Goal: Task Accomplishment & Management: Complete application form

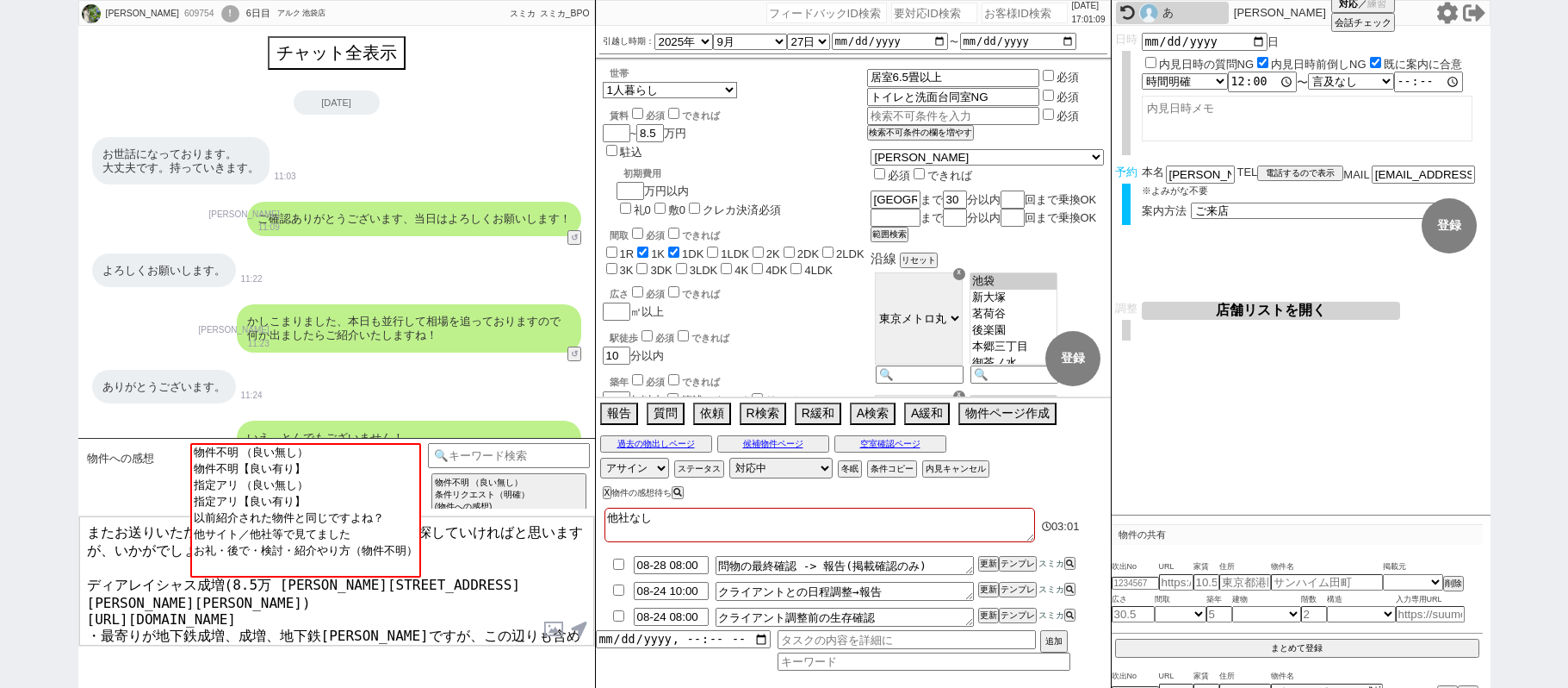
select select
select select "2025"
select select "9"
select select "27"
select select "0"
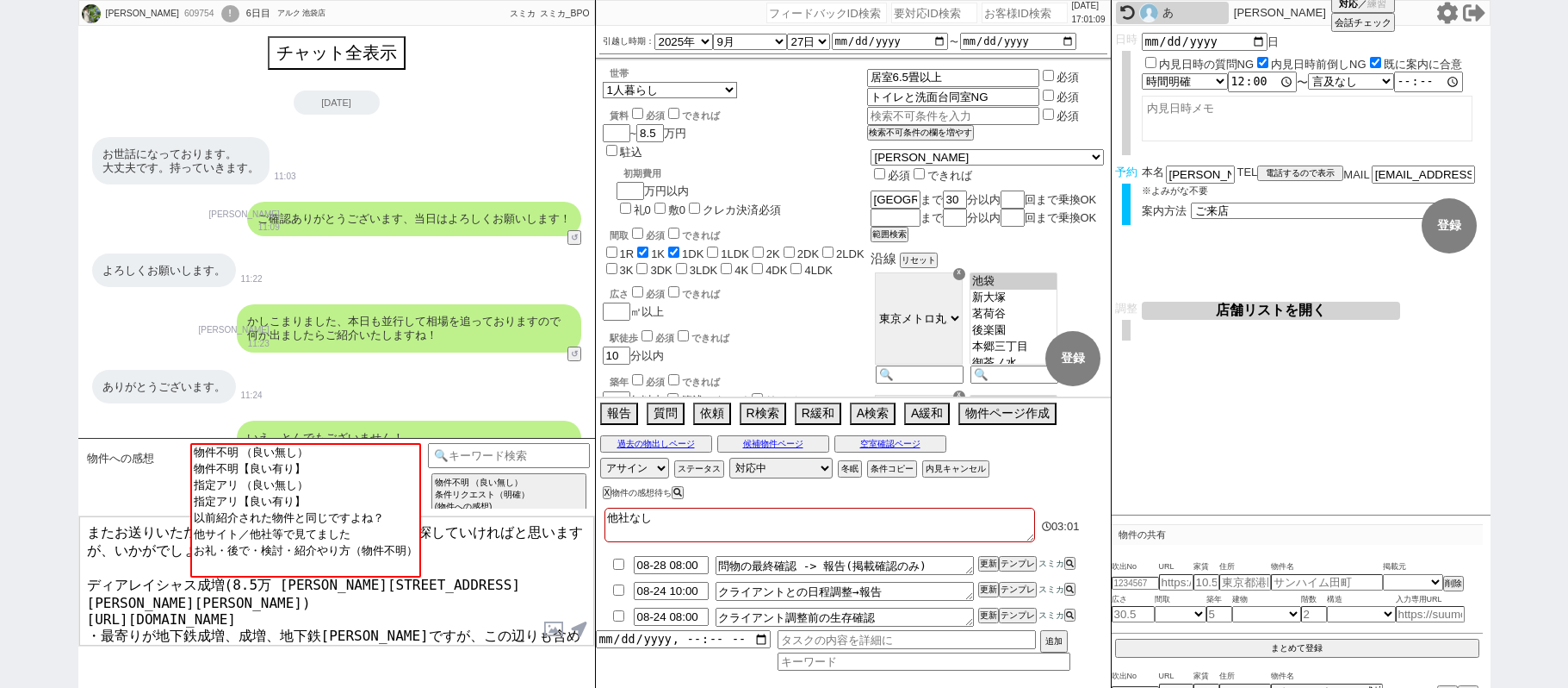
select select "60"
select select "59"
select select "75"
select select "14"
select select "819"
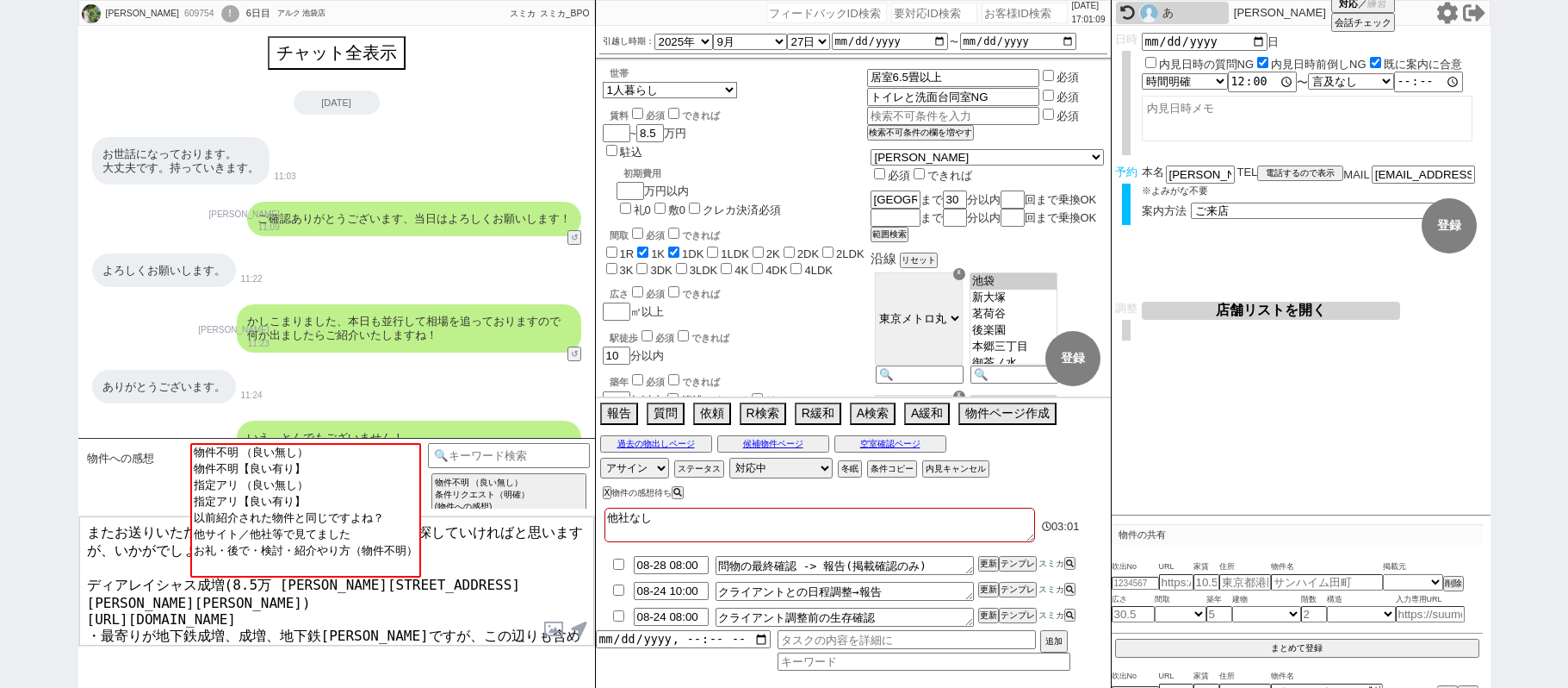
select select "62"
select select "[DATE]"
select select "65"
select select "1580"
select select "23"
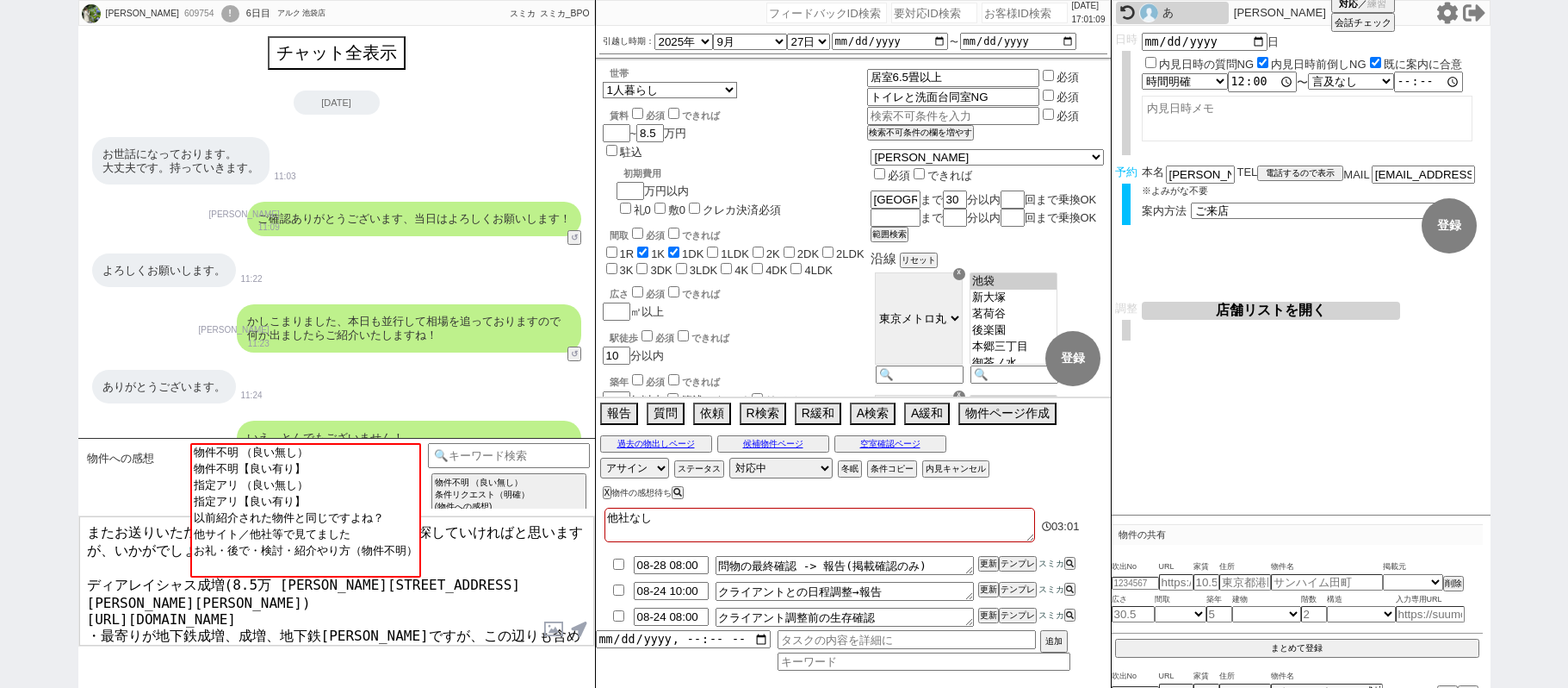
select select "733"
select select "67"
select select "64"
select select "1559"
select select "63"
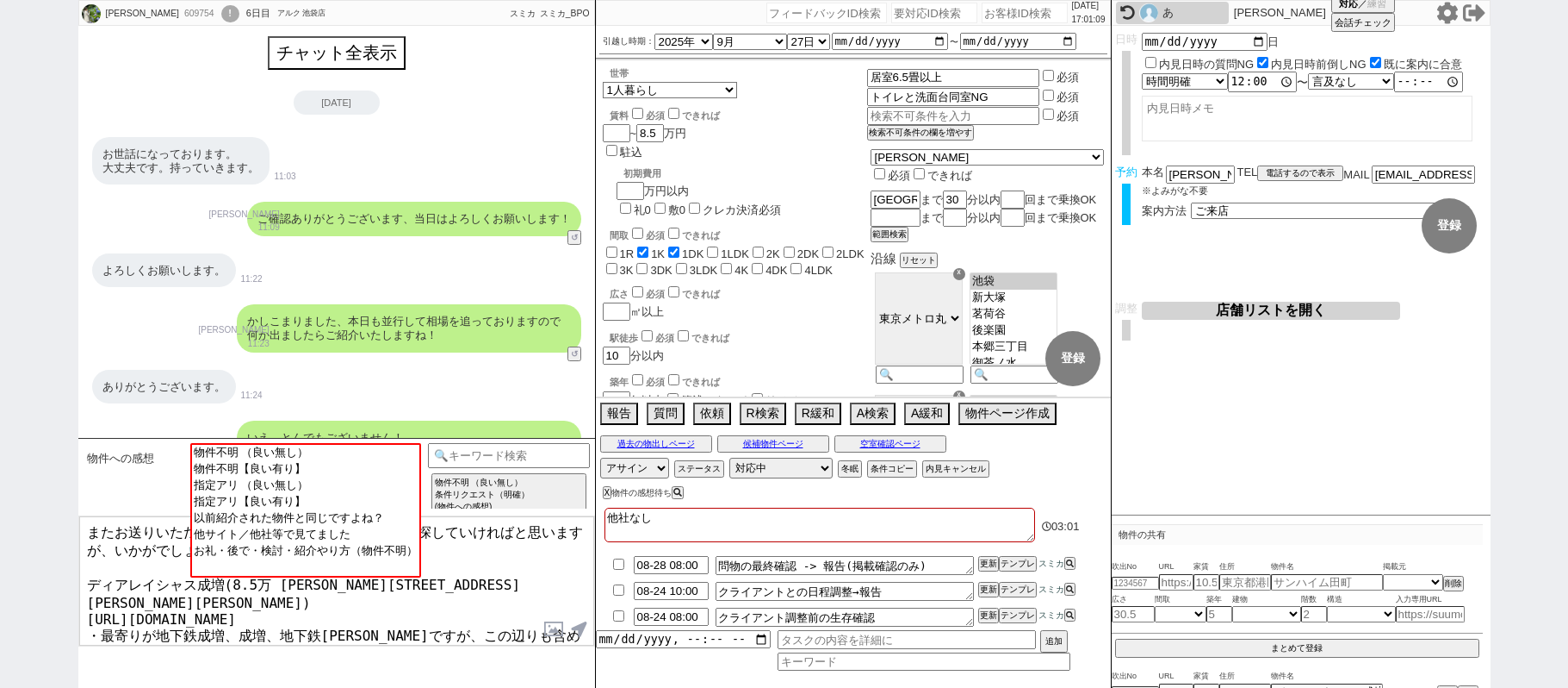
select select "70"
select select "[DATE]"
select select "69"
select select "66"
select select "71"
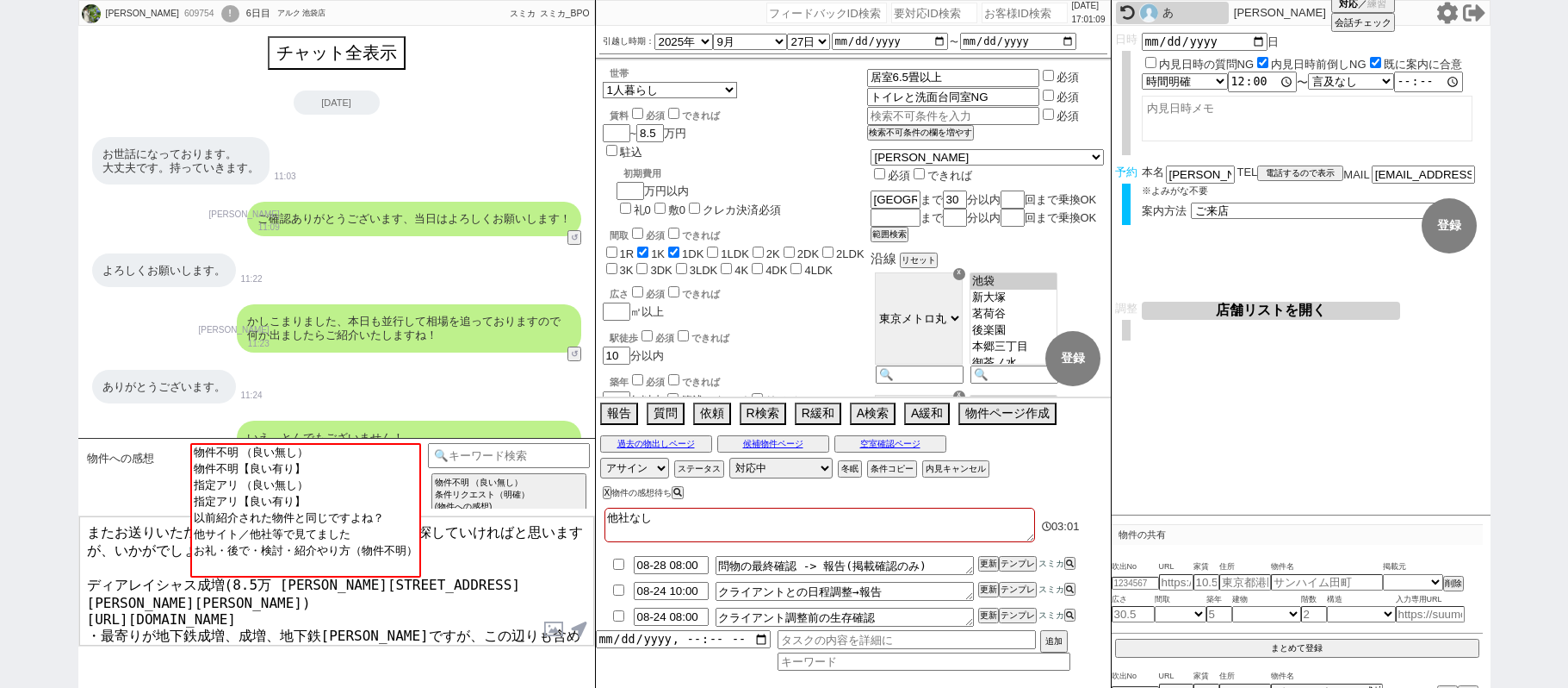
select select "68"
select select "[DATE]"
select select "48"
select select "47"
select select "50"
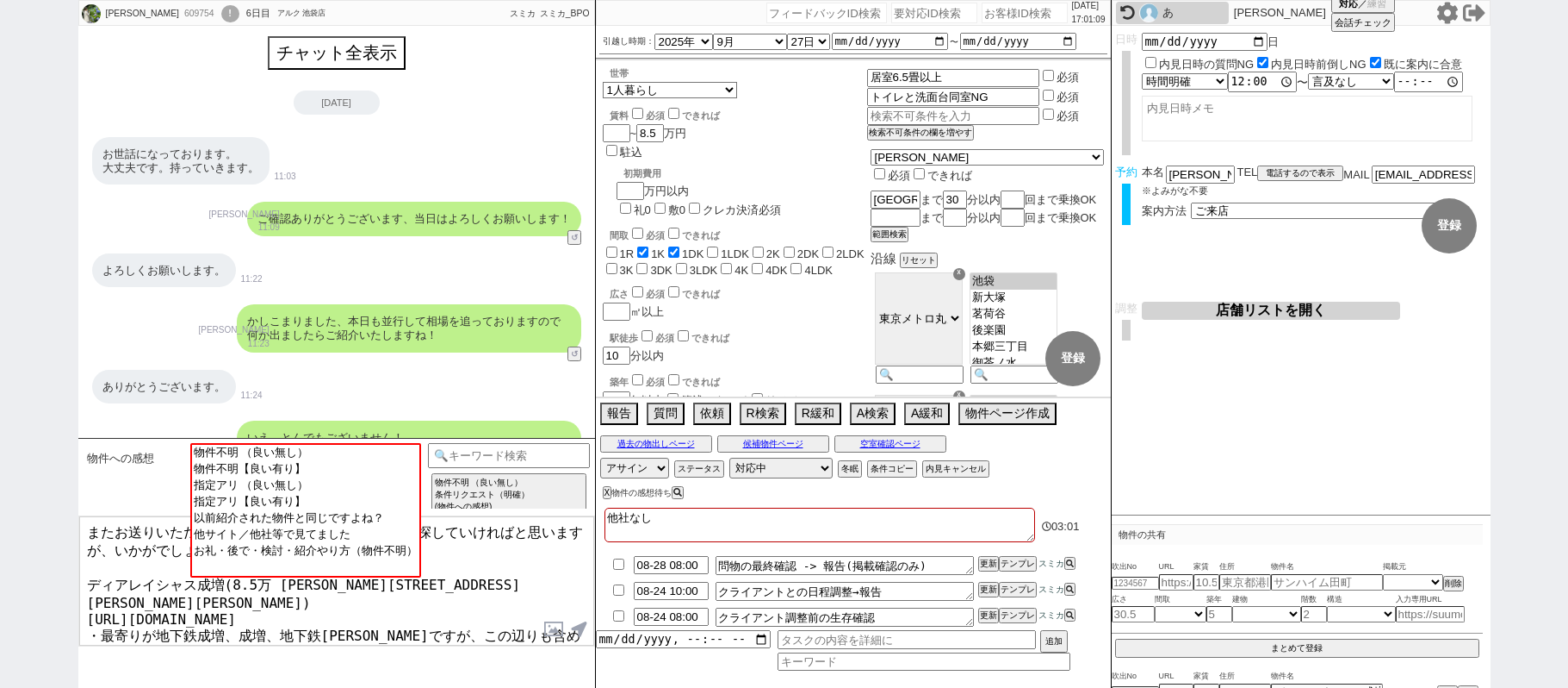
select select "53"
select select "74"
select select "56"
select select "25"
select select "3117"
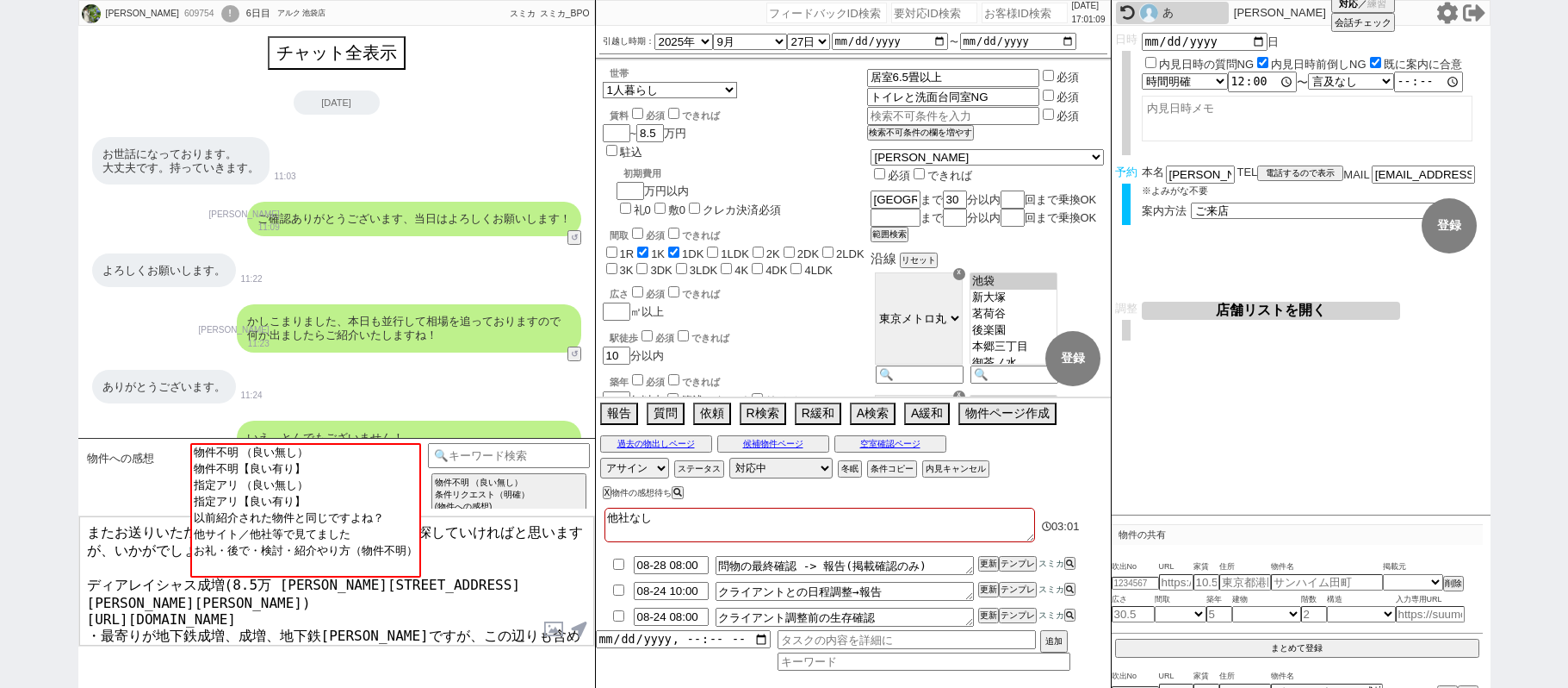
select select "44"
select select "52"
select select "7"
select select "55"
select select "12"
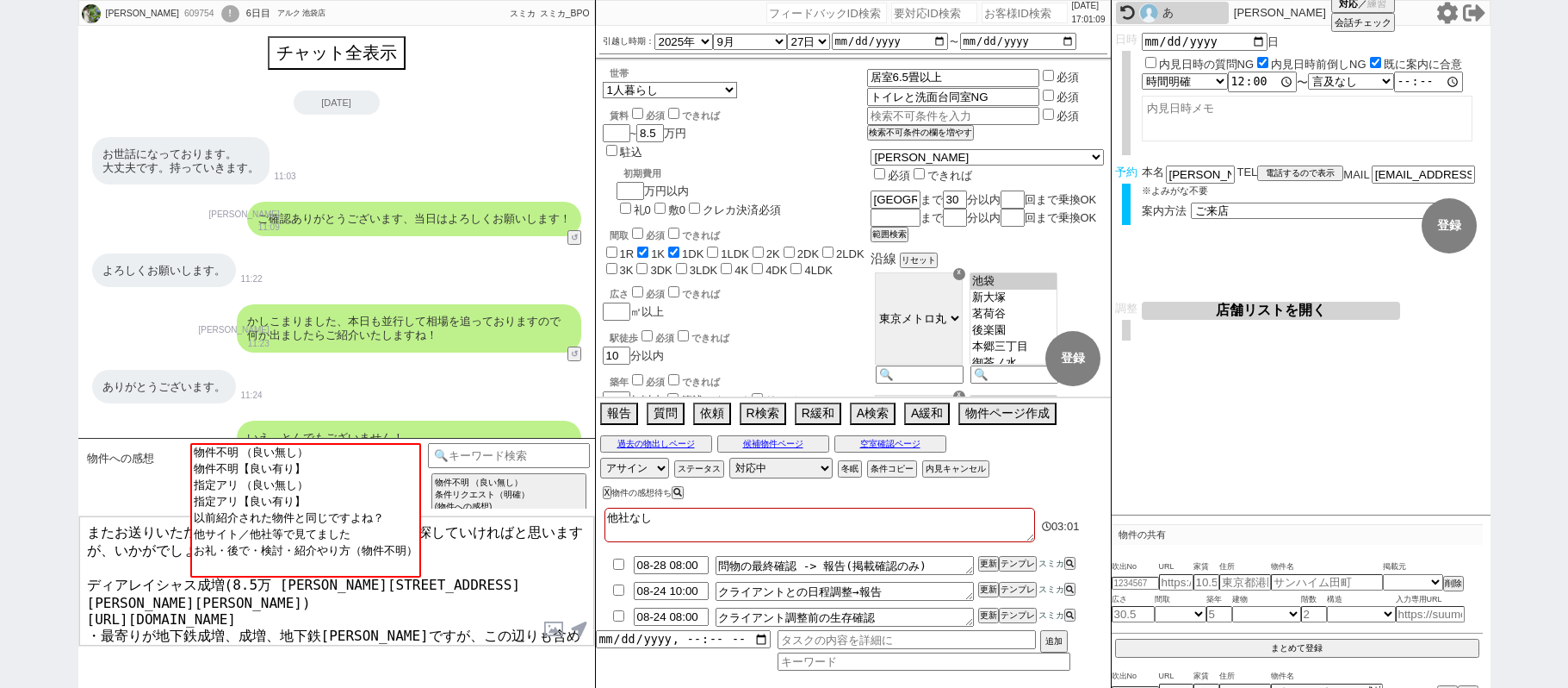
select select "11"
select select "38"
select select "77"
select select "61"
select select "72"
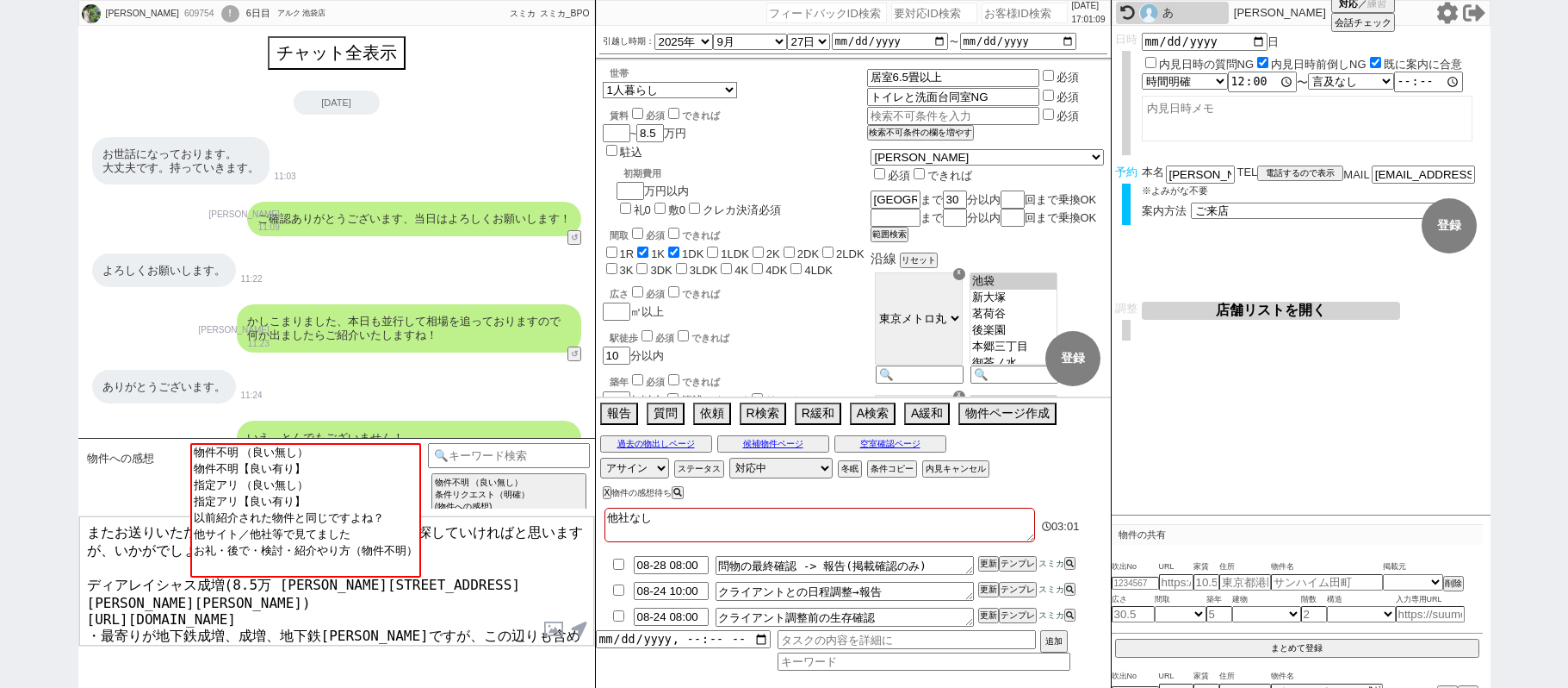
select select "1747"
select select "15"
select select "54"
select select "35"
select select "29"
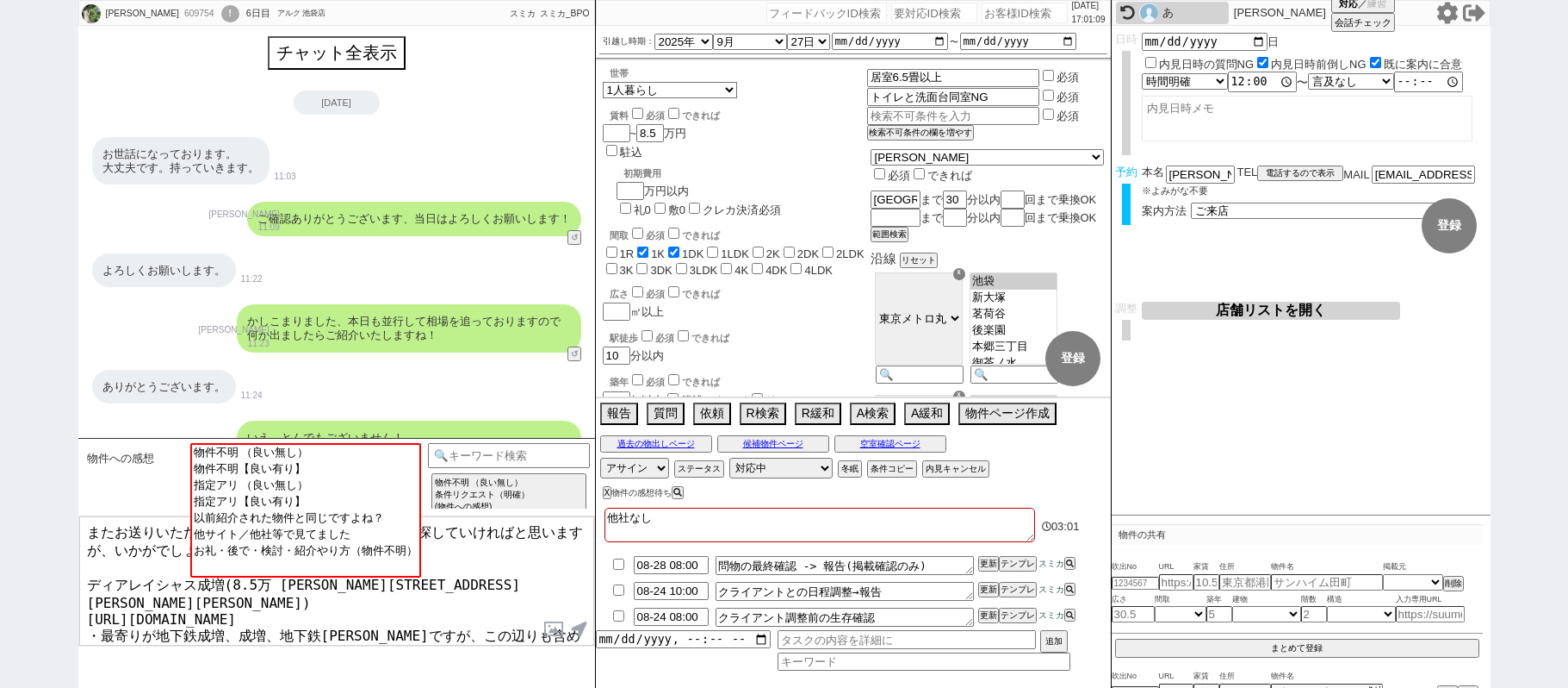
select select "1"
select select "2"
select select
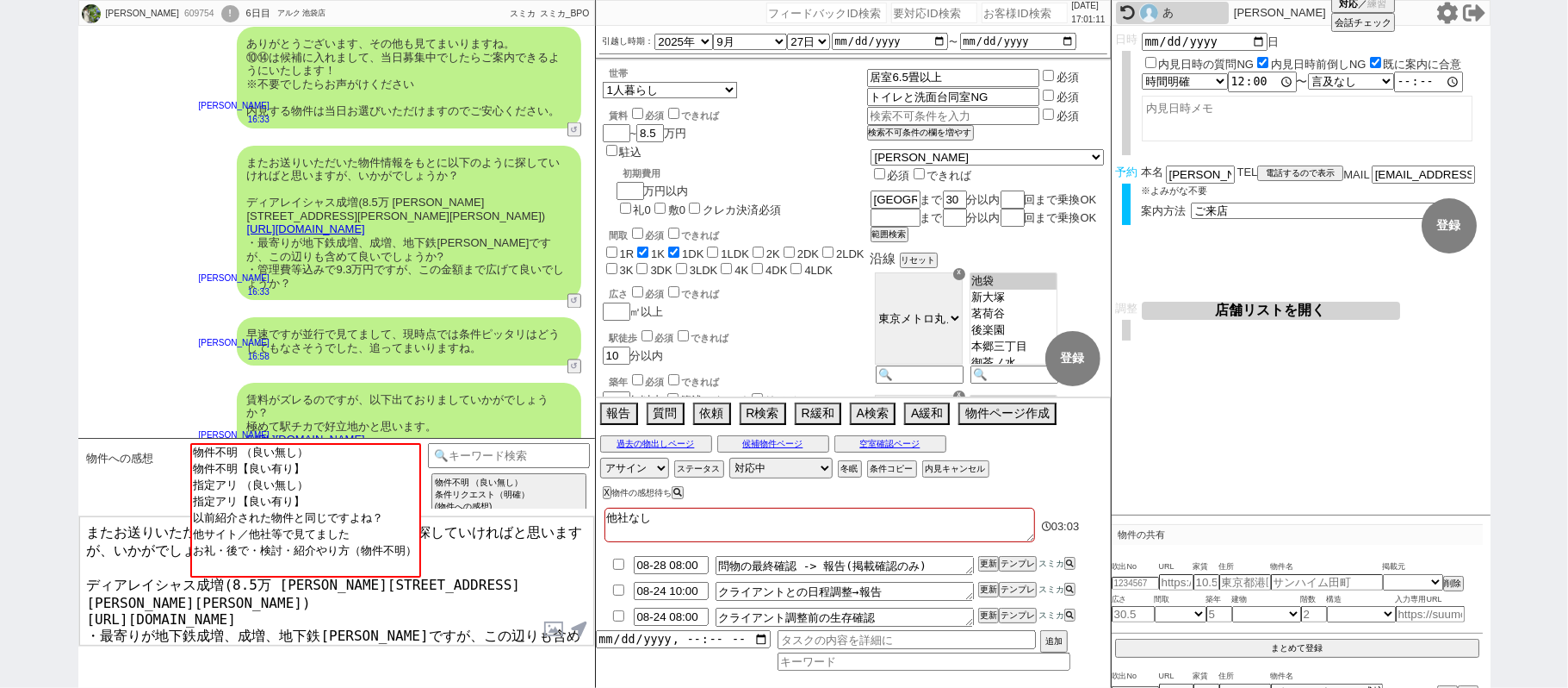
scroll to position [343, 0]
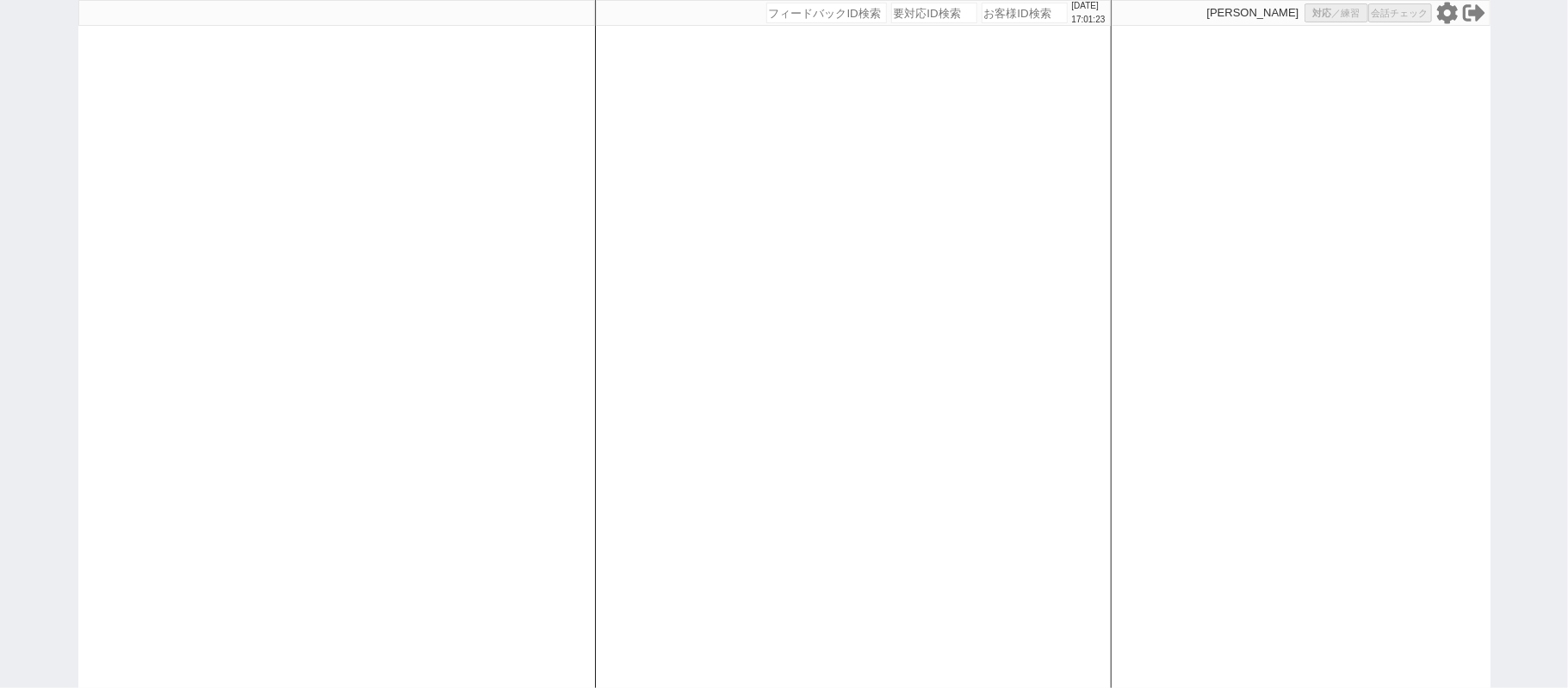
select select
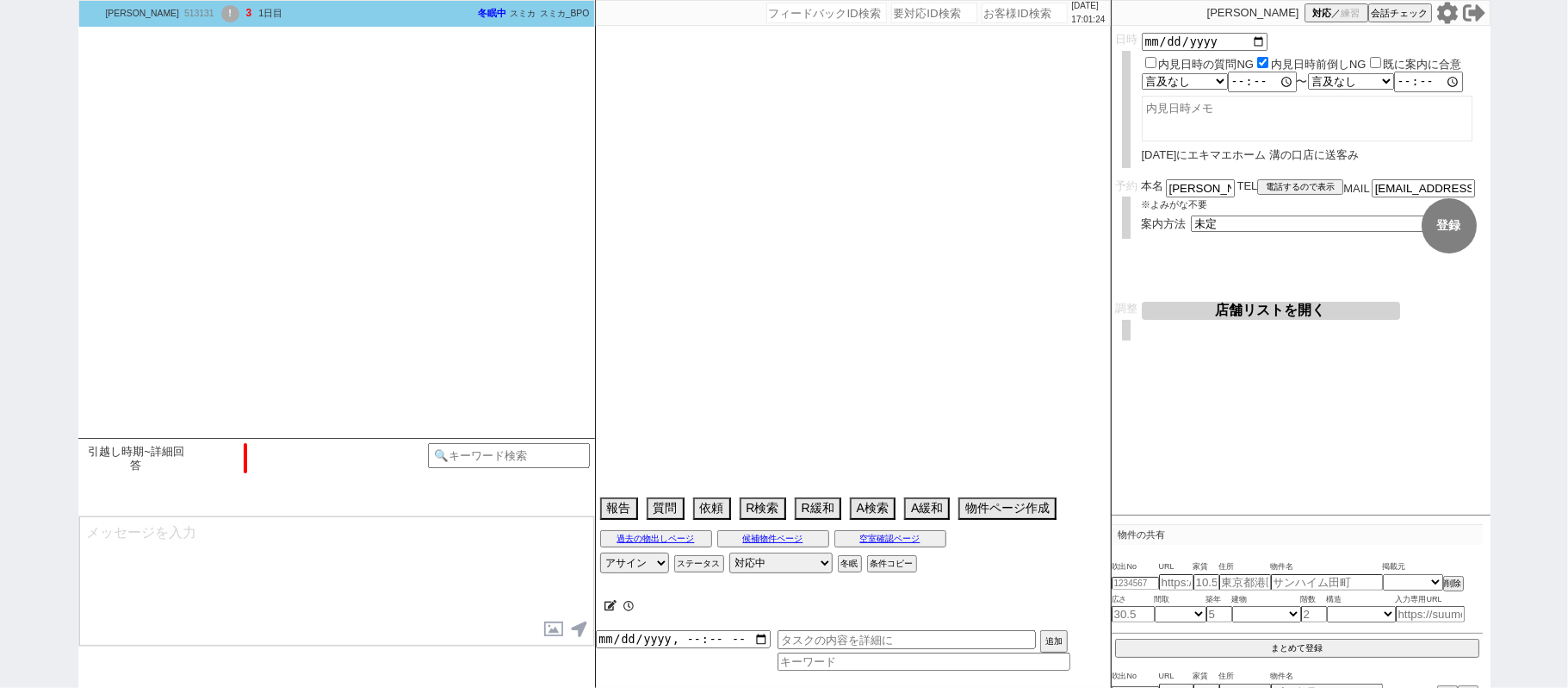
select select "2026"
select select "9"
select select "37"
select select "1"
select select "44"
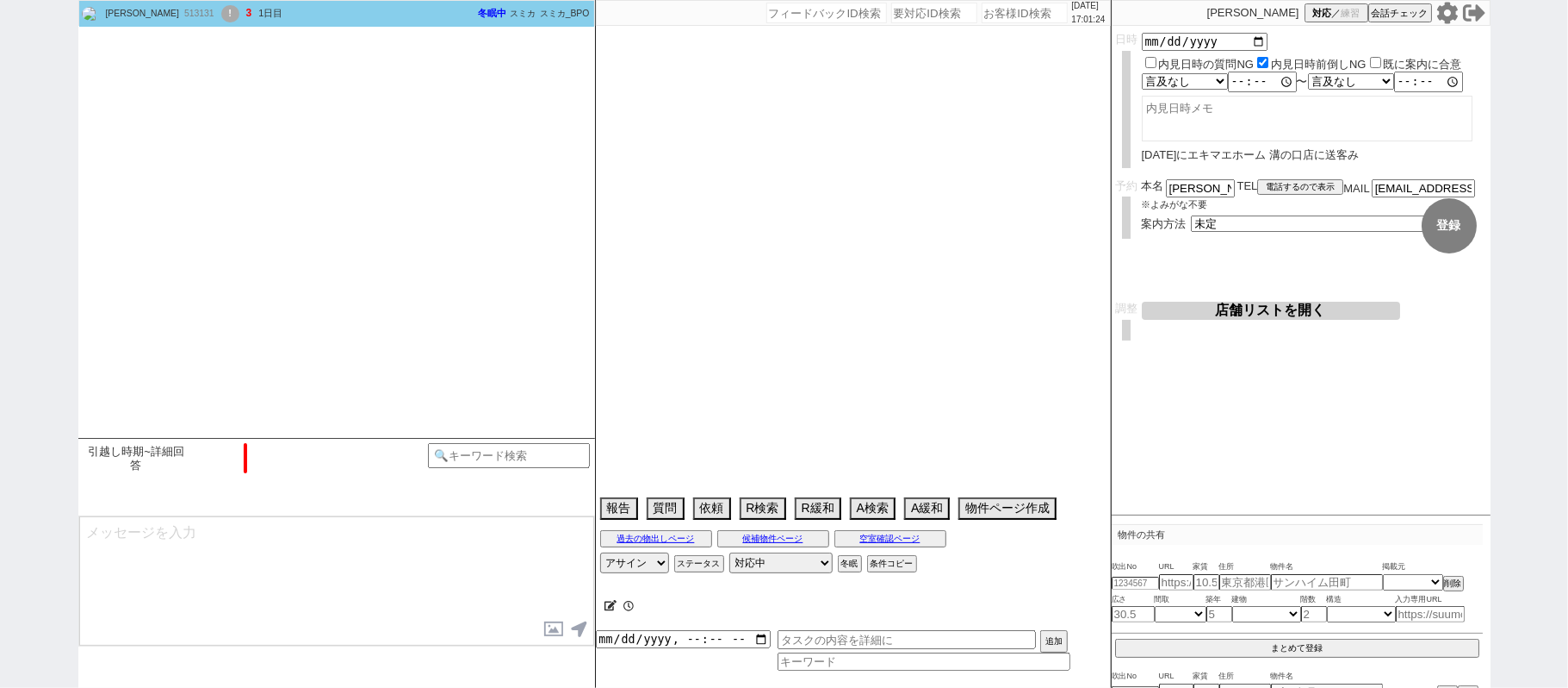
select select "1172"
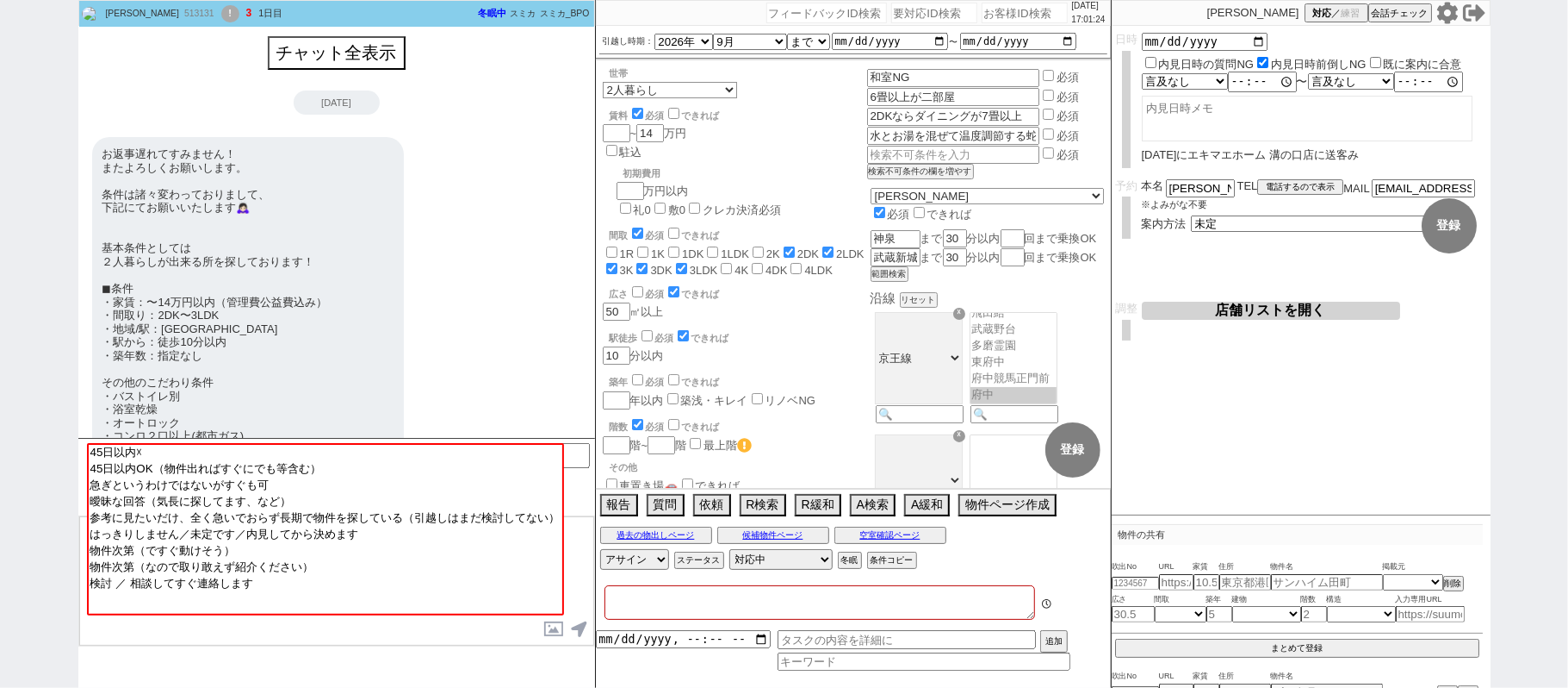
type textarea "＠[DATE]に[GEOGRAPHIC_DATA]店で反響がなって再度やりとり希望、レントハウスの流入として対応していきましょう"
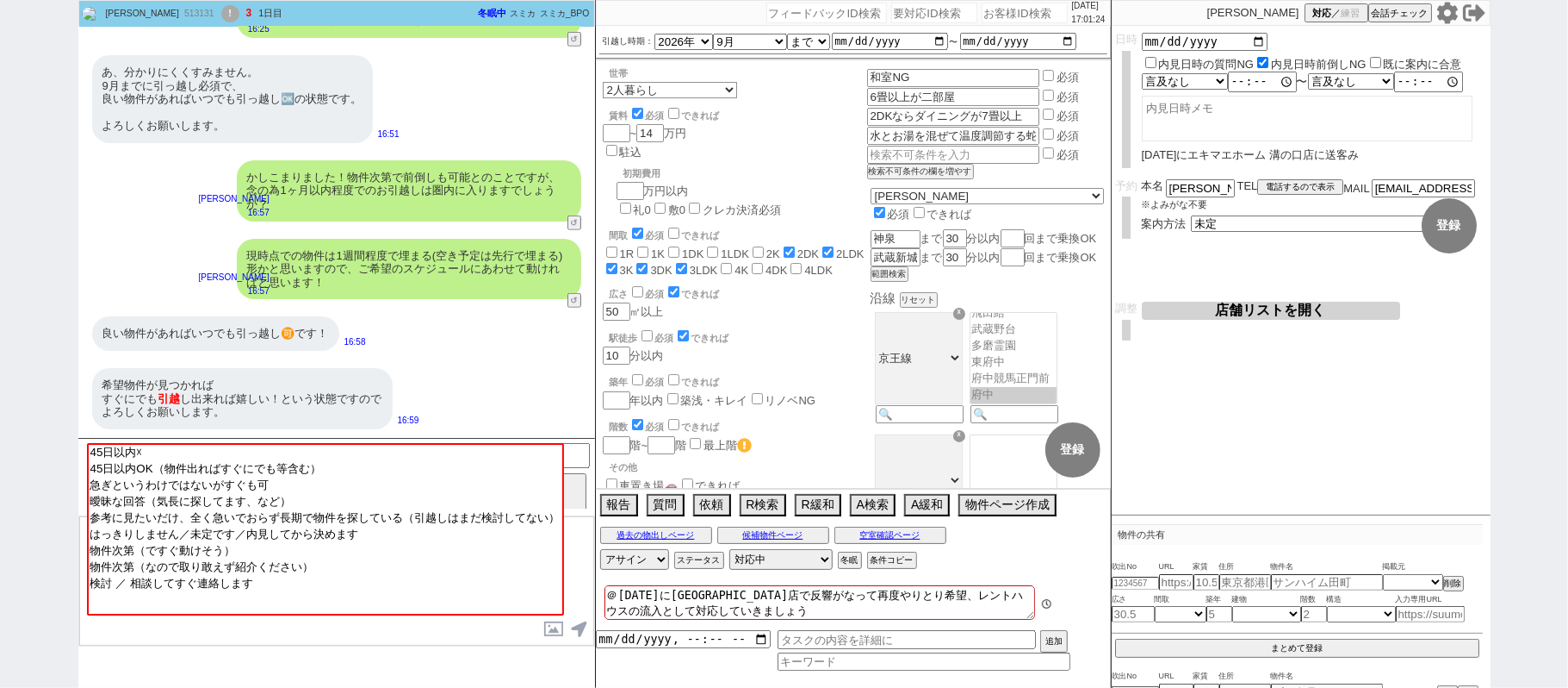
scroll to position [362, 0]
click at [919, 509] on button "A緩和" at bounding box center [925, 503] width 43 height 19
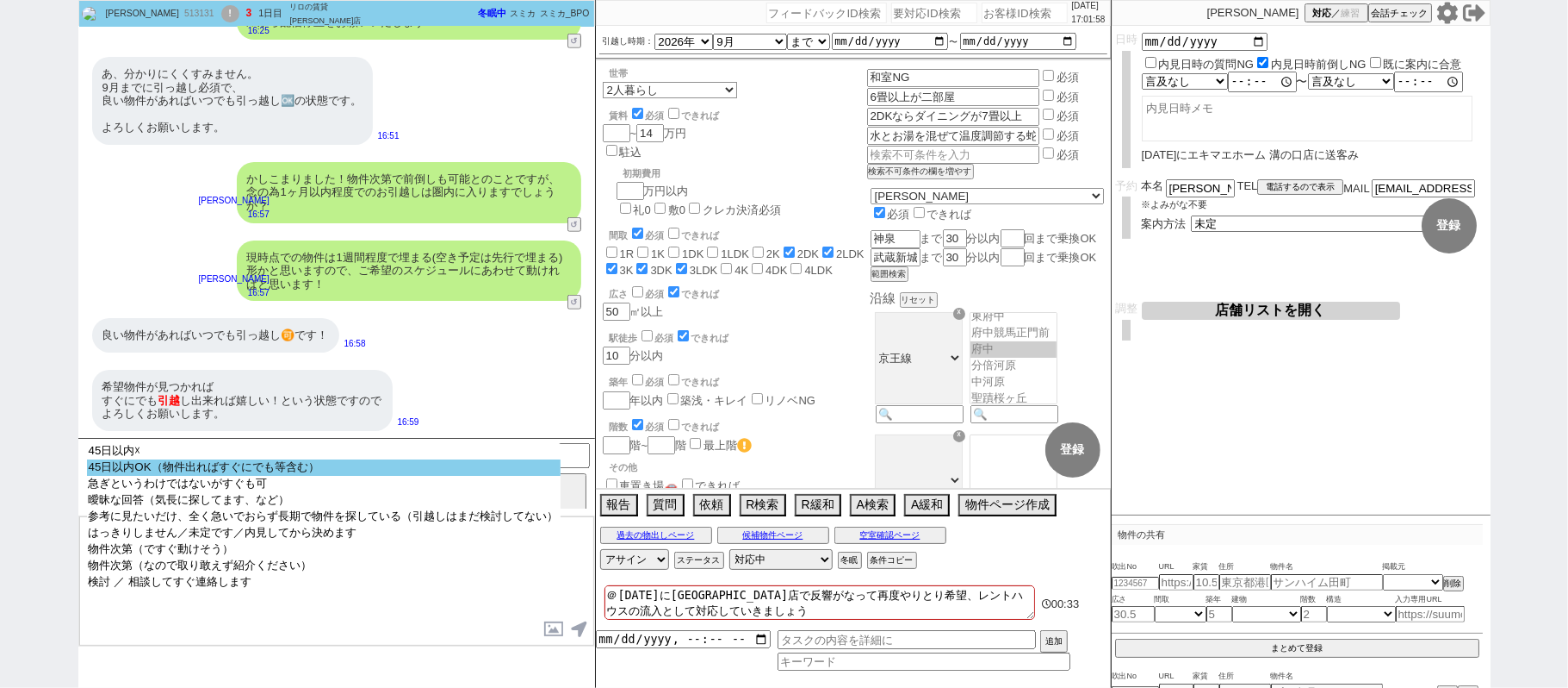
click at [331, 476] on option "45日以内OK（物件出ればすぐにでも等含む）" at bounding box center [323, 484] width 474 height 16
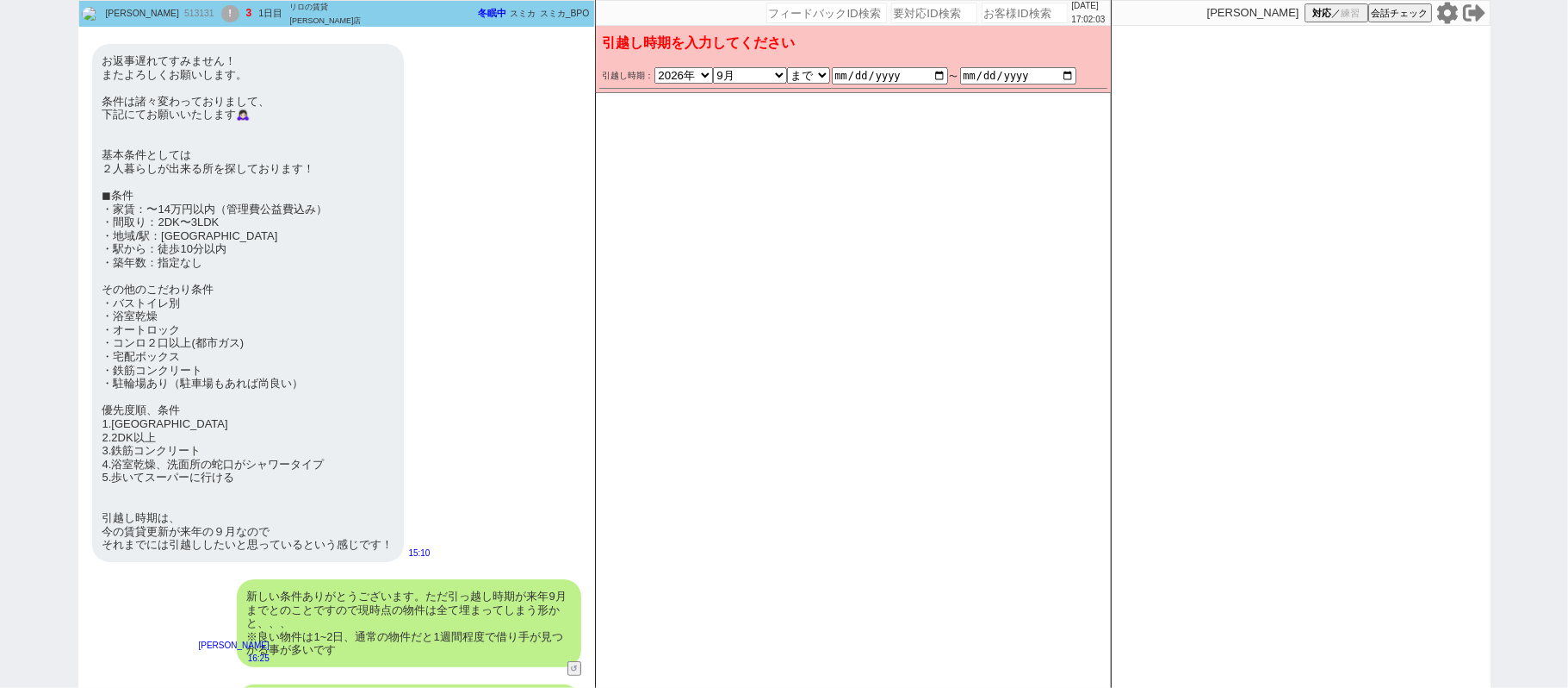
scroll to position [0, 0]
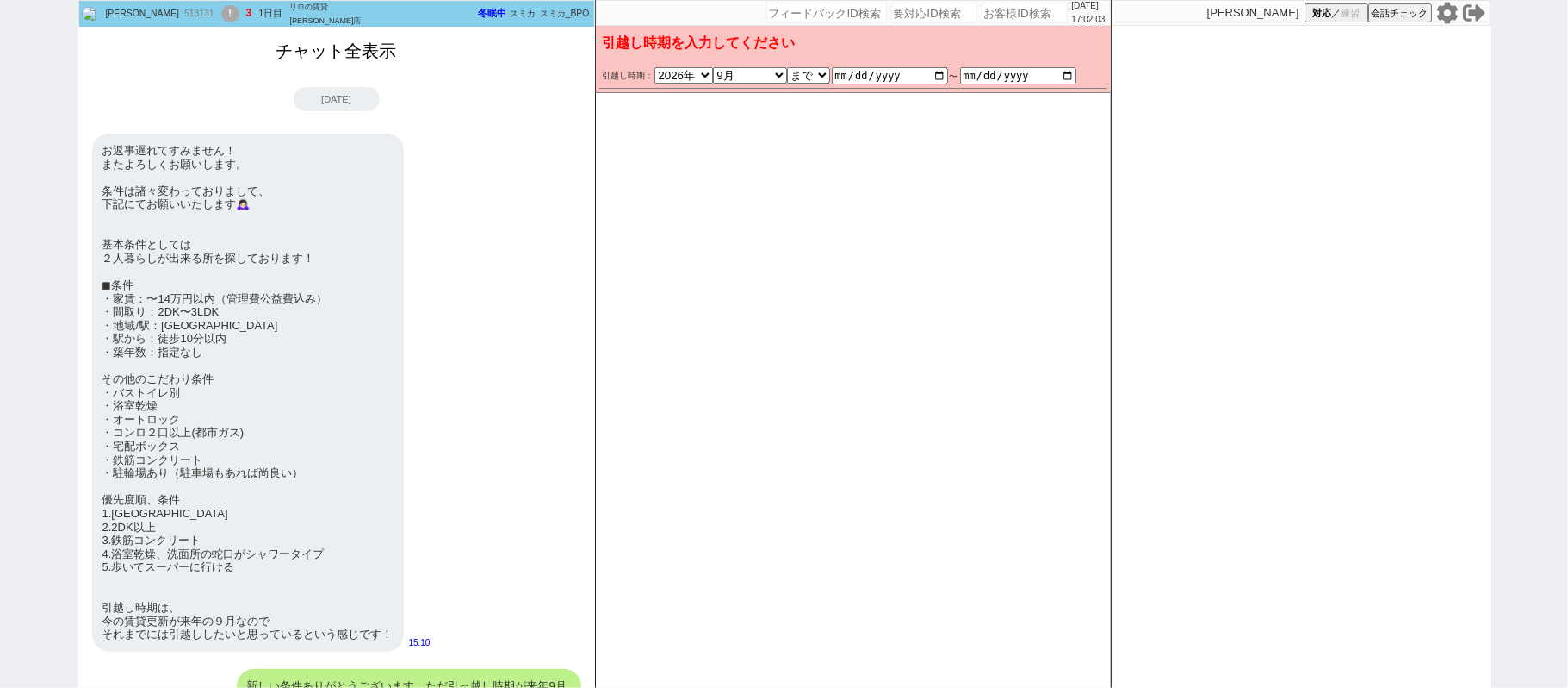
drag, startPoint x: 384, startPoint y: 63, endPoint x: 426, endPoint y: 233, distance: 175.1
click at [384, 63] on button "チャット全表示" at bounding box center [337, 51] width 134 height 30
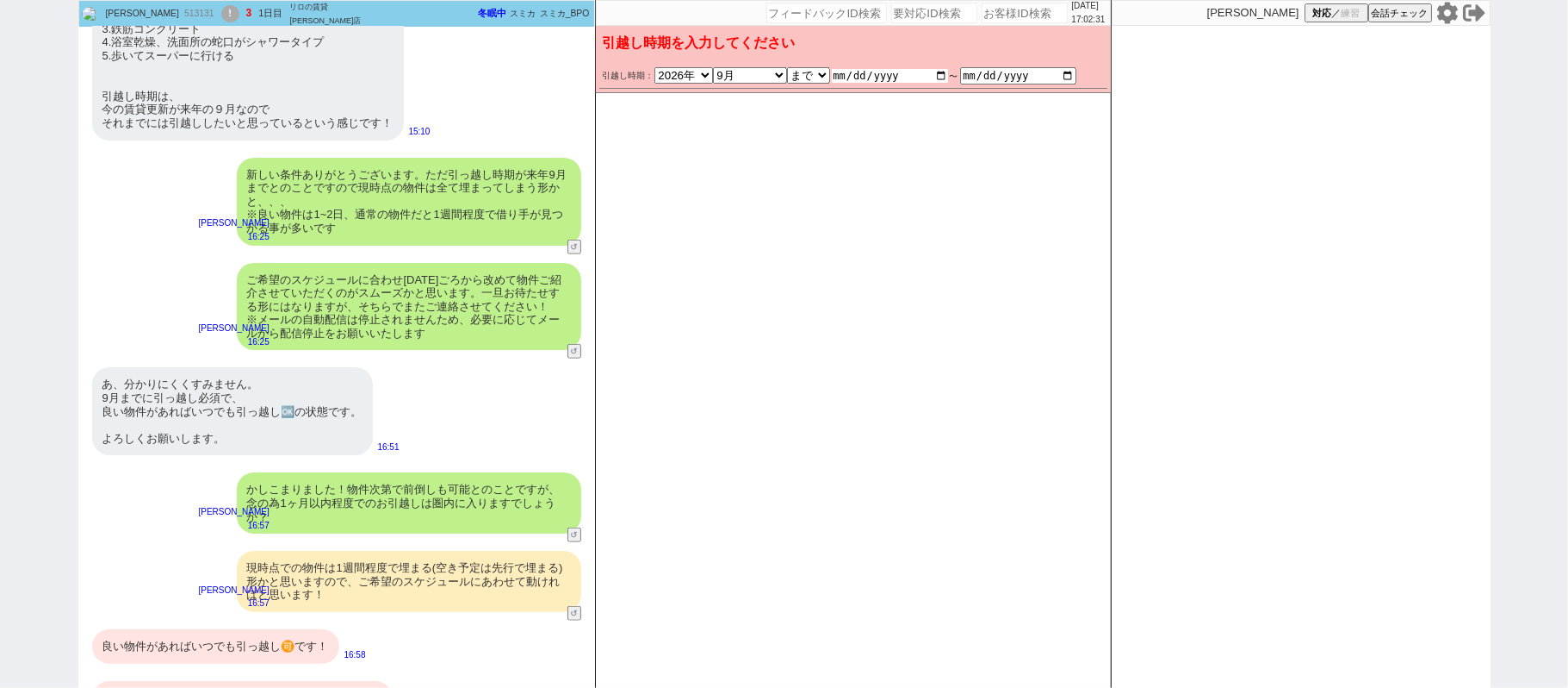
scroll to position [24471, 0]
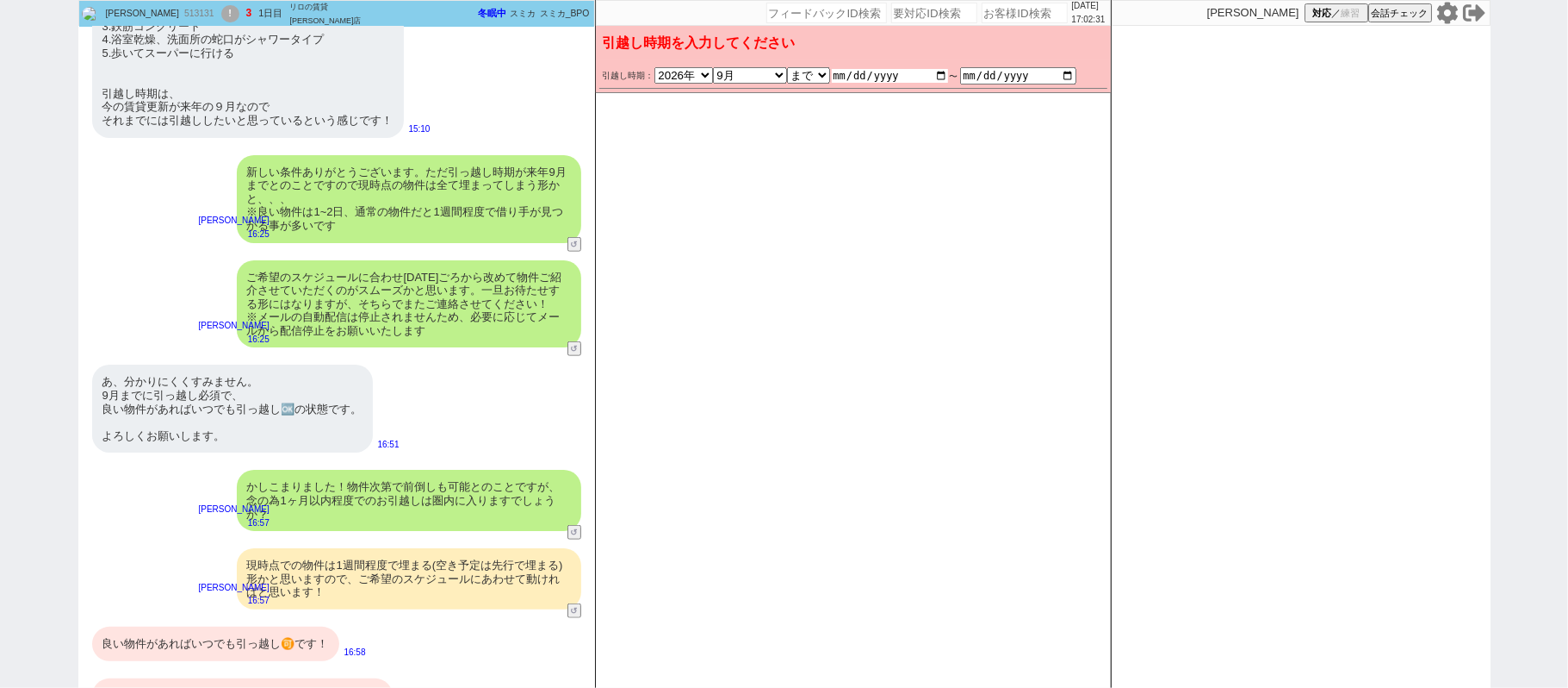
click at [940, 69] on input "2026-08-01" at bounding box center [890, 75] width 116 height 14
type input "2025-09-18"
checkbox input "false"
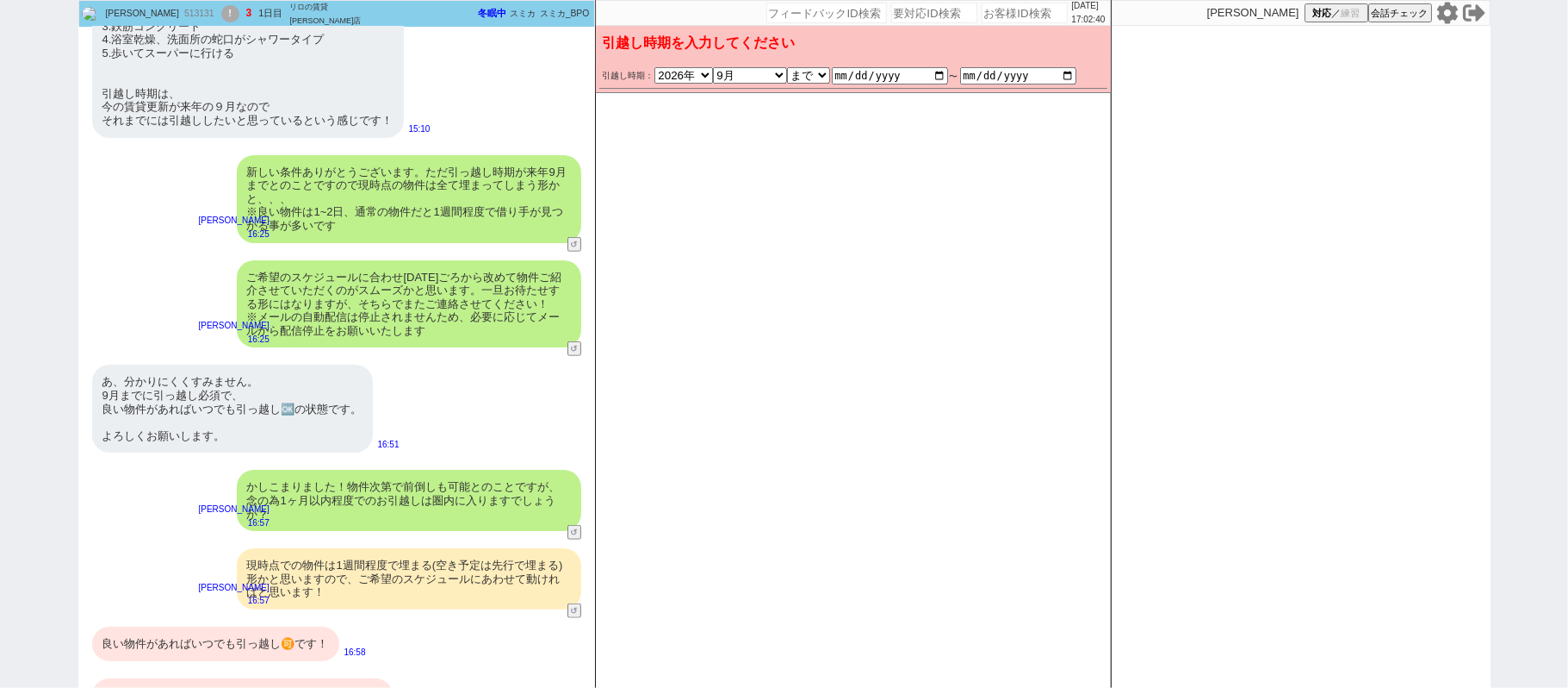
checkbox input "false"
checkbox input "true"
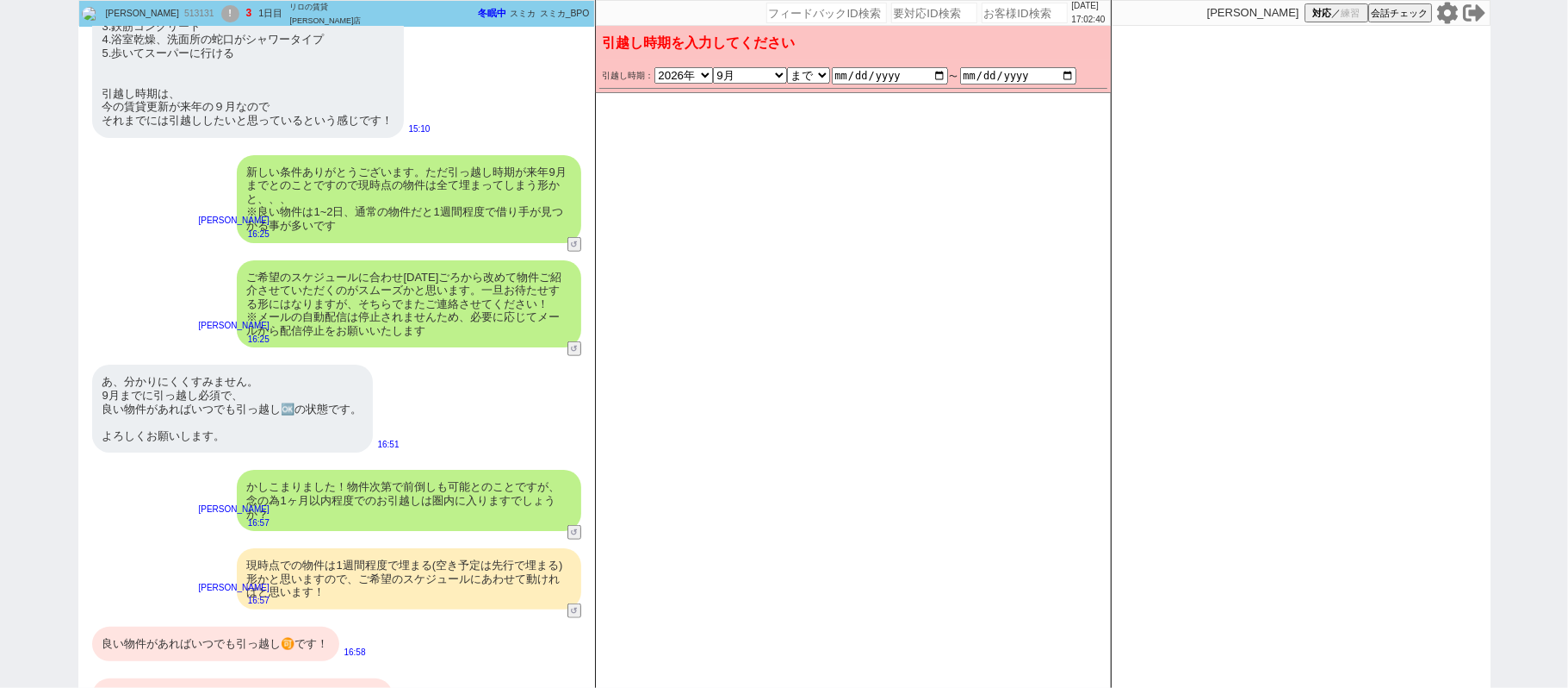
checkbox input "true"
checkbox input "false"
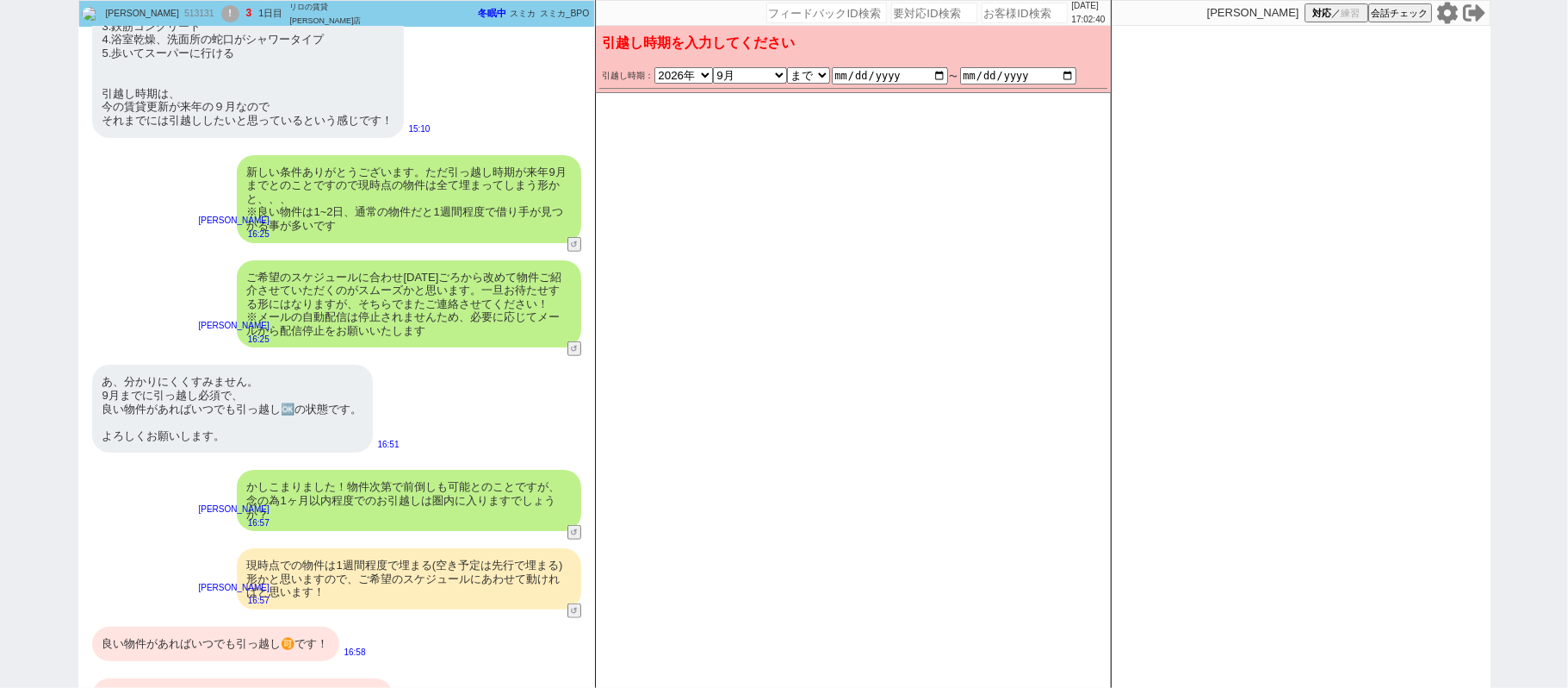
click at [500, 356] on div "あ、分かりにくくすみません。 9月までに引っ越し必須で、 良い物件があればいつでも引っ越し🆗の状態です。 よろしくお願いします。 16:51" at bounding box center [337, 409] width 516 height 105
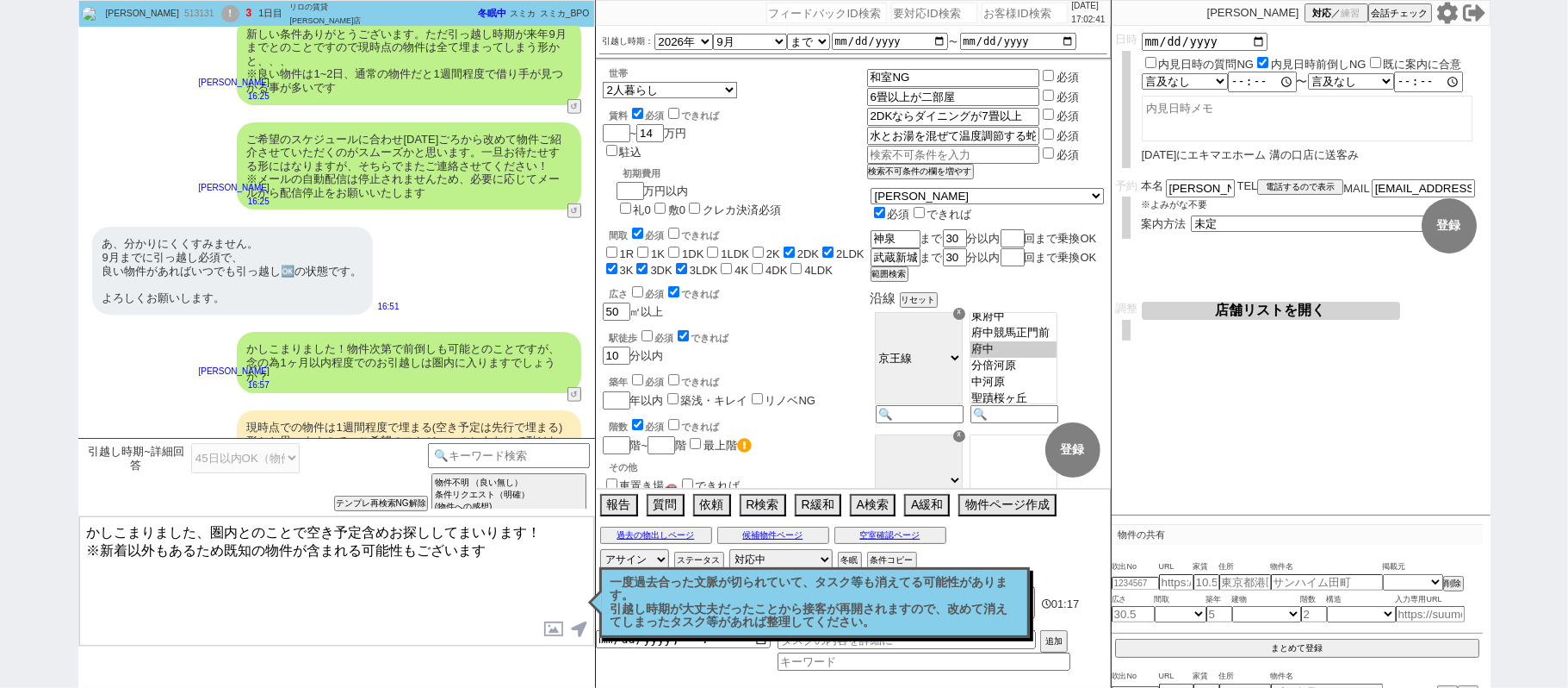
scroll to position [24740, 0]
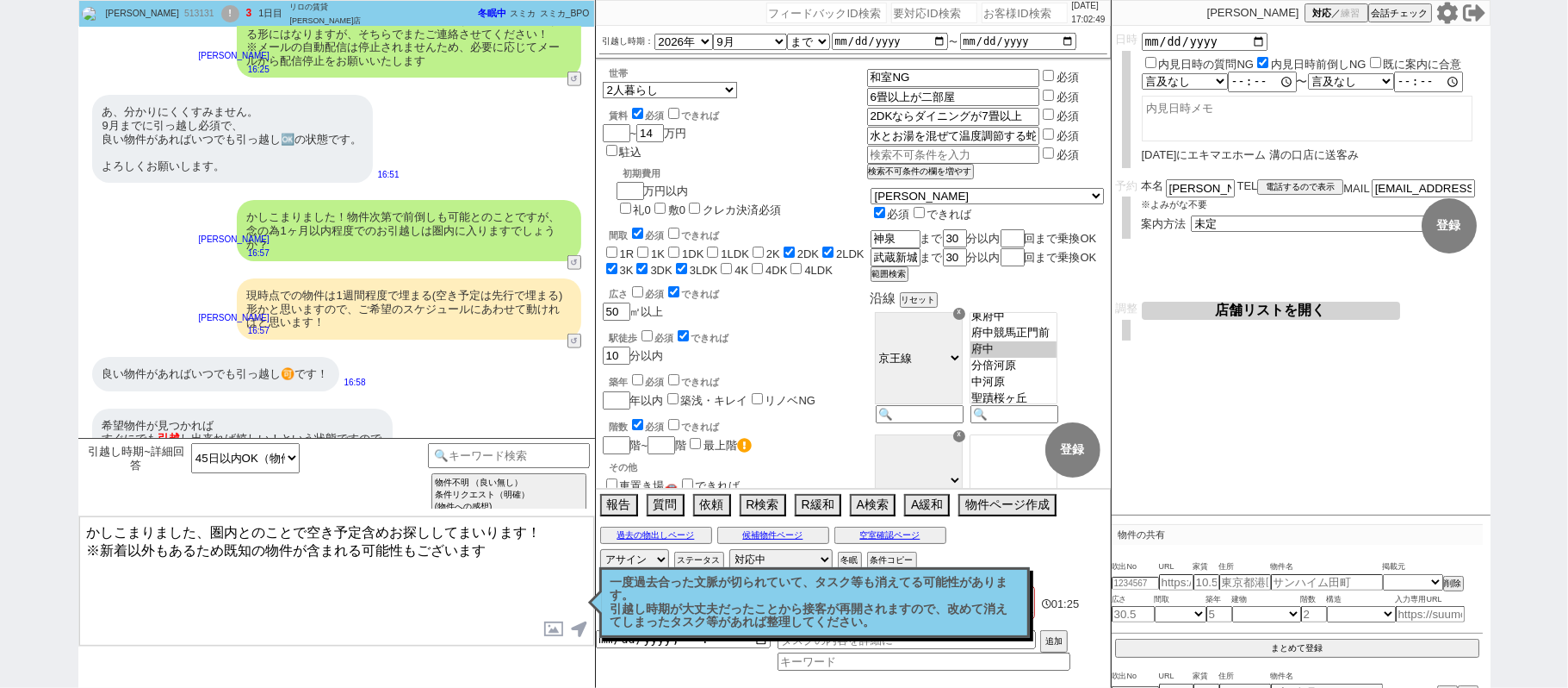
drag, startPoint x: 211, startPoint y: 531, endPoint x: 243, endPoint y: 531, distance: 32.0
click at [243, 531] on textarea "かしこまりました、圏内とのことで空き予定含めお探ししてまいります！ ※新着以外もあるため既知の物件が含まれる可能性もございます" at bounding box center [336, 581] width 515 height 130
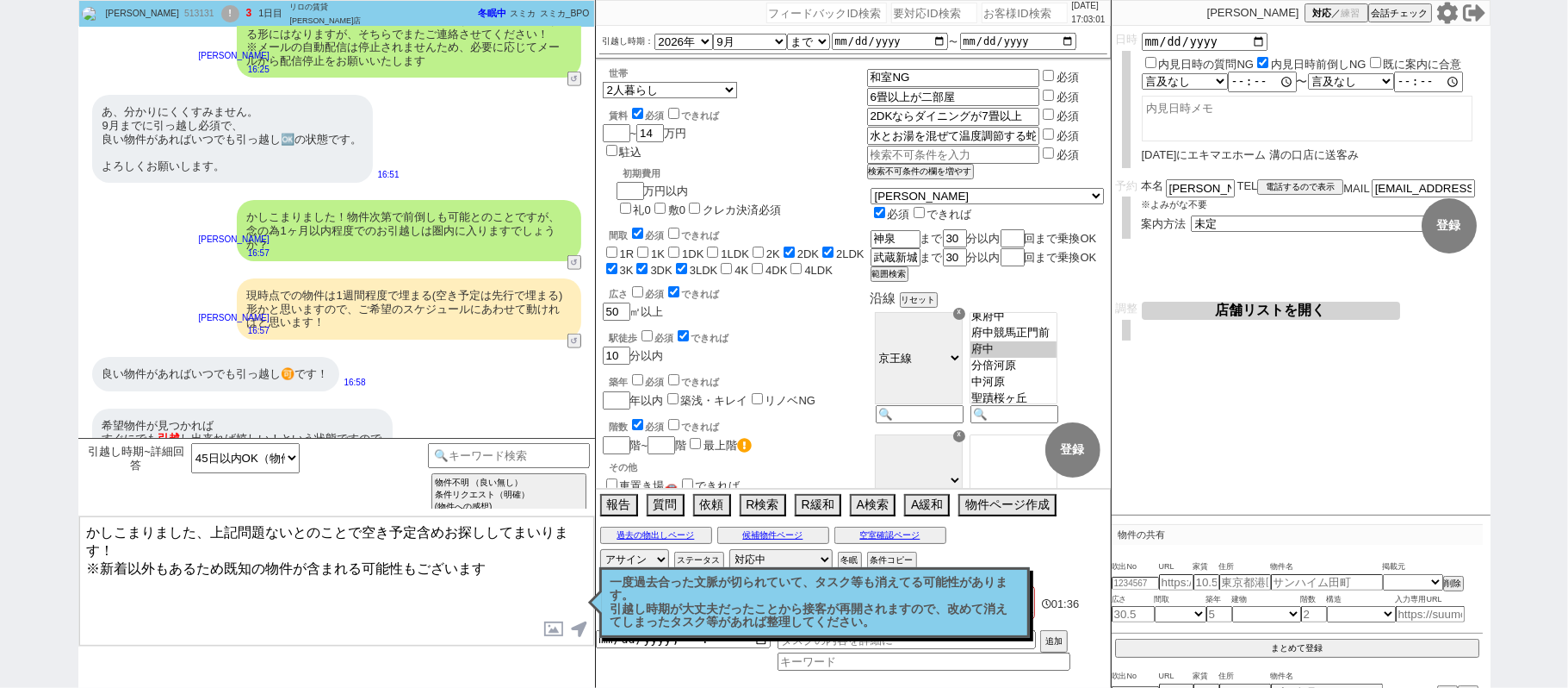
click at [515, 533] on textarea "かしこまりました、上記問題ないとのことで空き予定含めお探ししてまいります！ ※新着以外もあるため既知の物件が含まれる可能性もございます" at bounding box center [336, 581] width 515 height 130
type textarea "かしこまりました、上記問題ないとのことで空き予定含めお探ししてまいります！ ※新着以外もあるため既知の物件が含まれる可能性もございます"
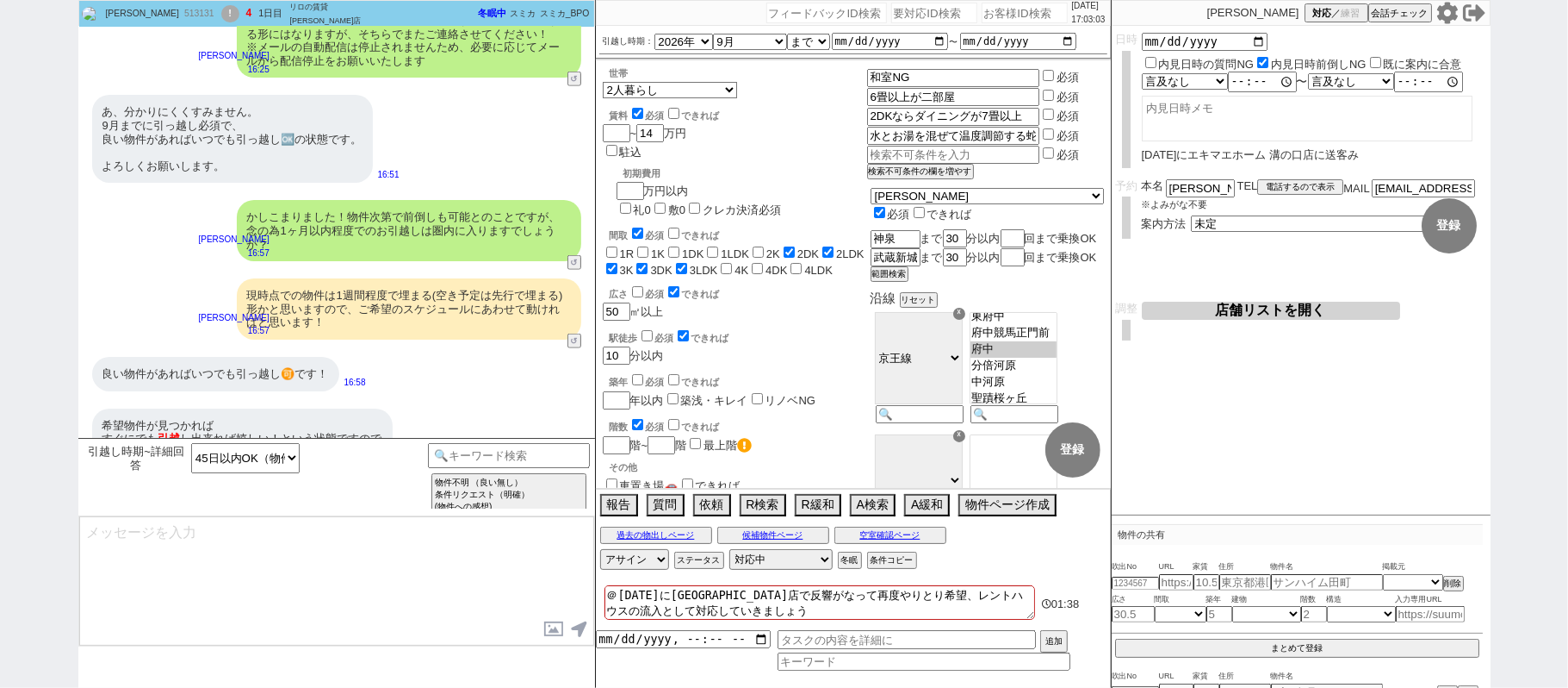
scroll to position [24833, 0]
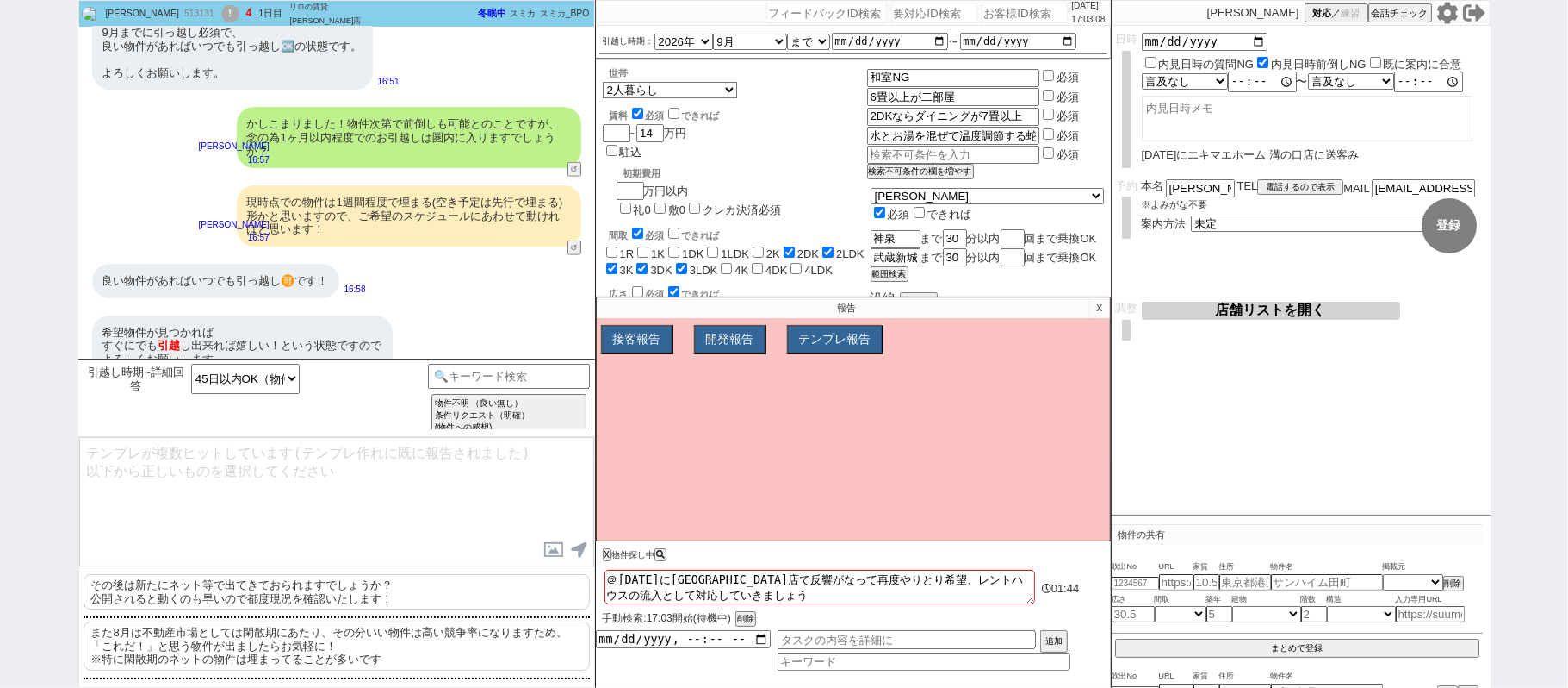
drag, startPoint x: 370, startPoint y: 653, endPoint x: 383, endPoint y: 569, distance: 85.0
click at [370, 652] on p "また8月は不動産市場としては閑散期にあたり、その分いい物件は高い競争率になりますため、「これだ！」と思う物件が出ましたらお気軽に！ ※特に閑散期のネットの物件…" at bounding box center [336, 646] width 506 height 49
type textarea "また8月は不動産市場としては閑散期にあたり、その分いい物件は高い競争率になりますため、「これだ！」と思う物件が出ましたらお気軽に！ ※特に閑散期のネットの物件…"
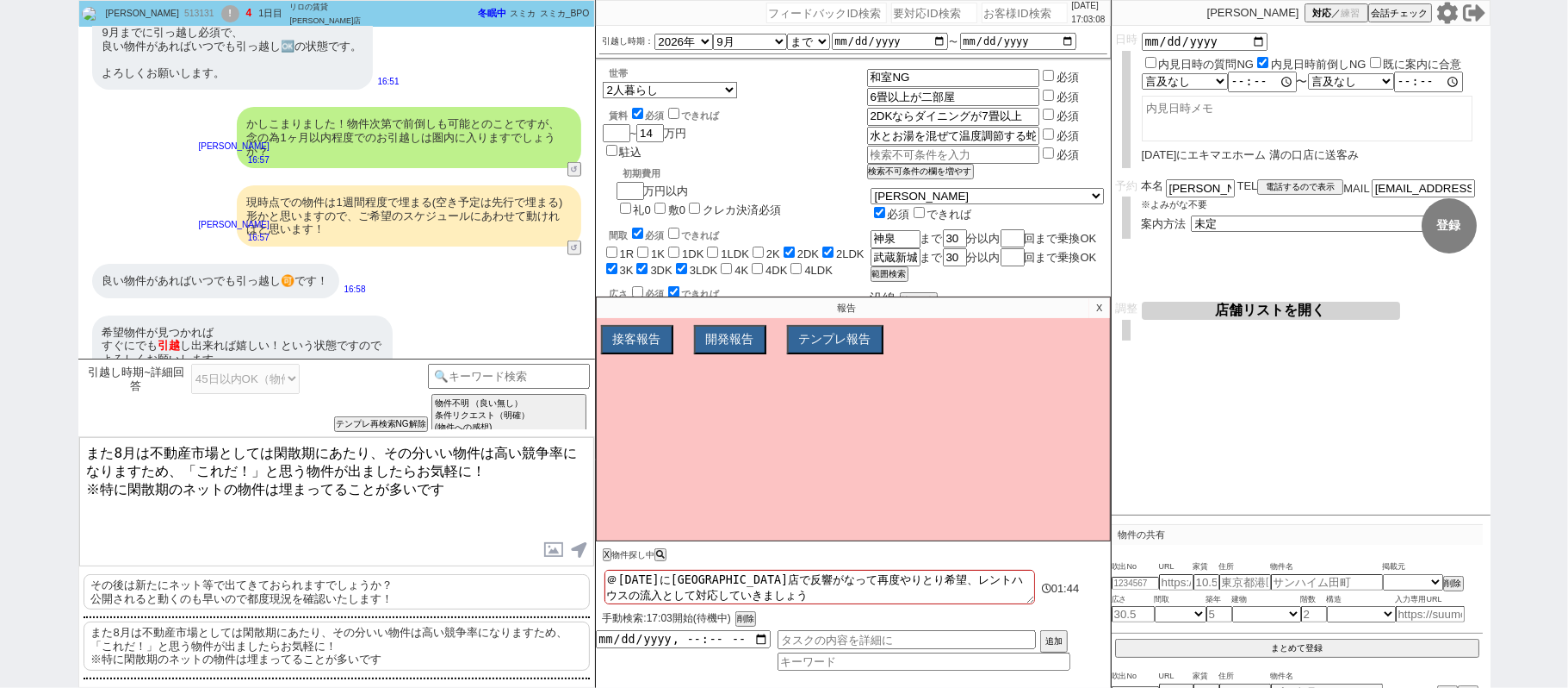
click at [383, 567] on div "その後は新たにネット等で出てきておられますでしょうか？ 公開されると動くのも早いので都度現況を確認いたします！ また8月は不動産市場としては閑散期にあたり、そ…" at bounding box center [336, 626] width 515 height 121
click at [418, 514] on textarea "また8月は不動産市場としては閑散期にあたり、その分いい物件は高い競争率になりますため、「これだ！」と思う物件が出ましたらお気軽に！ ※特に閑散期のネットの物件…" at bounding box center [336, 501] width 515 height 130
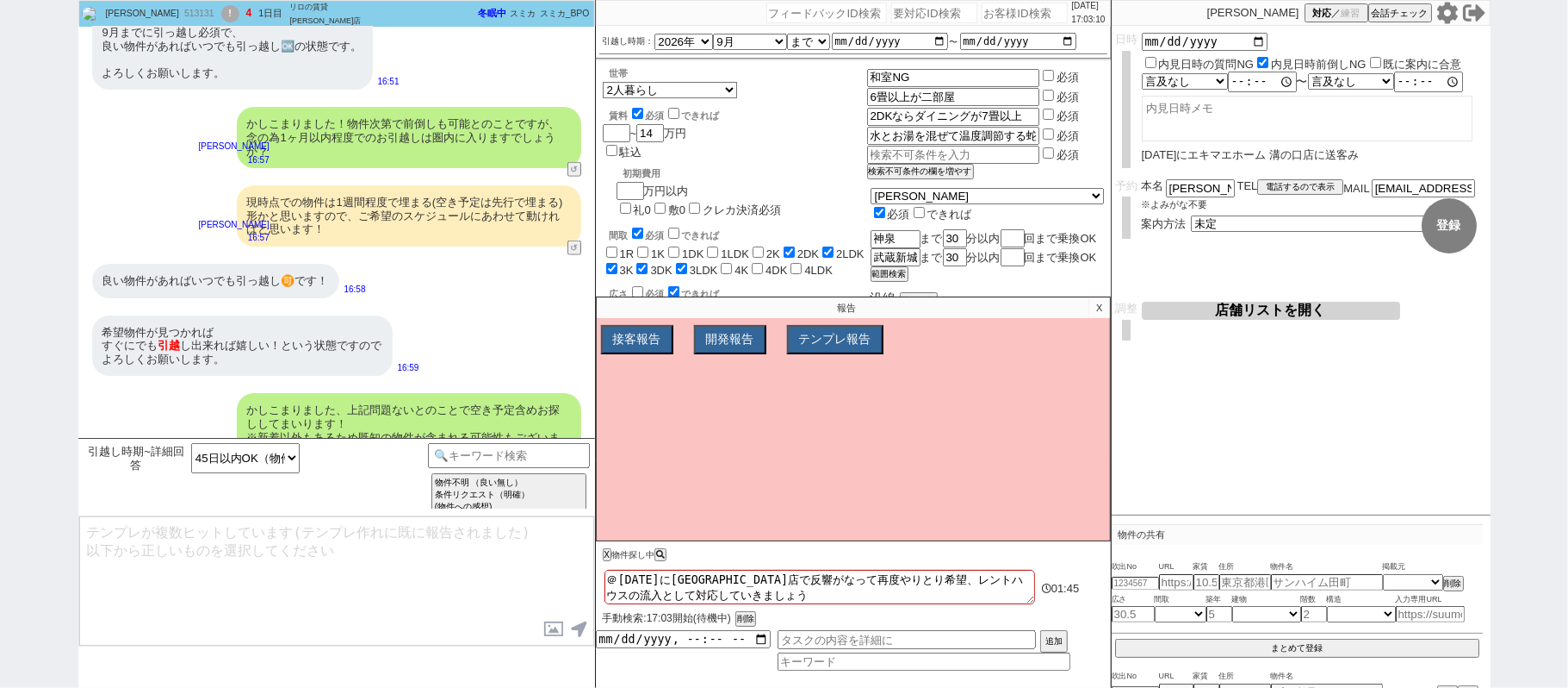
scroll to position [24926, 0]
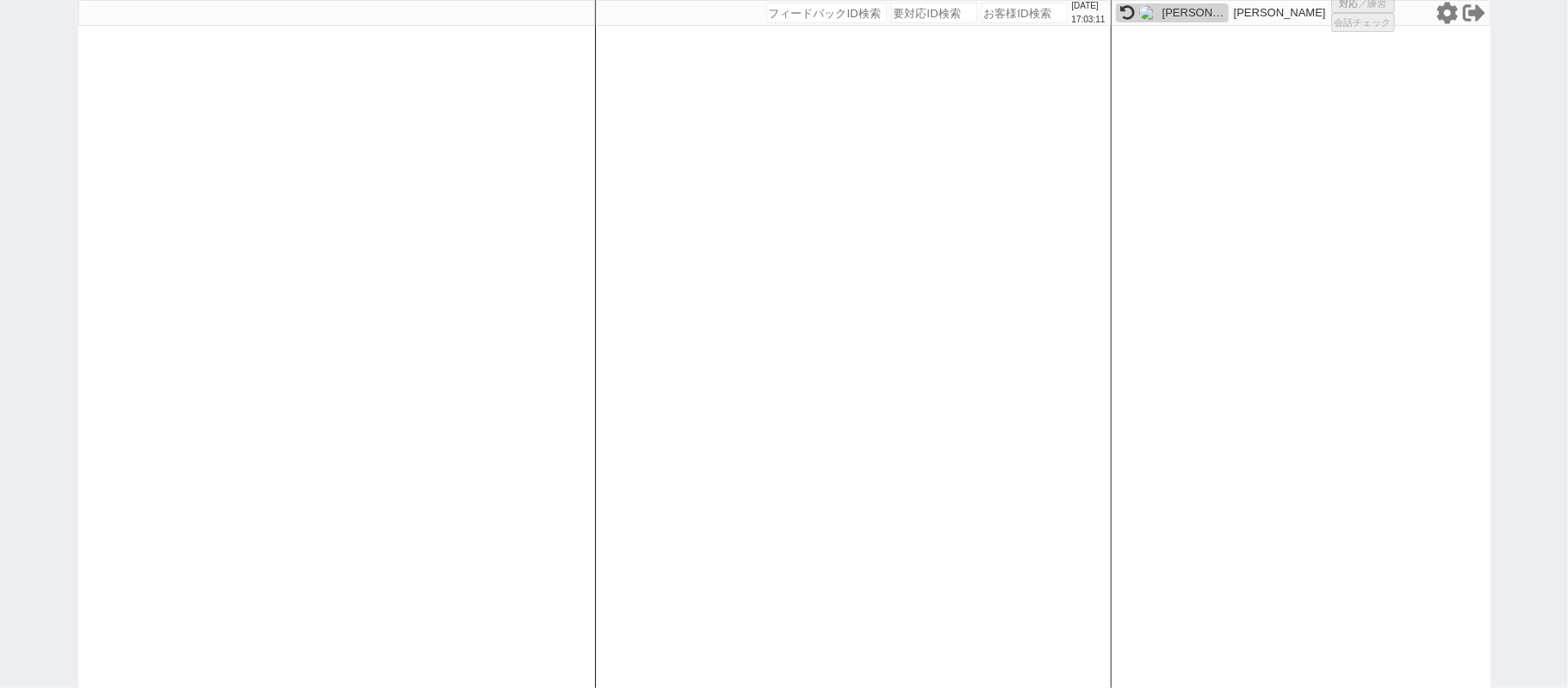
select select
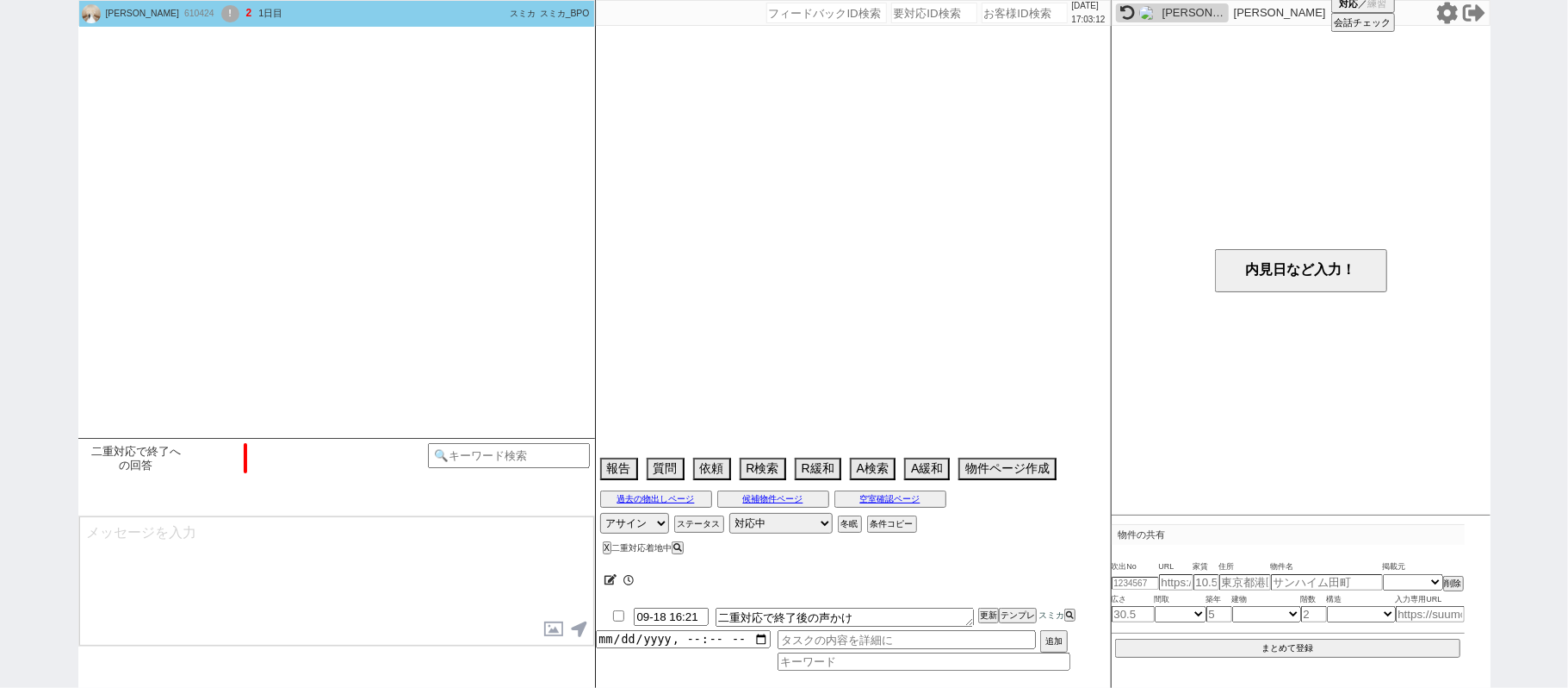
select select "2025"
select select "9"
select select "35"
select select "1"
select select "11"
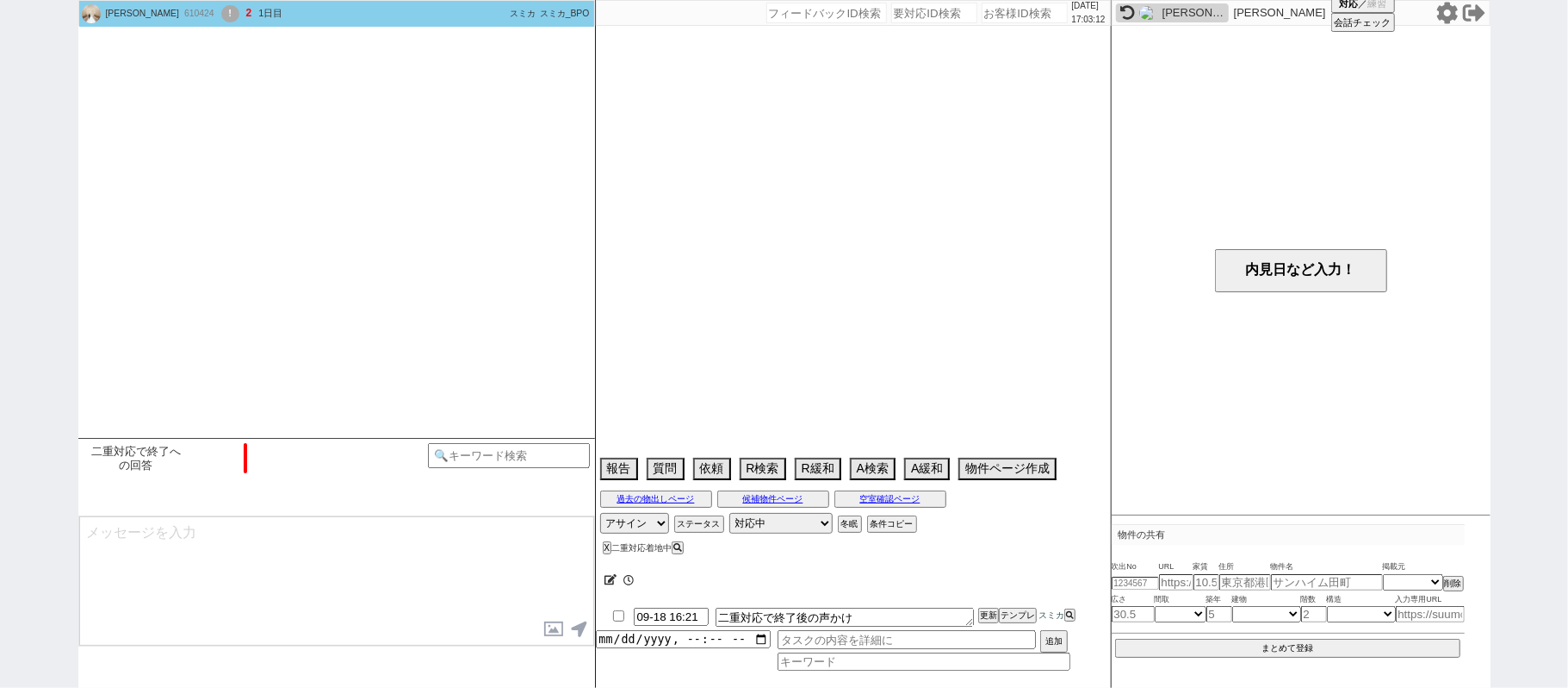
select select "65"
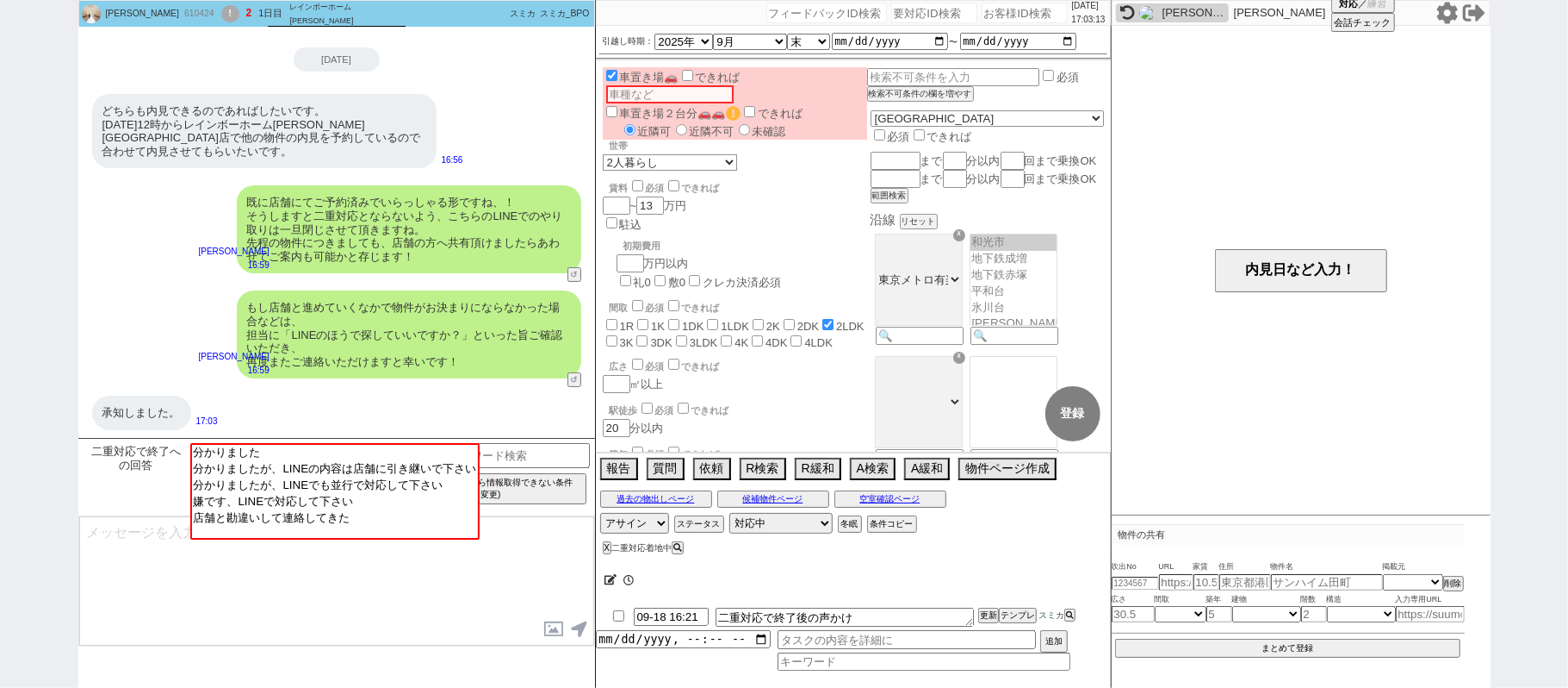
scroll to position [43, 0]
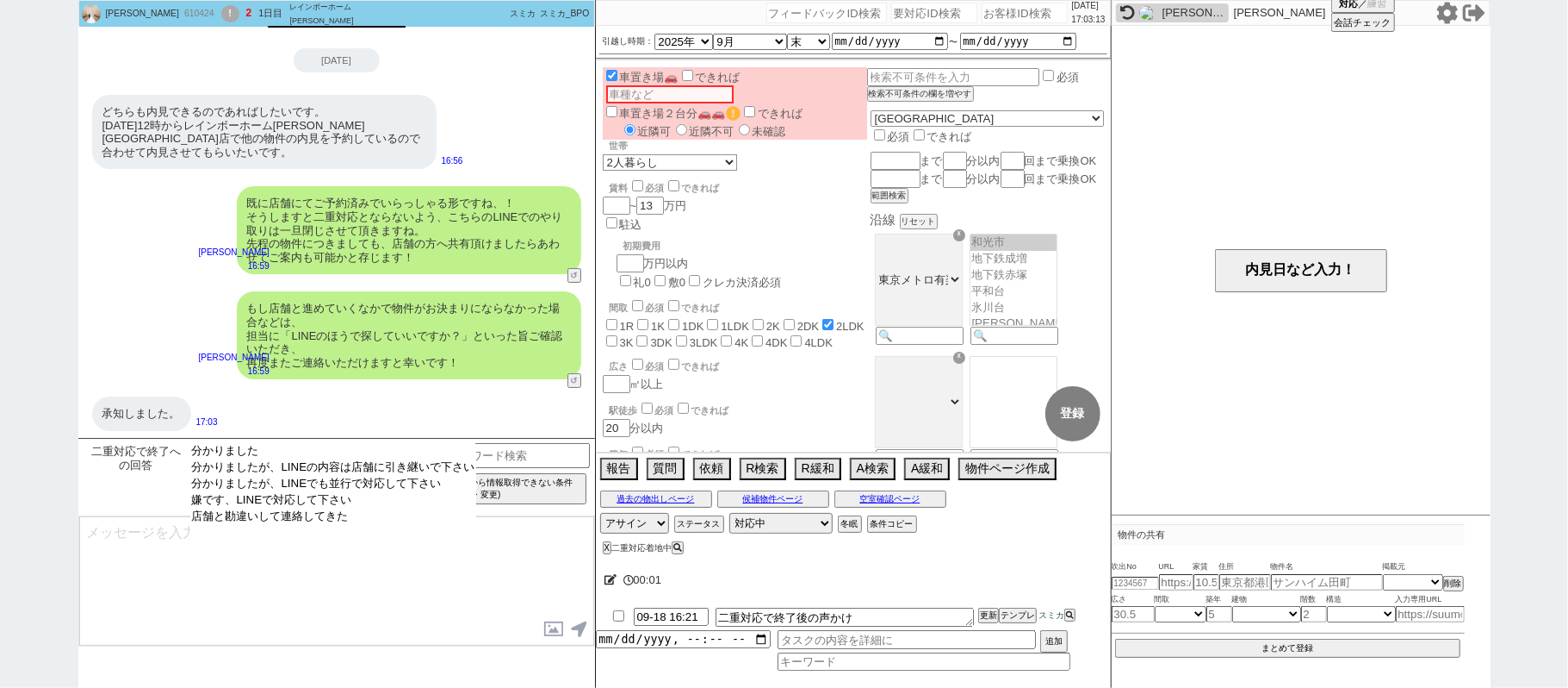
select select "分かりました"
click at [366, 460] on option "分かりました" at bounding box center [333, 468] width 287 height 16
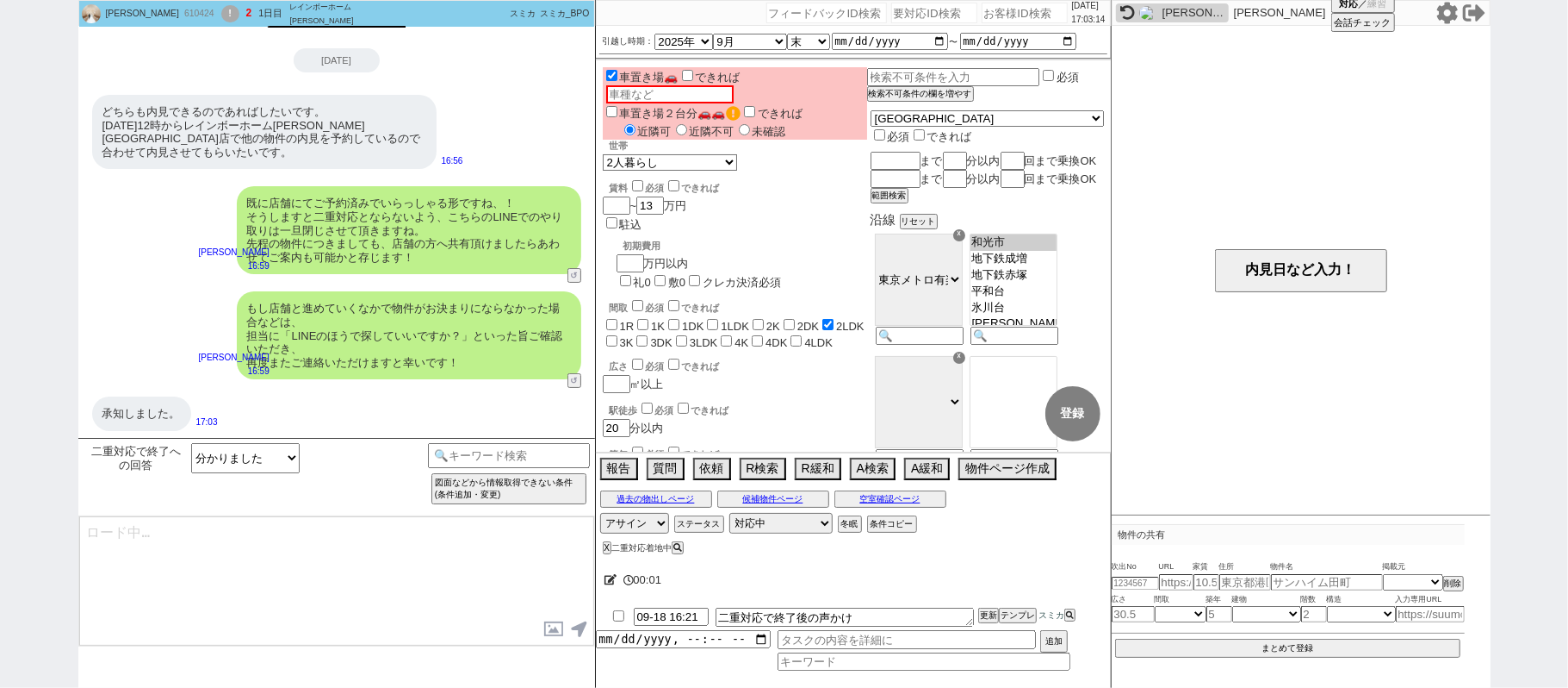
type textarea "お手数おかけいたしますが、どうぞ宜しくお願い致します！"
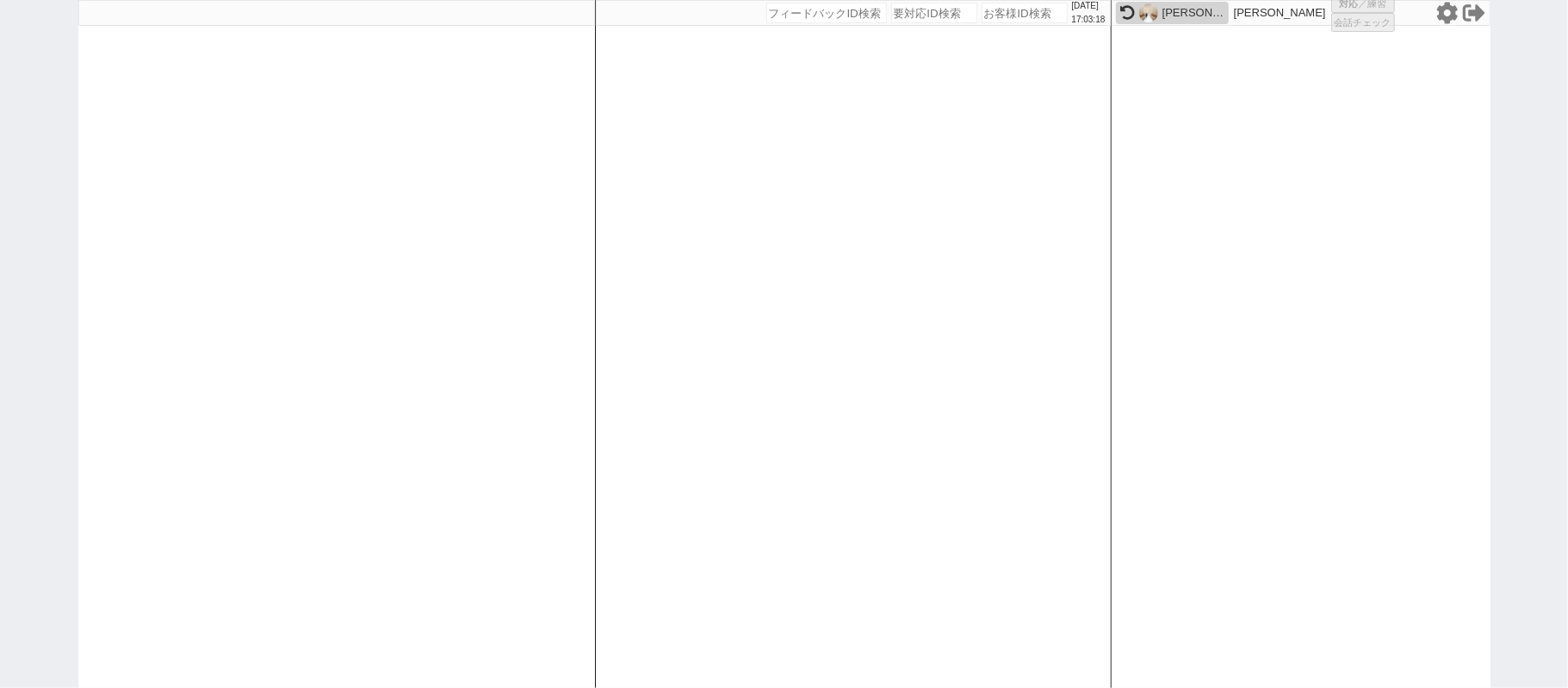
select select "1"
select select "2"
select select
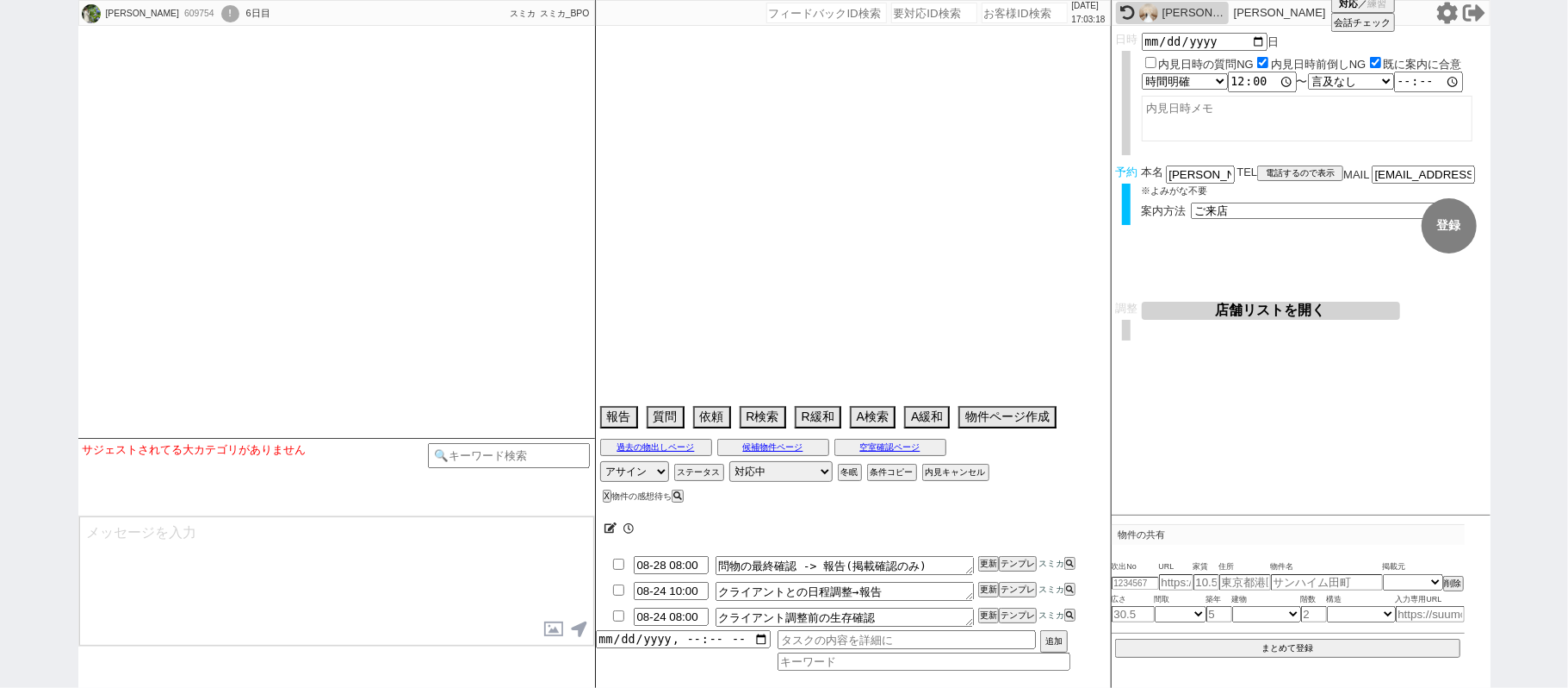
select select
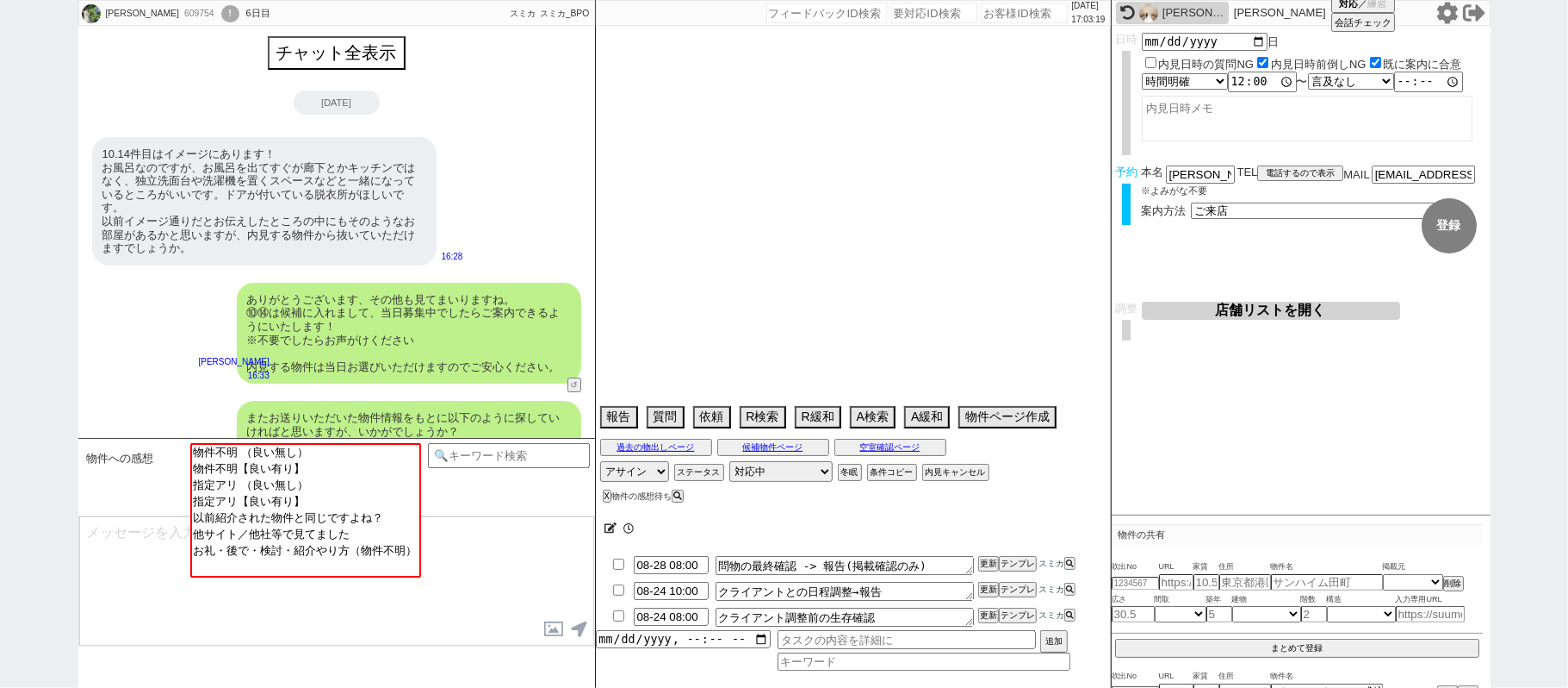
scroll to position [583, 0]
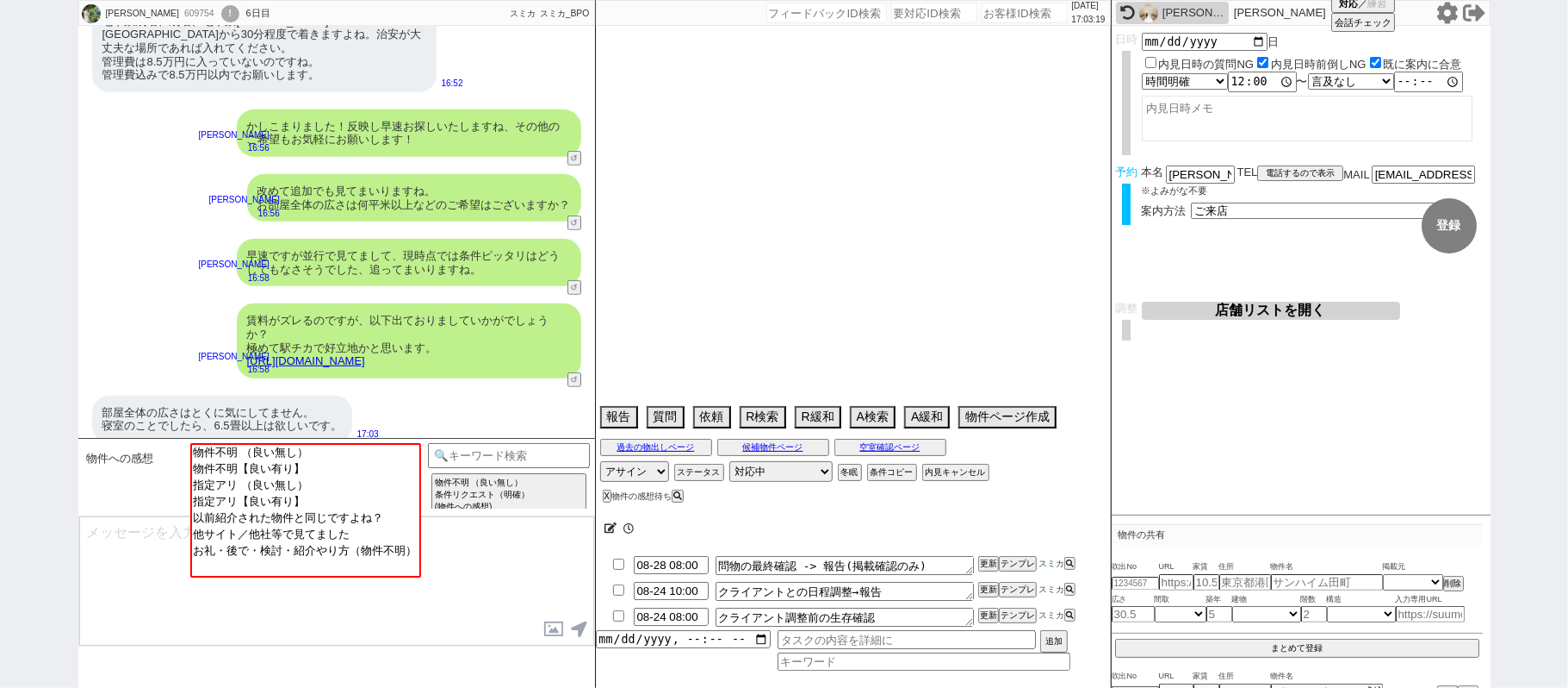
select select "2025"
select select "9"
select select "27"
select select "0"
select select "60"
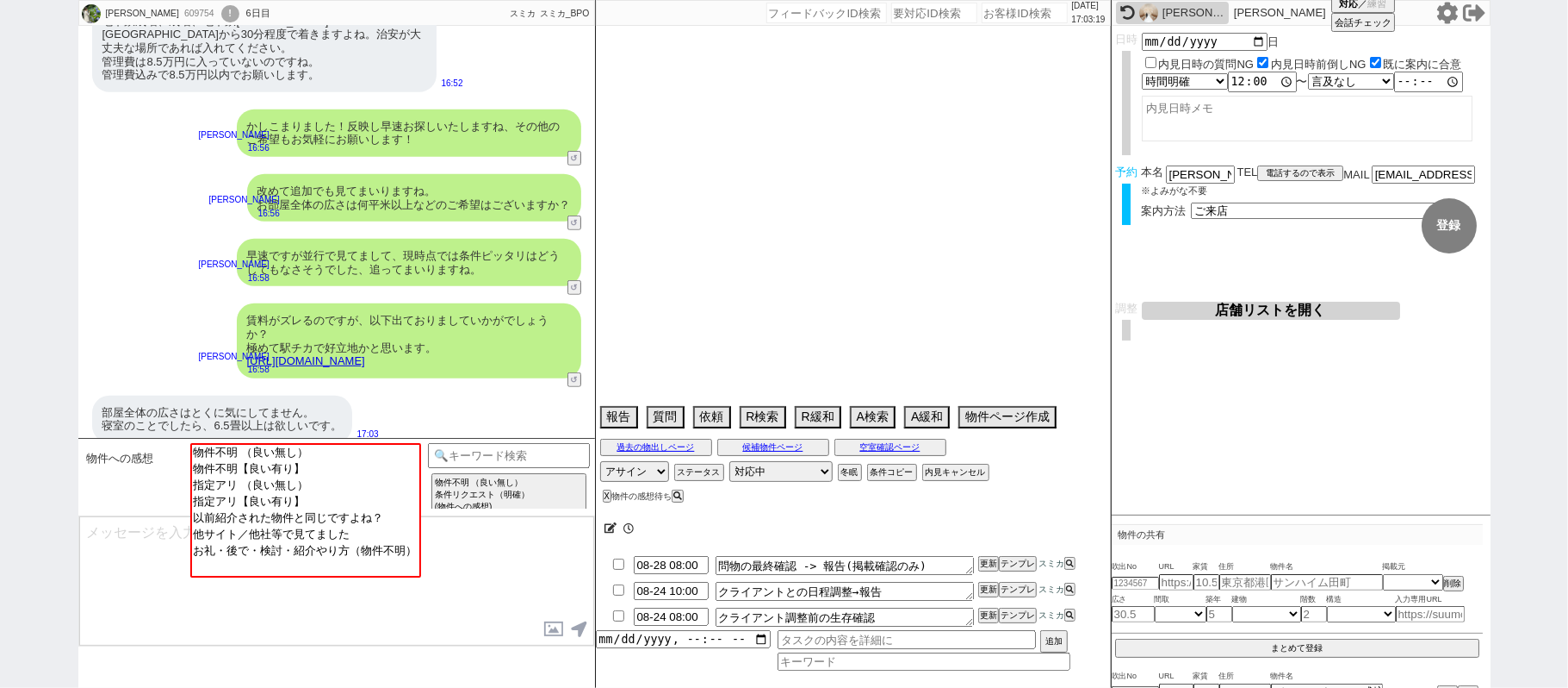
select select "59"
select select "75"
select select "14"
select select "819"
select select "62"
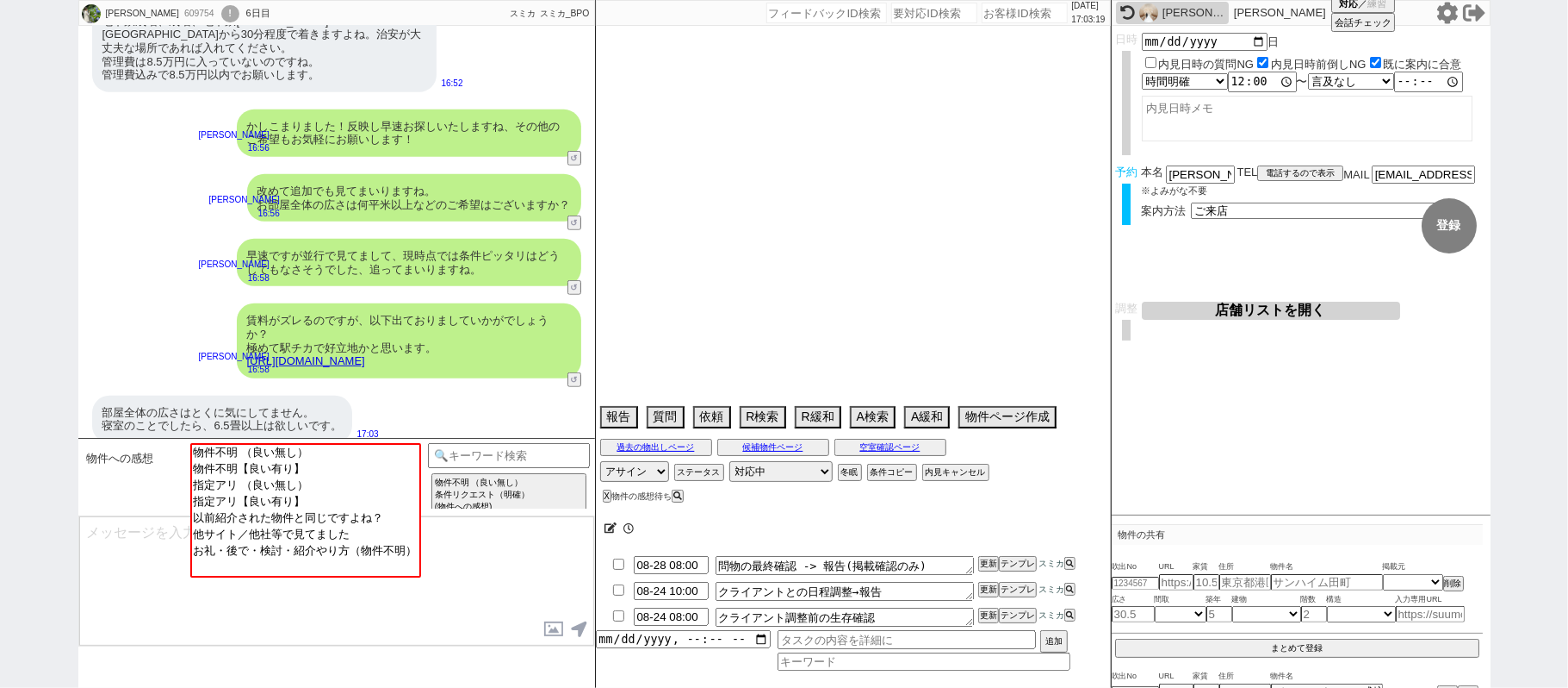
select select "1510"
select select "65"
select select "1577"
select select "23"
select select "733"
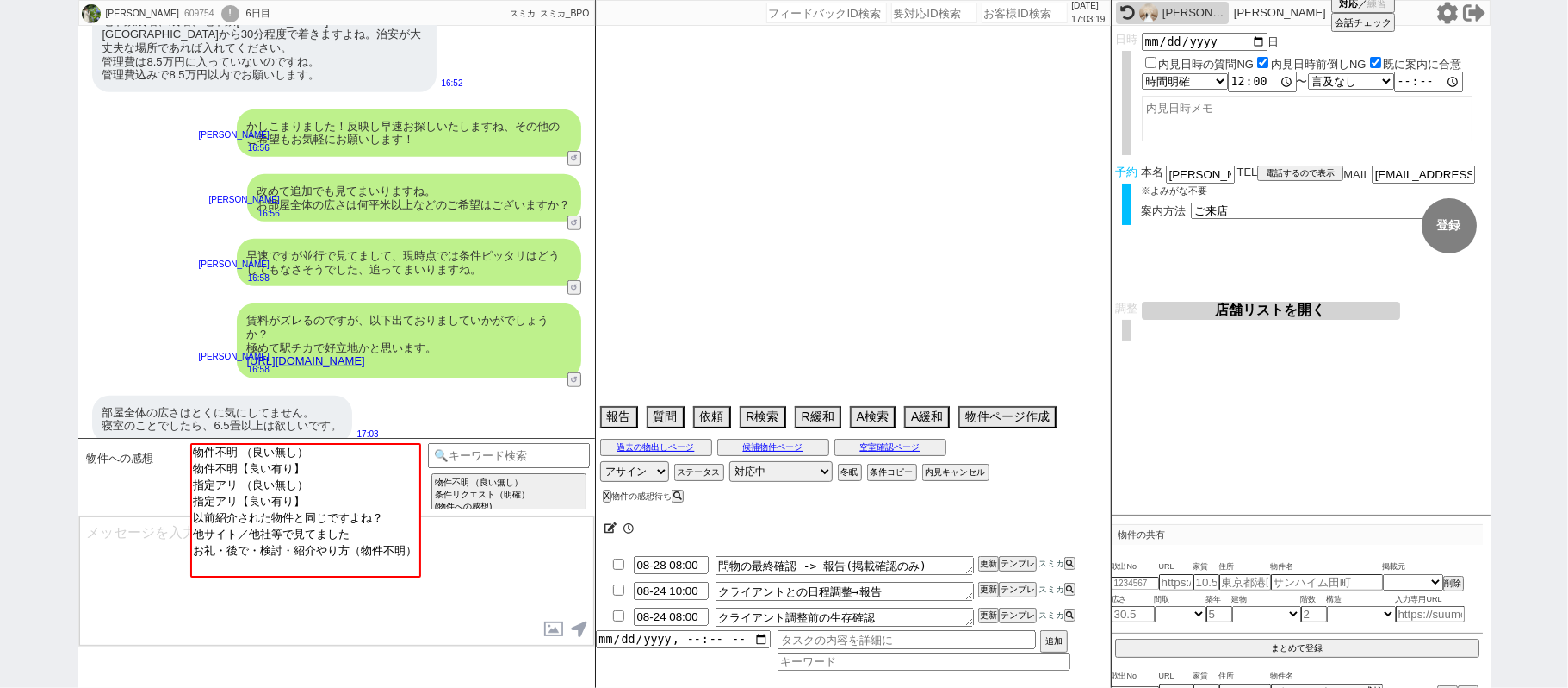
select select "67"
select select "64"
select select "1559"
select select "63"
select select "70"
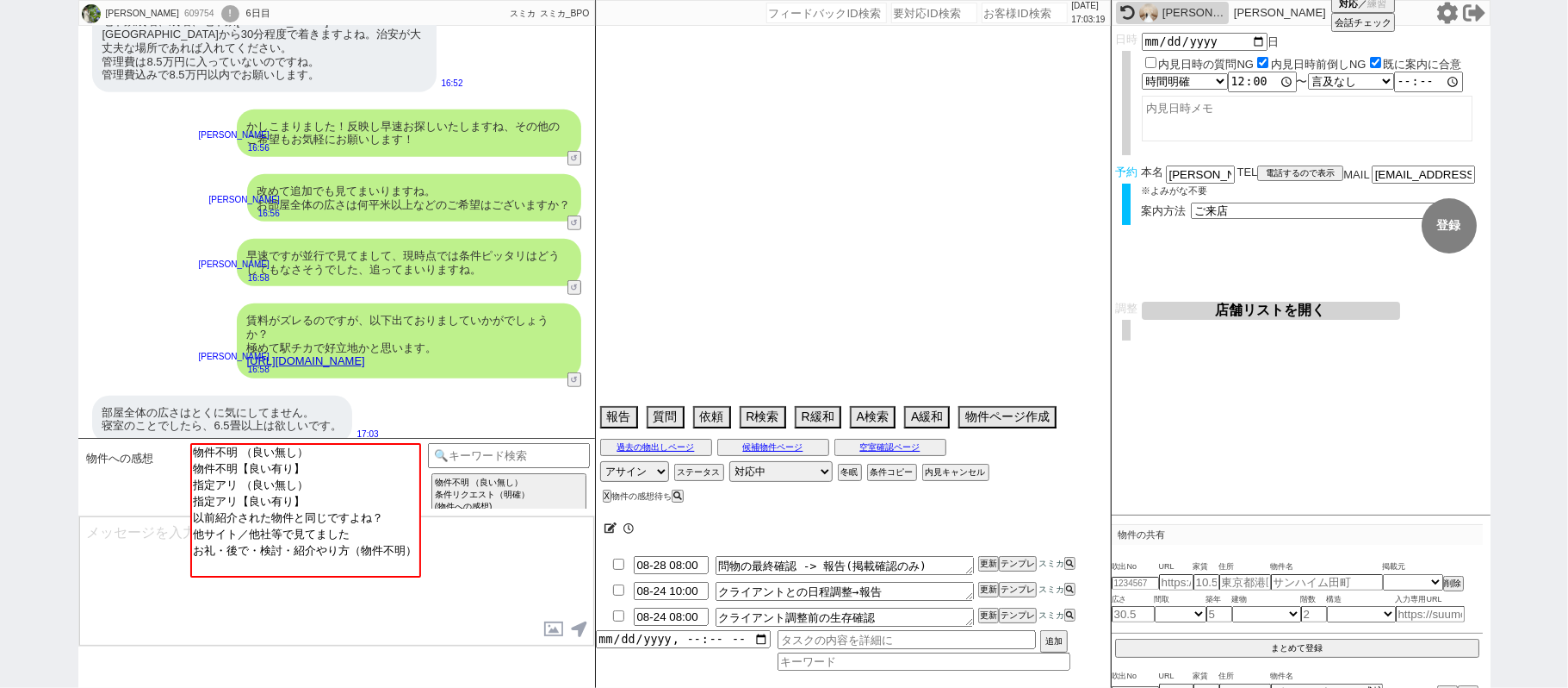
select select "1685"
select select "69"
select select "66"
select select "71"
select select "68"
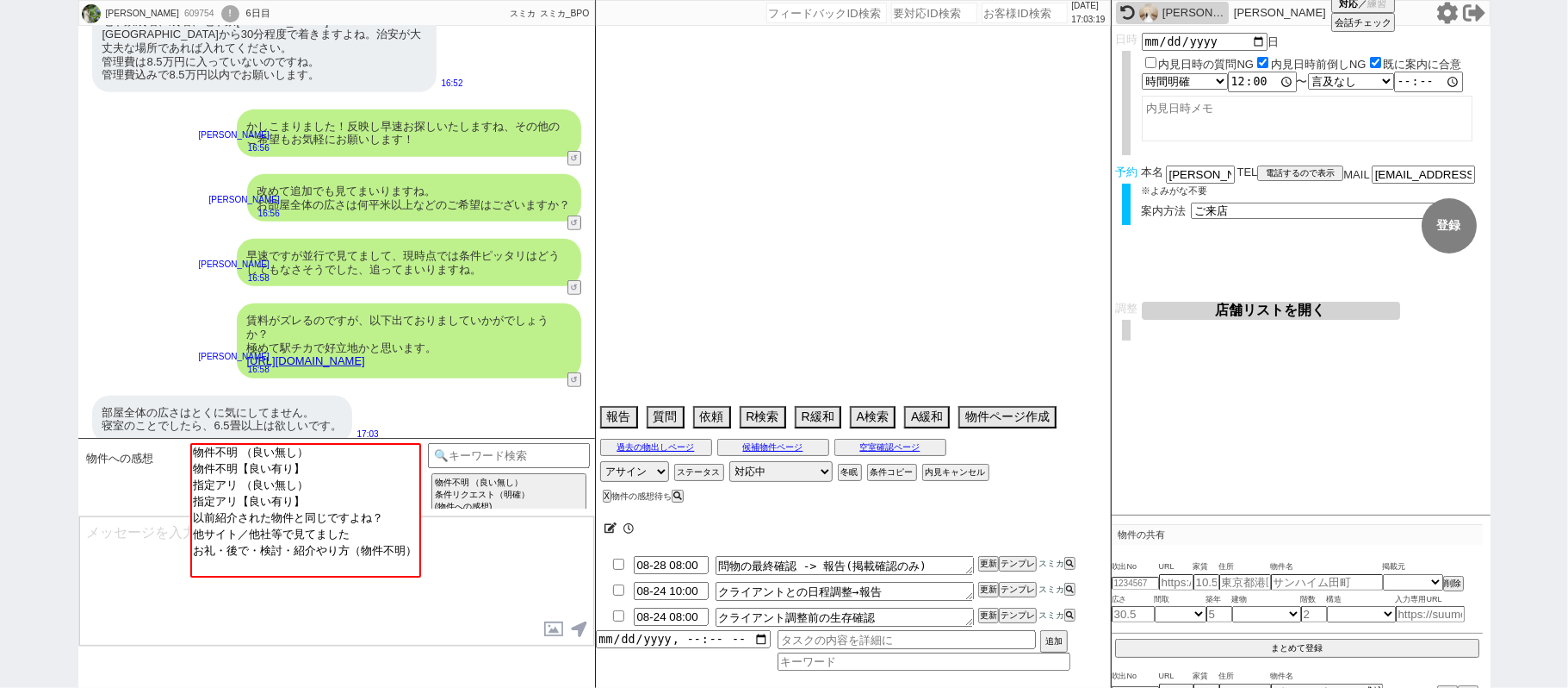
select select "1640"
select select "48"
select select "47"
select select "50"
select select "53"
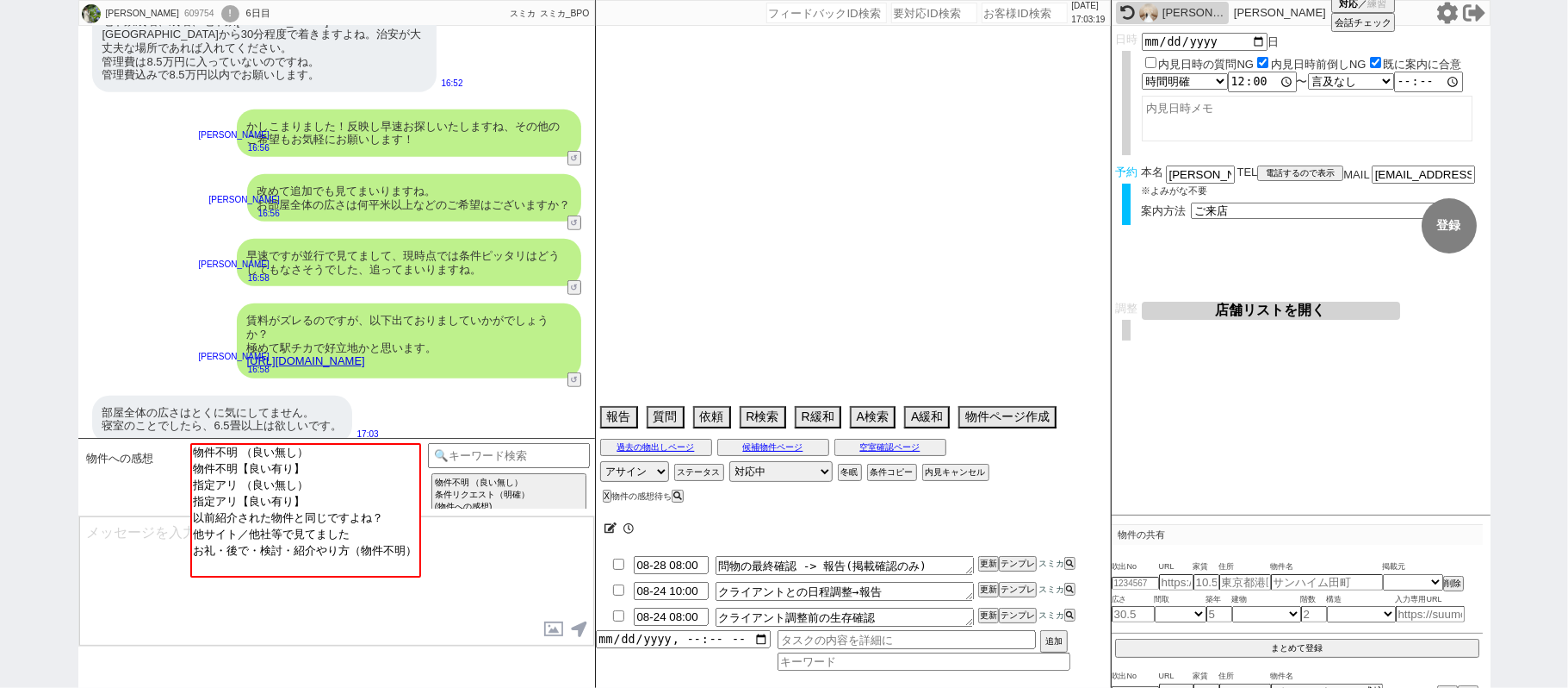
select select "74"
select select "56"
select select "25"
select select "3117"
select select "44"
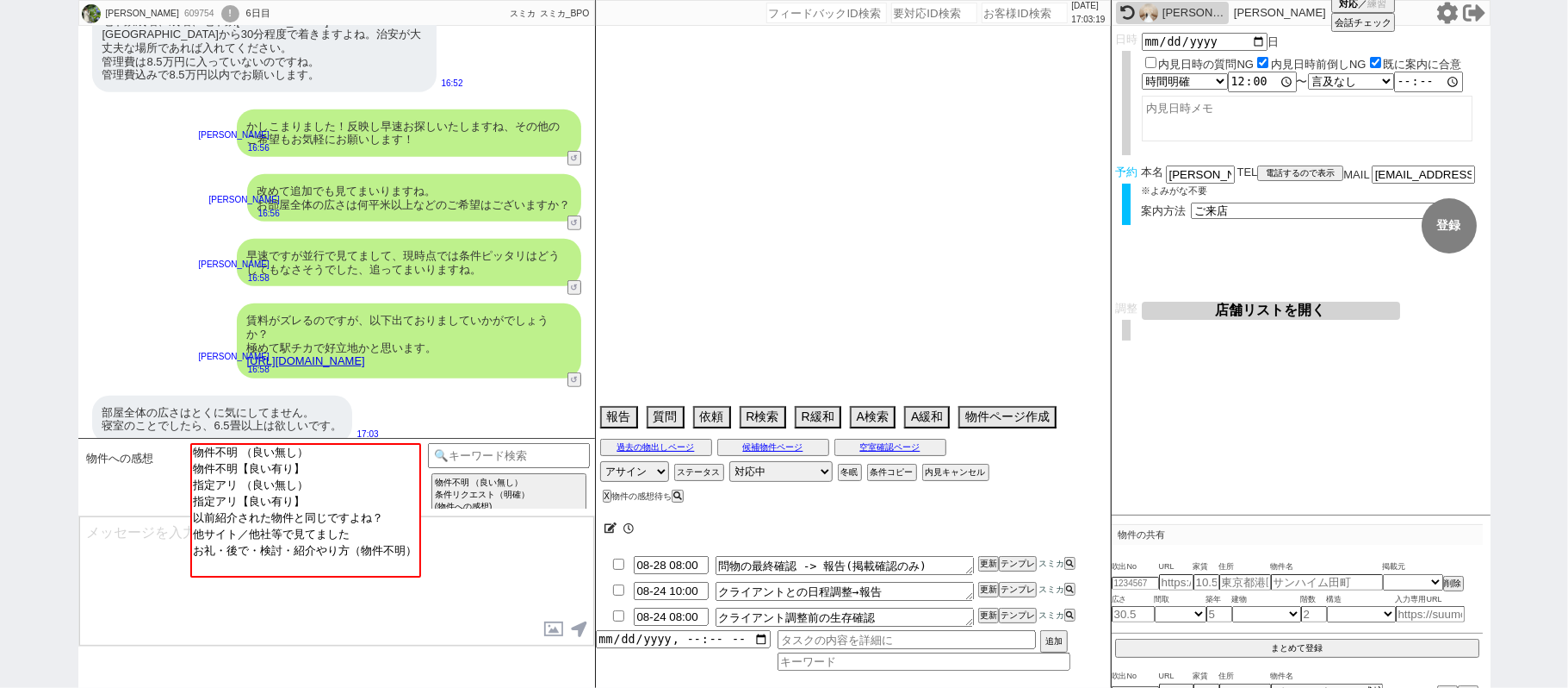
select select "52"
select select "7"
select select "55"
select select "12"
select select "11"
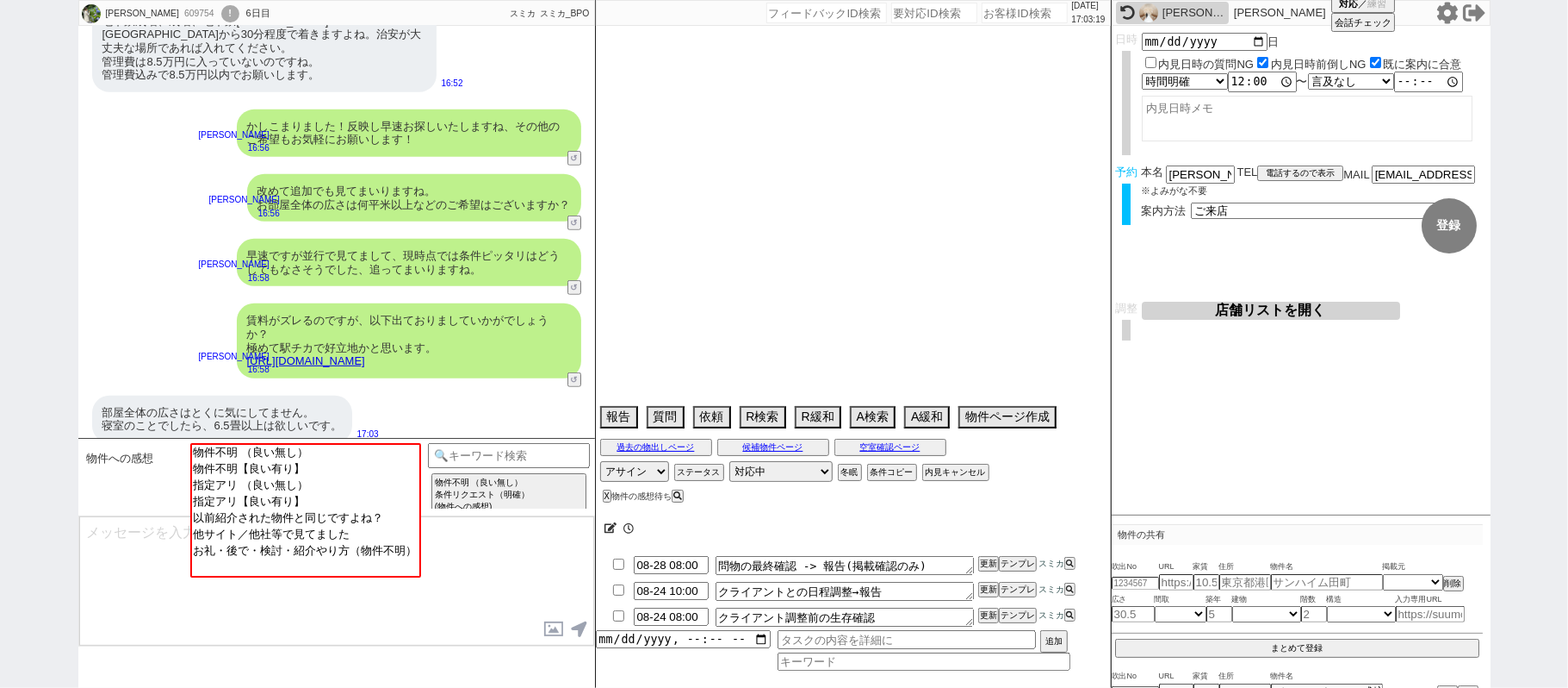
select select "38"
select select "77"
select select "61"
select select "72"
select select "1747"
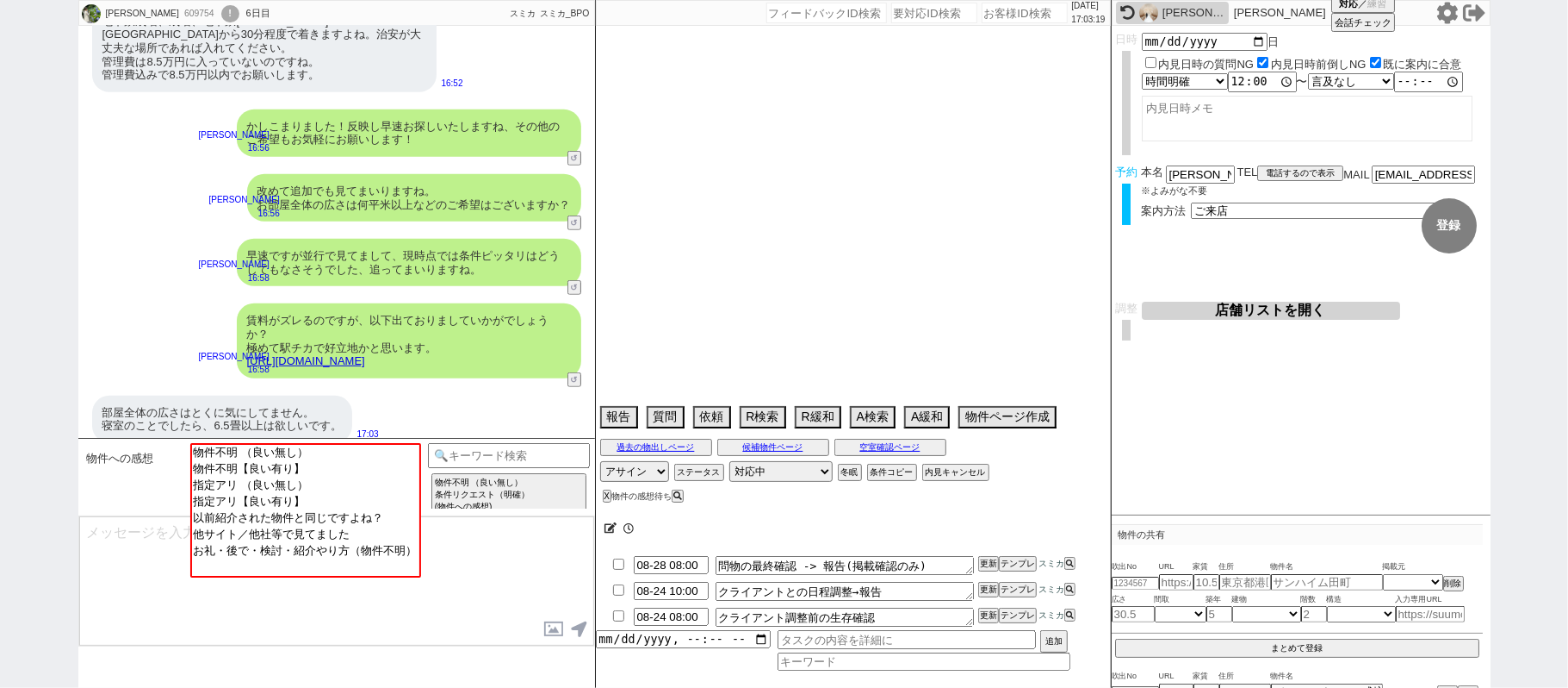
select select "15"
select select "54"
select select "35"
select select "29"
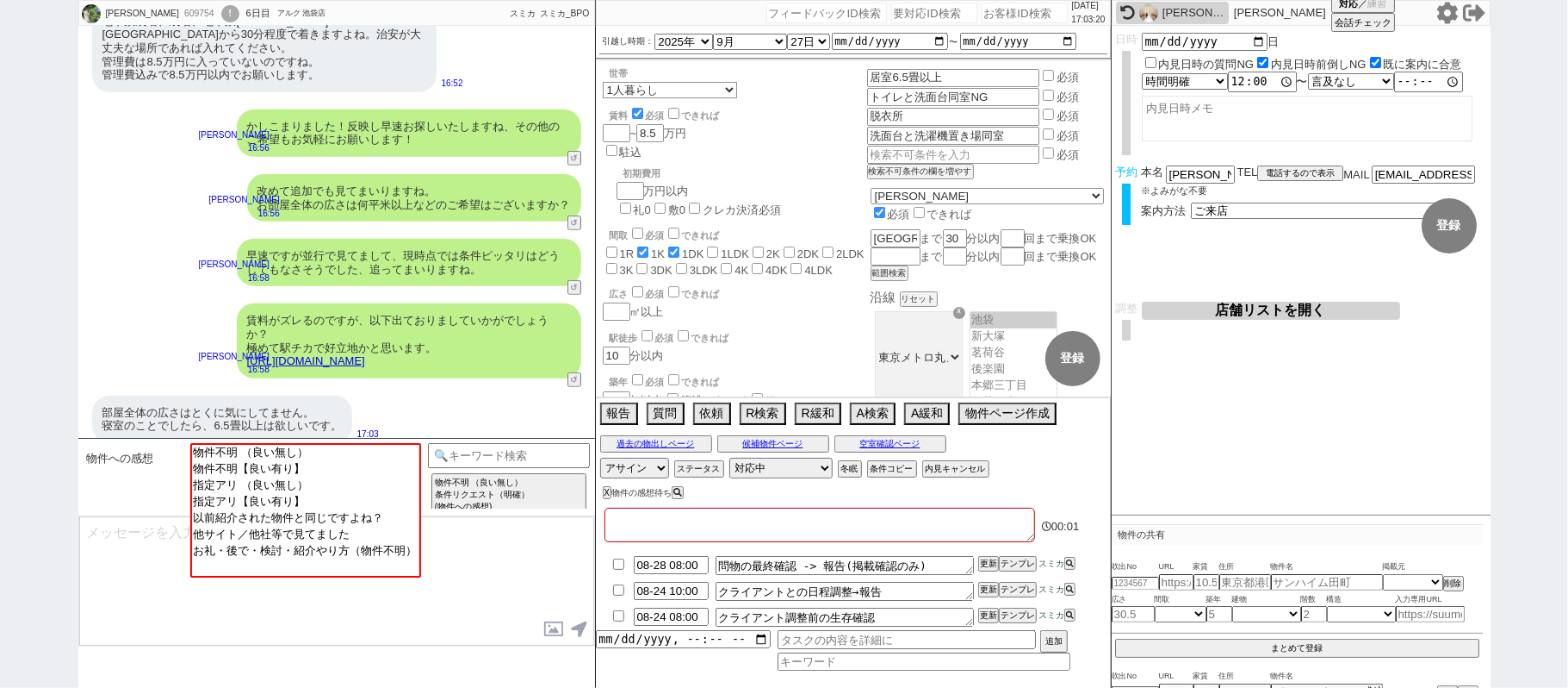
type textarea "他社なし"
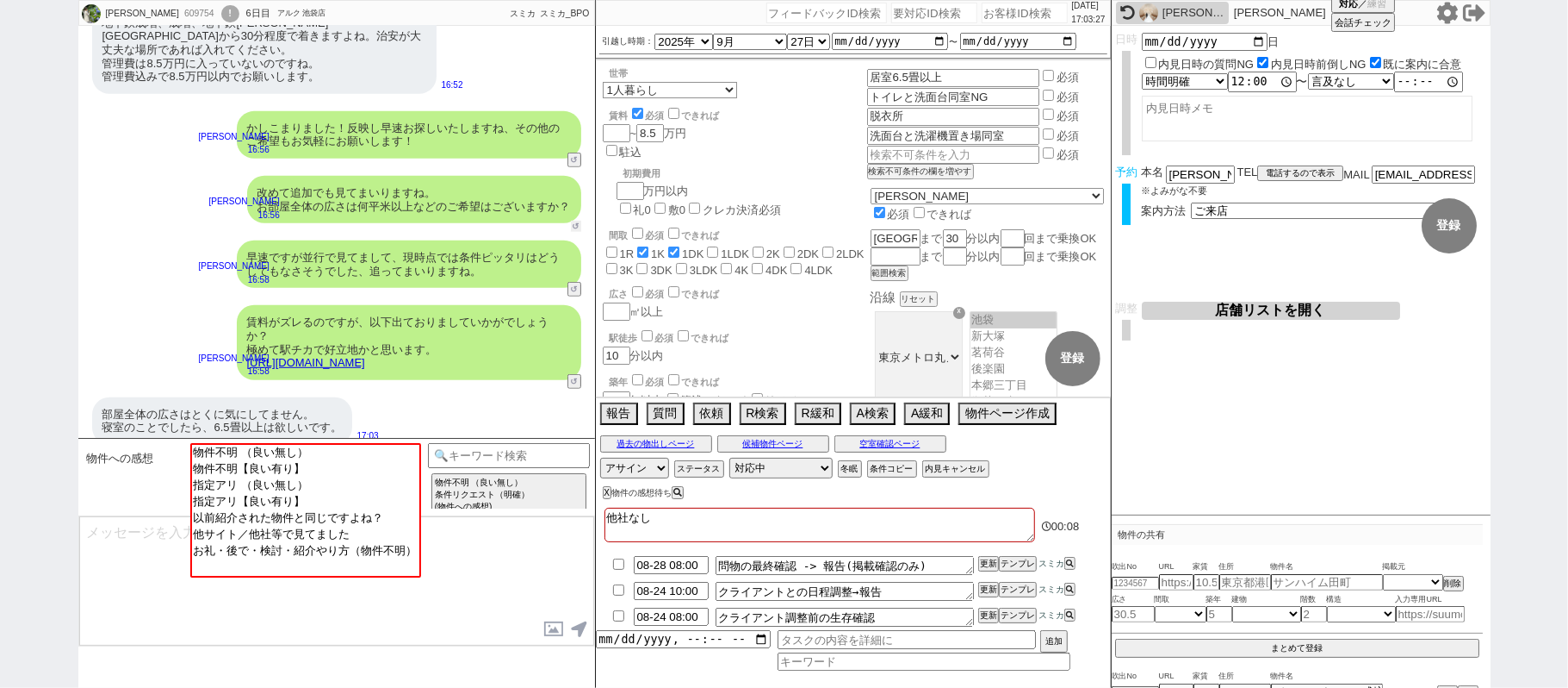
click at [576, 220] on button "↺" at bounding box center [575, 226] width 10 height 11
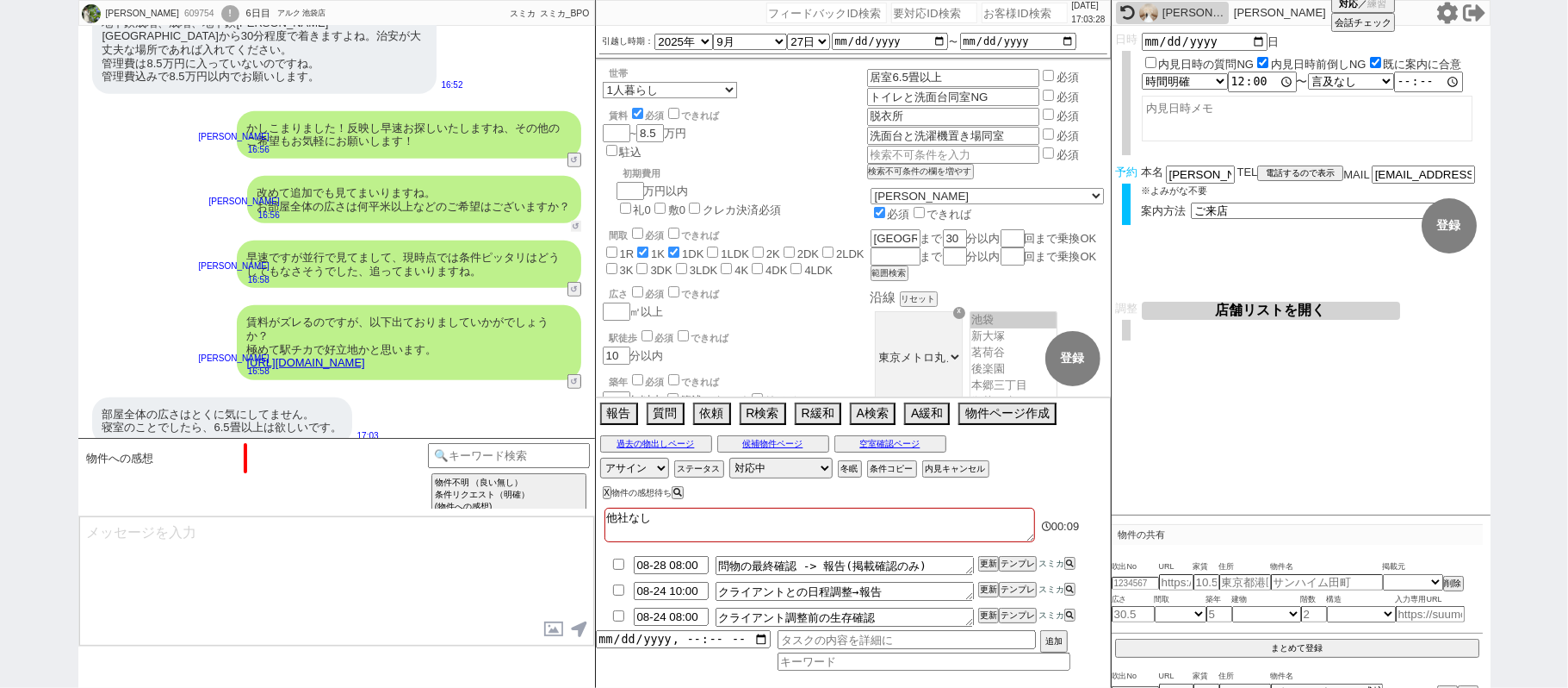
scroll to position [1403, 0]
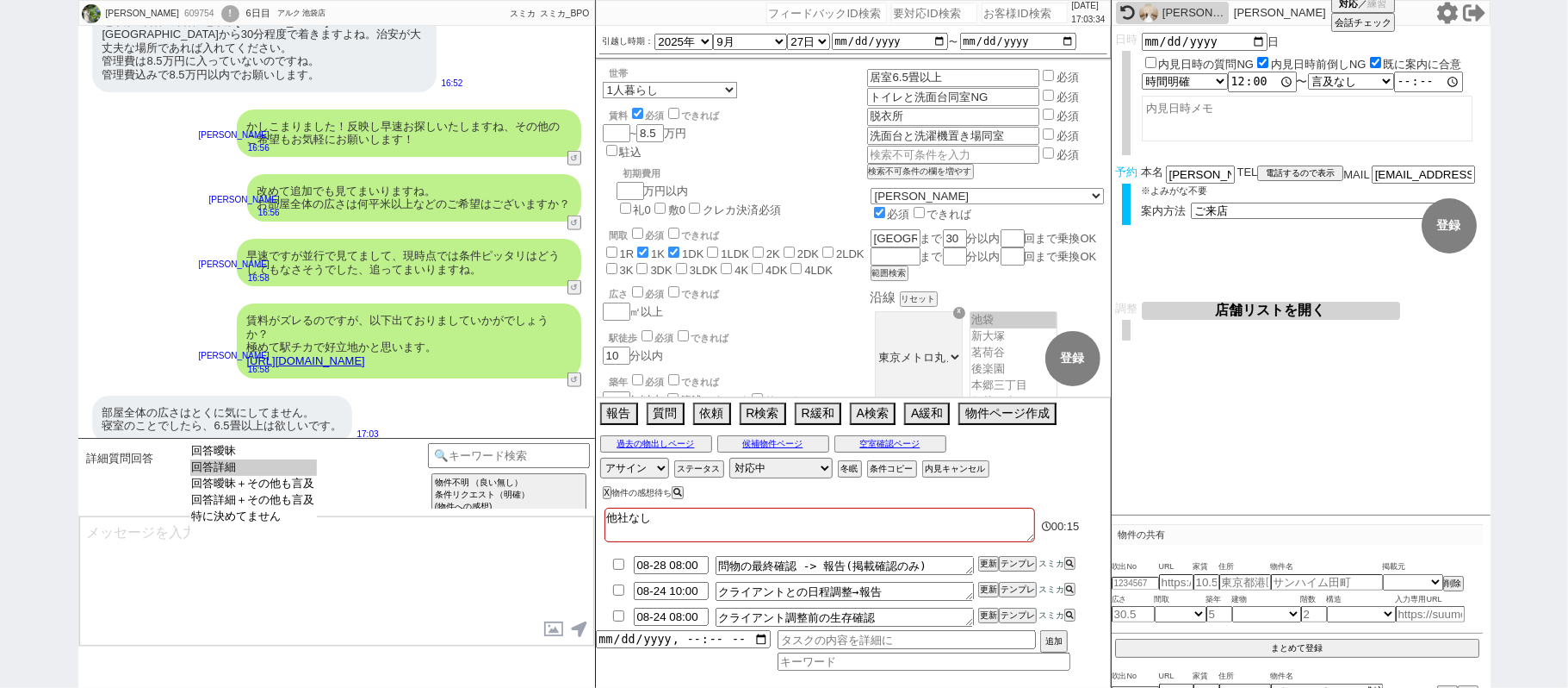
click at [284, 476] on option "回答詳細" at bounding box center [254, 484] width 127 height 16
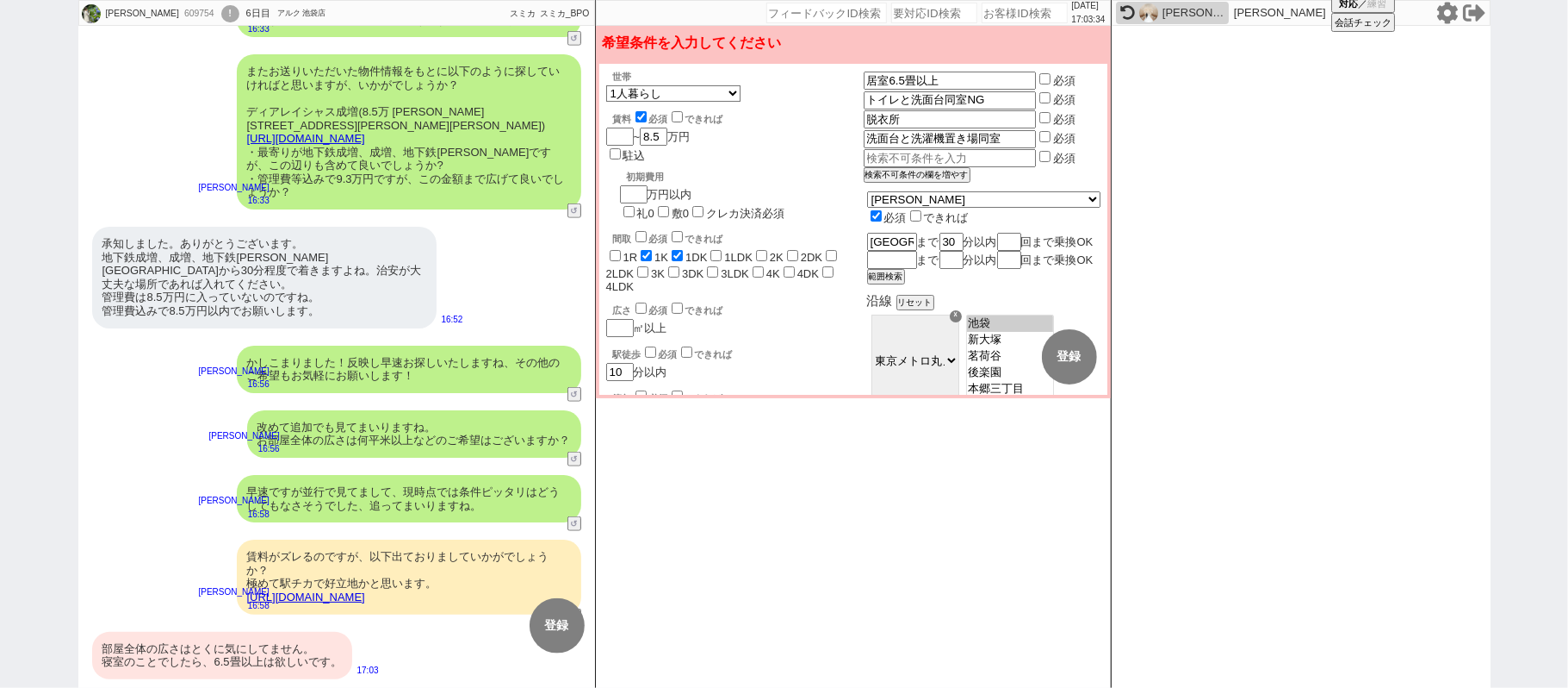
scroll to position [1152, 0]
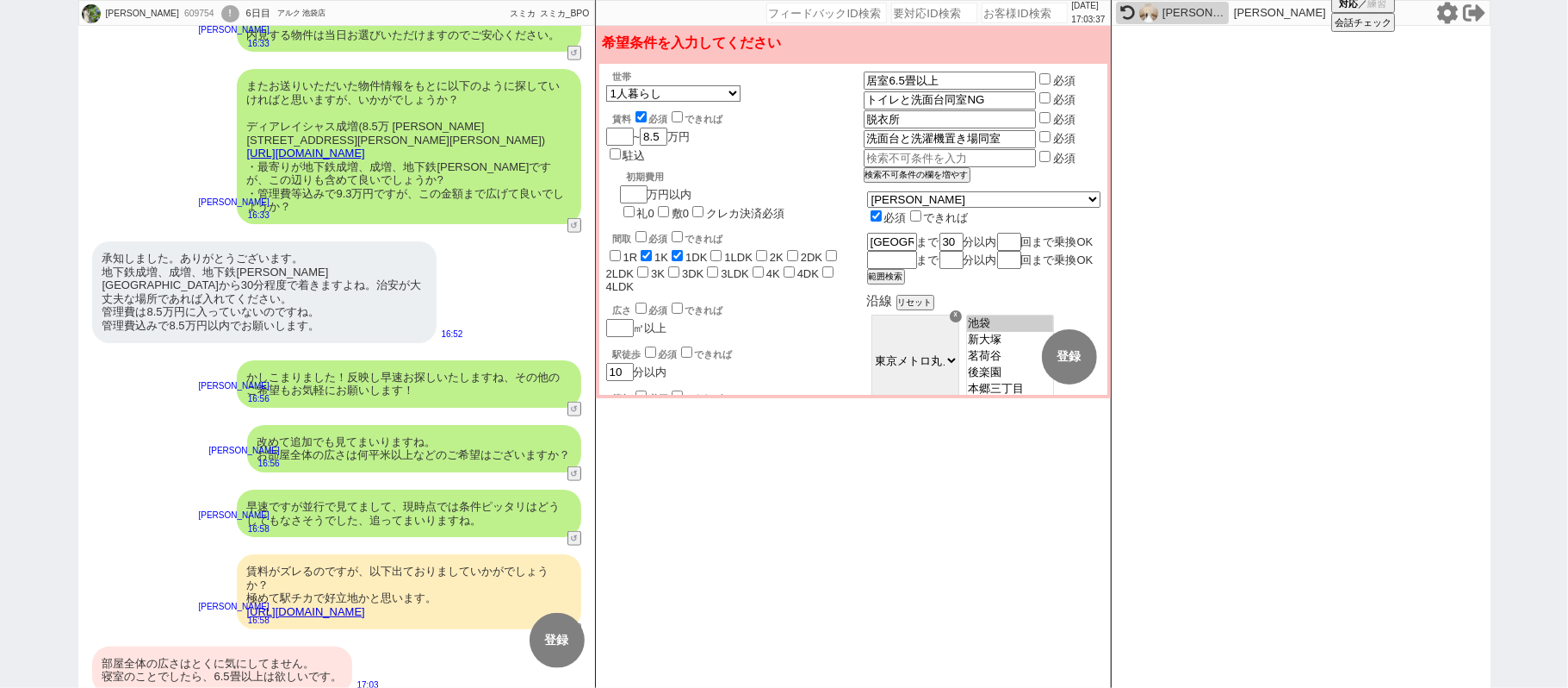
drag, startPoint x: 639, startPoint y: 242, endPoint x: 787, endPoint y: 277, distance: 152.1
click at [656, 300] on div "広さ 必須 できれば" at bounding box center [738, 308] width 251 height 17
click at [638, 303] on input "checkbox" at bounding box center [641, 308] width 11 height 11
checkbox input "true"
checkbox input "false"
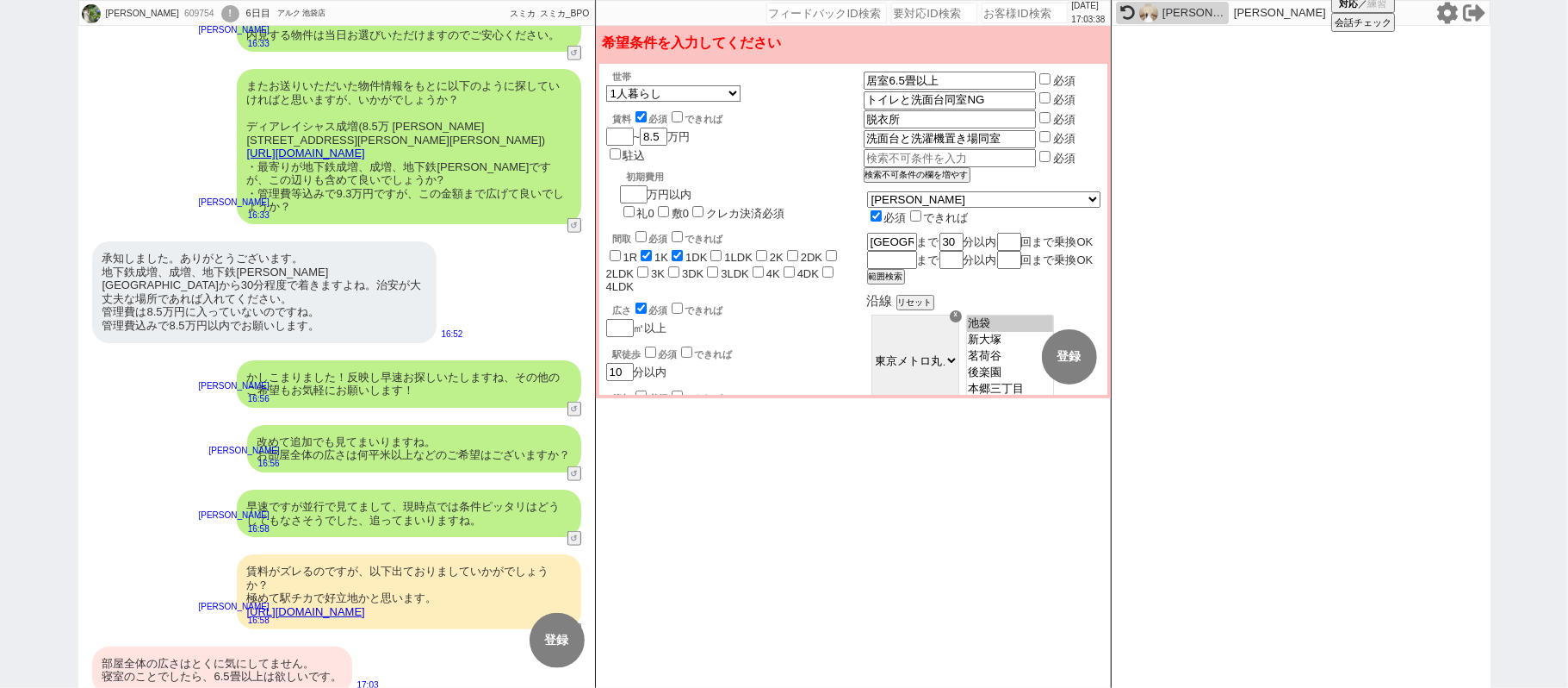
checkbox input "true"
checkbox input "false"
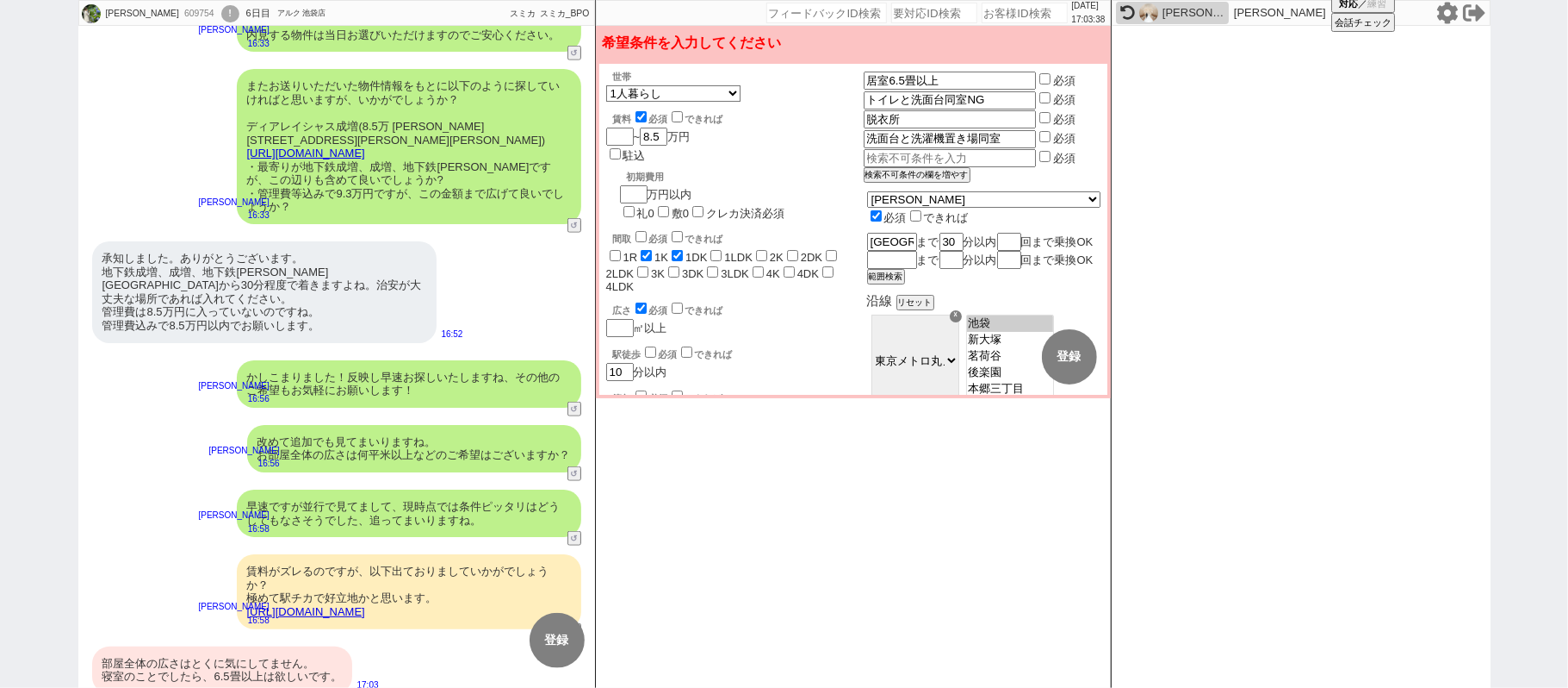
checkbox input "false"
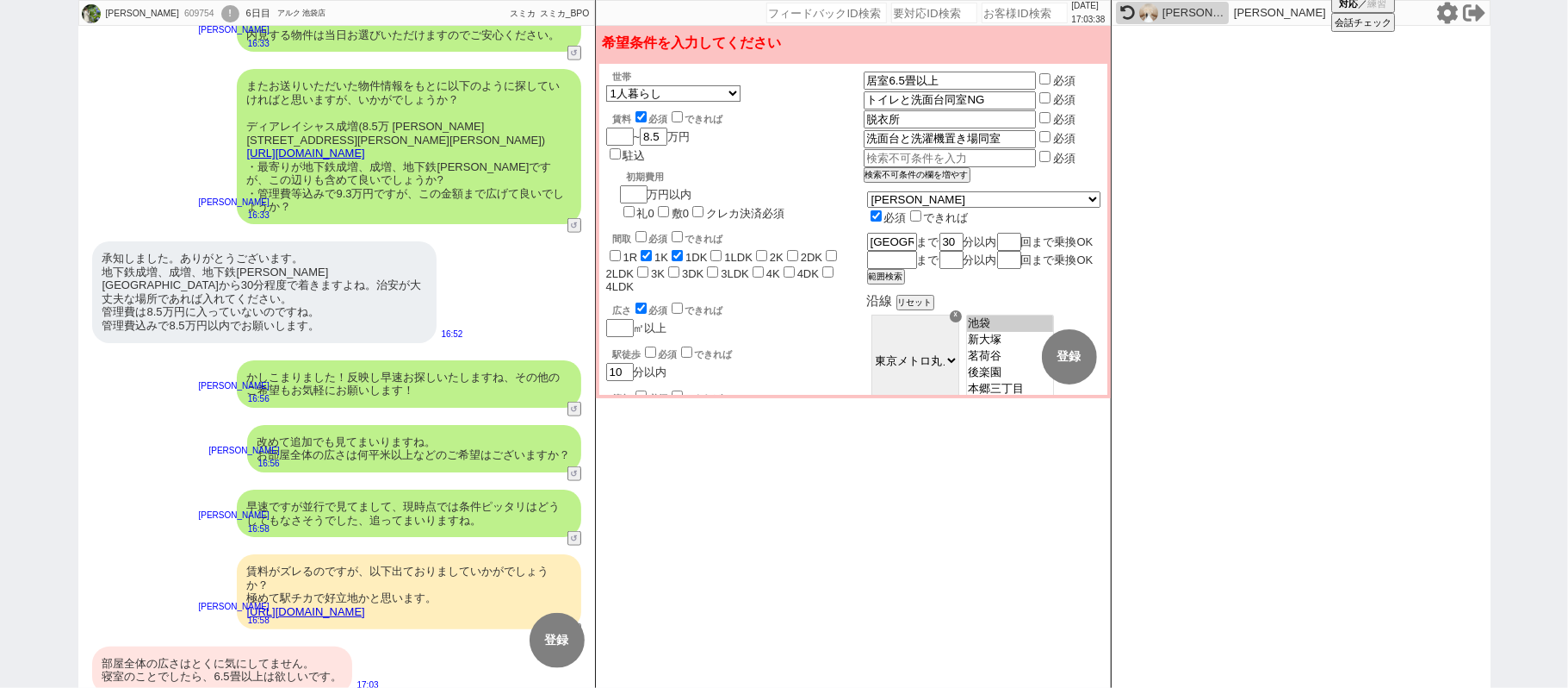
checkbox input "false"
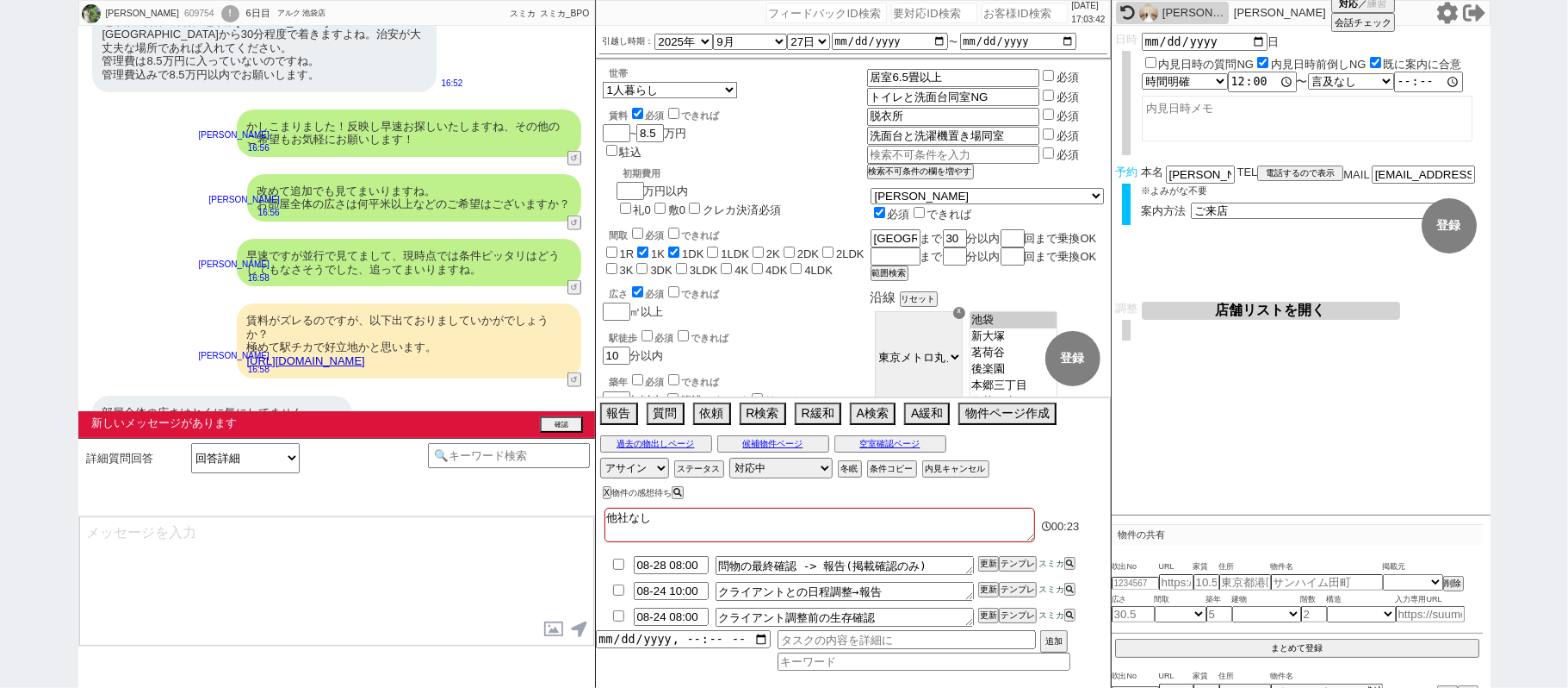
scroll to position [1515, 0]
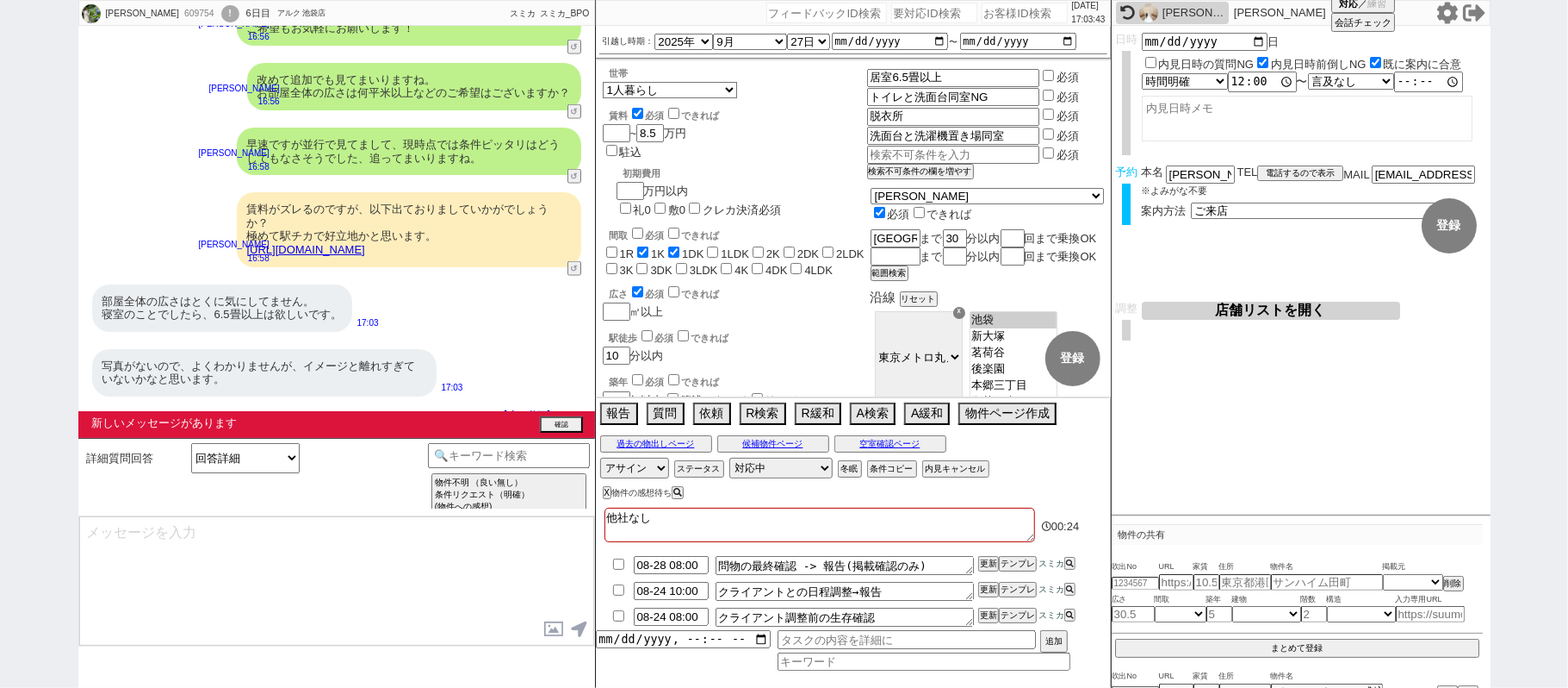
select select "60"
select select "59"
select select "75"
select select "14"
select select "819"
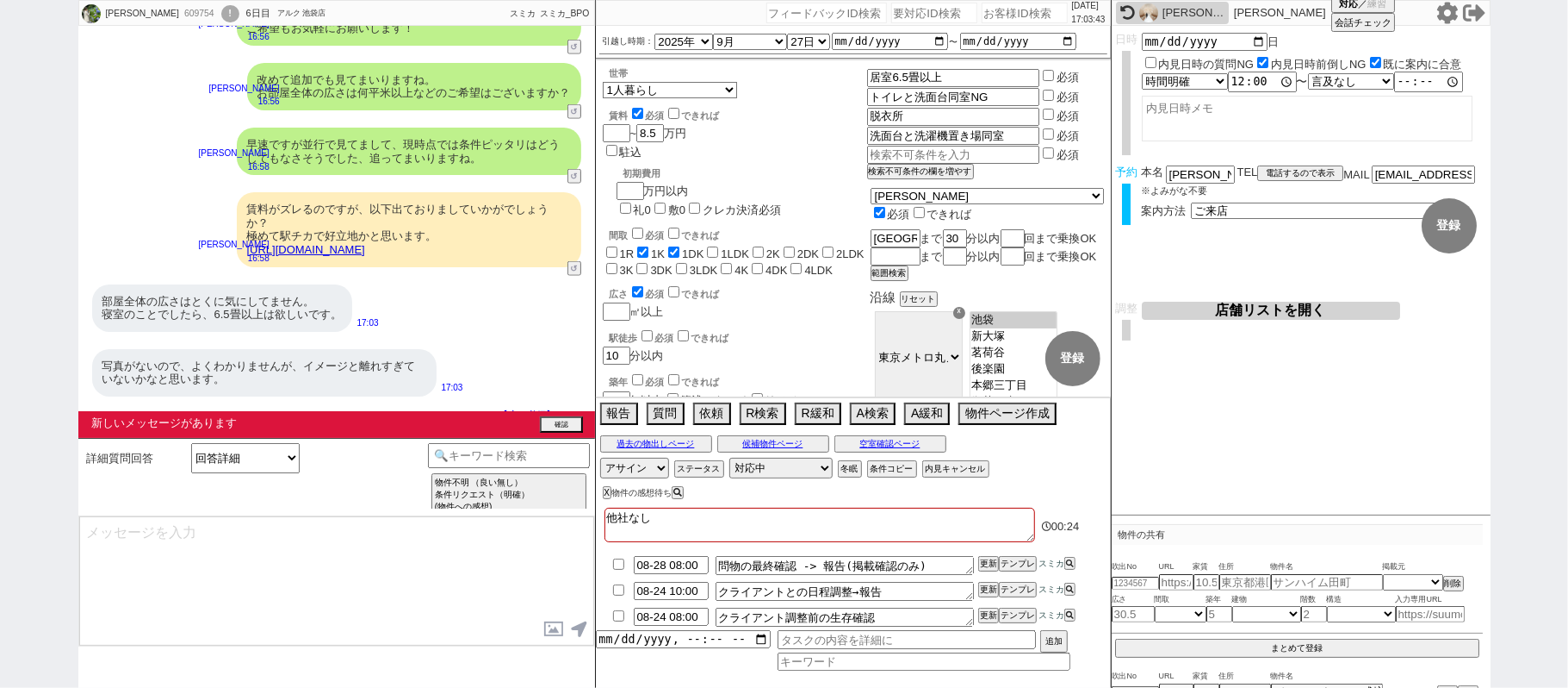
select select "62"
select select "[DATE]"
select select "65"
select select "1577"
select select "23"
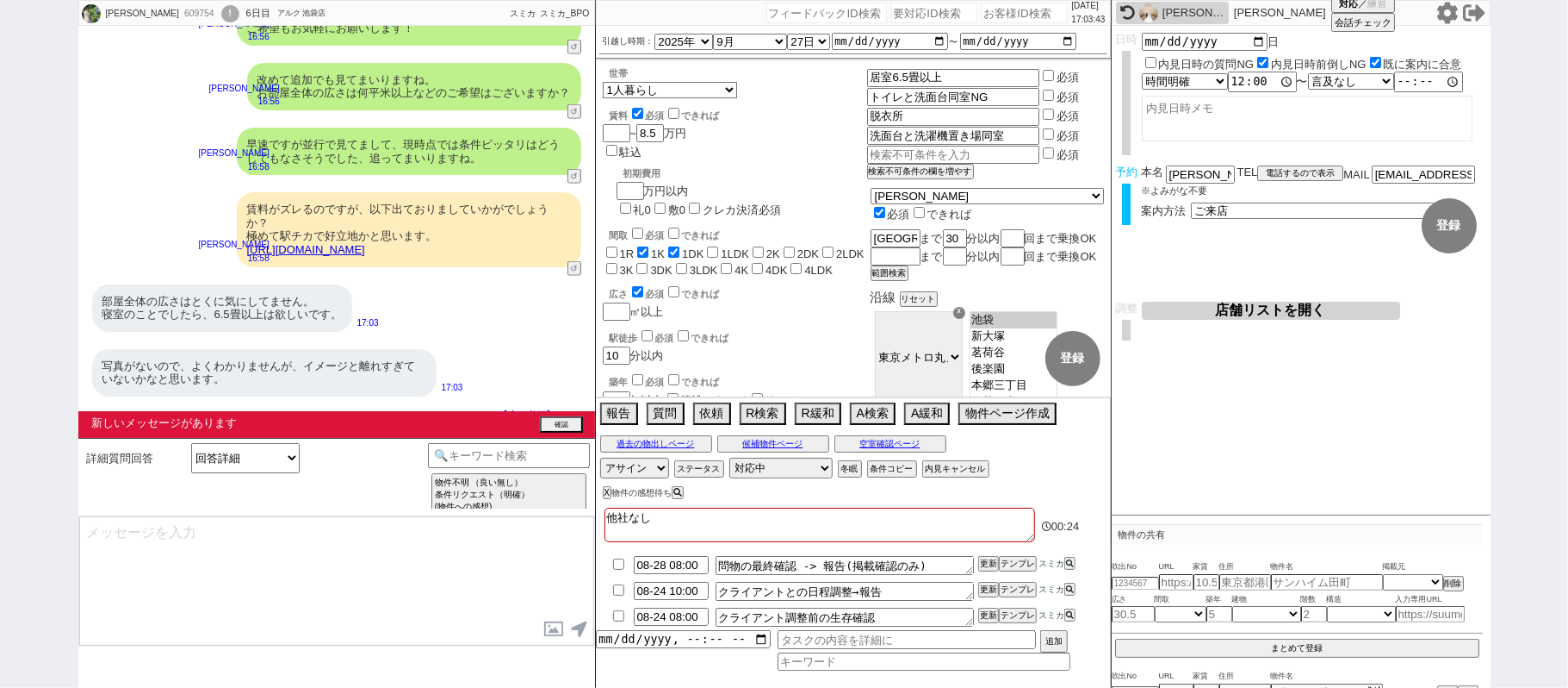
select select "733"
select select "67"
select select "64"
select select "1559"
select select "63"
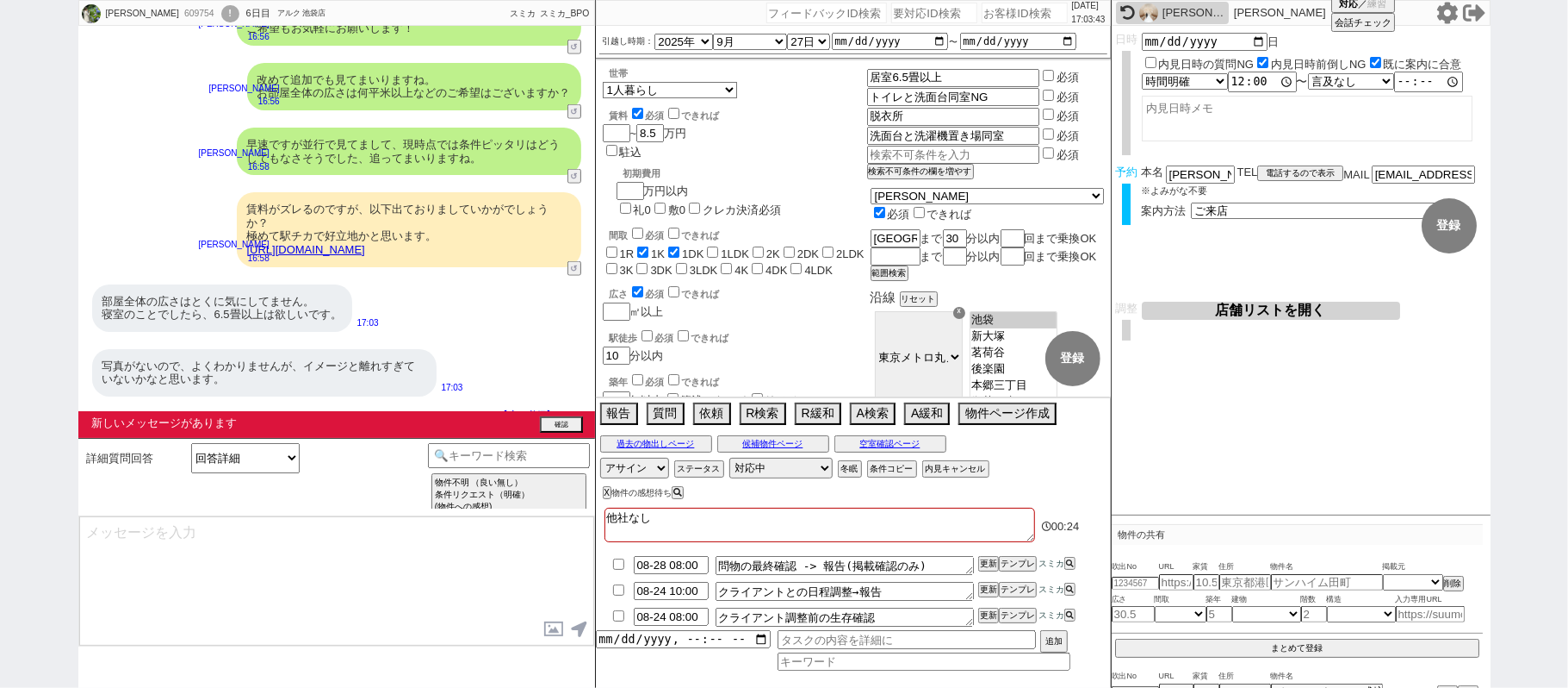
select select "70"
select select "[DATE]"
select select "69"
select select "66"
select select "71"
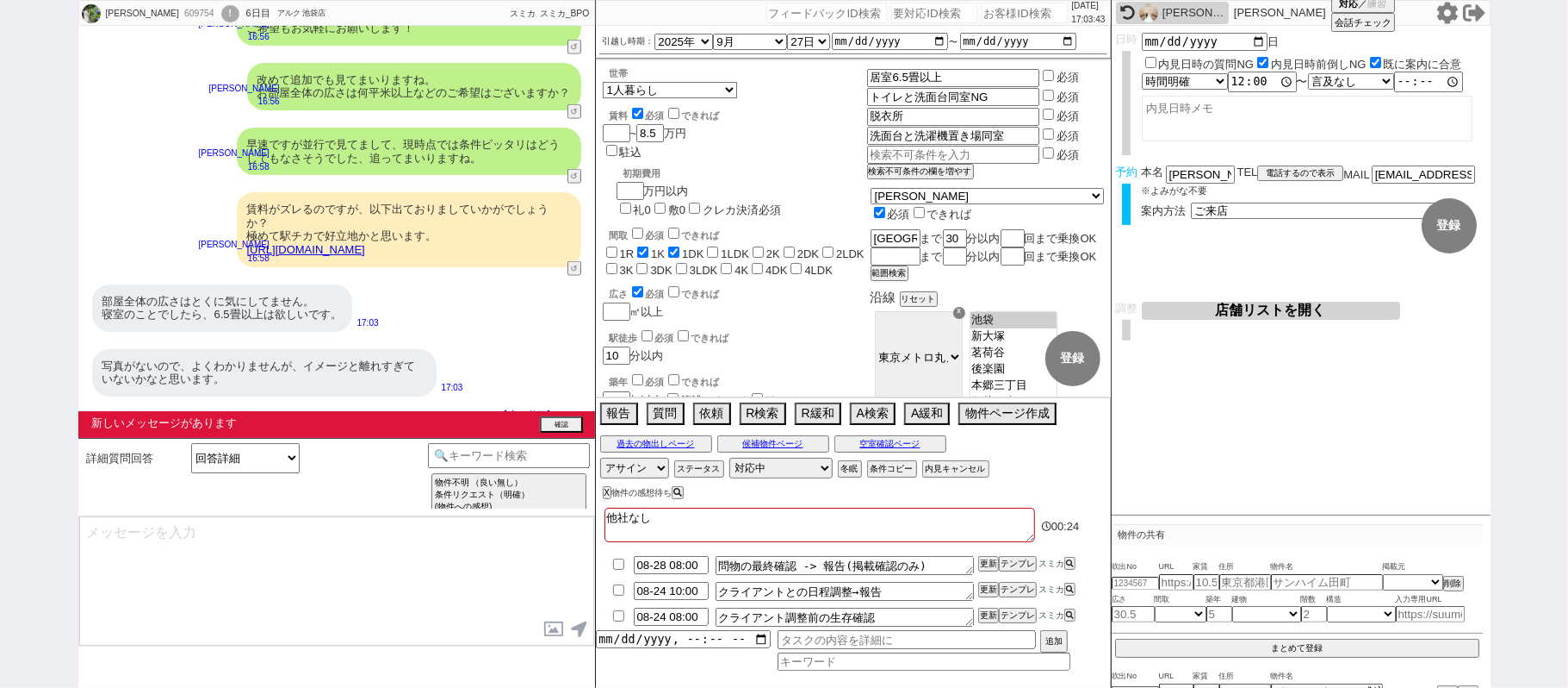
select select "68"
select select "[DATE]"
select select "48"
select select "47"
select select "50"
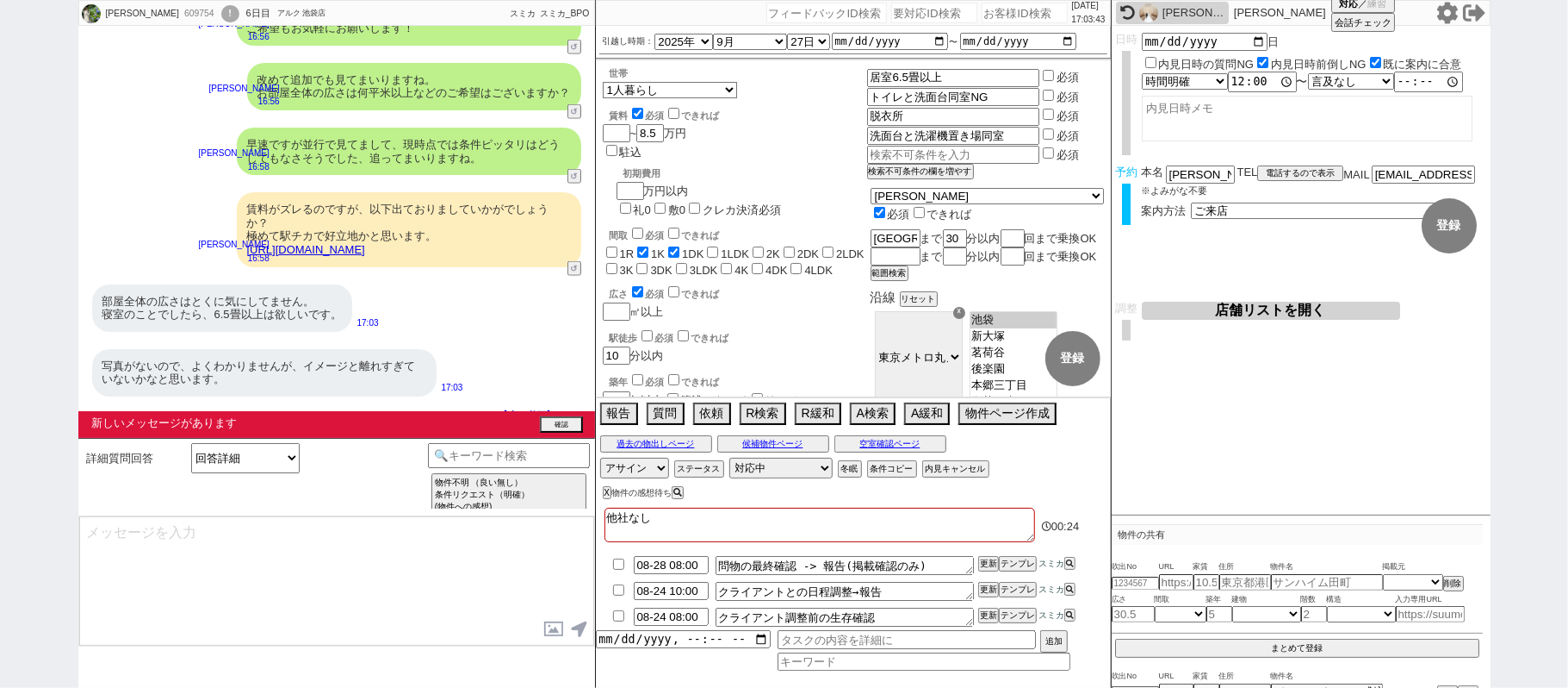
select select "53"
select select "74"
select select "56"
select select "25"
select select "3117"
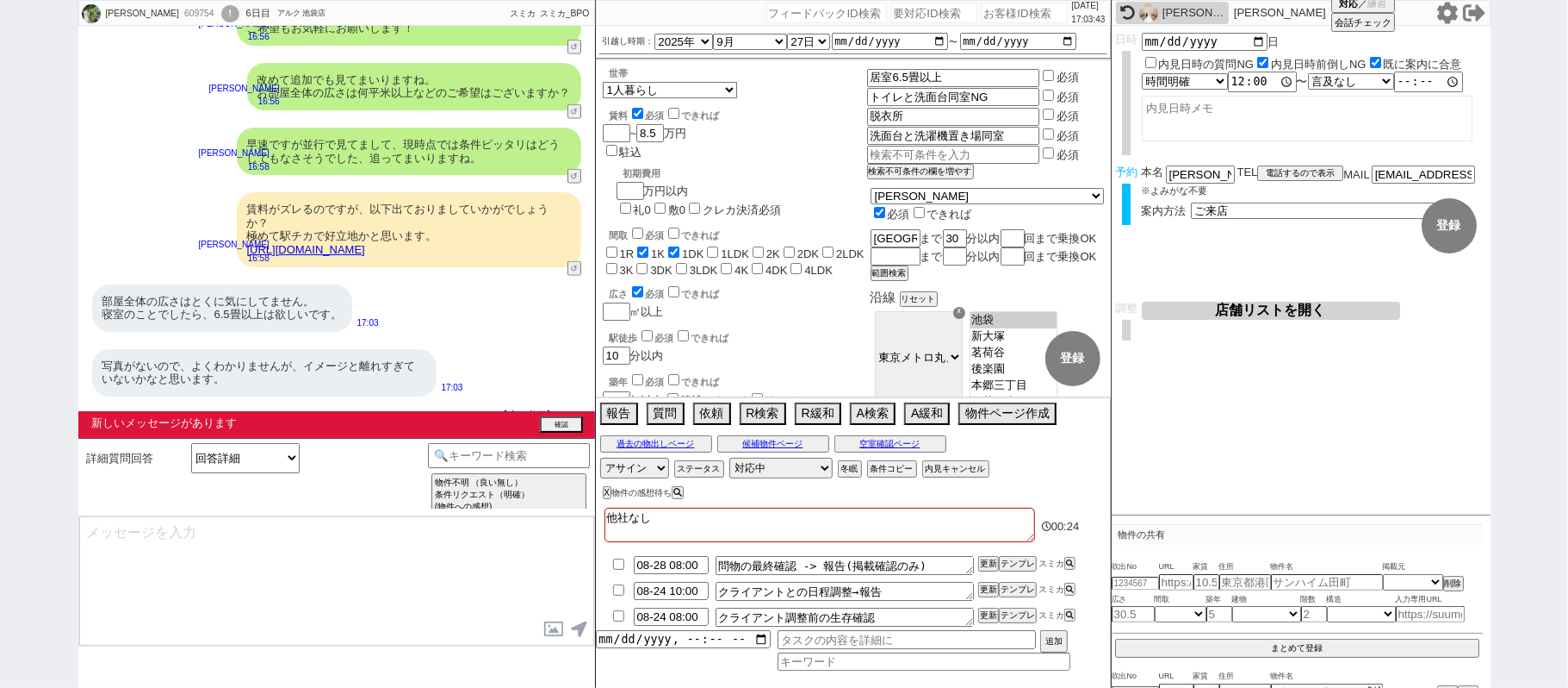
select select "44"
select select "52"
select select "7"
select select "55"
select select "12"
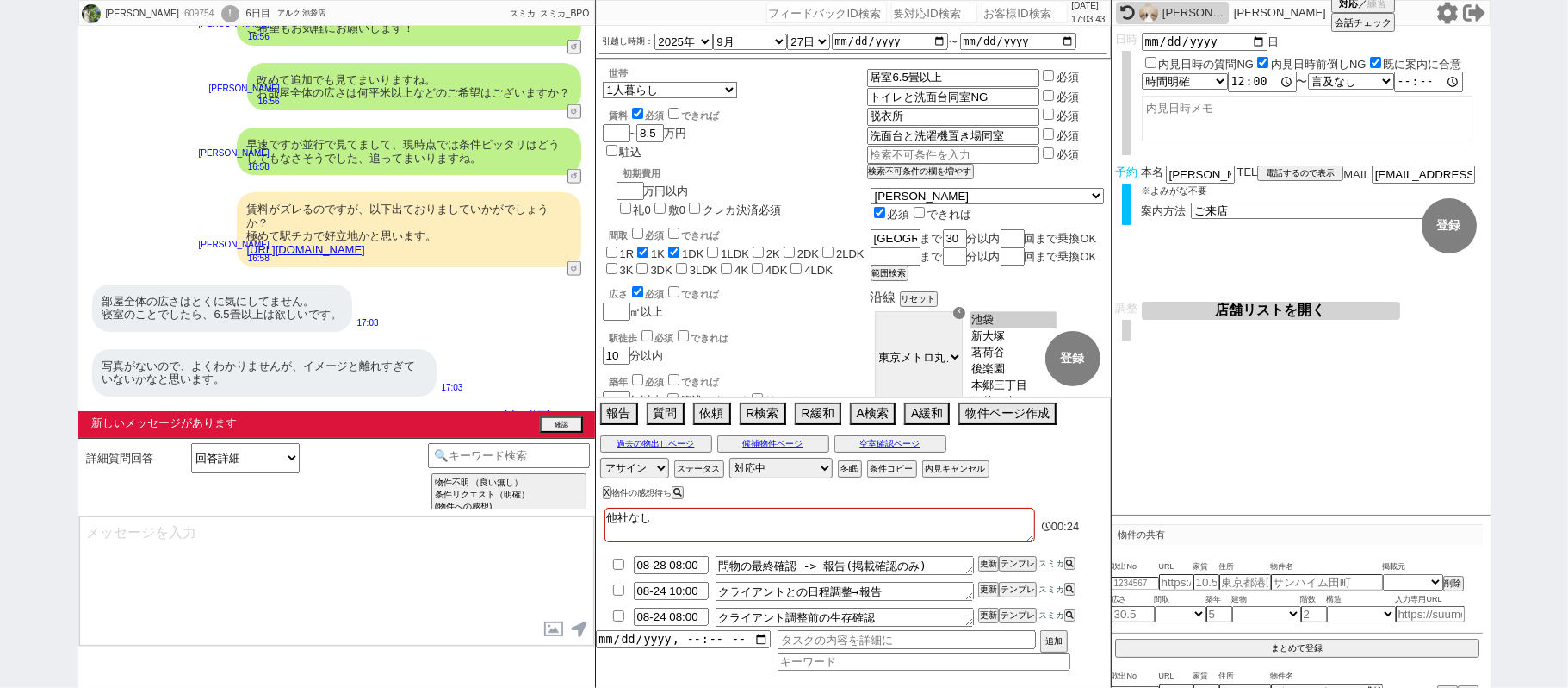
select select "11"
select select "38"
select select "77"
select select "61"
select select "72"
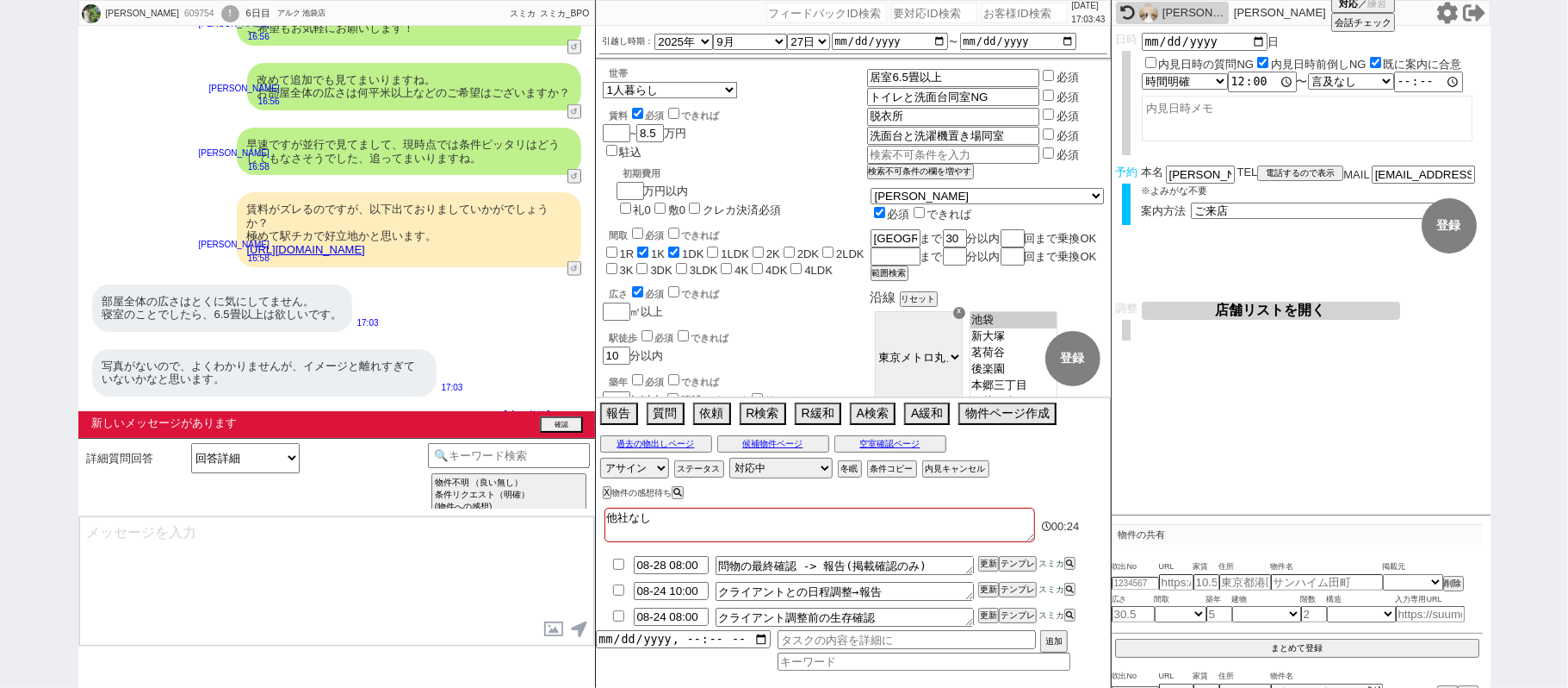
select select "1747"
select select "15"
select select "54"
select select "35"
select select "29"
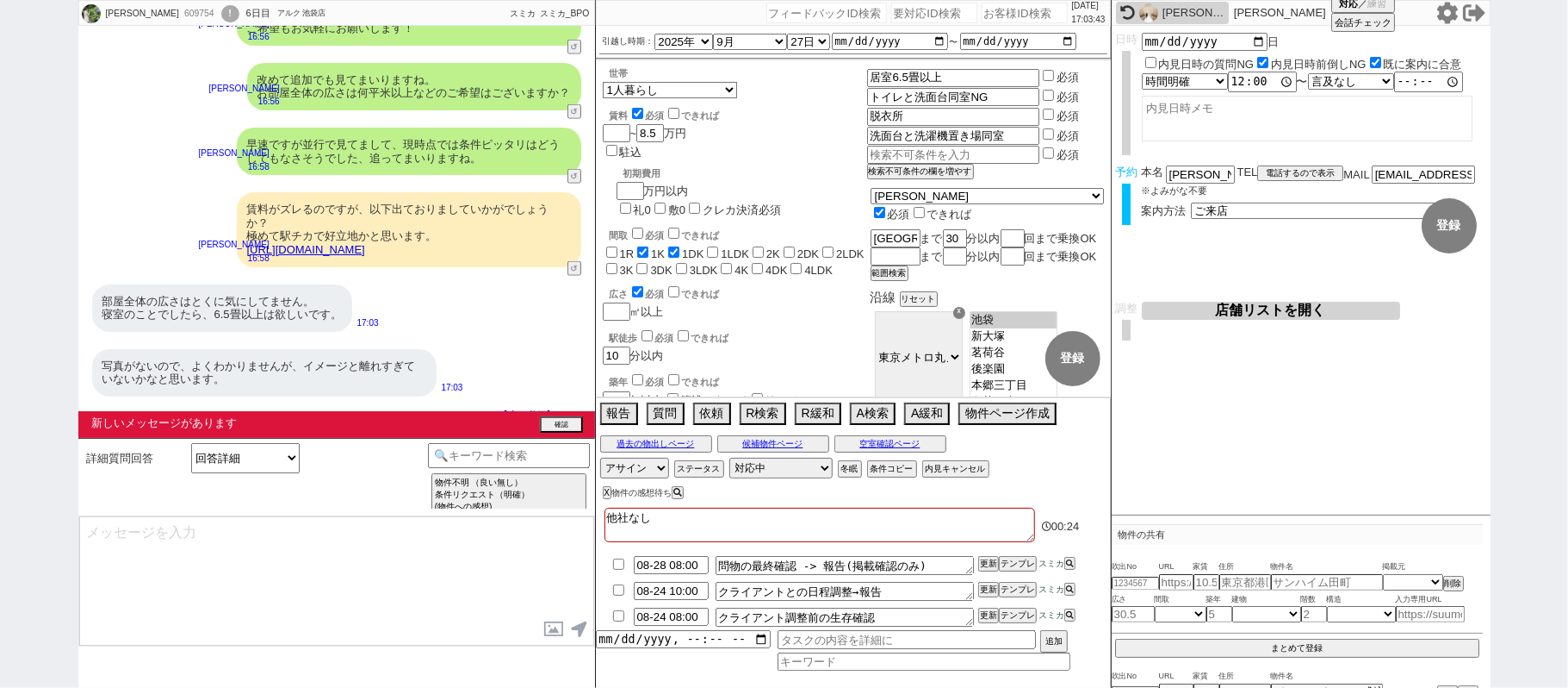
type textarea "ありがとうございます、考慮し追ってまいりますね！"
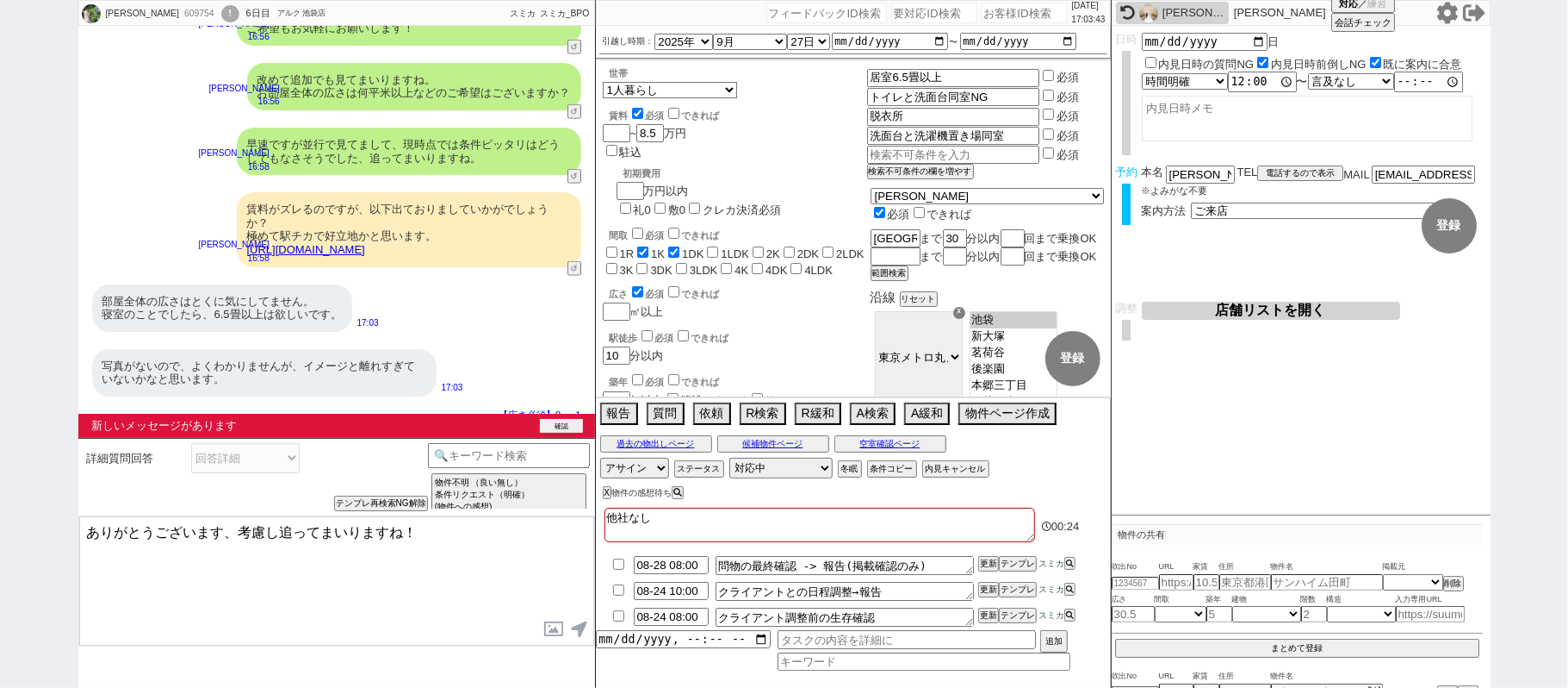
click at [544, 428] on button "確認" at bounding box center [562, 425] width 43 height 14
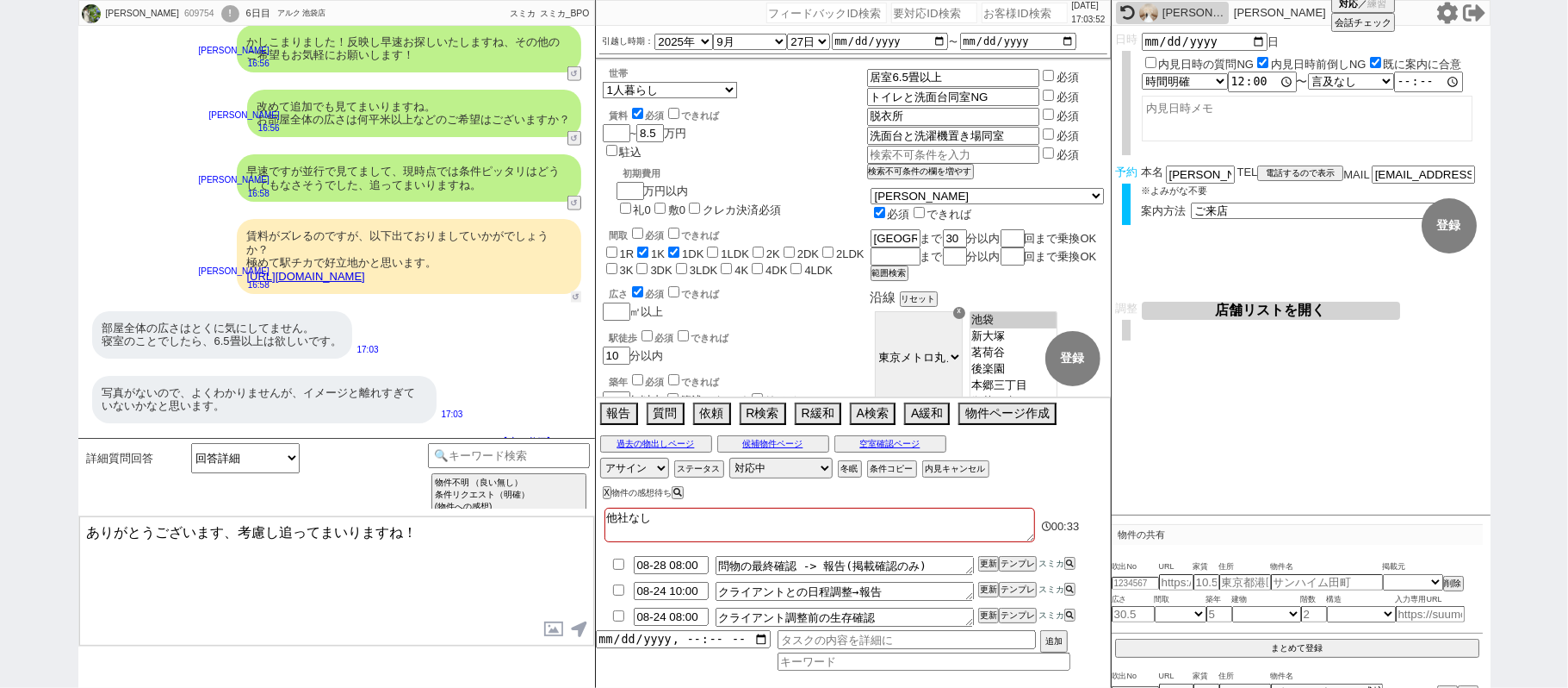
click at [572, 272] on div "賃料がズレるのですが、以下出ておりましていかがでしょうか？ 極めて駅チカで好立地かと思います。 https://tools.sumika.live/pages…" at bounding box center [337, 256] width 516 height 92
click at [572, 291] on button "↺" at bounding box center [575, 296] width 10 height 11
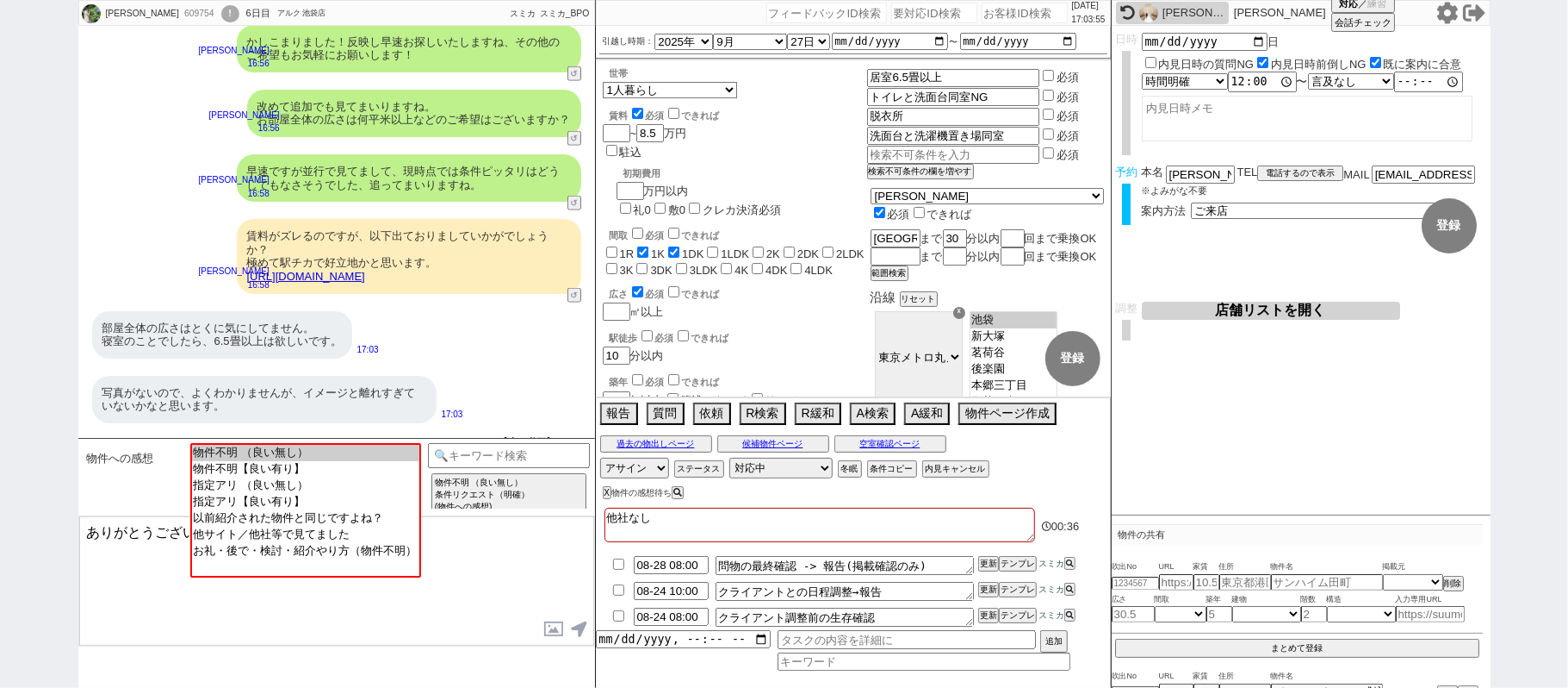
click at [365, 270] on link "[URL][DOMAIN_NAME]" at bounding box center [306, 276] width 118 height 13
click at [607, 21] on button "☓" at bounding box center [611, 17] width 32 height 34
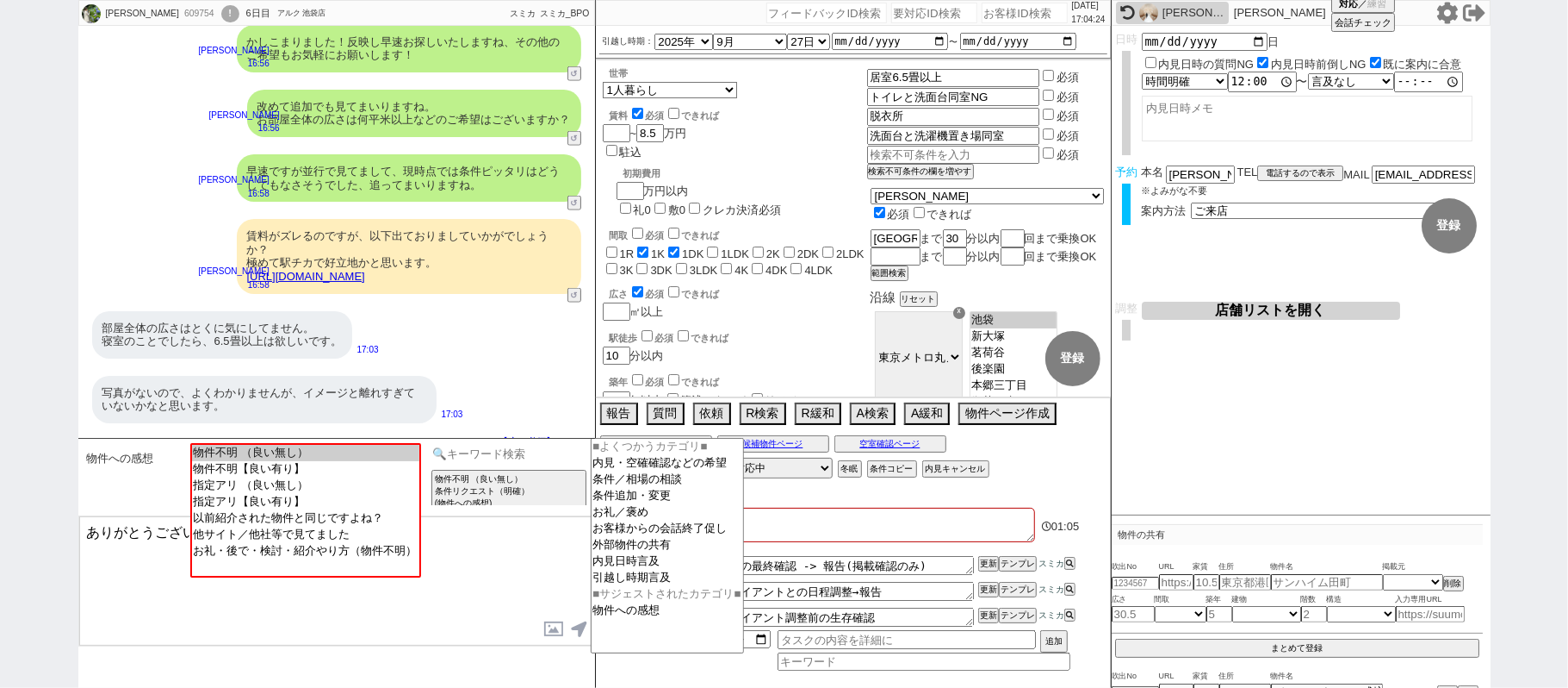
click at [516, 449] on input at bounding box center [510, 454] width 163 height 22
type input "写真"
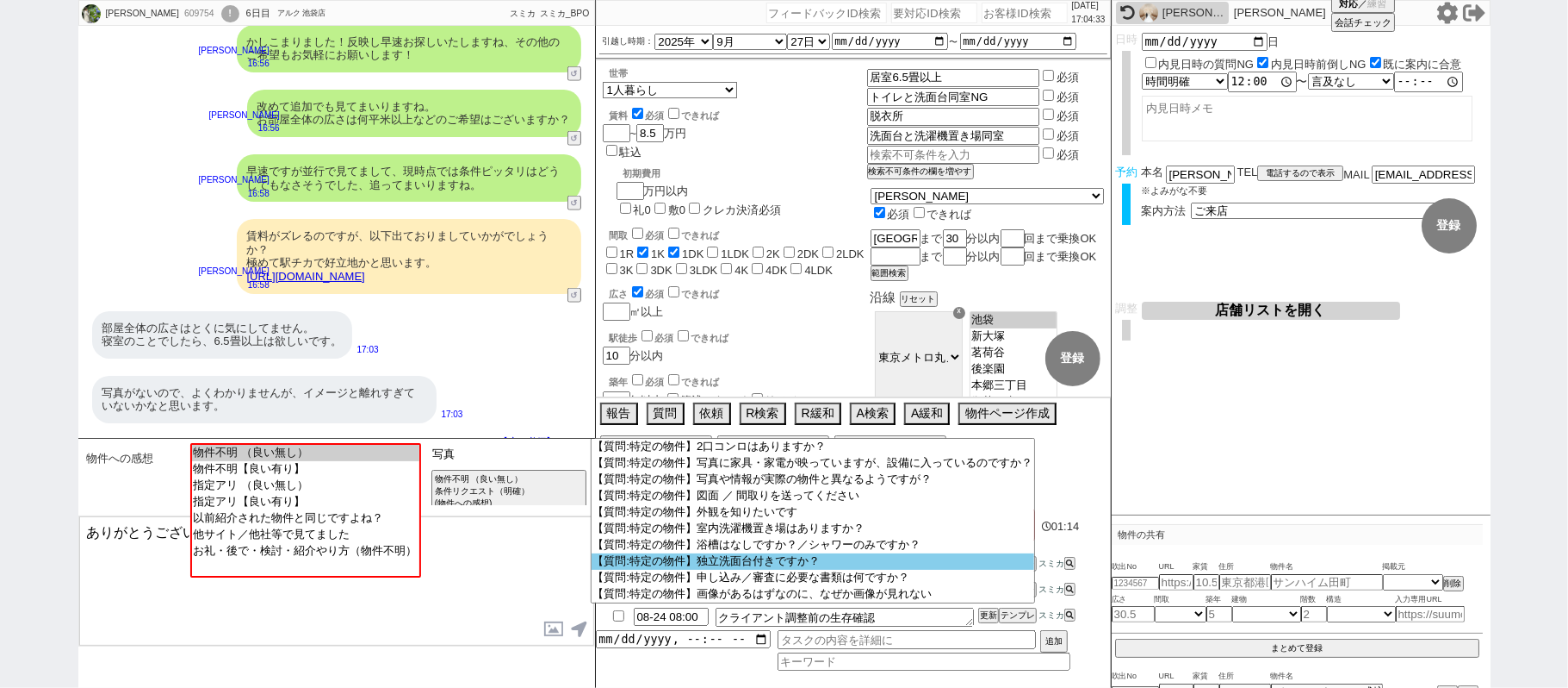
scroll to position [162, 0]
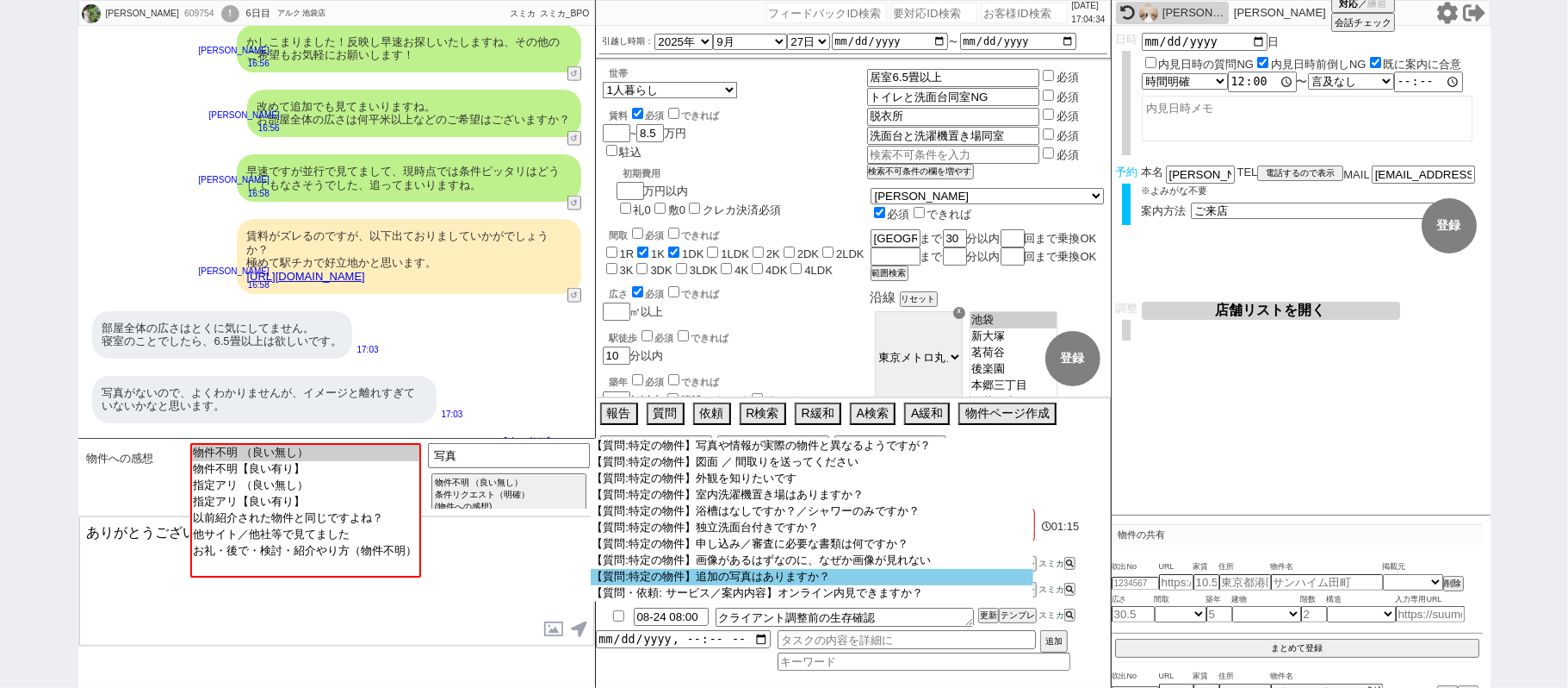
click at [749, 586] on option "【質問:特定の物件】追加の写真はありますか？" at bounding box center [813, 577] width 444 height 16
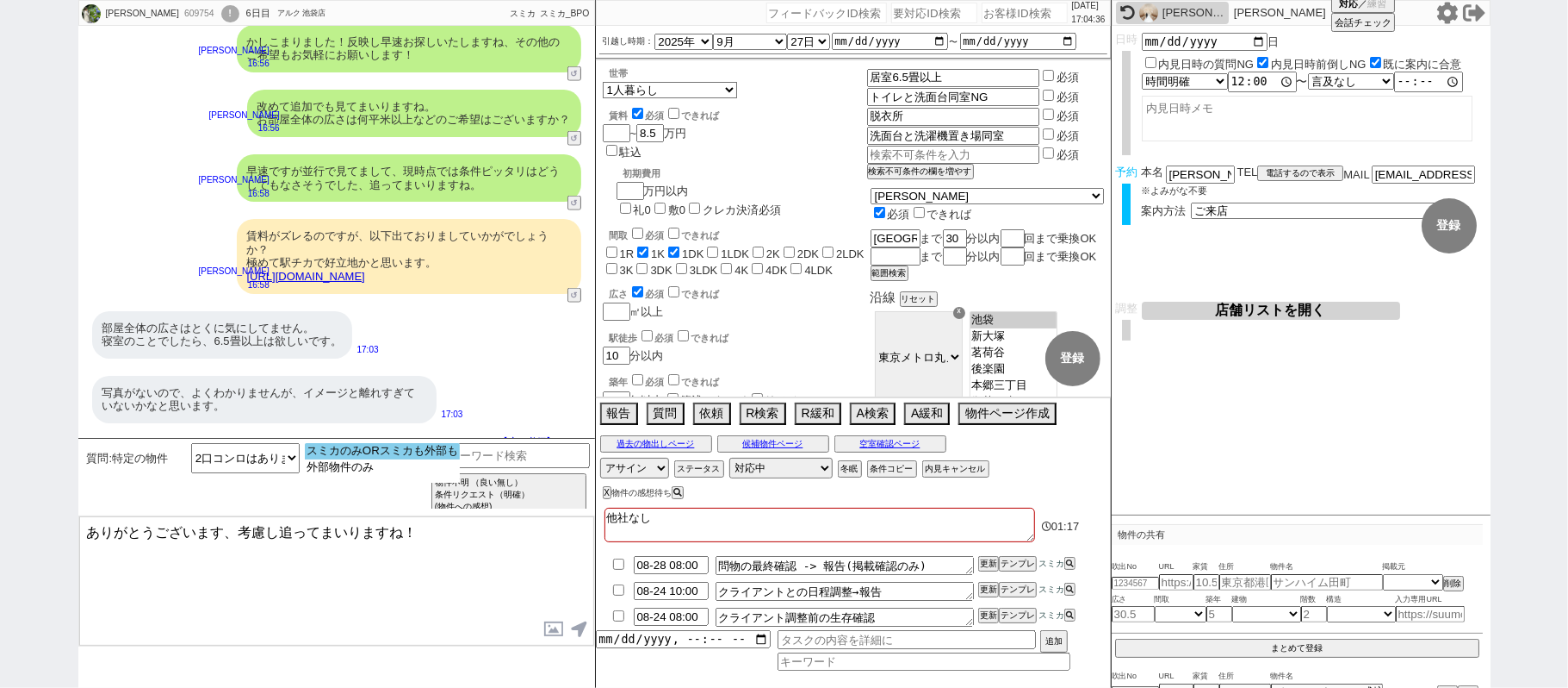
select select "スミカのみORスミカも外部も"
click at [410, 460] on option "スミカのみORスミカも外部も" at bounding box center [382, 468] width 155 height 16
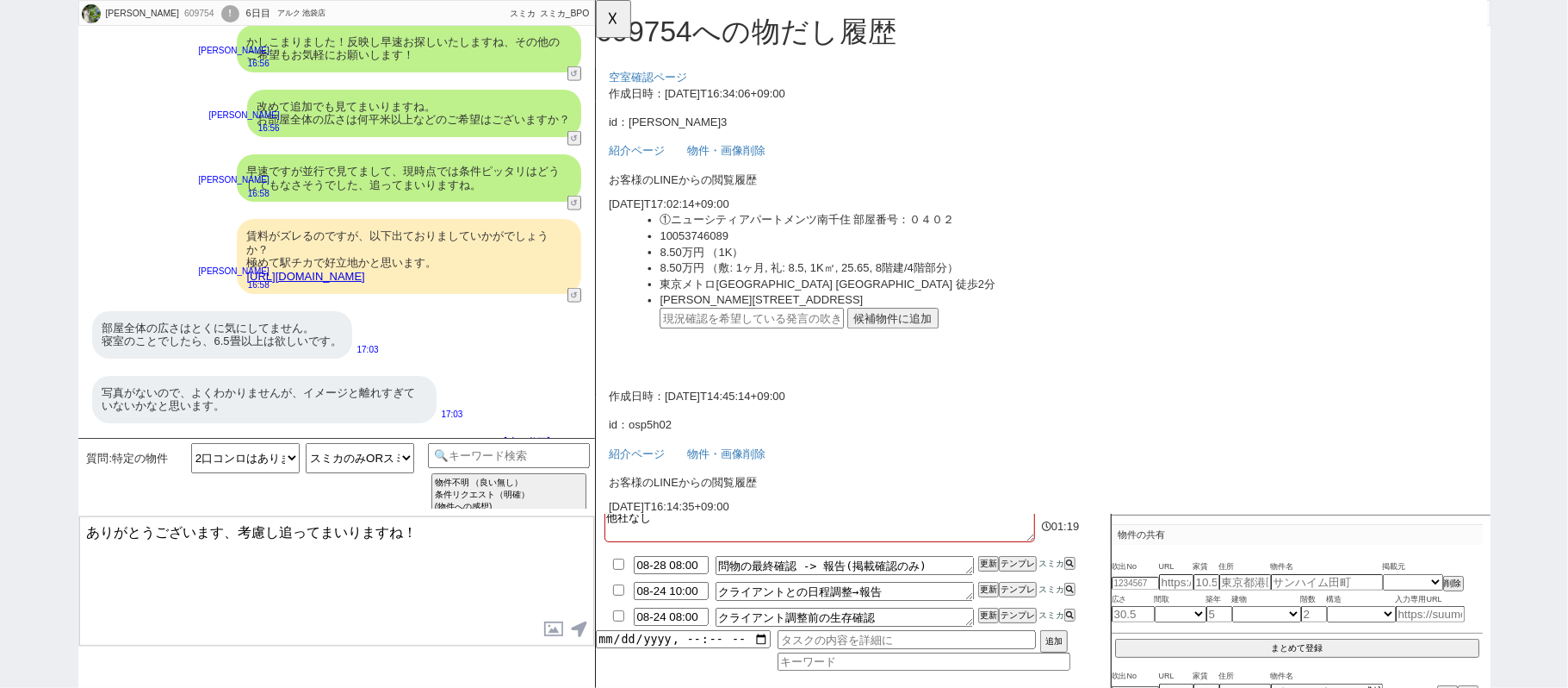
click at [929, 335] on button "候補物件に追加" at bounding box center [915, 342] width 98 height 23
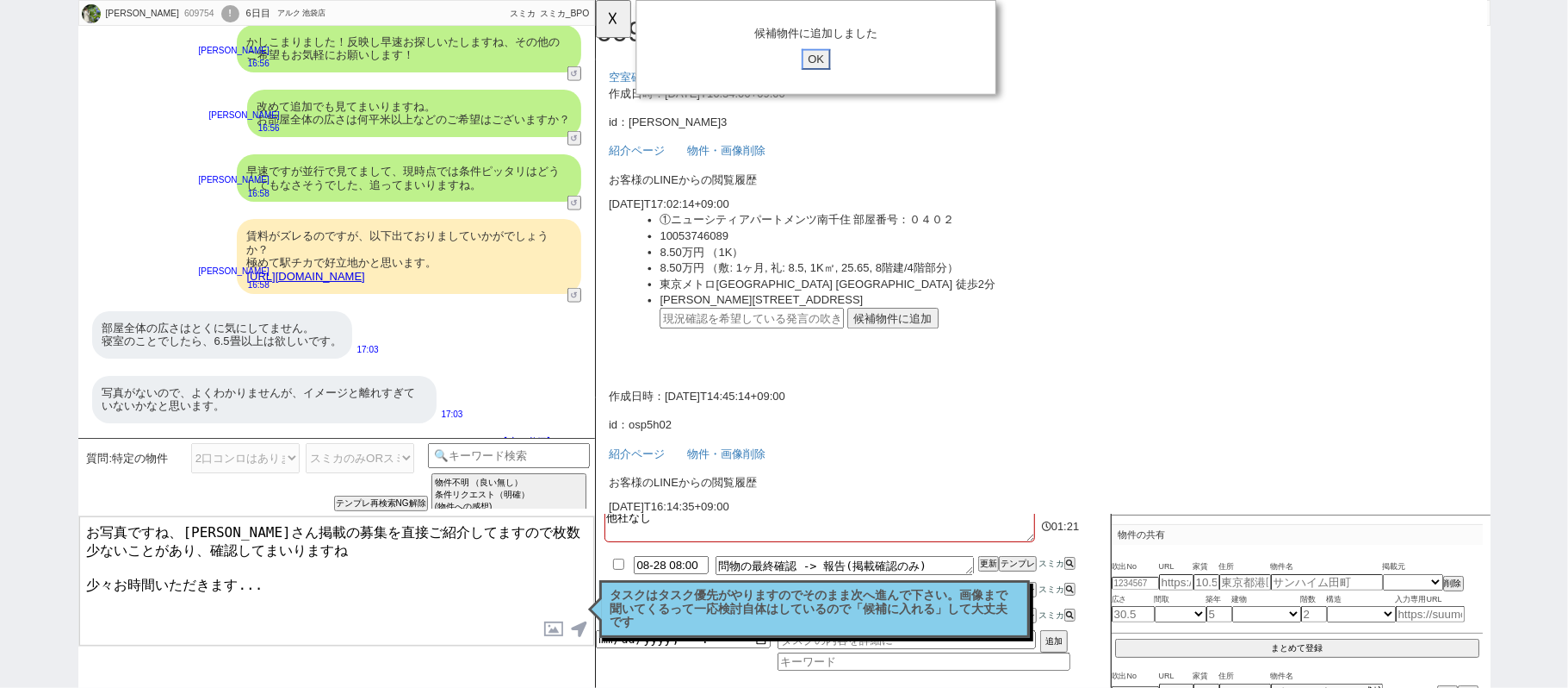
drag, startPoint x: 823, startPoint y: 63, endPoint x: 814, endPoint y: 63, distance: 9.0
click at [823, 63] on input "OK" at bounding box center [832, 63] width 31 height 23
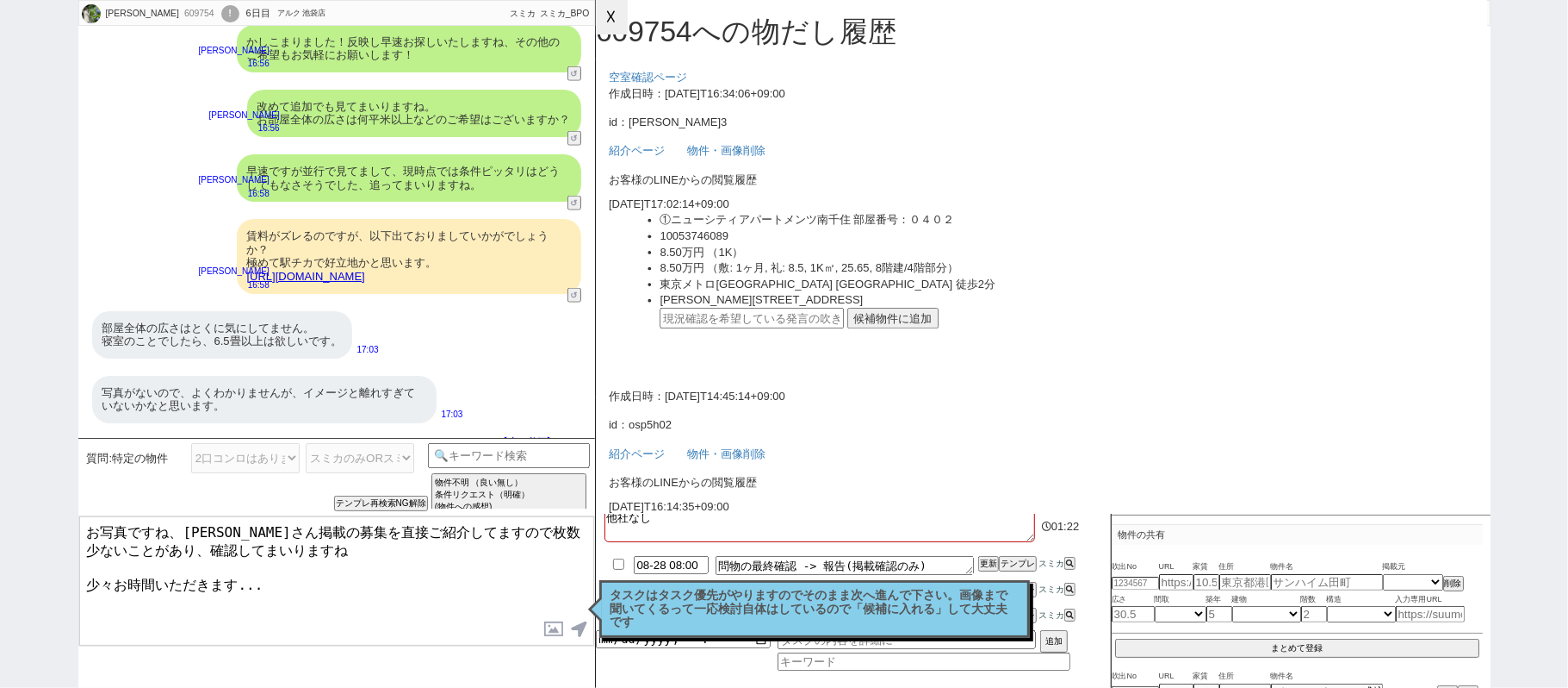
click at [606, 26] on button "☓" at bounding box center [611, 17] width 32 height 34
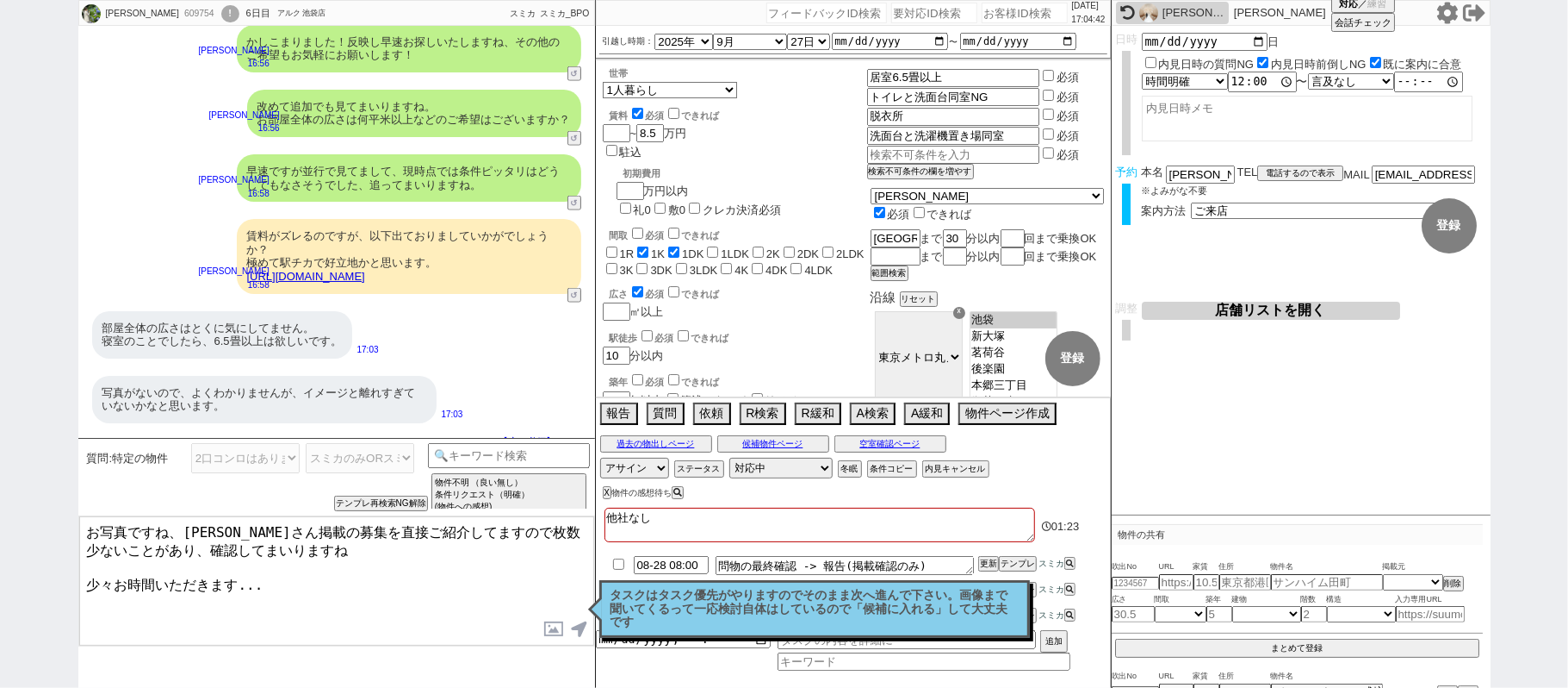
click at [81, 522] on textarea "お写真ですね、大家さん掲載の募集を直接ご紹介してますので枚数少ないことがあり、確認してまいりますね 少々お時間いただきます..." at bounding box center [336, 581] width 515 height 130
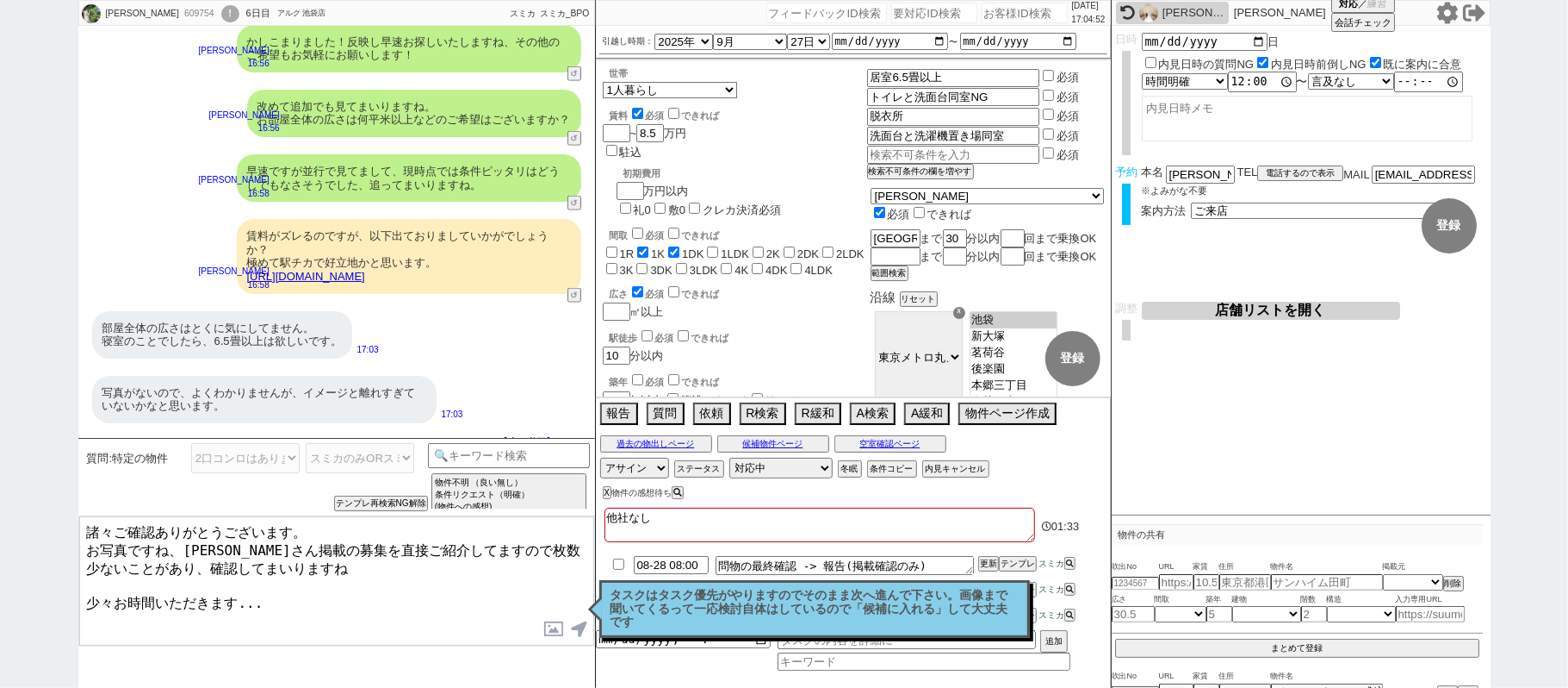
click at [279, 573] on textarea "諸々ご確認ありがとうございます。 お写真ですね、大家さん掲載の募集を直接ご紹介してますので枚数少ないことがあり、確認してまいりますね 少々お時間いただきます.…" at bounding box center [336, 581] width 515 height 130
click at [264, 586] on textarea "諸々ご確認ありがとうございます。 お写真ですね、大家さん掲載の募集を直接ご紹介してますので枚数少ないことがあり、確認してまいりますね 少々お時間いただきます.…" at bounding box center [336, 581] width 515 height 130
type textarea "諸々ご確認ありがとうございます。 お写真ですね、大家さん掲載の募集を直接ご紹介してますので枚数少ないことがあり、確認してまいりますね 少々お時間いただきます.…"
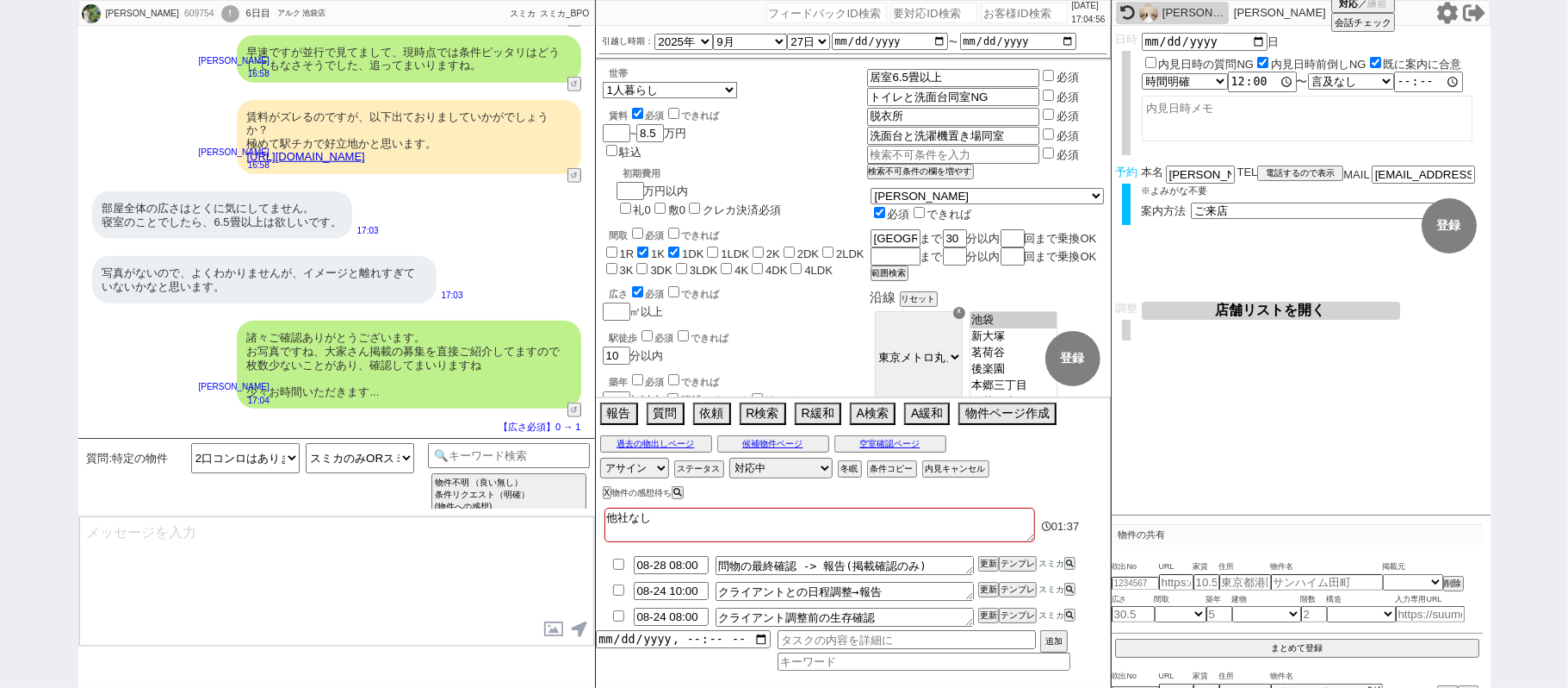
scroll to position [1149, 0]
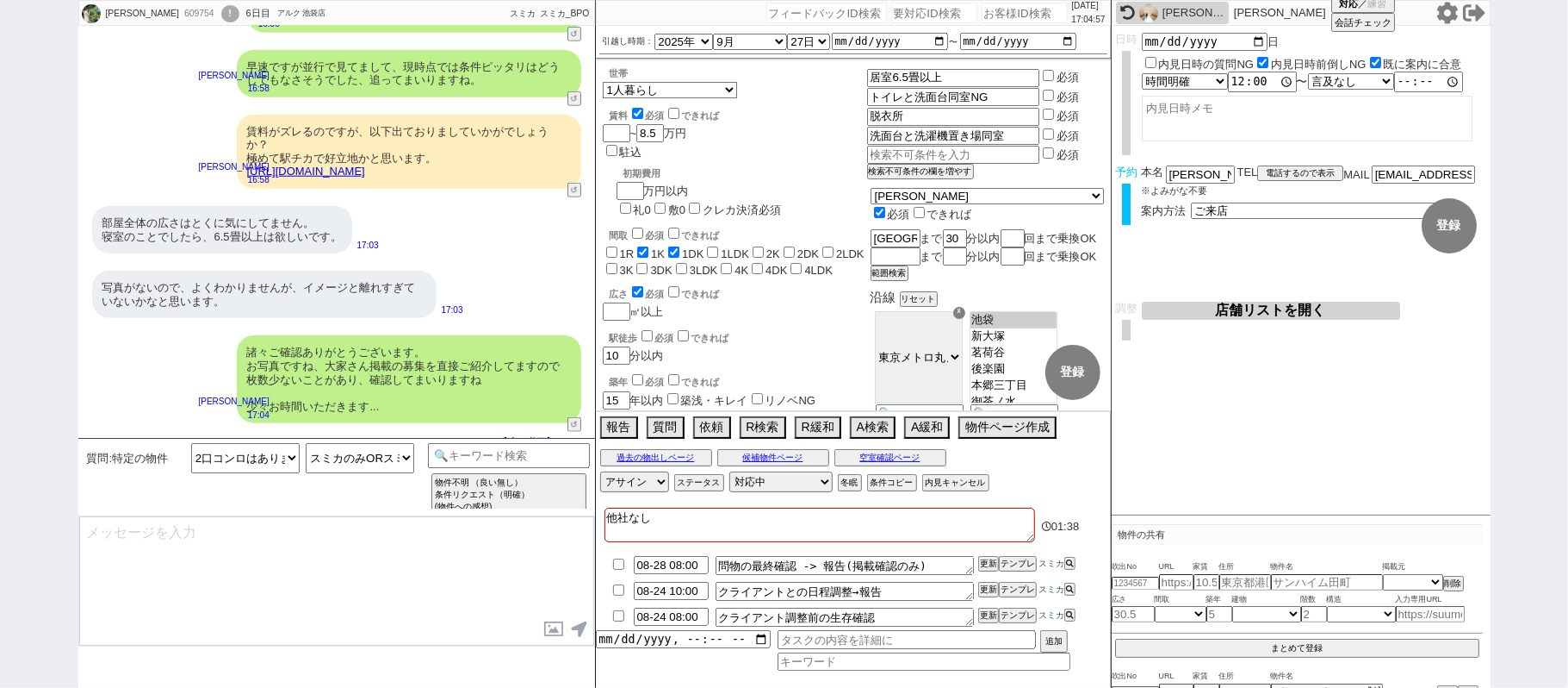
type textarea "まとめて確認できますので、その他の物件(SUUMO等のネットも)、その他のご質問等ございましたらいかがでしょうか？"
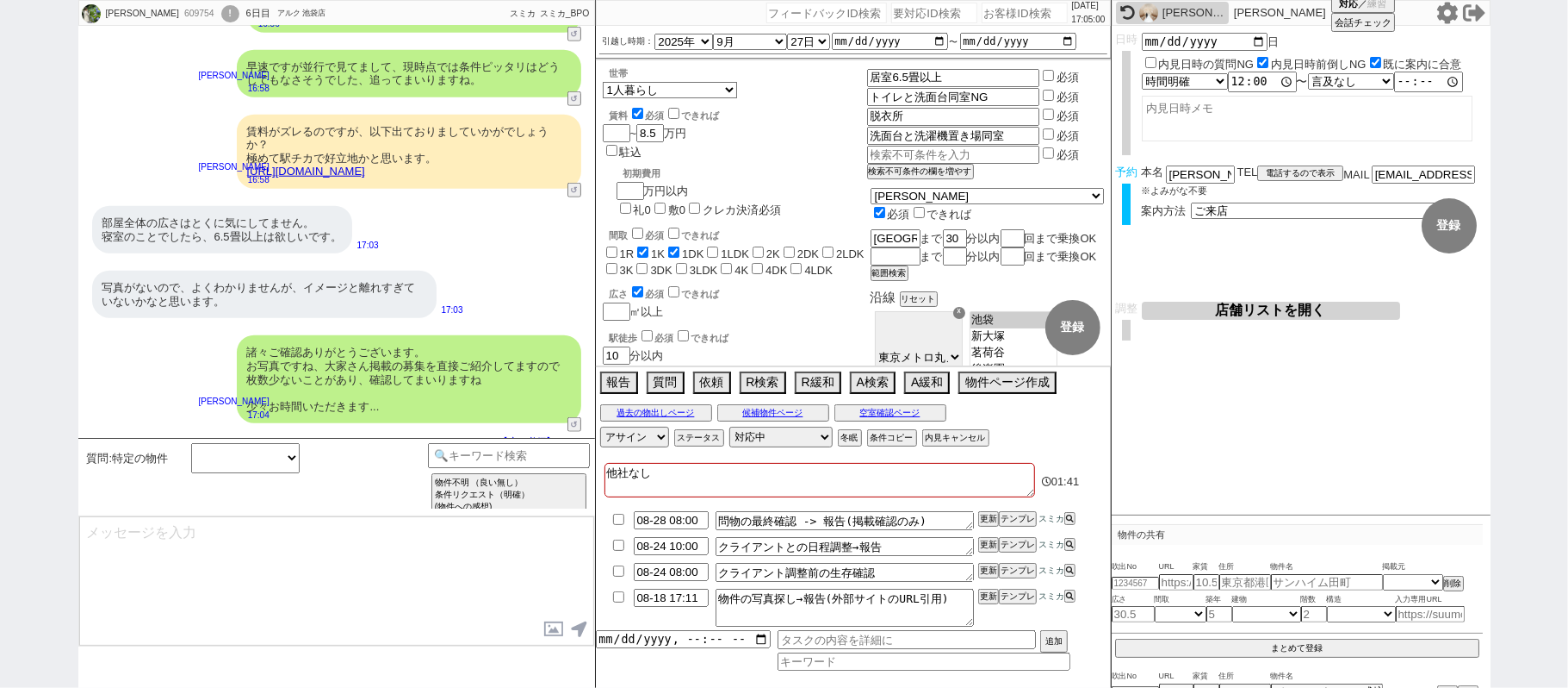
select select
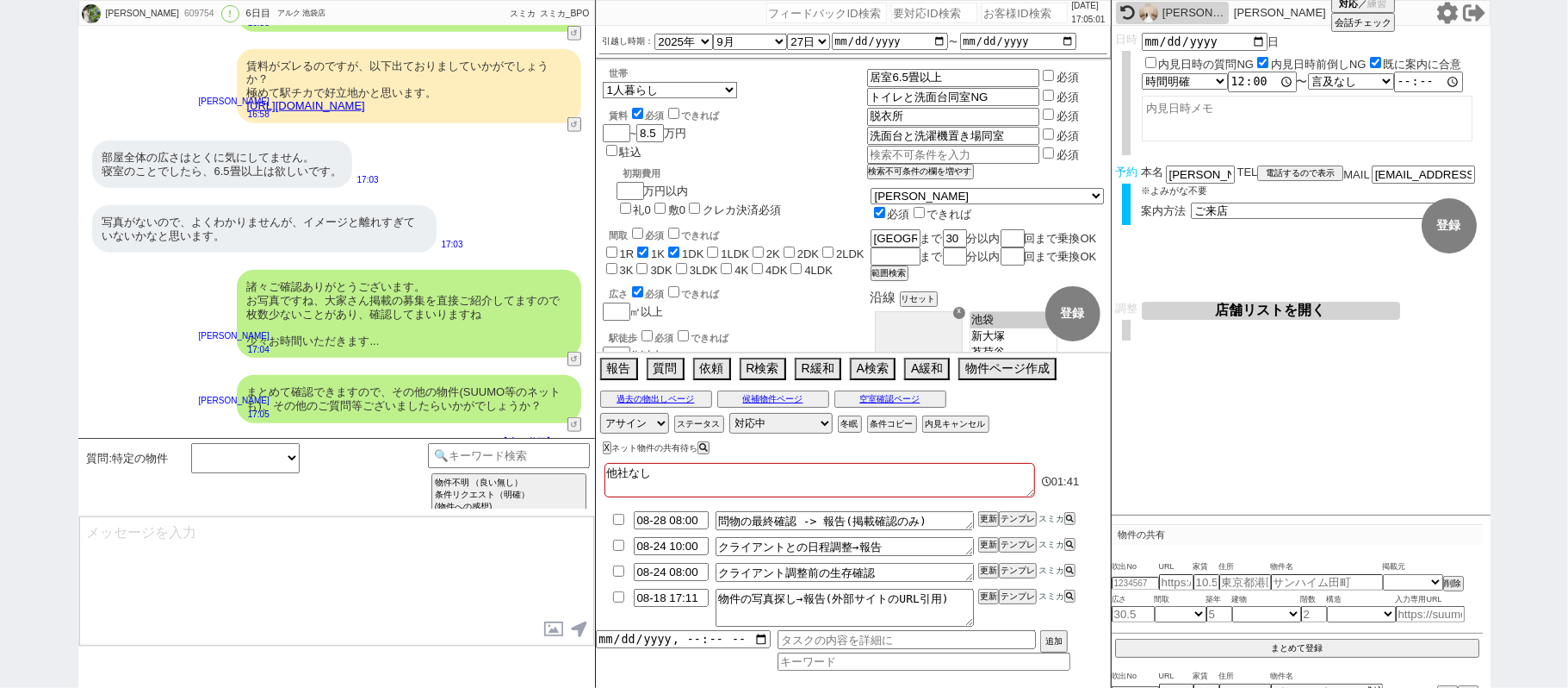
scroll to position [1215, 0]
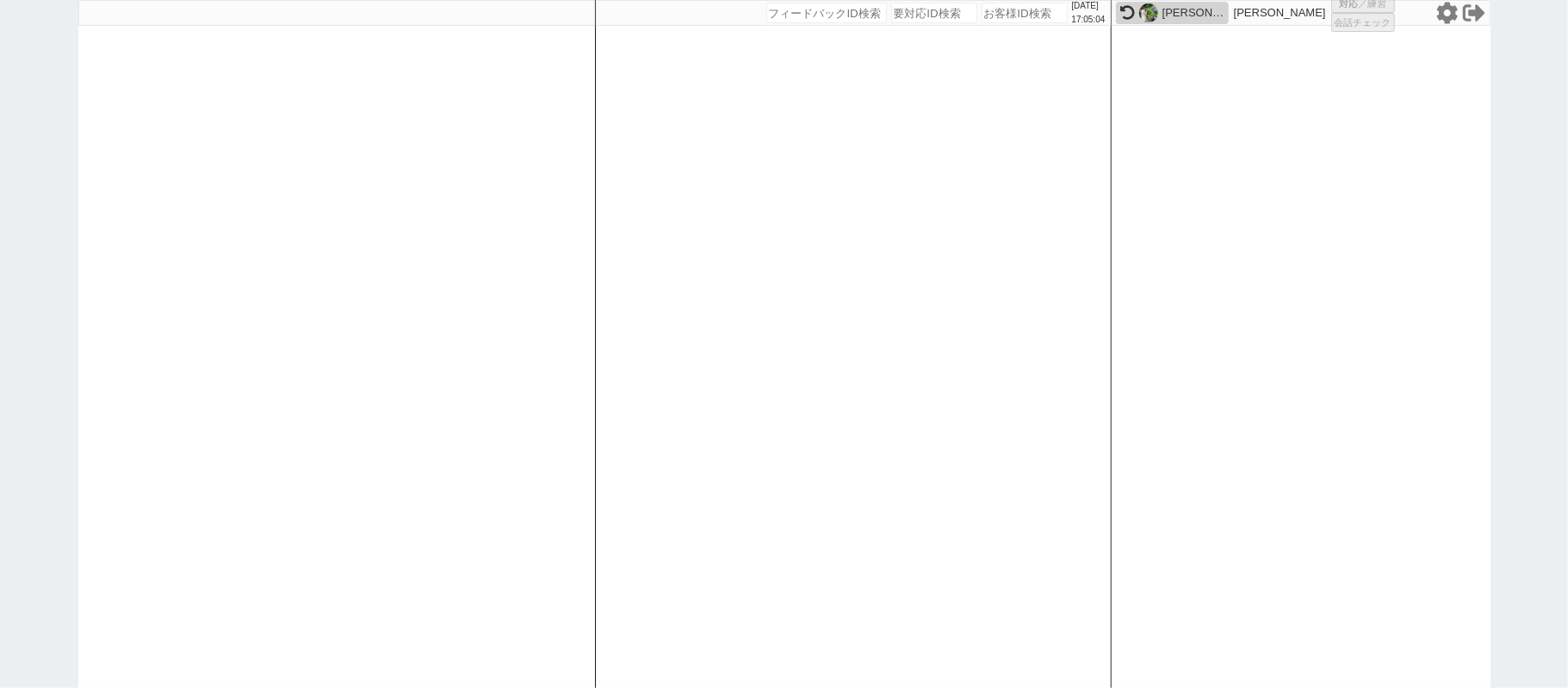
select select
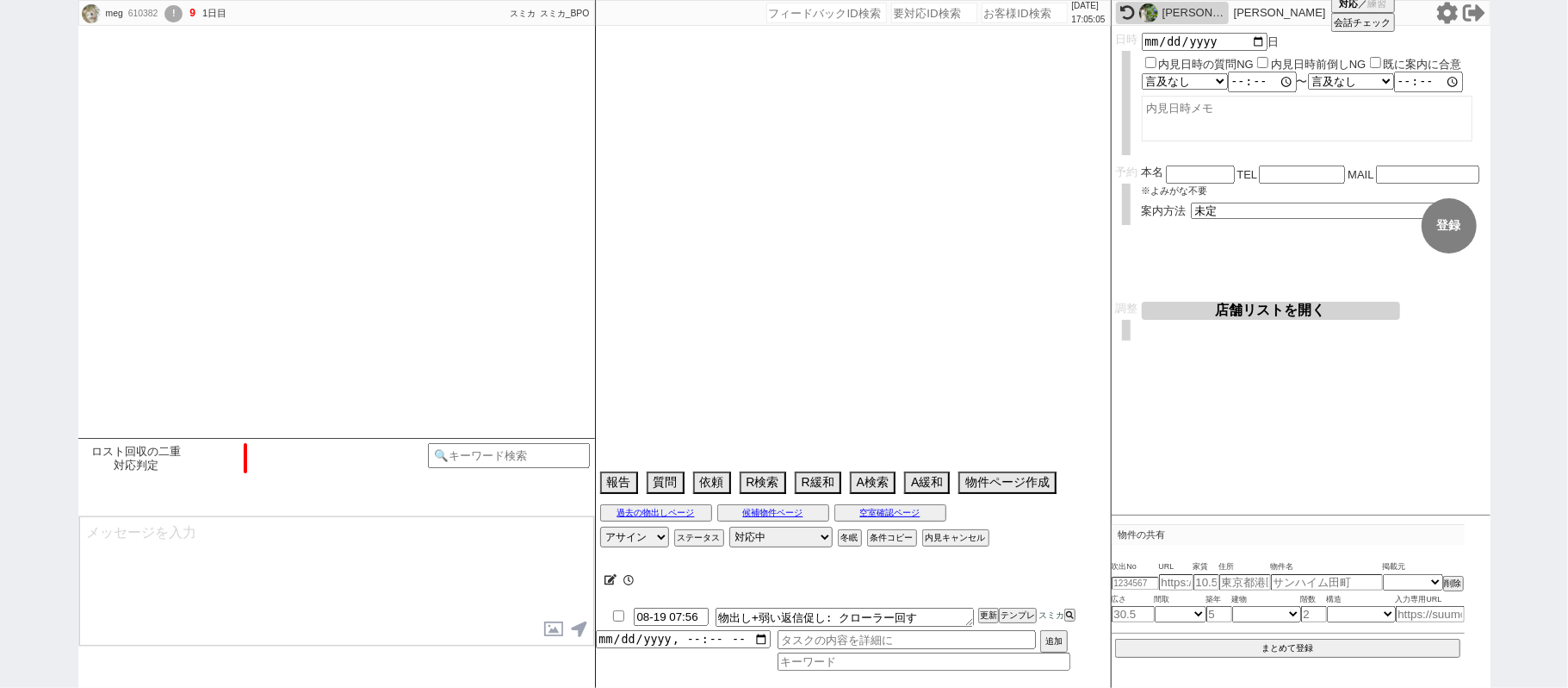
scroll to position [573, 0]
select select "2025"
select select "9"
select select "36"
select select "0"
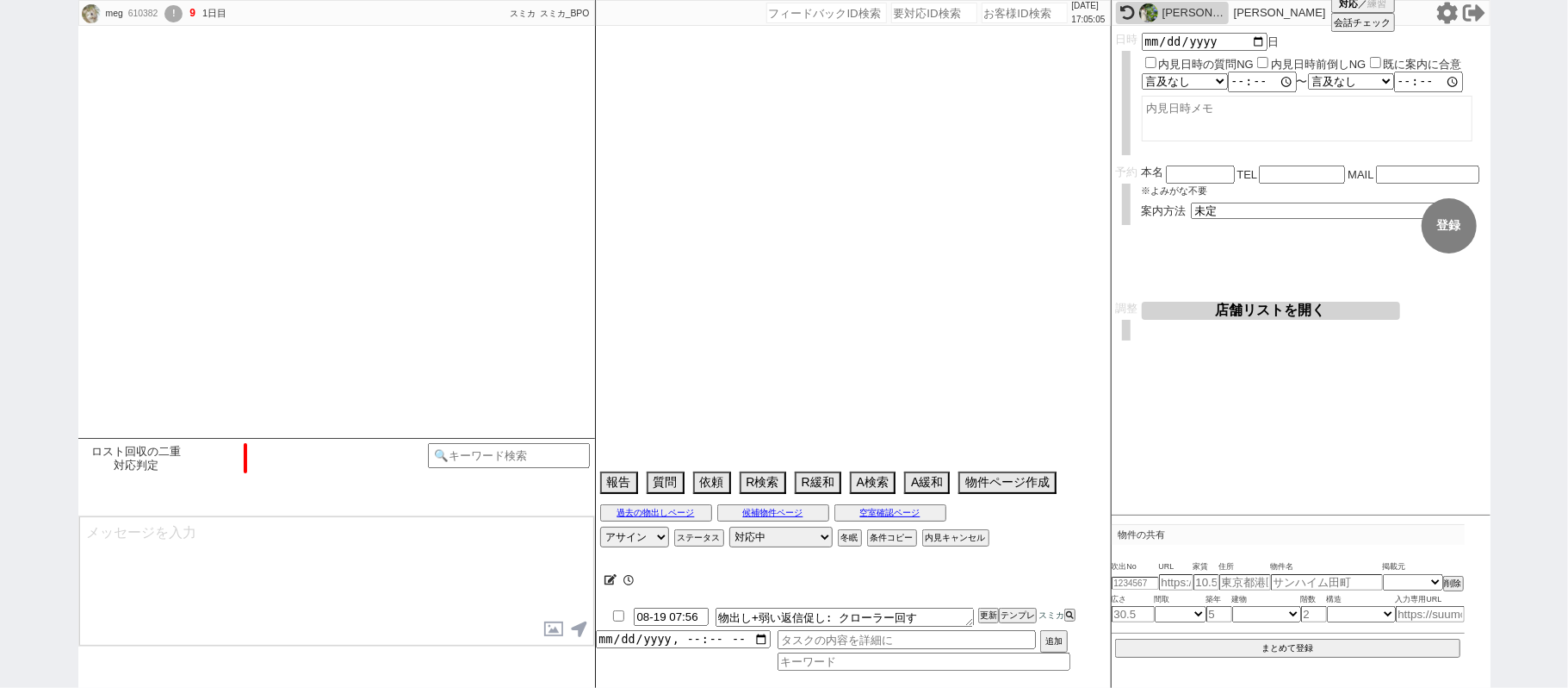
select select "75"
select select "1793"
select select "71"
select select "1715"
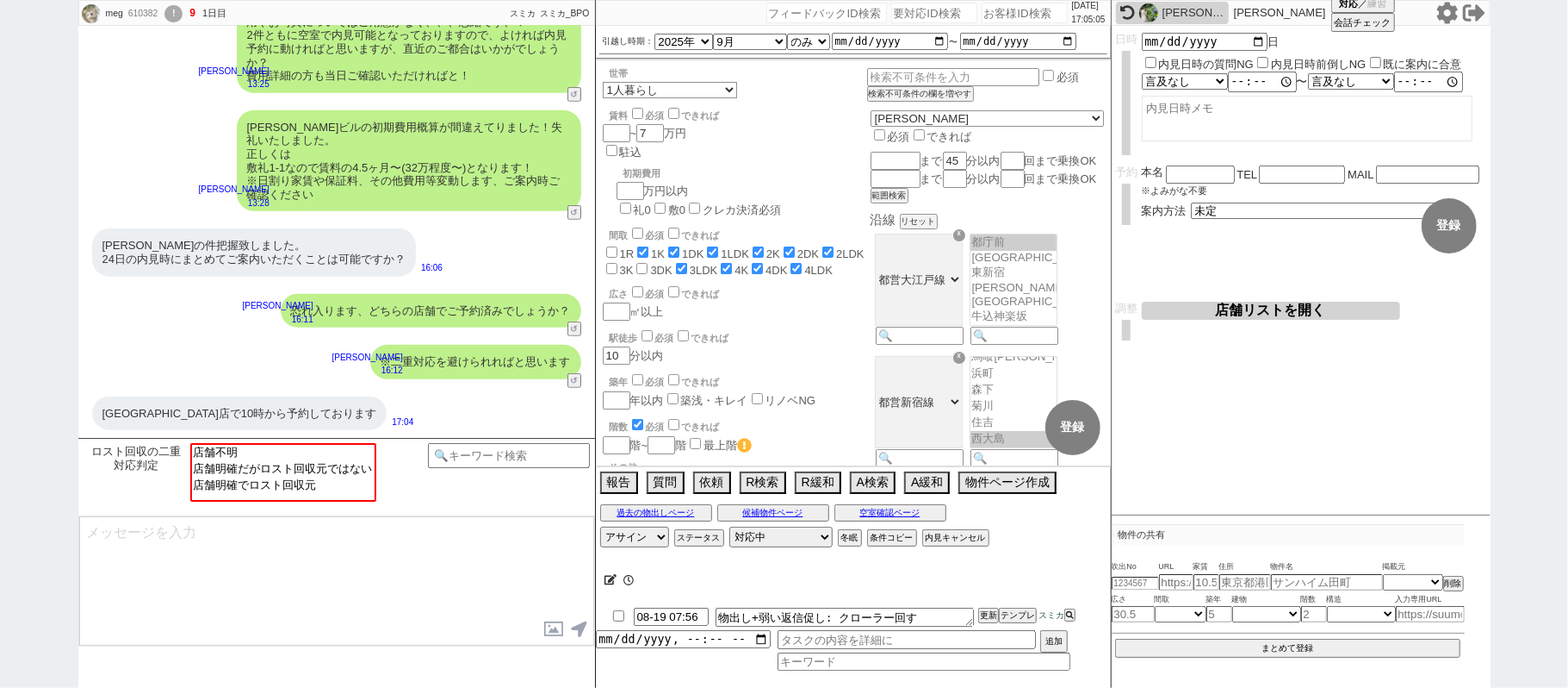
scroll to position [163, 0]
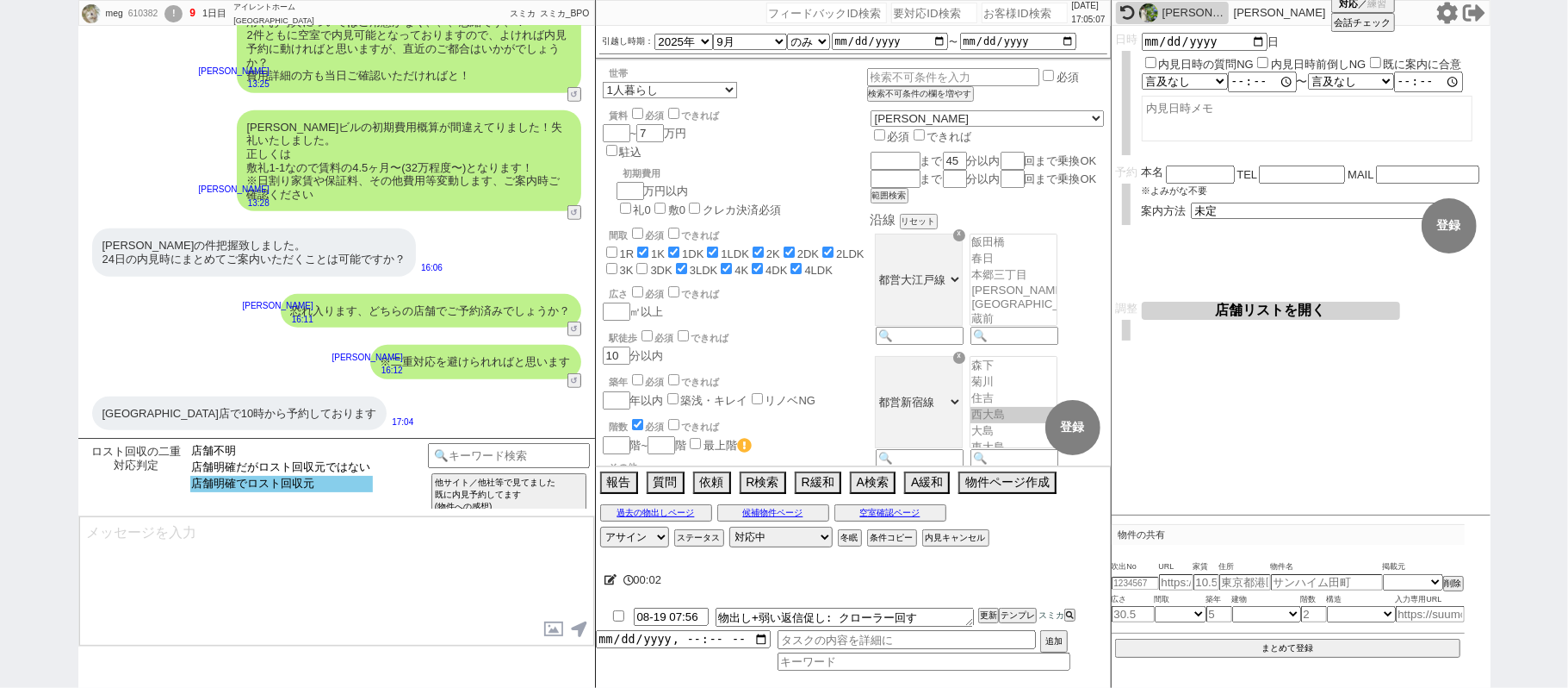
select select "店舗明確でロスト回収元"
click at [336, 486] on option "店舗明確でロスト回収元" at bounding box center [282, 484] width 183 height 16
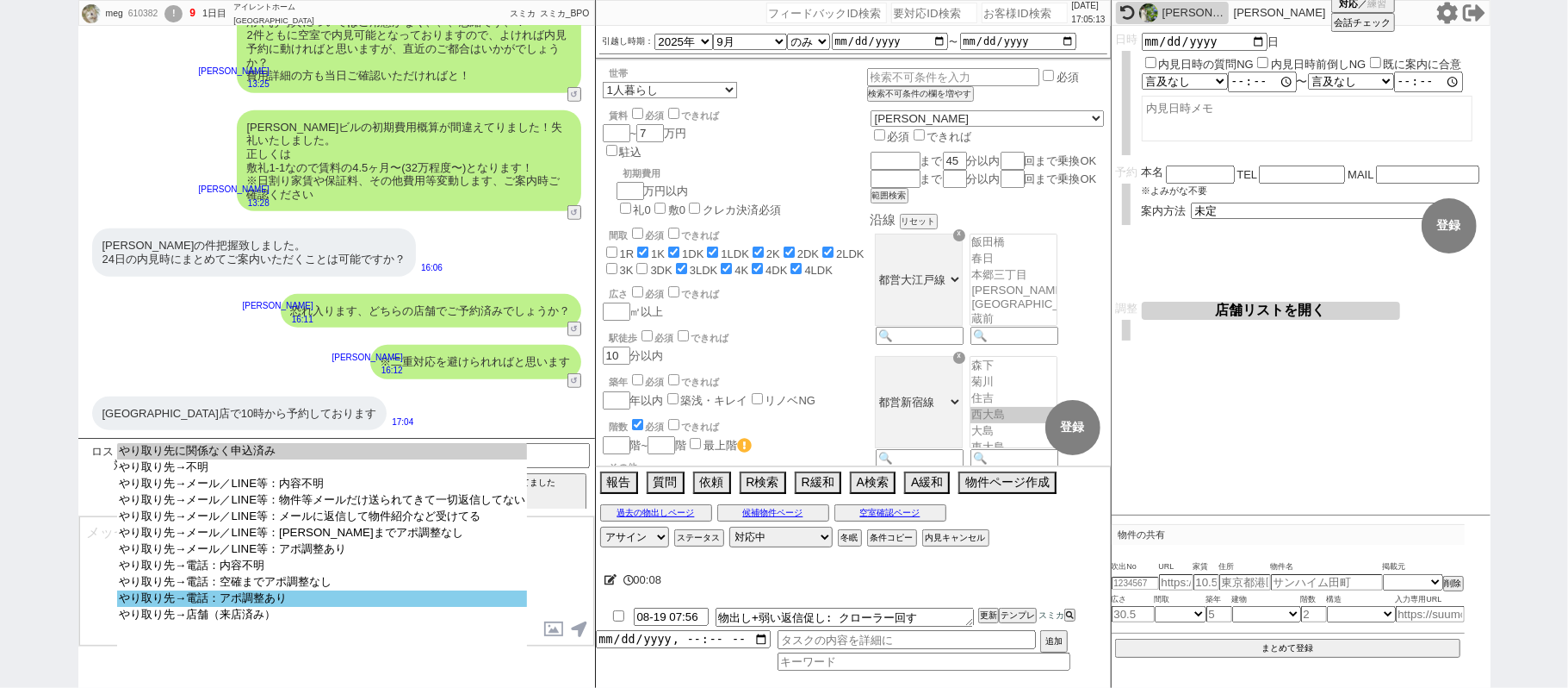
select select "やり取り先→電話：アポ調整あり"
click at [328, 612] on option "やり取り先→電話：アポ調整あり" at bounding box center [322, 615] width 410 height 16
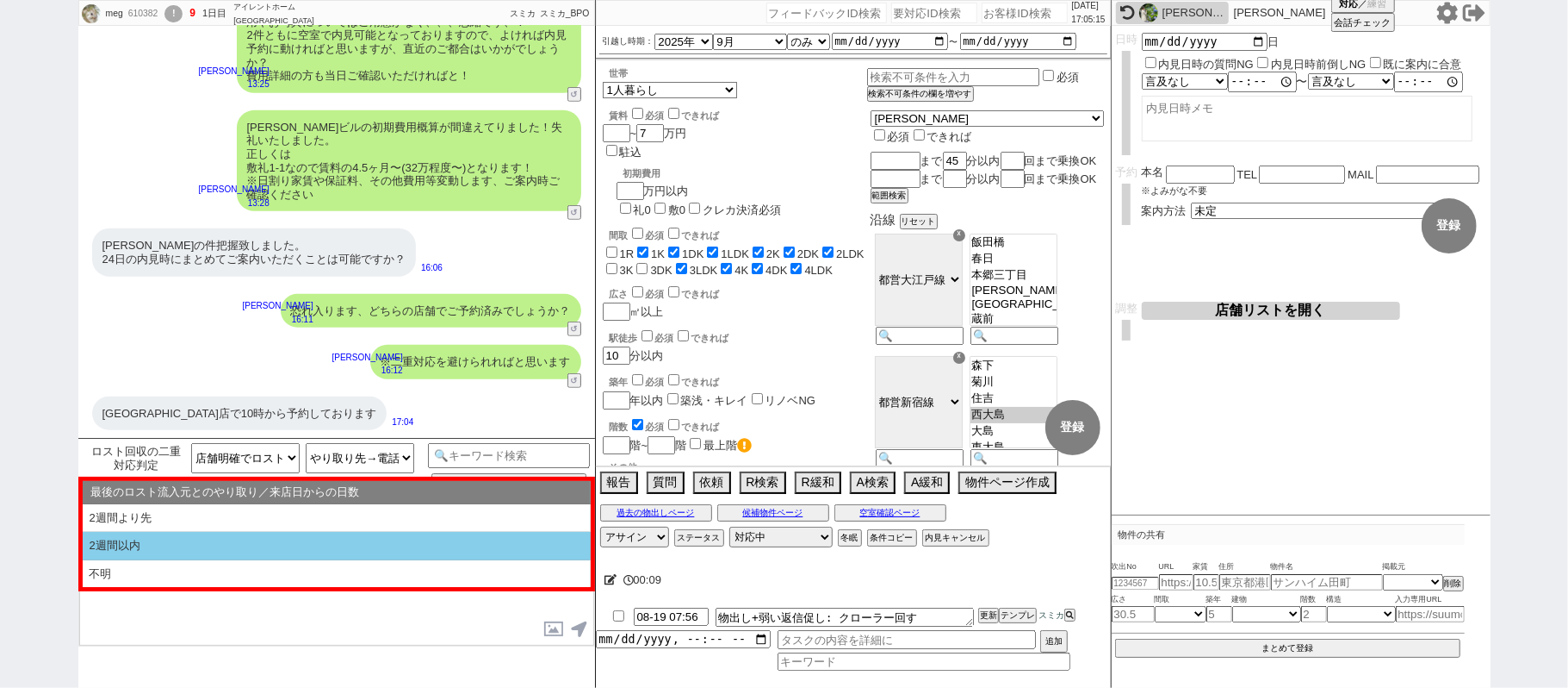
click at [305, 560] on li "2週間以内" at bounding box center [336, 574] width 508 height 27
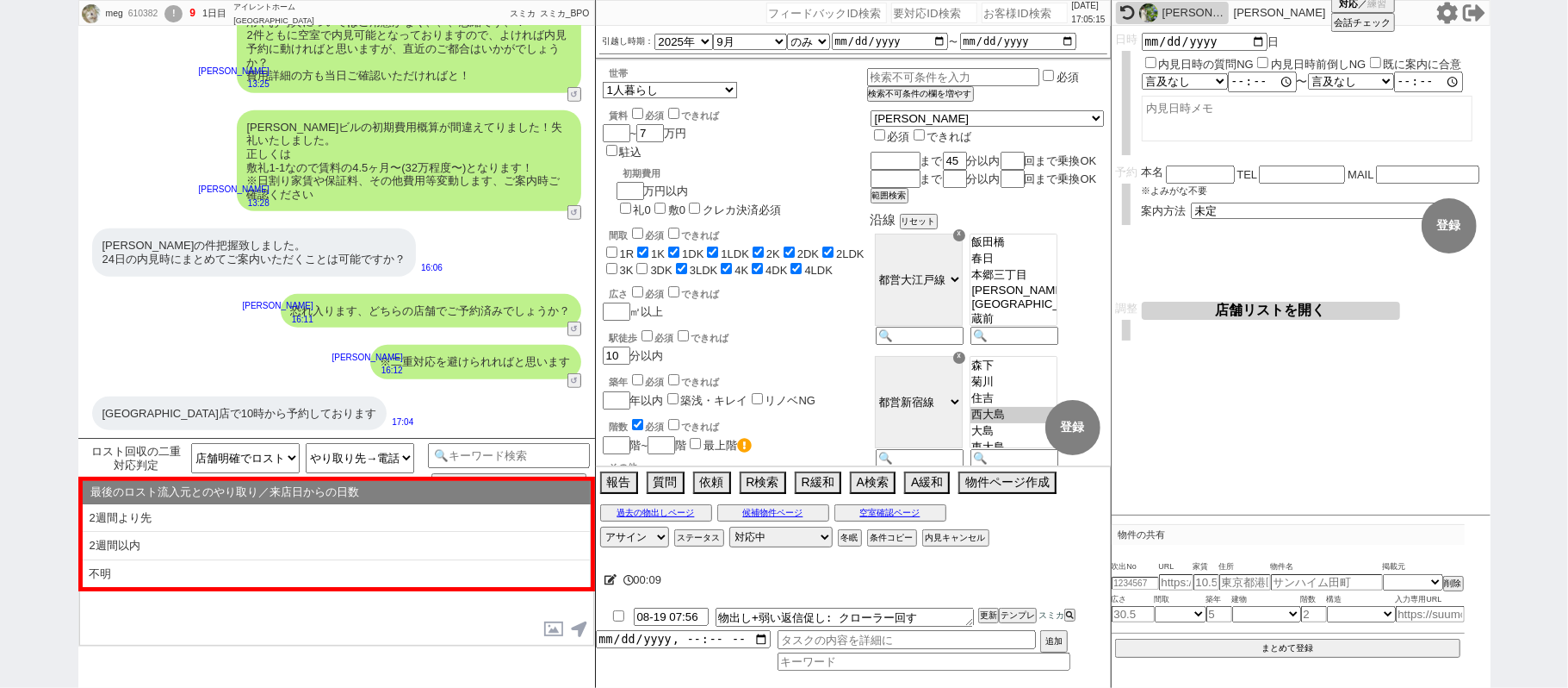
type textarea "かしこまりました、既に予約済みでいらっしゃる形ですね、！ そうしますと二重対応とならないよう、こちらのLINEでのやり取りは一旦閉じさせて頂きますね。"
select select "2週間以内"
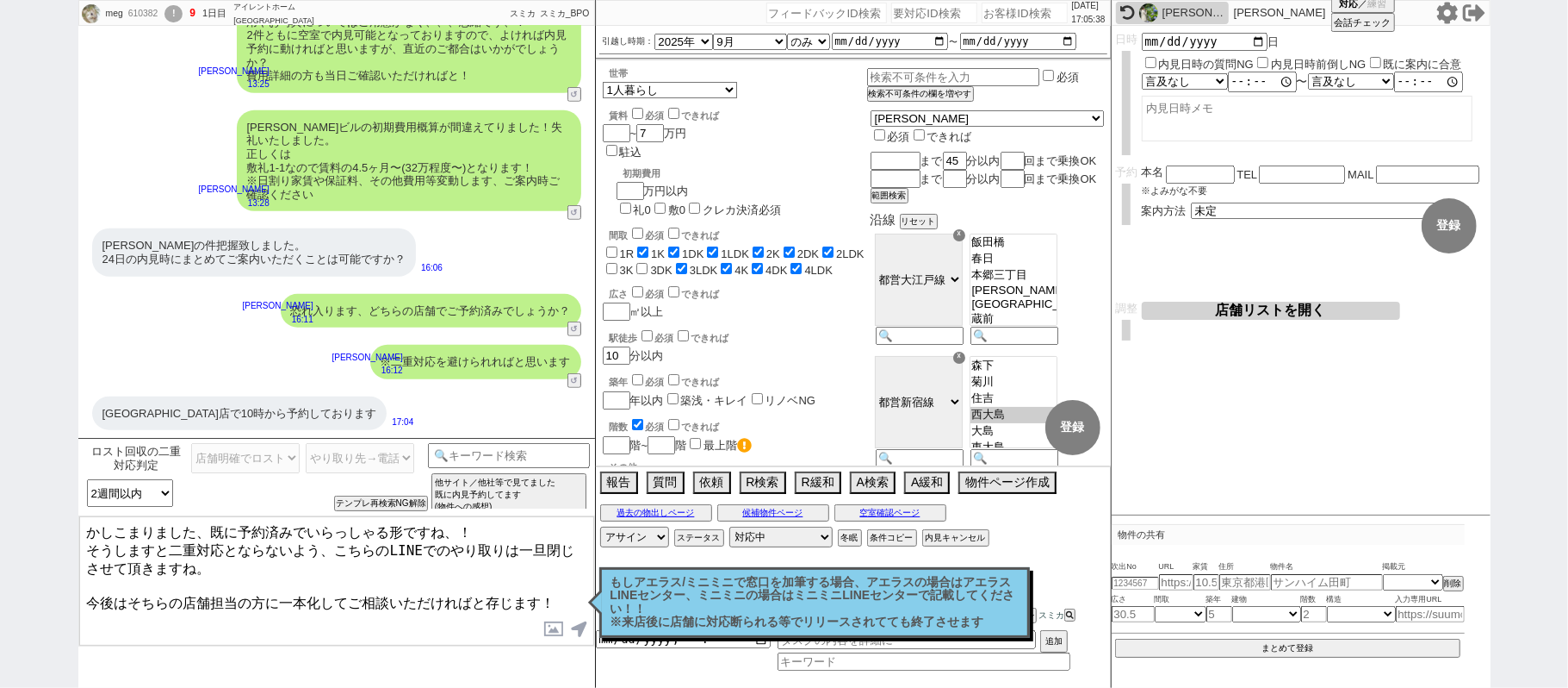
type textarea "かしこまりました、既に予約済みでいらっしゃる形ですね、！ そうしますと二重対応とならないよう、こちらのLINEでのやり取りは一旦閉じさせて頂きますね。 今後は…"
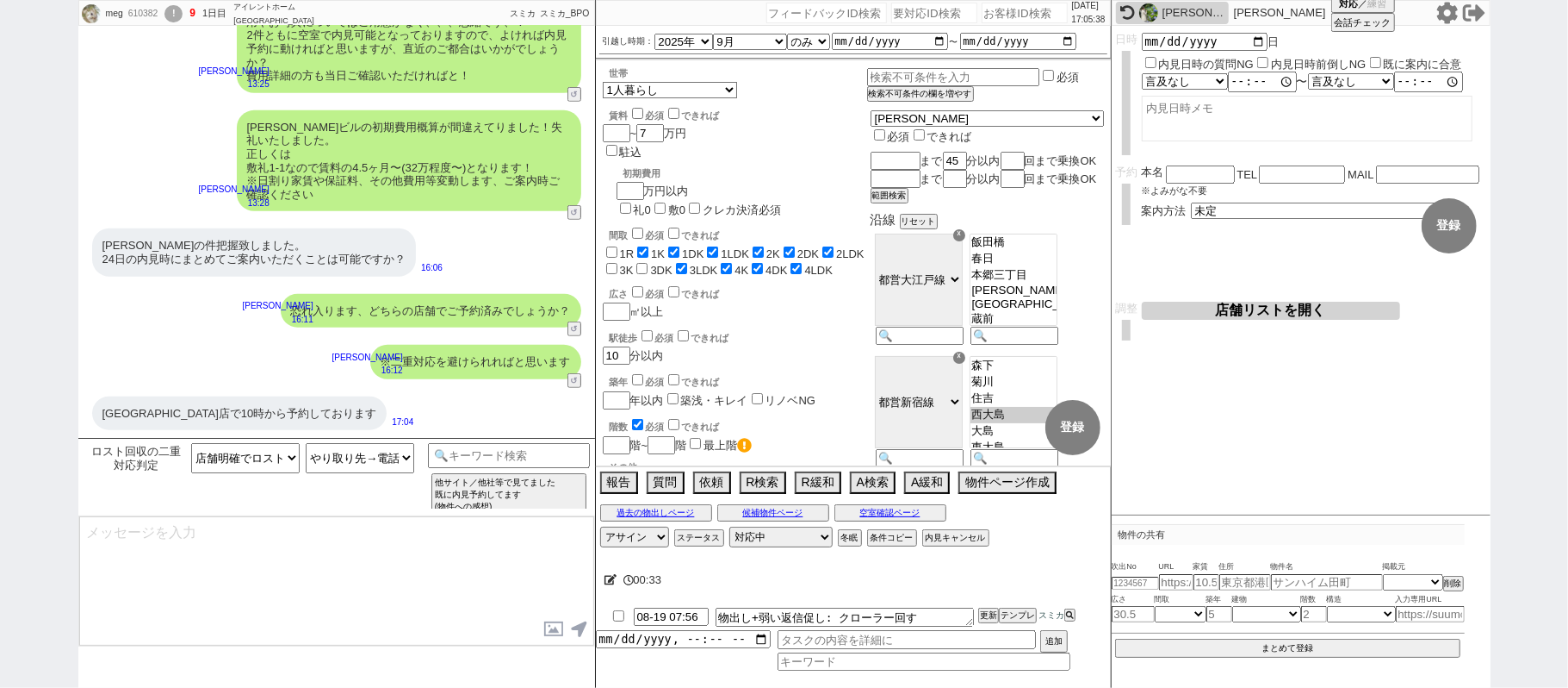
scroll to position [146, 0]
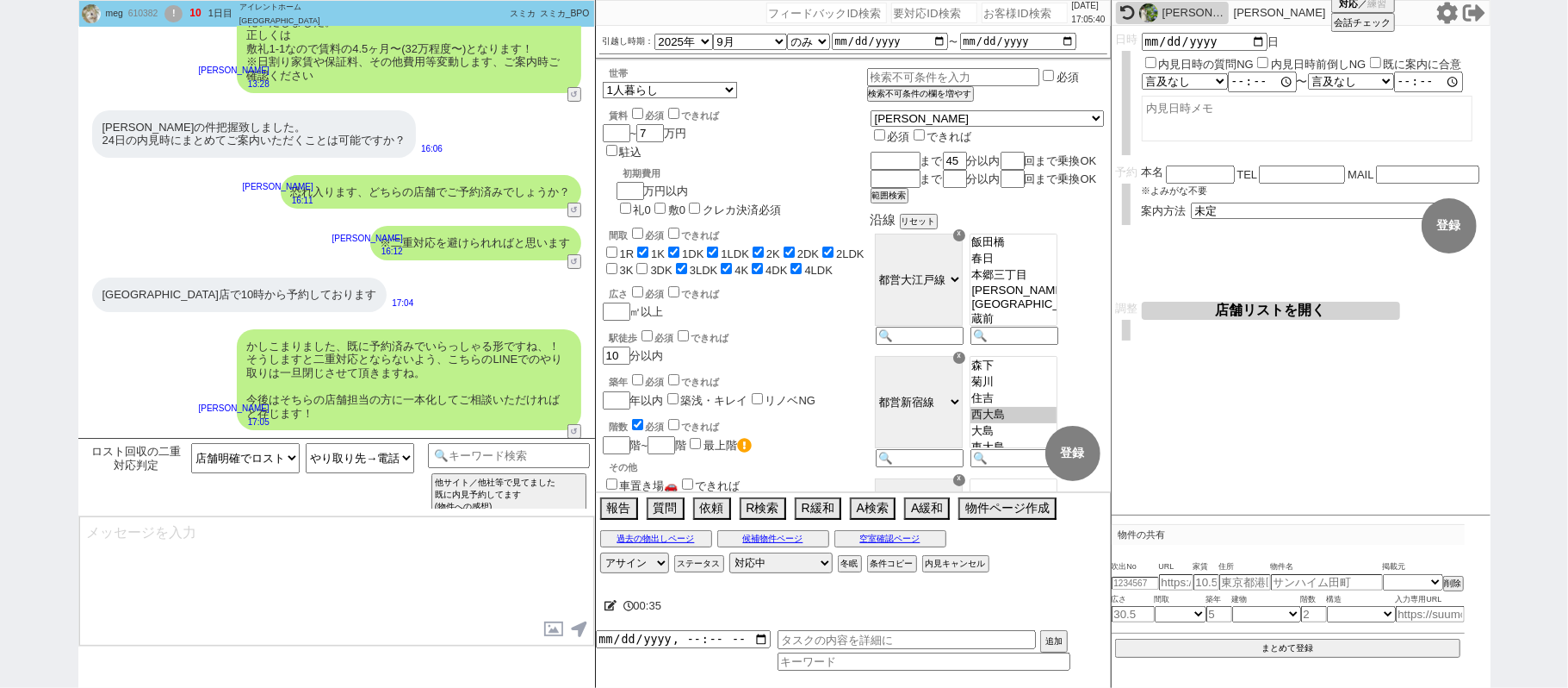
type textarea "もし店舗と進めていくなかで物件がお決まりにならなかった場合などは、 担当に「LINEのほうで探していいですか？」といった旨ご確認いただき、 再度またご連絡いた…"
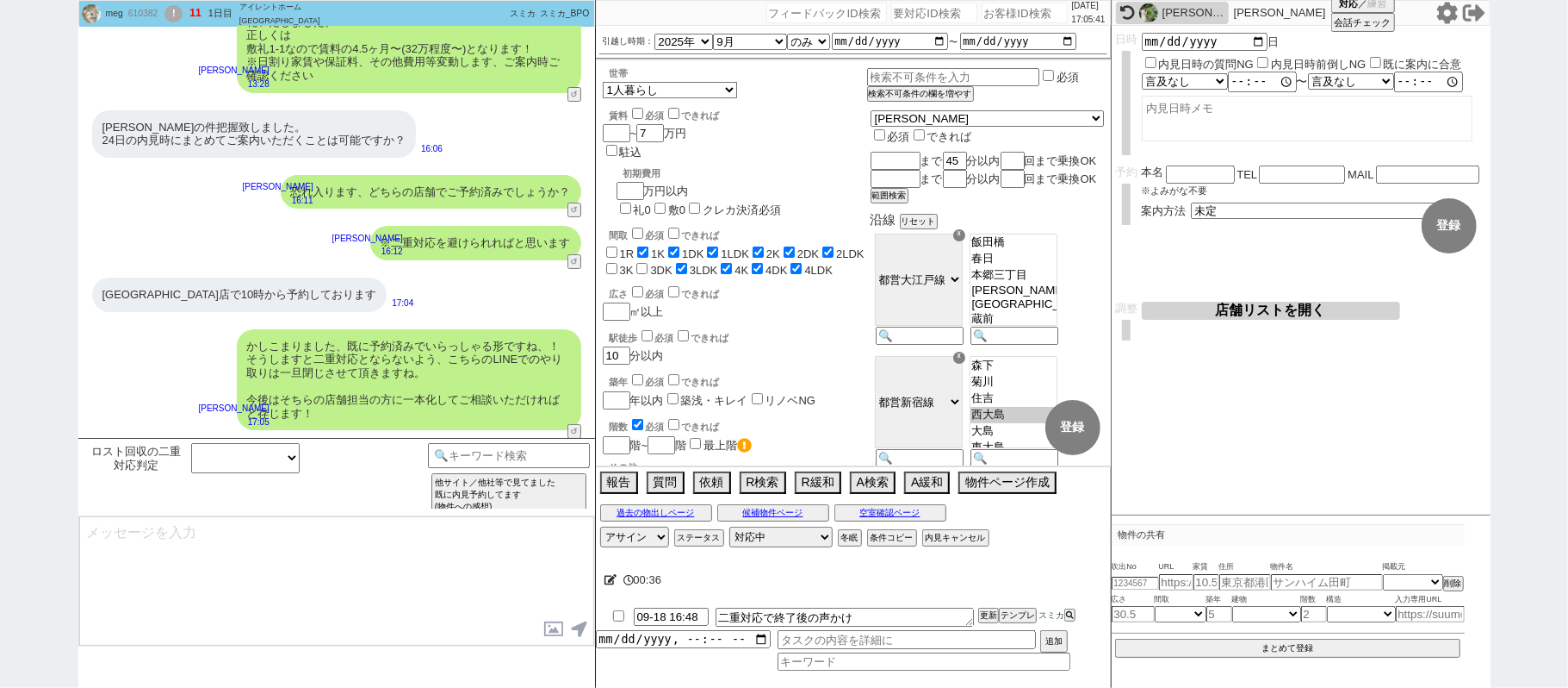
scroll to position [250, 0]
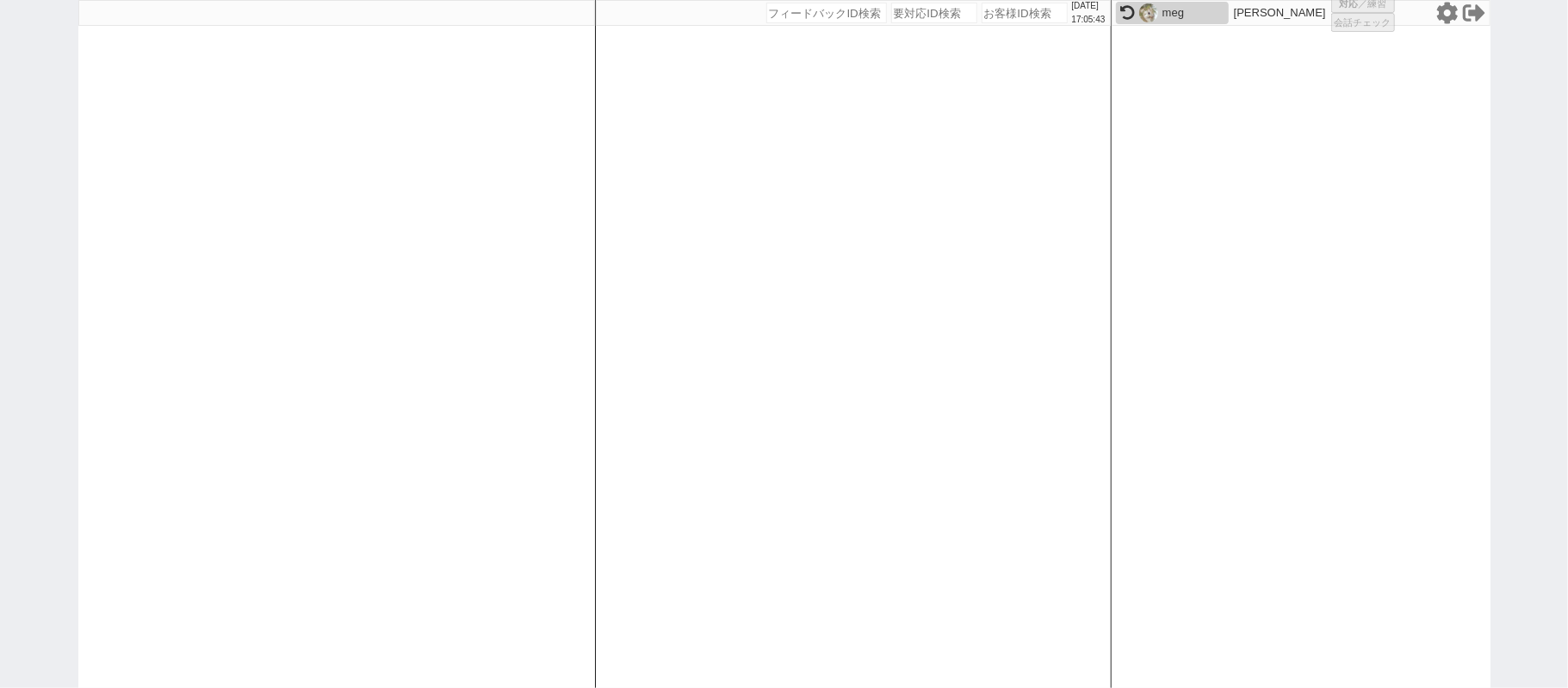
select select "2"
select select
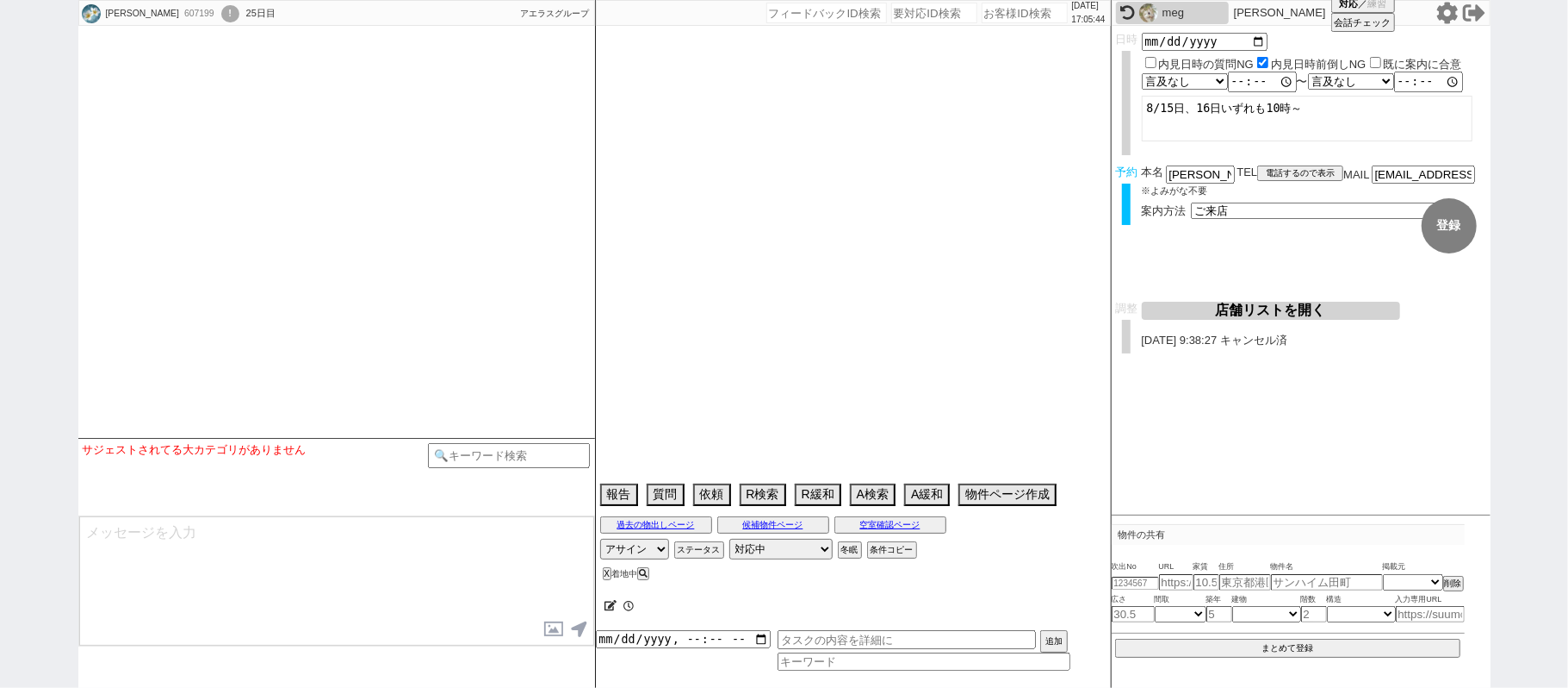
type textarea "旧ID:470898　2023/12/05にアエラス立川店に送客済み　山梨在住 調整前キャンセル 南平在住　娘の代理→このまま進める"
select select
select select "20"
select select "0"
select select "19"
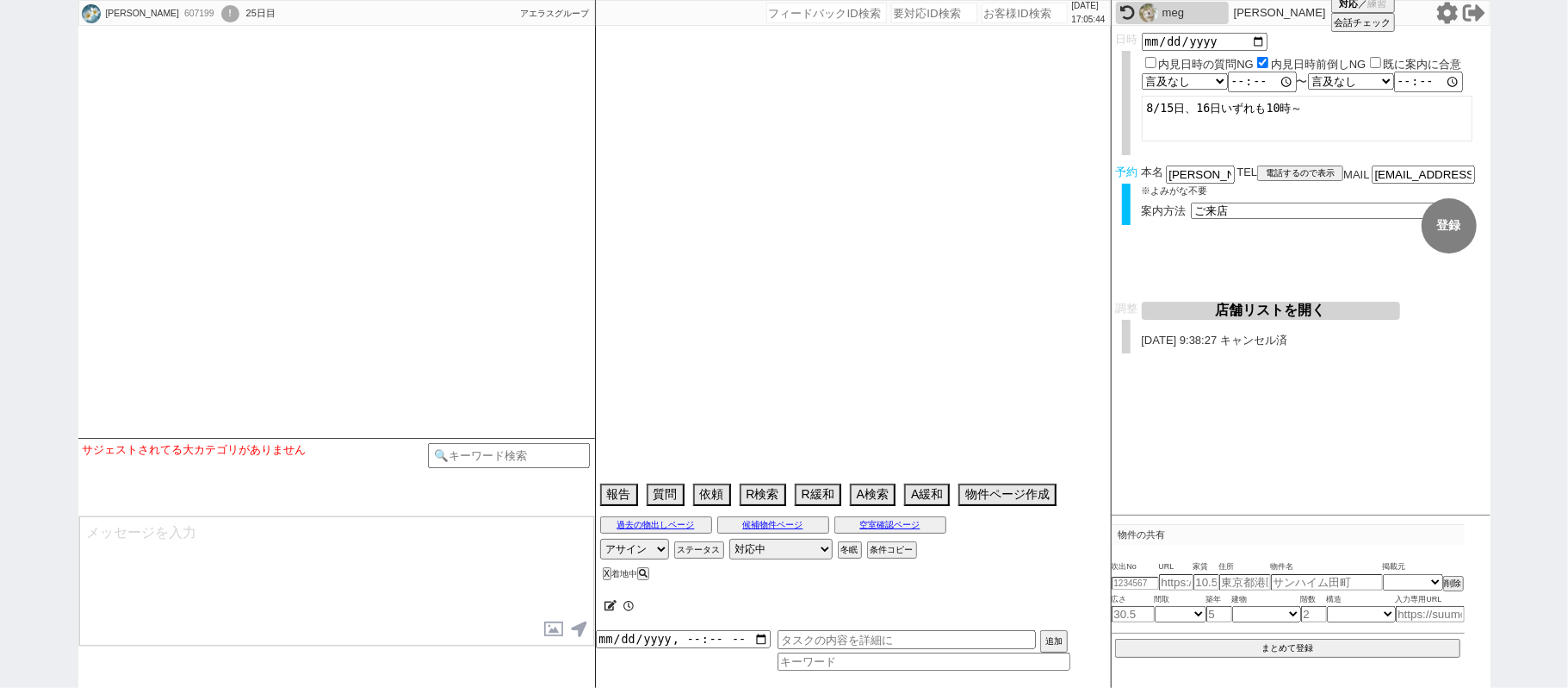
select select "608"
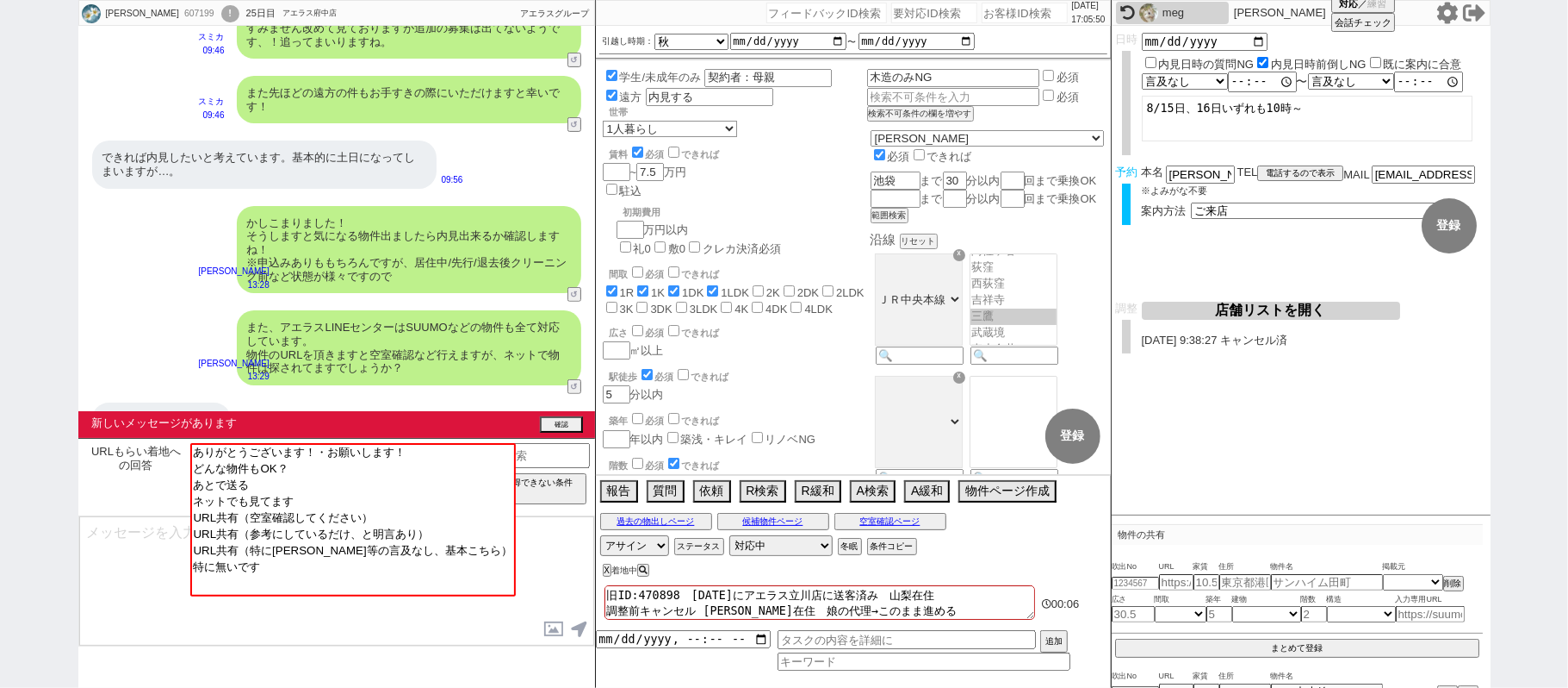
scroll to position [457, 0]
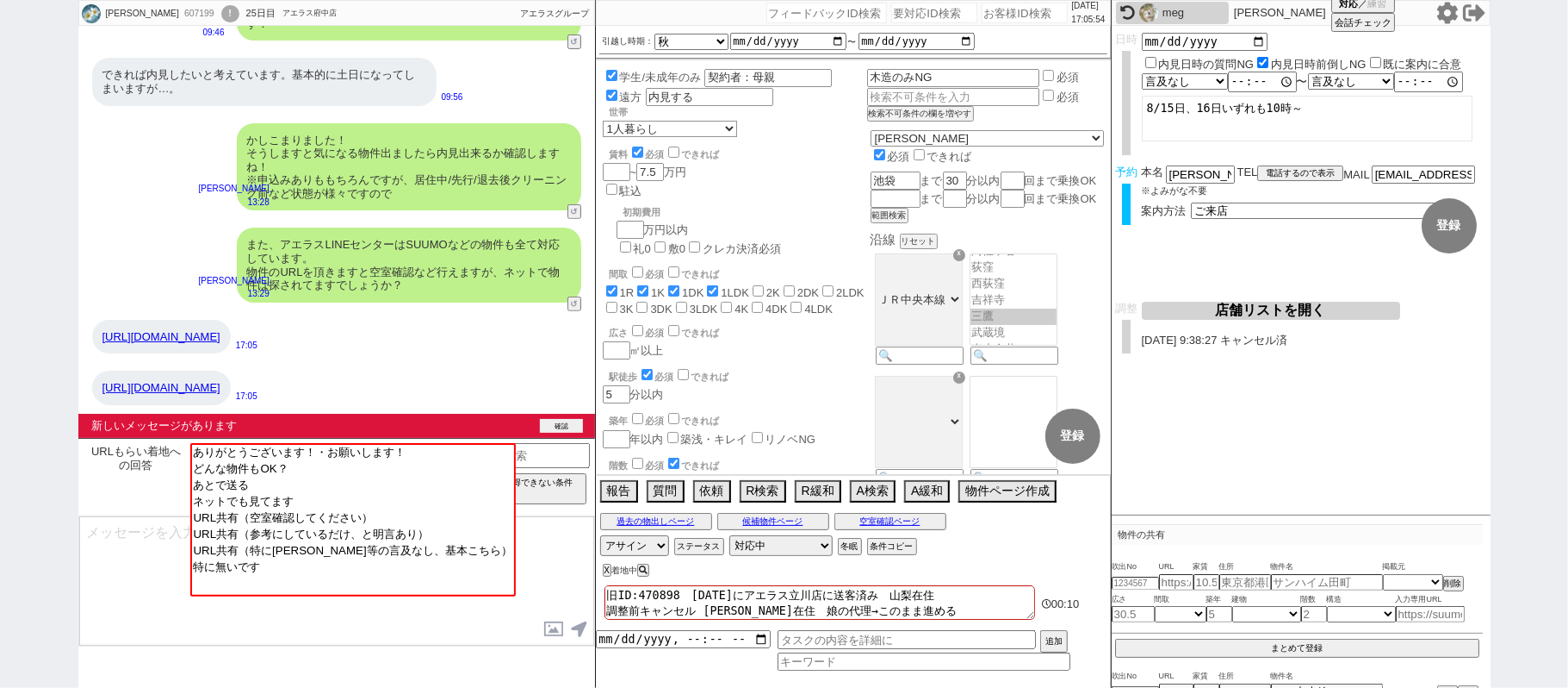
click at [566, 425] on button "確認" at bounding box center [562, 425] width 43 height 14
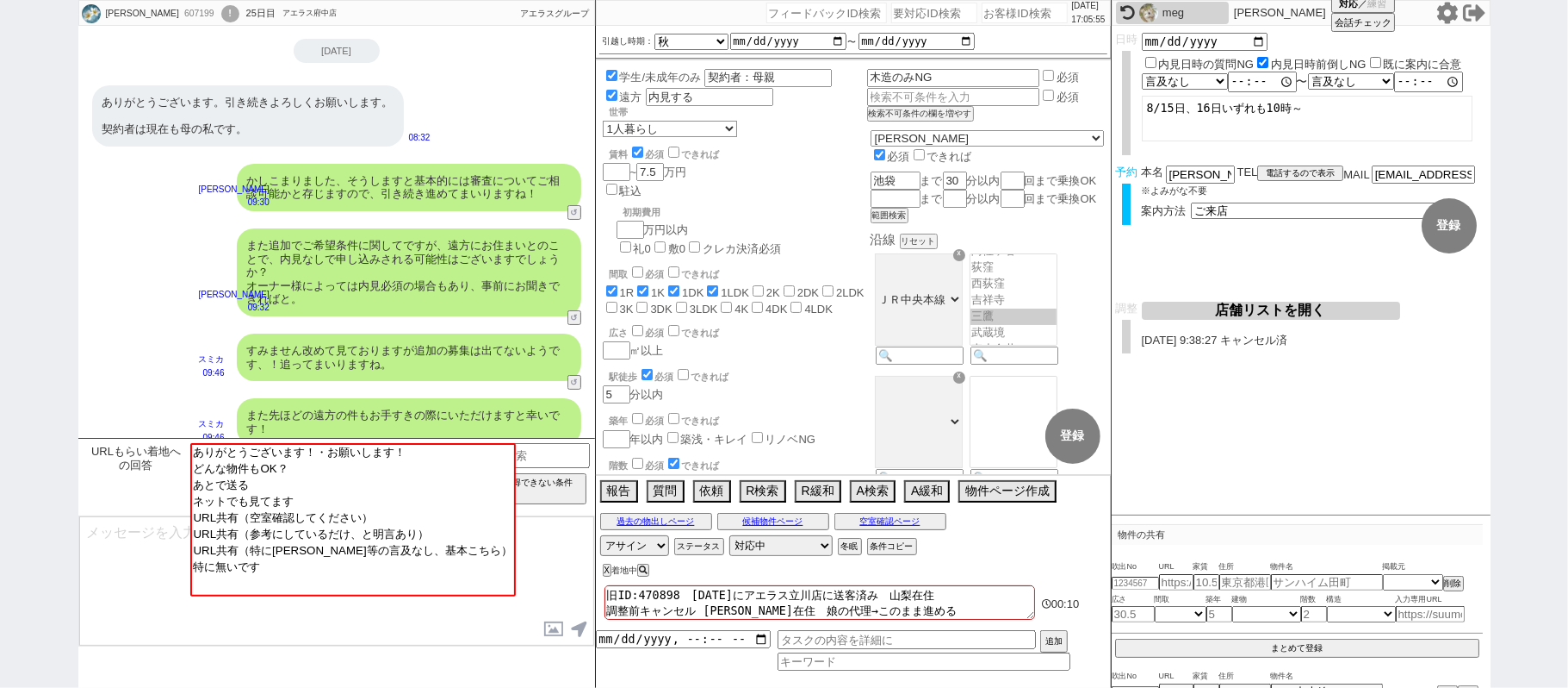
scroll to position [0, 0]
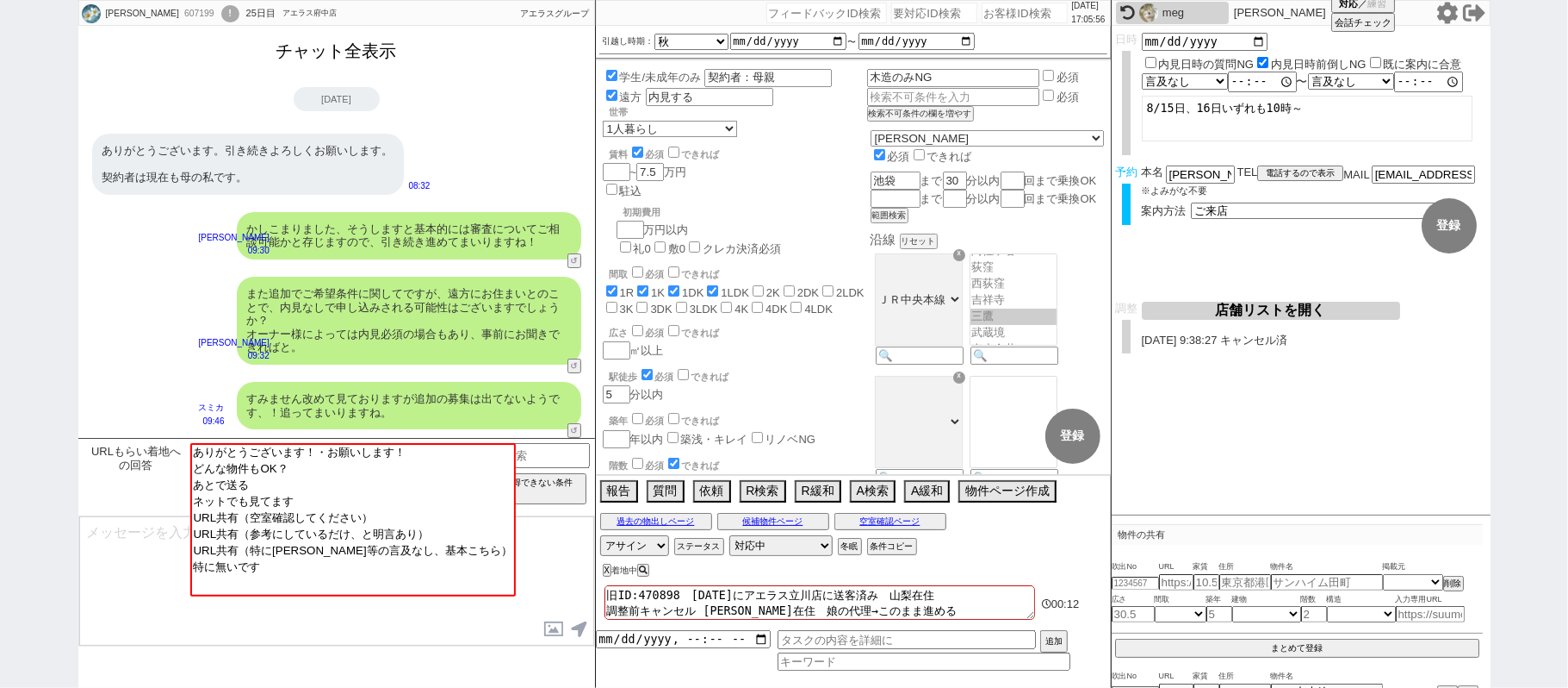
click at [373, 49] on button "チャット全表示" at bounding box center [337, 51] width 134 height 30
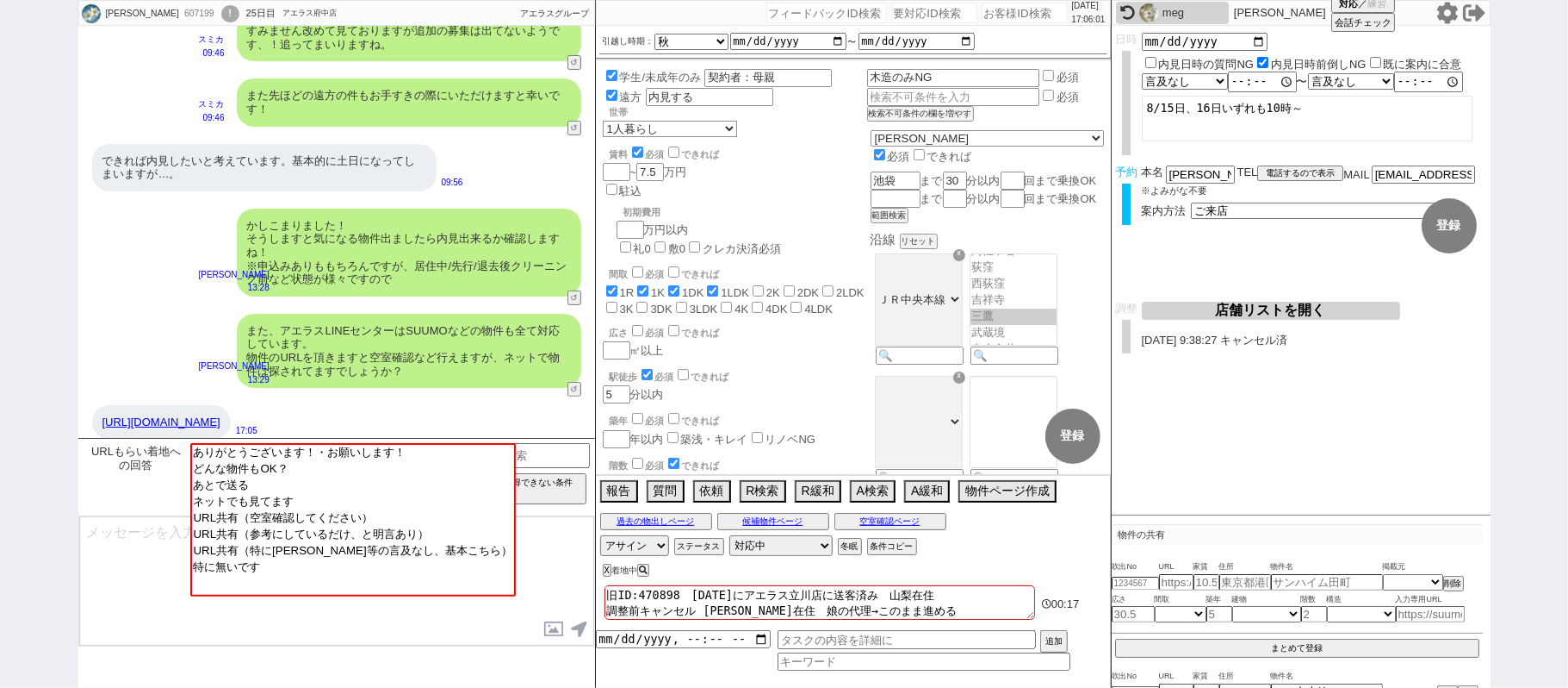
scroll to position [14529, 0]
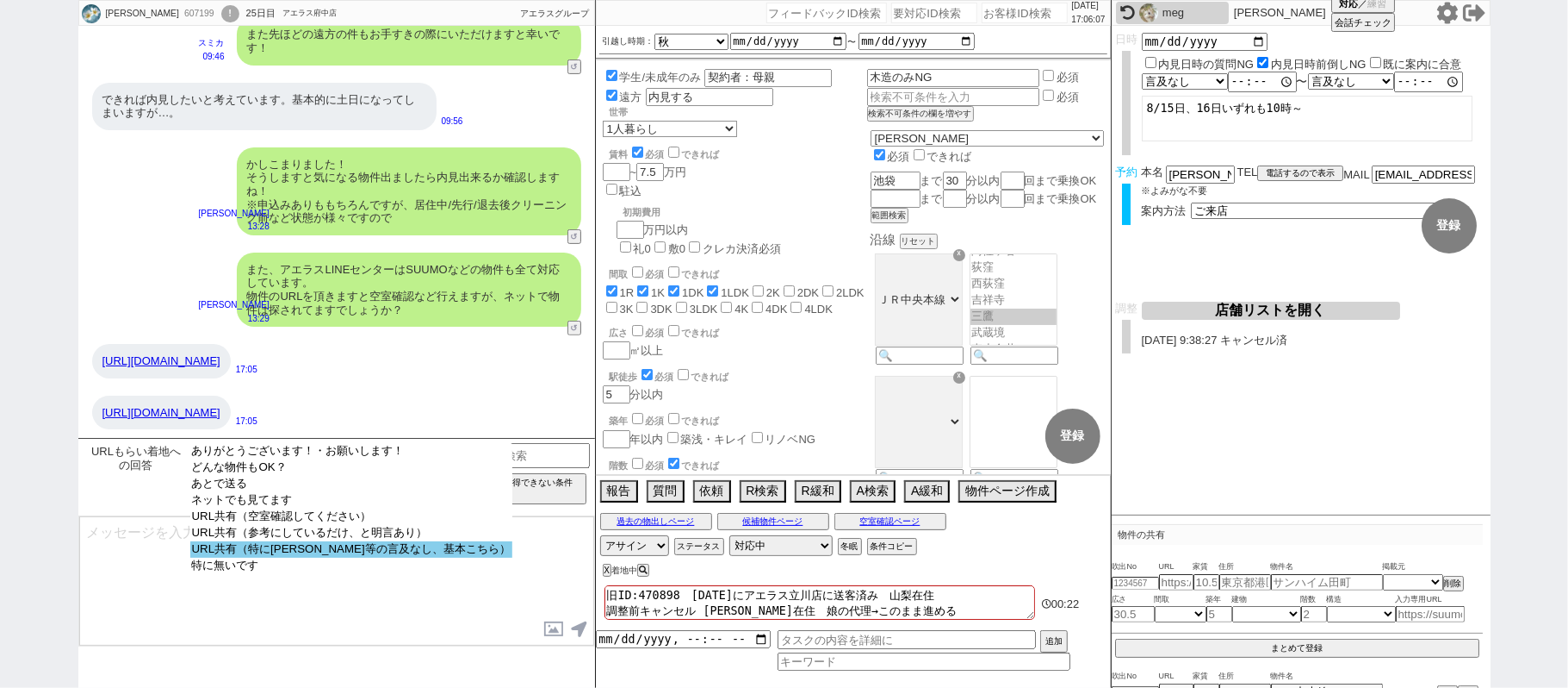
select select "URL共有（特に空確等の言及なし、基本こちら）"
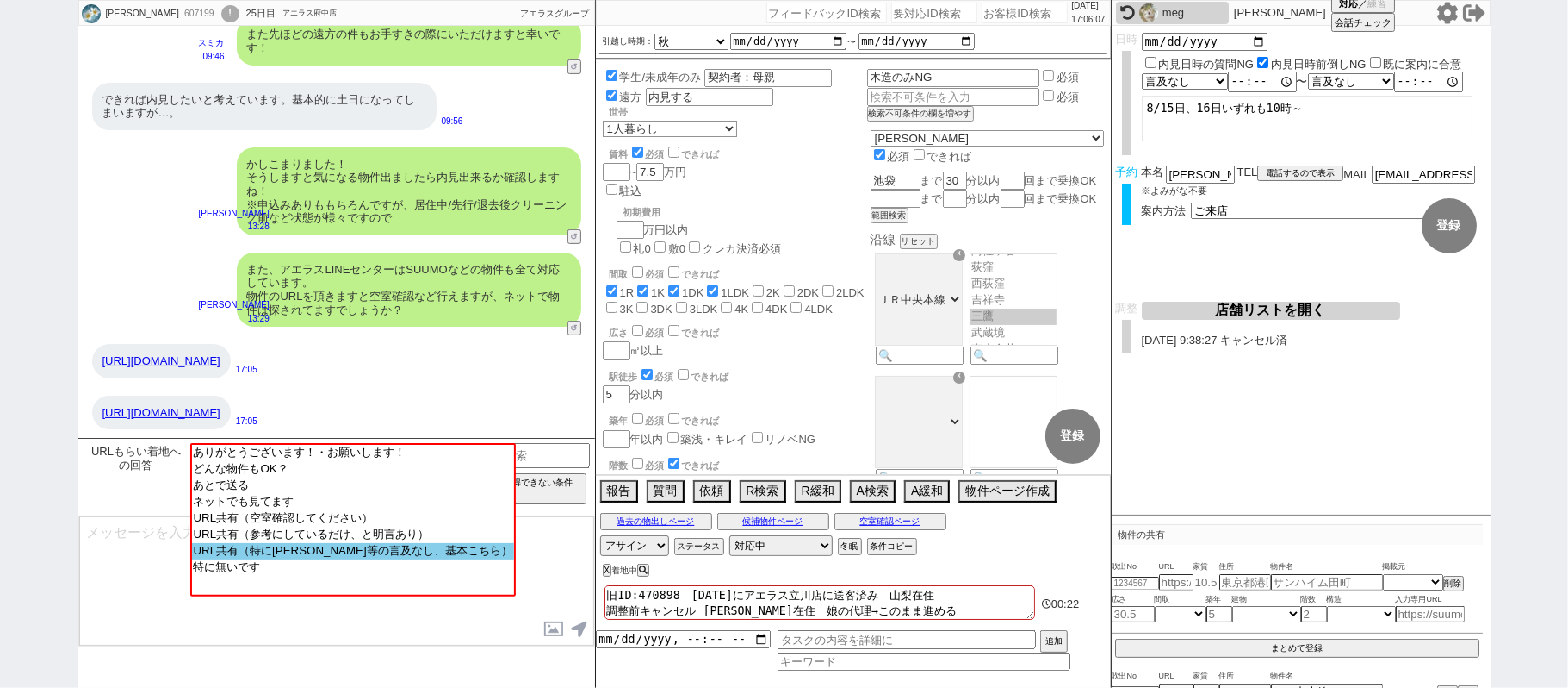
click at [336, 566] on option "URL共有（特に空確等の言及なし、基本こちら）" at bounding box center [353, 567] width 322 height 16
type input "36793015"
type input "https://suumo.jp/chintai/bc_100451757090/"
select select "1"
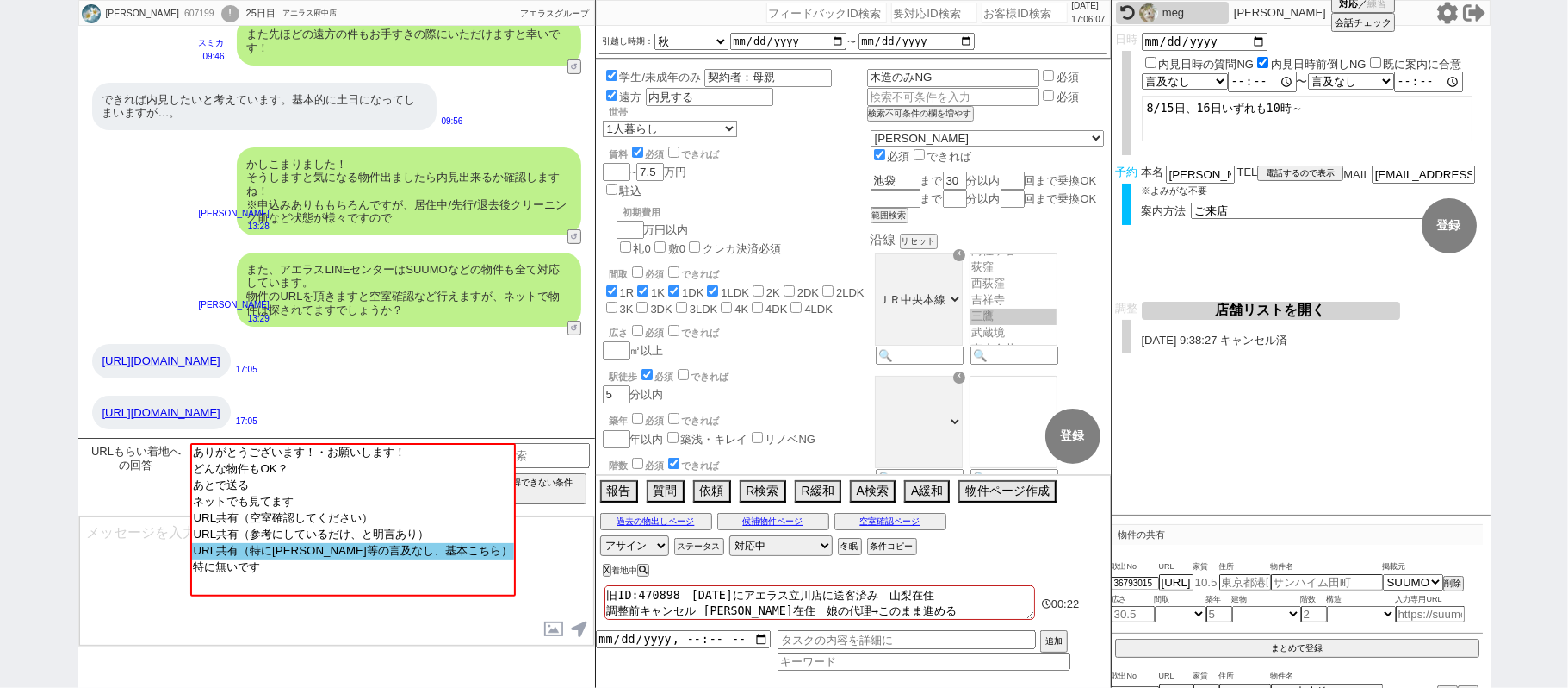
select select "1"
select select
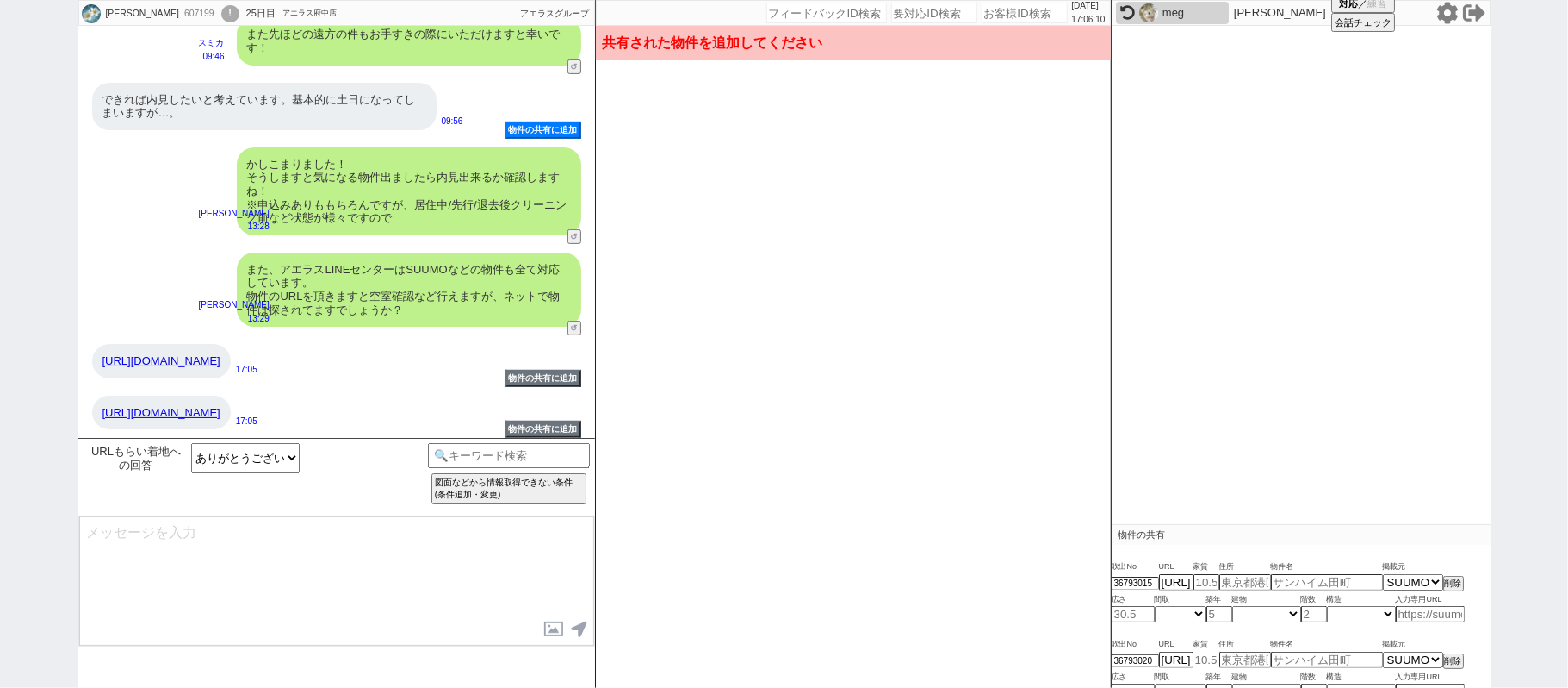
type input "7.3"
type input "東京都武蔵野市境２"
type input "クレッシェンド武蔵野"
type input "22.2"
select select "1"
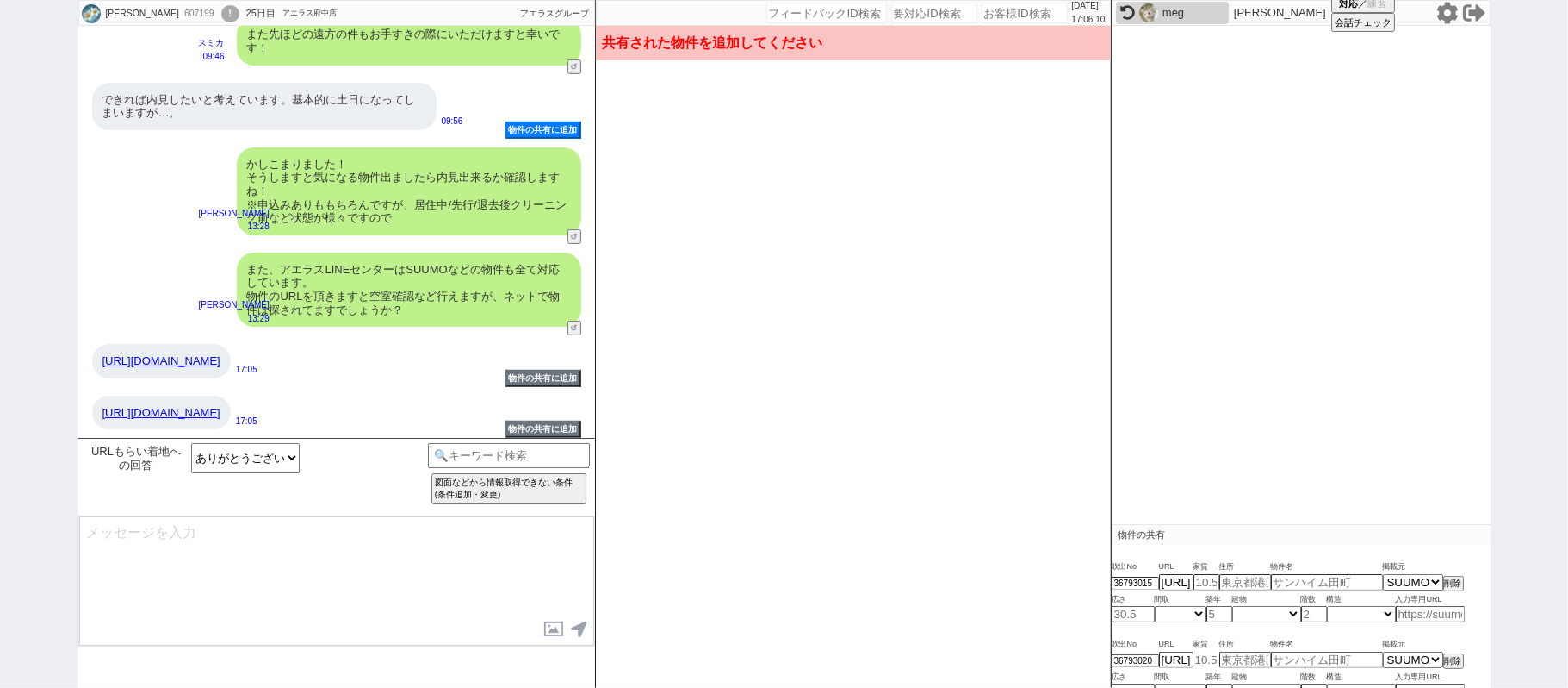
type input "24"
select select "0"
type input "1"
select select "4"
type input "7.3"
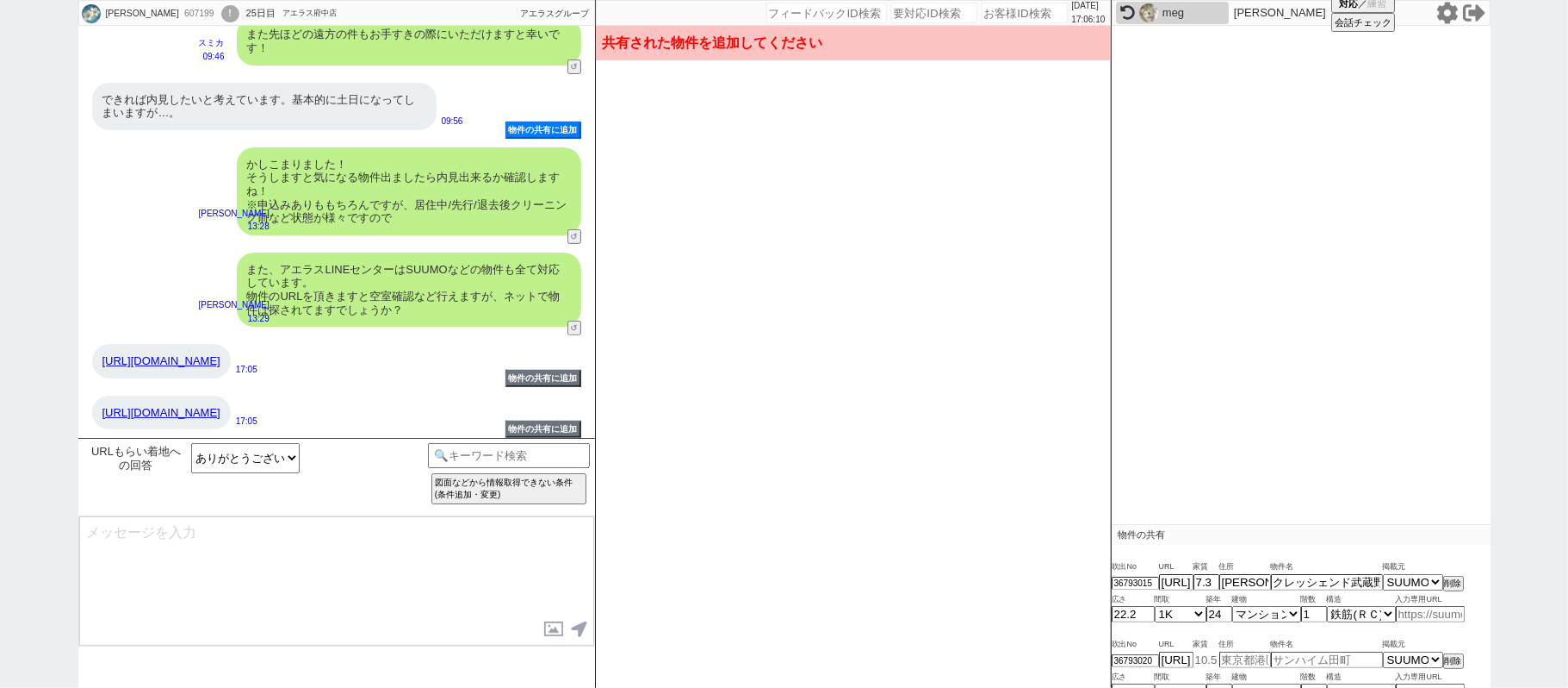
type input "東京都武蔵野市境１"
type input "コートサンライズ F号室"
type input "25"
select select "1"
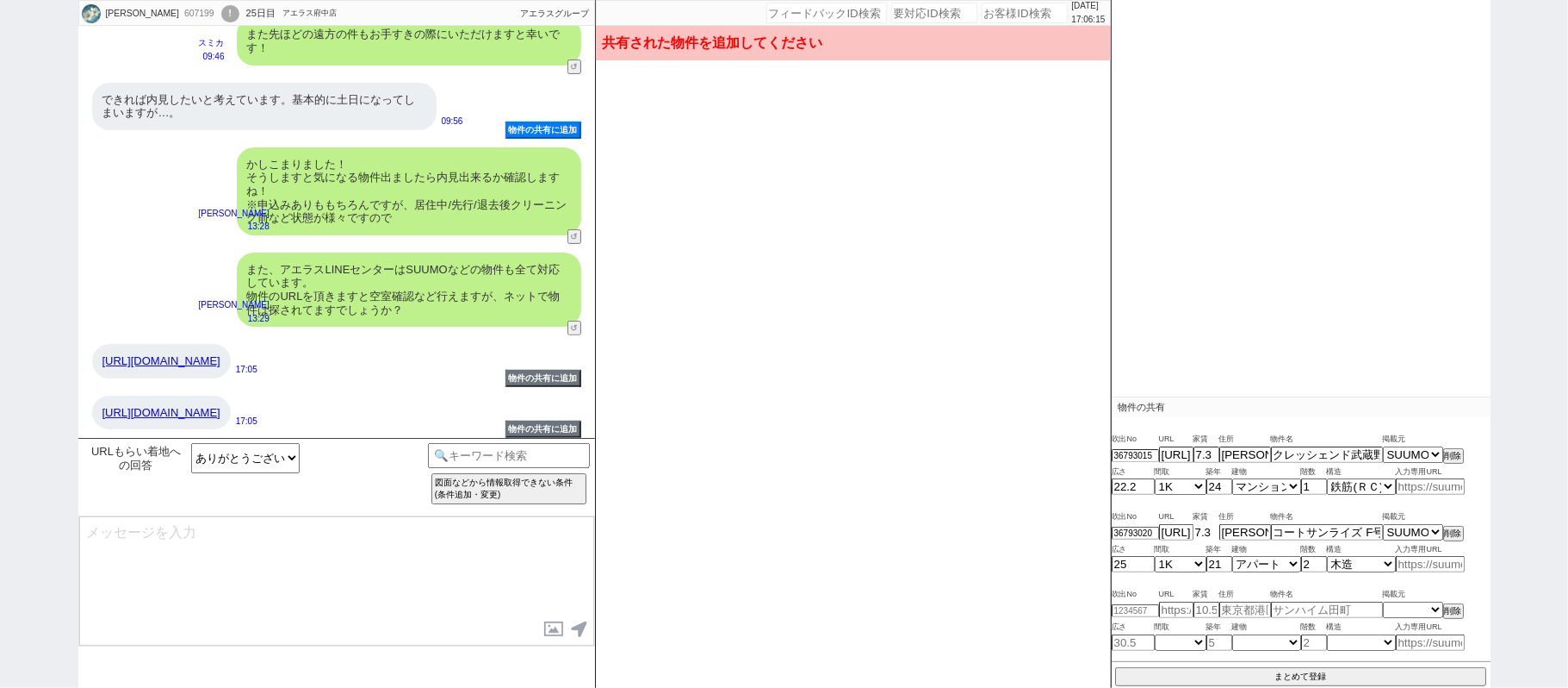
scroll to position [264, 0]
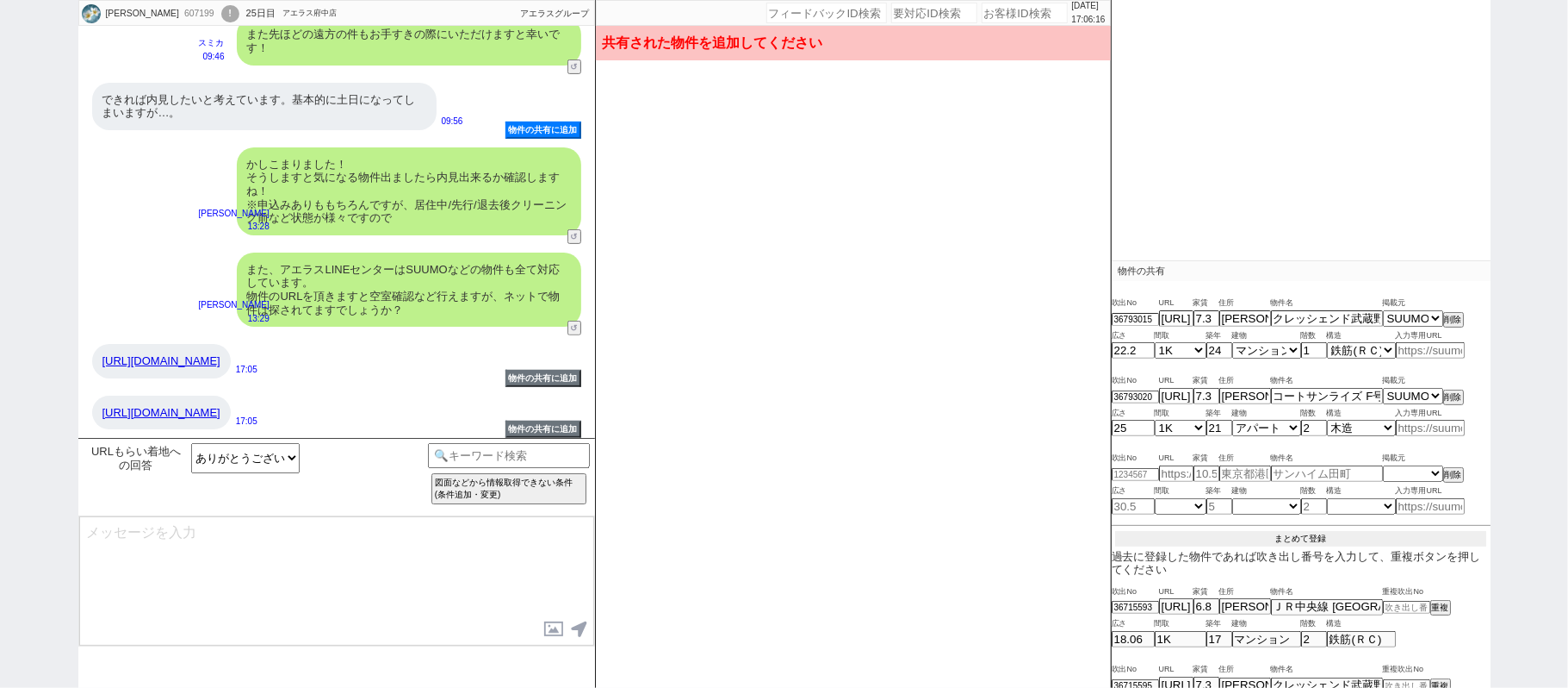
click at [1332, 538] on button "まとめて登録" at bounding box center [1301, 538] width 371 height 15
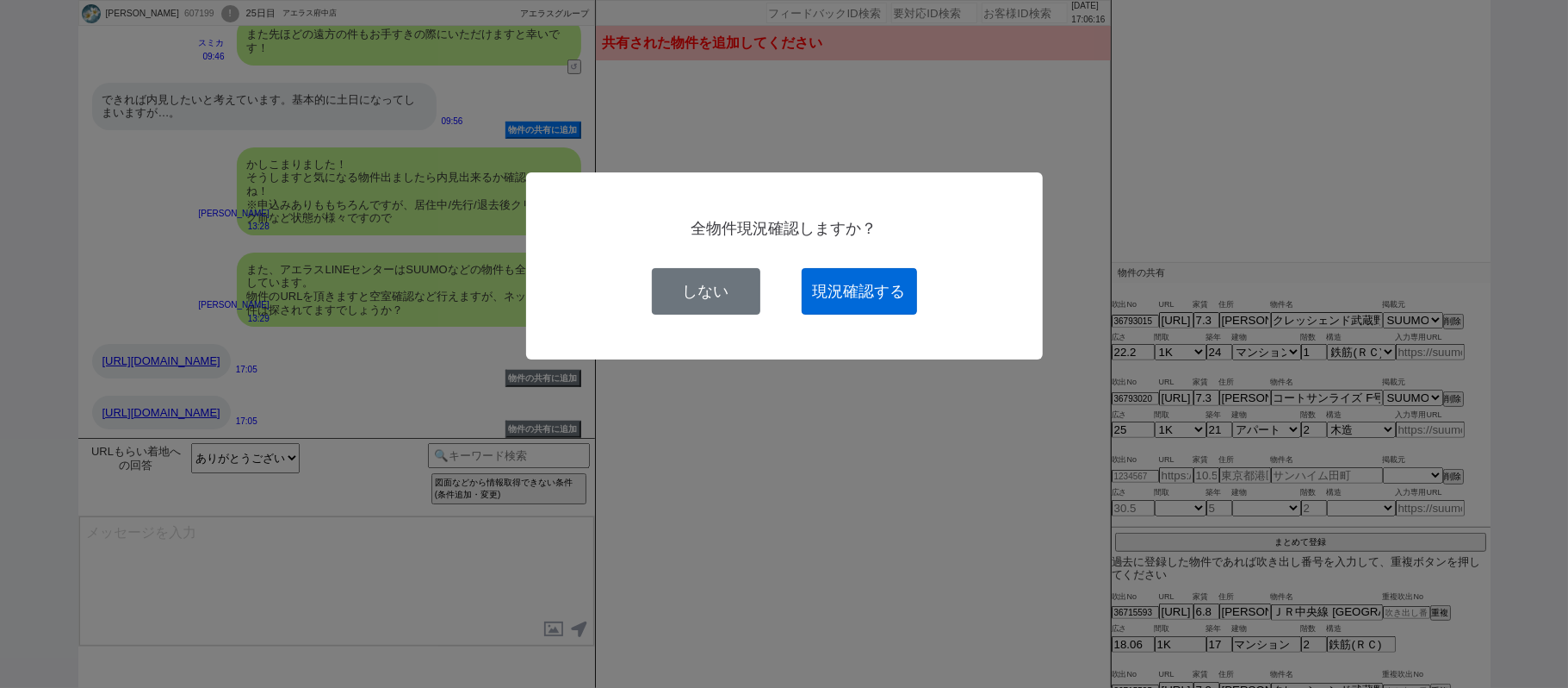
click at [854, 297] on button "現況確認する" at bounding box center [859, 291] width 115 height 46
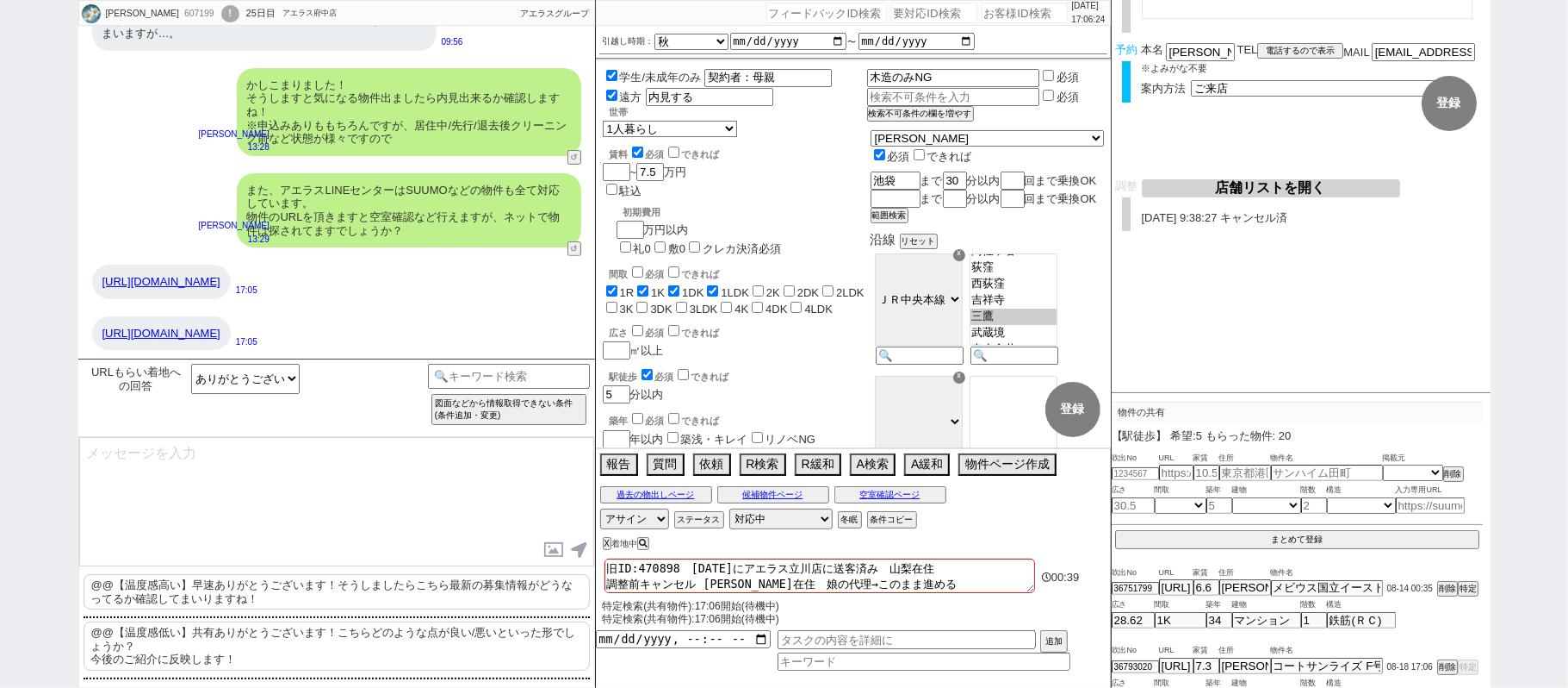
scroll to position [333, 0]
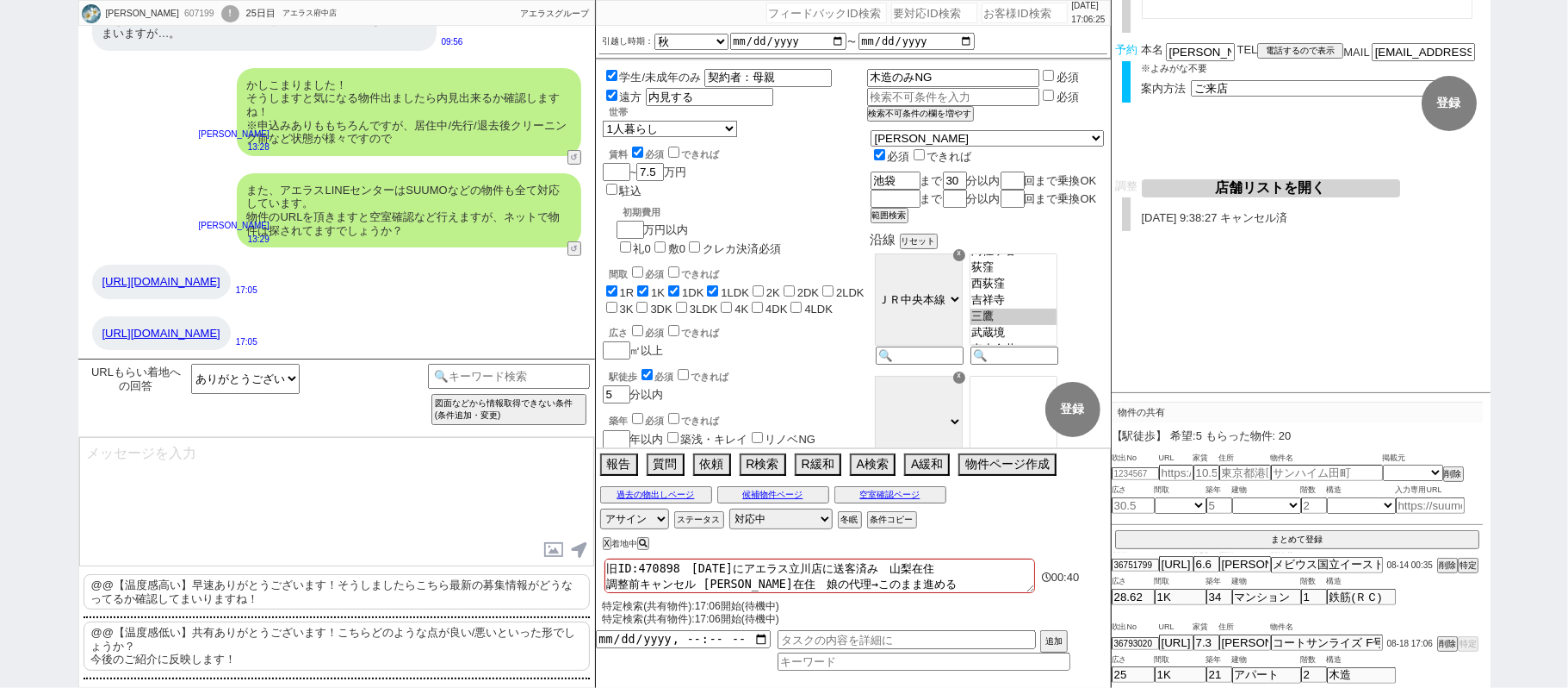
click at [220, 328] on link "https://suumo.jp/chintai/bc_100440174417/" at bounding box center [161, 333] width 118 height 13
click at [220, 281] on link "https://suumo.jp/chintai/bc_100451757090/" at bounding box center [161, 281] width 118 height 13
click at [932, 501] on button "空室確認ページ" at bounding box center [890, 494] width 112 height 14
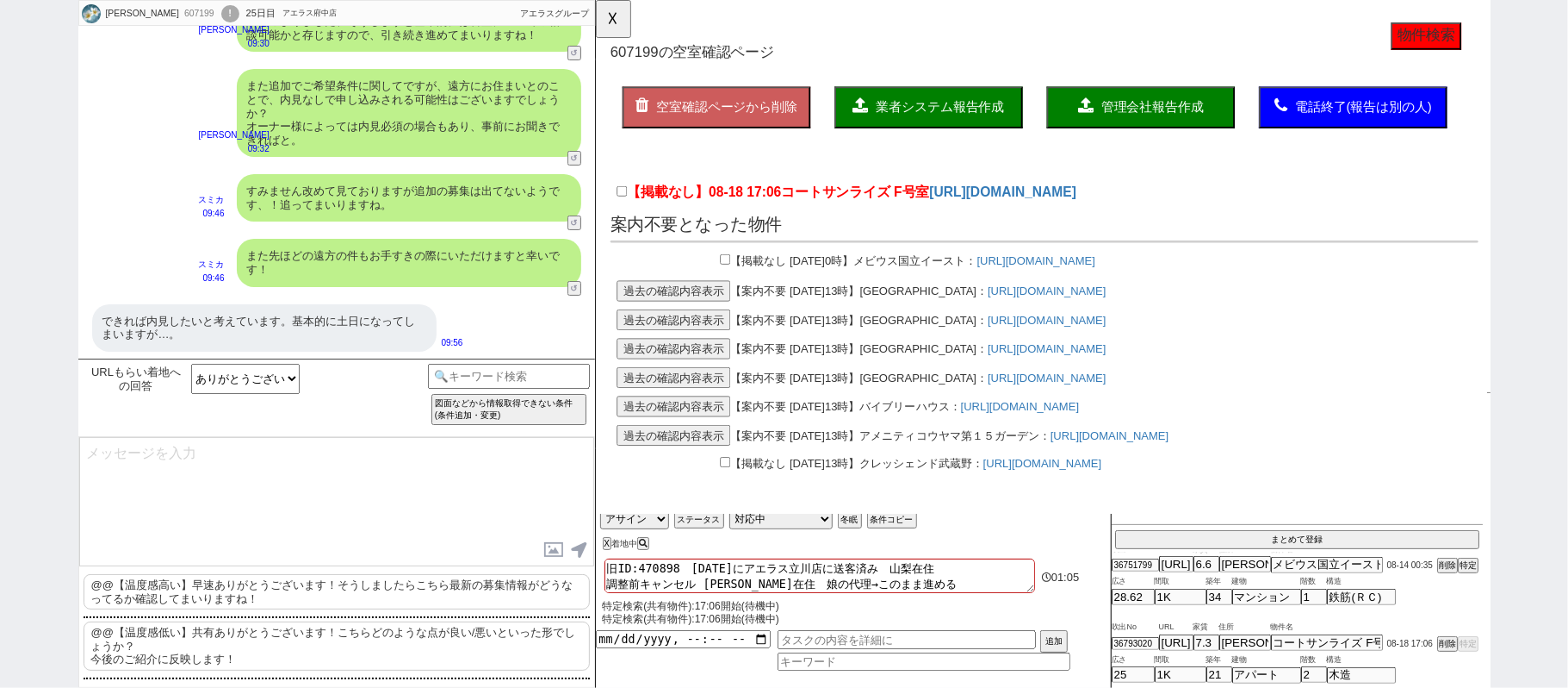
scroll to position [14611, 0]
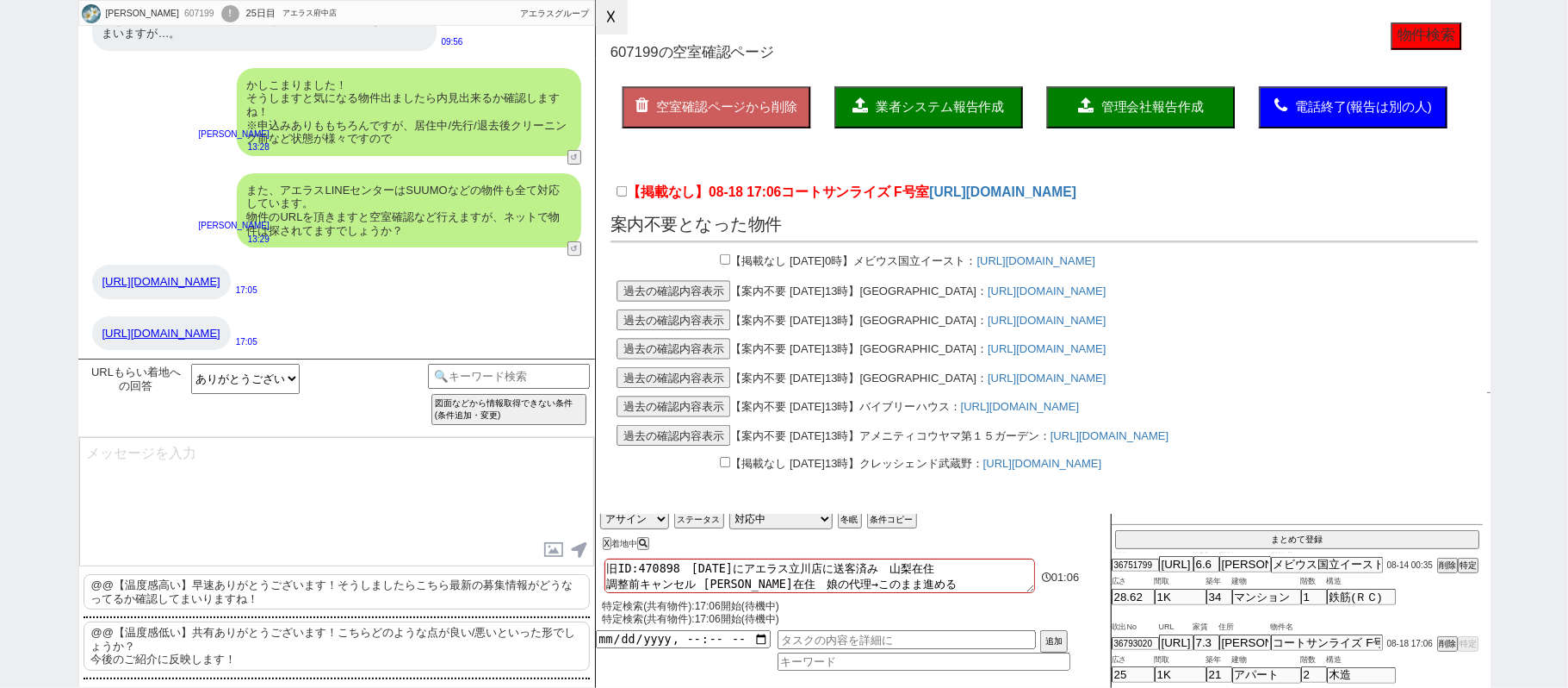
drag, startPoint x: 613, startPoint y: 18, endPoint x: 604, endPoint y: 31, distance: 15.8
click at [613, 17] on button "☓" at bounding box center [611, 17] width 32 height 34
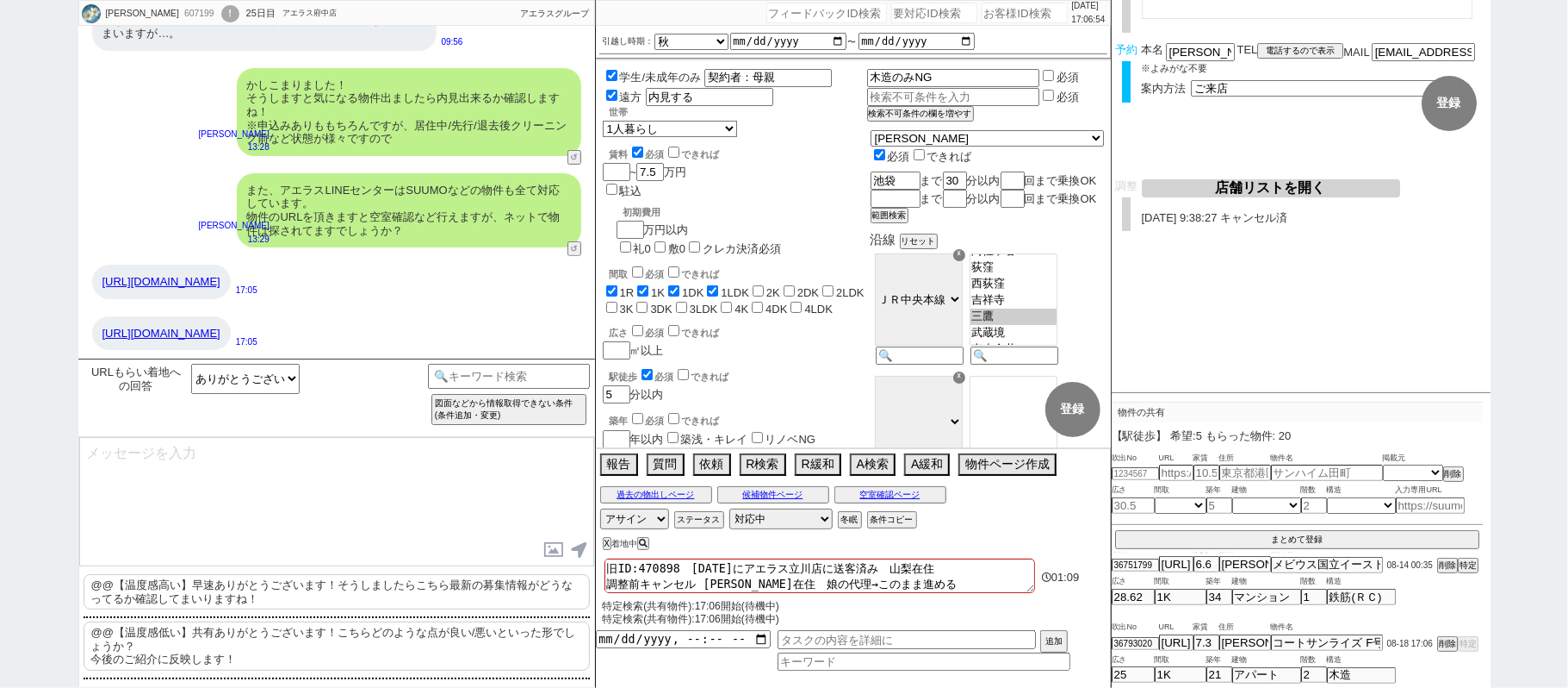
click at [317, 590] on p "@@【温度感高い】早速ありがとうございます！そうしましたらこちら最新の募集情報がどうなってるか確認してまいりますね！" at bounding box center [336, 591] width 506 height 35
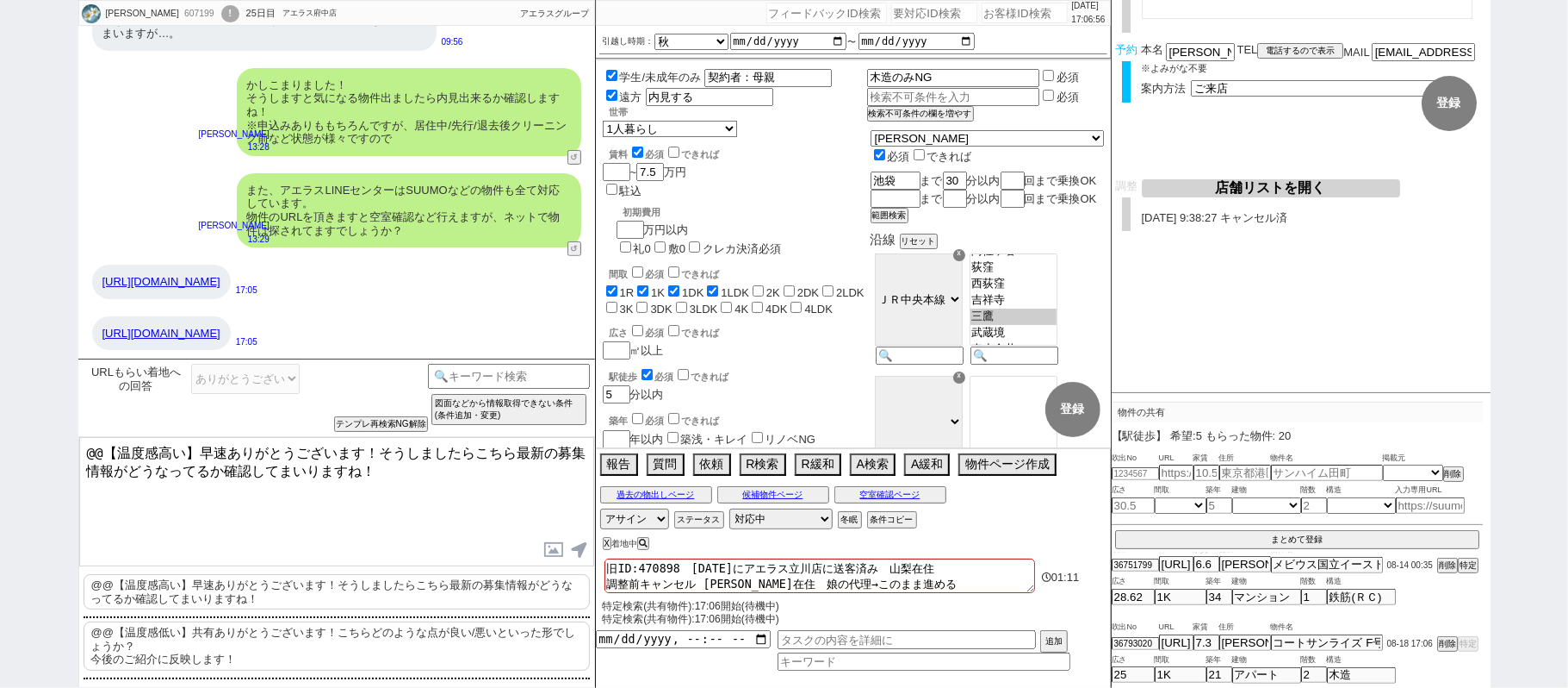
click at [204, 655] on p "@@【温度感低い】共有ありがとうございます！こちらどのような点が良い/悪いといった形でしょうか？ 今後のご紹介に反映します！" at bounding box center [336, 646] width 506 height 49
click at [313, 596] on p "@@【温度感高い】早速ありがとうございます！そうしましたらこちら最新の募集情報がどうなってるか確認してまいりますね！" at bounding box center [336, 591] width 506 height 35
drag, startPoint x: 197, startPoint y: 447, endPoint x: 0, endPoint y: 210, distance: 308.2
click at [0, 301] on div "佐野りえ 607199 ! 0 25日目 アエラス府中店 冬眠中 自社客 アエラスグループ スミカ_BPO チャット全表示 2025-07-25 新しくフォロ…" at bounding box center [784, 344] width 1568 height 688
drag, startPoint x: 263, startPoint y: 448, endPoint x: 407, endPoint y: 455, distance: 144.2
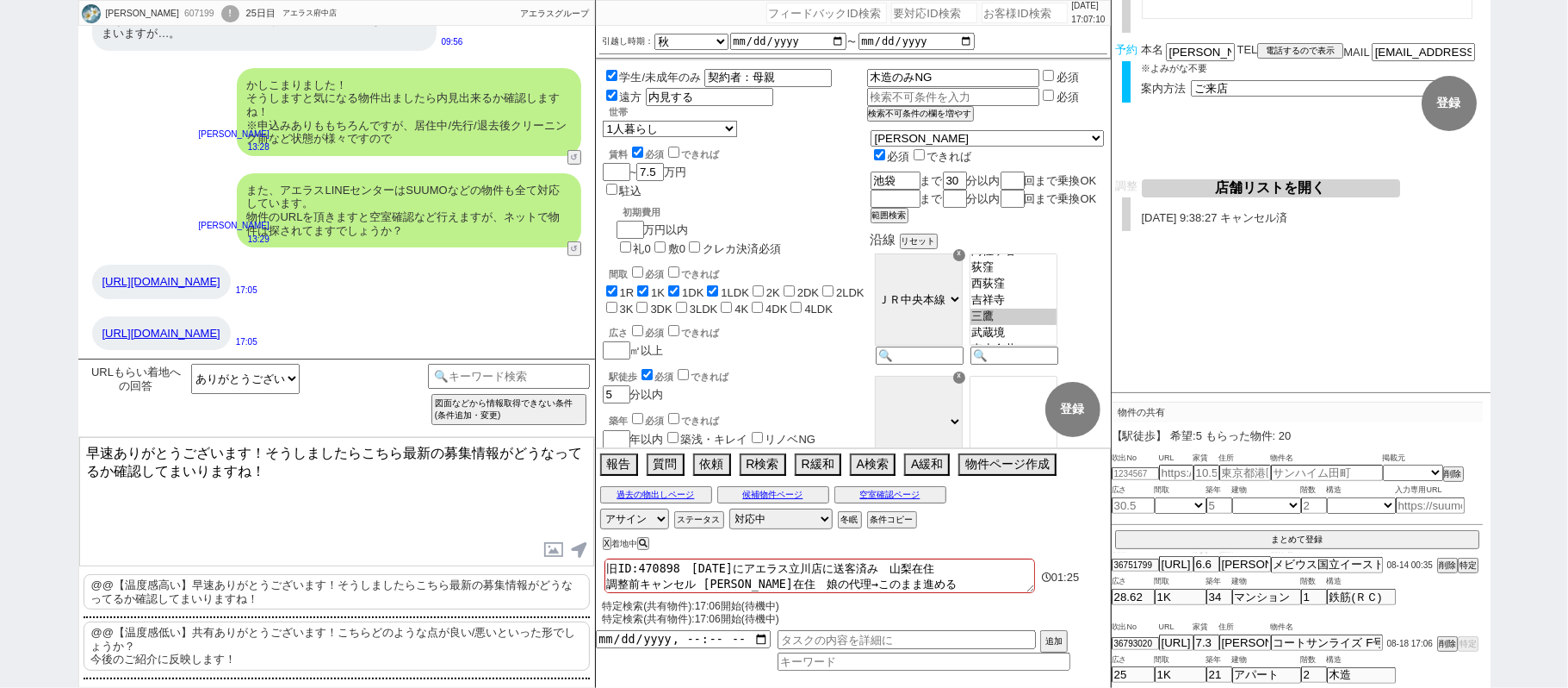
click at [407, 455] on textarea "早速ありがとうございます！そうしましたらこちら最新の募集情報がどうなってるか確認してまいりますね！" at bounding box center [336, 501] width 515 height 130
paste textarea "レッシェンド武蔵野"
click at [1349, 649] on div "吹出No URL 家賃 住所 物件名 重複吹出No 36793020 https://suumo.jp/chintai/bc_100440174417/ 7.…" at bounding box center [1297, 651] width 371 height 64
drag, startPoint x: 149, startPoint y: 470, endPoint x: 164, endPoint y: 467, distance: 15.3
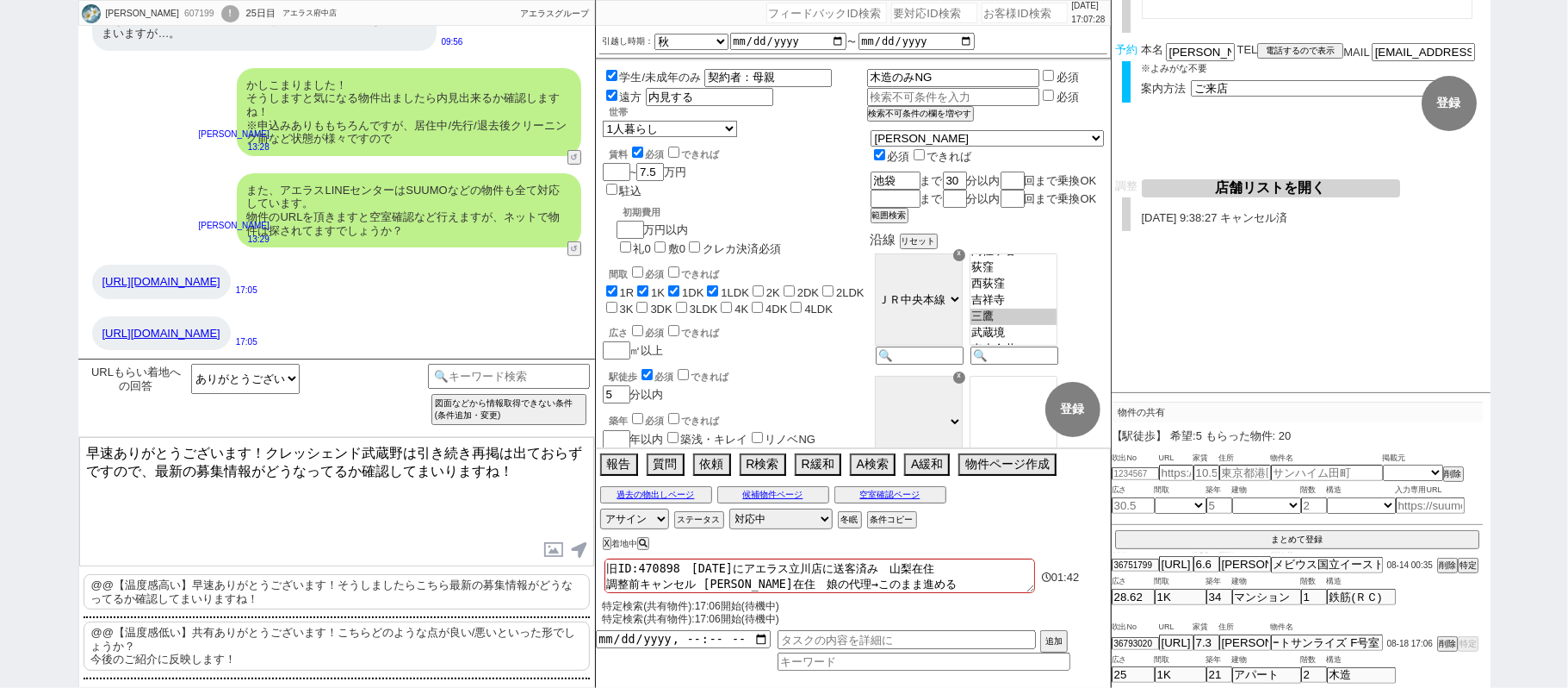
click at [164, 467] on textarea "早速ありがとうございます！クレッシェンド武蔵野は引き続き再掲は出ておらずですので、最新の募集情報がどうなってるか確認してまいりますね！" at bounding box center [336, 501] width 515 height 130
paste textarea "コートサンライズ"
click at [367, 516] on textarea "早速ありがとうございます！クレッシェンド武蔵野は引き続き再掲は出ておらずですので、コートサンライズの最新の募集情報がどうなってるか確認してまいりますね！" at bounding box center [336, 501] width 515 height 130
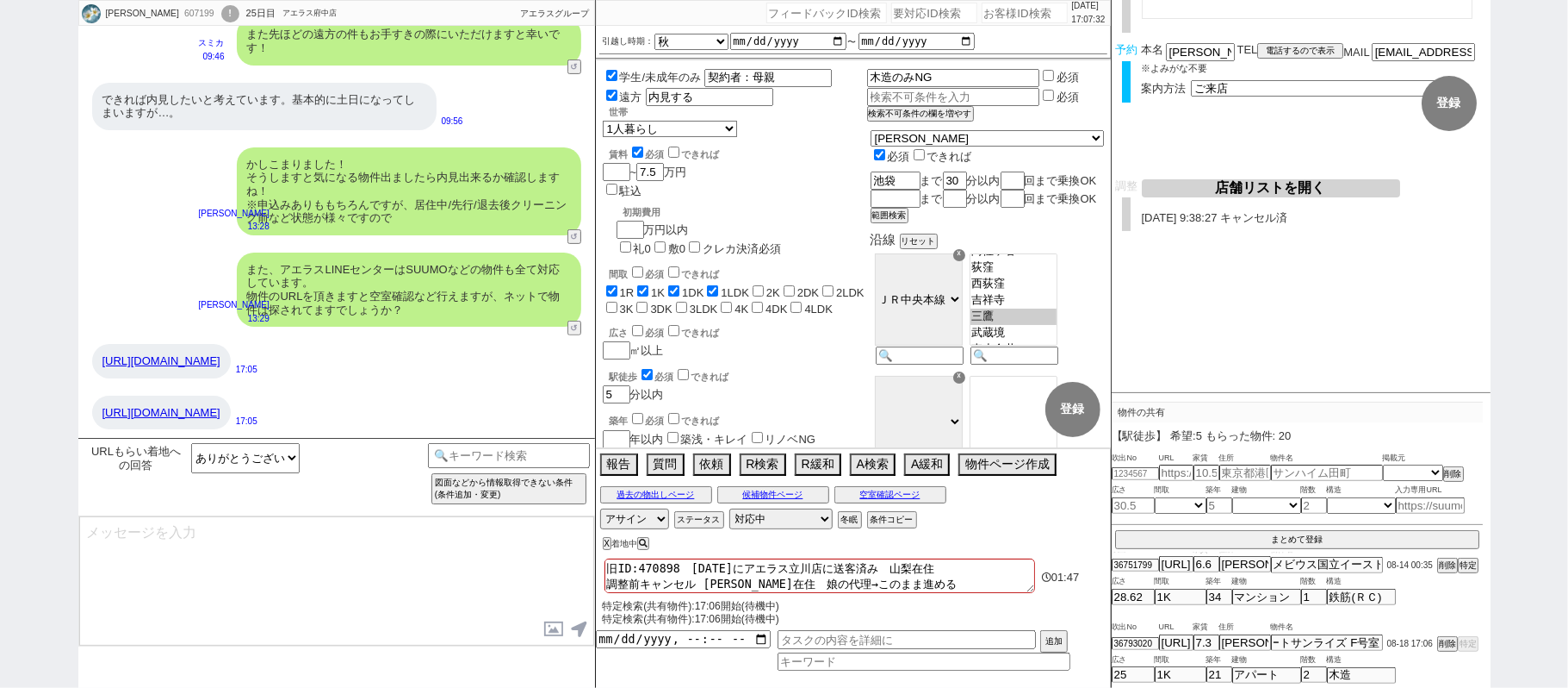
scroll to position [14610, 0]
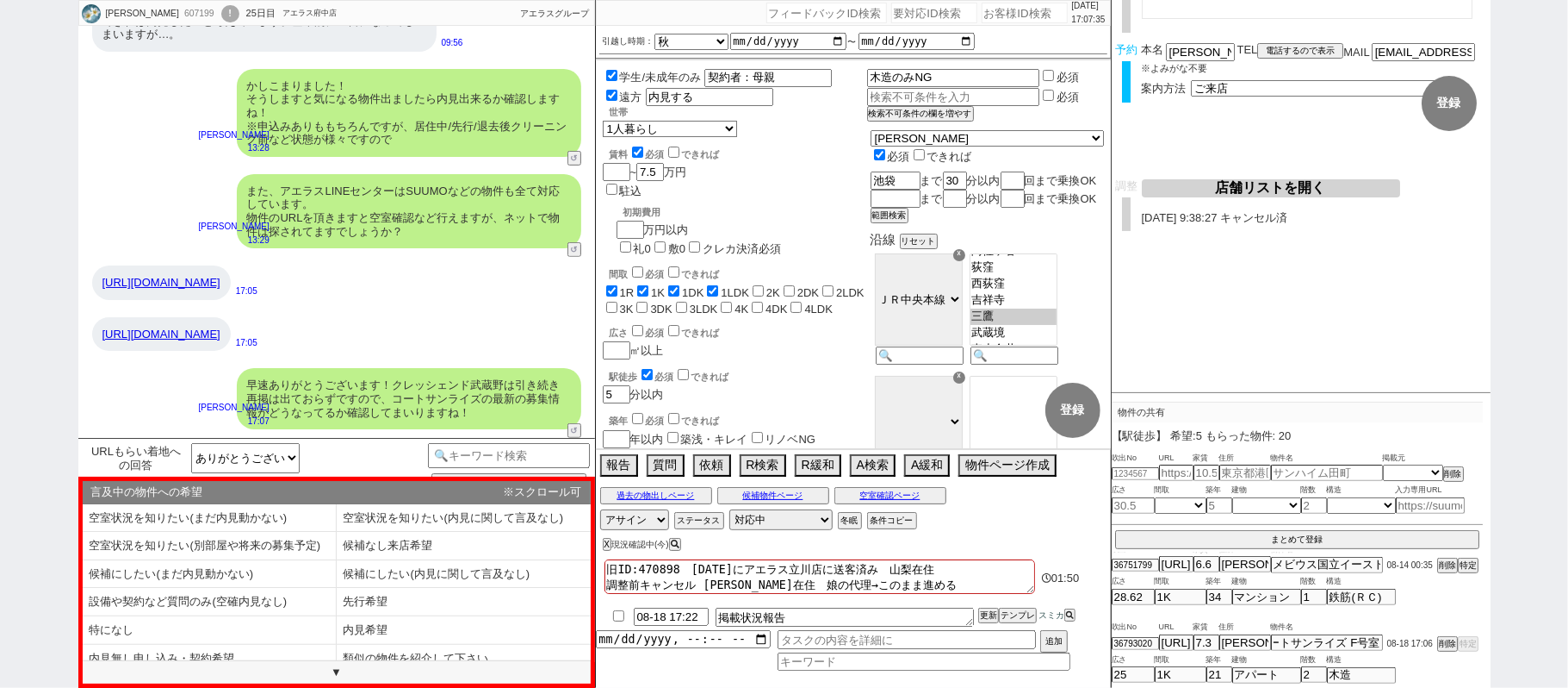
click at [337, 532] on li "空室状況を知りたい(内見に関して言及なし)" at bounding box center [209, 546] width 254 height 28
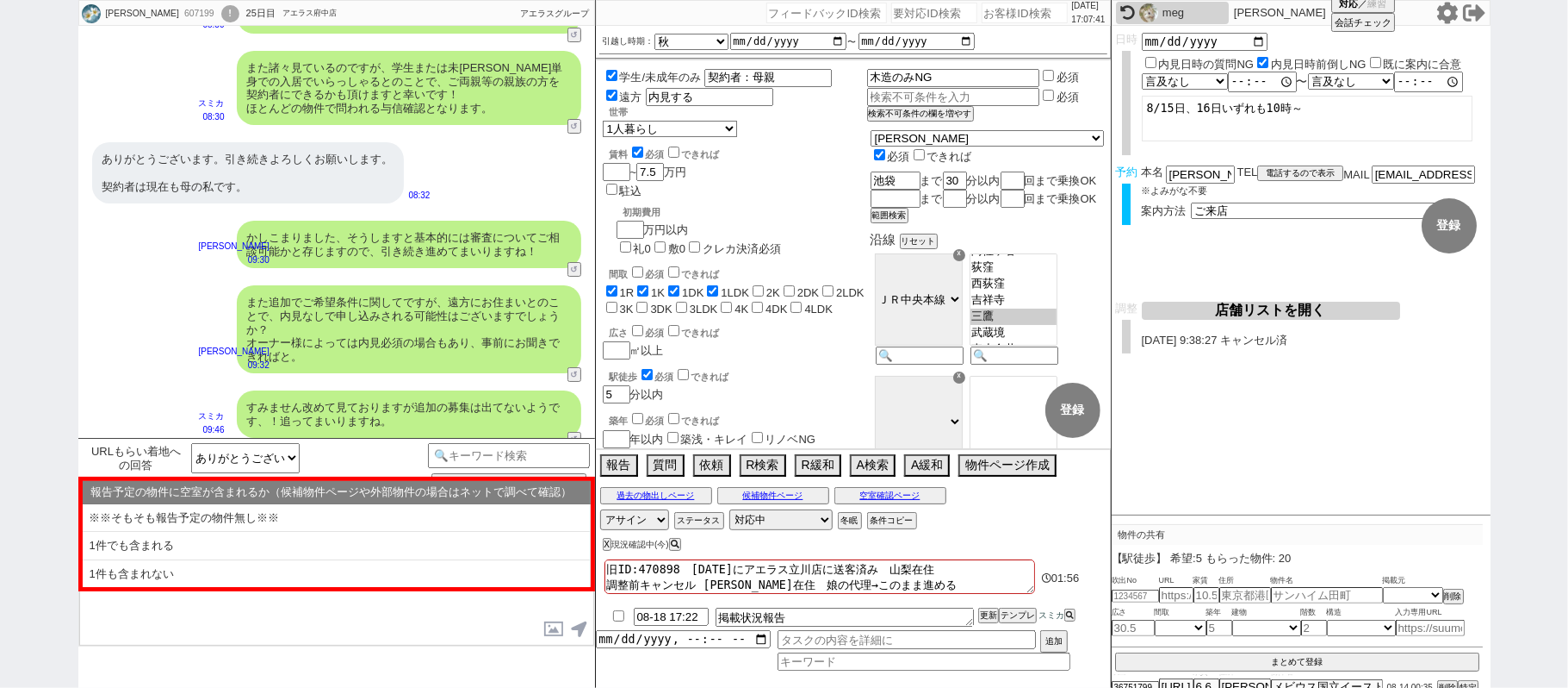
scroll to position [14714, 0]
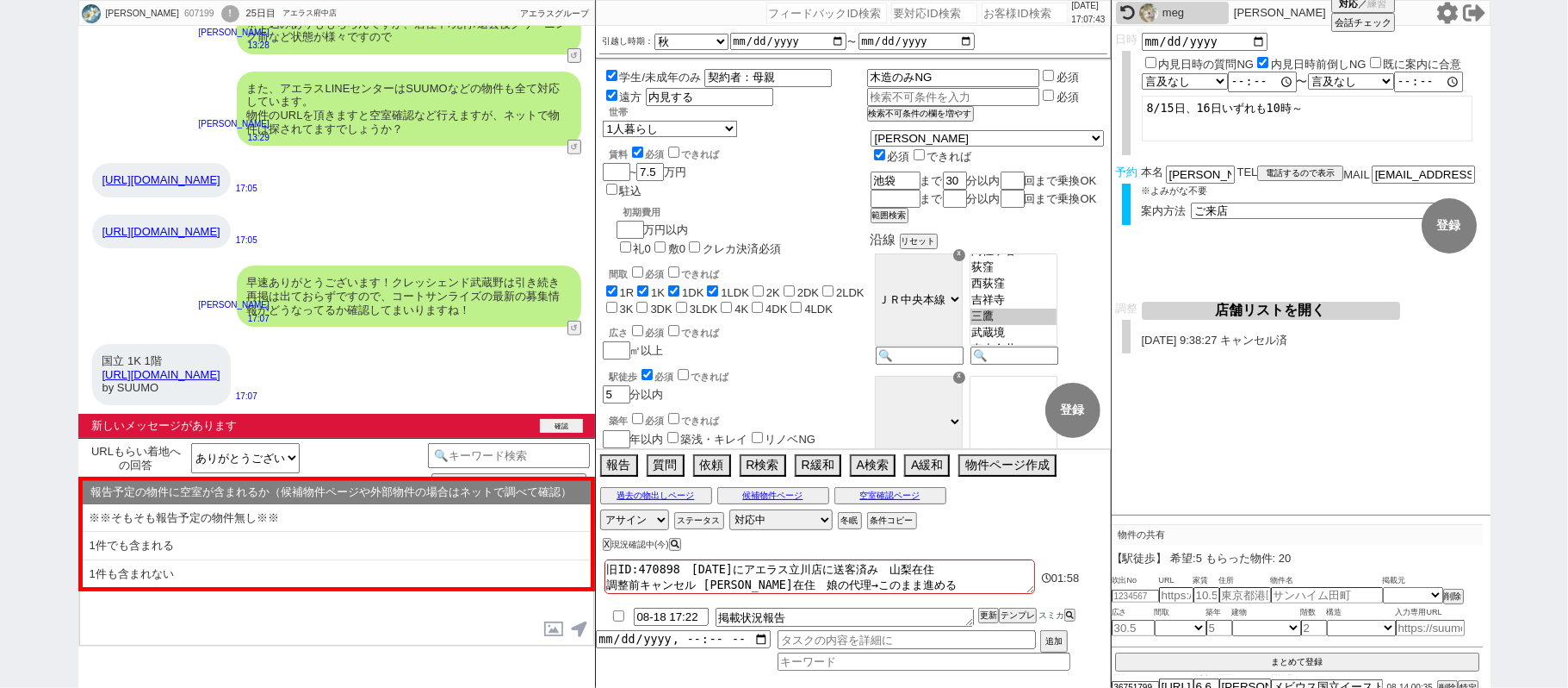
drag, startPoint x: 563, startPoint y: 429, endPoint x: 560, endPoint y: 418, distance: 11.4
click at [563, 428] on button "確認" at bounding box center [562, 425] width 43 height 14
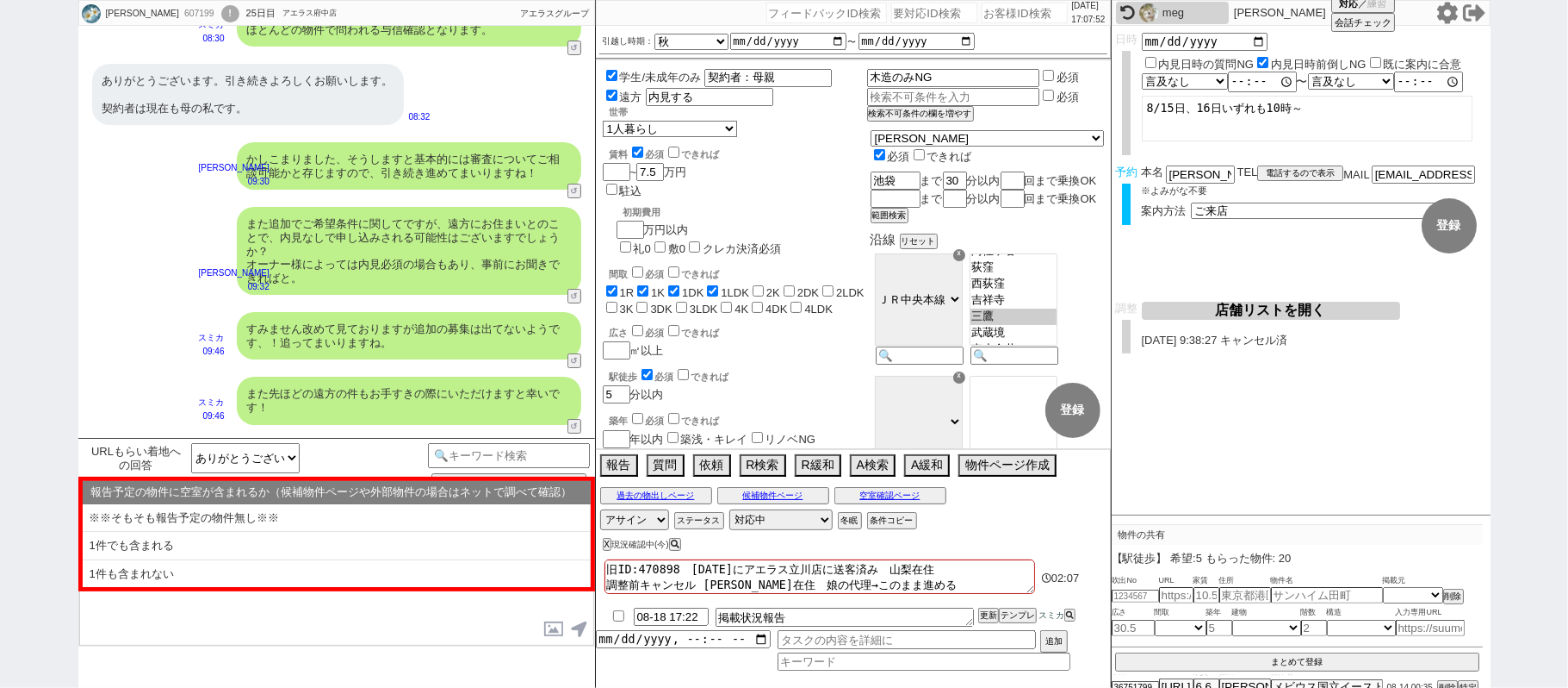
scroll to position [14343, 0]
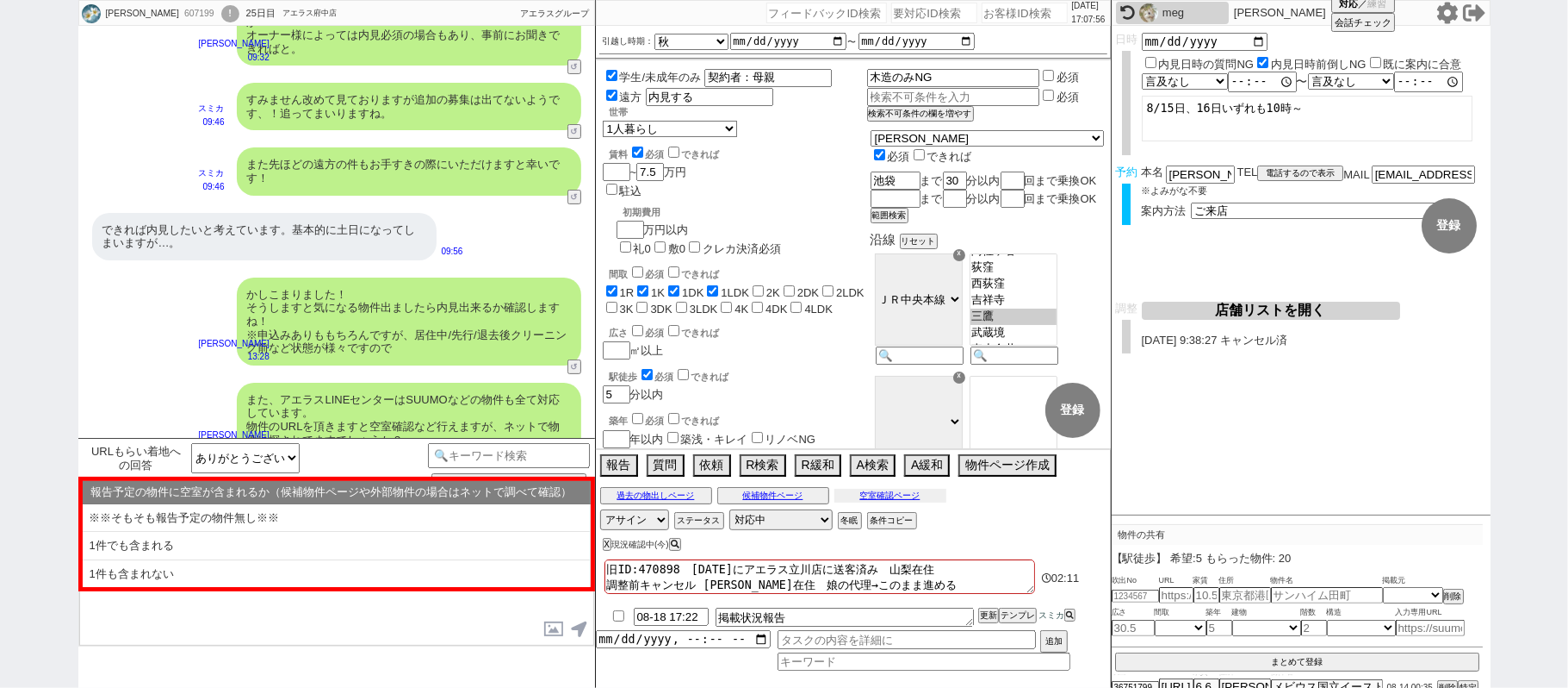
click at [851, 497] on button "空室確認ページ" at bounding box center [890, 495] width 112 height 14
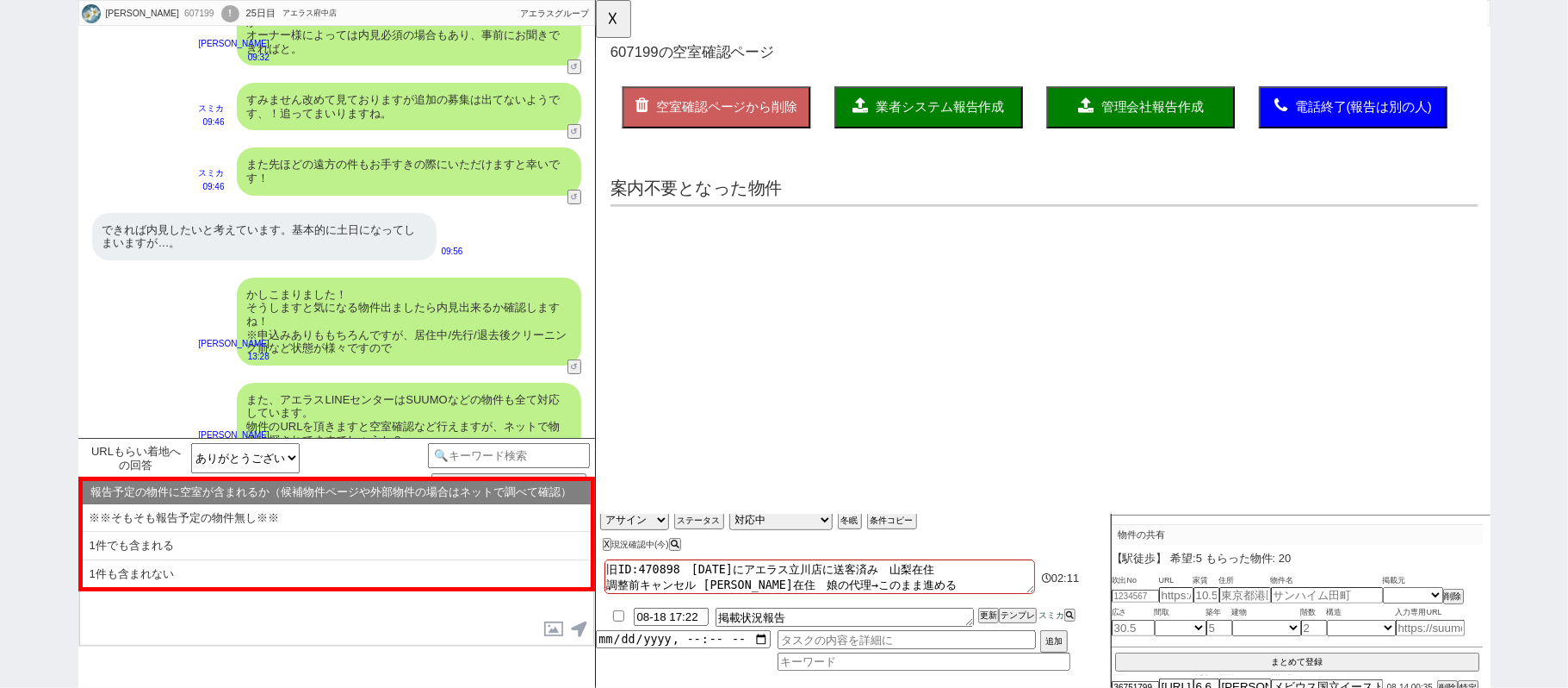
scroll to position [0, 0]
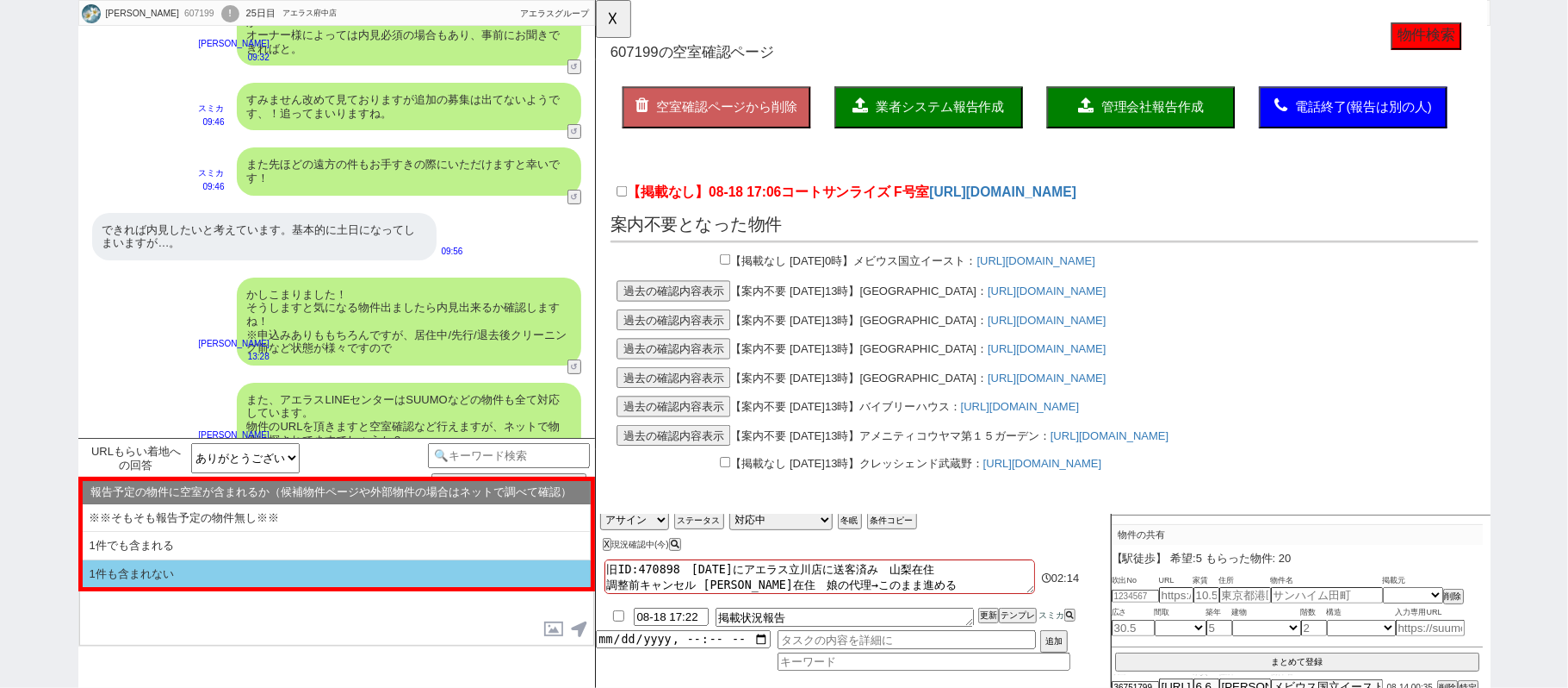
click at [273, 574] on li "1件も含まれない" at bounding box center [336, 574] width 508 height 27
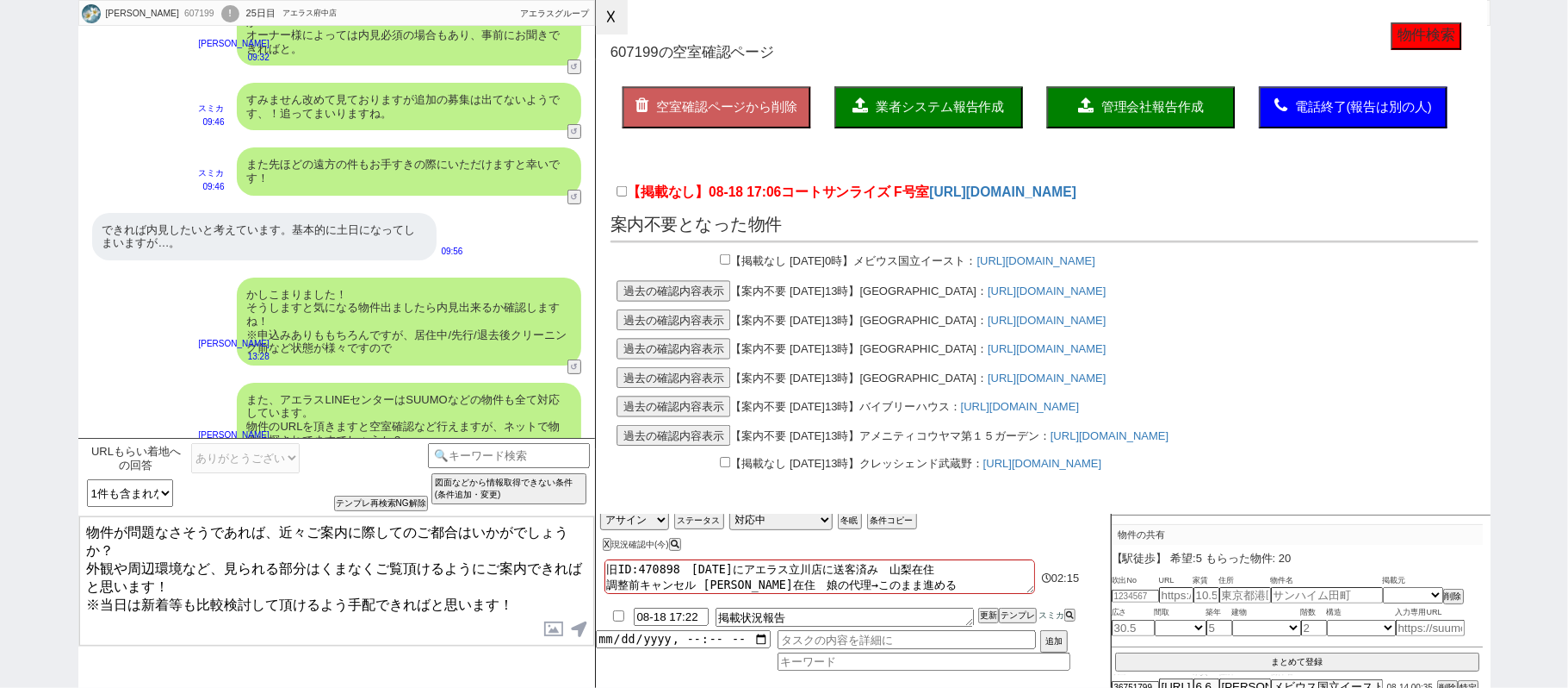
click at [603, 34] on button "☓" at bounding box center [611, 17] width 32 height 34
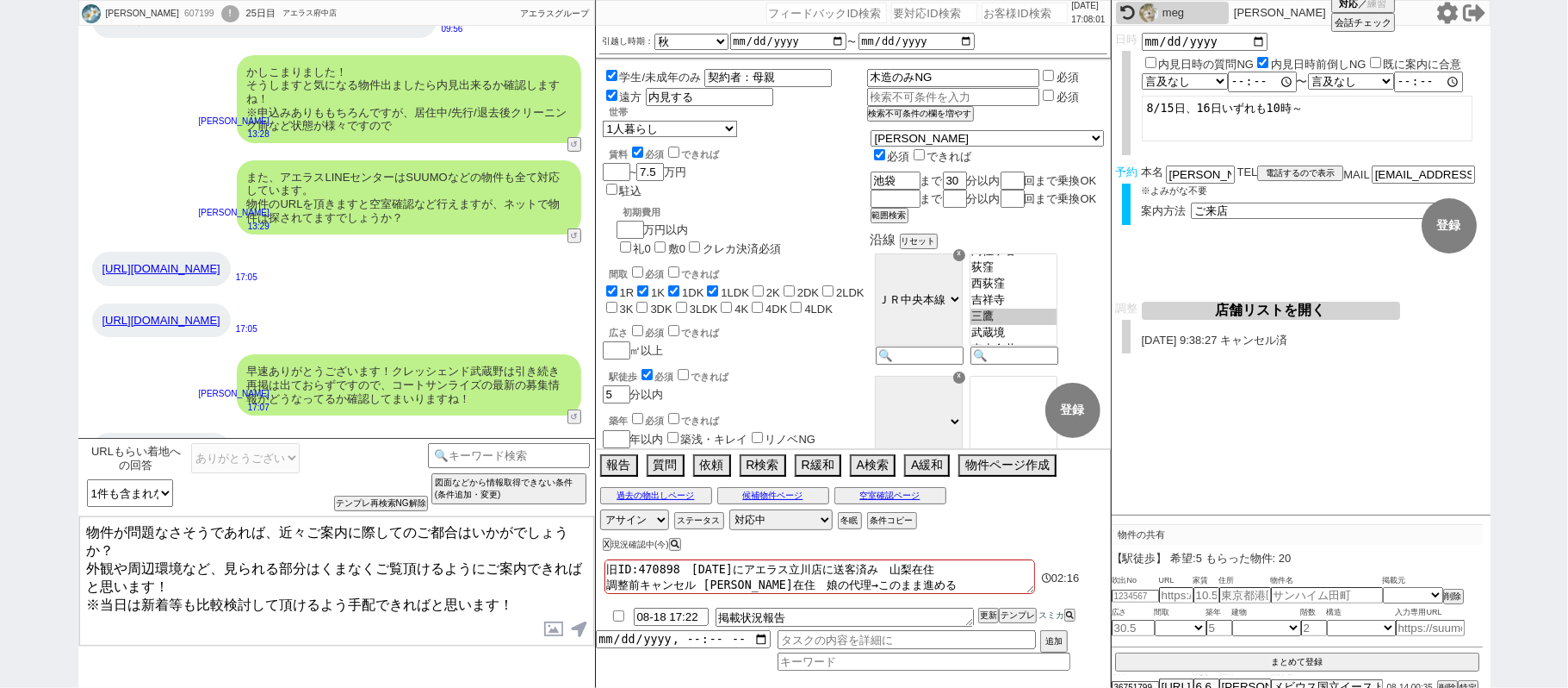
scroll to position [14686, 0]
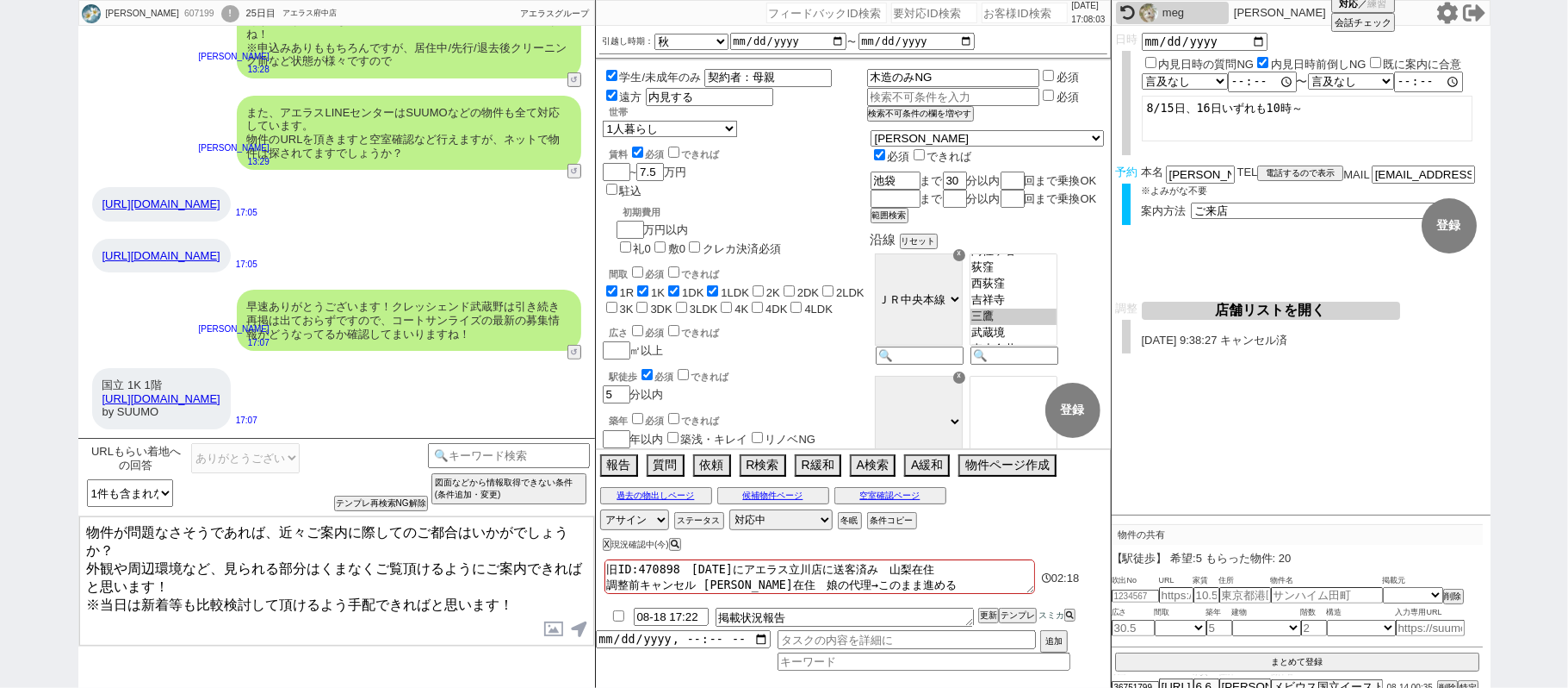
drag, startPoint x: 117, startPoint y: 396, endPoint x: 350, endPoint y: 398, distance: 233.0
click at [231, 398] on div "国立 1K 1階 https://suumo.jp/chintai/bc_100454015059/ by SUUMO" at bounding box center [161, 399] width 139 height 62
copy link "https://suumo.jp/chintai/bc_100454015059/"
click at [1185, 597] on input "text" at bounding box center [1177, 595] width 34 height 15
paste input "https://suumo.jp/chintai/bc_100454015059/"
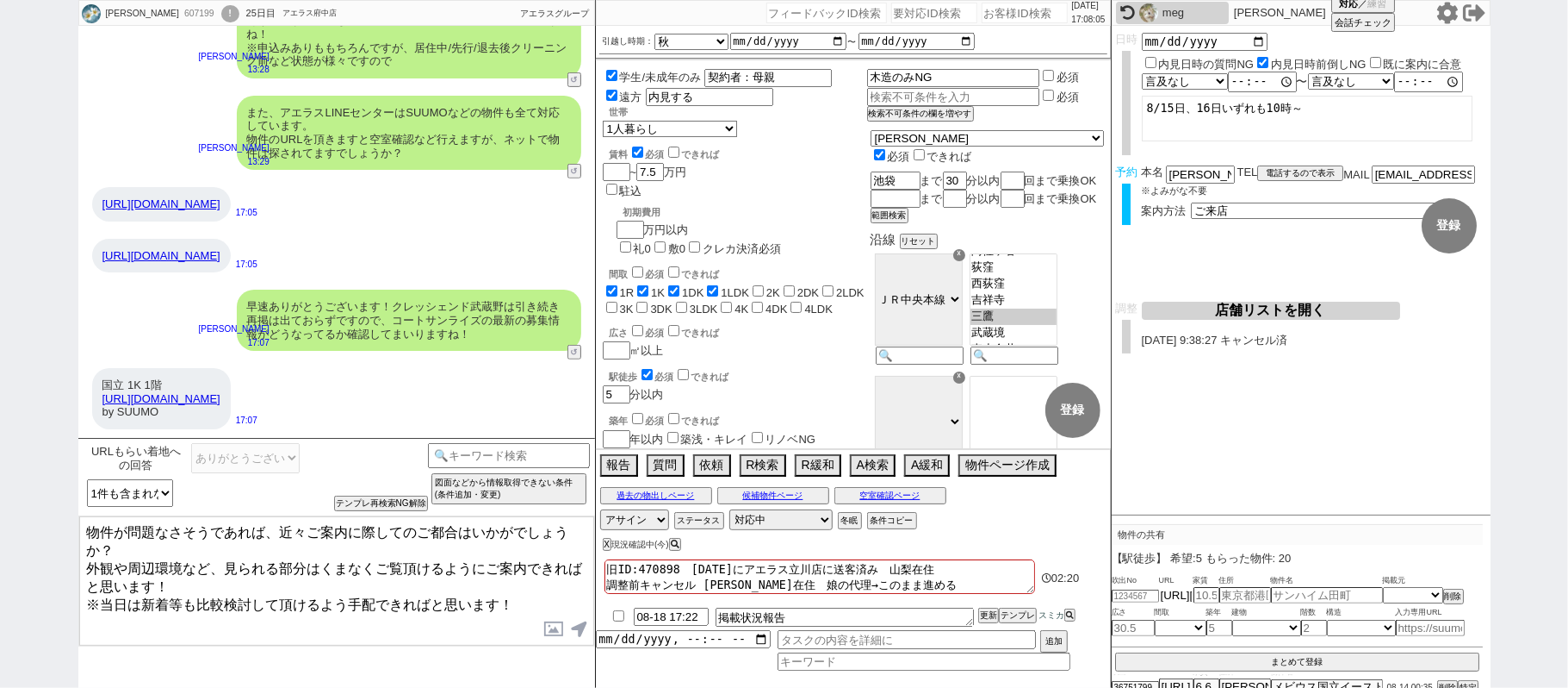
scroll to position [0, 187]
click at [259, 277] on div "https://suumo.jp/chintai/bc_100440174417/ 17:05" at bounding box center [337, 256] width 516 height 52
click at [231, 425] on div "国立 1K 1階 https://suumo.jp/chintai/bc_100454015059/ by SUUMO" at bounding box center [161, 399] width 139 height 62
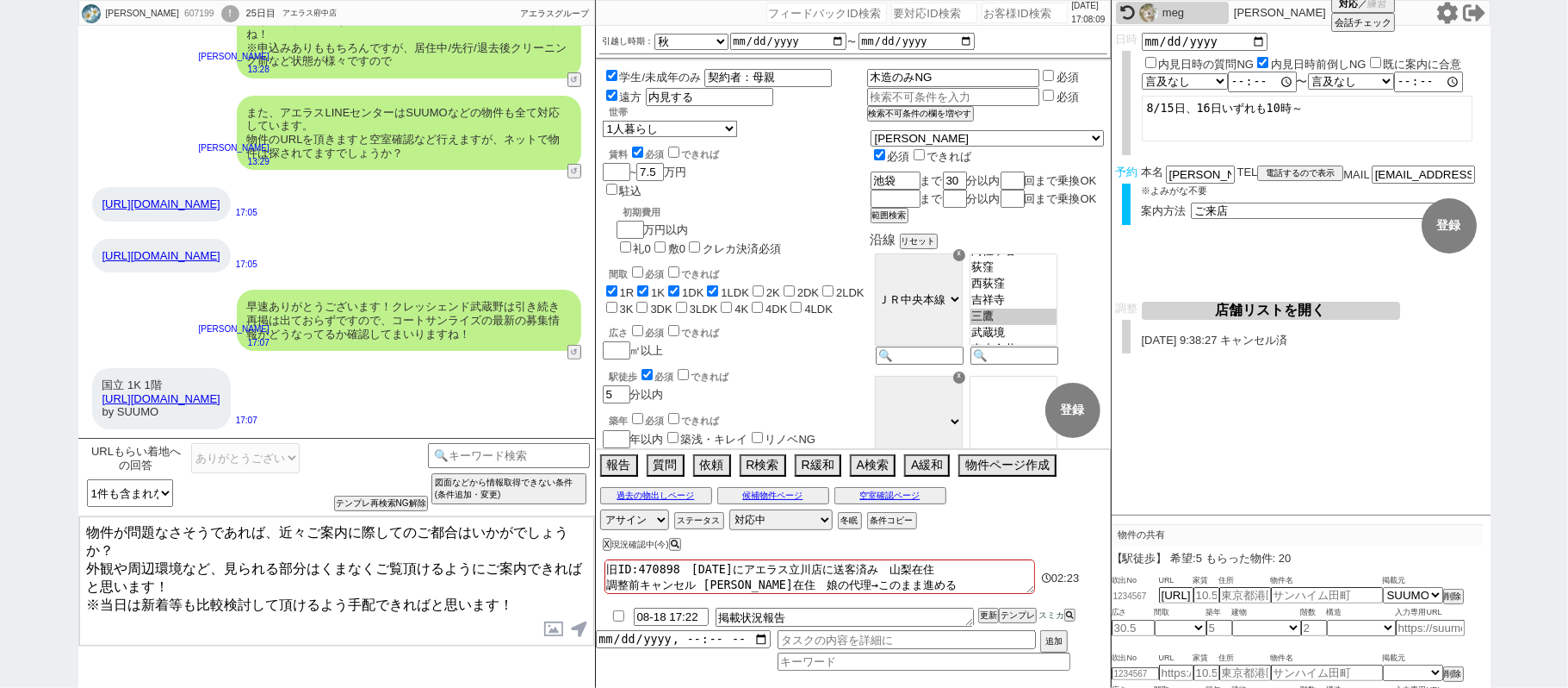
click at [1140, 596] on input "number" at bounding box center [1135, 596] width 47 height 11
paste input "36793028"
click at [1567, 459] on div "佐野りえ 607199 ! 0 25日目 アエラス府中店 冬眠中 自社客 アエラスグループ スミカ_BPO チャット全表示 2025-07-25 新しくフォロ…" at bounding box center [784, 344] width 1568 height 688
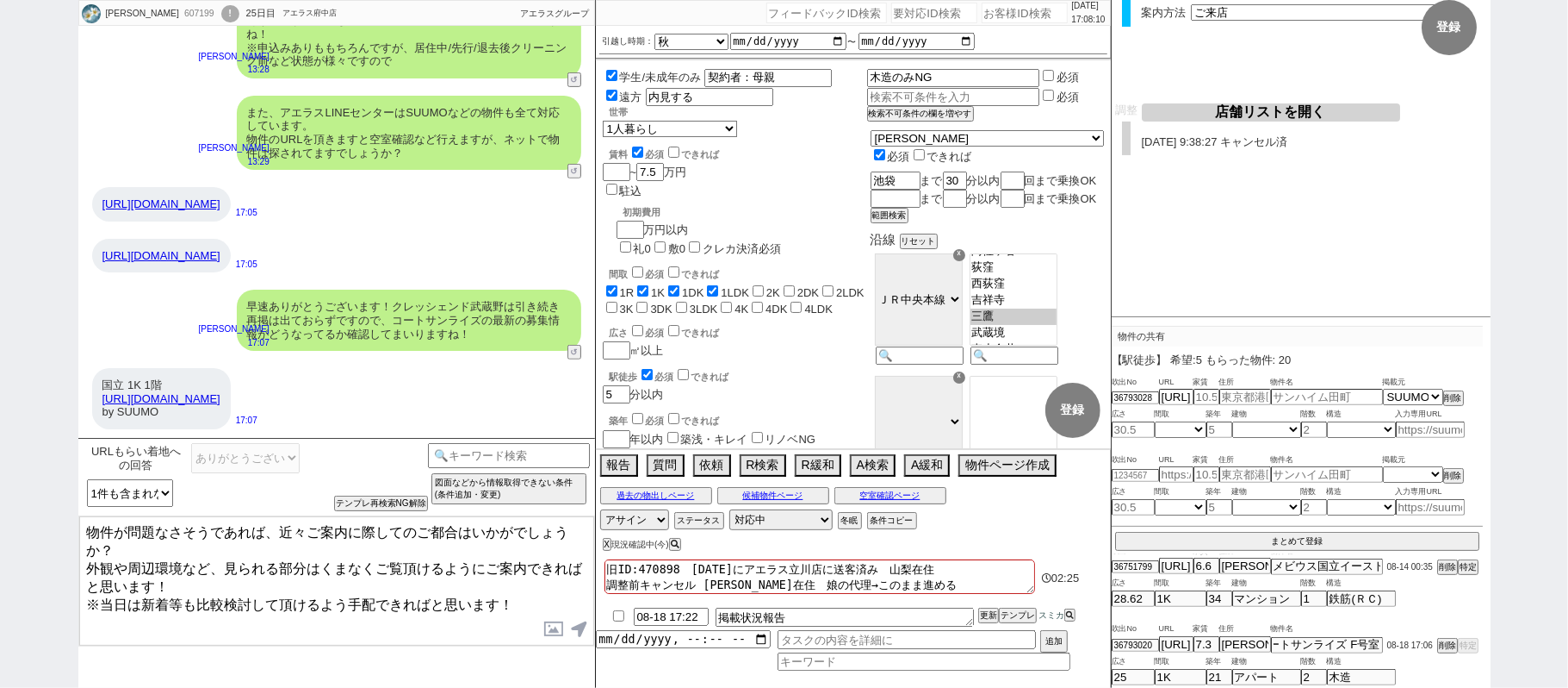
scroll to position [200, 0]
drag, startPoint x: 1332, startPoint y: 542, endPoint x: 1100, endPoint y: 407, distance: 268.4
click at [1330, 542] on button "まとめて登録" at bounding box center [1297, 538] width 364 height 15
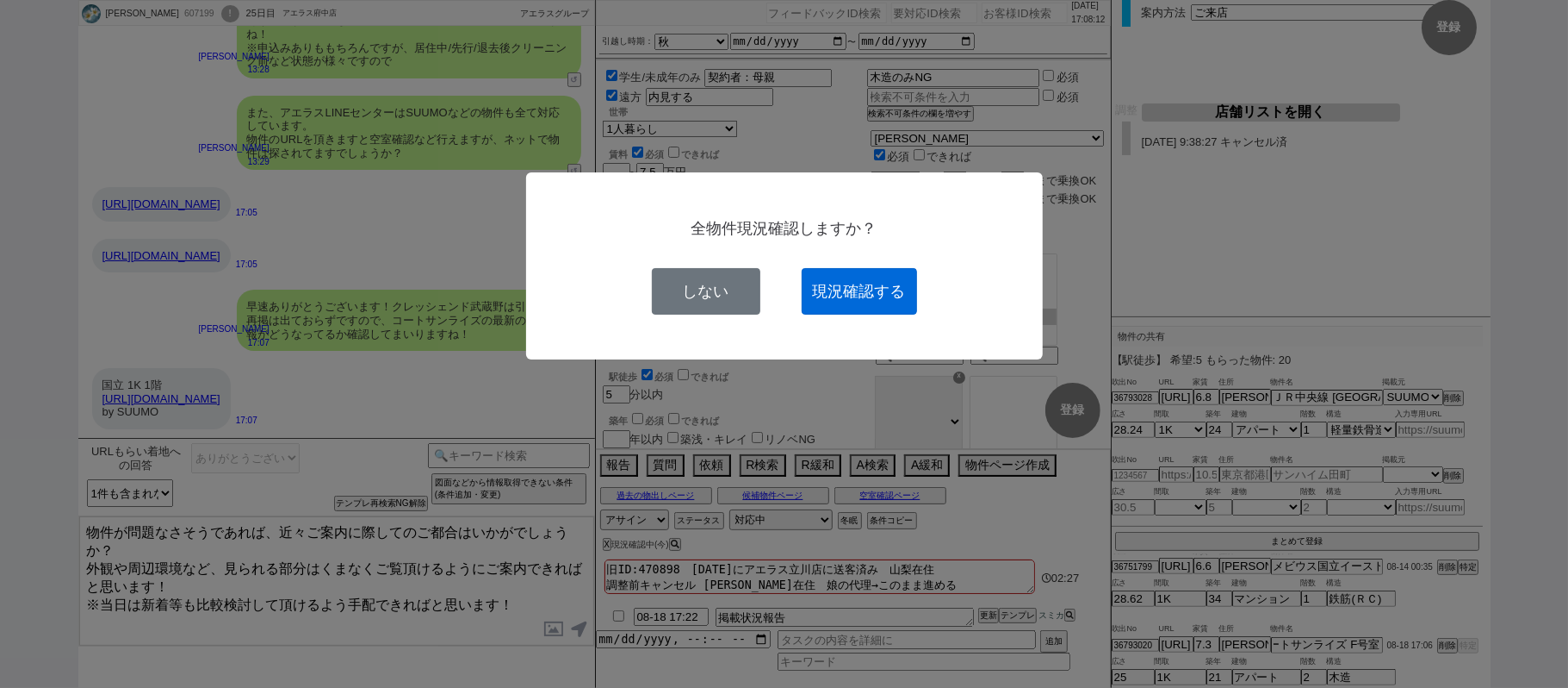
click at [911, 269] on button "現況確認する" at bounding box center [859, 291] width 115 height 46
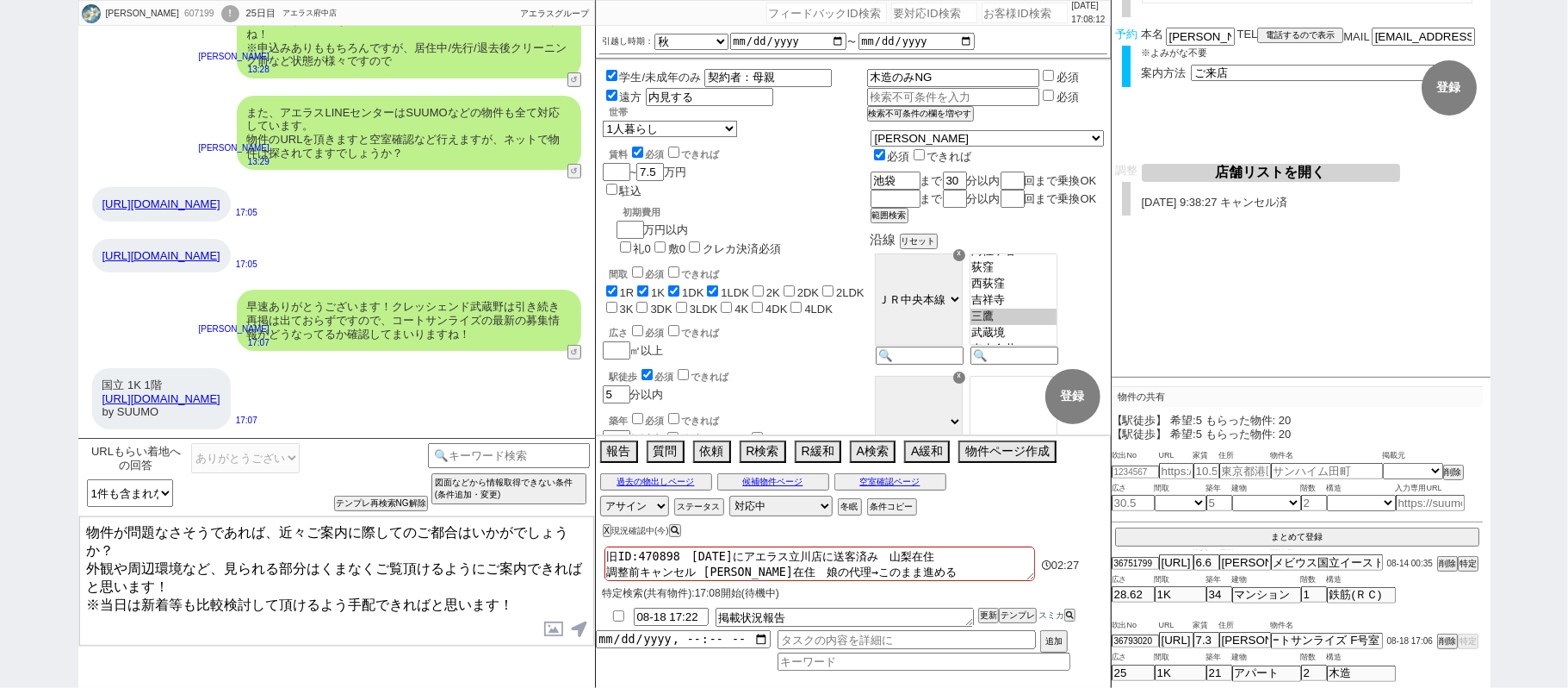
scroll to position [136, 0]
click at [87, 524] on textarea "物件が問題なさそうであれば、近々ご案内に際してのご都合はいかがでしょうか？ 外観や周辺環境など、見られる部分はくまなくご覧頂けるようにご案内できればと思います…" at bounding box center [336, 581] width 515 height 130
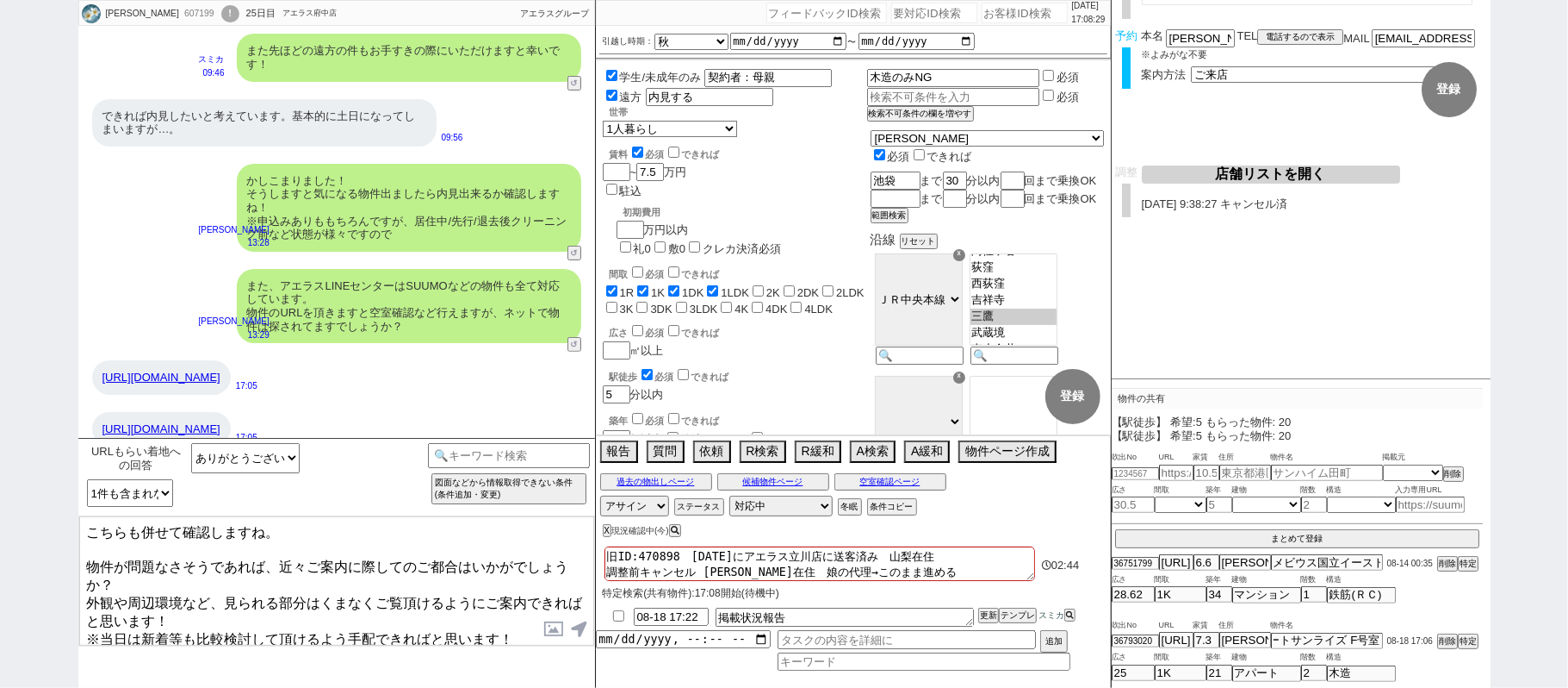
scroll to position [14686, 0]
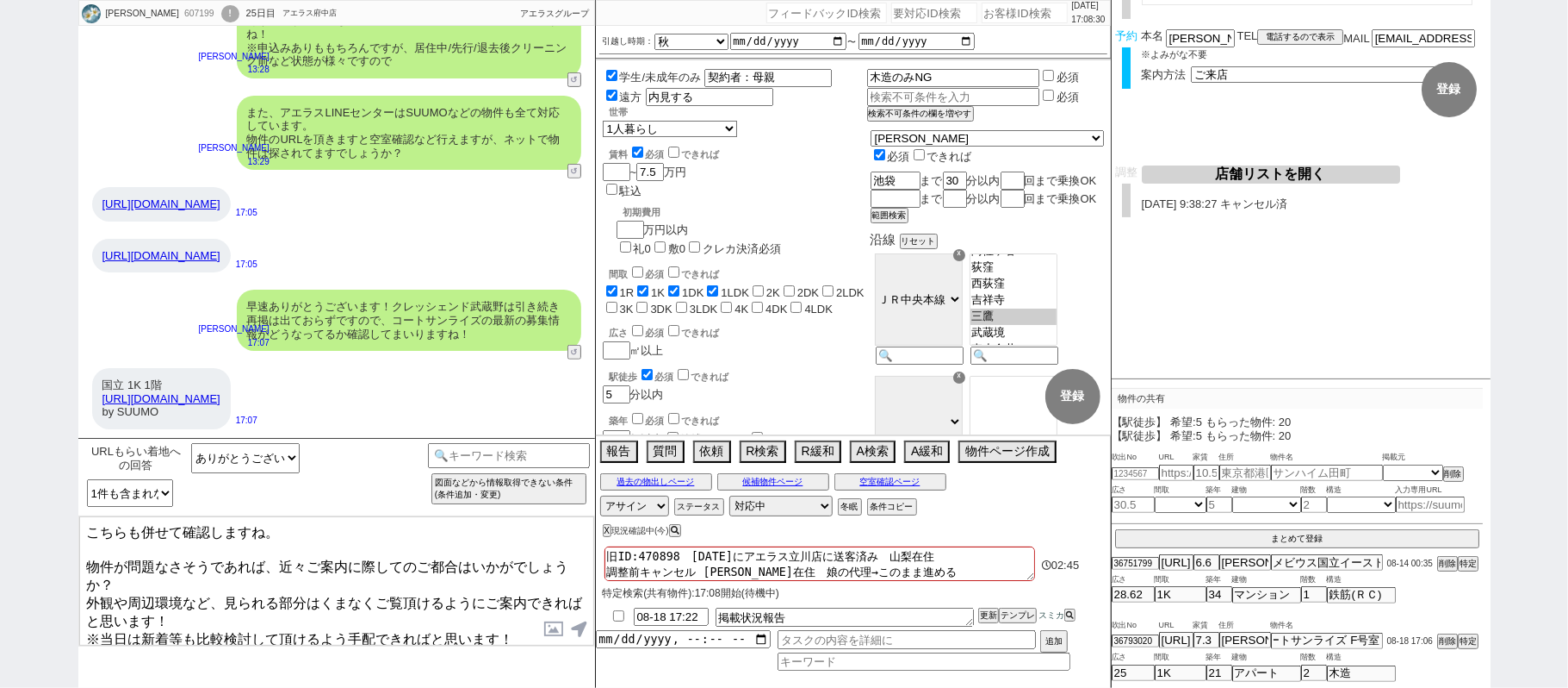
click at [349, 612] on textarea "こちらも併せて確認しますね。 物件が問題なさそうであれば、近々ご案内に際してのご都合はいかがでしょうか？ 外観や周辺環境など、見られる部分はくまなくご覧頂ける…" at bounding box center [336, 581] width 515 height 130
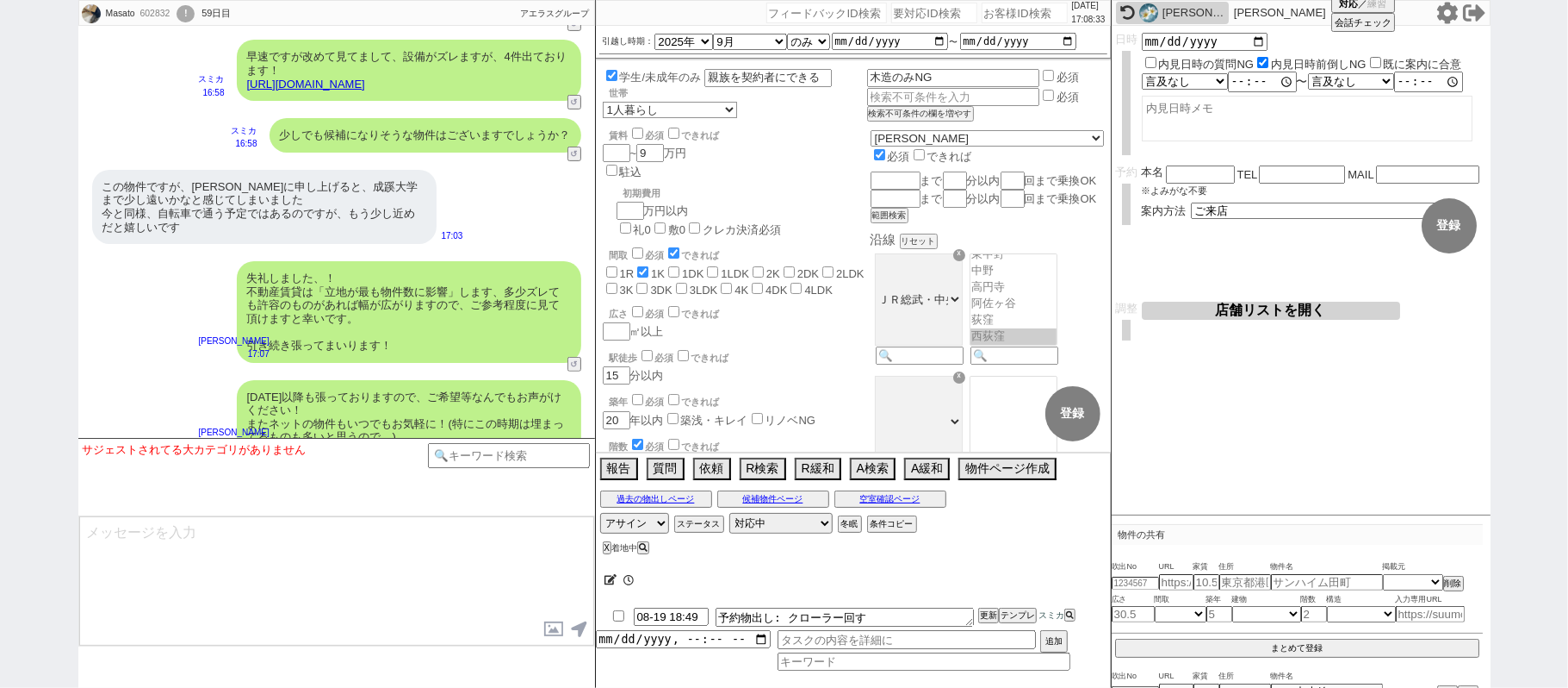
scroll to position [579, 0]
click at [571, 451] on button "↺" at bounding box center [575, 457] width 10 height 11
click at [572, 451] on button "↺" at bounding box center [575, 457] width 10 height 11
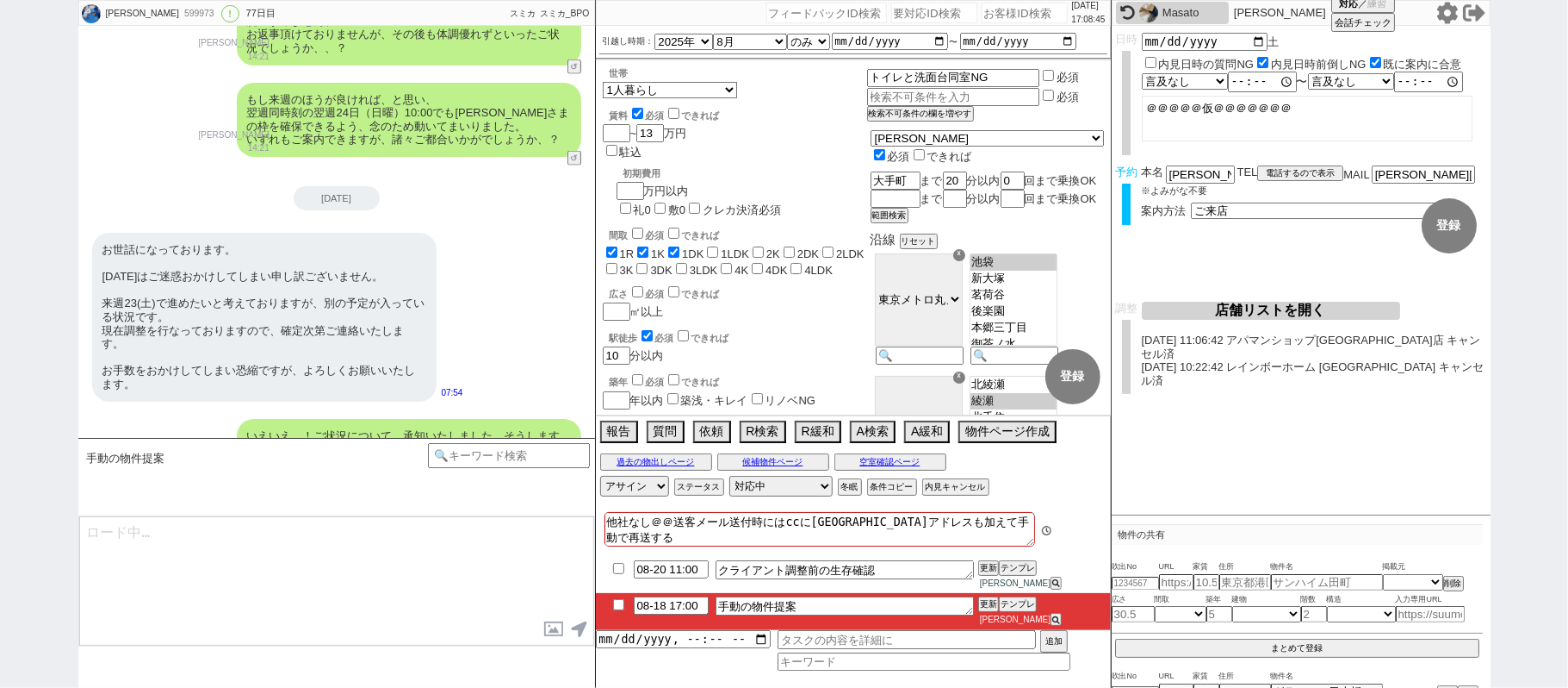
scroll to position [18, 0]
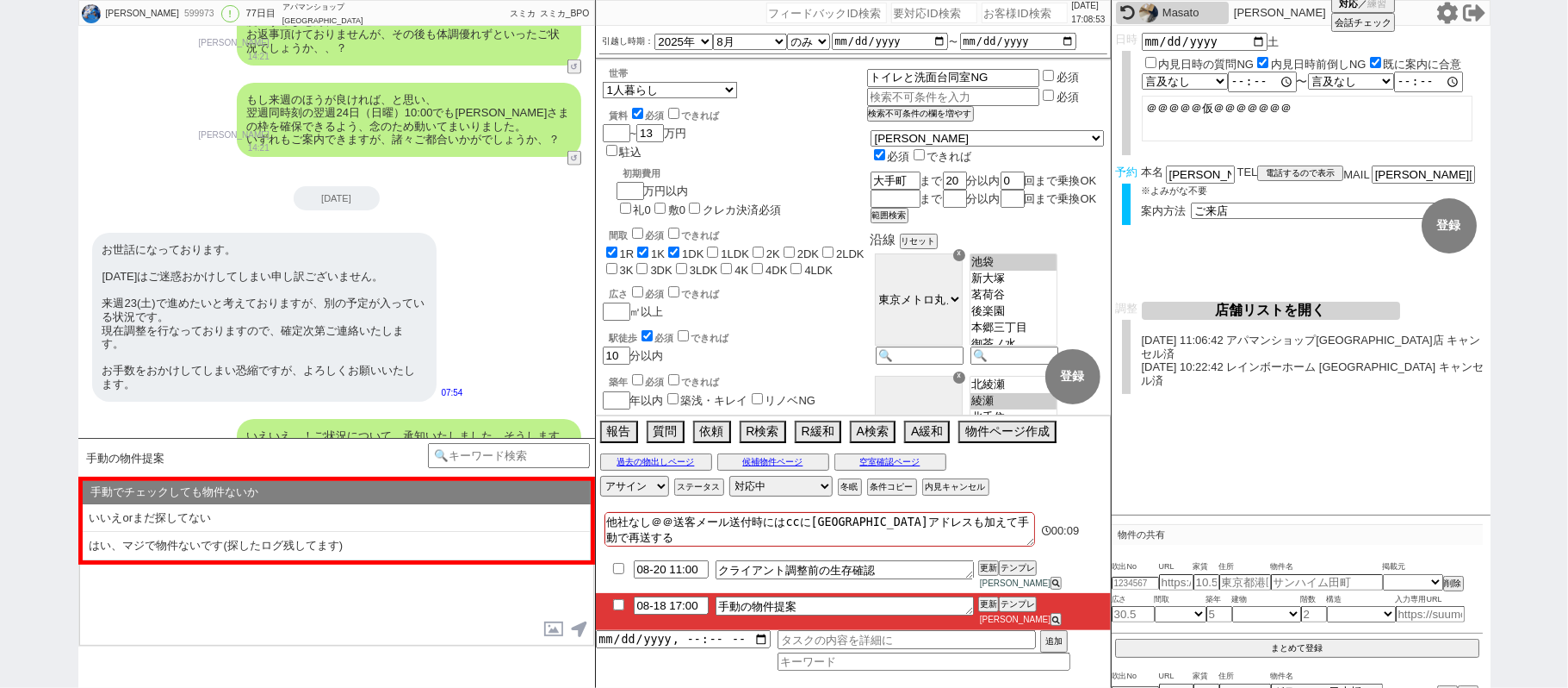
click at [621, 610] on input "checkbox" at bounding box center [619, 605] width 25 height 11
click at [982, 610] on button "更新" at bounding box center [986, 604] width 17 height 12
click at [982, 608] on li "08-18 17:00 手動の物件提案 更新 テンプレ 松井健太朗" at bounding box center [853, 611] width 515 height 37
click at [982, 610] on button "更新" at bounding box center [986, 604] width 17 height 12
click at [978, 608] on li "08-18 17:00 手動の物件提案 更新 テンプレ 松井健太朗" at bounding box center [853, 611] width 515 height 37
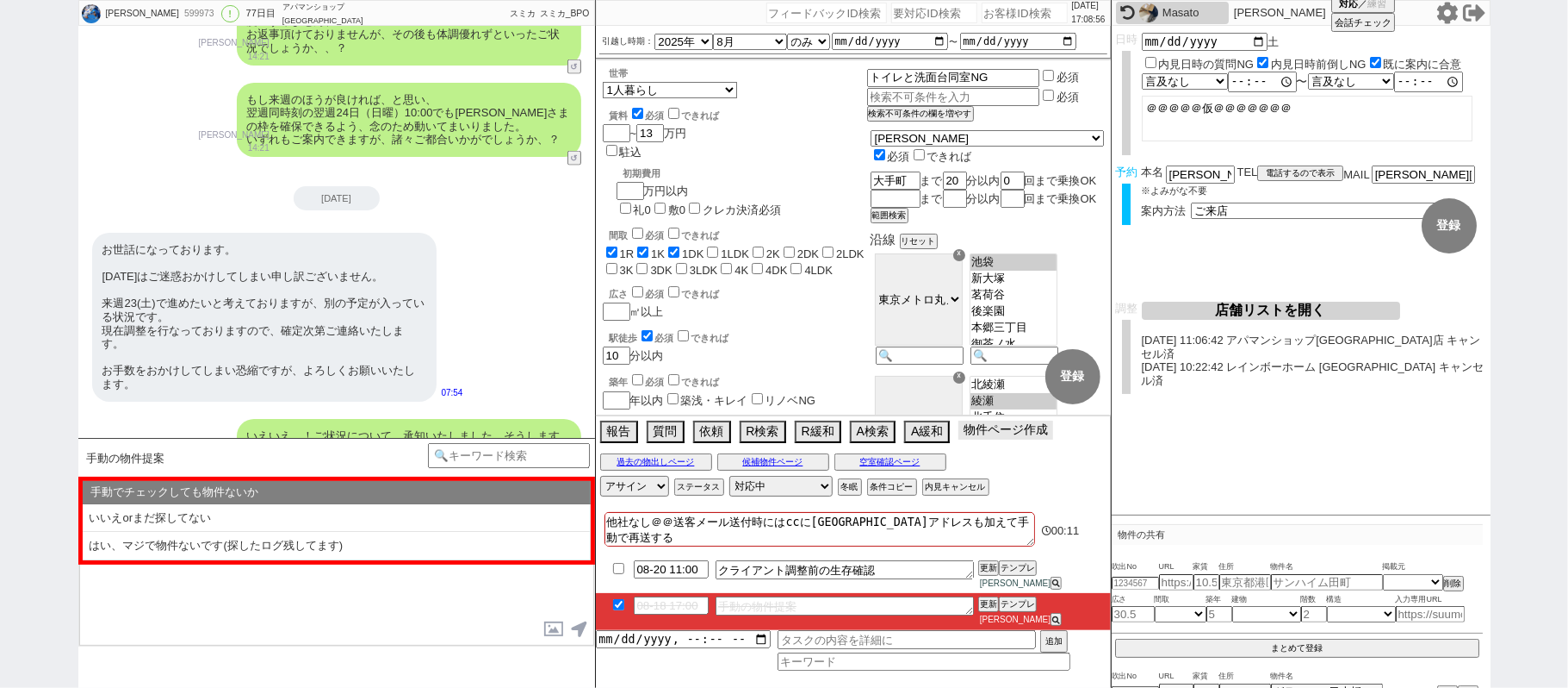
click at [1009, 440] on button "物件ページ作成 今は物件がないので押せません" at bounding box center [1005, 430] width 95 height 19
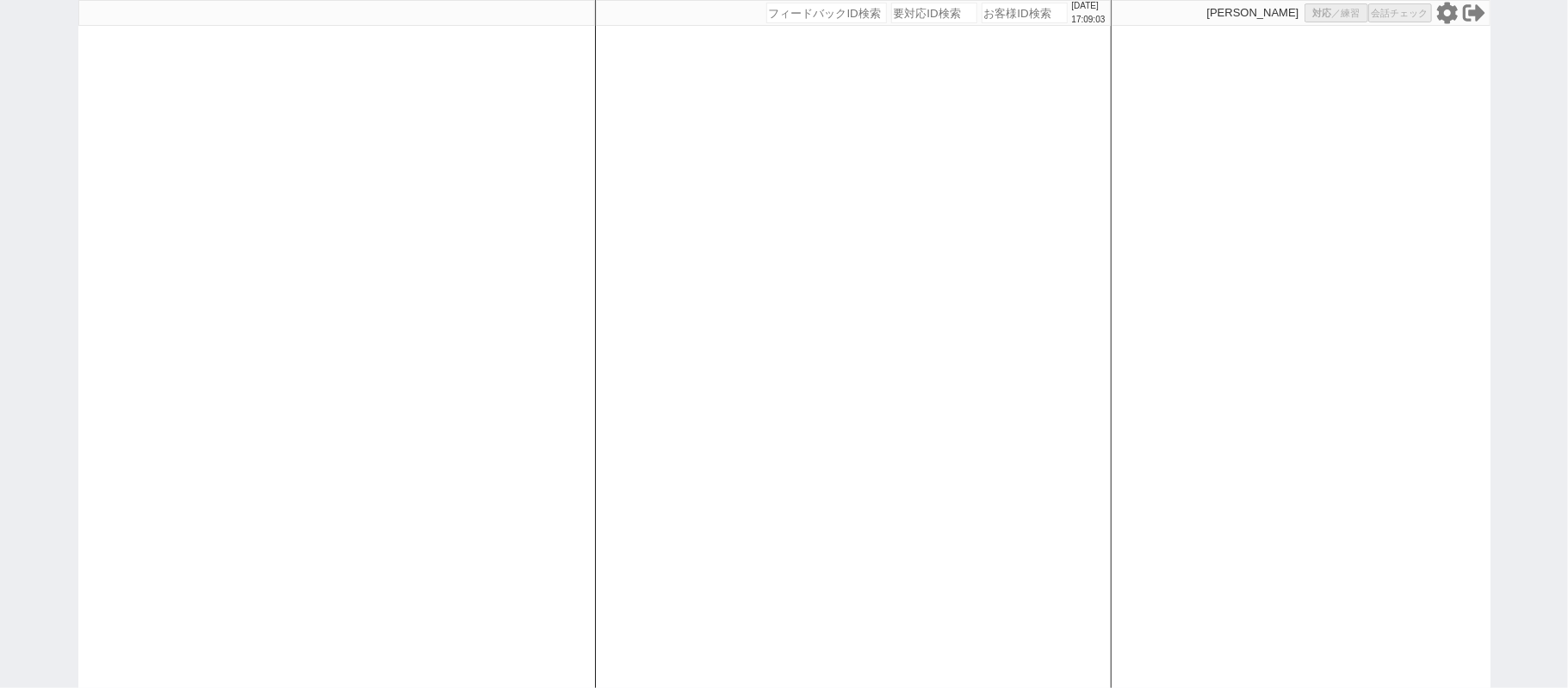
select select "2"
select select "5"
select select
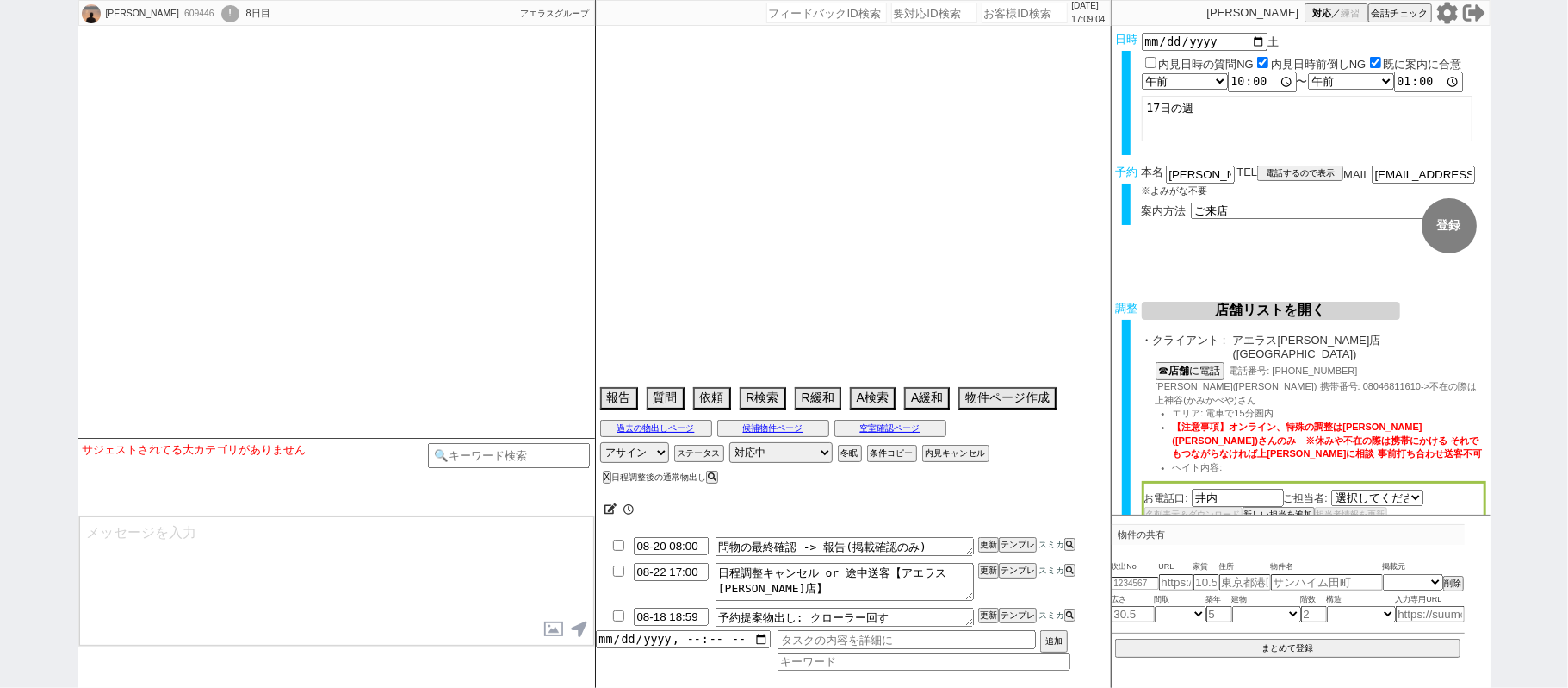
select select "1397"
type textarea "@当日までの内見予定なし"
select select "15"
select select "1"
select select "12"
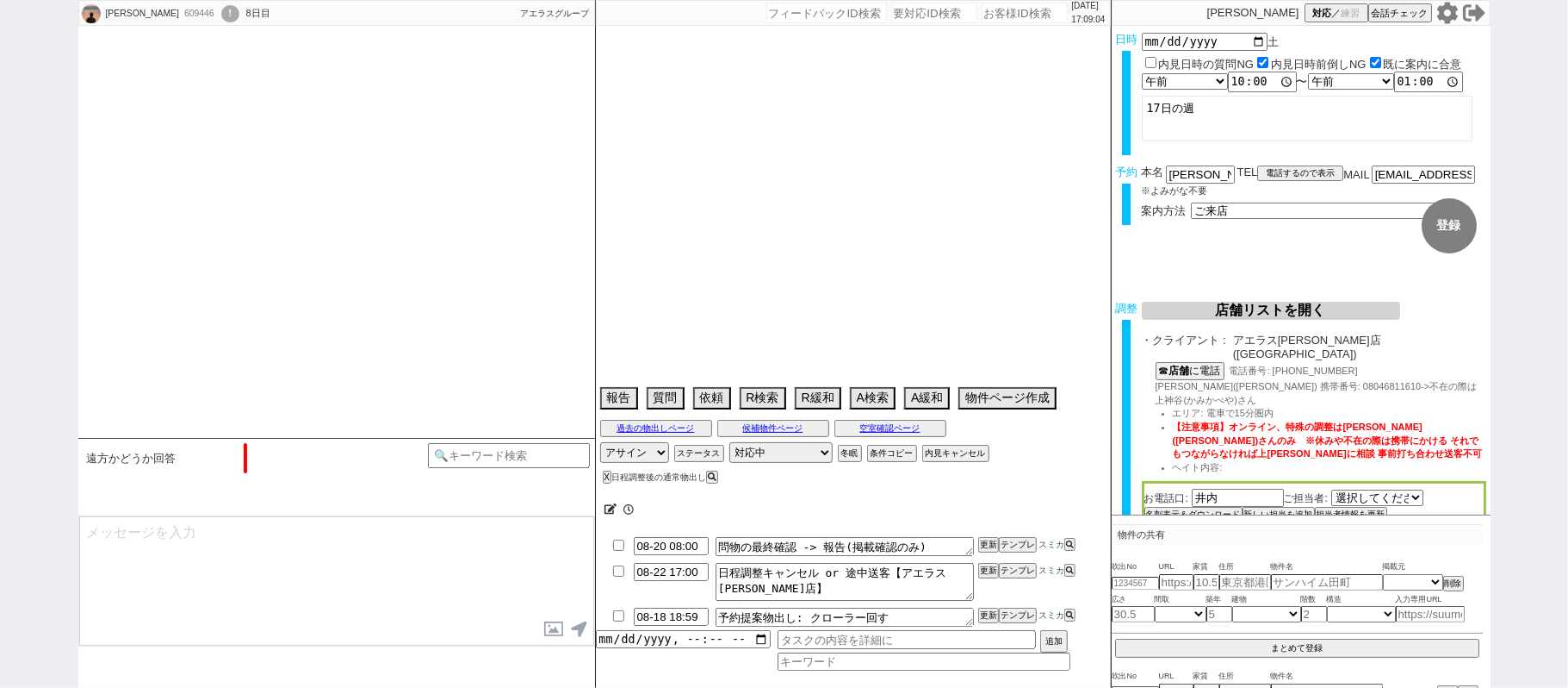
select select "128"
select select "129"
select select "132"
select select "140"
select select "24"
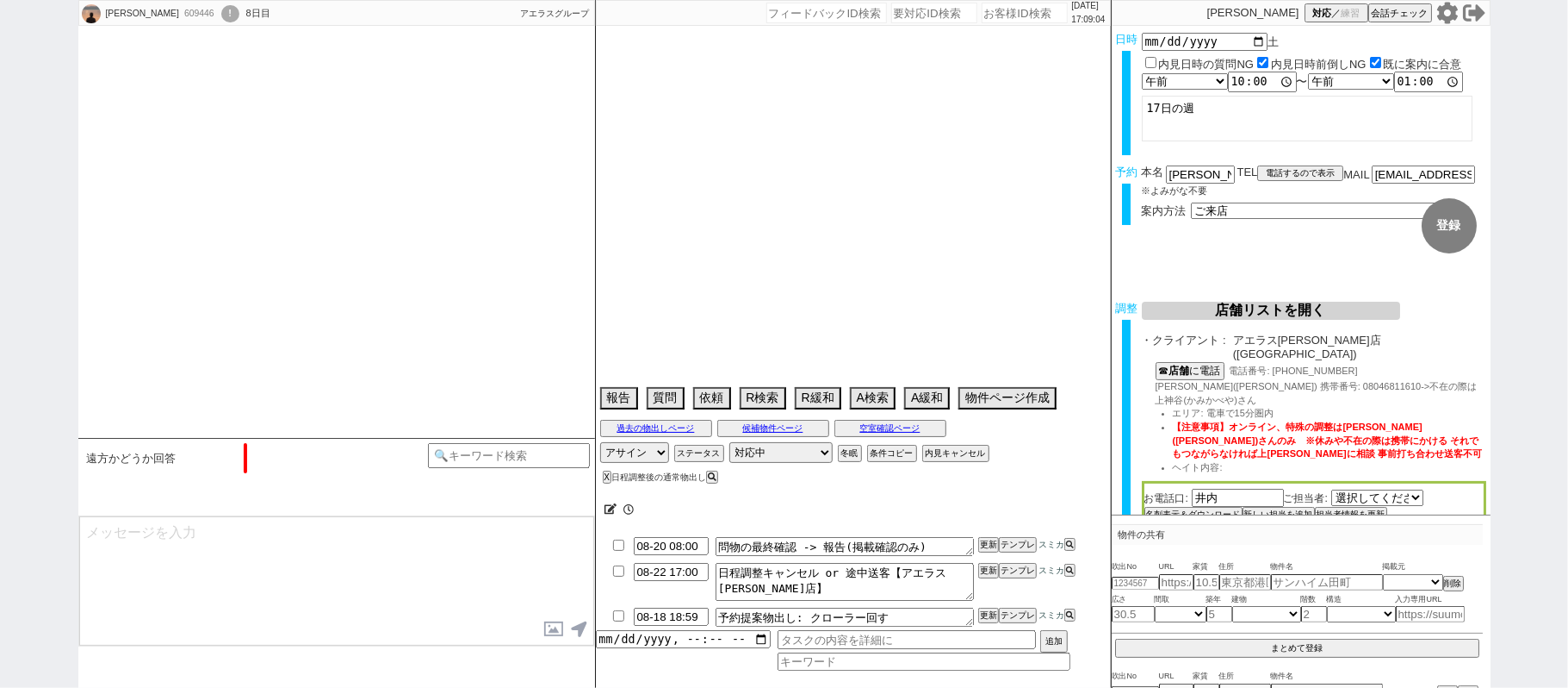
select select "773"
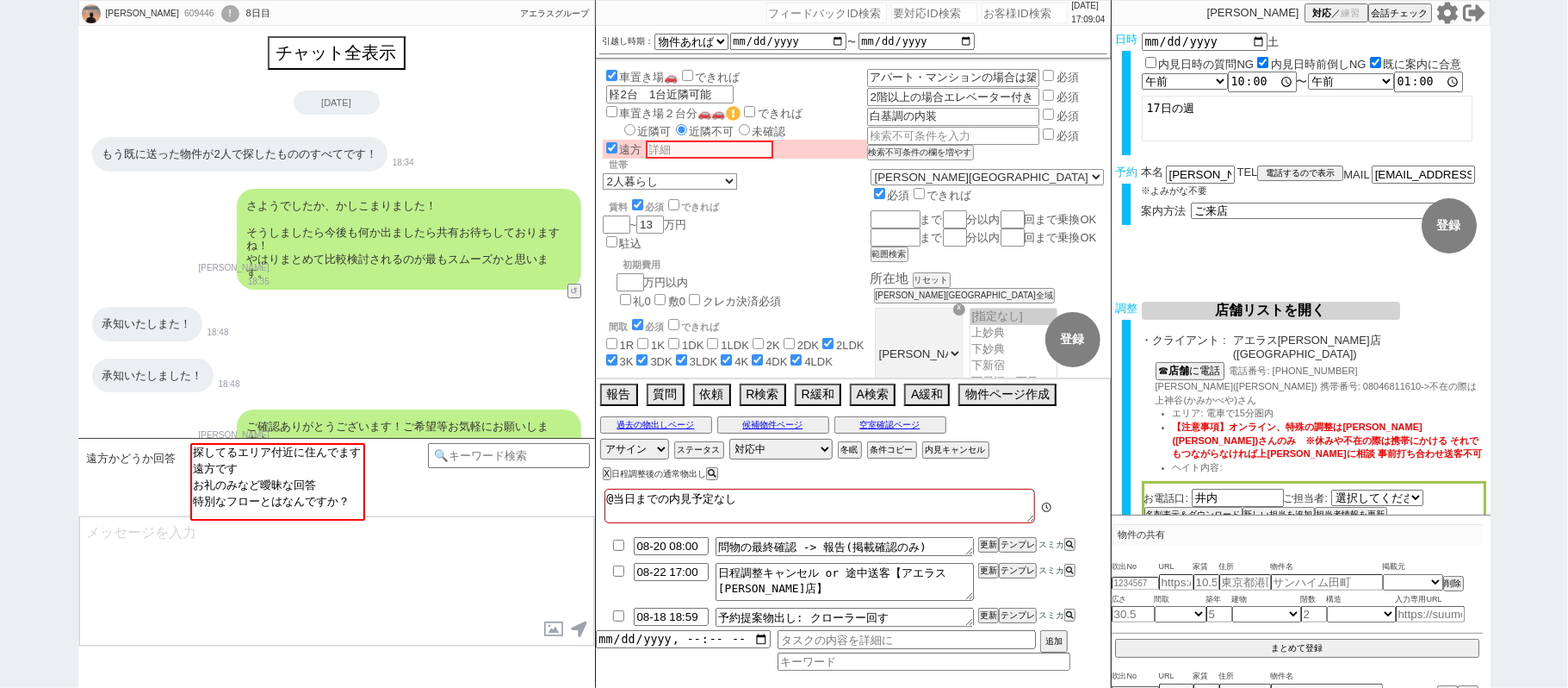
scroll to position [346, 0]
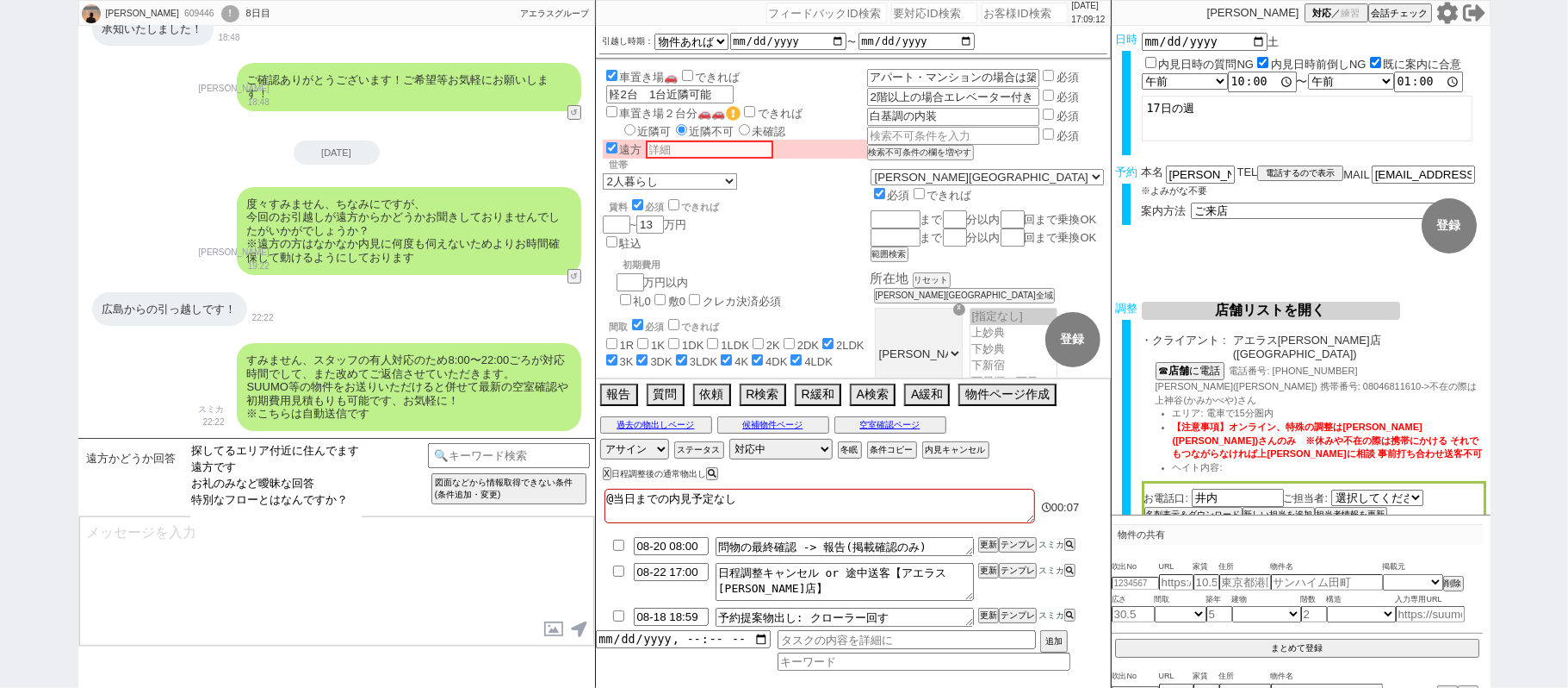
select select "遠方です"
click at [281, 476] on option "遠方です" at bounding box center [275, 484] width 171 height 16
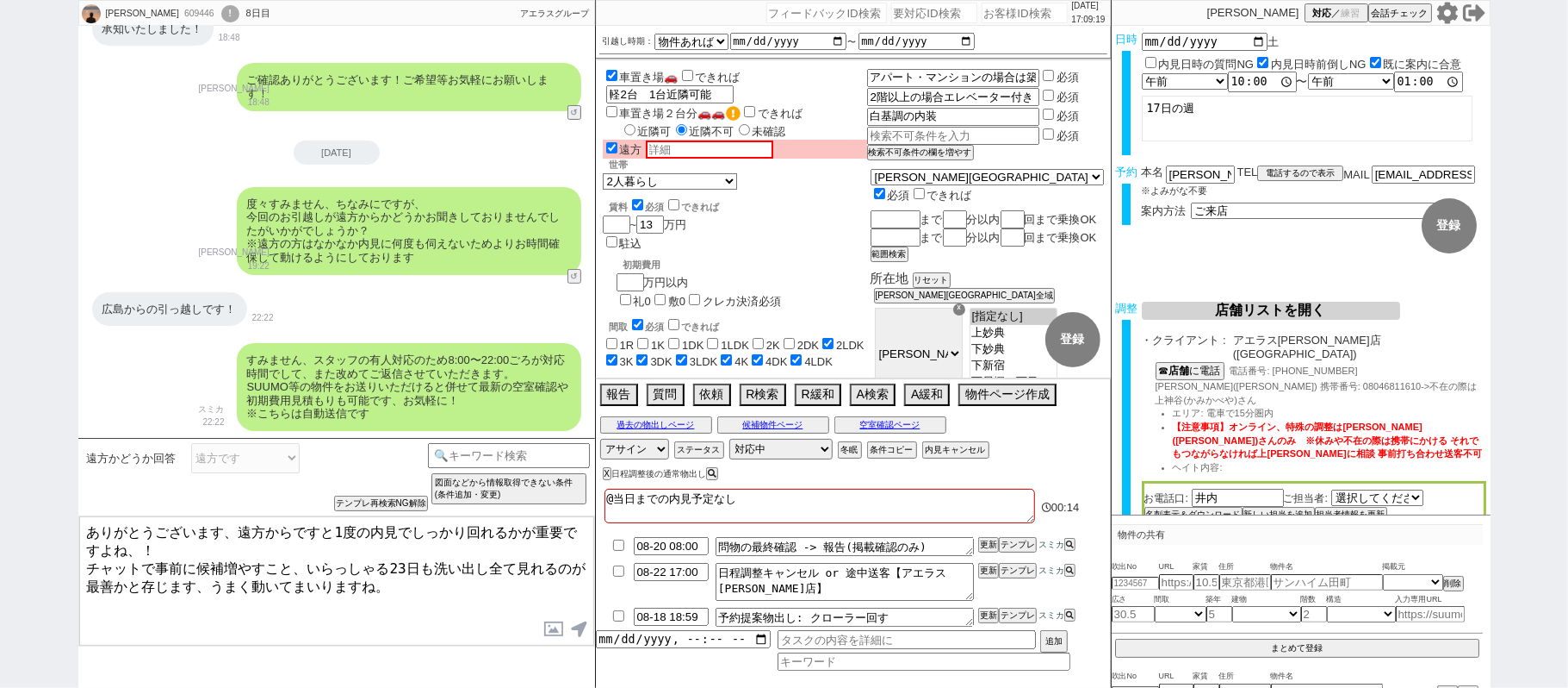
click at [91, 535] on textarea "ありがとうございます、遠方からですと1度の内見でしっかり回れるかが重要ですよね、！ チャットで事前に候補増やすこと、いらっしゃる23日も洗い出し全て見れるのが…" at bounding box center [336, 581] width 515 height 130
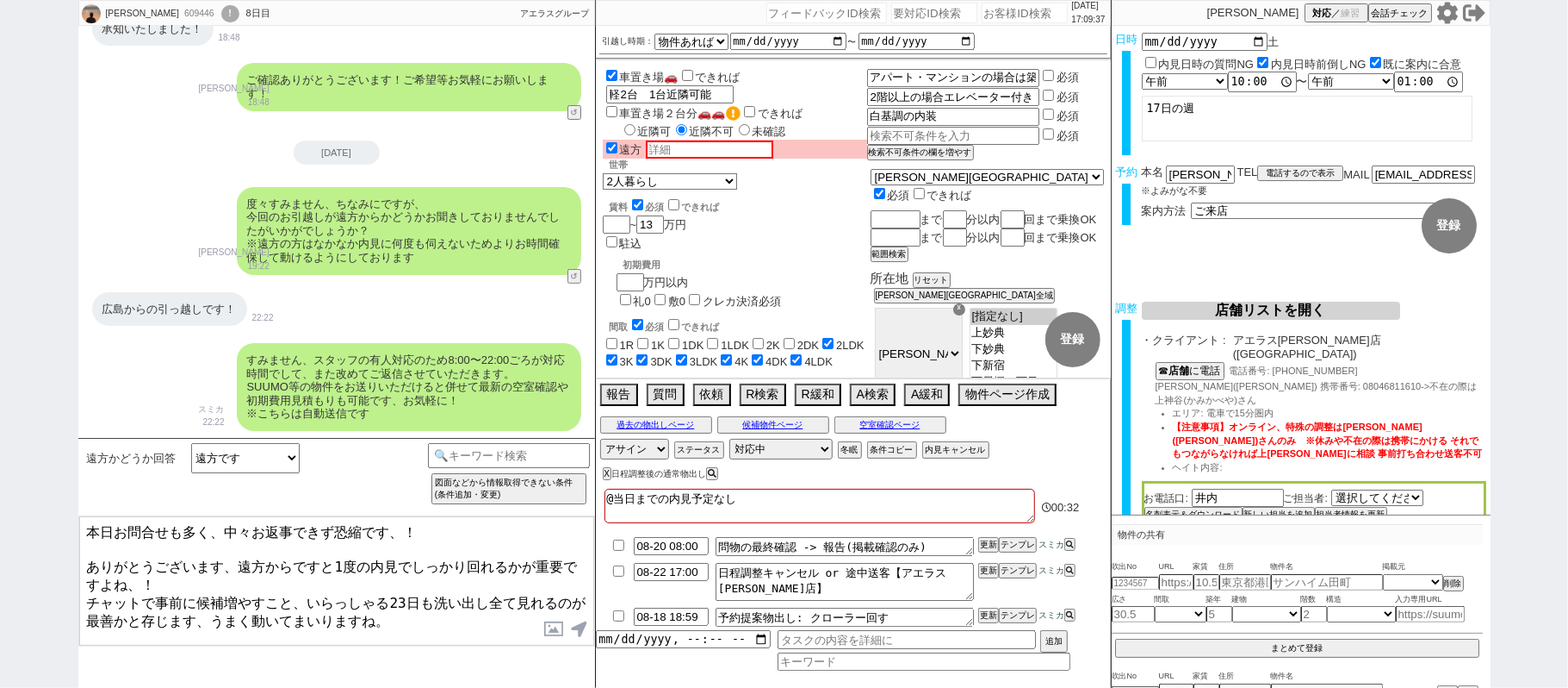
click at [348, 601] on textarea "本日お問合せも多く、中々お返事できず恐縮です、！ ありがとうございます、遠方からですと1度の内見でしっかり回れるかが重要ですよね、！ チャットで事前に候補増や…" at bounding box center [336, 581] width 515 height 130
click at [236, 560] on textarea "本日お問合せも多く、中々お返事できず恐縮です、！ ありがとうございます、遠方からですと1度の内見でしっかり回れるかが重要ですよね、！ チャットで事前に候補増や…" at bounding box center [336, 581] width 515 height 130
type textarea "本日お問合せも多く、中々お返事できず恐縮です、！ ありがとうございます、広島の遠方からですと1度の内見でしっかり回れるかが重要ですよね、！ チャットで事前に候…"
click at [784, 493] on textarea "@当日までの内見予定なし" at bounding box center [819, 506] width 430 height 34
type textarea "@当日までの内見予定なし"
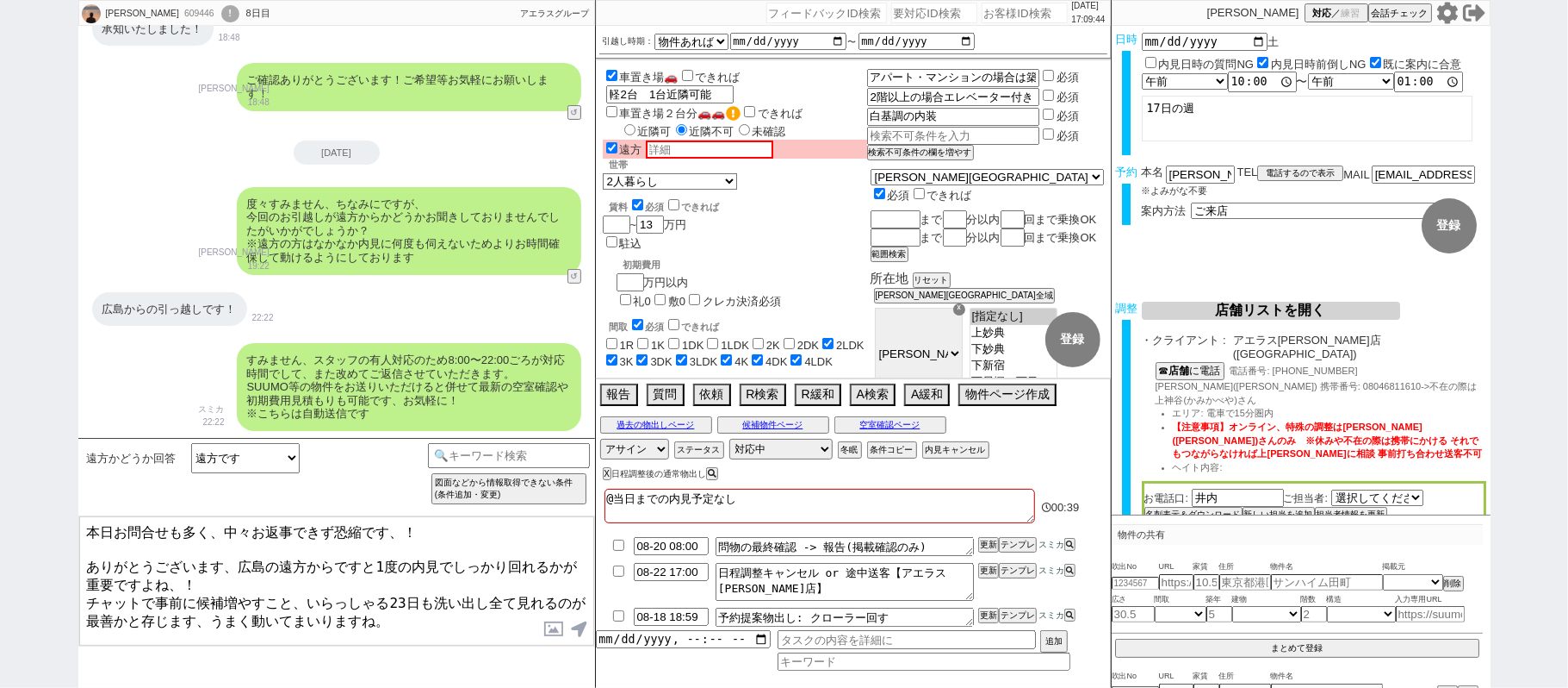
checkbox input "false"
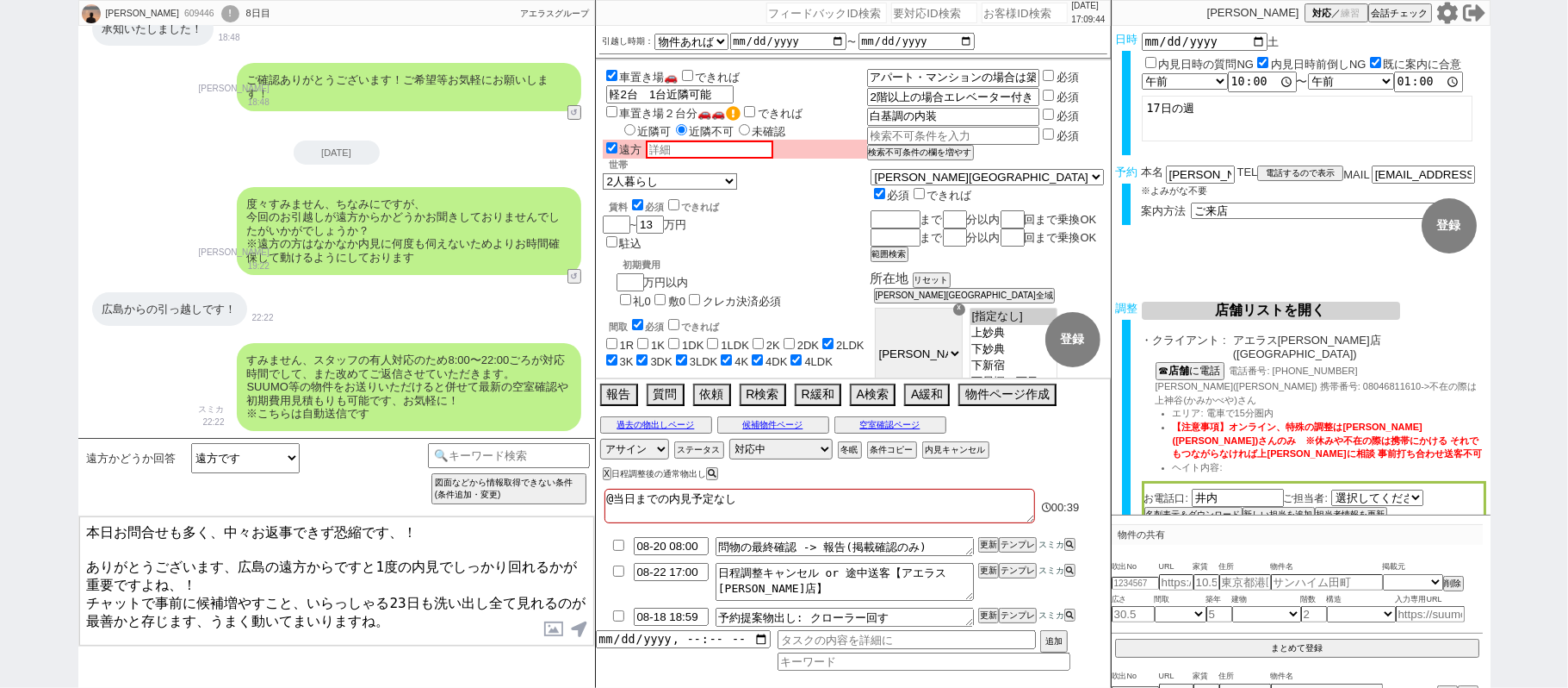
checkbox input "false"
checkbox input "true"
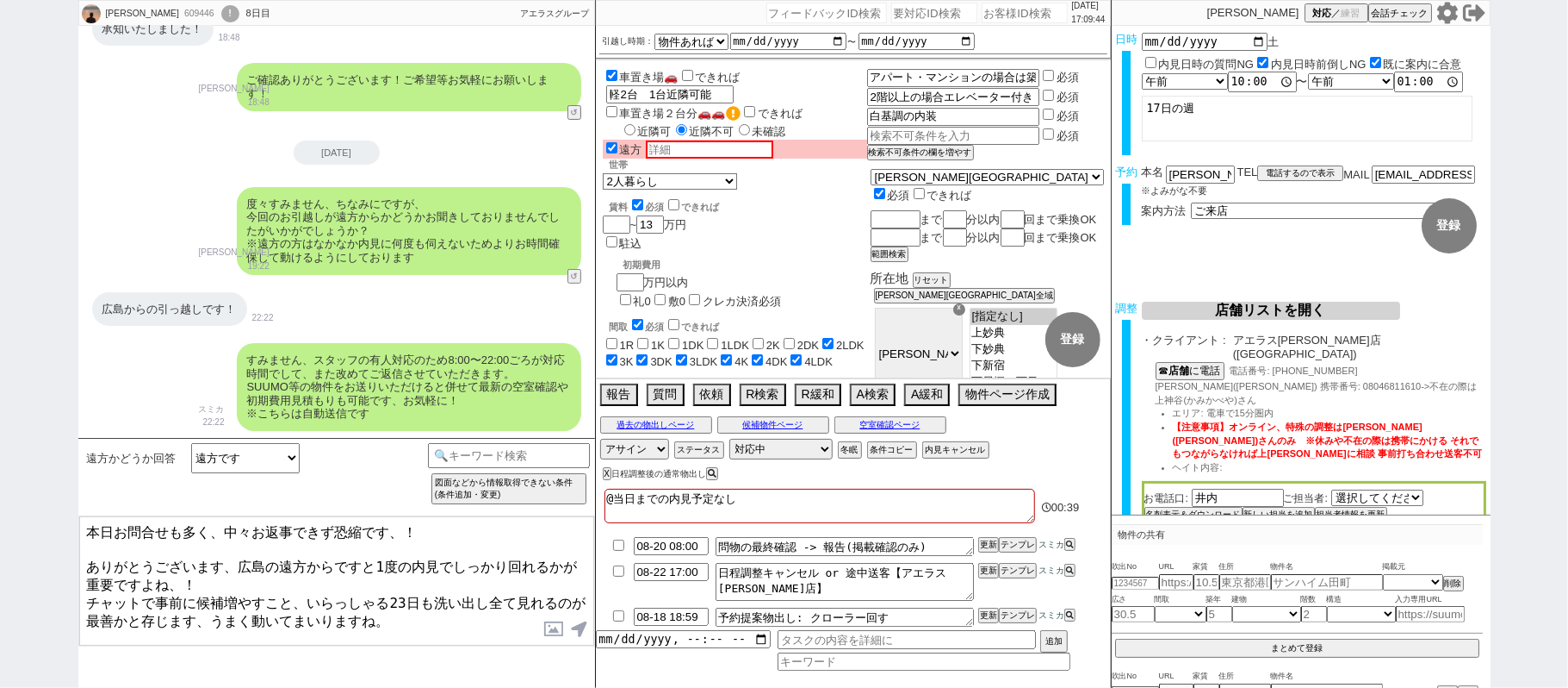
checkbox input "true"
type textarea "@当日までの内見予定なし　ｈ"
checkbox input "false"
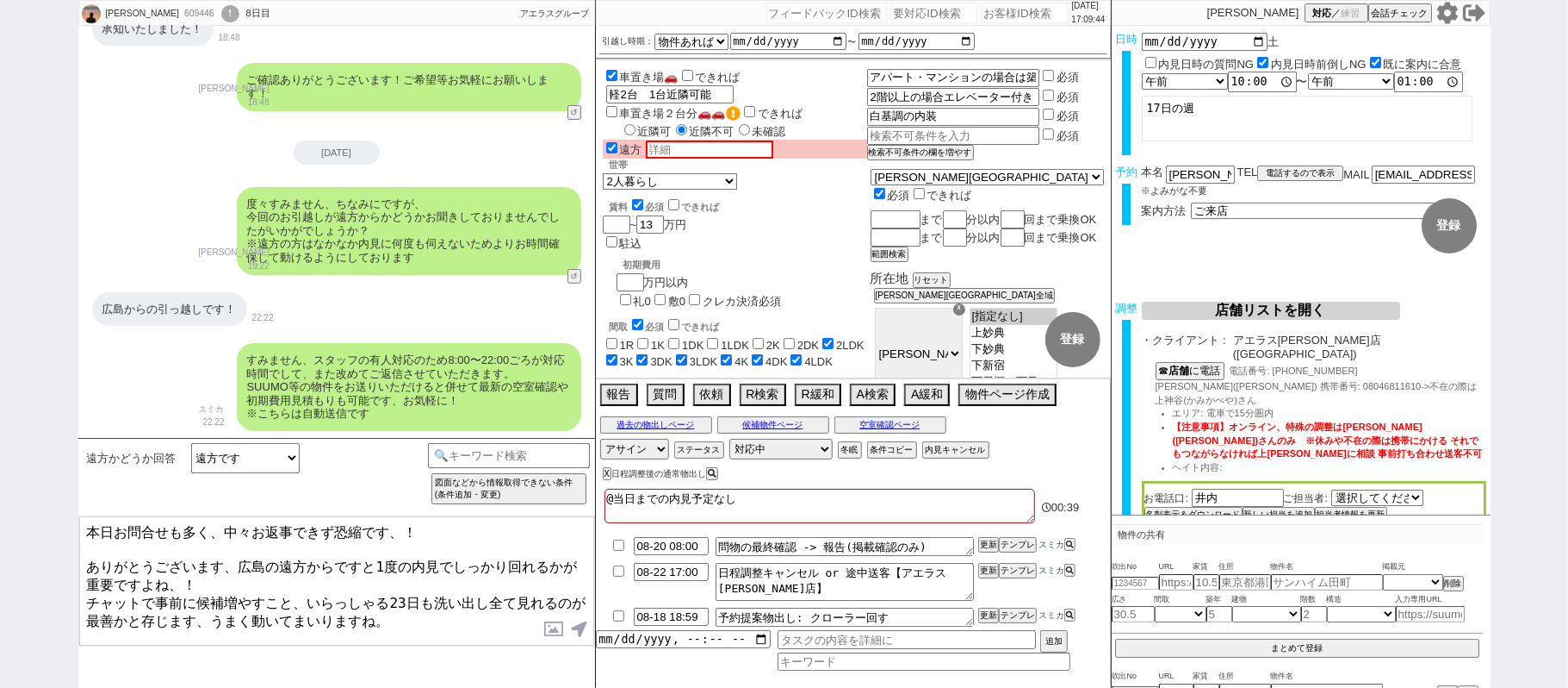
checkbox input "false"
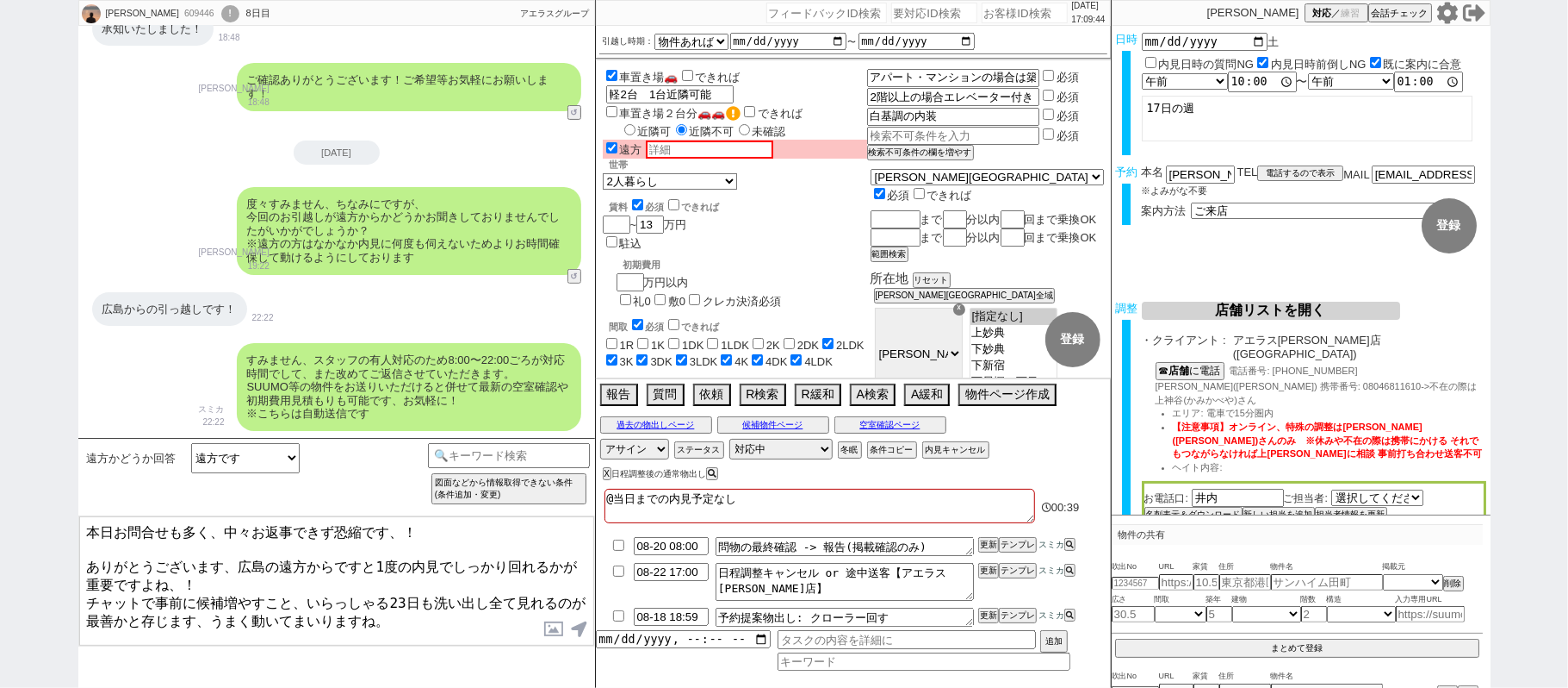
checkbox input "true"
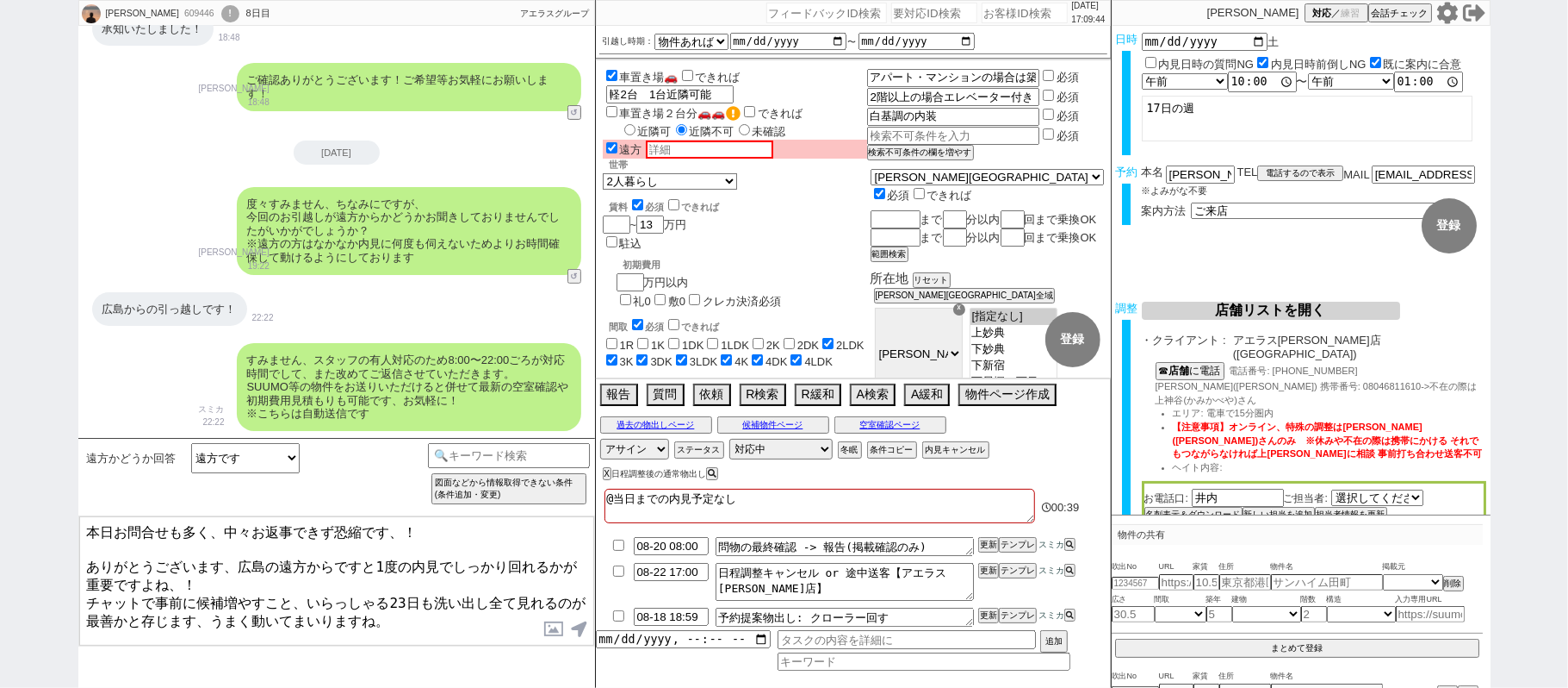
checkbox input "true"
type textarea "@当日までの内見予定なし　ひ"
checkbox input "false"
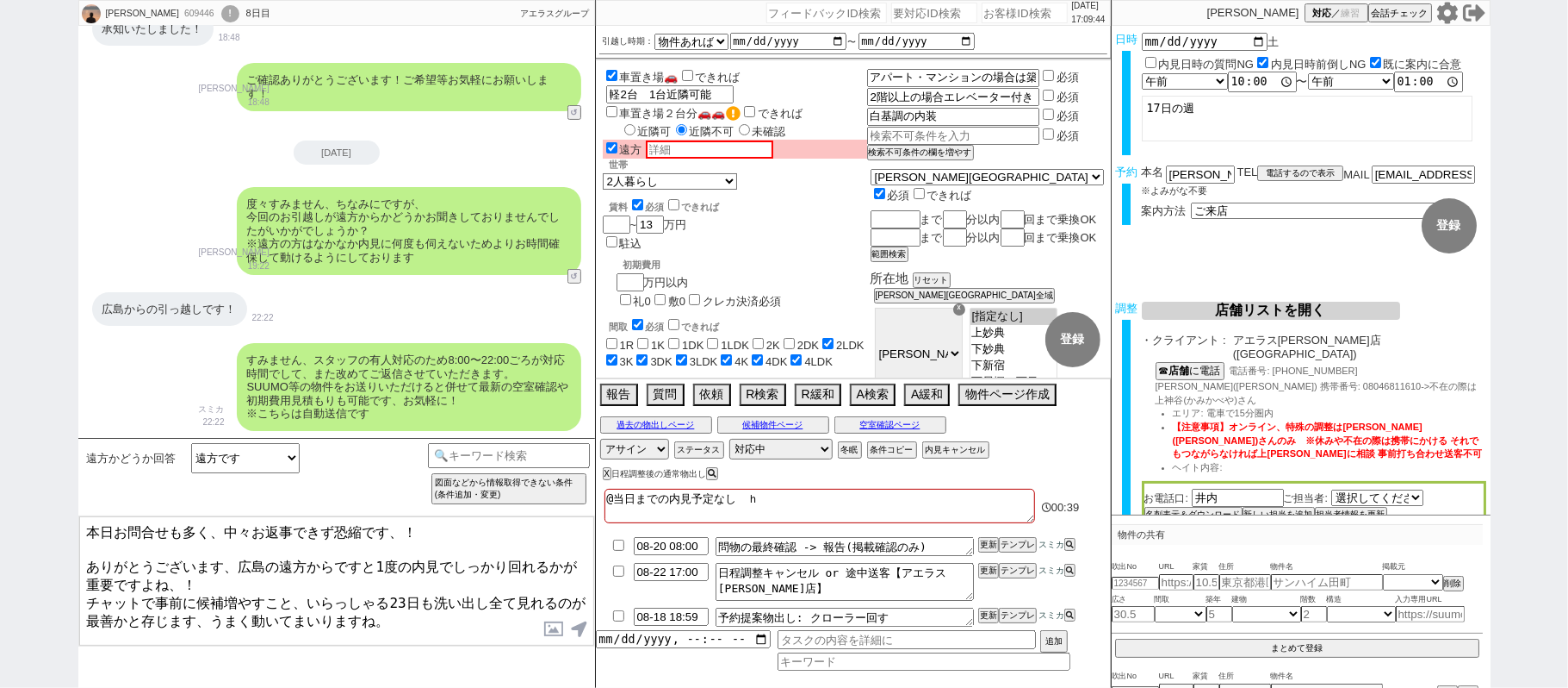
checkbox input "false"
checkbox input "true"
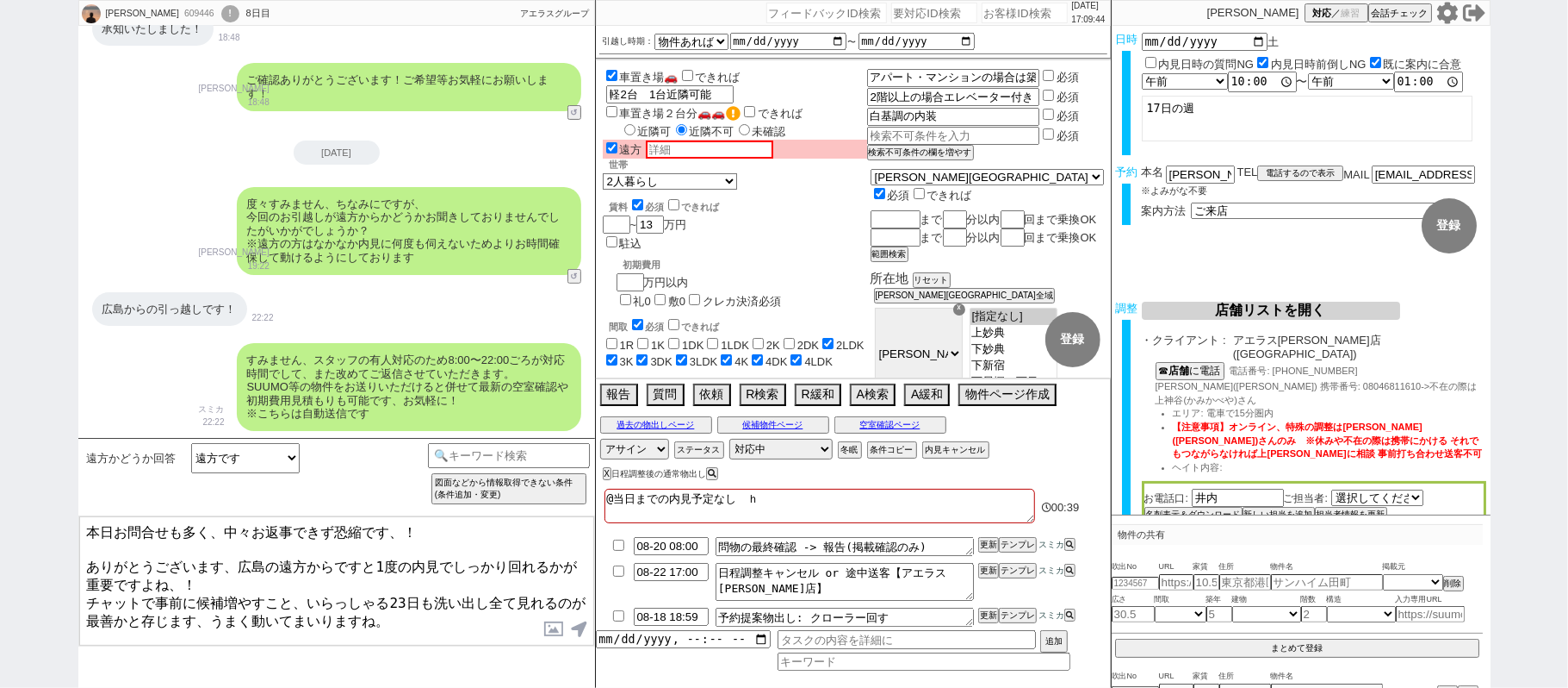
checkbox input "true"
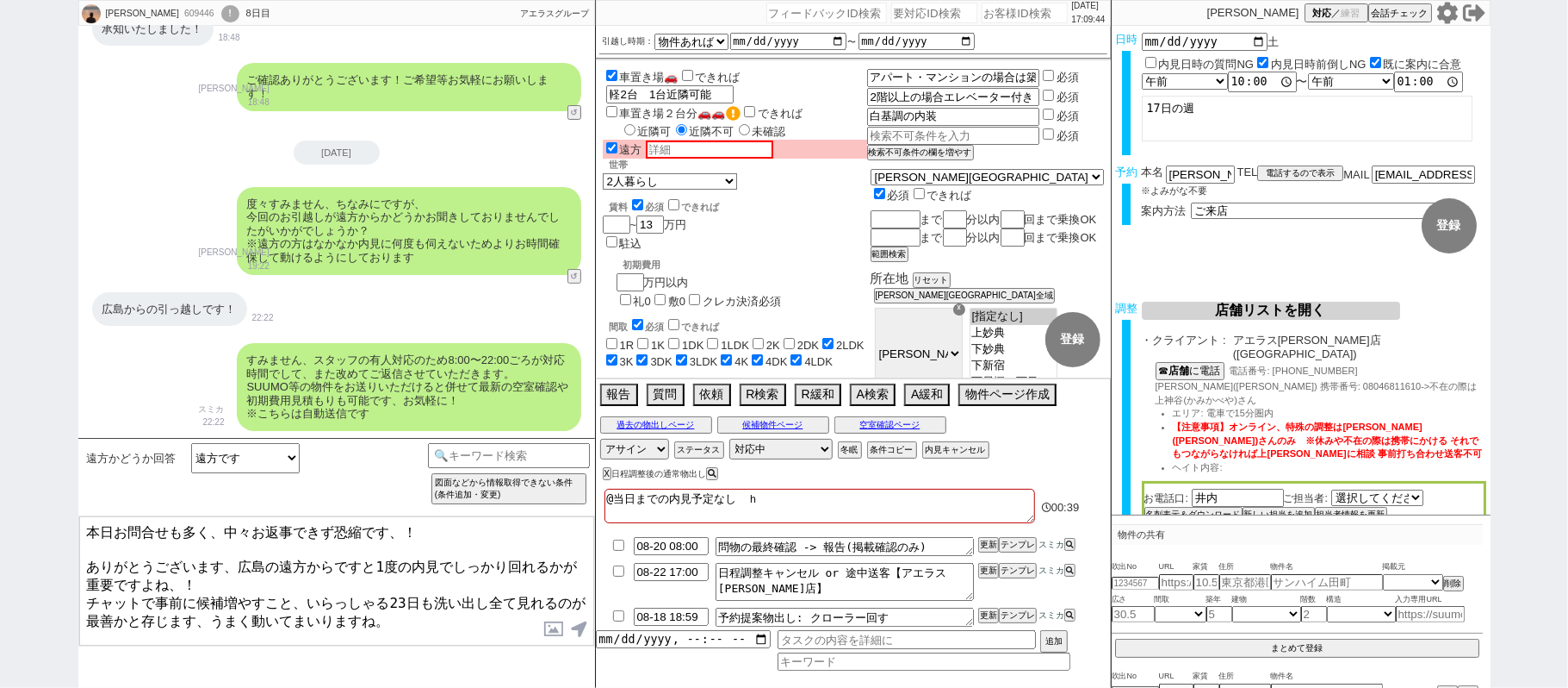
checkbox input "true"
type textarea "@当日までの内見予定なし　ひｒ"
checkbox input "false"
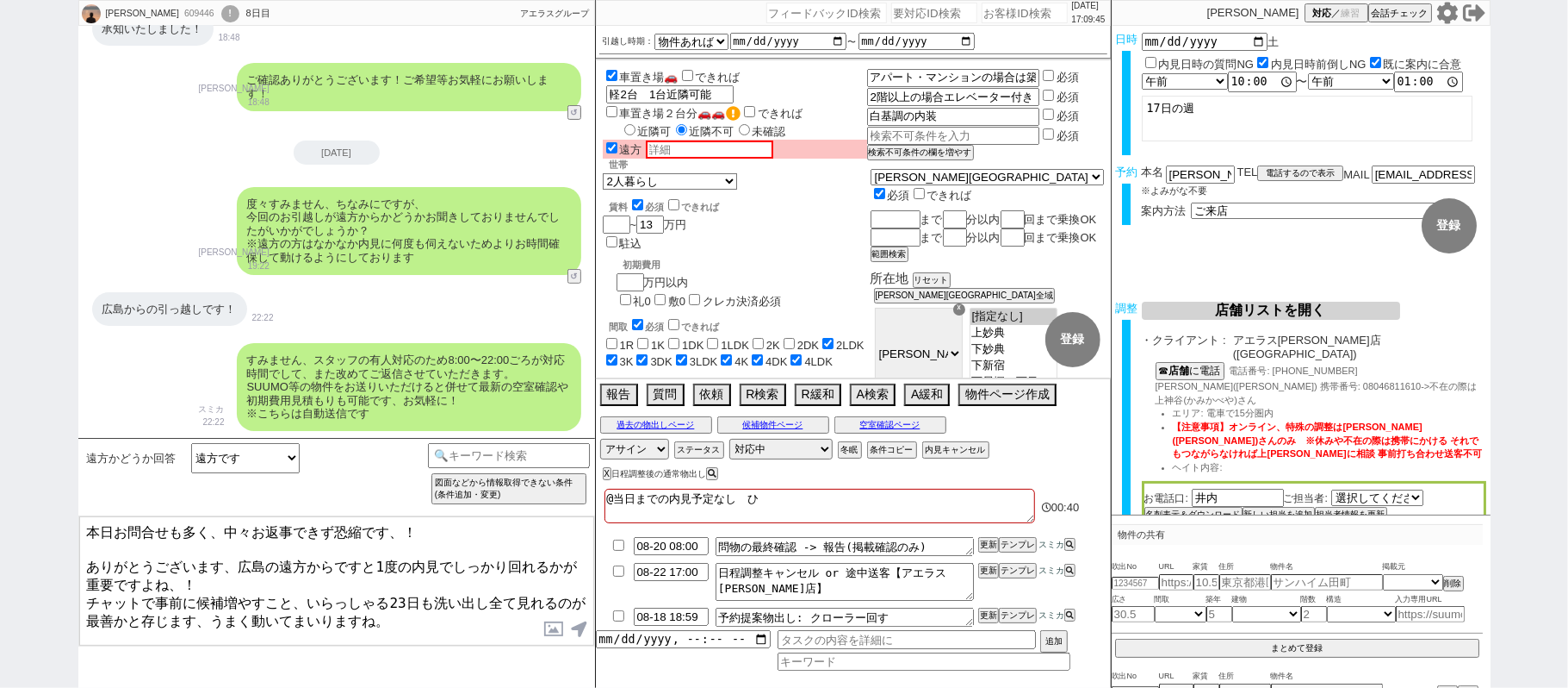
checkbox input "false"
checkbox input "true"
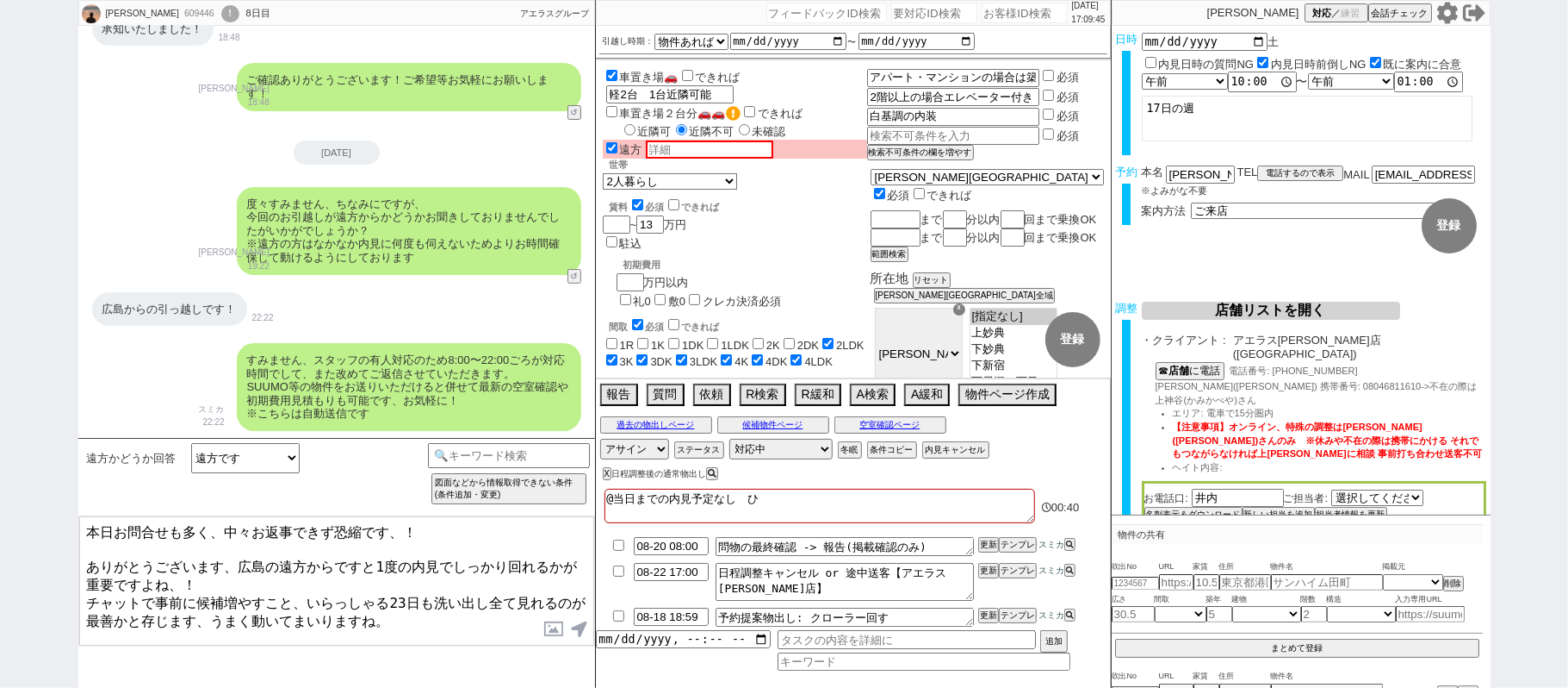
checkbox input "true"
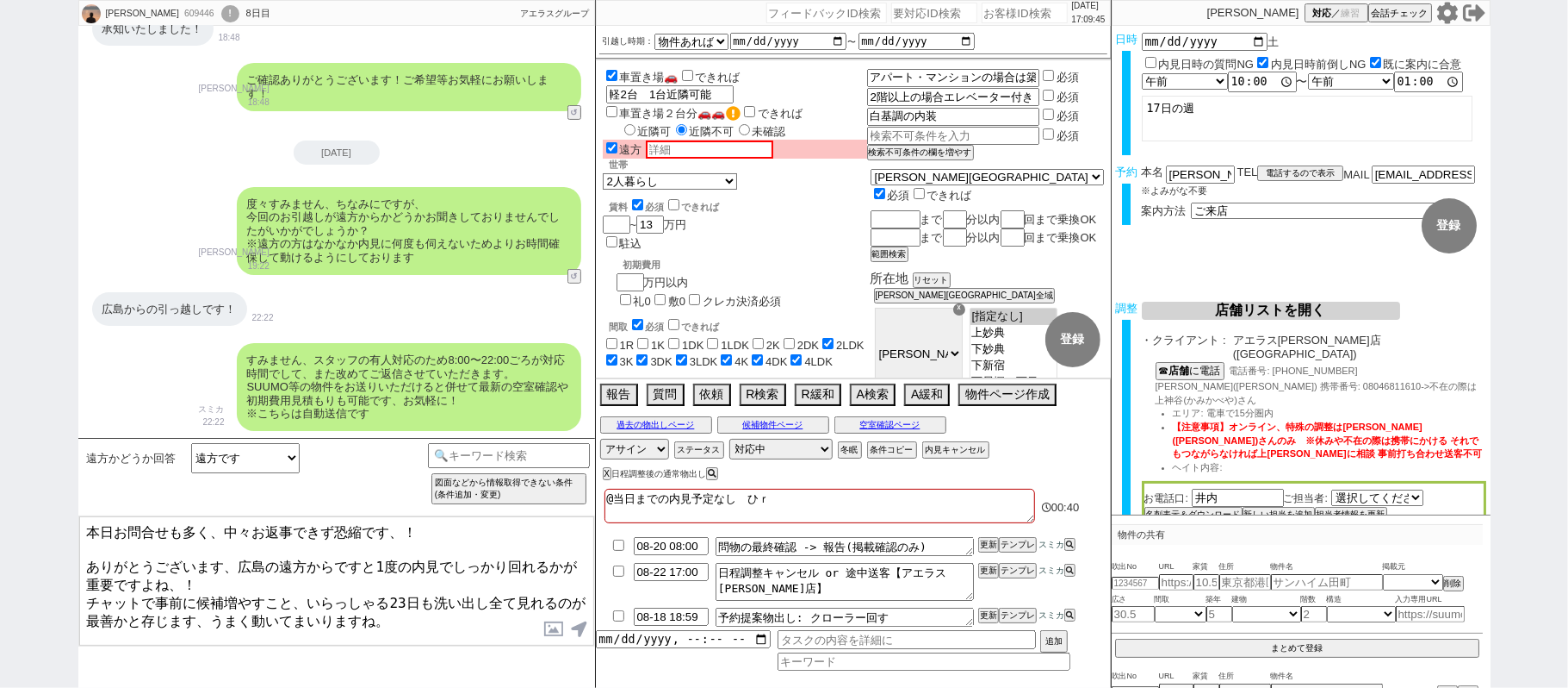
type textarea "@当日までの内見予定なし　ひろ"
checkbox input "false"
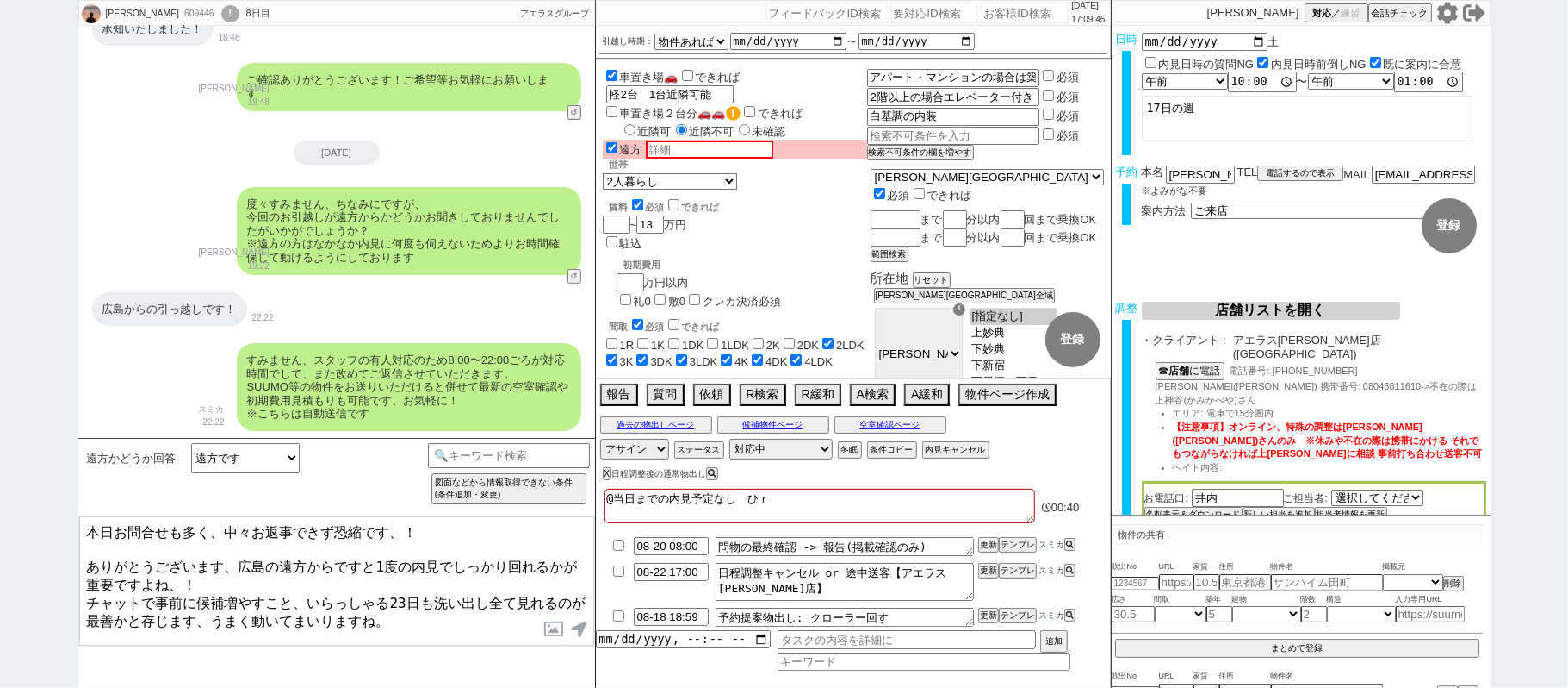
checkbox input "false"
checkbox input "true"
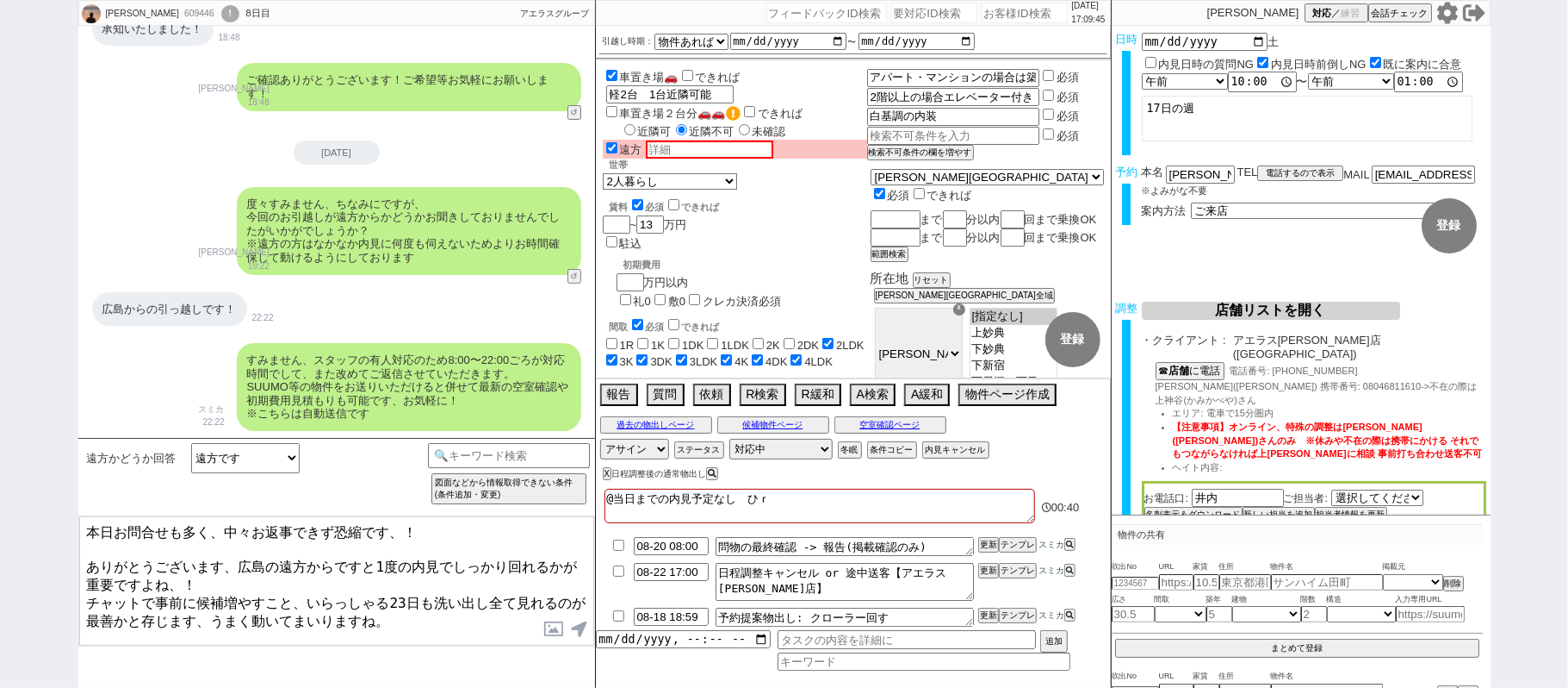
checkbox input "true"
type textarea "@当日までの内見予定なし　ひろｓ"
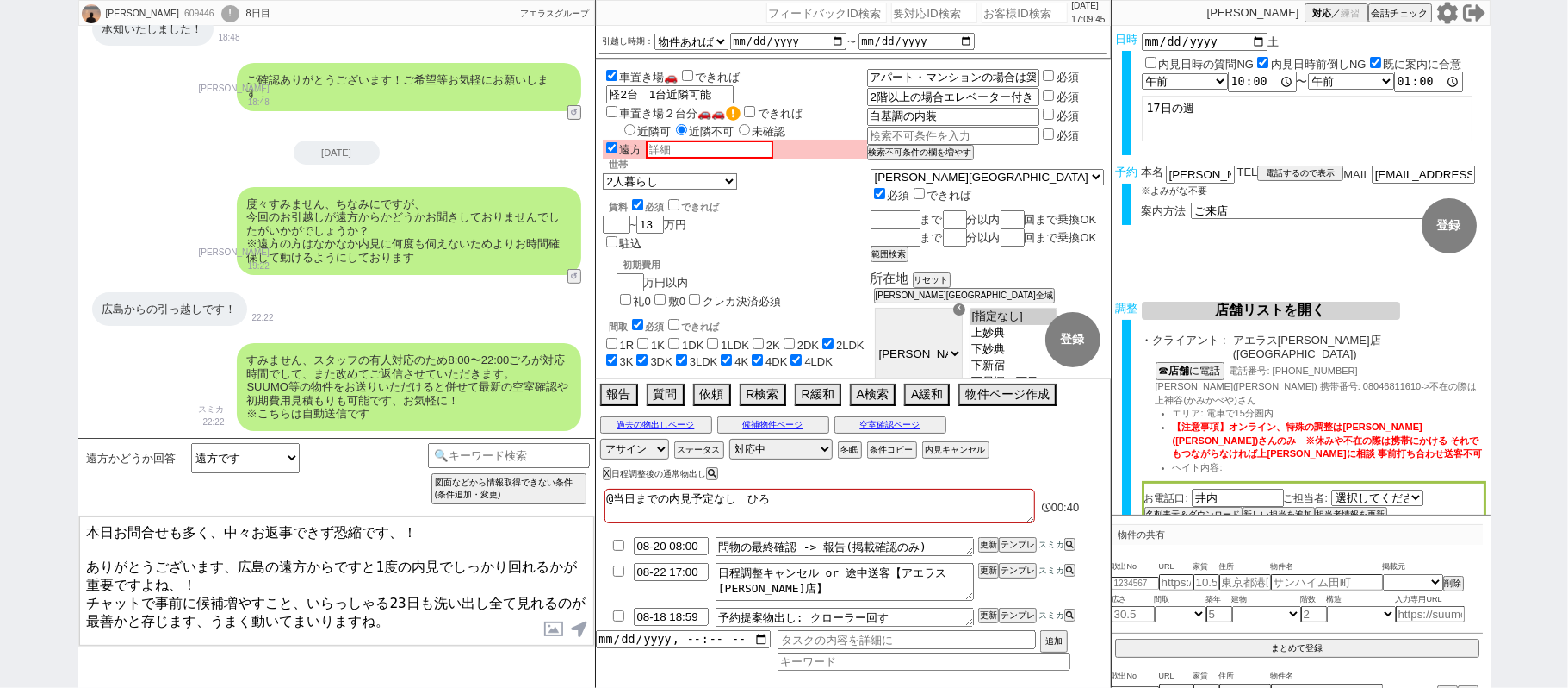
checkbox input "false"
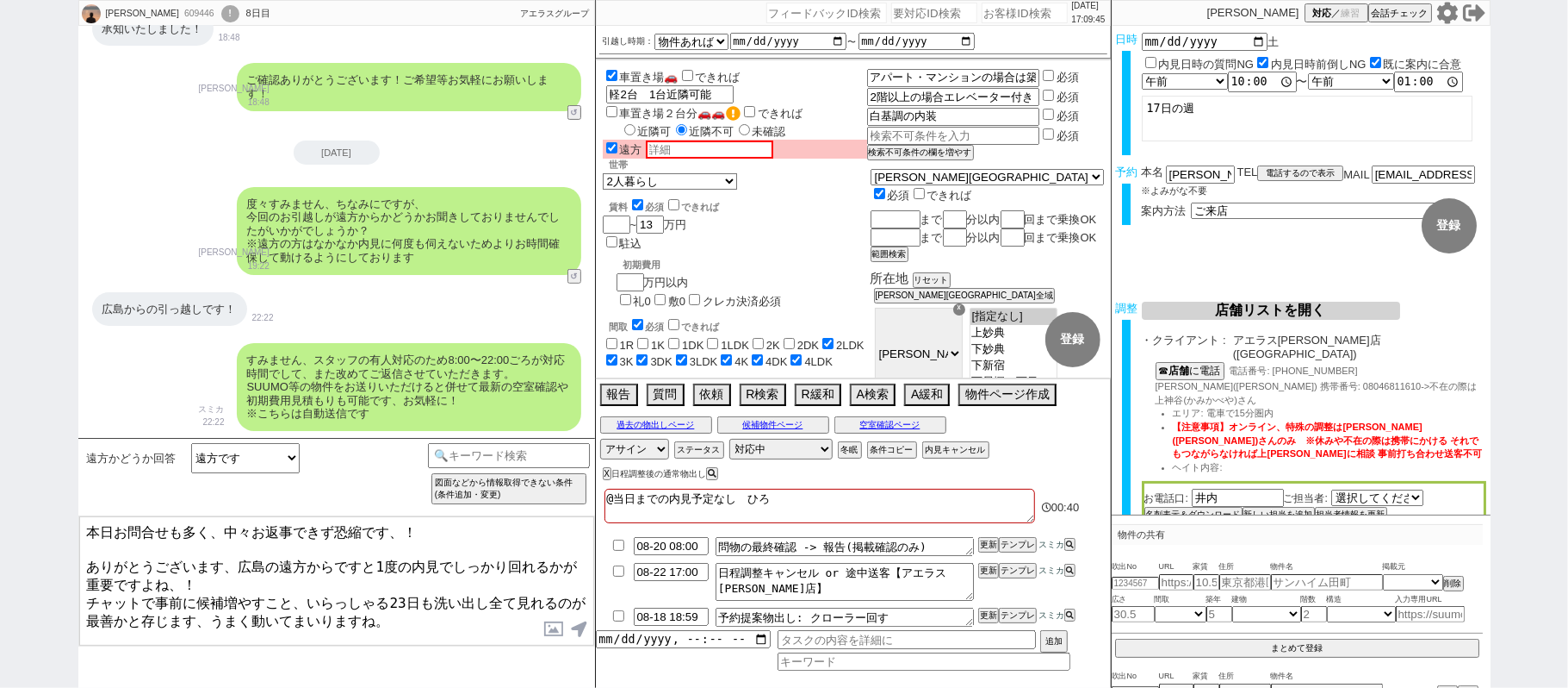
checkbox input "false"
checkbox input "true"
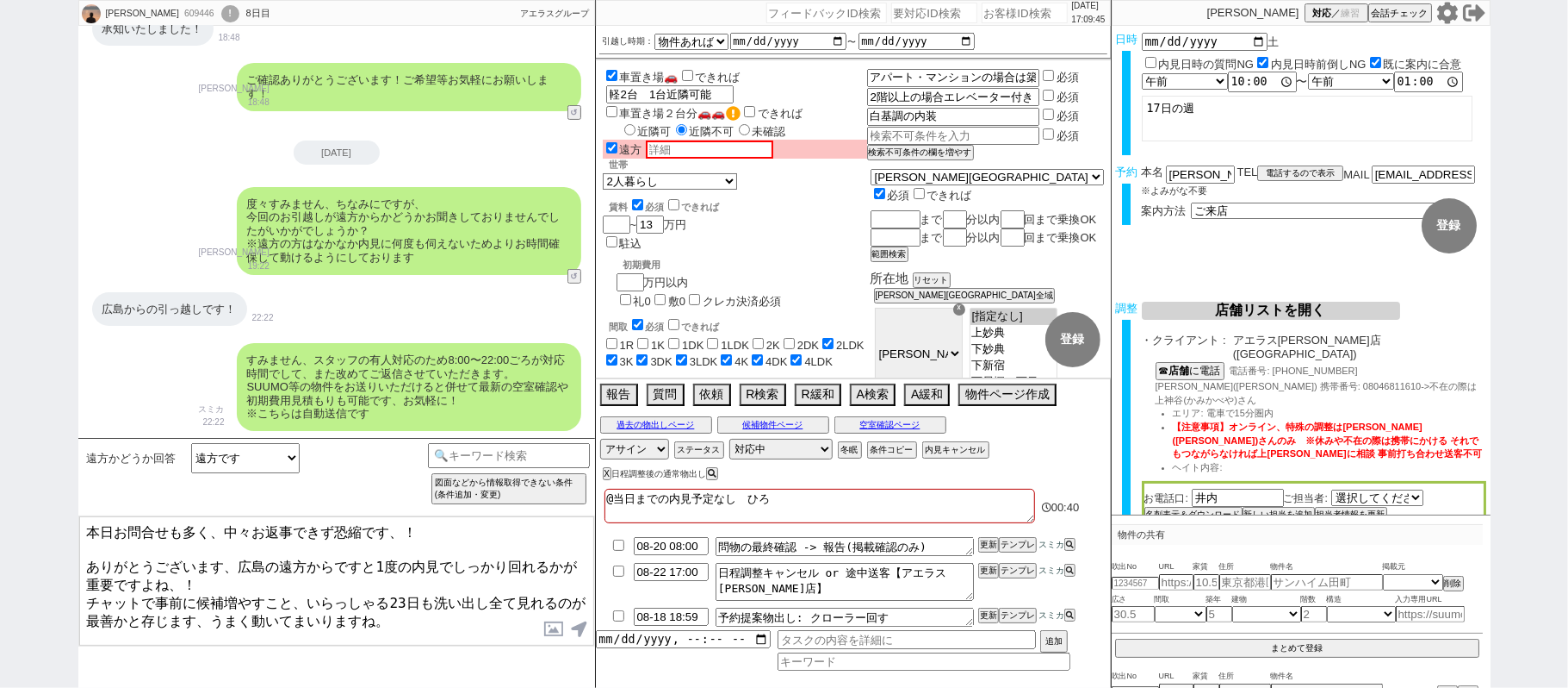
checkbox input "true"
type textarea "@当日までの内見予定なし　ひろし"
checkbox input "false"
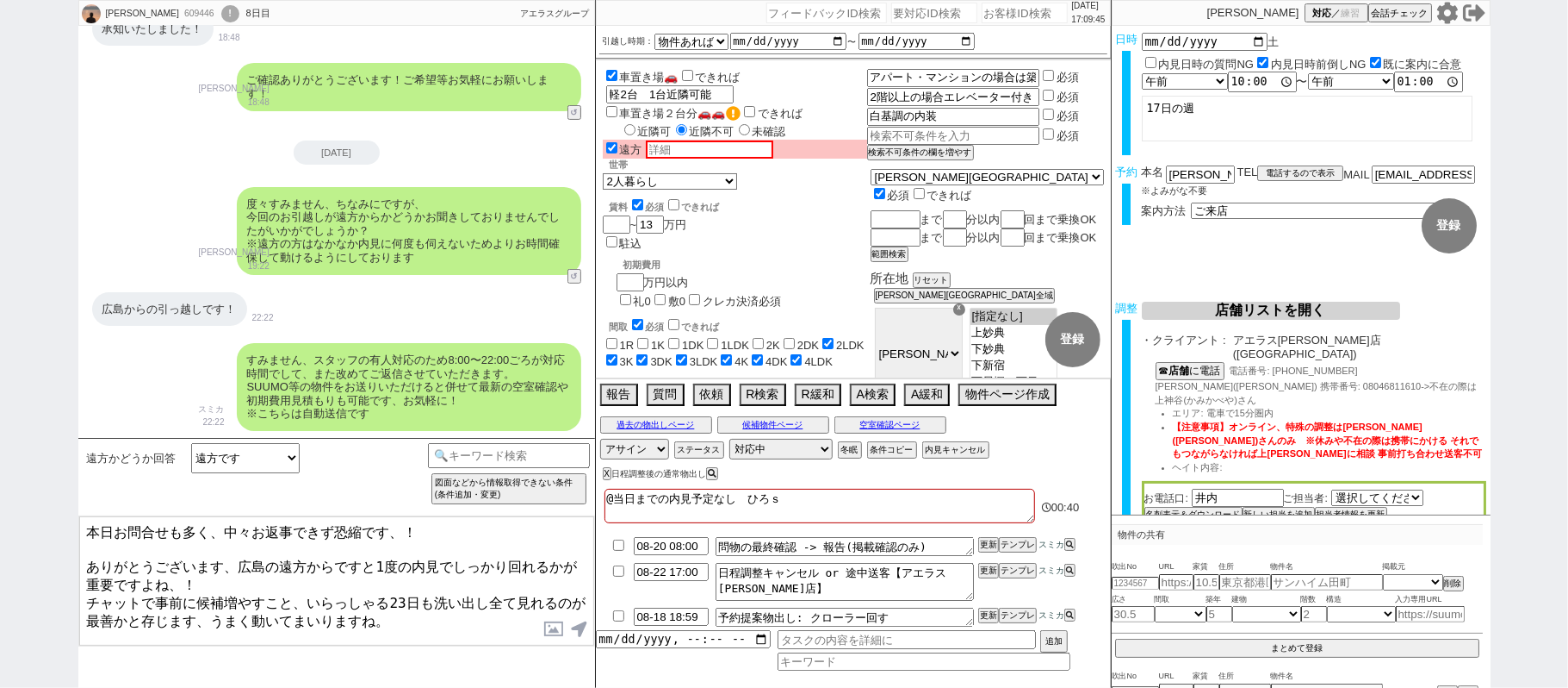
checkbox input "false"
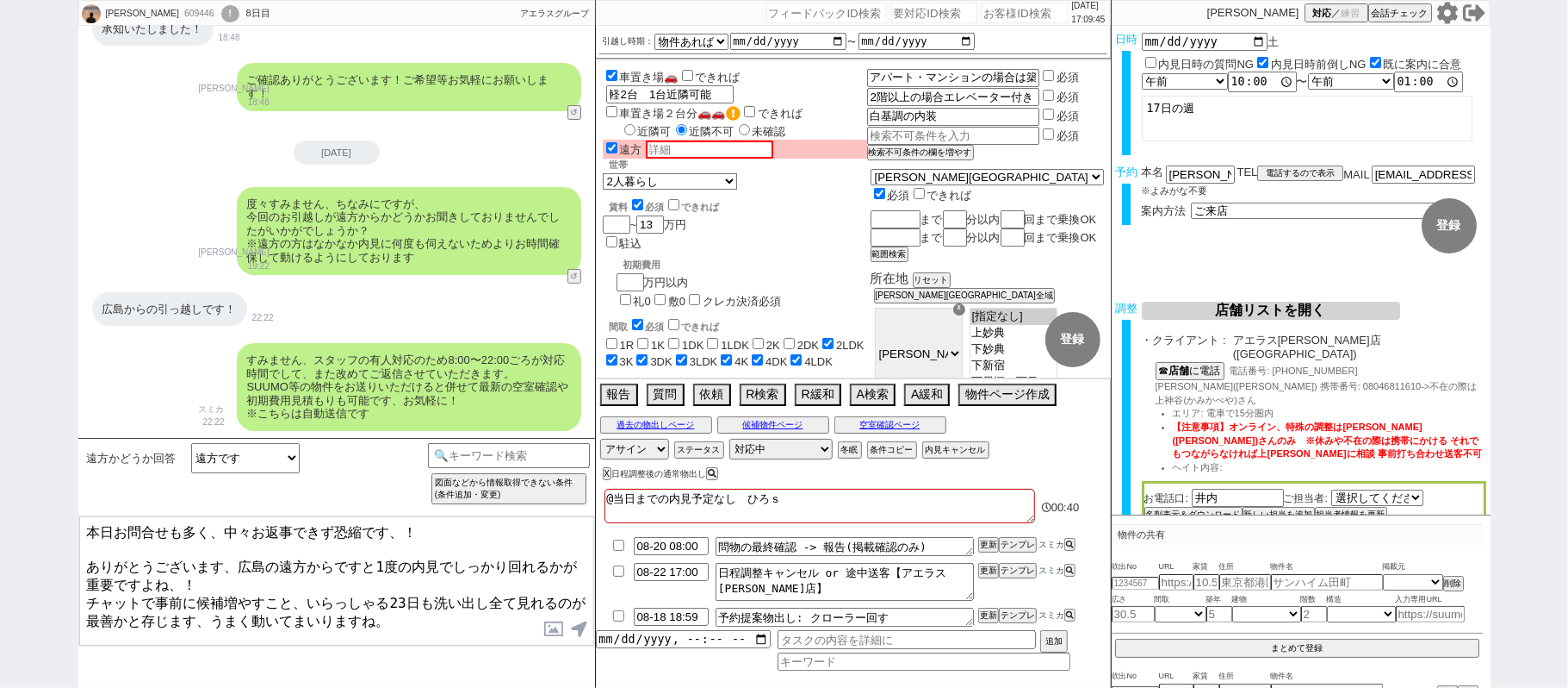
checkbox input "true"
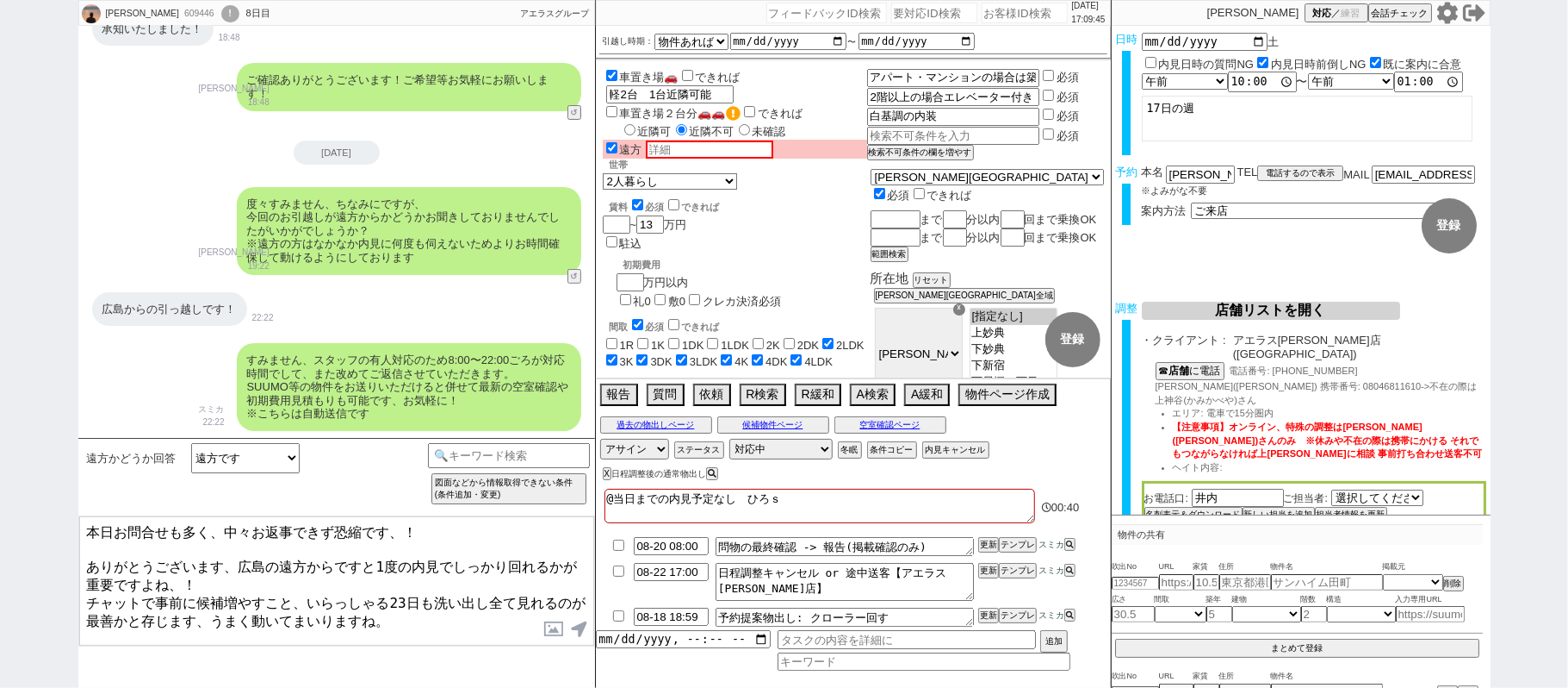
checkbox input "true"
type textarea "@当日までの内見予定なし　ひろしｍ"
checkbox input "false"
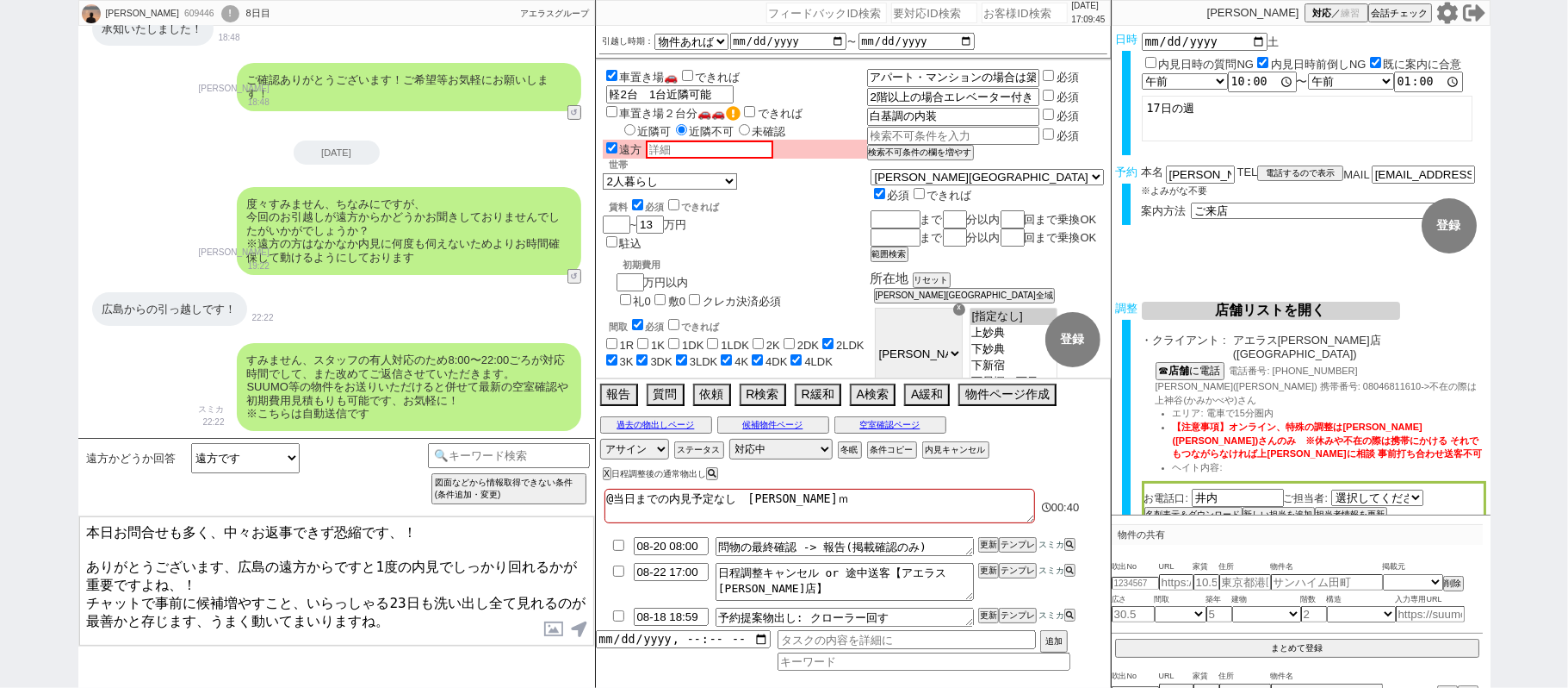
checkbox input "false"
checkbox input "true"
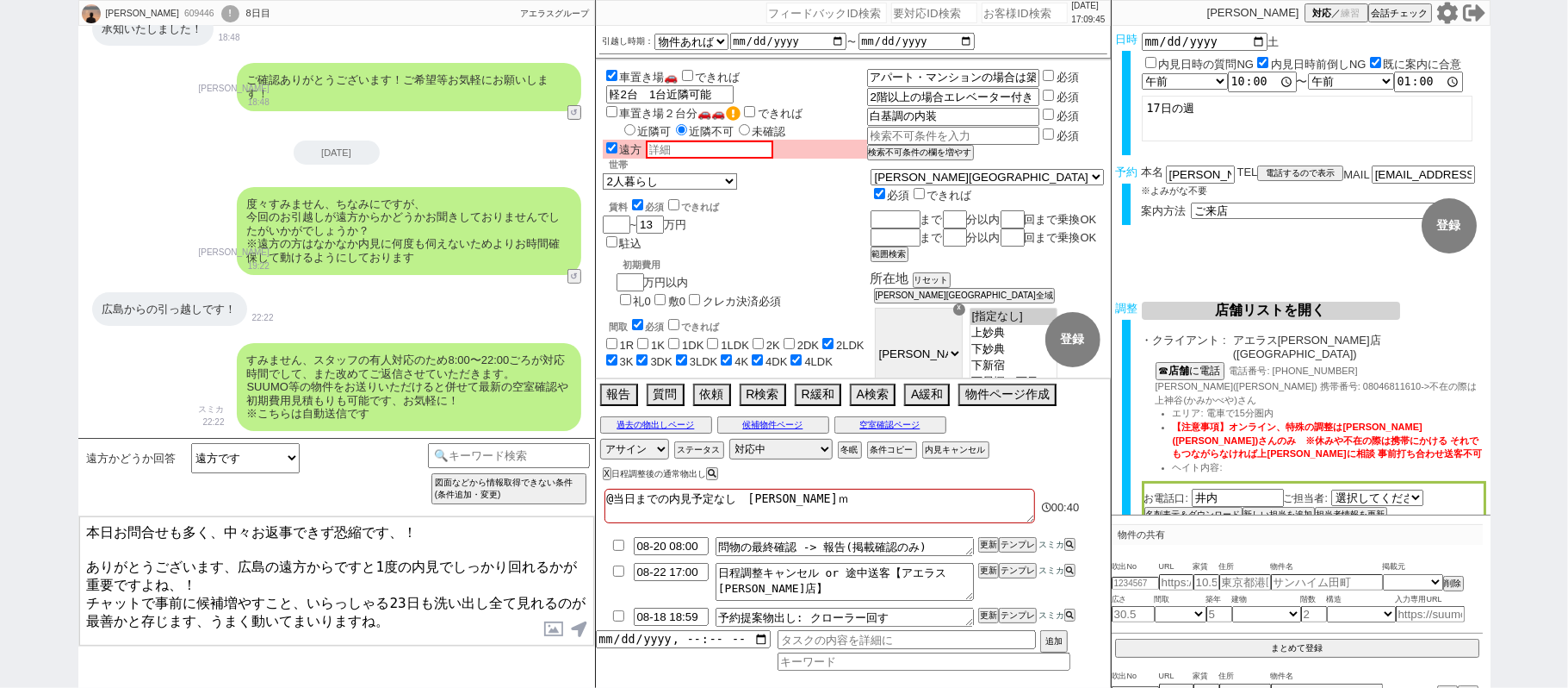
checkbox input "true"
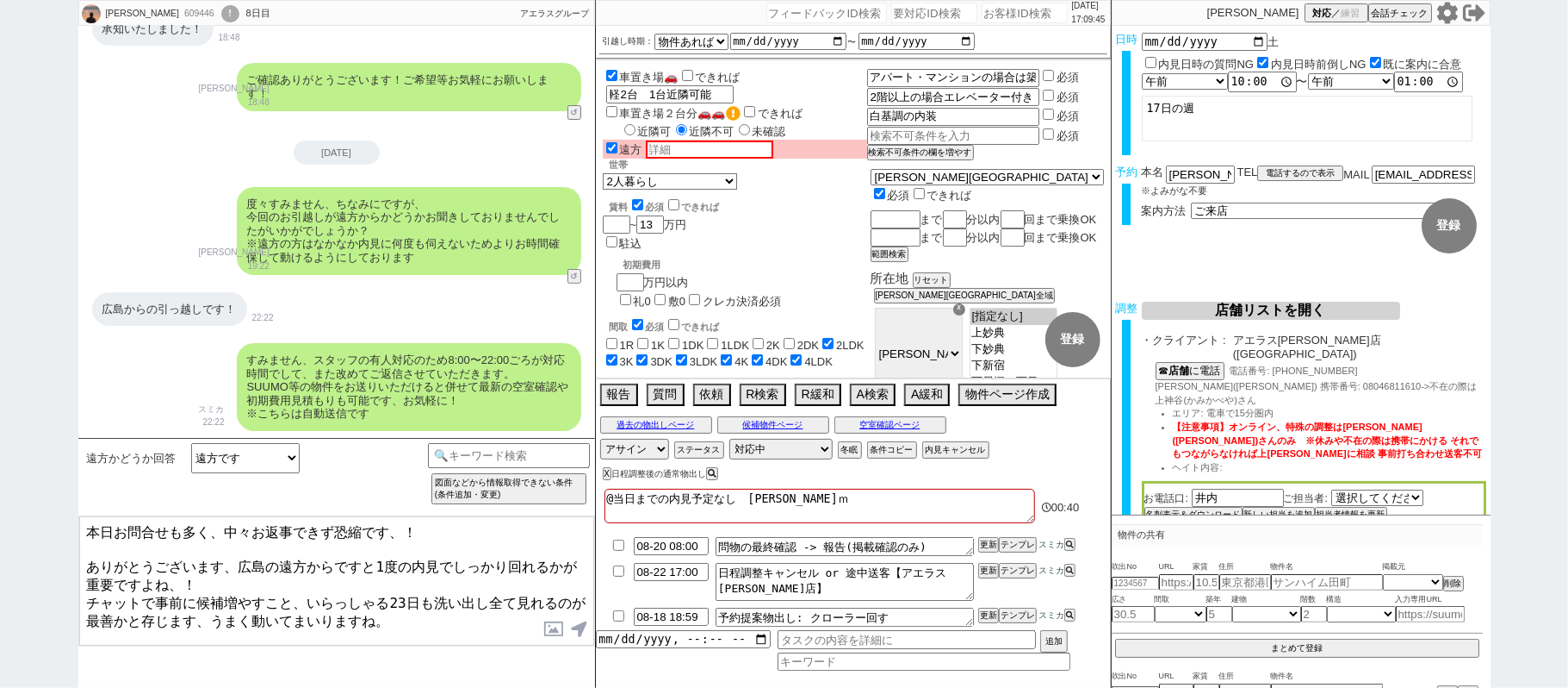
checkbox input "true"
type textarea "@当日までの内見予定なし　ひろしま"
checkbox input "false"
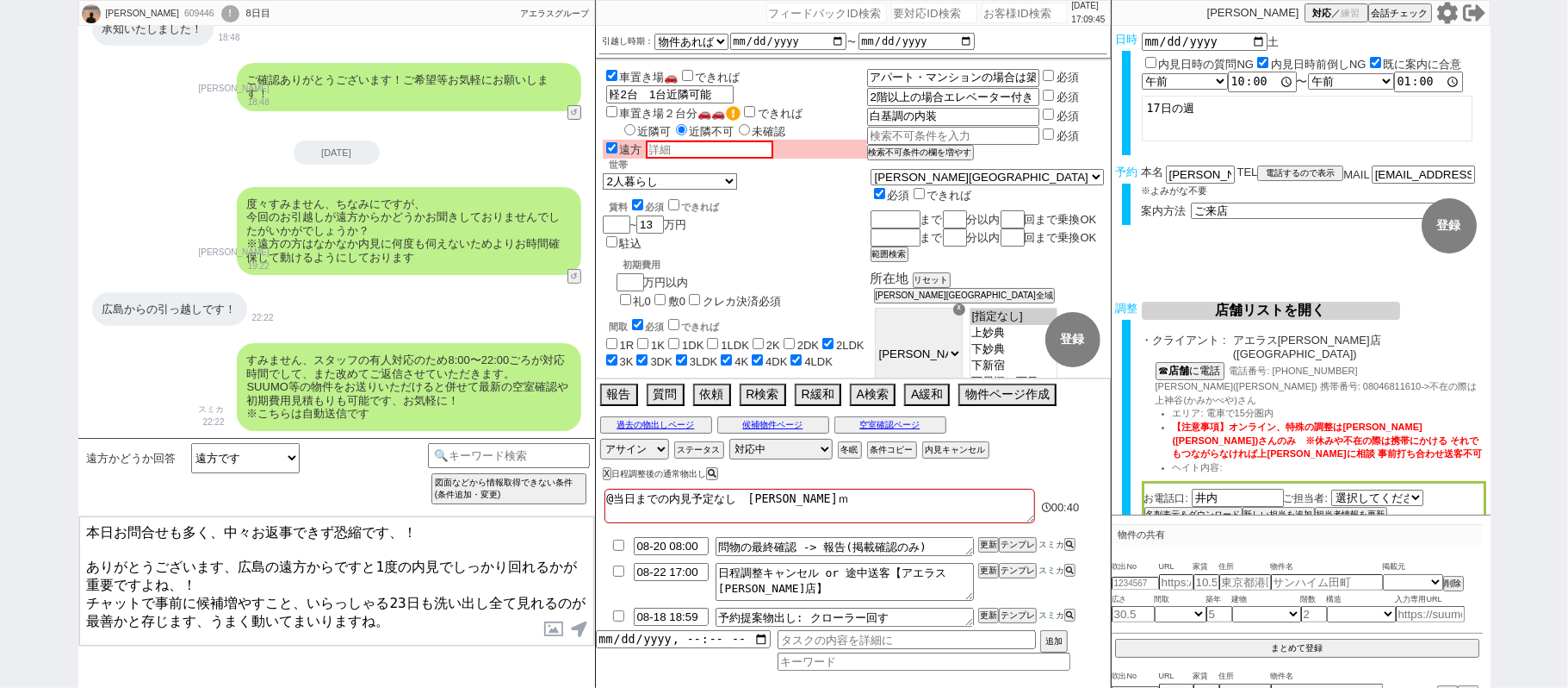
checkbox input "false"
checkbox input "true"
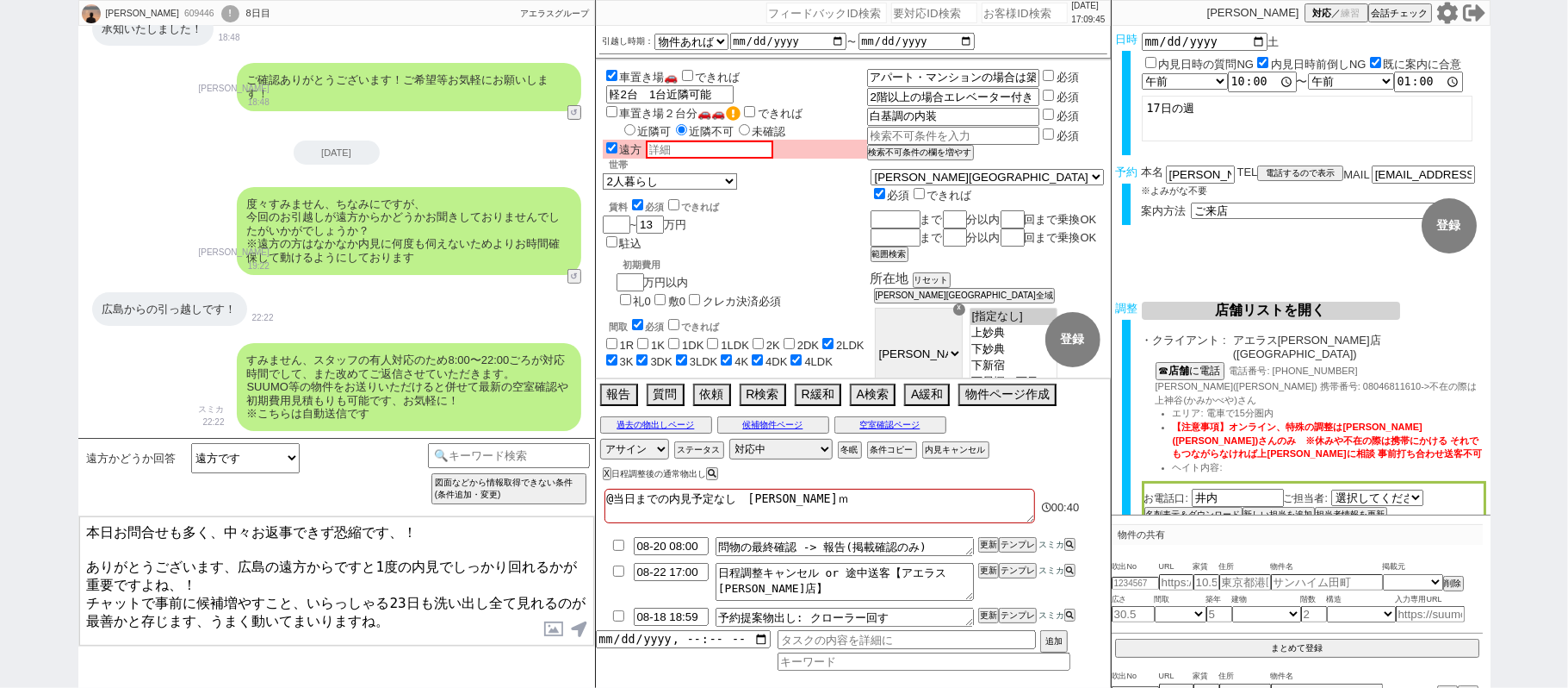
checkbox input "true"
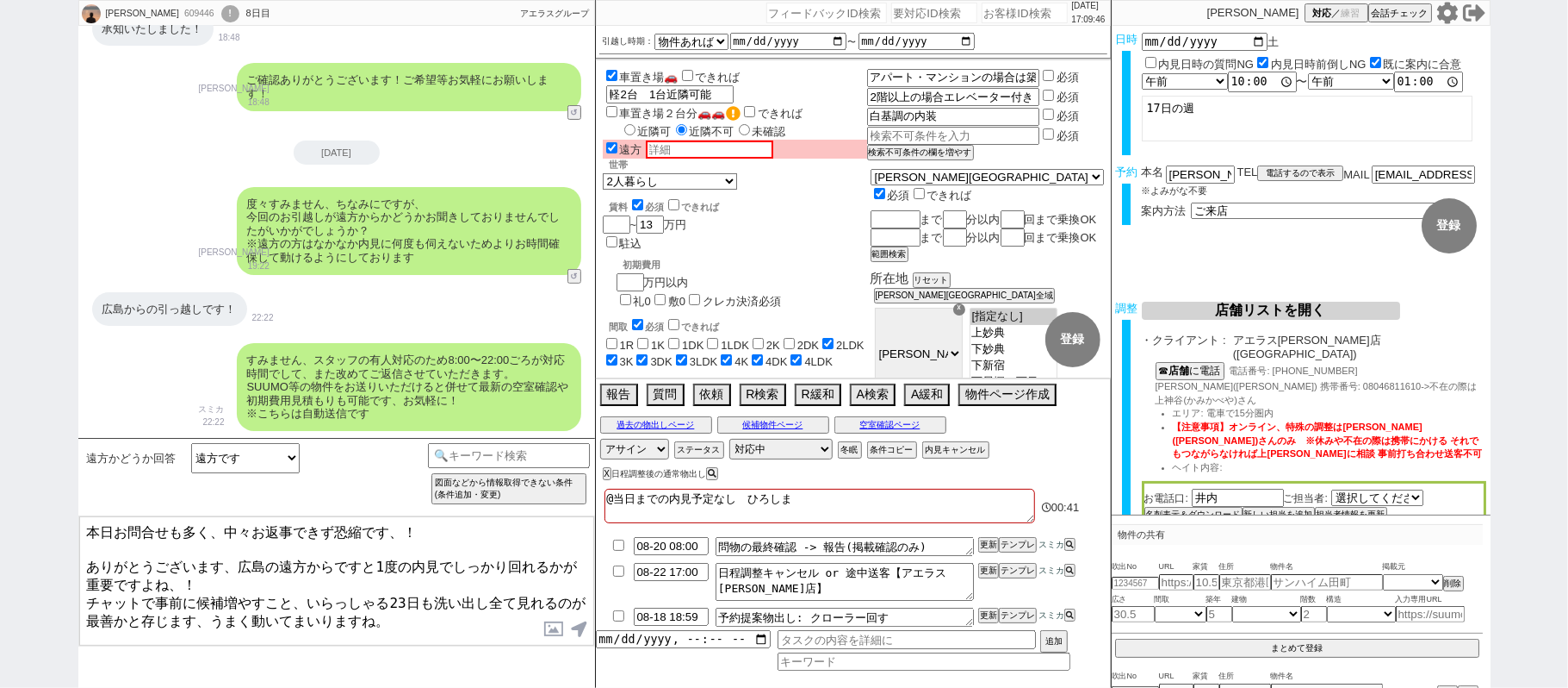
type textarea "@当日までの内見予定なし　ひろしまｚ"
checkbox input "false"
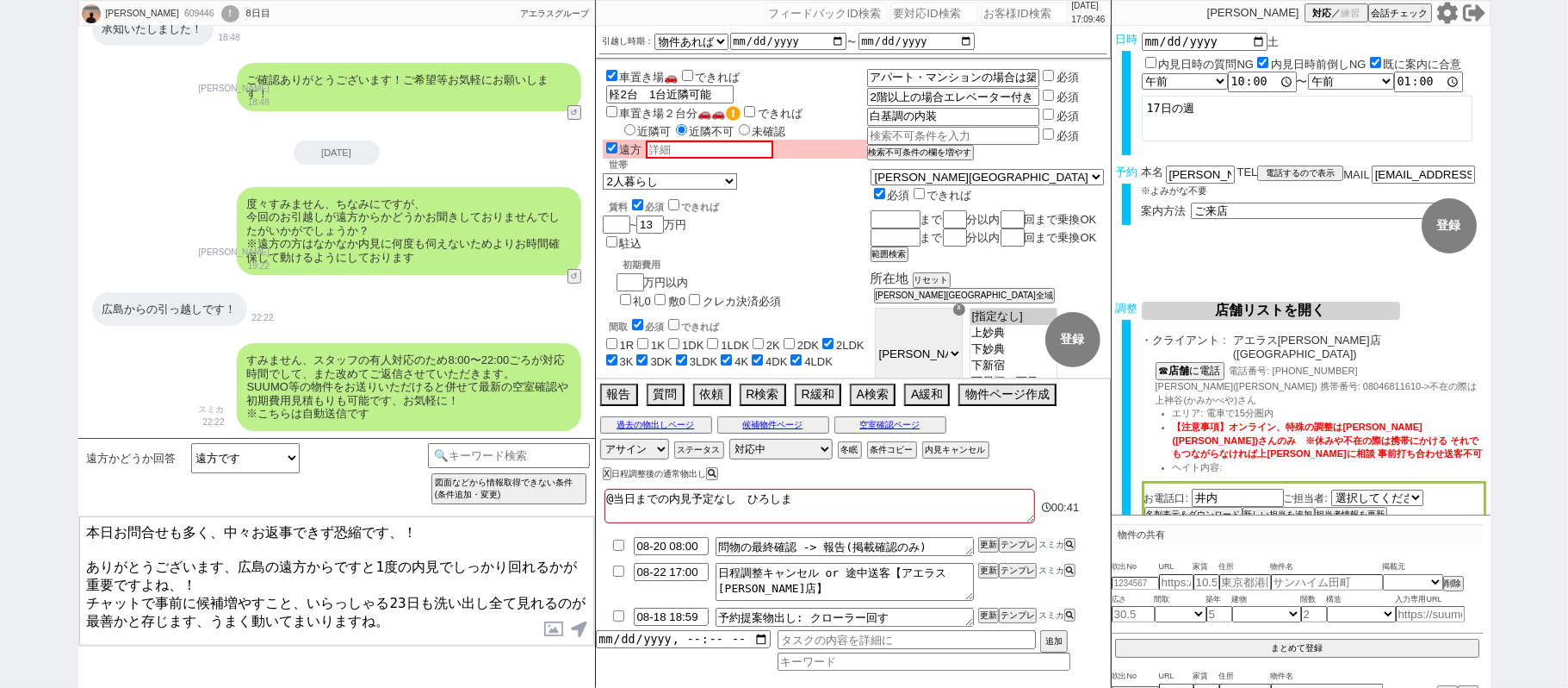
checkbox input "false"
checkbox input "true"
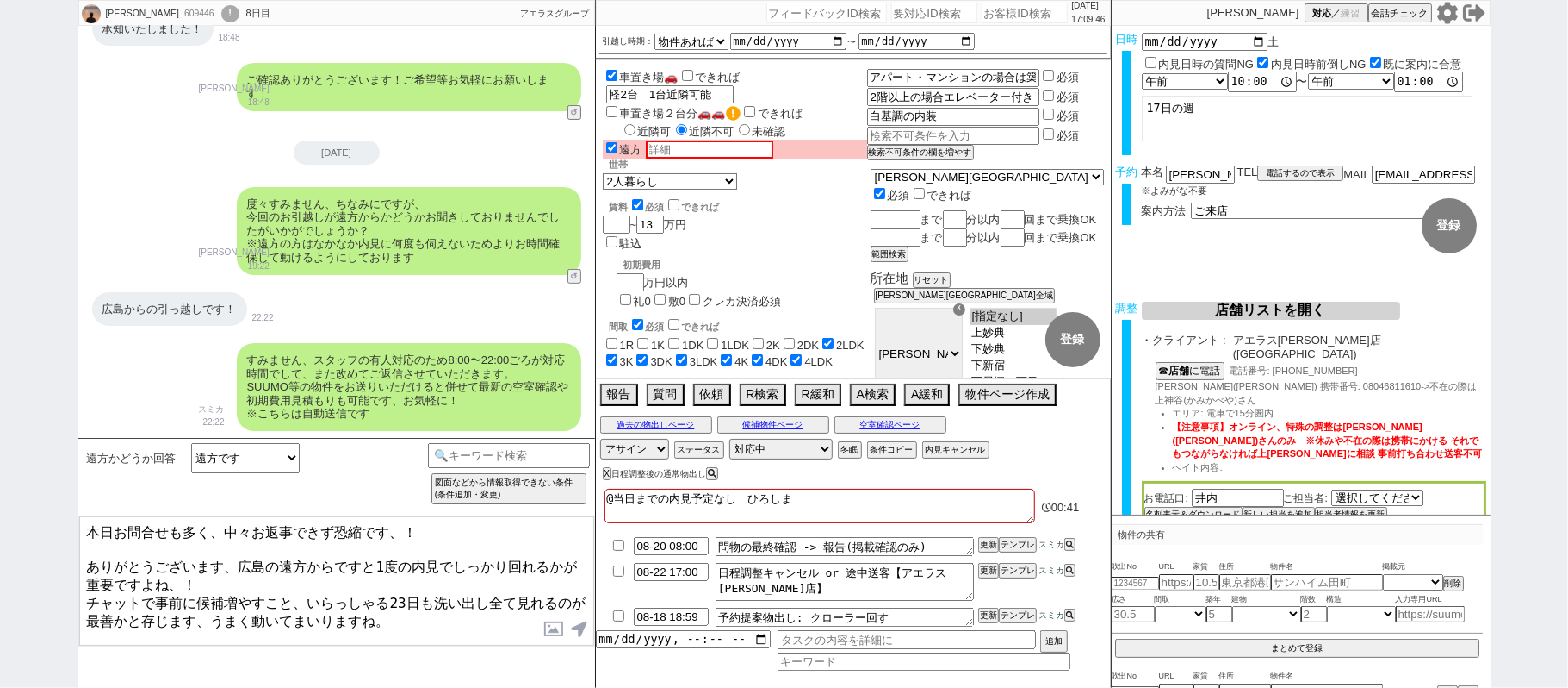
checkbox input "true"
type textarea "@当日までの内見予定なし　ひろしまざ"
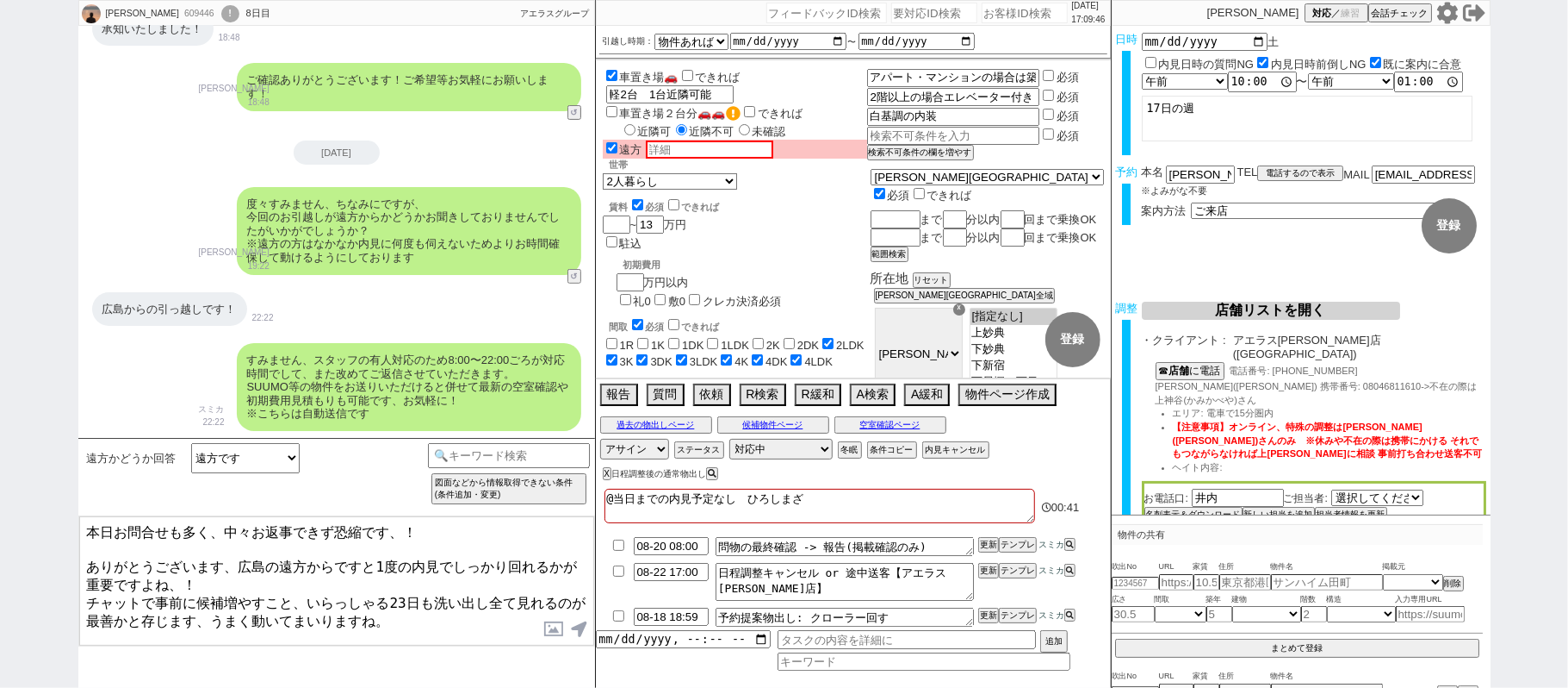
checkbox input "false"
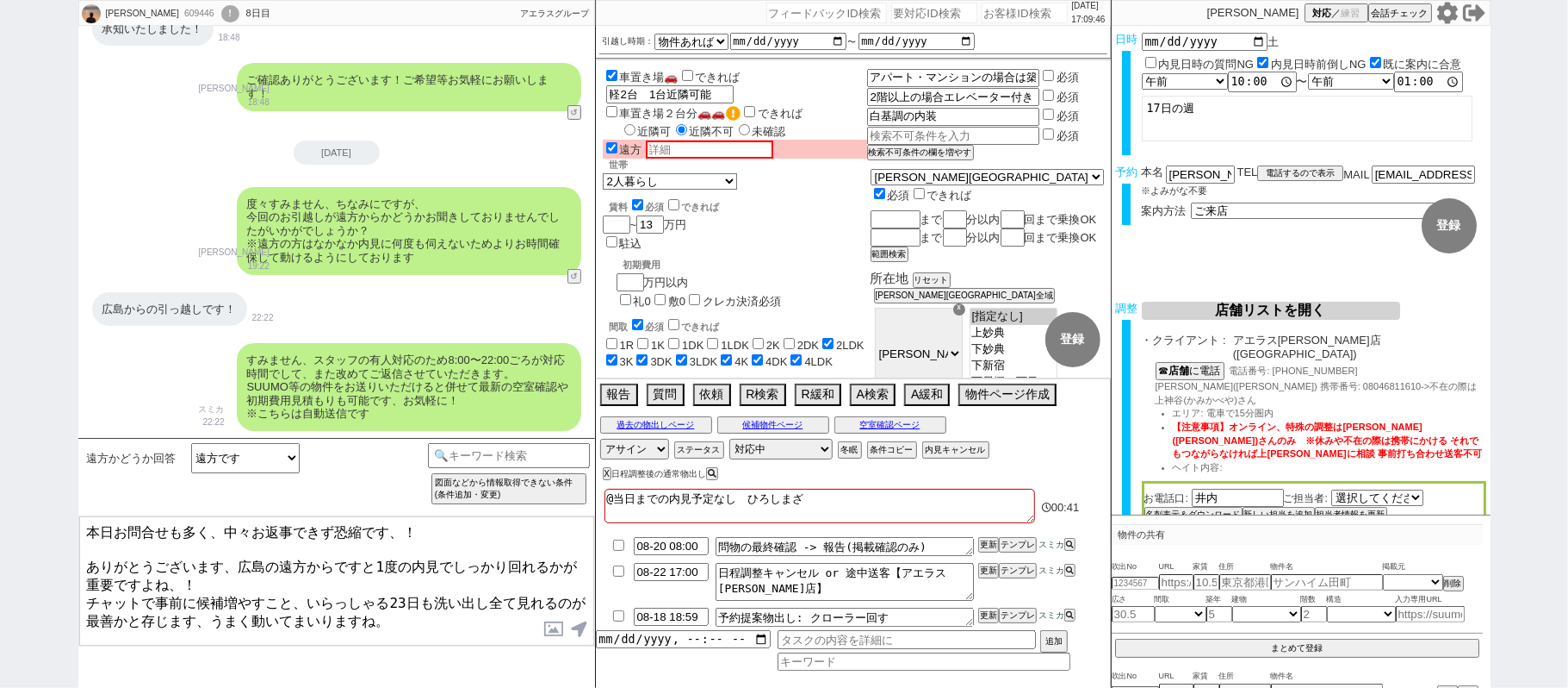
checkbox input "false"
checkbox input "true"
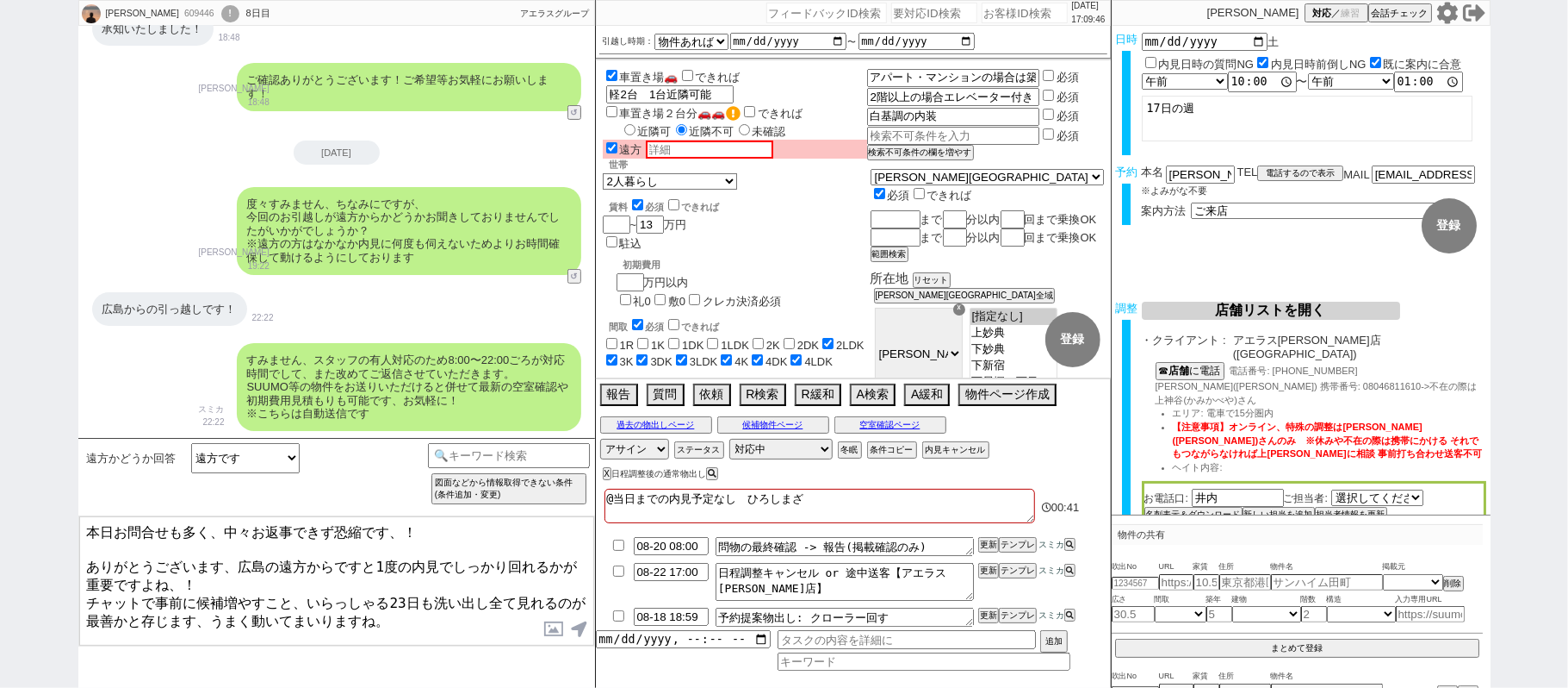
checkbox input "true"
type textarea "@当日までの内見予定なし　ひろしまざい"
checkbox input "false"
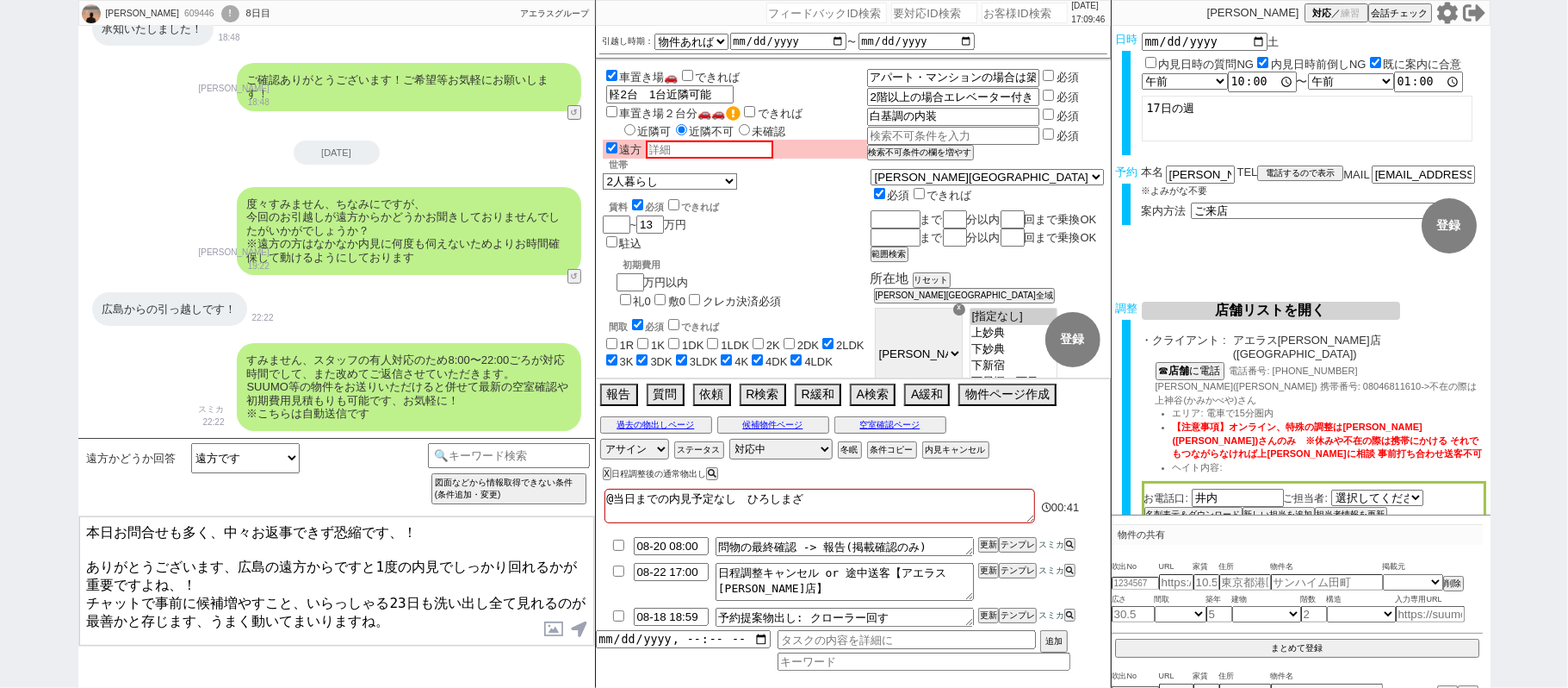
checkbox input "false"
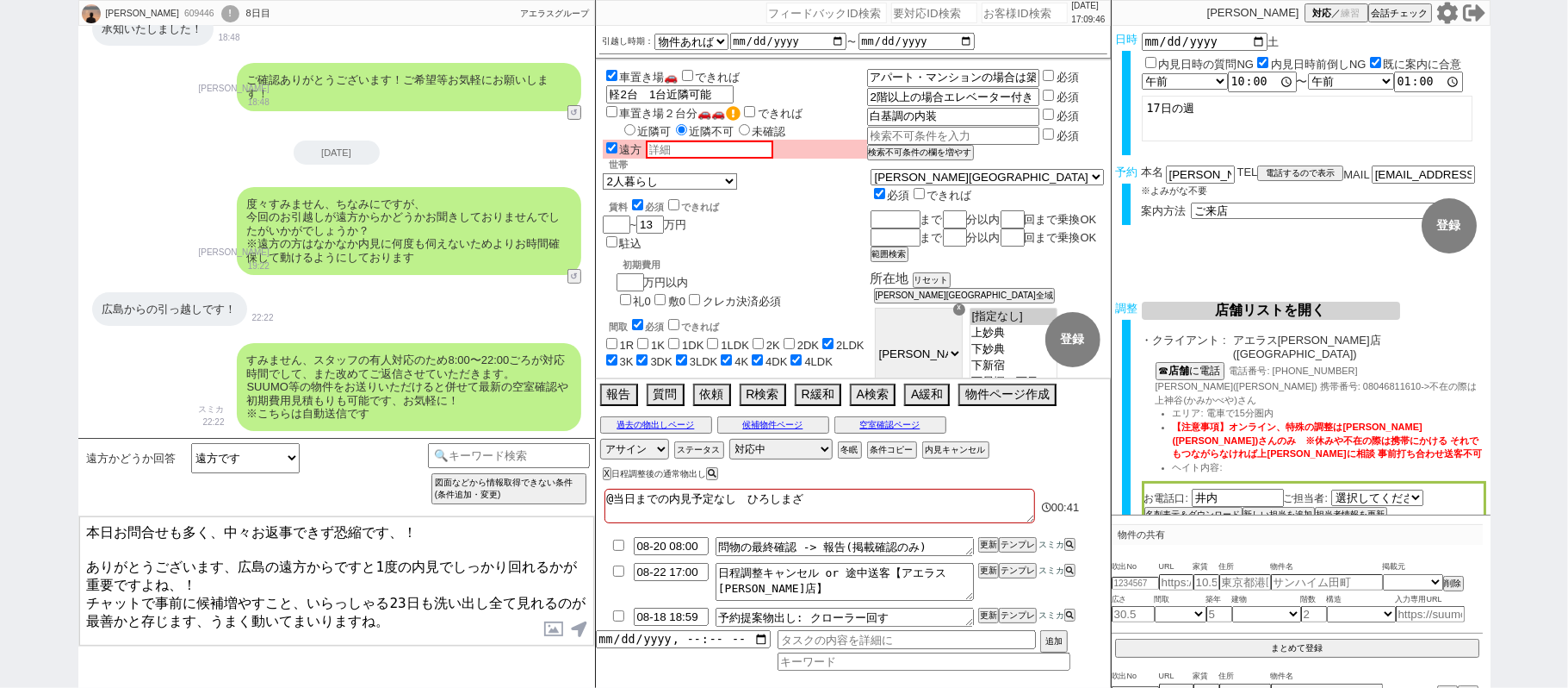
checkbox input "true"
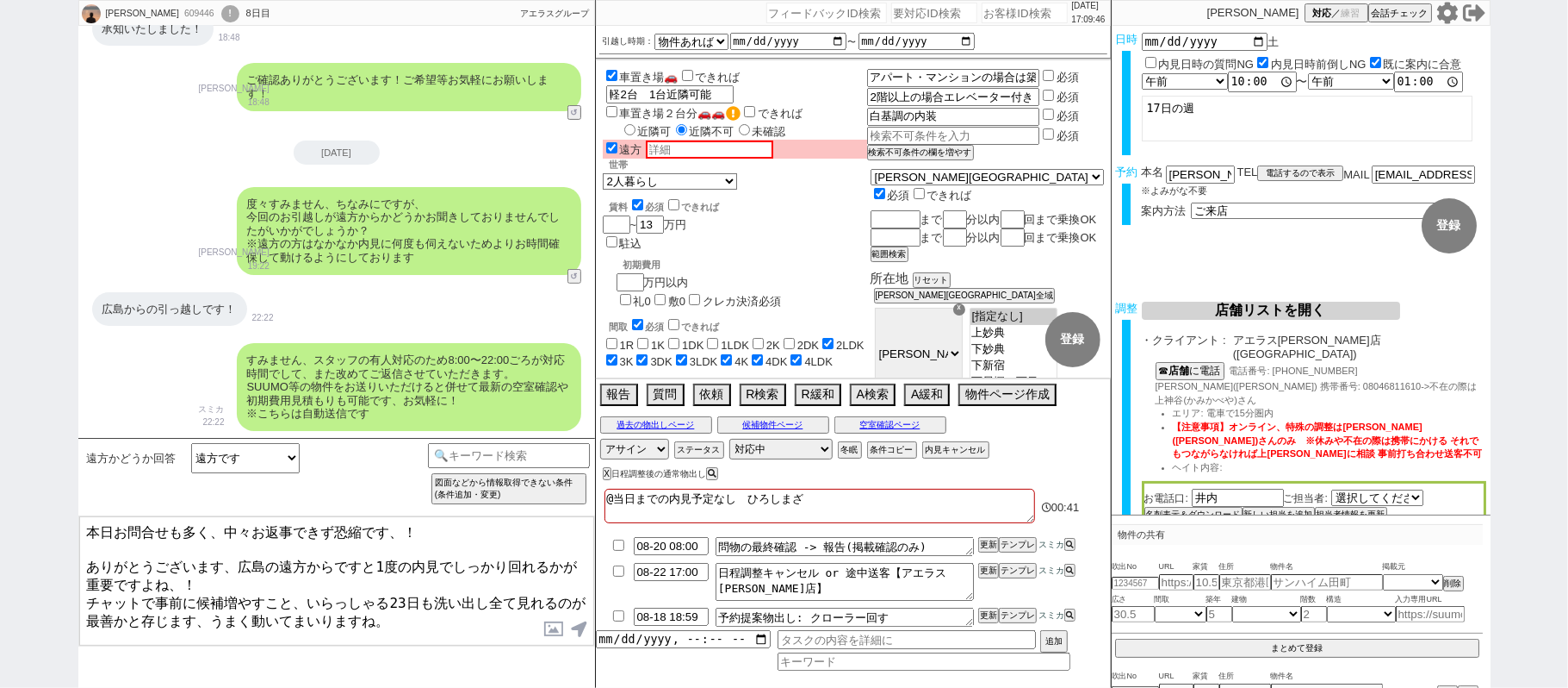
checkbox input "true"
type textarea "@当日までの内見予定なし　ひろしまざいｊ"
checkbox input "false"
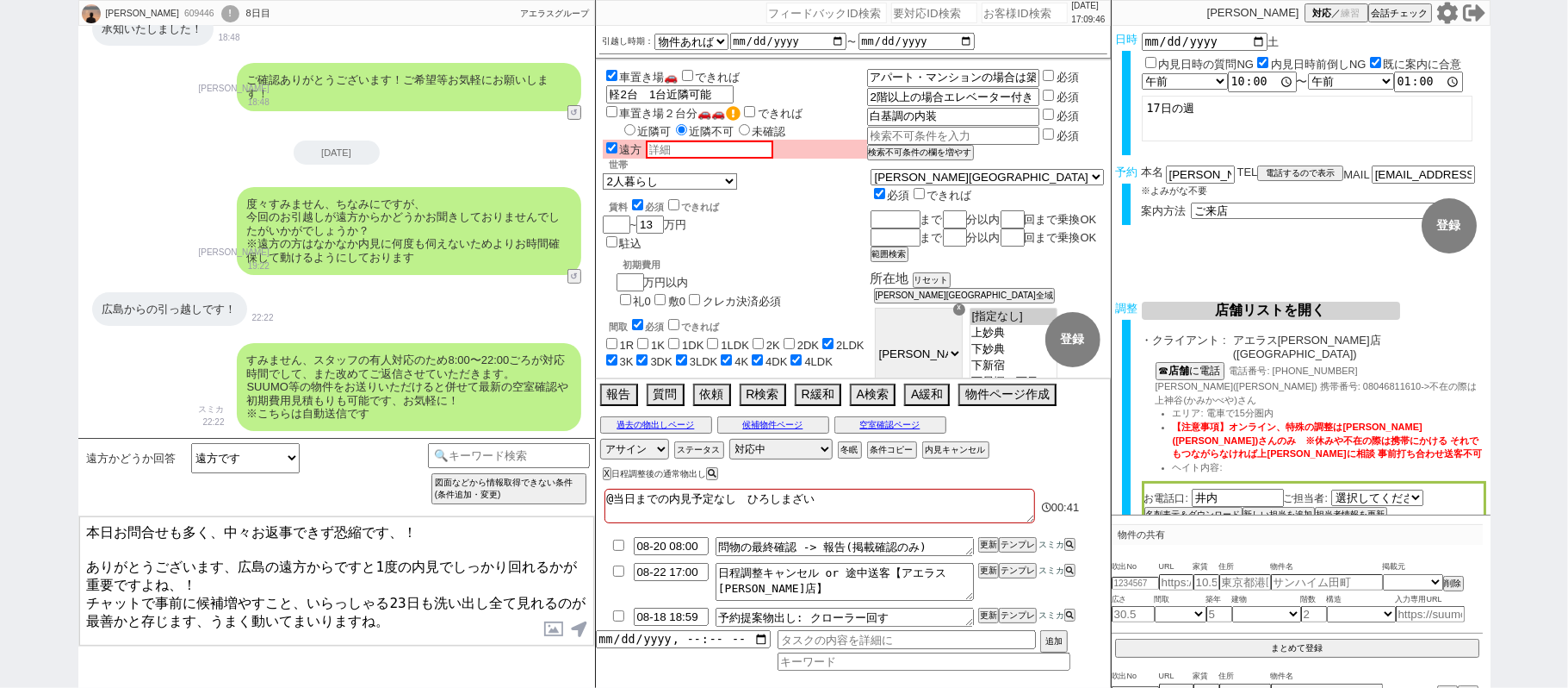
checkbox input "false"
checkbox input "true"
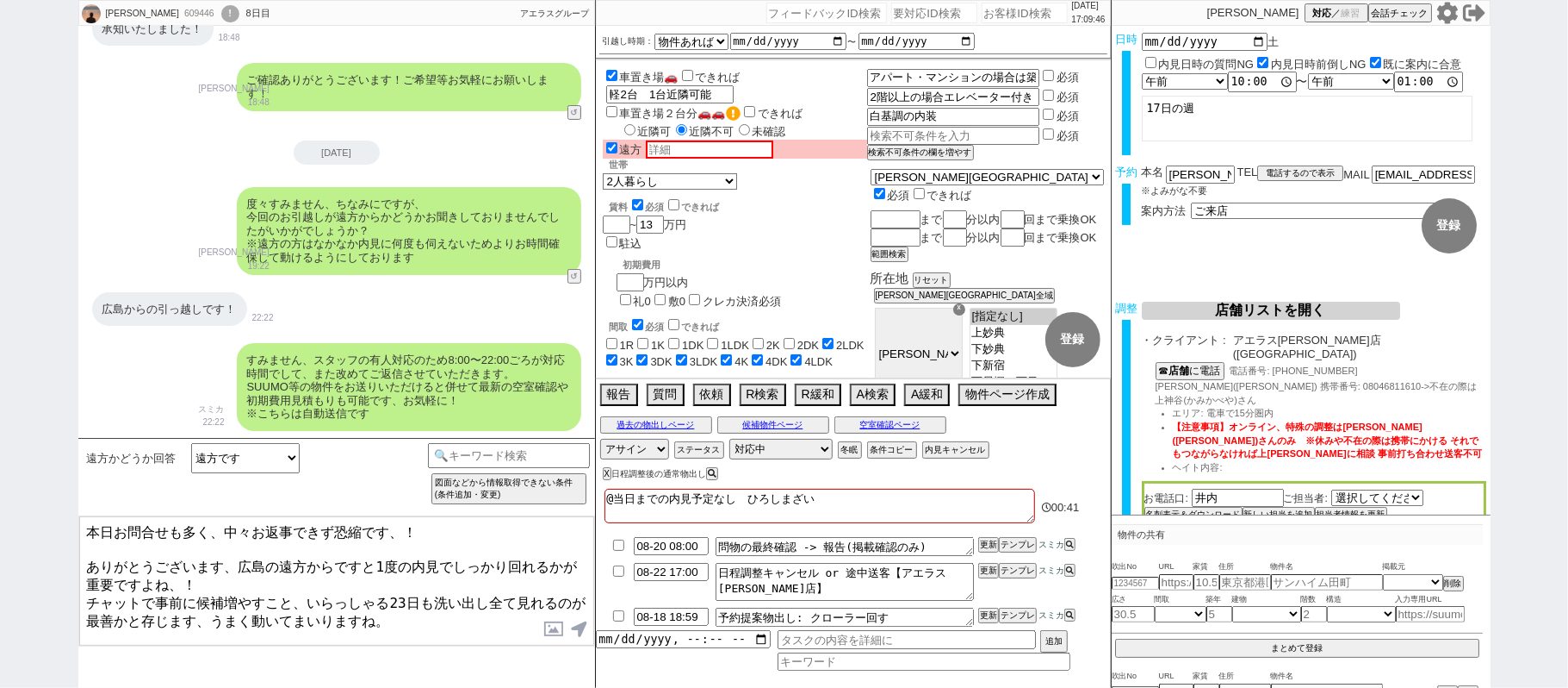
checkbox input "true"
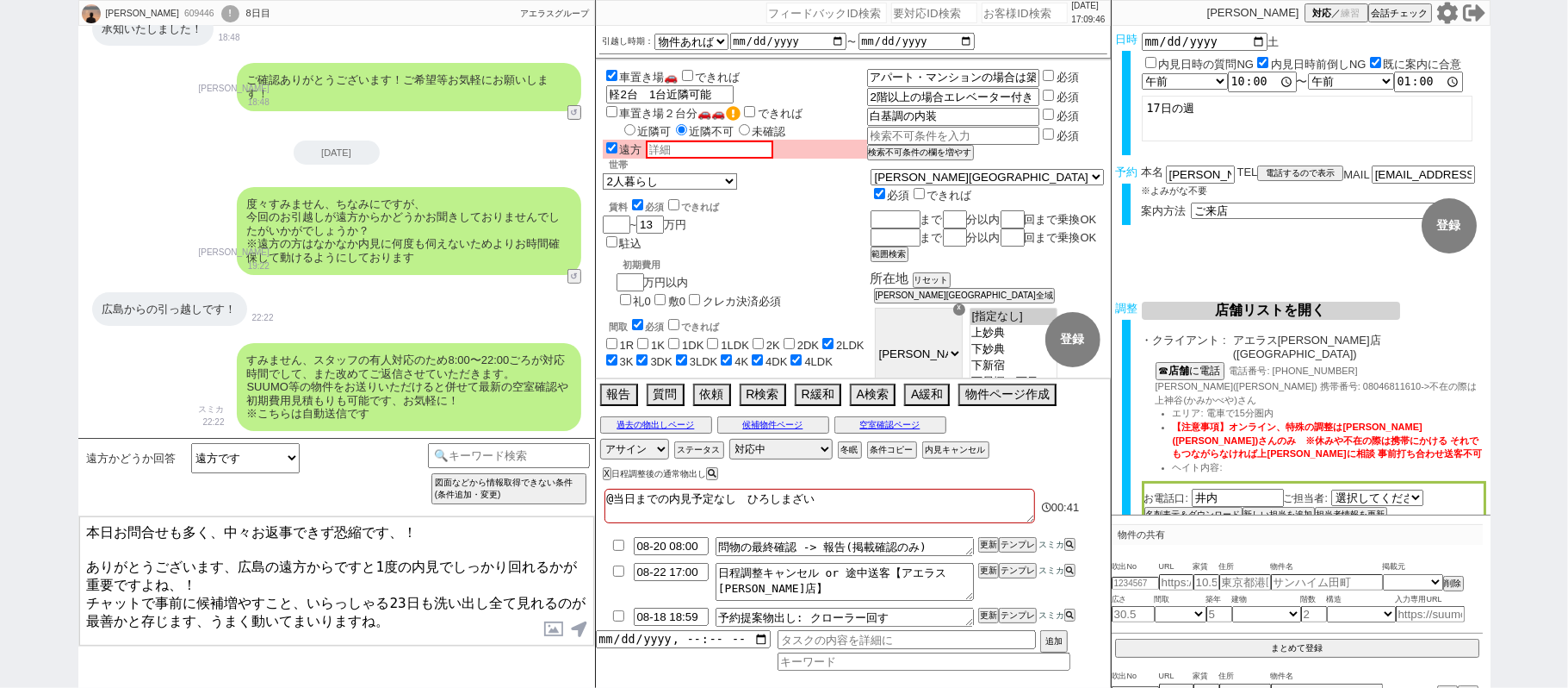
checkbox input "true"
click at [418, 594] on textarea "本日お問合せも多く、中々お返事できず恐縮です、！ ありがとうございます、広島の遠方からですと1度の内見でしっかり回れるかが重要ですよね、！ チャットで事前に候…" at bounding box center [336, 581] width 515 height 130
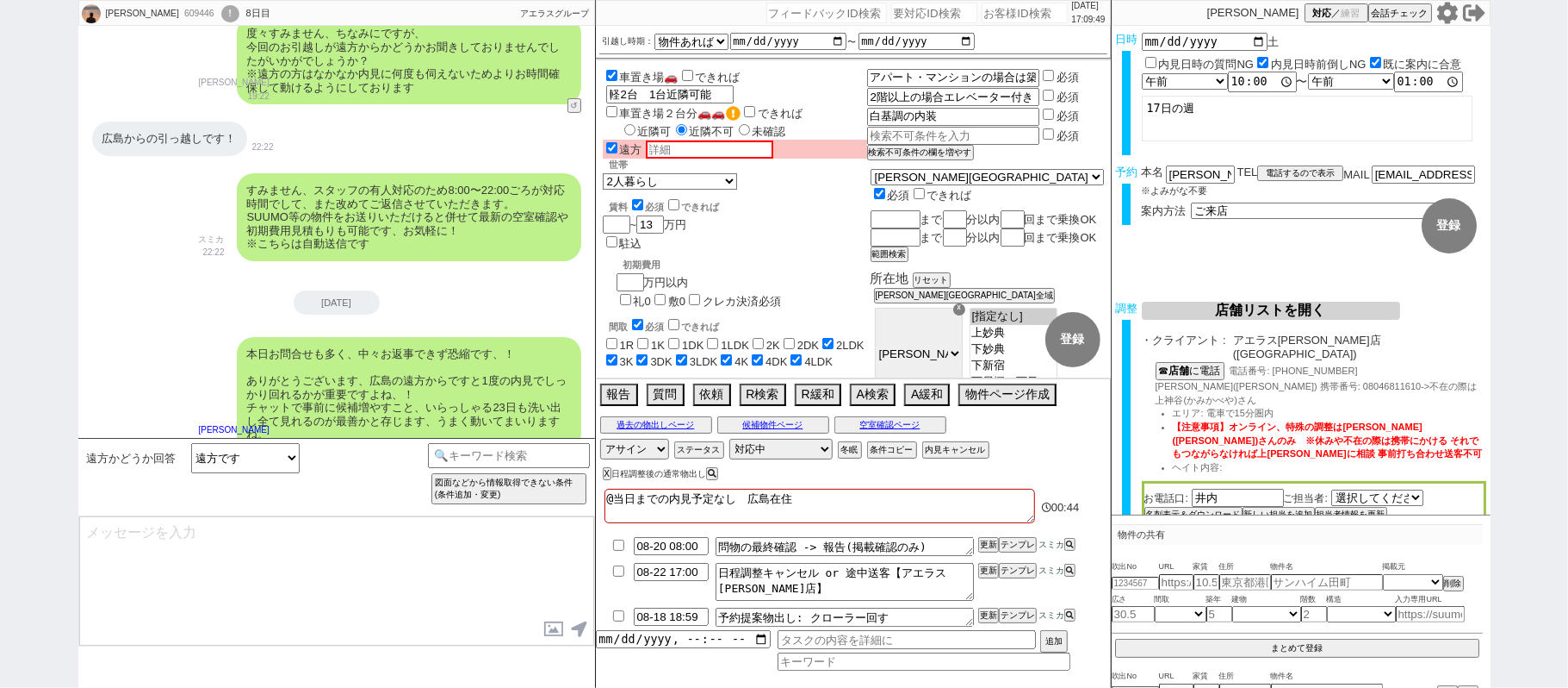
scroll to position [388, 0]
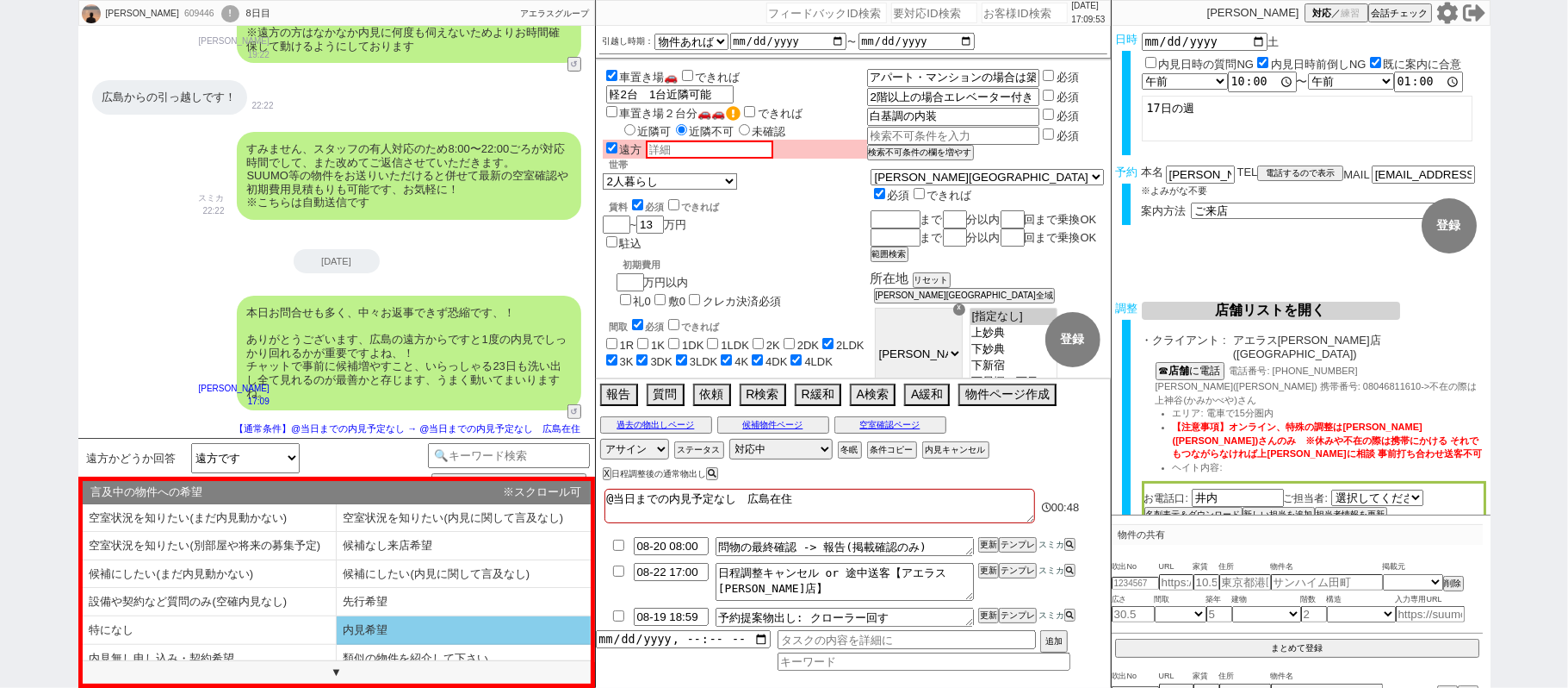
click at [337, 644] on li "内見希望" at bounding box center [209, 658] width 254 height 28
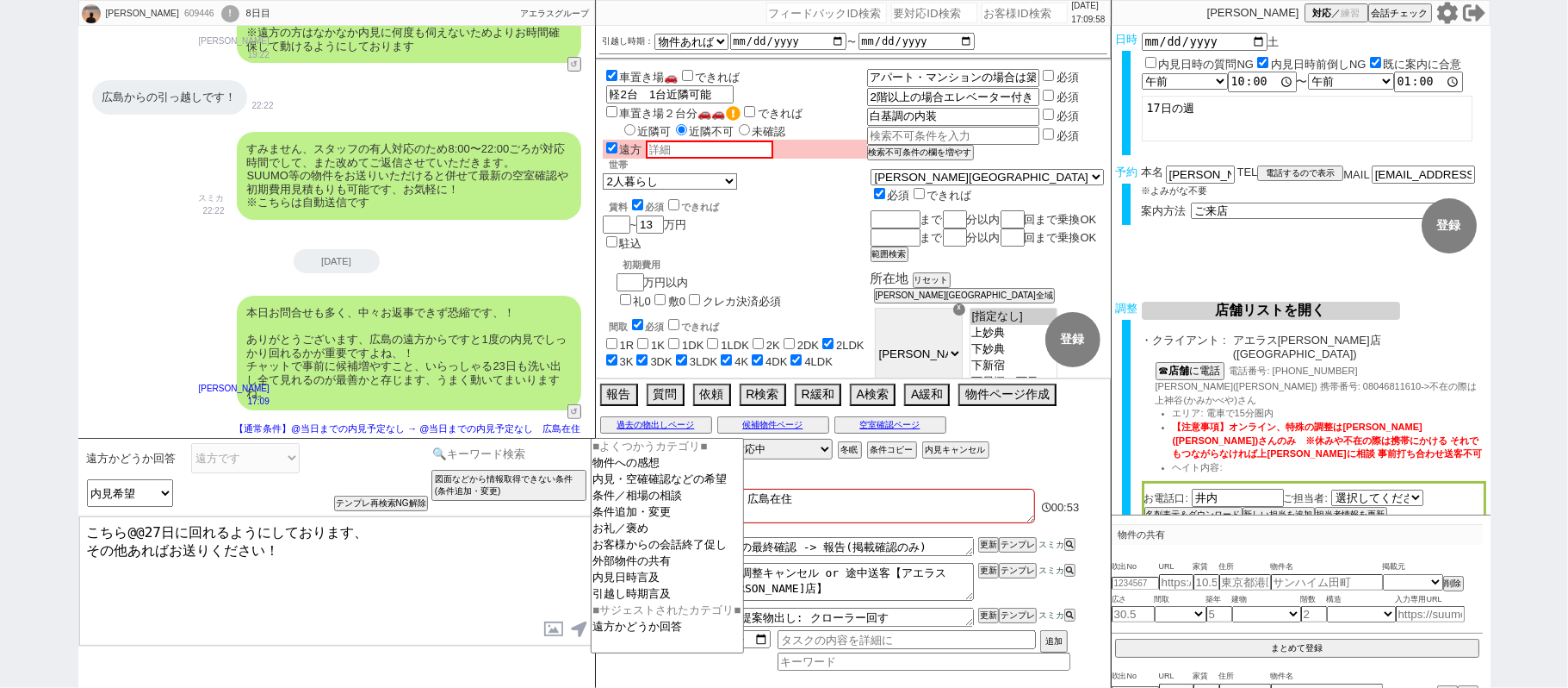
click at [498, 462] on input at bounding box center [510, 454] width 163 height 22
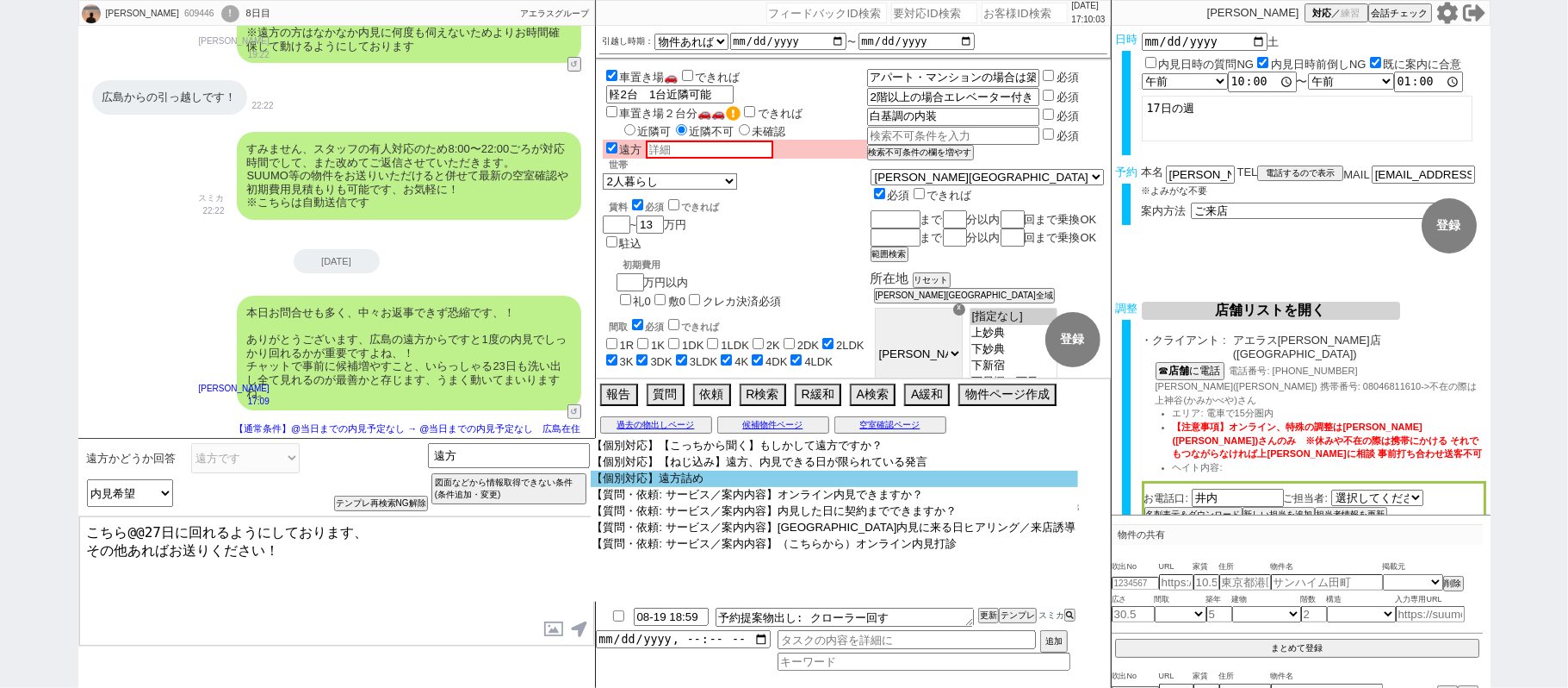
click at [667, 482] on option "【個別対応】遠方詰め" at bounding box center [834, 479] width 487 height 16
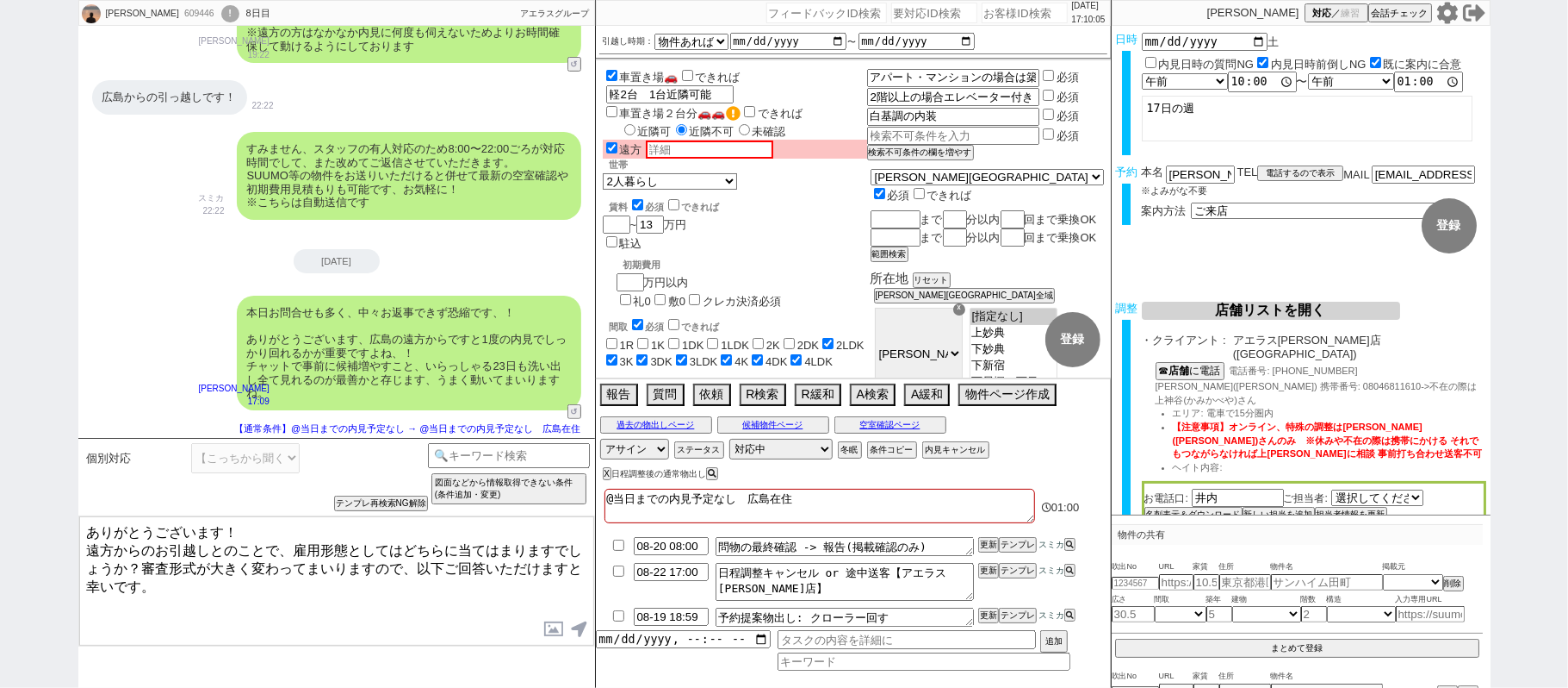
drag, startPoint x: 267, startPoint y: 522, endPoint x: 0, endPoint y: 424, distance: 284.4
click at [0, 428] on div "Atsushi Haramoto 609446 ! 0 8日目 冬眠中 自社客 アエラスグループ スミカ_BPO チャット全表示 2025-08-16 承知い…" at bounding box center [784, 344] width 1568 height 688
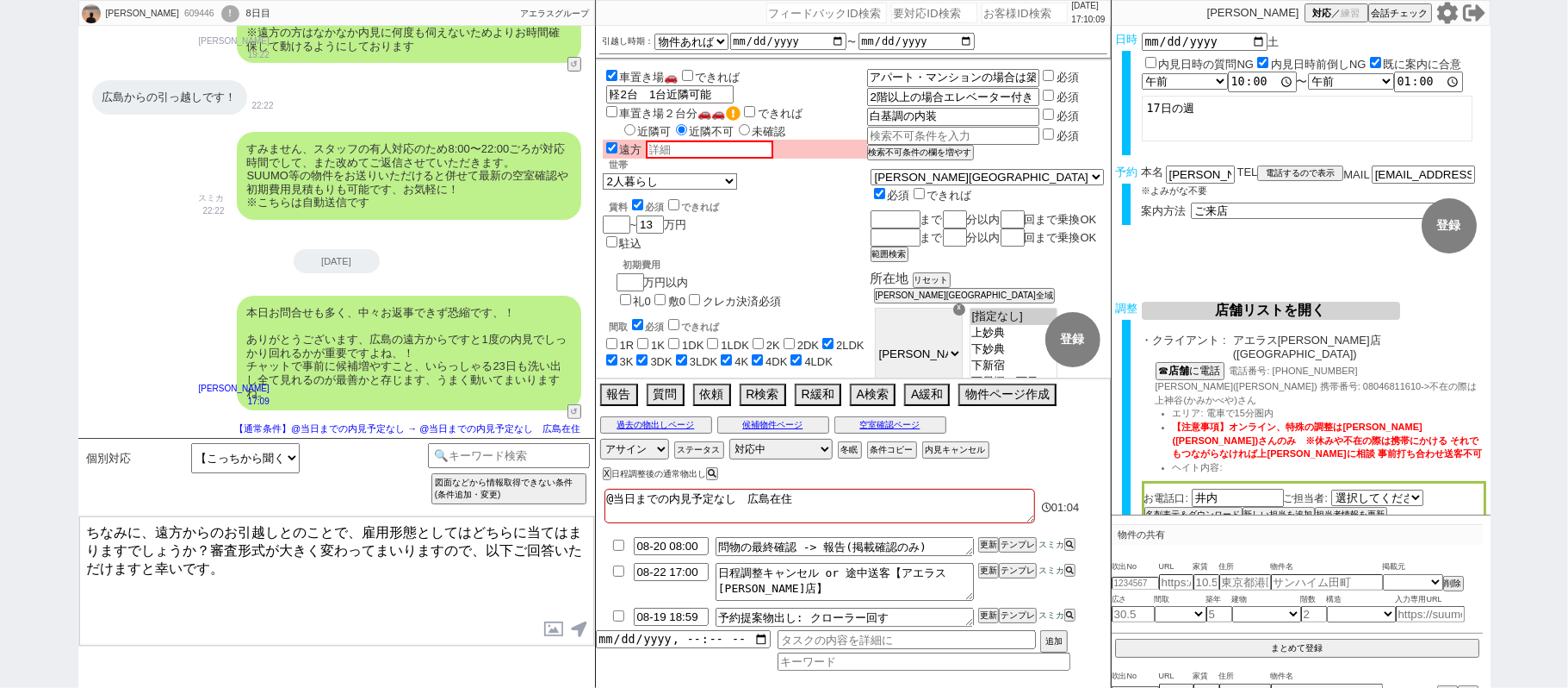
click at [271, 581] on textarea "ちなみに、遠方からのお引越しとのことで、雇用形態としてはどちらに当てはまりますでしょうか？審査形式が大きく変わってまいりますので、以下ご回答いただけますと幸い…" at bounding box center [336, 581] width 515 height 130
click at [212, 547] on textarea "ちなみに、遠方からのお引越しとのことで、雇用形態としてはどちらに当てはまりますでしょうか？審査形式が大きく変わってまいりますので、以下ご回答いただけますと幸い…" at bounding box center [336, 581] width 515 height 130
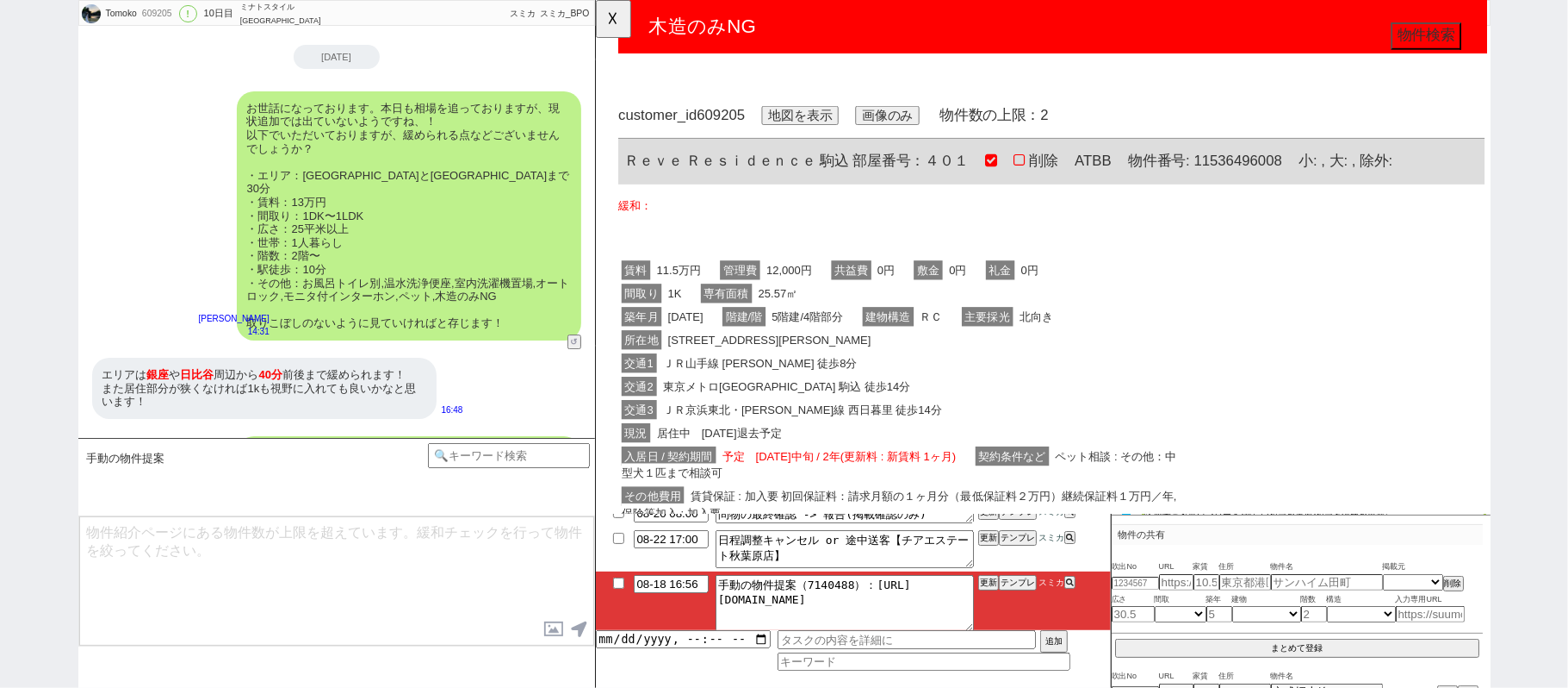
scroll to position [8598, 0]
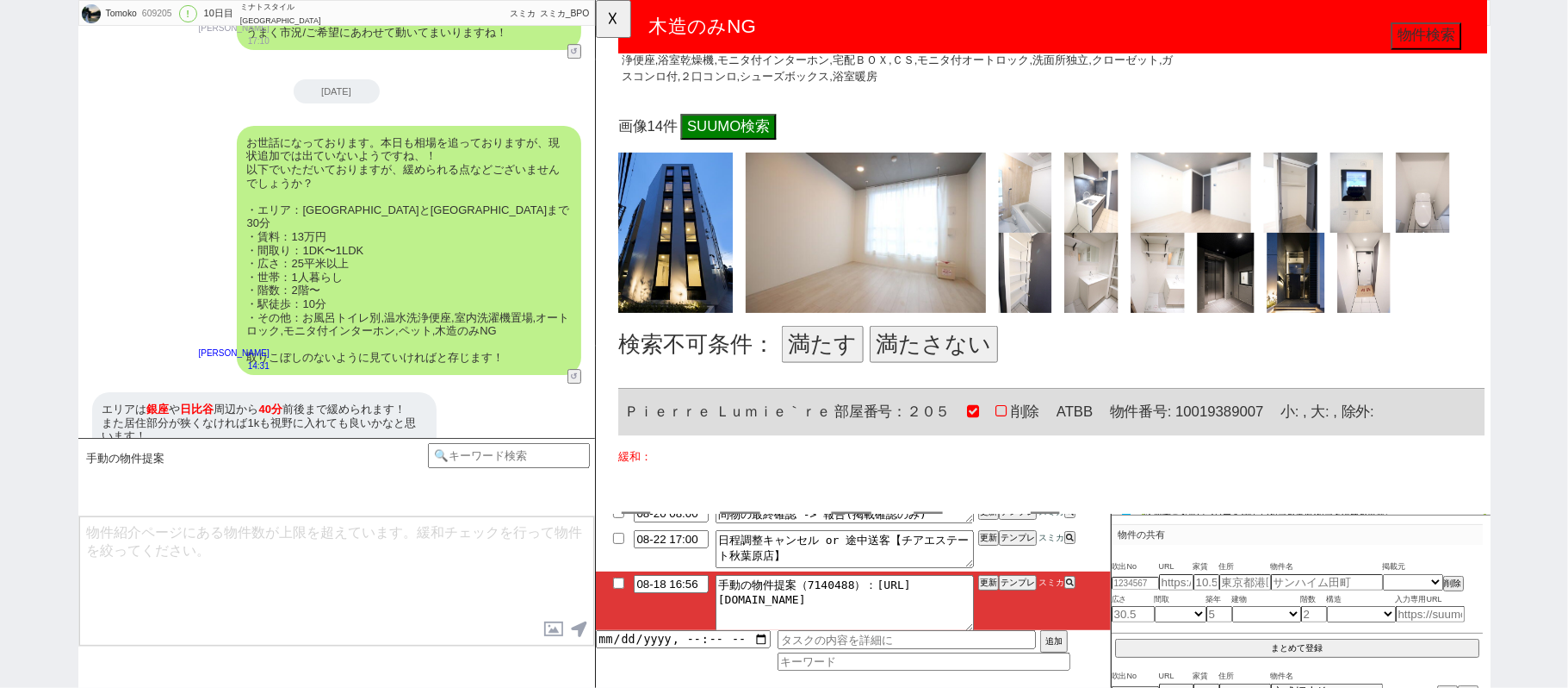
click at [838, 369] on button "満たす" at bounding box center [839, 370] width 88 height 40
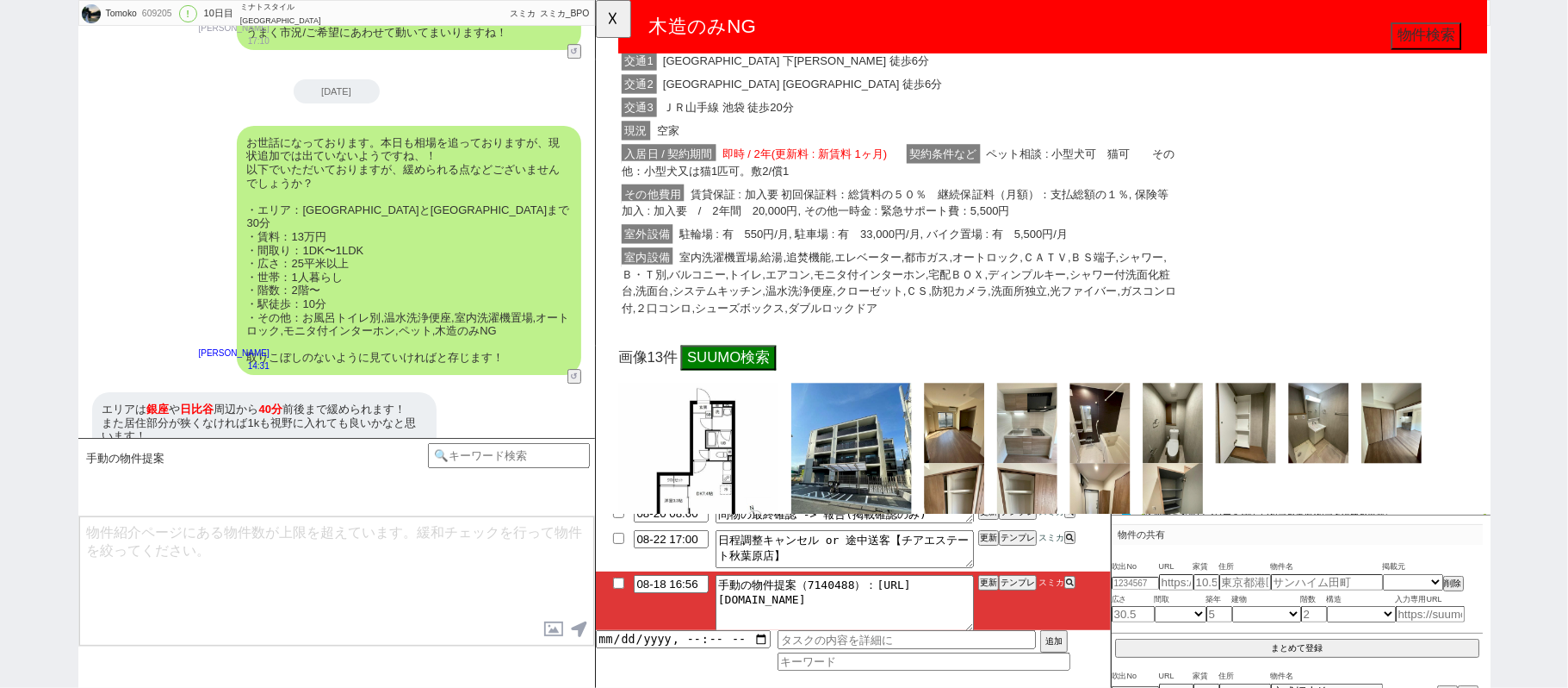
scroll to position [1379, 0]
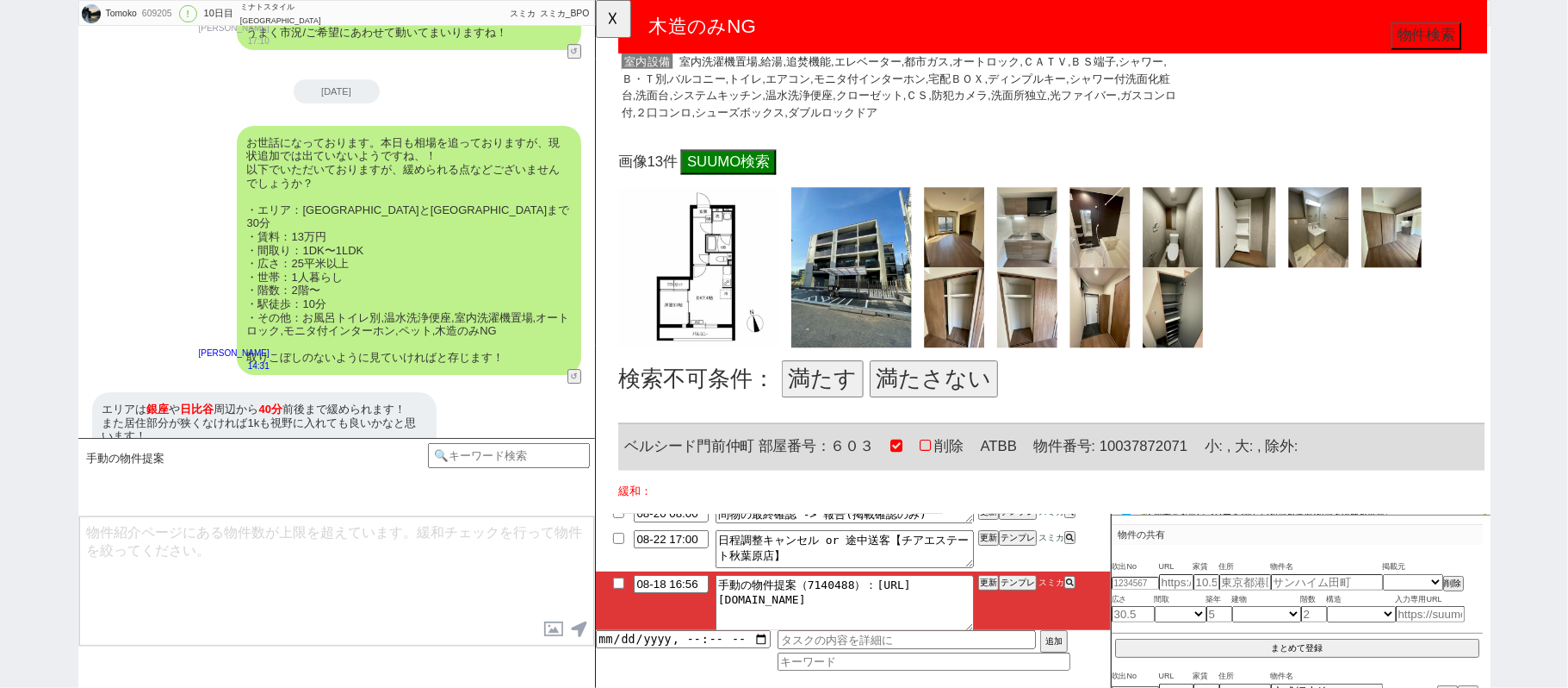
click at [861, 399] on button "満たす" at bounding box center [839, 408] width 88 height 40
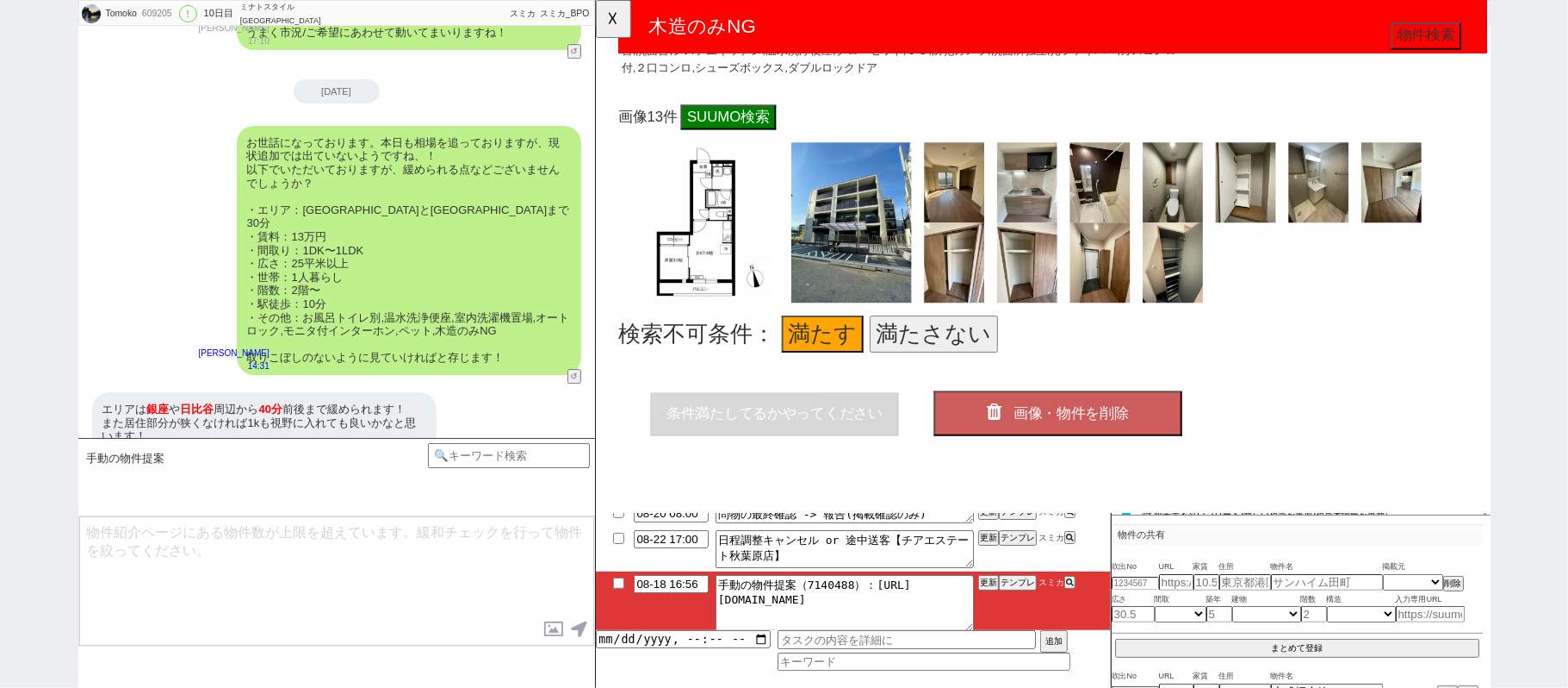
scroll to position [1455, 0]
click at [1106, 436] on span "画像・物件を削除" at bounding box center [1105, 444] width 124 height 17
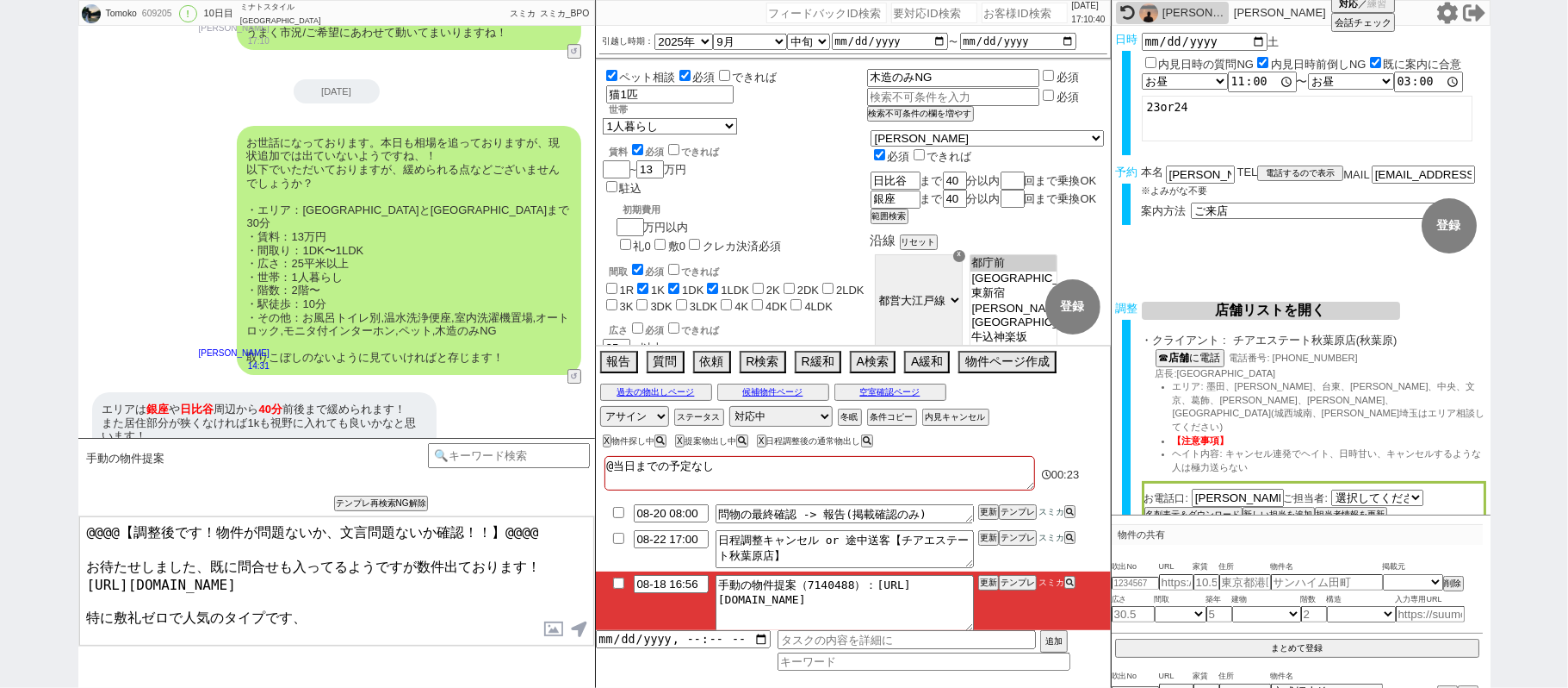
drag, startPoint x: 160, startPoint y: 542, endPoint x: 0, endPoint y: 352, distance: 248.4
click at [0, 441] on div "Tomoko 609205 ! 0 10日目 ミナトスタイル銀座新橋店 冬眠中 自社客 スミカ スミカ_BPO チャット全表示 2025-08-09 新しくフ…" at bounding box center [784, 344] width 1568 height 688
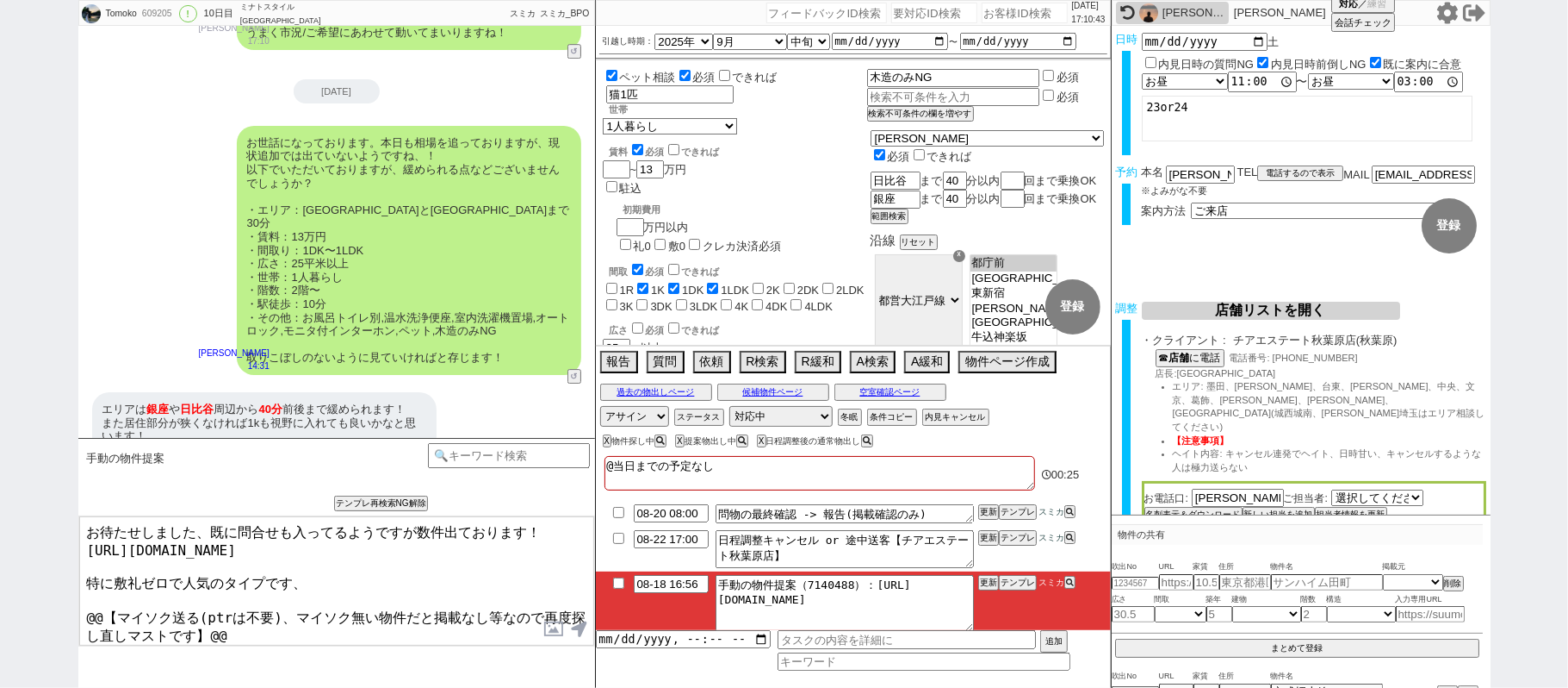
click at [211, 533] on textarea "お待たせしました、既に問合せも入ってるようですが数件出ております！ https://tools.sumika.live/pages/9v8n0t5 特に敷礼ゼ…" at bounding box center [336, 581] width 515 height 130
click at [418, 529] on textarea "お待たせしました、既に問合せも入ってるようですが数件出ております！ https://tools.sumika.live/pages/9v8n0t5 特に敷礼ゼ…" at bounding box center [336, 581] width 515 height 130
drag, startPoint x: 90, startPoint y: 600, endPoint x: 601, endPoint y: 674, distance: 516.3
click at [572, 676] on div "手動の物件提案 中カテゴリを選択 小カテゴリを選択 あなたはパートナーですか？ 0 0||null 1 内見日までの日数 -1 !=0 !=0&&!=1 !=…" at bounding box center [337, 563] width 516 height 250
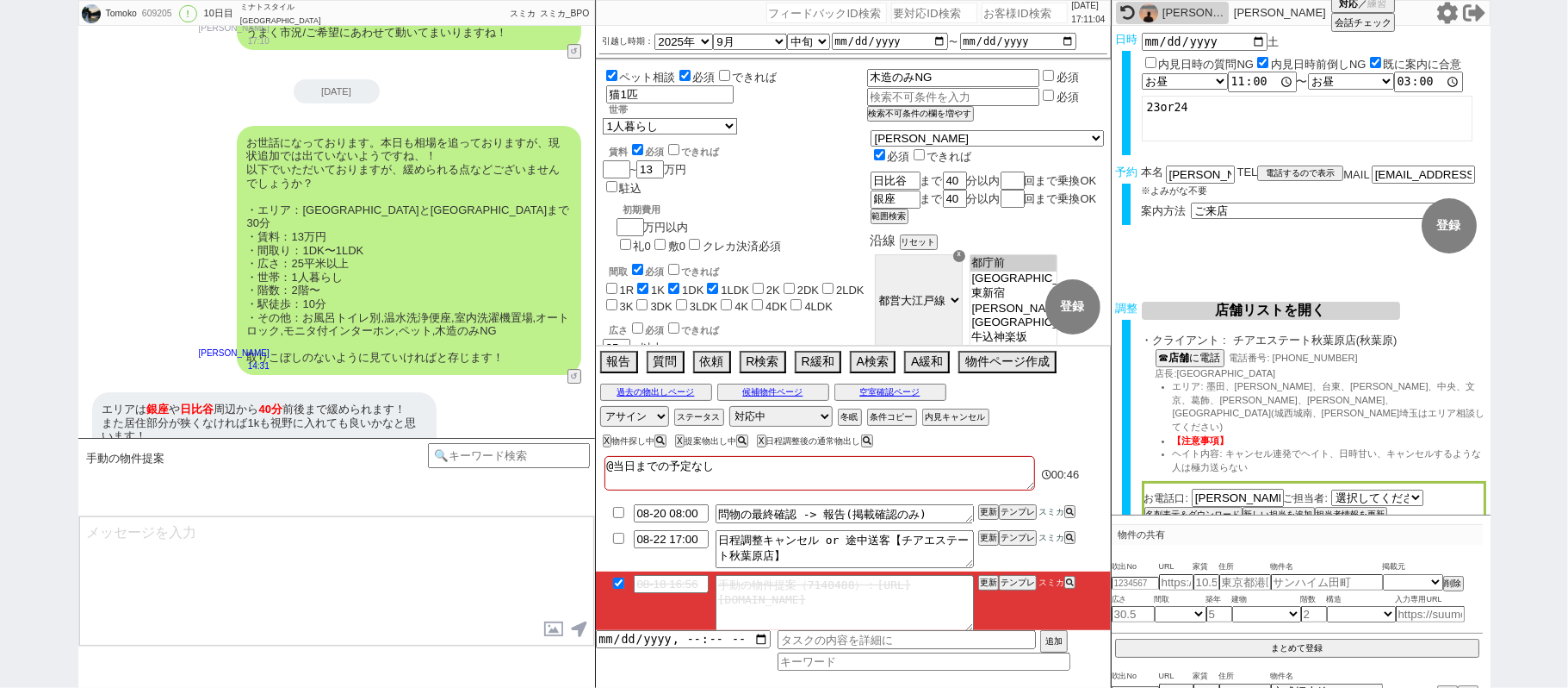
scroll to position [8833, 0]
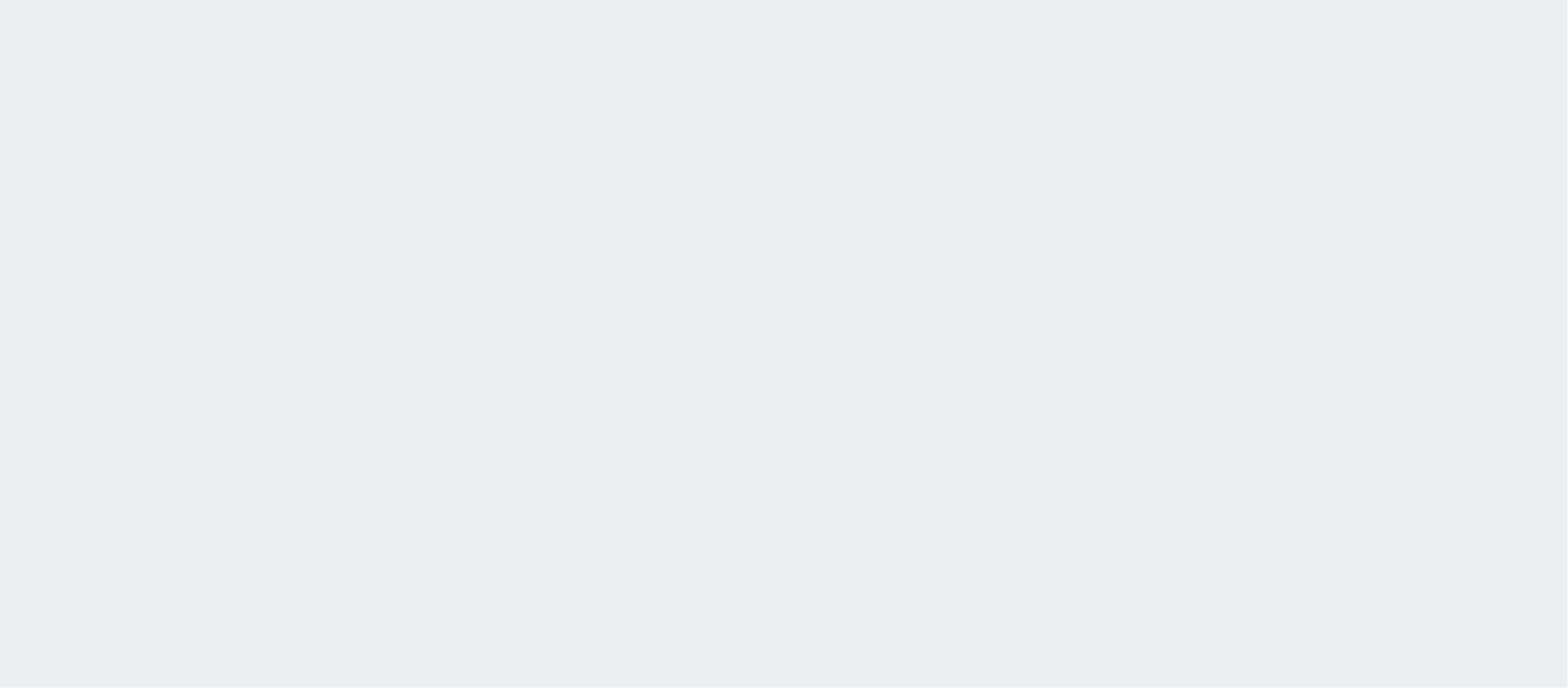
click at [546, 469] on div at bounding box center [784, 344] width 1568 height 688
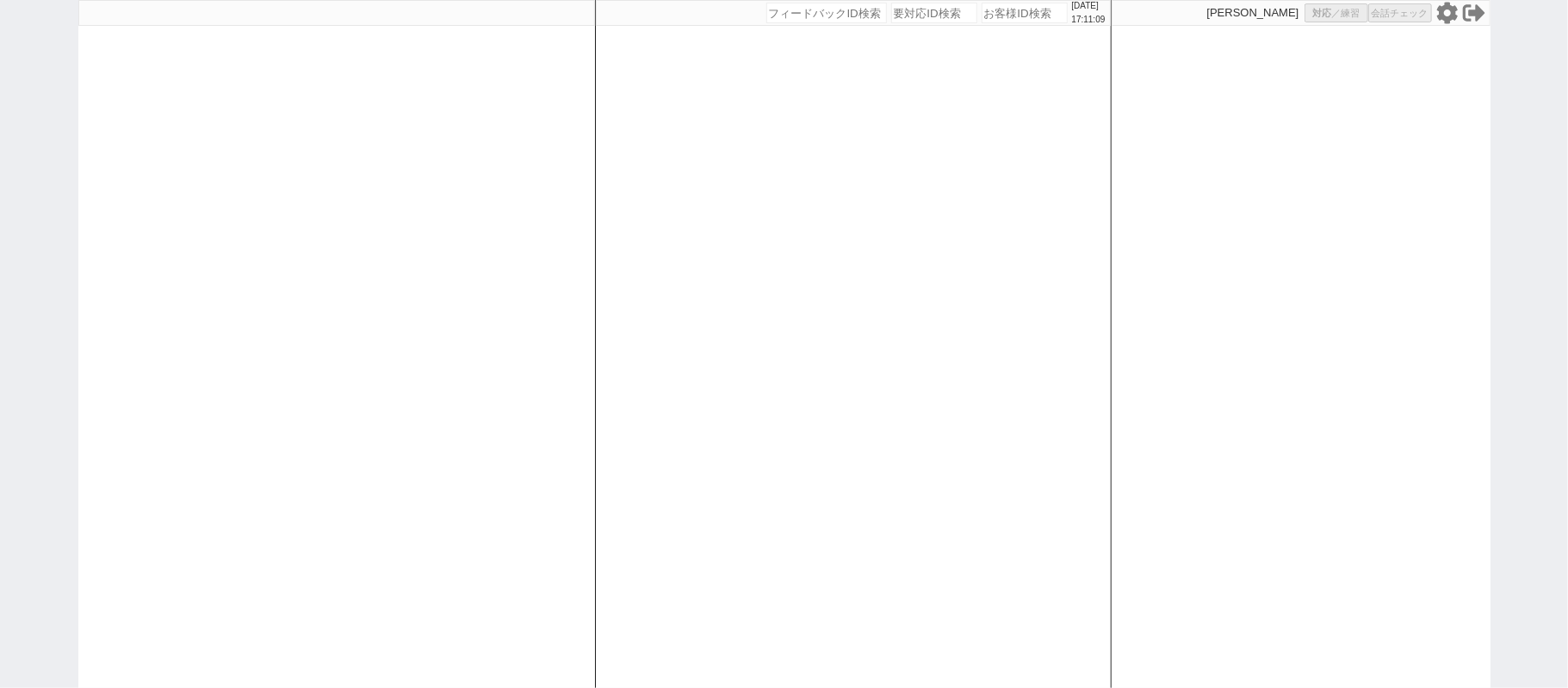
select select
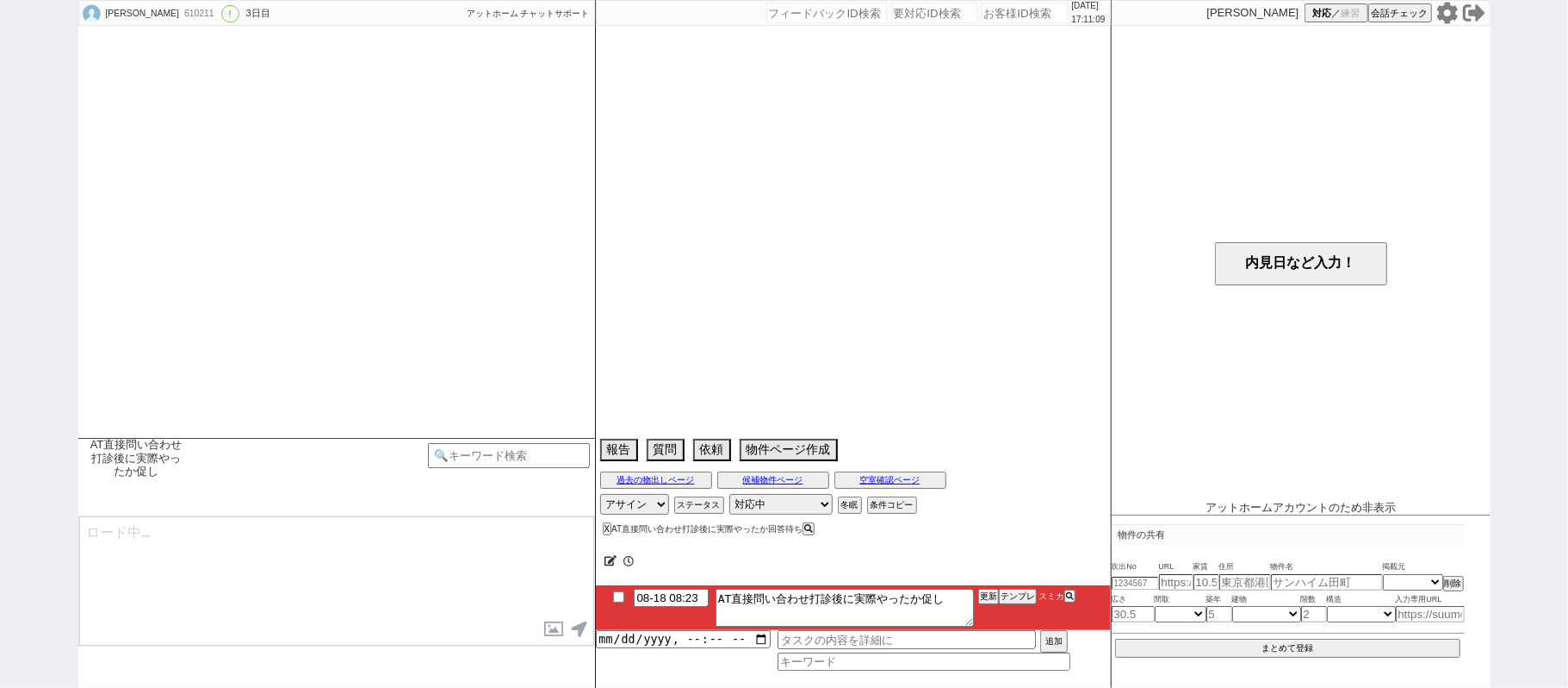
select select "2026"
select select "3"
select select "37"
select select "7"
select select "48"
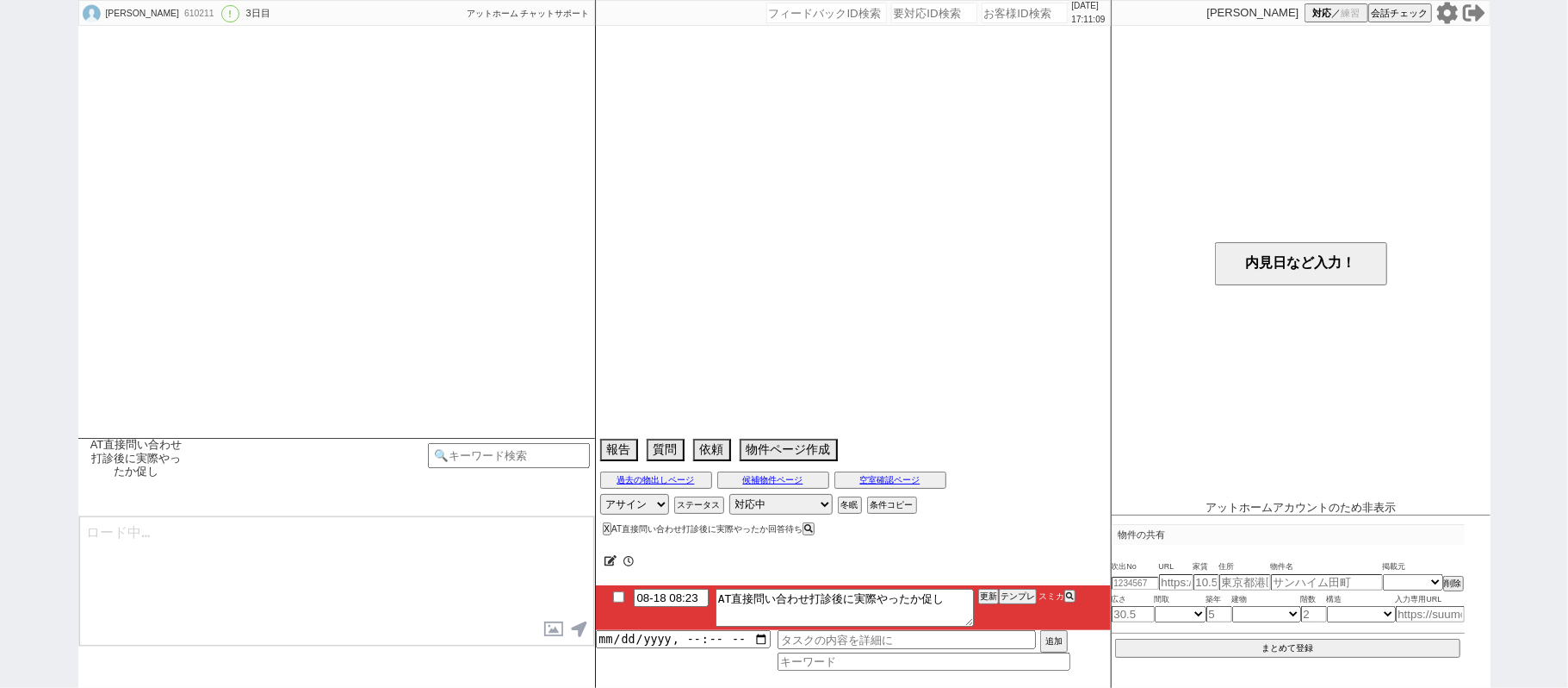
select select "[DATE]"
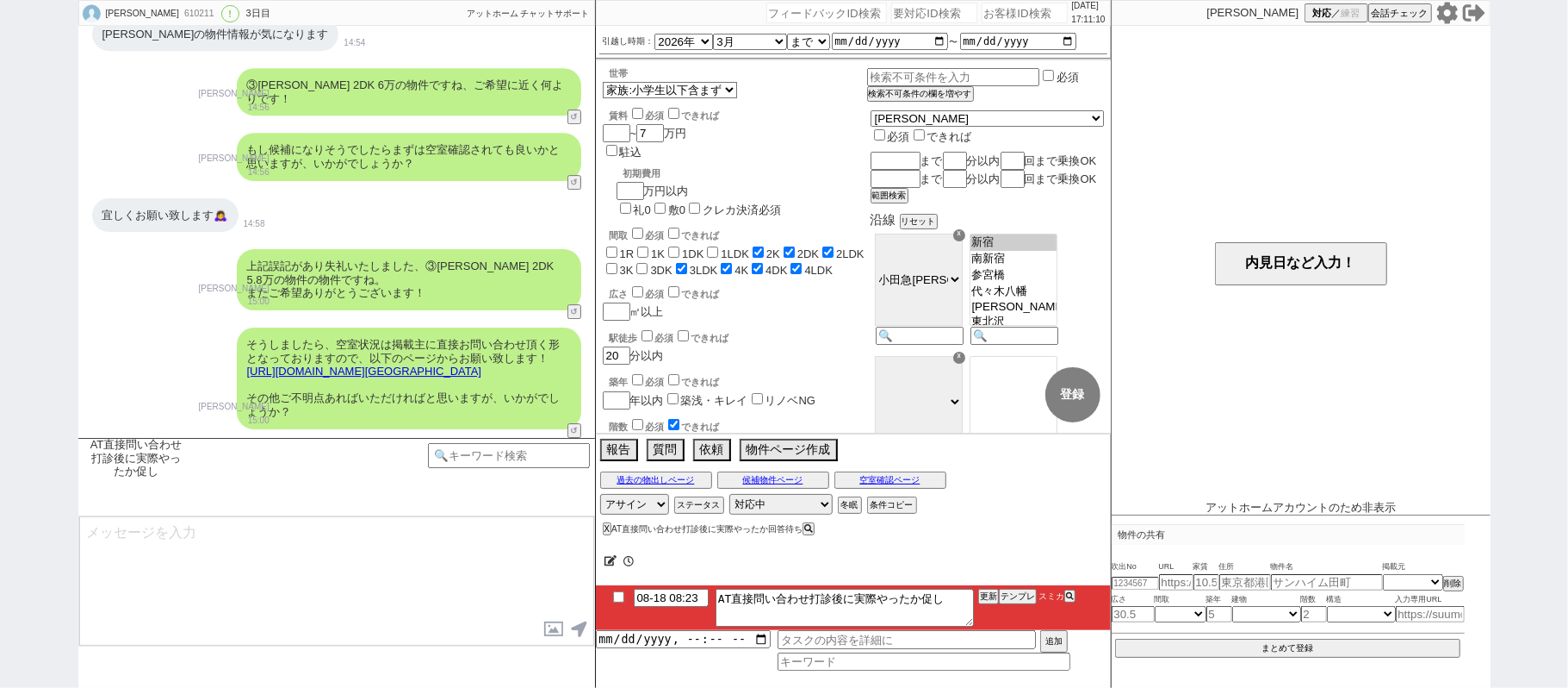
scroll to position [398, 0]
type textarea "お世話になります、その後無事問い合わせ等問題ございませんでしたでしょうか？ ご不明点/追加のご要望等ございましたらお気軽にいただけますと幸いです！"
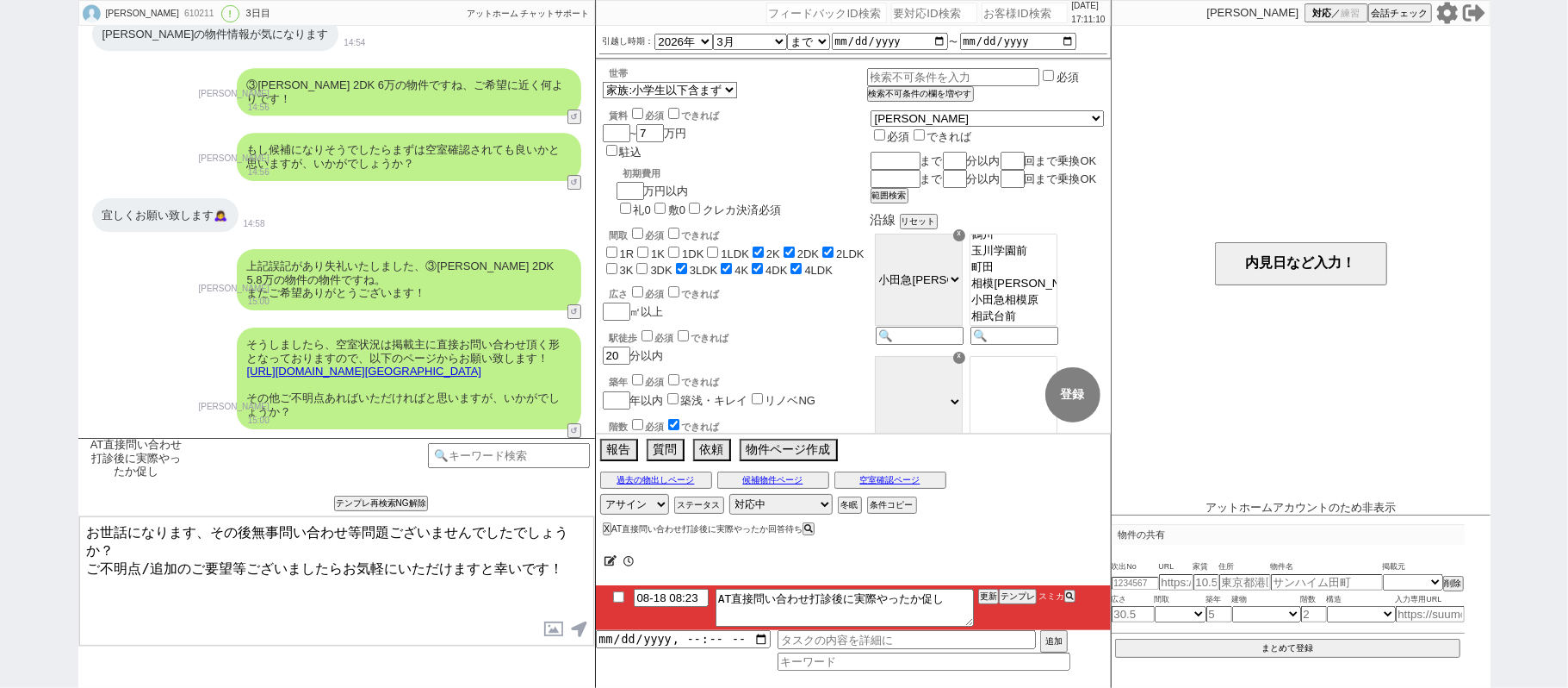
scroll to position [4000, 0]
checkbox input "true"
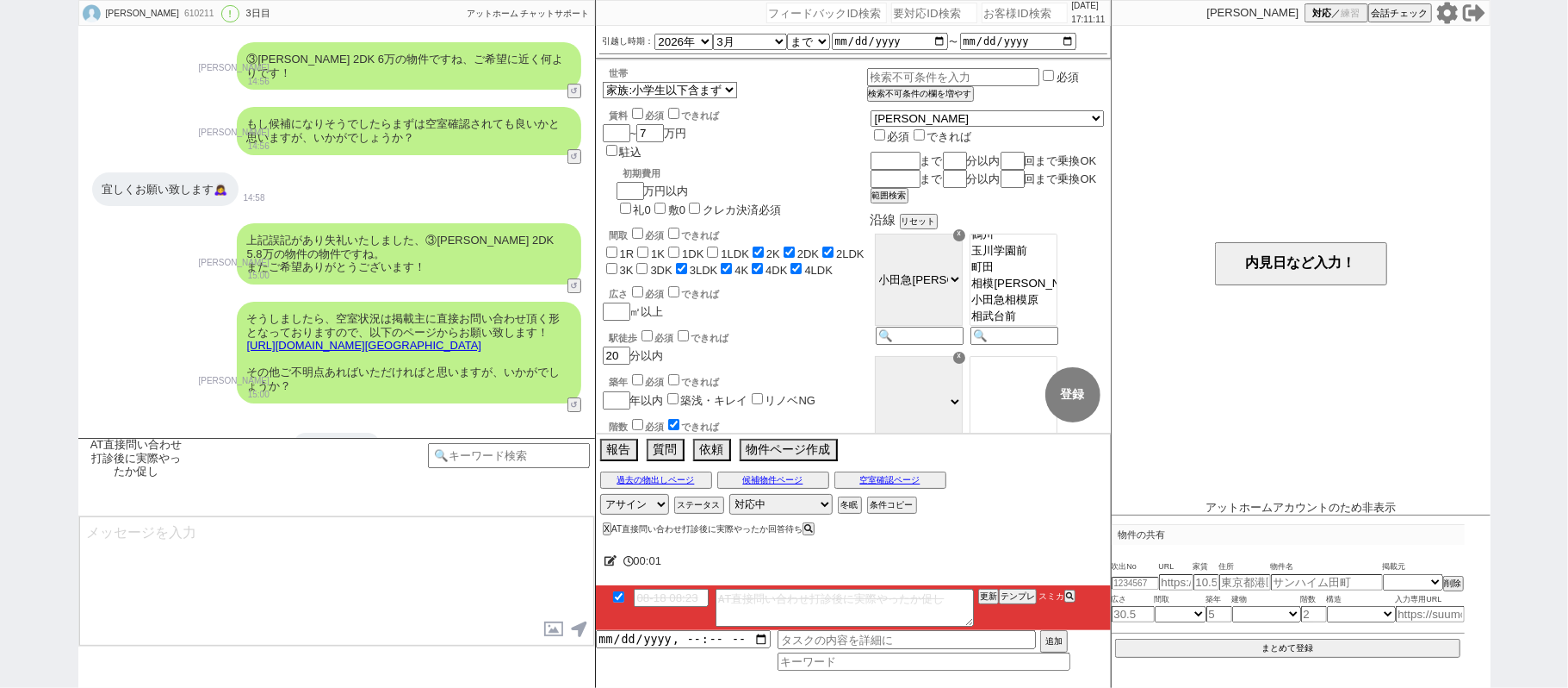
scroll to position [4151, 0]
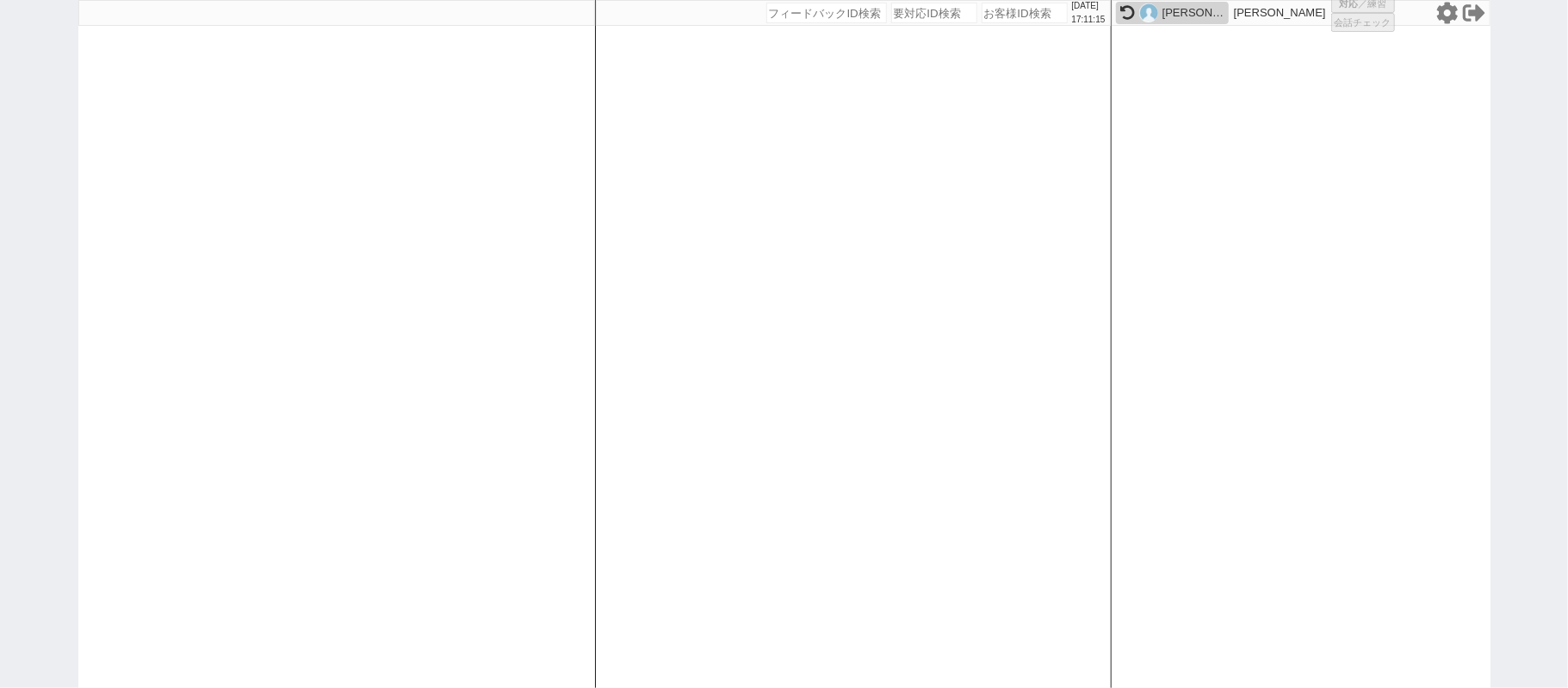
select select
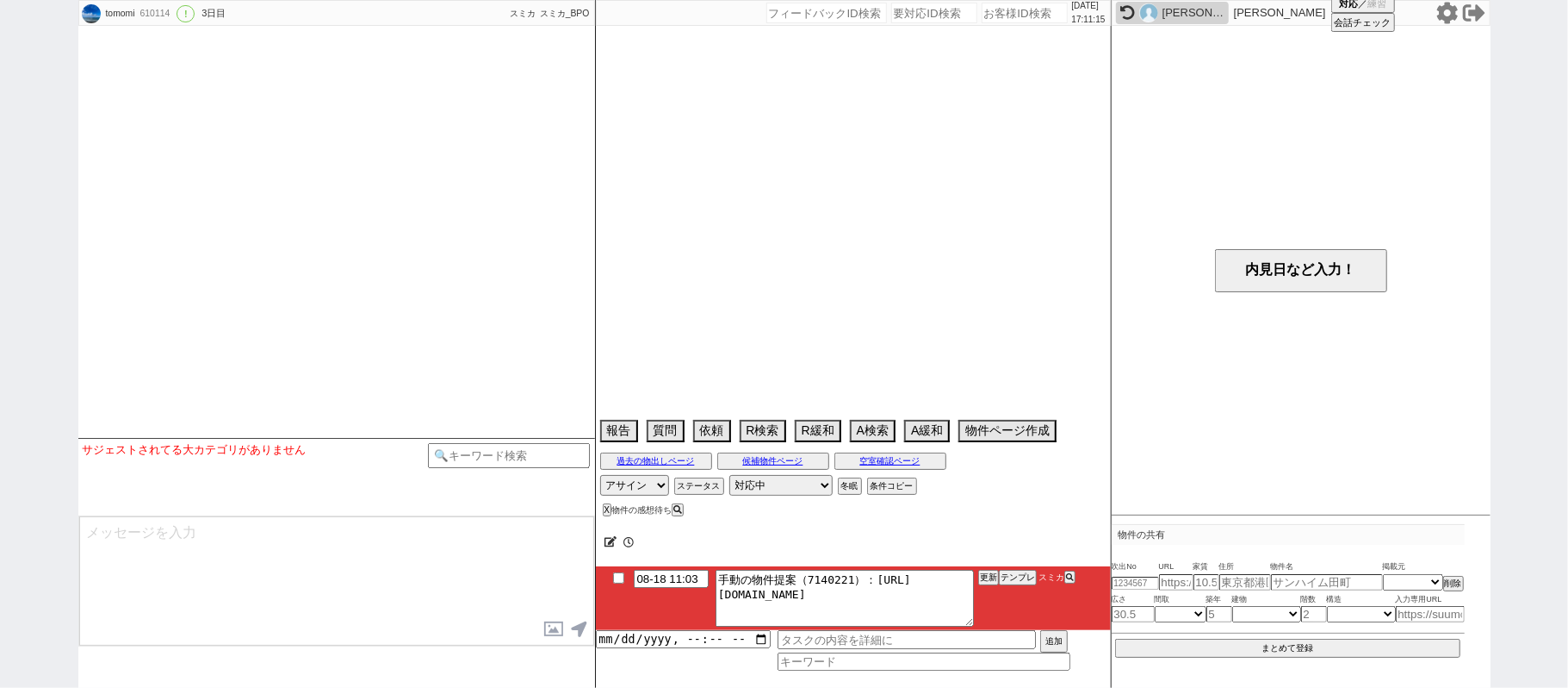
scroll to position [2669, 0]
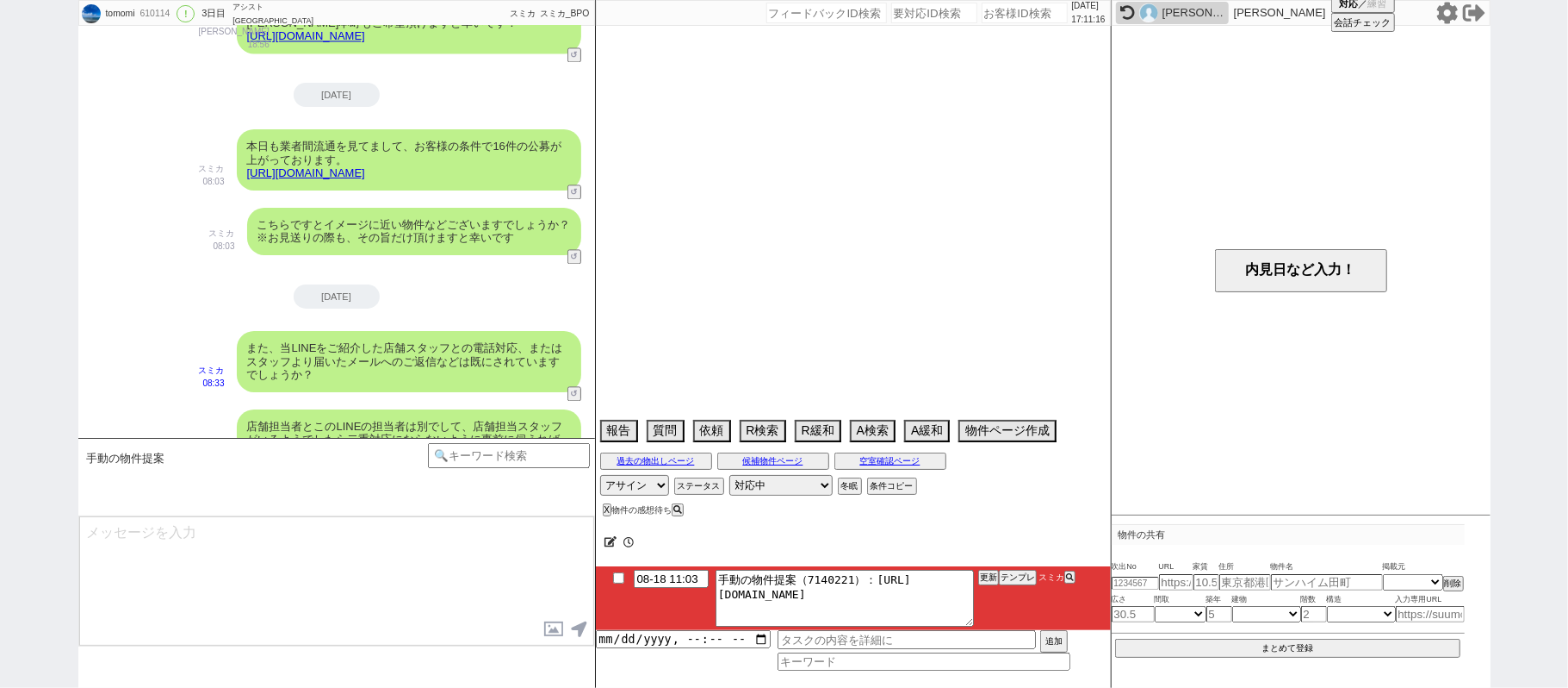
select select "2025"
select select "9"
select select "36"
select select "0"
select select "9"
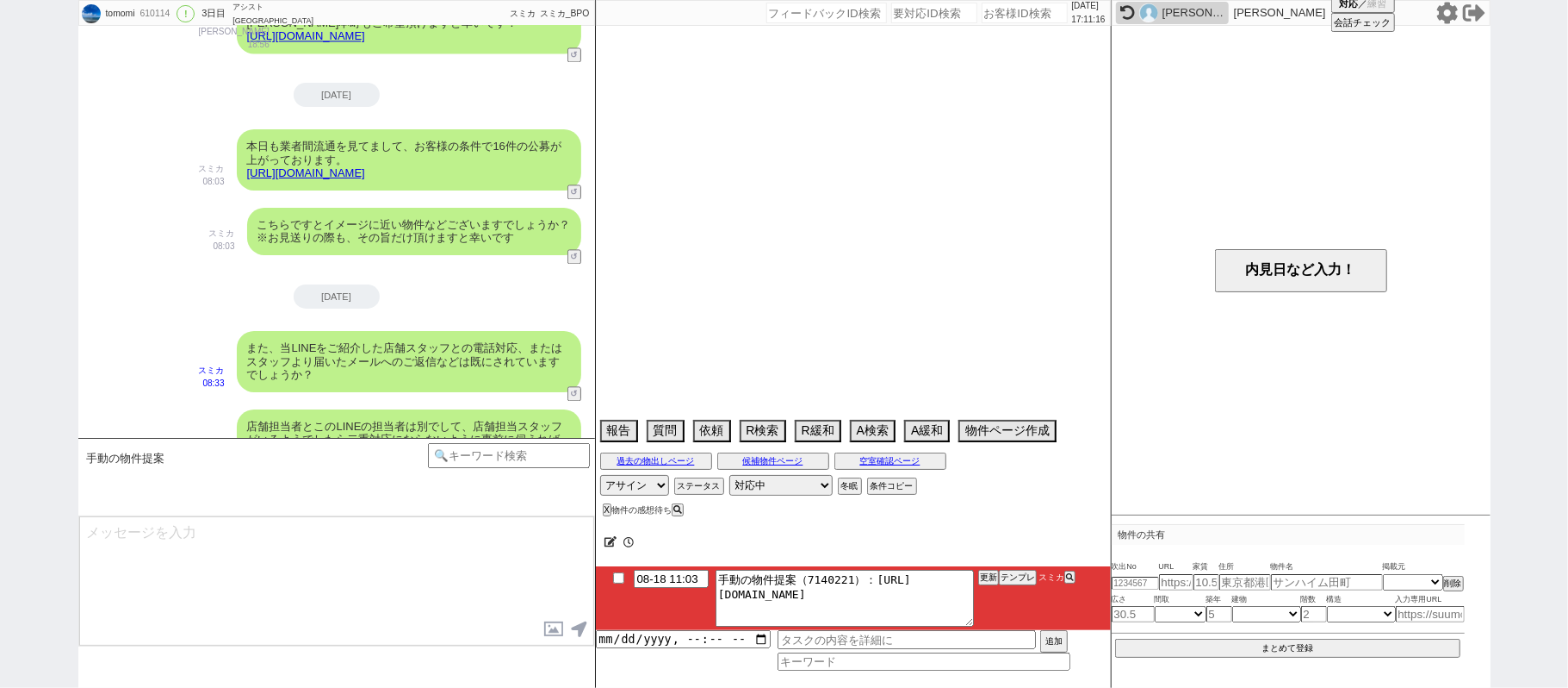
select select "10"
select select "12"
select select "13"
select select "75"
select select "1809"
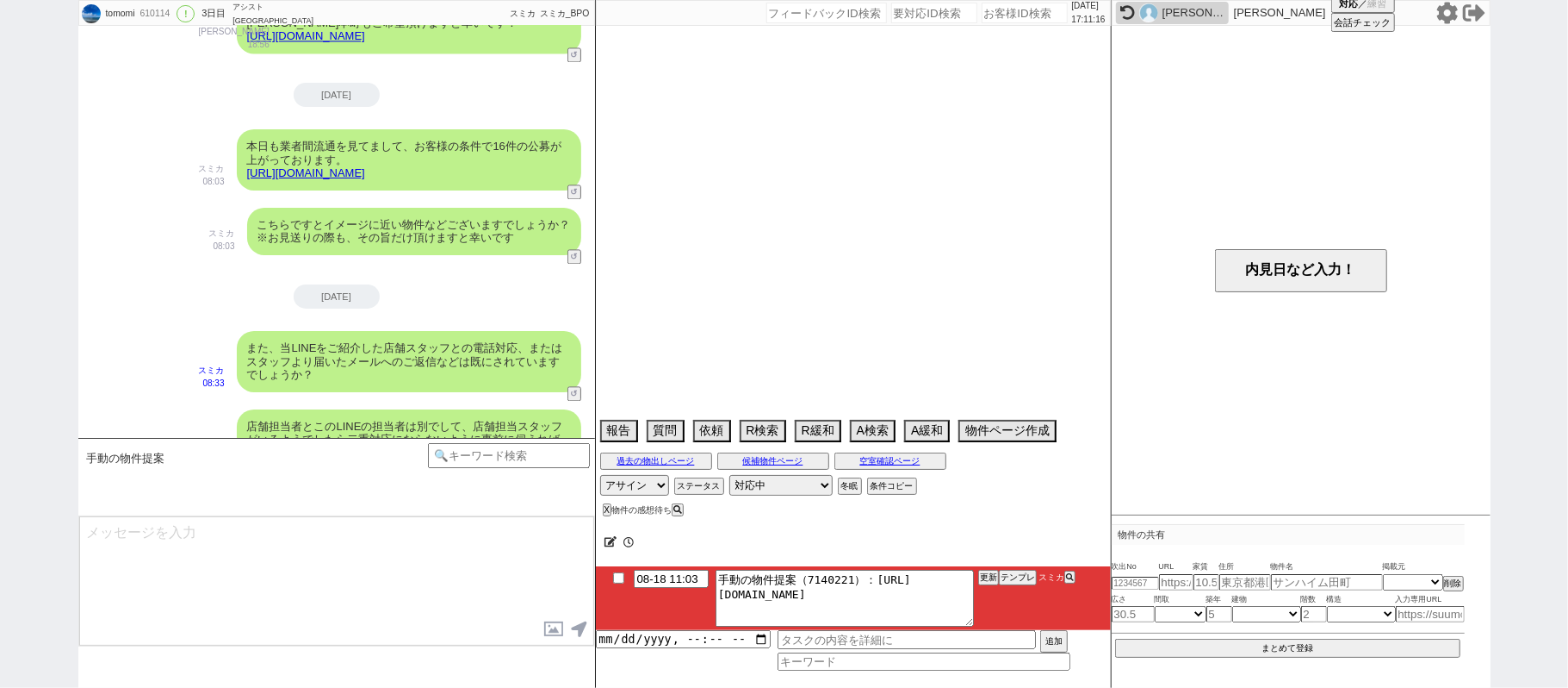
select select "62"
select select "1527"
select select "14"
select select "473"
select select "831"
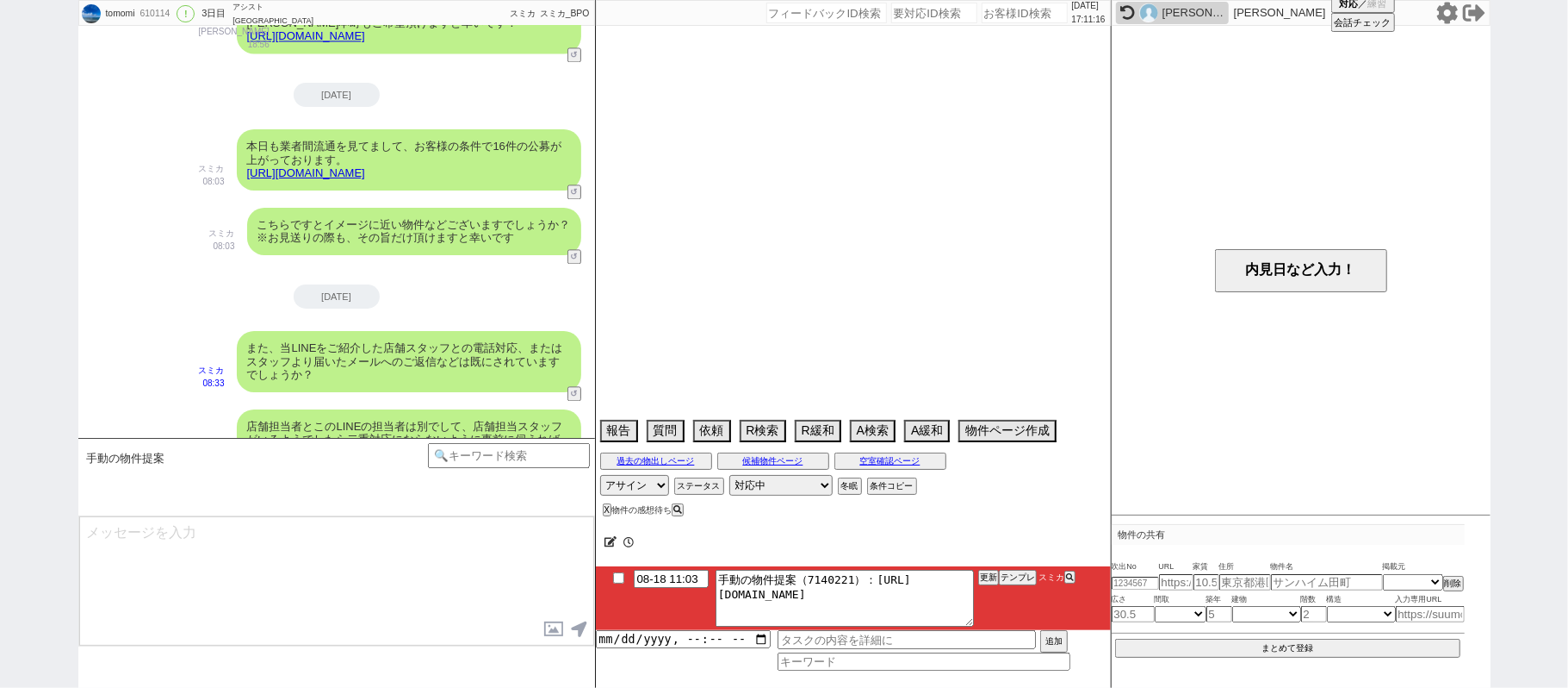
select select "23"
select select "748"
select select "70"
select select "1699"
select select "64"
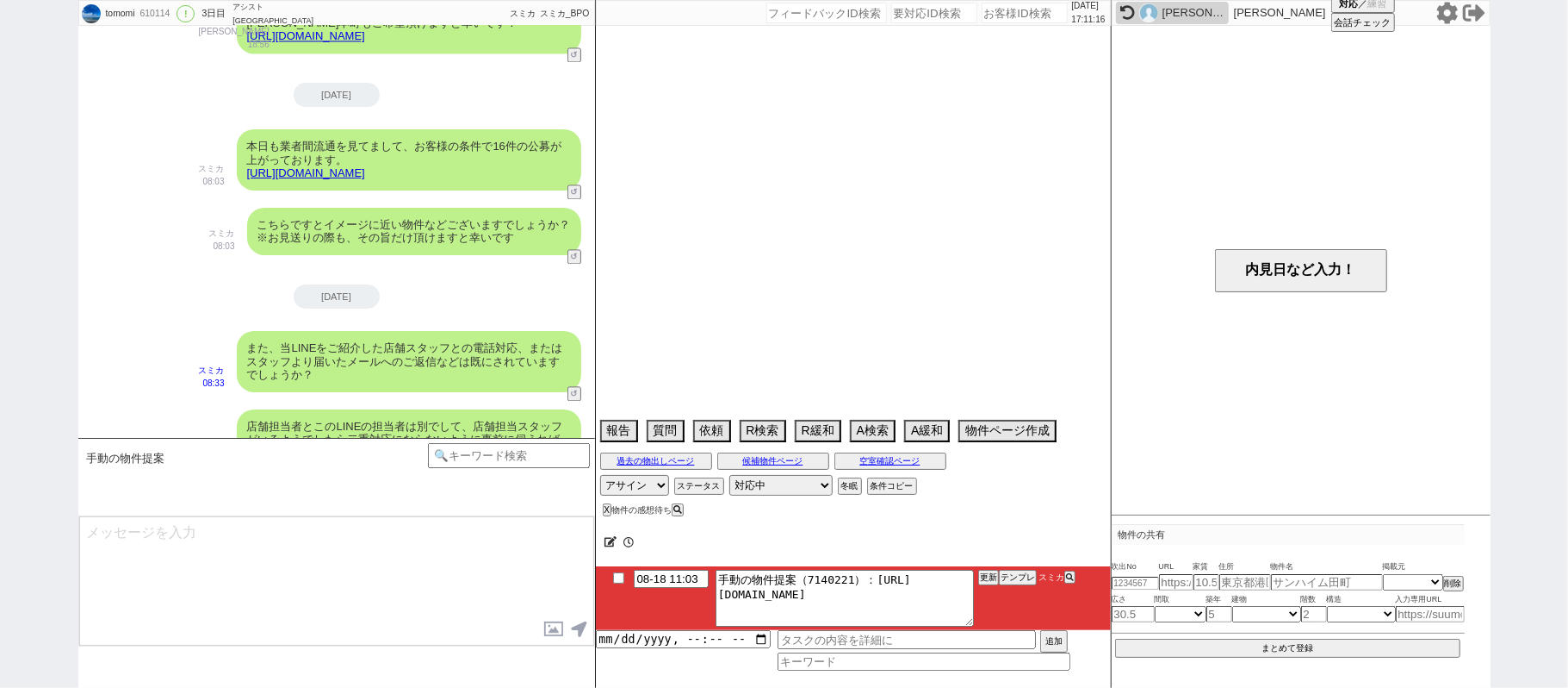
select select "1571"
select select "69"
select select "1667"
select select "59"
select select "1475"
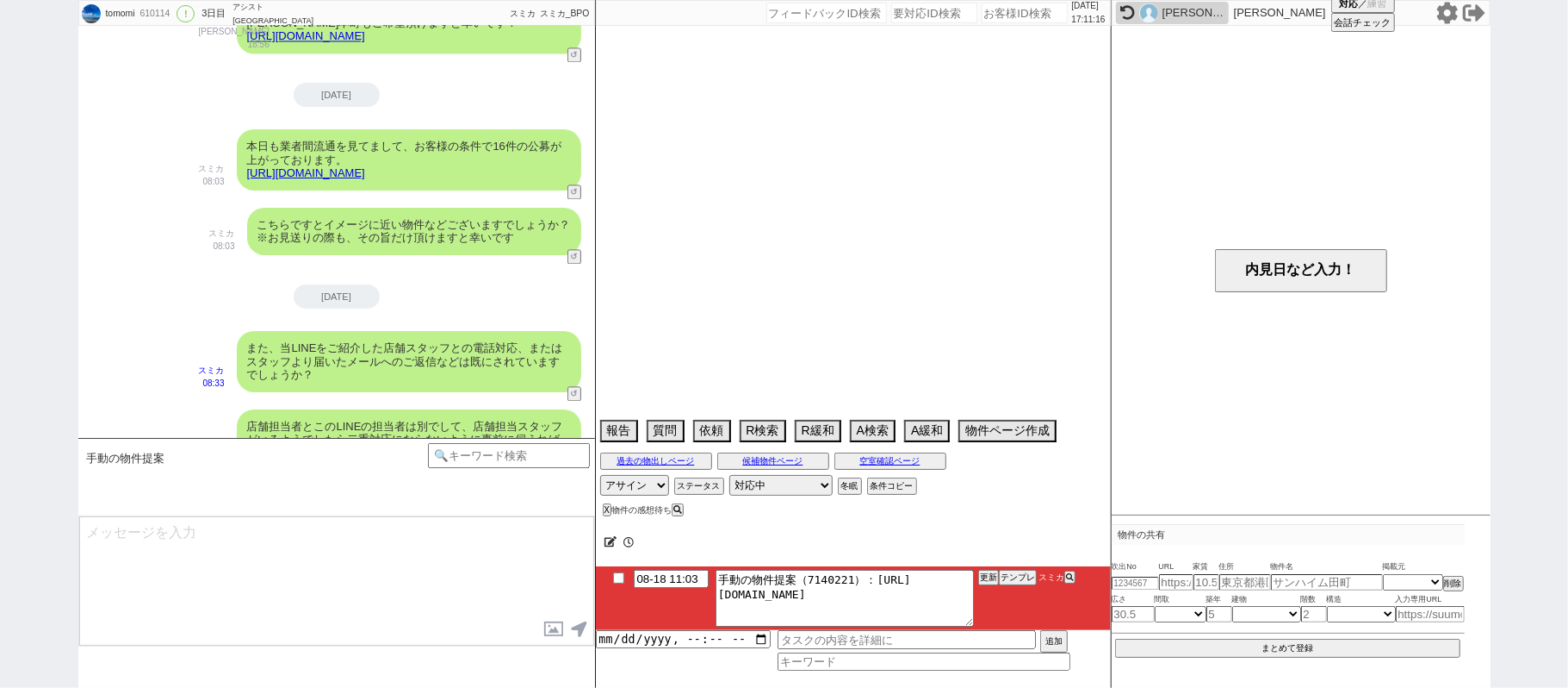
select select "50"
select select "52"
select select "67"
select select "48"
select select "44"
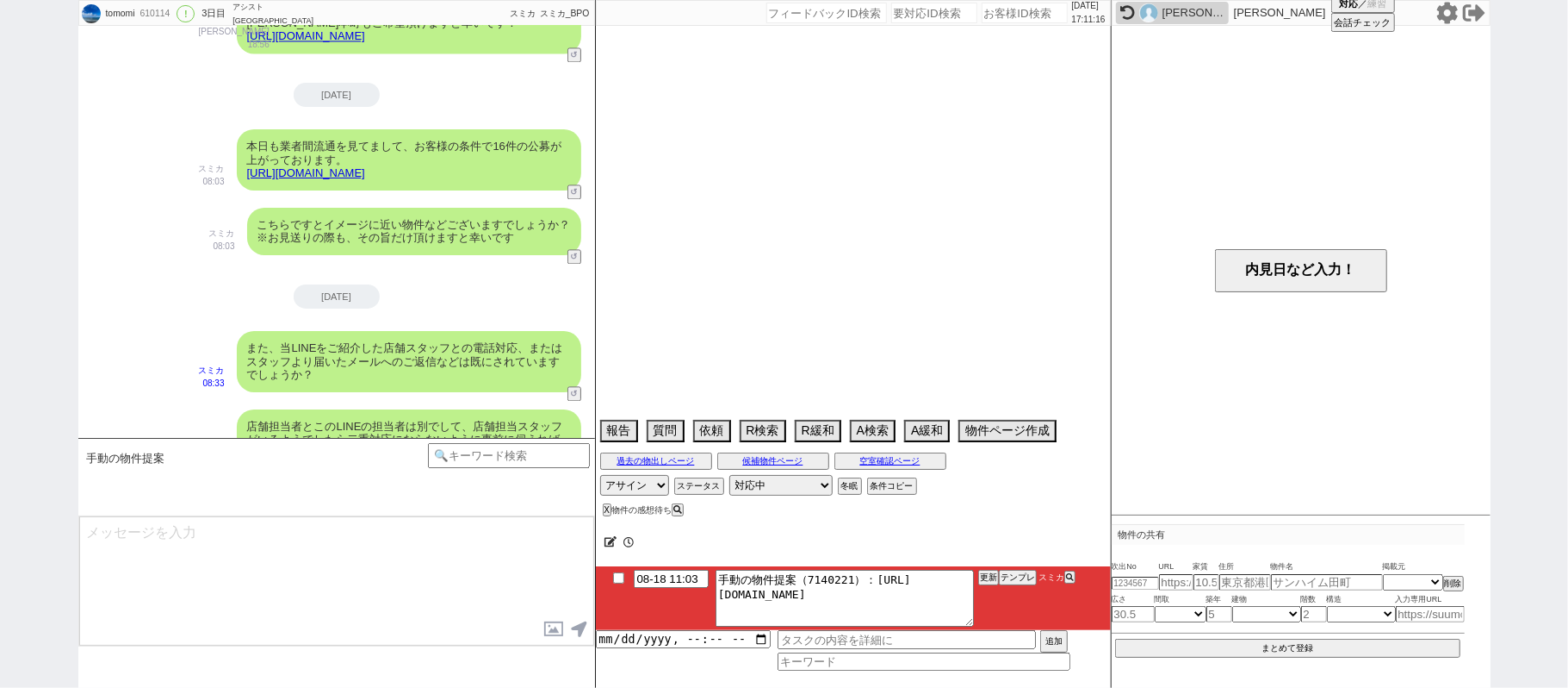
select select "47"
select select "53"
select select "54"
select select "57"
select select "1400"
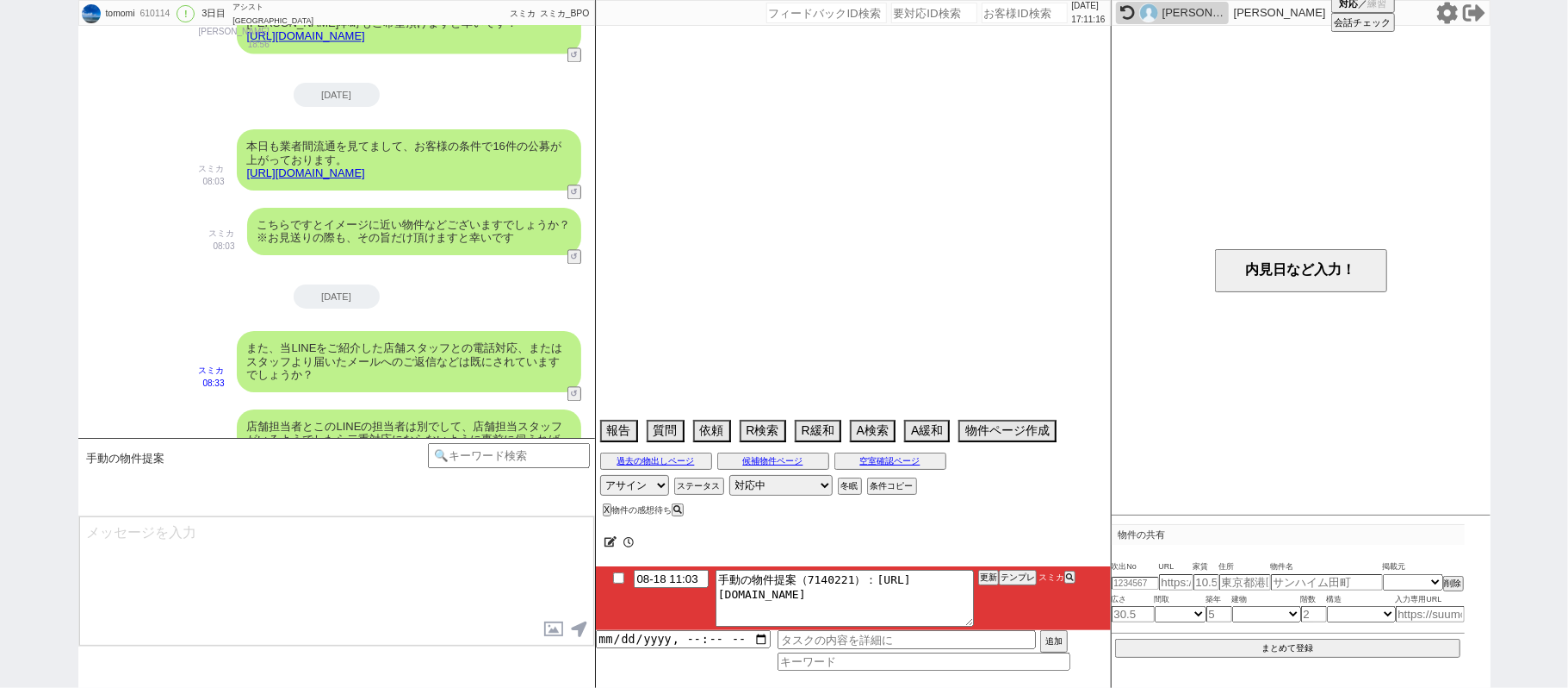
select select "66"
select select "25"
select select "3116"
select select "56"
select select "68"
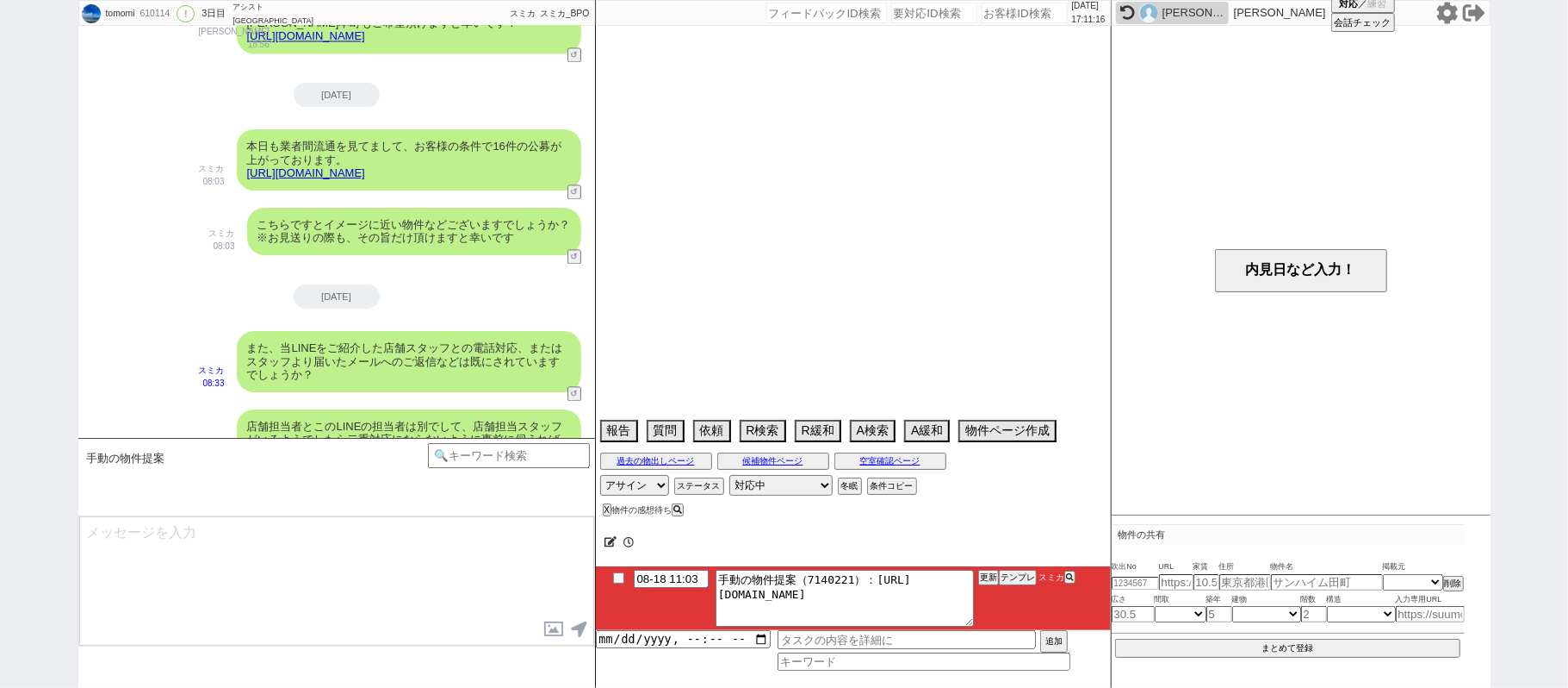
select select "1648"
select select "9"
select select "335"
select select "55"
select select "73"
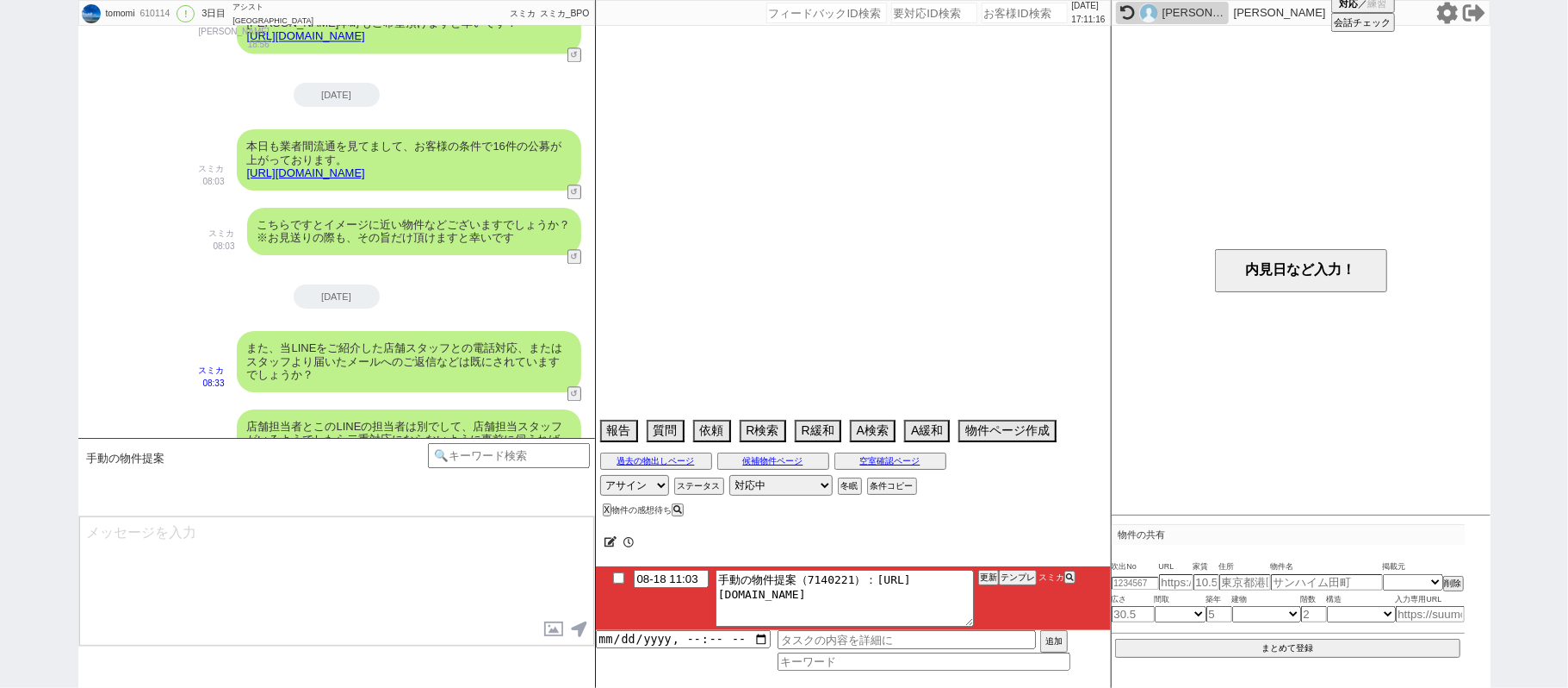
select select "1762"
select select "77"
select select "1840"
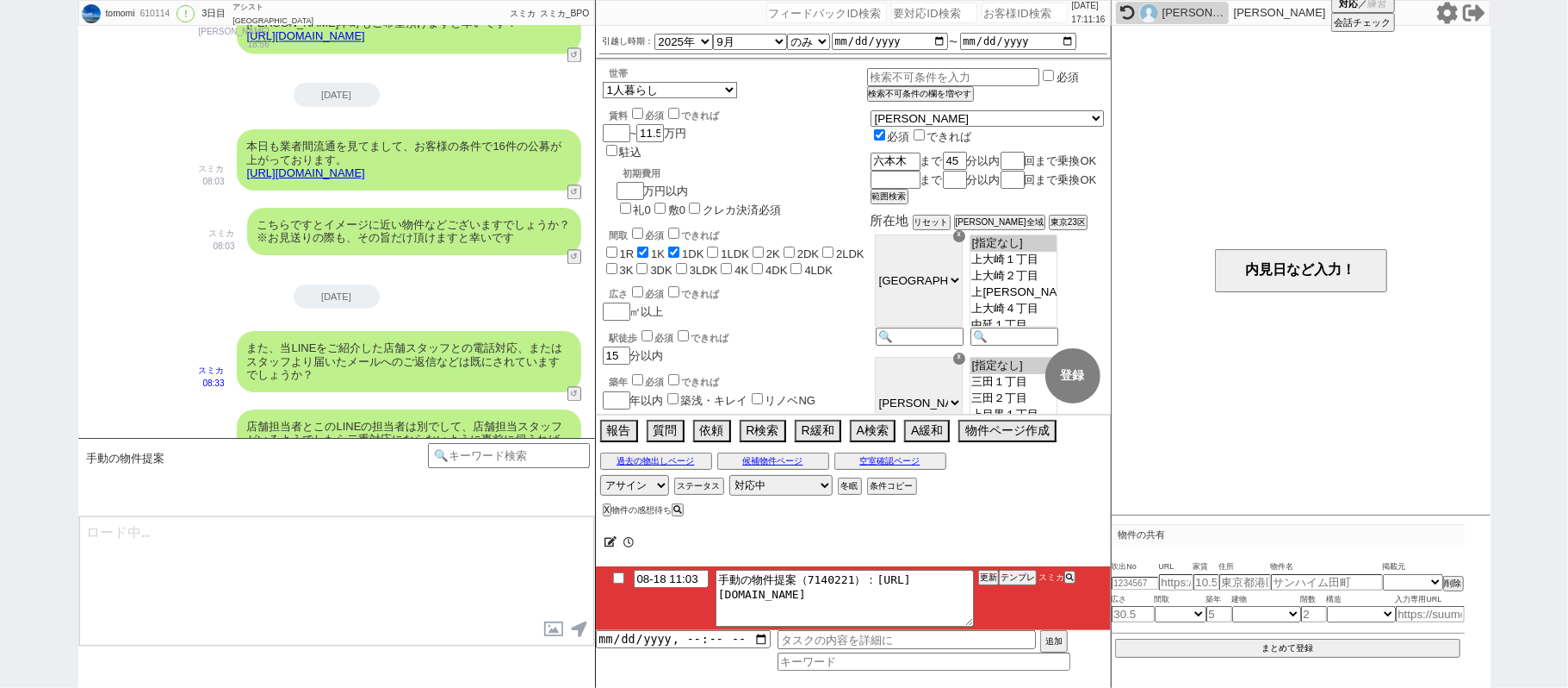
scroll to position [0, 0]
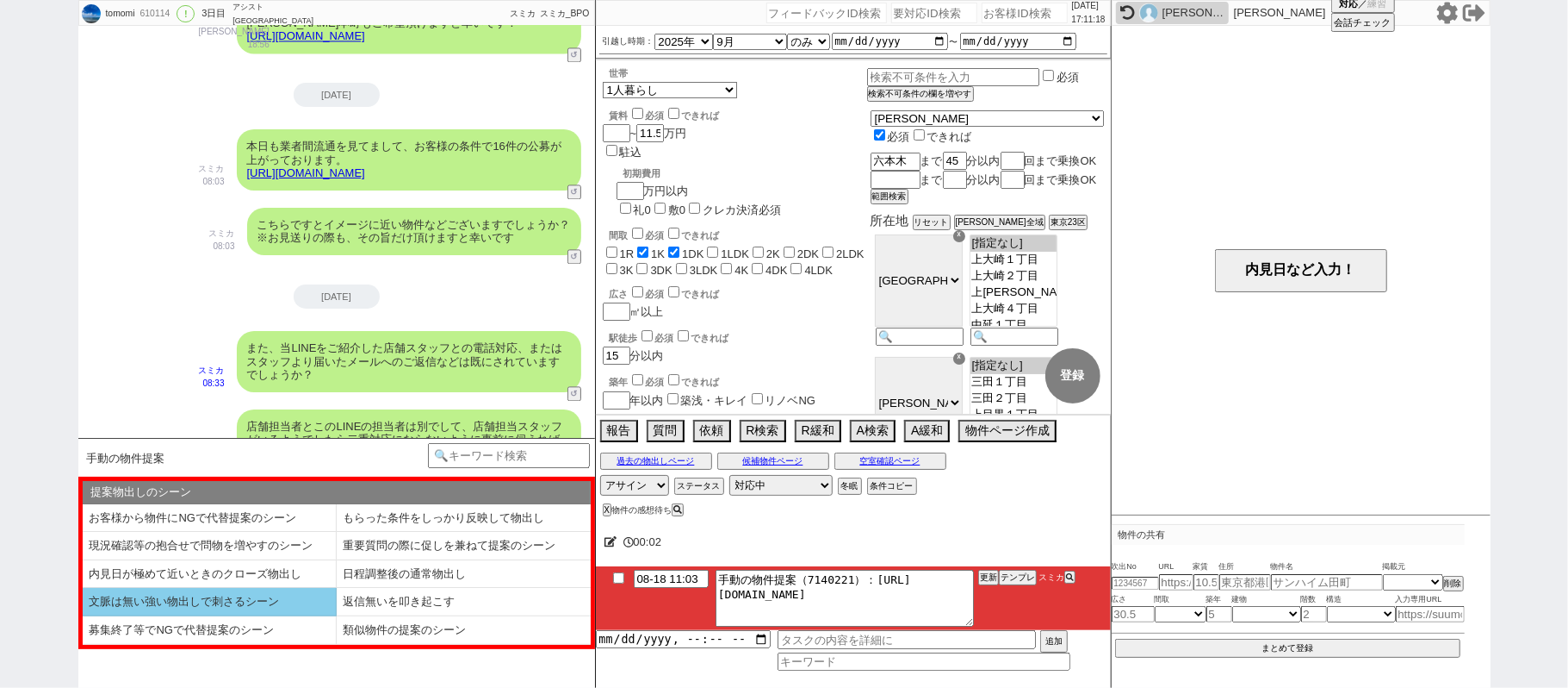
click at [252, 598] on li "文脈は無い強い物出しで刺さるシーン" at bounding box center [209, 601] width 254 height 28
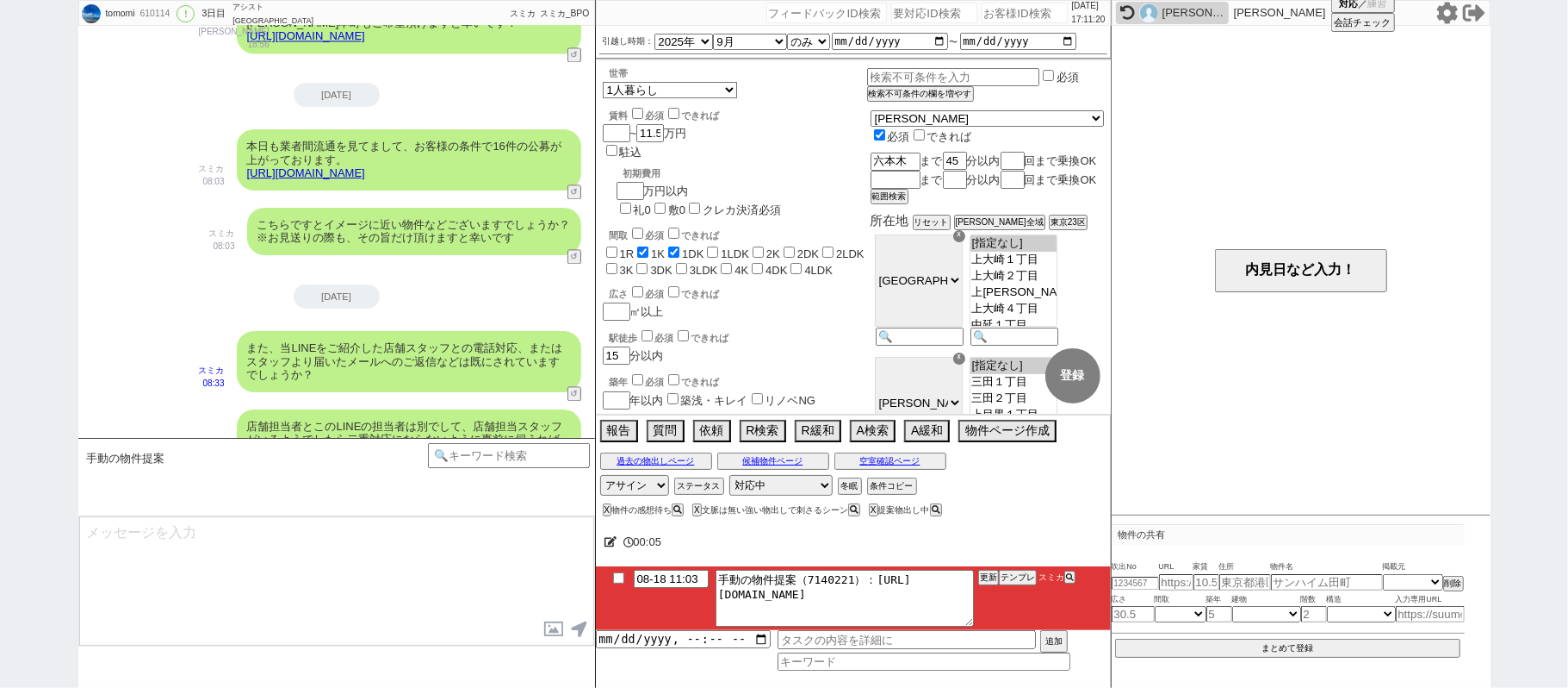
type textarea "引き続き見てまして、駅徒歩はズレますが以下ピックアップしてまいりました！ https://tools.sumika.live/pages/n07dych 特に…"
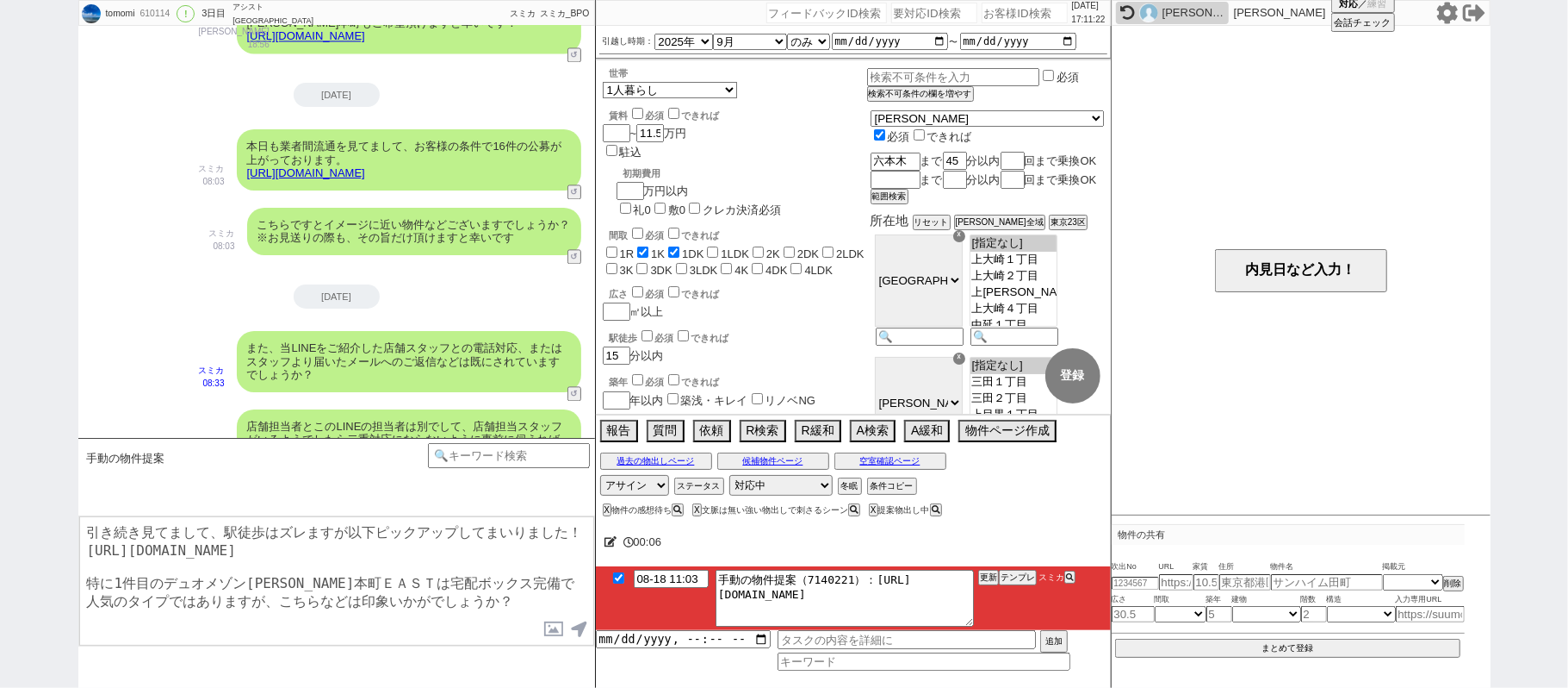
checkbox input "true"
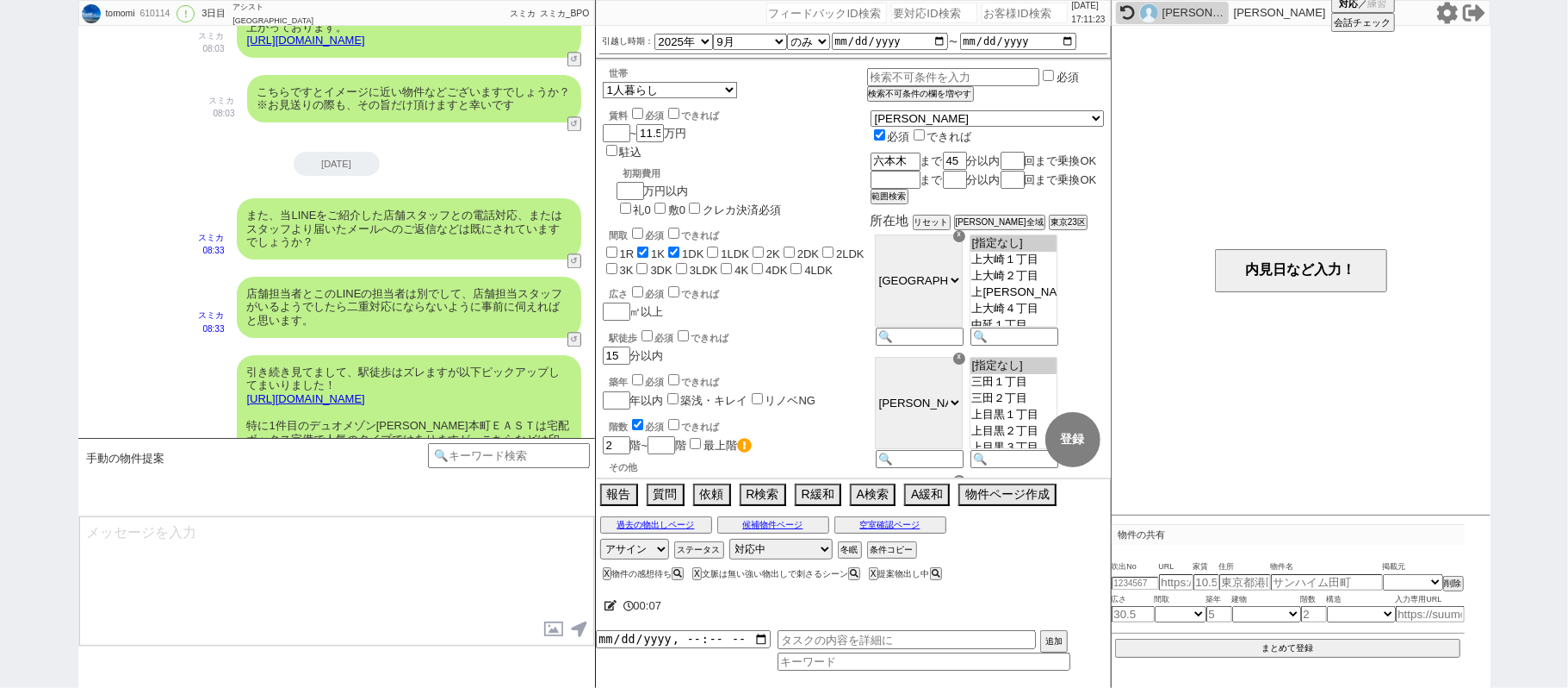
scroll to position [2800, 0]
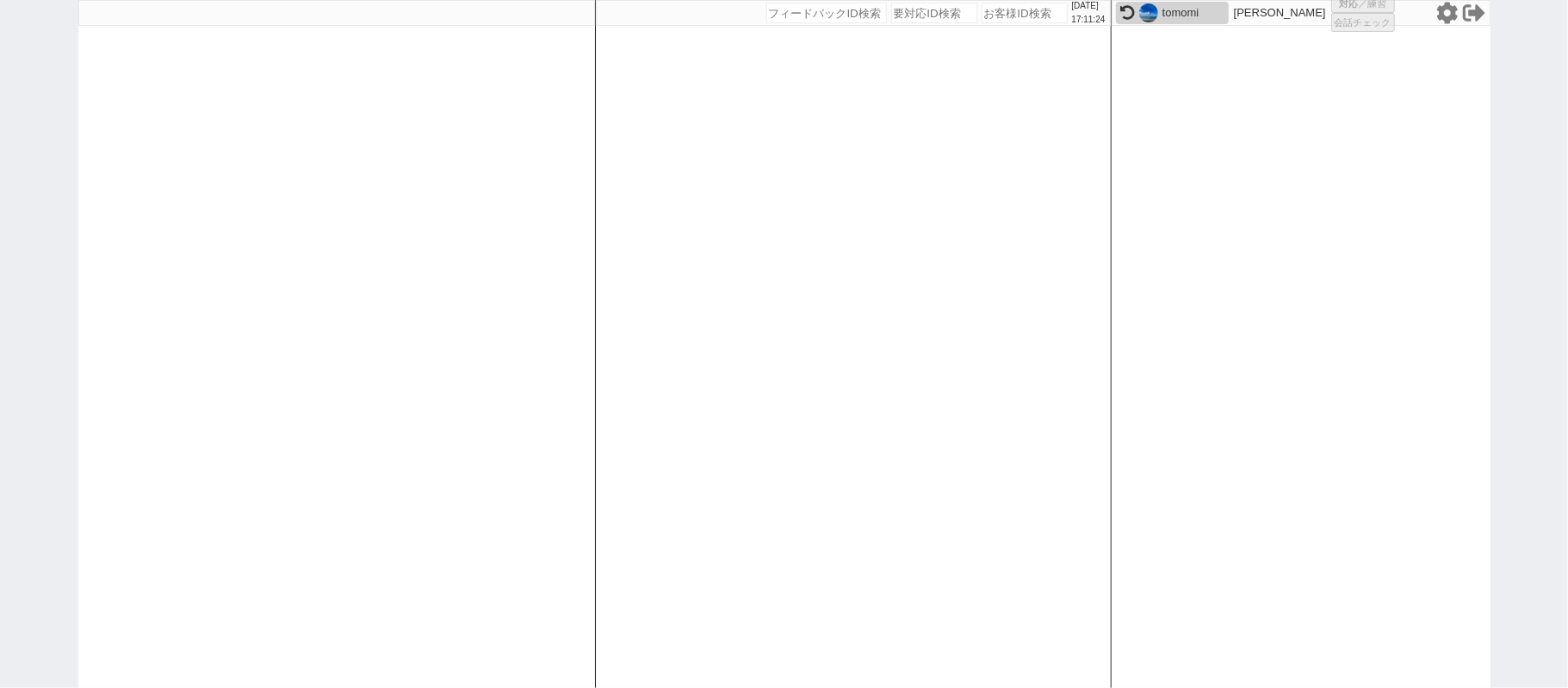
select select "1"
select select "2"
select select "5"
select select "8"
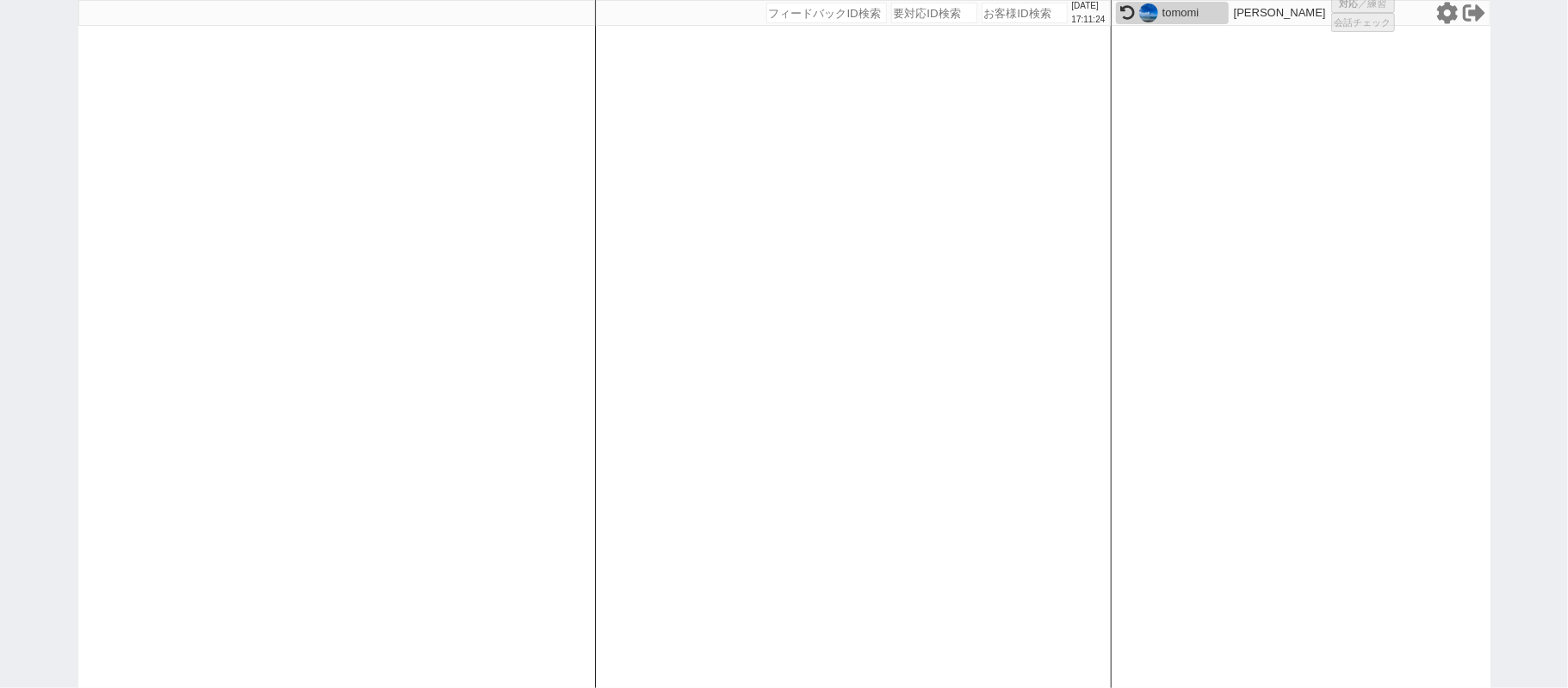
select select
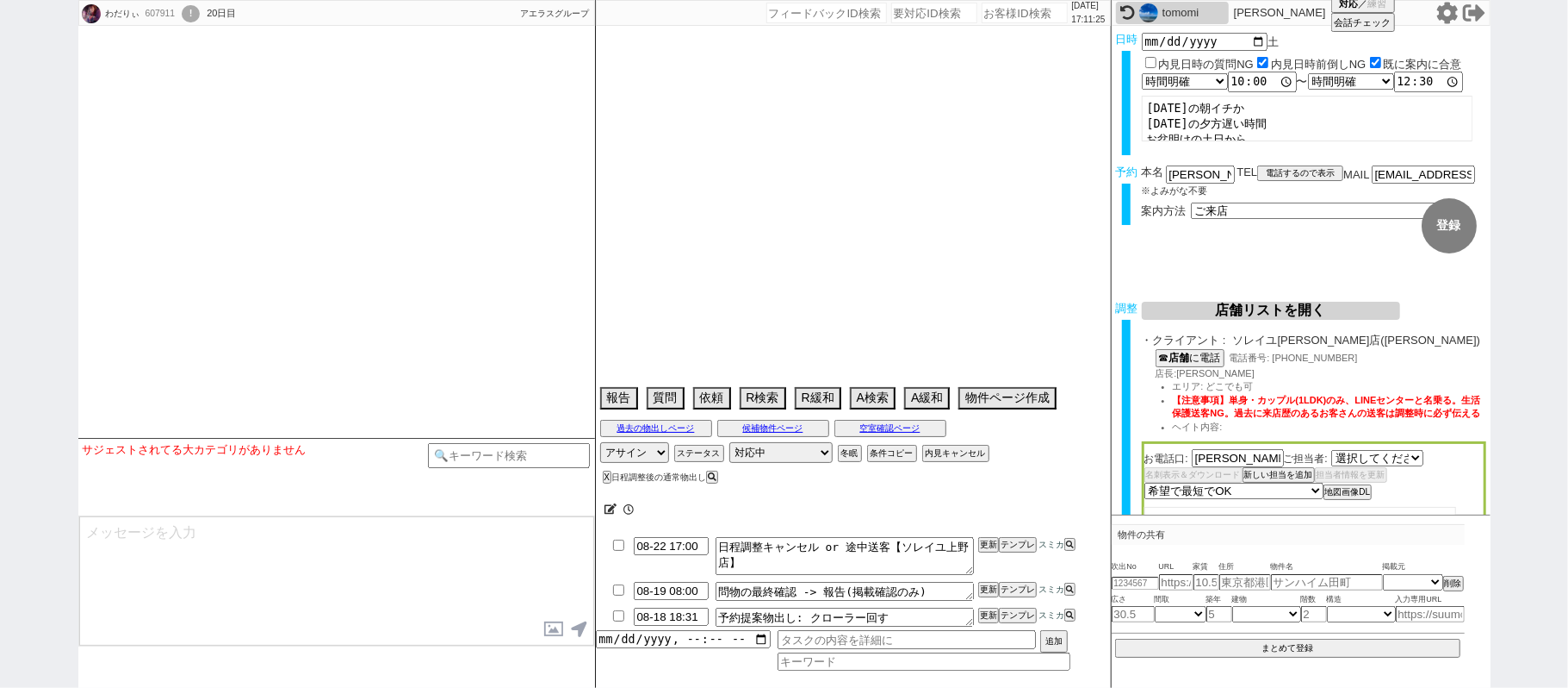
select select "530"
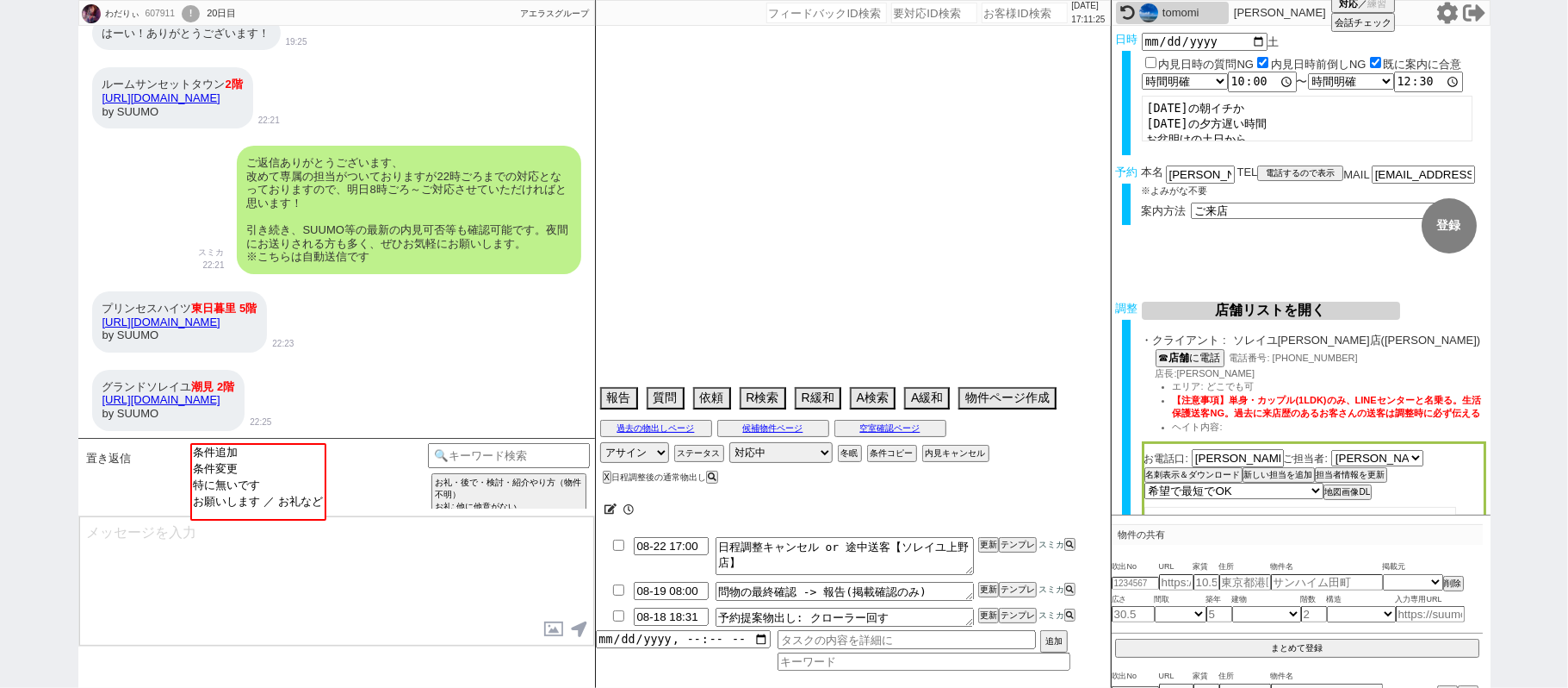
type textarea "内見はお盆以降@当日までの他社予定なし"
select select "2025"
select select "10"
select select "37"
select select "0"
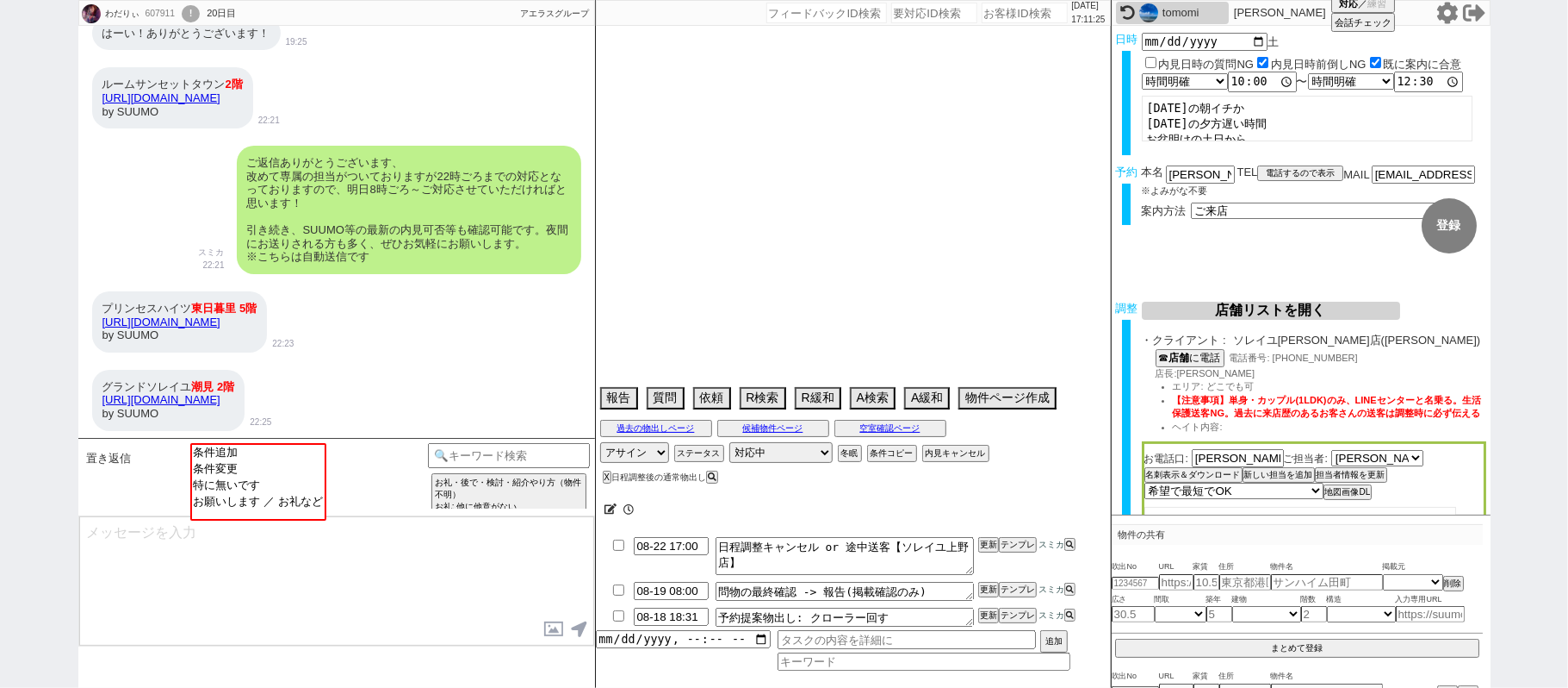
select select "23"
select select "731"
select select "60"
select select "14"
select select "7"
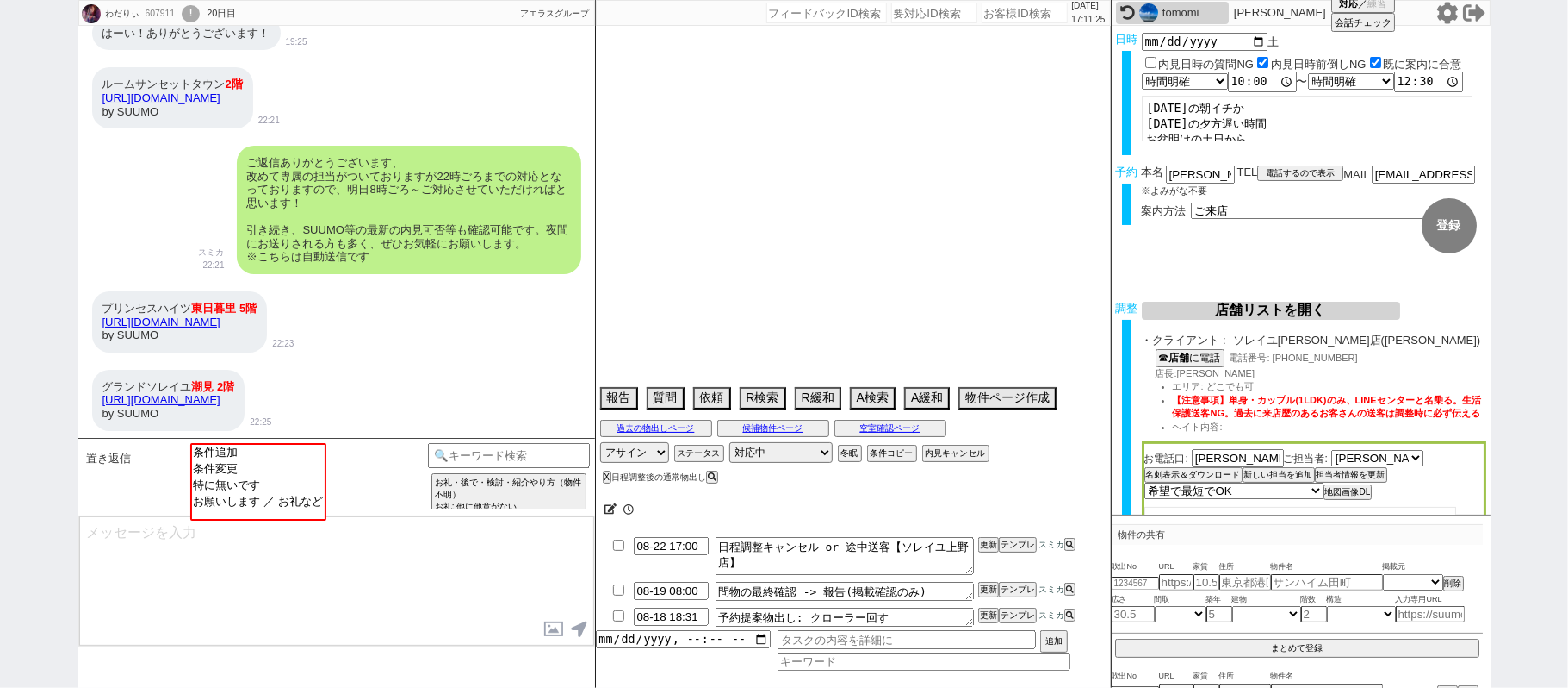
select select "12"
select select "11"
select select "75"
select select "1785"
select select "817"
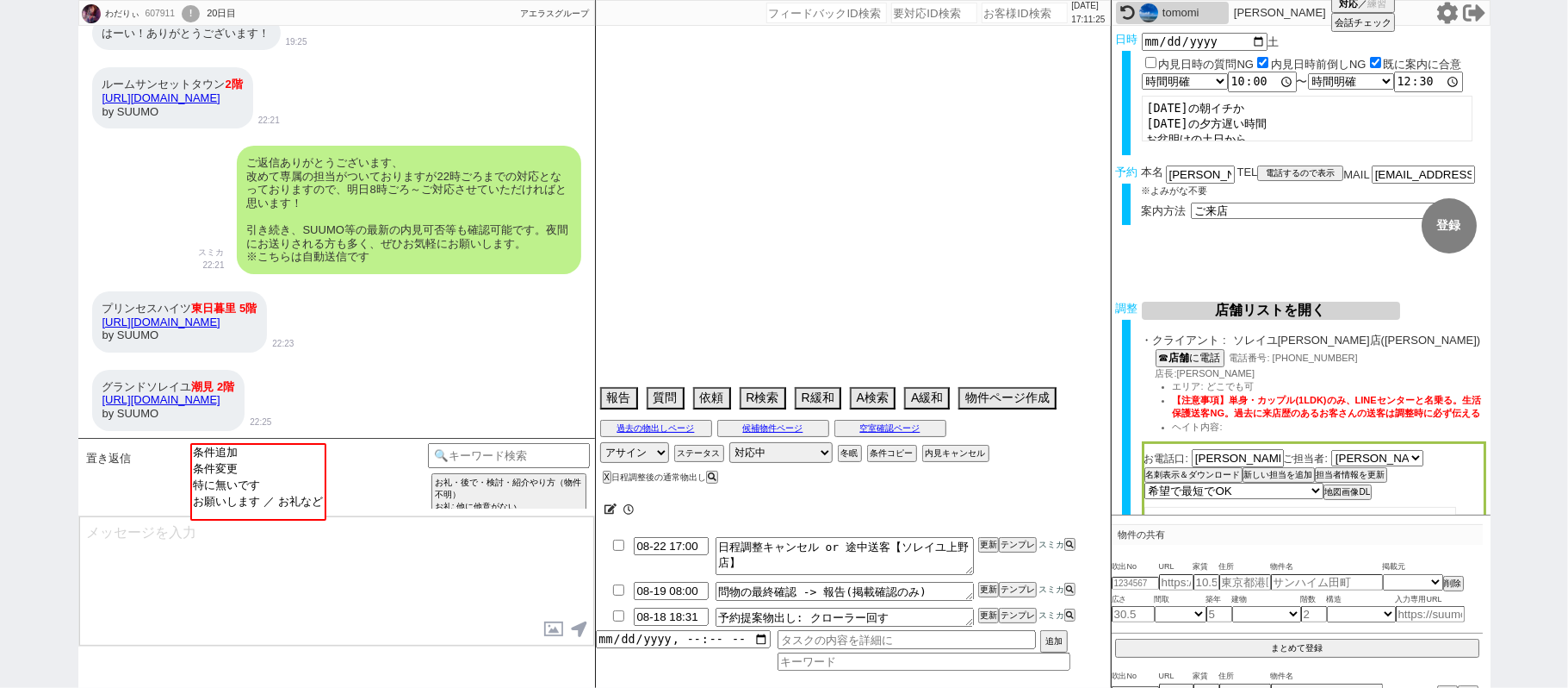
select select "62"
select select "59"
select select "64"
select select "1557"
select select "69"
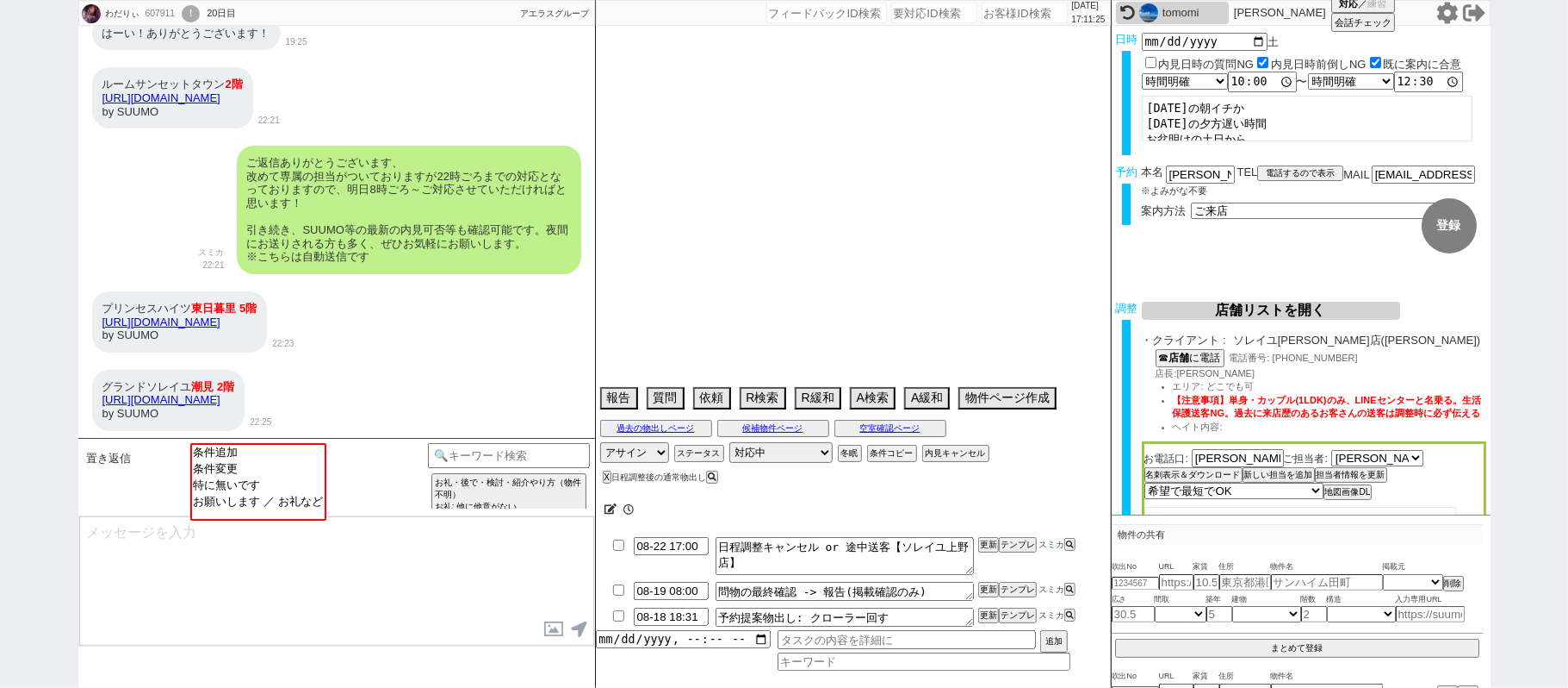
select select "71"
select select "66"
select select "70"
select select "1686"
select select "63"
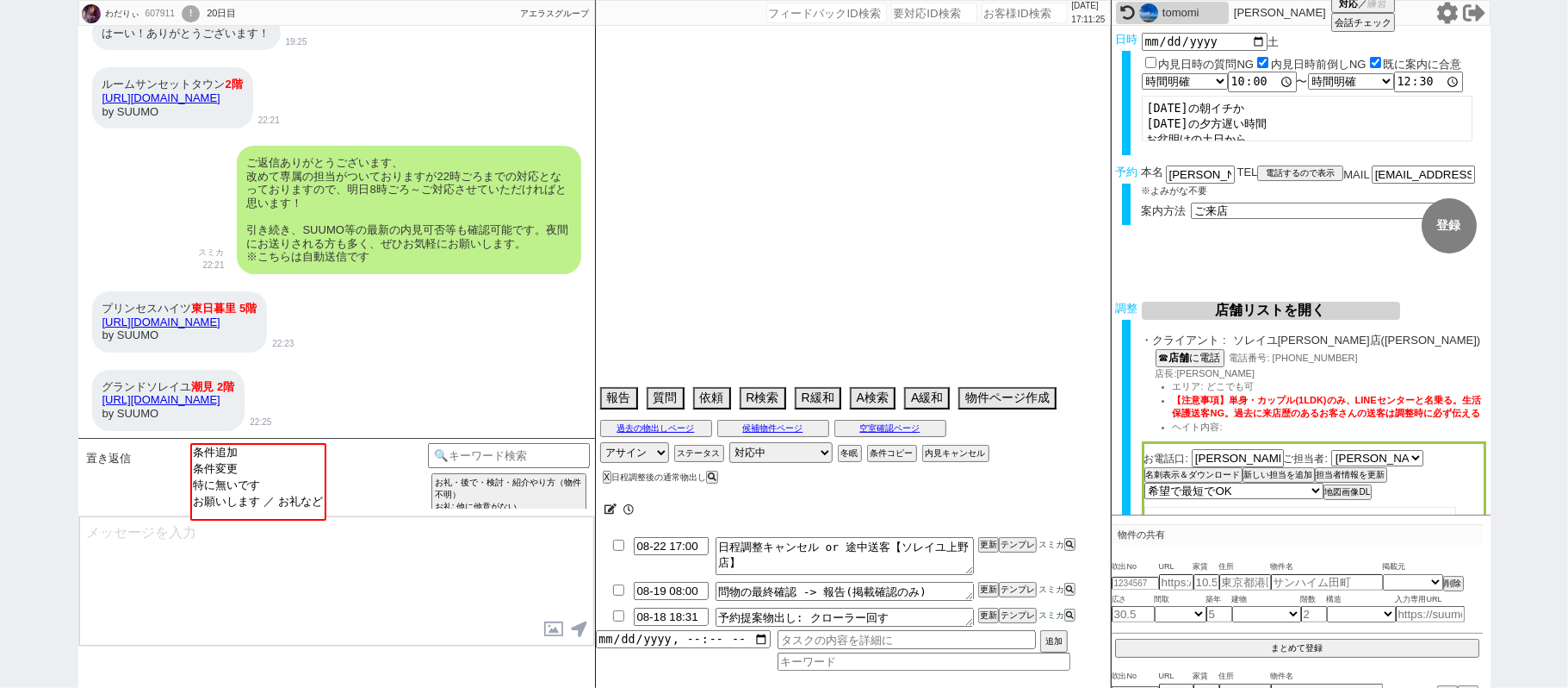
select select "65"
select select "1584"
select select "67"
select select "9"
select select "333"
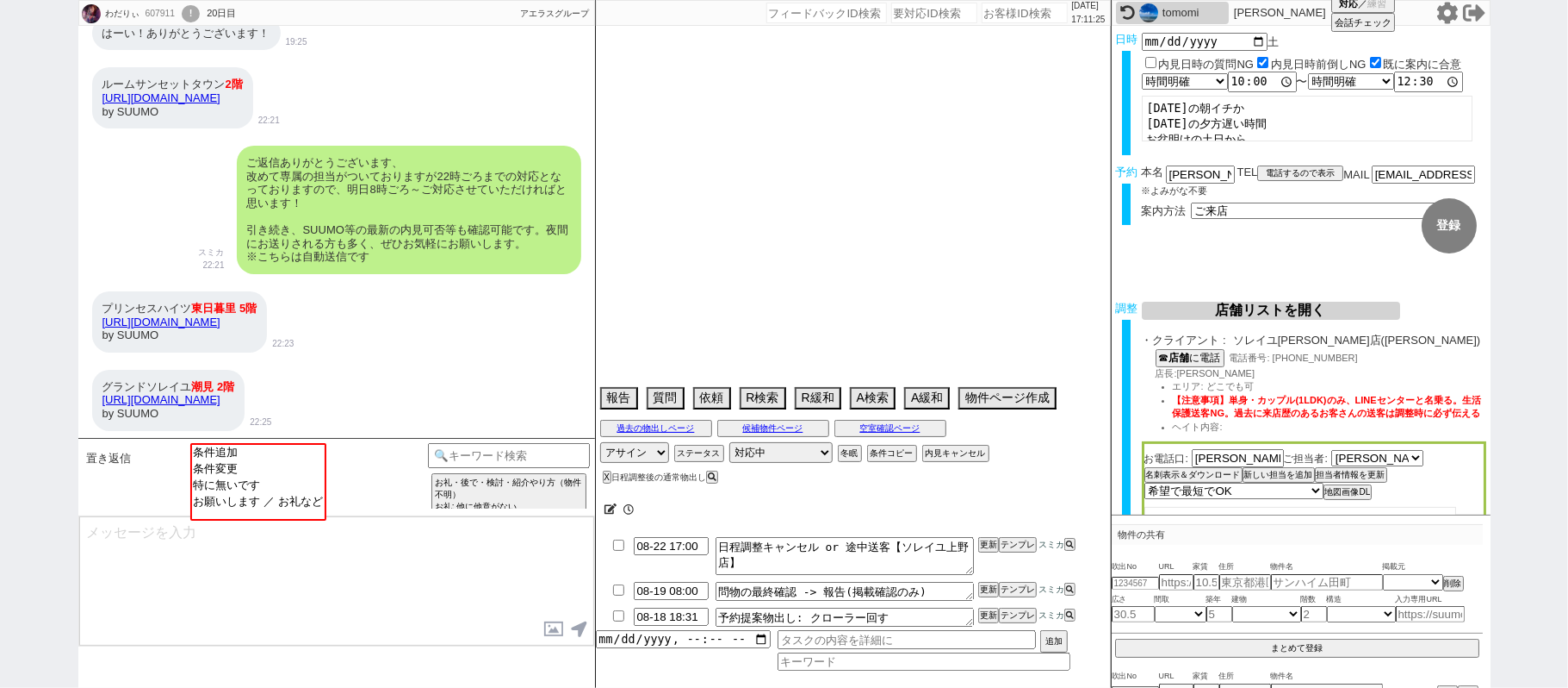
select select "74"
select select "29"
select select "77"
select select "57"
select select "8"
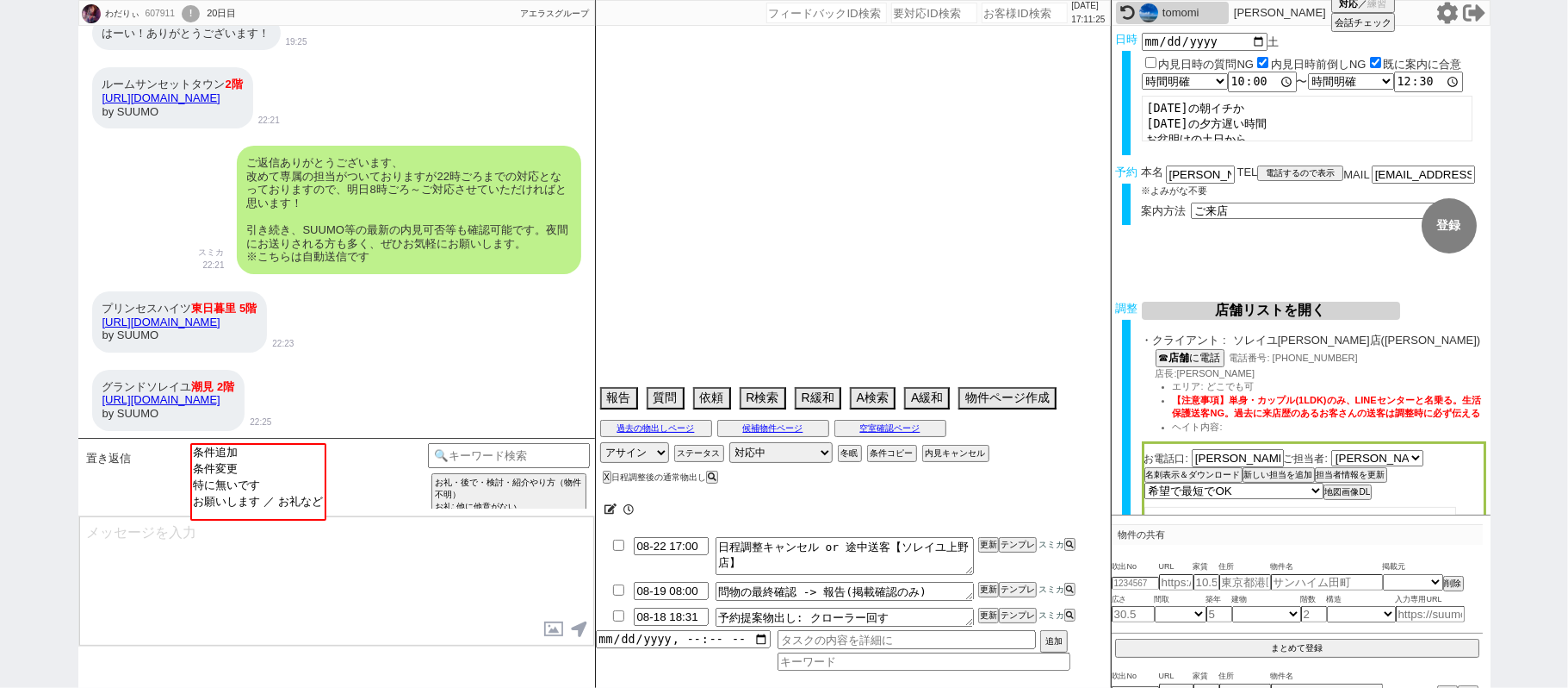
select select "290"
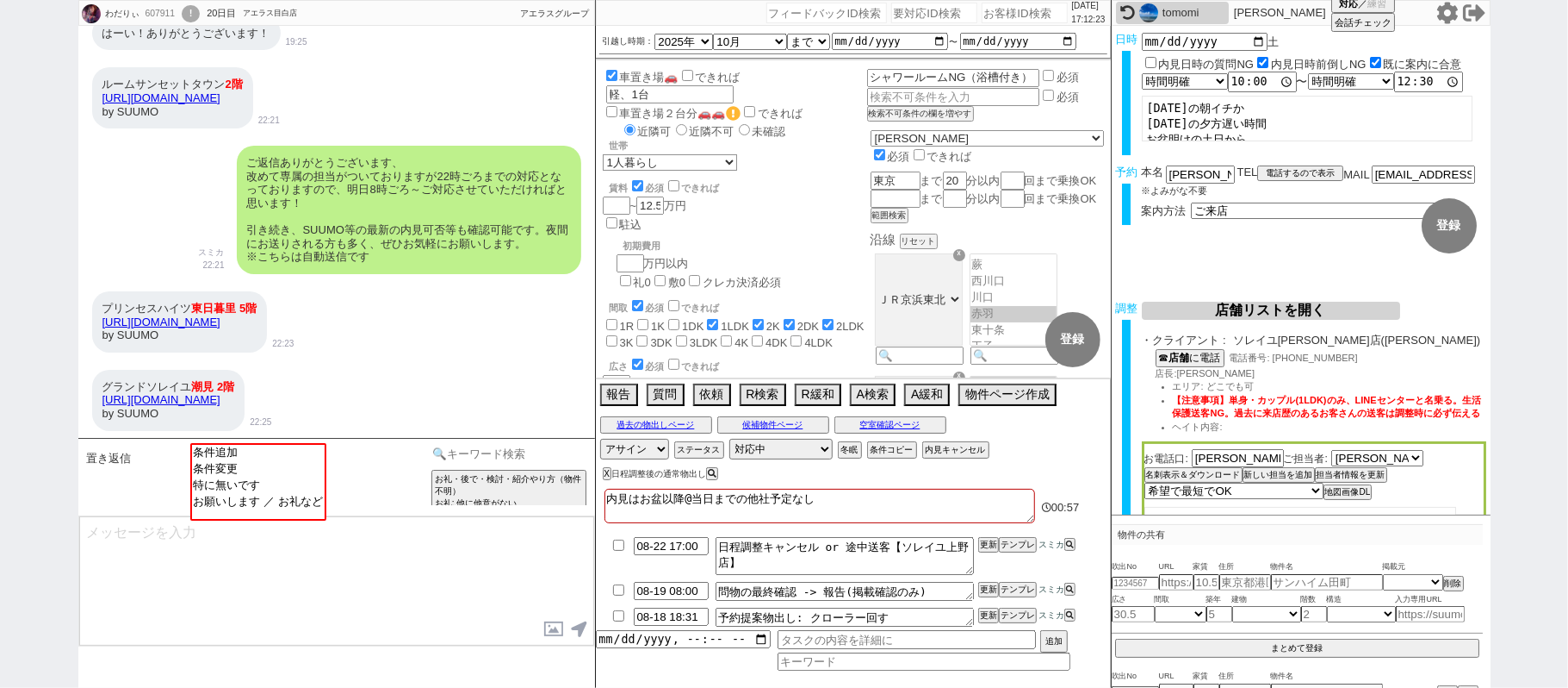
click at [550, 456] on input at bounding box center [510, 454] width 163 height 22
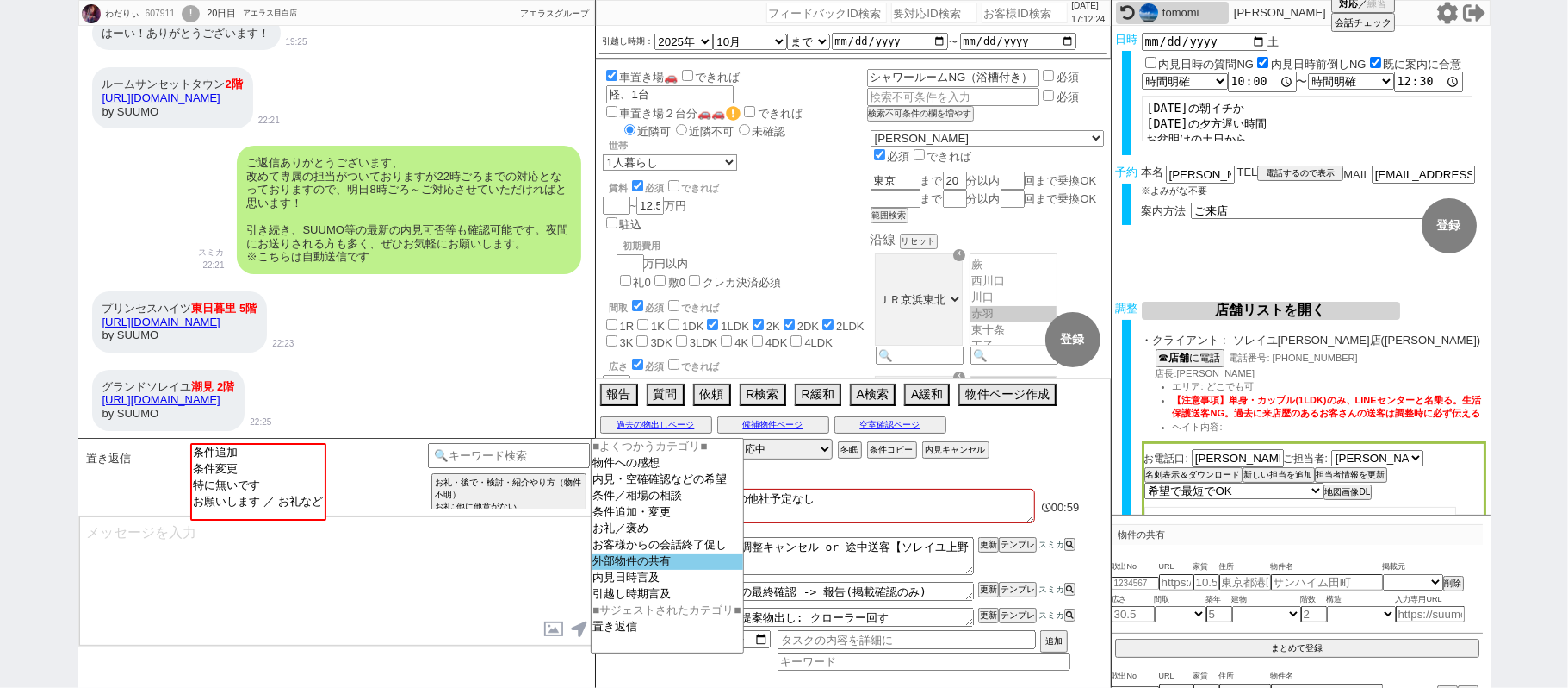
click at [628, 570] on option "外部物件の共有" at bounding box center [667, 577] width 151 height 16
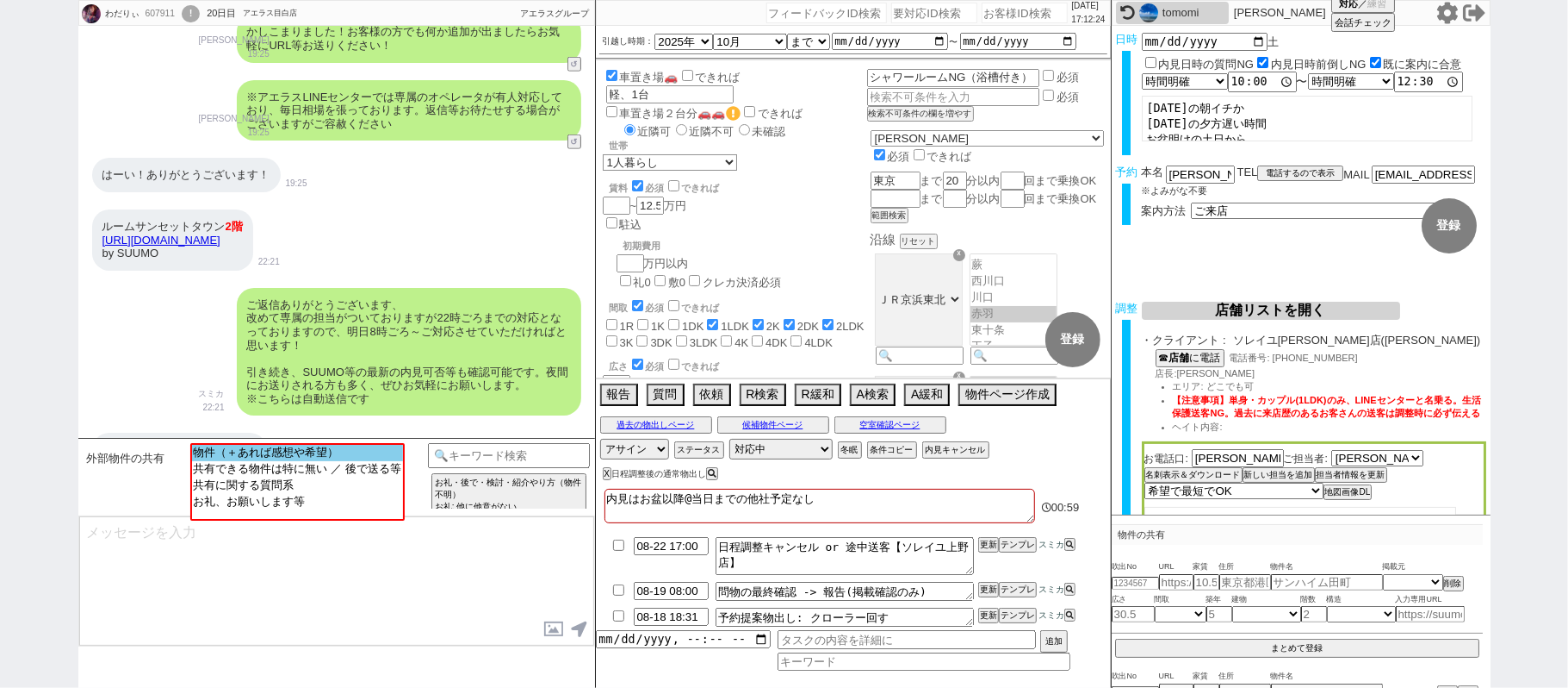
scroll to position [1280, 0]
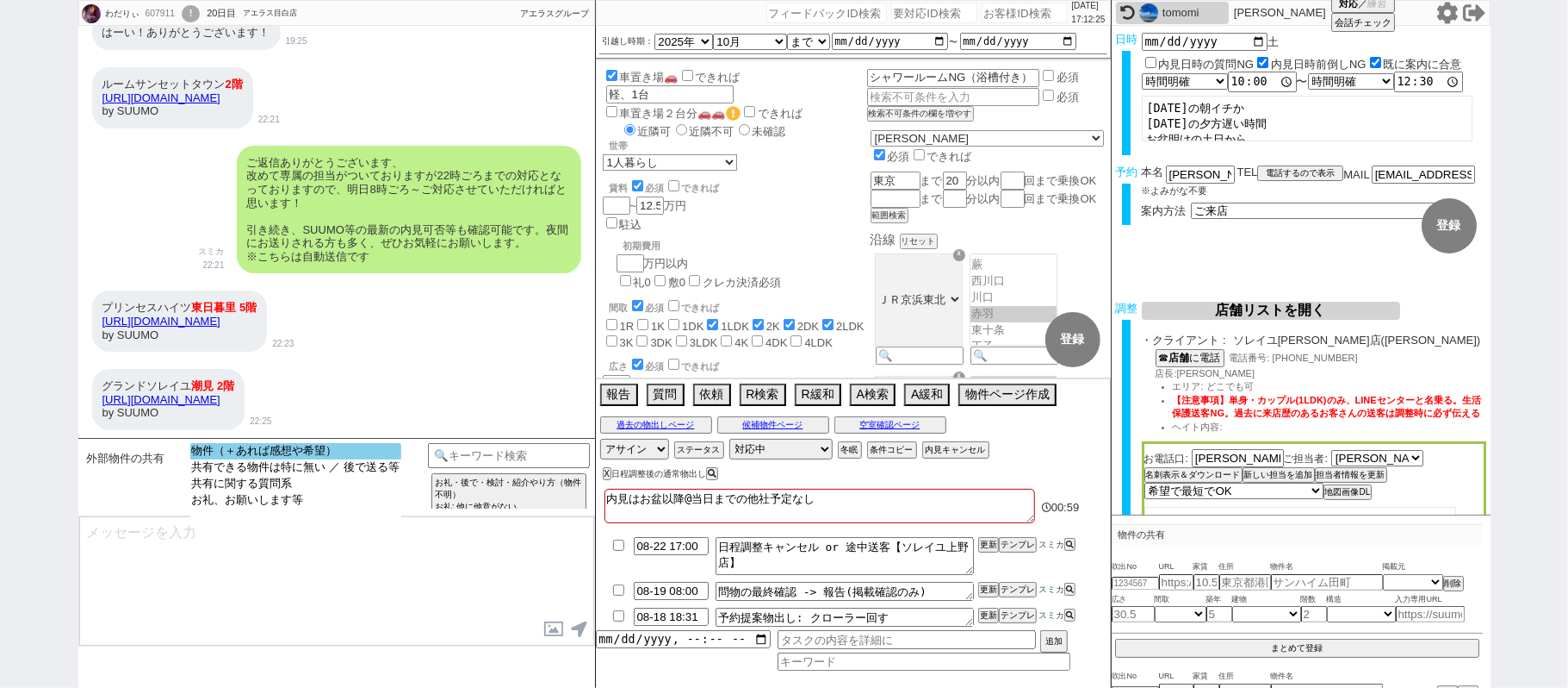
select select "物件（＋あれば感想や希望）"
click at [362, 460] on option "物件（＋あれば感想や希望）" at bounding box center [295, 468] width 211 height 16
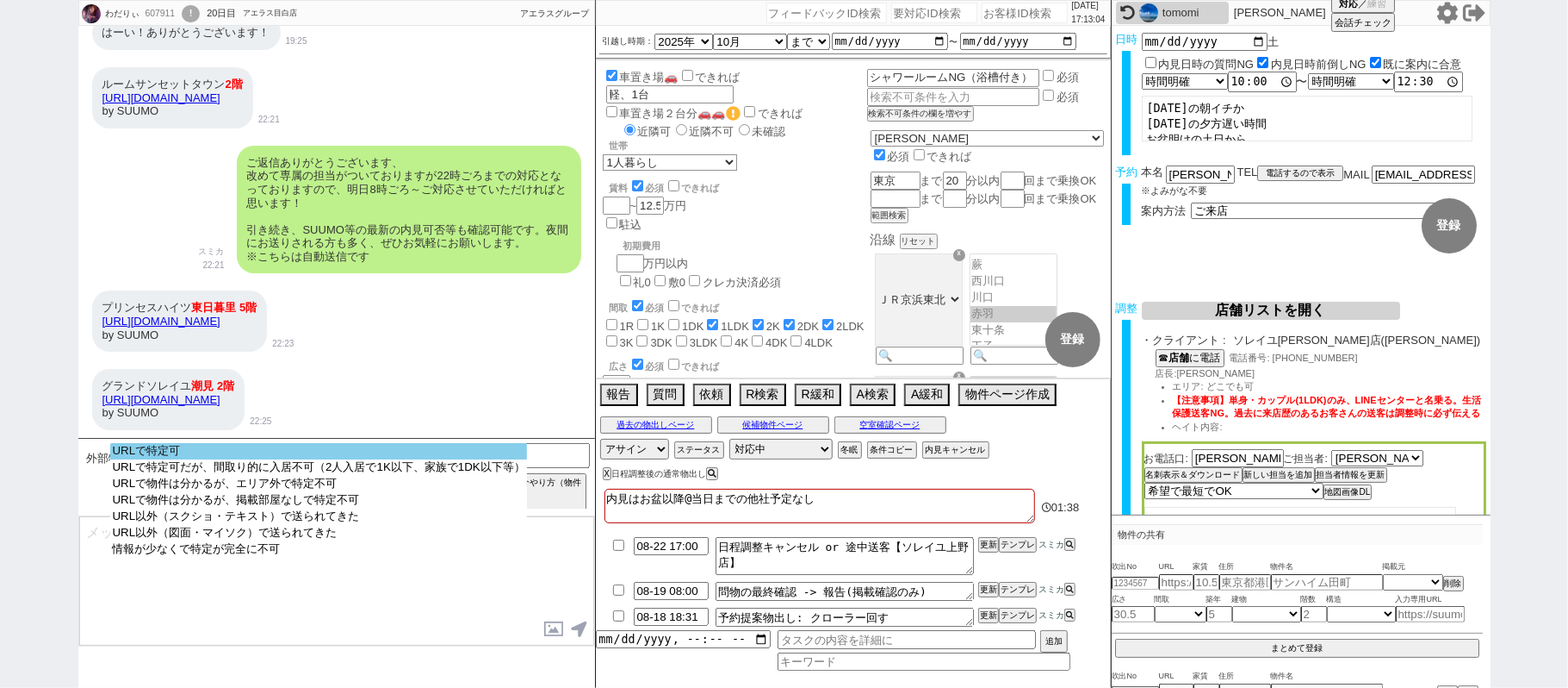
select select "URLで特定可"
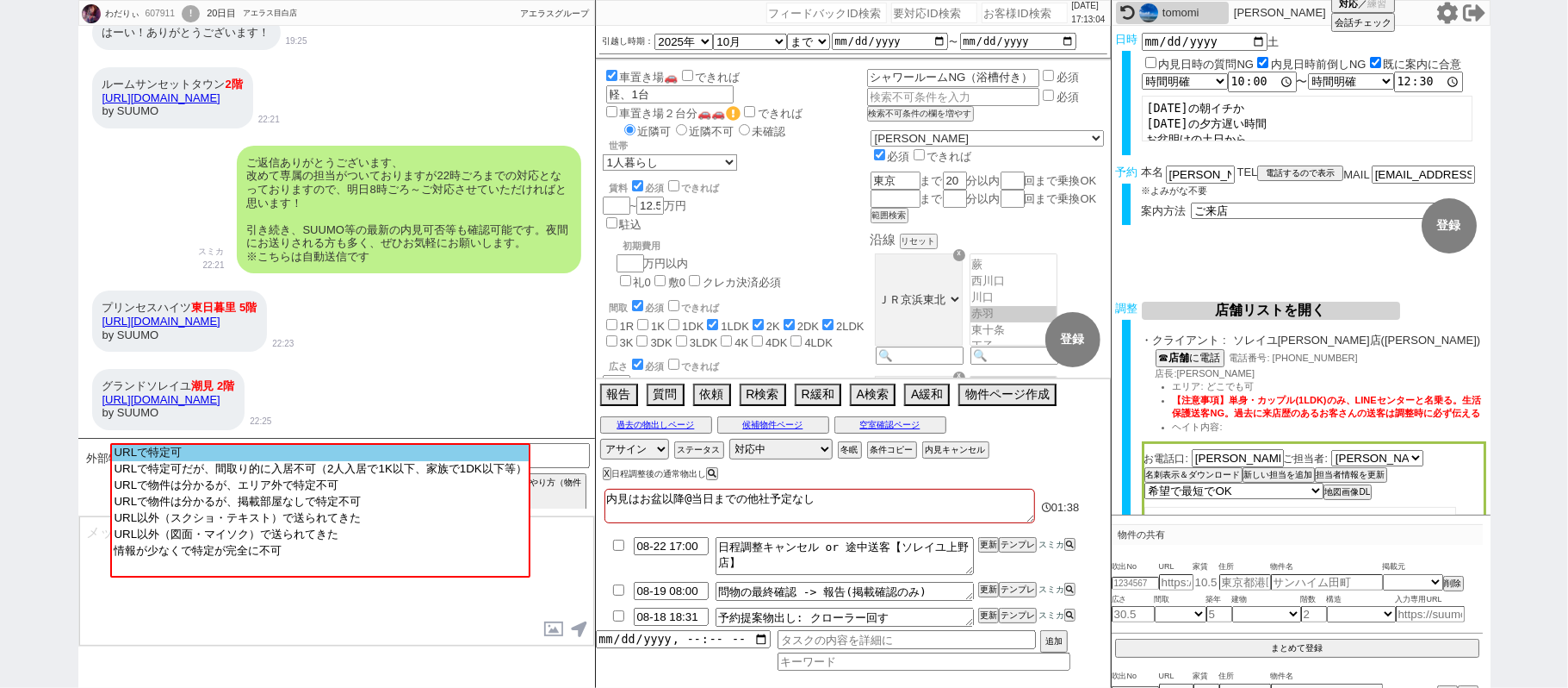
click at [370, 461] on option "URLで特定可" at bounding box center [320, 470] width 416 height 16
type input "36787941"
type input "https://suumo.jp/chintai/bc_100454899224/"
select select "1"
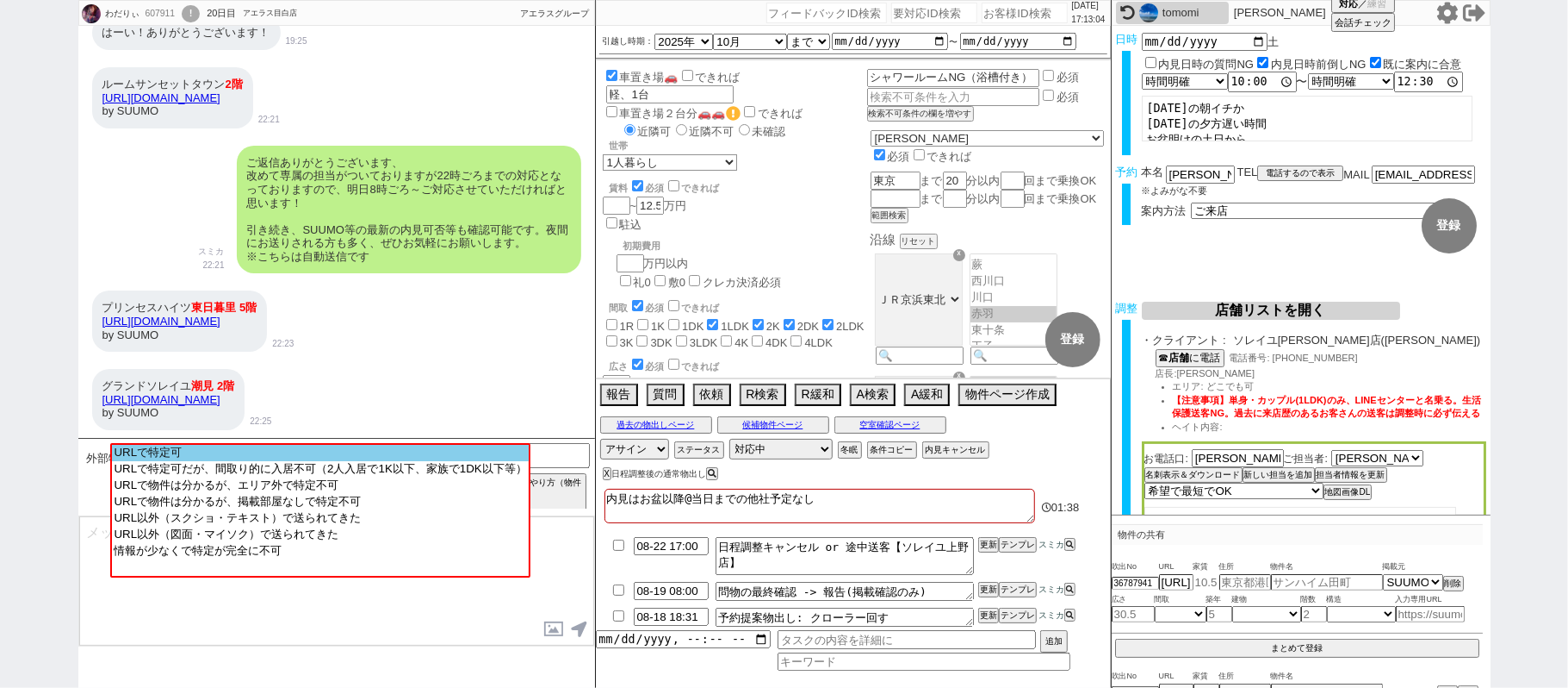
select select "1"
select select
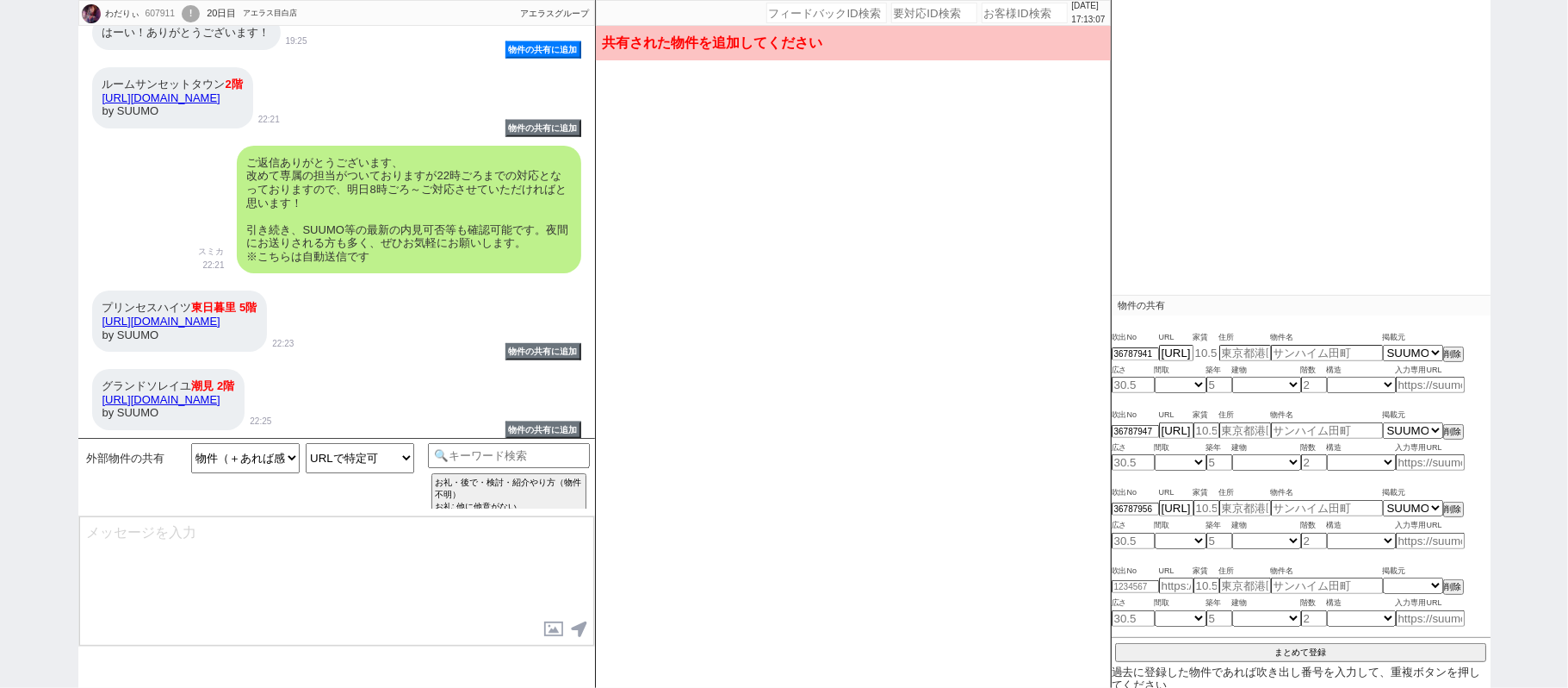
scroll to position [339, 0]
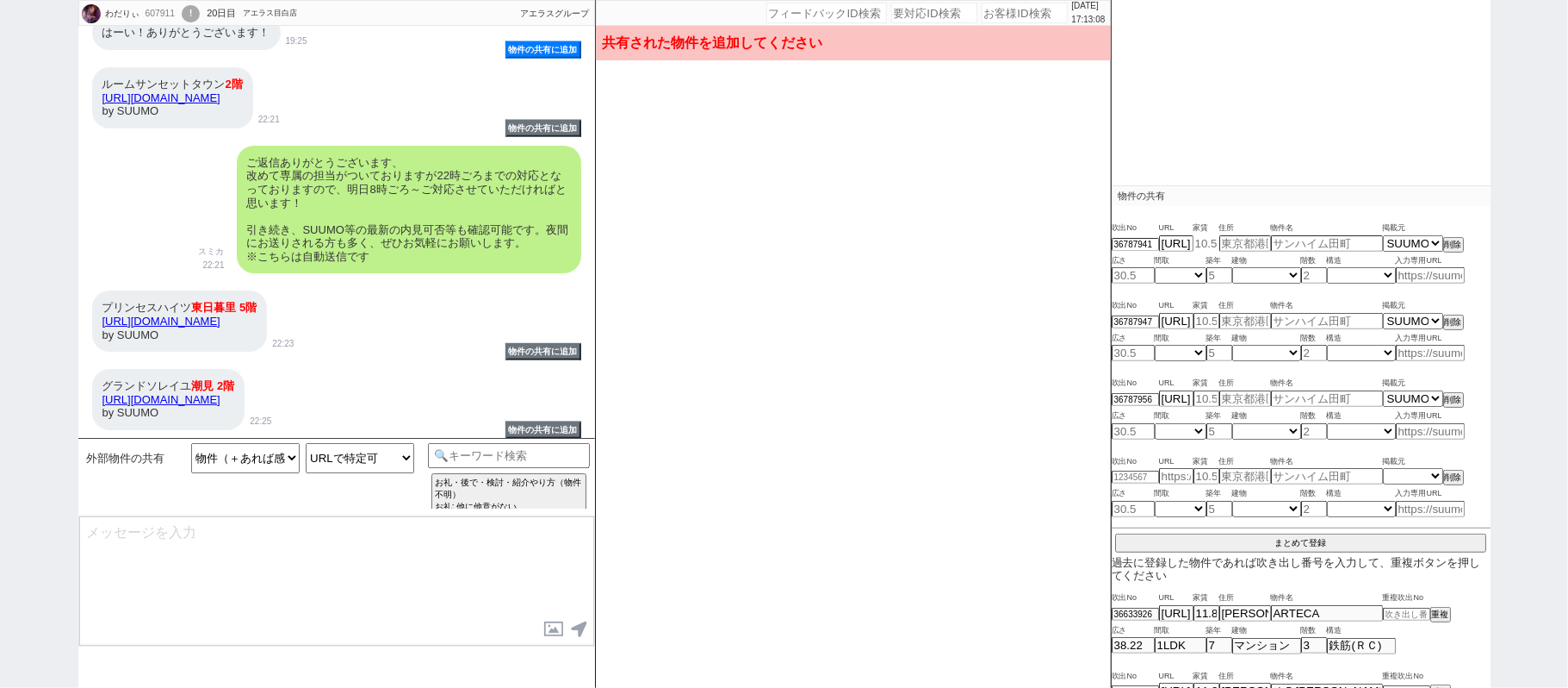
type input "11.1"
type input "[PERSON_NAME][STREET_ADDRESS][PERSON_NAME]"
type input "プリンセスハイツ東日暮里"
type input "36.7"
select select "4"
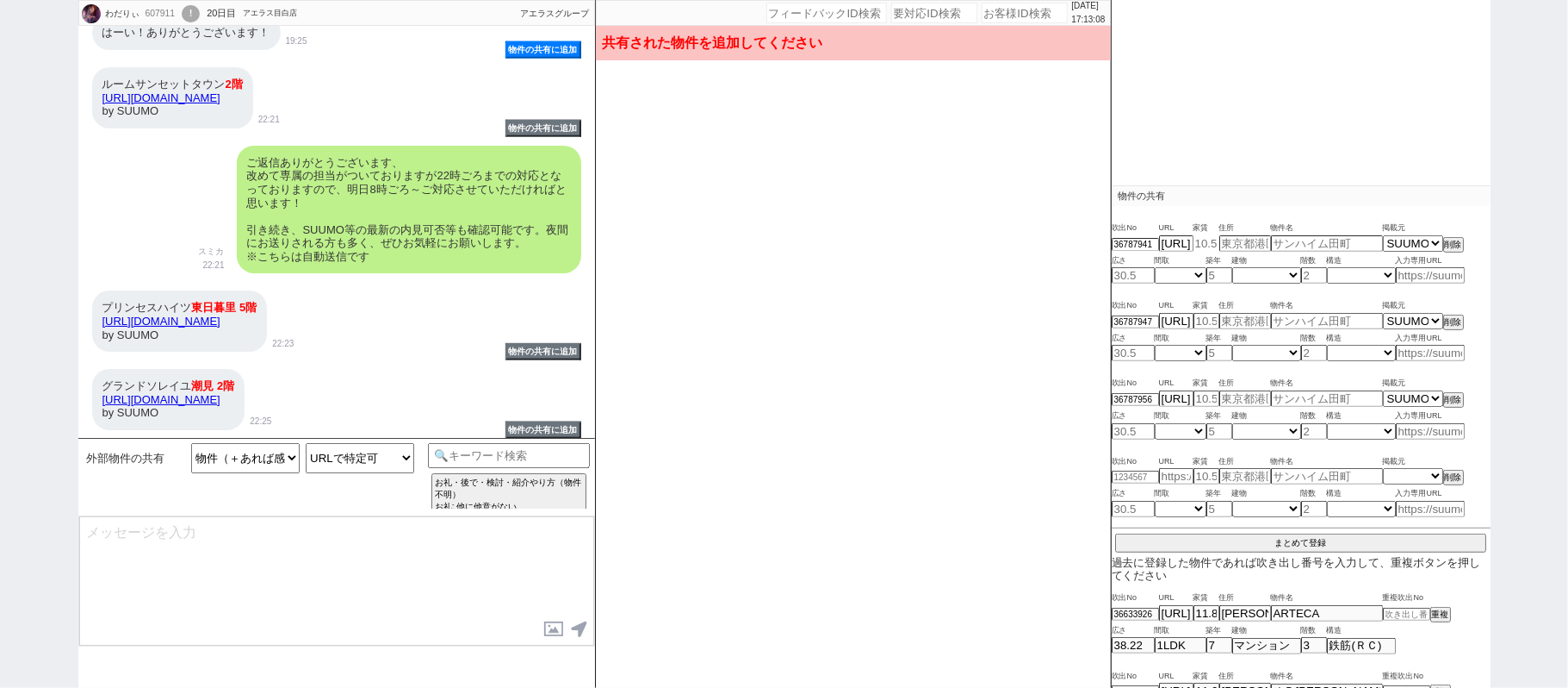
type input "40"
select select "0"
type input "5"
select select "5"
type input "10.8"
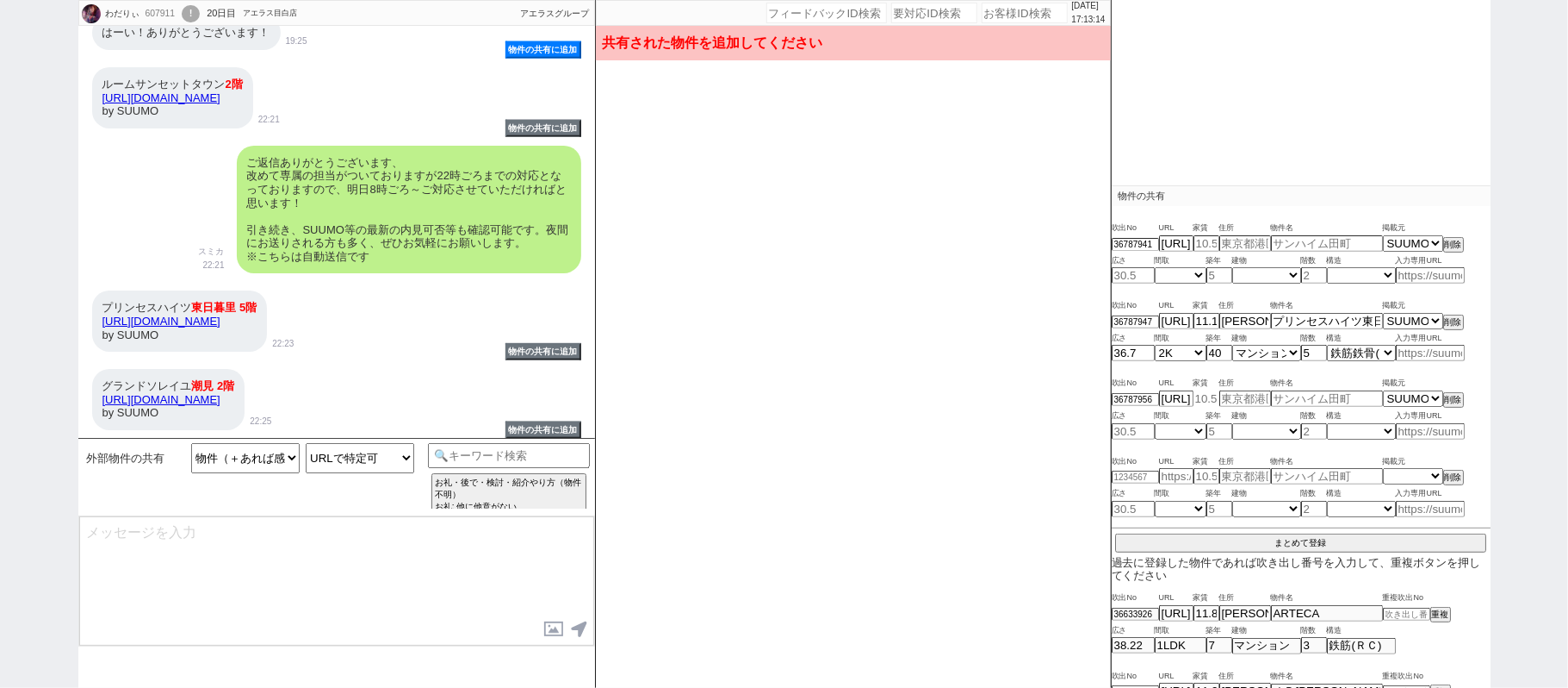
type input "[PERSON_NAME][STREET_ADDRESS][PERSON_NAME]"
type input "ルームサンセットタウン"
type input "33.2"
select select "2"
type input "49"
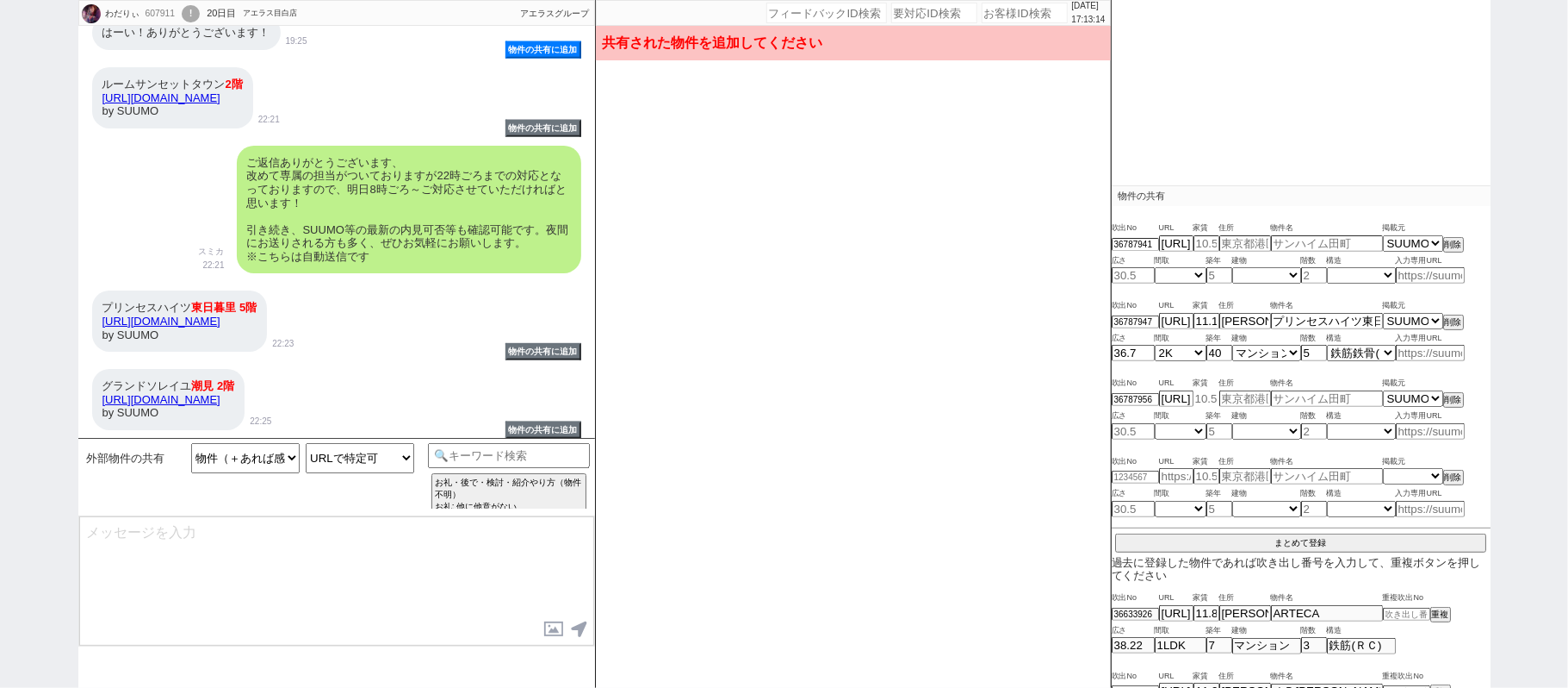
select select "0"
type input "2"
select select "4"
drag, startPoint x: 88, startPoint y: 396, endPoint x: 359, endPoint y: 394, distance: 271.0
click at [359, 394] on div "グランドソレイユ 潮見 2階 https://suumo.jp/chintai/bc_100453932987/ by SUUMO 22:25" at bounding box center [337, 399] width 516 height 79
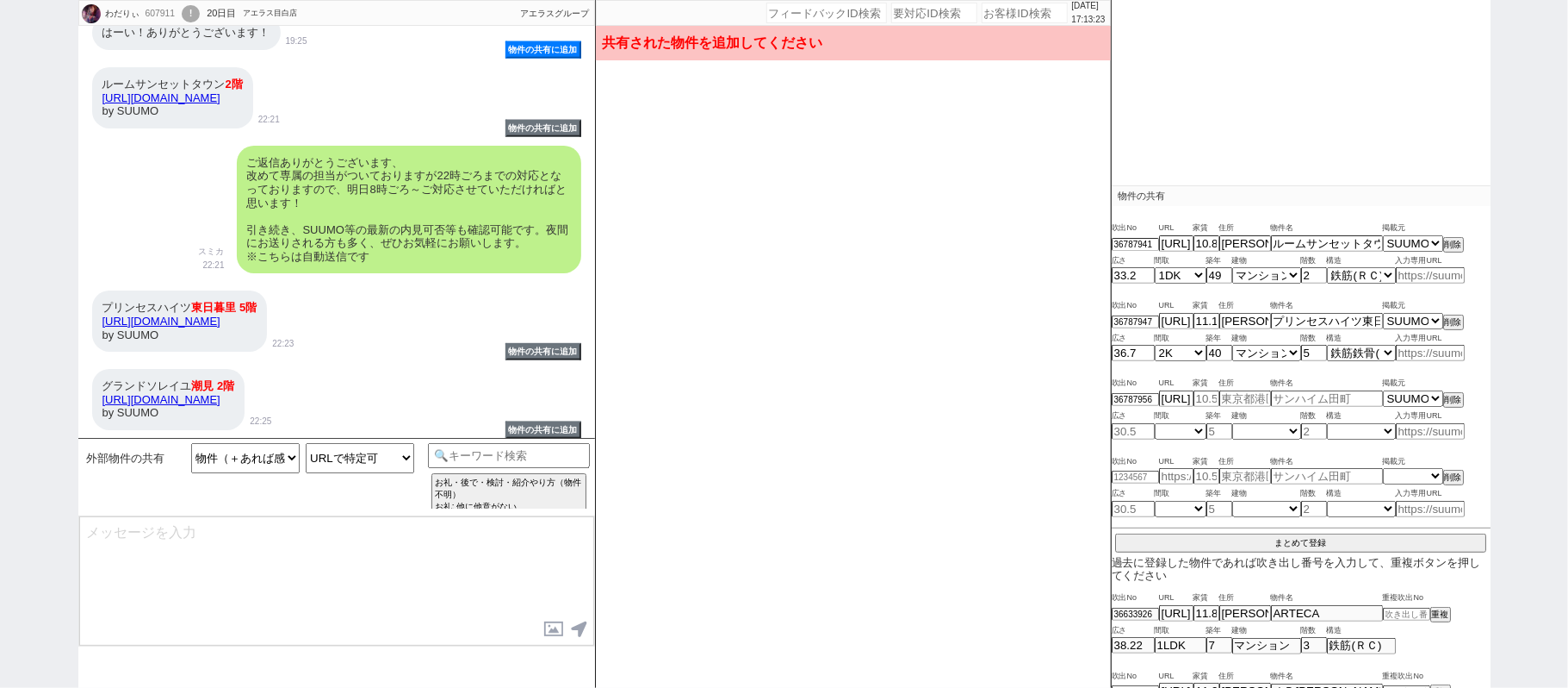
copy link "[URL][DOMAIN_NAME]"
click at [1448, 431] on input at bounding box center [1430, 431] width 69 height 15
paste input "[URL][DOMAIN_NAME]"
type input "[URL][DOMAIN_NAME]"
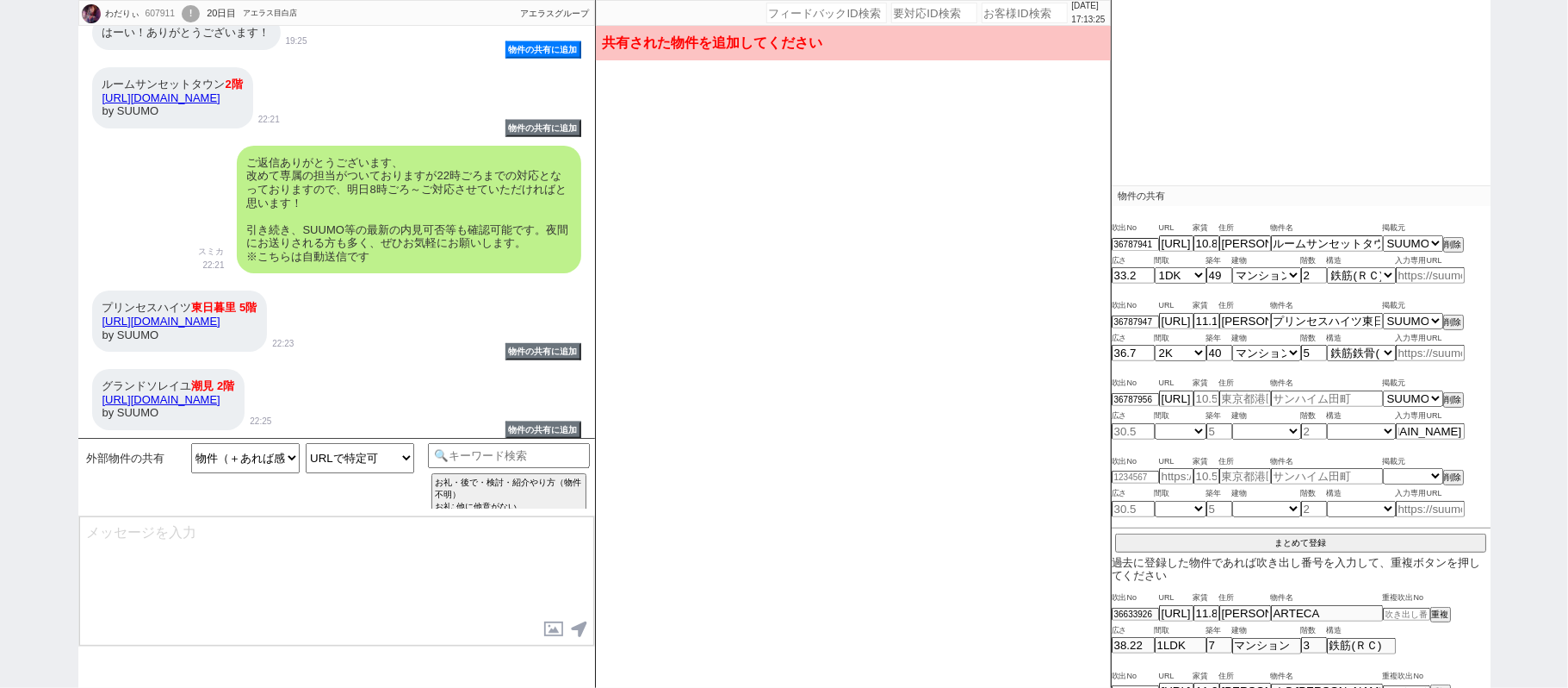
click at [1540, 446] on div "わだりぃ 607911 ! 0 20日目 アエラス目白店 冬眠中 自社客 アエラスグループ スミカ_BPO チャット全表示 2025-08-16 承知いたしま…" at bounding box center [784, 344] width 1568 height 688
click at [220, 400] on link "https://suumo.jp/chintai/bc_100453932987/" at bounding box center [161, 400] width 118 height 13
click at [1437, 432] on input "https://suumo.jp/chintai/bc_100453932987/" at bounding box center [1430, 431] width 69 height 15
paste input "https://suumo.jp/chintai/bc_100453893875/"
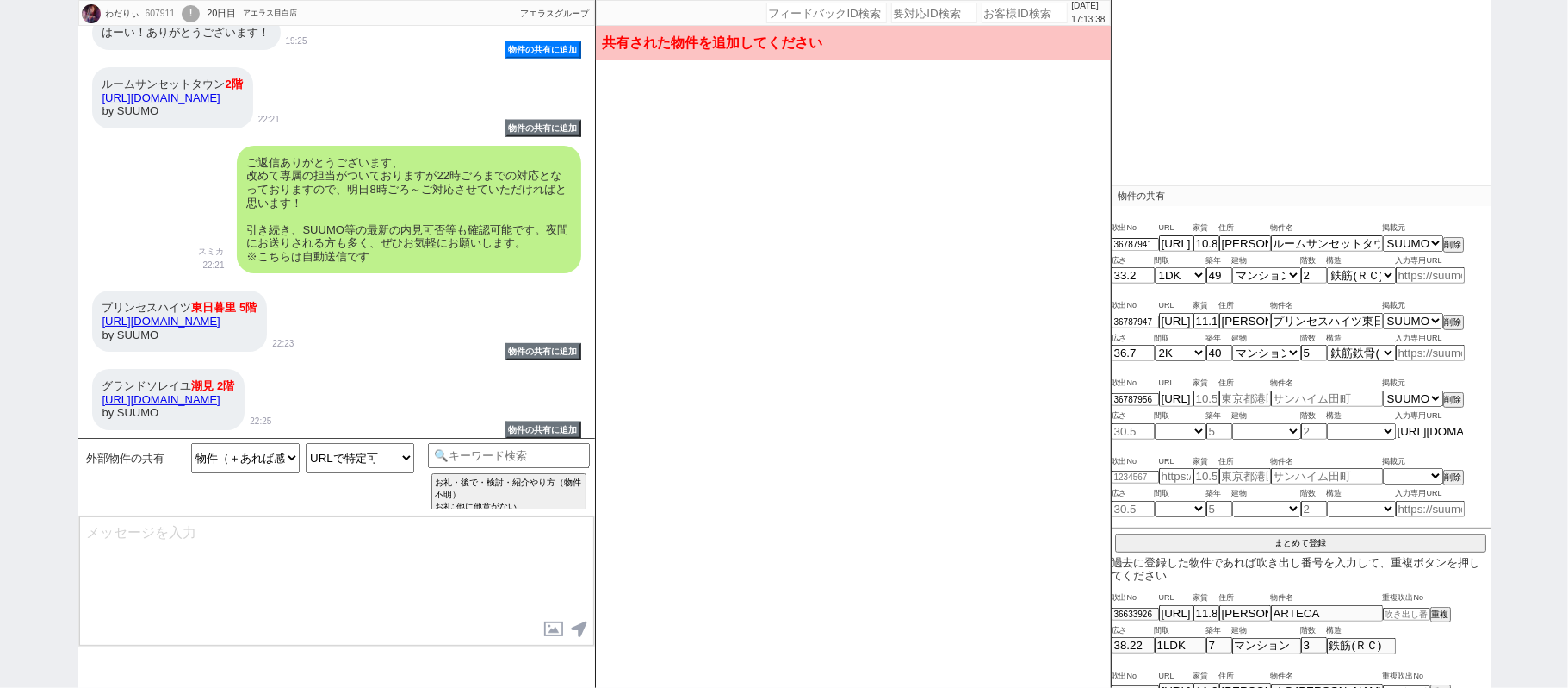
scroll to position [0, 152]
type input "https://suumo.jp/chintai/bc_100453893875/"
click at [1496, 440] on div "わだりぃ 607911 ! 0 20日目 アエラス目白店 冬眠中 自社客 アエラスグループ スミカ_BPO チャット全表示 2025-08-16 承知いたしま…" at bounding box center [784, 344] width 1568 height 688
type input "9"
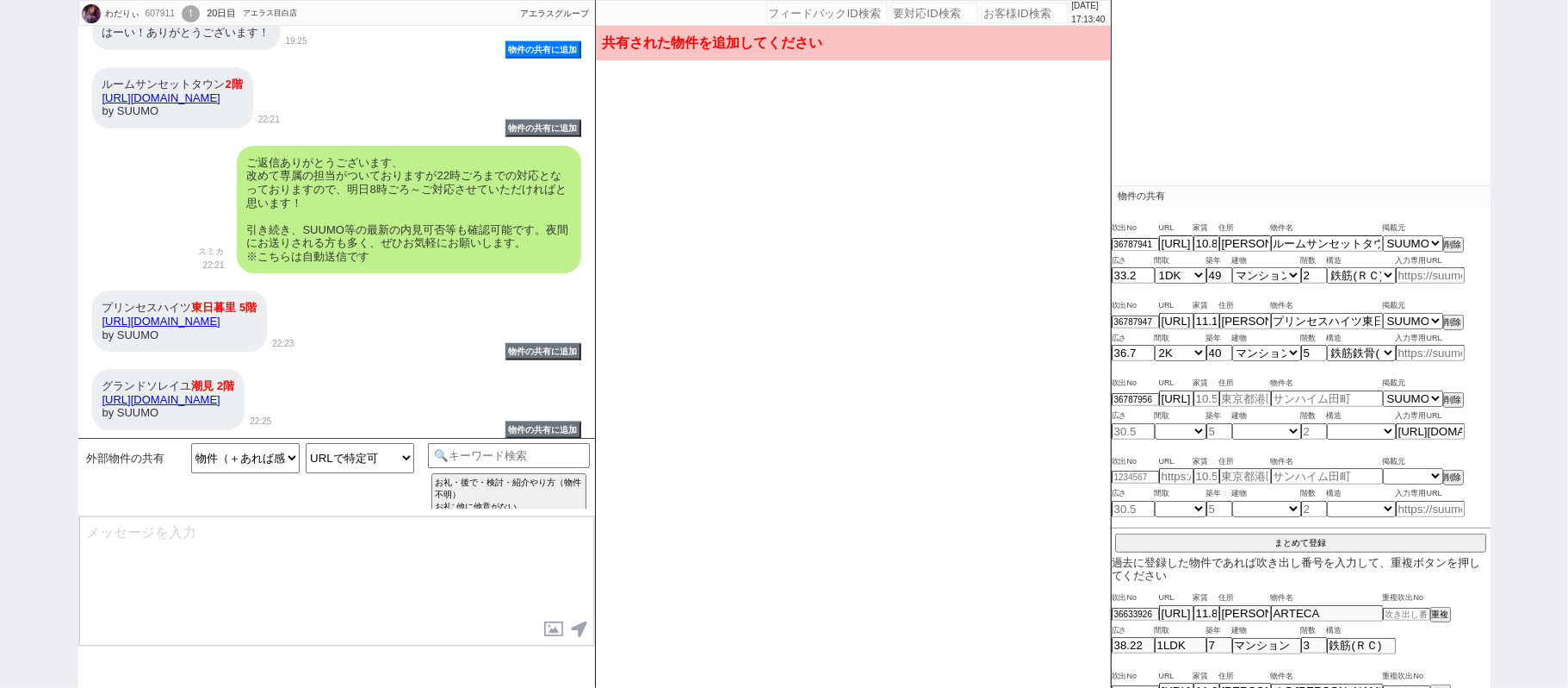
type input "東京都江東区潮見１"
type input "グランドソレイユ潮見"
type input "39.82"
select select "2"
type input "12"
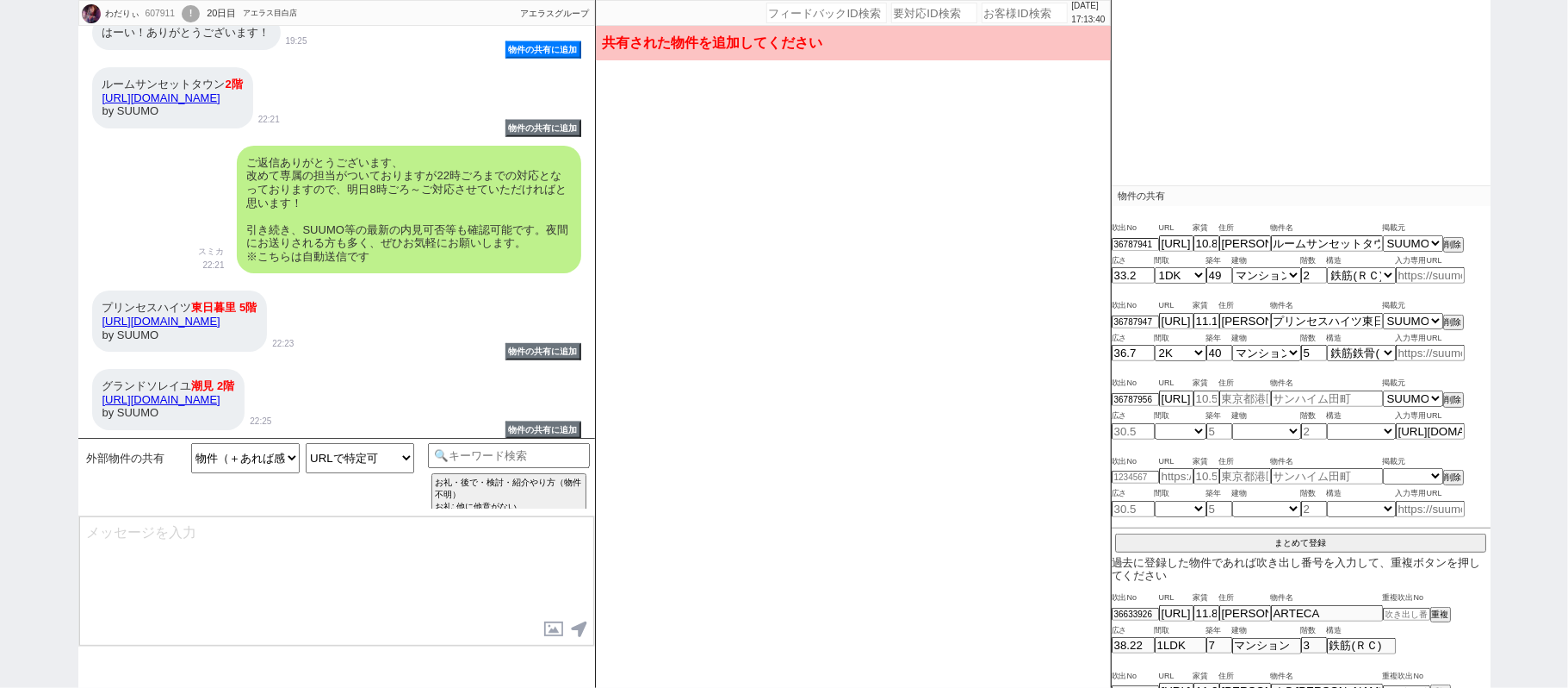
select select "1"
type input "2"
select select "8"
click at [1292, 538] on button "まとめて登録" at bounding box center [1301, 541] width 371 height 15
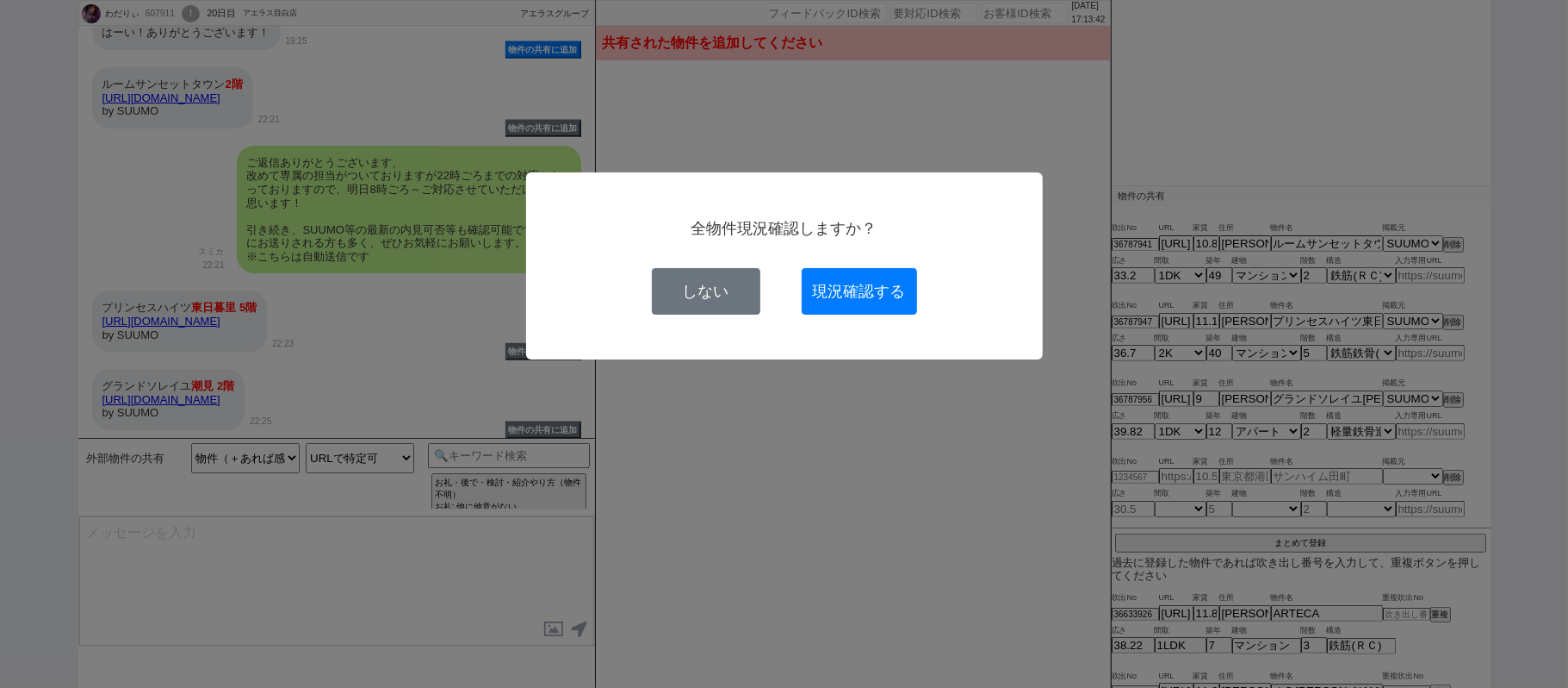
click at [894, 290] on button "現況確認する" at bounding box center [859, 291] width 115 height 46
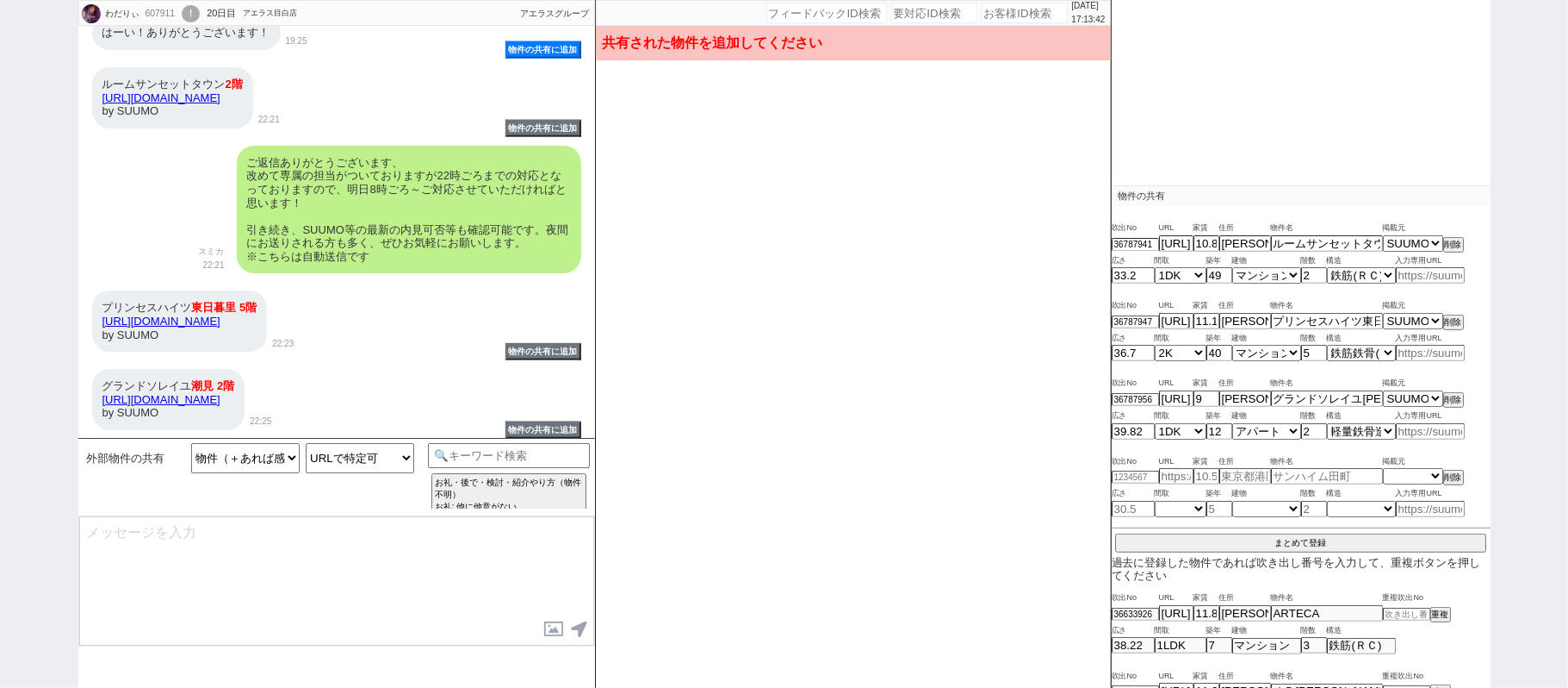
select select
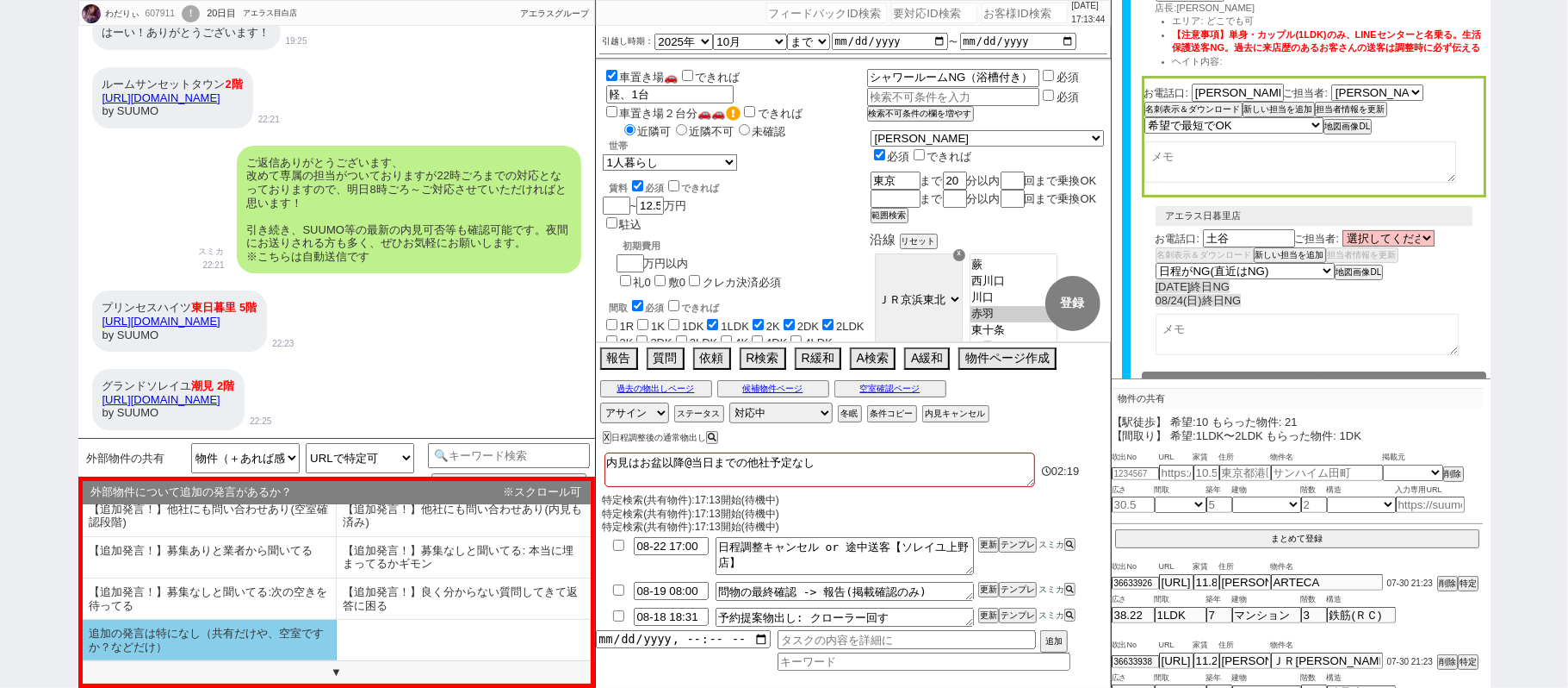
click at [238, 644] on li "追加の発言は特になし（共有だけや、空室ですか？などだけ）" at bounding box center [209, 640] width 254 height 41
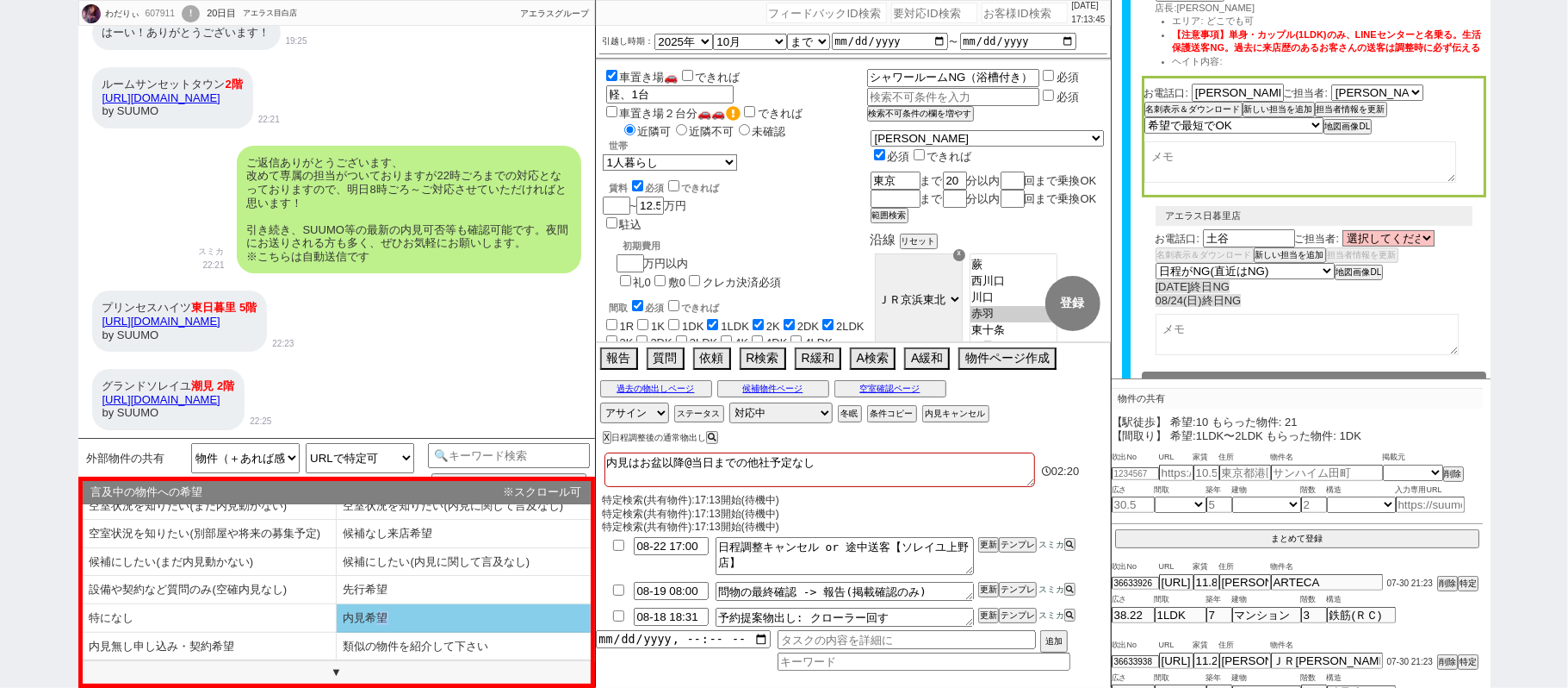
click at [337, 633] on li "内見希望" at bounding box center [209, 646] width 254 height 28
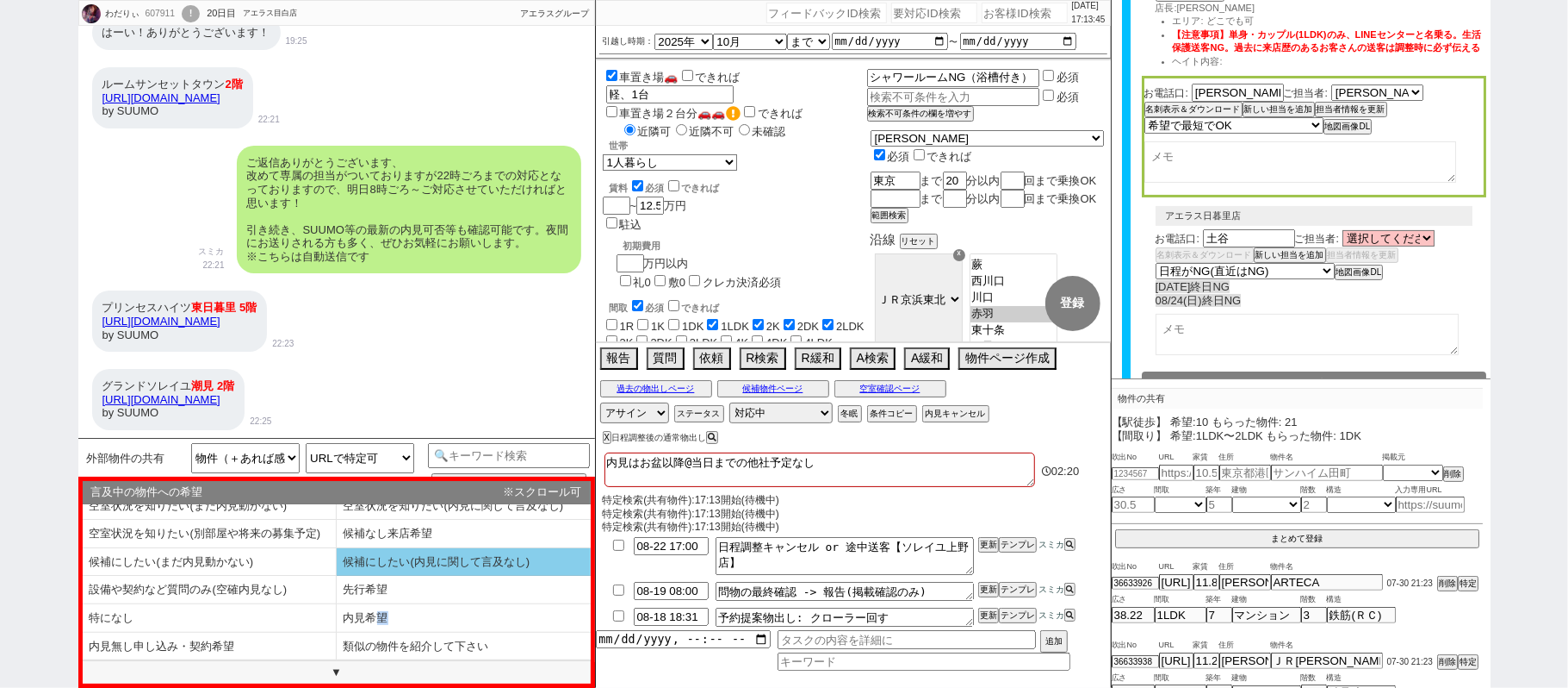
scroll to position [42, 0]
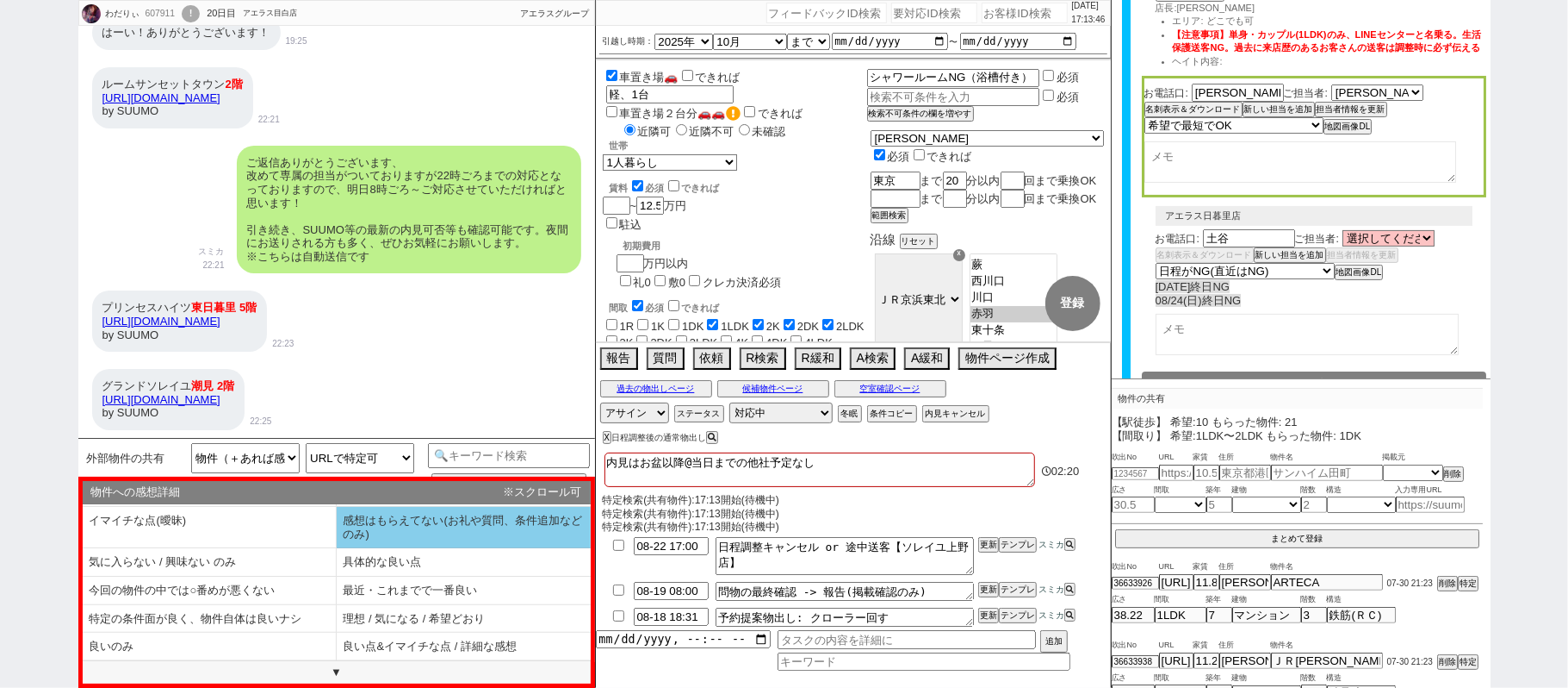
click at [337, 548] on li "感想はもらえてない(お礼や質問、条件追加などのみ)" at bounding box center [209, 562] width 254 height 28
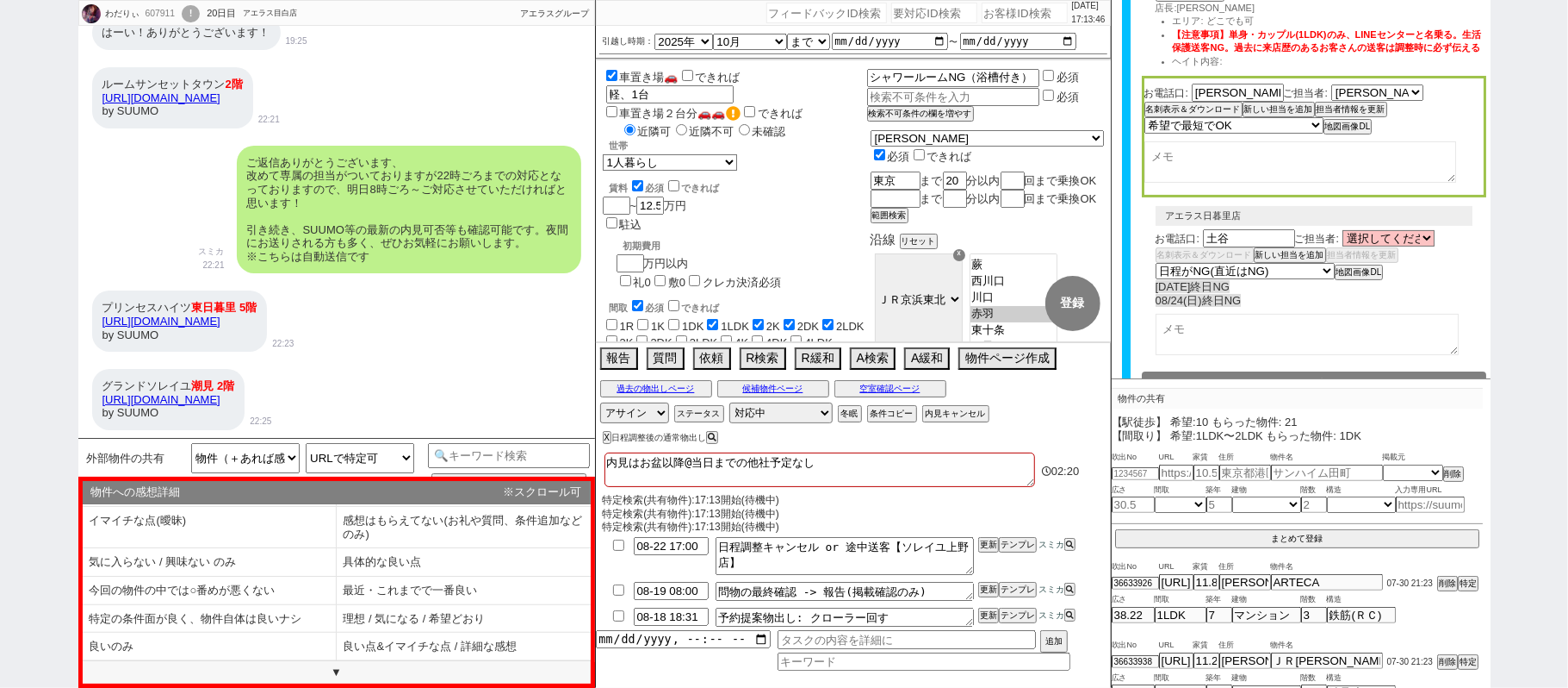
select select "追加の発言は特になし（共有だけや、空室ですか？などだけ）"
select select "内見希望"
select select "感想はもらえてない(お礼や質問、条件追加などのみ)"
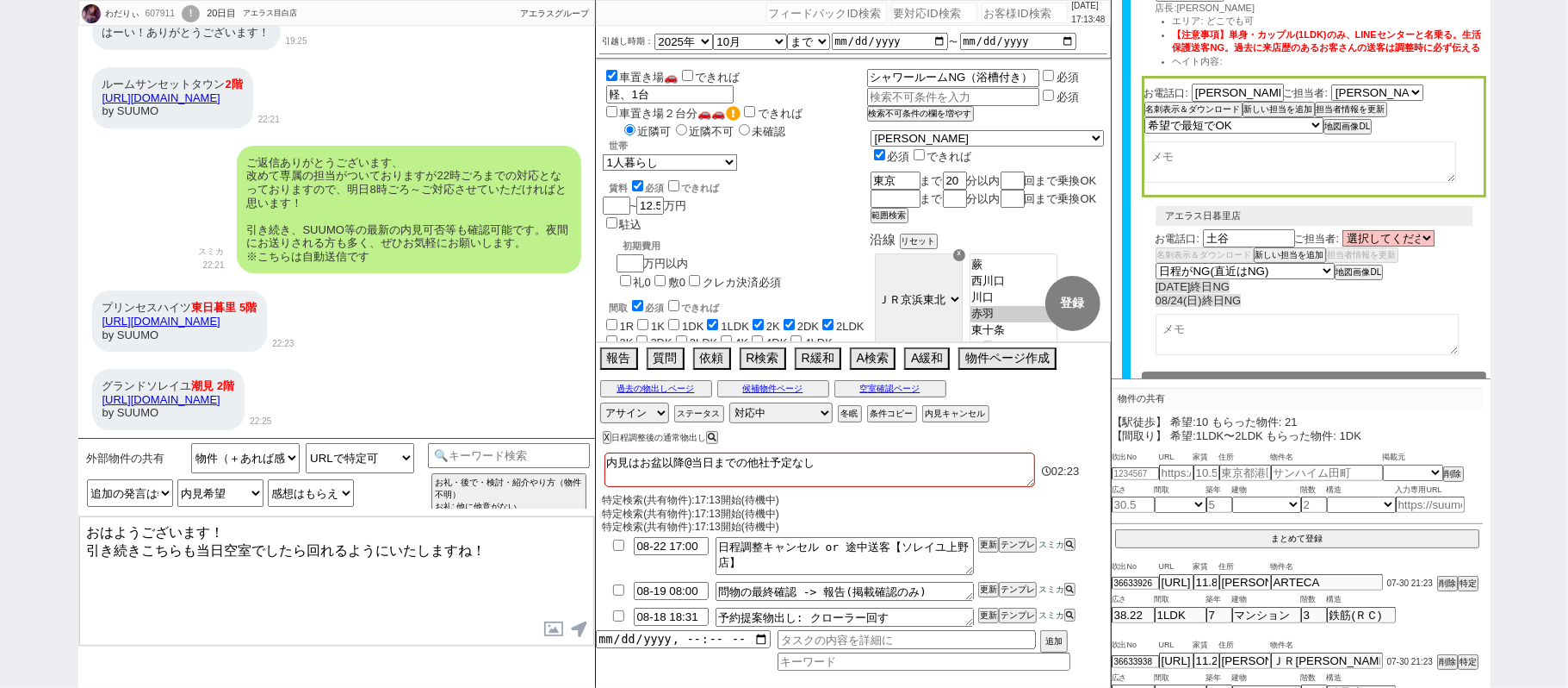
drag, startPoint x: 93, startPoint y: 525, endPoint x: 411, endPoint y: 512, distance: 318.3
click at [411, 512] on div "外部物件の共有 物件（＋あれば感想や希望） 共有できる物件は特に無い ／ 後で送る等 共有に関する質問系 お礼、お願いします等 URLで特定可 URLで特定可…" at bounding box center [337, 563] width 516 height 250
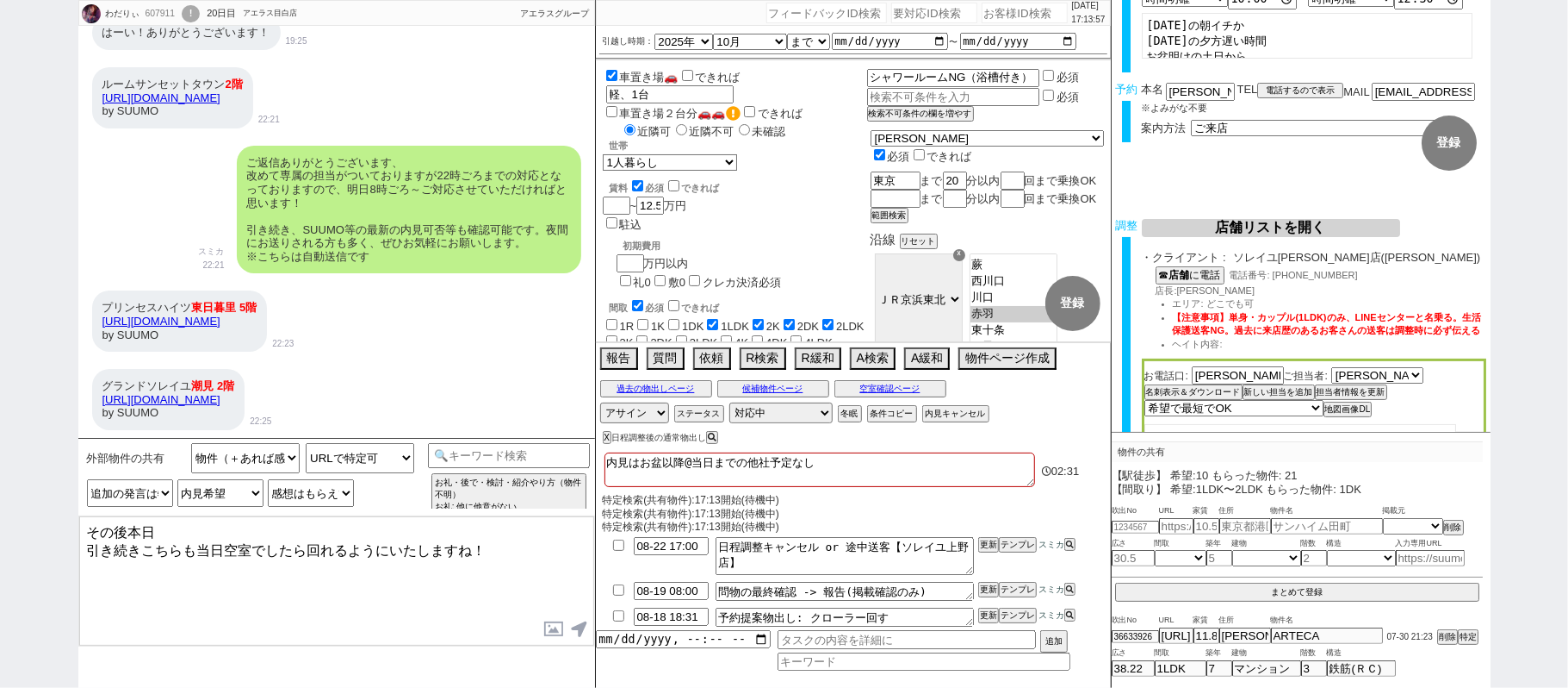
scroll to position [0, 0]
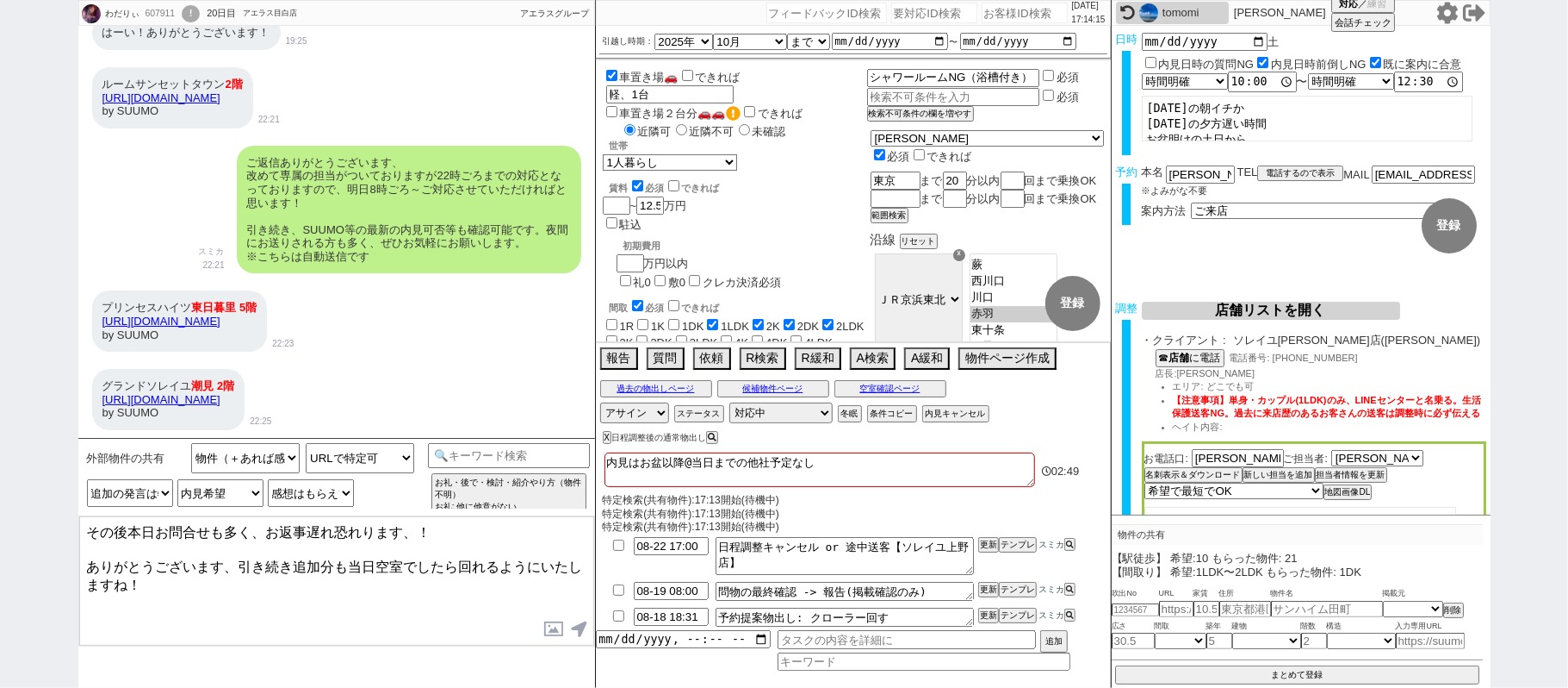
type textarea "その後本日お問合せも多く、お返事遅れ恐れります、！ ありがとうございます、引き続き追加分も当日空室でしたら回れるようにいたしますね！"
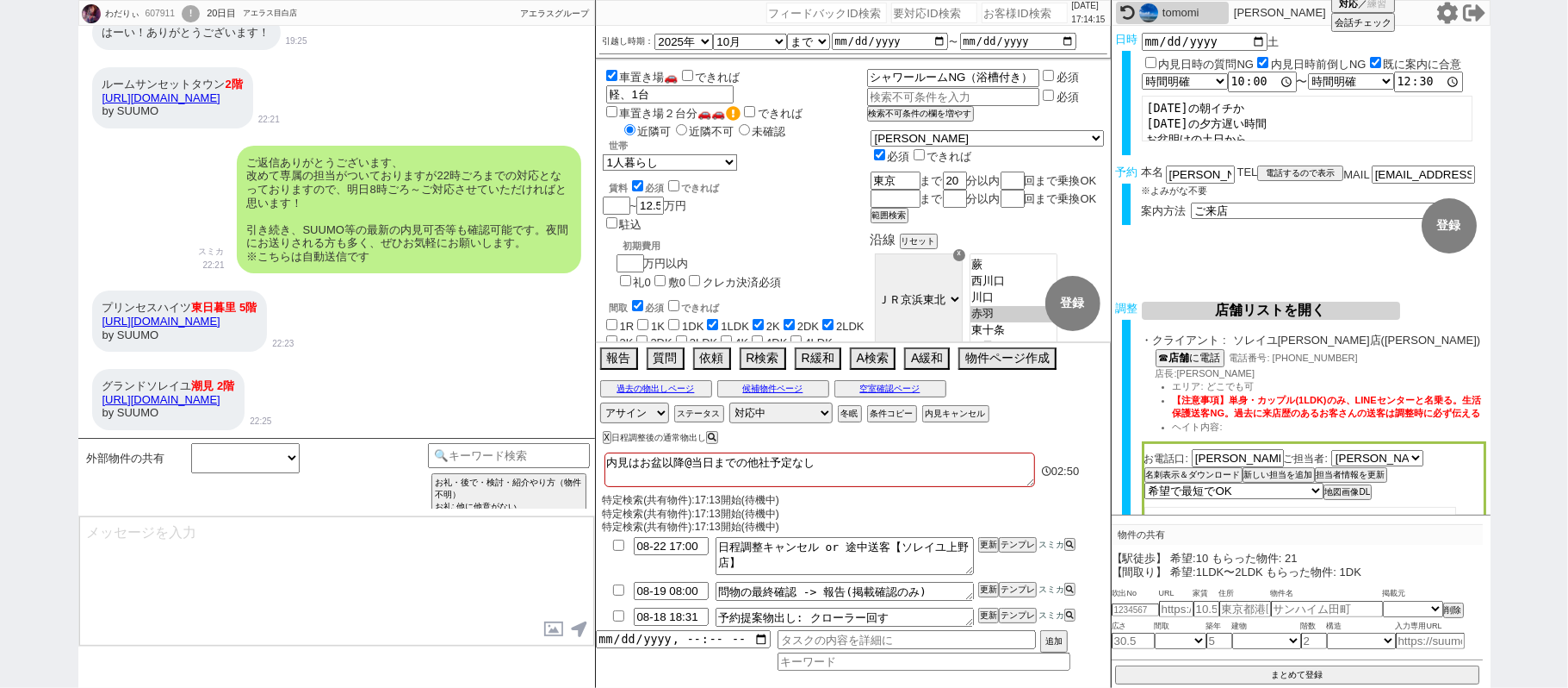
scroll to position [1314, 0]
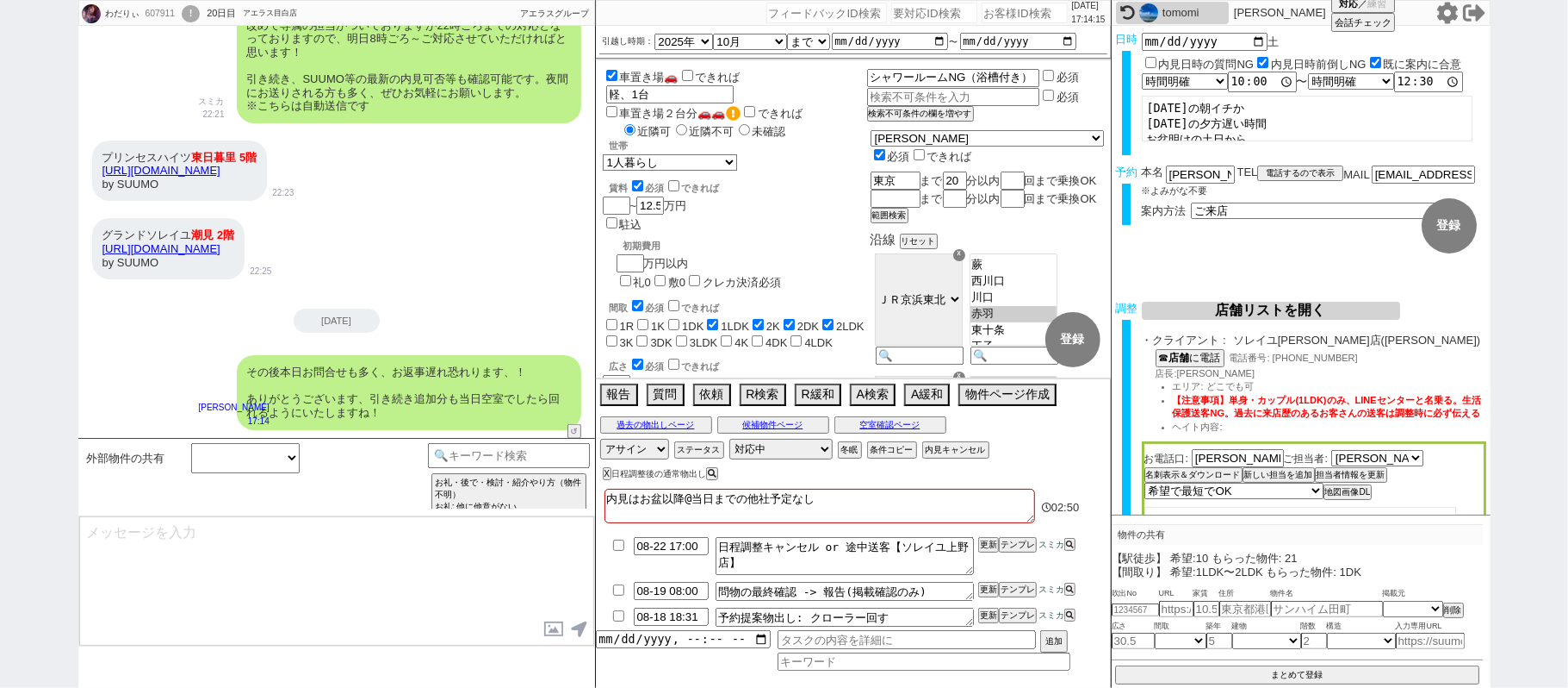
type input "08-19 18:31"
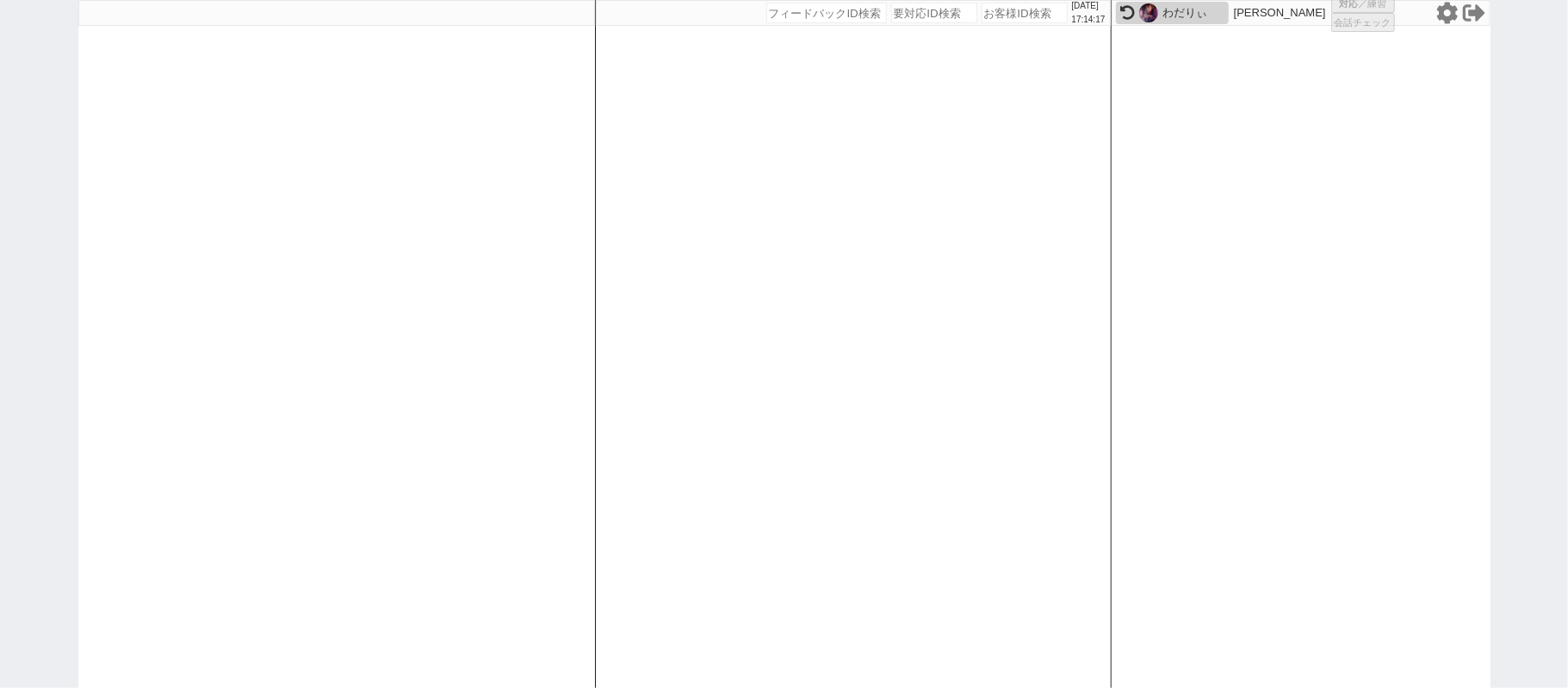
select select "1"
select select "2"
select select
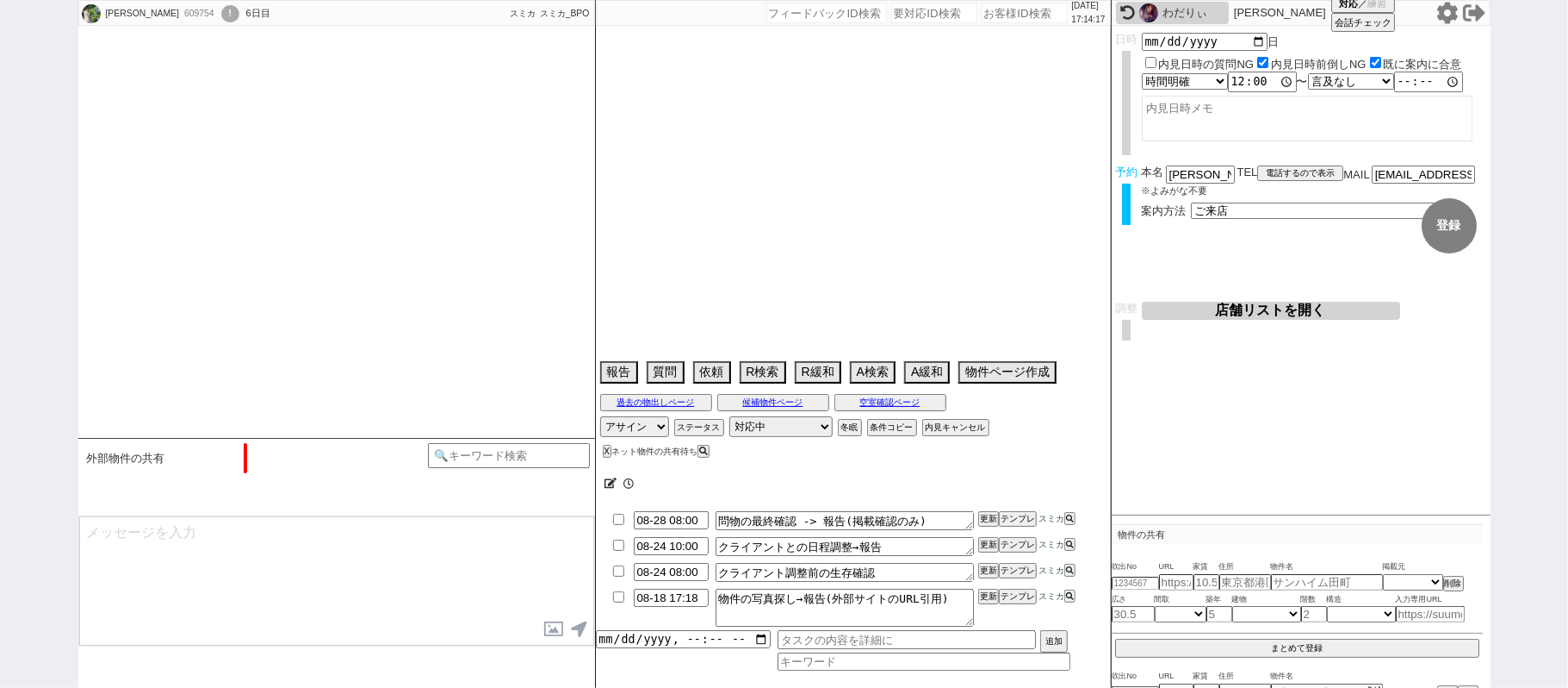
scroll to position [510, 0]
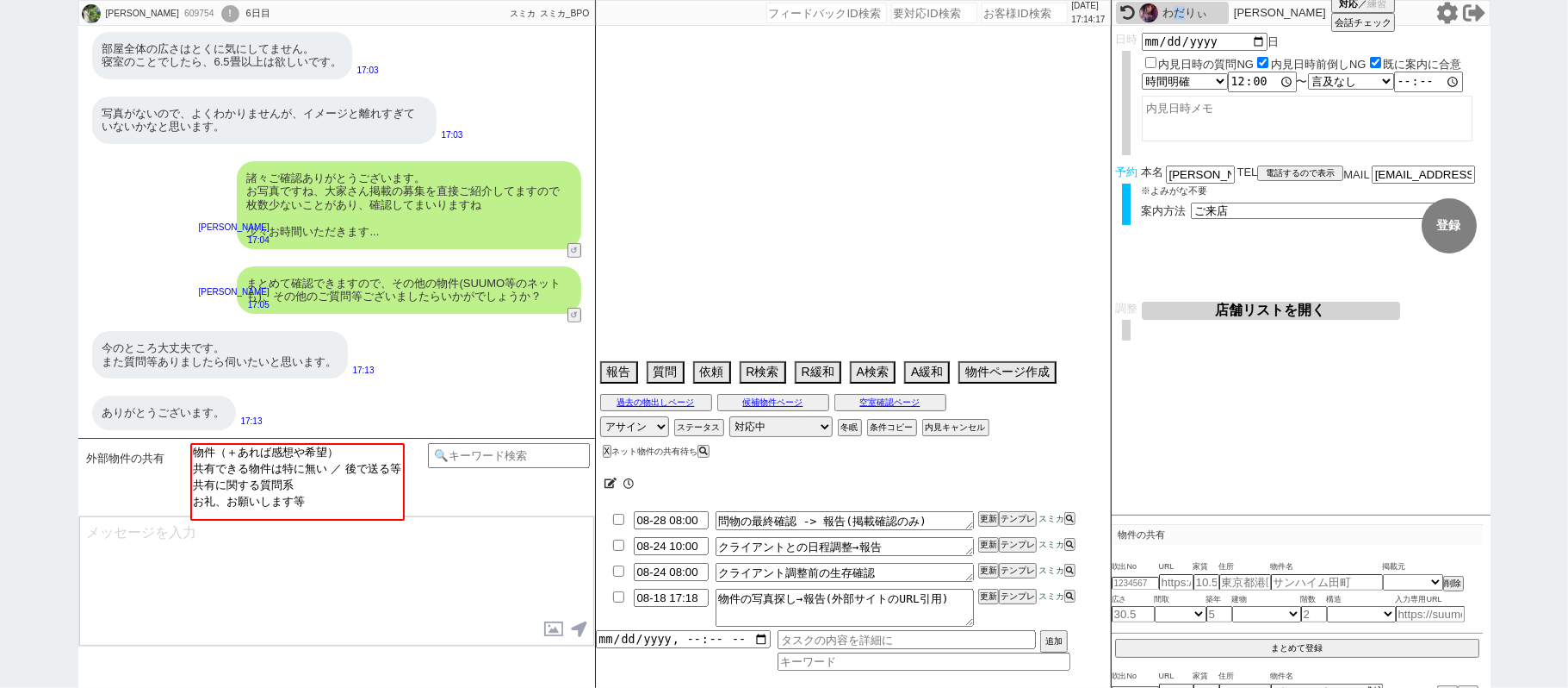
click at [1179, 9] on div "わだりぃ" at bounding box center [1194, 13] width 62 height 14
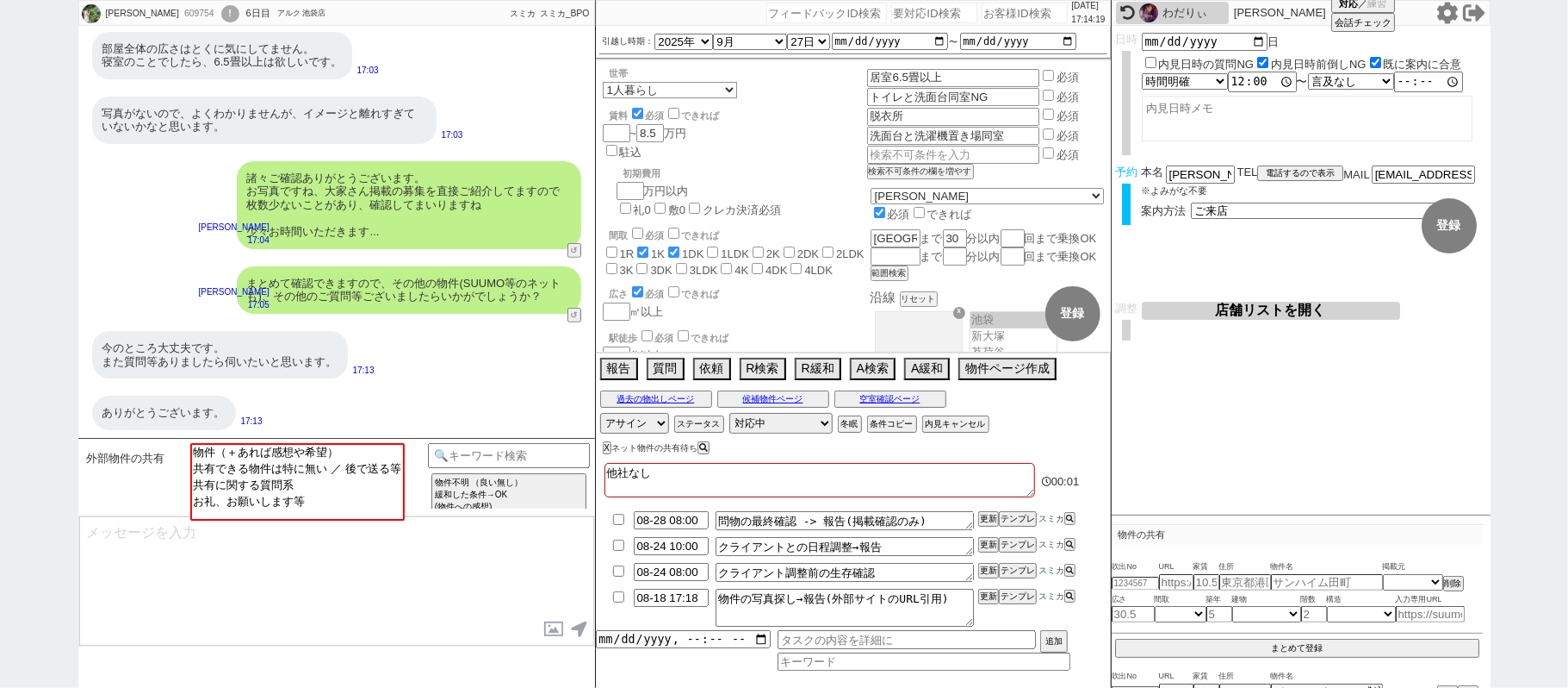
scroll to position [0, 0]
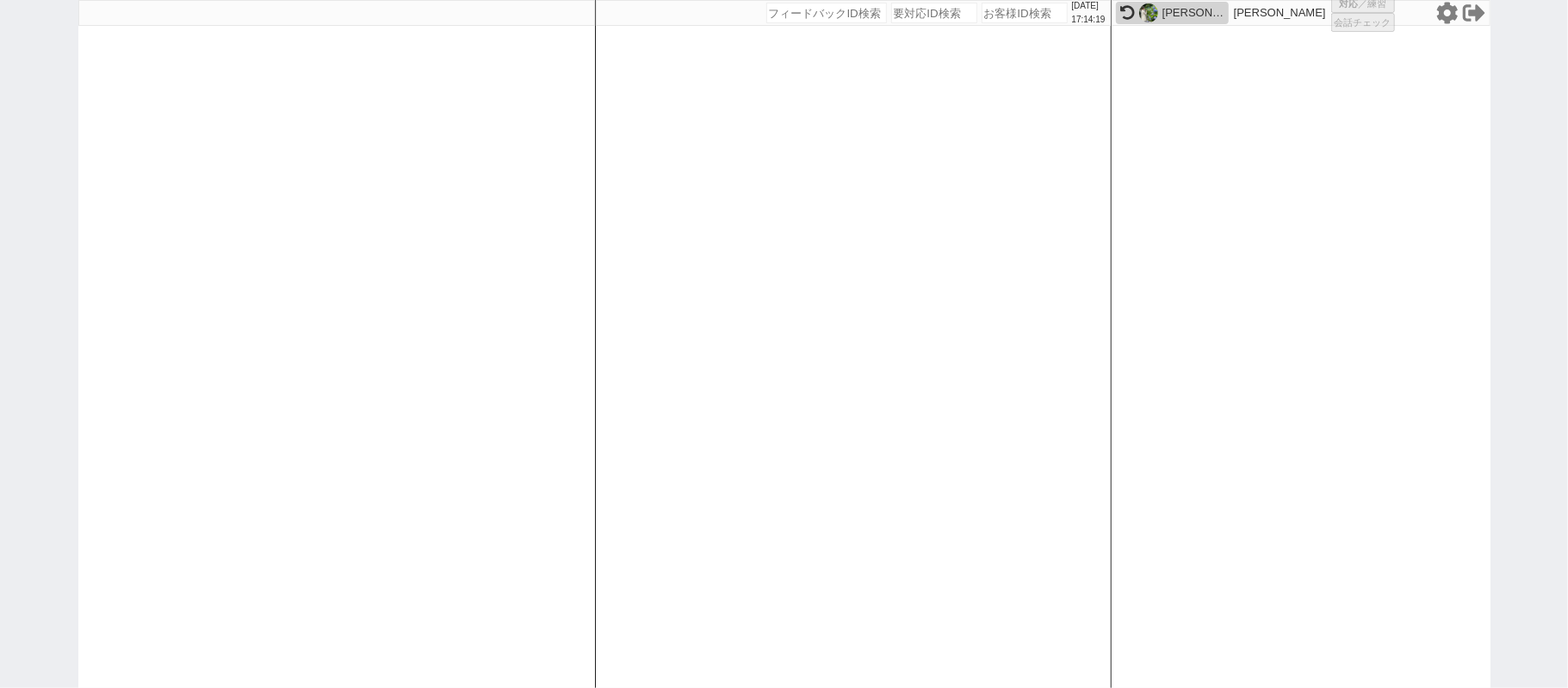
select select "1"
select select "2"
select select "5"
select select "8"
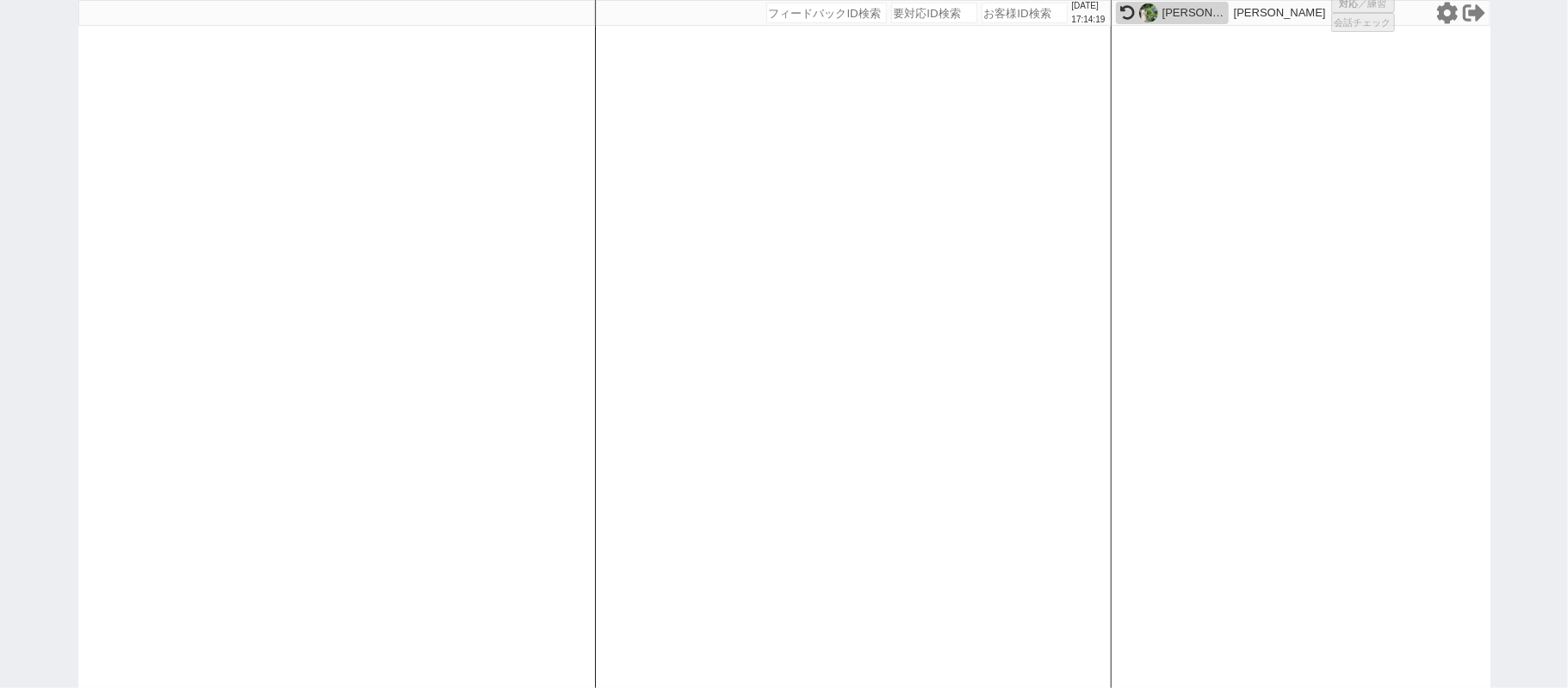
select select
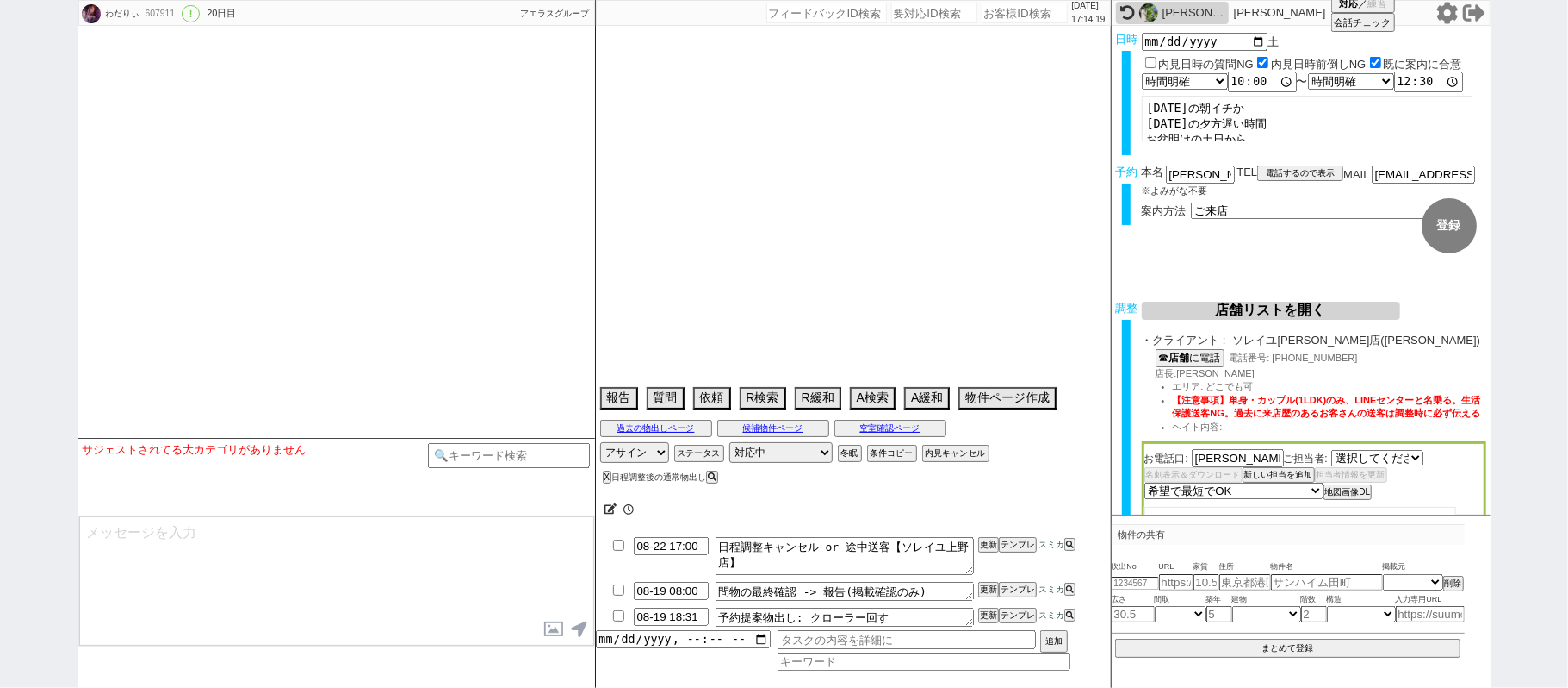
select select "530"
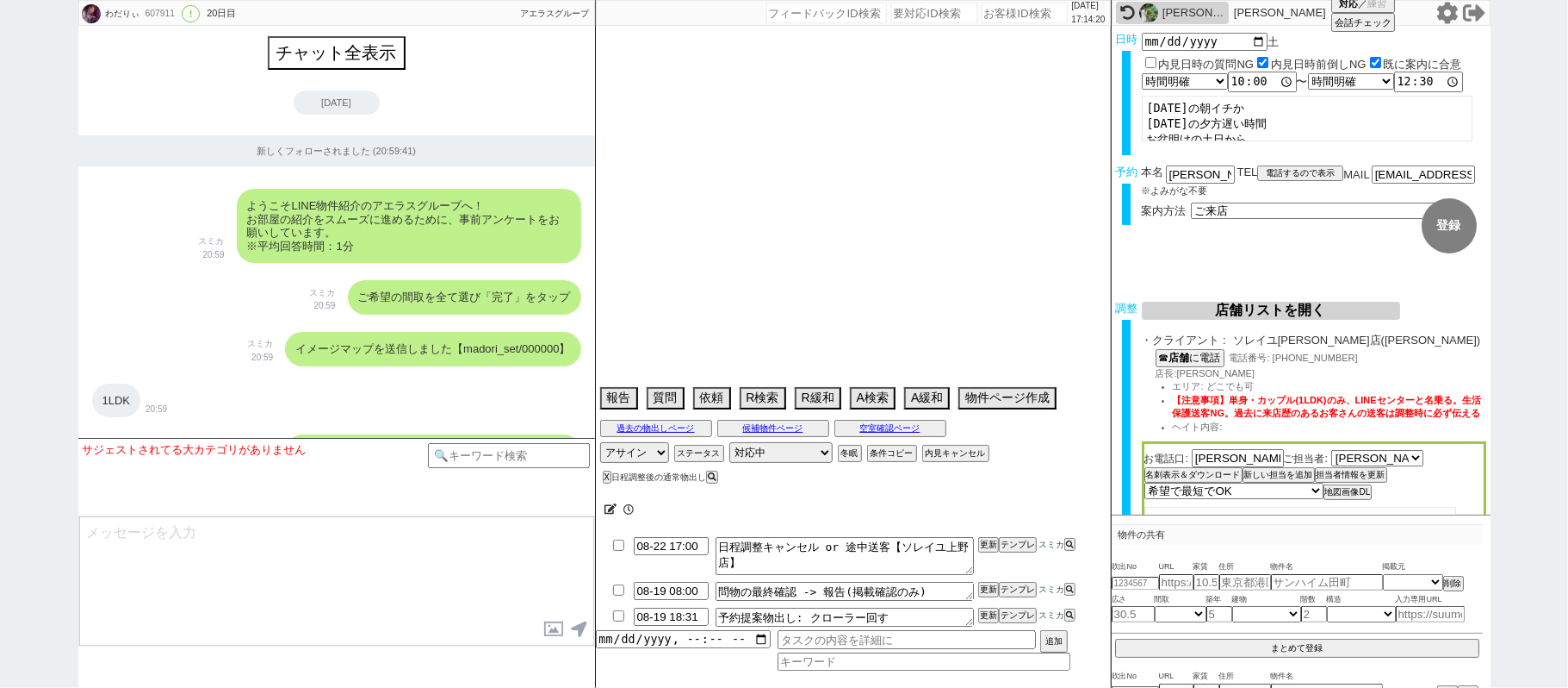
scroll to position [18083, 0]
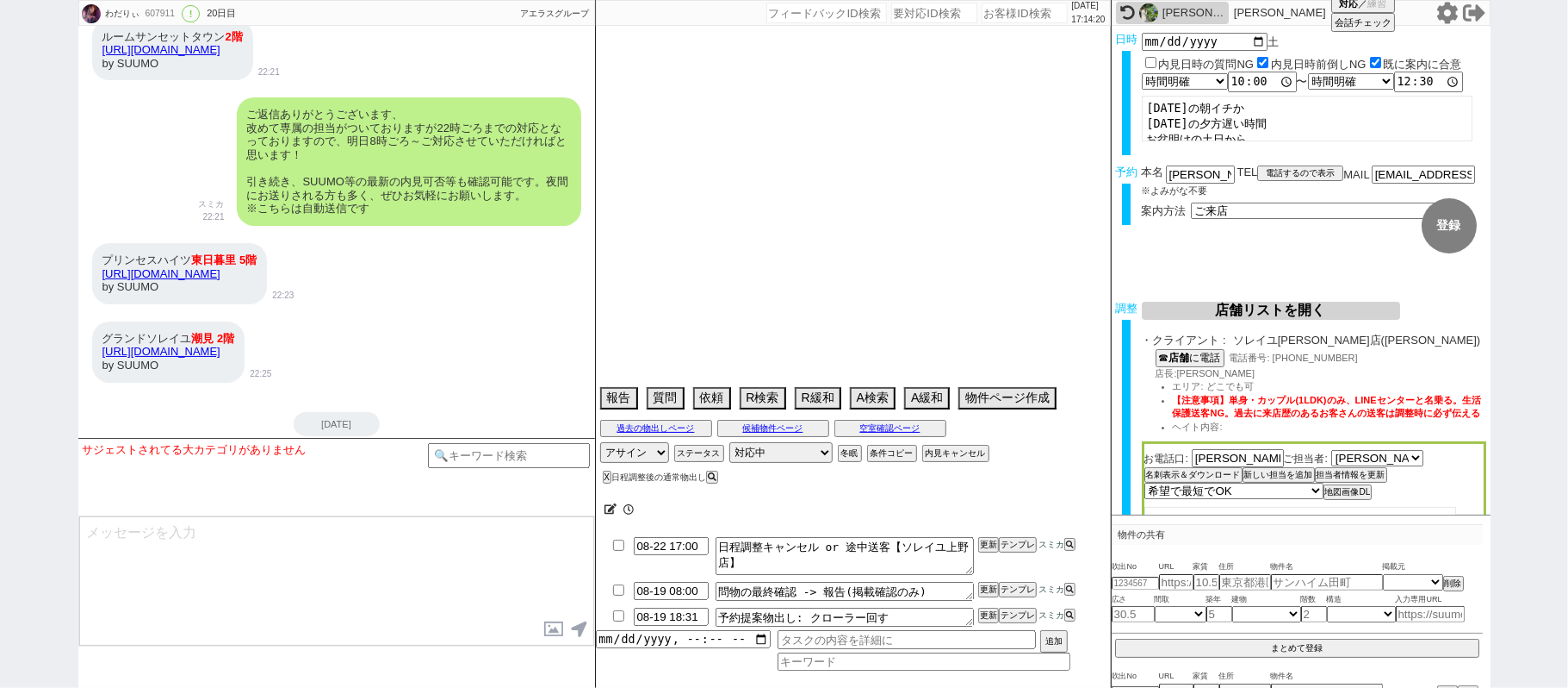
type textarea "内見はお盆以降@当日までの他社予定なし"
select select "2025"
select select "10"
select select "37"
select select "0"
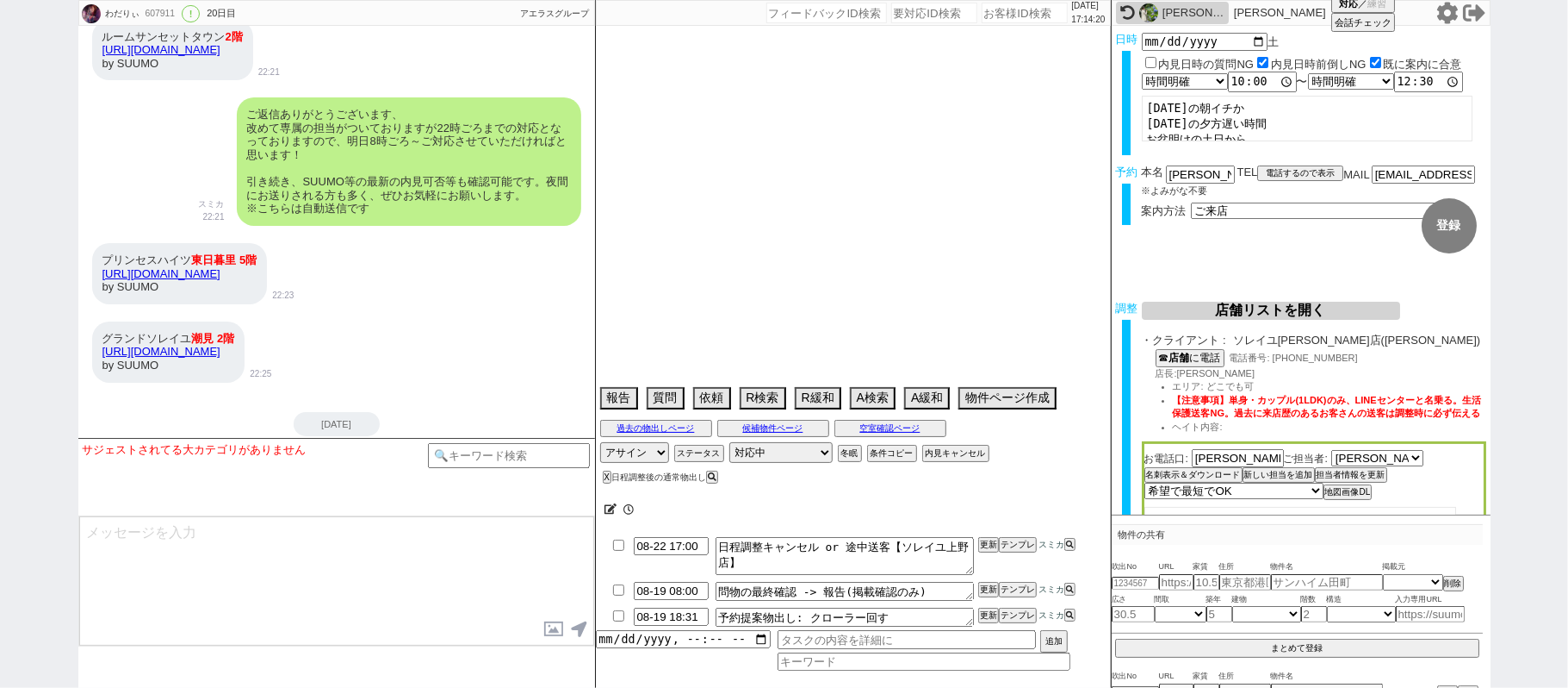
select select "23"
select select "731"
select select "60"
select select "14"
select select "7"
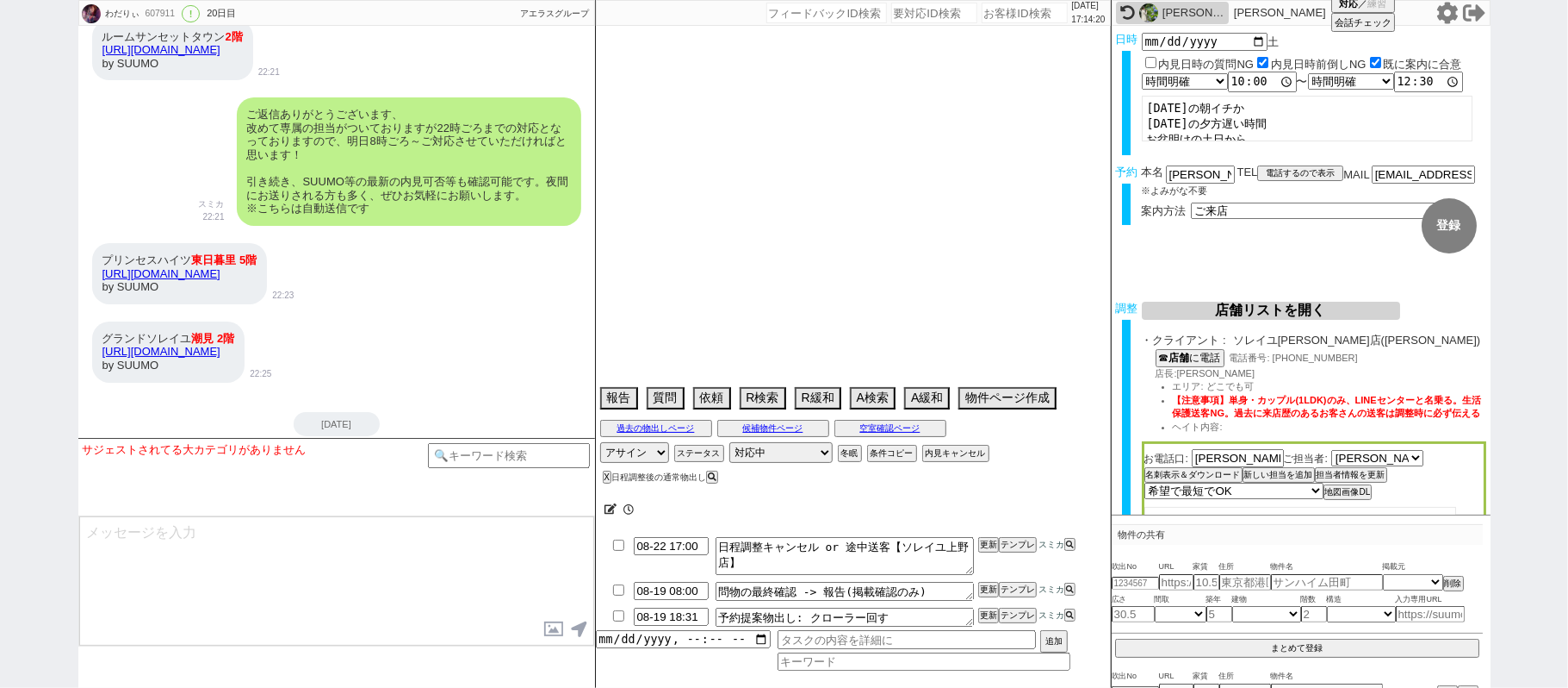
select select "12"
select select "11"
select select "75"
select select "1785"
select select "817"
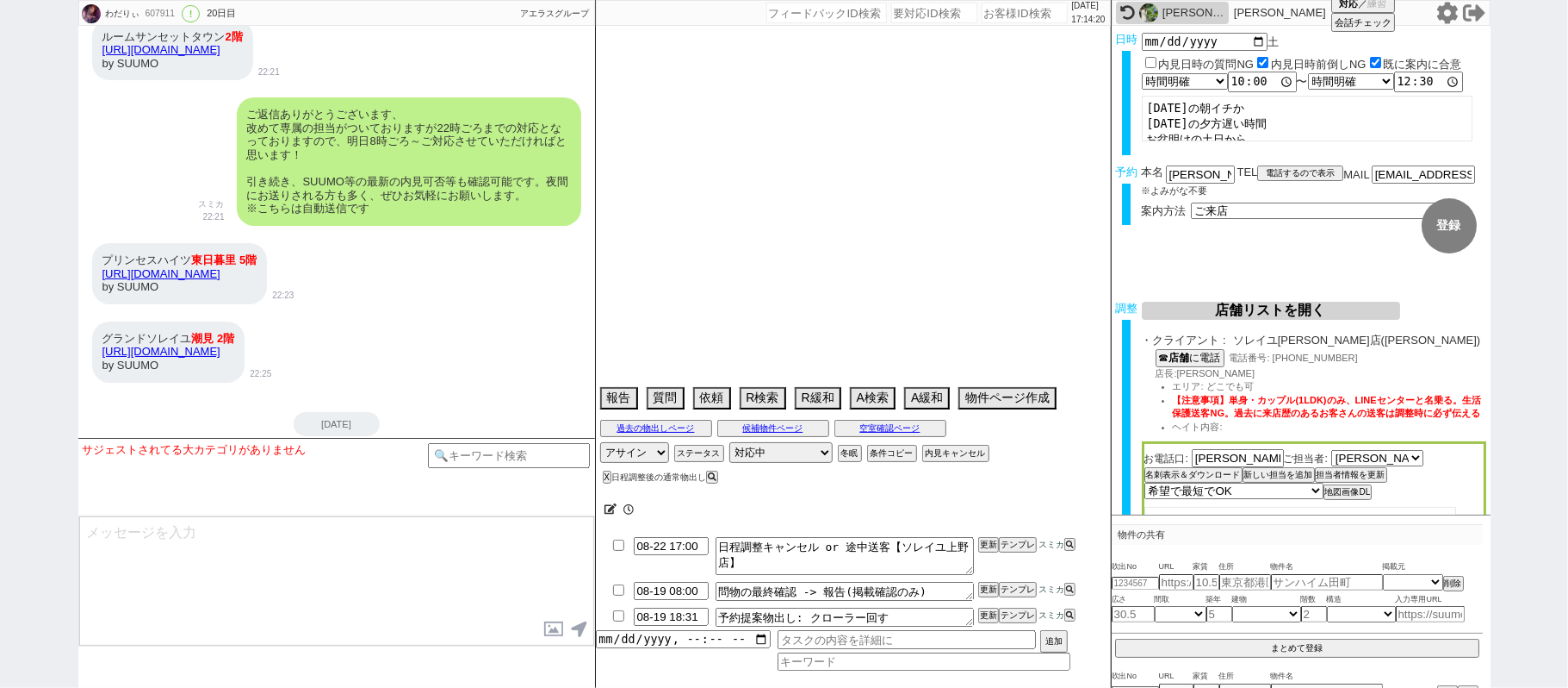
select select "62"
select select "59"
select select "64"
select select "1557"
select select "69"
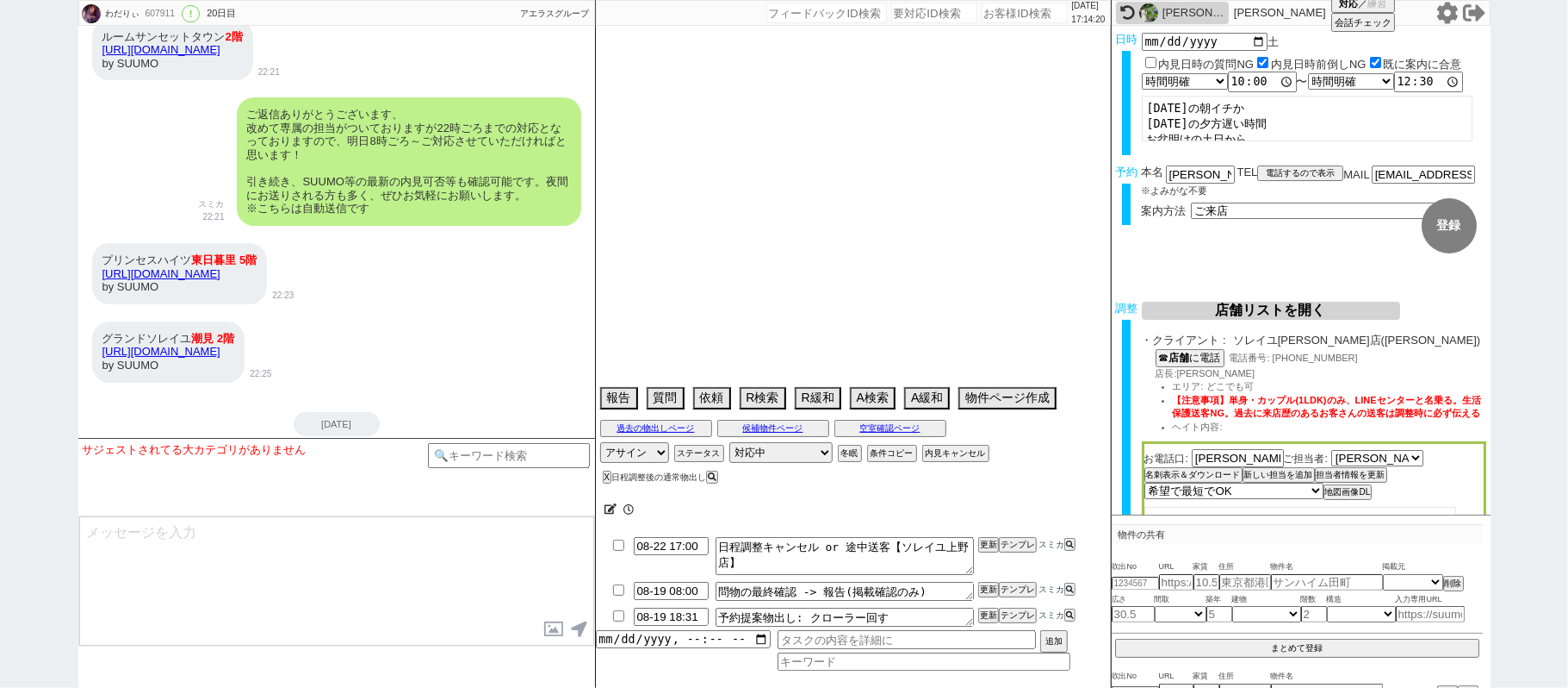
select select "71"
select select "66"
select select "70"
select select "1686"
select select "63"
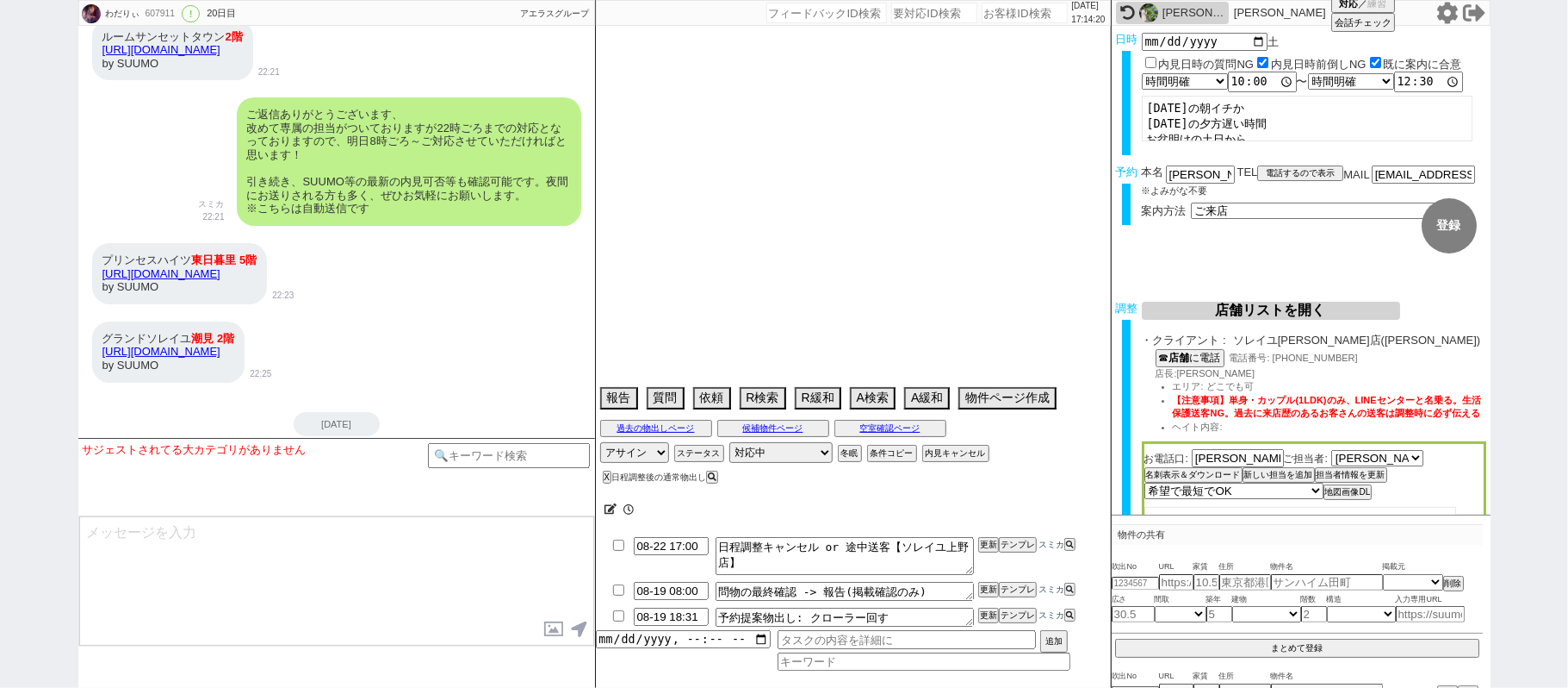
select select "65"
select select "1584"
select select "67"
select select "9"
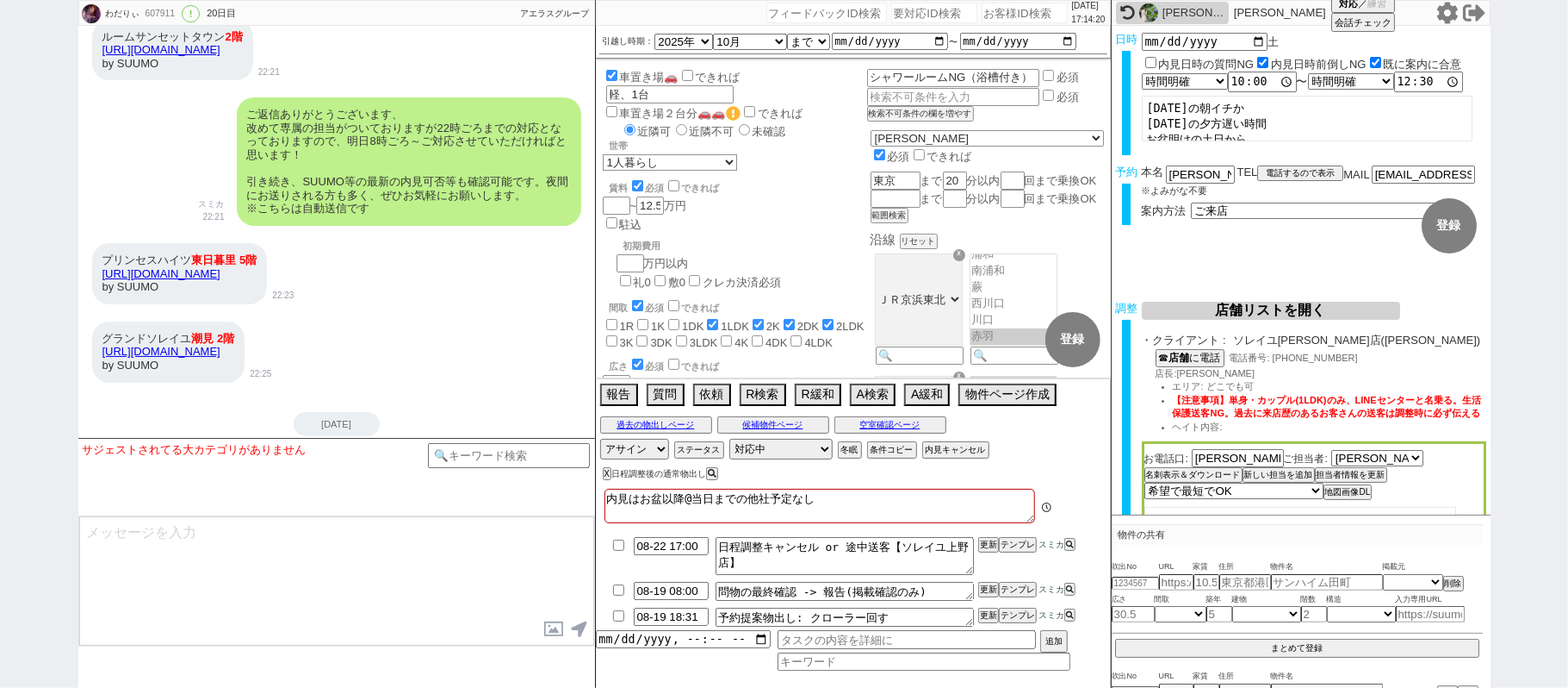
scroll to position [271, 0]
click at [1000, 402] on button "物件ページ作成 今は物件がないので押せません" at bounding box center [1005, 392] width 95 height 19
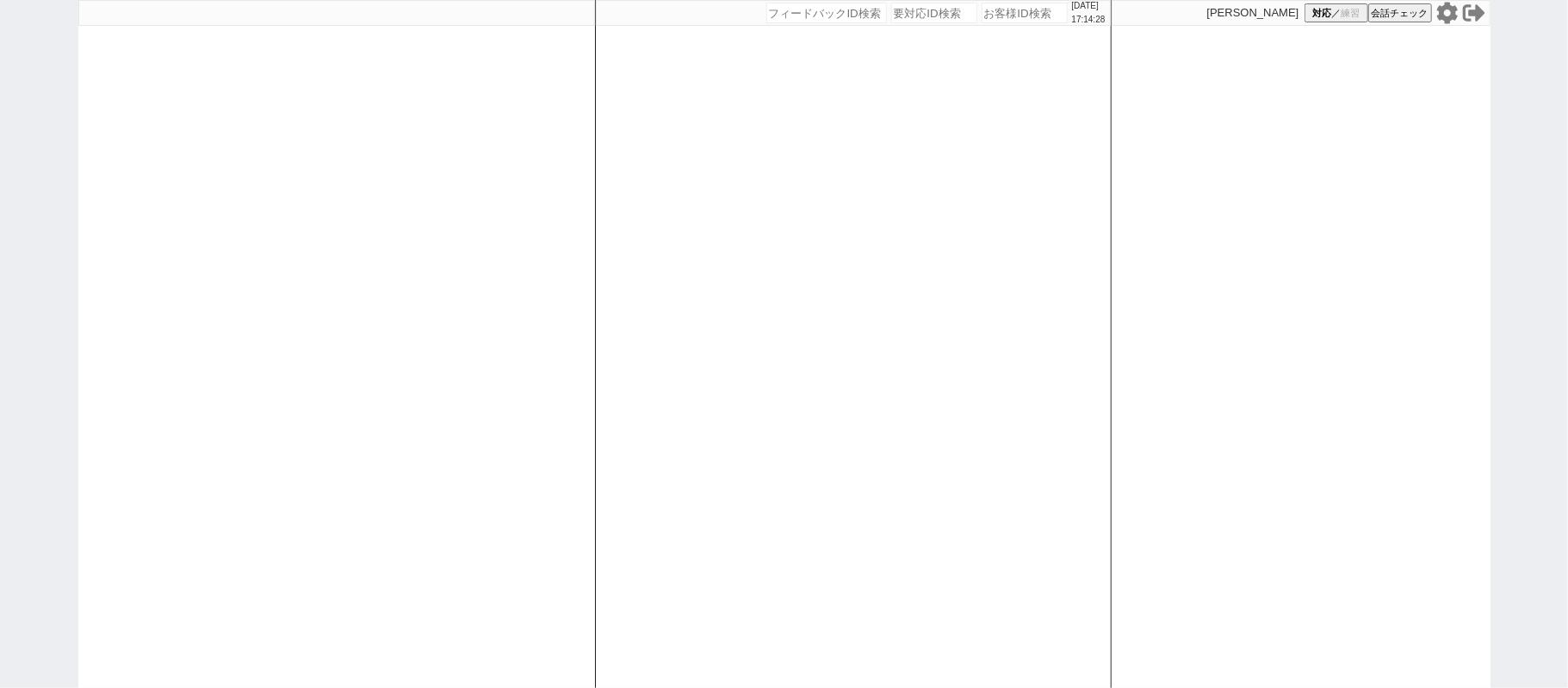
click at [515, 290] on div at bounding box center [337, 344] width 516 height 688
select select
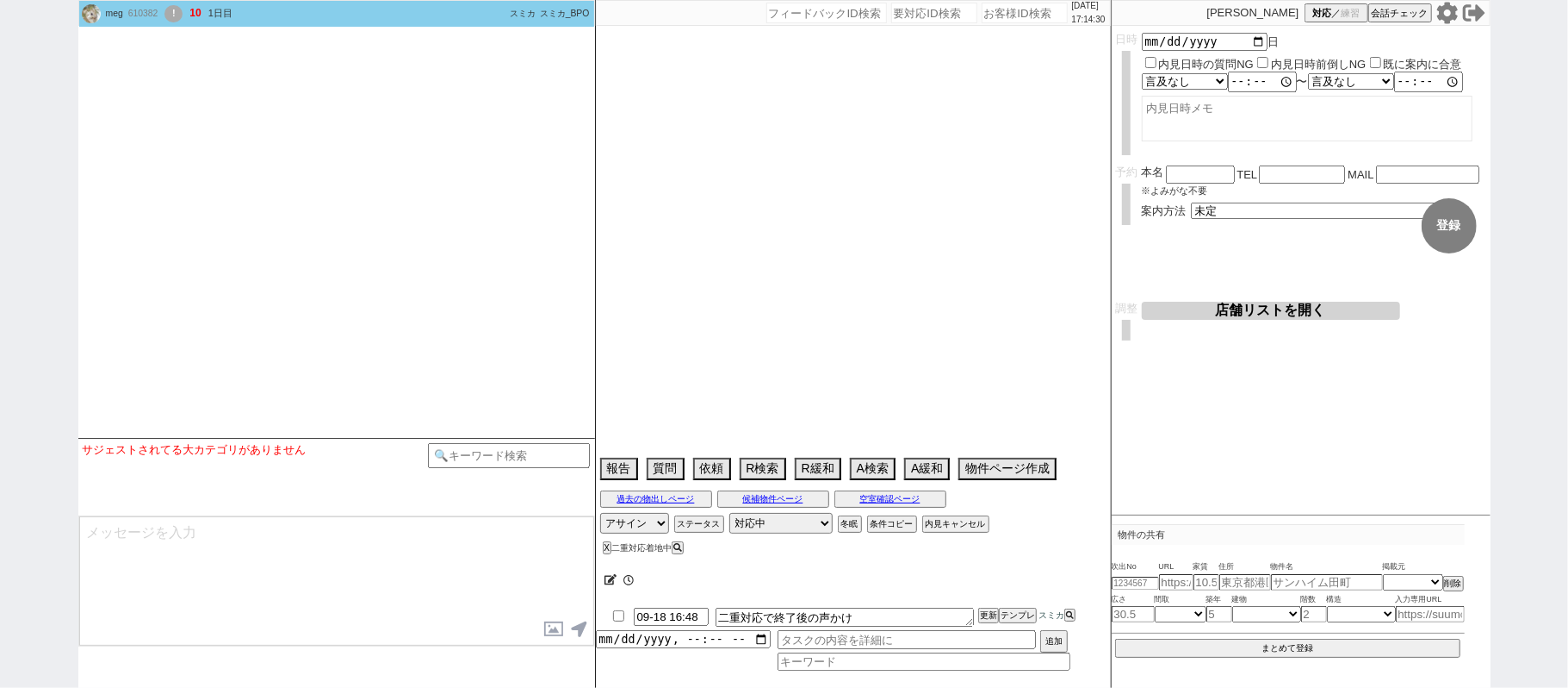
select select
select select "2025"
select select "9"
select select "36"
select select "0"
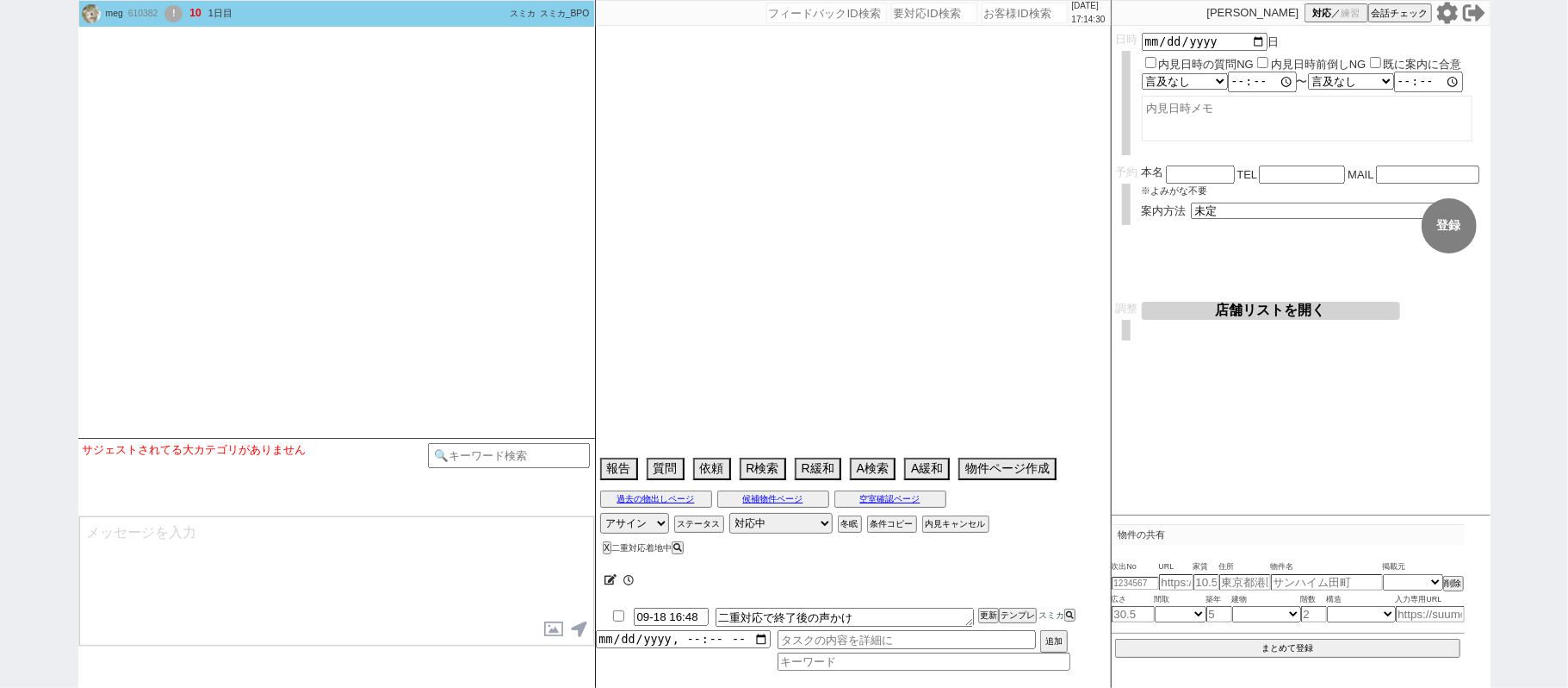
select select "75"
select select "[DATE]"
select select "71"
select select "1715"
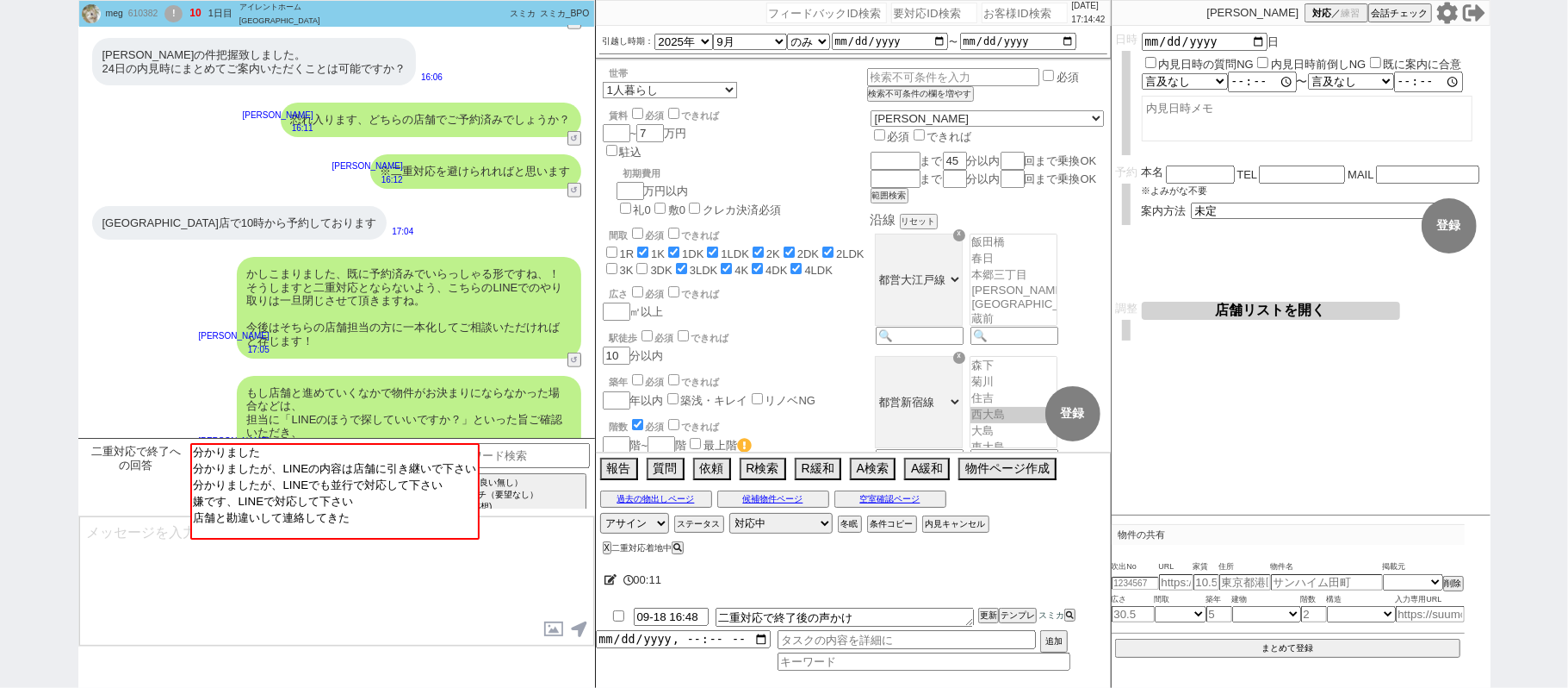
scroll to position [991, 0]
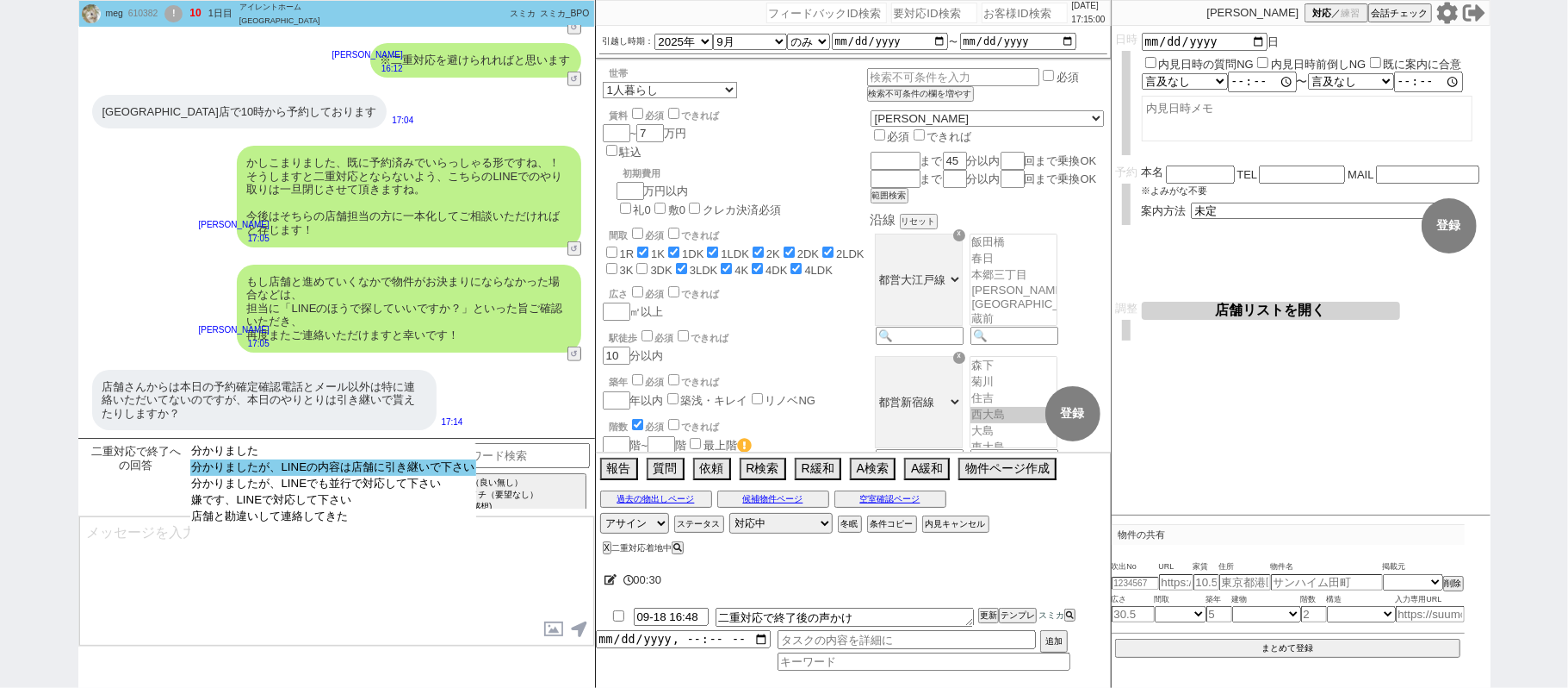
select select "分かりましたが、LINEの内容は店舗に引き継いで下さい"
click at [359, 476] on option "分かりましたが、LINEの内容は店舗に引き継いで下さい" at bounding box center [333, 484] width 287 height 16
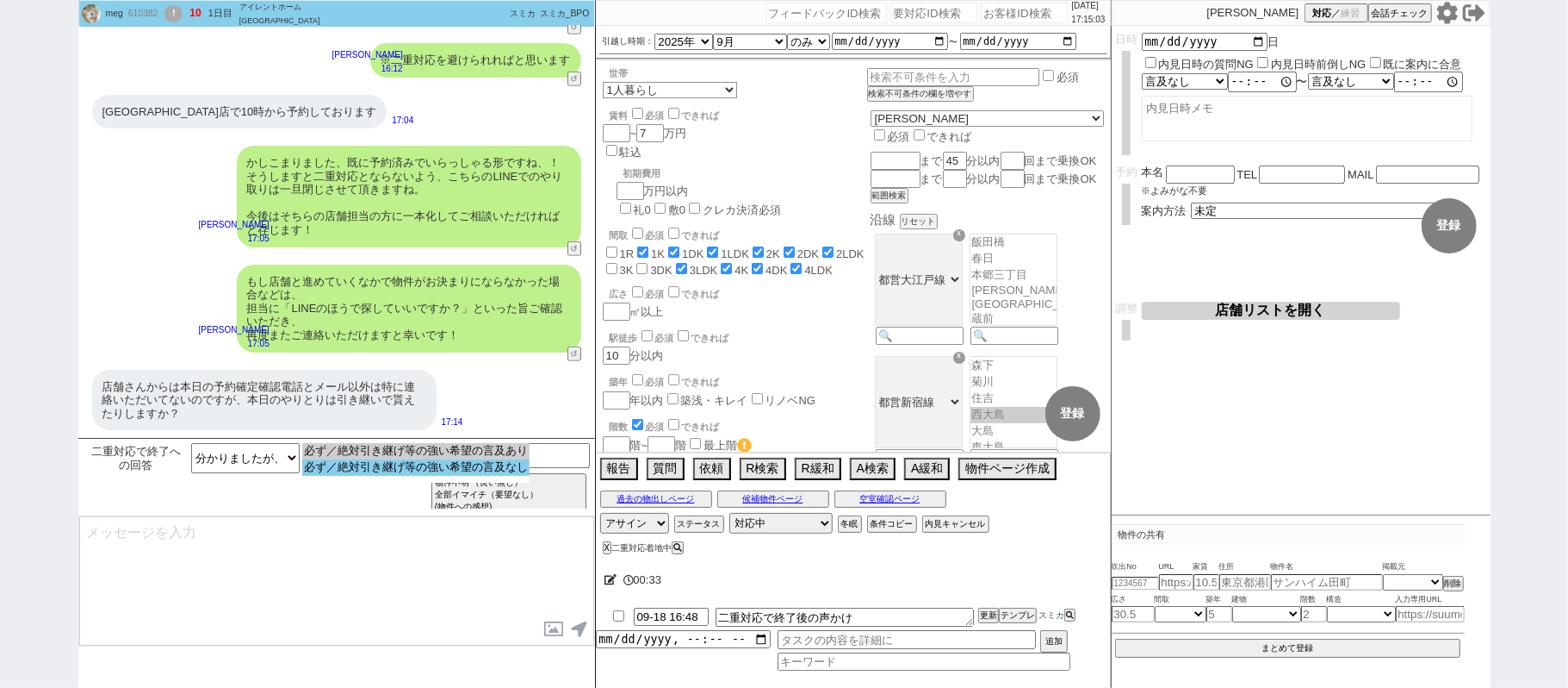
select select "必ず／絶対引き継げ等の強い希望の言及なし"
click at [410, 470] on option "必ず／絶対引き継げ等の強い希望の言及なし" at bounding box center [416, 468] width 227 height 16
type textarea "大変恐縮ではございますが、本LINEはこちらで対応を全て一旦ストップさせて頂きますので、LINE上の情報共有等の今後の対応も出来かねてしまいまして、、！ お手…"
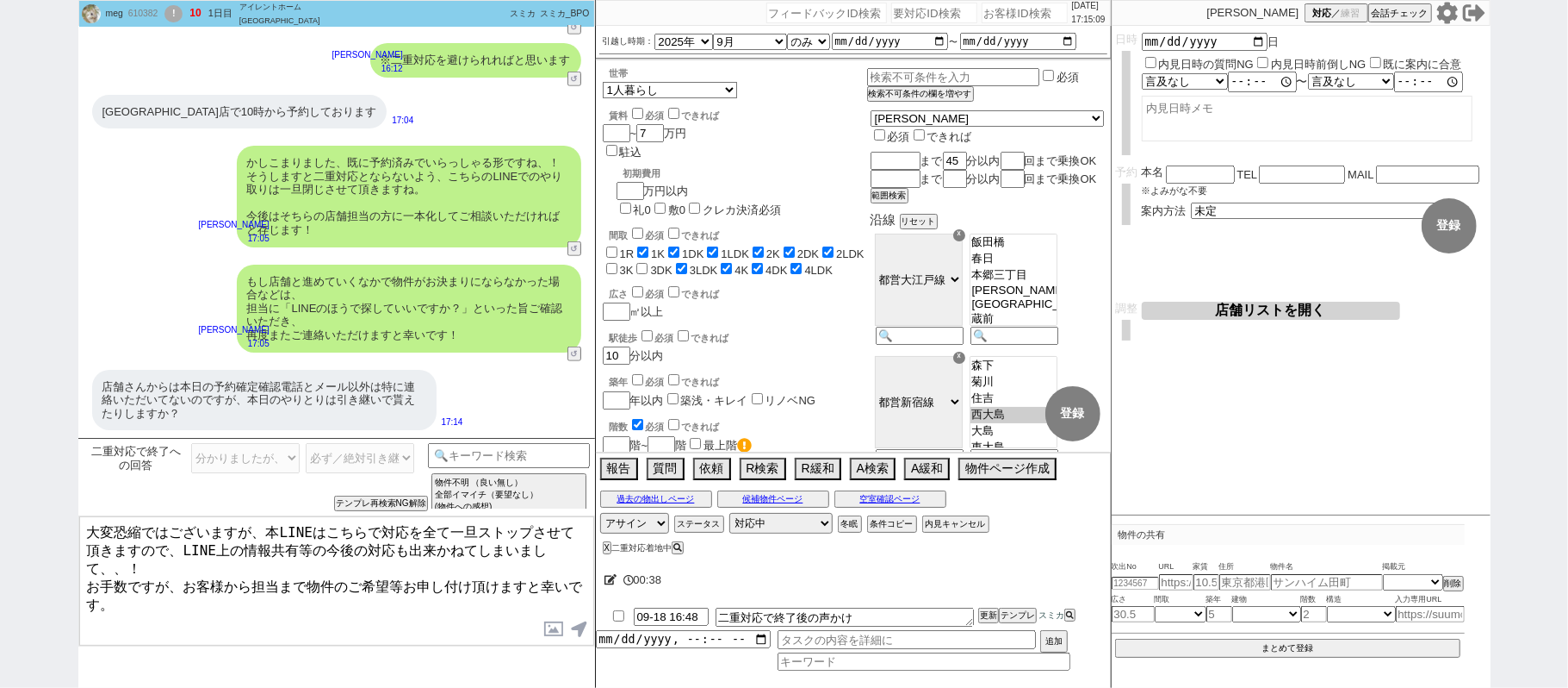
click at [164, 569] on textarea "大変恐縮ではございますが、本LINEはこちらで対応を全て一旦ストップさせて頂きますので、LINE上の情報共有等の今後の対応も出来かねてしまいまして、、！ お手…" at bounding box center [336, 581] width 515 height 130
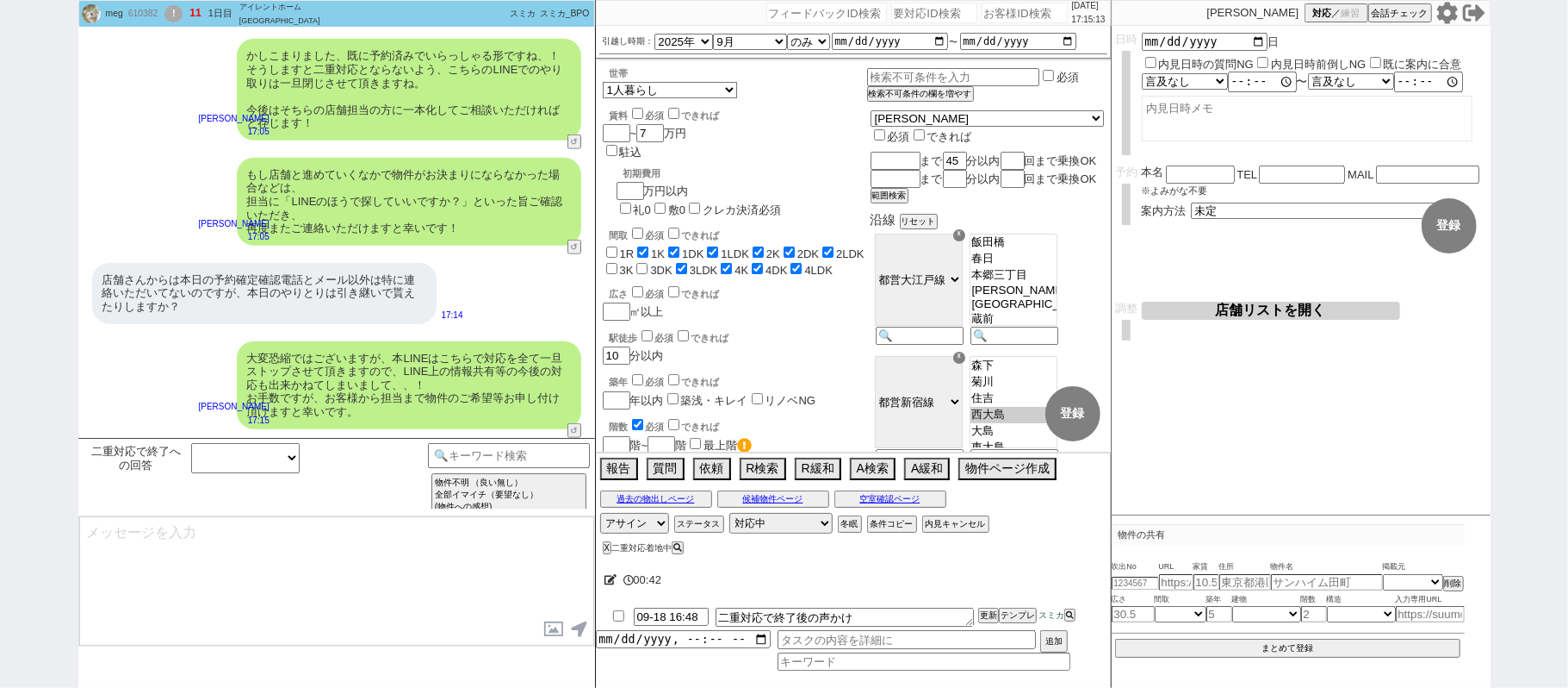
scroll to position [981, 0]
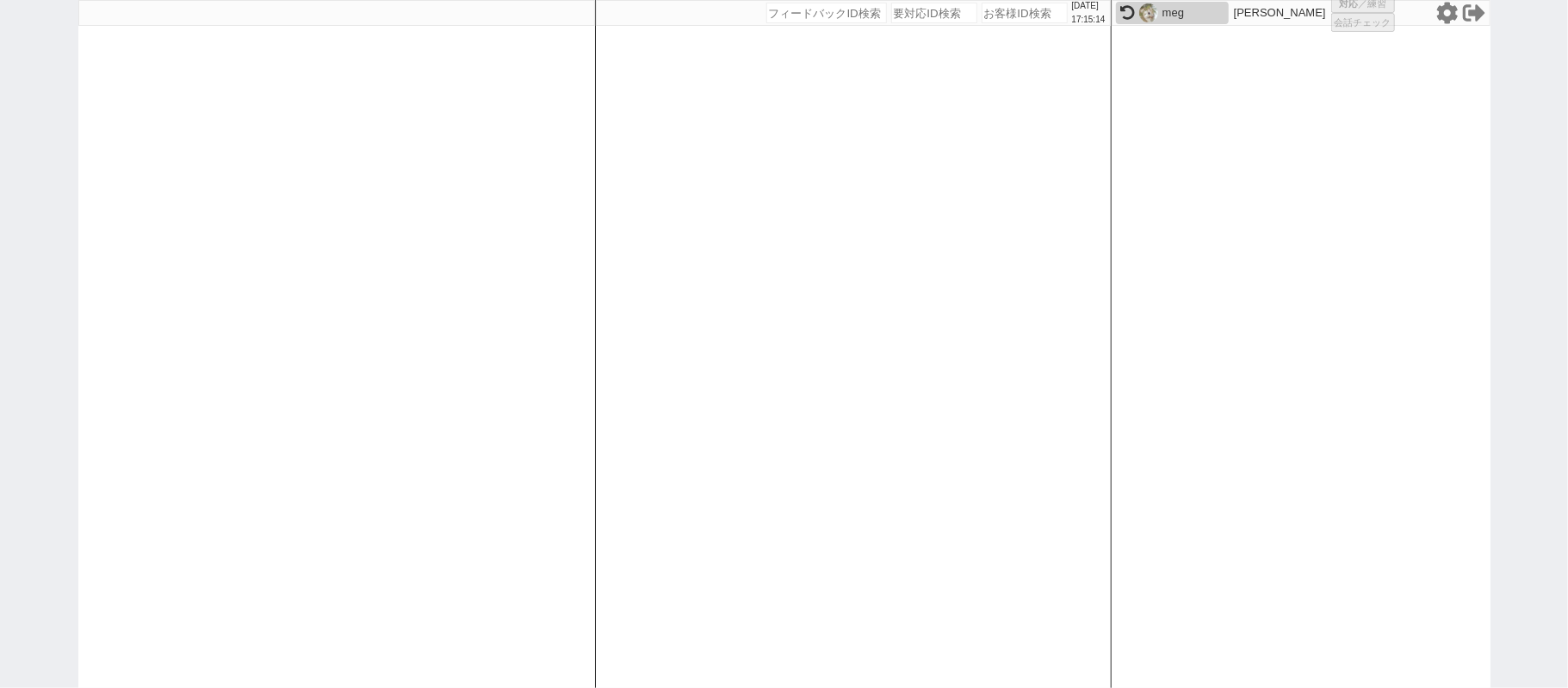
select select
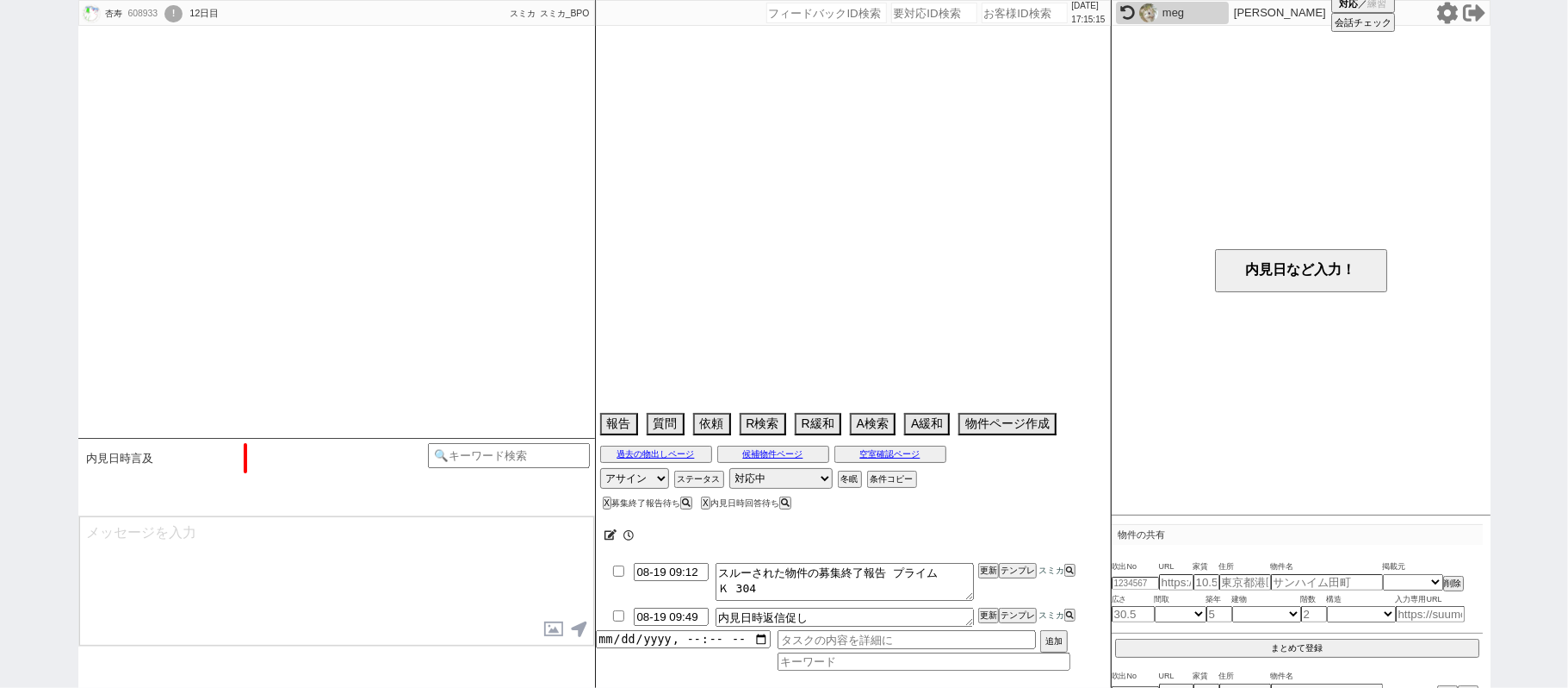
select select "2025"
select select "9"
select select "36"
select select "0"
select select "14"
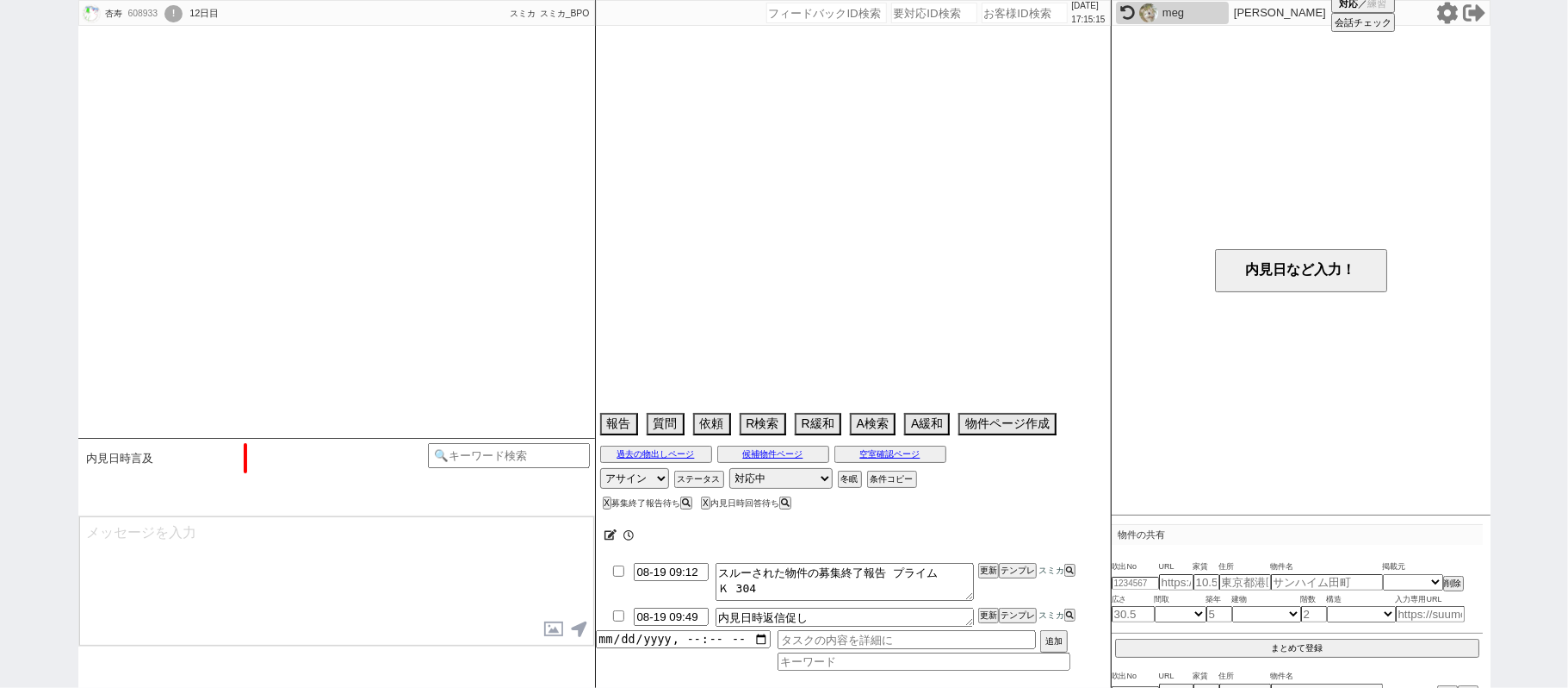
select select "48"
select select "1261"
select select "13"
select select "454"
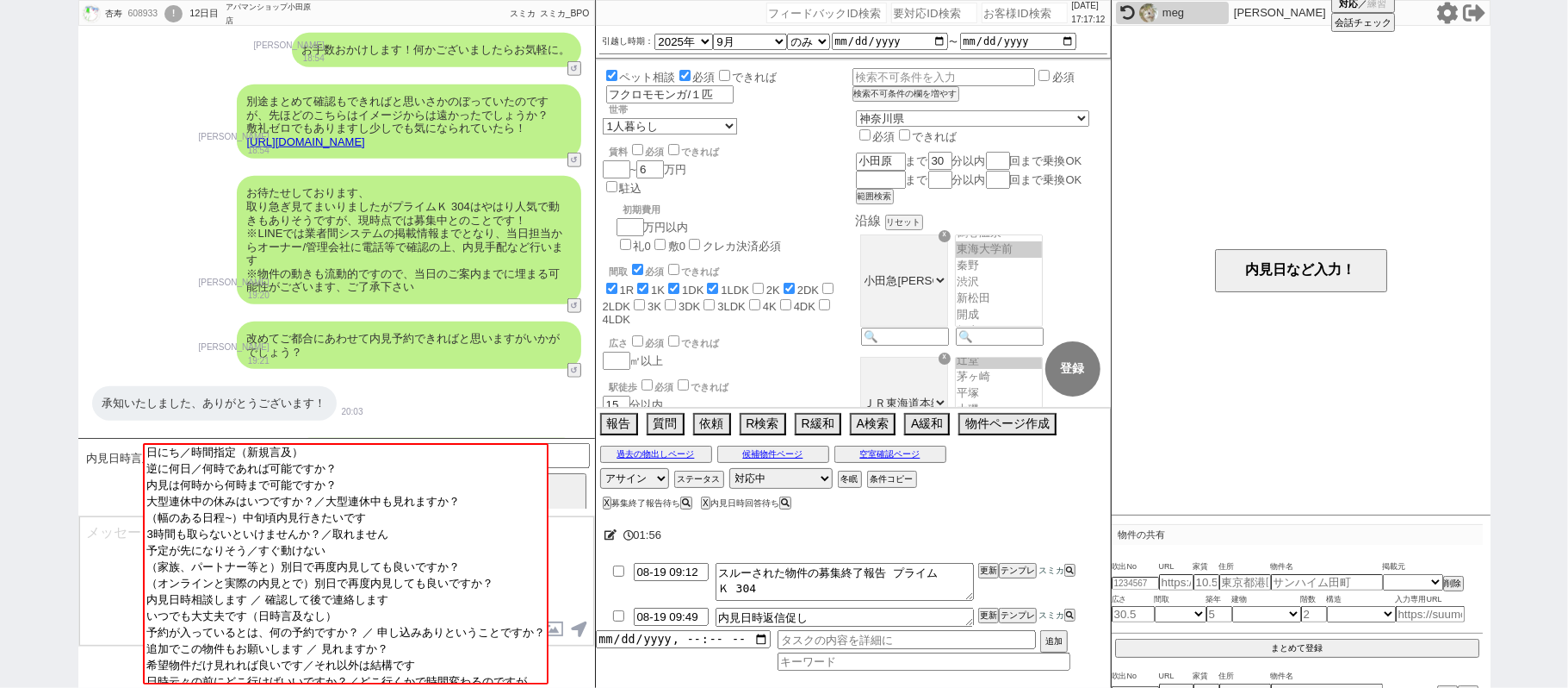
scroll to position [962, 0]
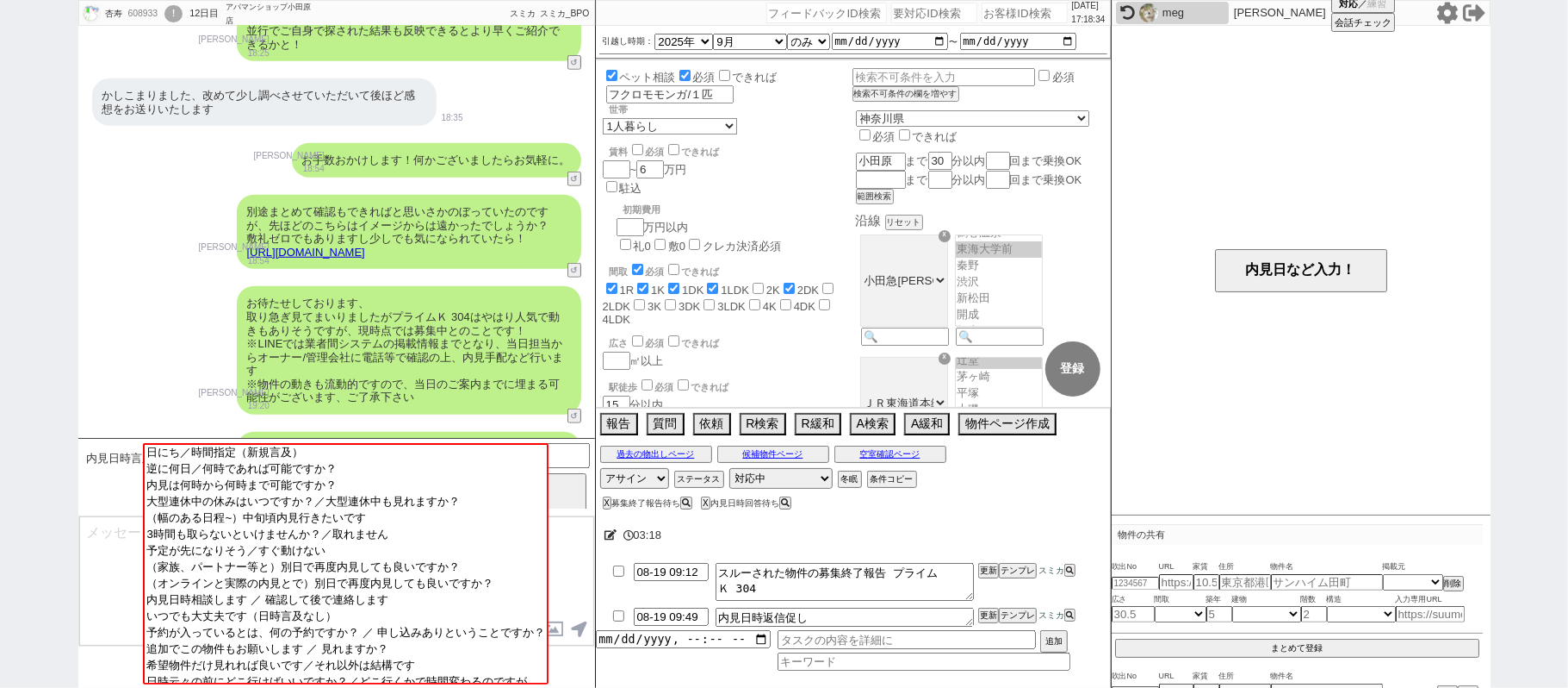
drag, startPoint x: 0, startPoint y: 245, endPoint x: 341, endPoint y: 186, distance: 346.1
click at [8, 245] on div "杏寿 608933 ! 0 12日目 アパマンショップ[PERSON_NAME]店 冬眠中 自社客 スミカ スミカ_BPO チャット全表示 [DATE] お世…" at bounding box center [784, 344] width 1568 height 688
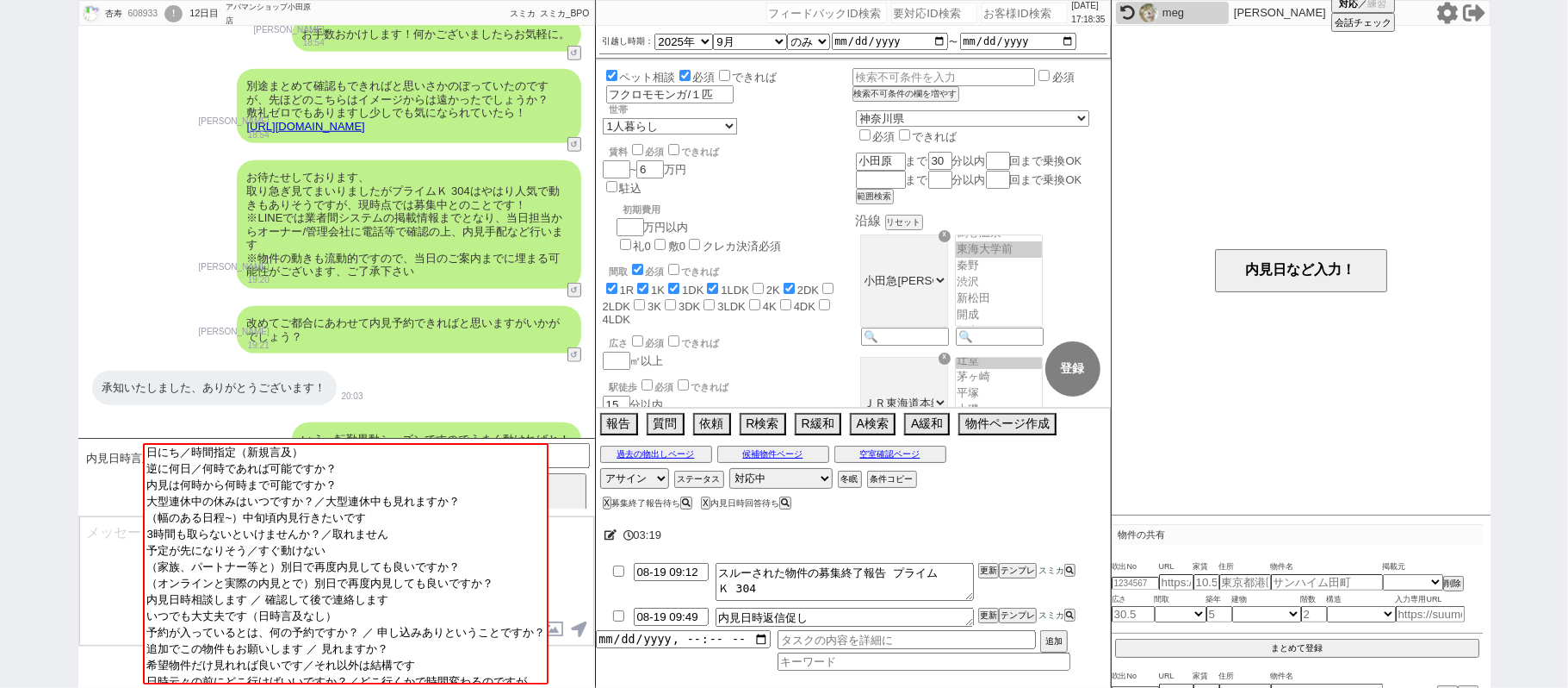
scroll to position [1191, 0]
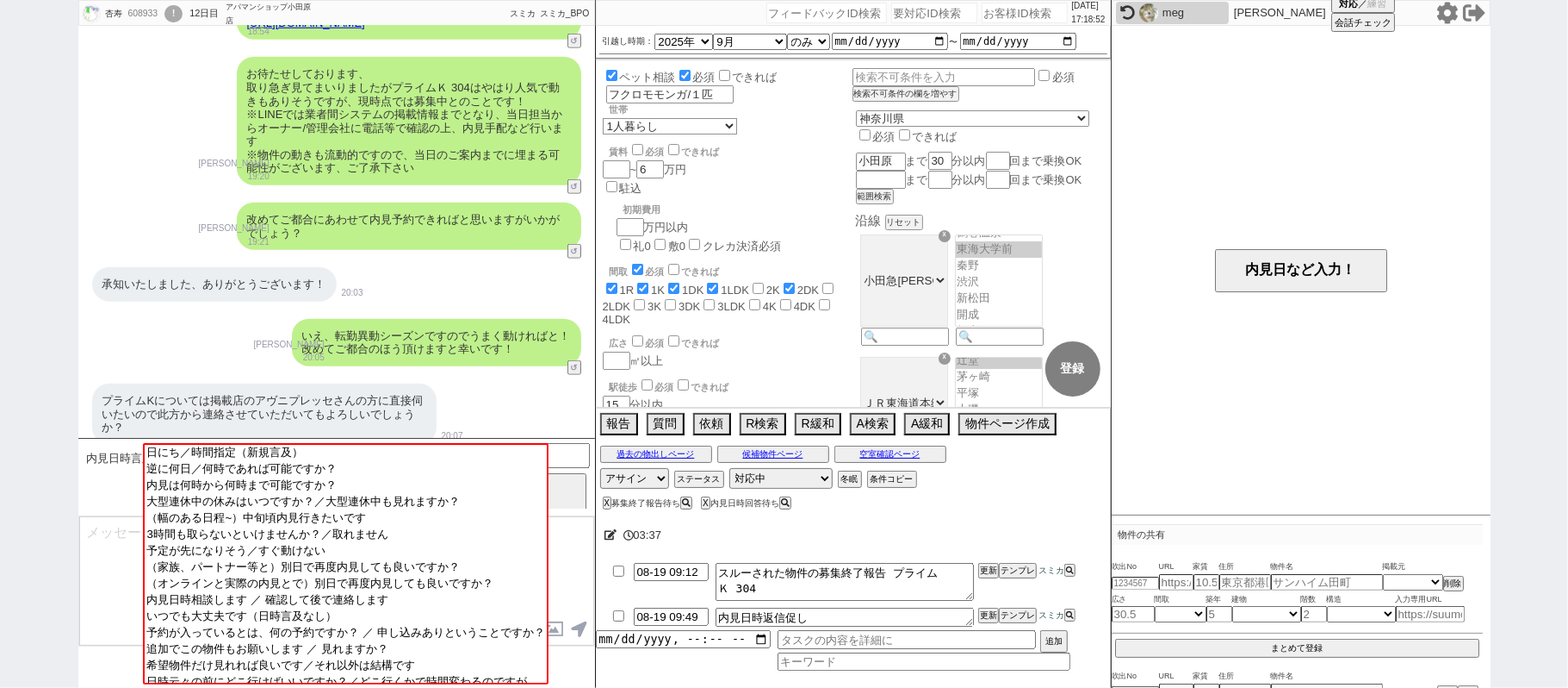
click at [111, 562] on textarea at bounding box center [336, 581] width 515 height 130
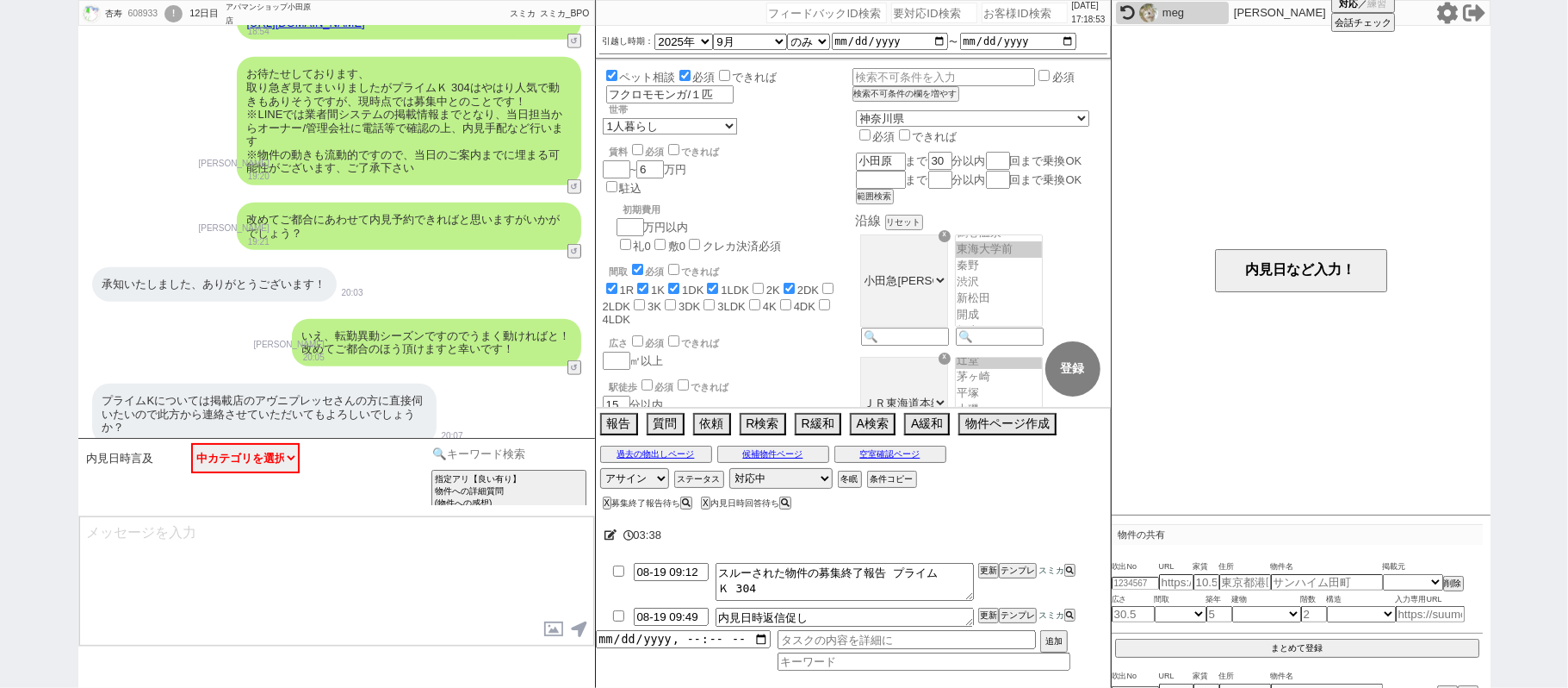
click at [464, 453] on input at bounding box center [510, 454] width 163 height 22
type input "管理会社"
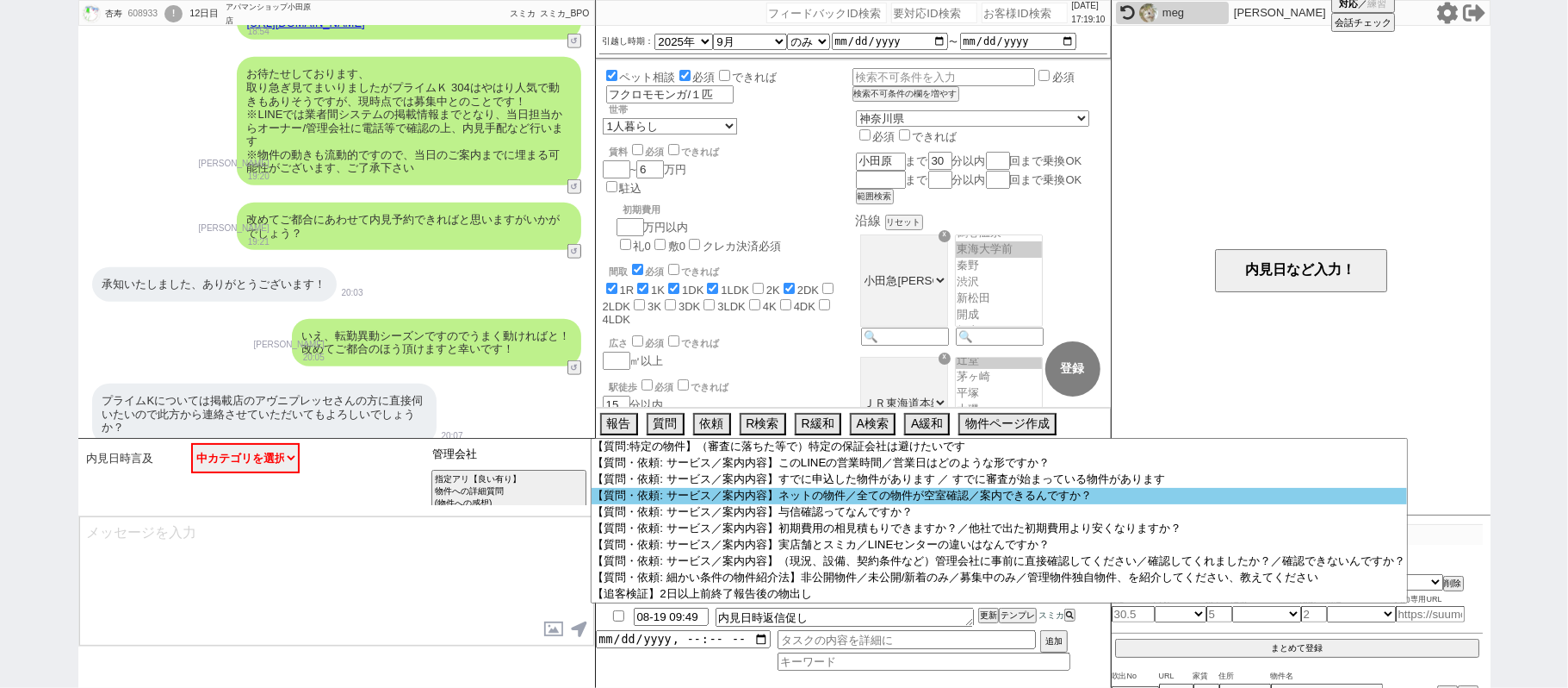
scroll to position [843, 0]
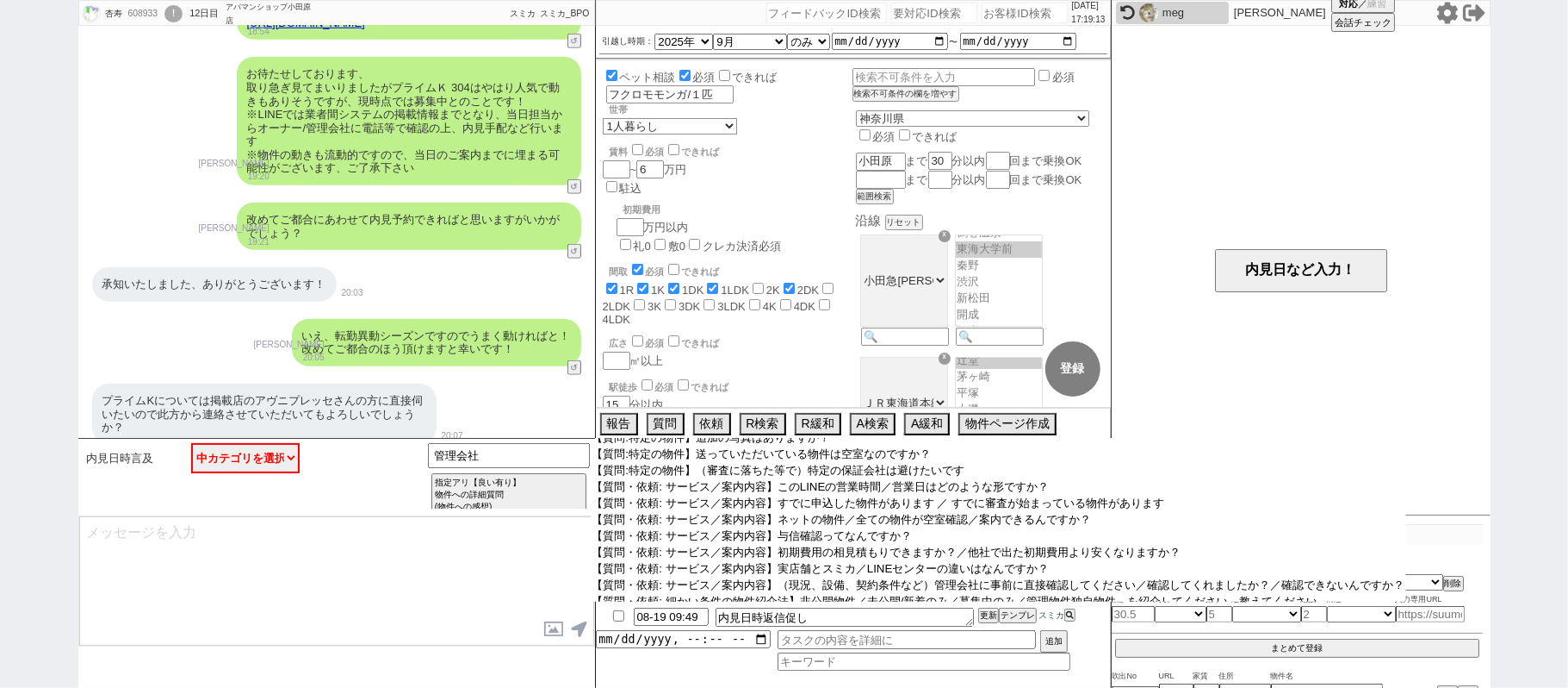
click at [822, 463] on option "【質問:特定の物件】管理会社の電話番号を教えてください ／ 直接相談したい" at bounding box center [998, 455] width 815 height 16
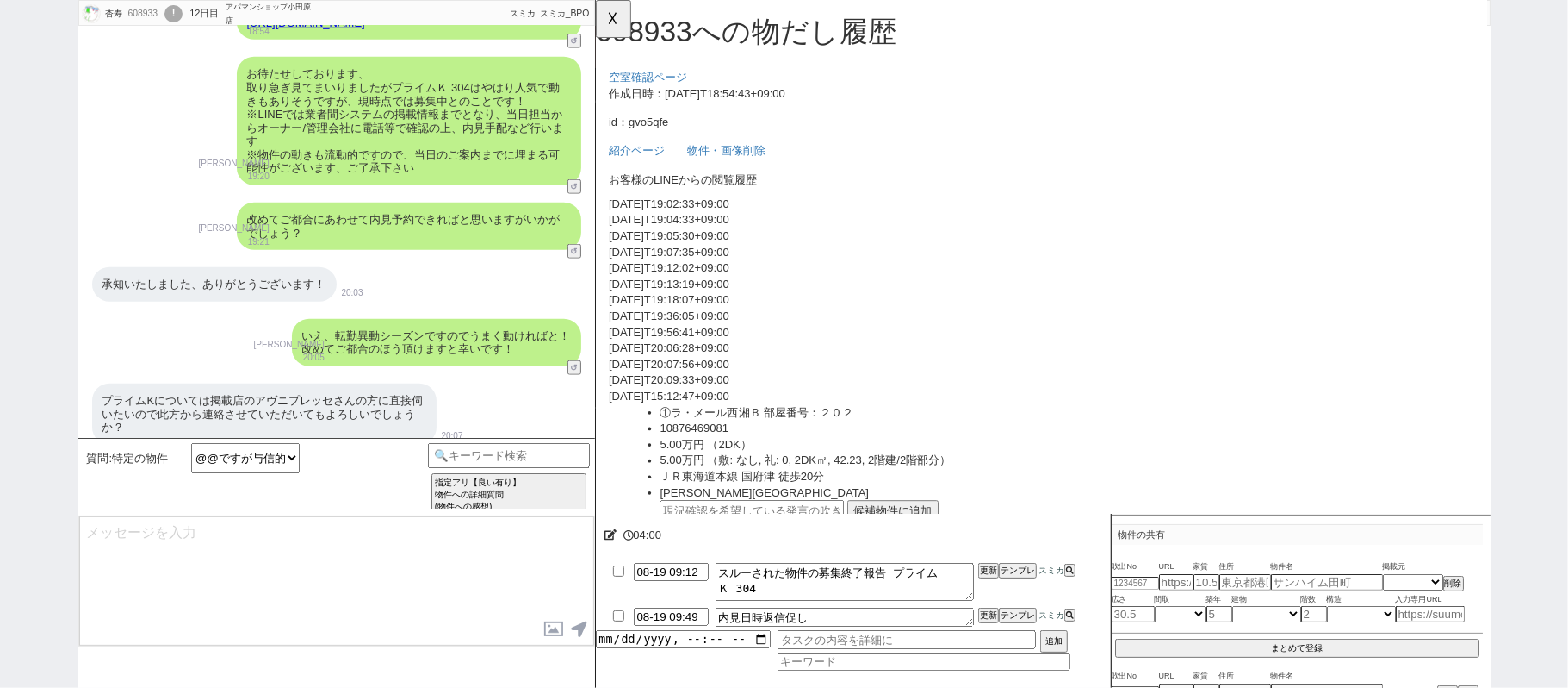
scroll to position [114, 0]
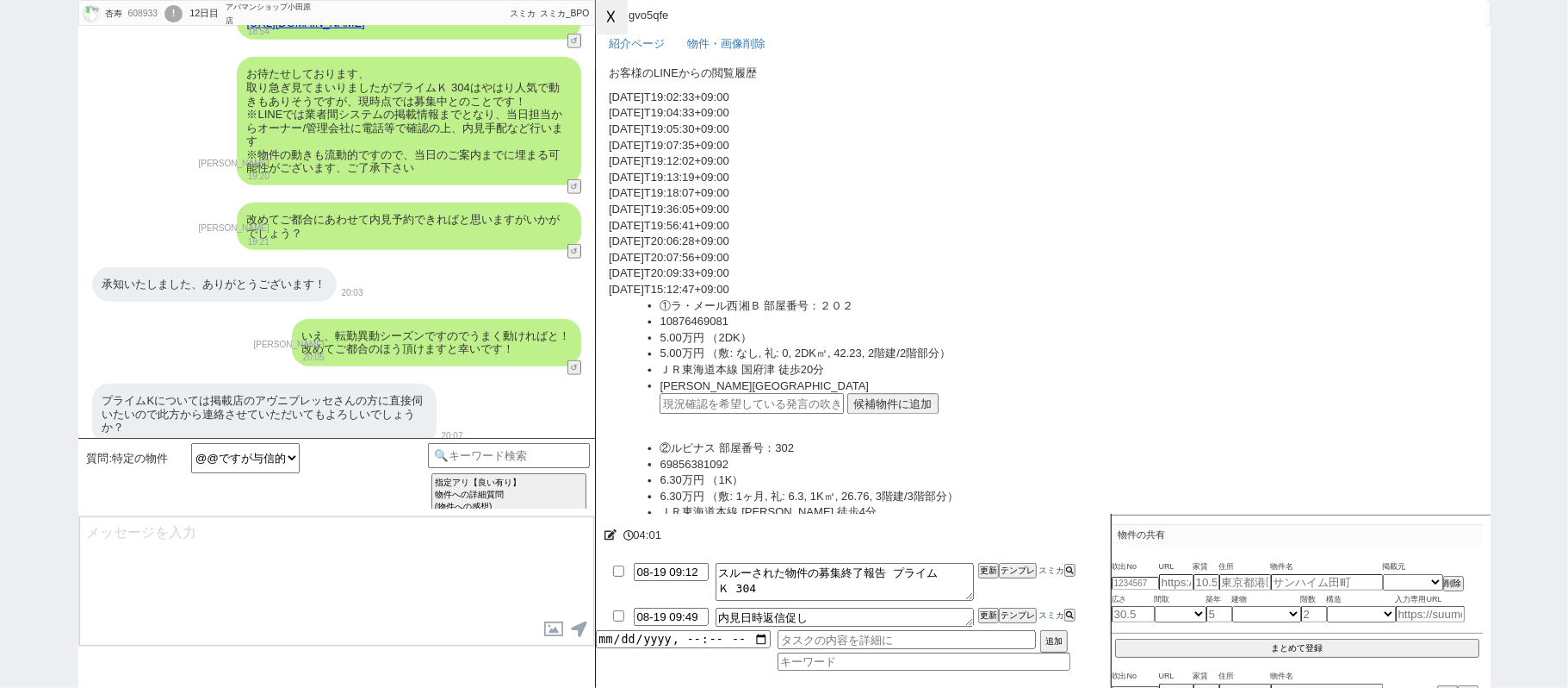
click at [610, 15] on button "☓" at bounding box center [611, 17] width 32 height 34
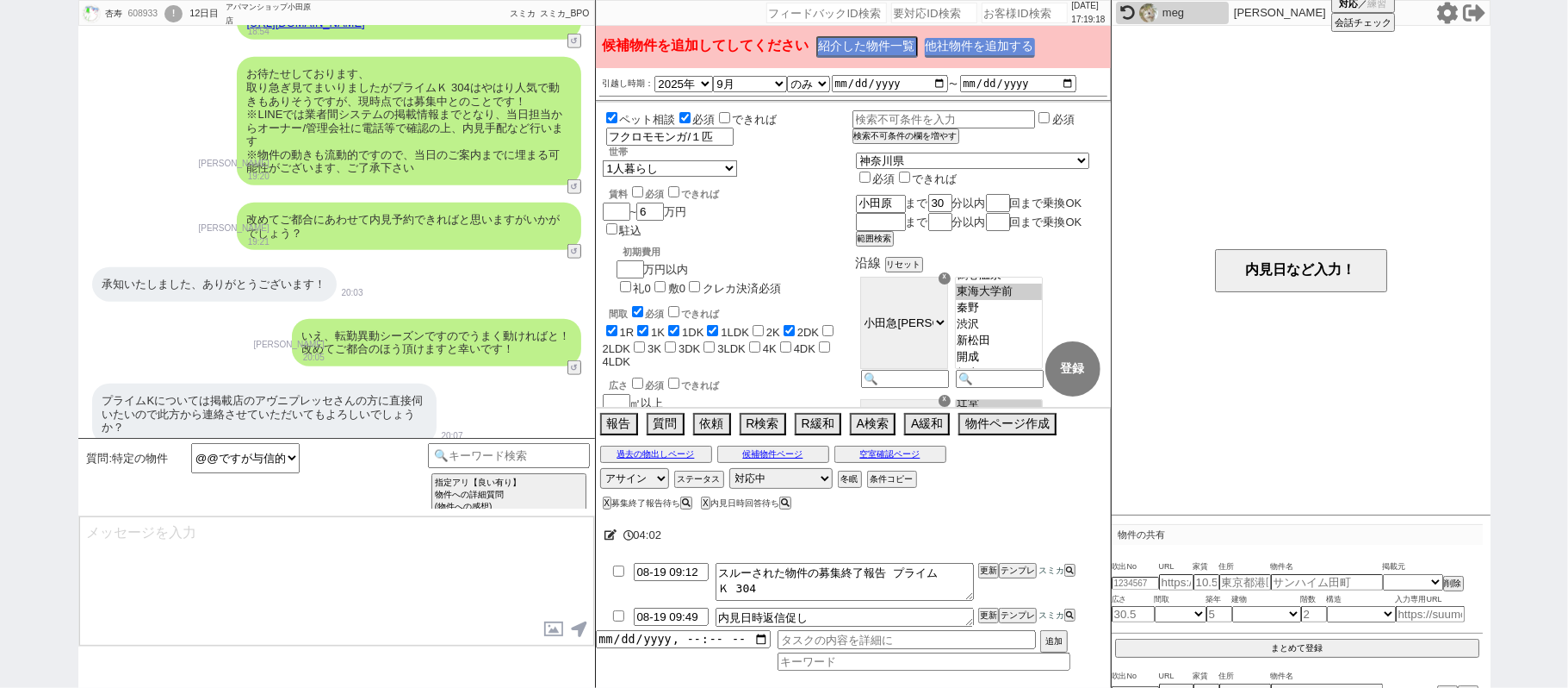
click at [958, 45] on button "他社物件を追加する" at bounding box center [980, 48] width 111 height 20
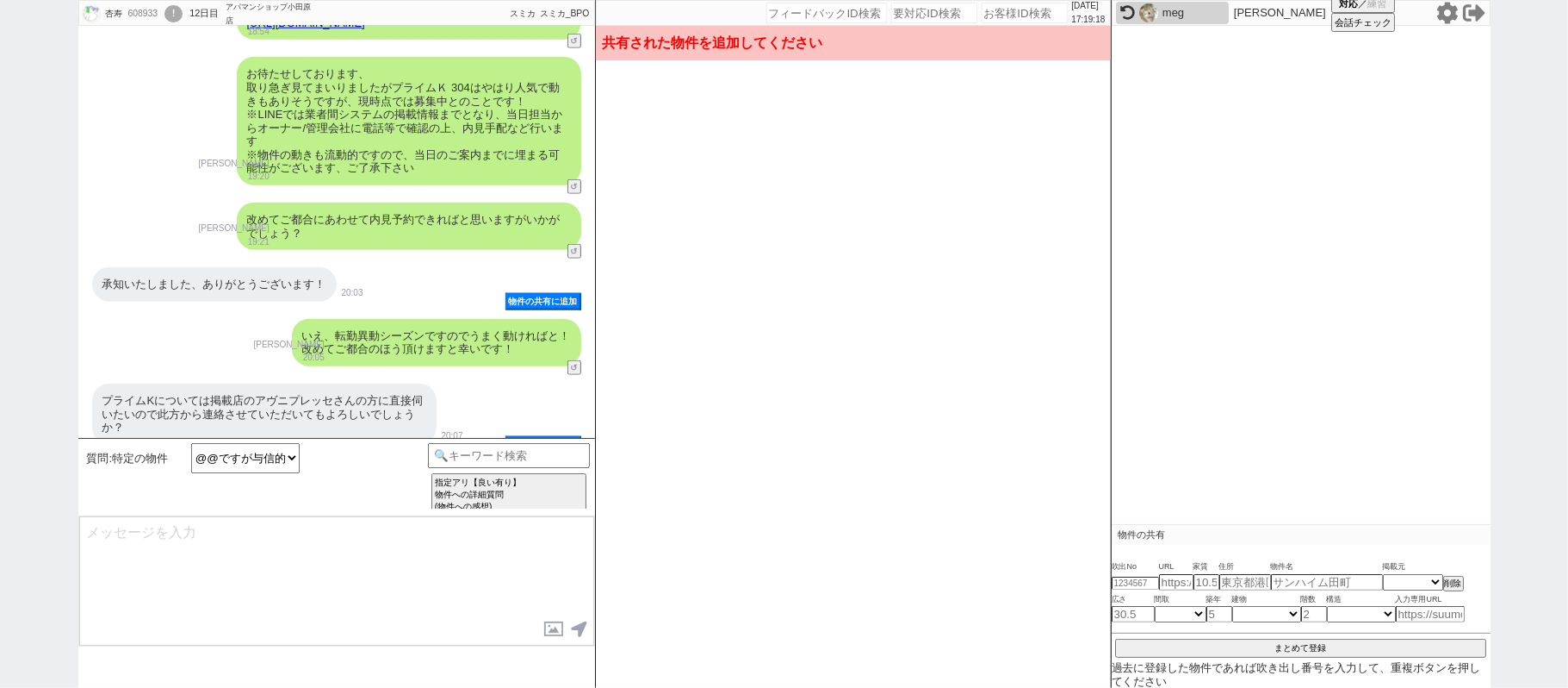
click at [284, 388] on div "プライムKについては掲載店のアヴニプレッセさんの方に直接伺いたいので此方から連絡させていただいてもよろしいでしょうか？" at bounding box center [265, 414] width 344 height 62
drag, startPoint x: 284, startPoint y: 388, endPoint x: 294, endPoint y: 384, distance: 10.8
click at [294, 384] on div "プライムKについては掲載店のアヴニプレッセさんの方に直接伺いたいので此方から連絡させていただいてもよろしいでしょうか？" at bounding box center [265, 414] width 344 height 62
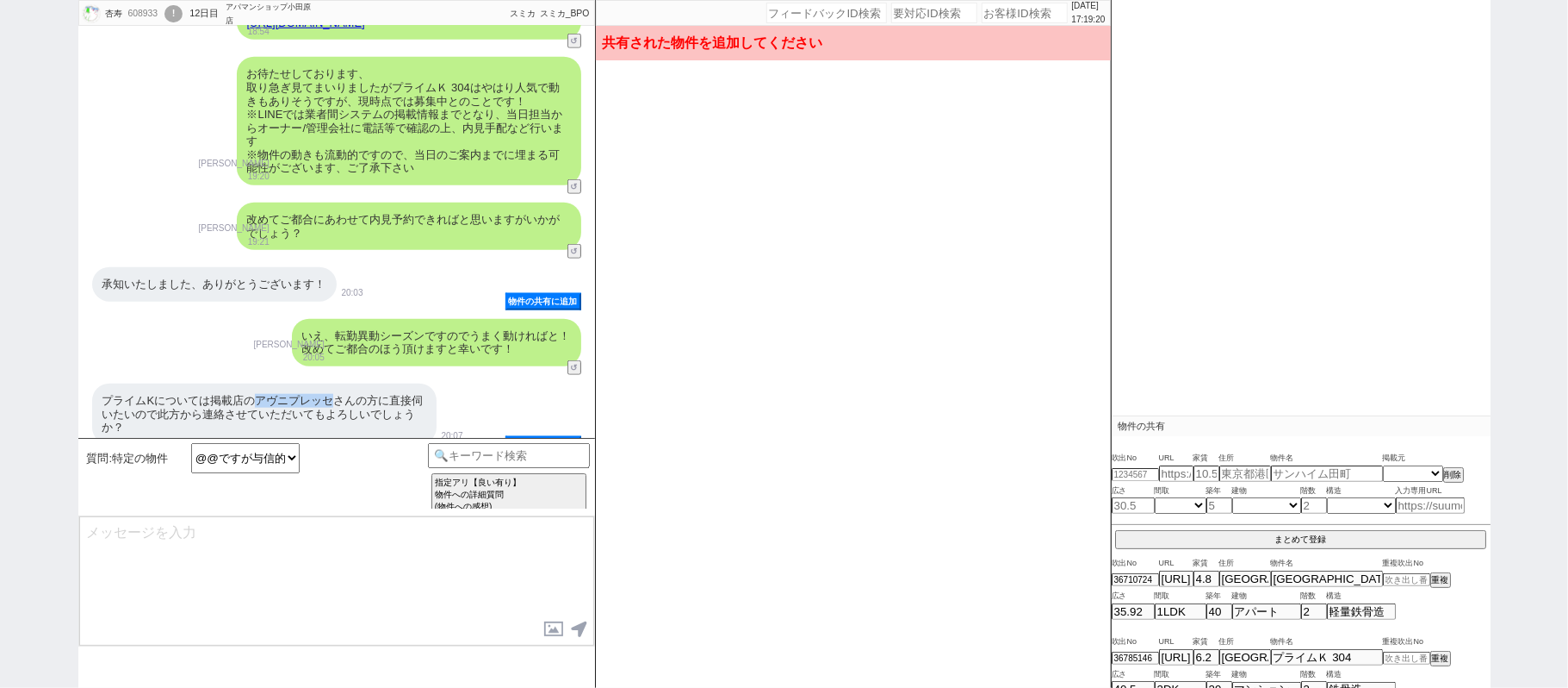
scroll to position [45, 0]
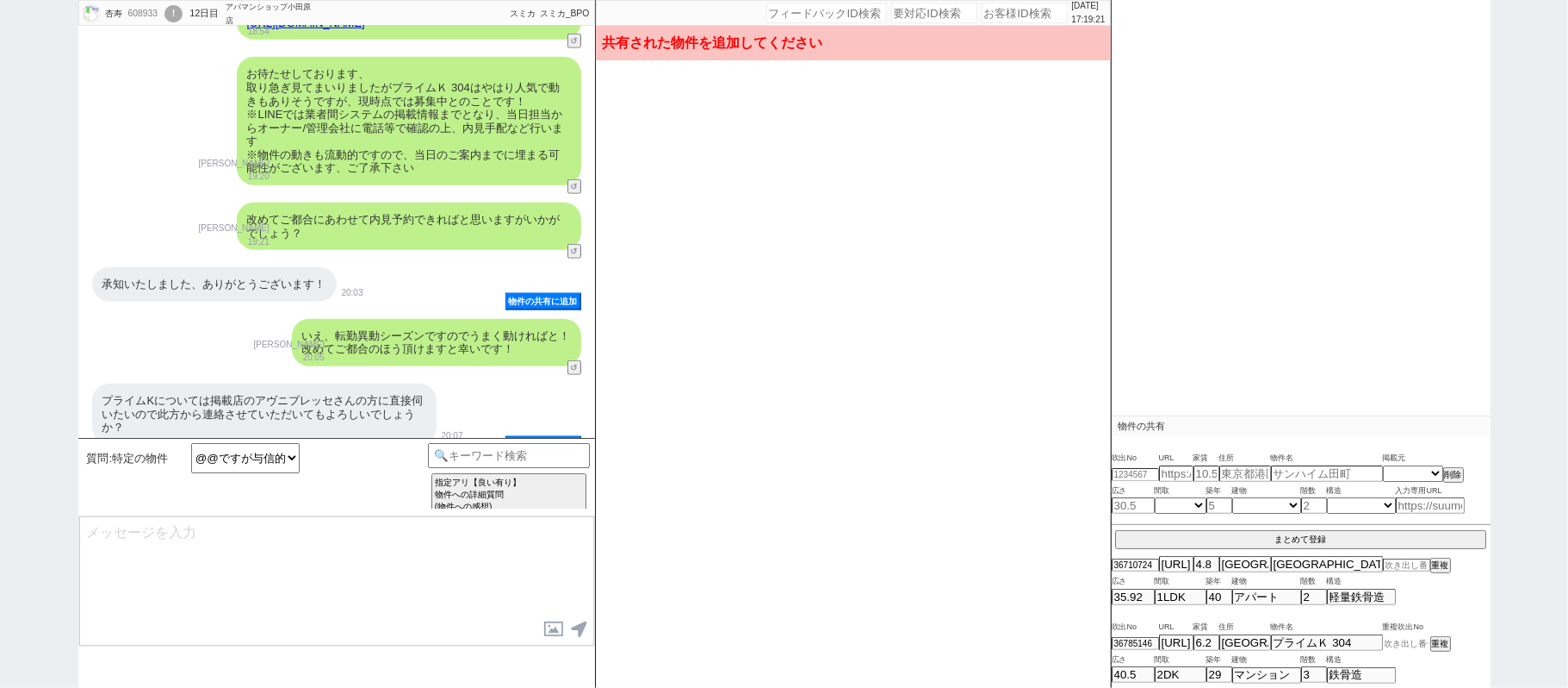
drag, startPoint x: 1413, startPoint y: 644, endPoint x: 1435, endPoint y: 644, distance: 22.0
click at [1413, 644] on input at bounding box center [1407, 644] width 47 height 11
paste input "36786839"
type input "36786839"
click at [1437, 644] on button "重複" at bounding box center [1438, 644] width 17 height 12
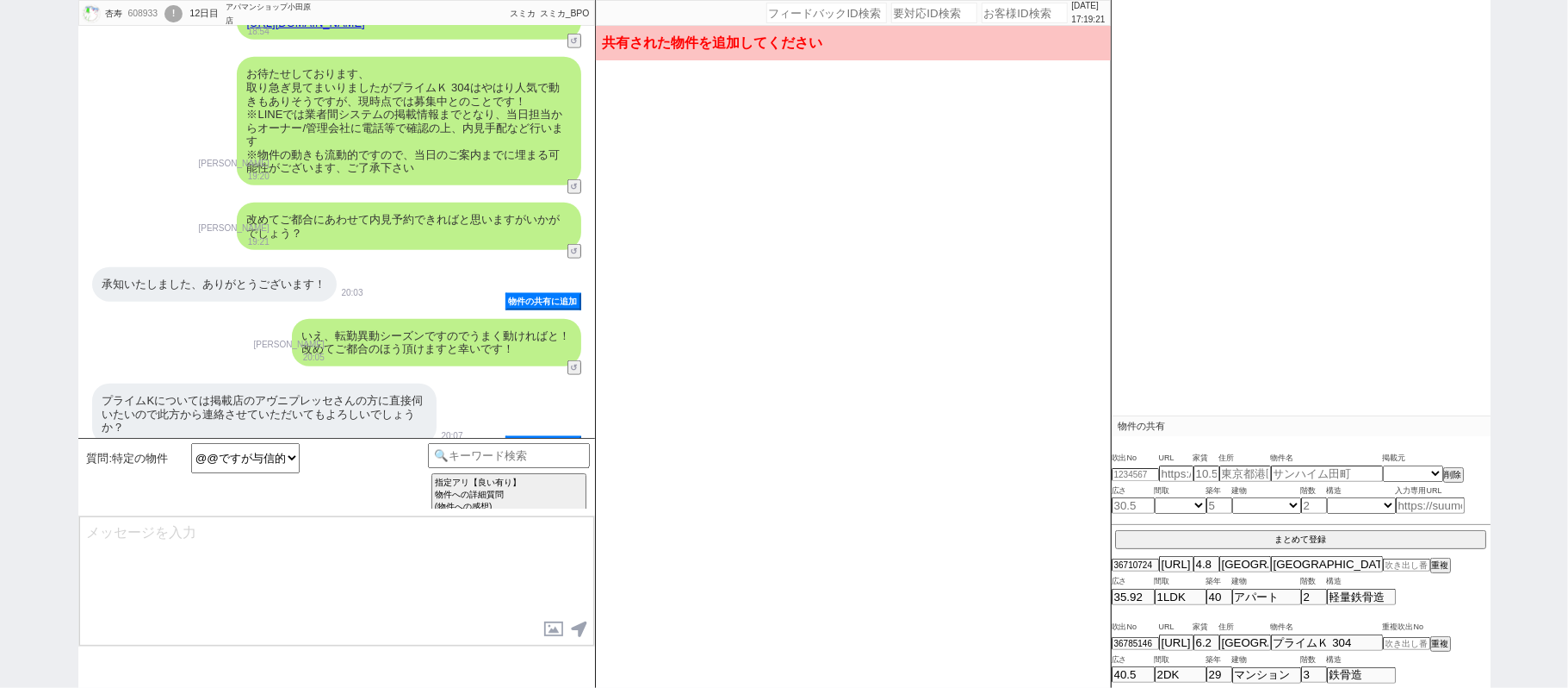
scroll to position [19, 0]
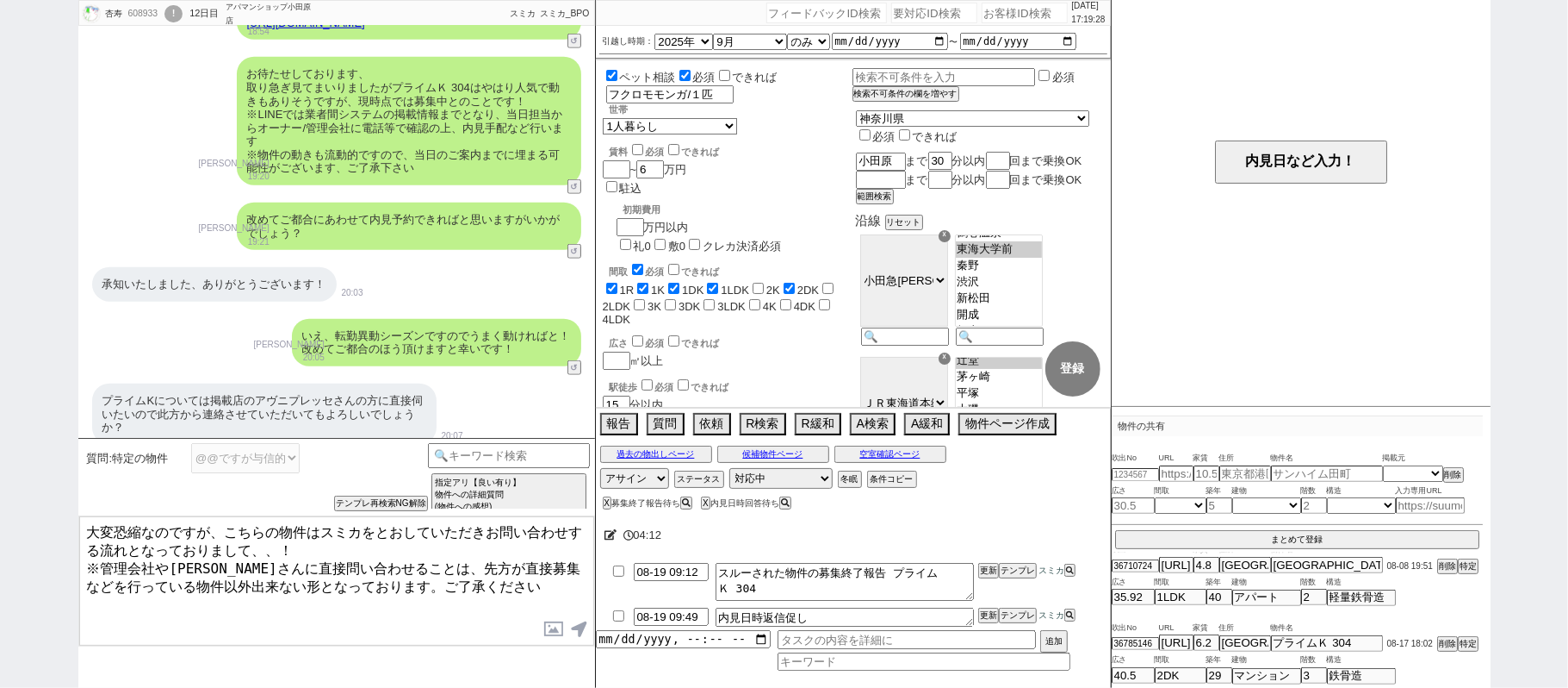
click at [87, 524] on textarea "大変恐縮なのですが、こちらの物件はスミカをとおしていただきお問い合わせする流れとなっておりまして、、！ ※管理会社や[PERSON_NAME]さんに直接問い合…" at bounding box center [336, 581] width 515 height 130
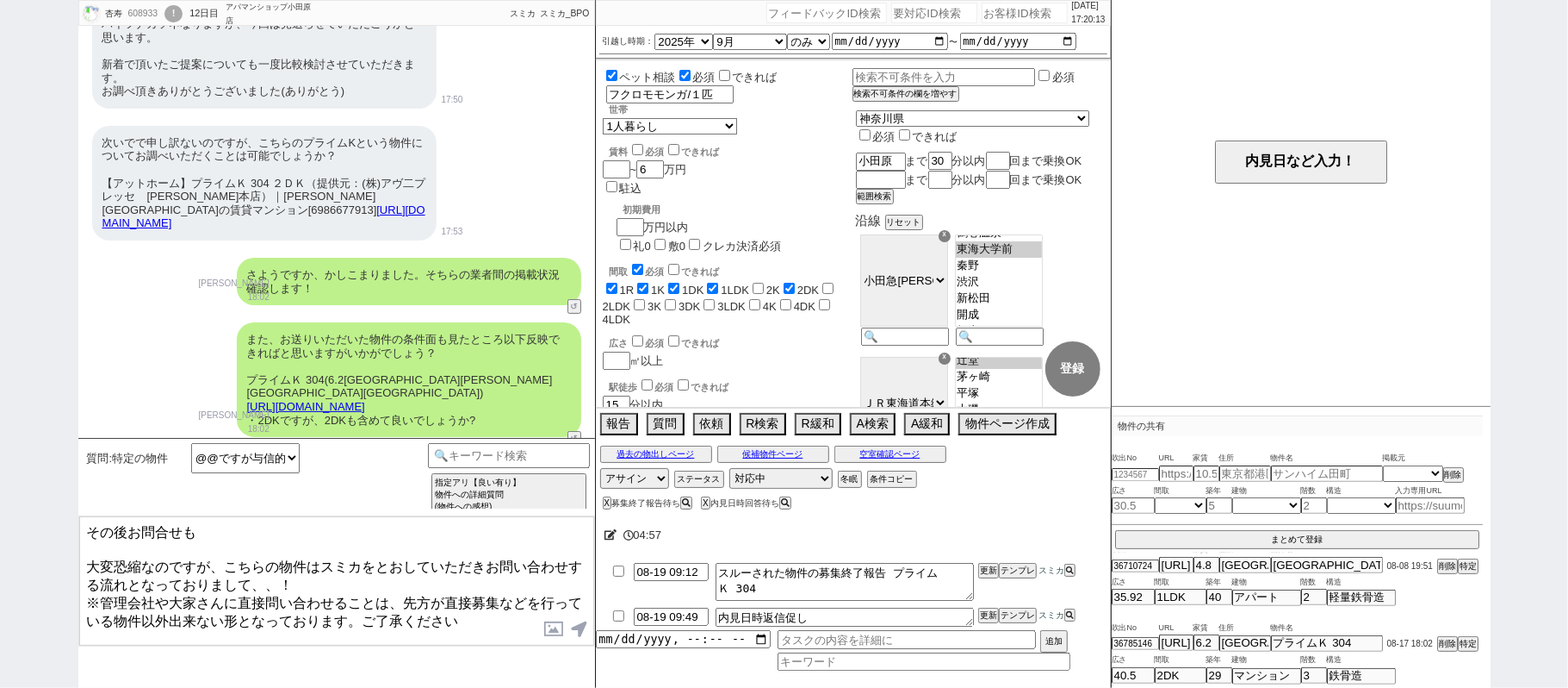
scroll to position [0, 0]
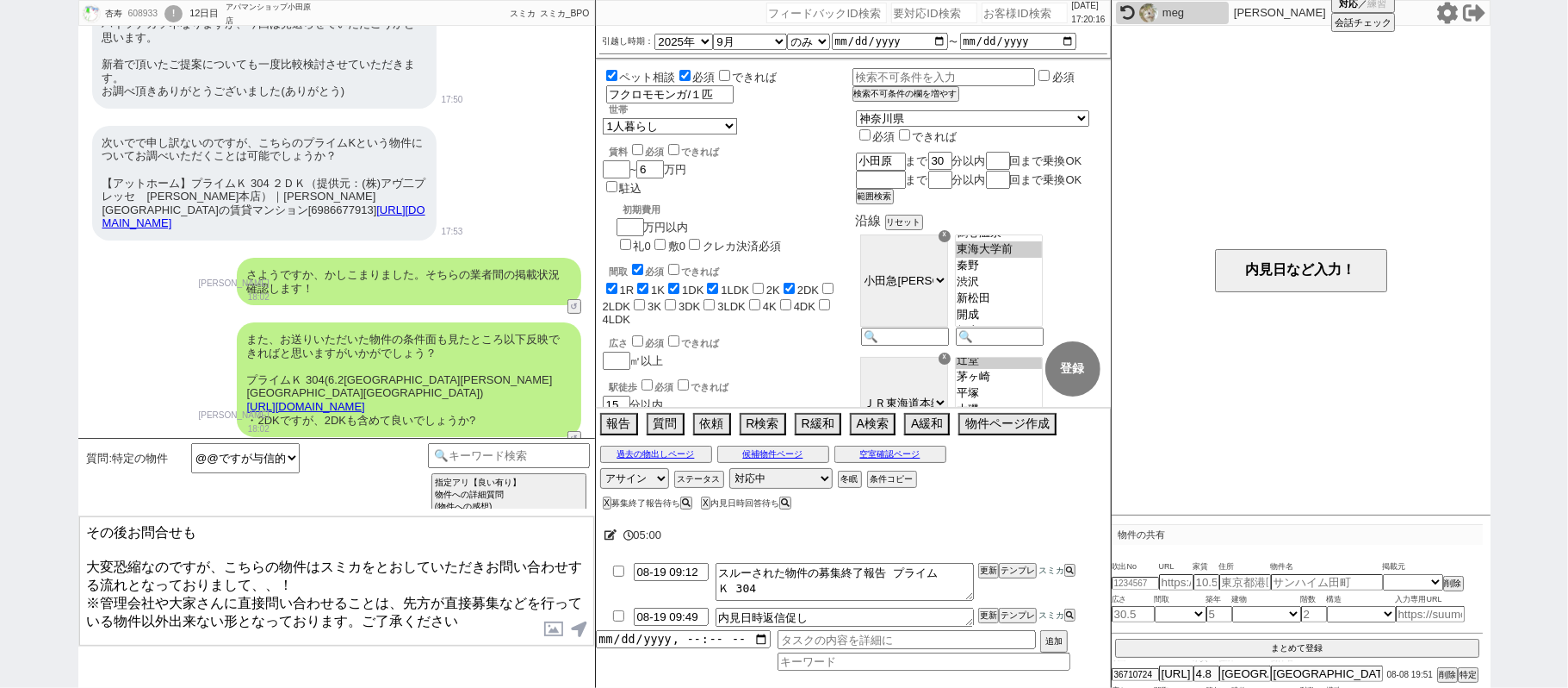
type textarea "その後お問合せも 大変恐縮なのですが、こちらの物件はスミカをとおしていただきお問い合わせする流れとなっておりまして、、！ ※管理会社や大家さんに直接問い合わせ…"
click at [1441, 15] on icon at bounding box center [1447, 13] width 21 height 22
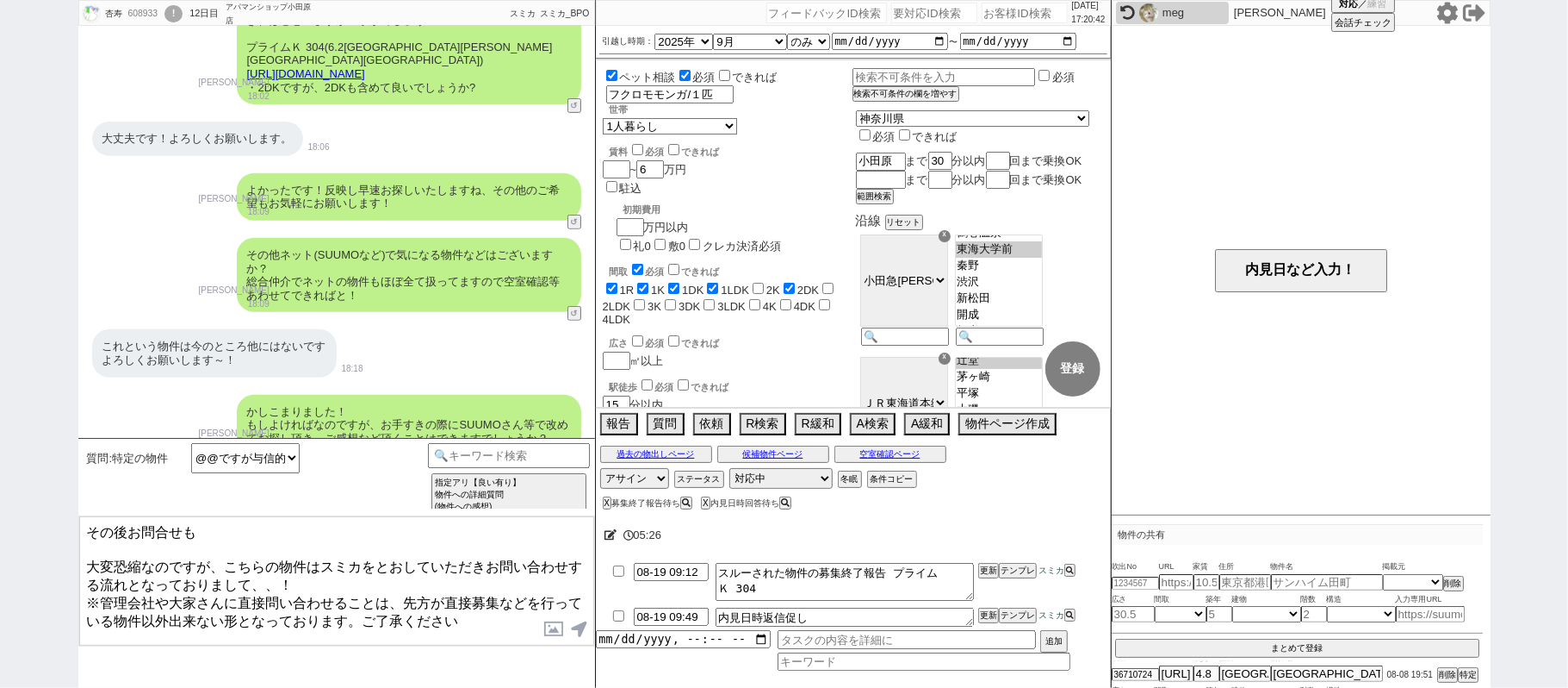
scroll to position [501, 0]
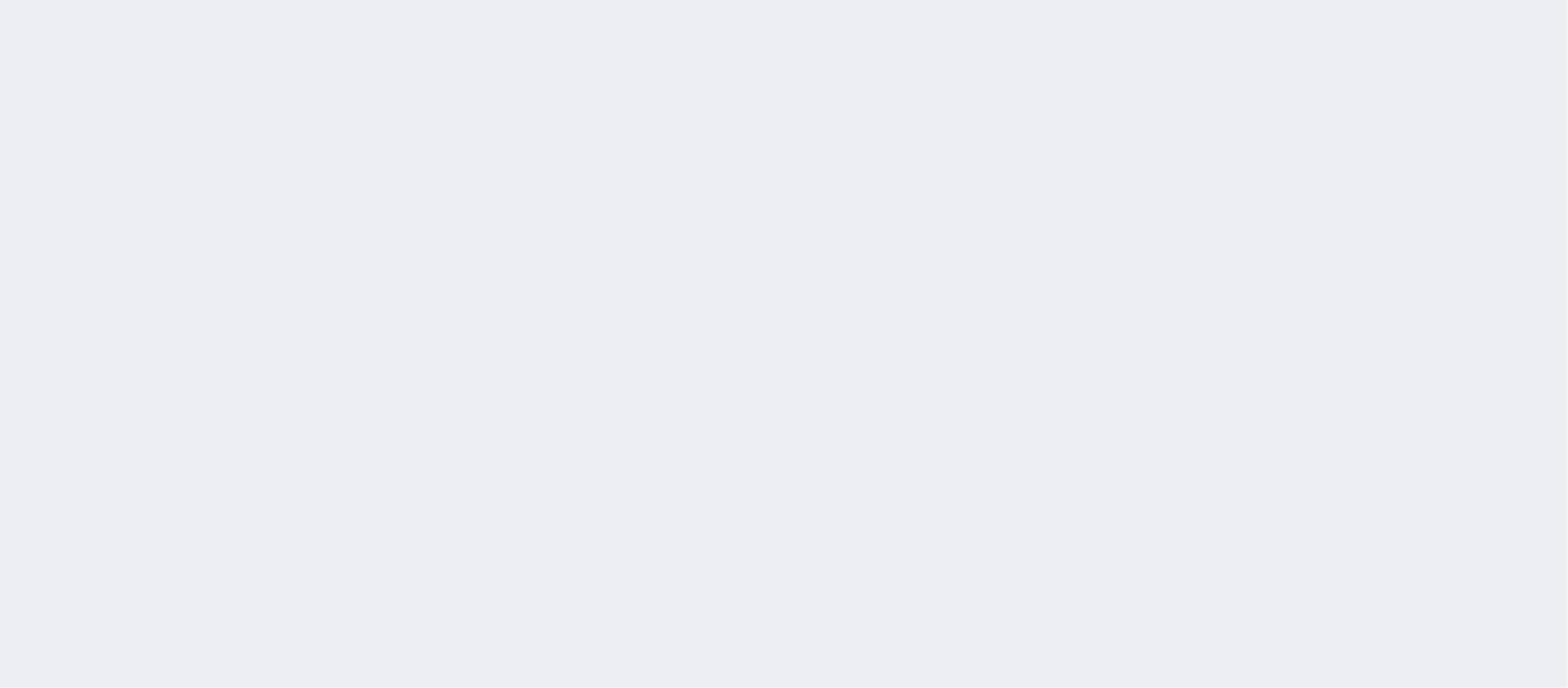
click at [645, 228] on div at bounding box center [784, 344] width 1568 height 688
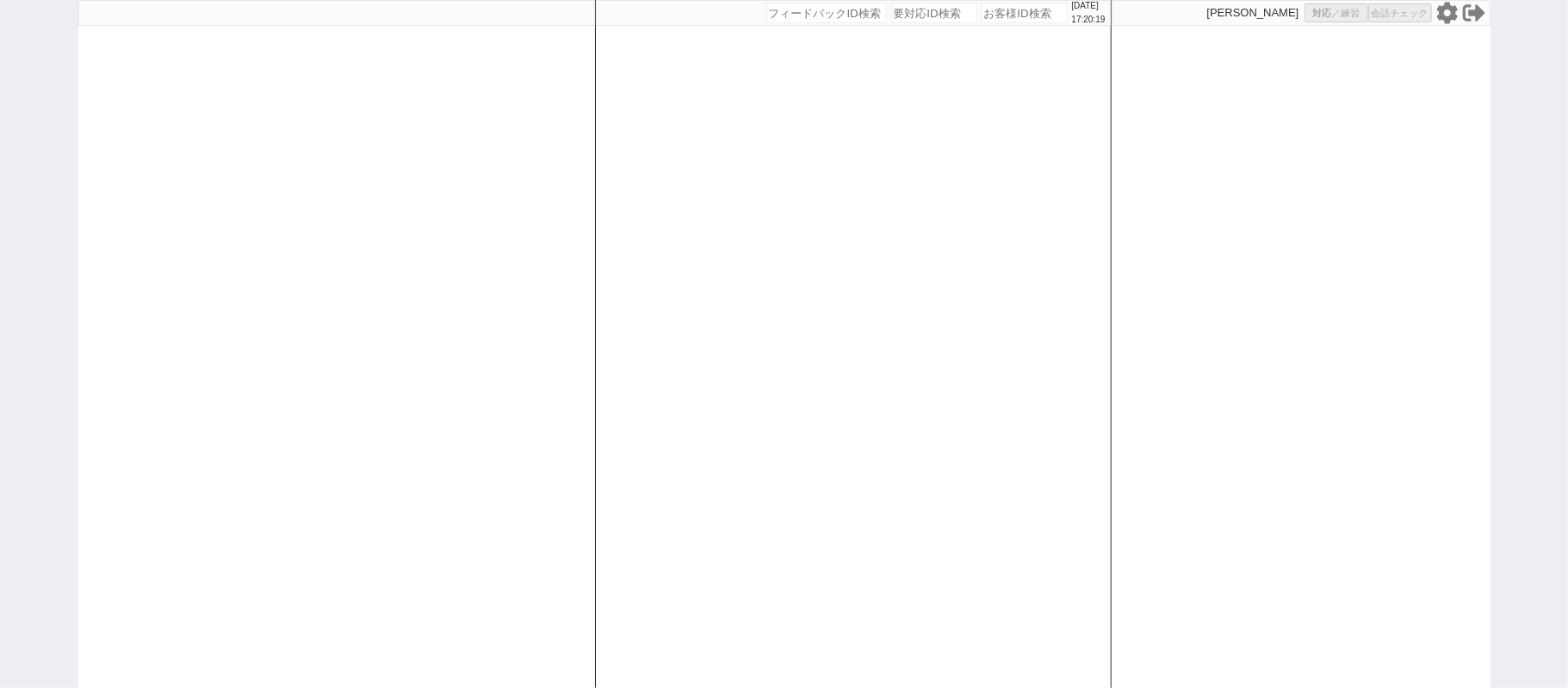
select select "1"
select select "2"
select select
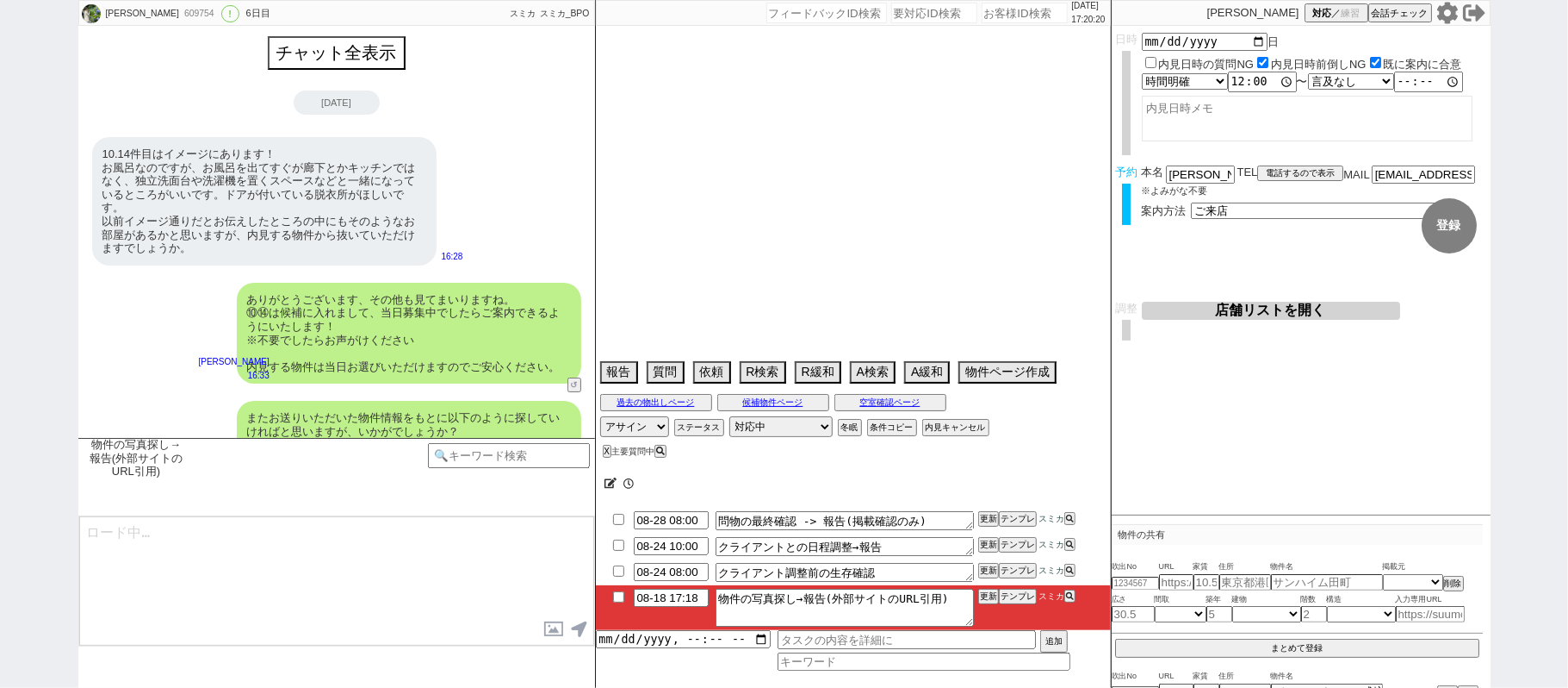
scroll to position [1115, 0]
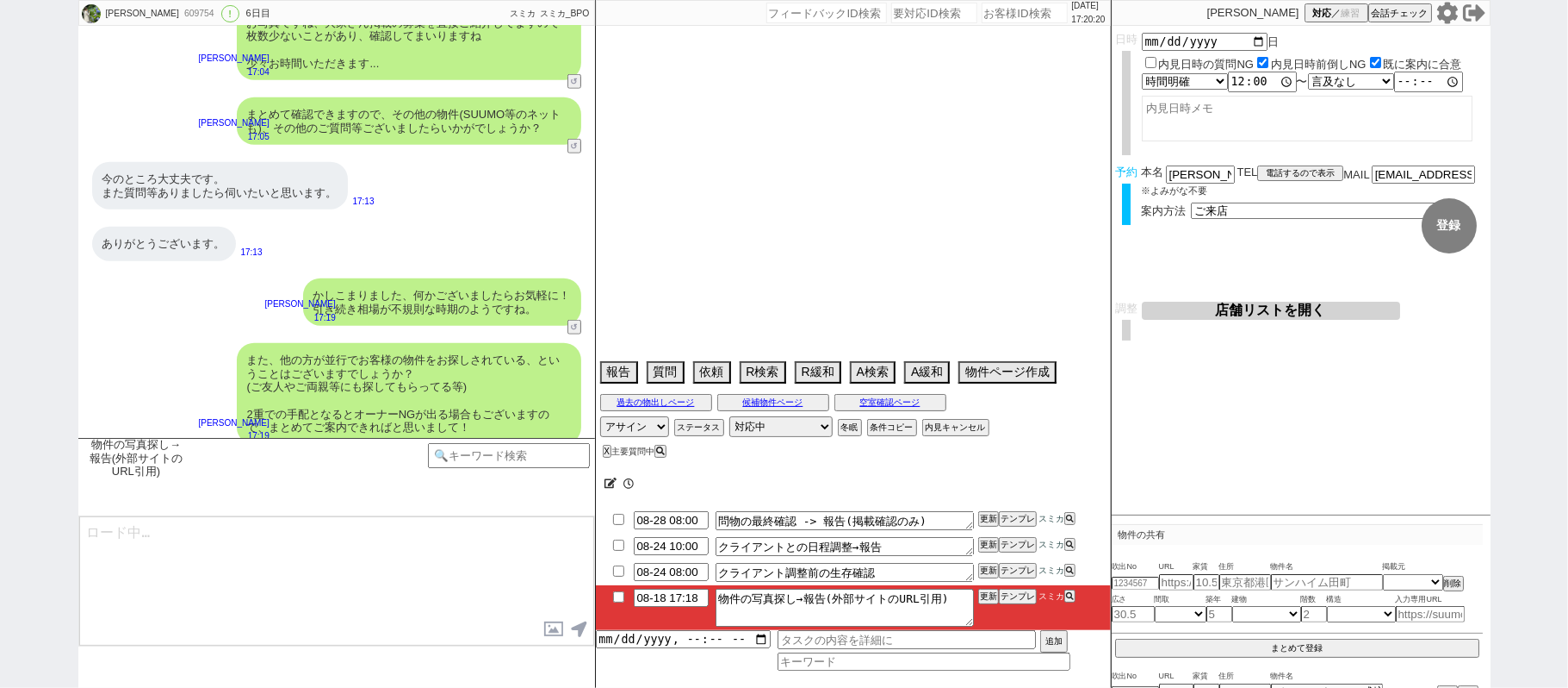
type textarea "他社なし"
select select "2025"
select select "9"
select select "27"
select select "0"
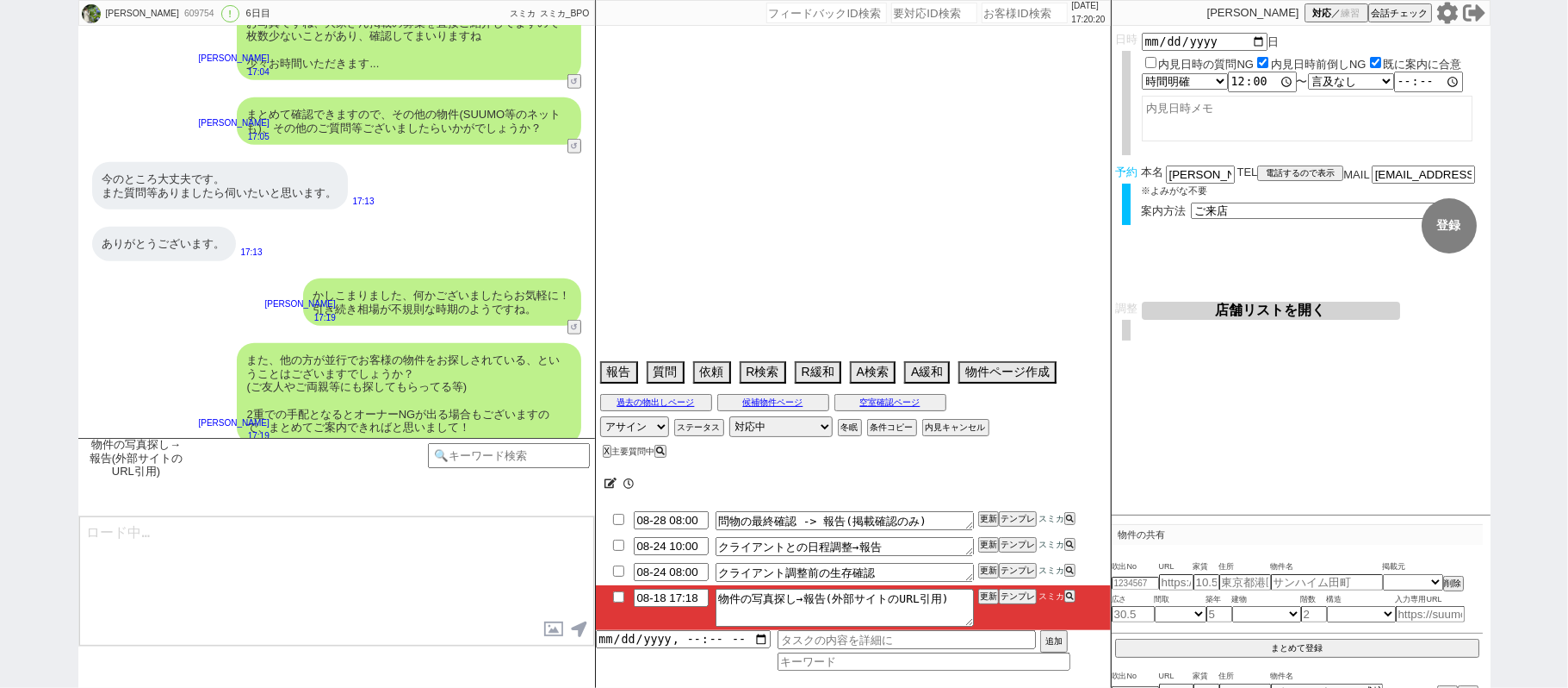
select select "60"
select select "59"
select select "75"
select select "14"
select select "819"
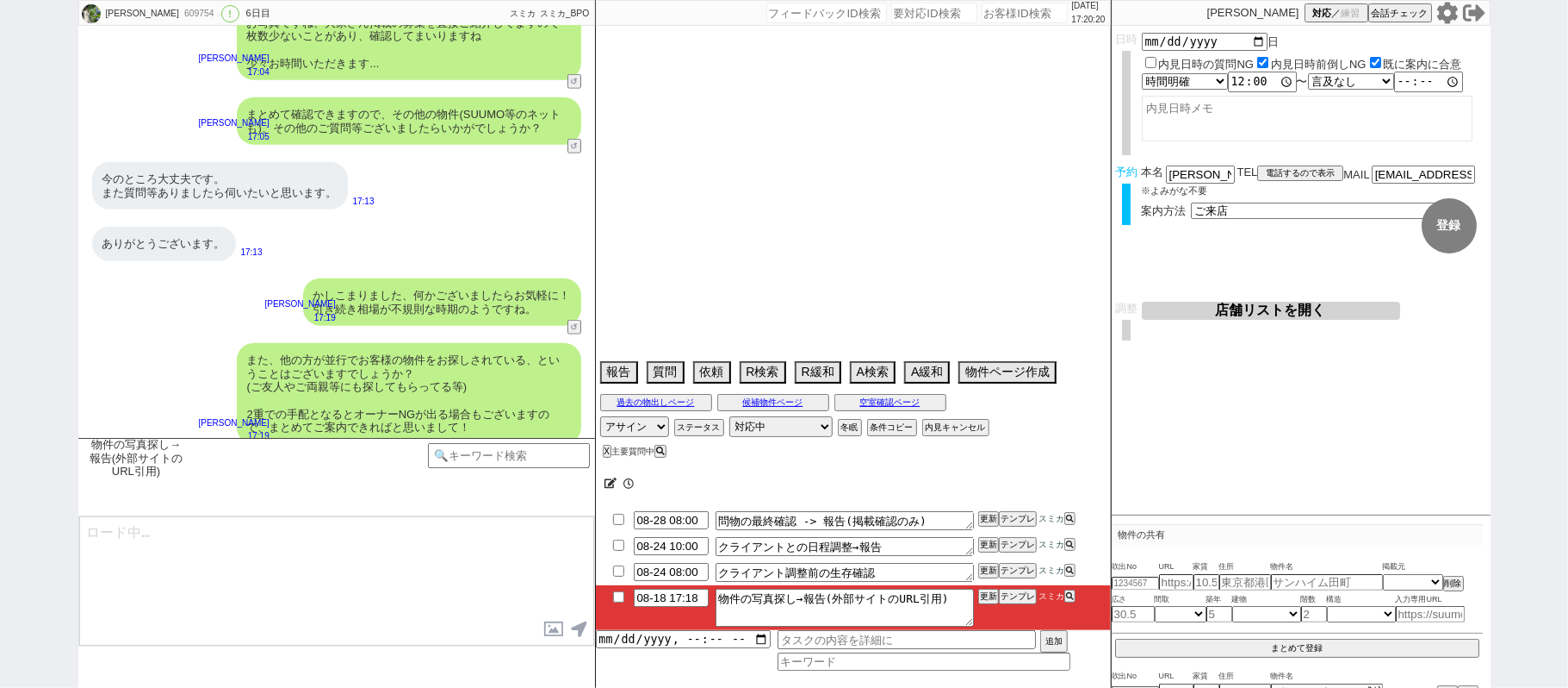
select select "62"
select select "[DATE]"
select select "65"
select select "1577"
select select "23"
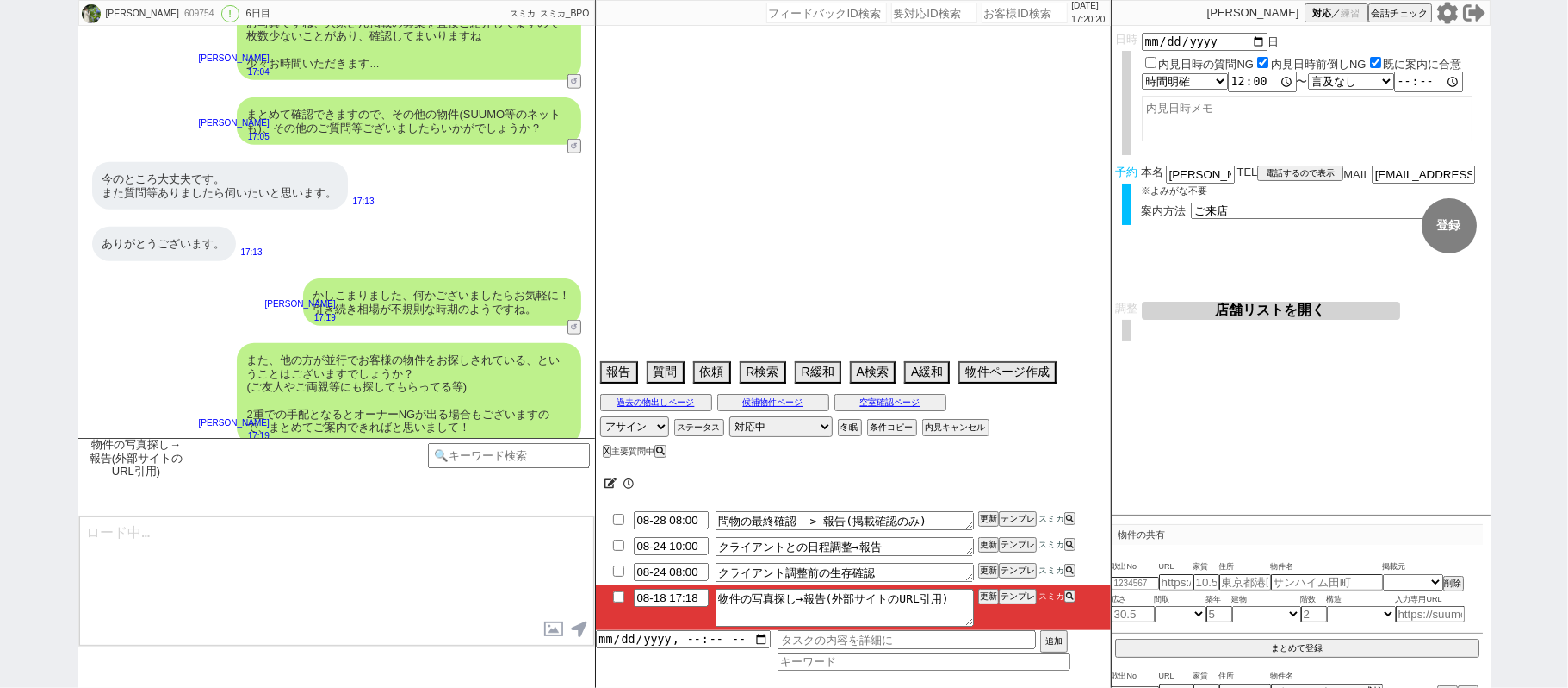
select select "733"
select select "67"
select select "64"
select select "1559"
select select "63"
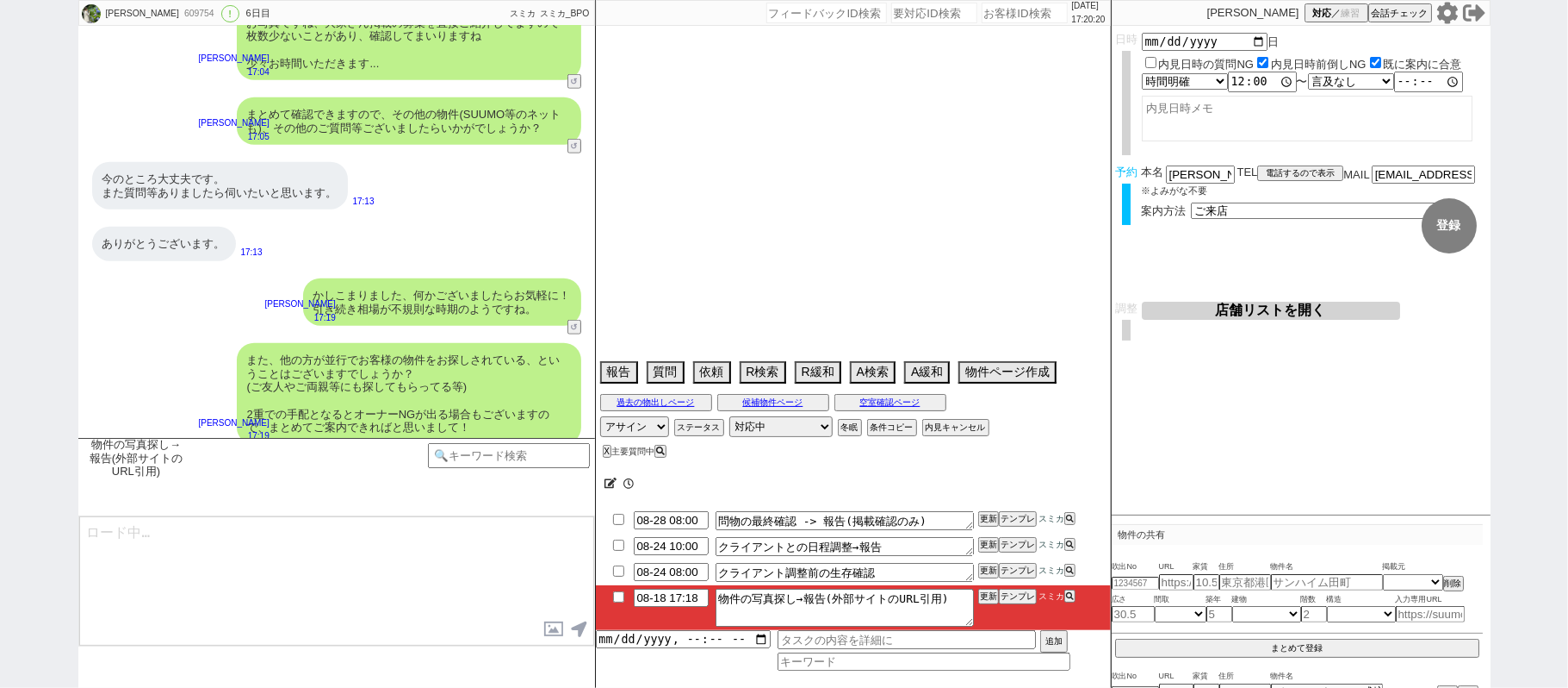
select select "70"
select select "[DATE]"
select select "69"
select select "66"
select select "71"
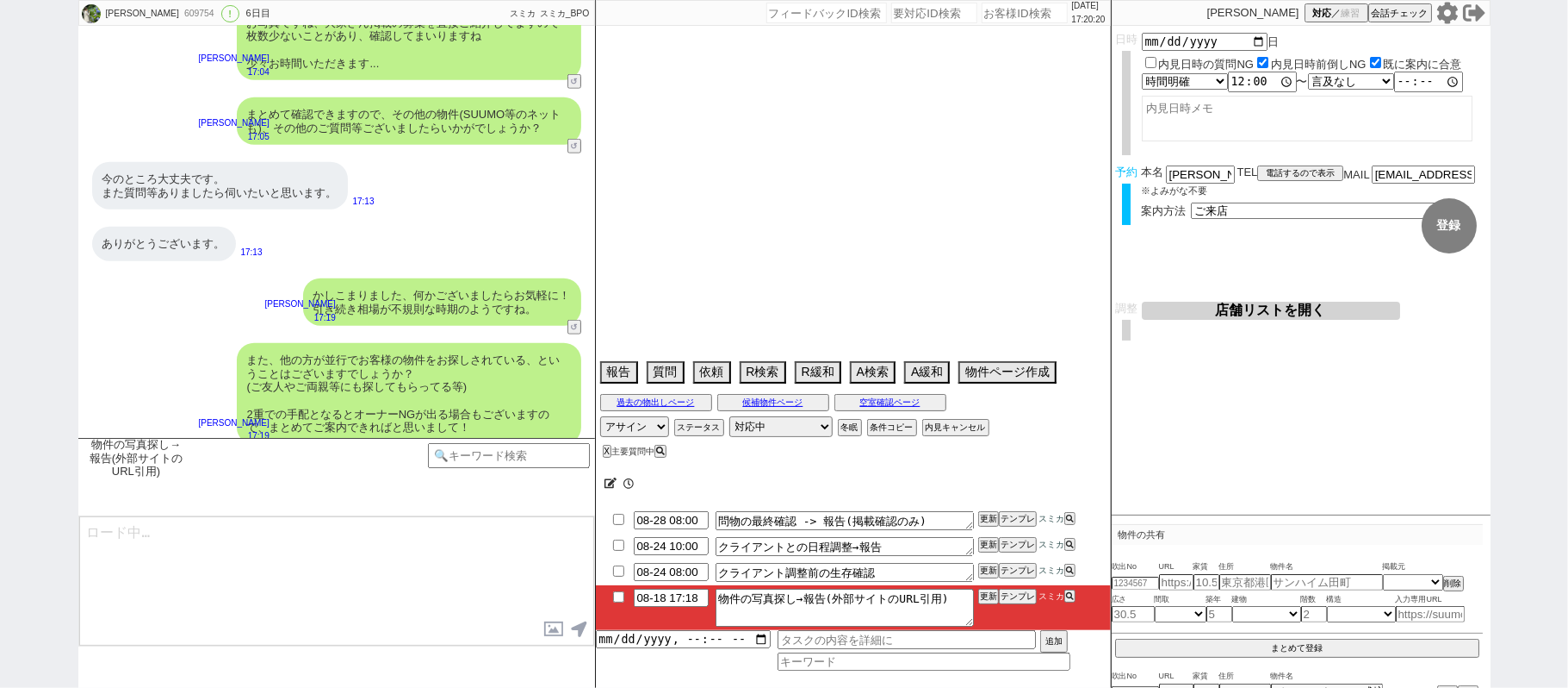
select select "68"
select select "[DATE]"
select select "48"
select select "47"
select select "50"
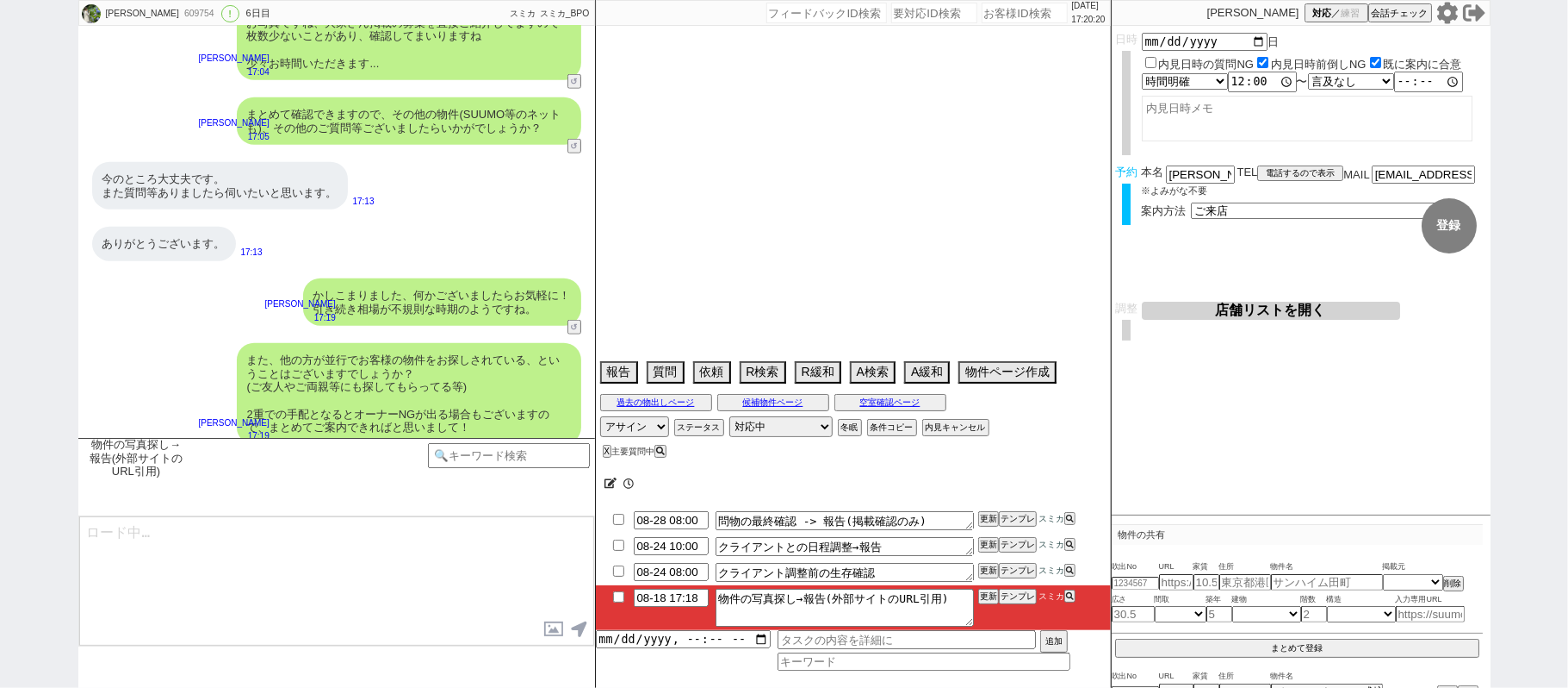
select select "53"
select select "74"
select select "56"
select select "25"
select select "3117"
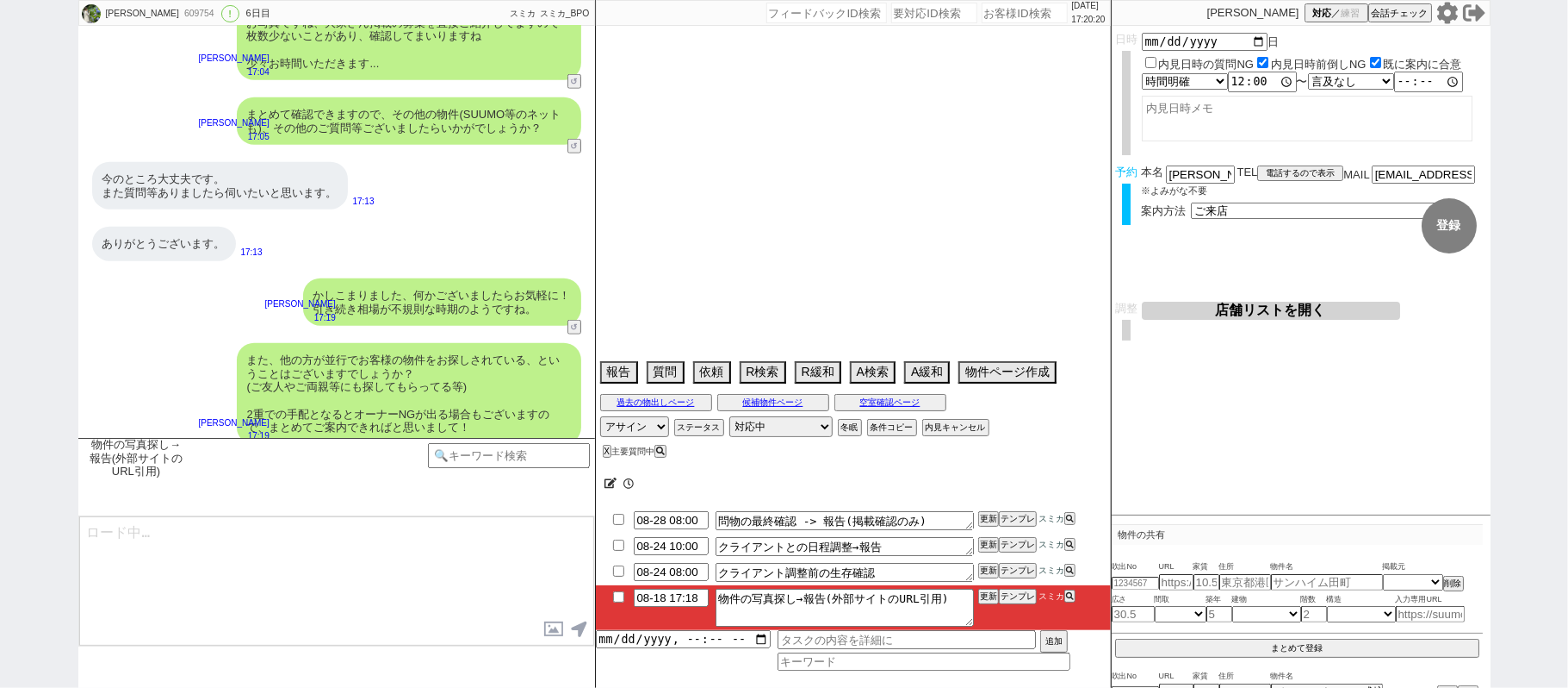
select select "44"
select select "52"
select select "7"
select select "55"
select select "12"
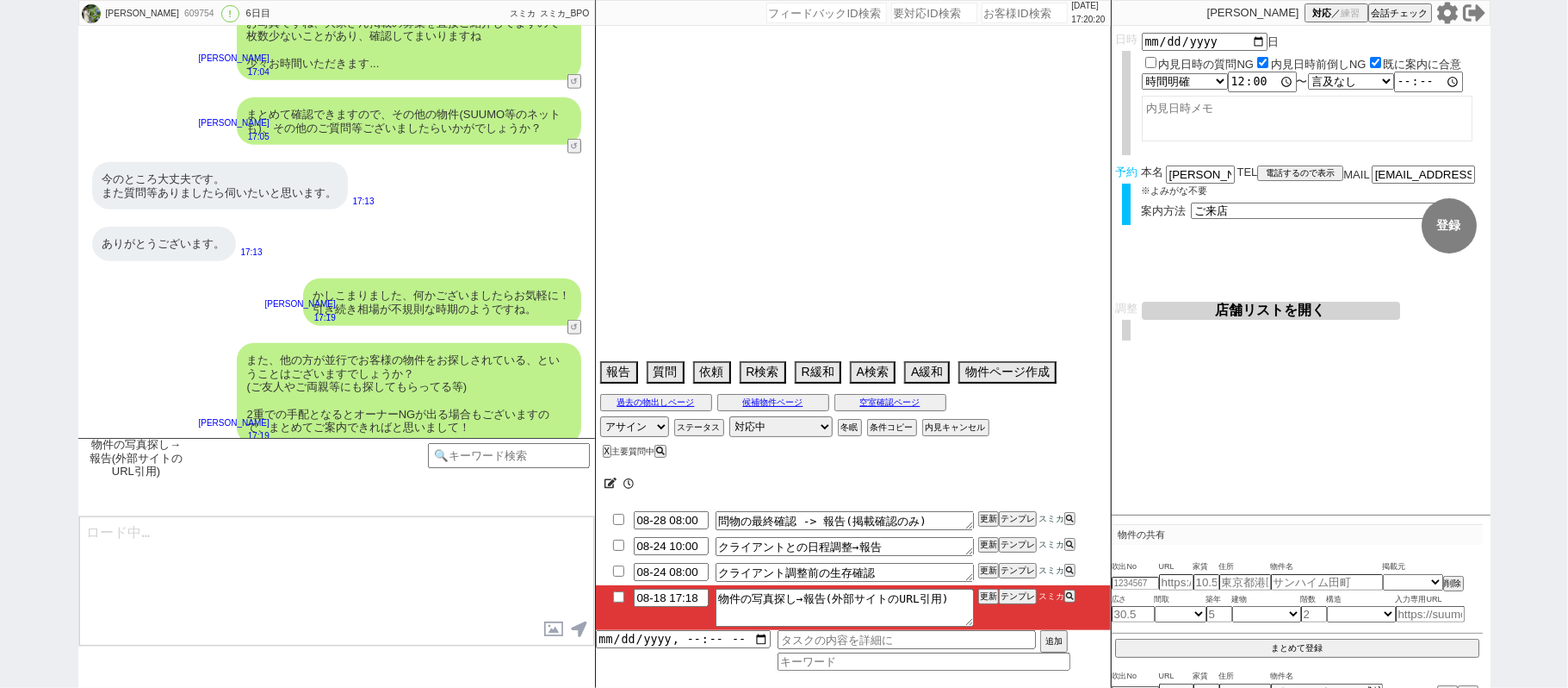
select select "11"
select select "38"
select select "77"
select select "61"
select select "72"
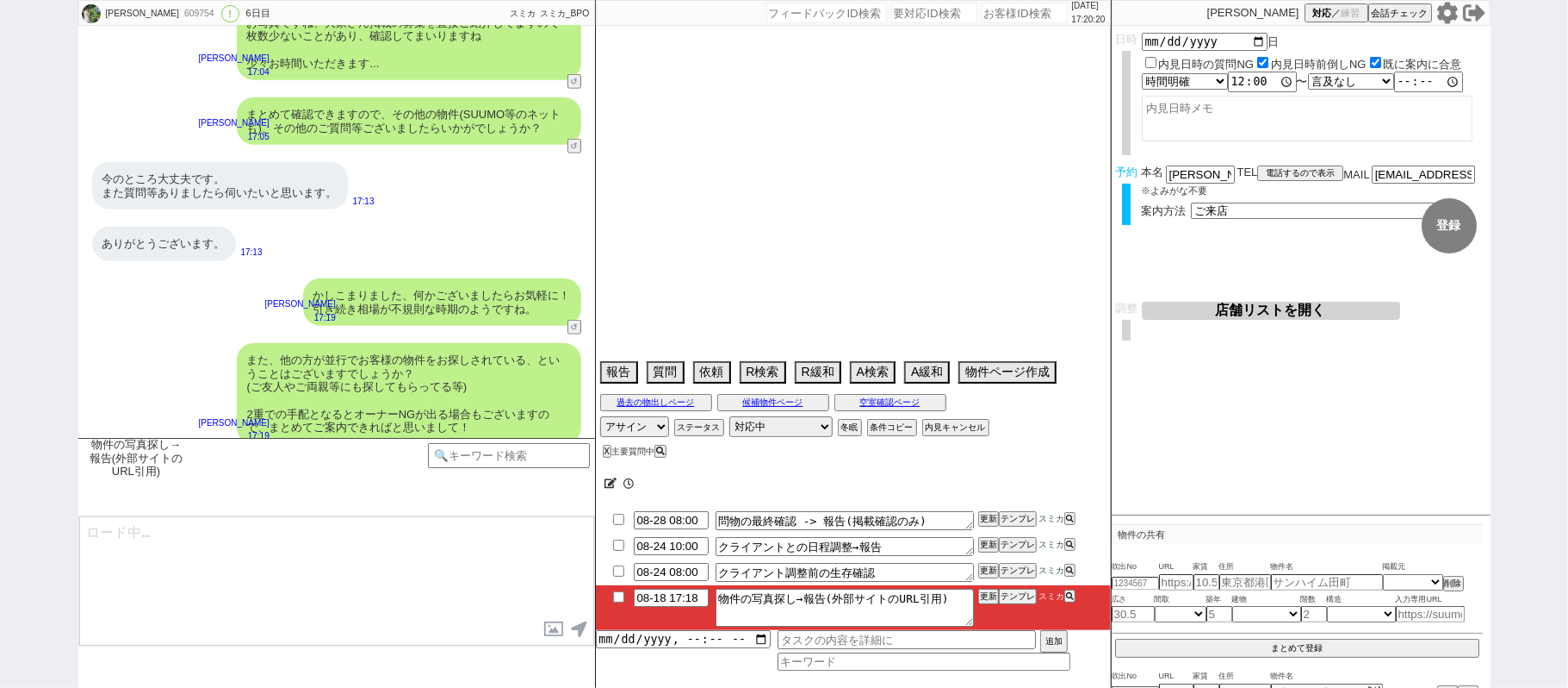
select select "1747"
select select "15"
select select "54"
select select "35"
select select "29"
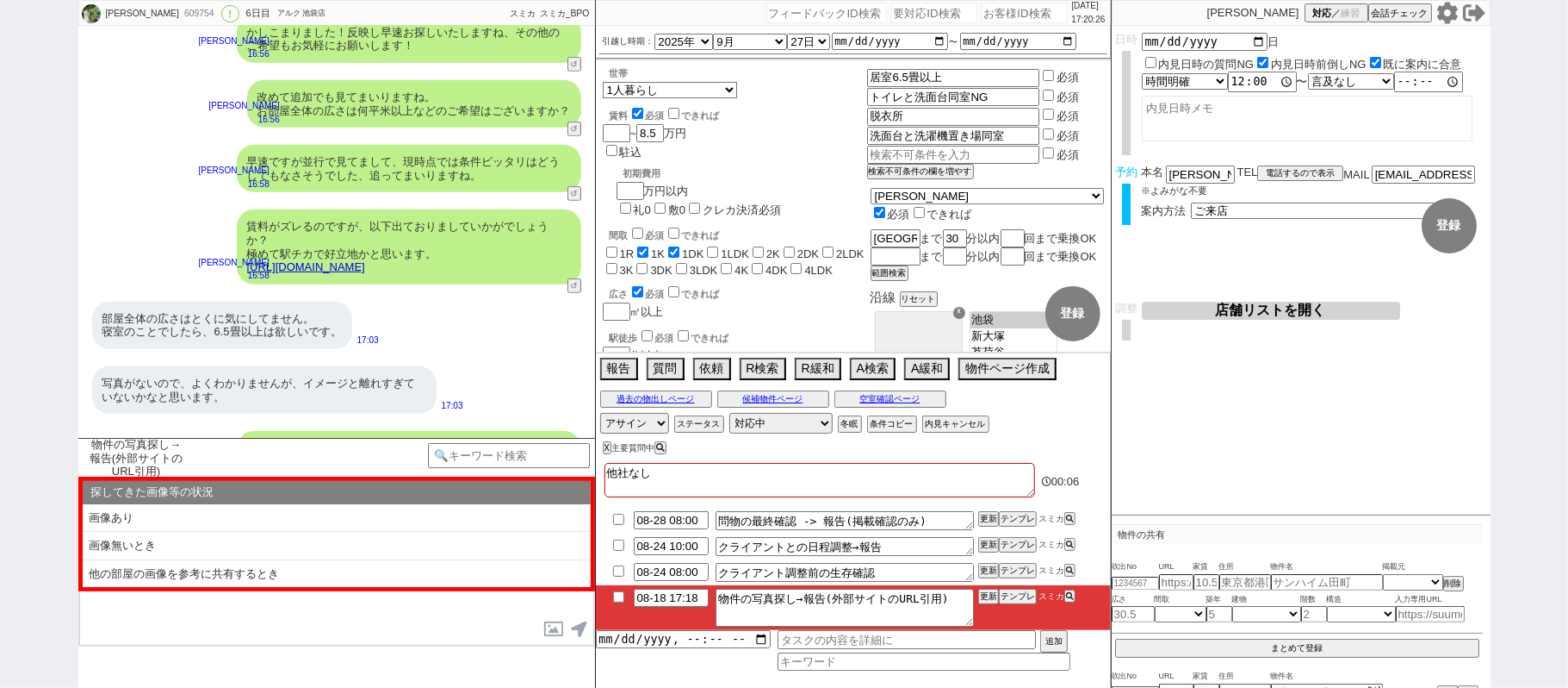
scroll to position [656, 0]
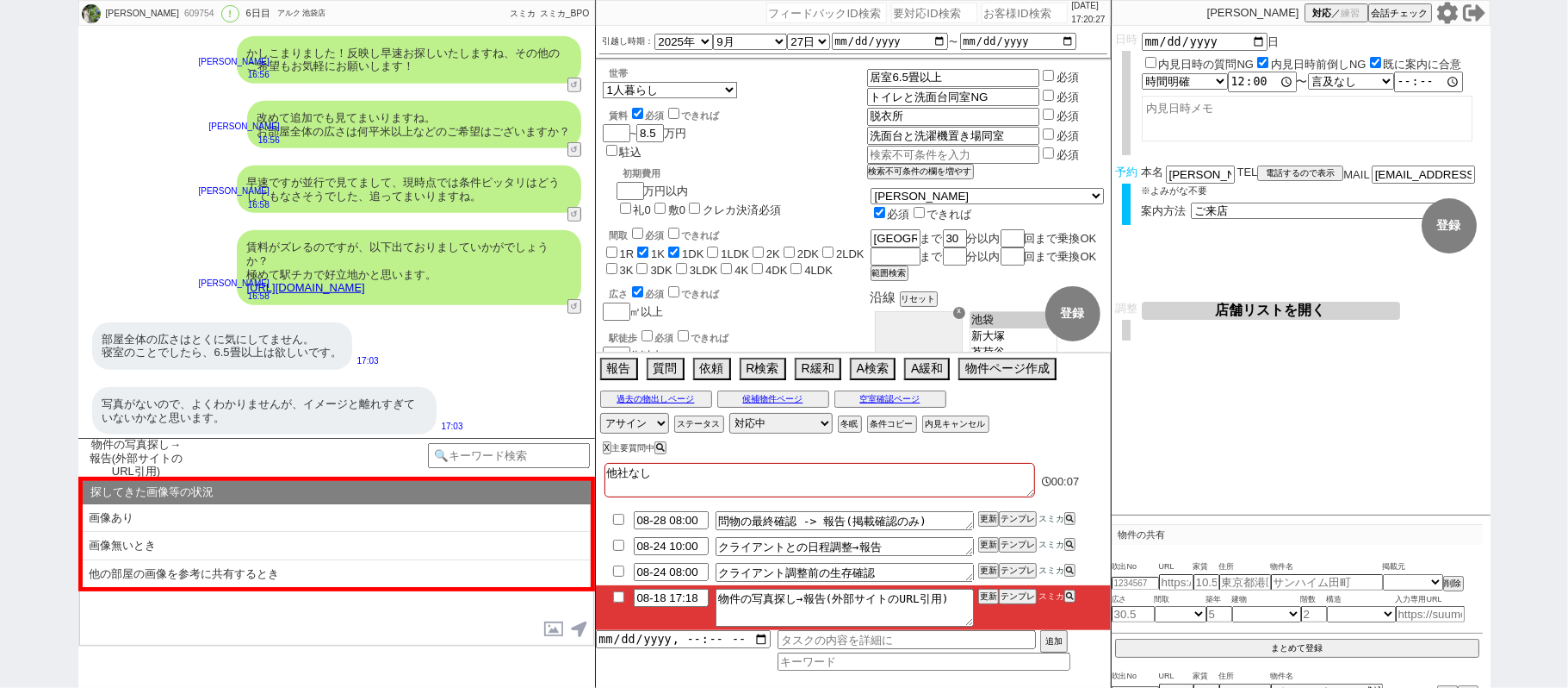
click at [365, 281] on link "[URL][DOMAIN_NAME]" at bounding box center [306, 287] width 118 height 13
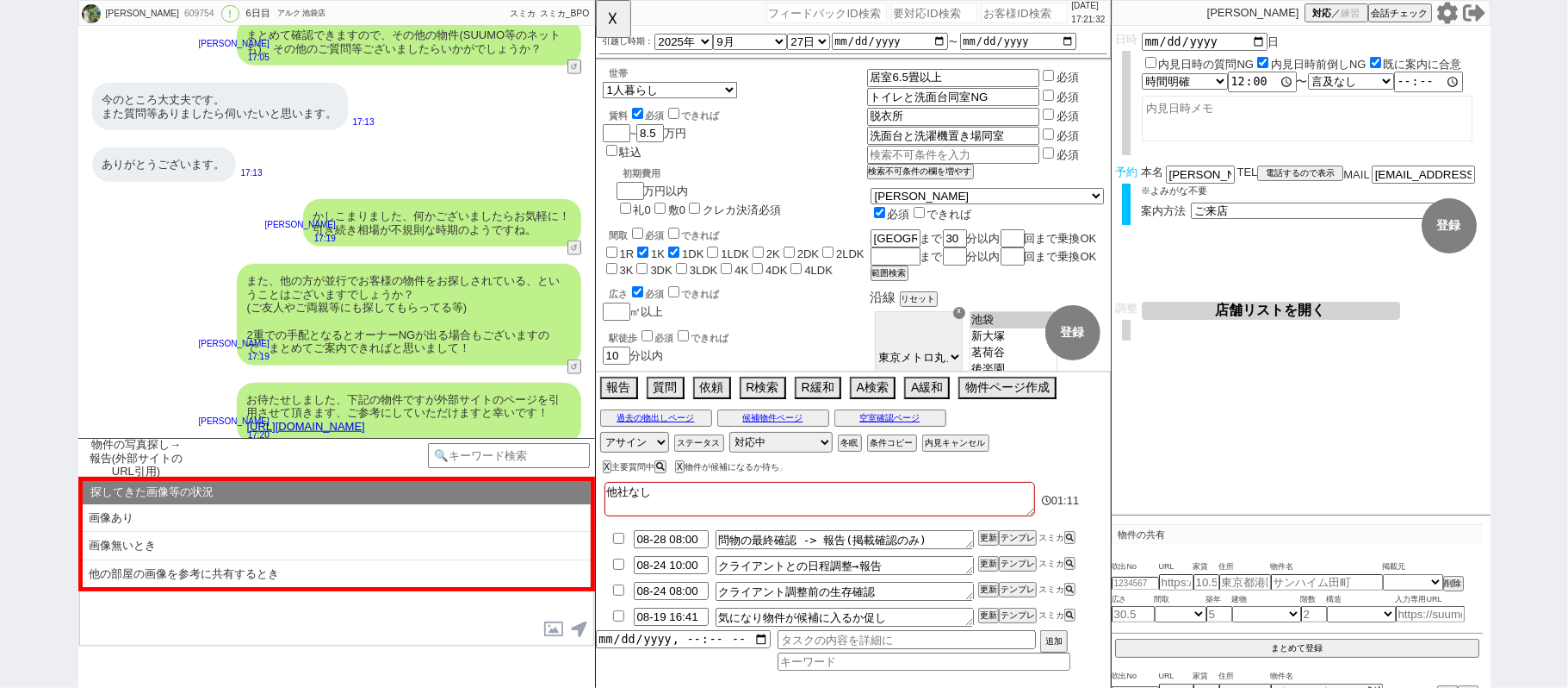
scroll to position [1259, 0]
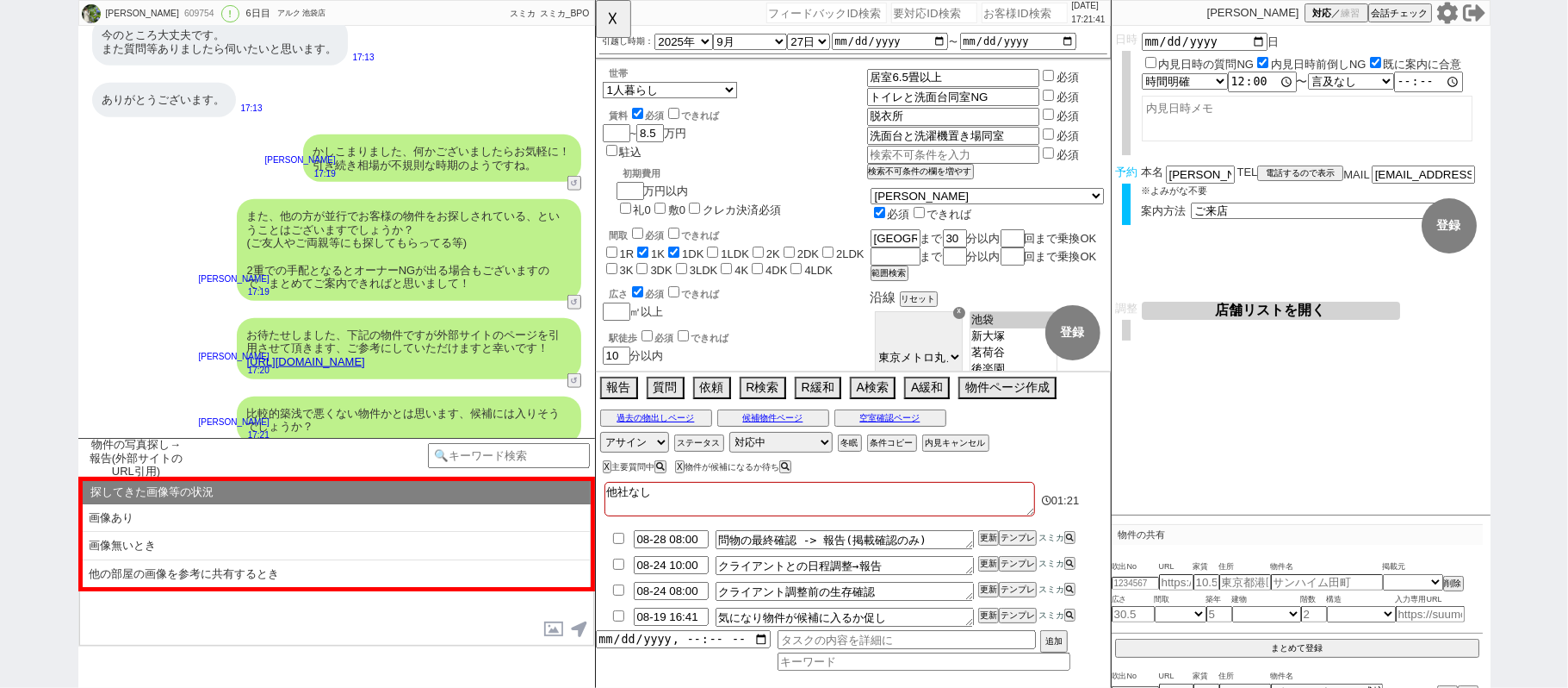
click at [283, 517] on li "画像あり" at bounding box center [336, 518] width 508 height 28
type textarea "お待たせしました、下記の物件ですが外部サイトのページを引用させて頂きます、ご参考にしていただけますと幸いです！ @@【外部サイトのURL貼る】"
select select "画像あり"
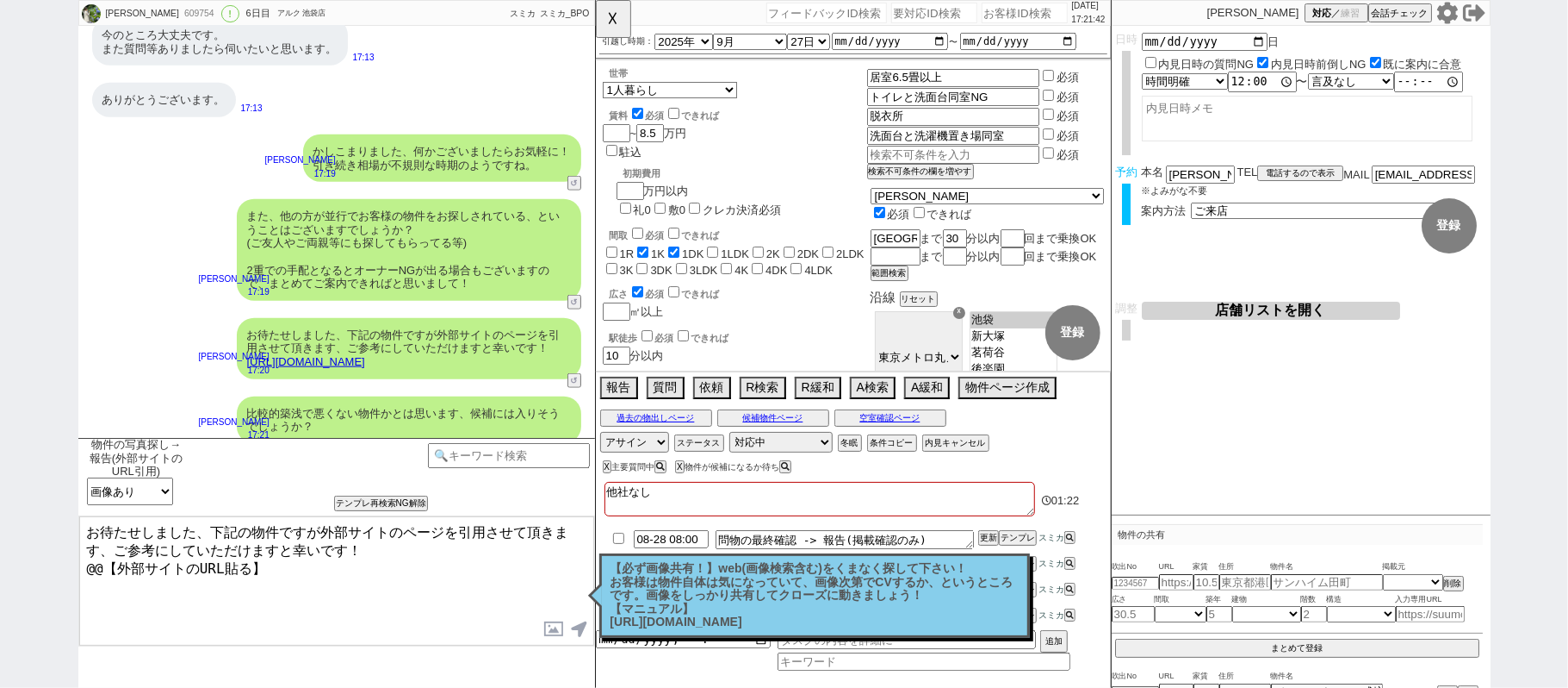
drag, startPoint x: 269, startPoint y: 572, endPoint x: 0, endPoint y: 572, distance: 269.0
click at [0, 572] on div "[PERSON_NAME] 609754 ! 0 6日目 アルク 池袋店 冬眠中 自社客 スミカ スミカ_BPO チャット全表示 [DATE] 10.14件目…" at bounding box center [784, 344] width 1568 height 688
paste textarea "[URL][DOMAIN_NAME]"
type textarea "お待たせしました、下記の物件ですが外部サイトのページを引用させて頂きます、ご参考にしていただけますと幸いです！ [URL][DOMAIN_NAME]"
click at [607, 14] on button "☓" at bounding box center [611, 17] width 32 height 34
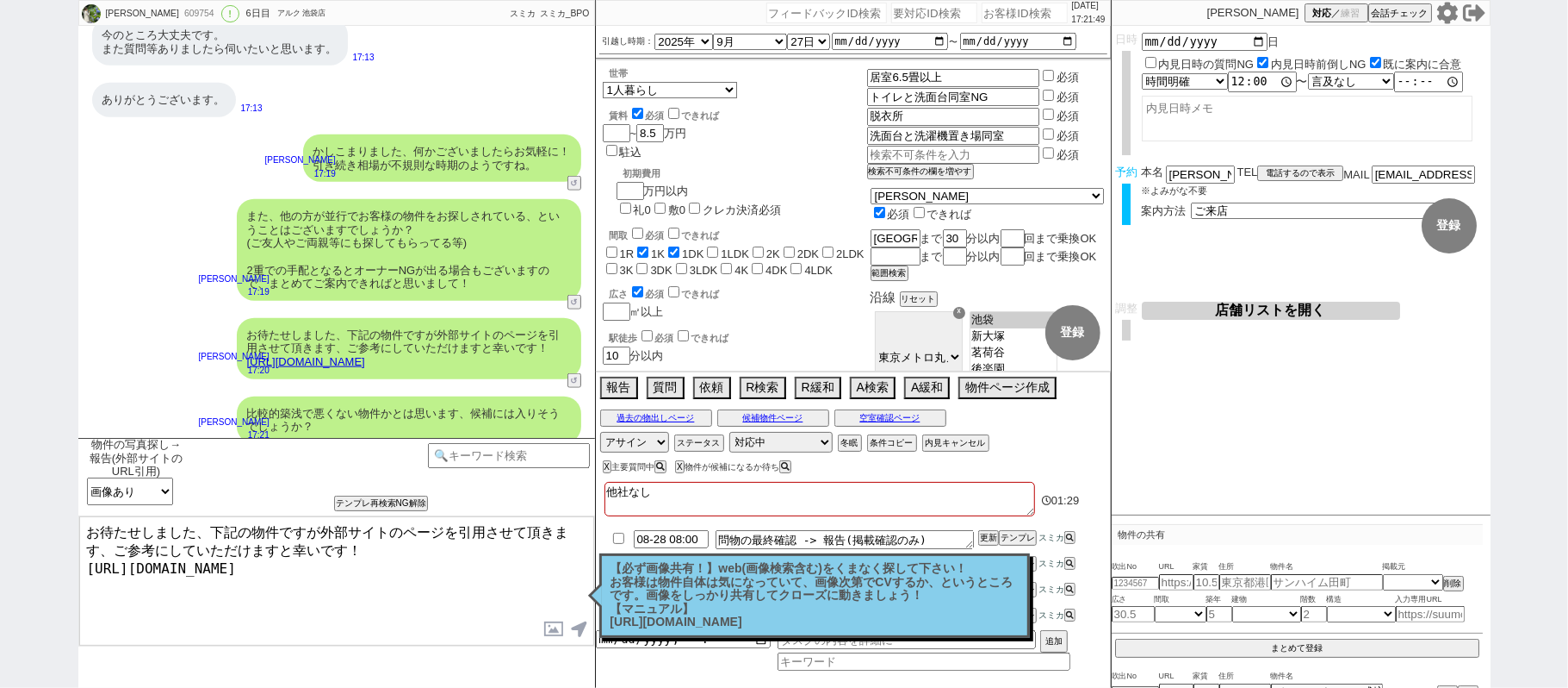
drag, startPoint x: 842, startPoint y: 602, endPoint x: 814, endPoint y: 543, distance: 65.3
click at [839, 585] on p "【必ず画像共有！】web(画像検索含む)をくまなく探して下さい！ お客様は物件自体は気になっていて、画像次第でCVするか、というところです。画像をしっかり共有…" at bounding box center [814, 596] width 409 height 67
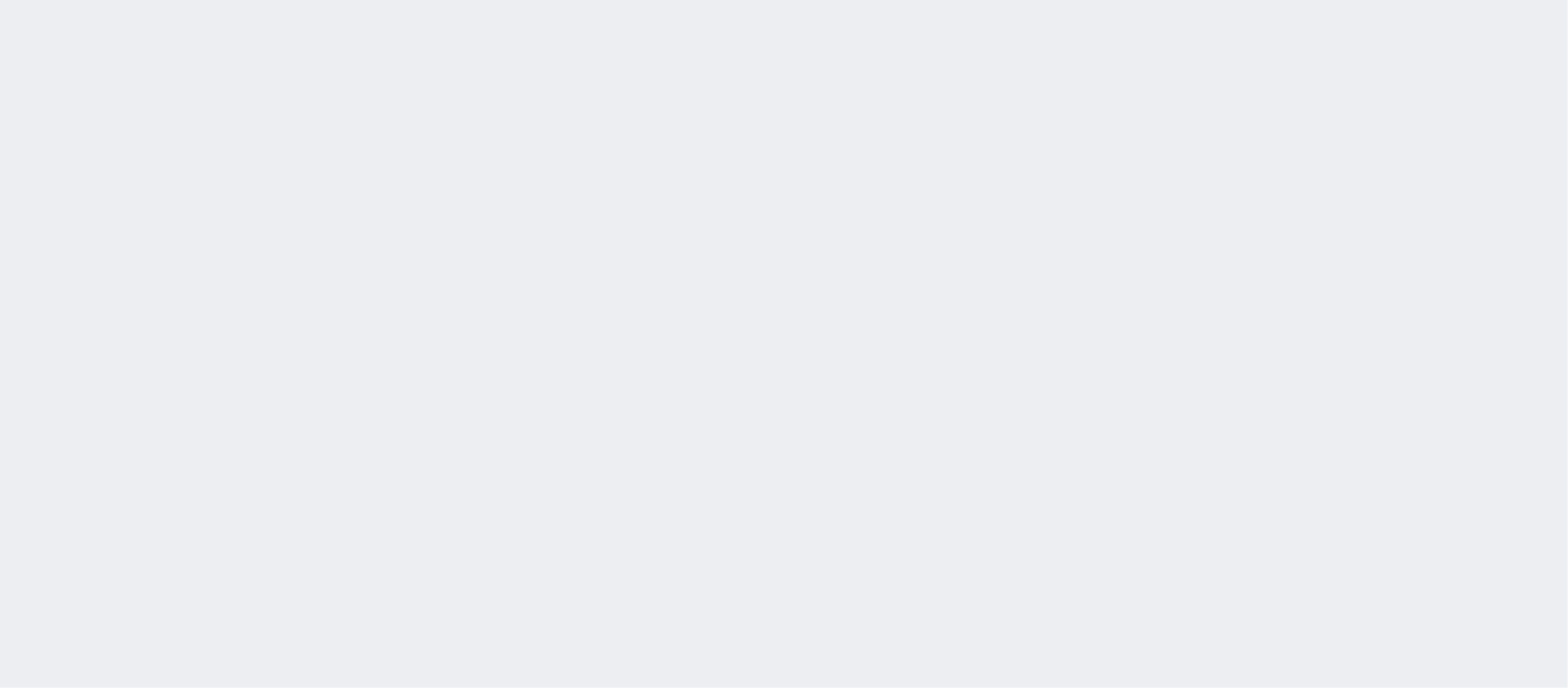
click at [463, 269] on div at bounding box center [784, 344] width 1568 height 688
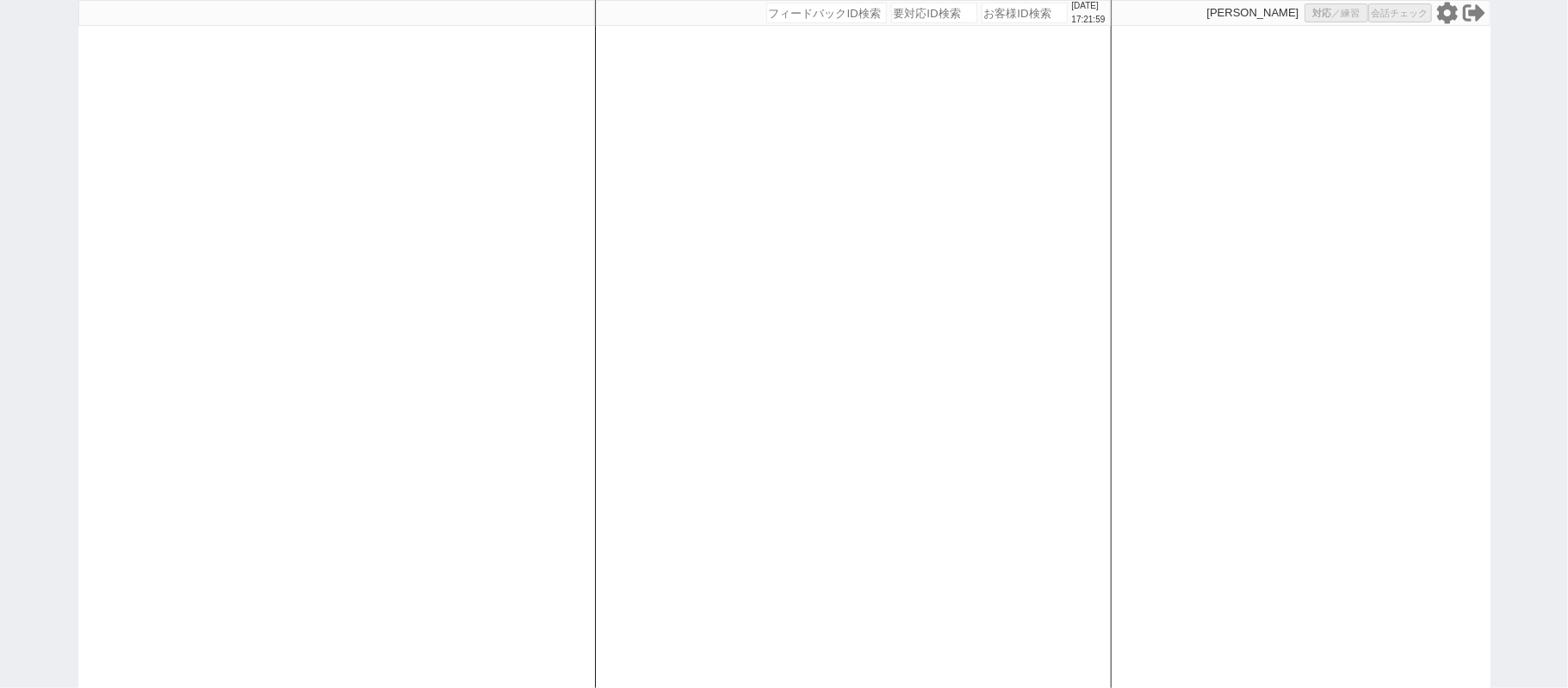
select select
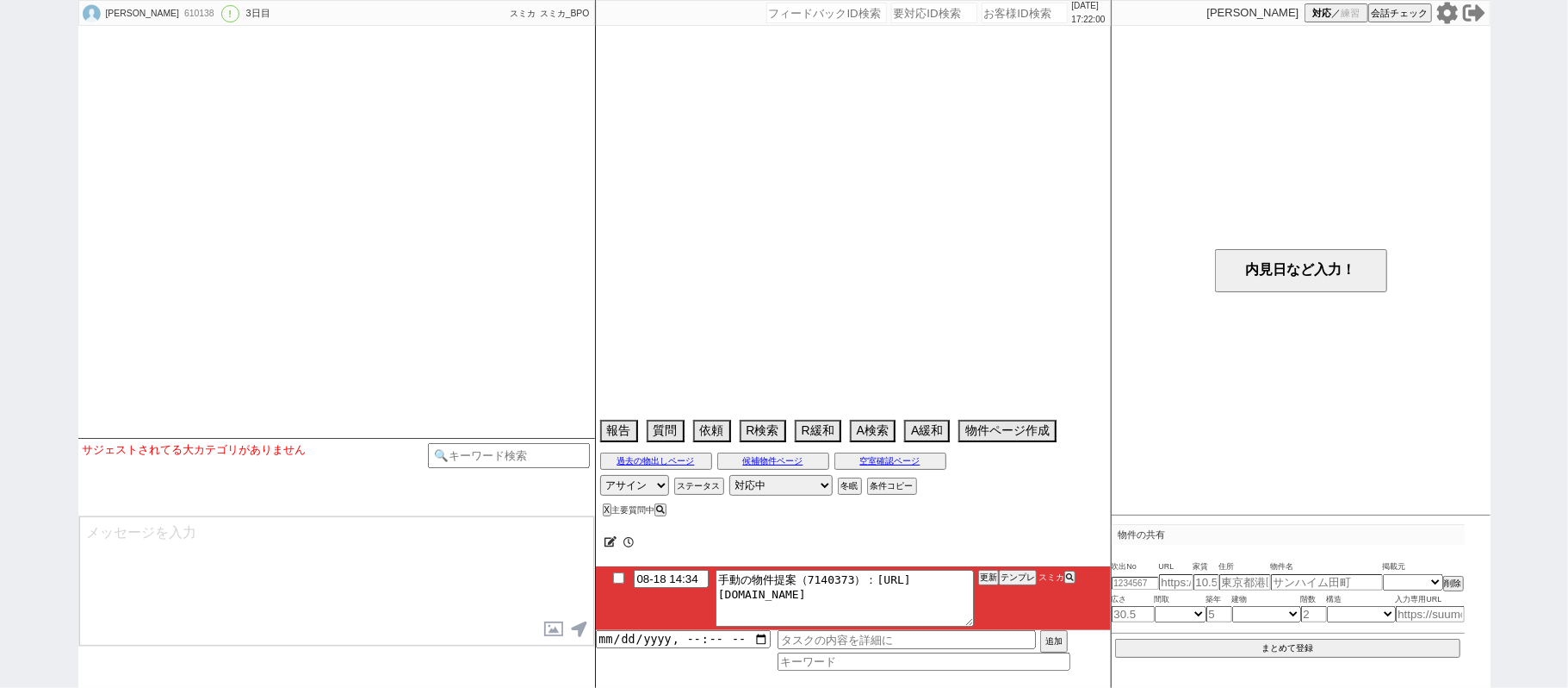
select select "2025"
select select "11"
select select "37"
select select "7"
select select "50"
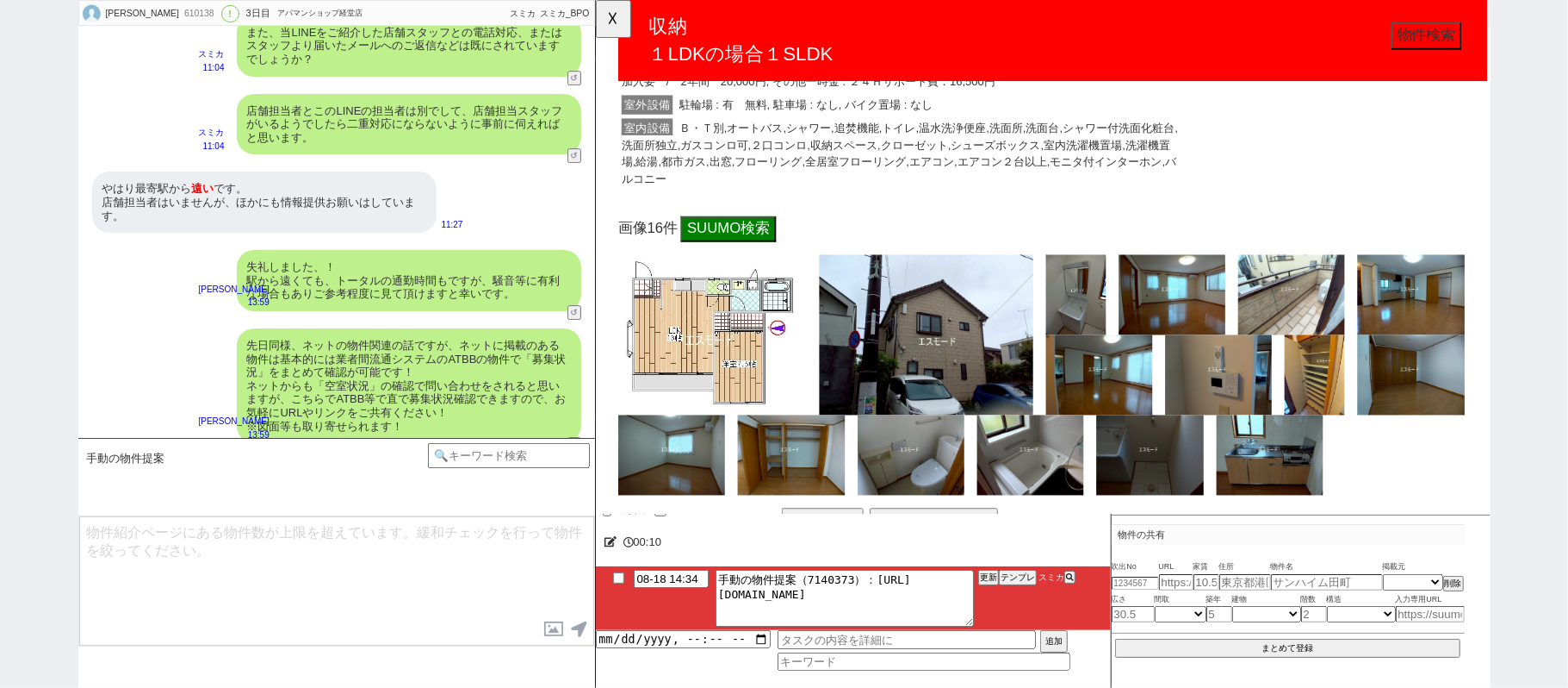
scroll to position [229, 0]
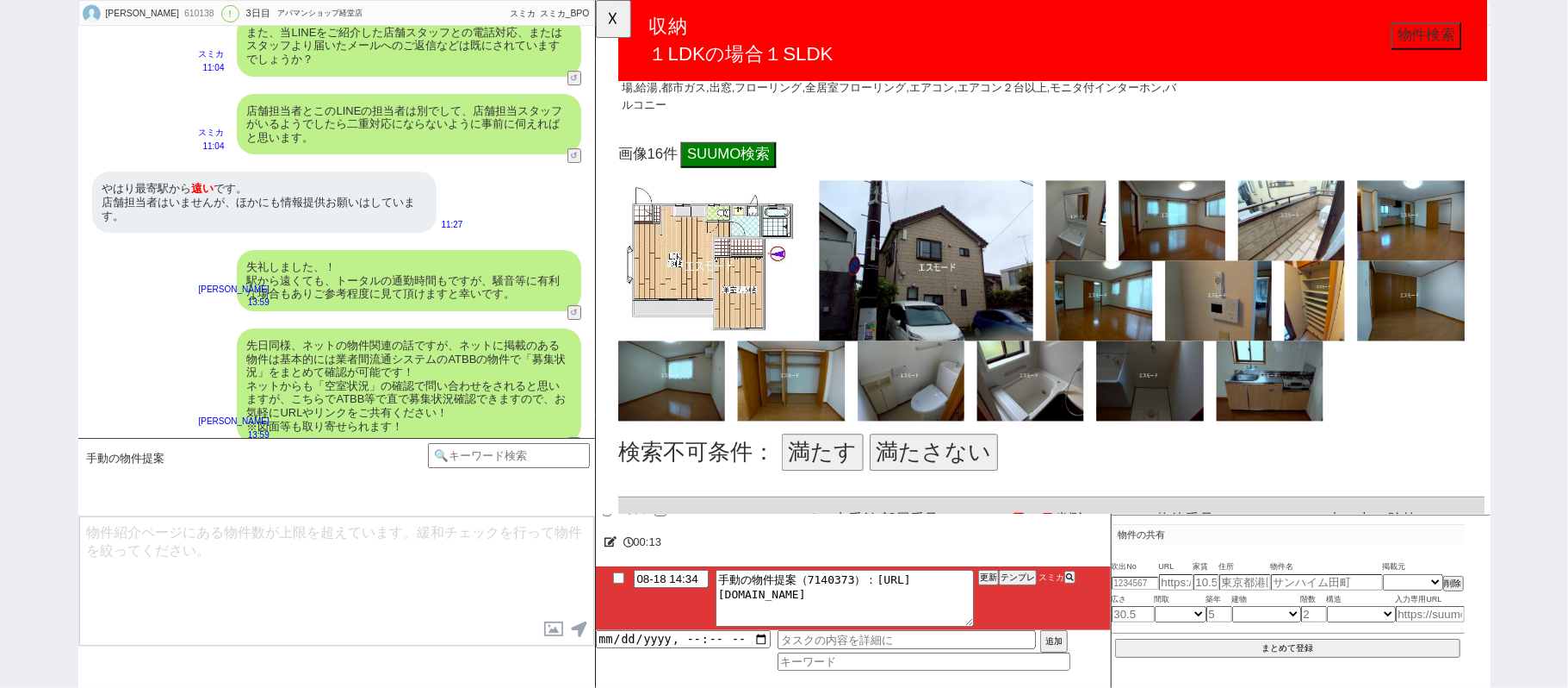
drag, startPoint x: 976, startPoint y: 480, endPoint x: 924, endPoint y: 410, distance: 87.2
click at [974, 480] on button "満たさない" at bounding box center [958, 486] width 138 height 40
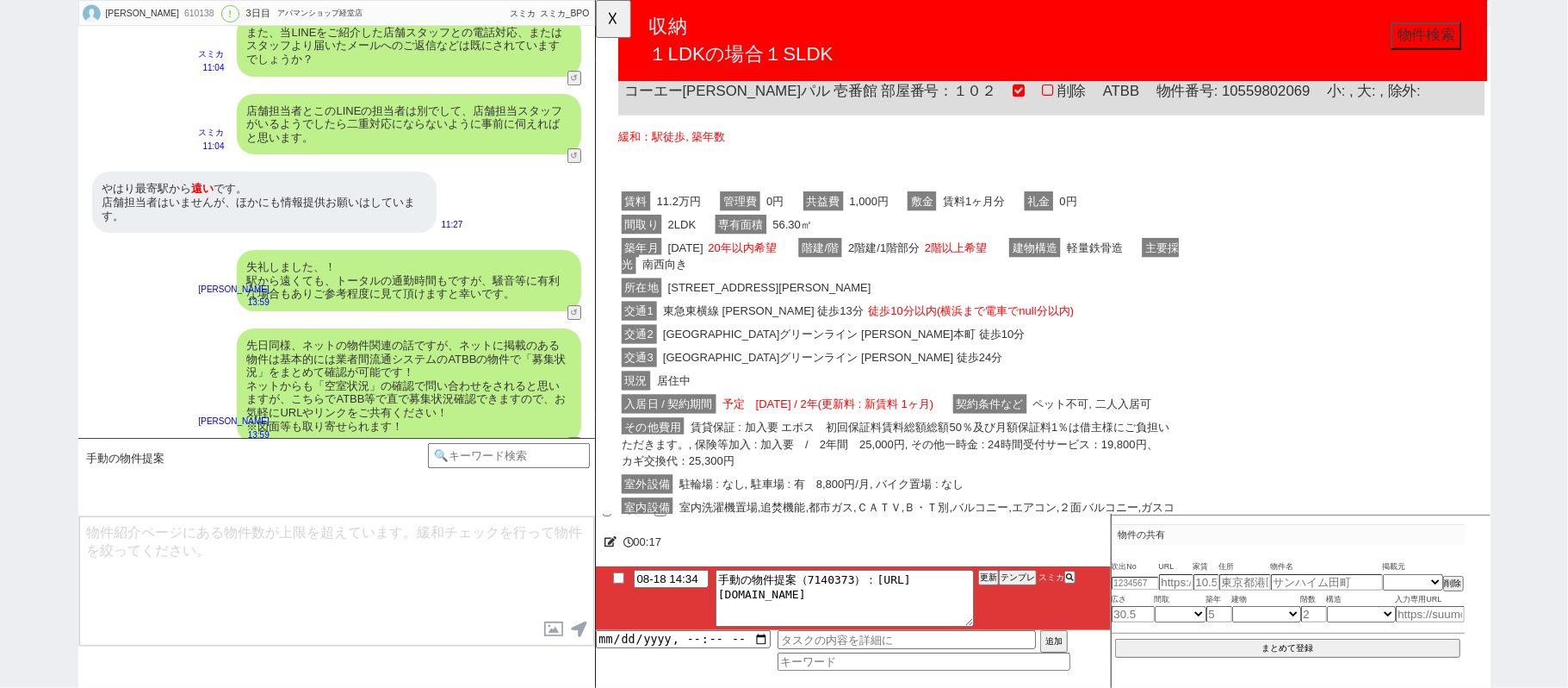
scroll to position [1494, 0]
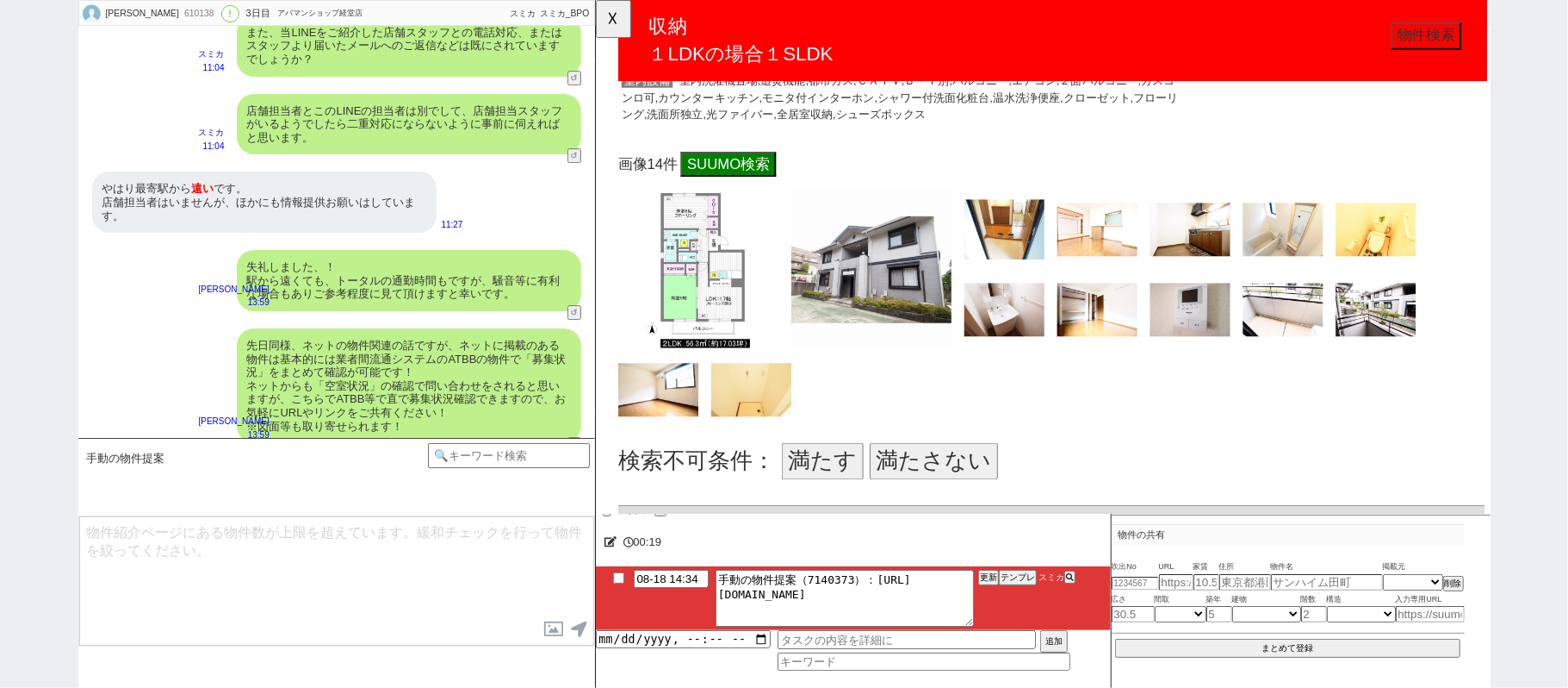
click at [806, 494] on button "満たす" at bounding box center [839, 496] width 88 height 40
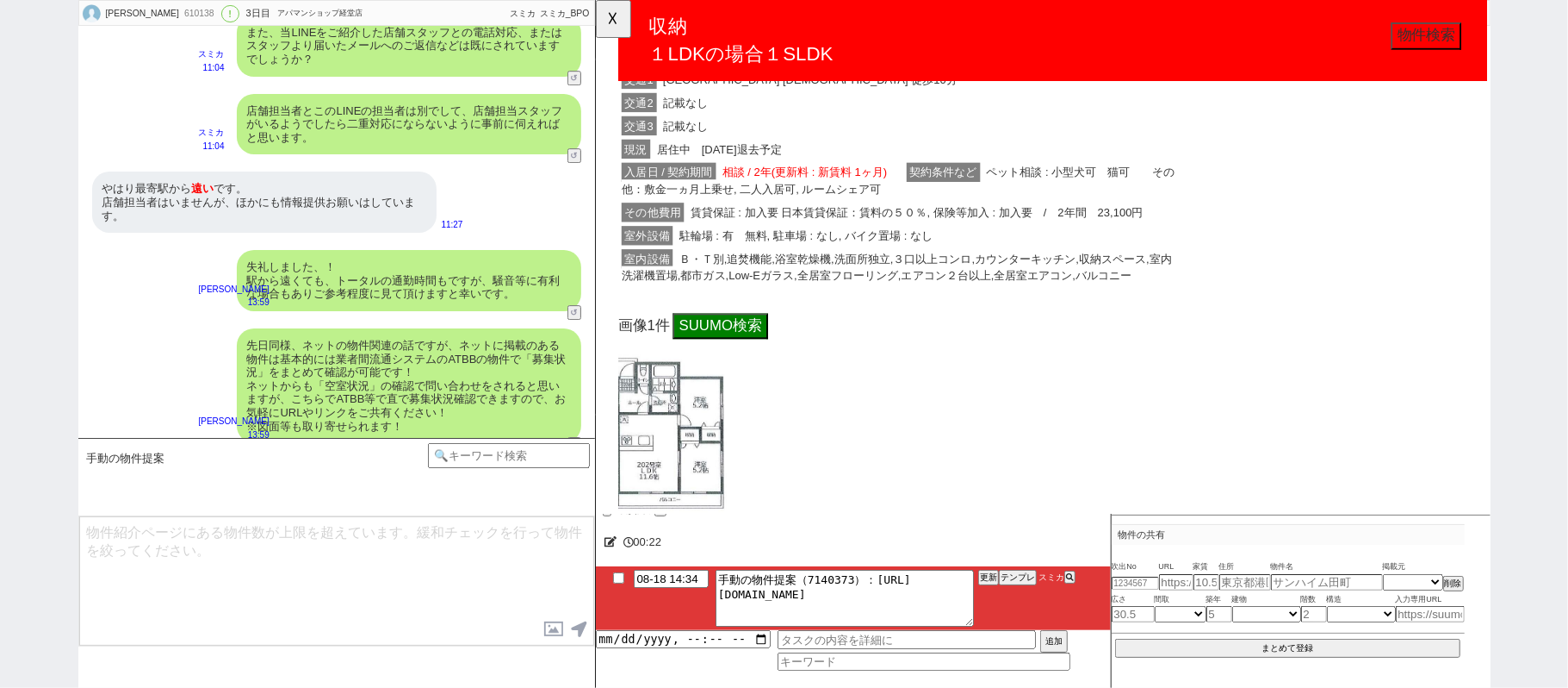
scroll to position [2405, 0]
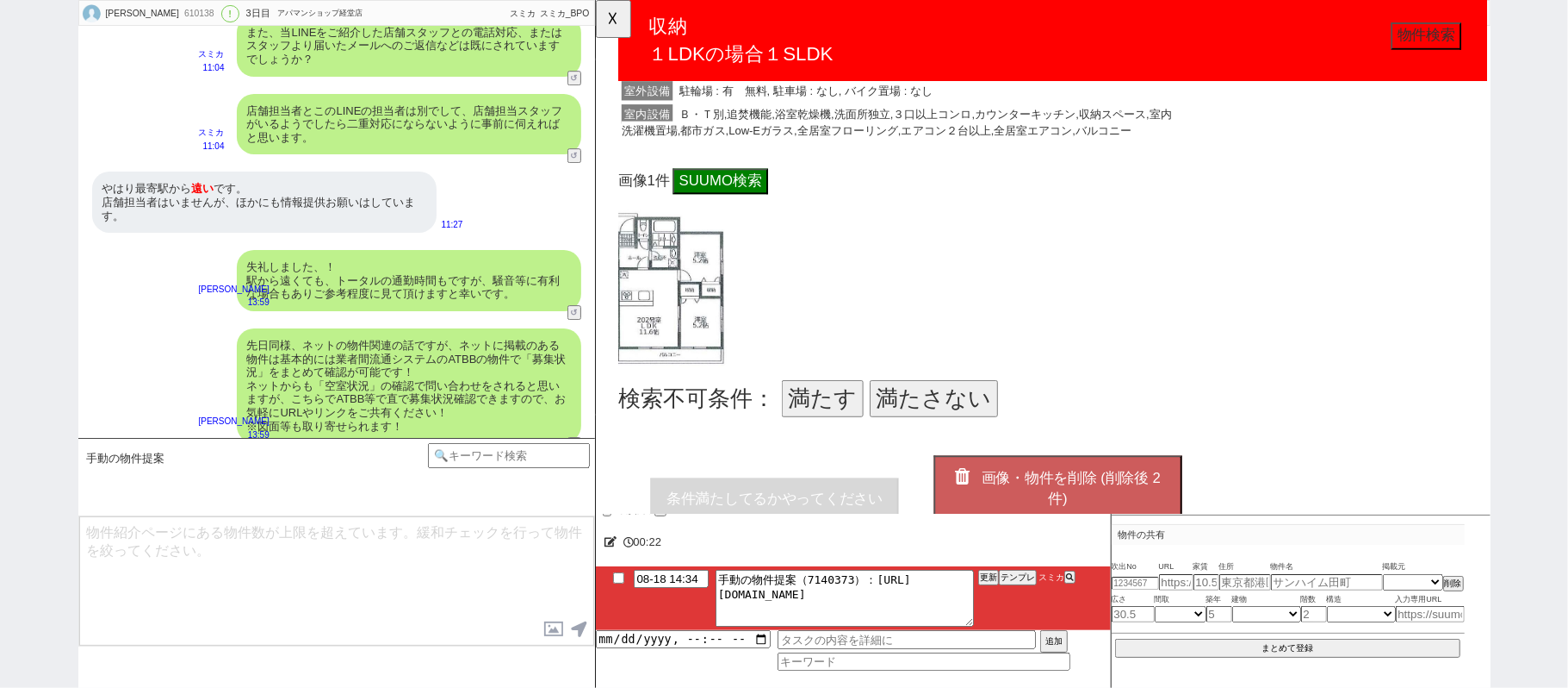
click at [861, 438] on button "満たす" at bounding box center [839, 429] width 88 height 40
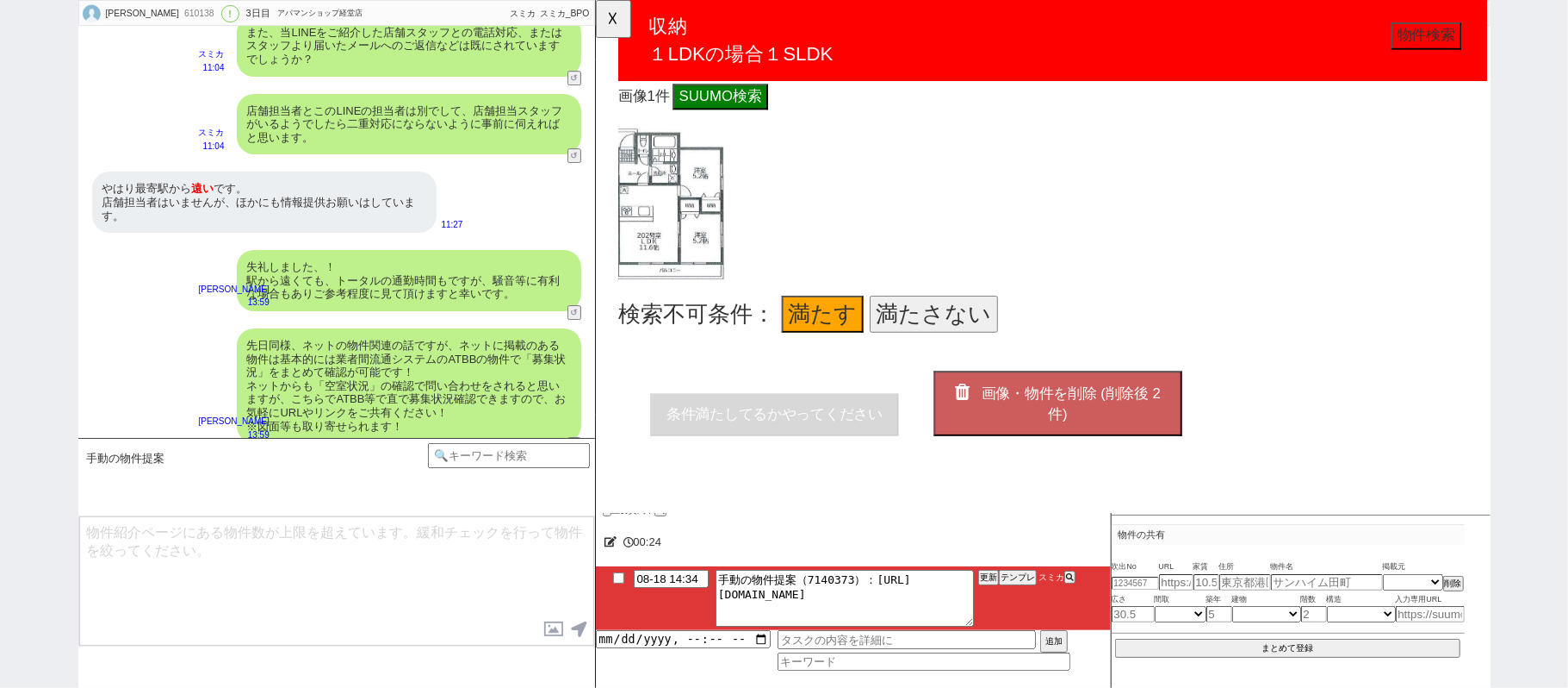
scroll to position [2520, 0]
click at [1086, 414] on span "画像・物件を削除 (削除後 2 件)" at bounding box center [1105, 434] width 193 height 40
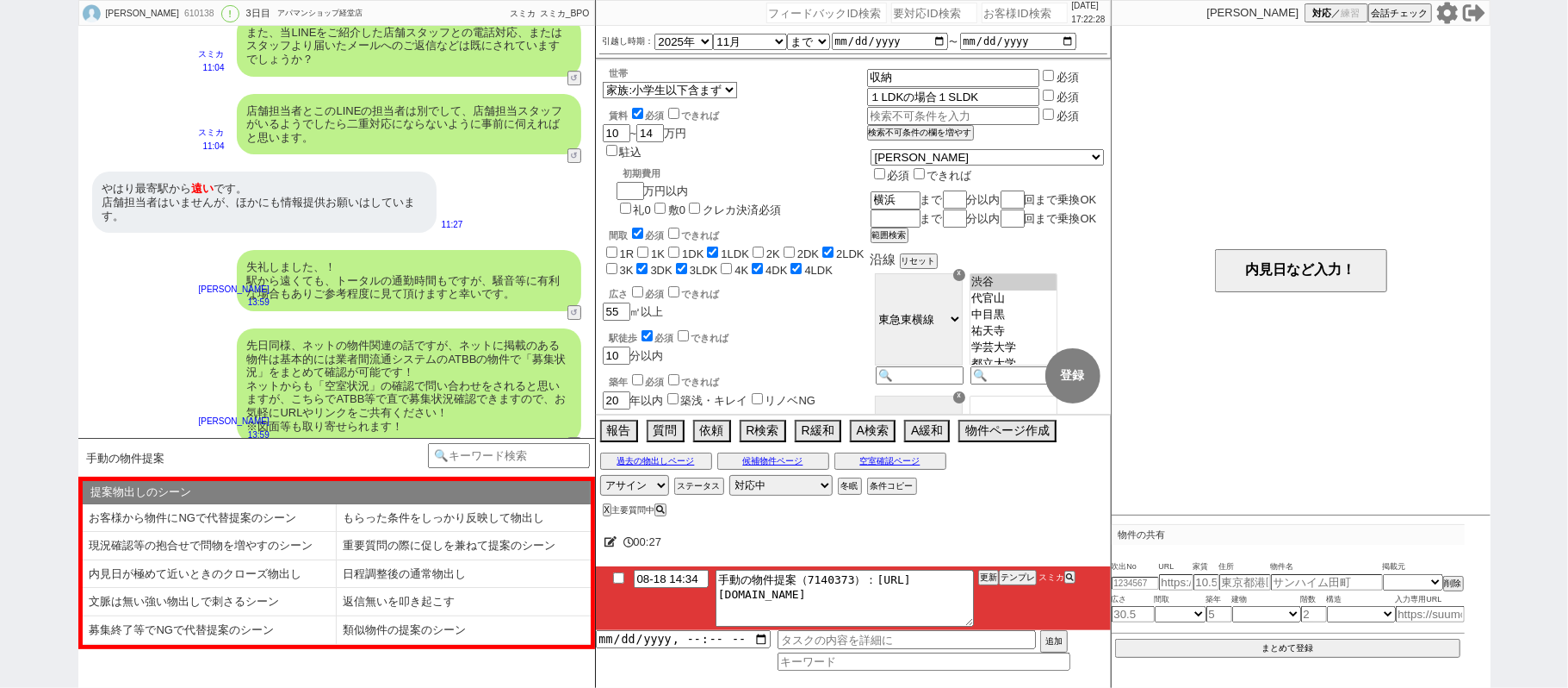
click at [305, 607] on li "文脈は無い強い物出しで刺さるシーン" at bounding box center [209, 601] width 254 height 28
select select "文脈は無い強い物出しで刺さるシーン"
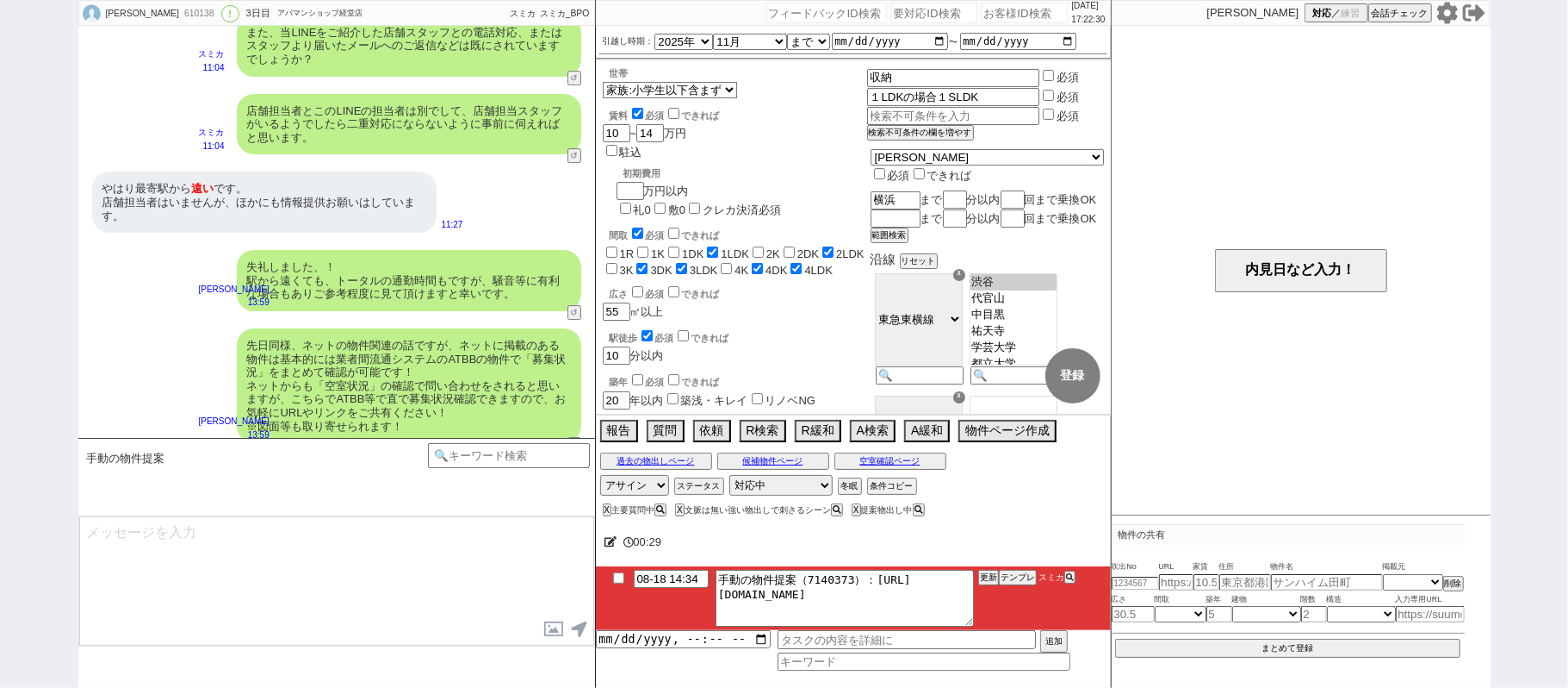
type textarea "連続で失礼します、物件を改めてみておりまして築年数はズレますが以下ピックアップしてまいりました！ [URL][DOMAIN_NAME] 特に2件目の[GEOG…"
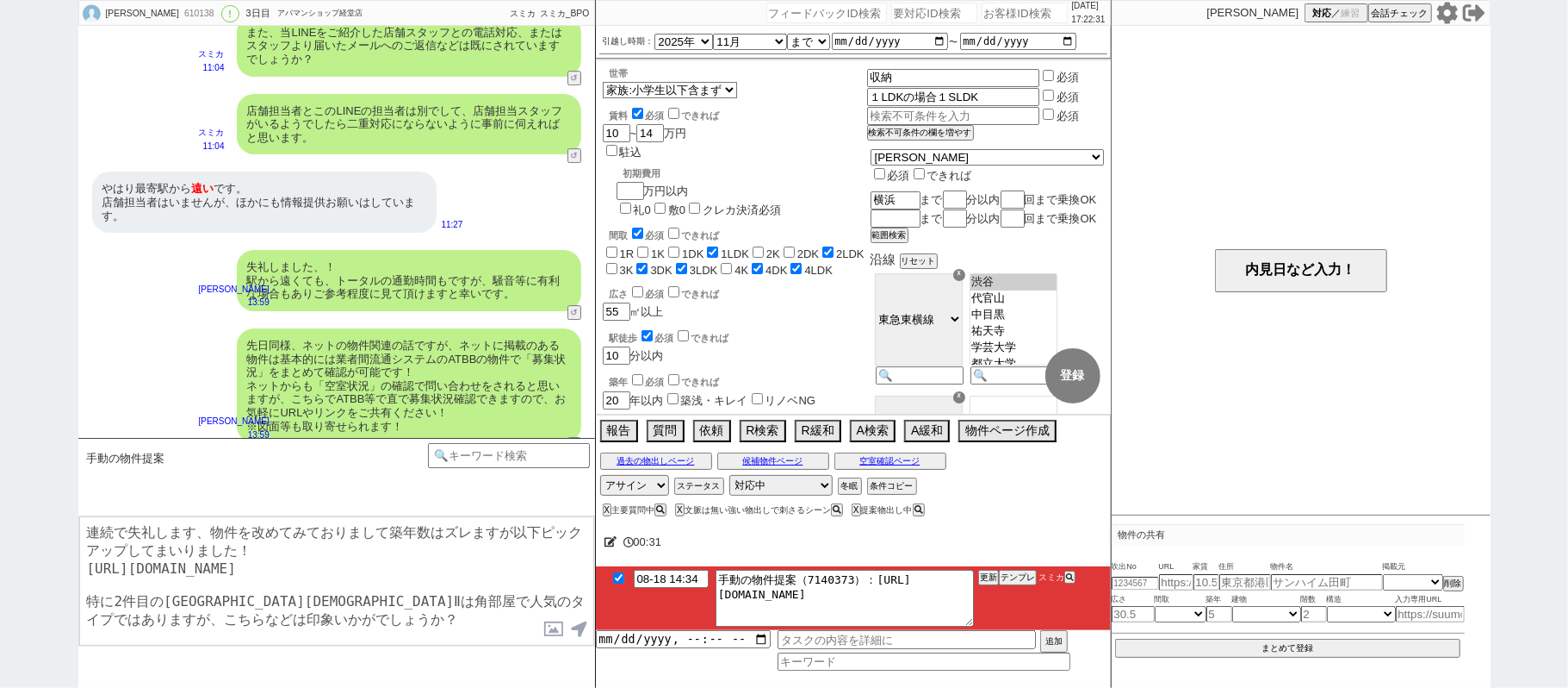
checkbox input "true"
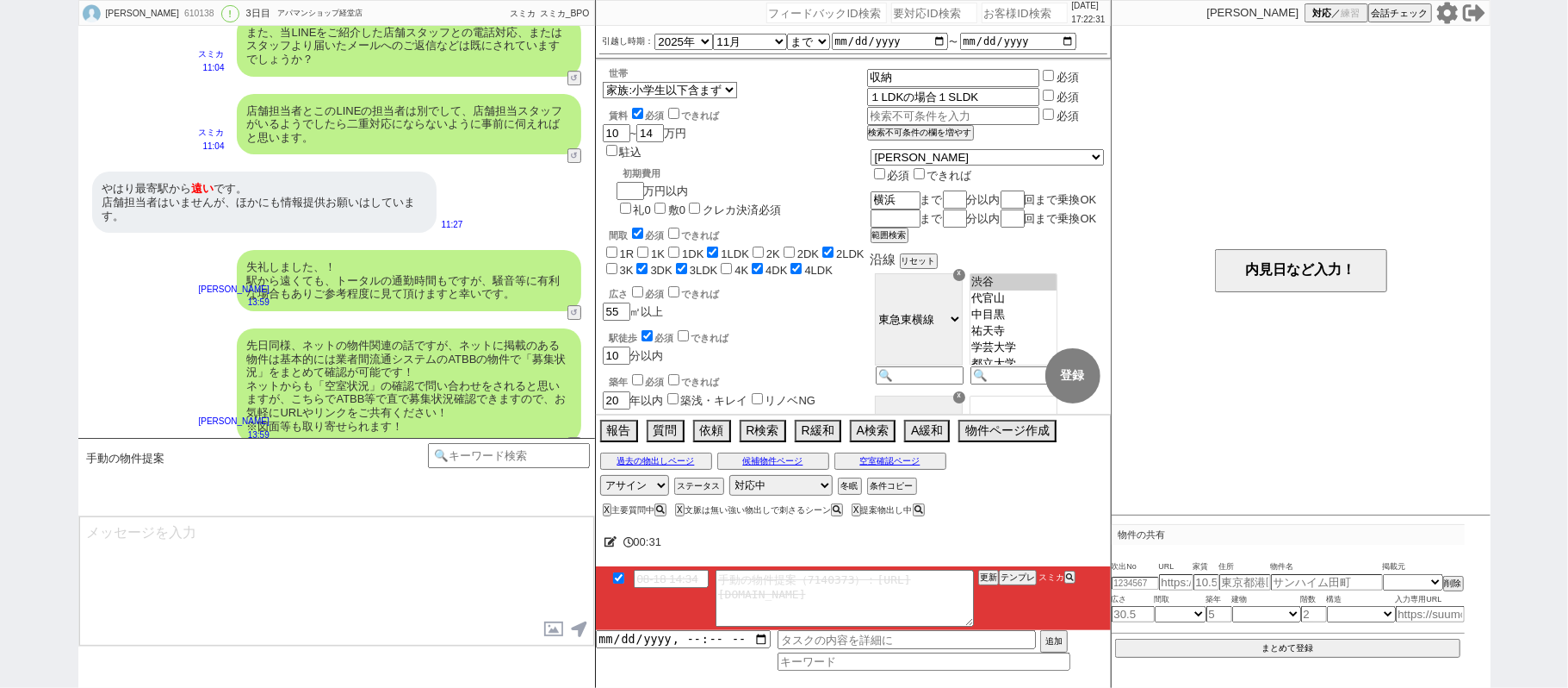
scroll to position [4037, 0]
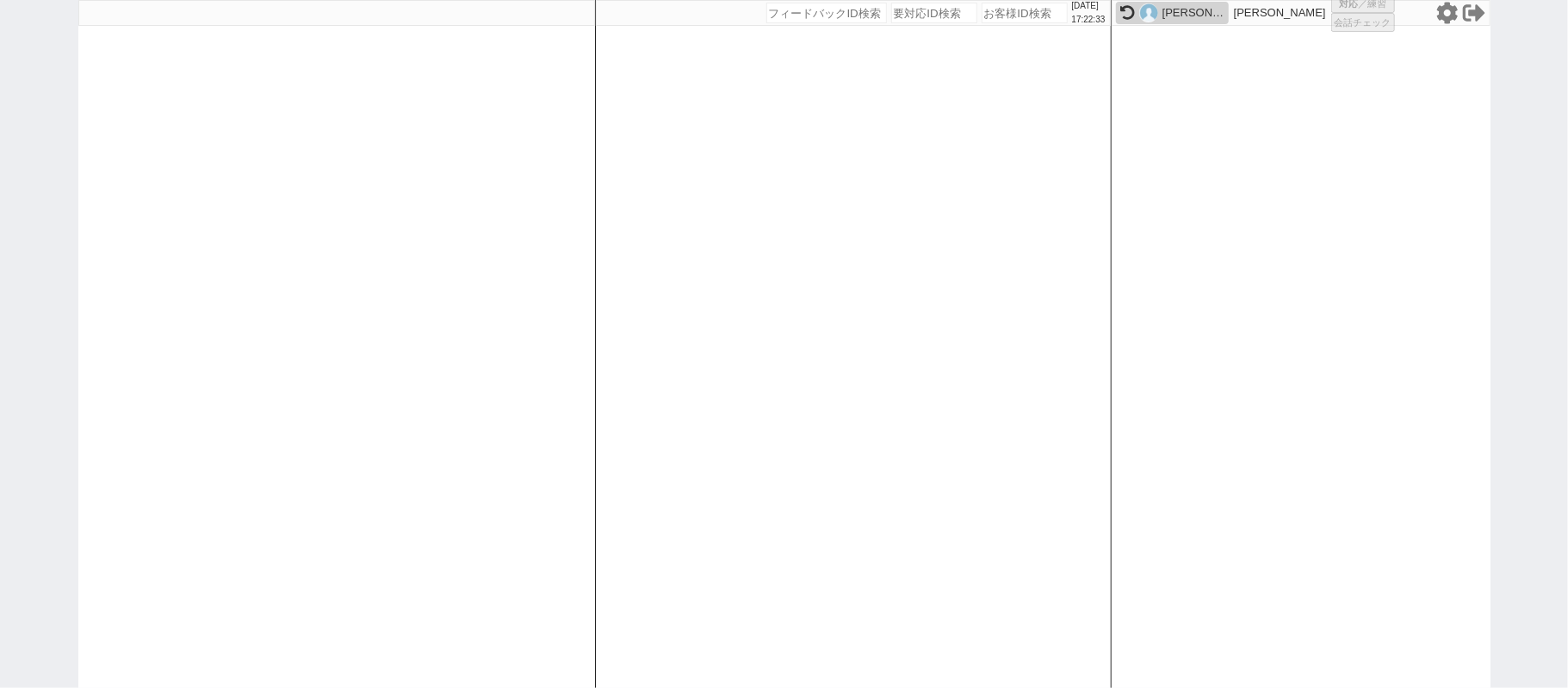
select select "1"
select select "2"
select select
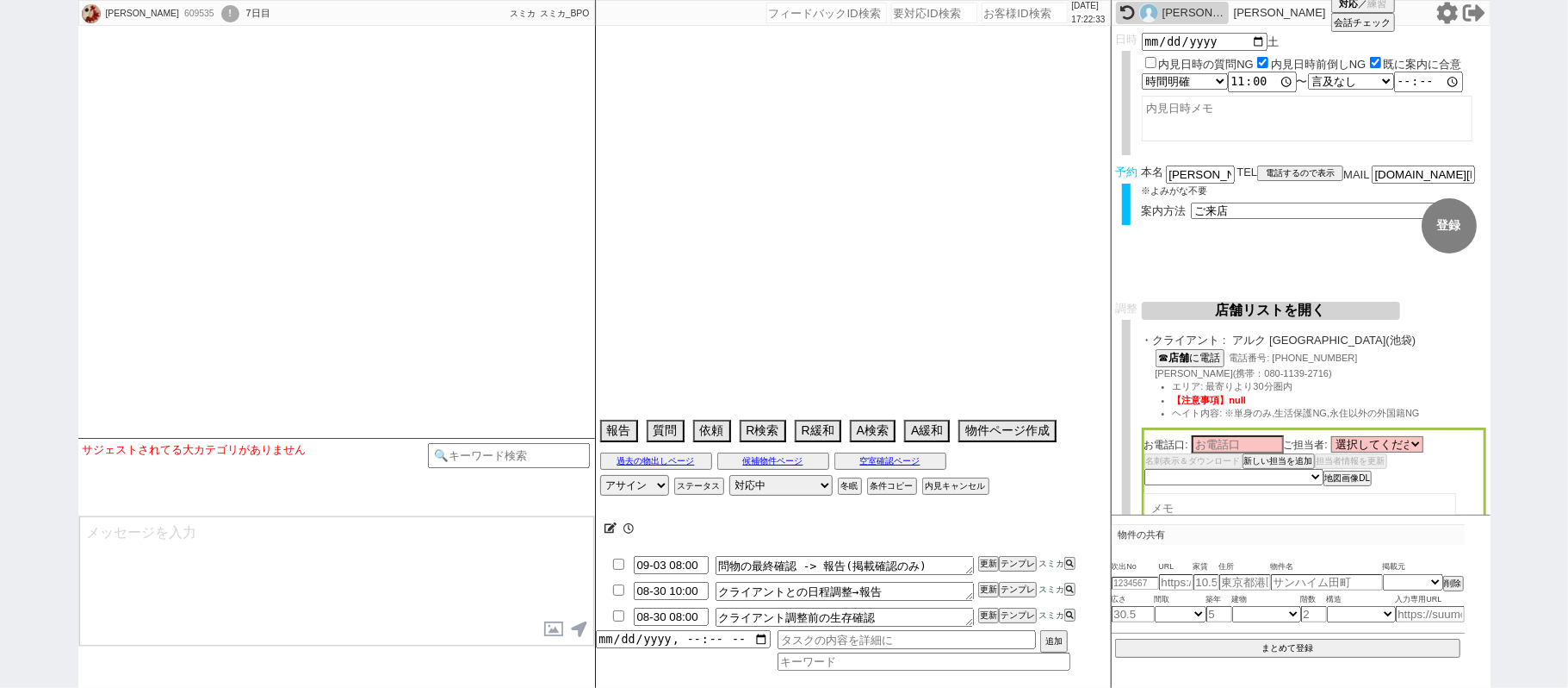
select select
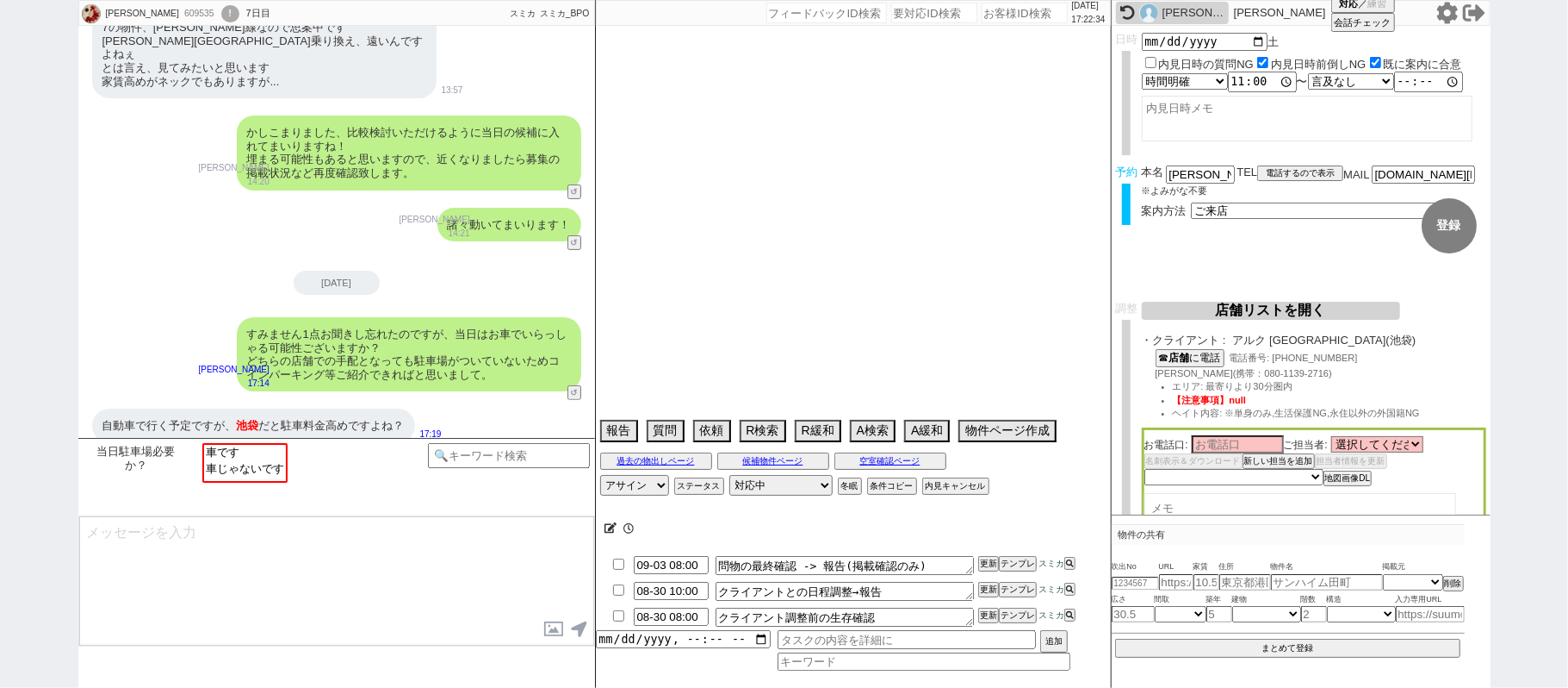
type textarea "息子様の代理　このまま進める、内見動くのは9月以降 内見時は息子様と向かう@当日までの内見予定なし"
select select "15"
select select "0"
select select "16"
select select "19"
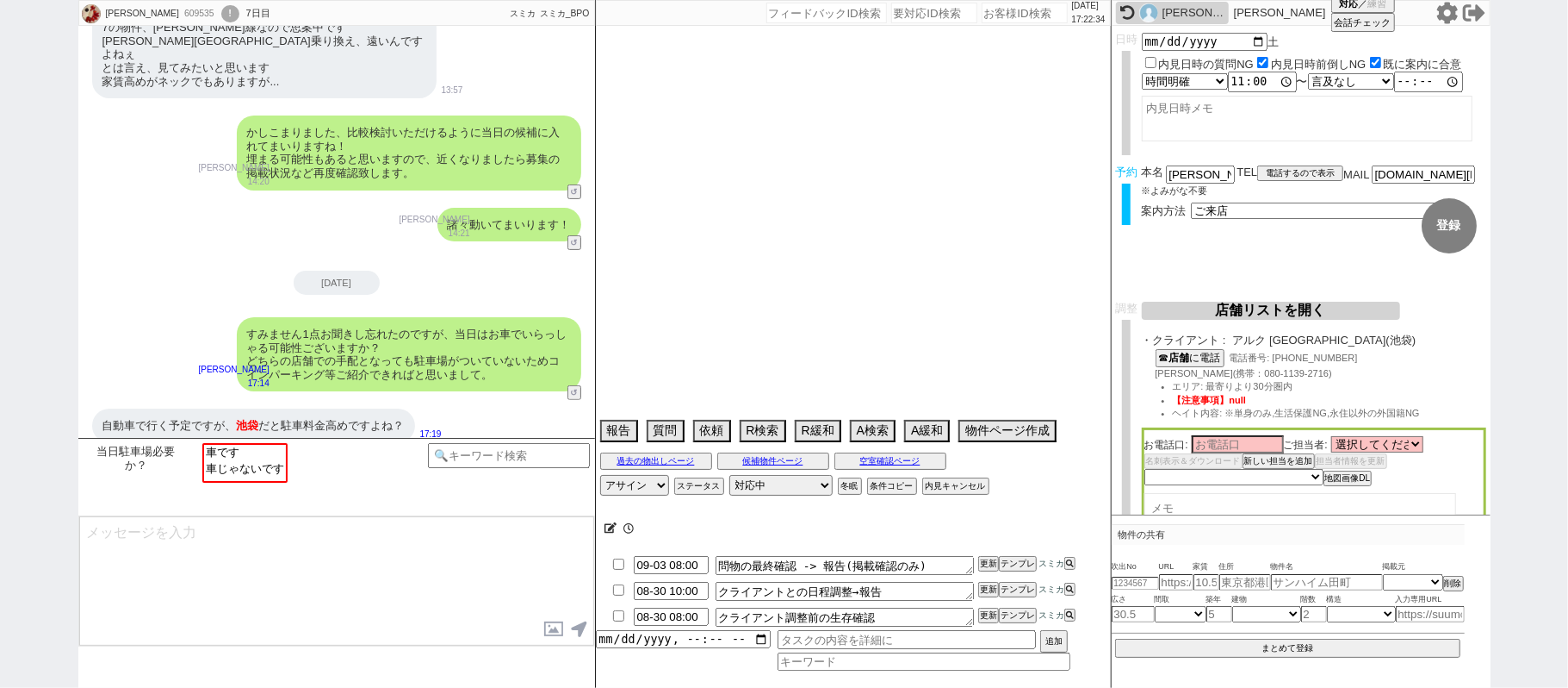
select select "20"
select select "60"
select select "14"
select select "483"
select select "75"
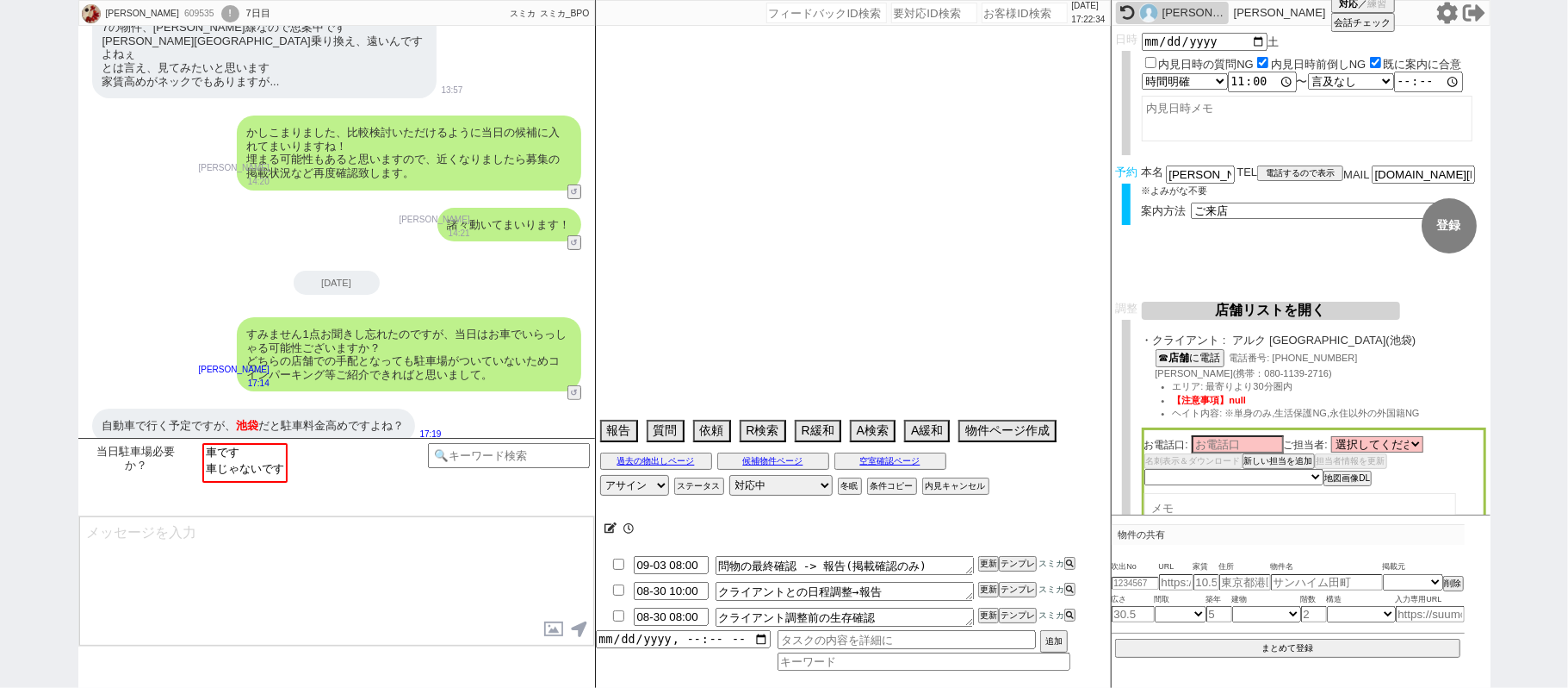
select select "[DATE]"
select select "65"
select select "70"
select select "1681"
select select "67"
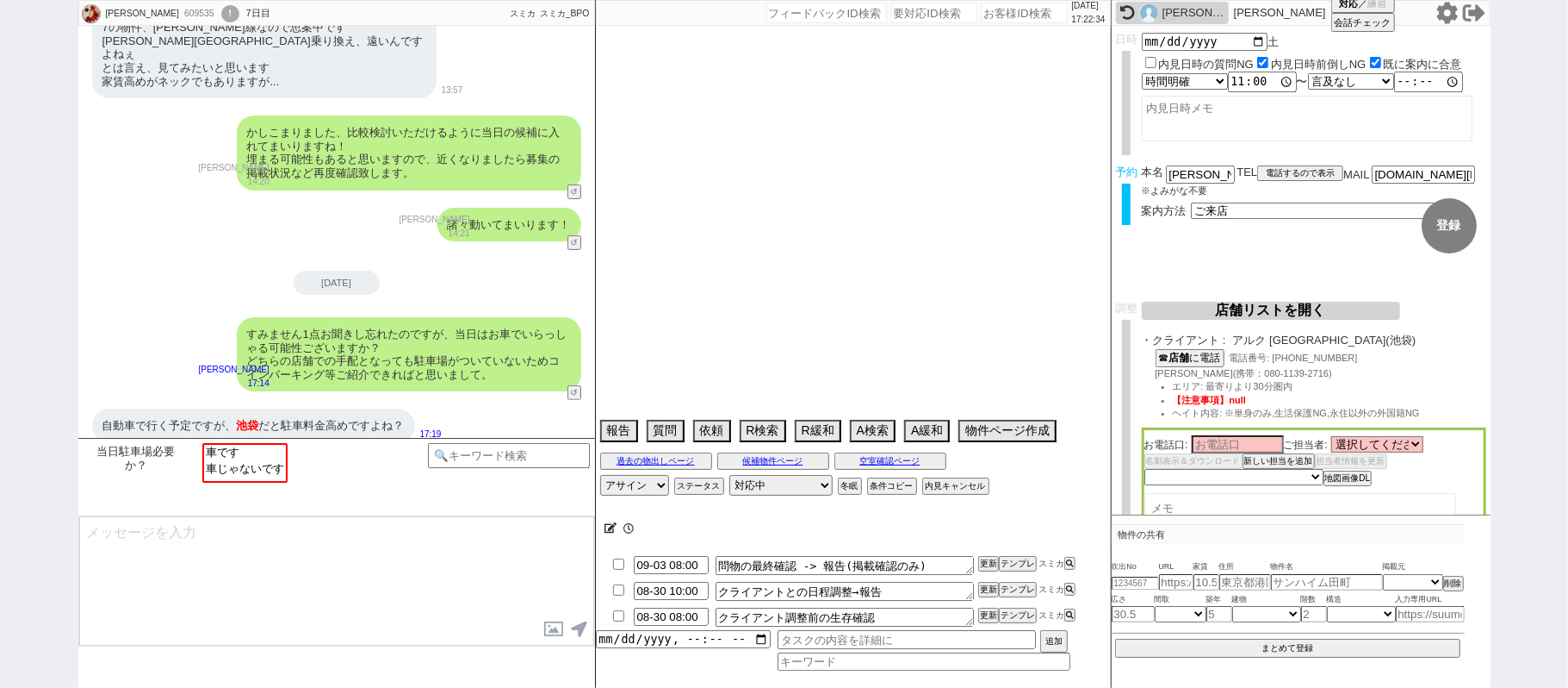
select select "[DATE]"
select select "68"
select select "25"
select select "788"
select select "72"
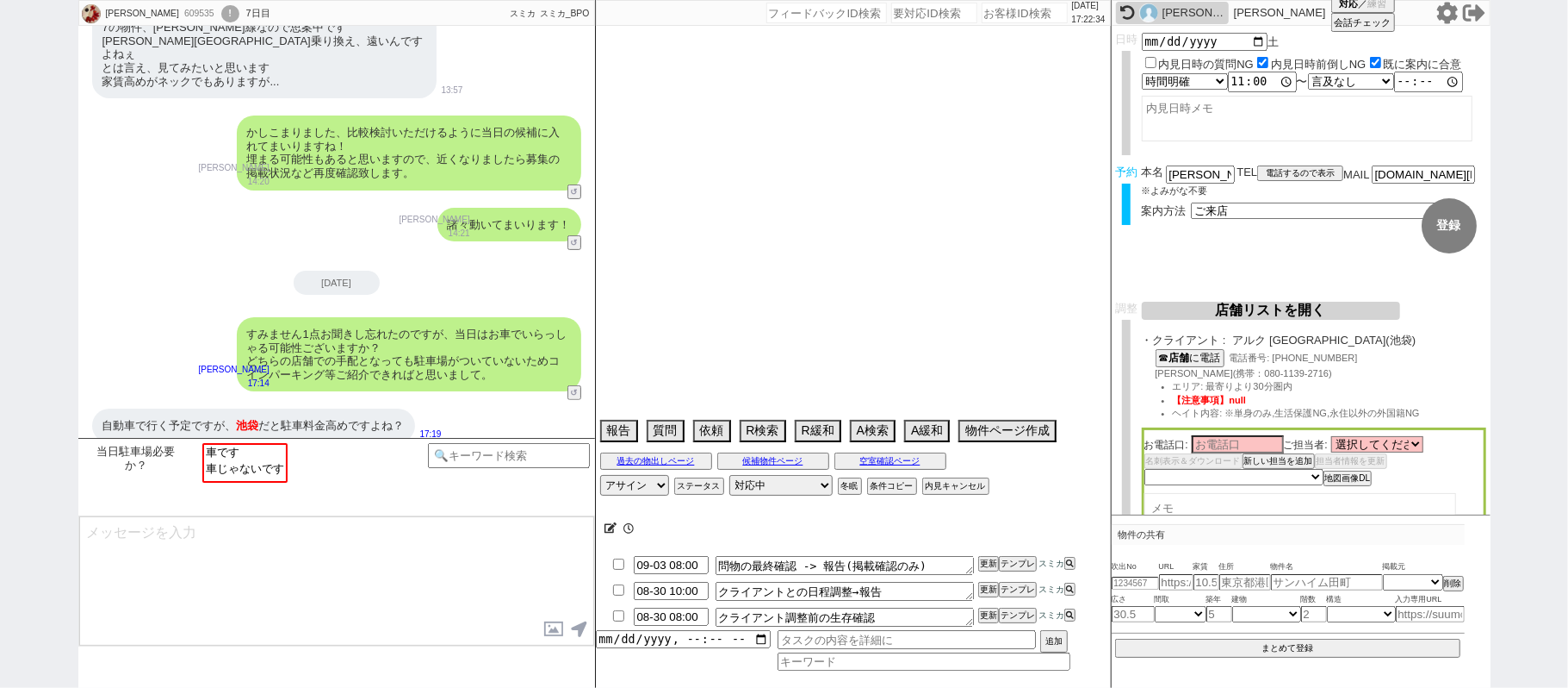
select select "1742"
select select "35"
select select "36"
select select "37"
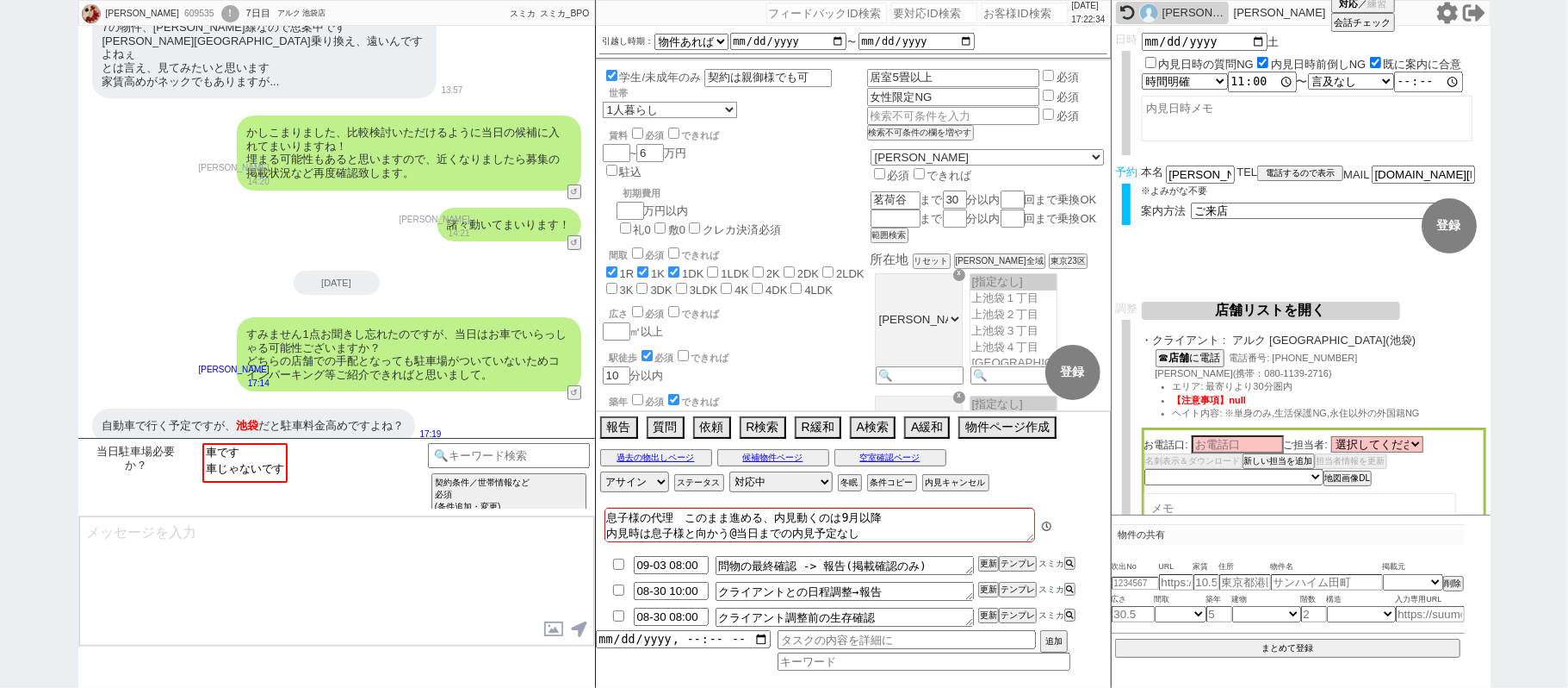
scroll to position [333, 0]
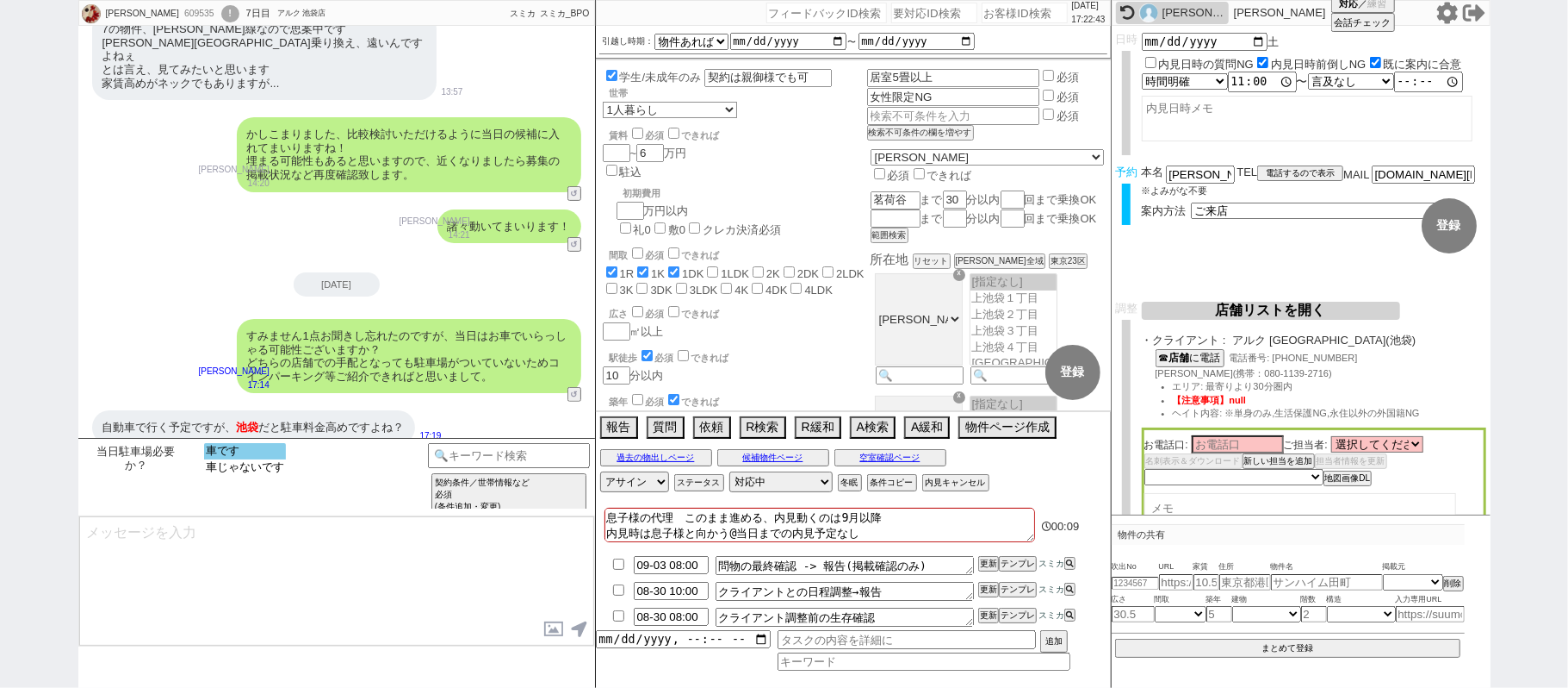
select select "車です"
click at [275, 460] on option "車です" at bounding box center [245, 468] width 82 height 16
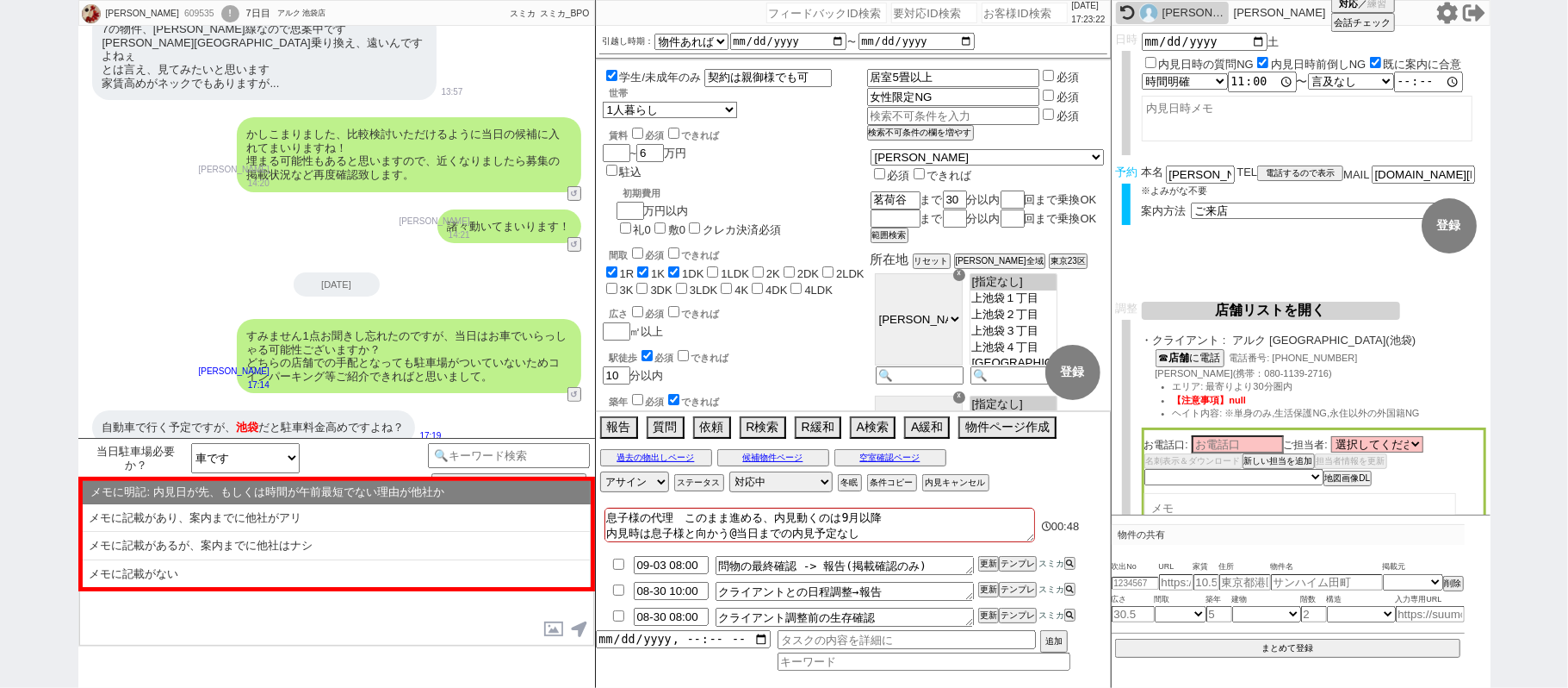
click at [271, 560] on li "メモに記載があるが、案内までに他社はナシ" at bounding box center [336, 574] width 508 height 27
select select "メモに記載があるが、案内までに他社はナシ"
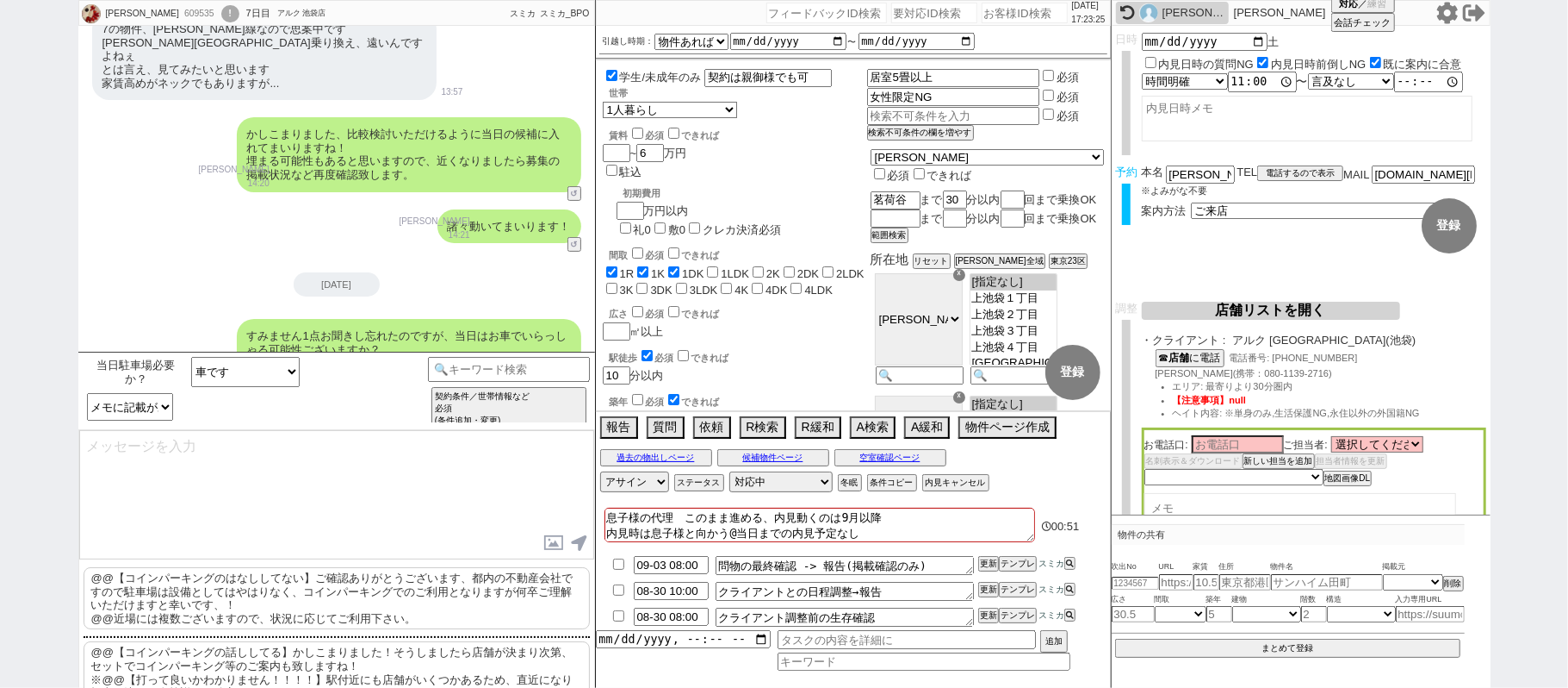
scroll to position [419, 0]
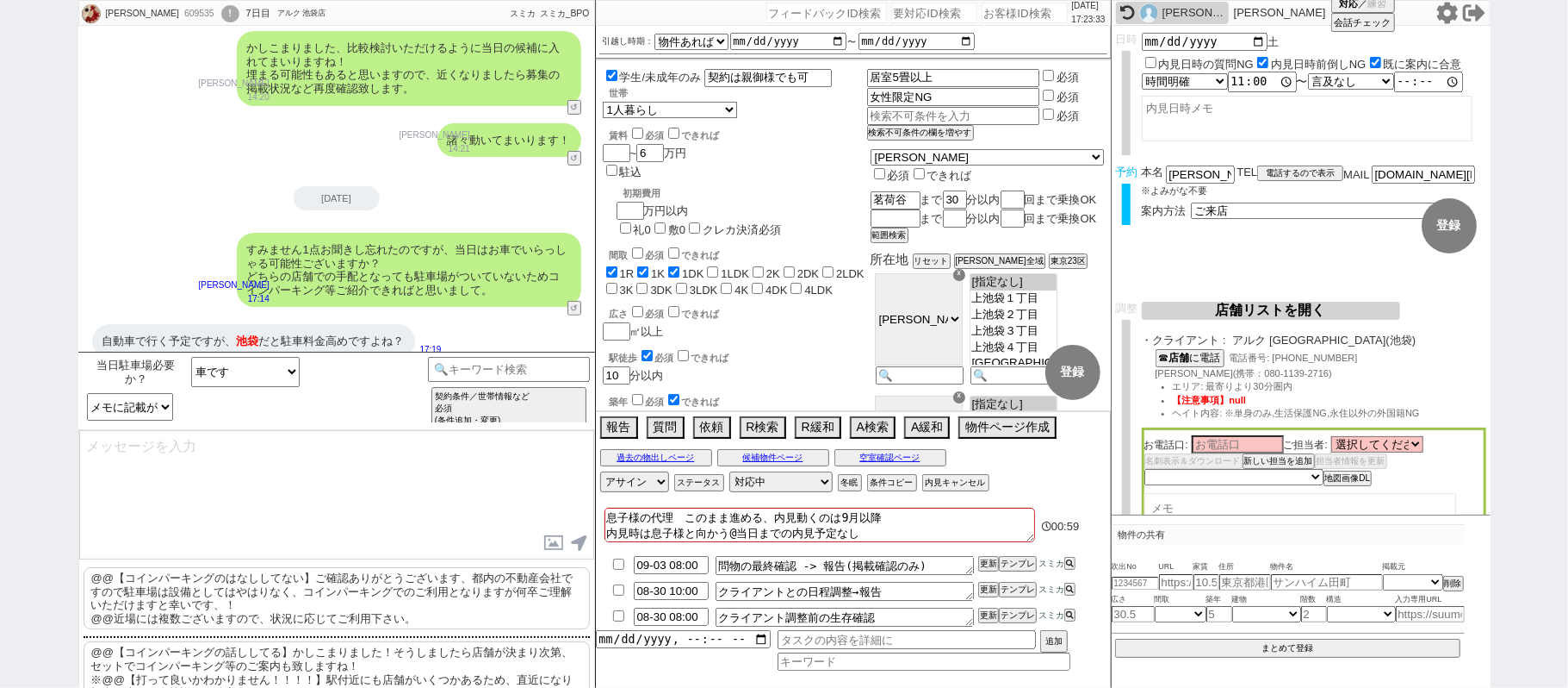
click at [254, 607] on p "@@【コインパーキングのはなししてない】ご確認ありがとうございます、都内の不動産会社ですので駐車場は設備としてはやはりなく、コインパーキングでのご利用となりま…" at bounding box center [336, 598] width 506 height 62
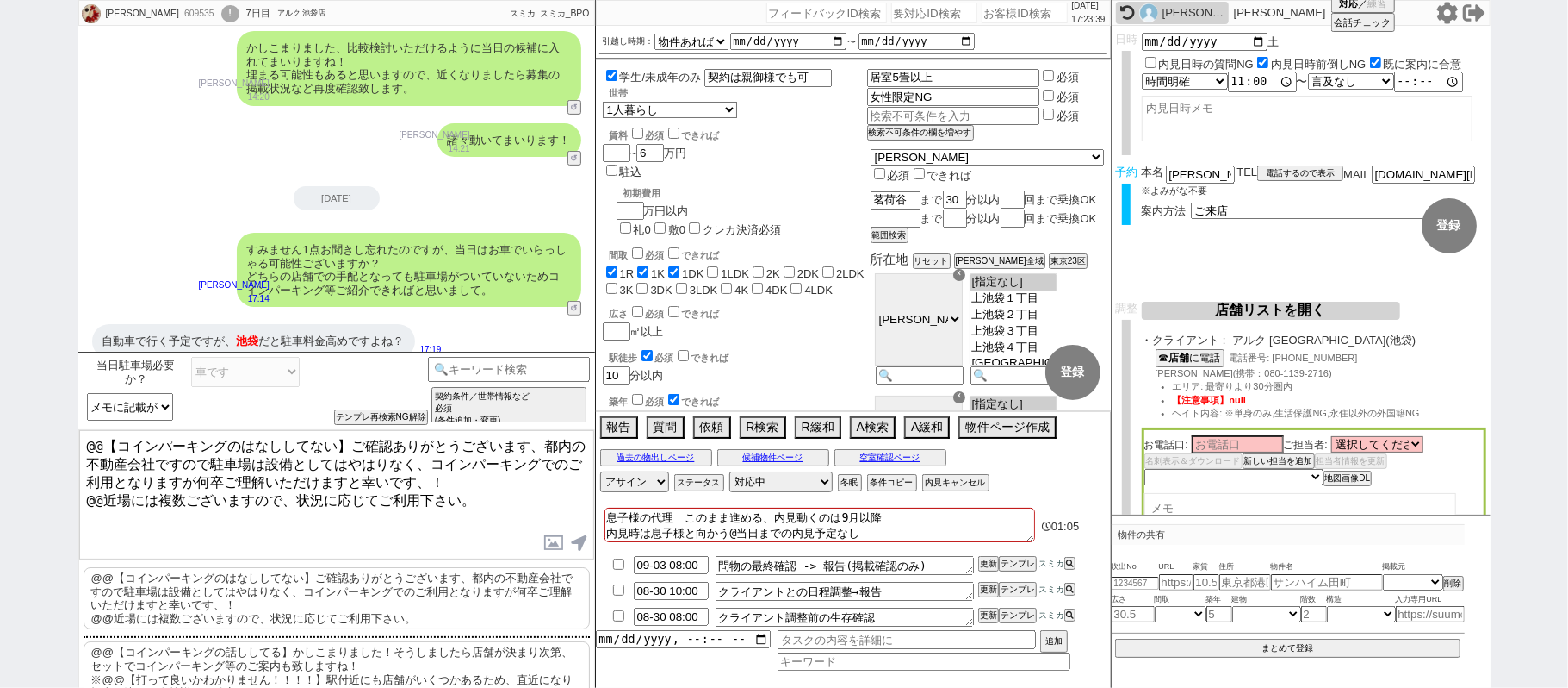
click at [279, 658] on p "@@【コインパーキングの話ししてる】かしこまりました！そうしましたら店舗が決まり次第、セットでコインパーキング等のご案内も致しますね！ ※@@【打って良いかわ…" at bounding box center [336, 672] width 506 height 62
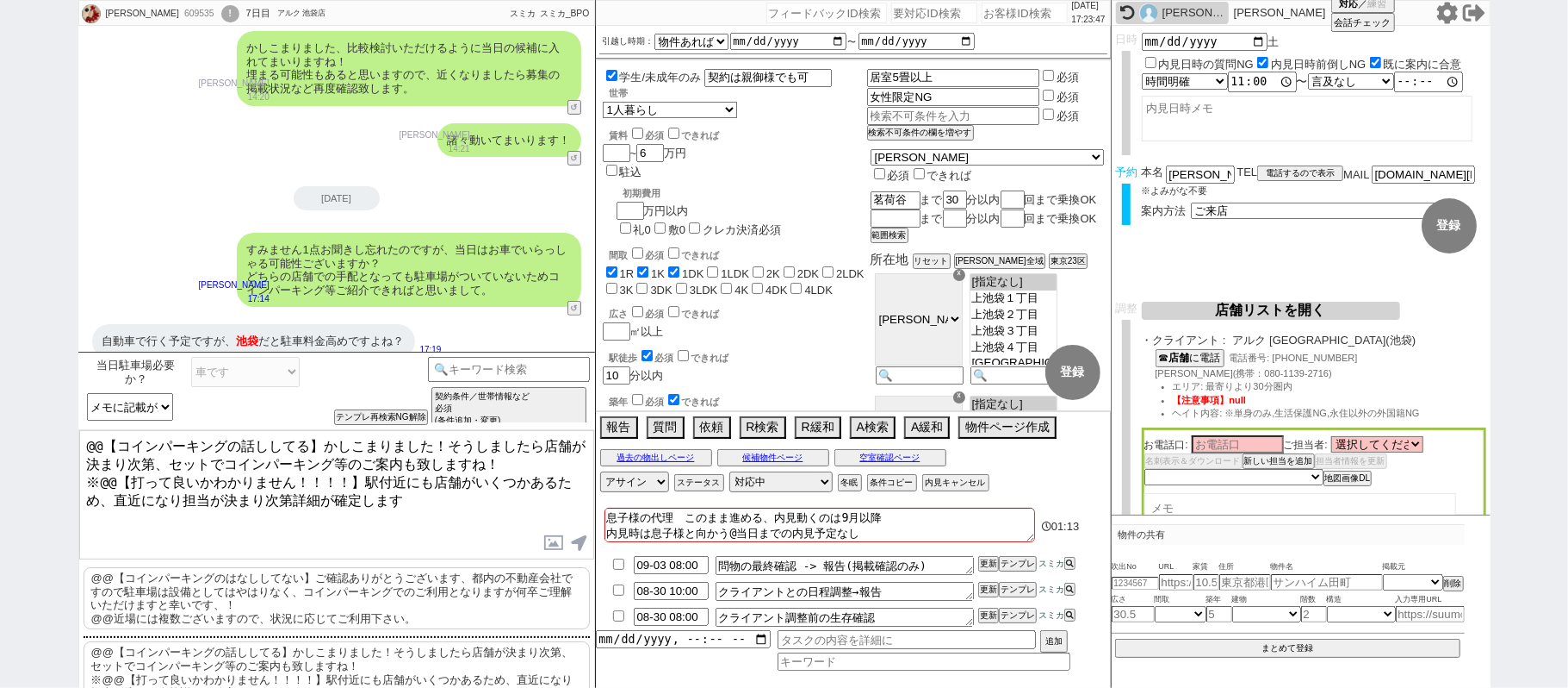
click at [324, 577] on p "@@【コインパーキングのはなししてない】ご確認ありがとうございます、都内の不動産会社ですので駐車場は設備としてはやはりなく、コインパーキングでのご利用となりま…" at bounding box center [336, 598] width 506 height 62
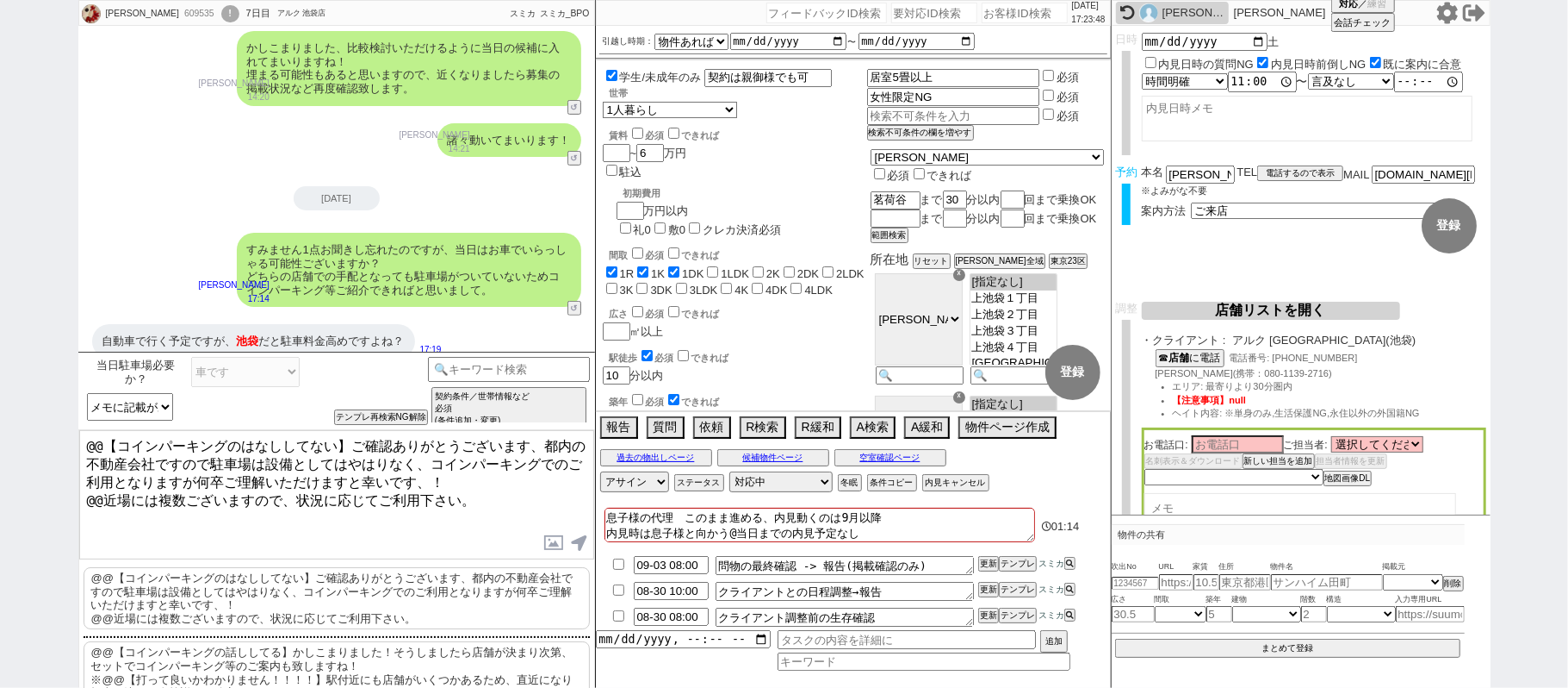
drag, startPoint x: 352, startPoint y: 441, endPoint x: 0, endPoint y: 310, distance: 375.6
click at [0, 325] on div "[PERSON_NAME] 609535 ! 0 7日目 アルク 池袋店 冬眠中 自社客 スミカ スミカ_BPO チャット全表示 [DATE] 教えてくださり…" at bounding box center [784, 344] width 1568 height 688
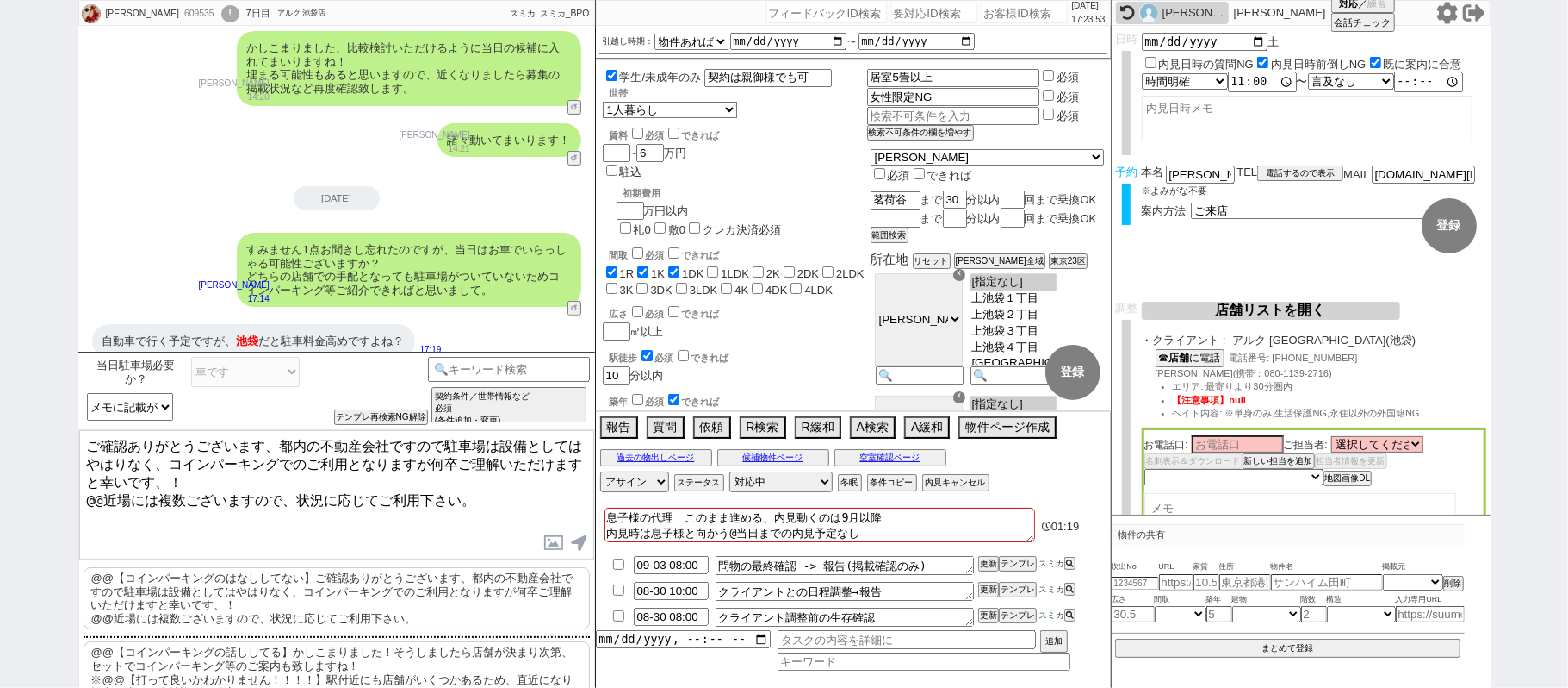
click at [284, 445] on textarea "ご確認ありがとうございます、都内の不動産会社ですので駐車場は設備としてはやはりなく、コインパーキングでのご利用となりますが何卒ご理解いただけますと幸いです、！…" at bounding box center [336, 494] width 515 height 130
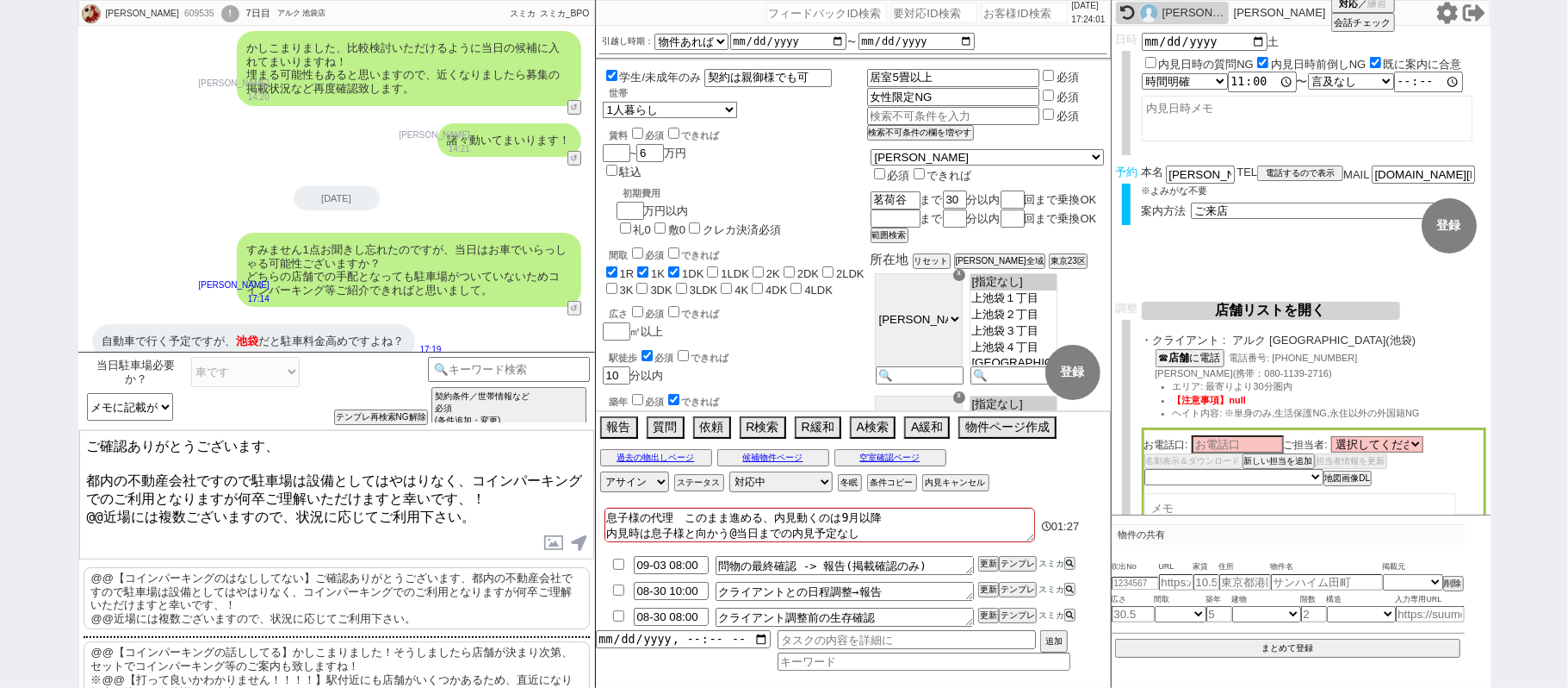
drag, startPoint x: 515, startPoint y: 520, endPoint x: 0, endPoint y: 517, distance: 515.0
click at [1, 518] on div "竹内和男 609535 ! 0 7日目 アルク 池袋店 冬眠中 自社客 スミカ スミカ_BPO チャット全表示 2025-08-17 教えてくださり、ありがと…" at bounding box center [784, 344] width 1568 height 688
click at [290, 450] on textarea "ご確認ありがとうございます、 都内の不動産会社ですので駐車場は設備としてはやはりなく、コインパーキングでのご利用となりますが何卒ご理解いただけますと幸いです、！" at bounding box center [336, 494] width 515 height 130
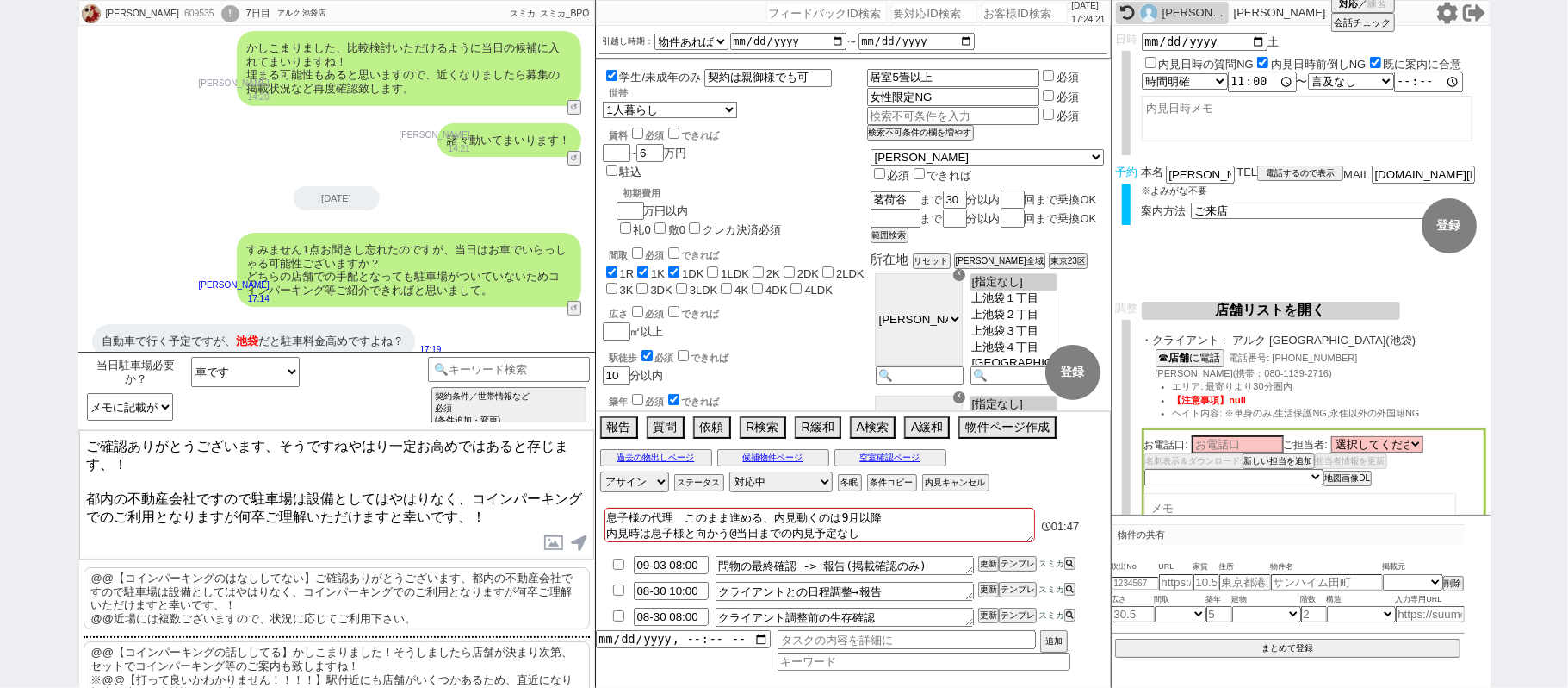
click at [82, 487] on textarea "ご確認ありがとうございます、そうですねやはり一定お高めではあると存じます、！ 都内の不動産会社ですので駐車場は設備としてはやはりなく、コインパーキングでのご利…" at bounding box center [336, 494] width 515 height 130
drag, startPoint x: 310, startPoint y: 501, endPoint x: 621, endPoint y: 499, distance: 311.0
click at [621, 499] on div "竹内和男 609535 ! 0 7日目 アルク 池袋店 冬眠中 自社客 スミカ スミカ_BPO チャット全表示 2025-08-17 教えてくださり、ありがと…" at bounding box center [784, 344] width 1412 height 688
type textarea "ご確認ありがとうございます、そうですねやはり一定お高めではあると存じます、！ 先述の形で都内の不動産会社ですので駐車場は設備としてはやはりなく、コインパーキン…"
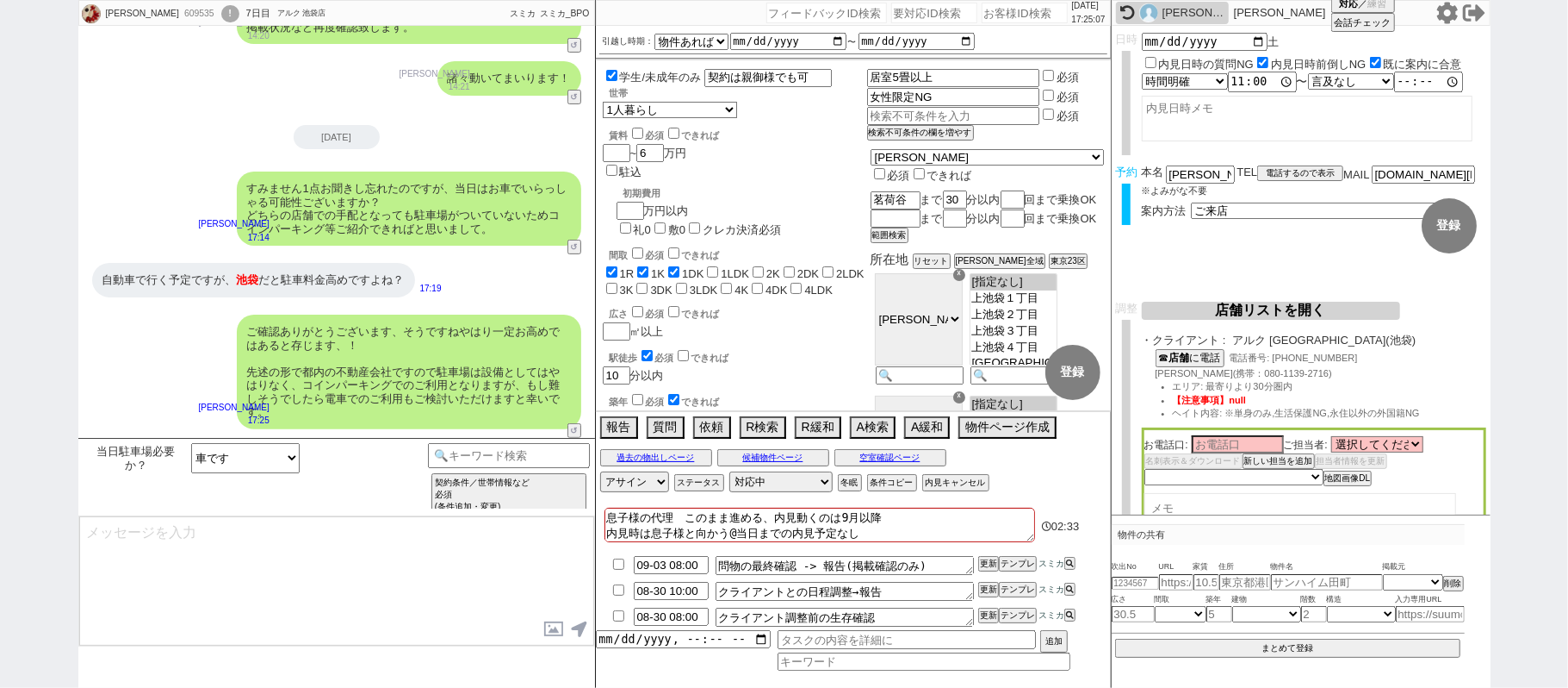
scroll to position [258, 0]
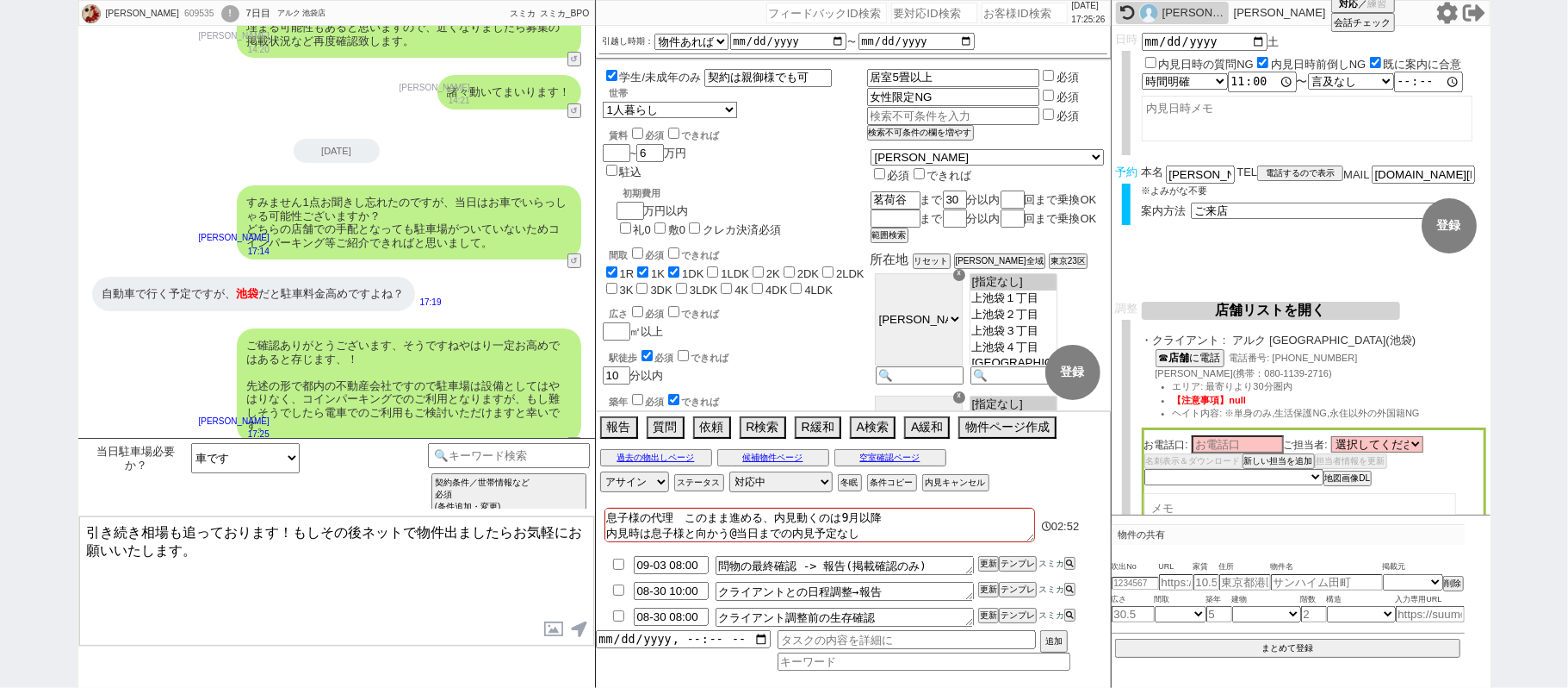
type textarea "引き続き相場も追っております！もしその後ネットで物件出ましたらお気軽にお願いいたします。"
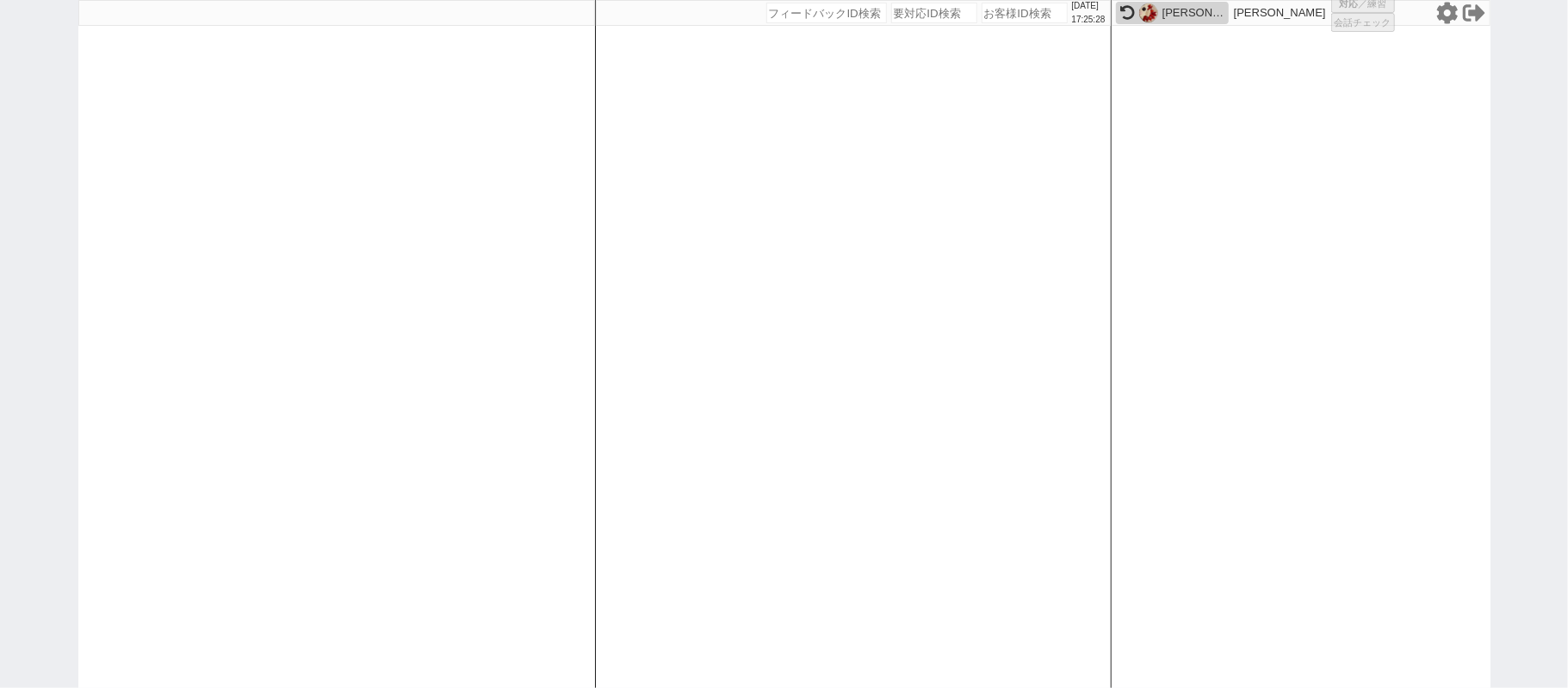
select select "2"
select select
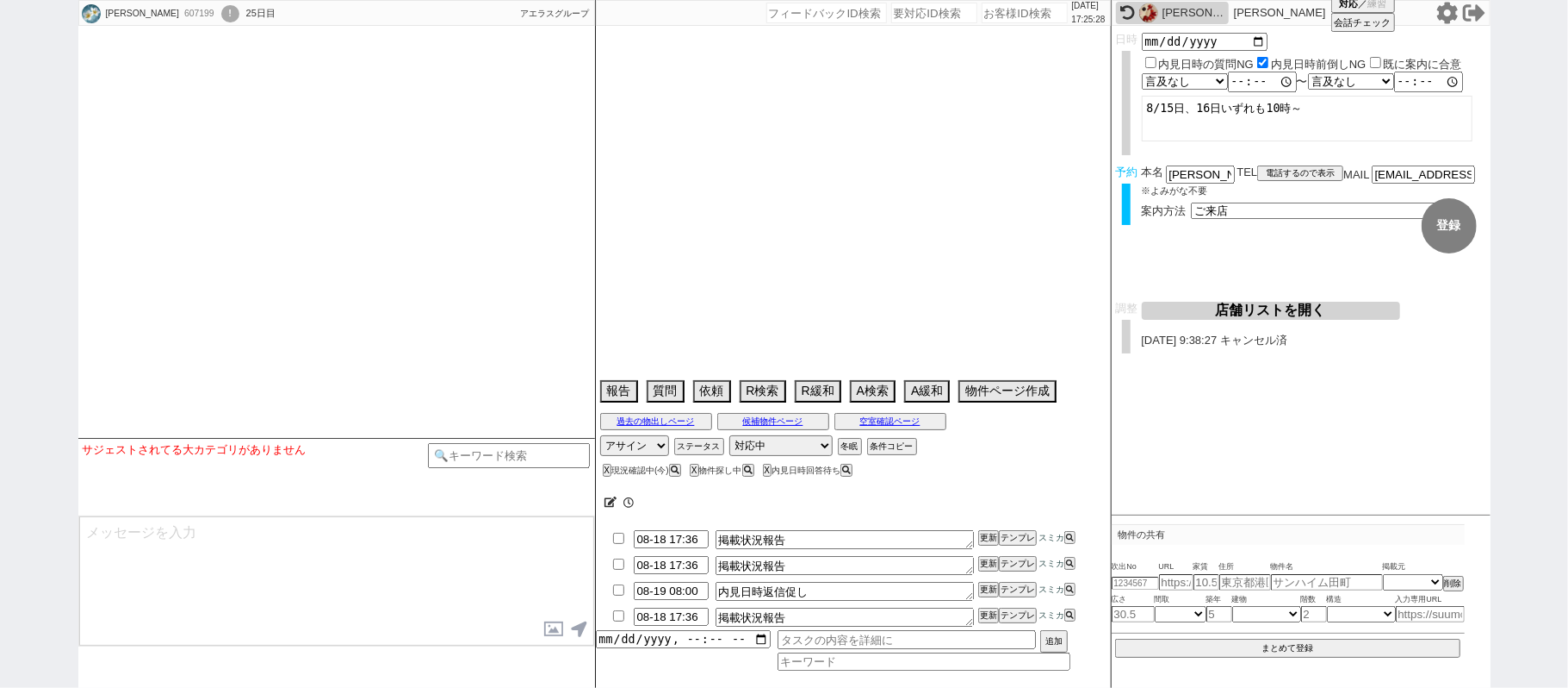
select select
select select "20"
select select "0"
select select "19"
select select "608"
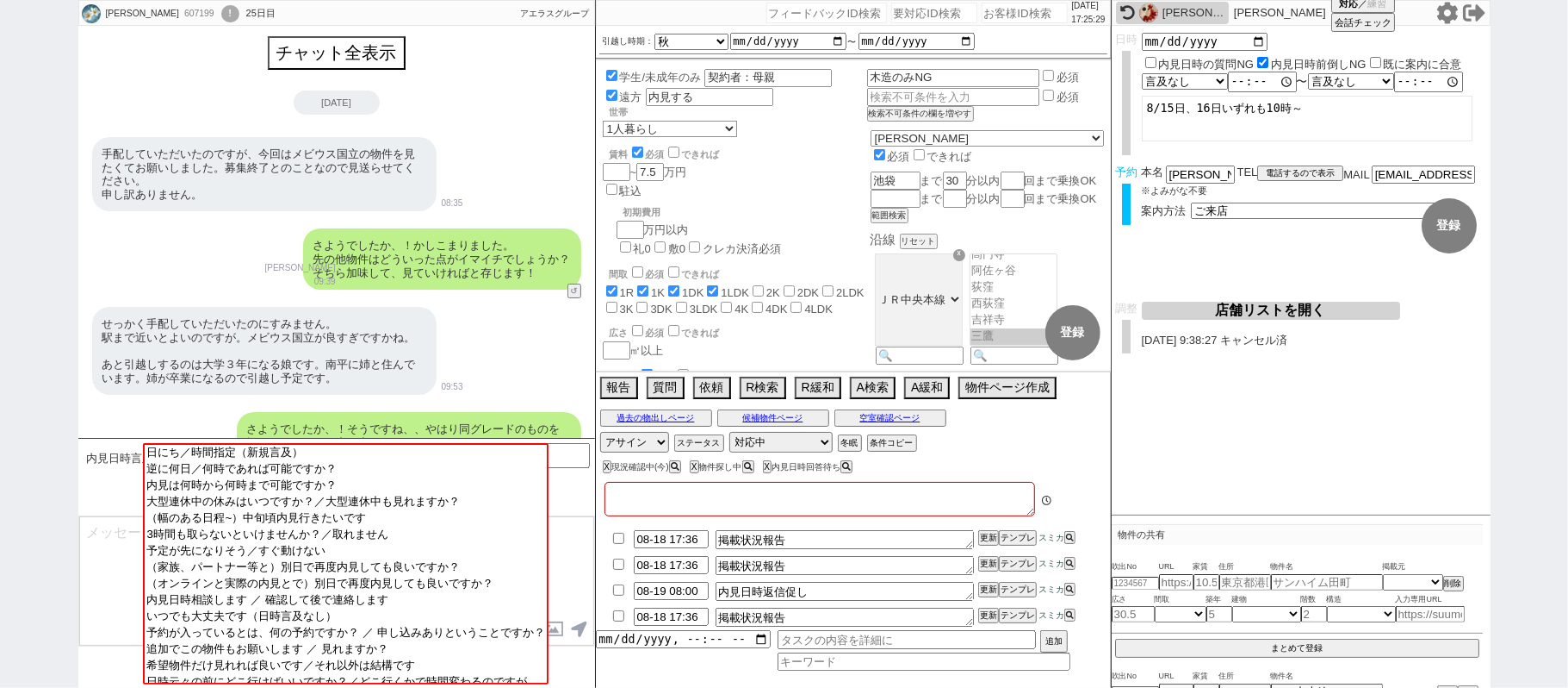
type textarea "旧ID:470898　2023/12/05にアエラス立川店に送客済み　山梨在住 調整前キャンセル 南平在住　娘の代理→このまま進める"
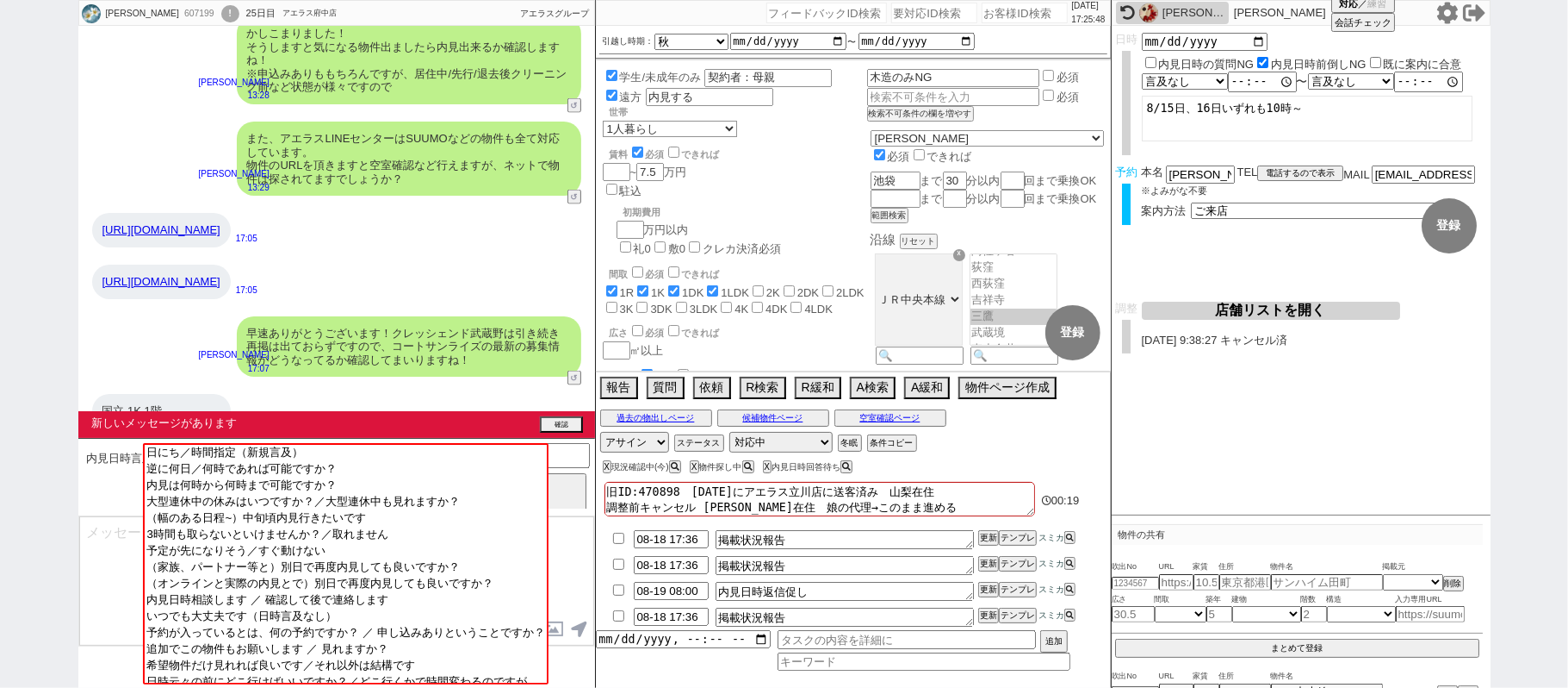
scroll to position [2837, 0]
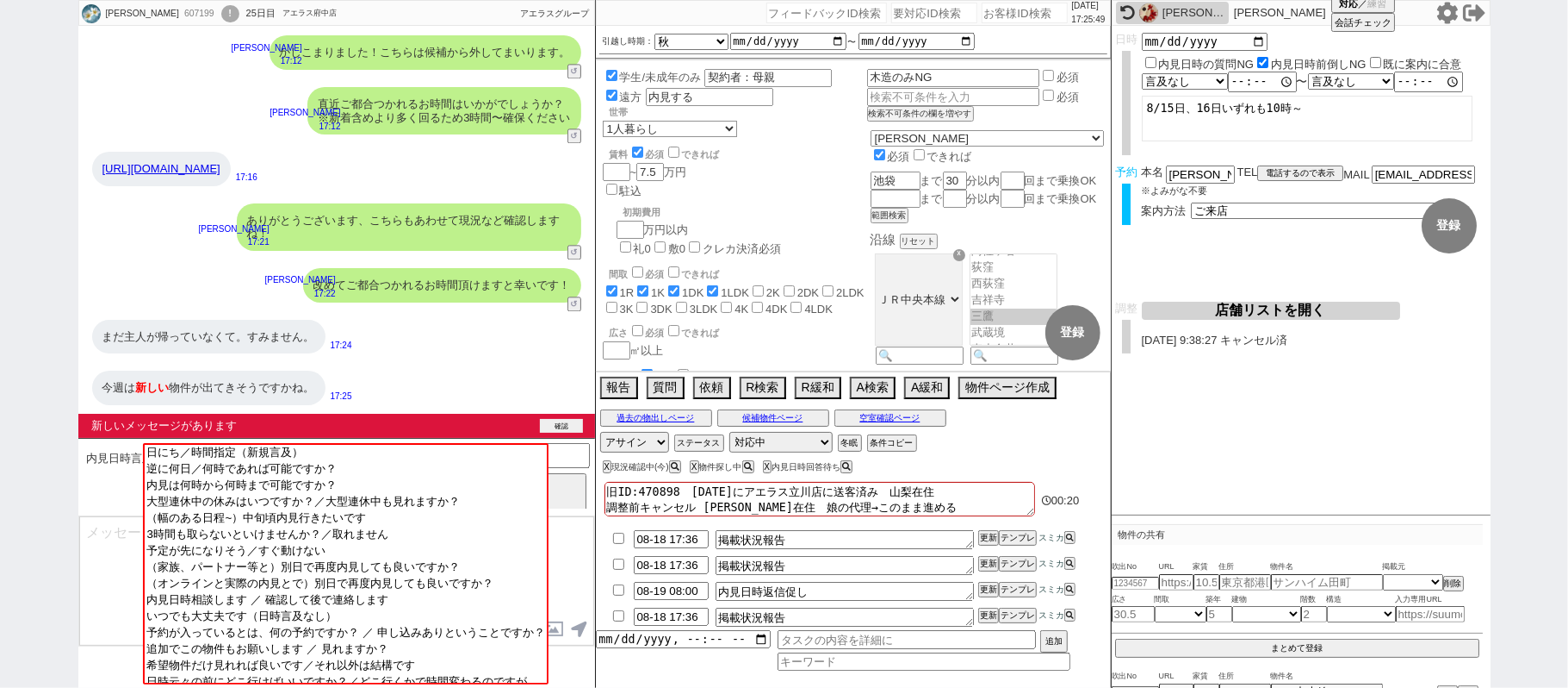
click at [563, 422] on button "確認" at bounding box center [562, 425] width 43 height 14
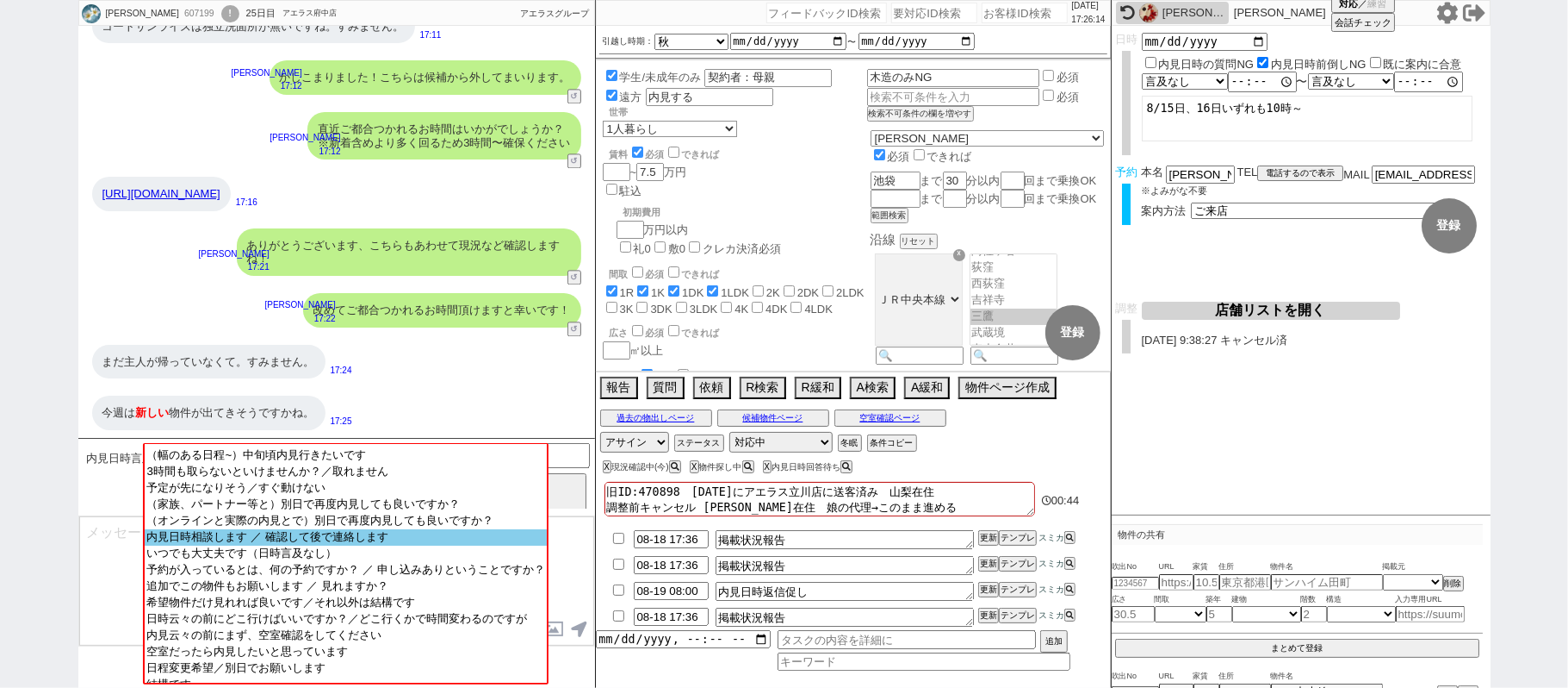
scroll to position [122, 0]
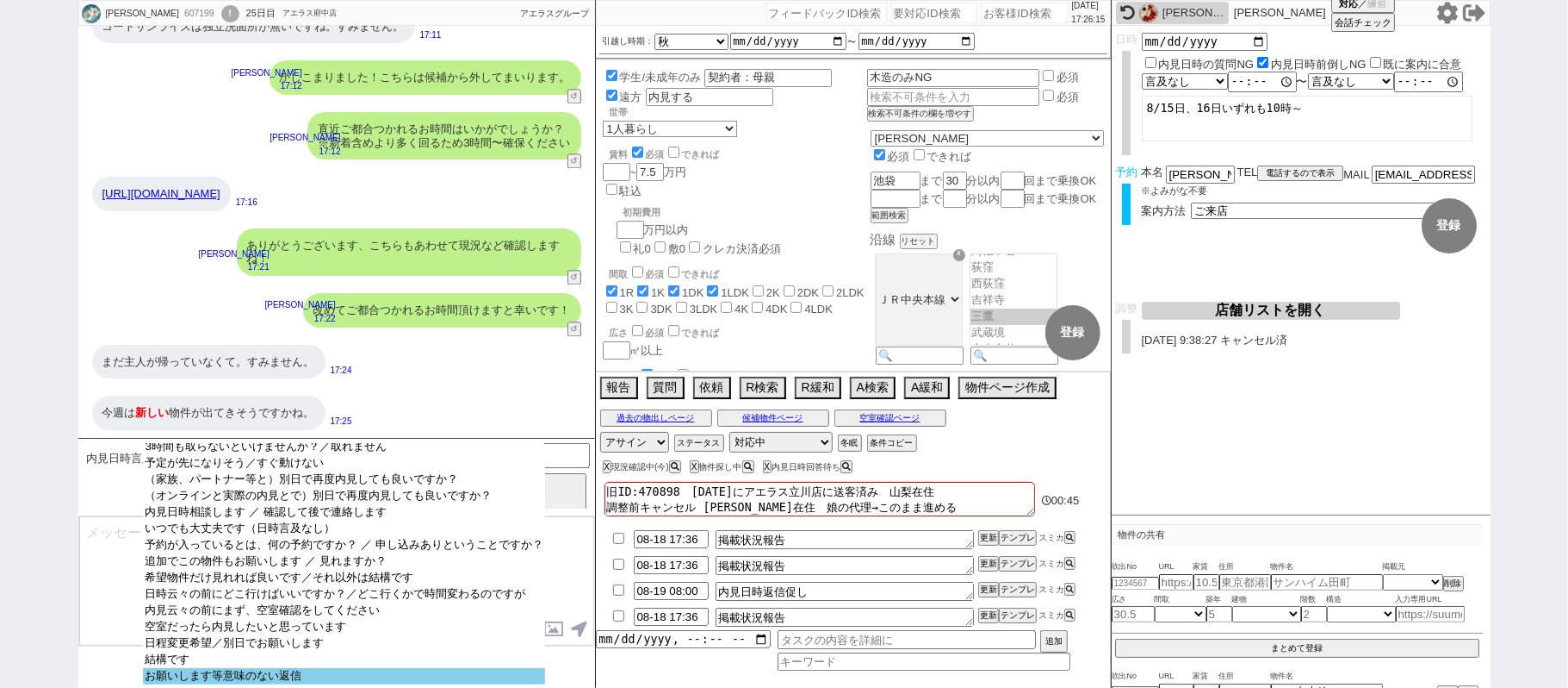
select select "お願いします等意味のない返信"
click at [331, 675] on option "お願いします等意味のない返信" at bounding box center [343, 676] width 401 height 16
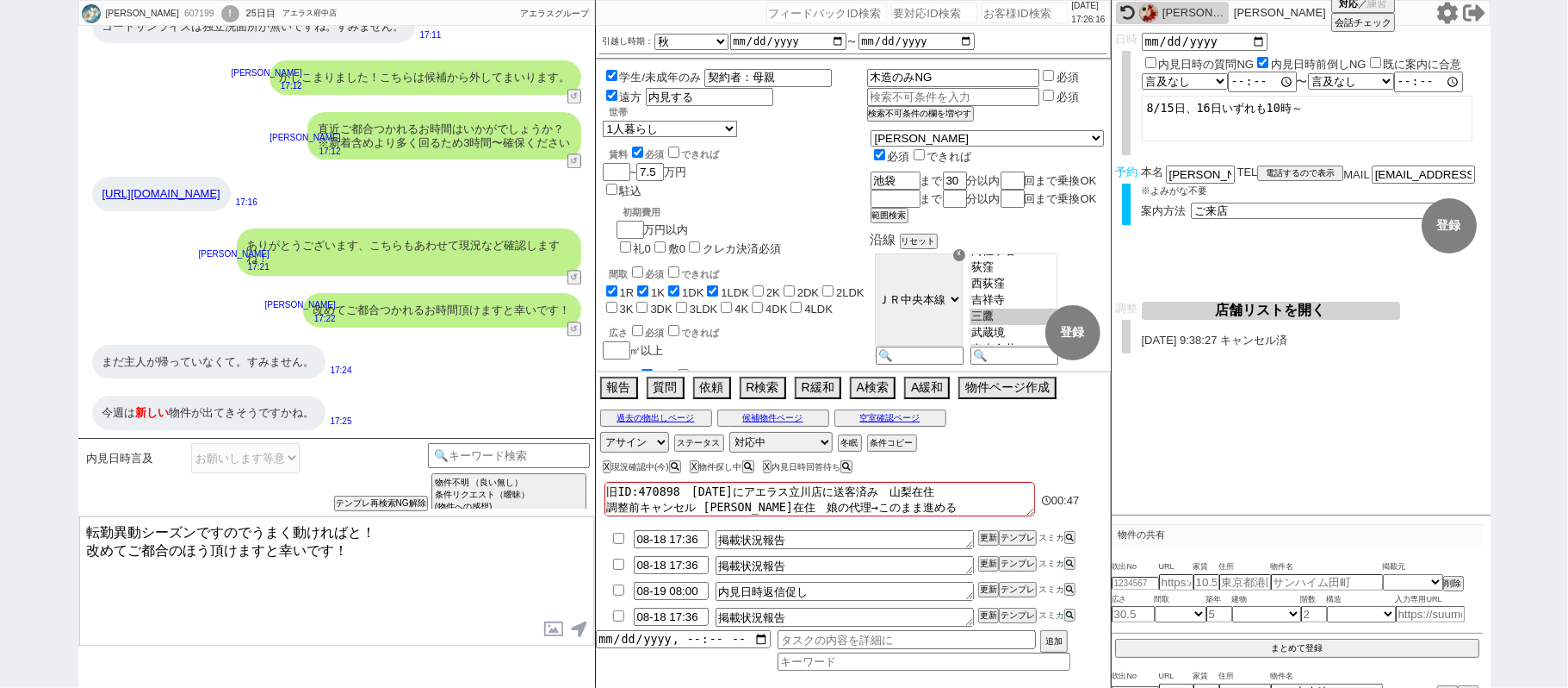
drag, startPoint x: 336, startPoint y: 546, endPoint x: 0, endPoint y: 362, distance: 383.1
click at [0, 472] on div "佐野りえ 607199 ! 0 25日目 アエラス府中店 冬眠中 自社客 アエラスグループ スミカ_BPO チャット全表示 2025-08-14 手配していた…" at bounding box center [784, 344] width 1568 height 688
type textarea "かしこまりました、それでは！"
click at [1169, 58] on label "内見日時の質問NG" at bounding box center [1207, 64] width 96 height 13
click at [1157, 57] on input "内見日時の質問NG" at bounding box center [1151, 63] width 11 height 11
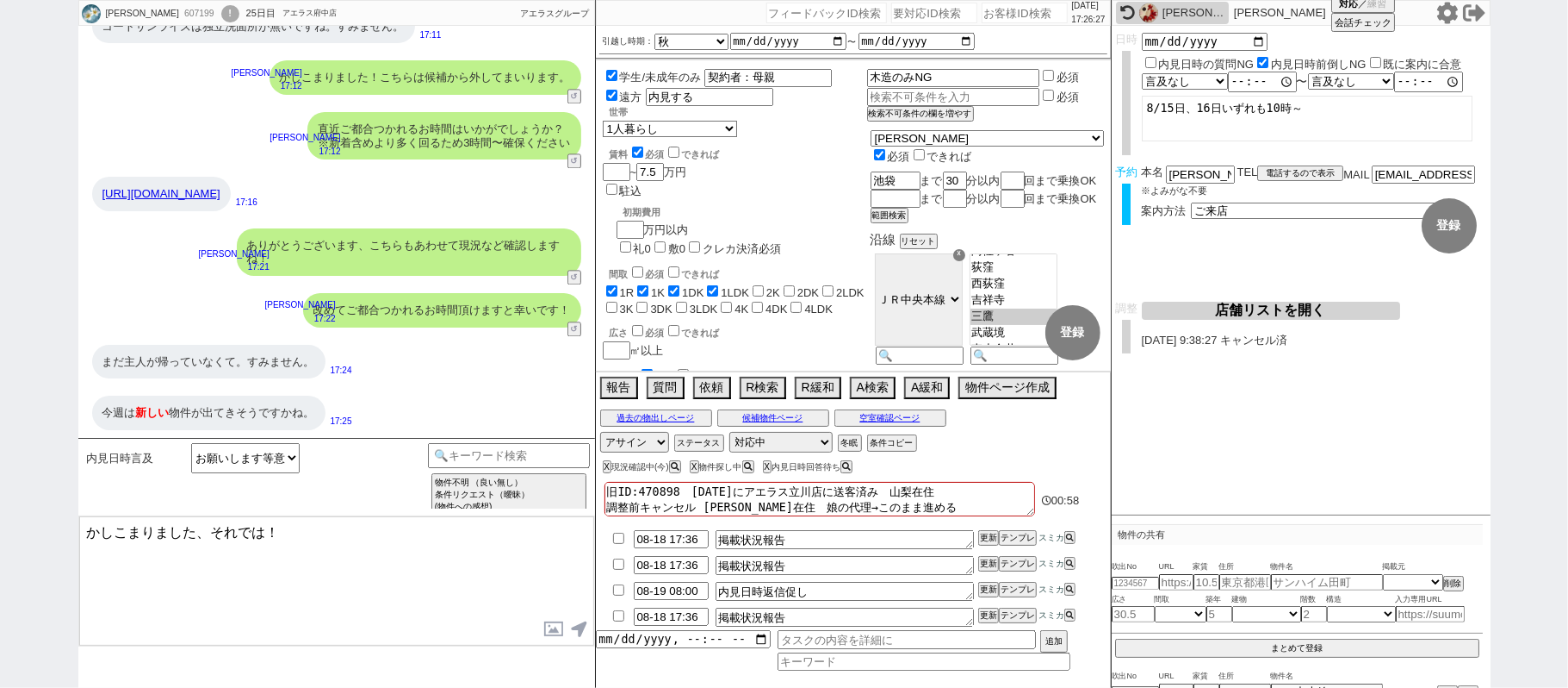
checkbox input "true"
click at [1435, 211] on button "登録" at bounding box center [1449, 226] width 55 height 55
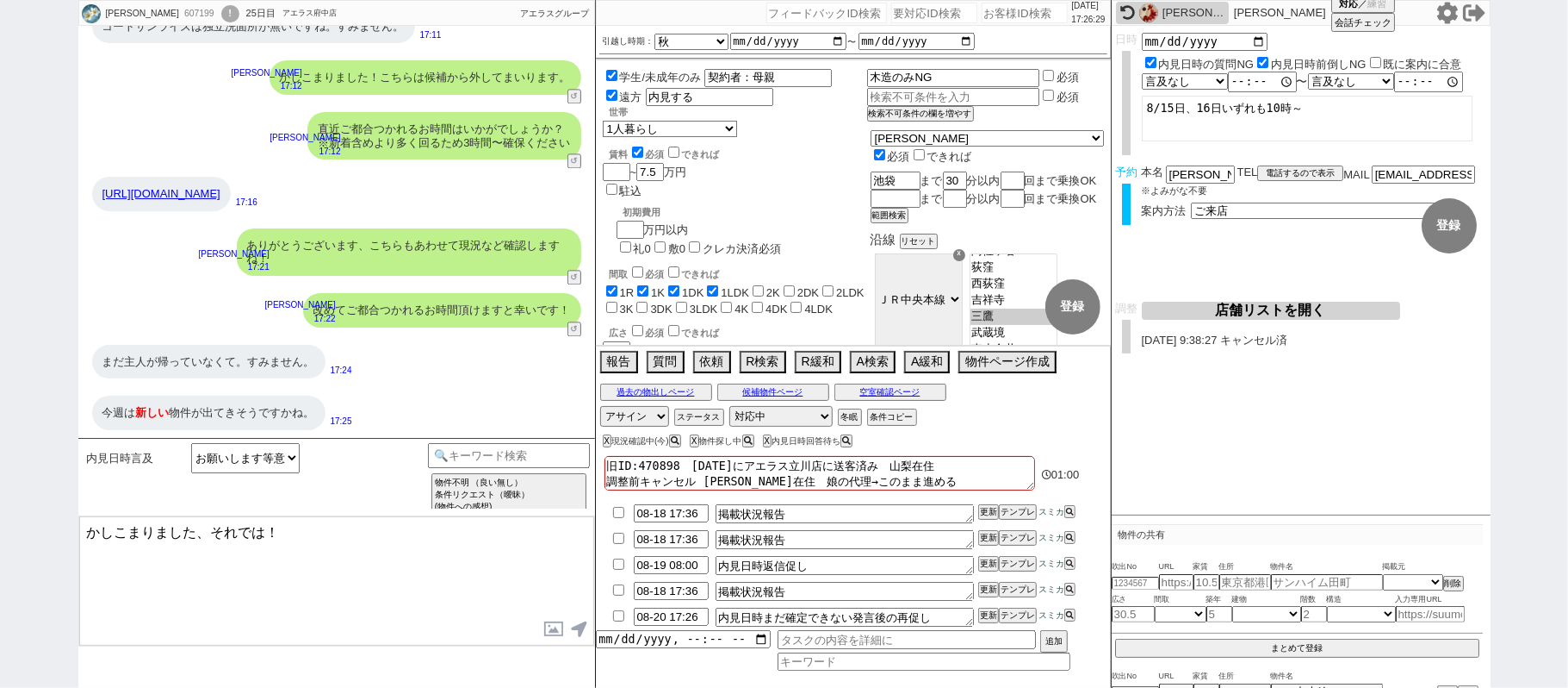
click at [344, 549] on textarea "かしこまりました、それでは！" at bounding box center [336, 581] width 515 height 130
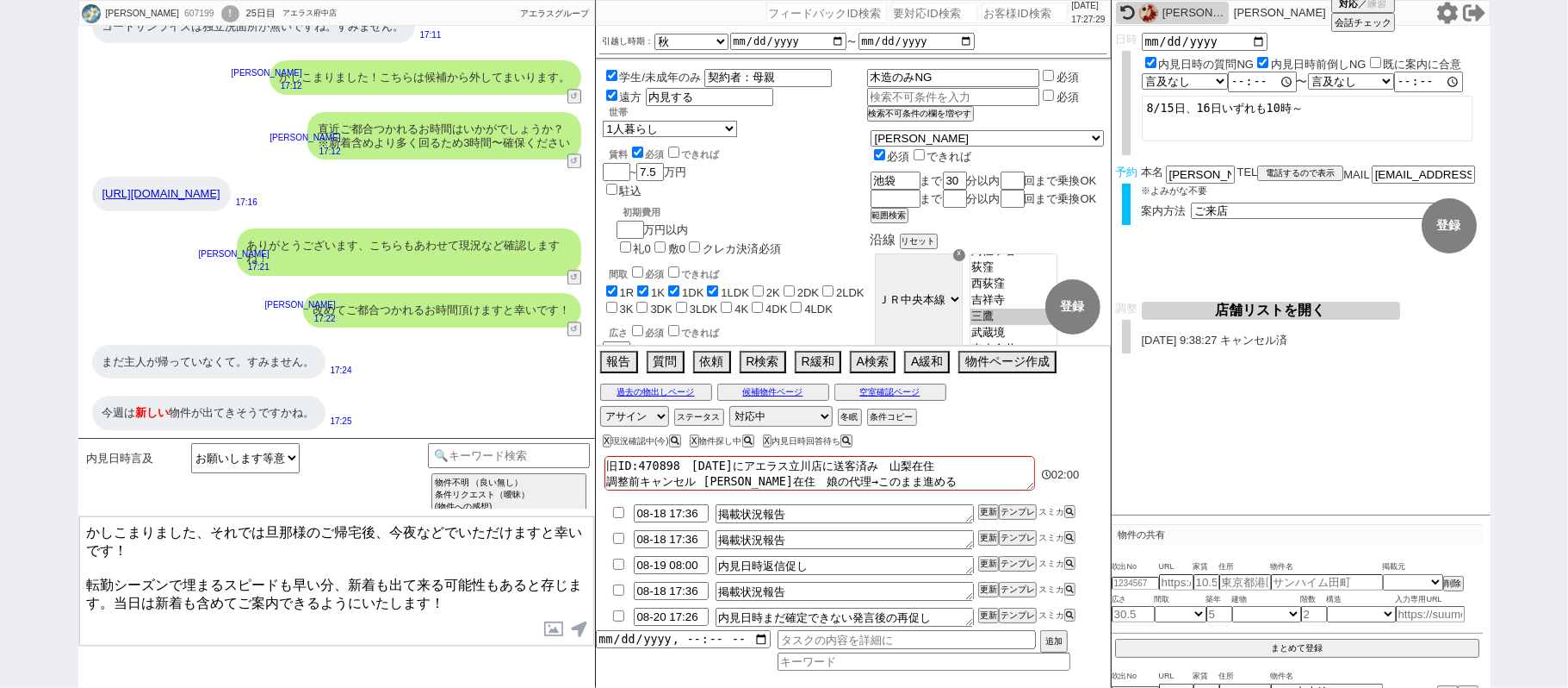
type textarea "かしこまりました、それでは旦那様のご帰宅後、今夜などでいただけますと幸いです！ 転勤シーズンで埋まるスピードも早い分、新着も出て来る可能性もあると存じます。当…"
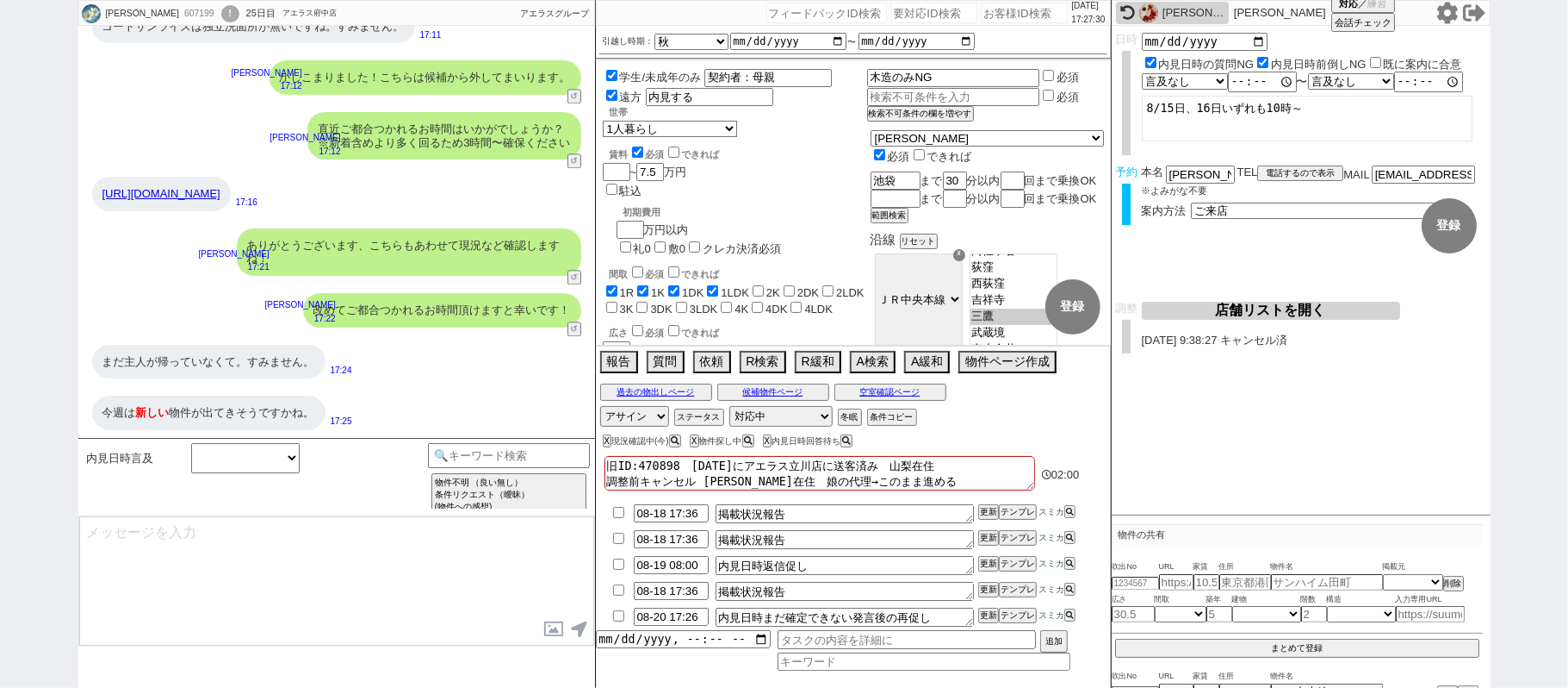
scroll to position [2758, 0]
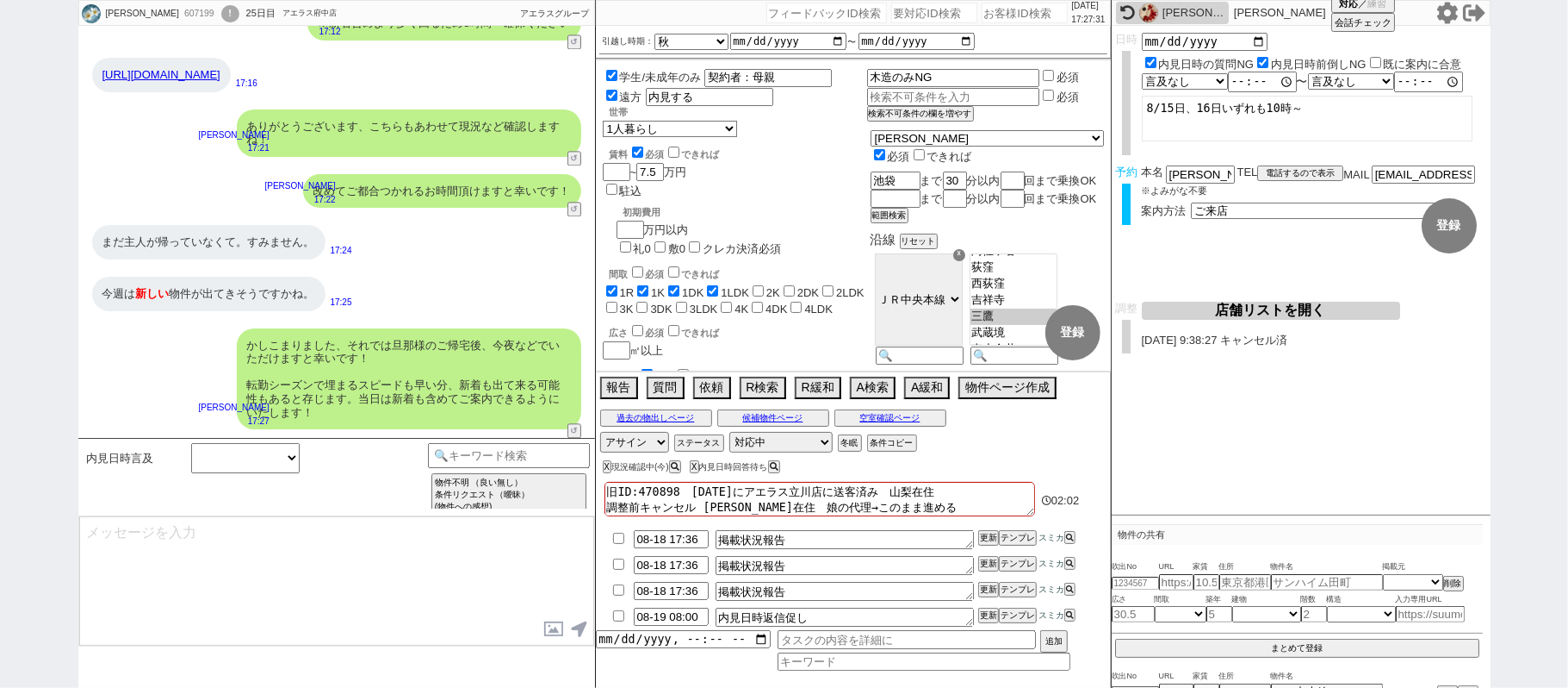
type input "08-18 17:42"
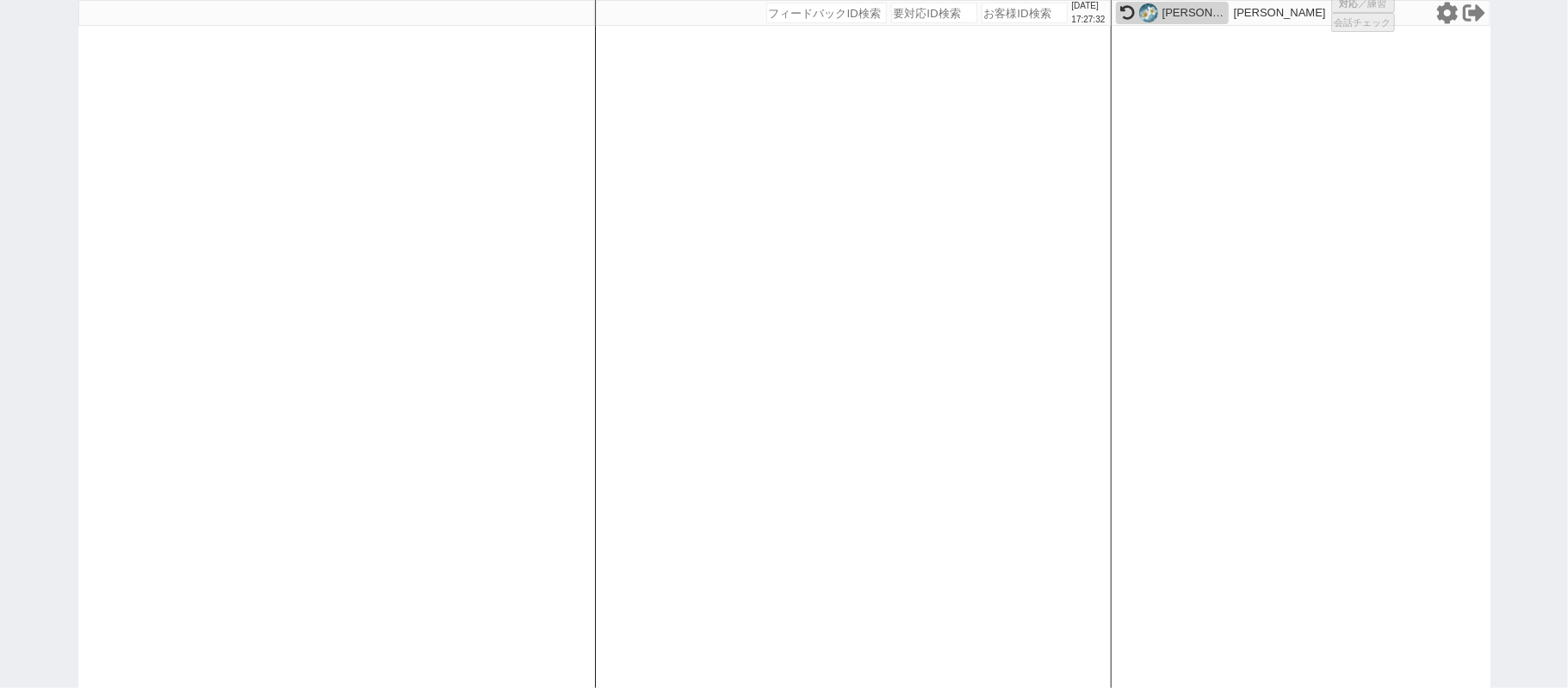
select select
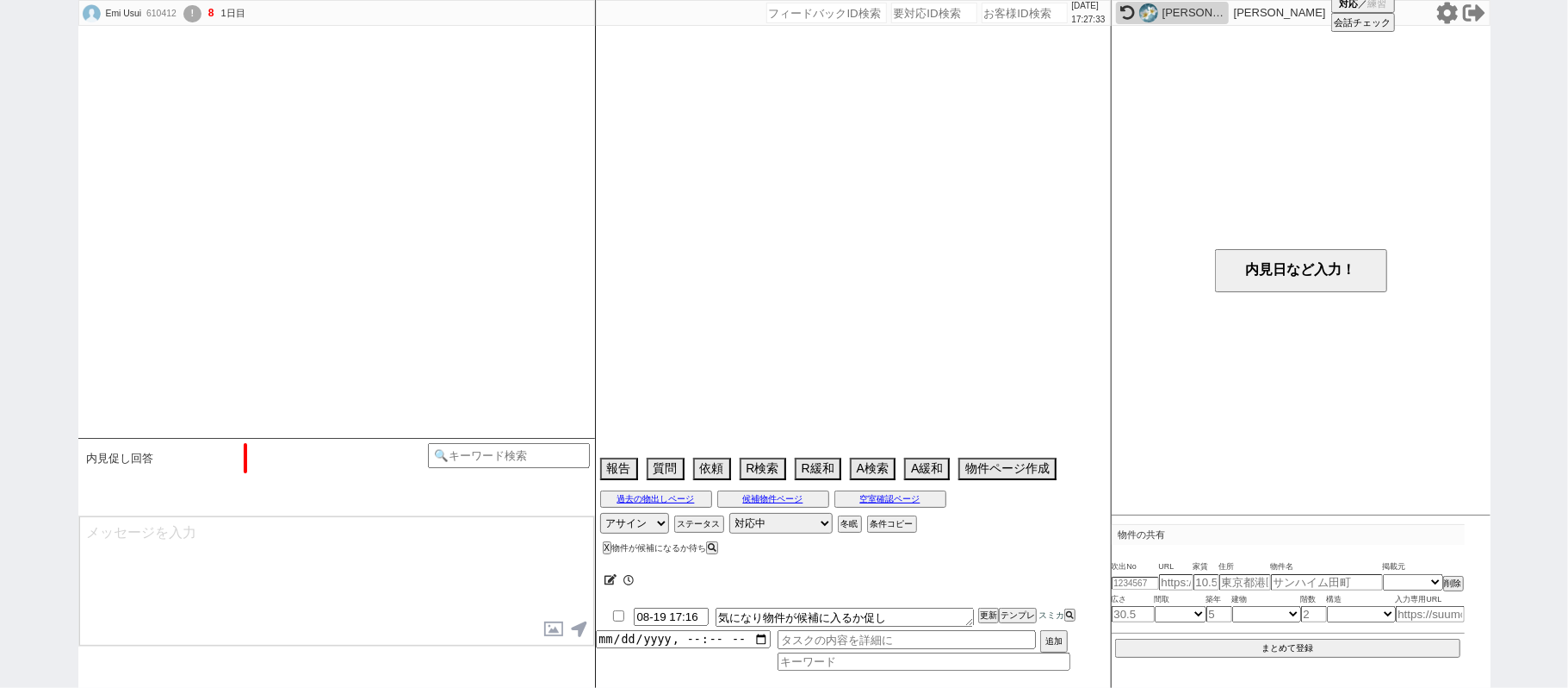
scroll to position [1112, 0]
select select "15"
select select "7"
select select "12"
select select "13"
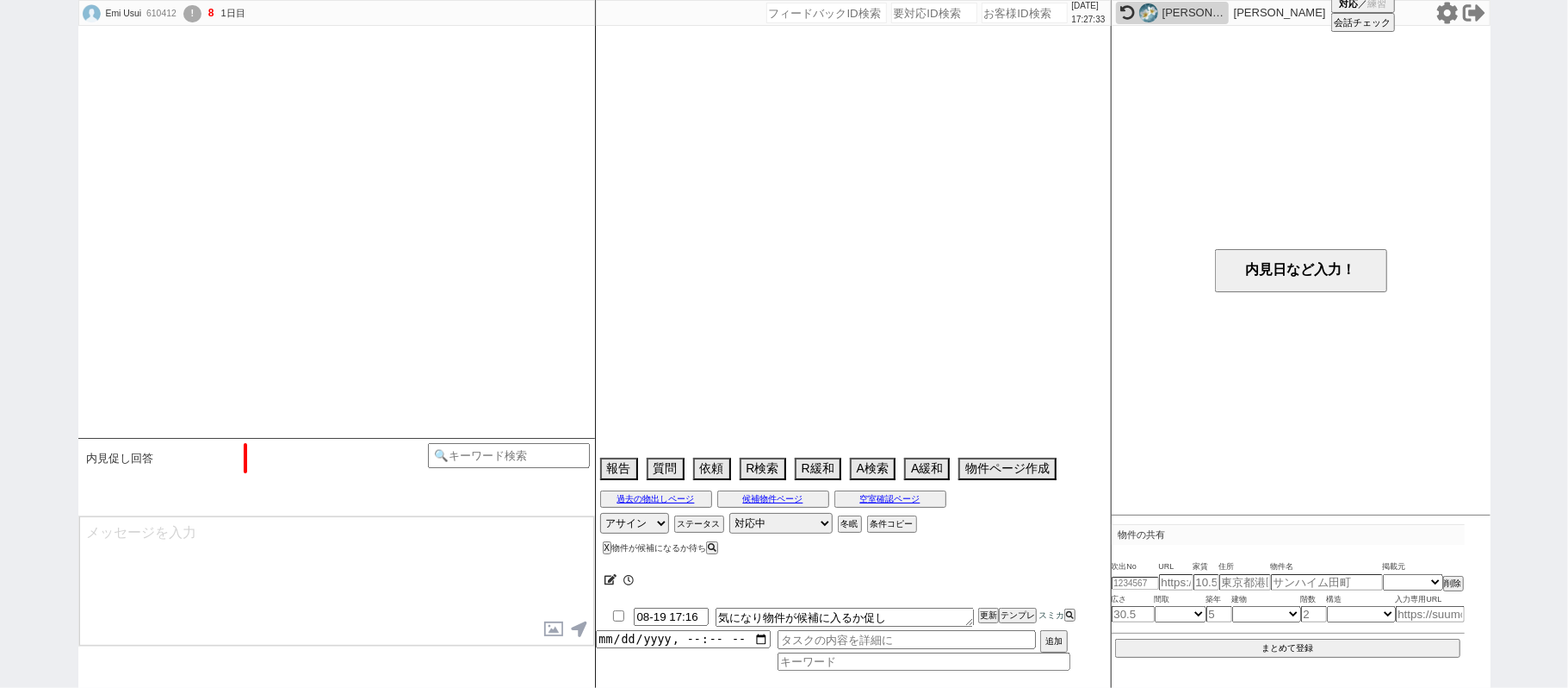
select select "48"
select select "[DATE]"
select select "62"
select select "1528"
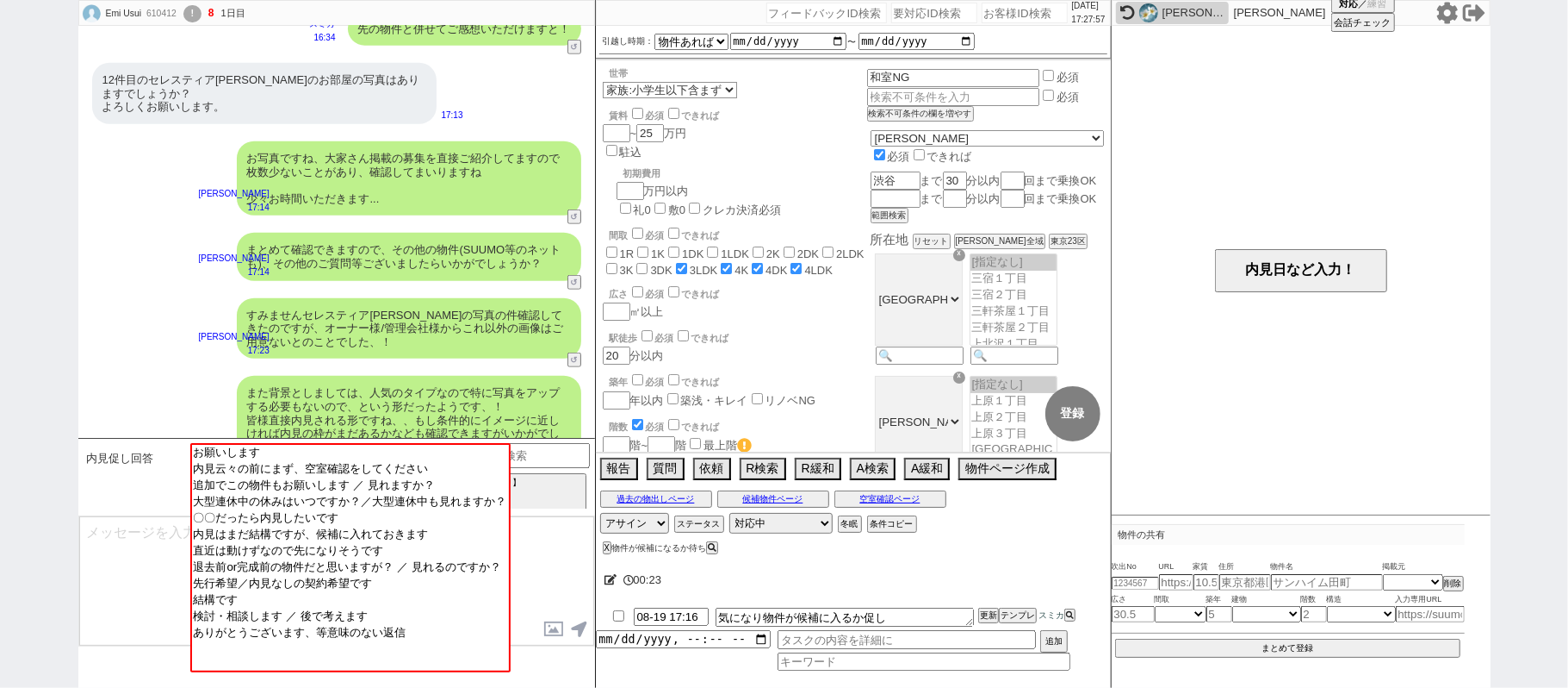
scroll to position [1111, 0]
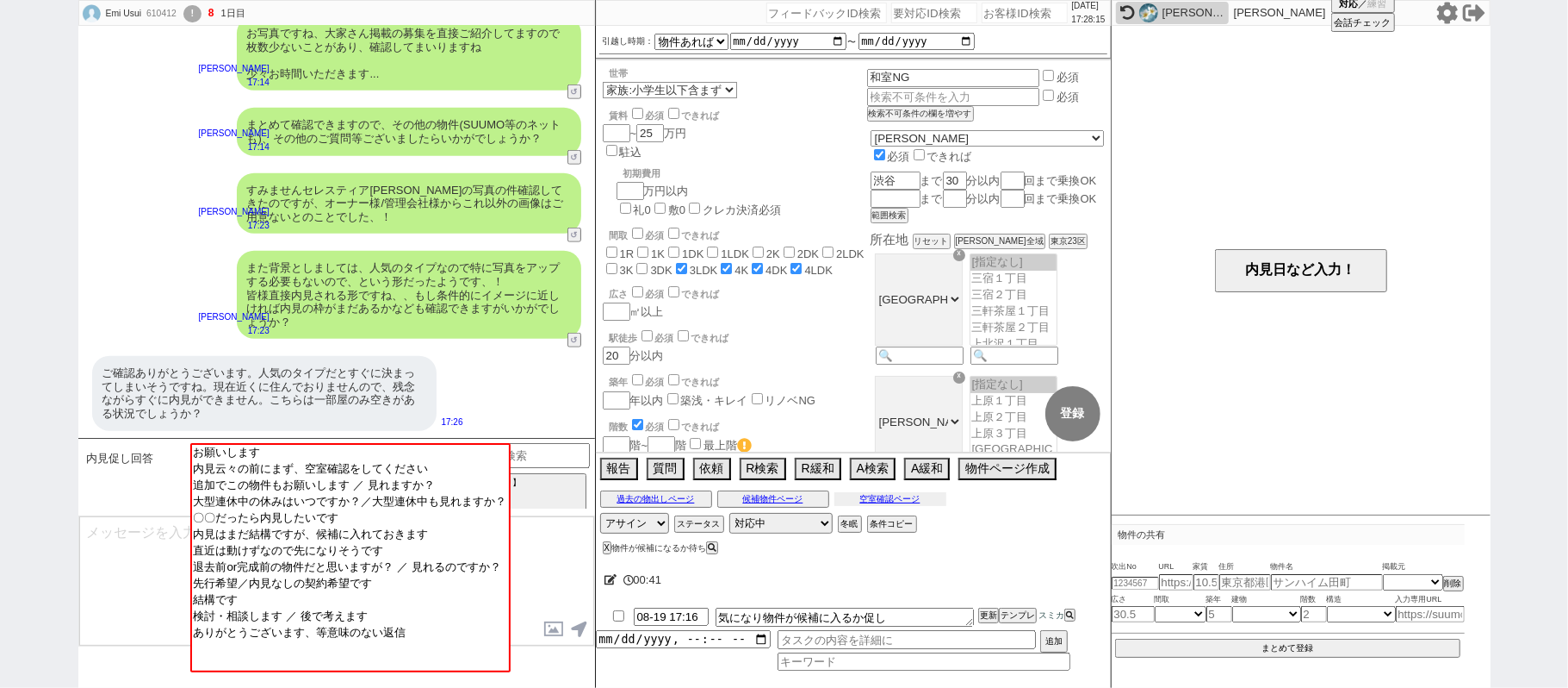
click at [849, 499] on button "空室確認ページ" at bounding box center [890, 499] width 112 height 14
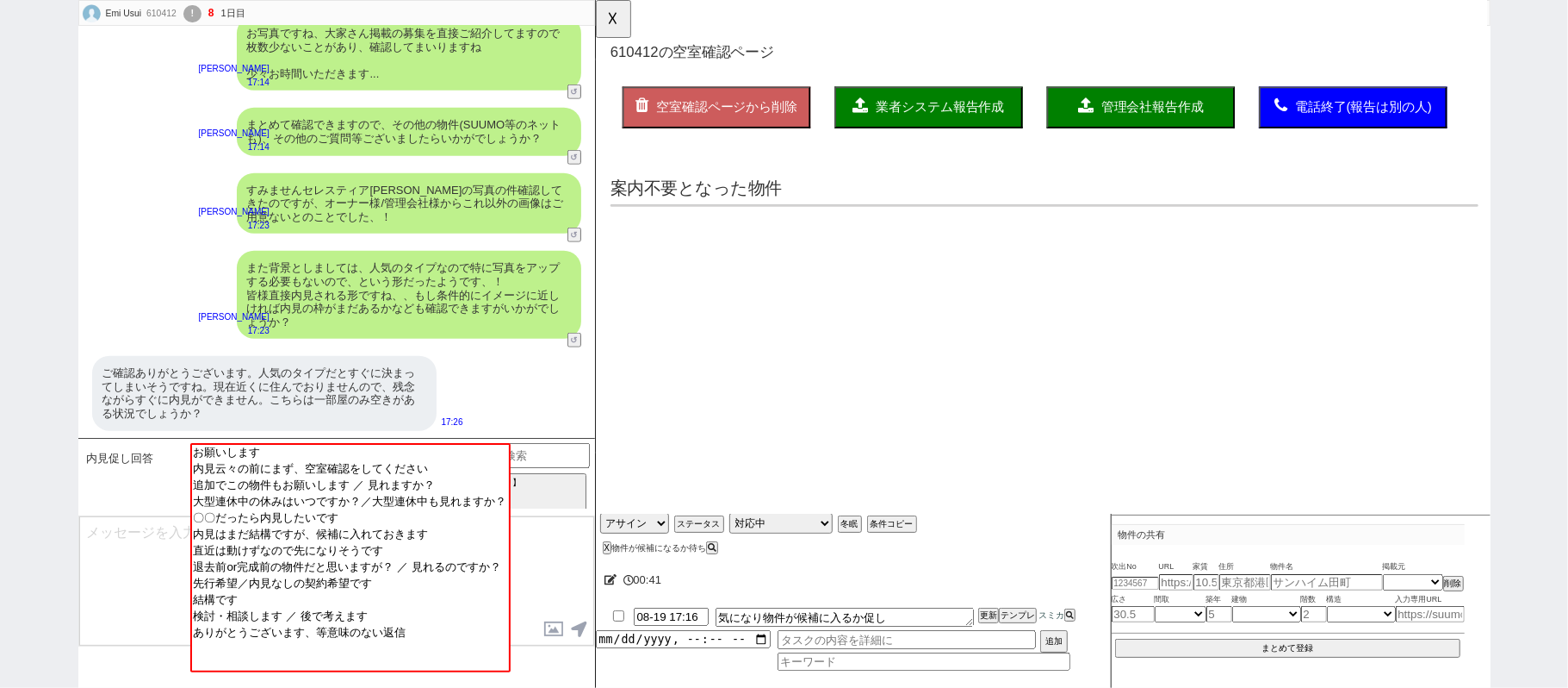
scroll to position [0, 0]
click at [618, 31] on button "☓" at bounding box center [611, 17] width 32 height 34
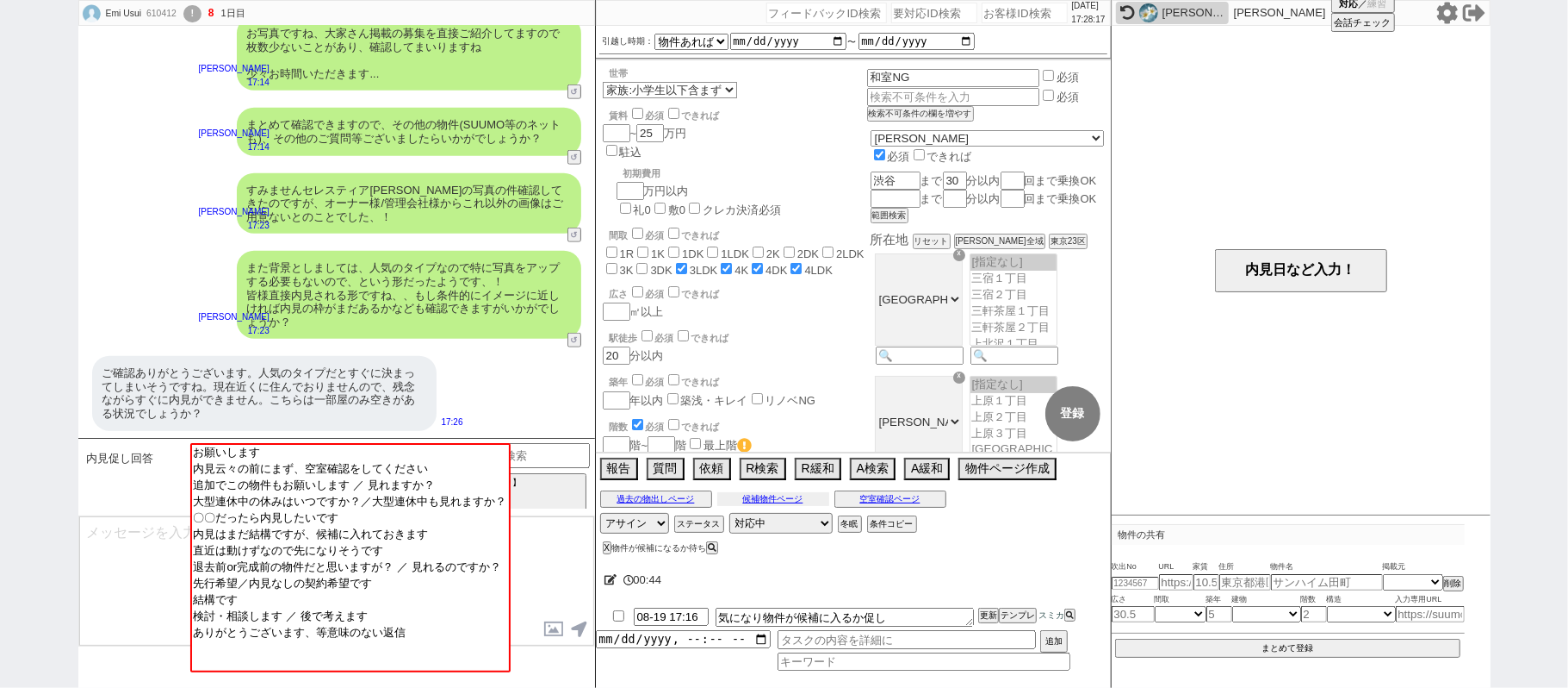
drag, startPoint x: 732, startPoint y: 499, endPoint x: 453, endPoint y: 467, distance: 280.8
click at [731, 499] on button "候補物件ページ" at bounding box center [774, 499] width 112 height 14
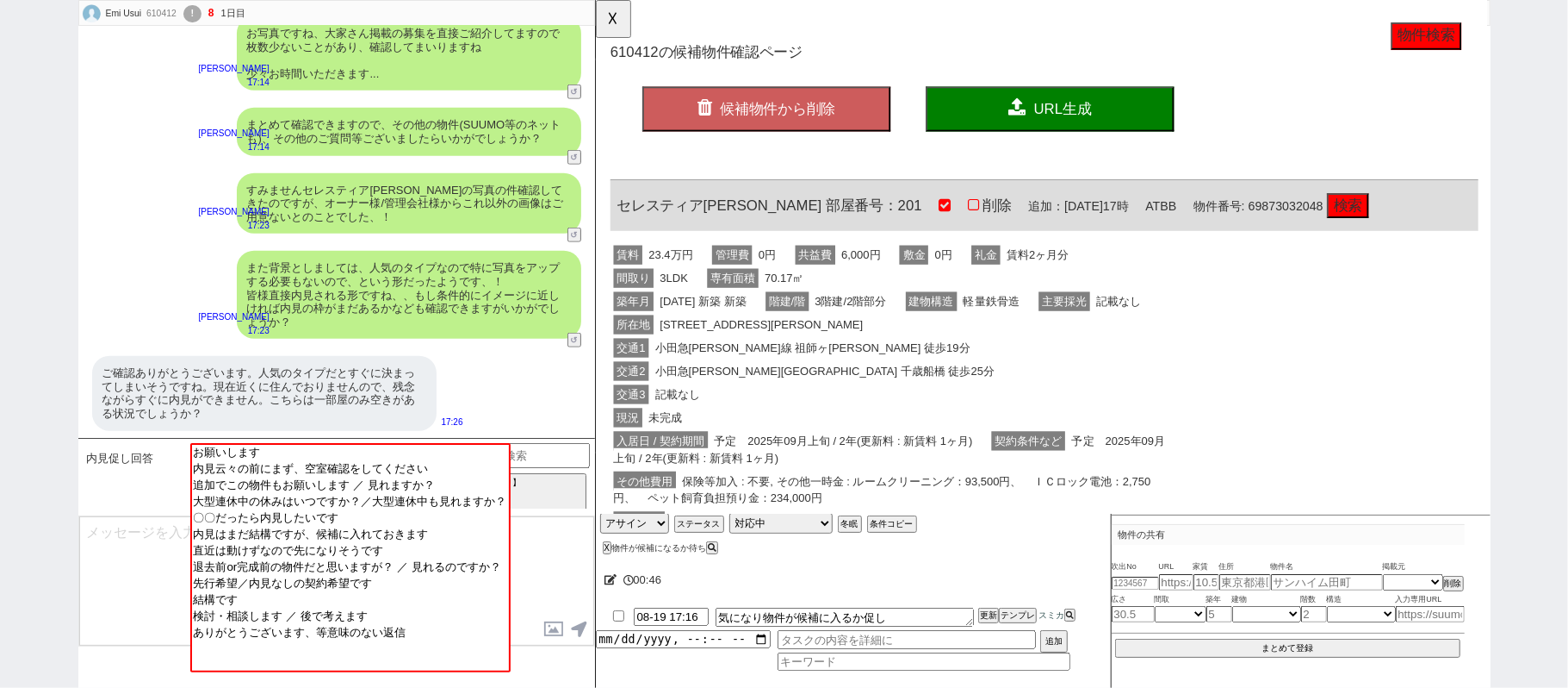
click at [277, 409] on div "ご確認ありがとうございます。人気のタイプだとすぐに決まってしまいそうですね。現在近くに住んでおりませんので、残念ながらすぐに内見ができません。こちらは一部屋の…" at bounding box center [265, 393] width 344 height 74
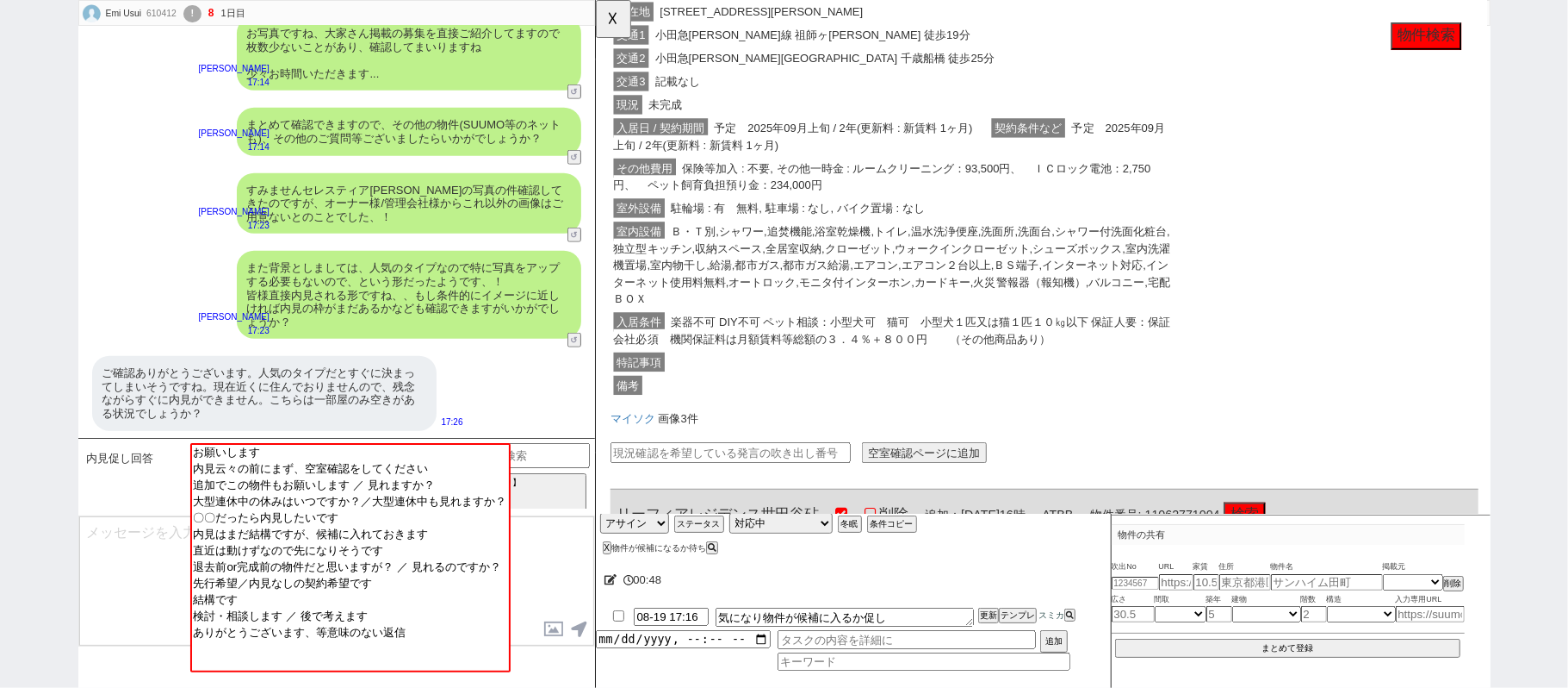
scroll to position [460, 0]
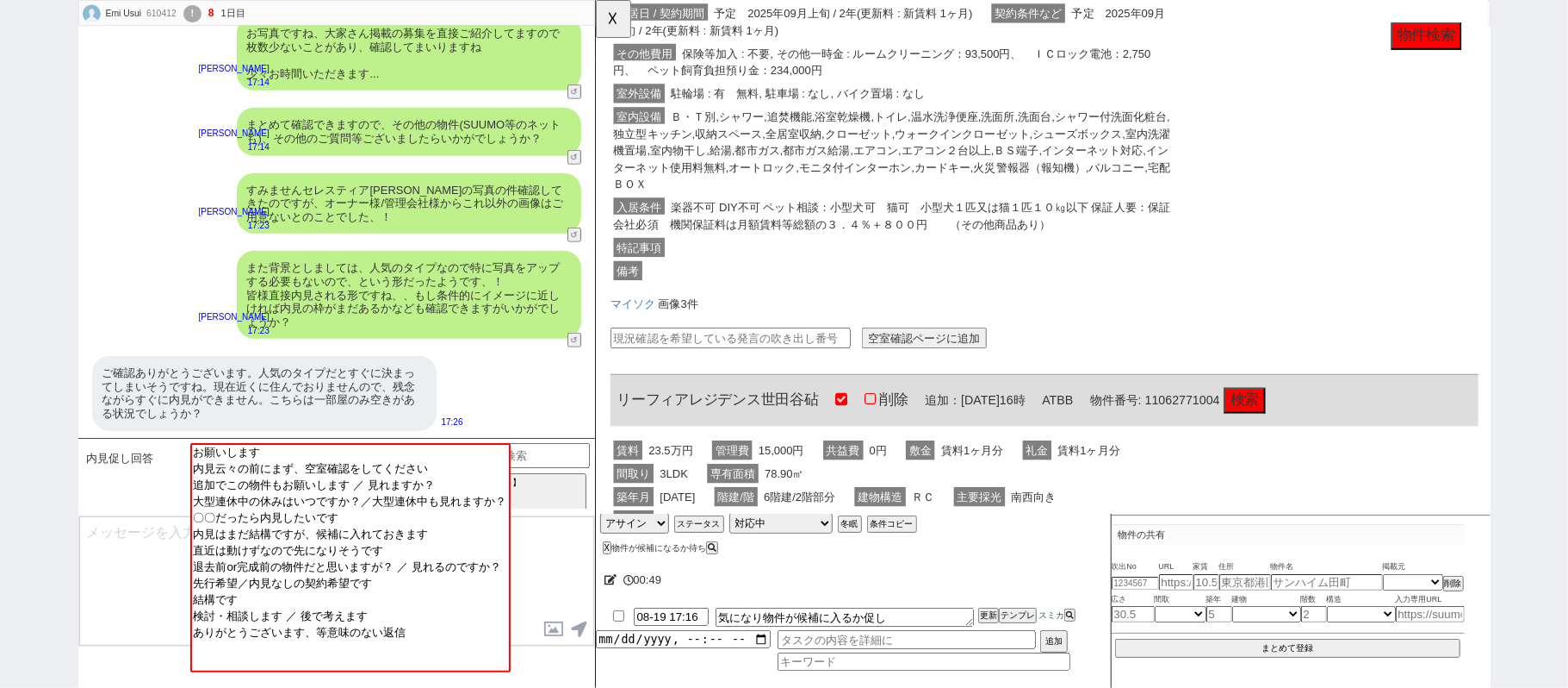
click at [755, 375] on input "text" at bounding box center [739, 363] width 258 height 23
paste input "36793110"
type input "36793110"
click at [916, 375] on button "空室確認ページに追加" at bounding box center [948, 363] width 134 height 23
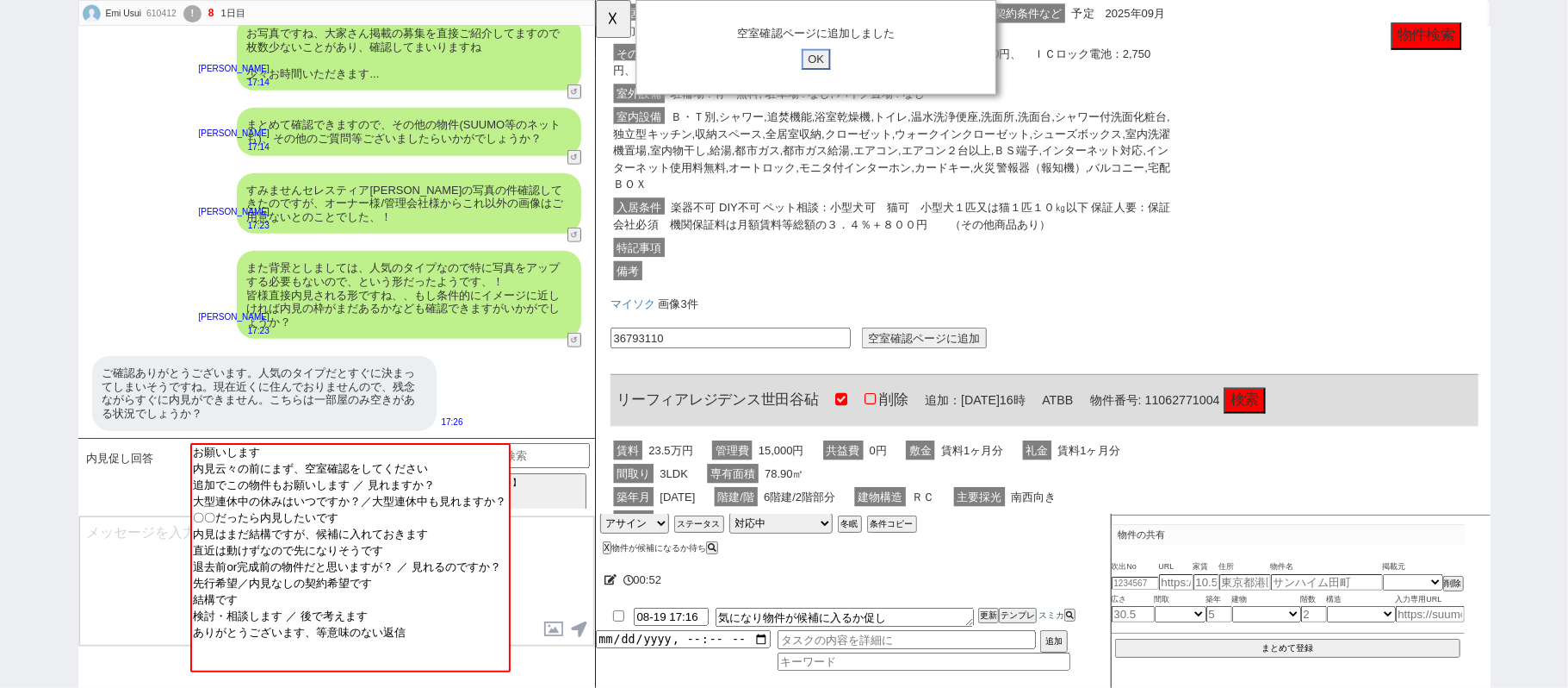
click at [839, 61] on input "OK" at bounding box center [832, 63] width 31 height 23
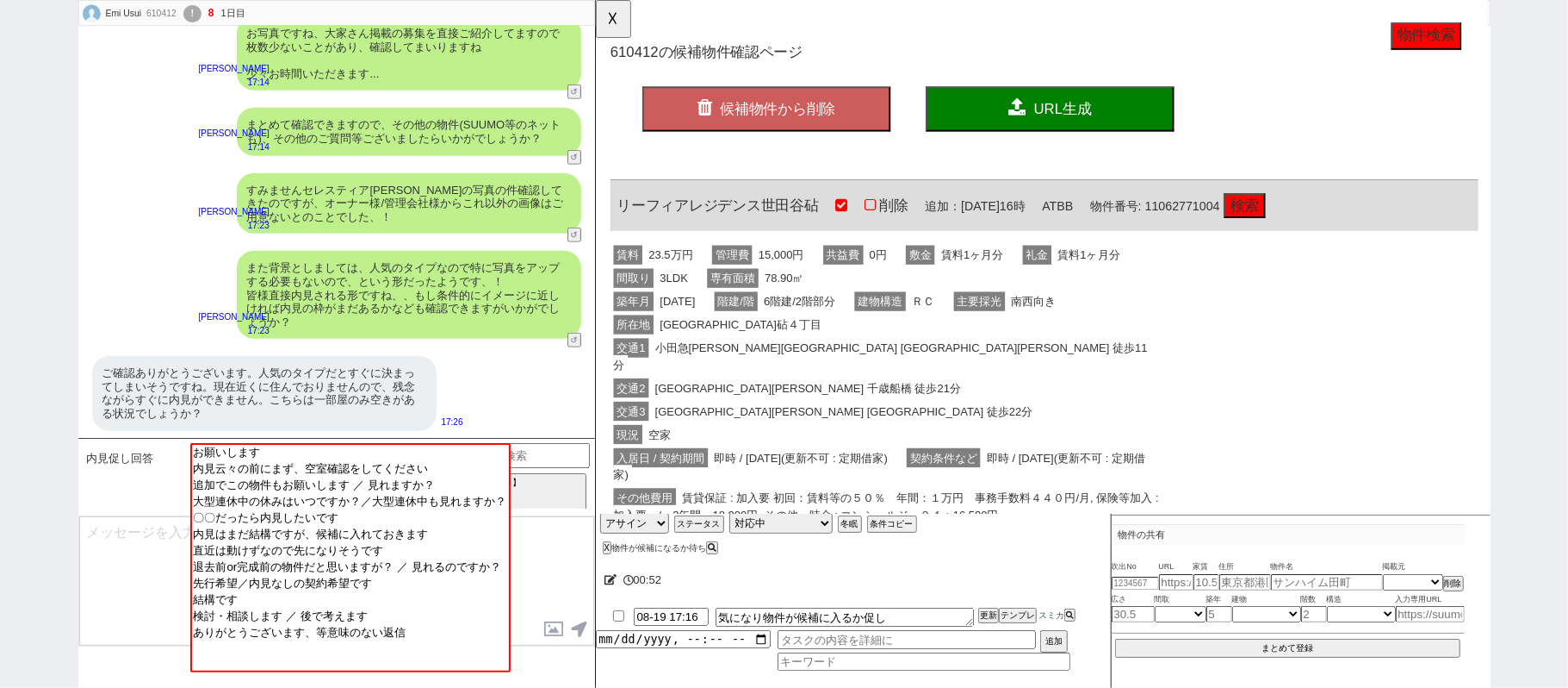
click at [592, 18] on div "Emi Usui 610412 ! 8 1日目 冬眠中 自社客 スミカ スミカ_BPO" at bounding box center [336, 14] width 515 height 26
click at [620, 19] on button "☓" at bounding box center [611, 17] width 32 height 34
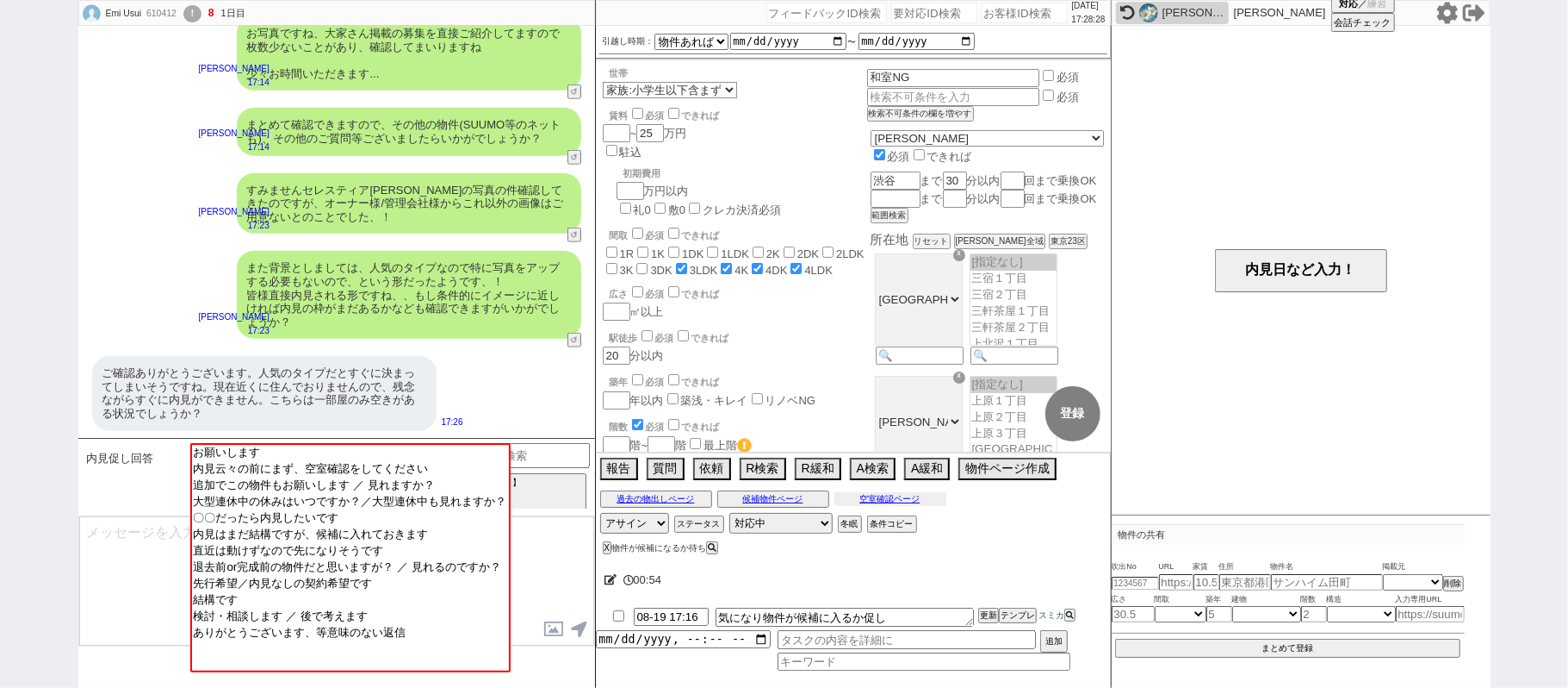
click at [893, 497] on button "空室確認ページ" at bounding box center [890, 499] width 112 height 14
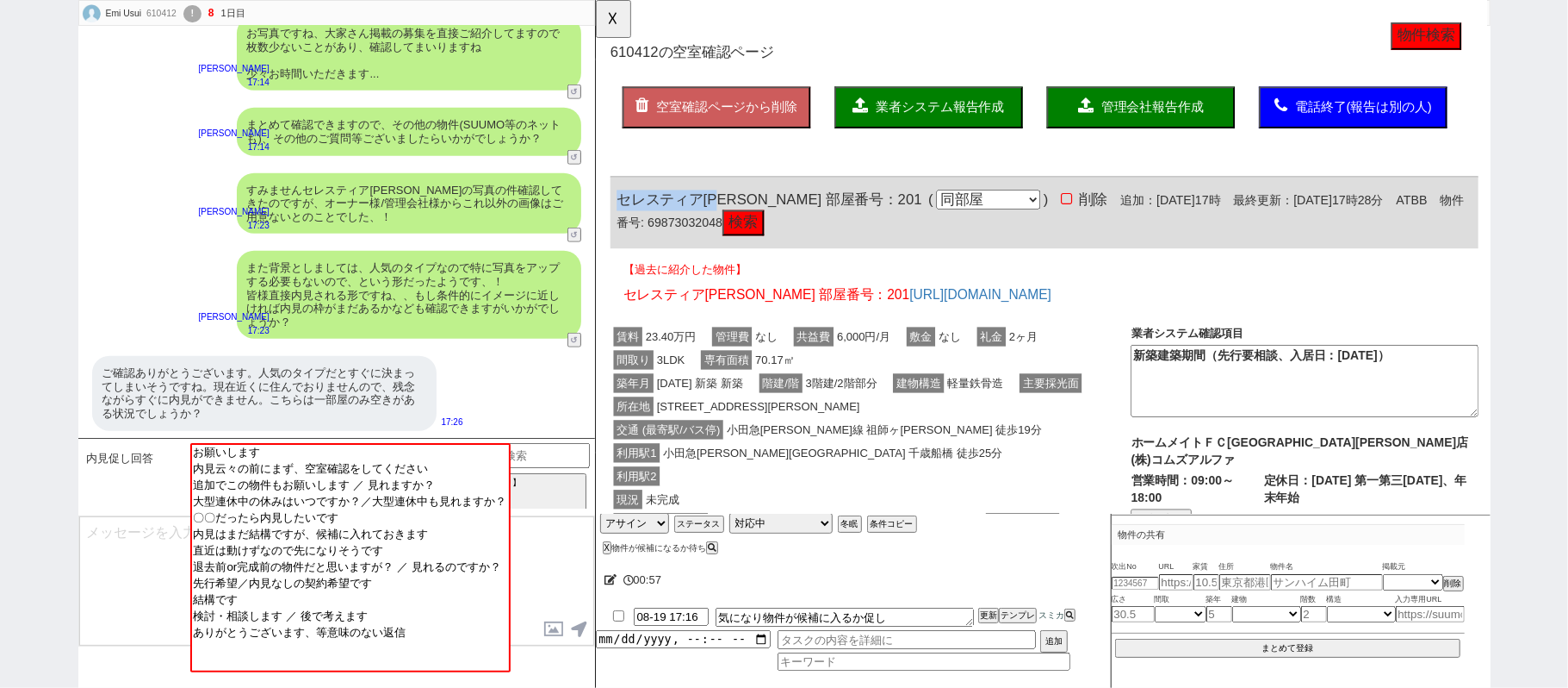
drag, startPoint x: 608, startPoint y: 216, endPoint x: 738, endPoint y: 216, distance: 130.0
click div "610412 の空室確認ページ 空室確認ページから削除 業者システム報告作成 管理会社報告作成 電話終了(報告は別の人) 確認取れず物件のタスク登録 追加 キ…"
copy span "セレスティア大蔵"
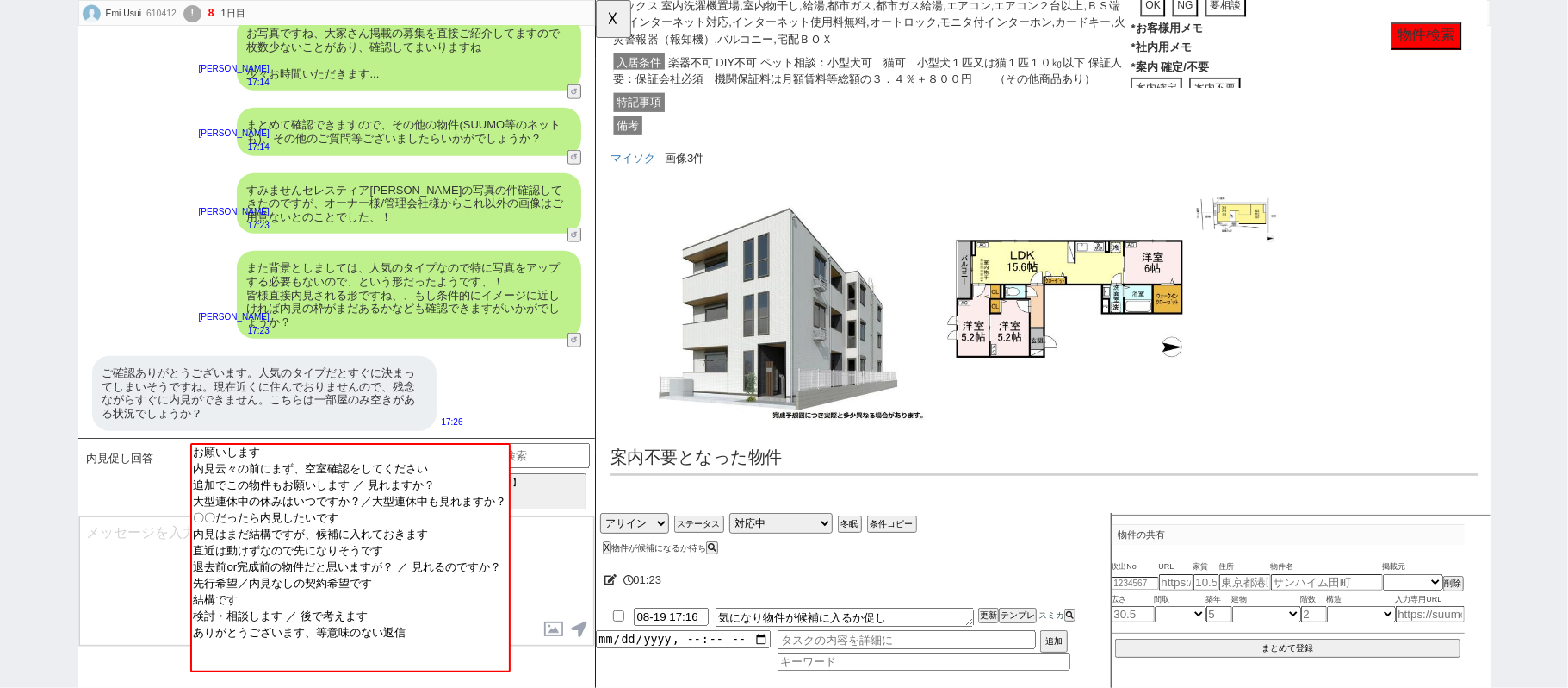
scroll to position [145, 0]
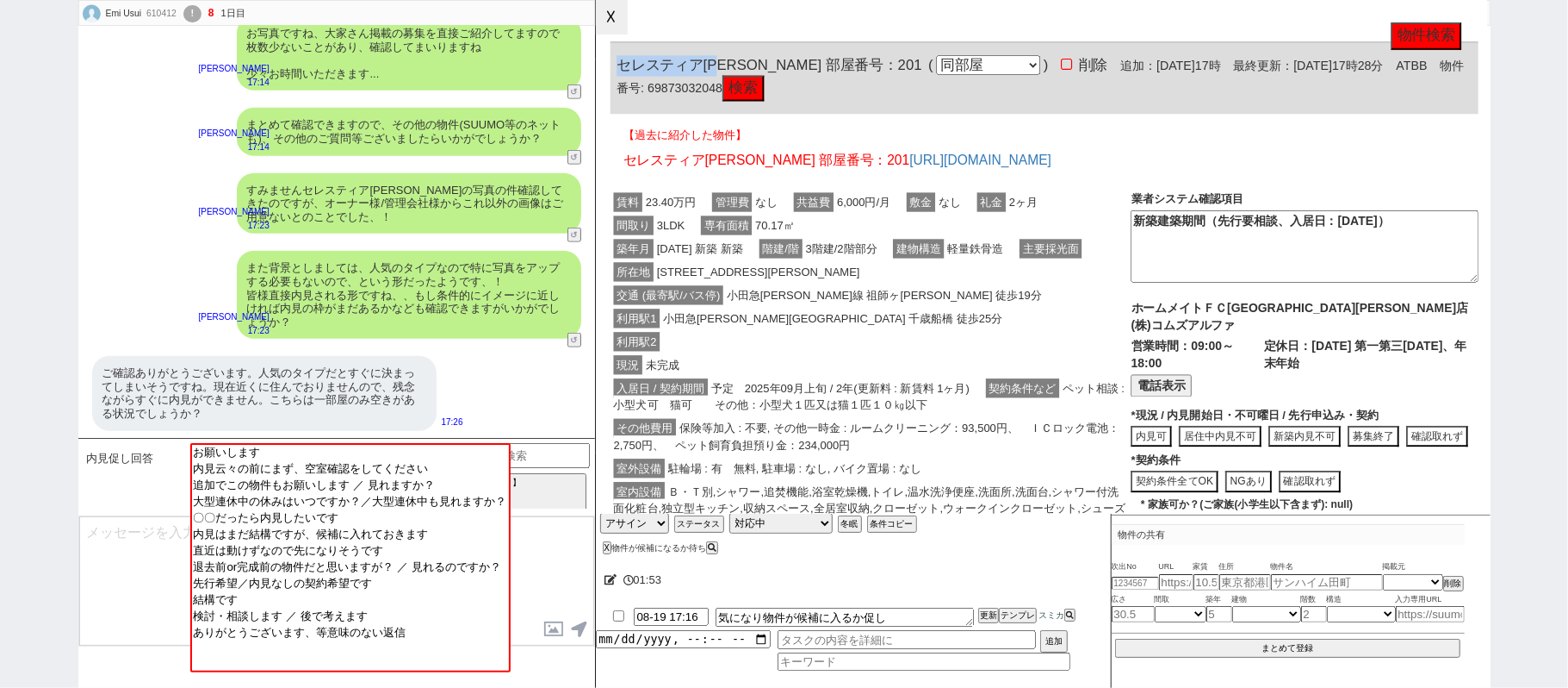
click at [604, 19] on button "☓" at bounding box center [611, 17] width 32 height 34
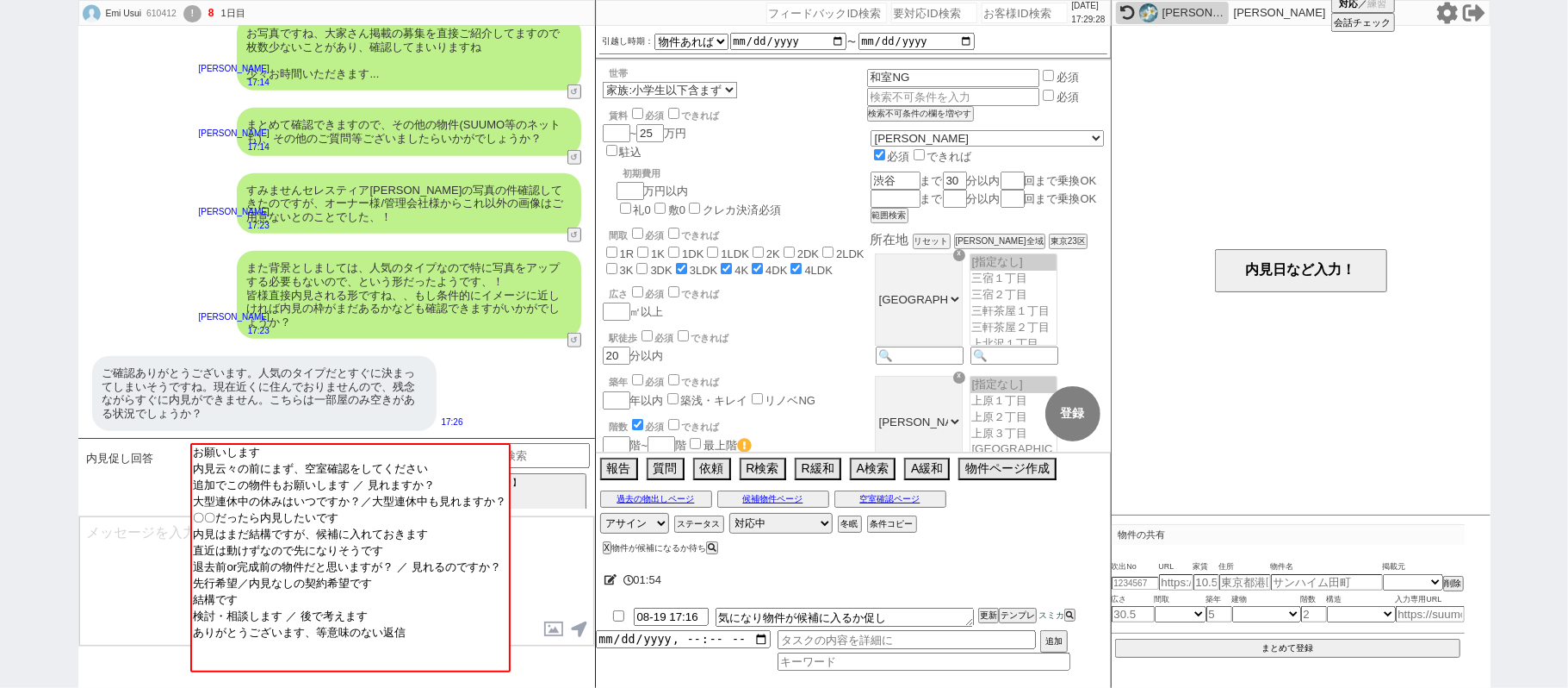
drag, startPoint x: 119, startPoint y: 570, endPoint x: 139, endPoint y: 528, distance: 46.5
click at [115, 560] on textarea at bounding box center [336, 581] width 515 height 130
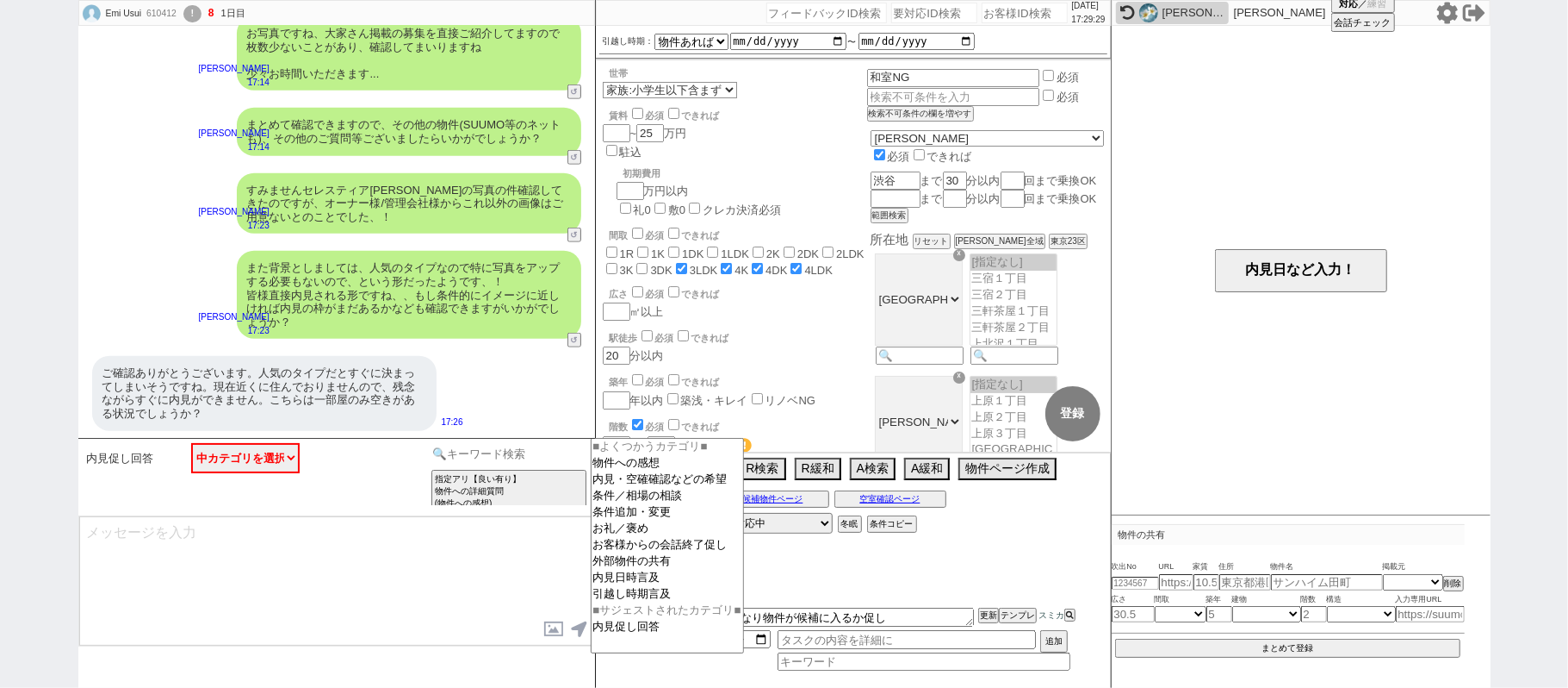
click at [448, 451] on input at bounding box center [510, 454] width 163 height 22
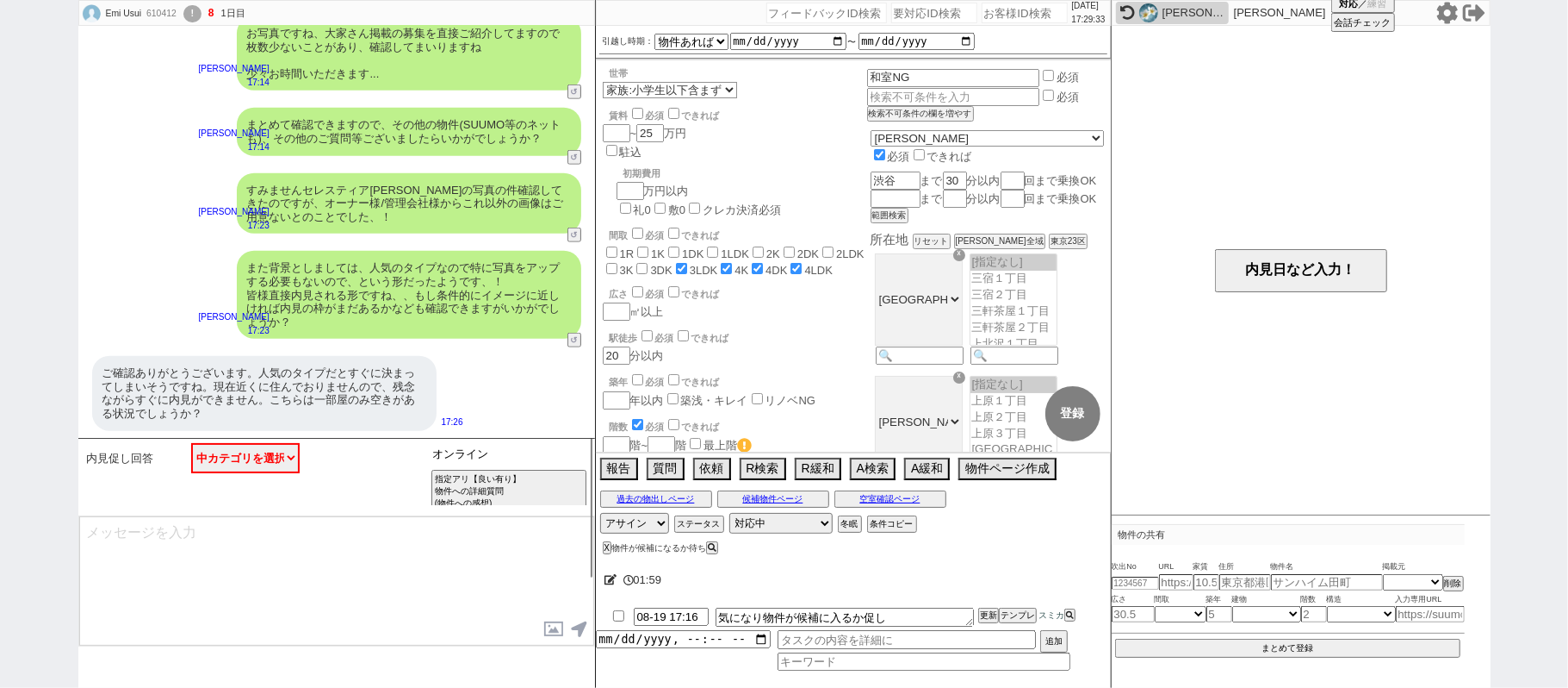
type input "オンライン"
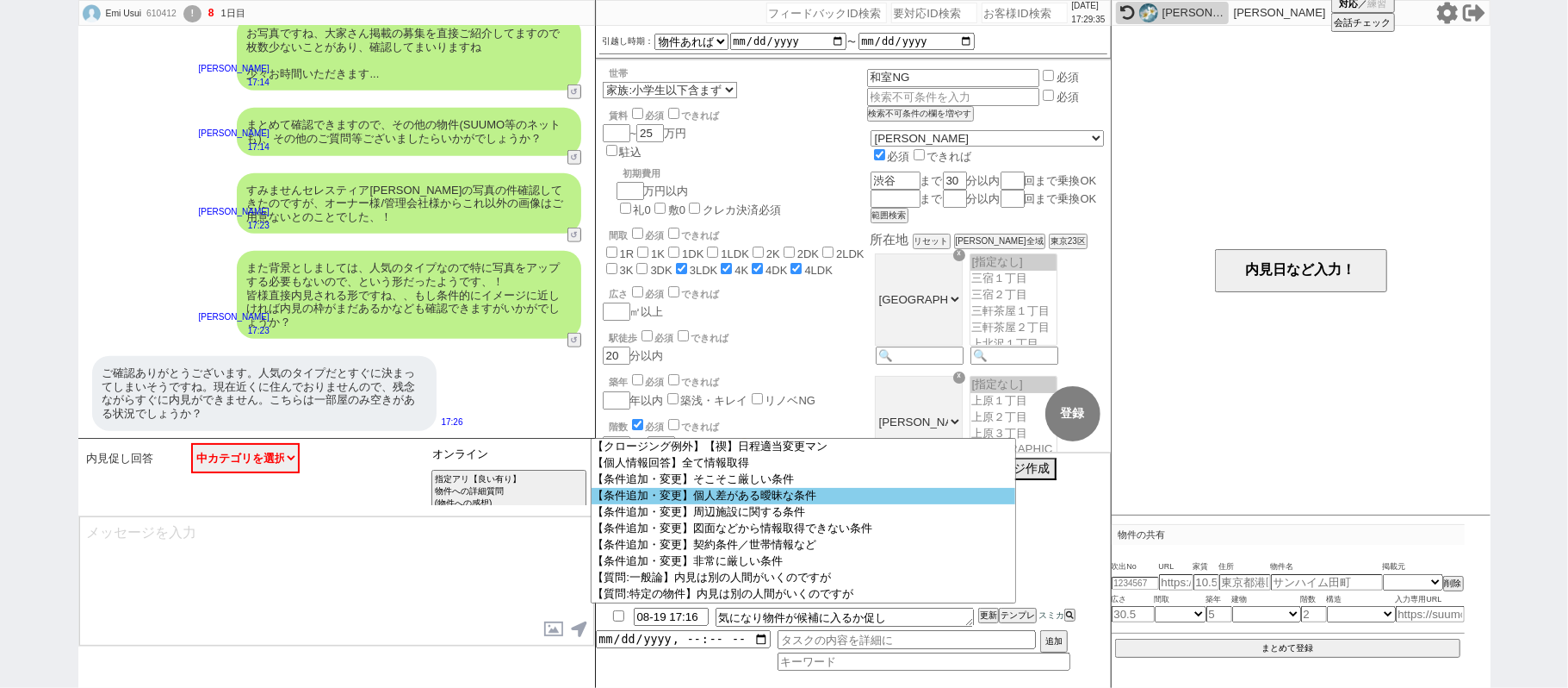
scroll to position [73, 0]
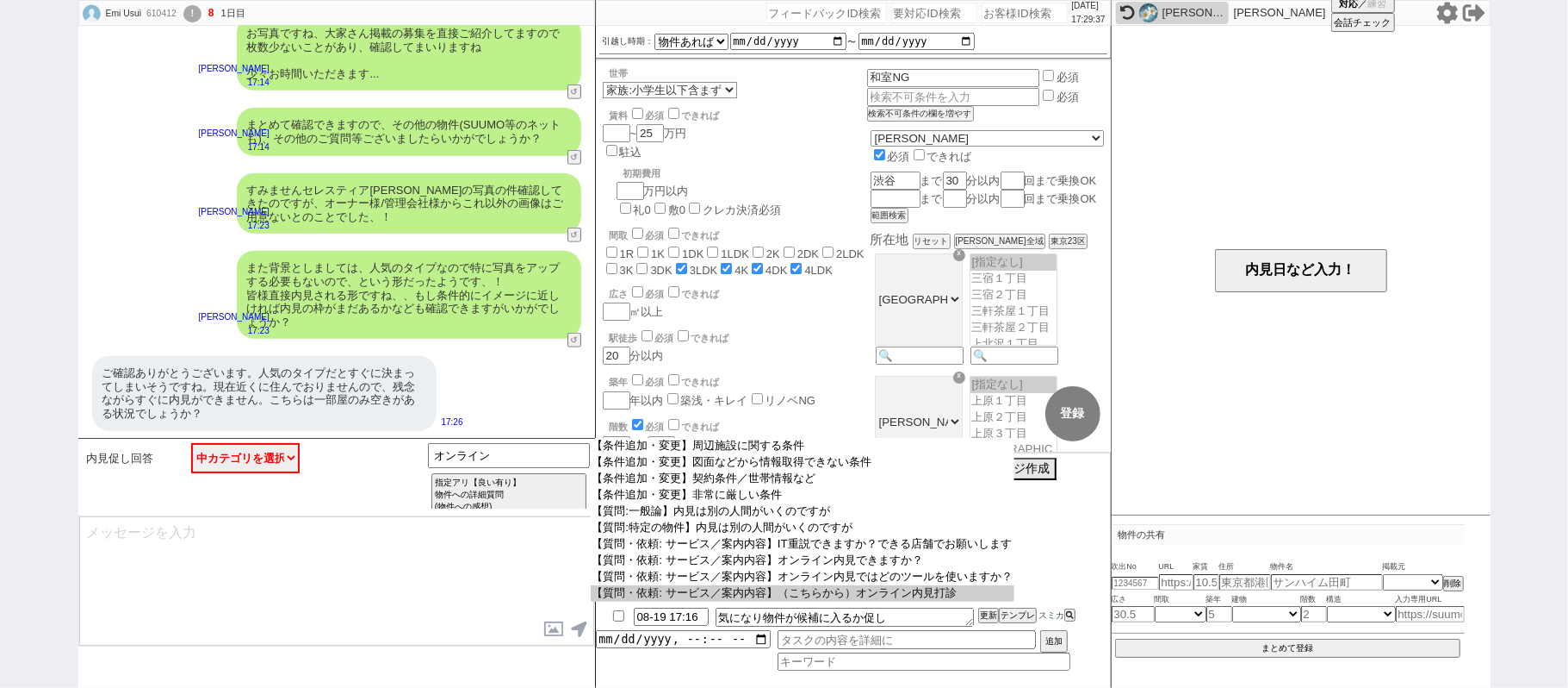
click at [737, 602] on option "【質問・依頼: サービス／案内内容】（こちらから）オンライン内見打診" at bounding box center [803, 594] width 424 height 16
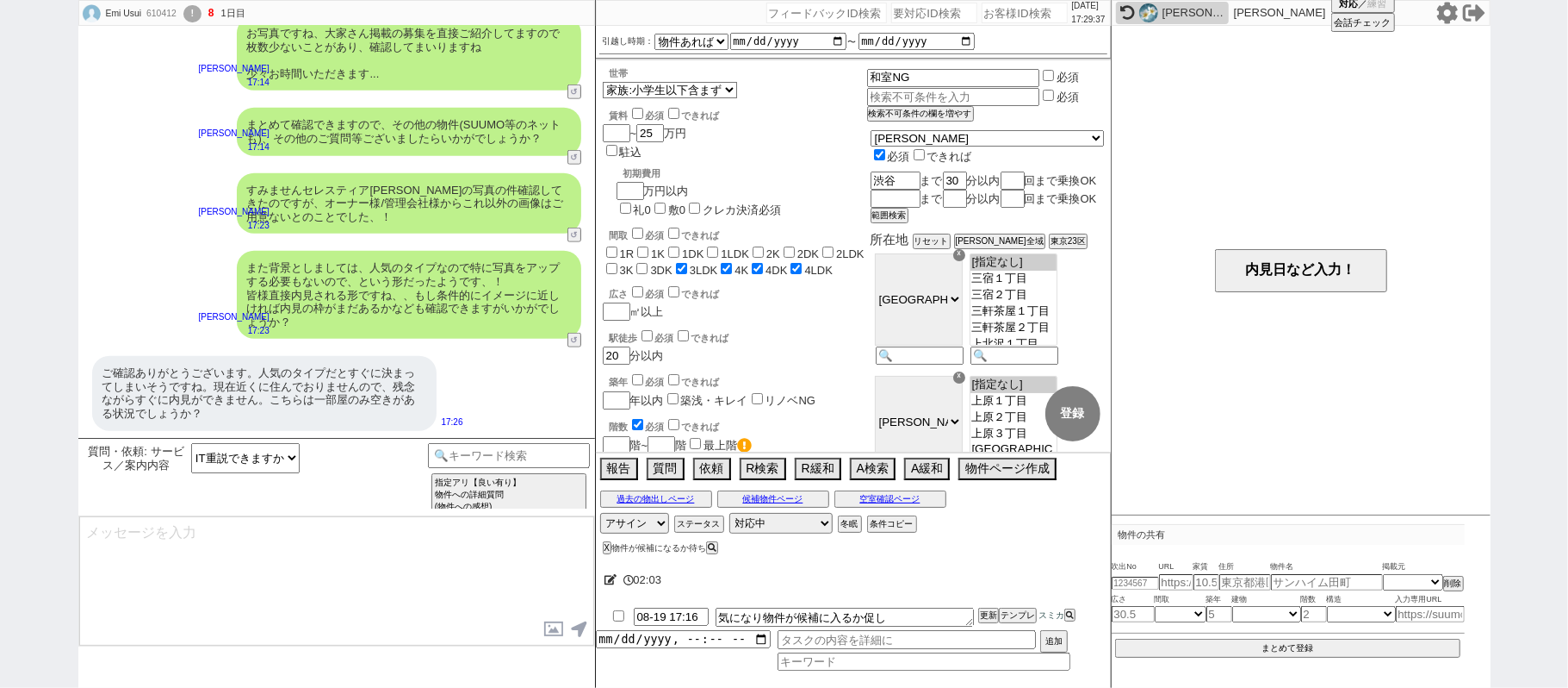
type textarea "@@ご事情ありがとうございます、 そうしましたらオンラインでのご案内 -> 申込みの進め方はいかがでしょうか? ご時世ということもあり最近はリクエストも大変多…"
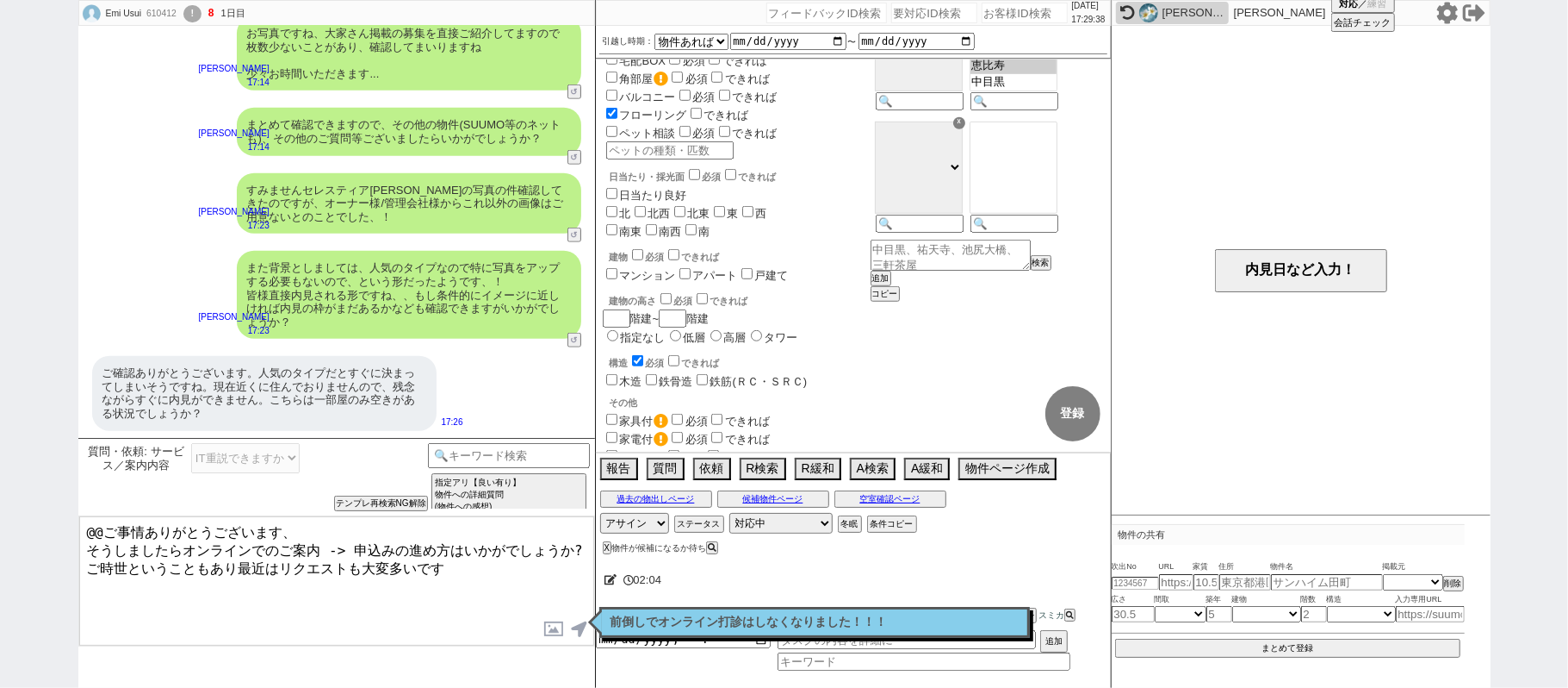
scroll to position [1112, 0]
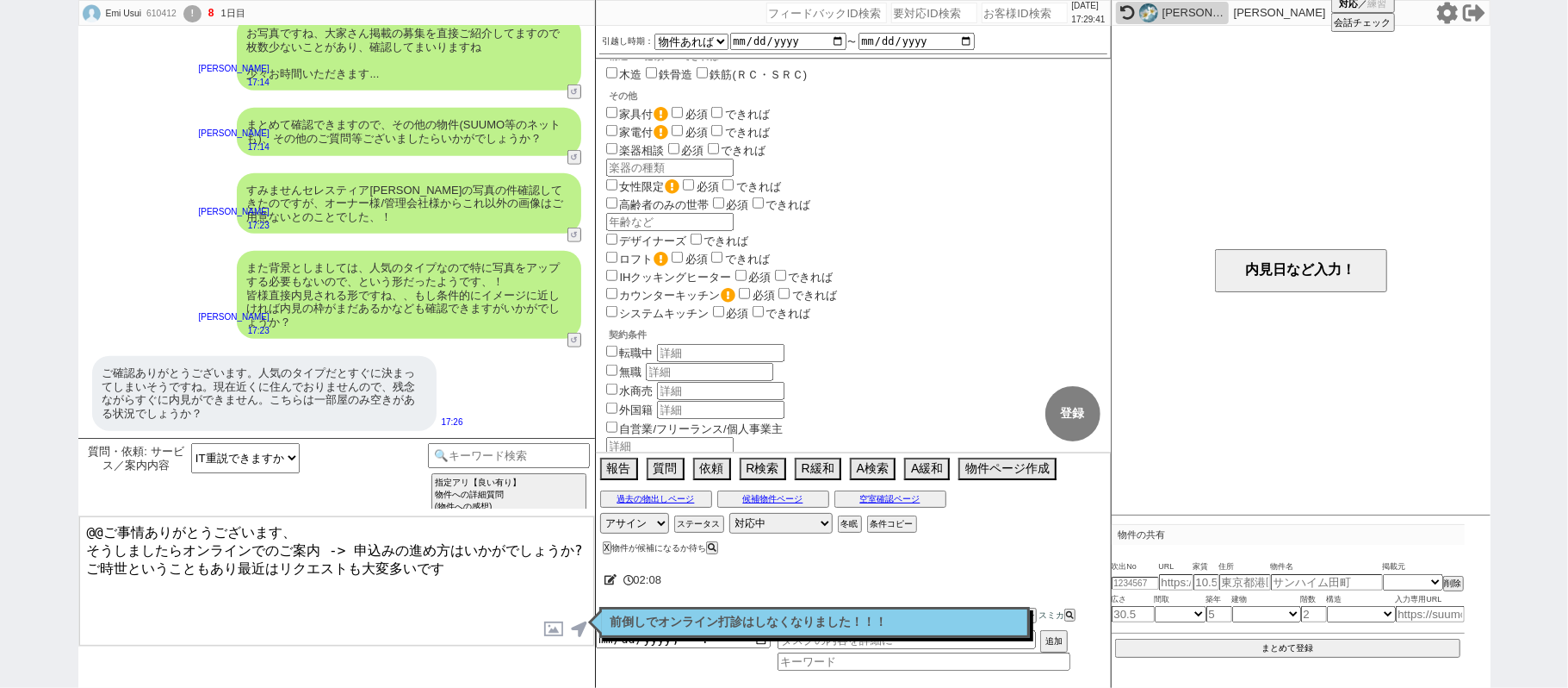
click at [632, 497] on label "遠方" at bounding box center [631, 503] width 23 height 13
click at [618, 496] on input "遠方" at bounding box center [611, 501] width 11 height 11
checkbox input "true"
click at [1064, 413] on button "登録" at bounding box center [1073, 413] width 55 height 55
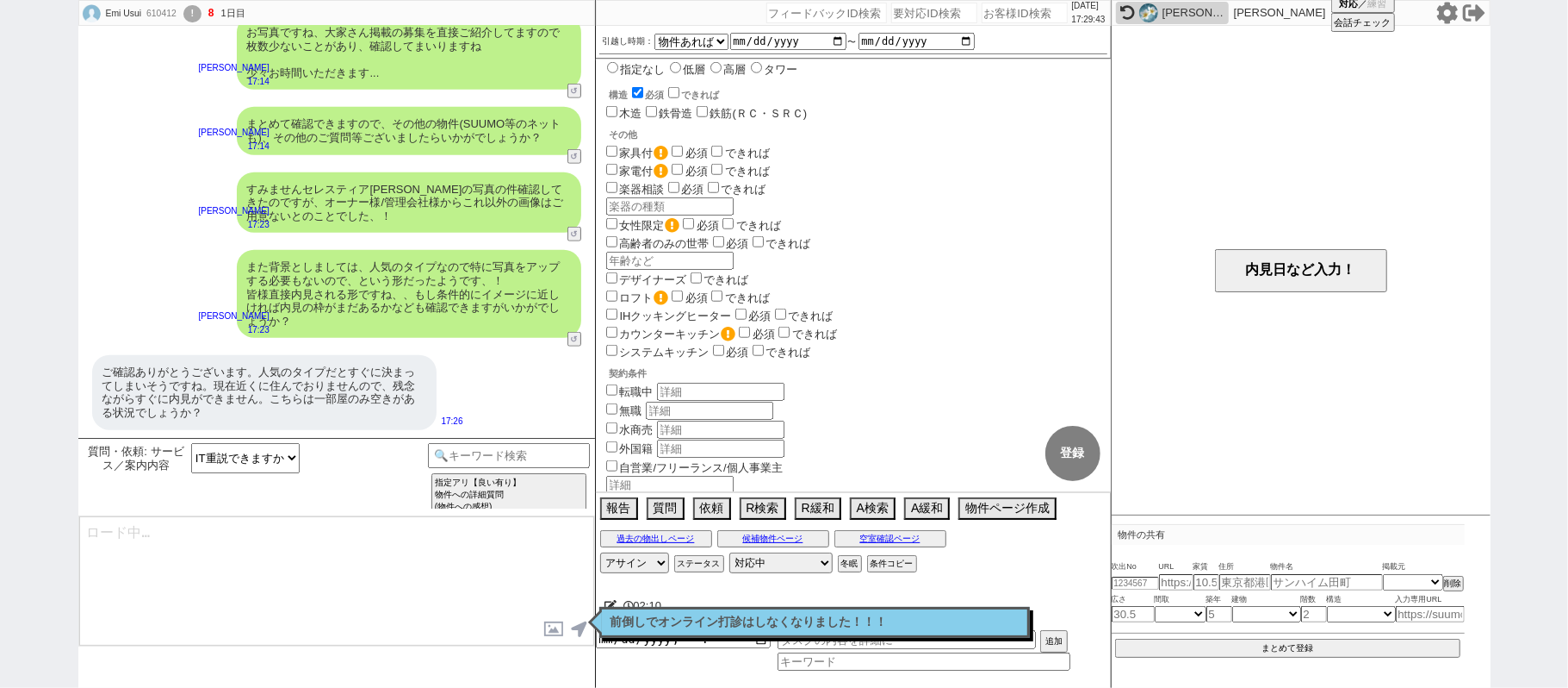
type textarea "@@ご事情ありがとうございます、 そうしましたらオンラインでのご案内 -> 申込みの進め方はいかがでしょうか? ご時世ということもあり最近はリクエストも大変多…"
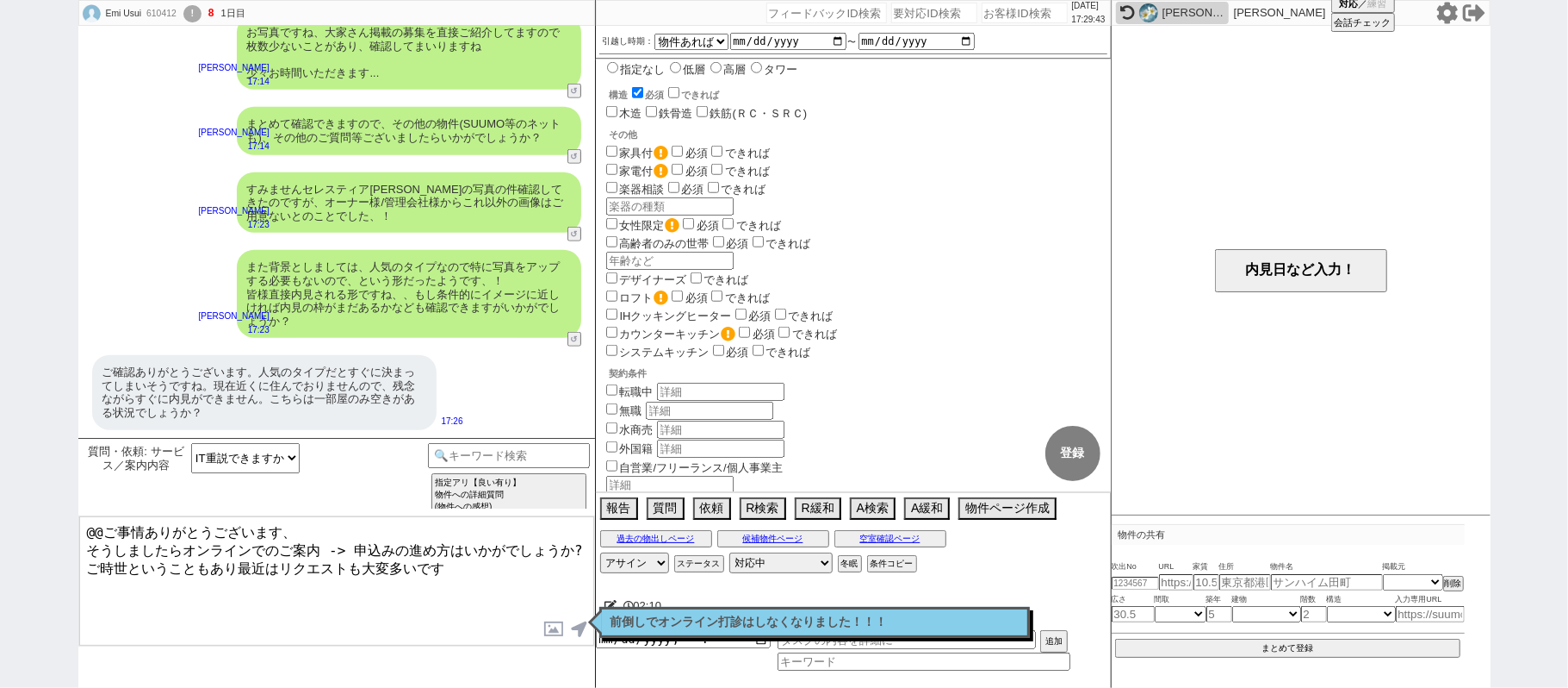
select select "12"
select select "13"
select select "48"
select select "[DATE]"
select select "62"
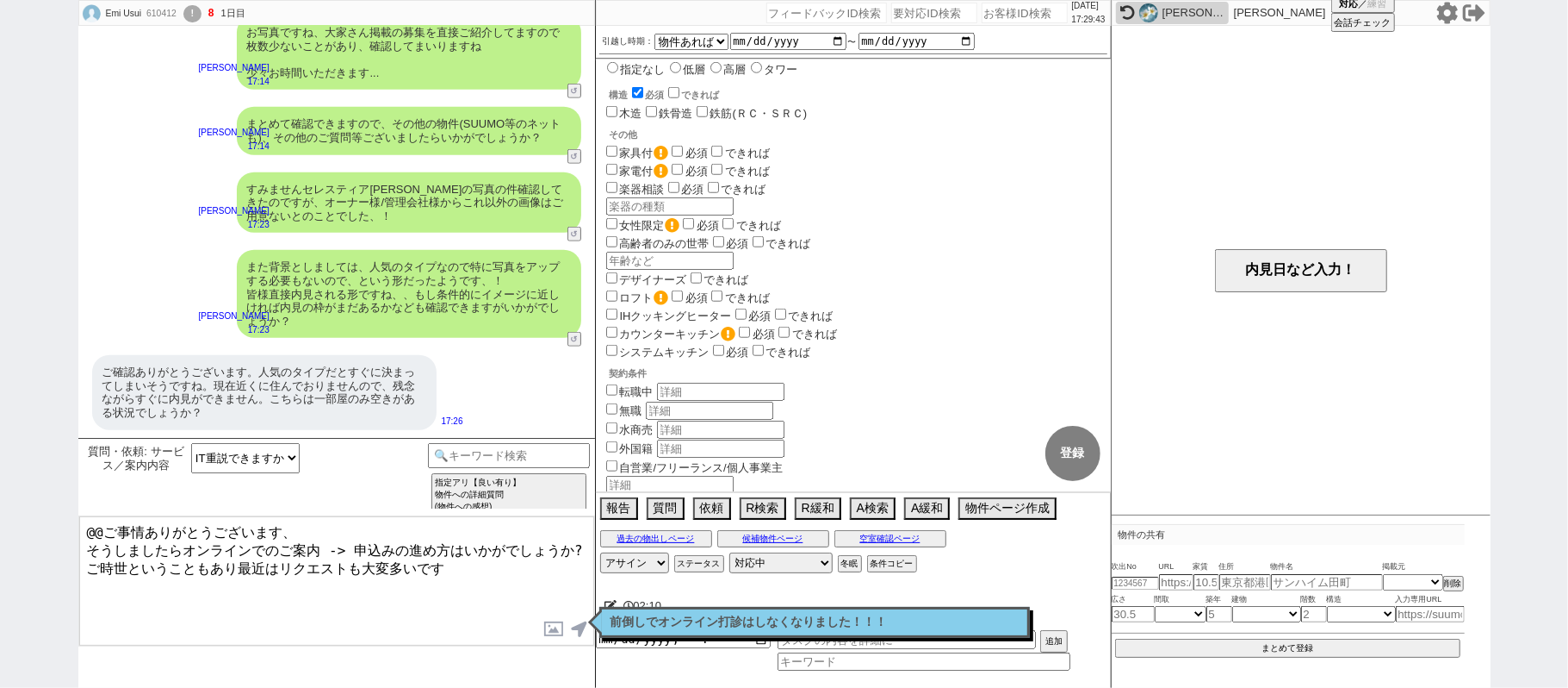
select select "1528"
paste textarea "セレスティア大蔵"
paste textarea "[URL][DOMAIN_NAME]"
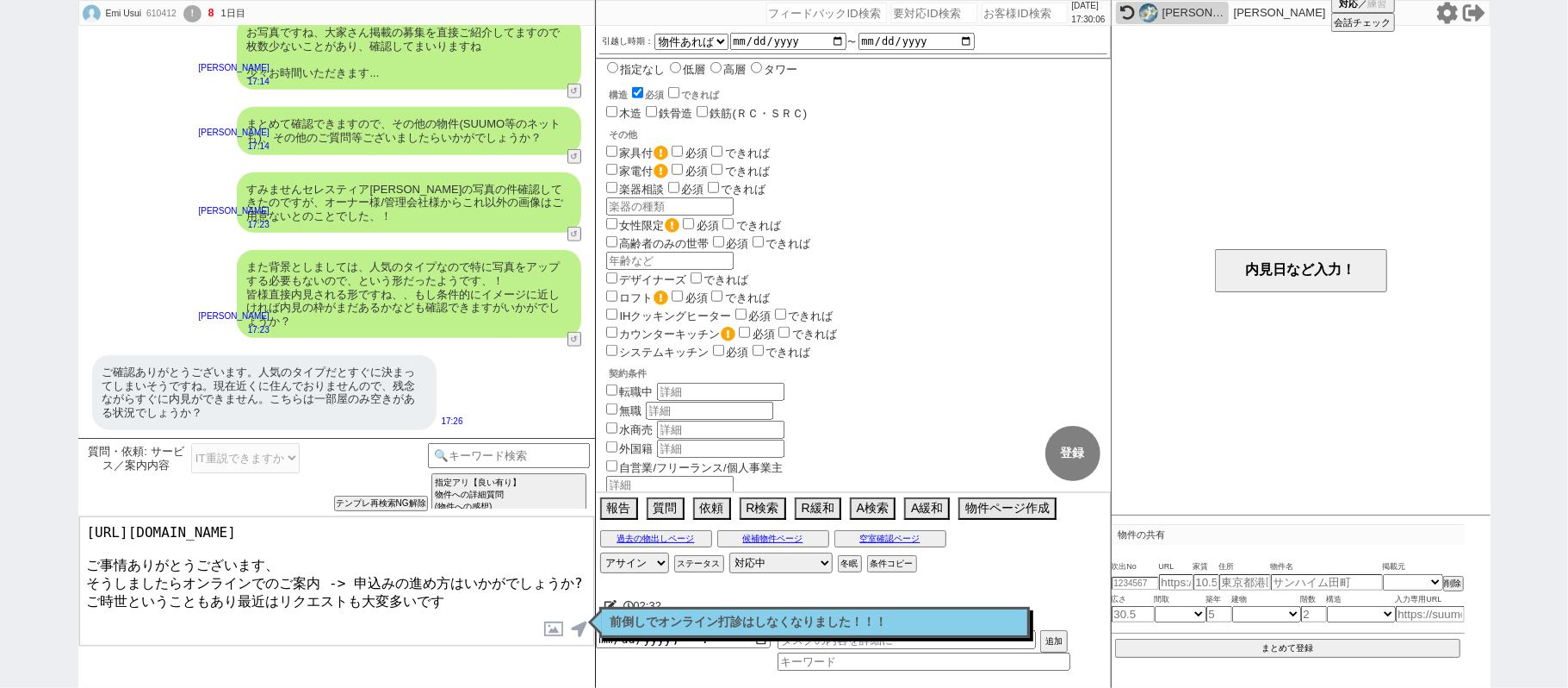
click at [138, 521] on textarea "https://tools.sumika.live/pages/l4llhk6 ご事情ありがとうございます、 そうしましたらオンラインでのご案内 -> 申込み…" at bounding box center [336, 581] width 515 height 130
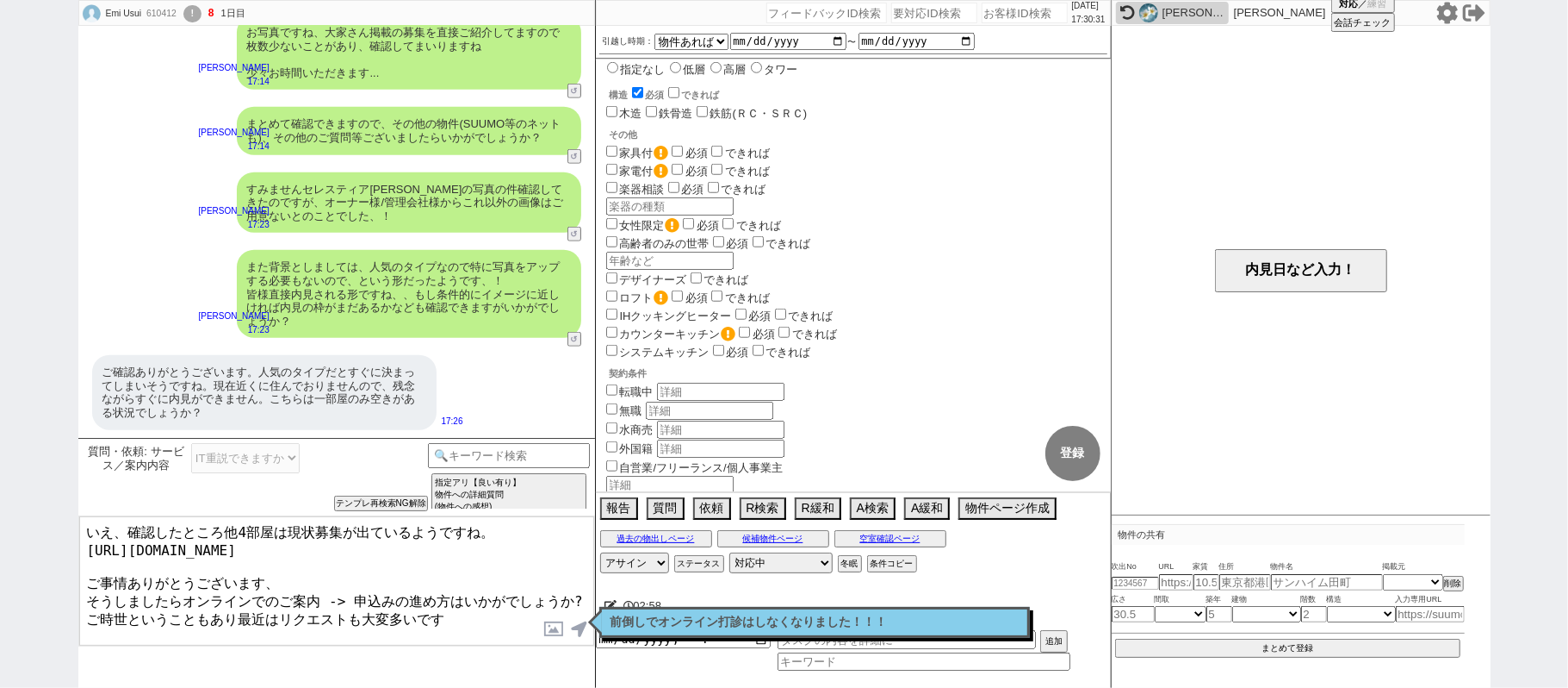
click at [91, 569] on textarea "いえ、確認したところ他4部屋は現状募集が出ているようですね。 https://tools.sumika.live/pages/l4llhk6 ご事情ありがとう…" at bounding box center [336, 581] width 515 height 130
click at [284, 577] on textarea "いえ、確認したところ他4部屋は現状募集が出ているようですね。 https://tools.sumika.live/pages/l4llhk6 ご事情ありがとう…" at bounding box center [336, 581] width 515 height 130
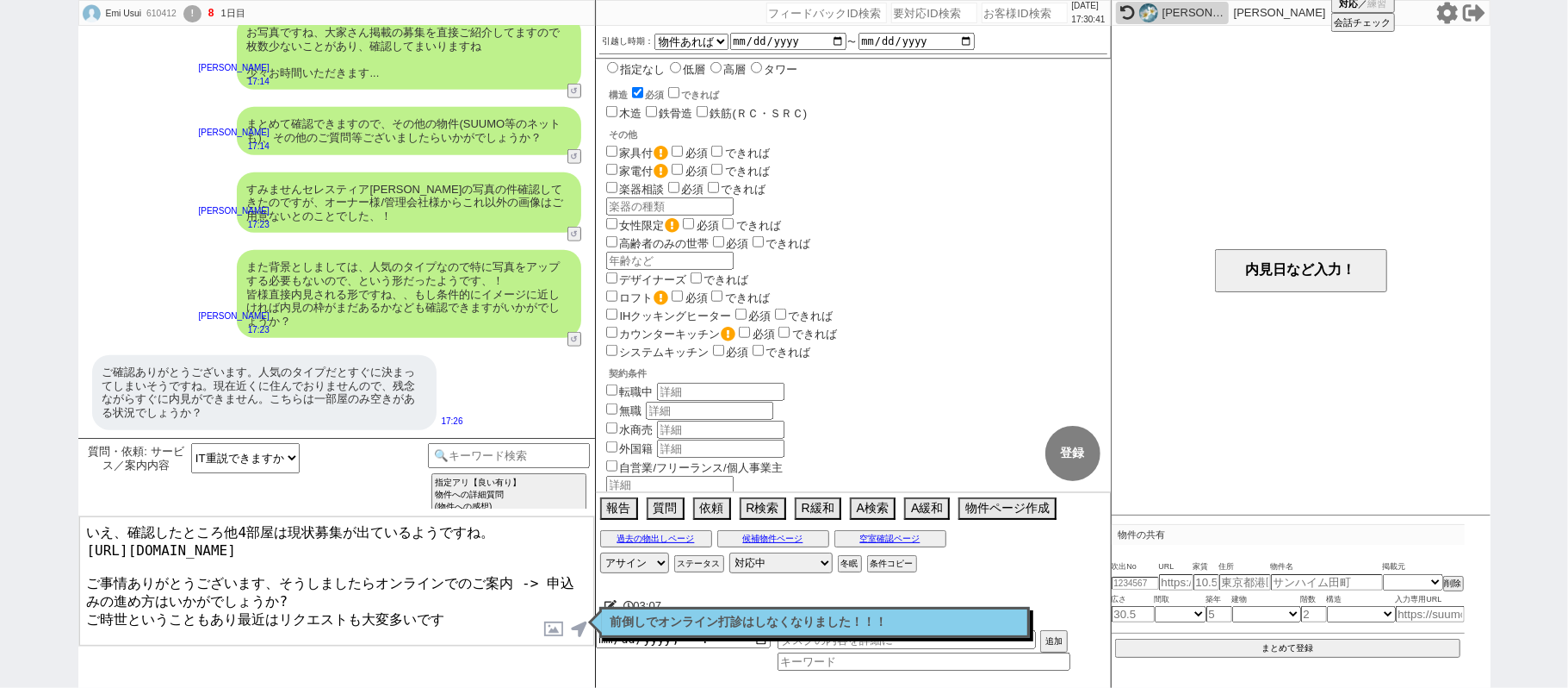
click at [134, 574] on textarea "いえ、確認したところ他4部屋は現状募集が出ているようですね。 https://tools.sumika.live/pages/l4llhk6 ご事情ありがとう…" at bounding box center [336, 581] width 515 height 130
click at [359, 602] on textarea "いえ、確認したところ他4部屋は現状募集が出ているようですね。 https://tools.sumika.live/pages/l4llhk6 ご事情もありがと…" at bounding box center [336, 581] width 515 height 130
type textarea "いえ、確認したところ他4部屋は現状募集が出ているようですね。 https://tools.sumika.live/pages/l4llhk6 ご事情もありがと…"
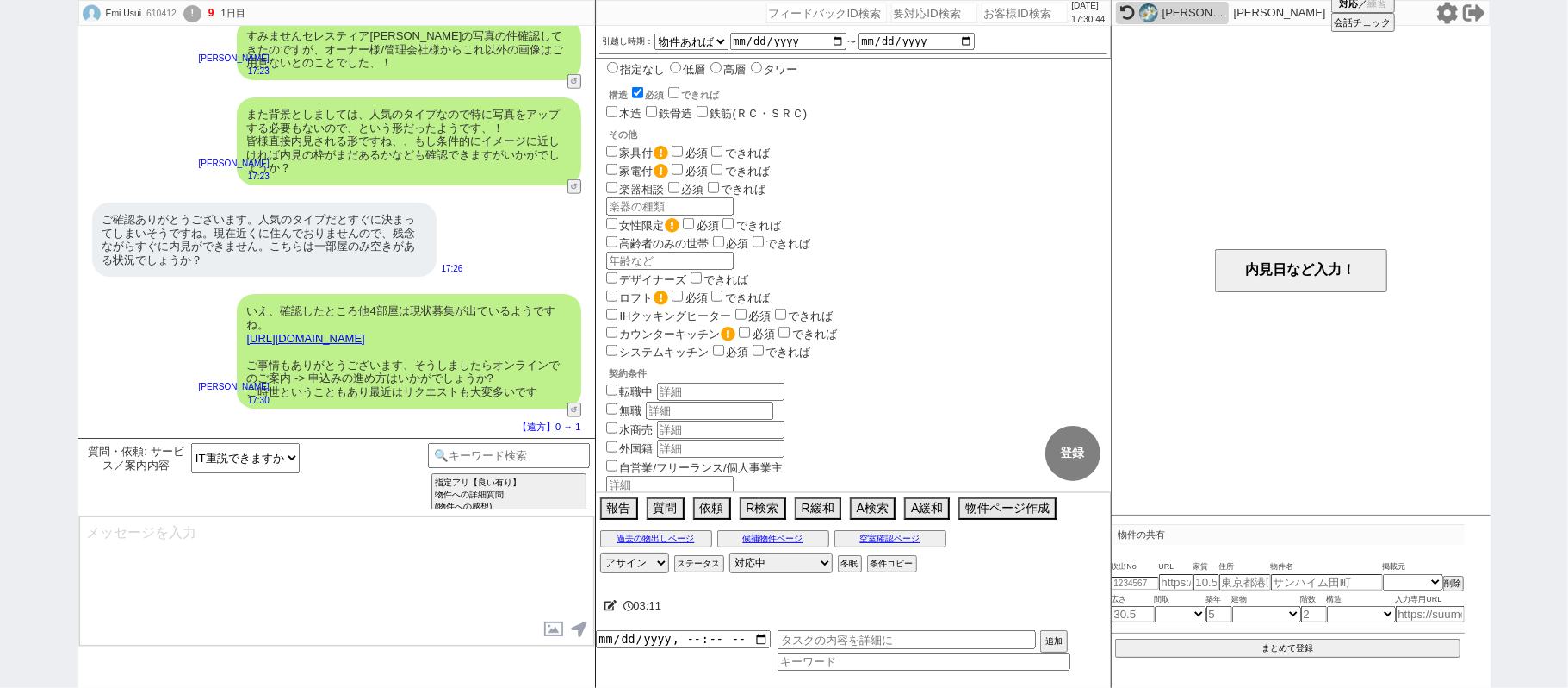
scroll to position [1029, 0]
type textarea "ZOOM等のビデオ通話でお客様と担当をつなぎ、まずは色々と物件のご紹介と回る物件を相談します。 その後、ルートを決めて物件を回り、ビデオ通話を通じて物件の中を…"
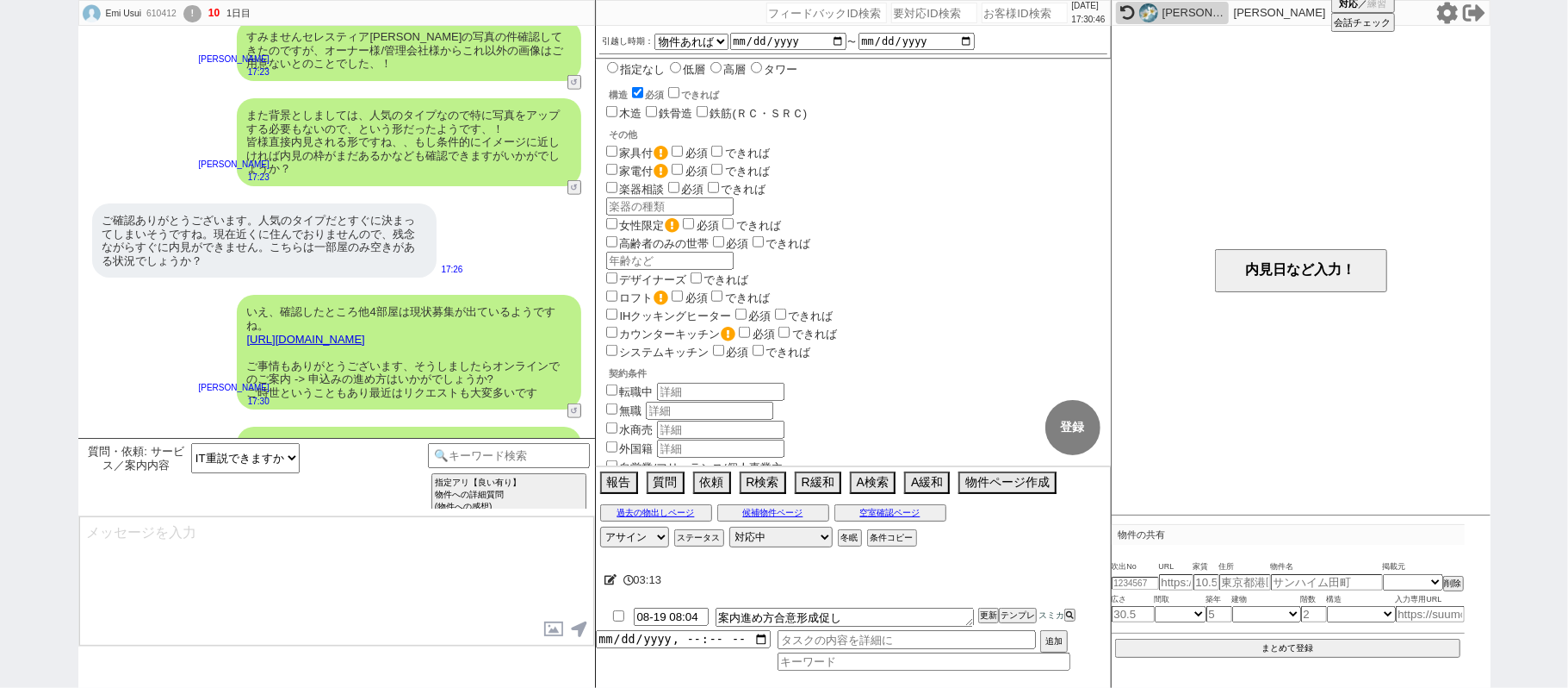
scroll to position [1121, 0]
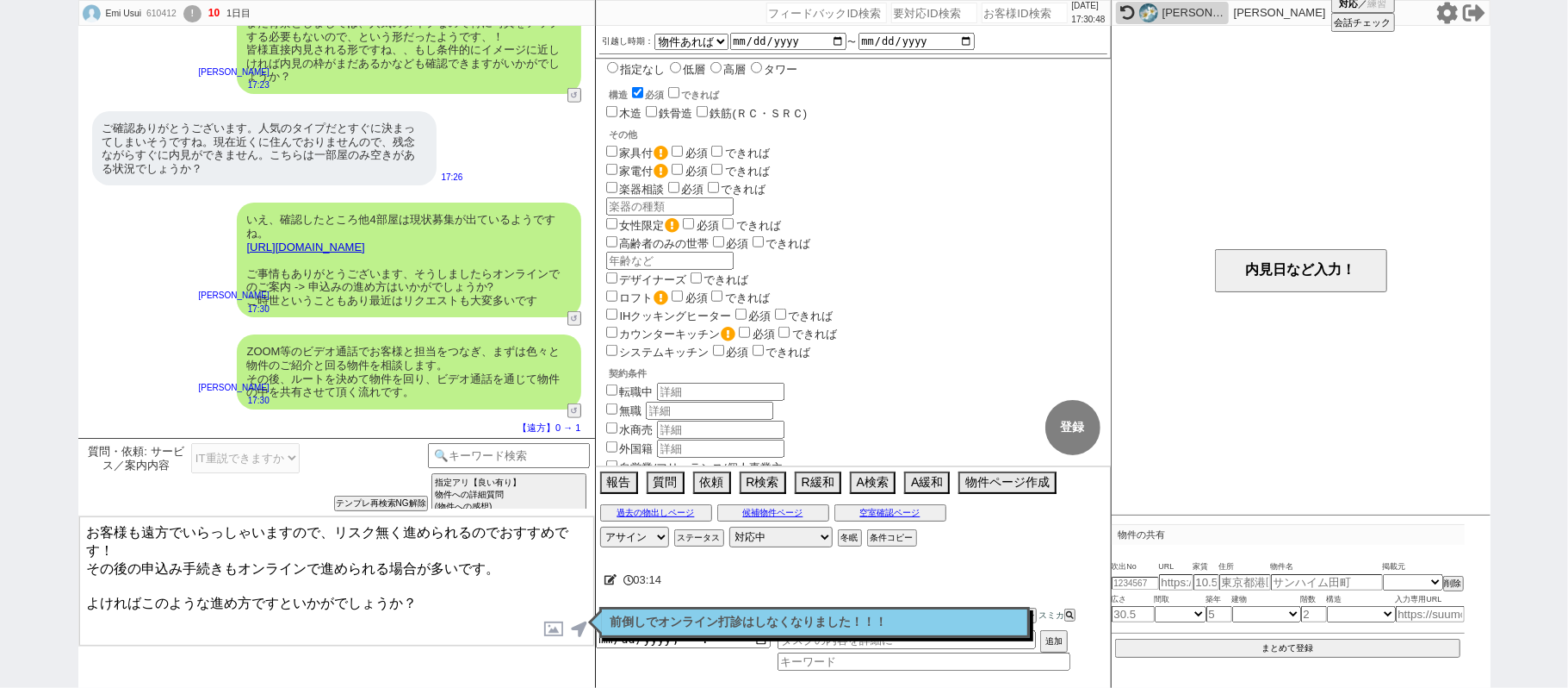
type textarea "お客様も遠方でいらっしゃいますので、リスク無く進められるのでおすすめです！ その後の申込み手続きもオンラインで進められる場合が多いです。 よければこのような進…"
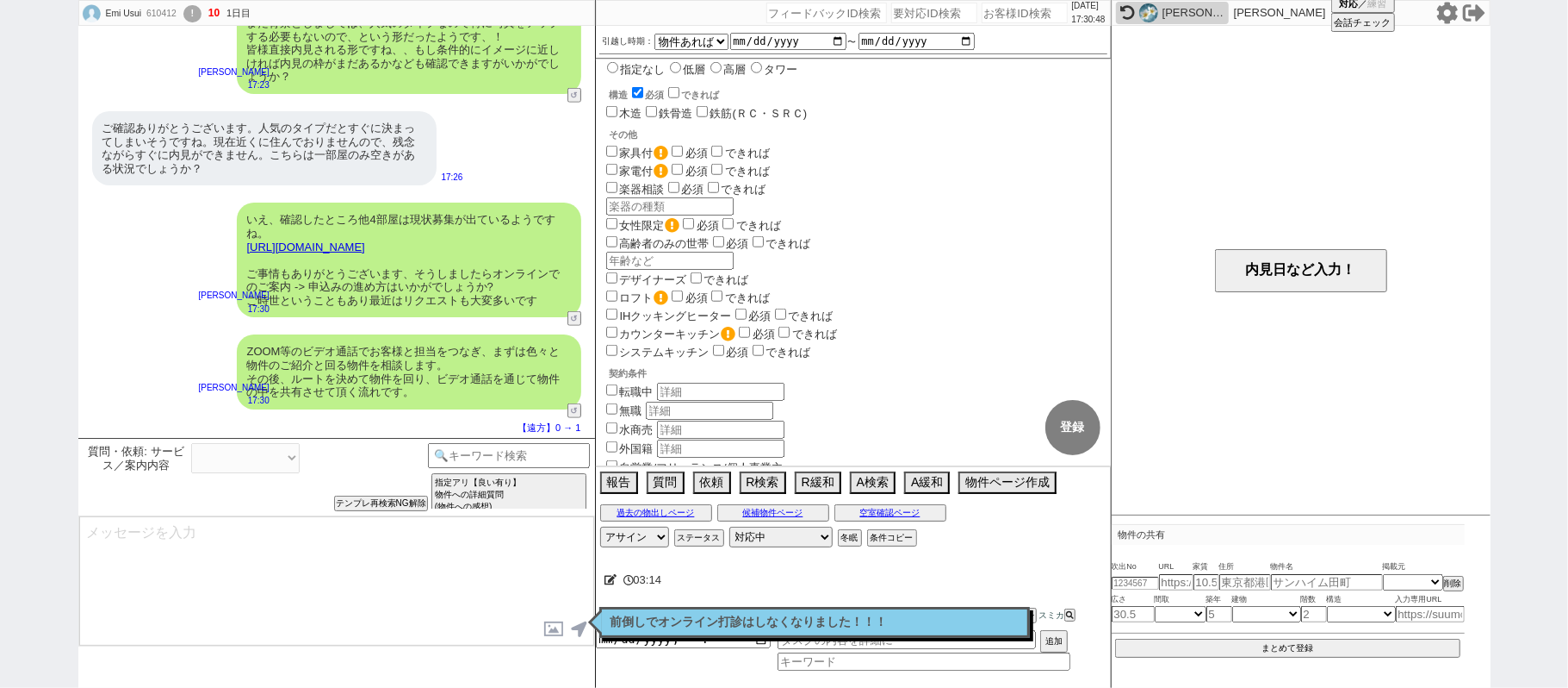
select select
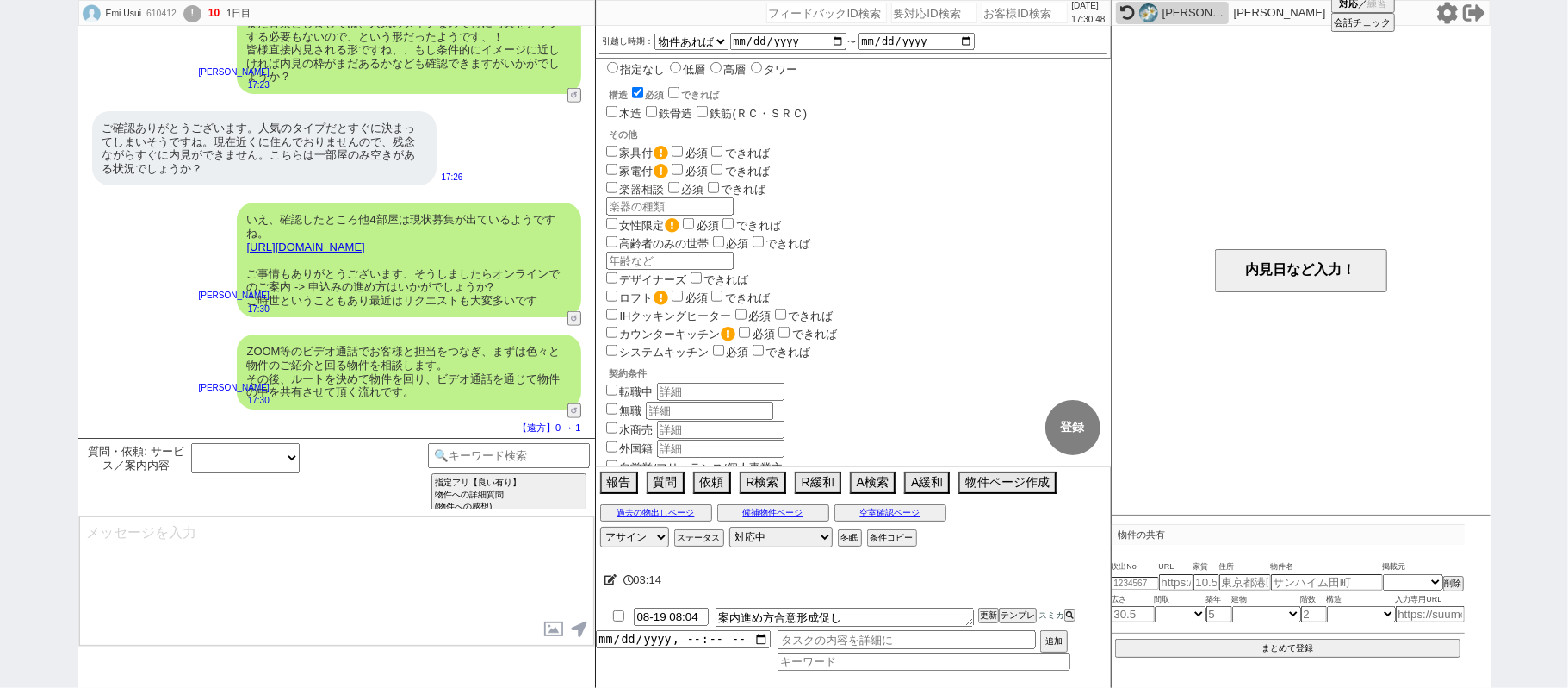
scroll to position [1239, 0]
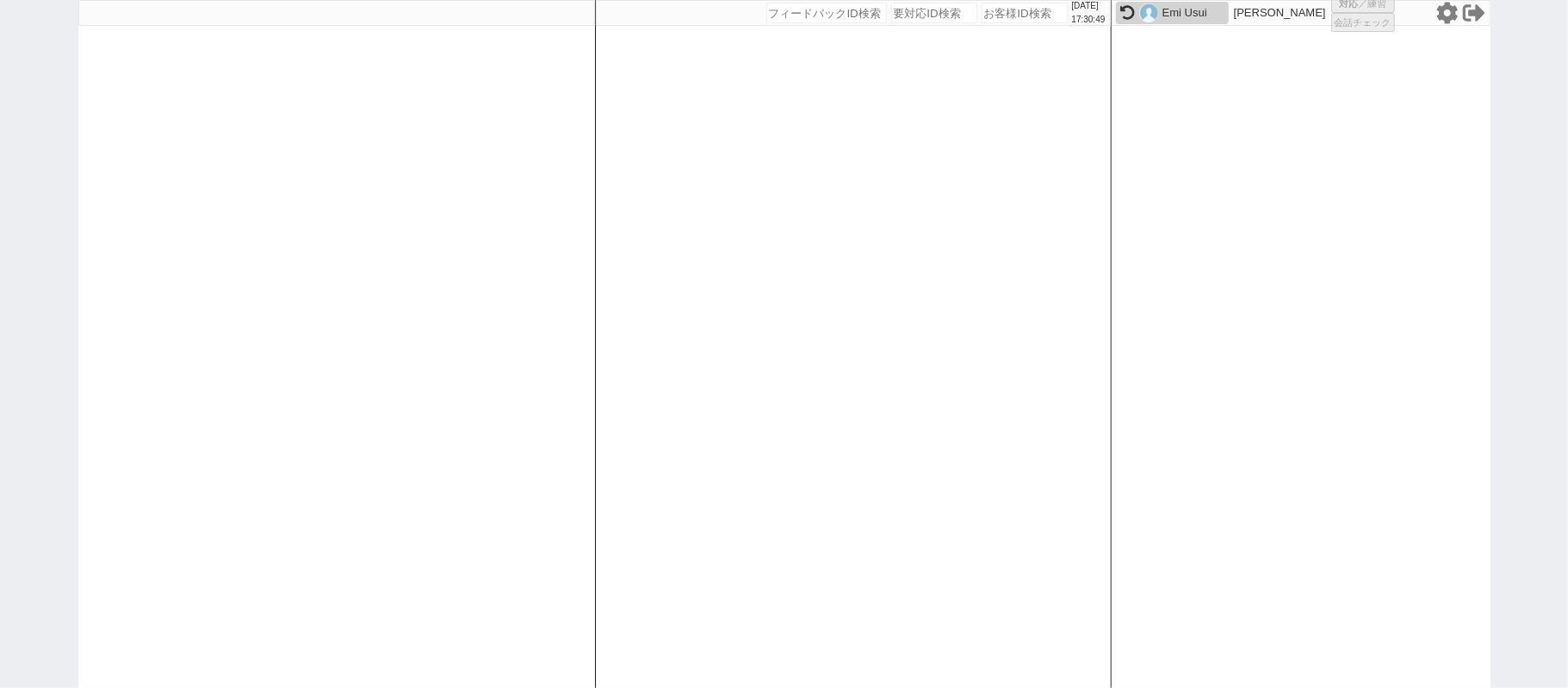
select select "1"
select select "2"
select select
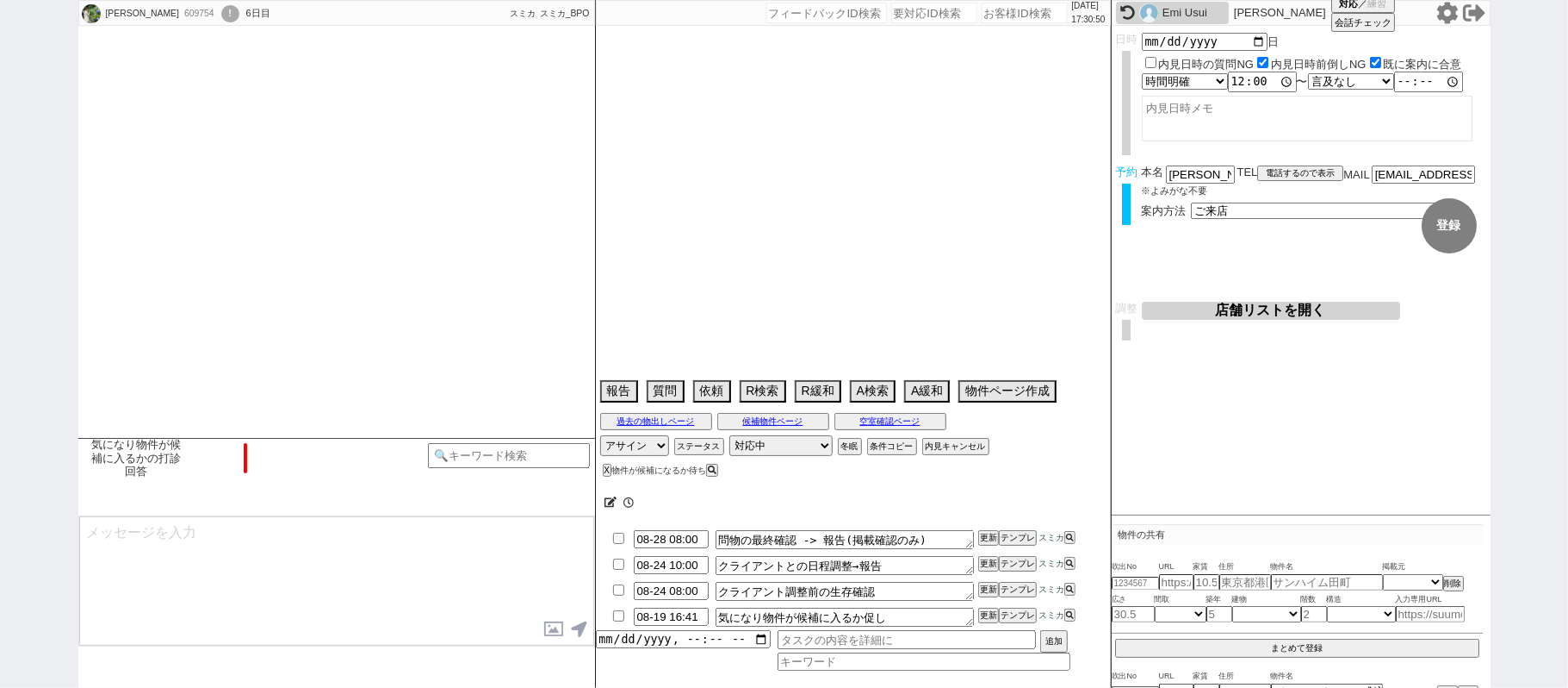
scroll to position [704, 0]
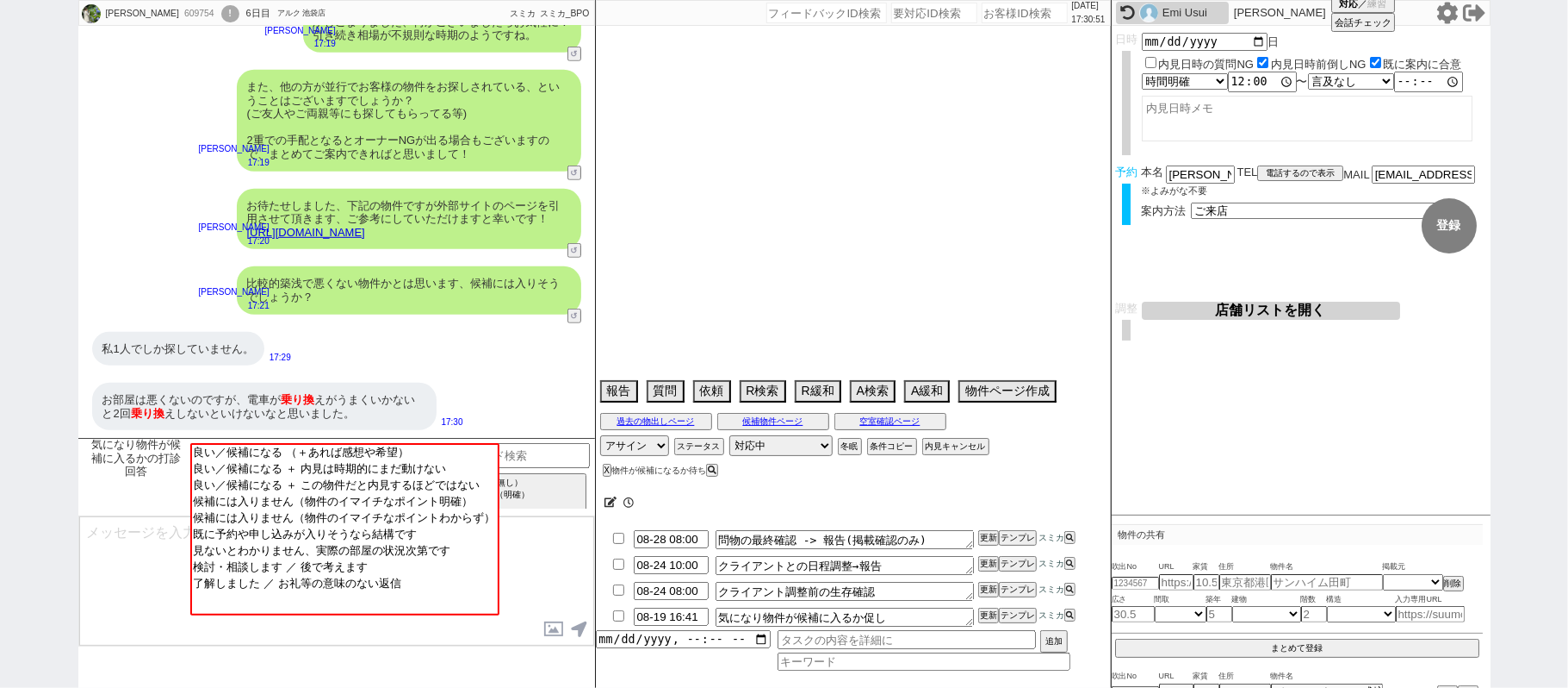
type textarea "他社なし"
select select "2025"
select select "9"
select select "27"
select select "0"
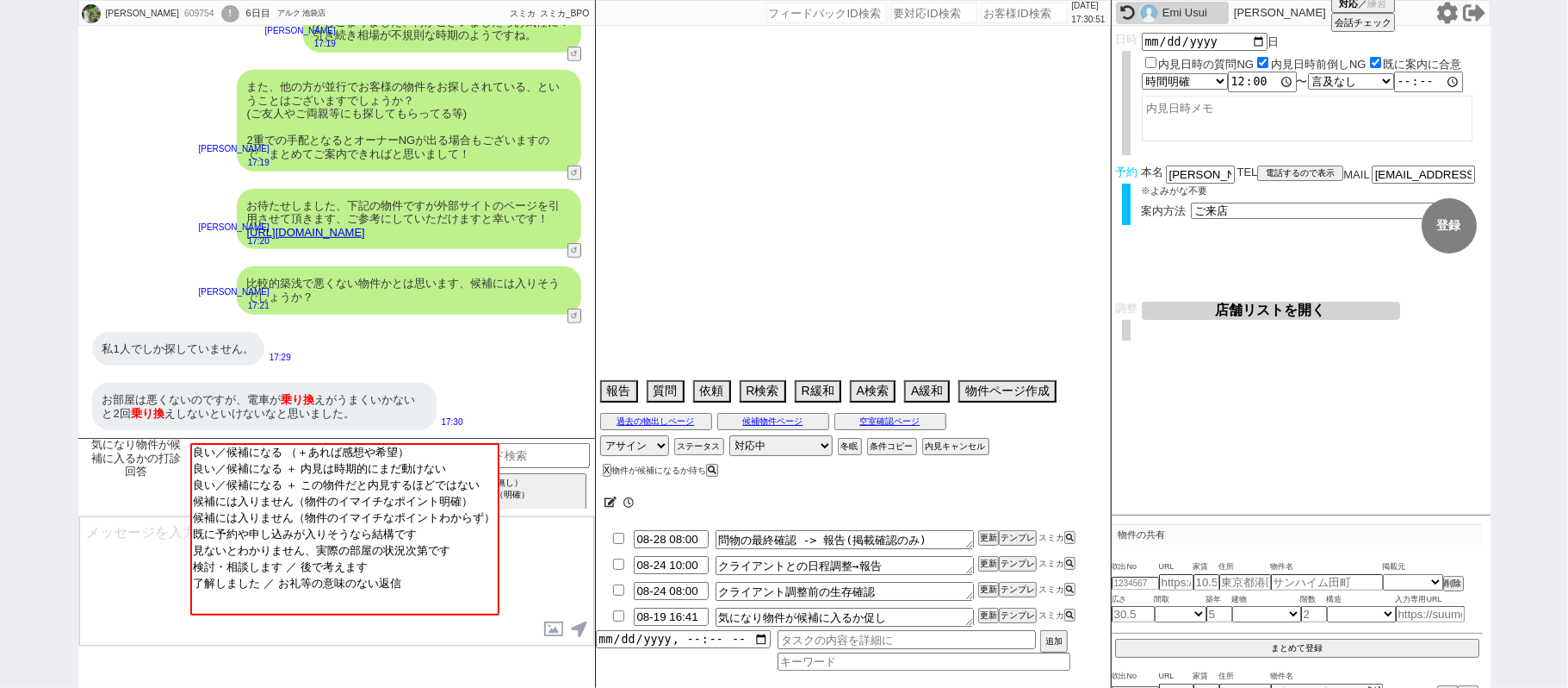
select select "60"
select select "59"
select select "75"
select select "14"
select select "819"
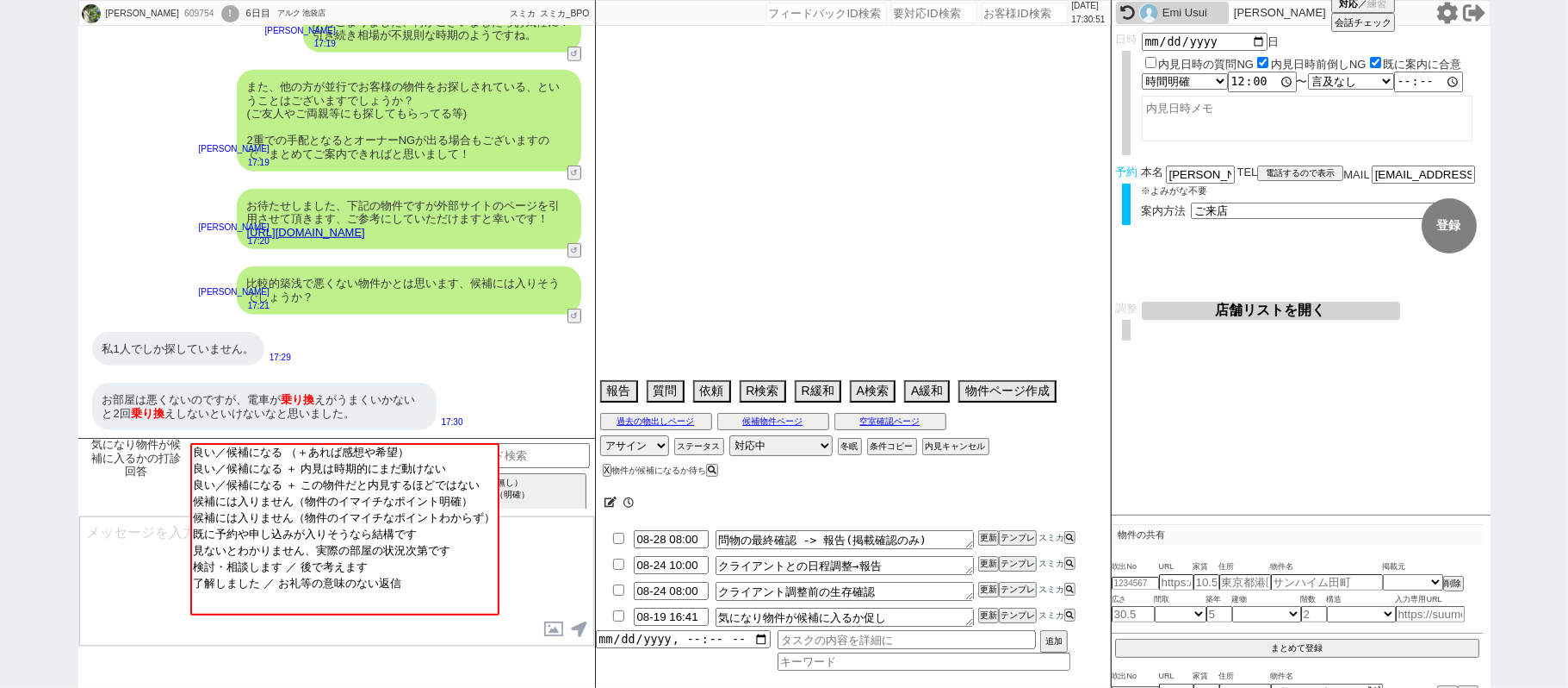
select select "62"
select select "1510"
select select "65"
select select "1577"
select select "23"
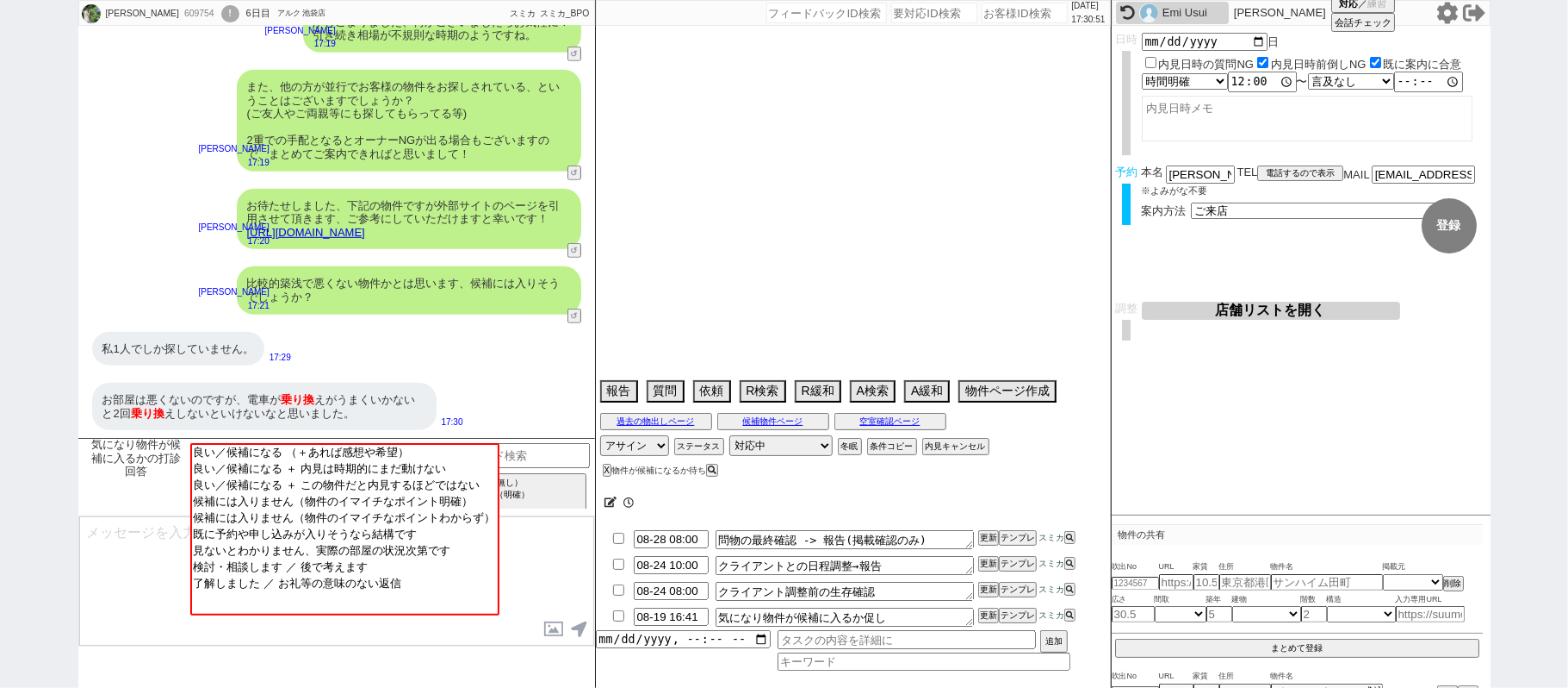
select select "733"
select select "67"
select select "64"
select select "1559"
select select "63"
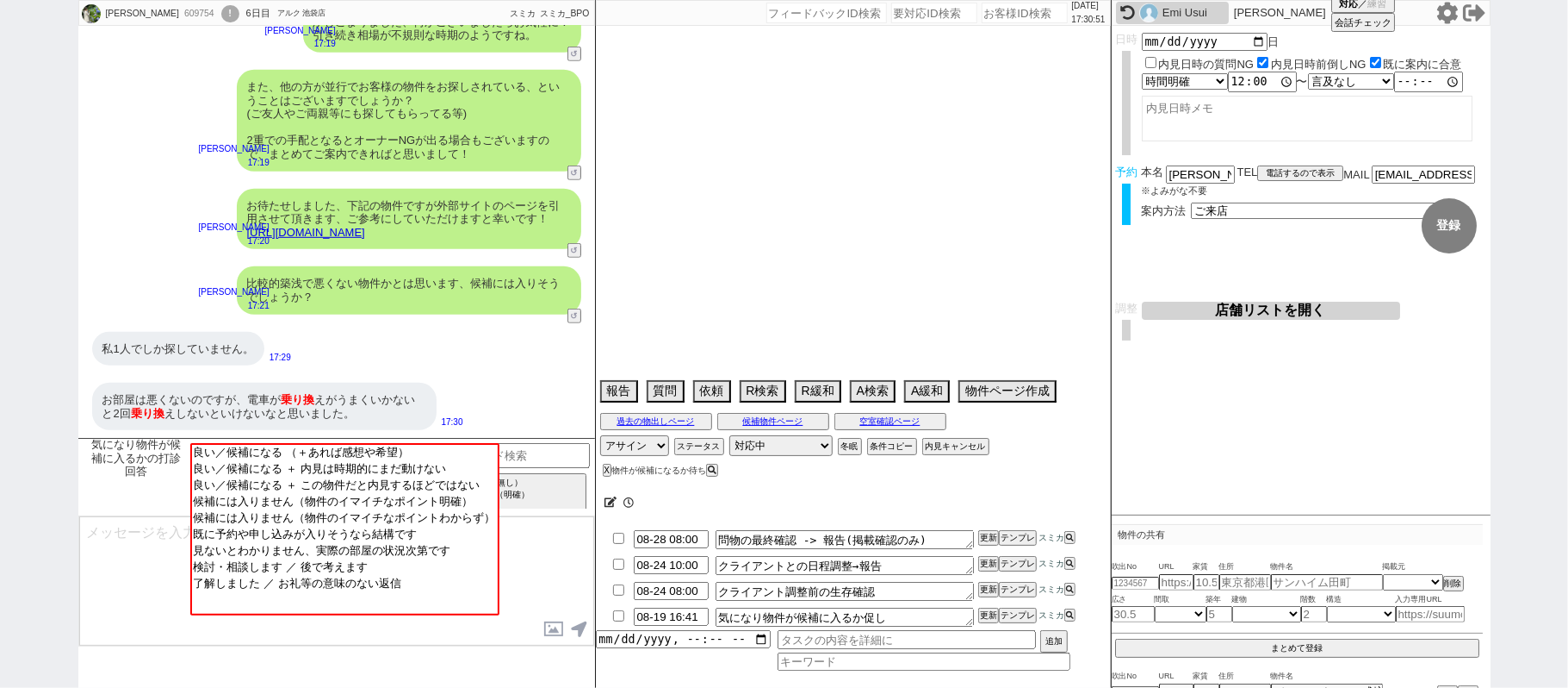
select select "70"
select select "1685"
select select "69"
select select "66"
select select "71"
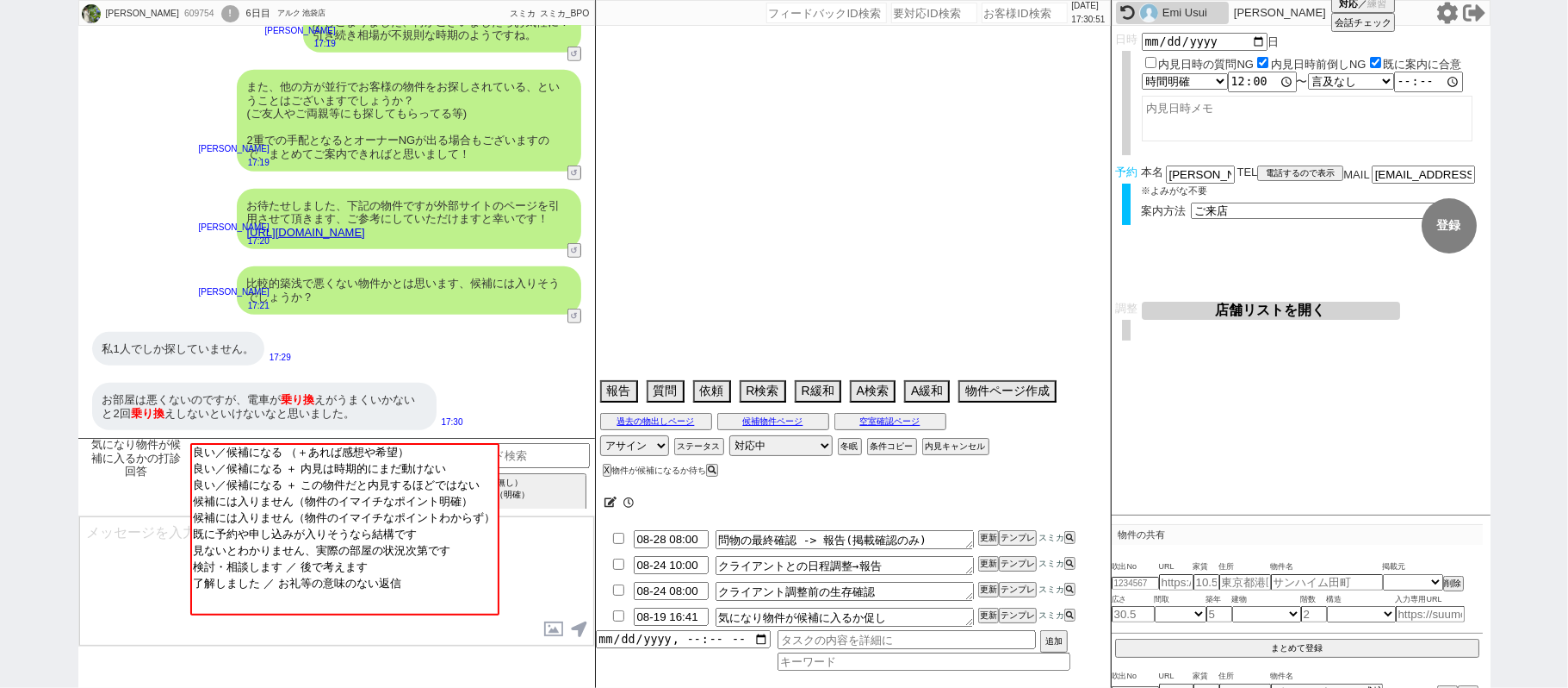
select select "68"
select select "1640"
select select "48"
select select "47"
select select "50"
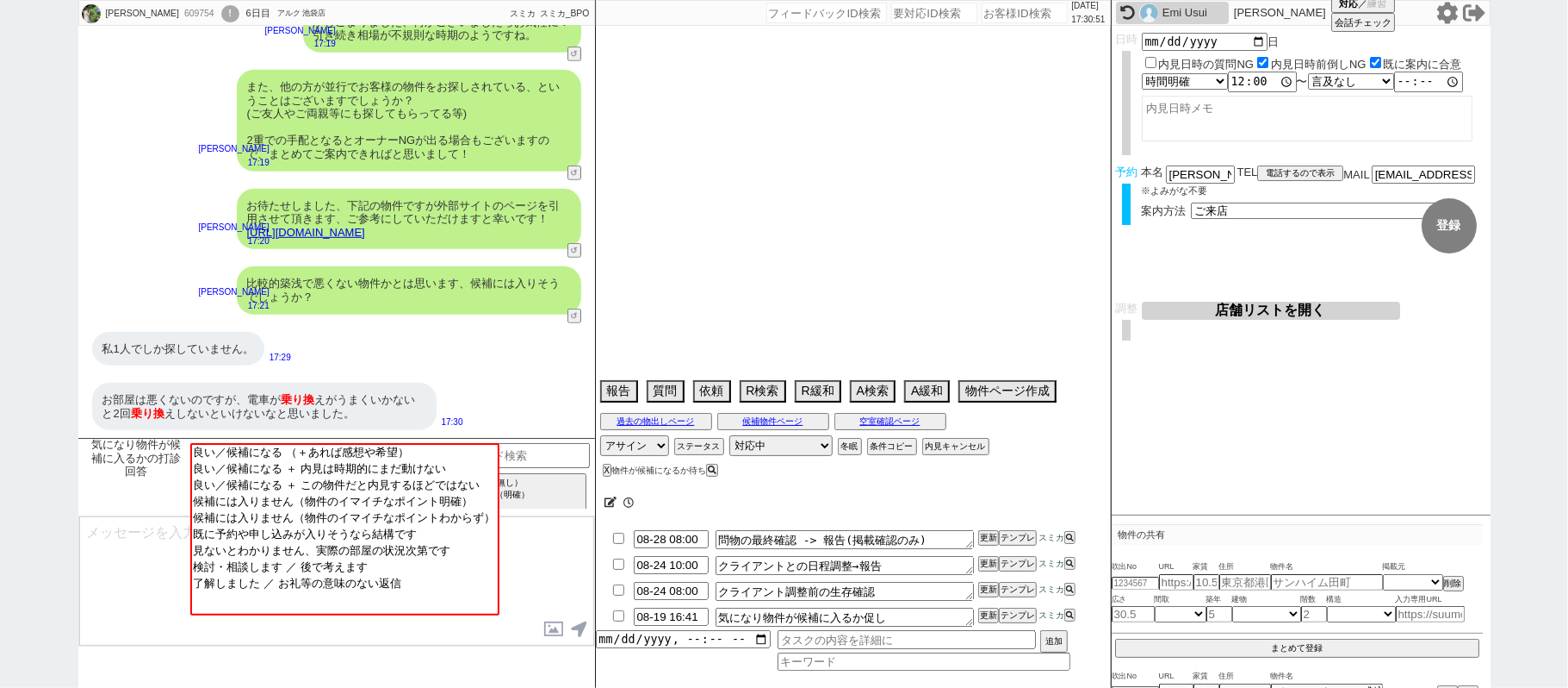
select select "53"
select select "74"
select select "56"
select select "25"
select select "3117"
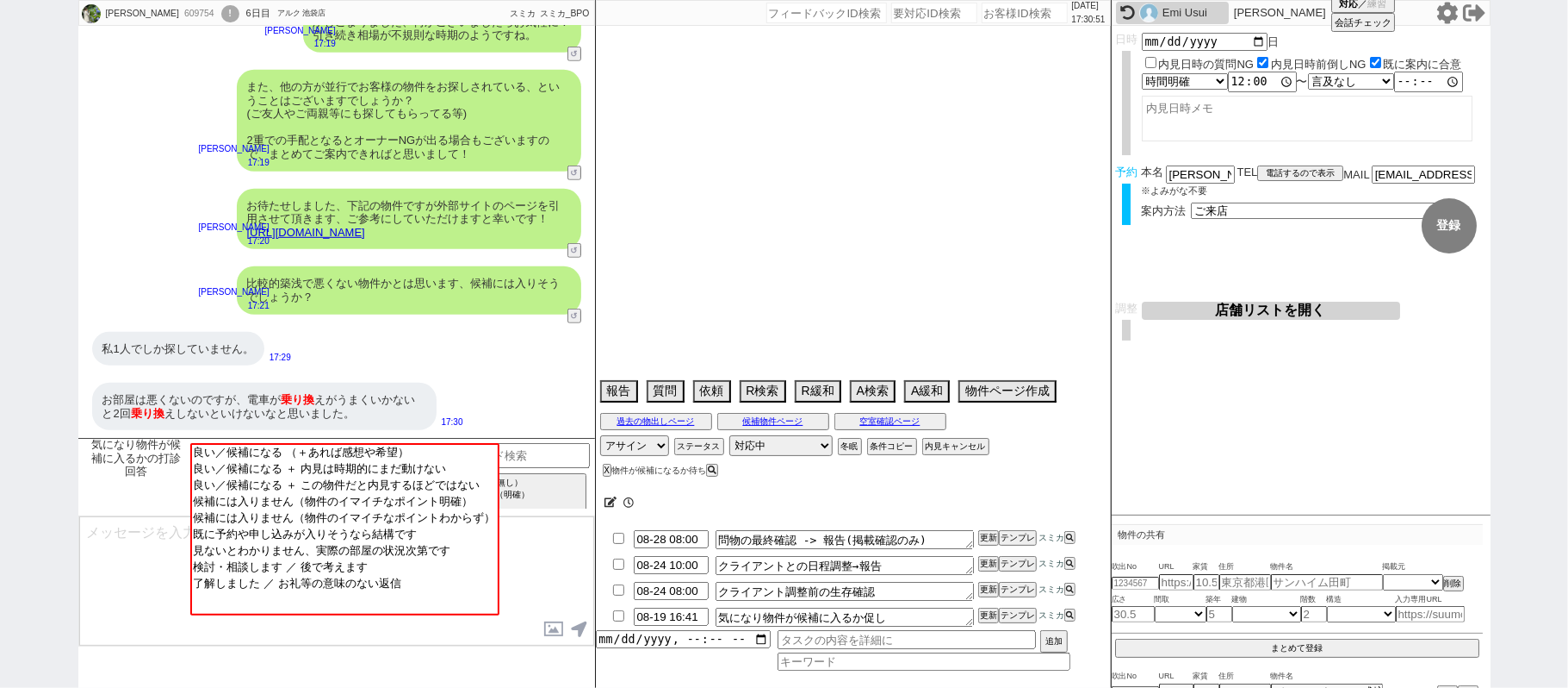
select select "44"
select select "52"
select select "7"
select select "55"
select select "12"
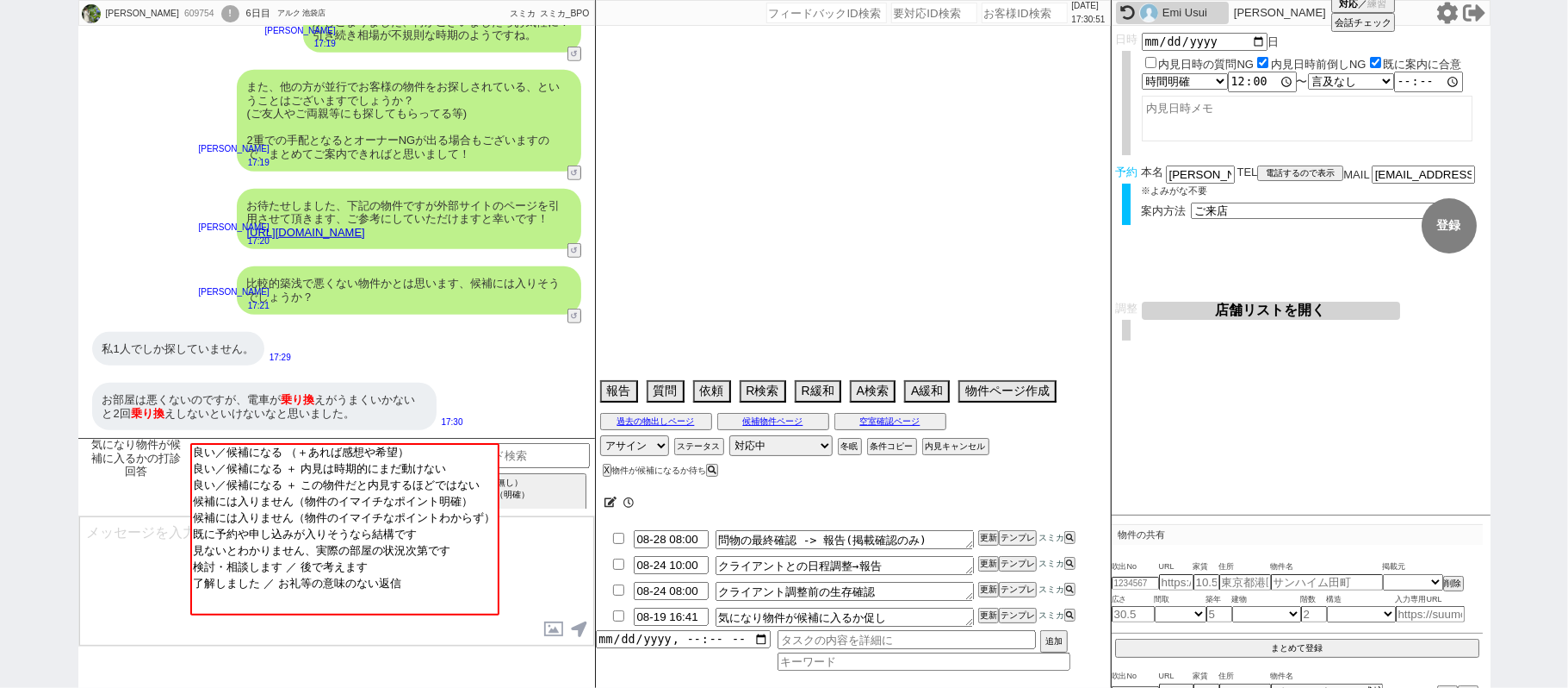
select select "11"
select select "38"
select select "77"
select select "61"
select select "72"
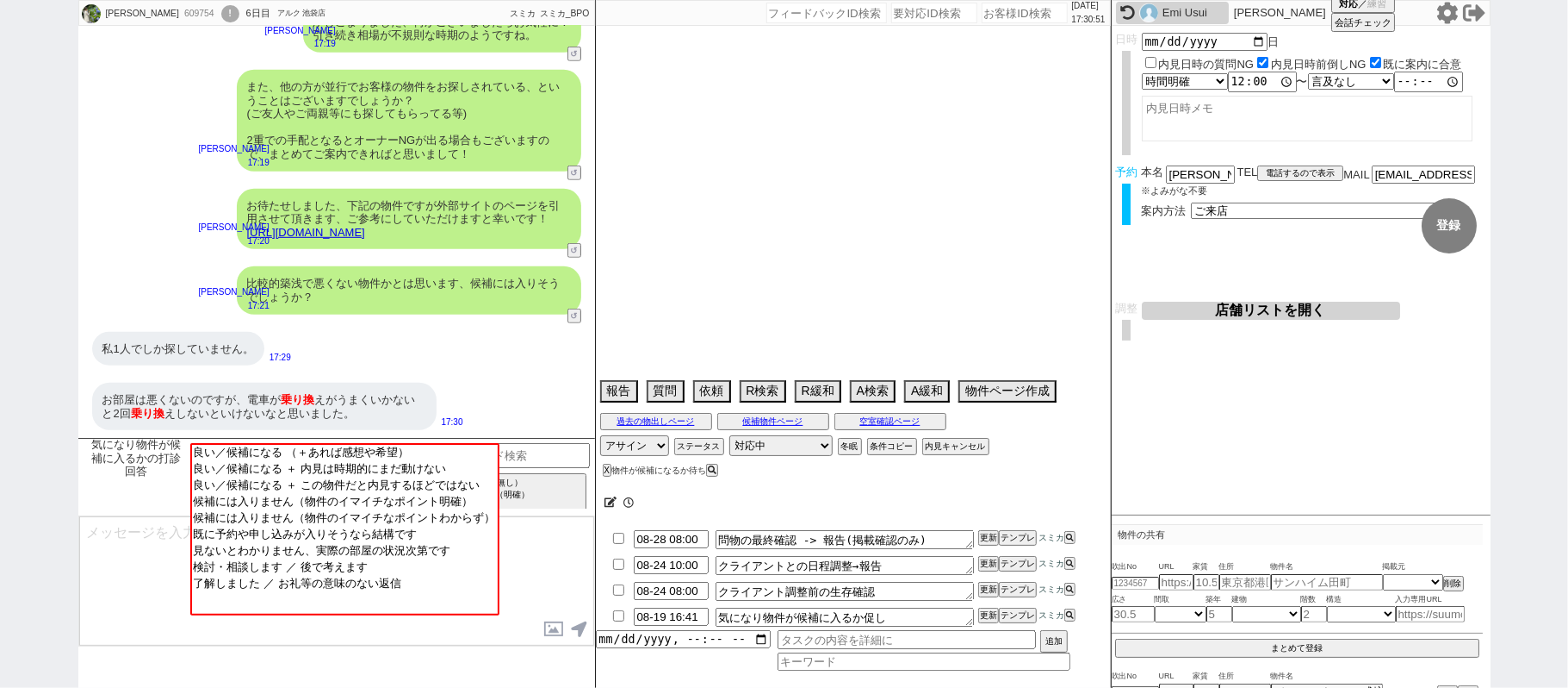
select select "1747"
select select "15"
select select "54"
select select "35"
select select "29"
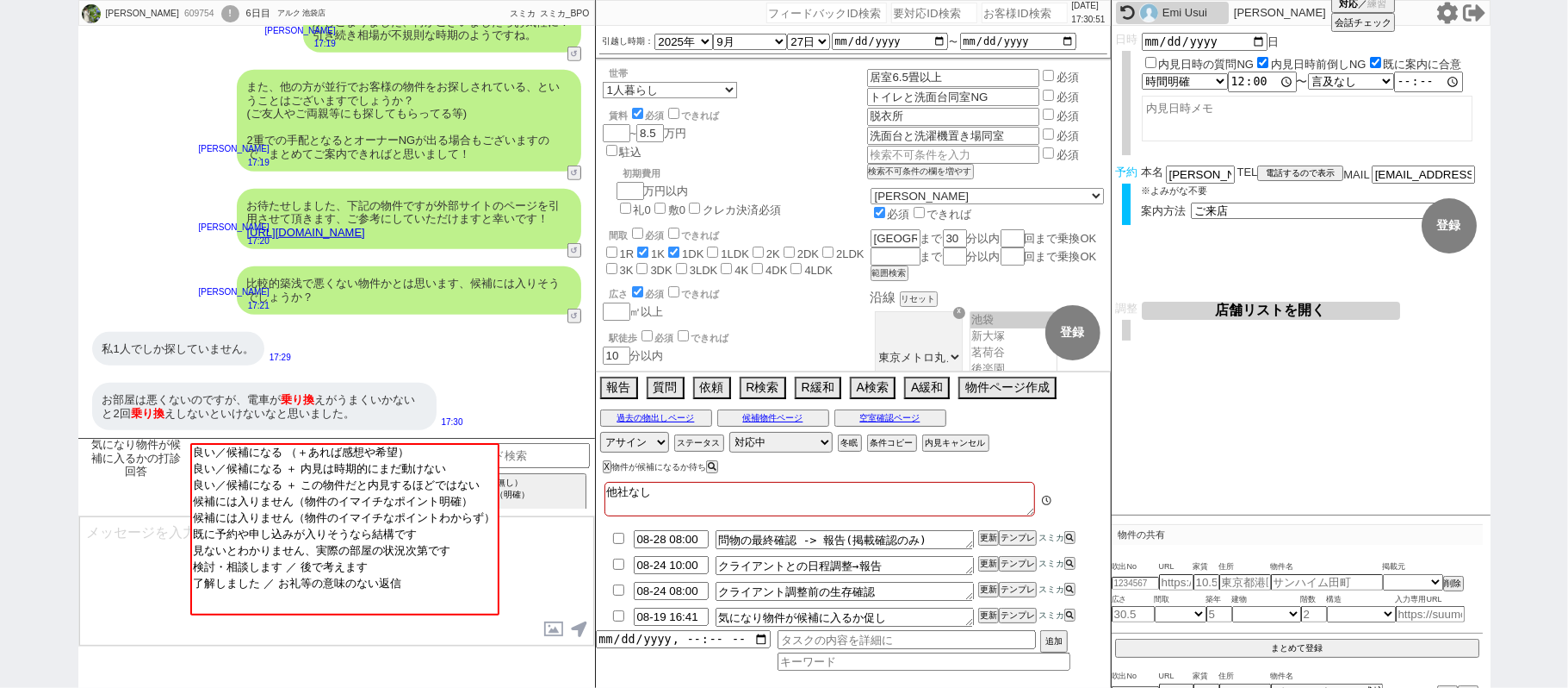
scroll to position [343, 0]
click at [365, 226] on link "https://suumo.jp/chintai/bc_100455223571/" at bounding box center [306, 232] width 118 height 13
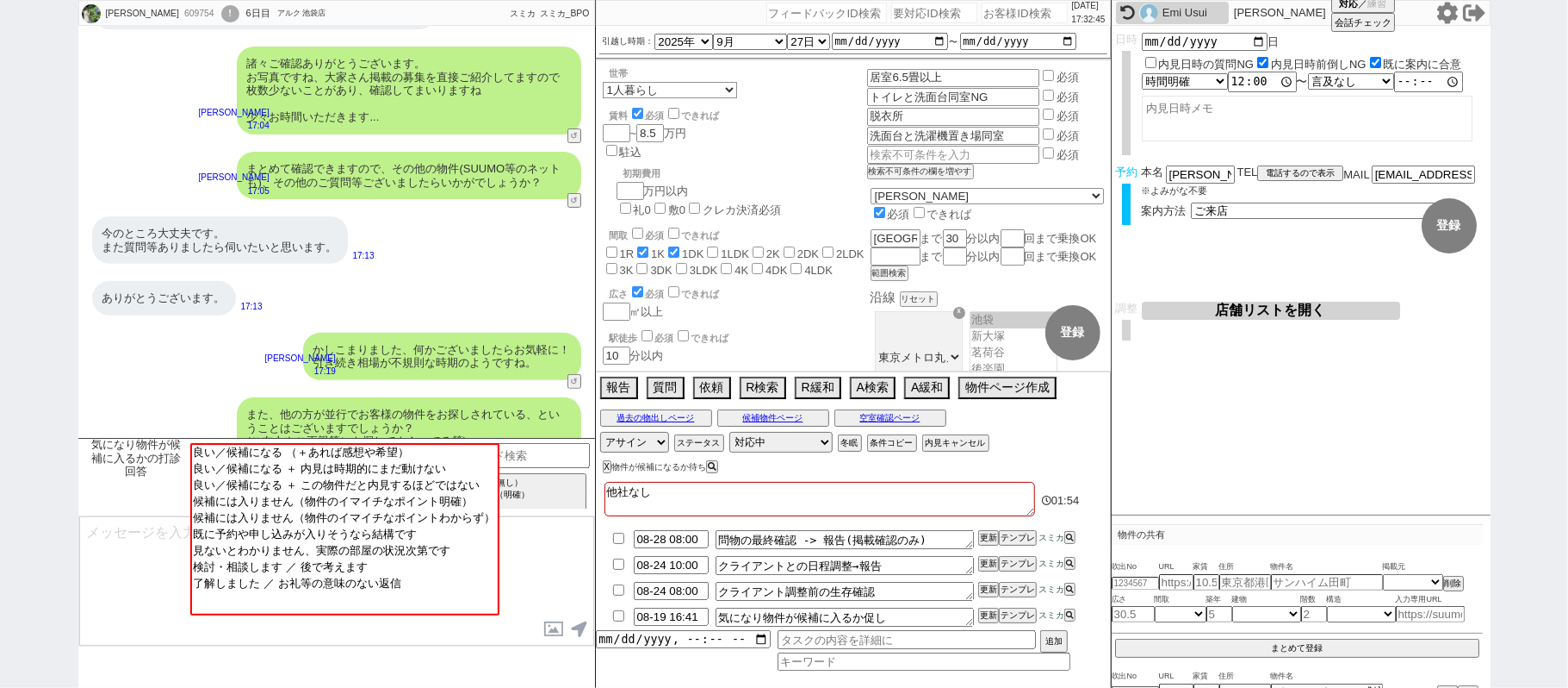
scroll to position [704, 0]
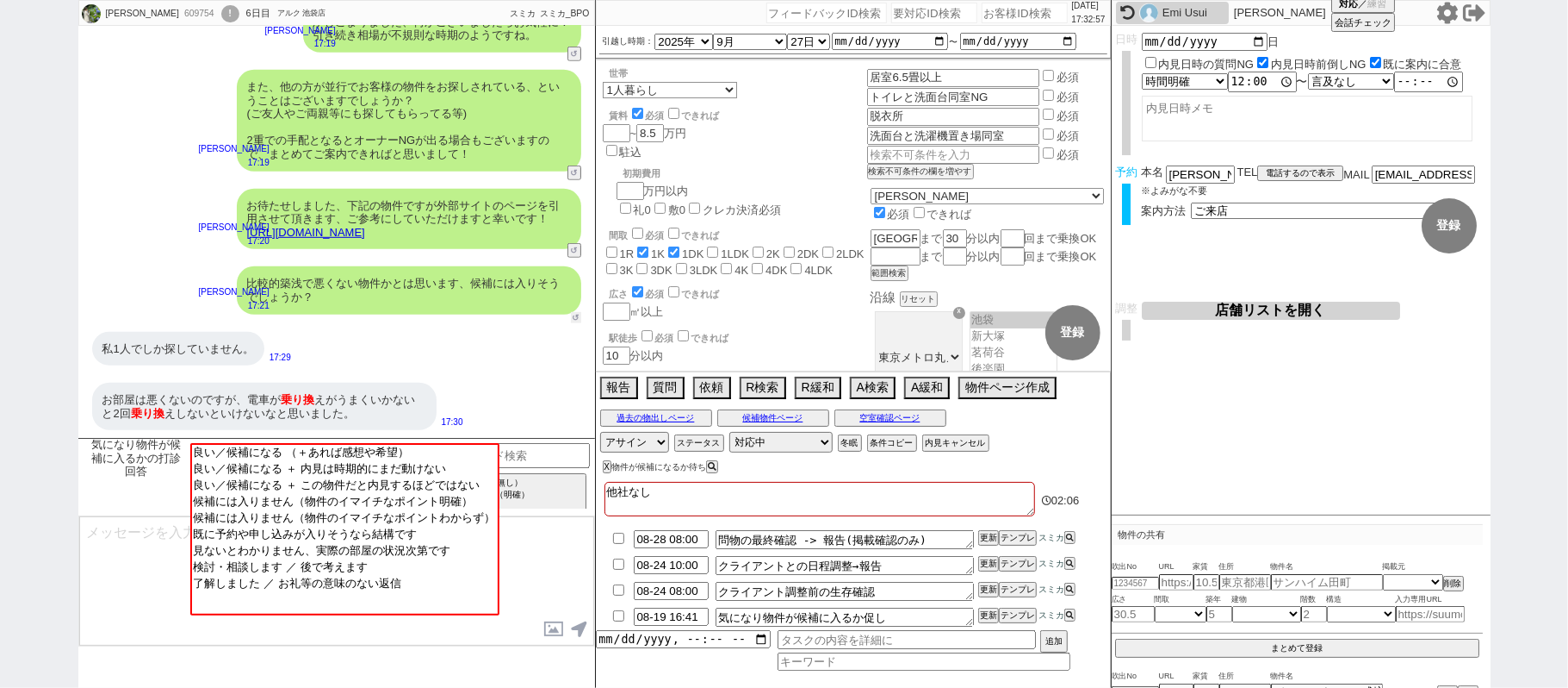
click at [572, 312] on button "↺" at bounding box center [575, 317] width 10 height 11
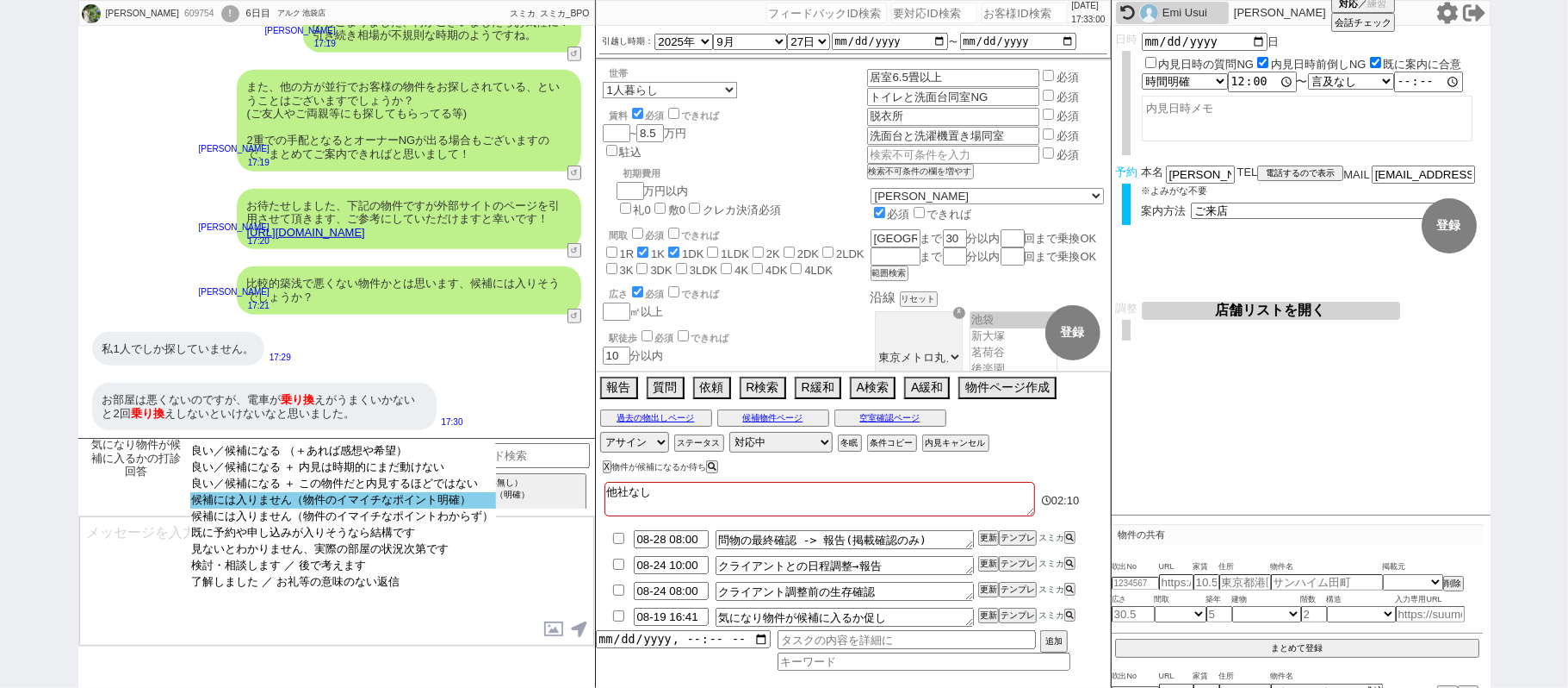
select select "候補には入りません（物件のイマイチなポイント明確）"
click at [446, 509] on option "候補には入りません（物件のイマイチなポイント明確）" at bounding box center [343, 517] width 306 height 16
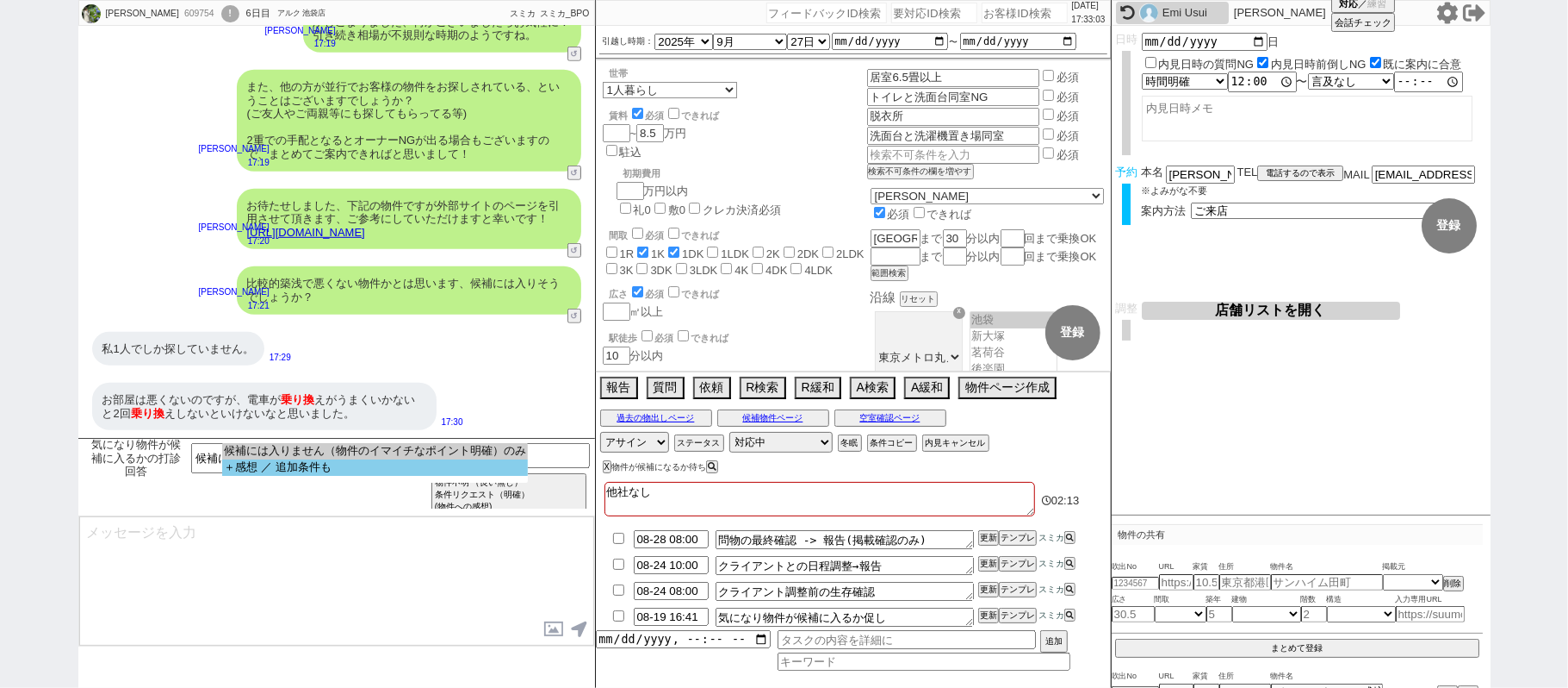
select select "＋感想 ／ 追加条件も"
click at [376, 470] on option "＋感想 ／ 追加条件も" at bounding box center [375, 468] width 306 height 16
select select "60"
select select "59"
select select "75"
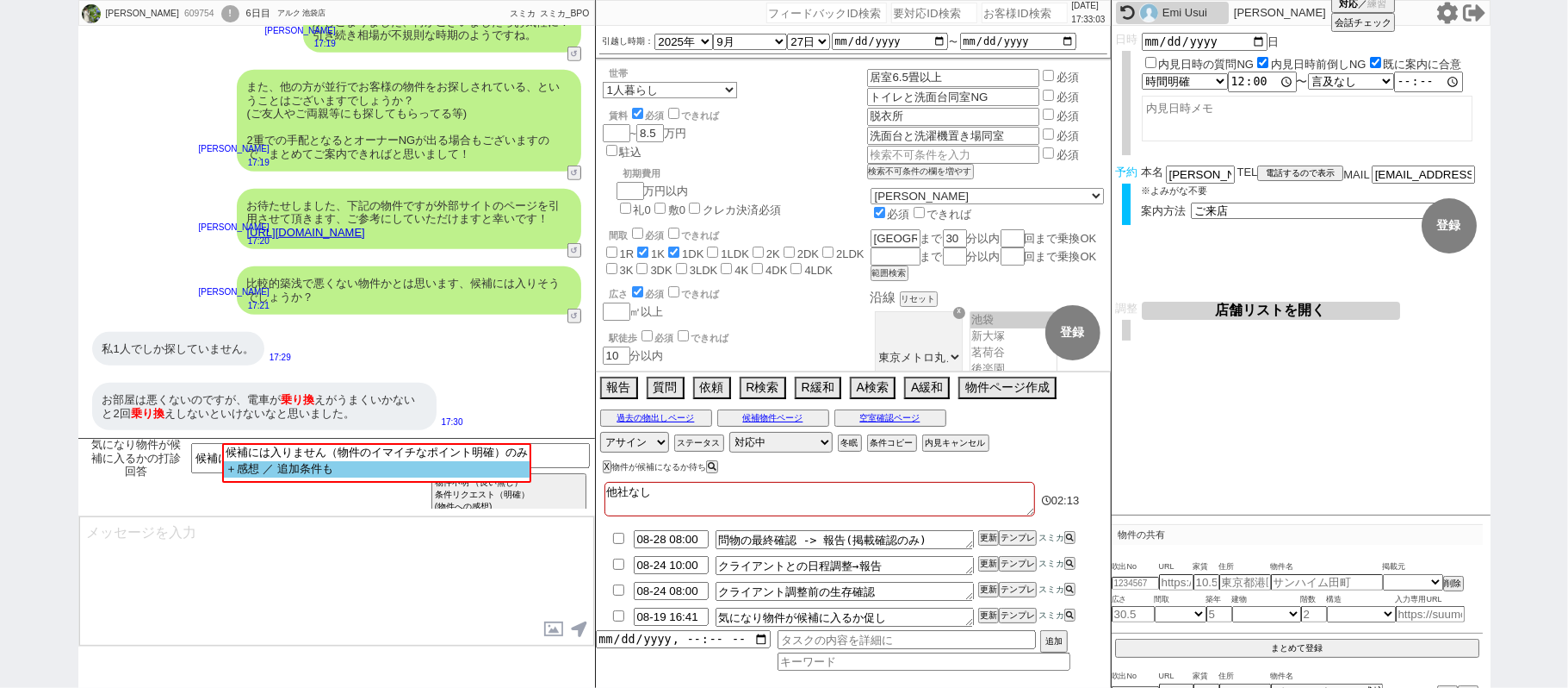
select select "14"
select select "819"
select select "62"
select select "1510"
select select "65"
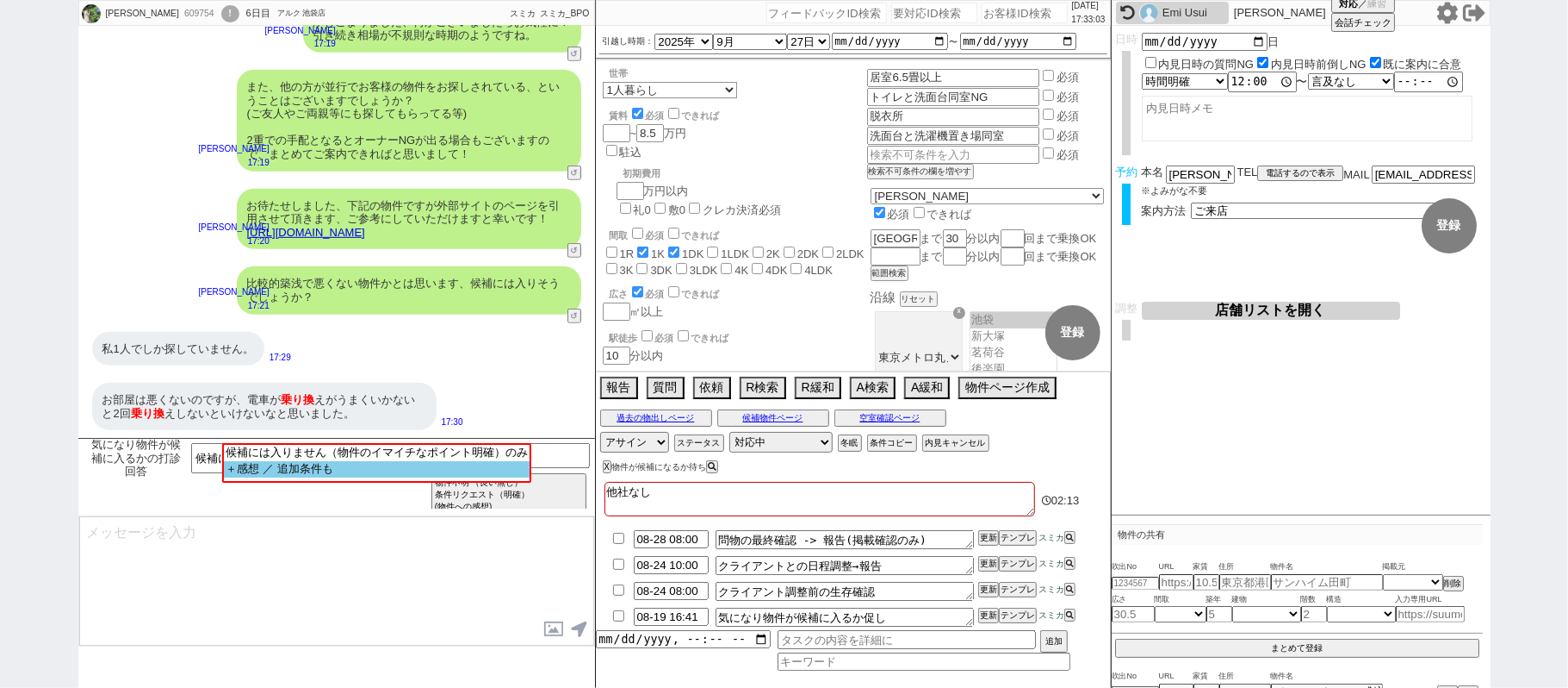
select select "1577"
select select "23"
select select "733"
select select "67"
select select "64"
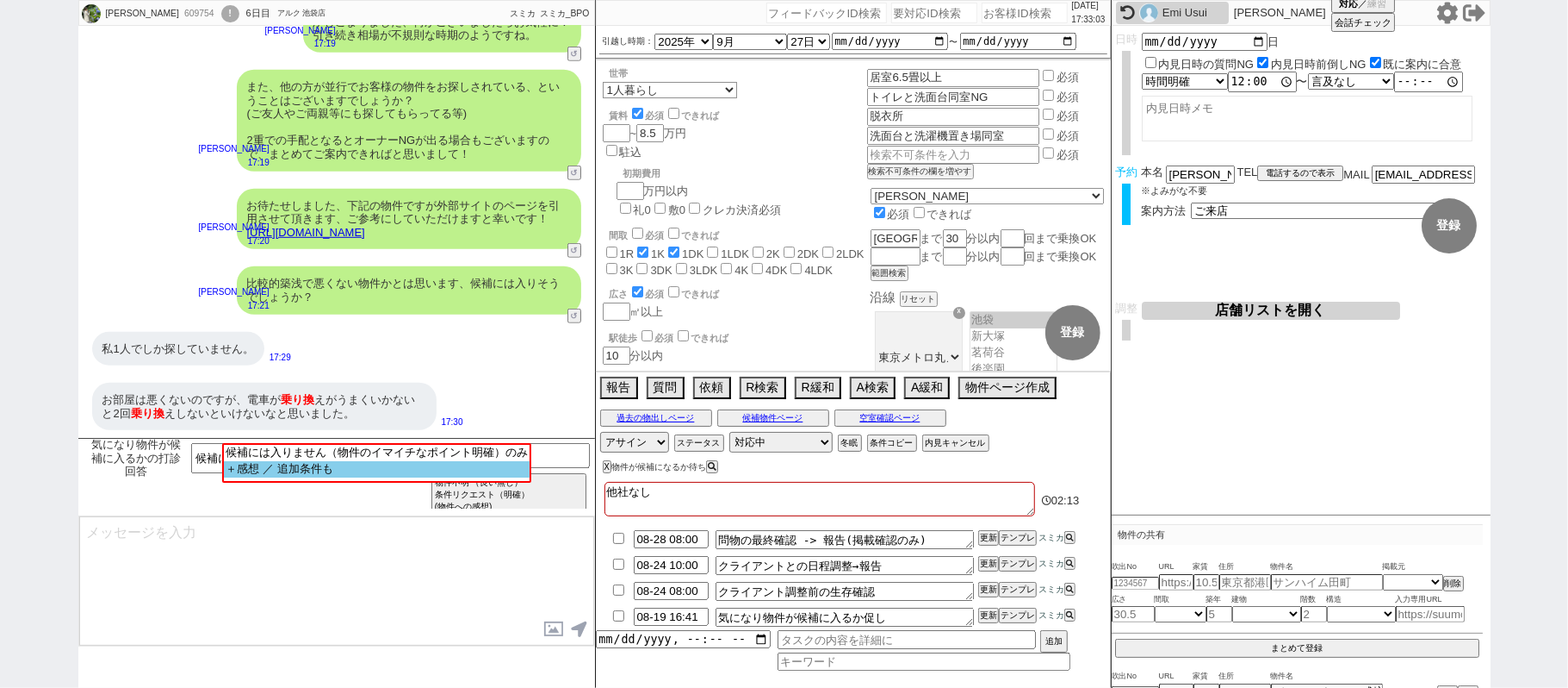
select select "1559"
select select "63"
select select "70"
select select "[DATE]"
select select "69"
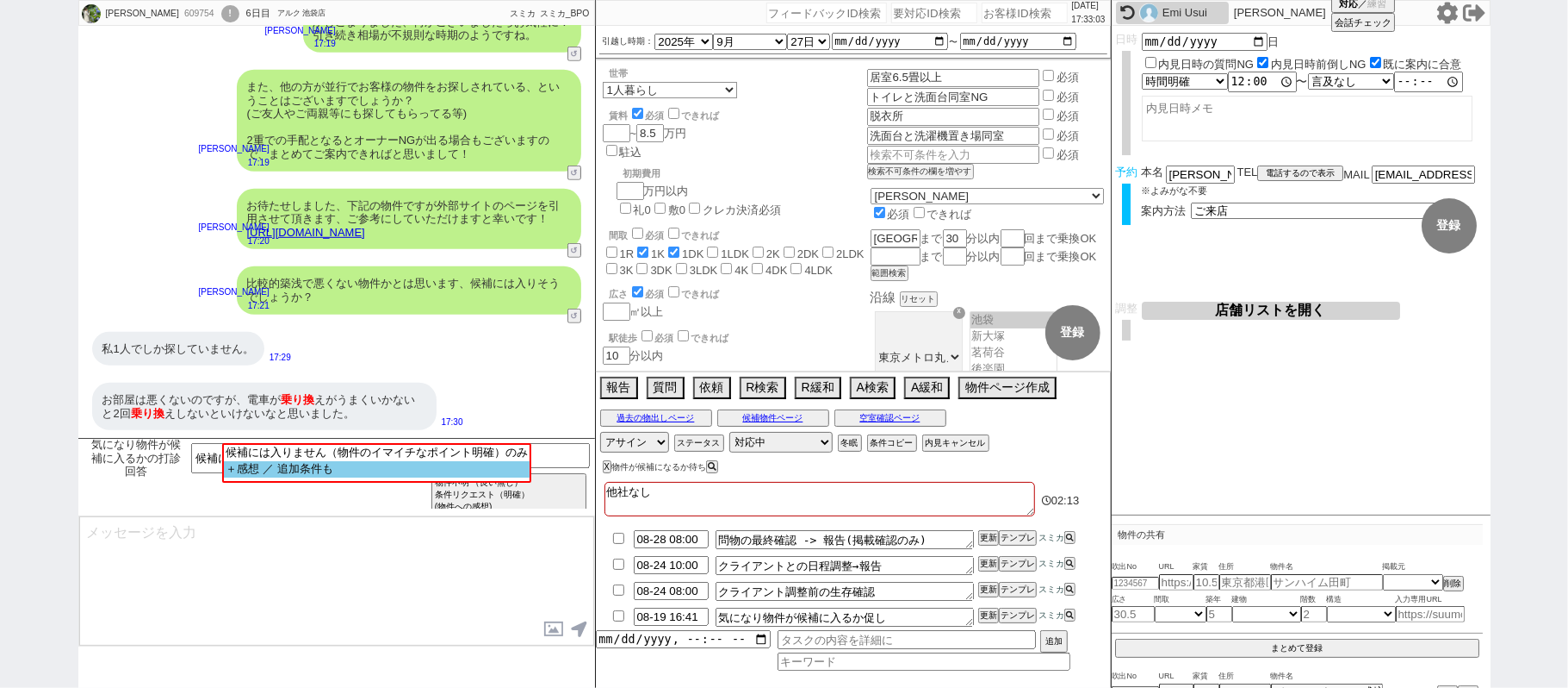
select select "66"
select select "71"
select select "68"
select select "[DATE]"
select select "48"
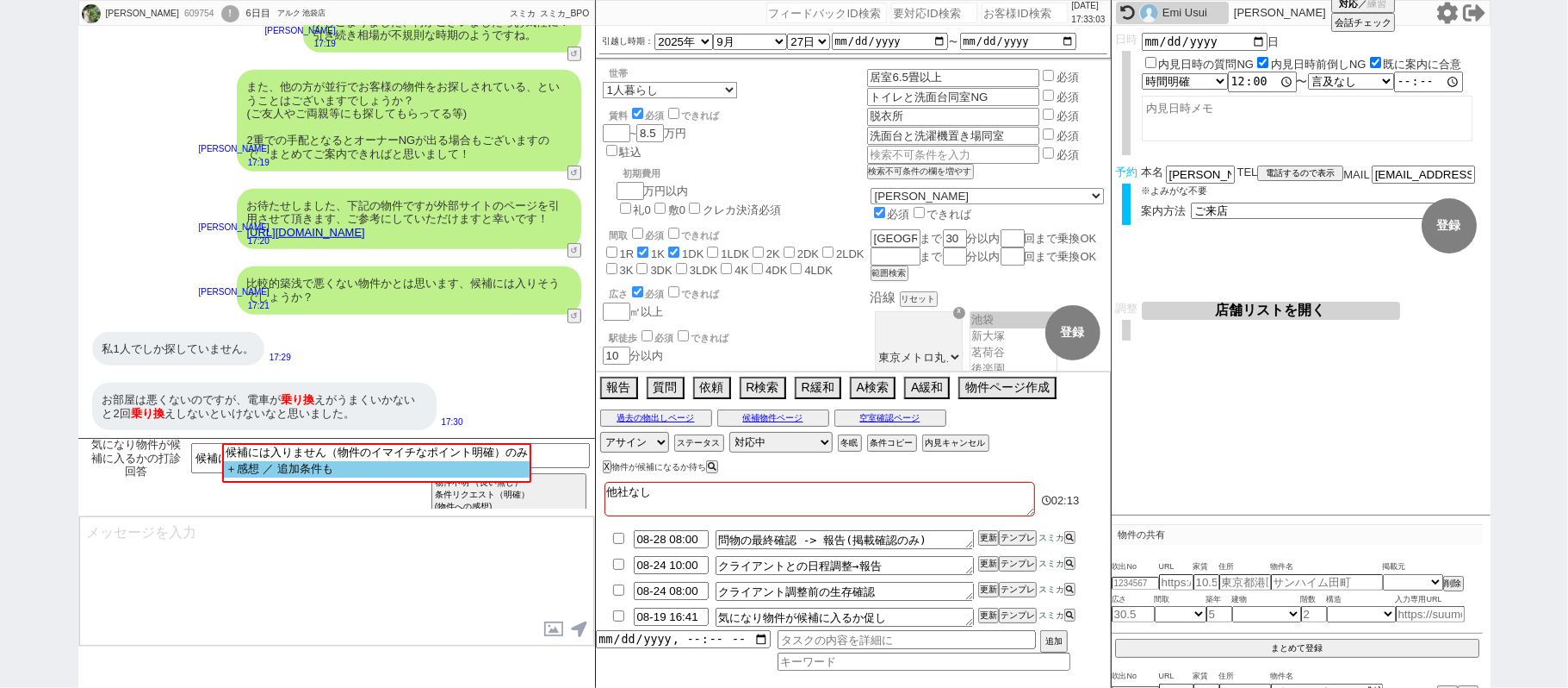
select select "47"
select select "50"
select select "53"
select select "74"
select select "56"
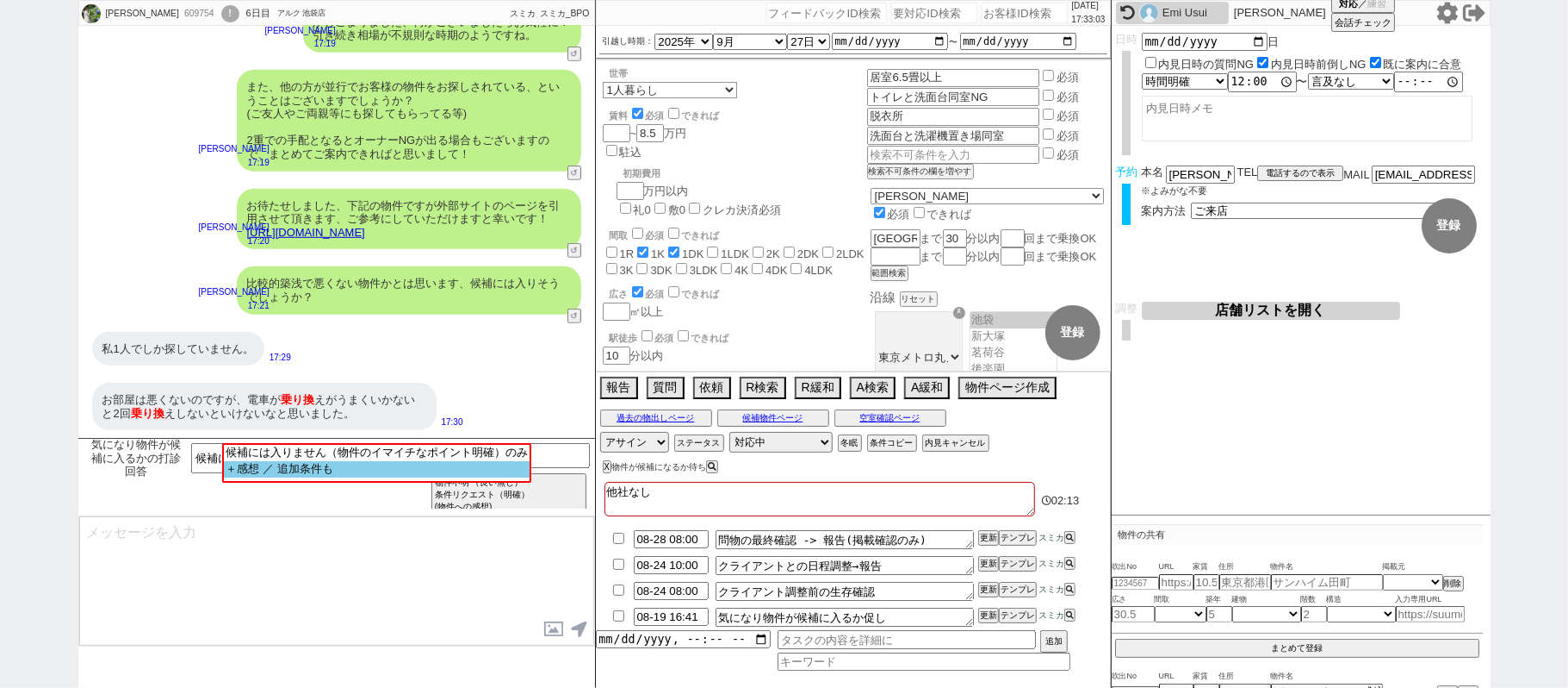
select select "25"
select select "3117"
select select "44"
select select "52"
select select "7"
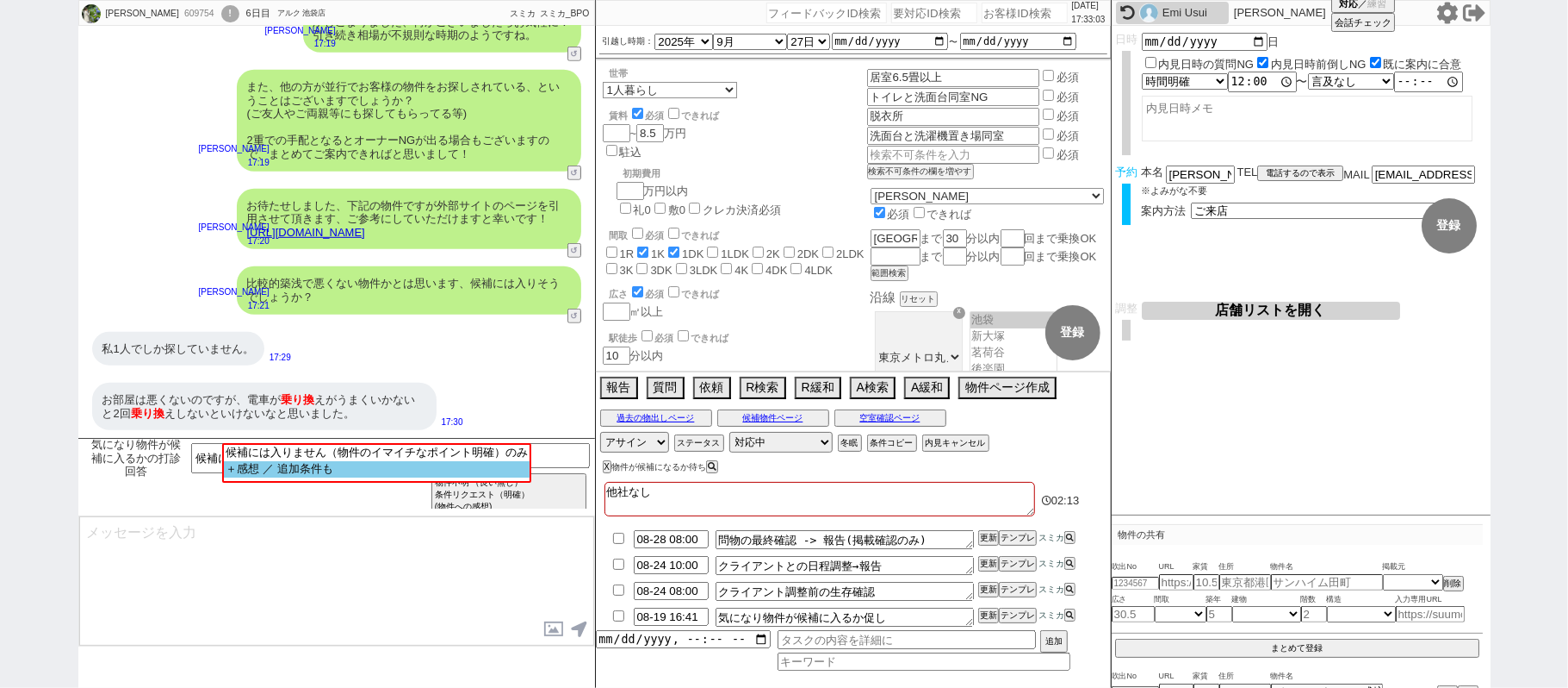
select select "55"
select select "12"
select select "11"
select select "38"
select select "77"
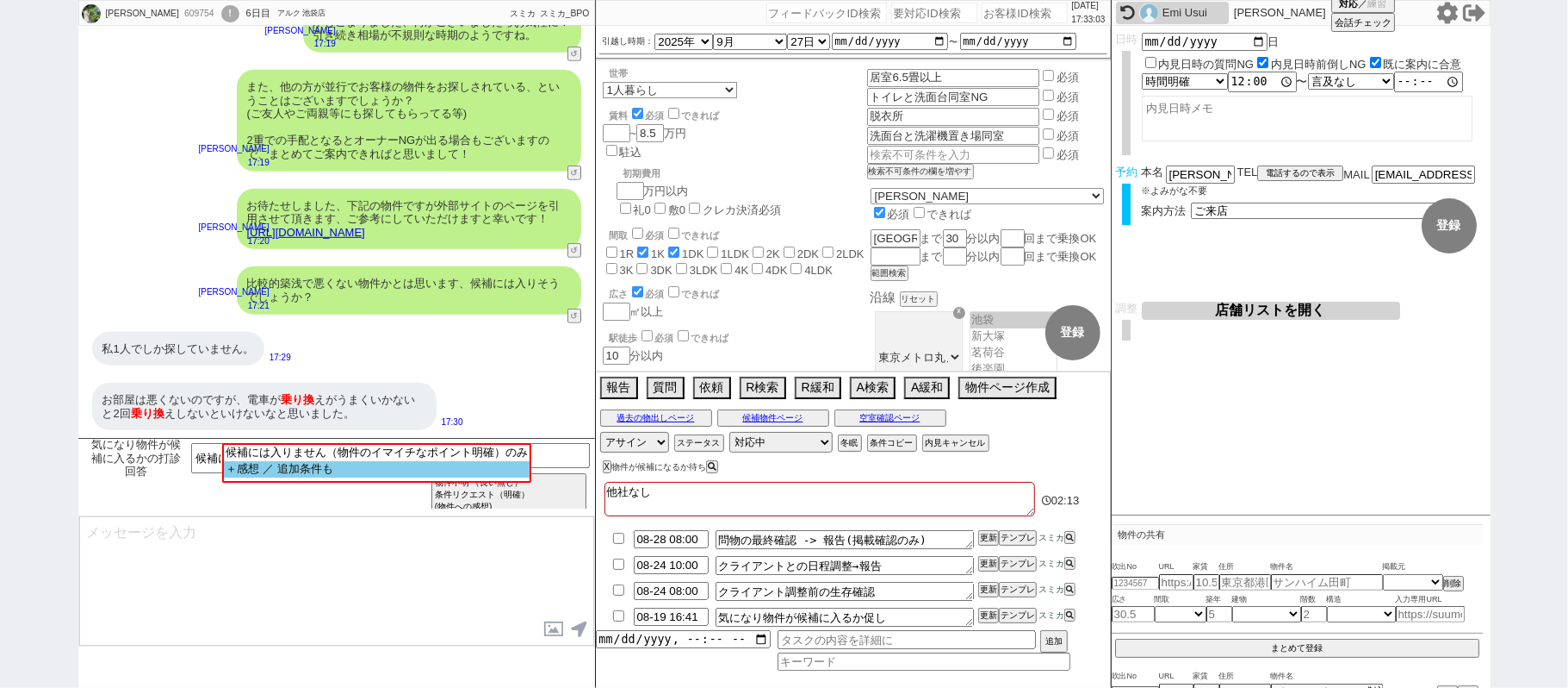
select select "61"
select select "72"
select select "1747"
select select "15"
select select "54"
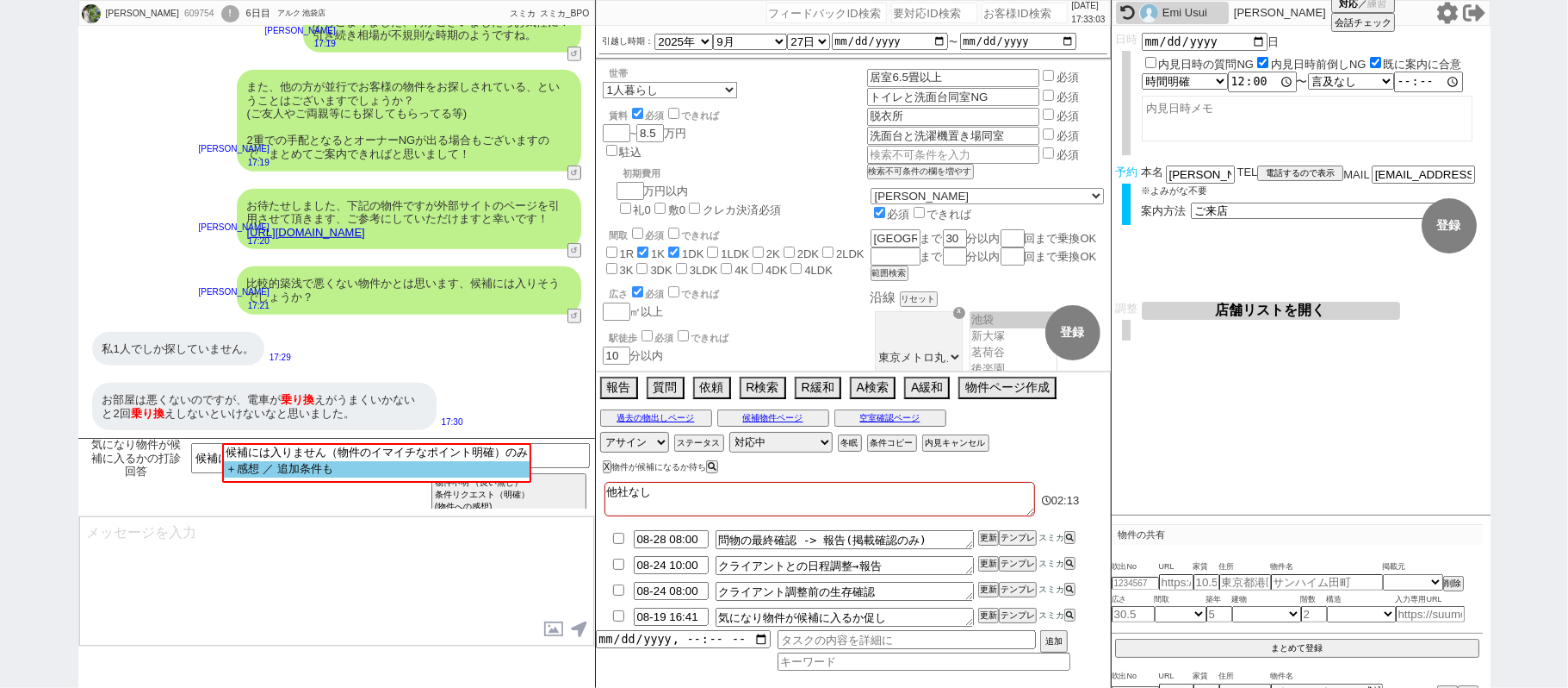
select select "35"
select select "29"
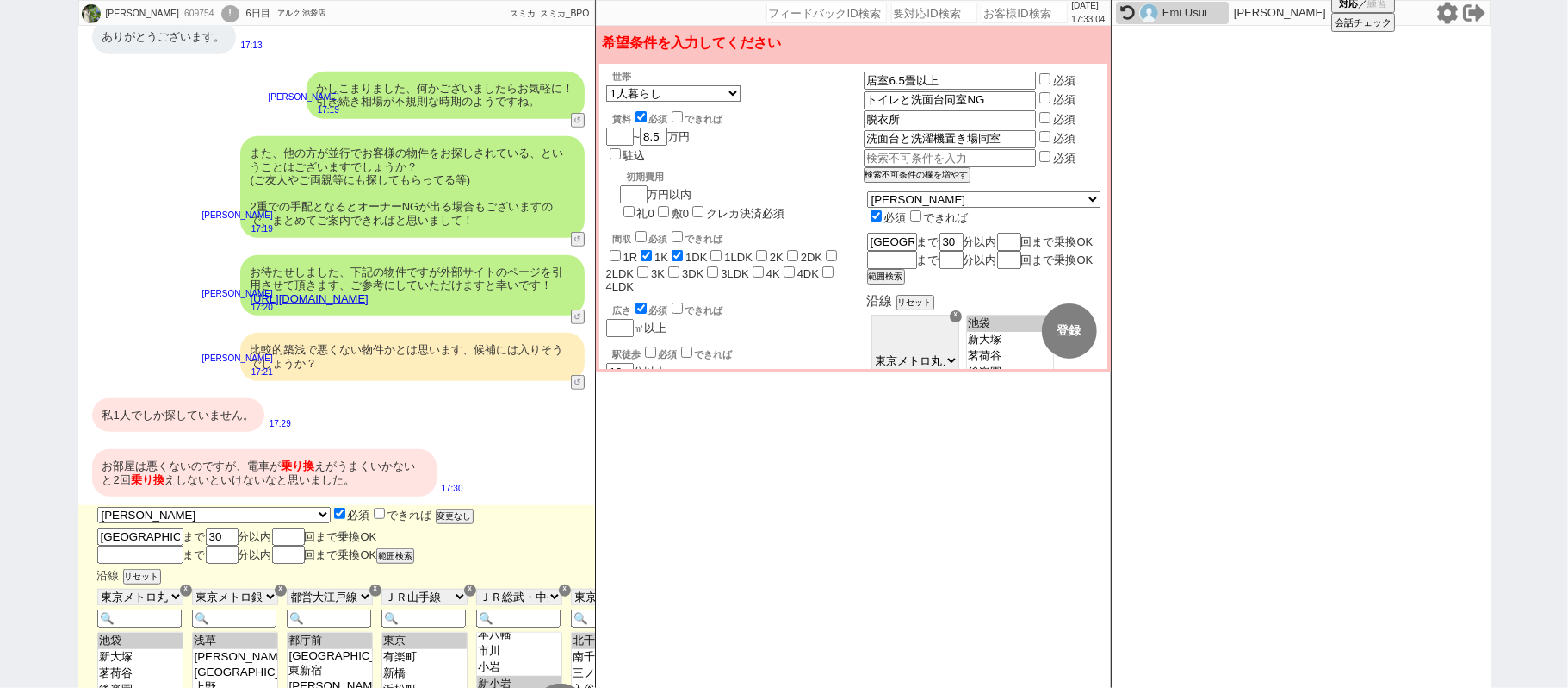
scroll to position [345, 0]
click at [436, 510] on button "変更なし" at bounding box center [453, 516] width 34 height 12
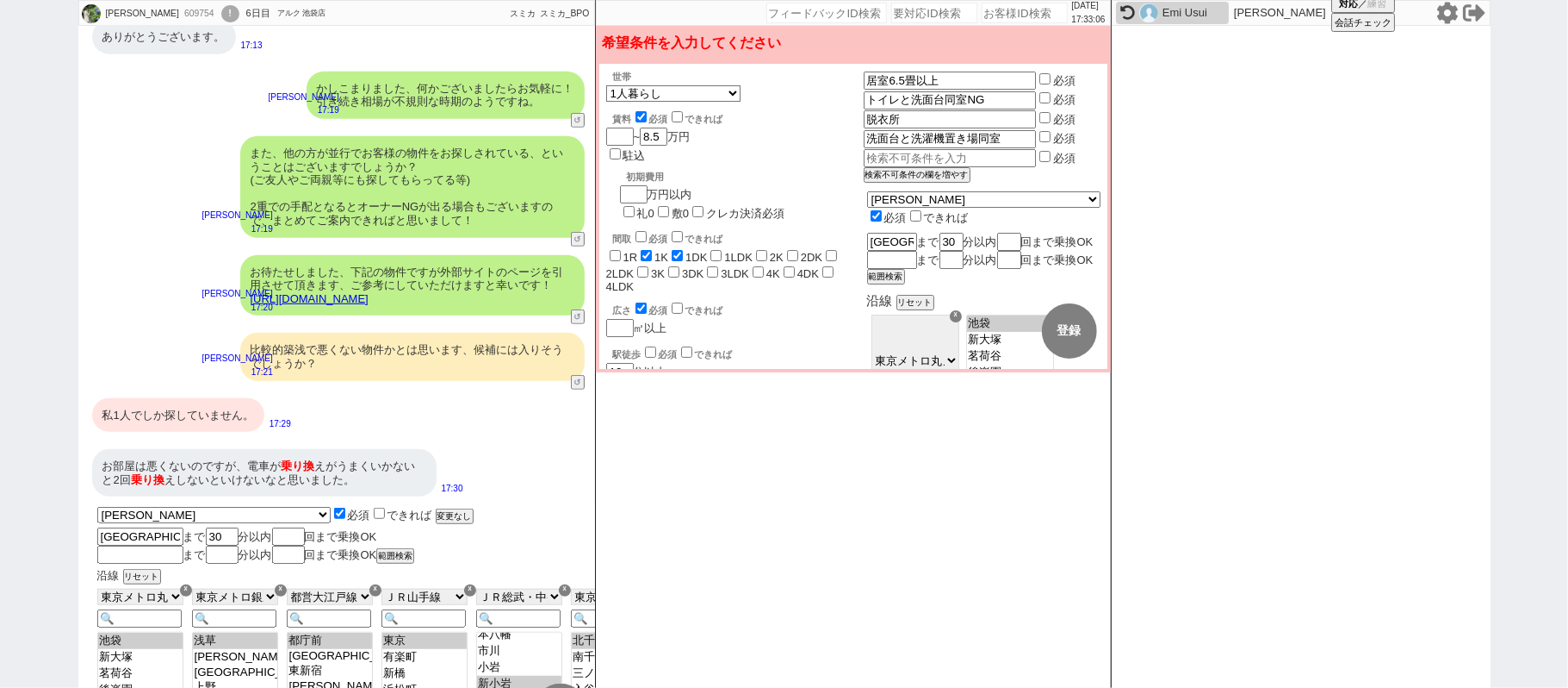
click at [216, 403] on div "私1人でしか探していません。" at bounding box center [178, 415] width 172 height 34
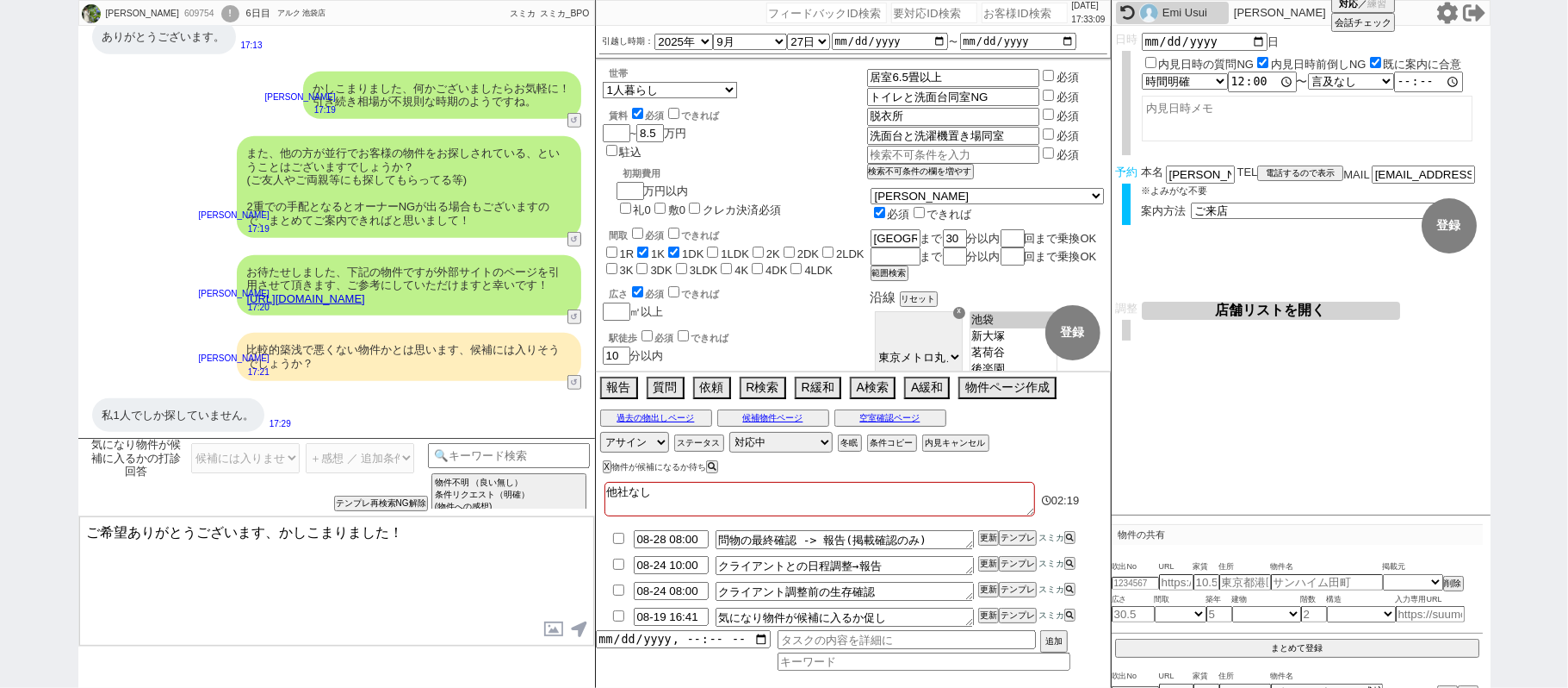
drag, startPoint x: 284, startPoint y: 531, endPoint x: 828, endPoint y: 524, distance: 544.0
click at [818, 528] on div "[PERSON_NAME] 609754 ! 0 6日目 アルク 池袋店 冬眠中 自社客 スミカ スミカ_BPO チャット全表示 [DATE] 早速ですが並行…" at bounding box center [784, 344] width 1412 height 688
click at [355, 541] on textarea "諸々ご確認ありがとうございます、" at bounding box center [336, 581] width 515 height 130
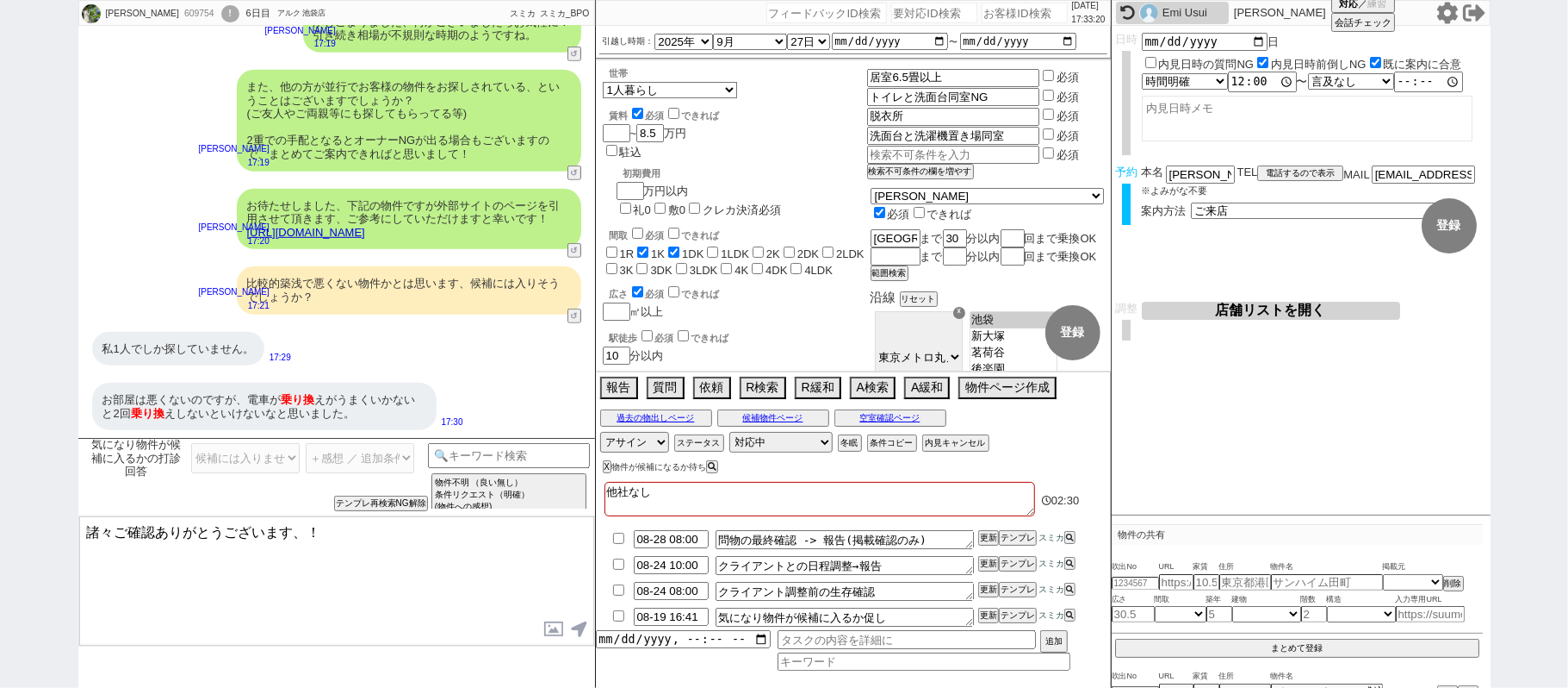
click at [356, 545] on textarea "諸々ご確認ありがとうございます、！" at bounding box center [336, 581] width 515 height 130
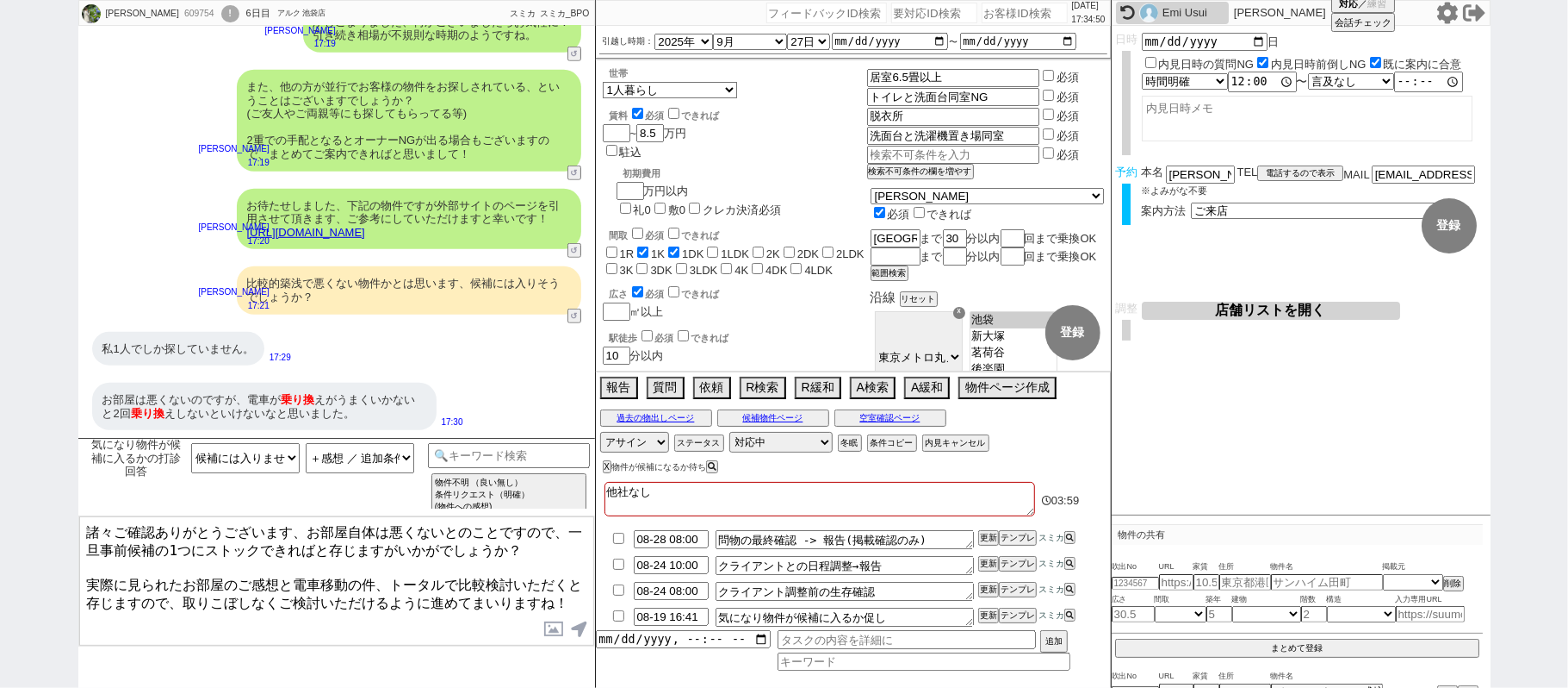
drag, startPoint x: 487, startPoint y: 570, endPoint x: 510, endPoint y: 572, distance: 23.1
click at [510, 572] on textarea "諸々ご確認ありがとうございます、お部屋自体は悪くないとのことですので、一旦事前候補の1つにストックできればと存じますがいかがでしょうか？ 実際に見られたお部屋…" at bounding box center [336, 581] width 515 height 130
click at [313, 606] on textarea "諸々ご確認ありがとうございます、お部屋自体は悪くないとのことですので、一旦事前候補の1つにストックできればと存じますがいかがでしょうか？ 実際に見られたお部屋…" at bounding box center [336, 581] width 515 height 130
type textarea "諸々ご確認ありがとうございます、お部屋自体は悪くないとのことですので、一旦事前候補の1つにストックできればと存じますがいかがでしょうか？ 実際に見られたお部屋…"
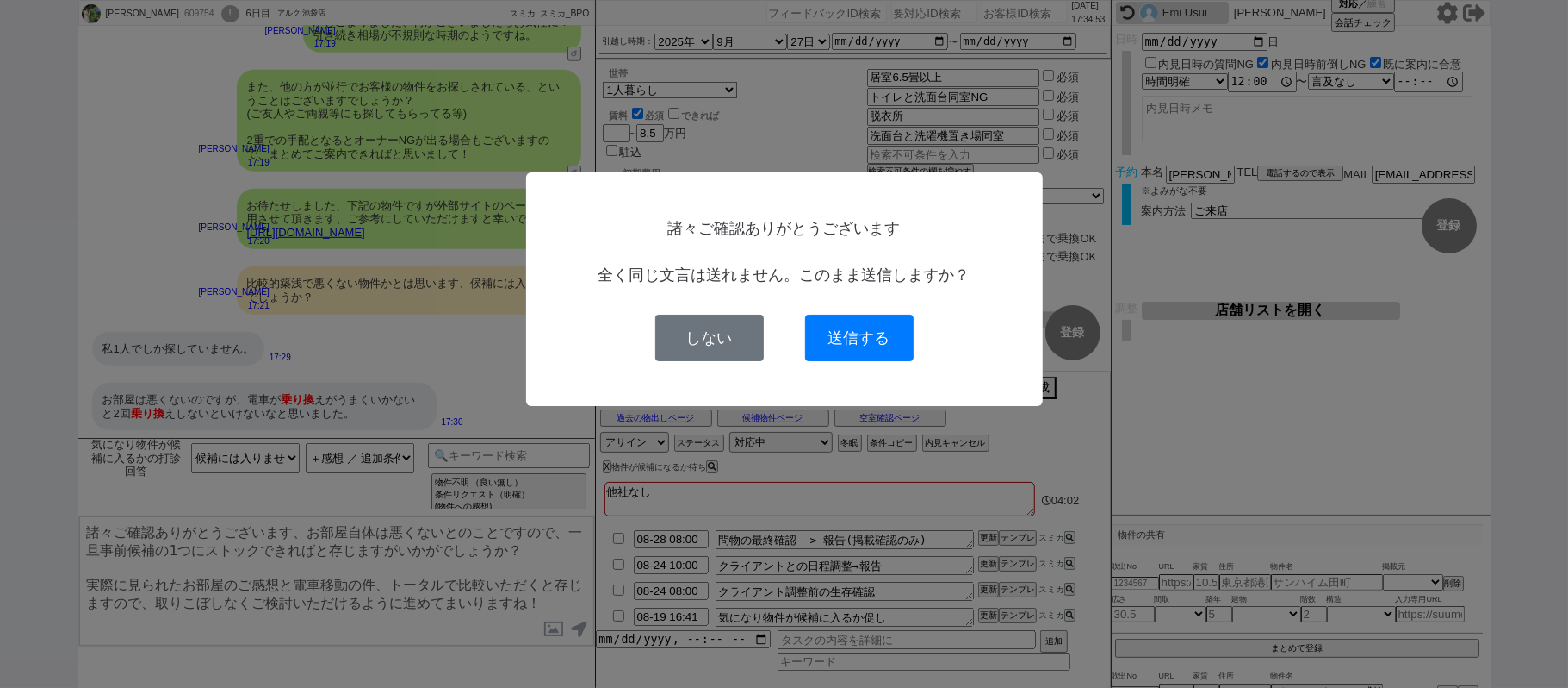
drag, startPoint x: 848, startPoint y: 331, endPoint x: 833, endPoint y: 332, distance: 15.0
click at [848, 325] on button "送信する" at bounding box center [860, 337] width 109 height 46
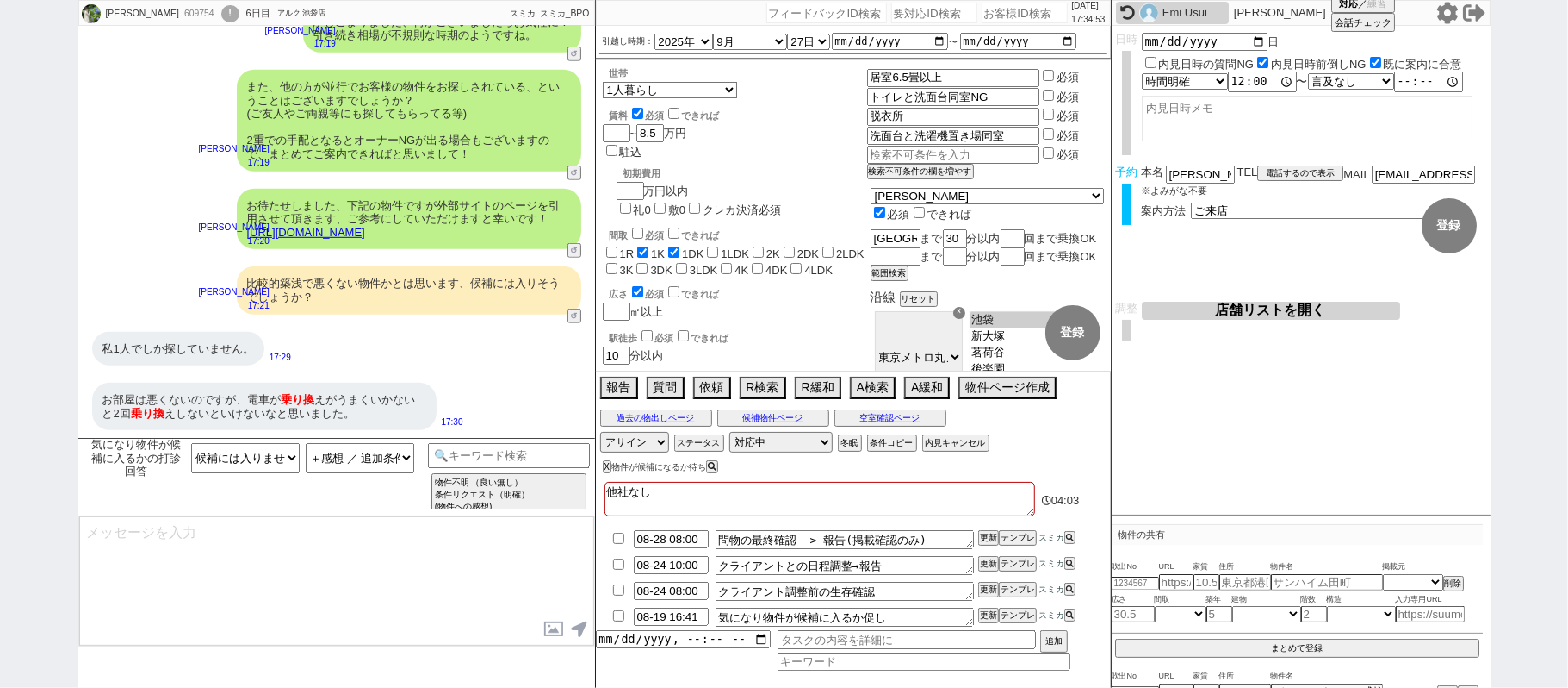
scroll to position [680, 0]
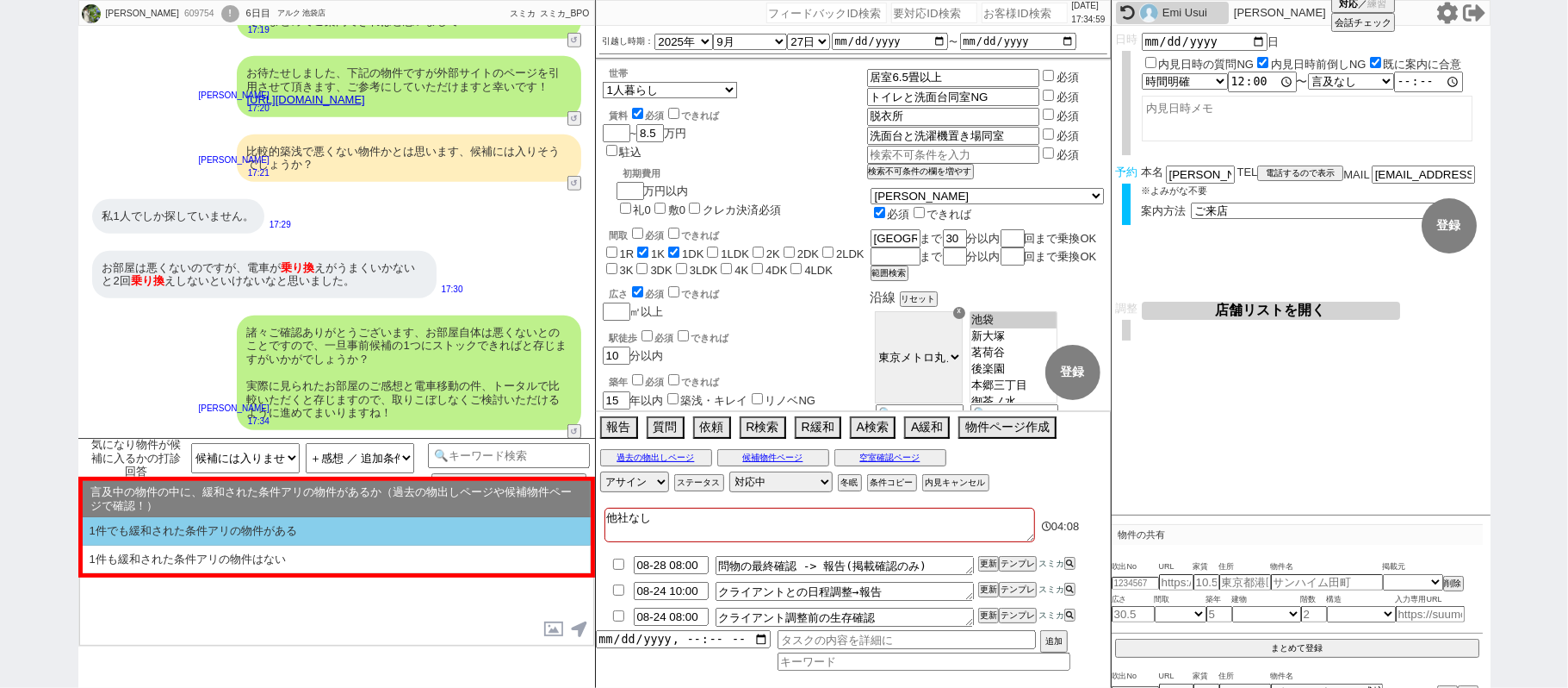
click at [215, 522] on li "1件でも緩和された条件アリの物件がある" at bounding box center [336, 530] width 508 height 28
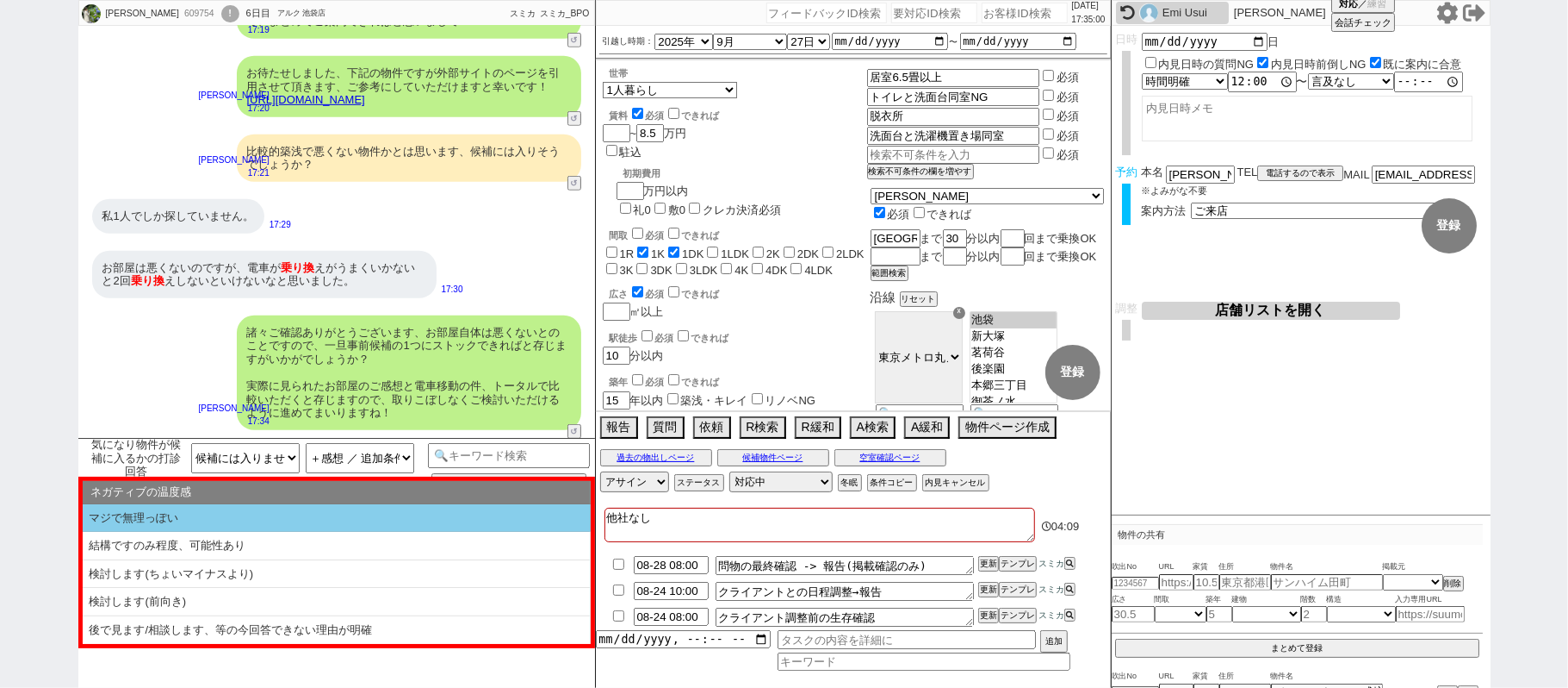
click at [245, 514] on li "マジで無理っぽい" at bounding box center [336, 518] width 508 height 28
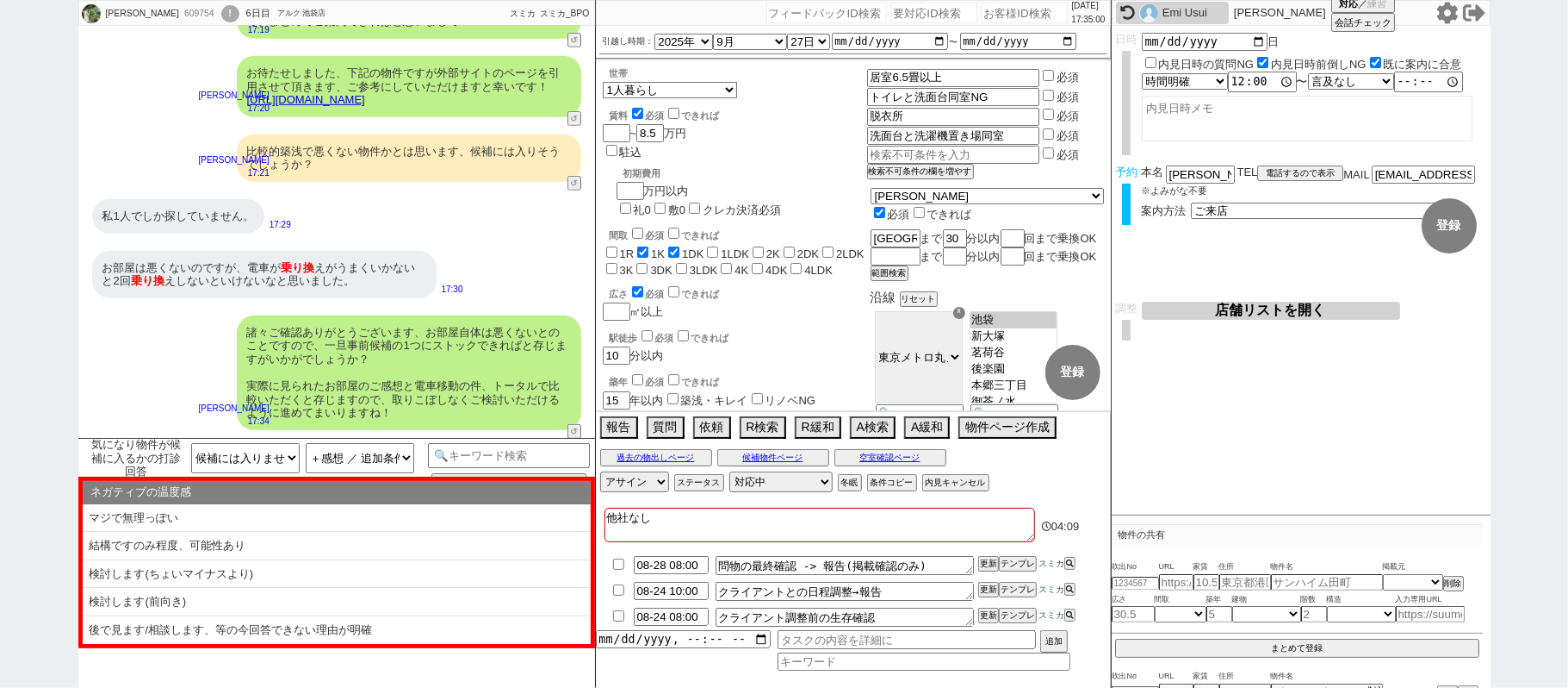
type textarea "いくつかご紹介&お探しされていく中でイメージが変わられる部分もあるかもしれませんので、またお声がけもさせてください！"
select select "1件でも緩和された条件アリの物件がある"
select select "マジで無理っぽい"
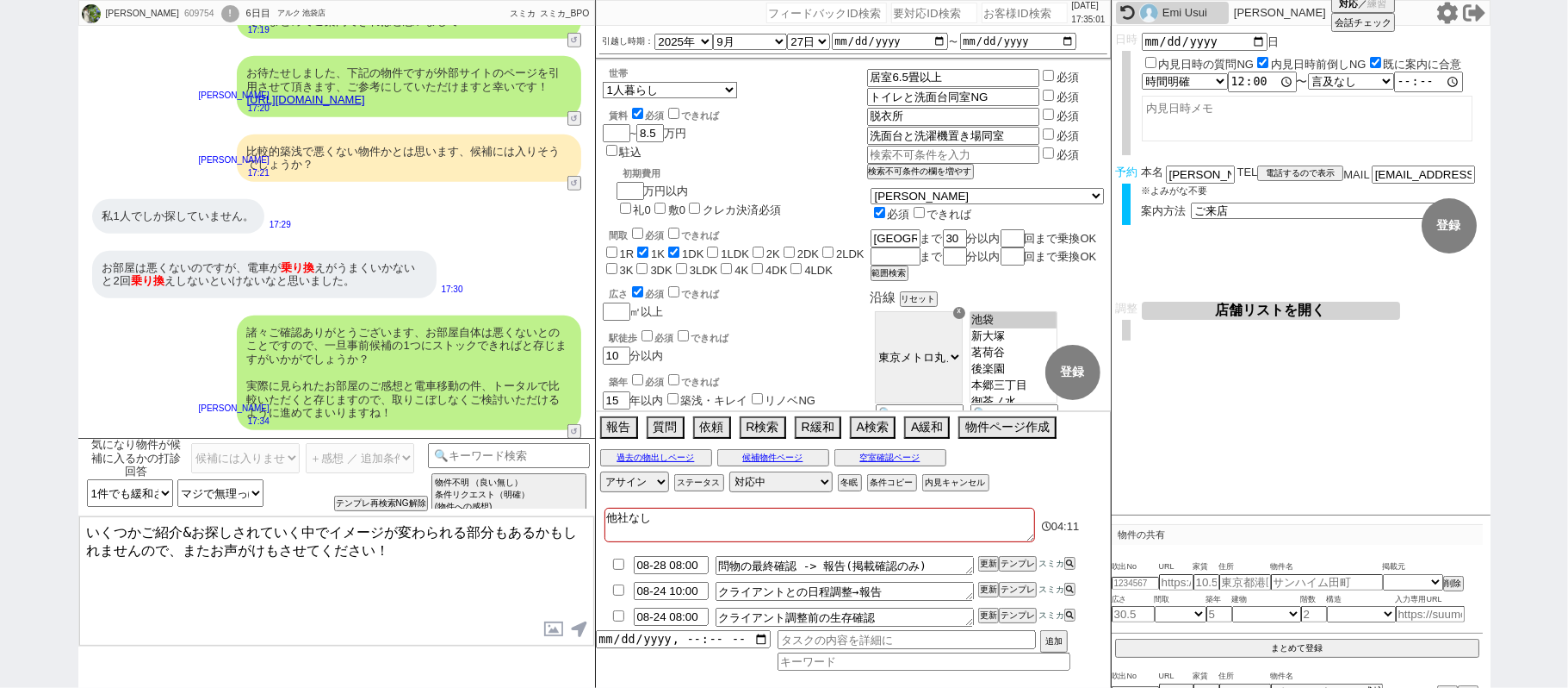
click at [179, 12] on div "609754" at bounding box center [198, 14] width 39 height 14
copy div "609754"
click at [987, 8] on input "number" at bounding box center [1024, 13] width 86 height 21
paste input "609754"
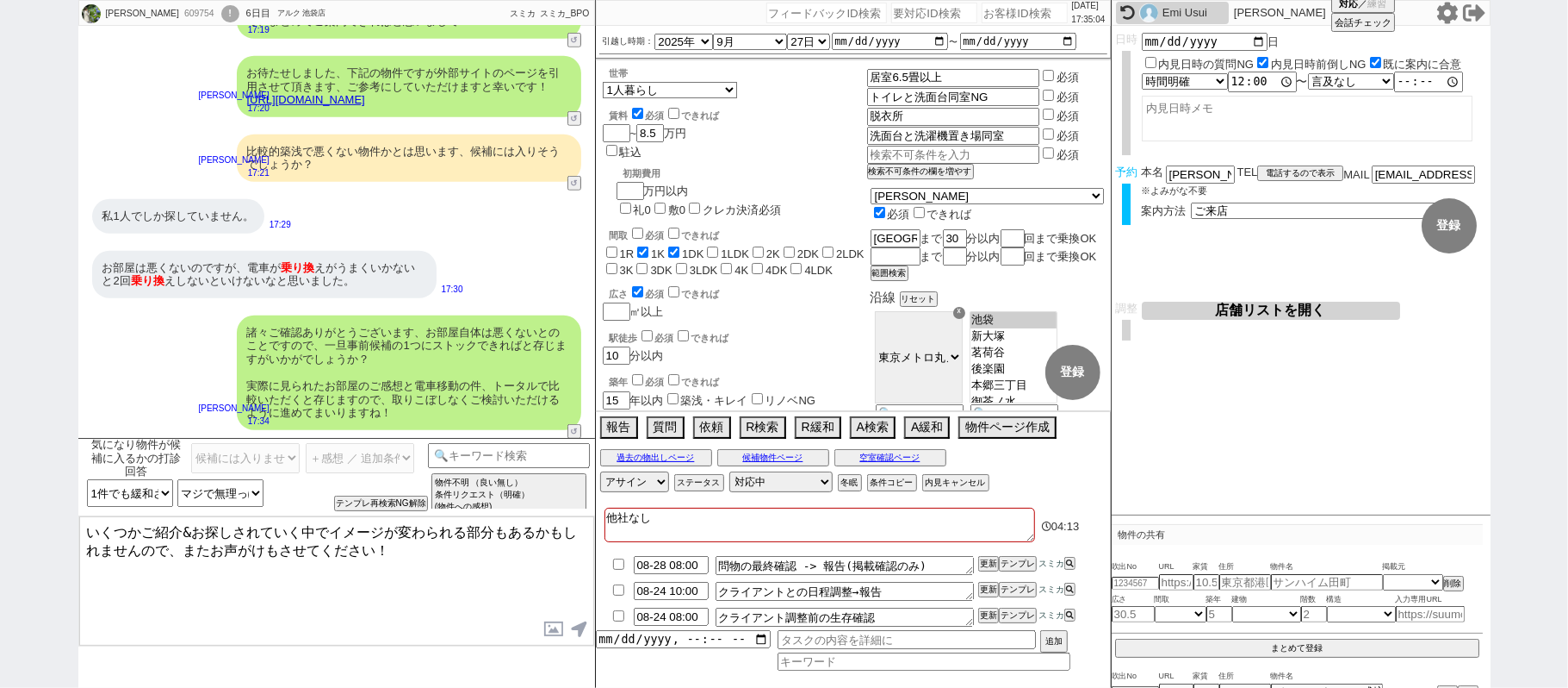
type input "609754"
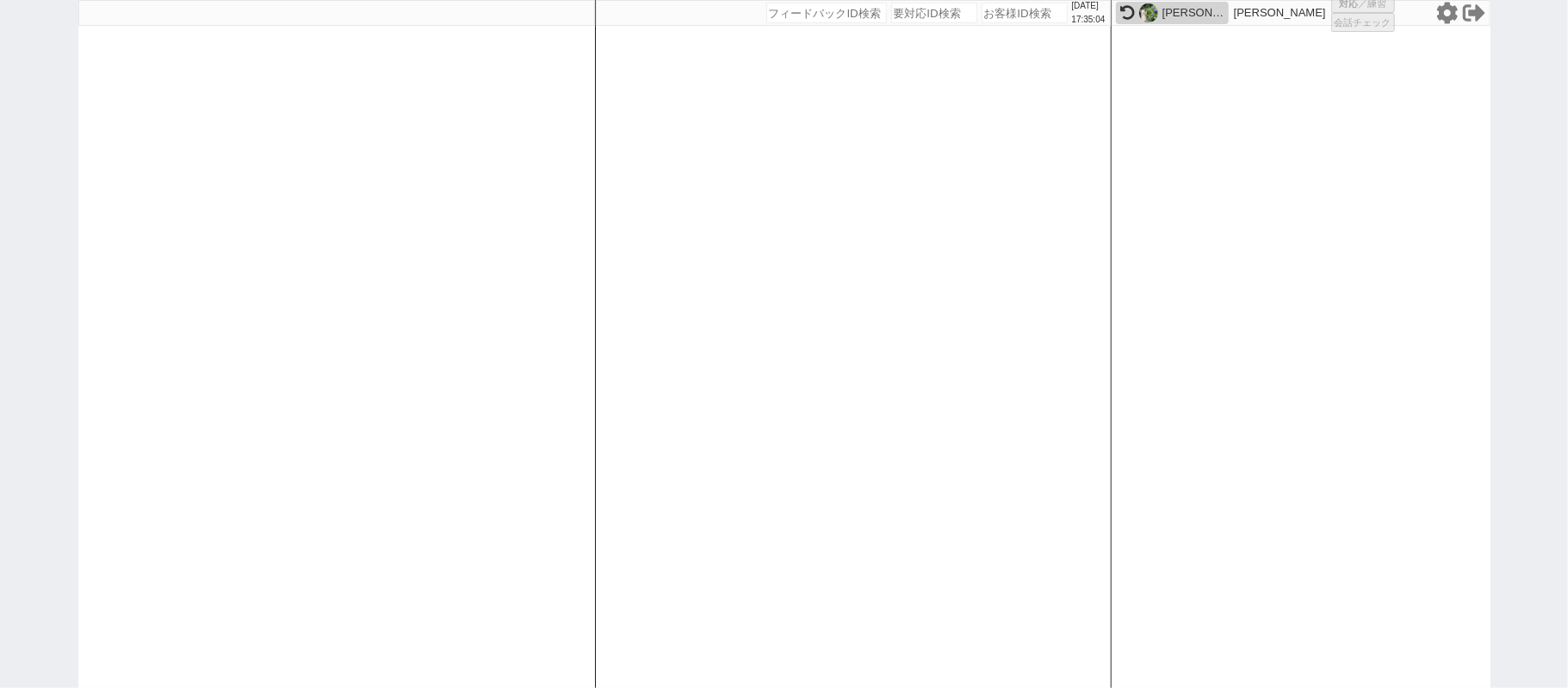
select select "1"
select select "2"
select select
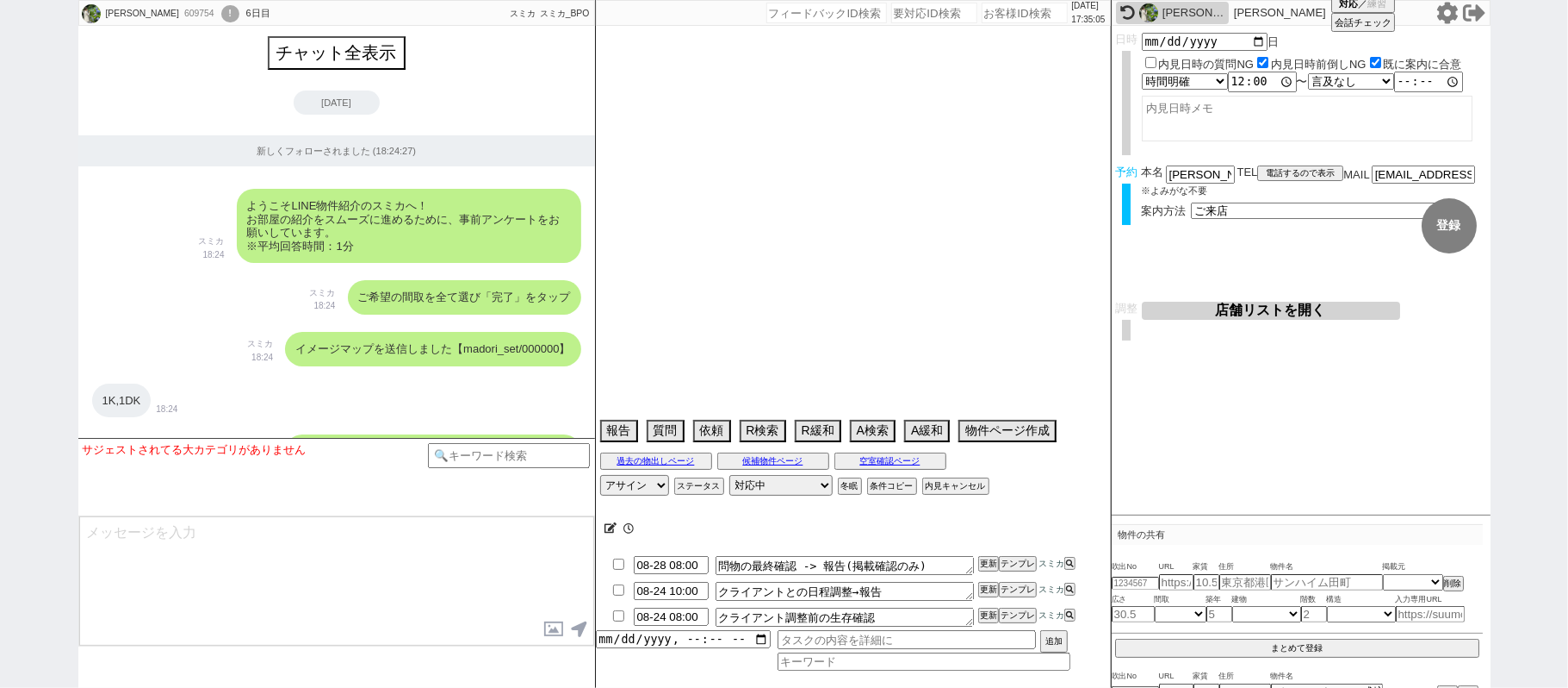
scroll to position [9002, 0]
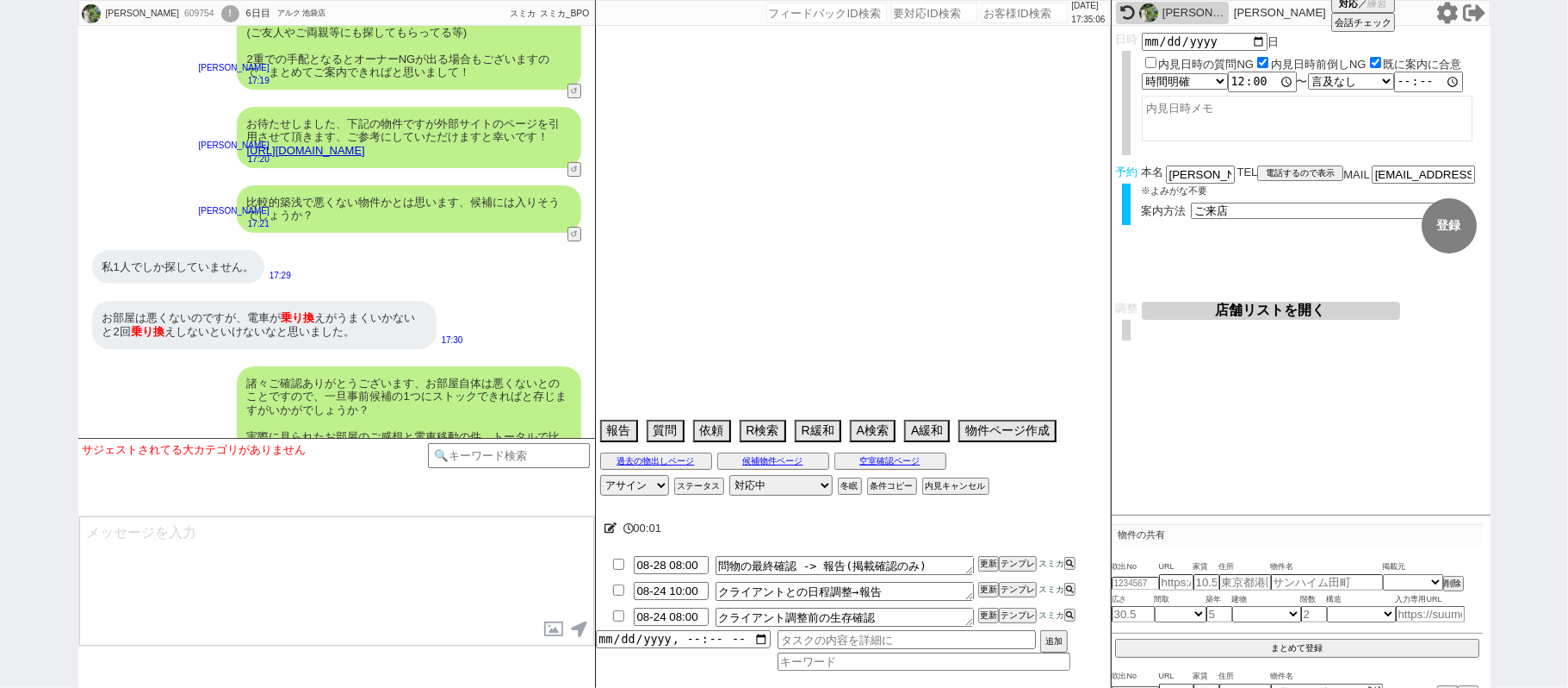
type textarea "他社なし"
select select "2025"
select select "9"
select select "27"
select select "0"
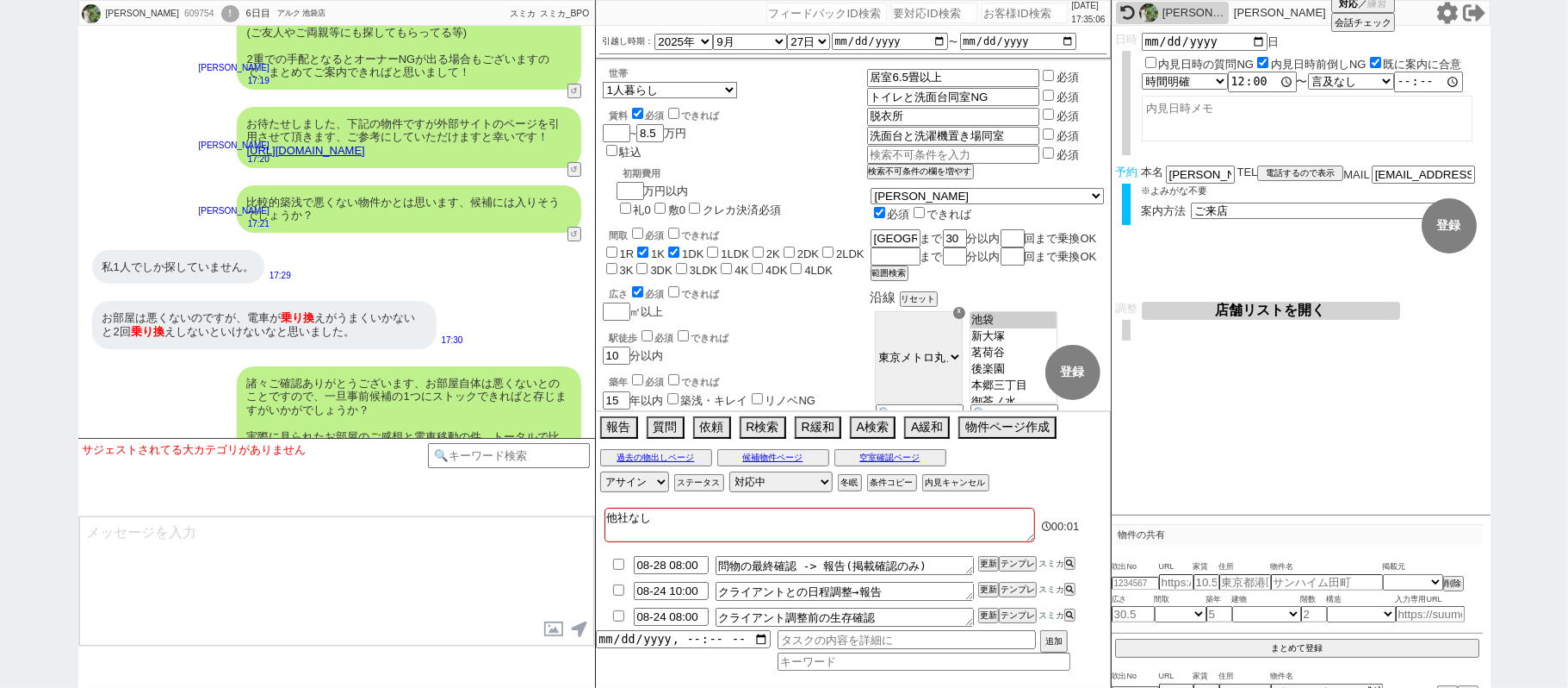
scroll to position [343, 0]
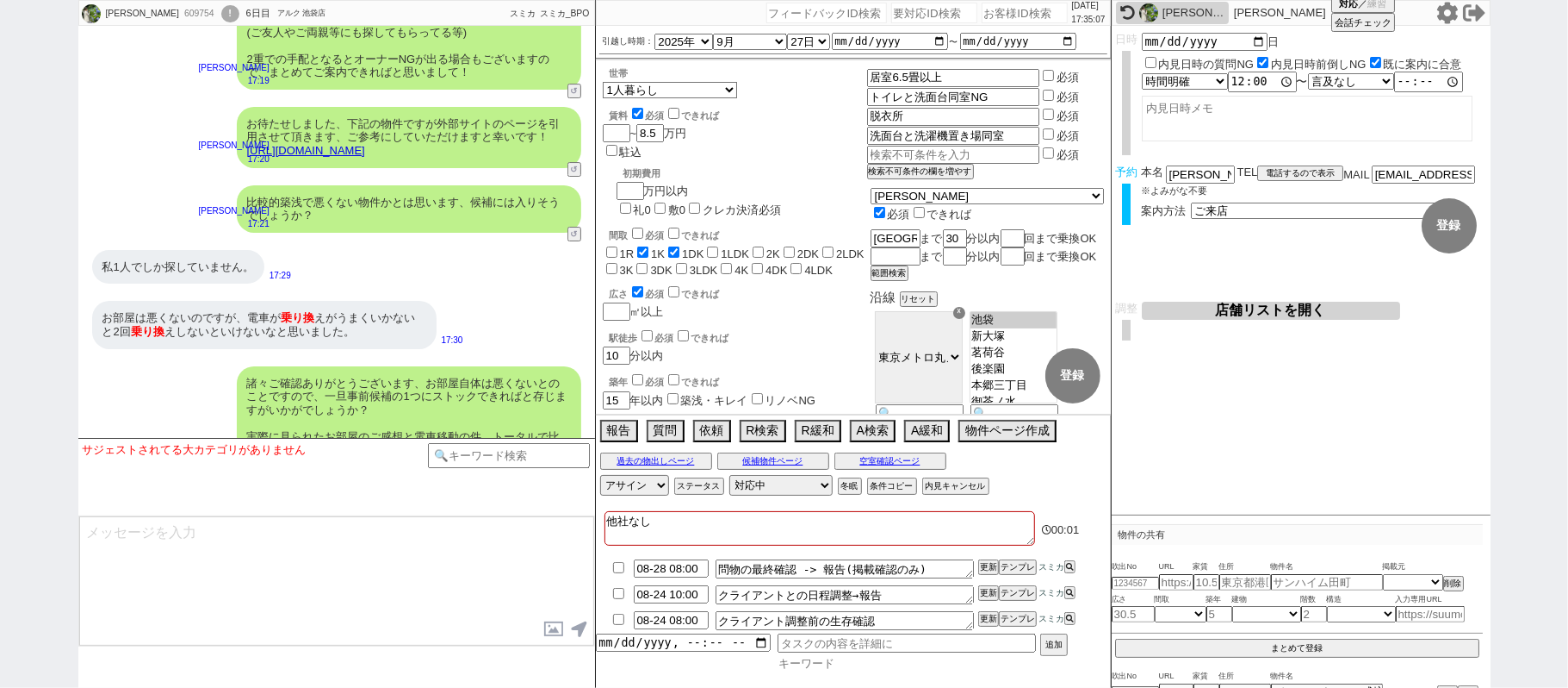
click at [849, 664] on input at bounding box center [924, 664] width 293 height 15
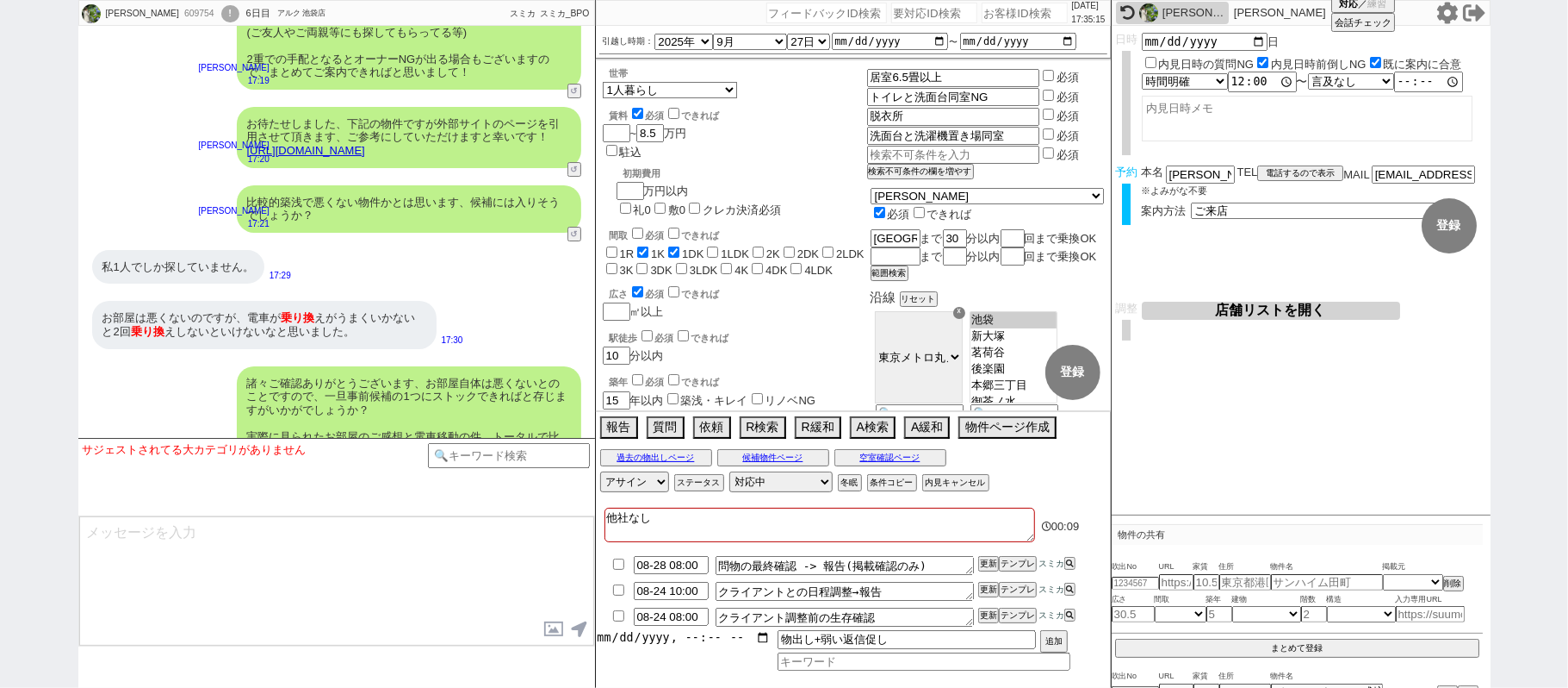
click at [658, 639] on input "datetime-local" at bounding box center [683, 637] width 175 height 15
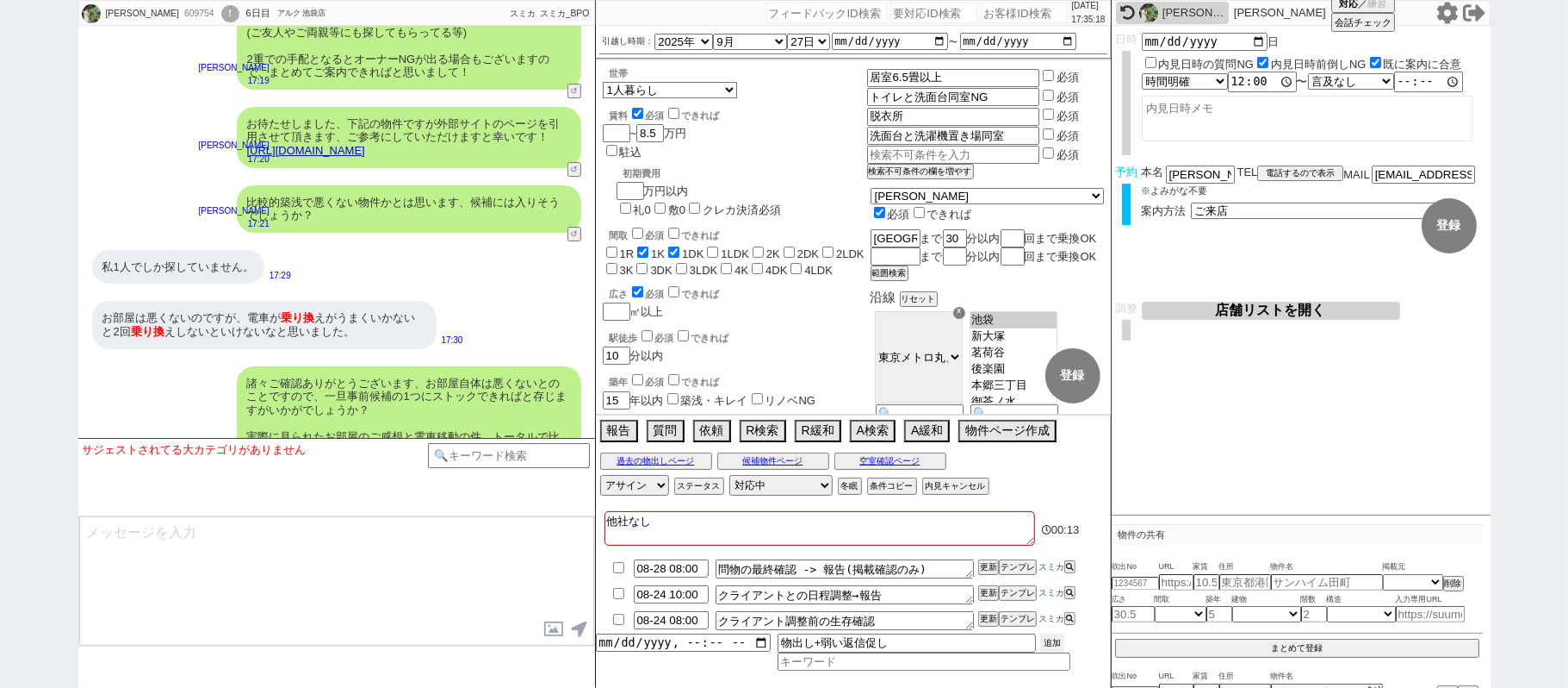
click at [1044, 639] on button "追加" at bounding box center [1053, 643] width 24 height 19
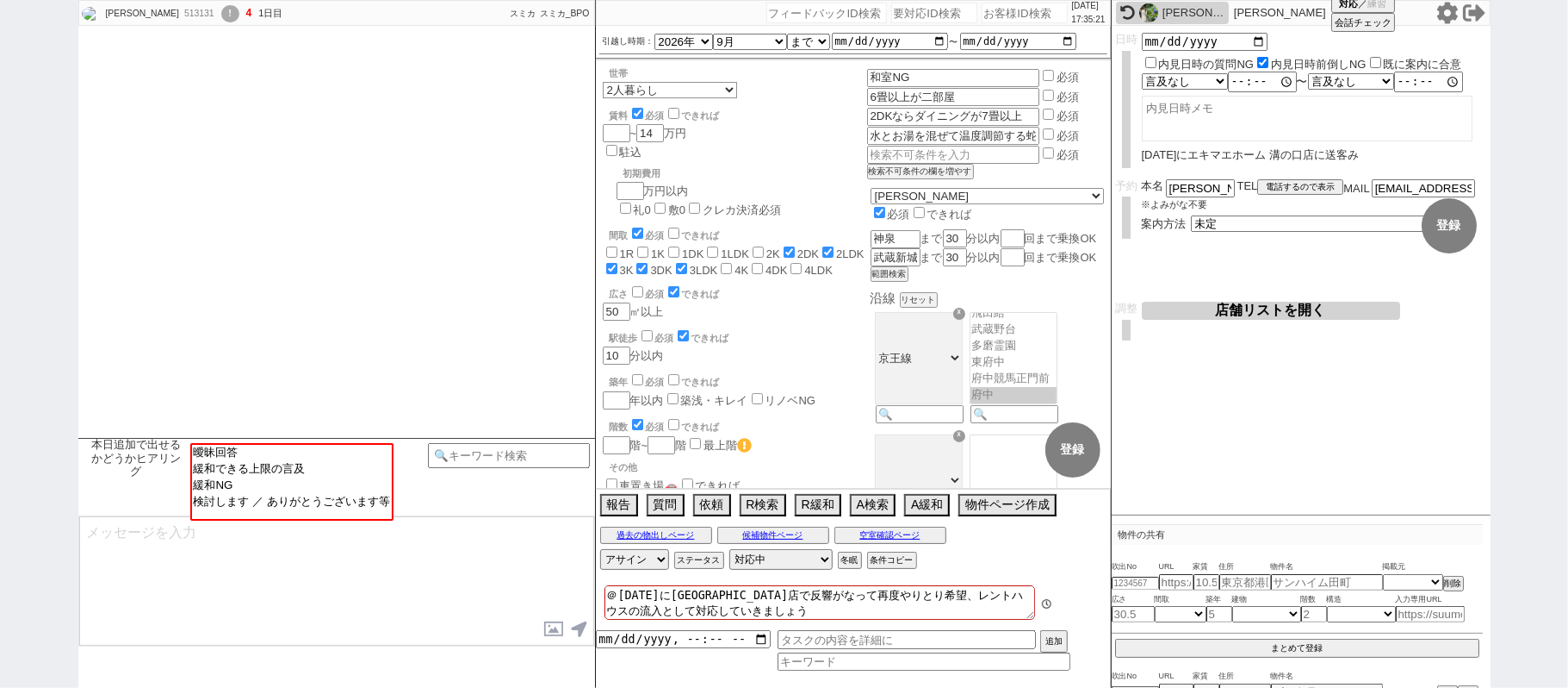
scroll to position [146, 0]
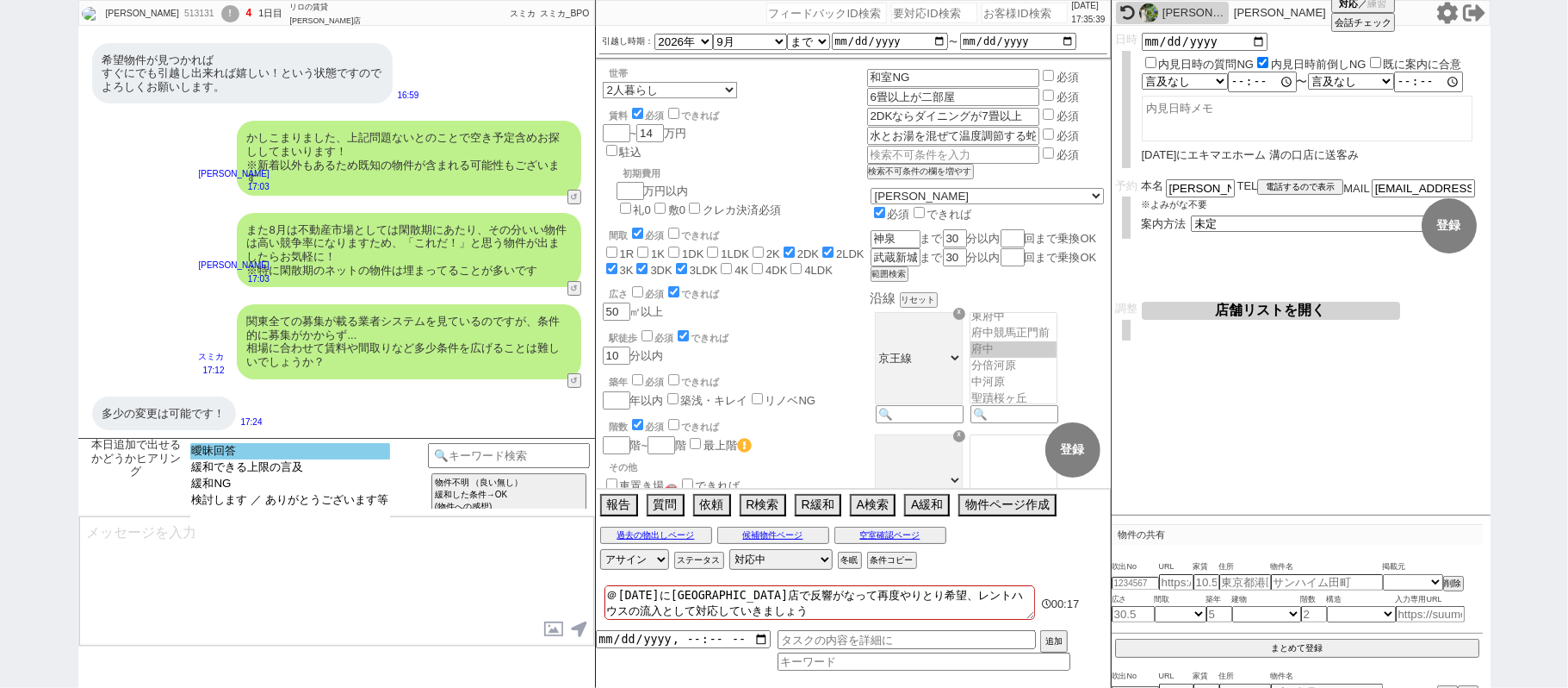
click at [322, 460] on option "曖昧回答" at bounding box center [290, 468] width 200 height 16
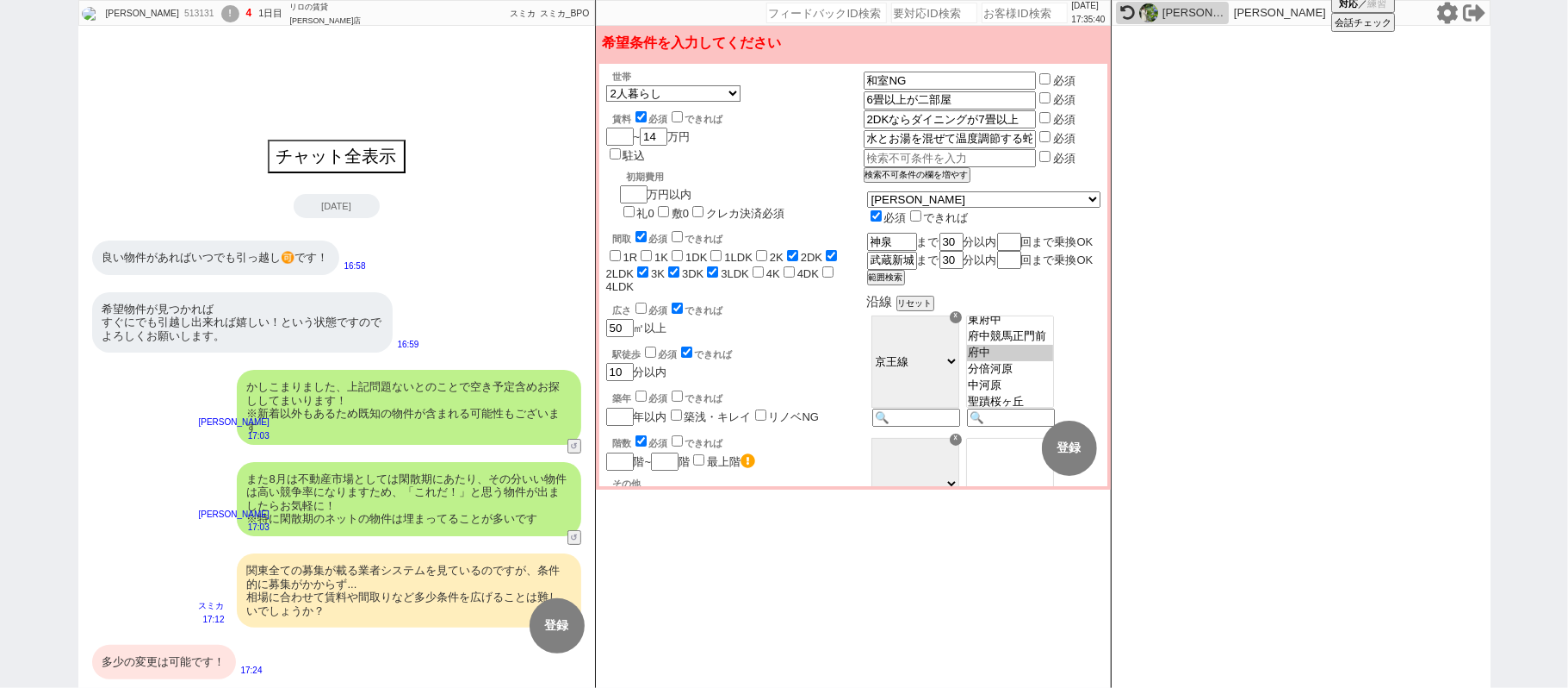
click at [181, 657] on div "多少の変更は可能です！" at bounding box center [164, 662] width 144 height 34
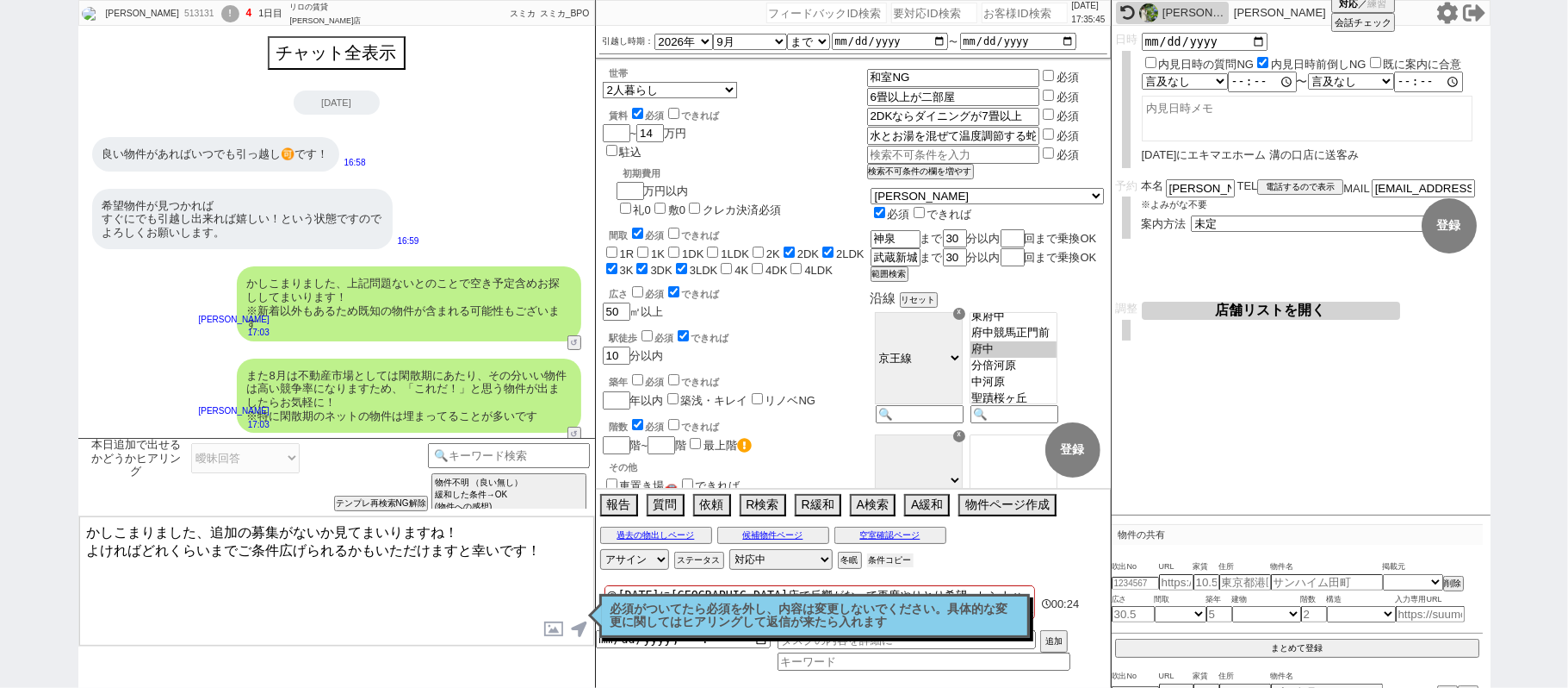
click at [890, 562] on button "条件コピー" at bounding box center [890, 559] width 46 height 14
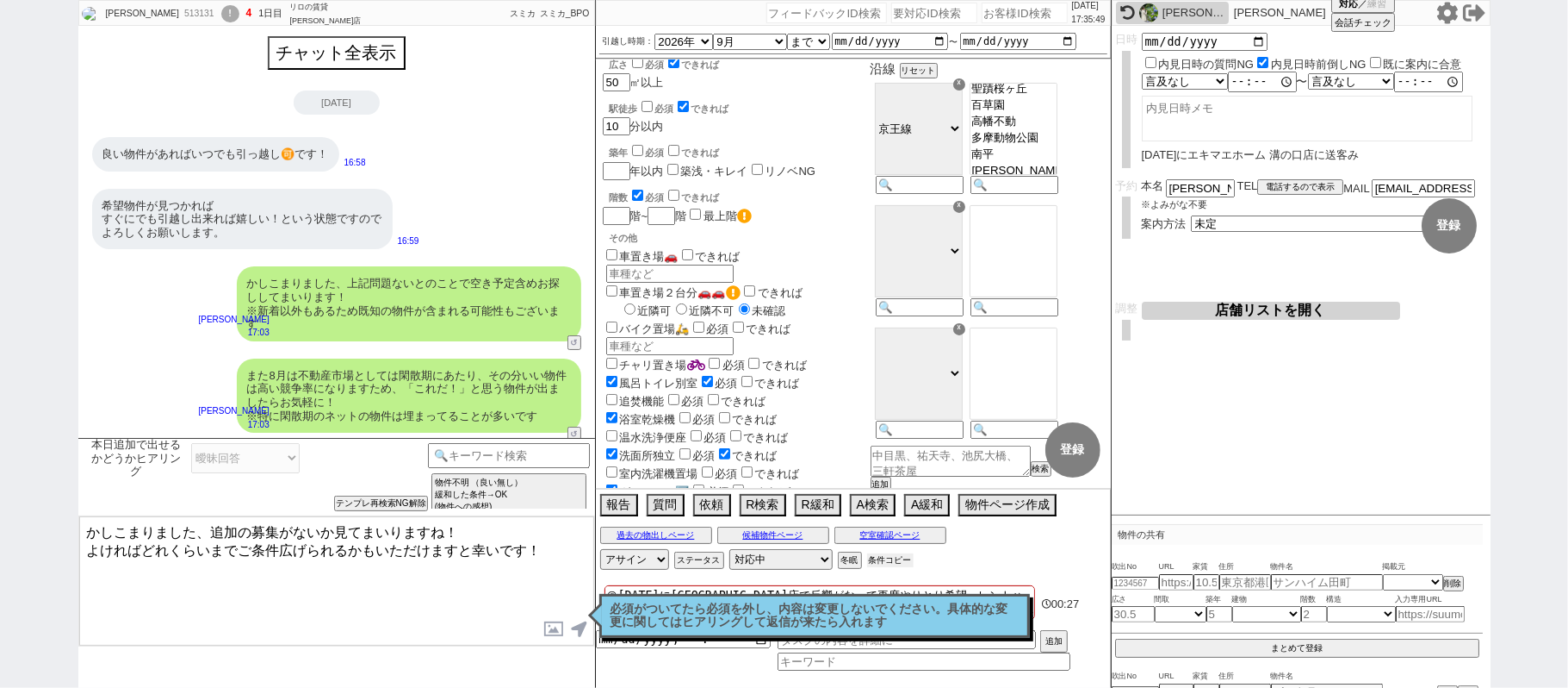
scroll to position [560, 0]
drag, startPoint x: 569, startPoint y: 550, endPoint x: 436, endPoint y: 549, distance: 133.0
click at [436, 549] on textarea "かしこまりました、追加の募集がないか見てまいりますね！ よければどれくらいまでご条件広げられるかもいただけますと幸いです！" at bounding box center [336, 581] width 515 height 130
click at [546, 547] on textarea "かしこまりました、追加の募集がないか見てまいりますね！ よければどれくらいまでご条件広げられるかもいただけますと幸いです！" at bounding box center [336, 581] width 515 height 130
paste textarea "・エリア：神泉駅まで30分 武蔵新城駅まで30分 ・賃料：14万円 ・引越し時期：9月まで ・間取り：2DK〜3LDK ・広さ：50平米以上 ・世帯：2人暮ら…"
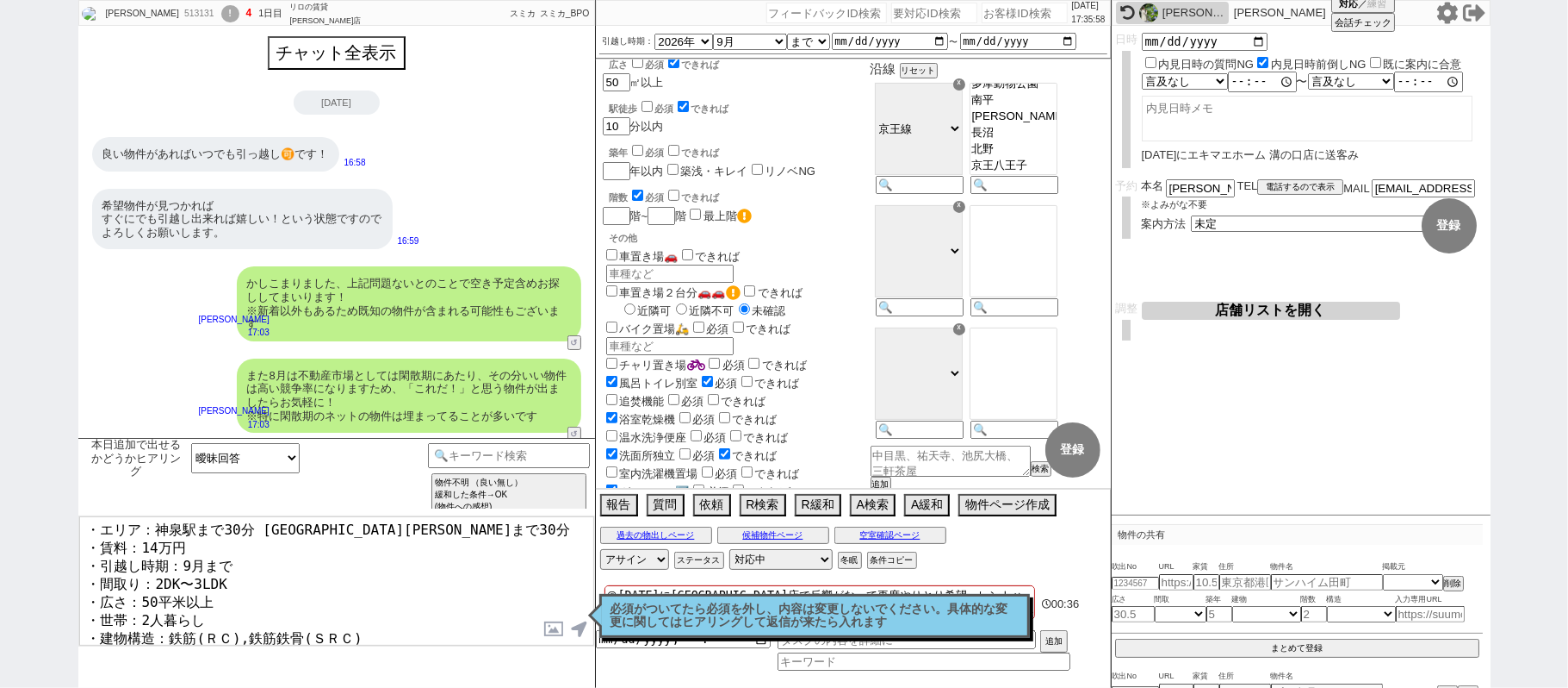
scroll to position [48, 0]
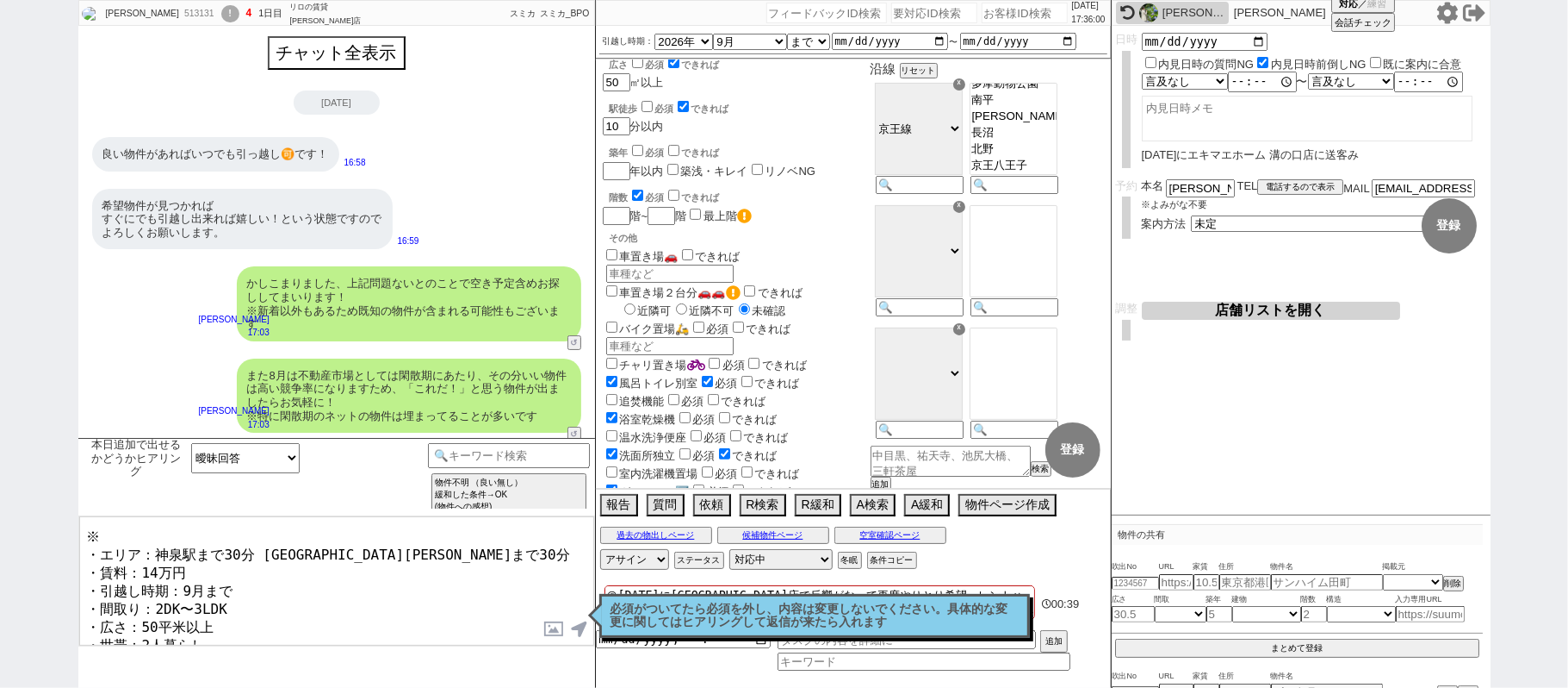
click at [160, 542] on textarea "かしこまりました、追加の募集がないか見てまいりますね！ よければどれくらいまでご条件広げられるかもいただけますと幸いです！ ※ ・エリア：神泉駅まで30分 武…" at bounding box center [336, 581] width 515 height 130
click at [398, 539] on textarea "かしこまりました、追加の募集がないか見てまいりますね！ よければどれくらいまでご条件広げられるかもいただけますと幸いです！ ※ ・エリア：神泉駅まで30分 武…" at bounding box center [336, 581] width 515 height 130
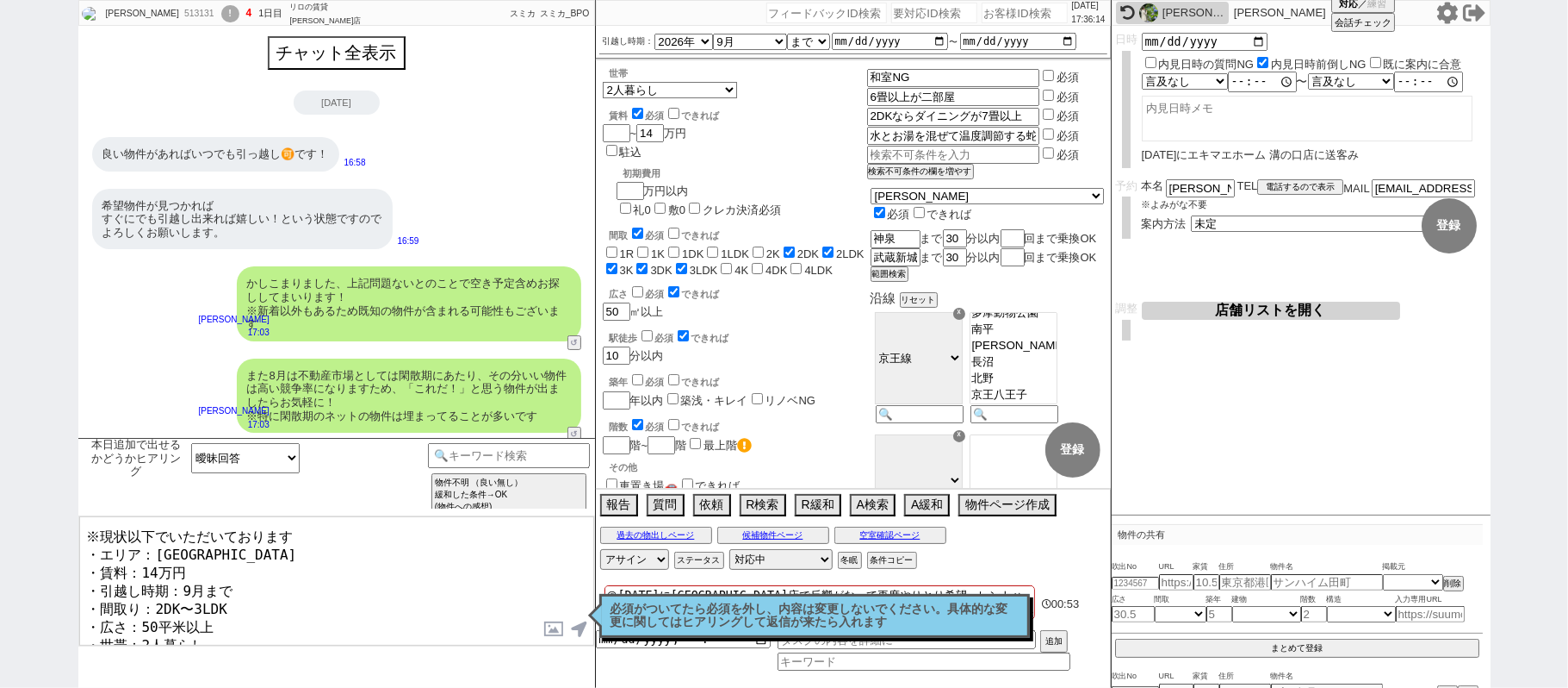
scroll to position [79, 0]
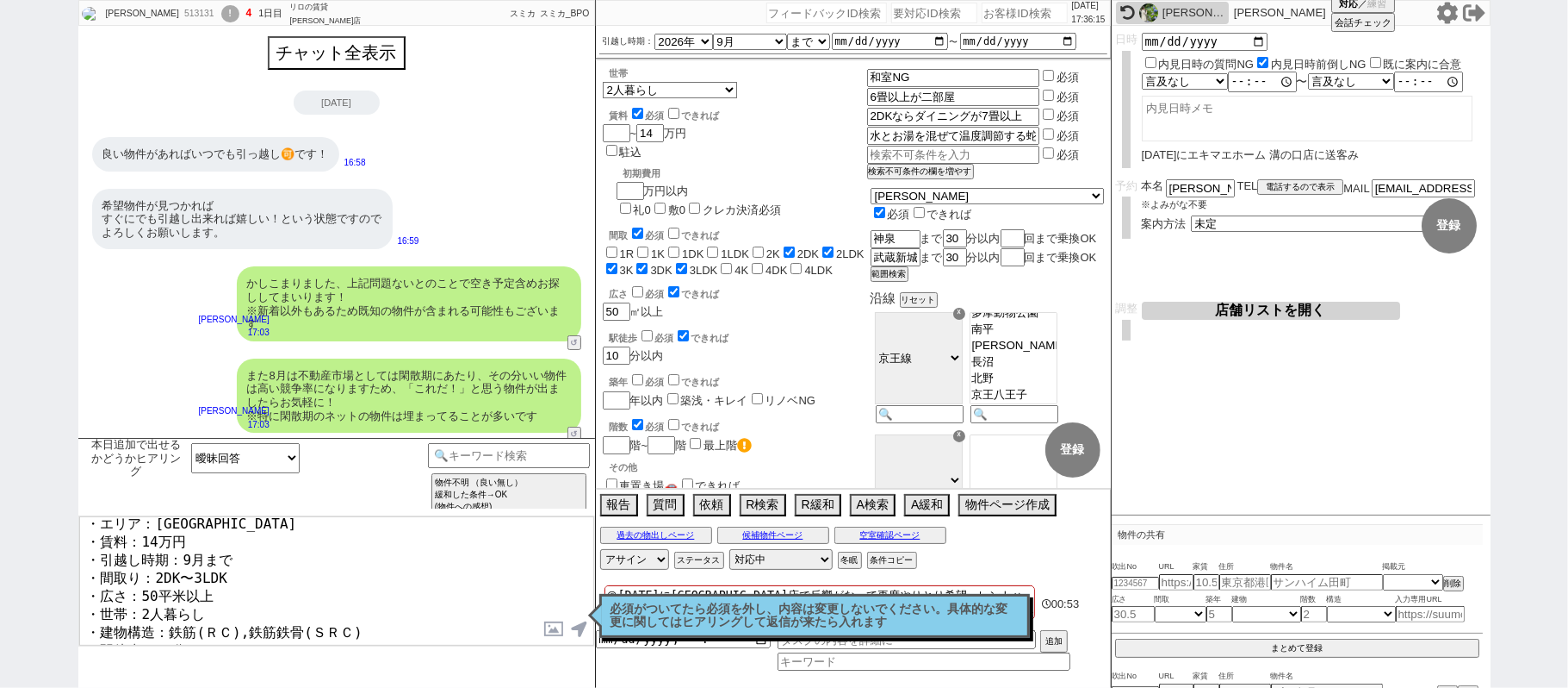
click at [421, 627] on textarea "かしこまりました、追加の募集がないか見てまいりますね！ よければどれくらいまでご条件広げられるかもいただけますと幸いです！ ※現状以下でいただいております ・…" at bounding box center [336, 581] width 515 height 130
drag, startPoint x: 899, startPoint y: 90, endPoint x: 759, endPoint y: 105, distance: 140.8
click at [231, 558] on textarea "かしこまりました、追加の募集がないか見てまいりますね！ よければどれくらいまでご条件広げられるかもいただけますと幸いです！ ※現状以下でいただいております ・…" at bounding box center [336, 581] width 515 height 130
click at [237, 549] on textarea "かしこまりました、追加の募集がないか見てまいりますね！ よければどれくらいまでご条件広げられるかもいただけますと幸いです！ ※現状以下でいただいております ・…" at bounding box center [336, 581] width 515 height 130
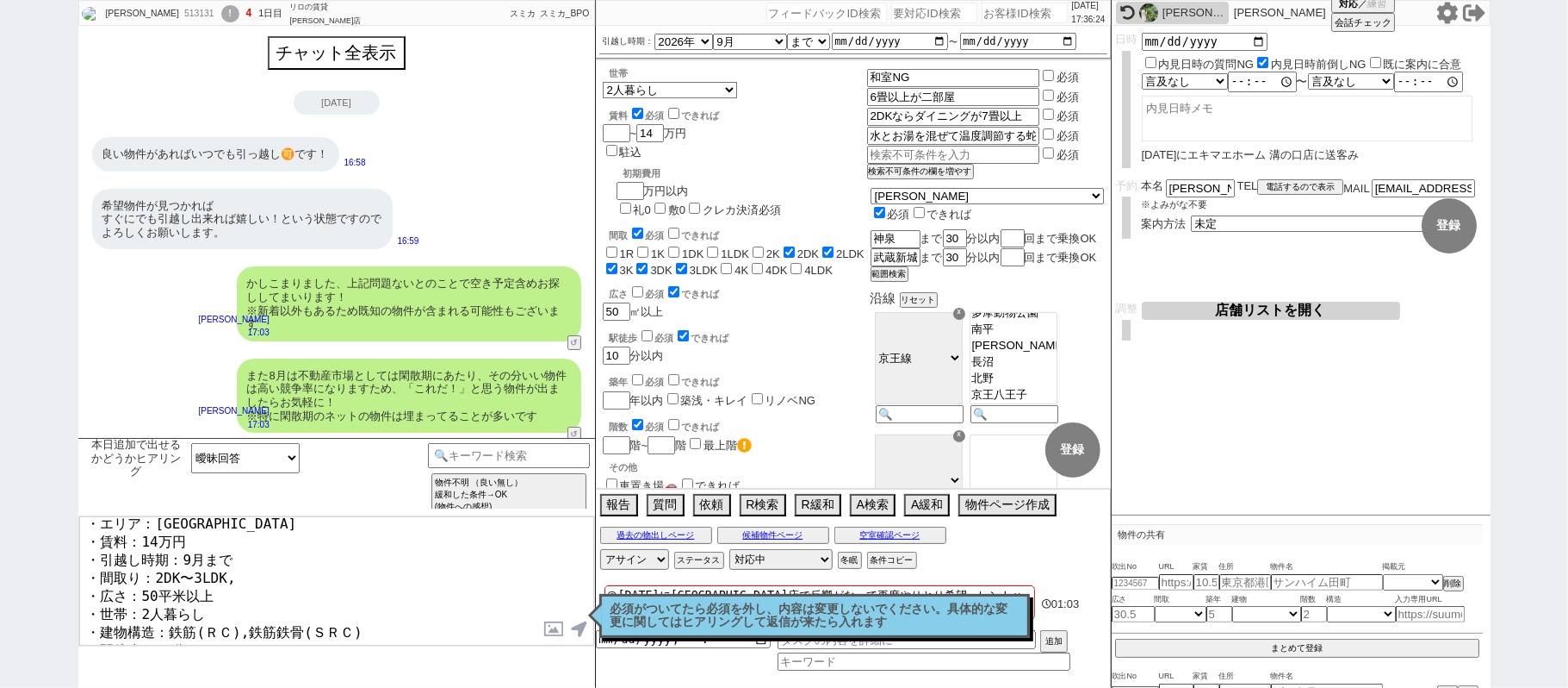
paste textarea "6畳以上が二部屋"
drag, startPoint x: 911, startPoint y: 111, endPoint x: 1095, endPoint y: 111, distance: 184.0
click at [1095, 111] on div "660235 2DKならダイニングが7畳以上 必須" at bounding box center [985, 115] width 236 height 18
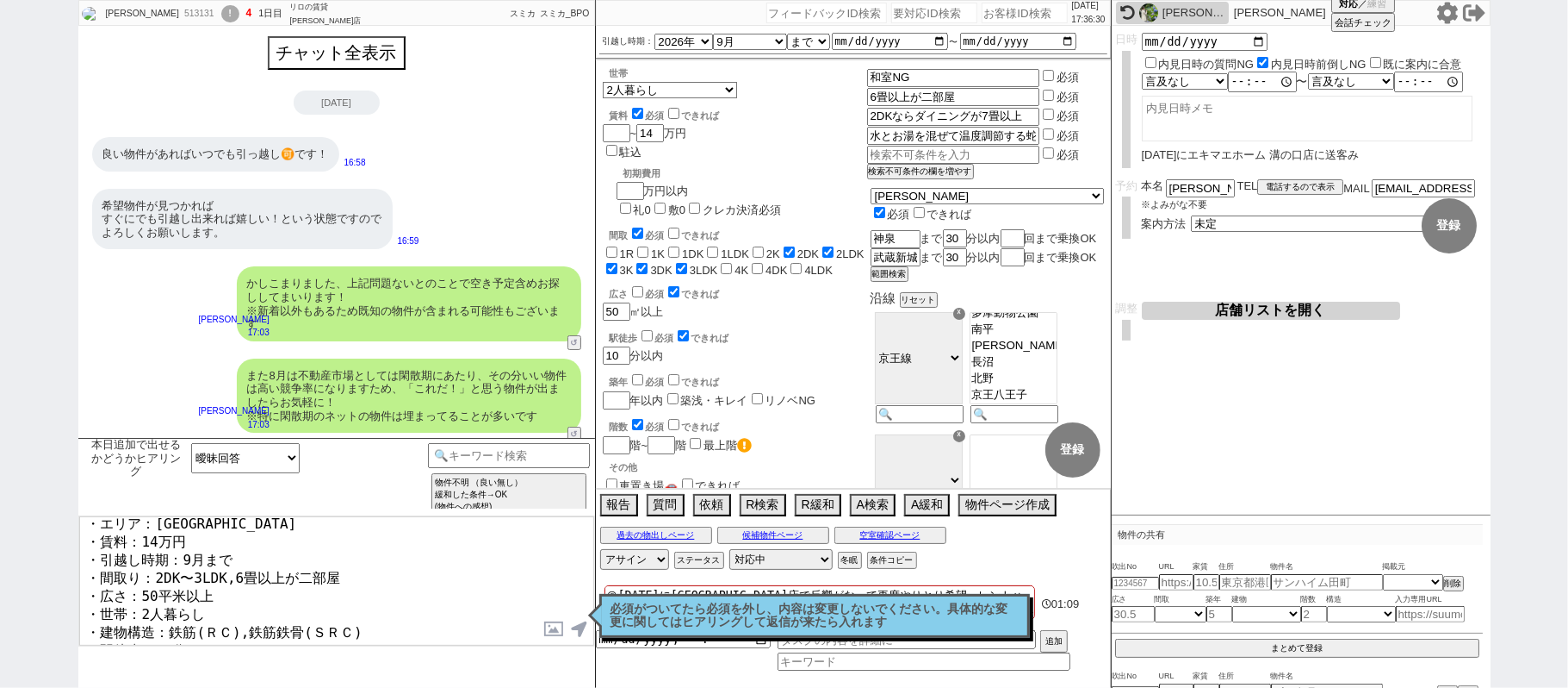
click at [349, 548] on textarea "かしこまりました、追加の募集がないか見てまいりますね！ よければどれくらいまでご条件広げられるかもいただけますと幸いです！ ※現状以下でいただいております ・…" at bounding box center [336, 581] width 515 height 130
paste textarea "2DKならダイニングが7畳以上"
drag, startPoint x: 911, startPoint y: 128, endPoint x: 1092, endPoint y: 114, distance: 181.5
click at [1092, 114] on div "659892 和室NG 必須 659896 6畳以上が二部屋 必須 660235 2DKならダイニングが7畳以上 必須 709468 水とお湯を混ぜて温度調節…" at bounding box center [985, 115] width 236 height 96
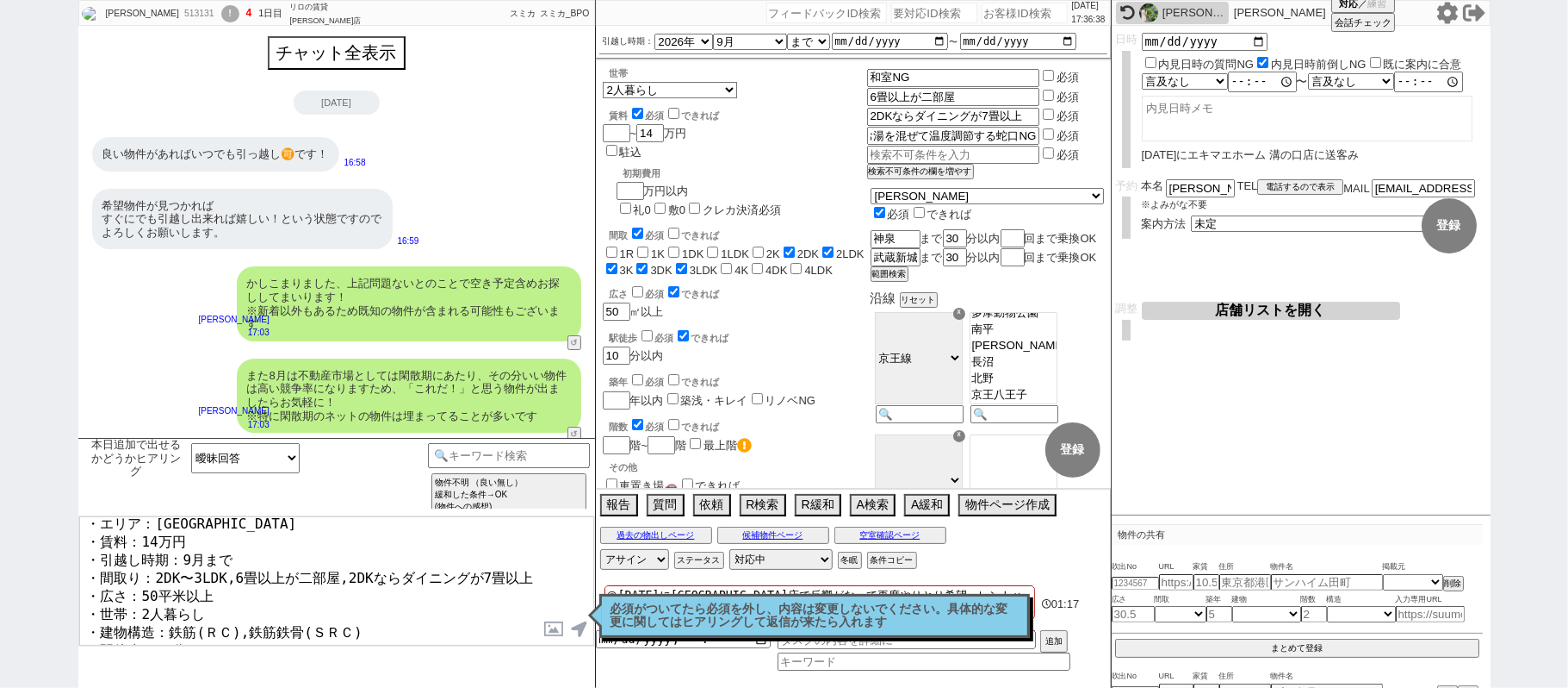
click at [407, 638] on textarea "かしこまりました、追加の募集がないか見てまいりますね！ よければどれくらいまでご条件広げられるかもいただけますと幸いです！ ※現状以下でいただいております ・…" at bounding box center [336, 581] width 515 height 130
click at [393, 628] on textarea "かしこまりました、追加の募集がないか見てまいりますね！ よければどれくらいまでご条件広げられるかもいただけますと幸いです！ ※現状以下でいただいております ・…" at bounding box center [336, 581] width 515 height 130
click at [428, 632] on textarea "かしこまりました、追加の募集がないか見てまいりますね！ よければどれくらいまでご条件広げられるかもいただけますと幸いです！ ※現状以下でいただいております ・…" at bounding box center [336, 581] width 515 height 130
click at [411, 577] on textarea "かしこまりました、追加の募集がないか見てまいりますね！ よければどれくらいまでご条件広げられるかもいただけますと幸いです！ ※現状以下でいただいております ・…" at bounding box center [336, 581] width 515 height 130
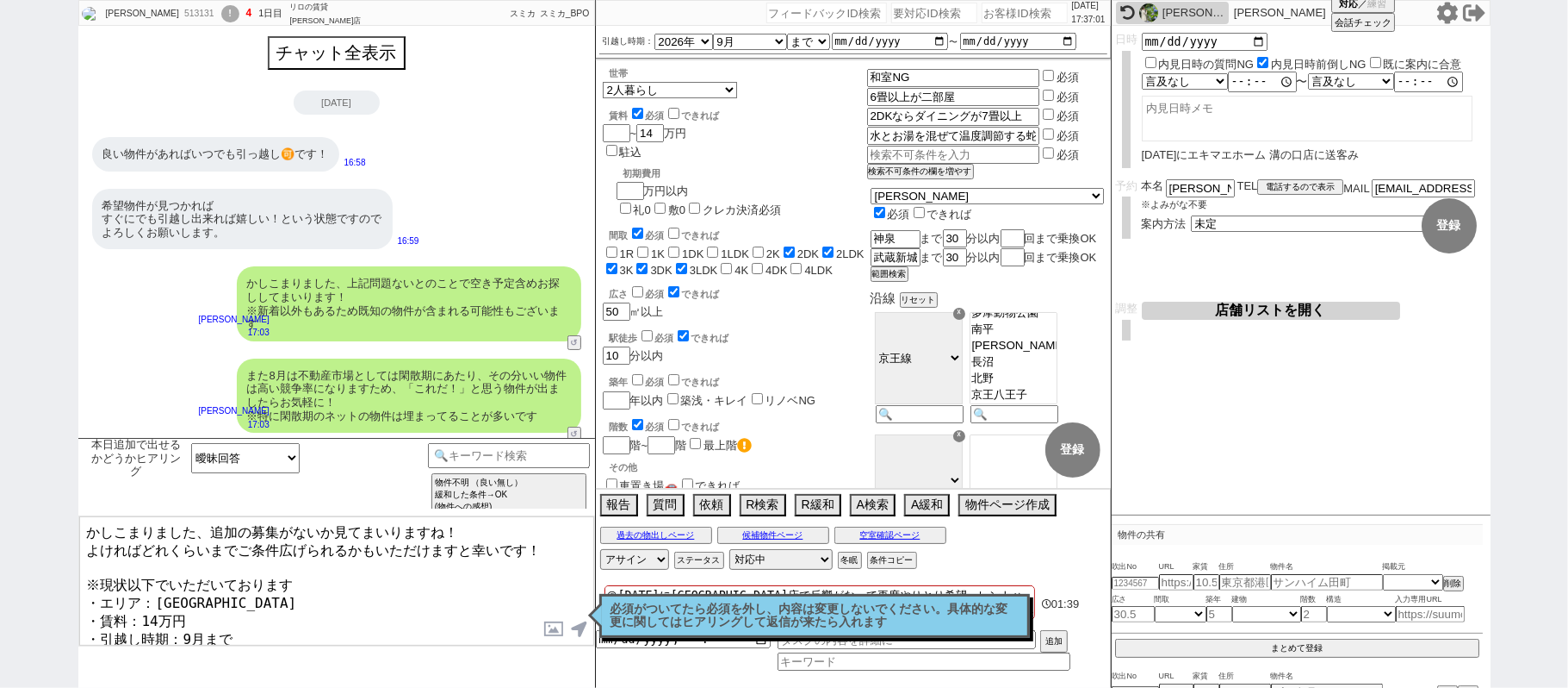
click at [553, 543] on textarea "かしこまりました、追加の募集がないか見てまいりますね！ よければどれくらいまでご条件広げられるかもいただけますと幸いです！ ※現状以下でいただいております ・…" at bounding box center [336, 581] width 515 height 130
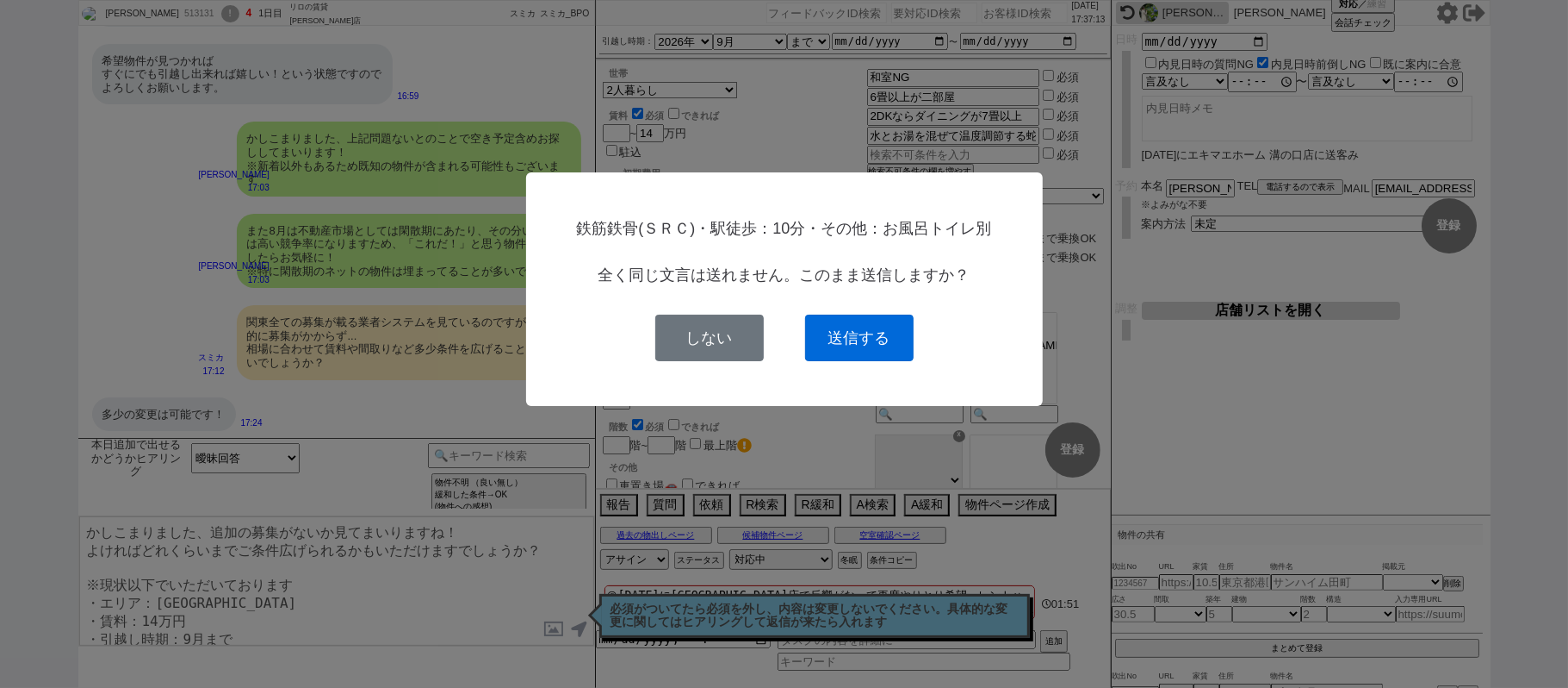
click at [848, 335] on button "送信する" at bounding box center [860, 337] width 109 height 46
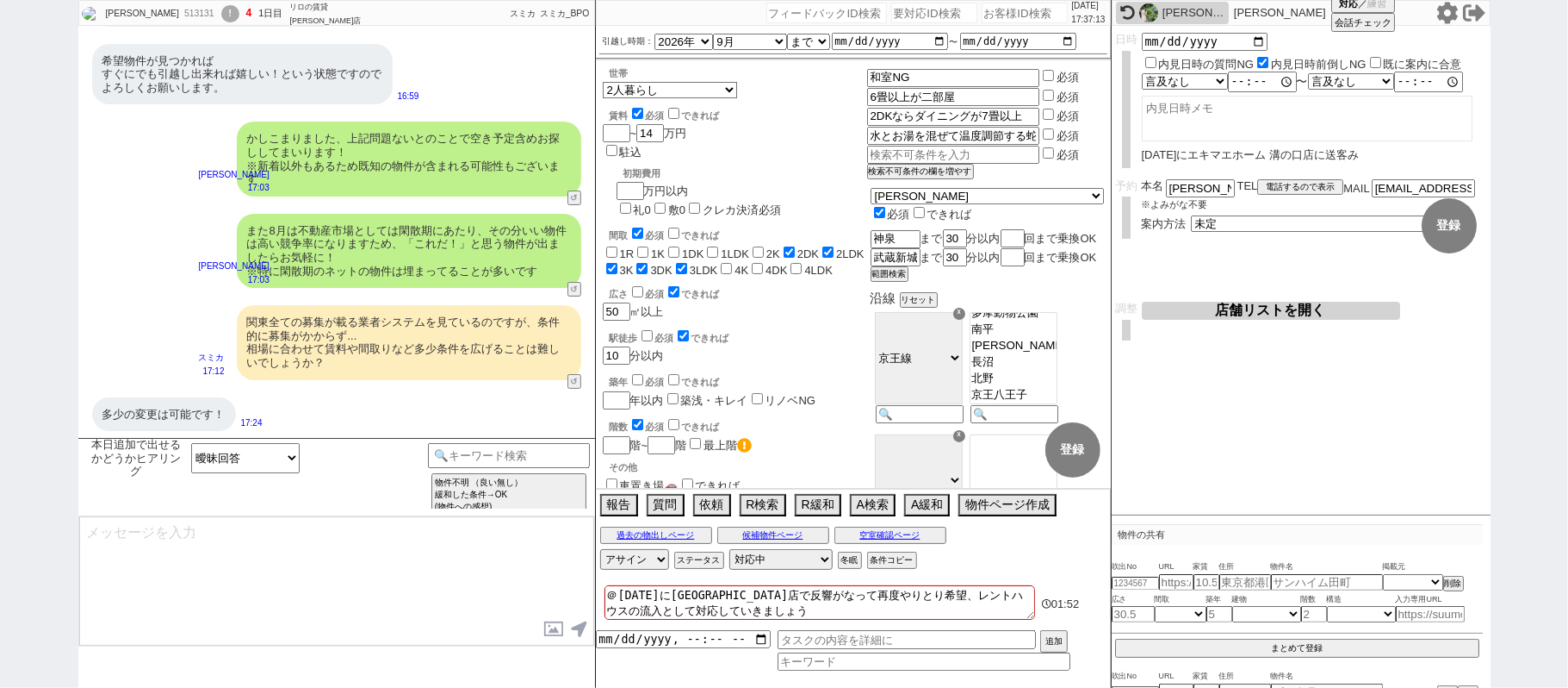
scroll to position [8, 0]
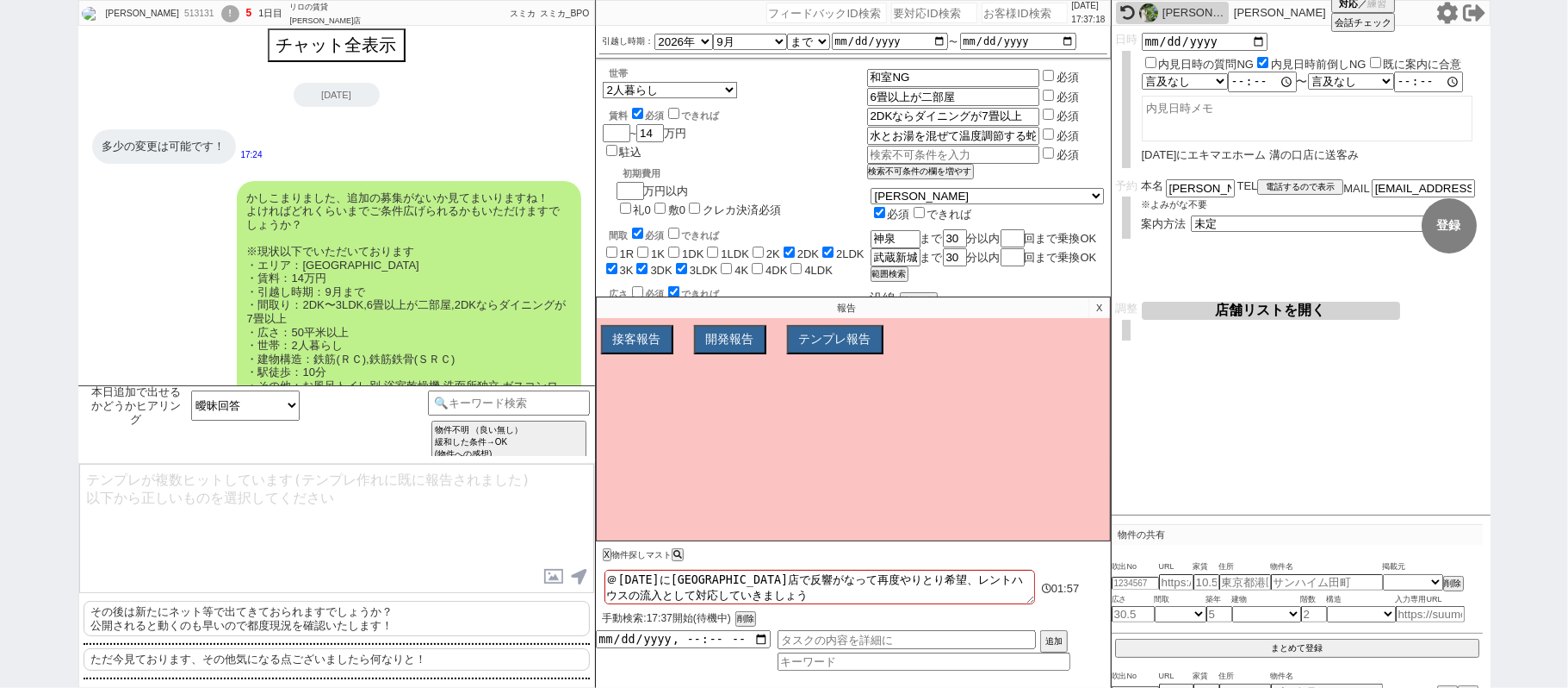
click at [1096, 307] on p "X" at bounding box center [1100, 307] width 20 height 21
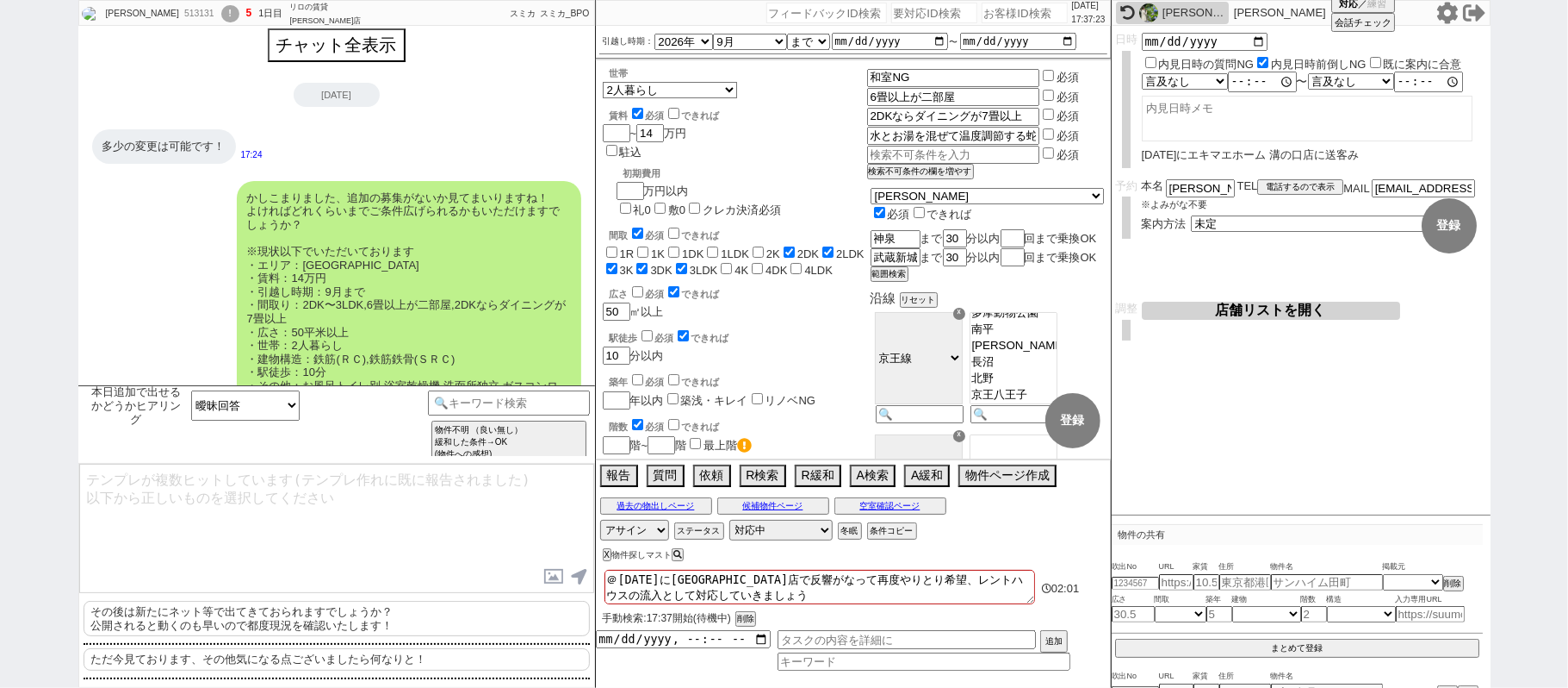
click at [279, 665] on p "ただ今見ております、その他気になる点ございましたら何なりと！" at bounding box center [336, 659] width 506 height 23
drag, startPoint x: 222, startPoint y: 477, endPoint x: 0, endPoint y: 305, distance: 280.8
click at [0, 305] on div "中家 冴美 513131 ! 5 1日目 リロの賃貸 上野店 冬眠中 自社客 スミカ スミカ_BPO チャット全表示 2025-08-18 多少の変更は可能で…" at bounding box center [784, 344] width 1568 height 688
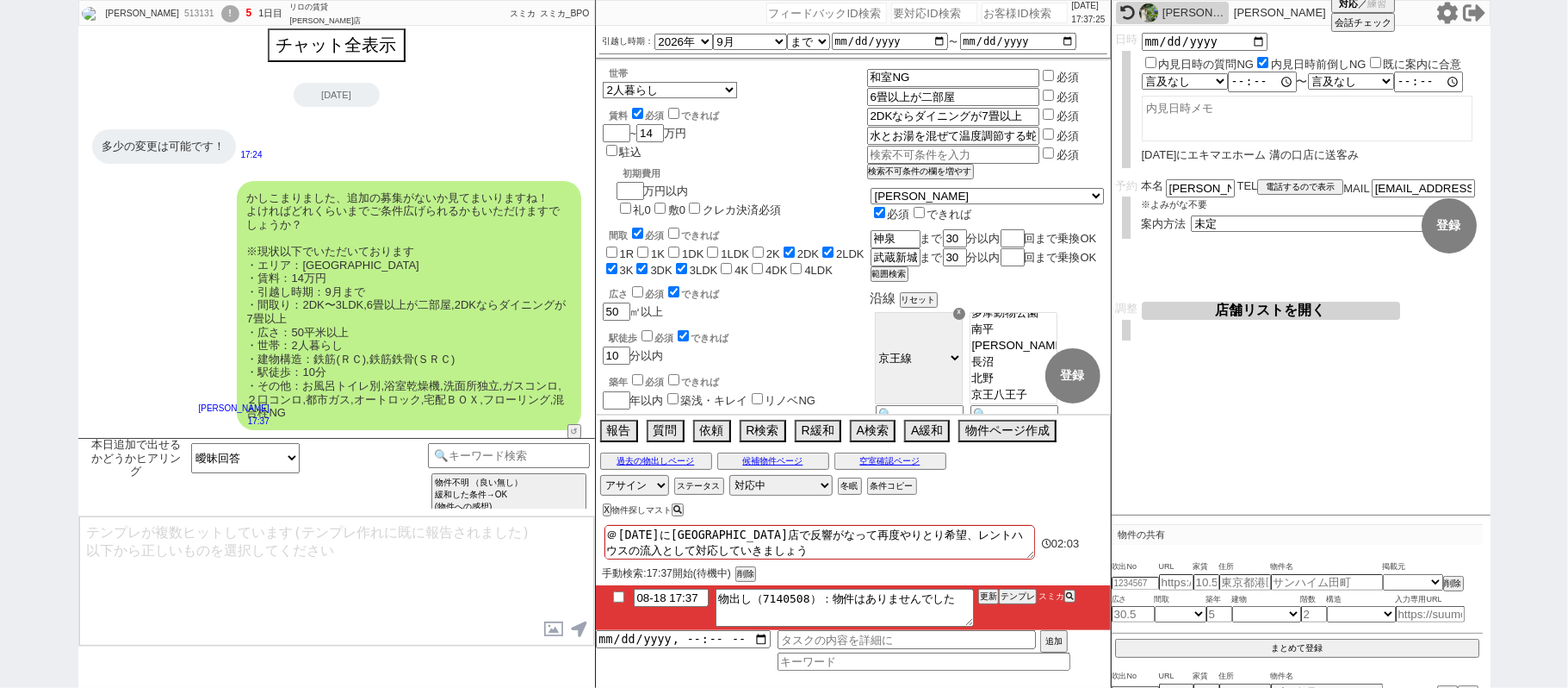
scroll to position [59, 0]
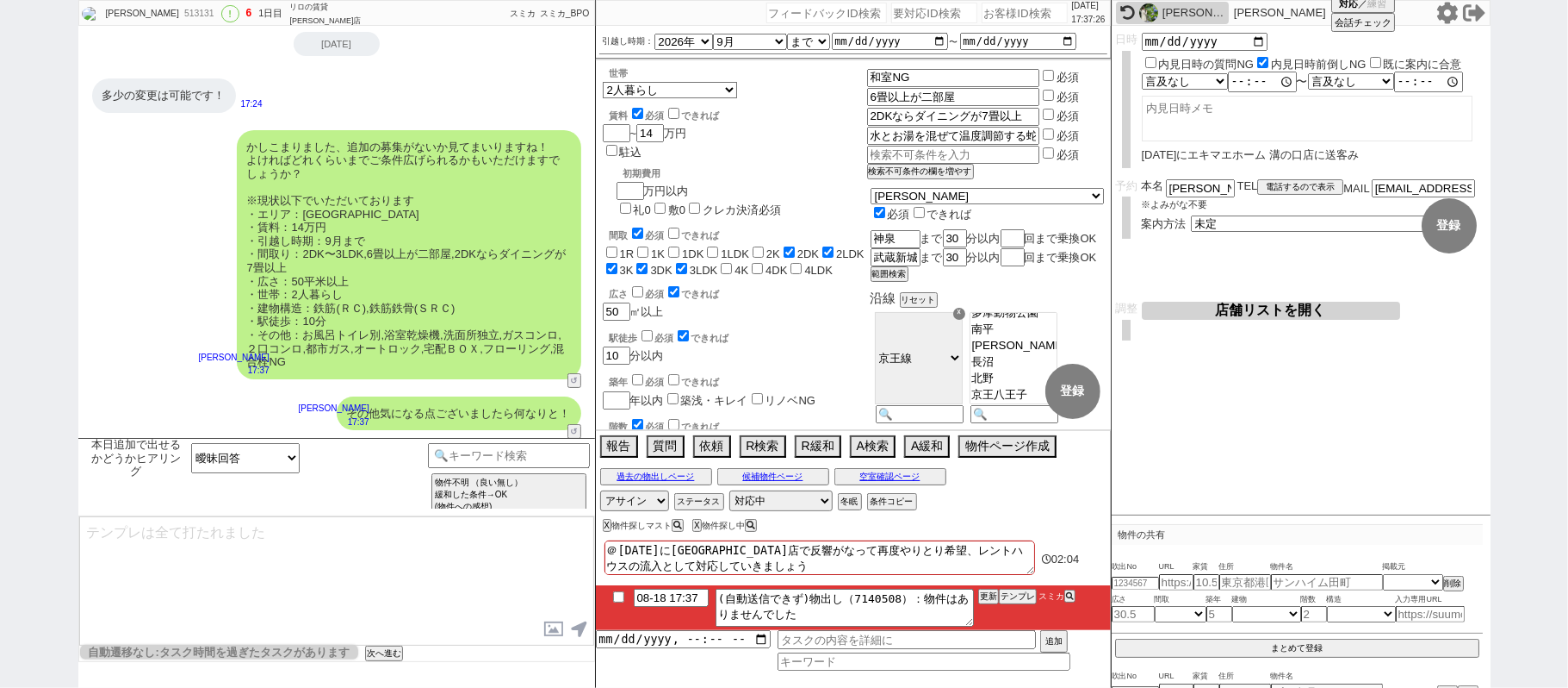
drag, startPoint x: 619, startPoint y: 598, endPoint x: 635, endPoint y: 598, distance: 16.0
click at [621, 598] on input "checkbox" at bounding box center [619, 596] width 25 height 11
drag, startPoint x: 992, startPoint y: 597, endPoint x: 990, endPoint y: 632, distance: 35.1
click at [990, 602] on button "更新" at bounding box center [986, 596] width 17 height 12
drag, startPoint x: 993, startPoint y: 629, endPoint x: 989, endPoint y: 605, distance: 24.3
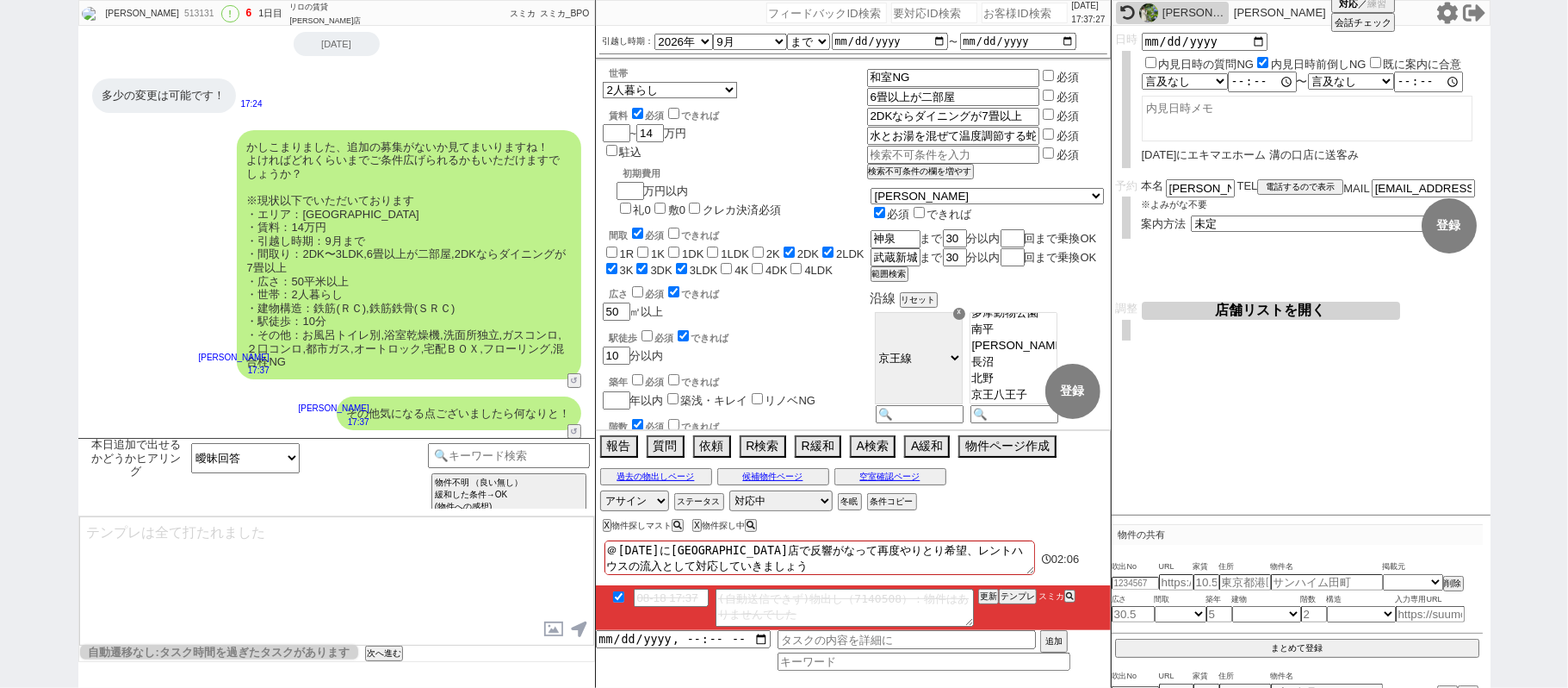
click at [990, 621] on li "08-18 17:37 (自動送信できず)物出し（7140508）：物件はありませんでした 更新 テンプレ スミカ" at bounding box center [853, 607] width 515 height 44
click at [989, 605] on li "08-18 17:37 (自動送信できず)物出し（7140508）：物件はありませんでした 更新 テンプレ スミカ" at bounding box center [853, 607] width 515 height 44
click at [990, 608] on li "08-18 17:37 (自動送信できず)物出し（7140508）：物件はありませんでした 更新 テンプレ スミカ" at bounding box center [853, 607] width 515 height 44
click at [984, 601] on button "更新" at bounding box center [986, 596] width 17 height 12
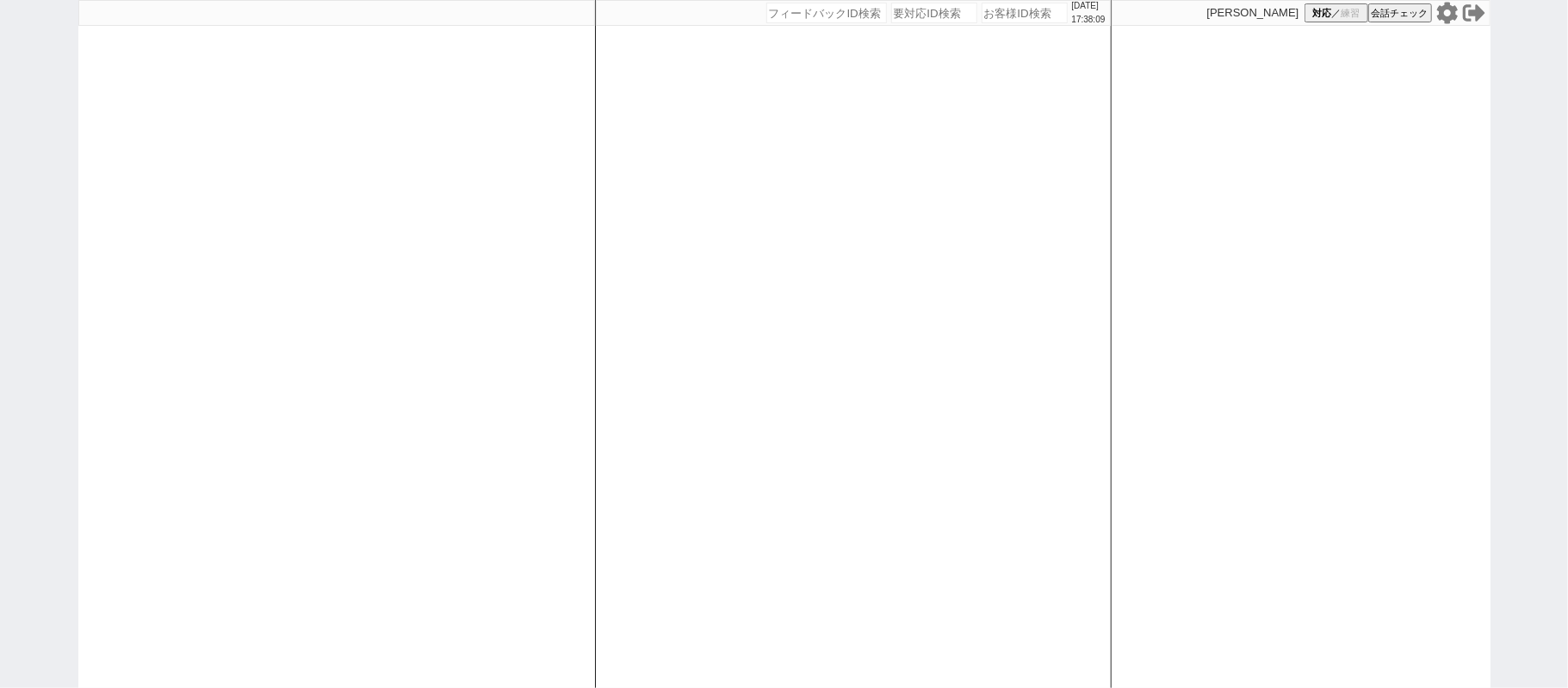
click at [243, 247] on div at bounding box center [337, 344] width 516 height 688
drag, startPoint x: 566, startPoint y: 328, endPoint x: 572, endPoint y: 321, distance: 9.2
click at [572, 323] on div at bounding box center [337, 344] width 516 height 688
select select "4"
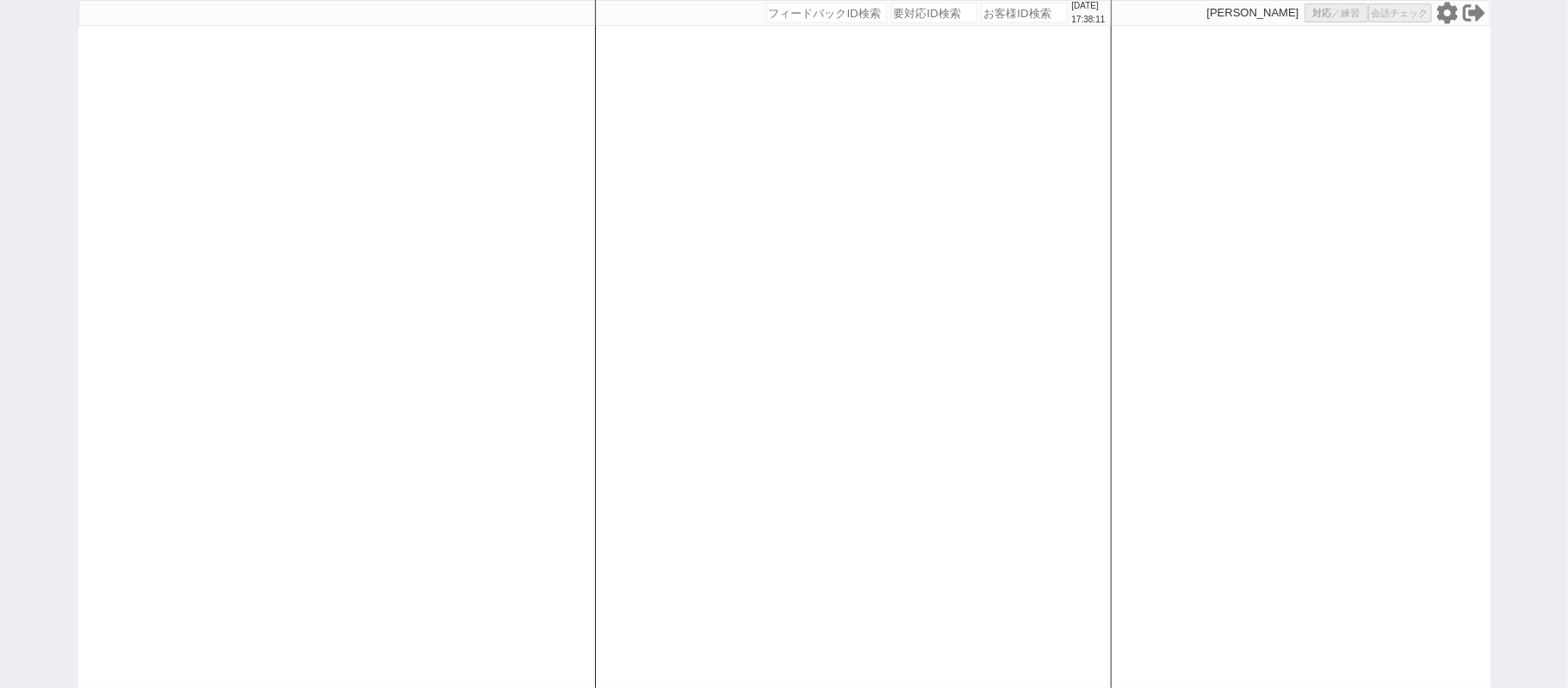
select select "2"
select select "5"
select select
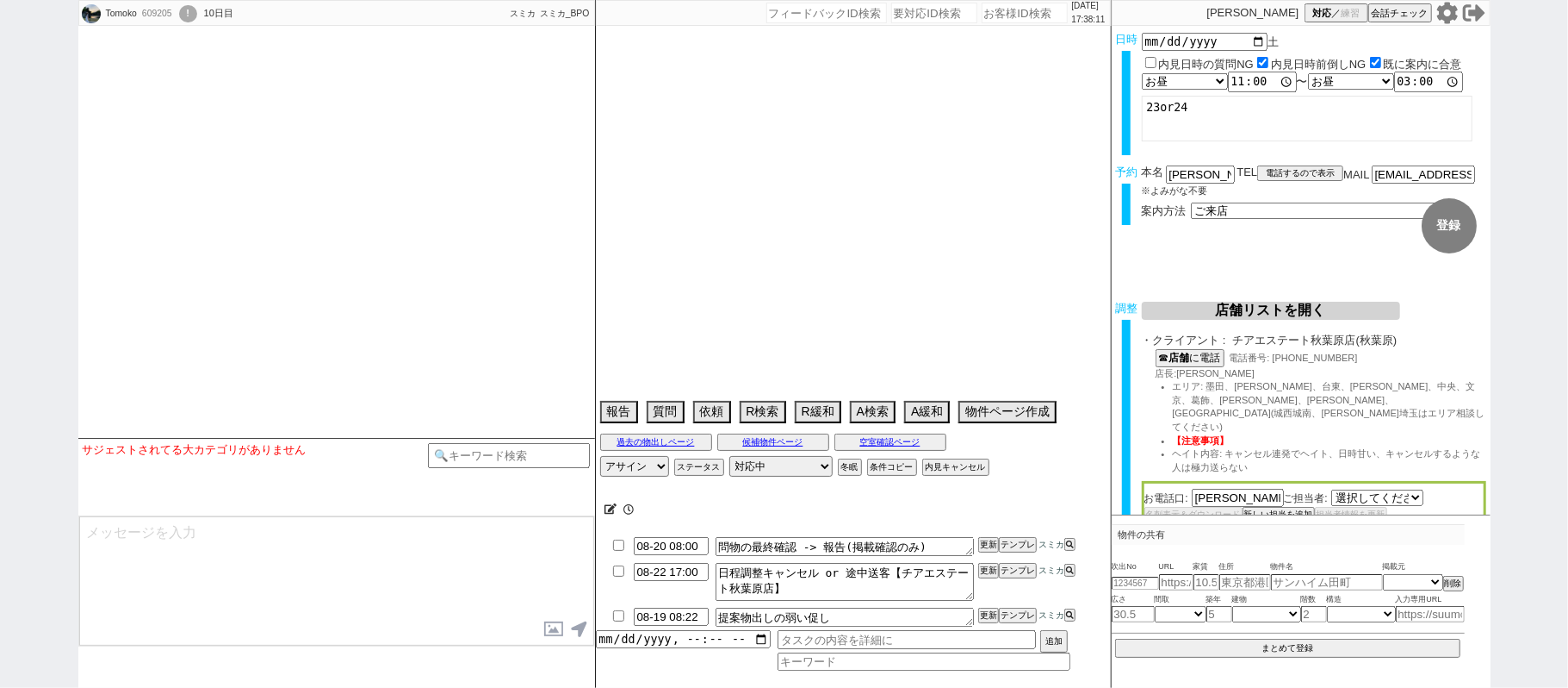
select select "[DATE]"
select select
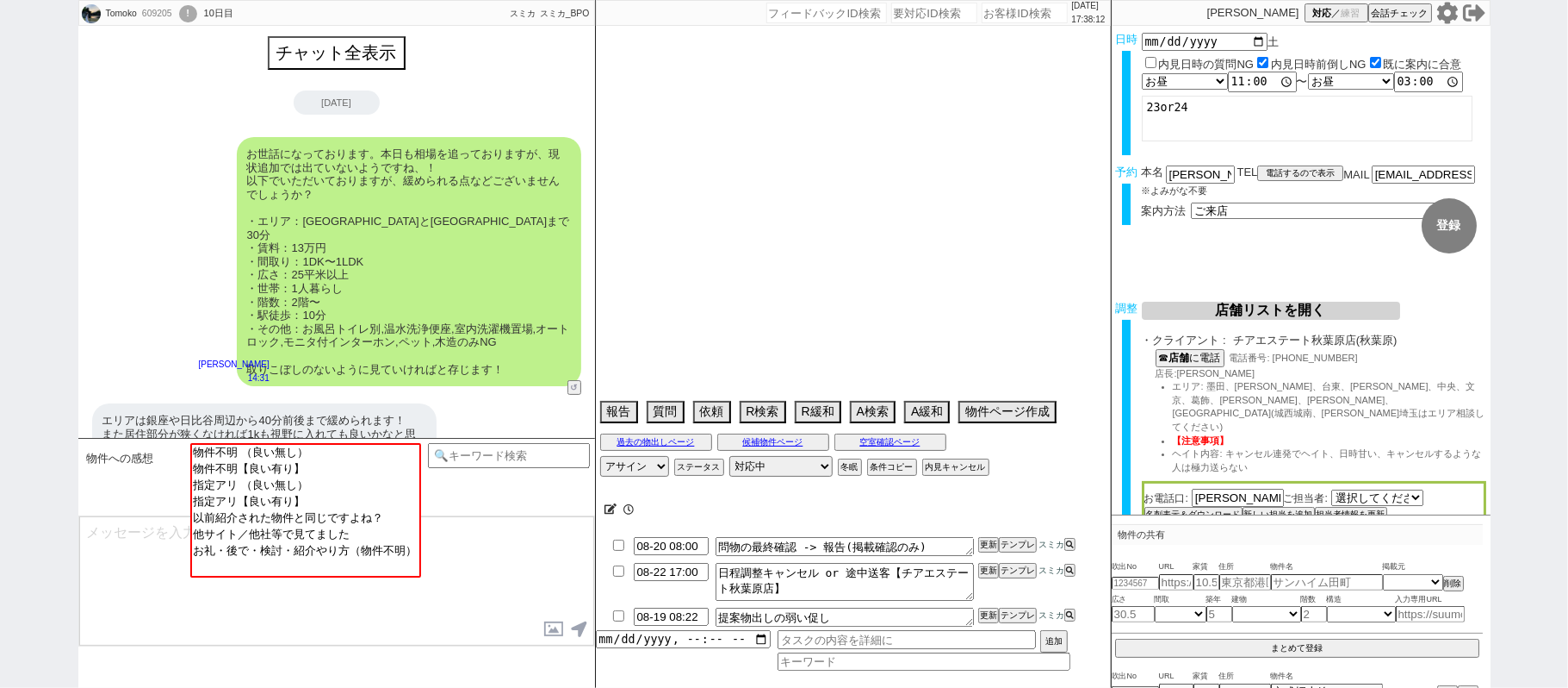
scroll to position [334, 0]
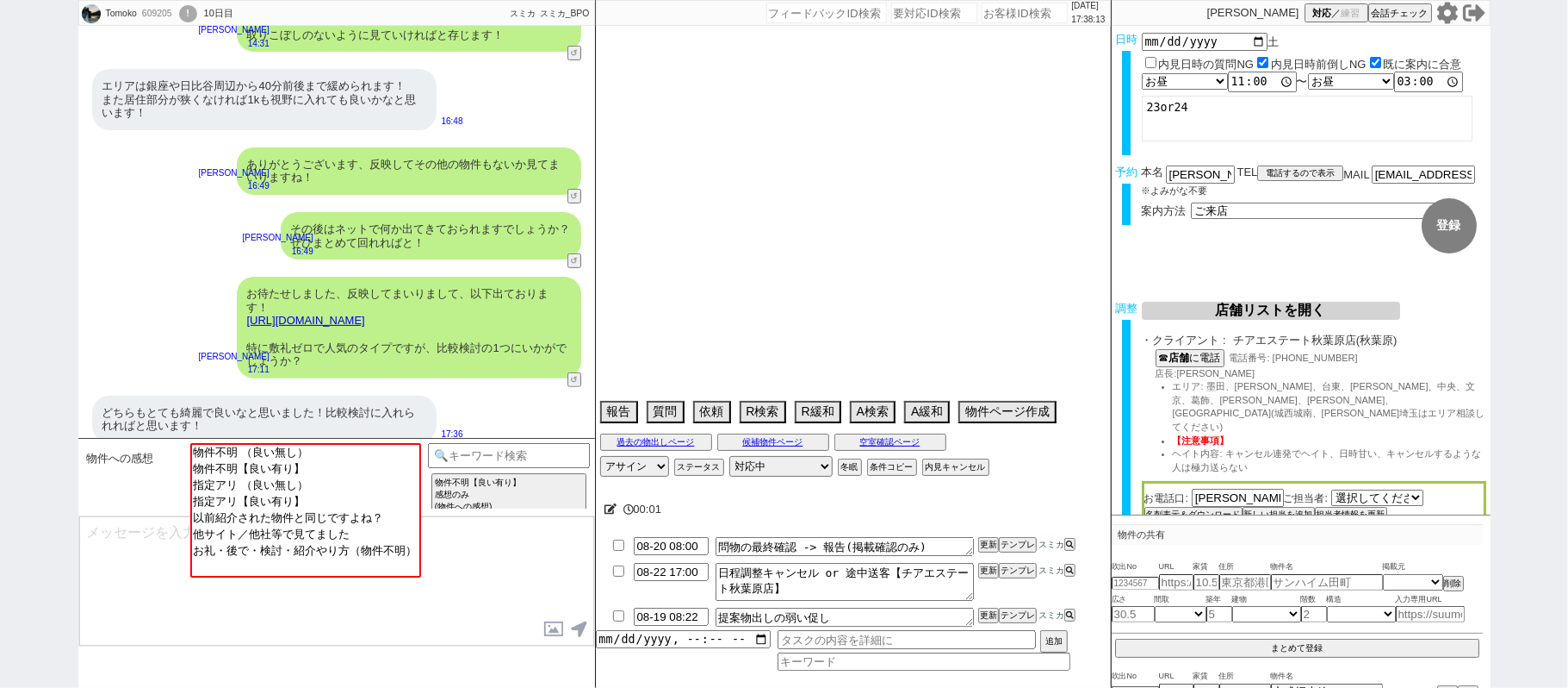
type textarea "@当日までの予定なし"
select select "2025"
select select "9"
select select "33"
select select "0"
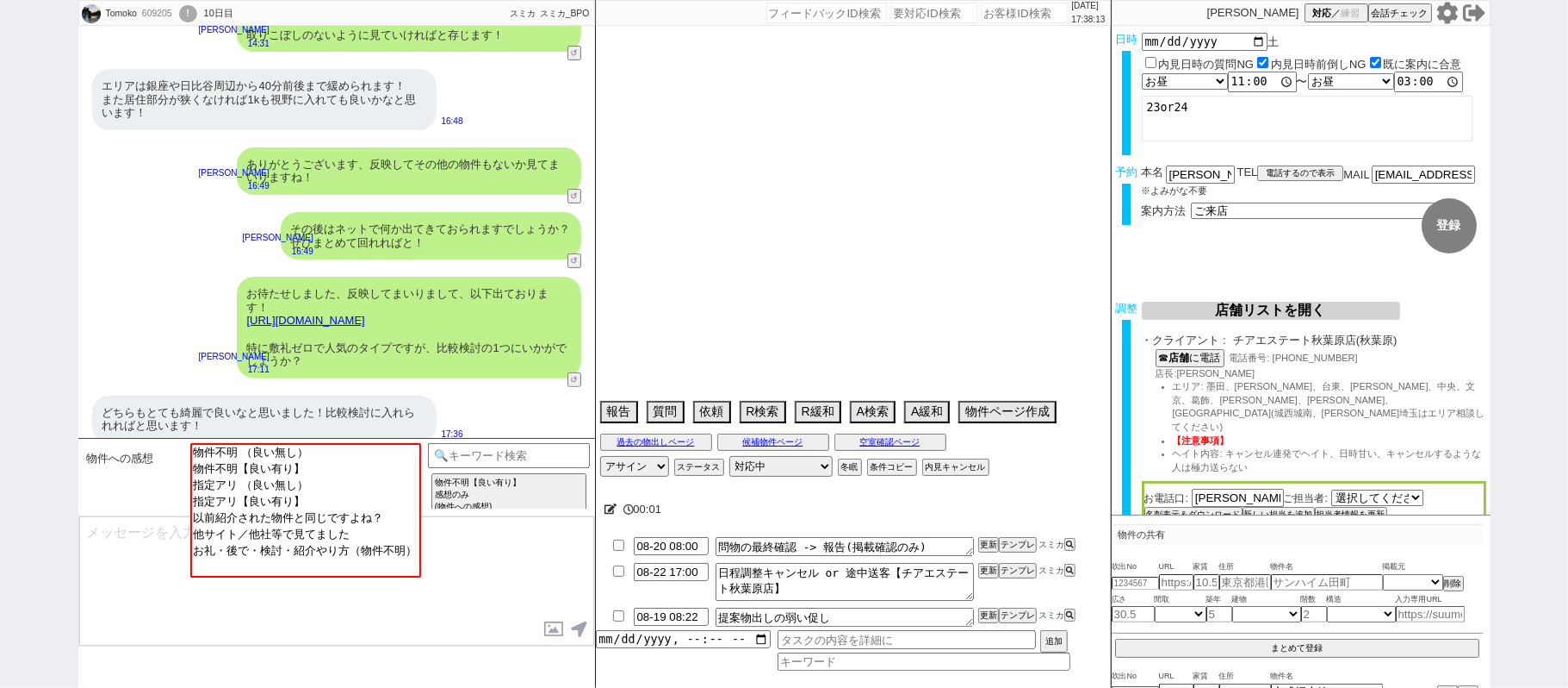
select select "75"
select select "811"
select select "23"
select select "723"
select select "14"
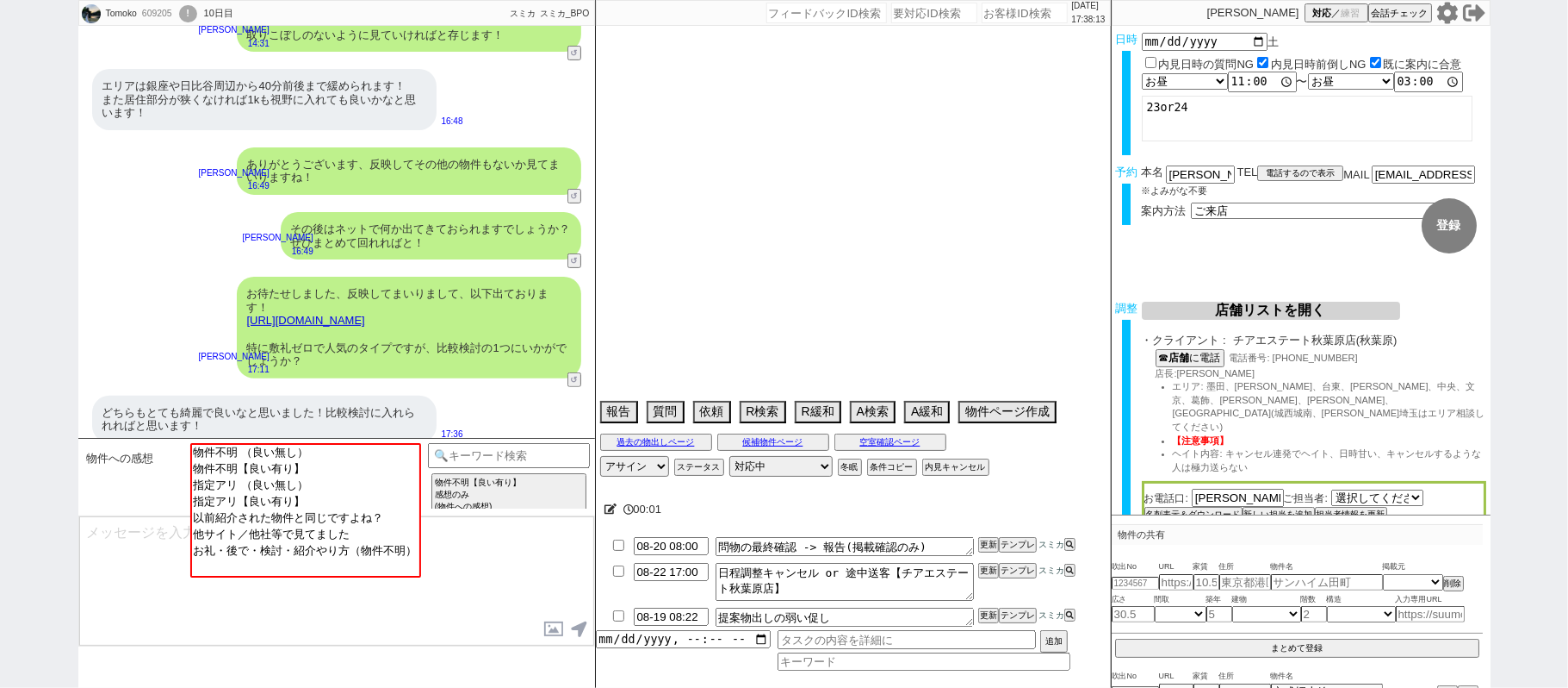
select select "60"
select select "70"
select select "1677"
select select "72"
select select "63"
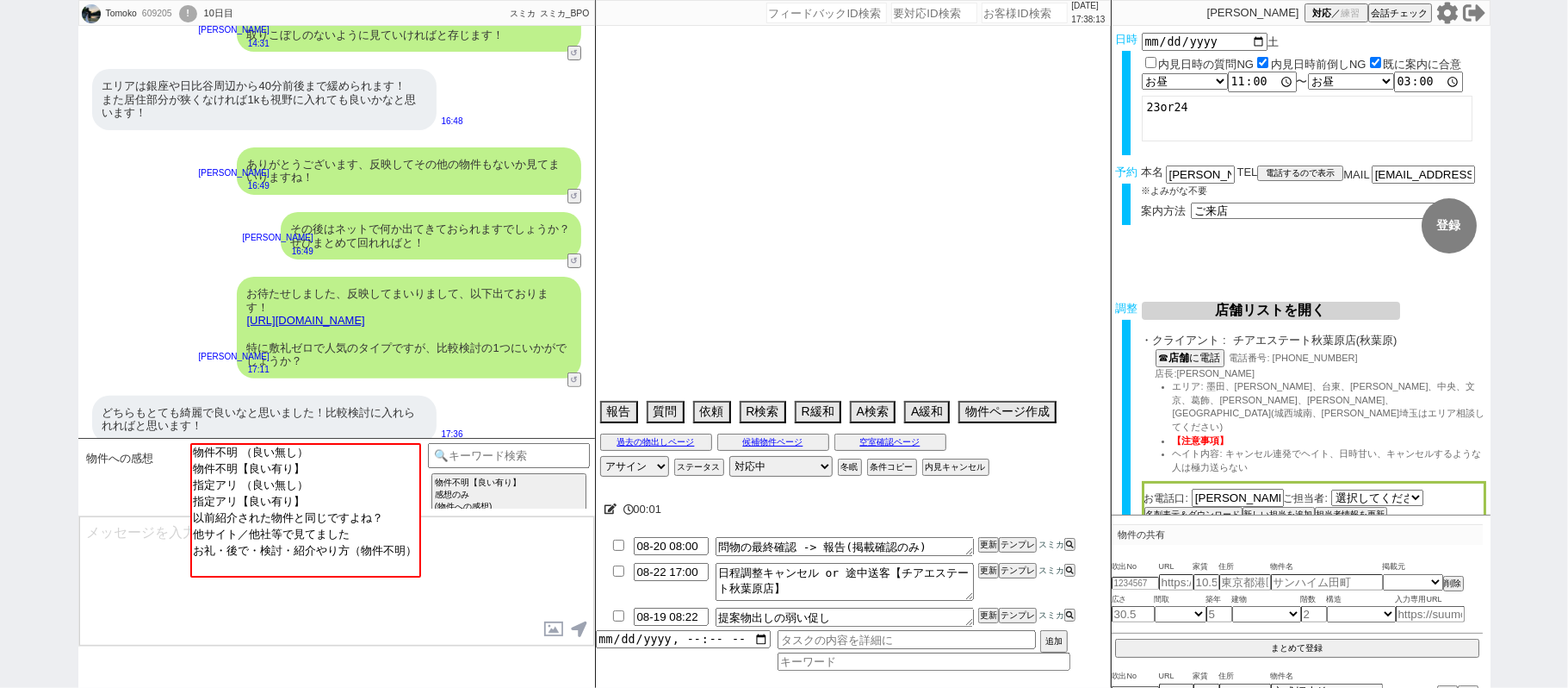
select select "62"
select select "65"
select select "1578"
select select "71"
select select "64"
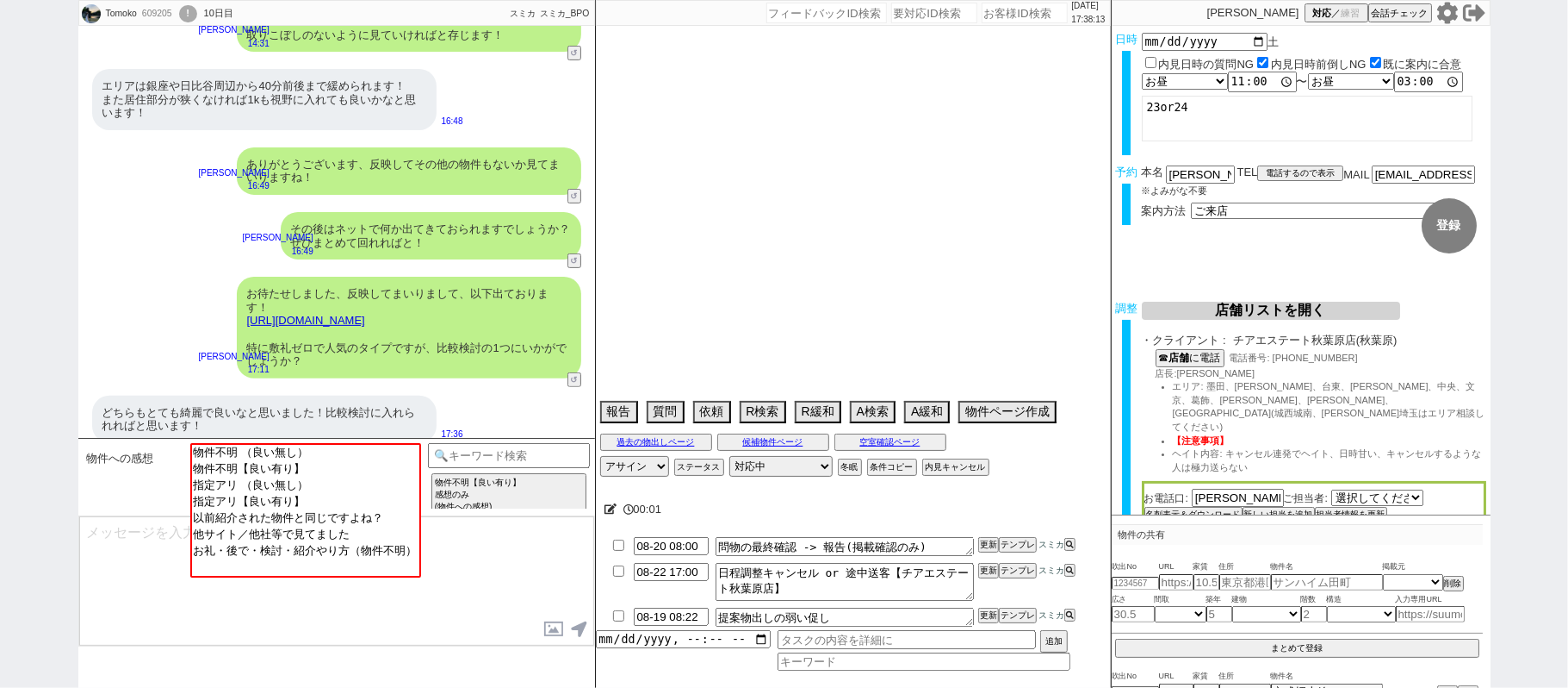
select select "69"
select select "67"
select select "59"
select select "74"
select select "48"
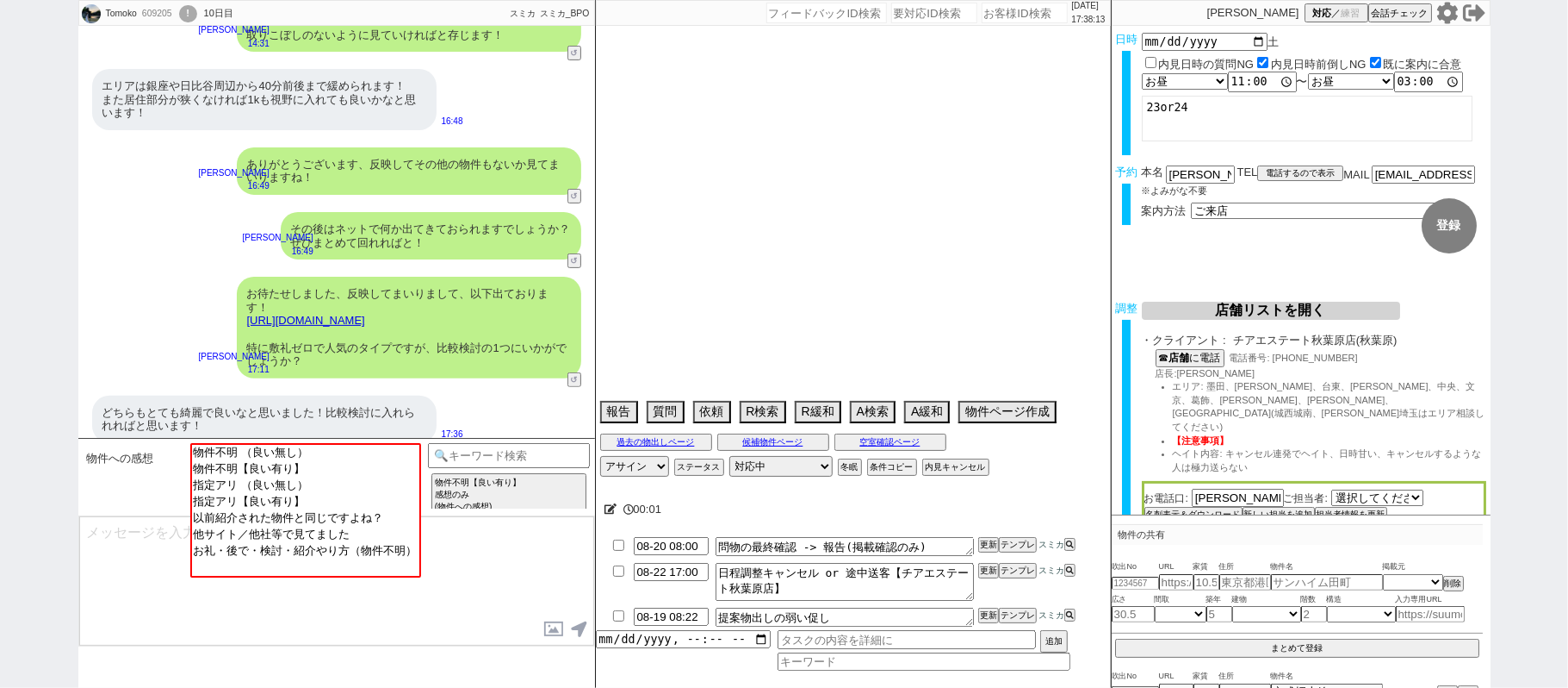
select select "52"
select select "50"
select select "66"
select select "68"
select select "[DATE]"
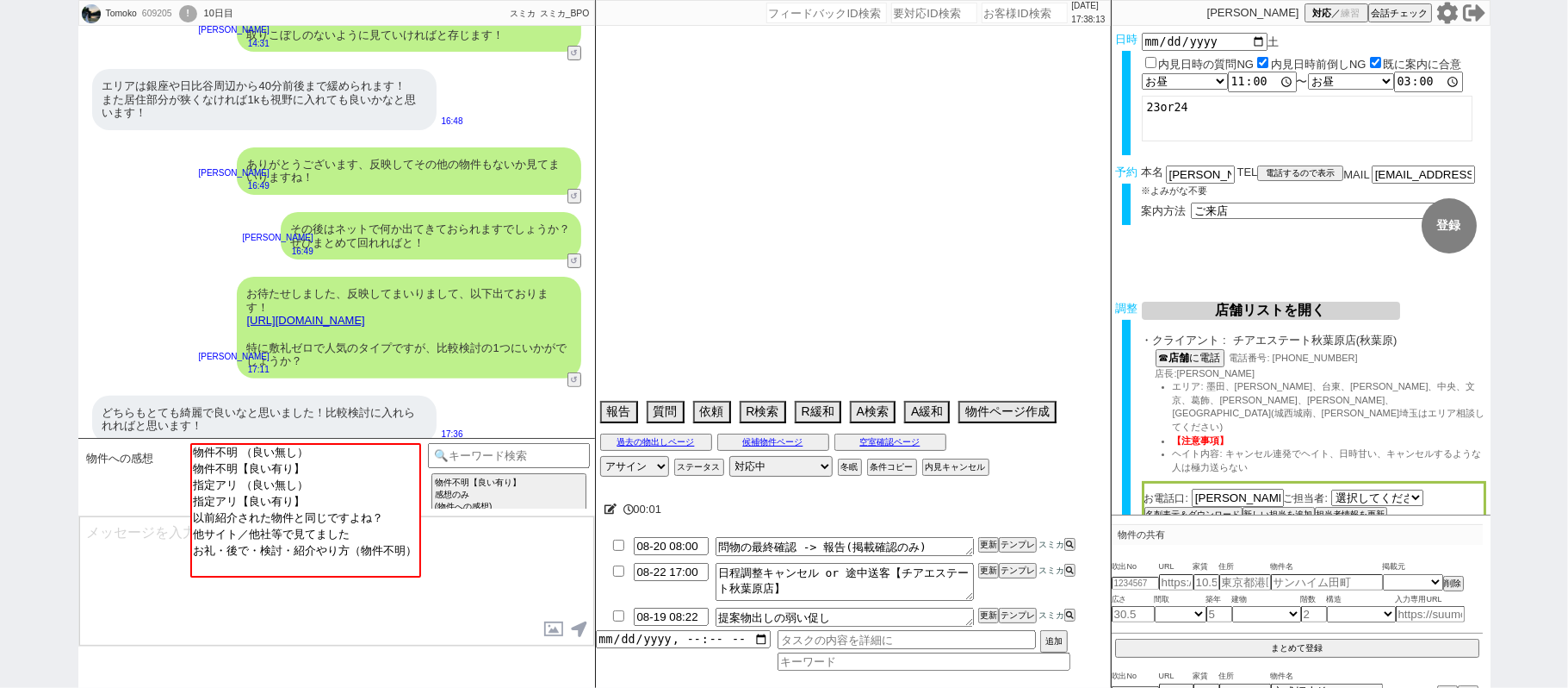
select select "57"
select select "56"
select select "25"
select select "3116"
select select "33"
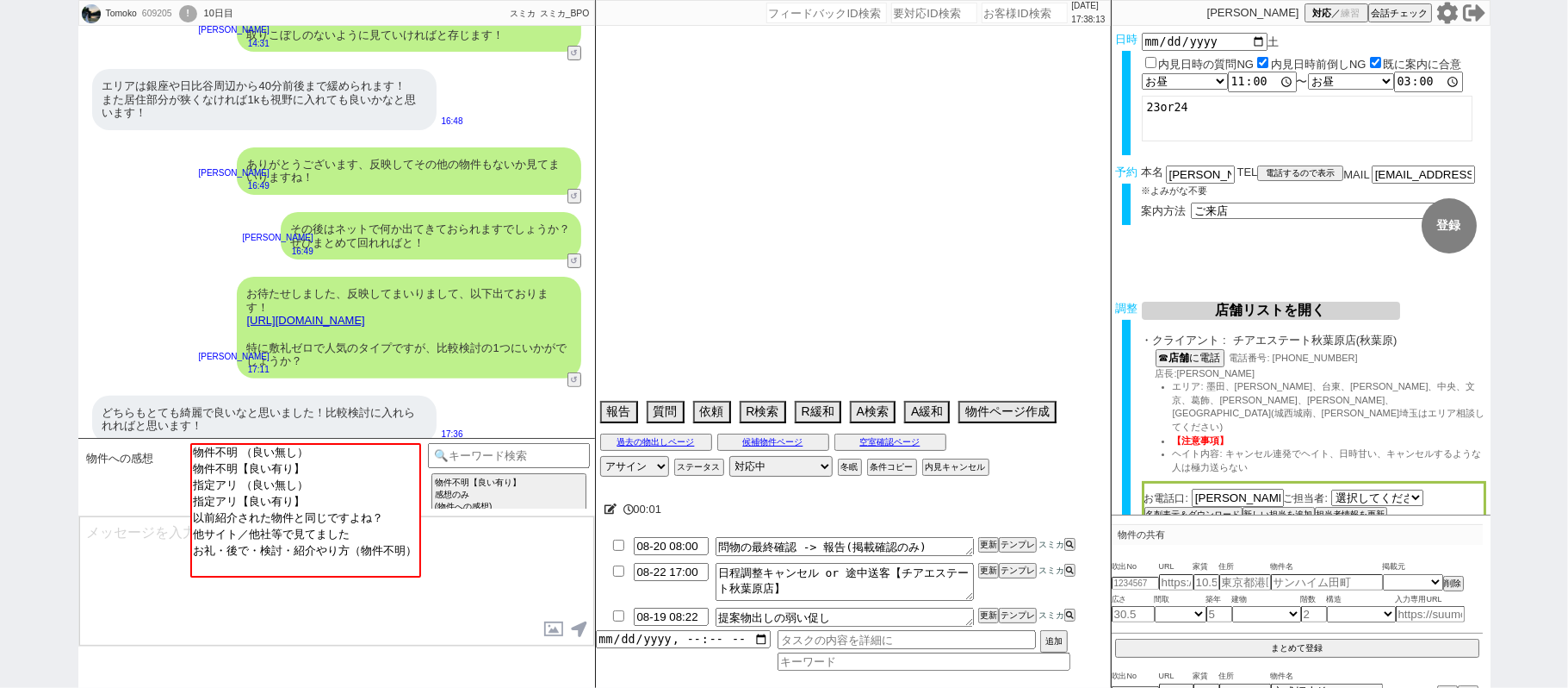
select select "47"
select select "54"
select select "9"
select select "332"
select select "12"
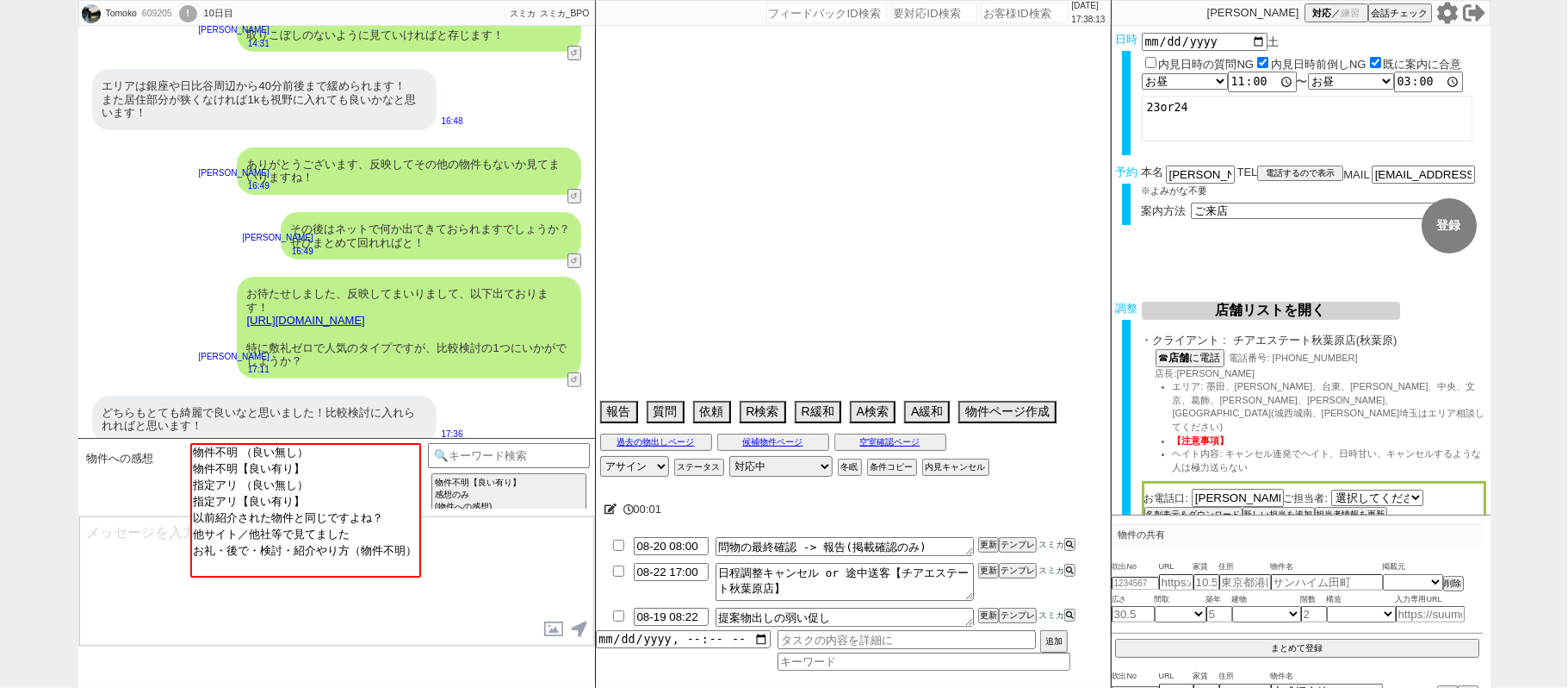
select select "53"
select select "44"
select select "7"
select select "29"
select select "76"
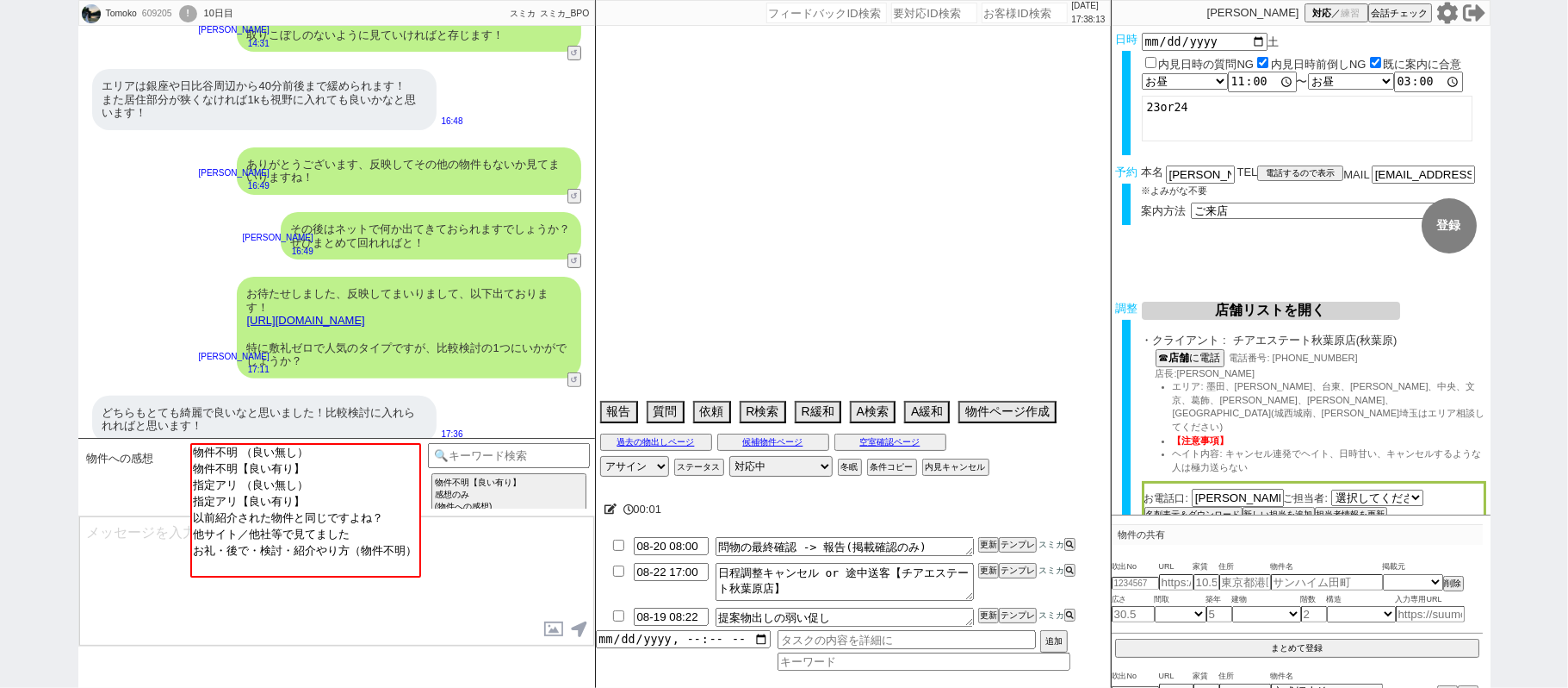
select select "15"
select select "77"
select select "11"
select select "27"
select select "73"
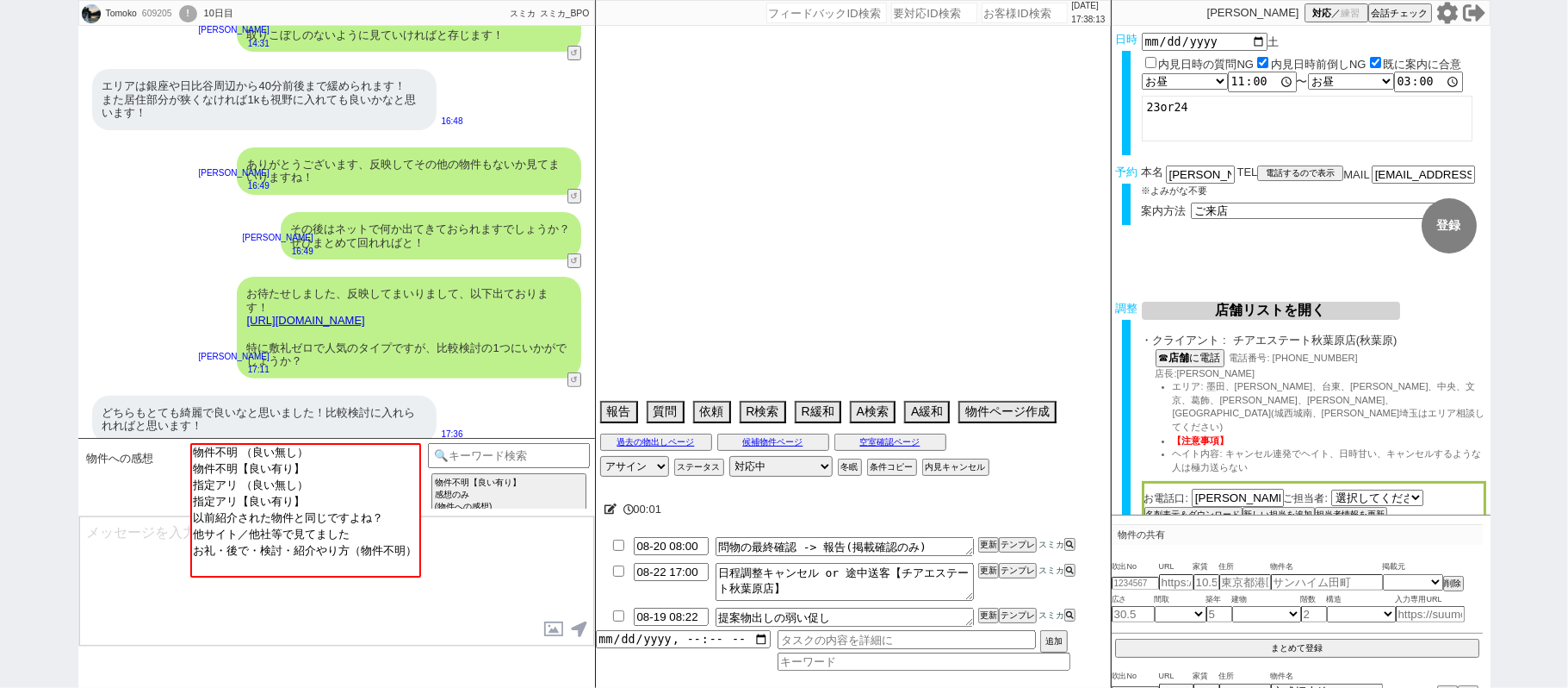
select select "[DATE]"
select select "38"
select select "35"
select select "30"
select select "36"
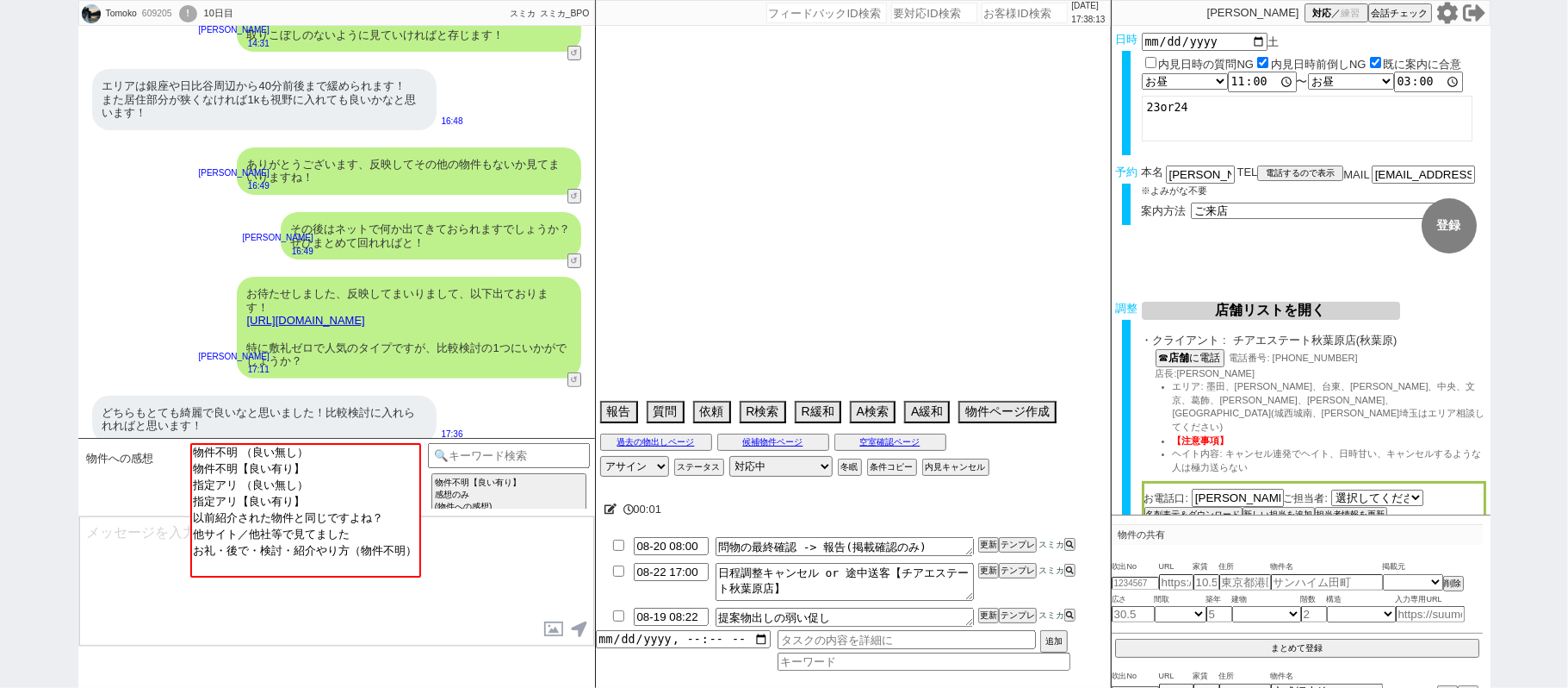
select select "24"
select select "55"
select select "51"
select select "61"
select select "34"
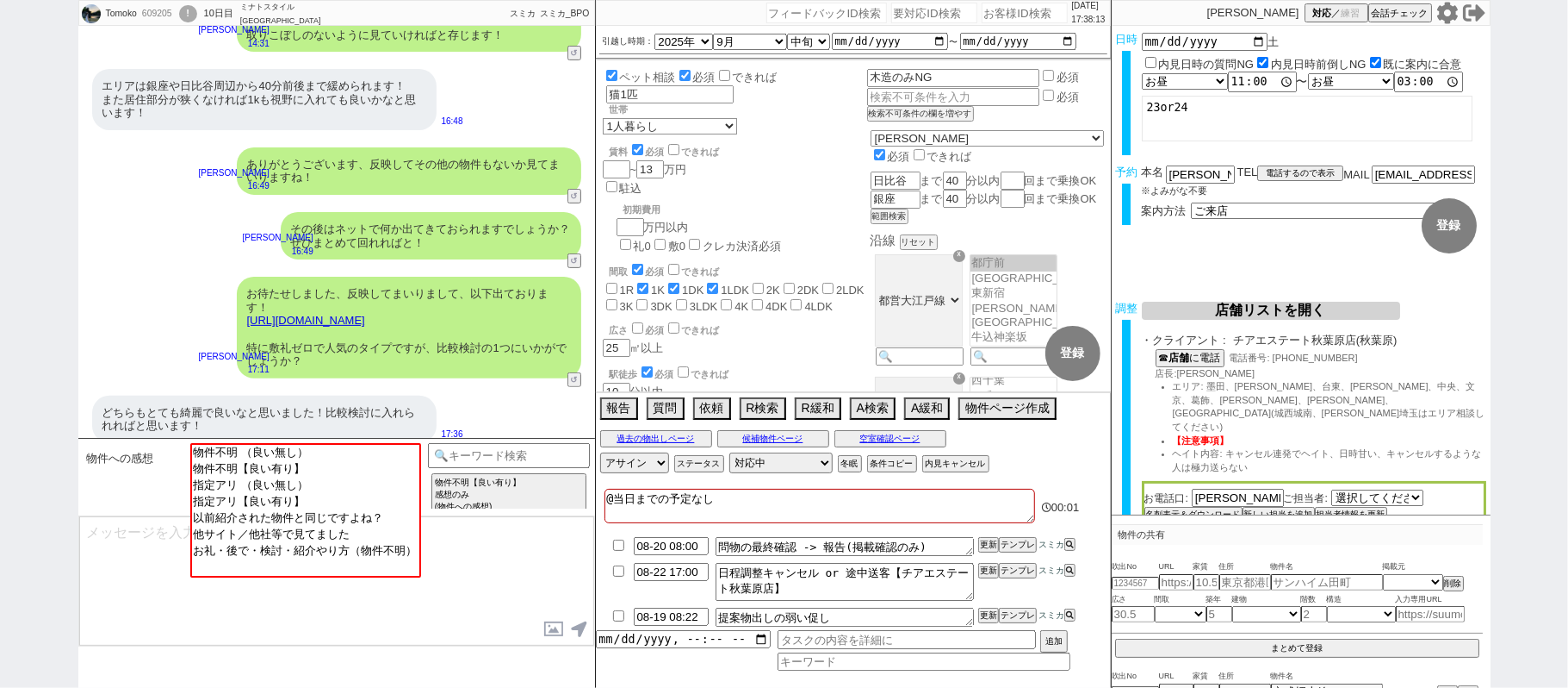
scroll to position [254, 0]
click at [497, 451] on input at bounding box center [510, 454] width 163 height 22
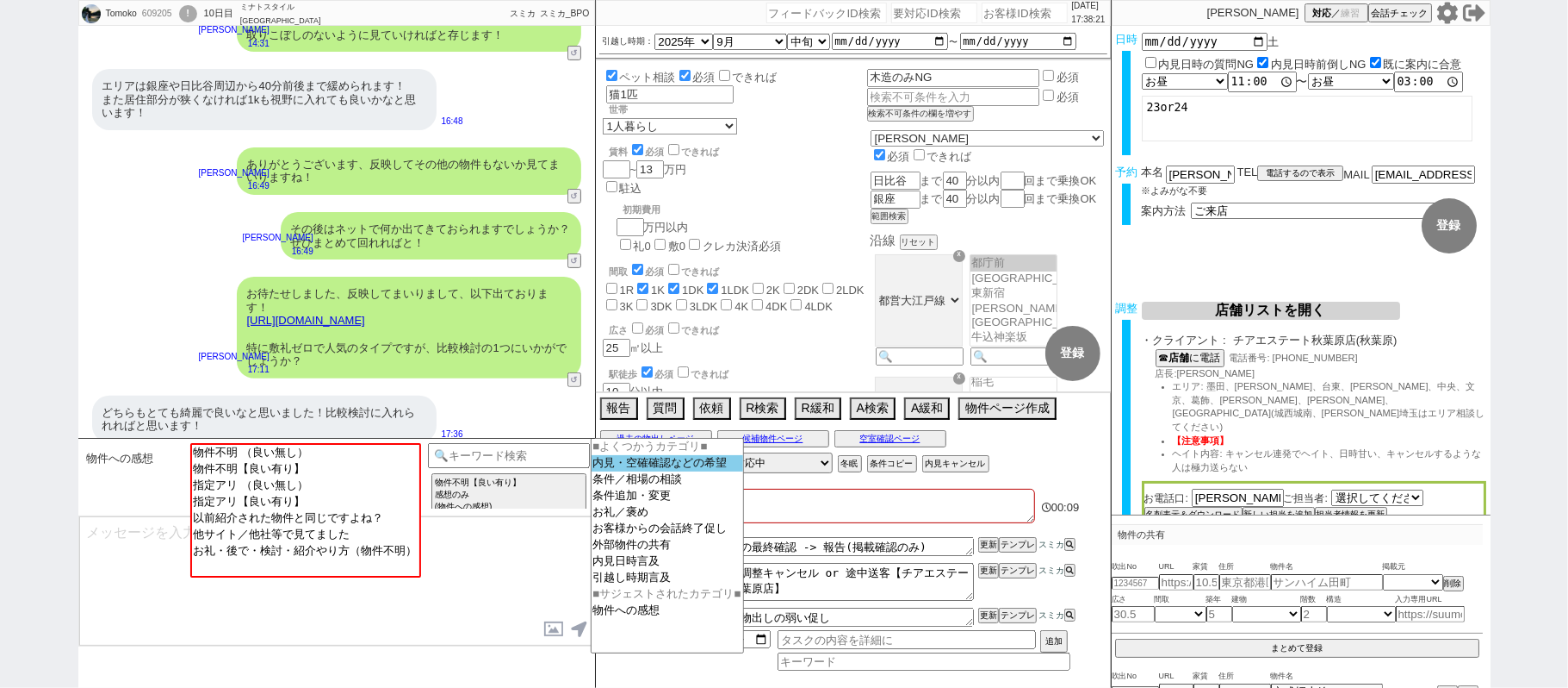
click at [707, 471] on option "内見・空確確認などの希望" at bounding box center [667, 480] width 151 height 16
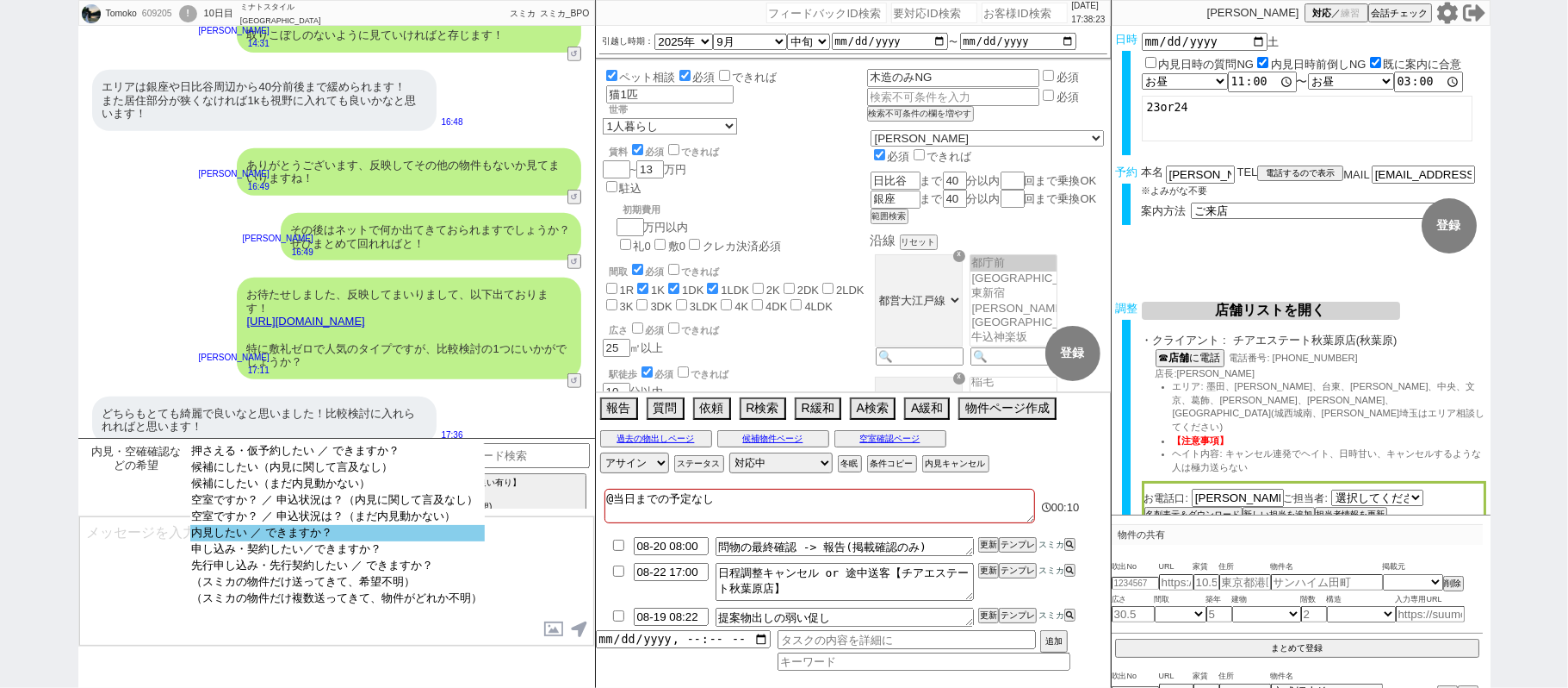
select select "内見したい ／ できますか？"
click at [366, 541] on option "内見したい ／ できますか？" at bounding box center [337, 549] width 294 height 16
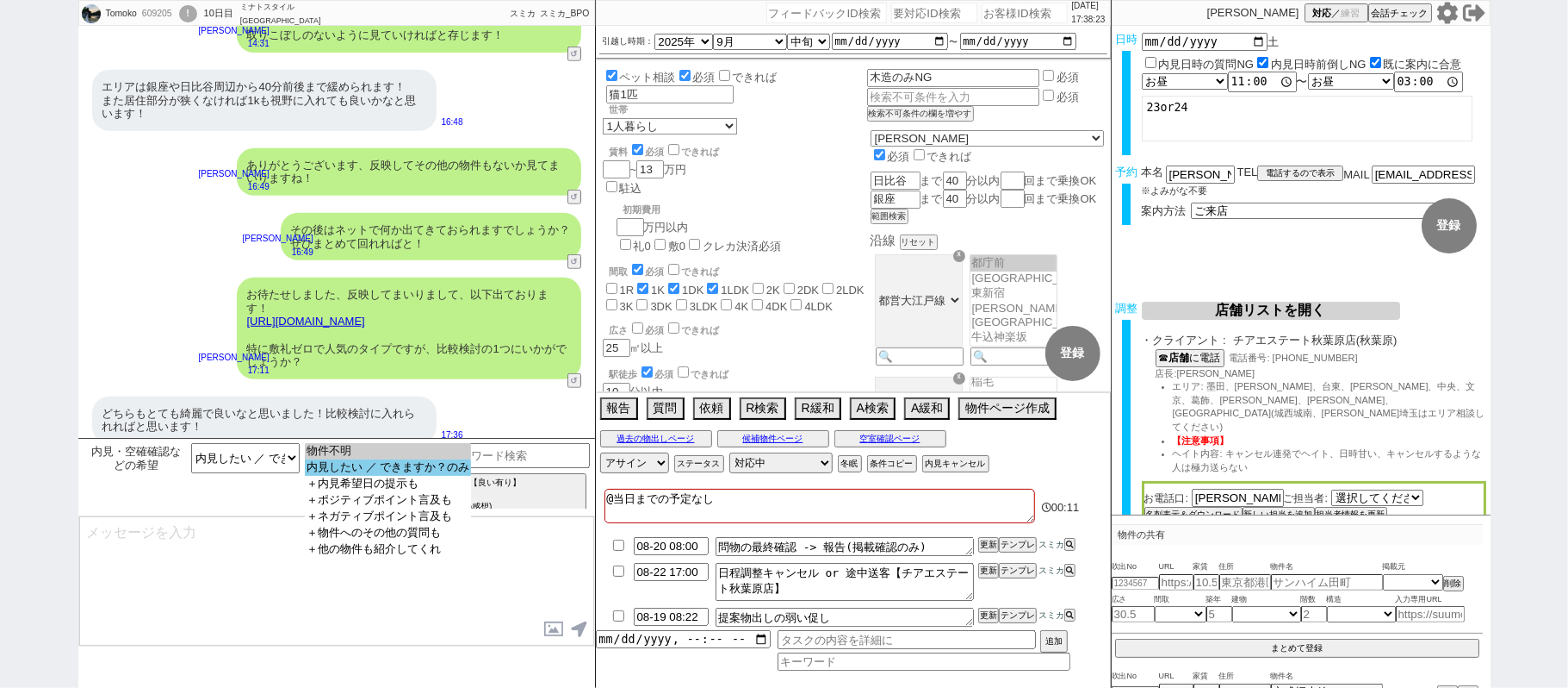
select select "内見したい ／ できますか？のみ"
click at [431, 476] on option "内見したい ／ できますか？のみ" at bounding box center [389, 484] width 167 height 16
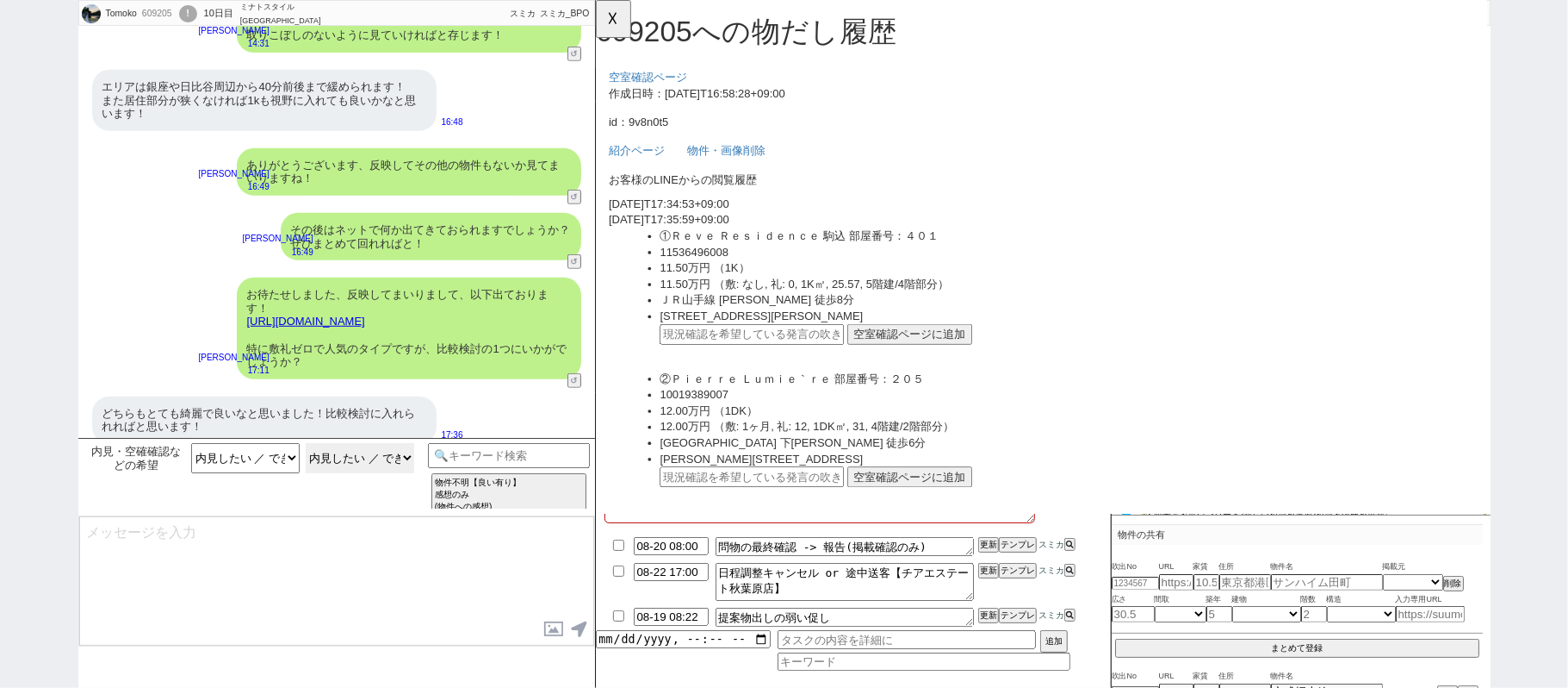
scroll to position [0, 0]
click at [355, 401] on div "どちらもとても綺麗で良いなと思いました！比較検討に入れられればと思います！" at bounding box center [265, 420] width 344 height 47
click at [355, 400] on div "どちらもとても綺麗で良いなと思いました！比較検討に入れられればと思います！" at bounding box center [265, 420] width 344 height 47
click at [806, 368] on input "text" at bounding box center [763, 359] width 198 height 23
paste input "36793158"
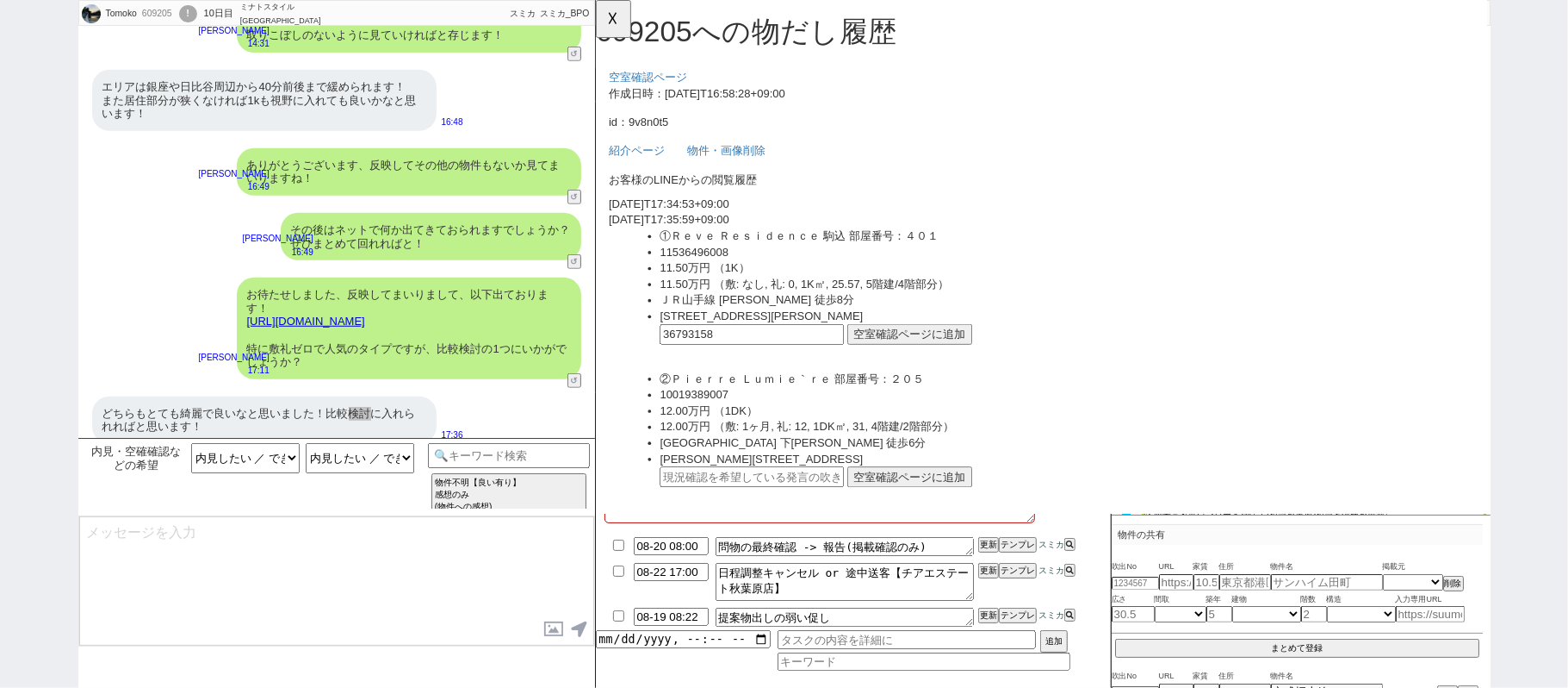
type input "36793158"
click at [957, 363] on button "空室確認ページに追加" at bounding box center [933, 359] width 134 height 23
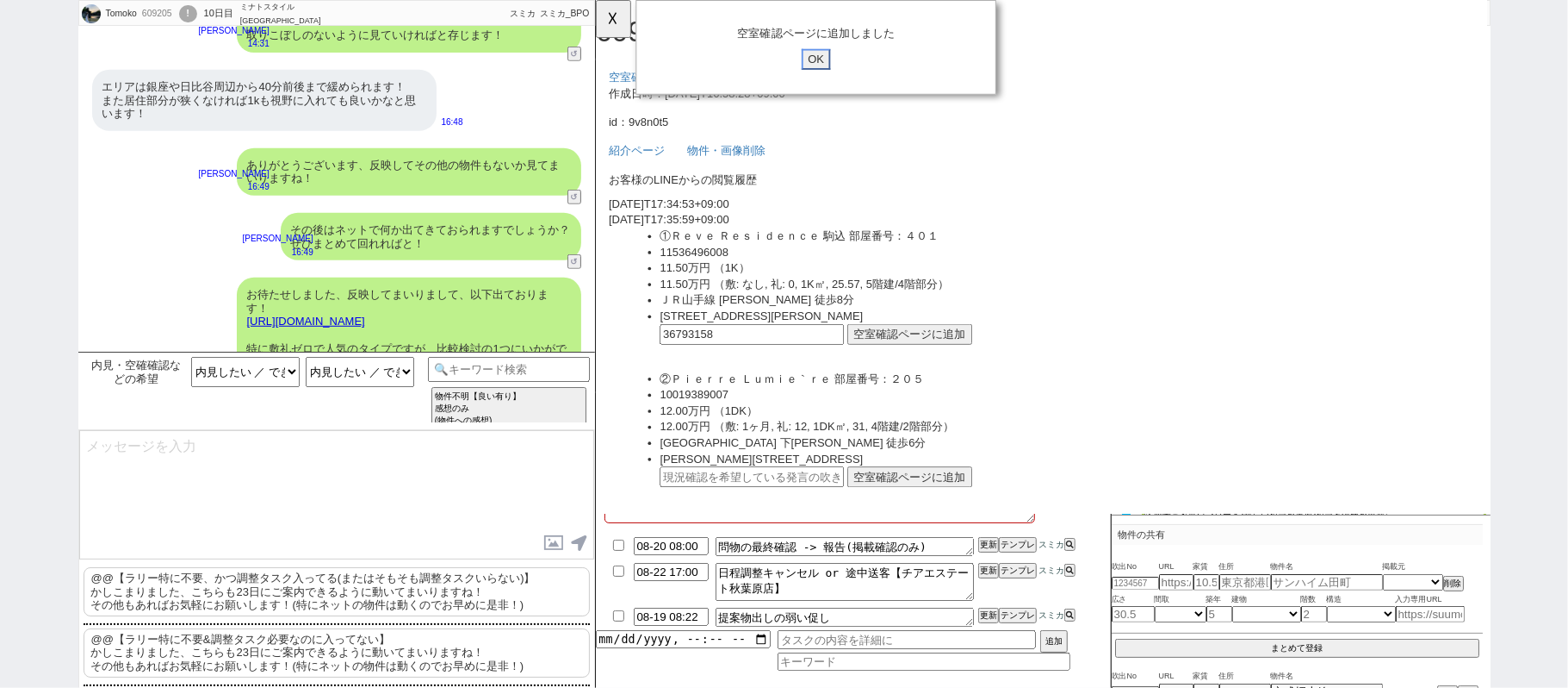
scroll to position [746, 0]
click at [828, 64] on input "OK" at bounding box center [832, 63] width 31 height 23
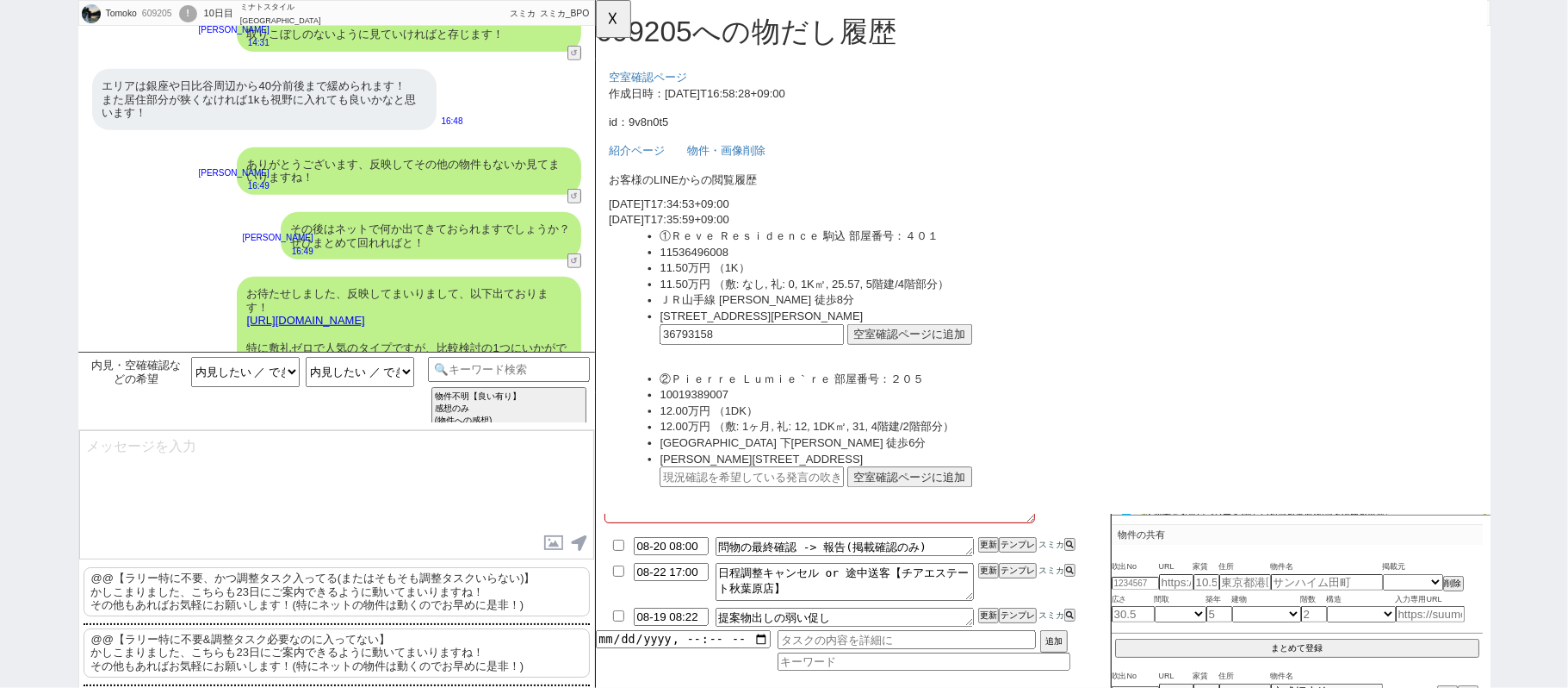
click at [817, 515] on input "text" at bounding box center [763, 512] width 198 height 23
paste input "36793158"
type input "36793158"
click at [919, 506] on button "空室確認ページに追加" at bounding box center [933, 512] width 134 height 23
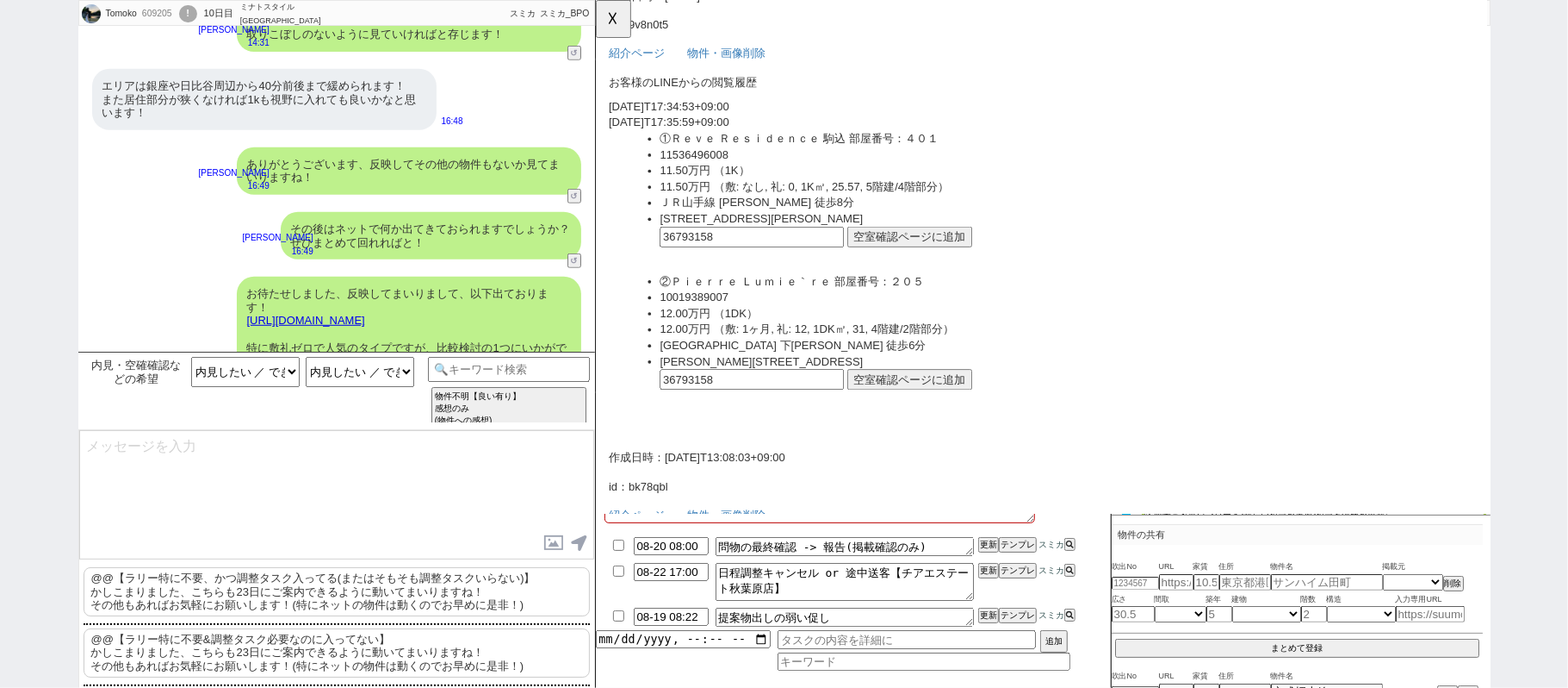
scroll to position [229, 0]
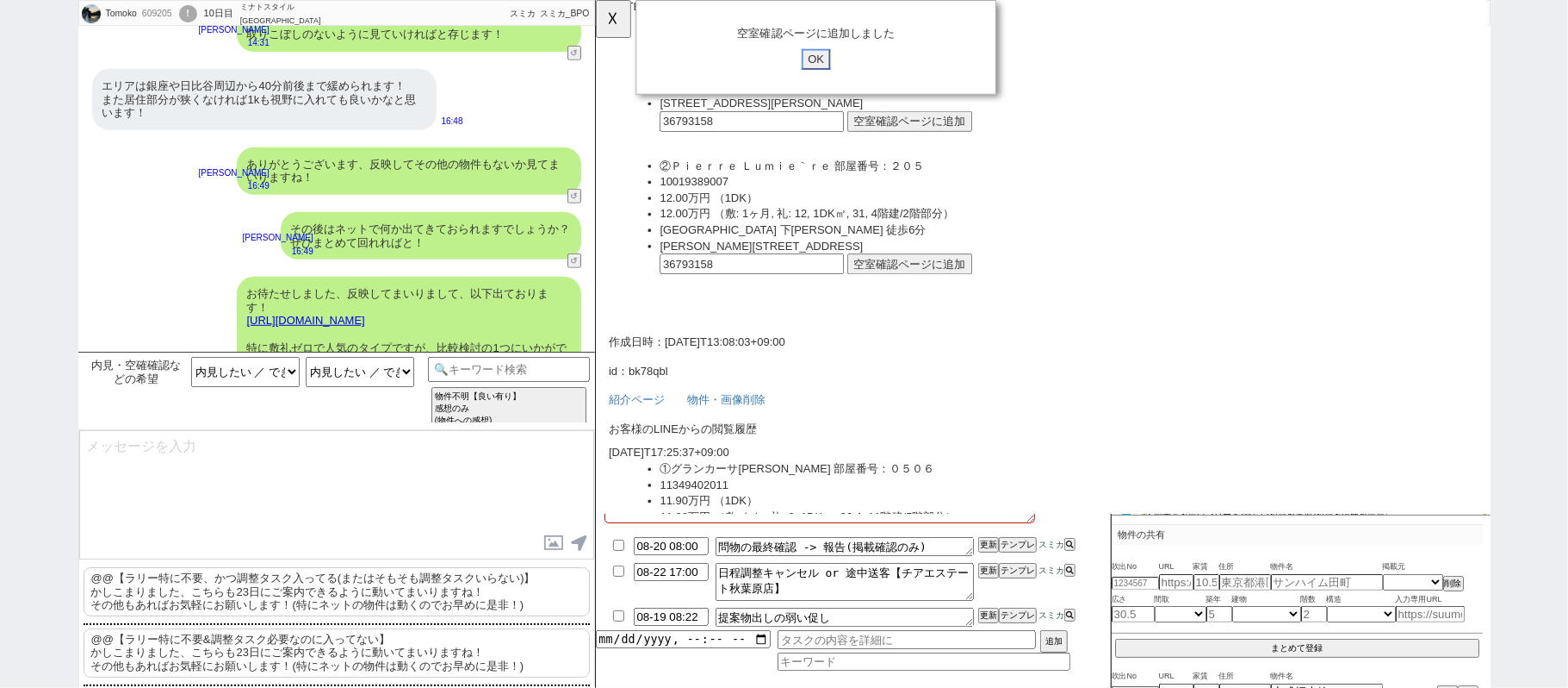
click at [827, 58] on input "OK" at bounding box center [832, 63] width 31 height 23
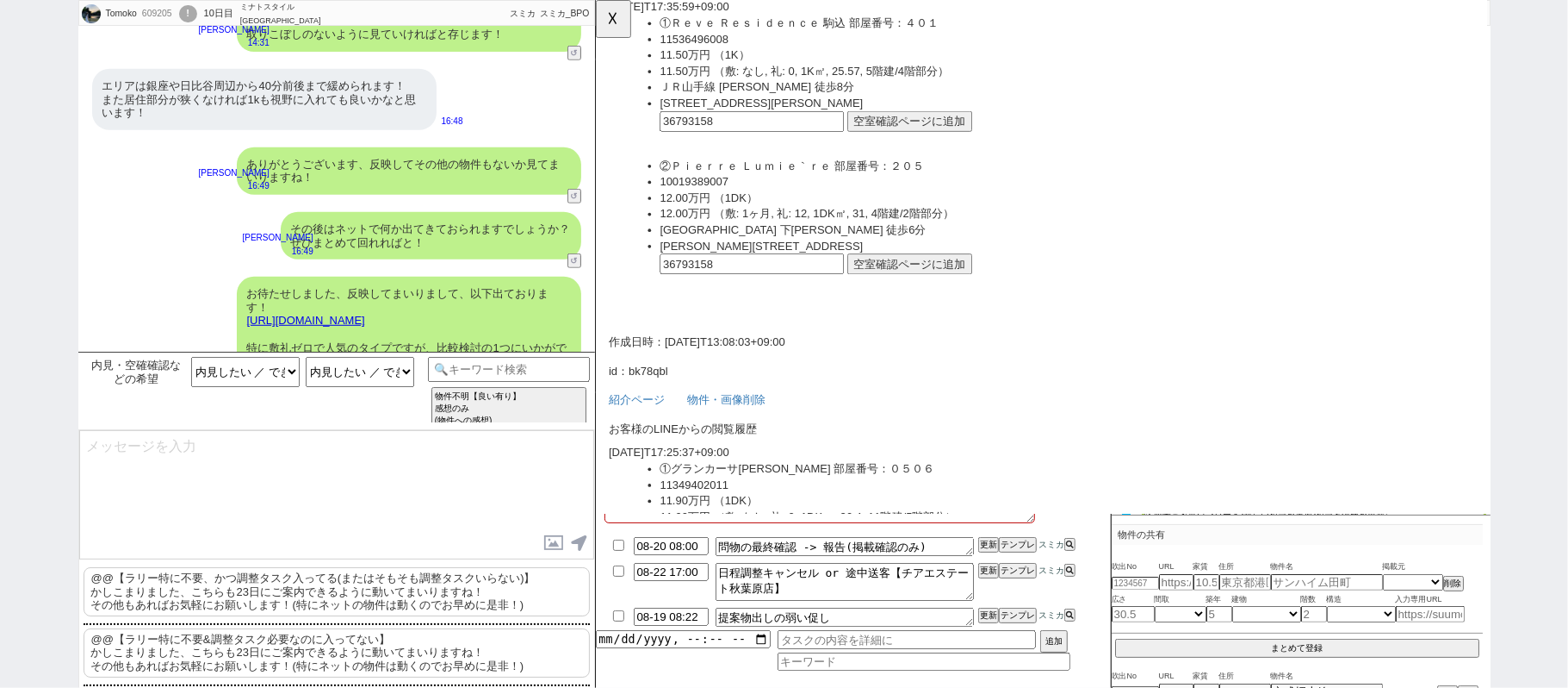
drag, startPoint x: 200, startPoint y: 593, endPoint x: 221, endPoint y: 586, distance: 22.1
click at [201, 593] on p "@@【ラリー特に不要、かつ調整タスク入ってる(またはそもそも調整タスクいらない)】 かしこまりました、こちらも23日にご案内できるように動いてまいりますね！ …" at bounding box center [336, 592] width 506 height 49
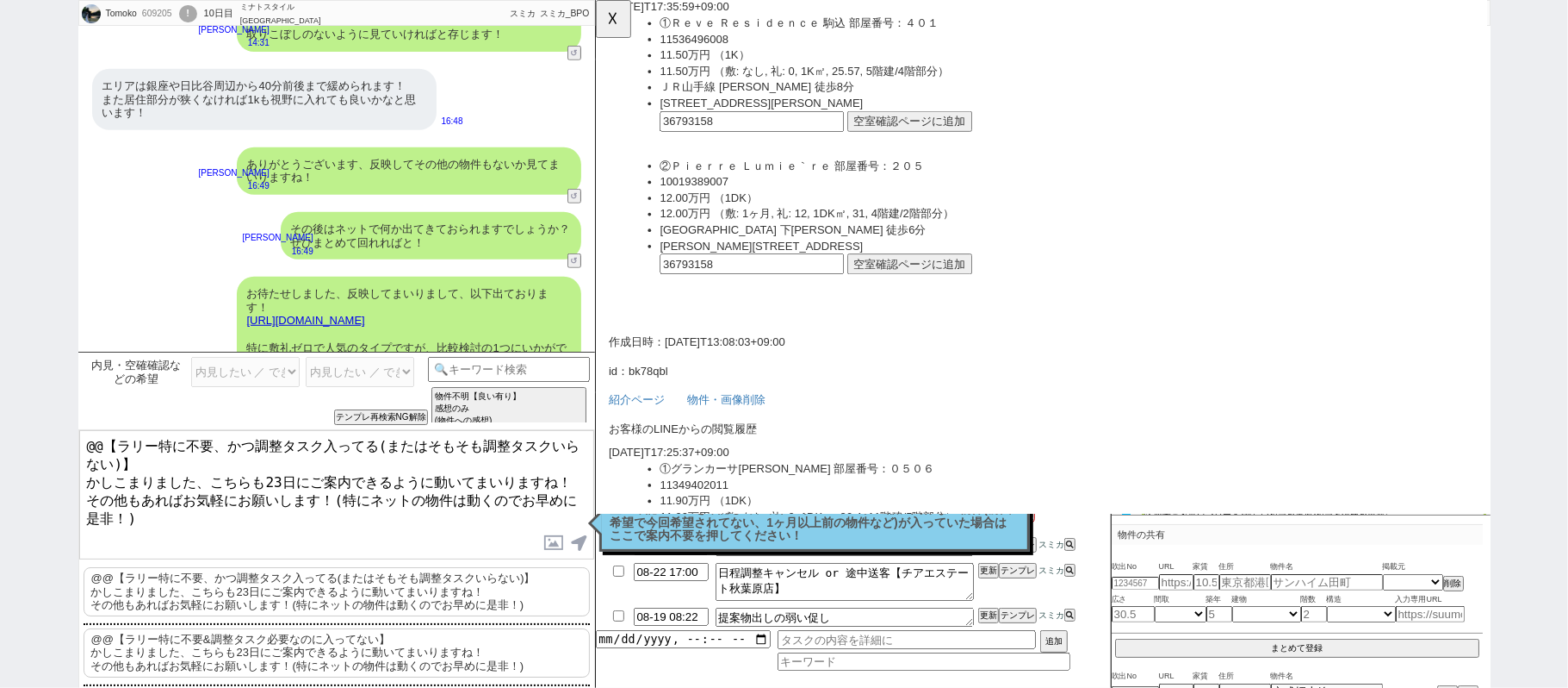
drag, startPoint x: 197, startPoint y: 459, endPoint x: 0, endPoint y: 295, distance: 256.3
click at [0, 348] on div "[PERSON_NAME] 609205 ! 0 10日目 ミナトスタイル銀座新橋店 冬眠中 自社客 スミカ スミカ_BPO チャット全表示 [DATE] お…" at bounding box center [784, 344] width 1568 height 688
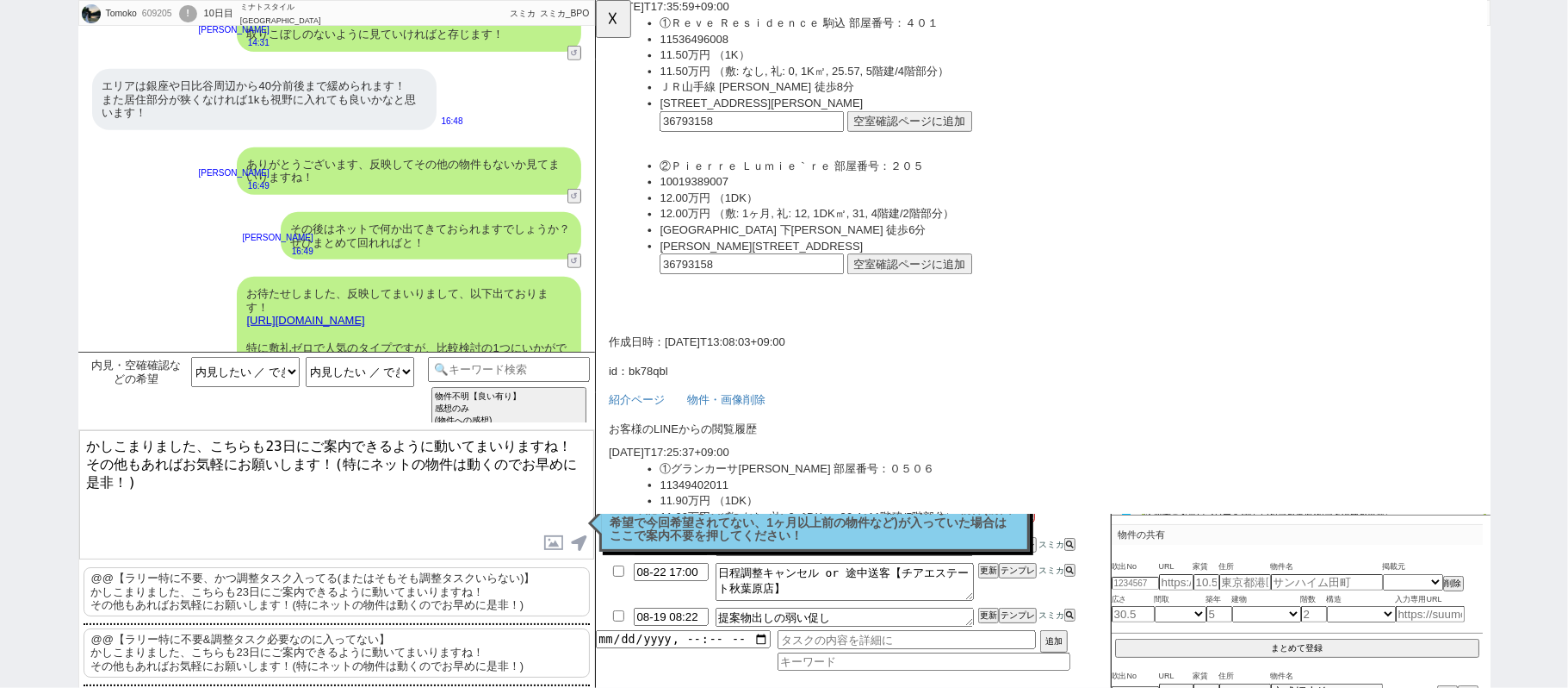
type textarea "かしこまりました、こちらも23日にご案内できるように動いてまいりますね！ その他もあればお気軽にお願いします！(特にネットの物件は動くのでお早めに是非！)"
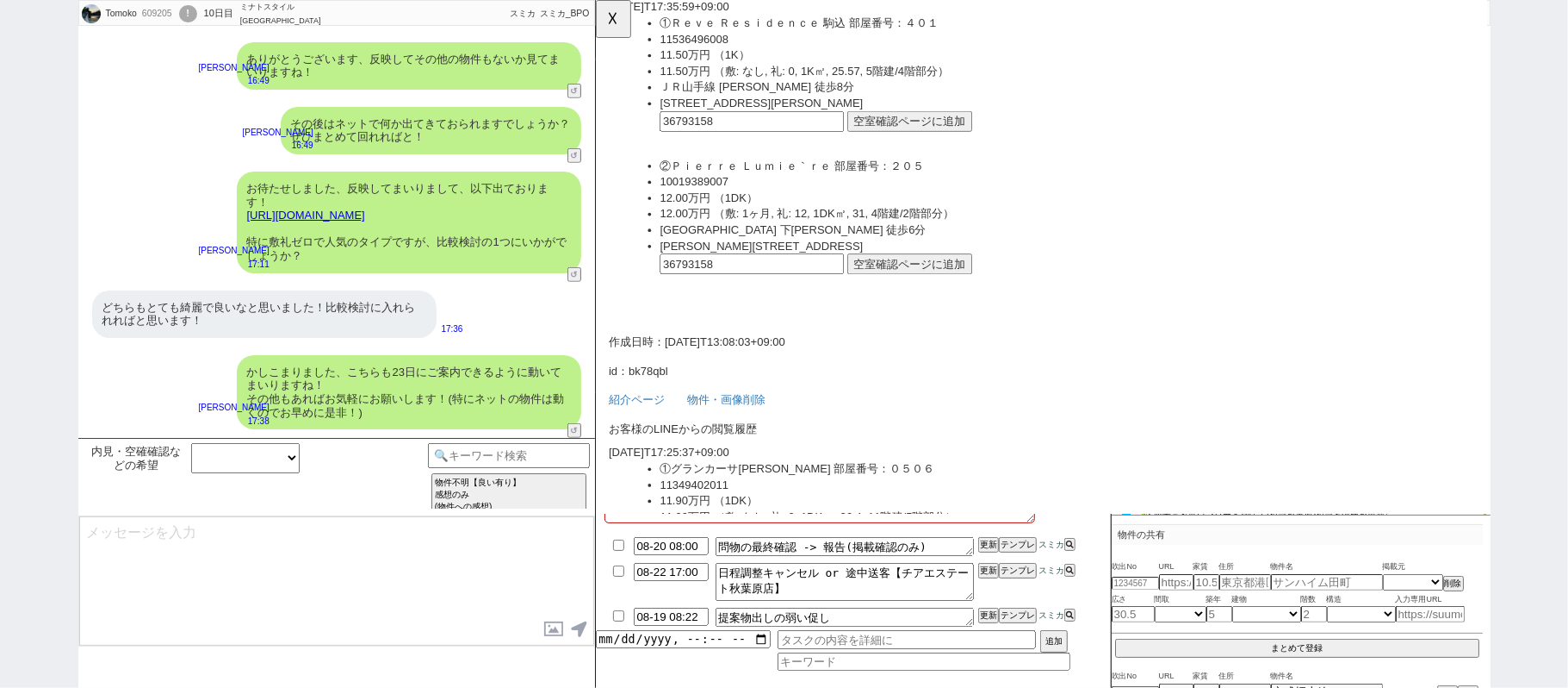
scroll to position [615, 0]
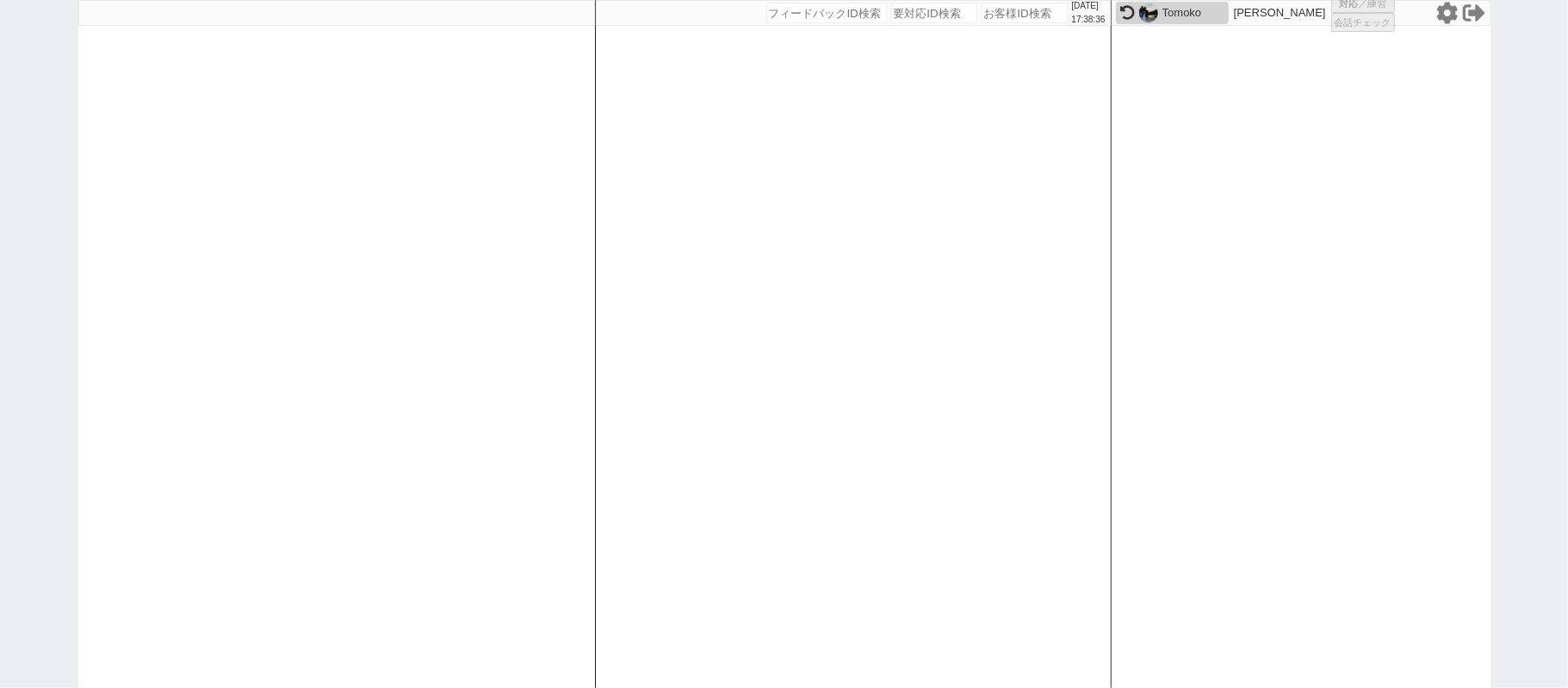
select select
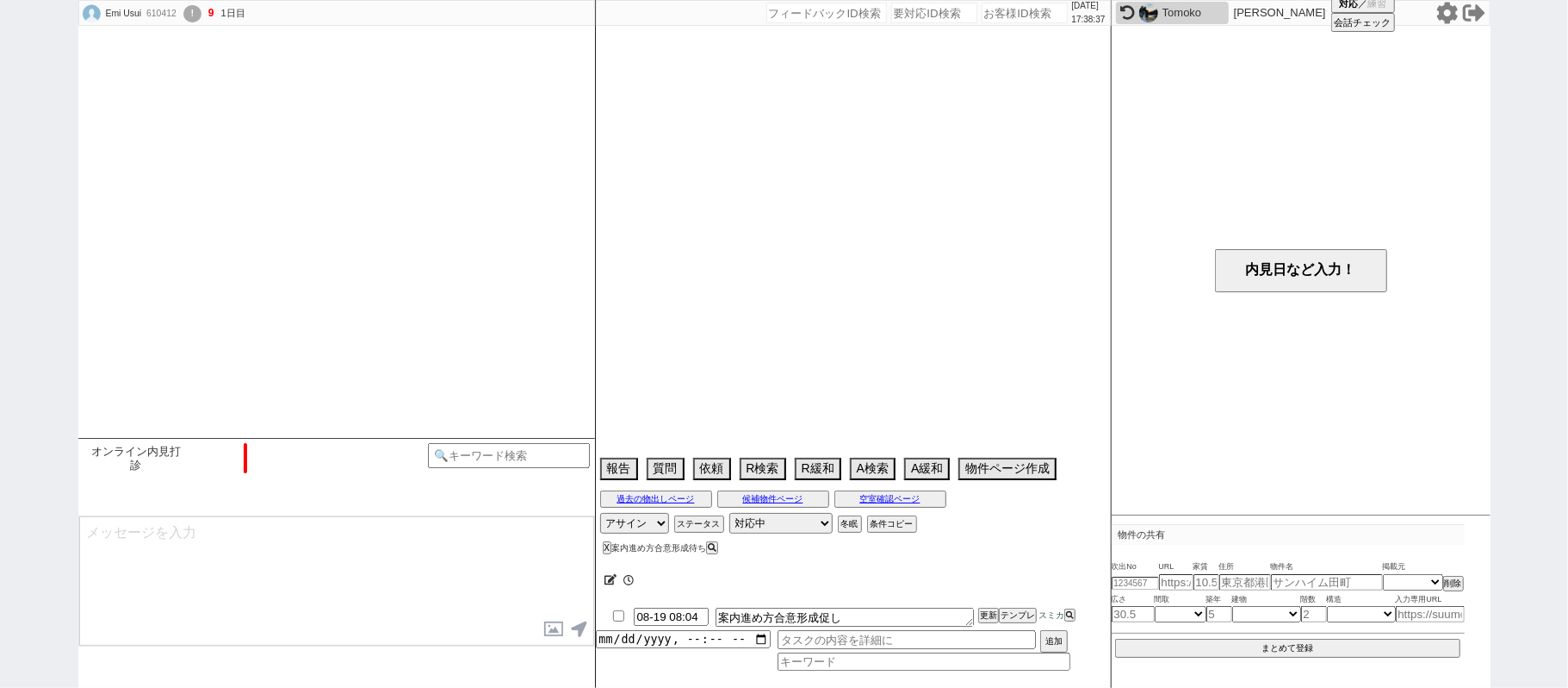
select select "15"
select select "7"
select select "12"
select select "13"
select select "48"
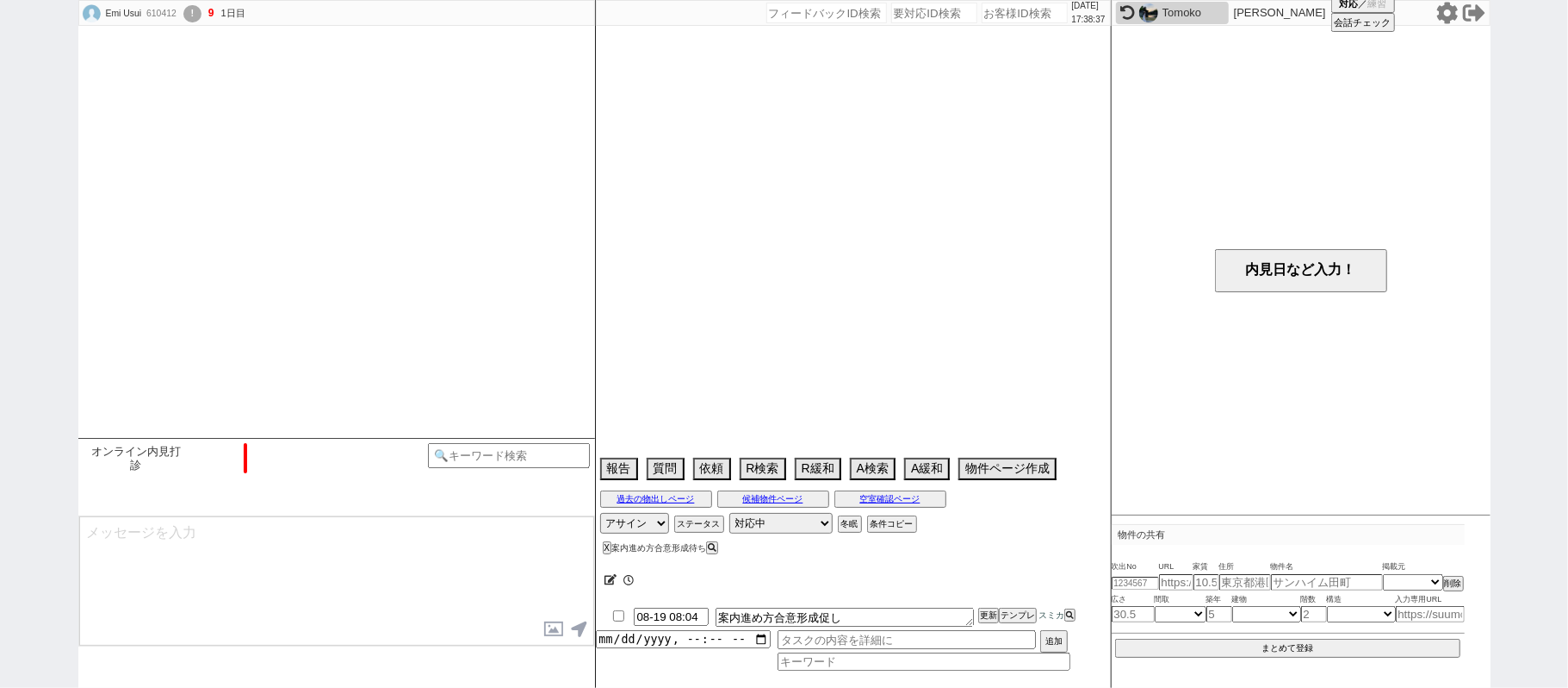
select select "[DATE]"
select select "62"
select select "1528"
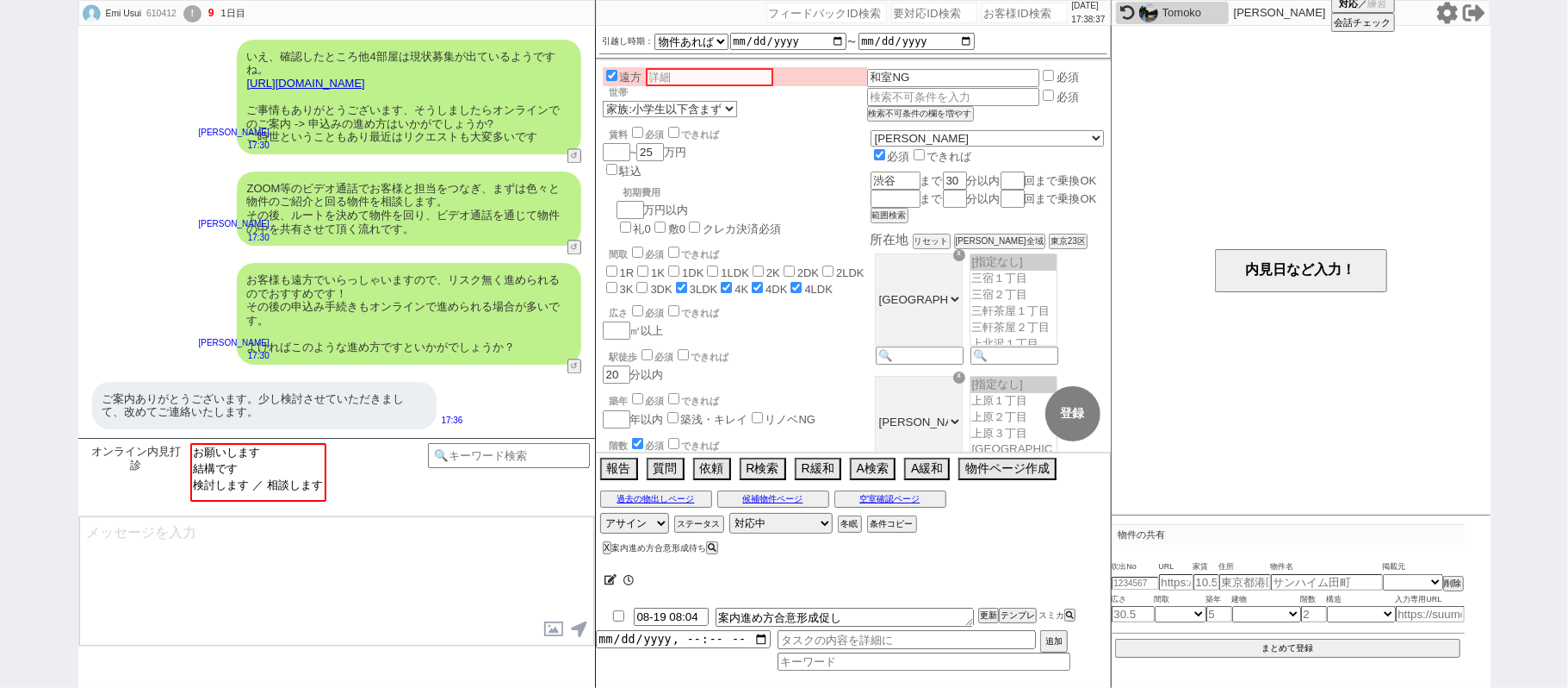
scroll to position [289, 0]
drag, startPoint x: 120, startPoint y: 300, endPoint x: 131, endPoint y: 300, distance: 11.0
click at [131, 300] on div "お客様も遠方でいらっしゃいますので、リスク無く進められるのでおすすめです！ その後の申込み手続きもオンラインで進められる場合が多いです。 よければこのような進…" at bounding box center [337, 313] width 516 height 119
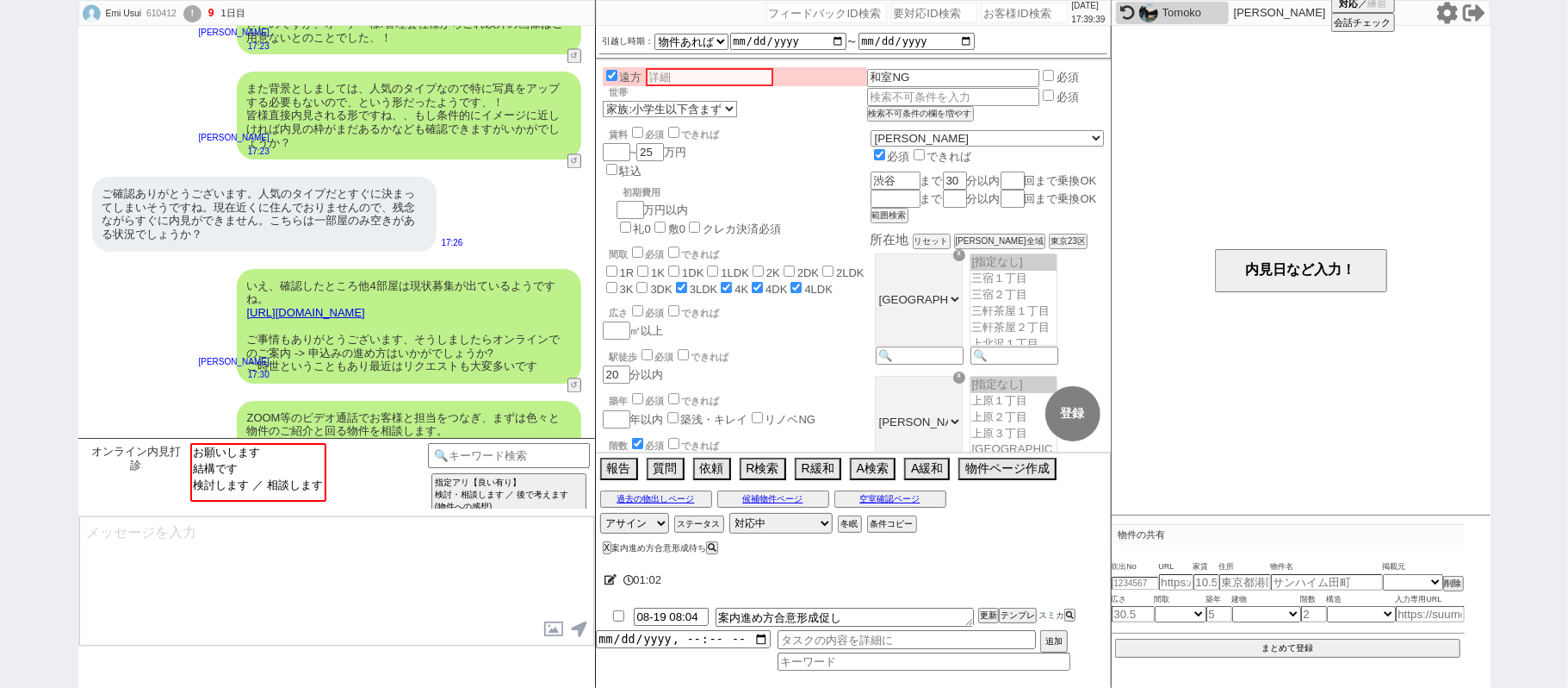
scroll to position [2728, 0]
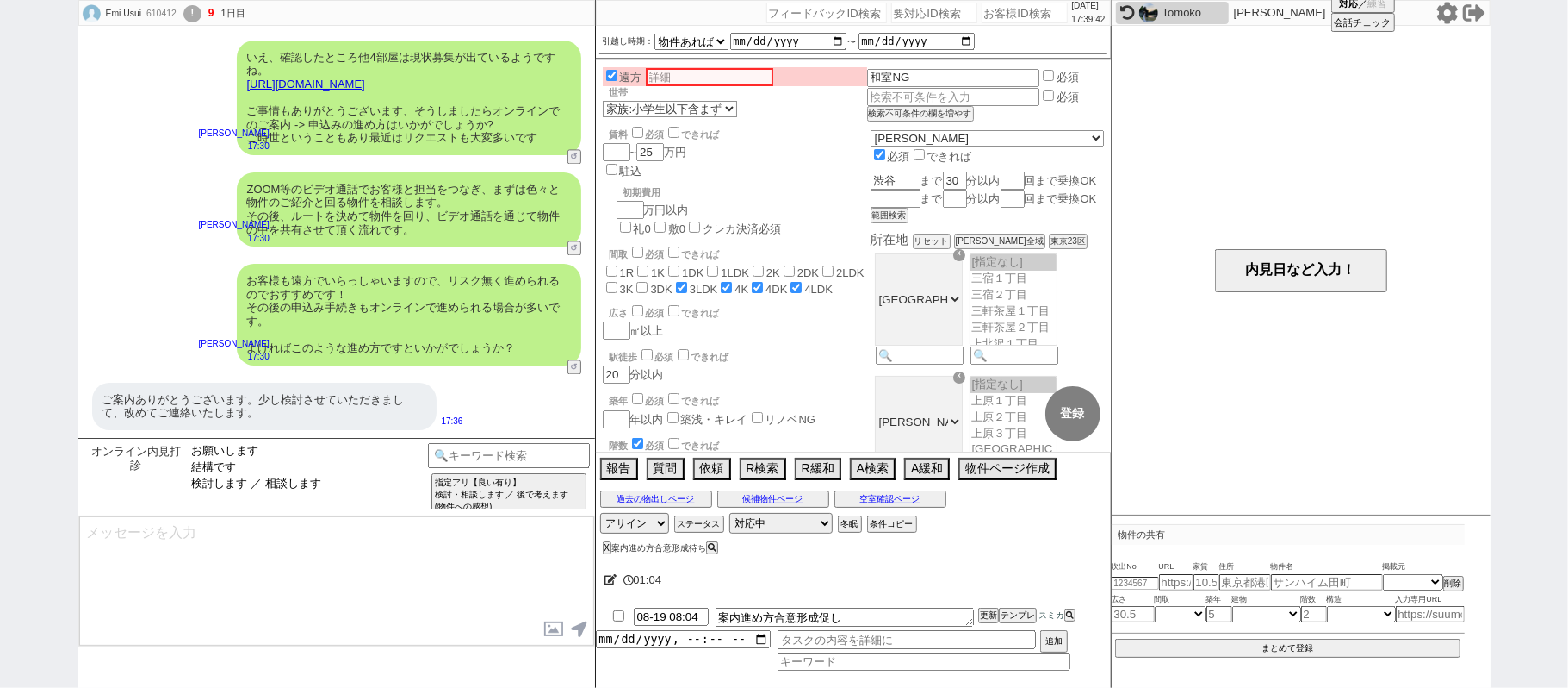
select select "検討します ／ 相談します"
click at [280, 486] on option "検討します ／ 相談します" at bounding box center [256, 484] width 132 height 16
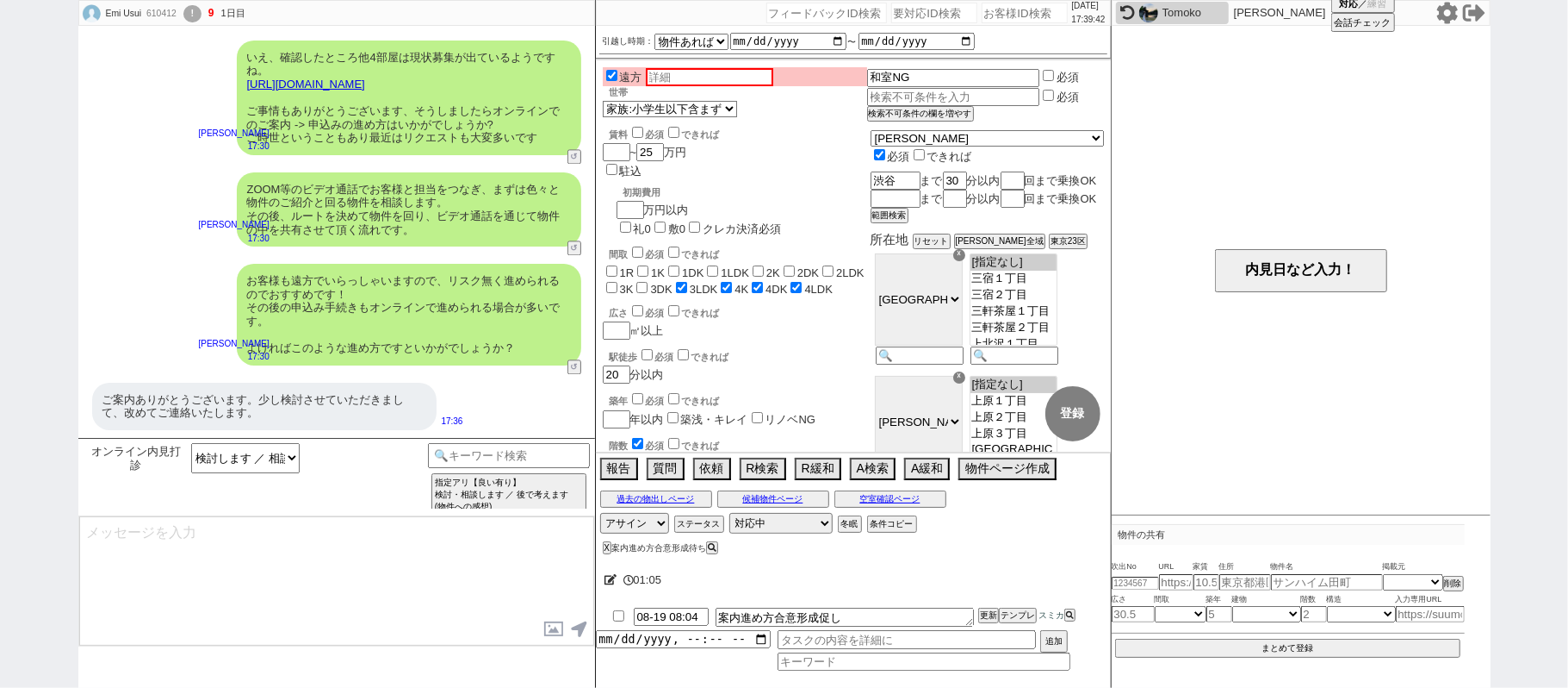
type textarea "ぜひご検討ください！ 一応、物件はどうしても水ものなので、オンライン/オフライン問わずお早めに動かれることをオススメいたします、！"
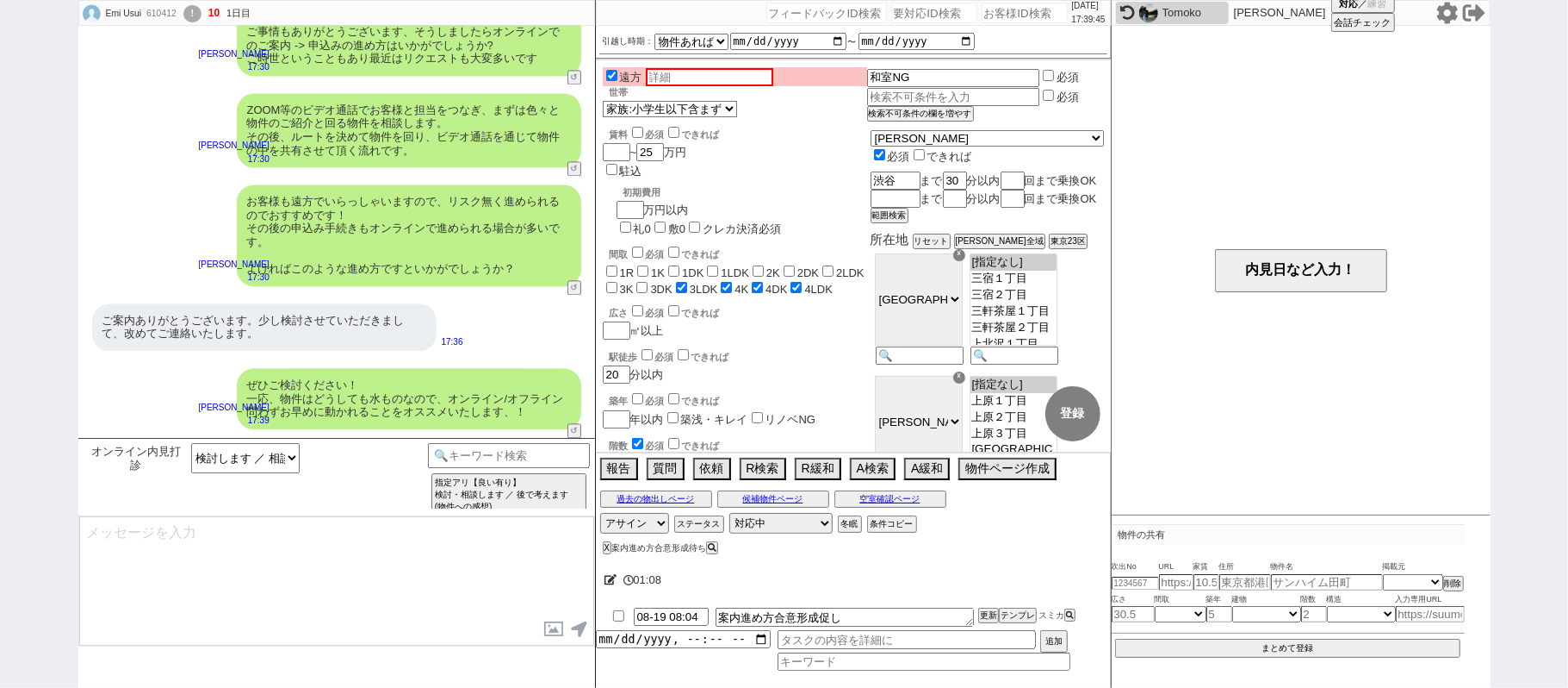
scroll to position [2663, 0]
type textarea "その他なにか進め方に関してご質問/ご希望等ございますでしょうか？"
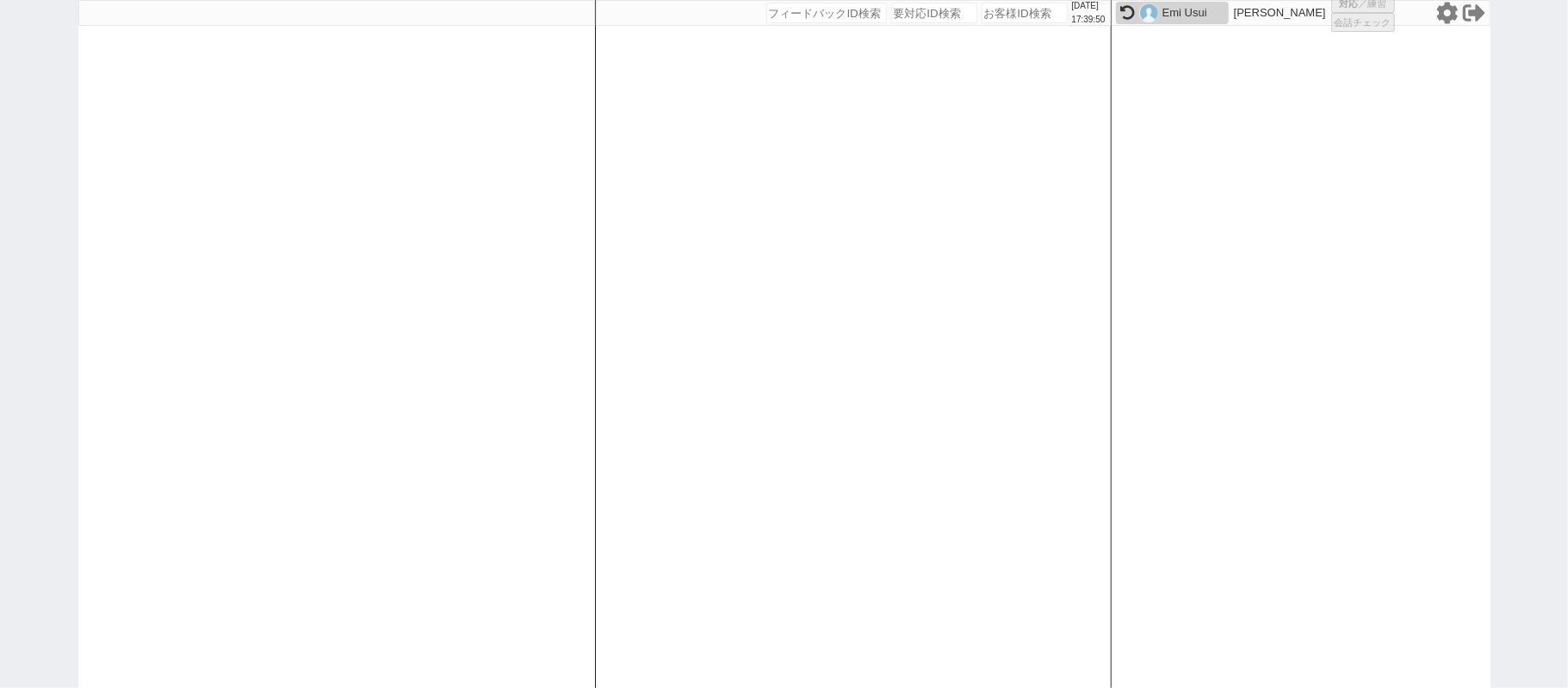
select select
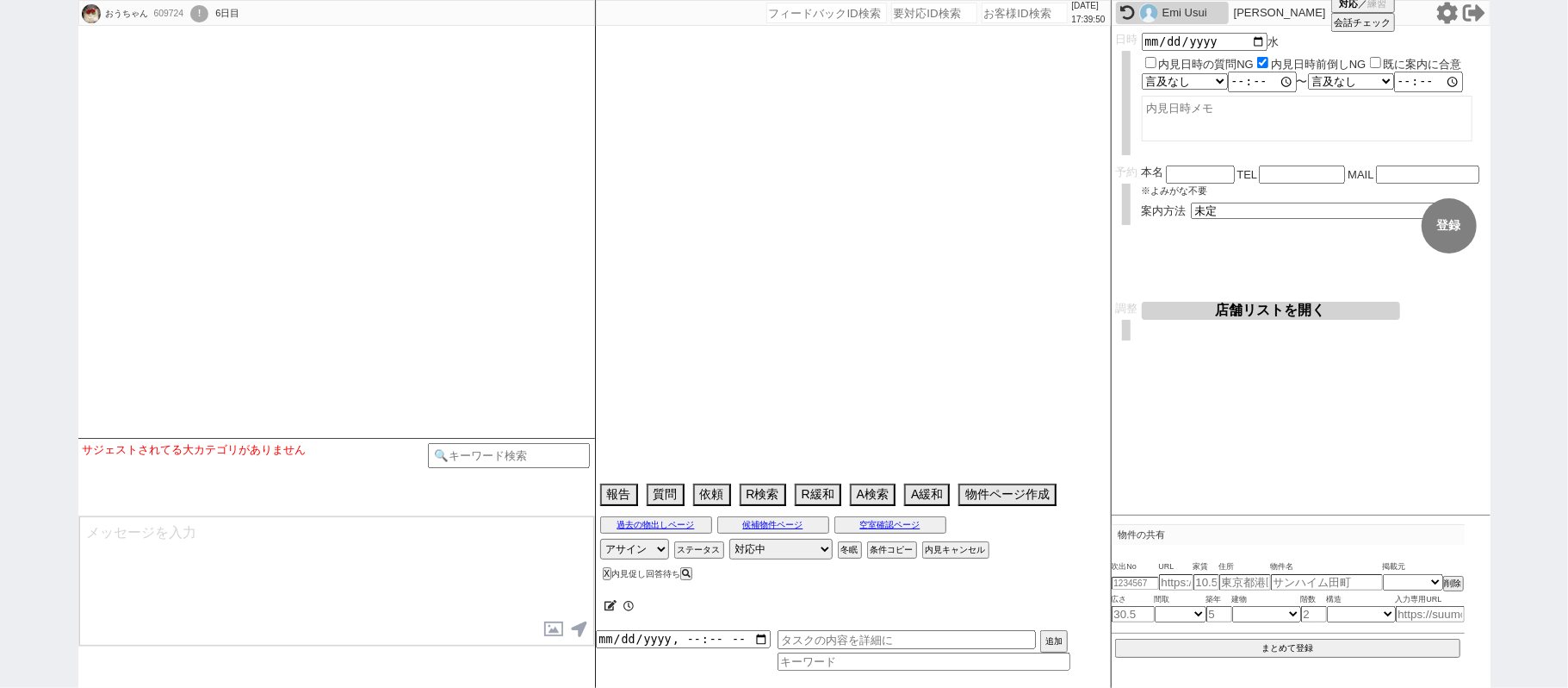
select select "13"
select select "0"
select select "837"
select select "65"
select select "1582"
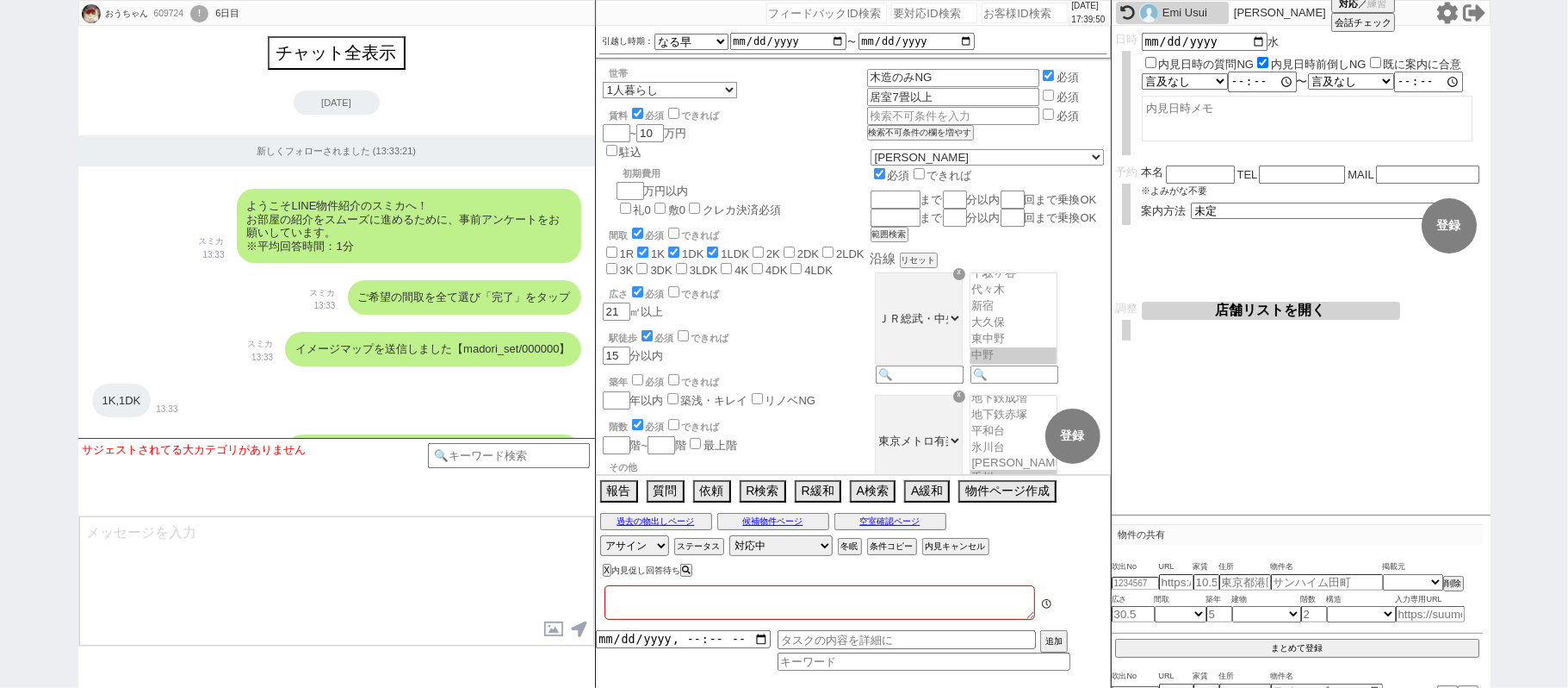
type textarea "8/13オンボで来週内見"
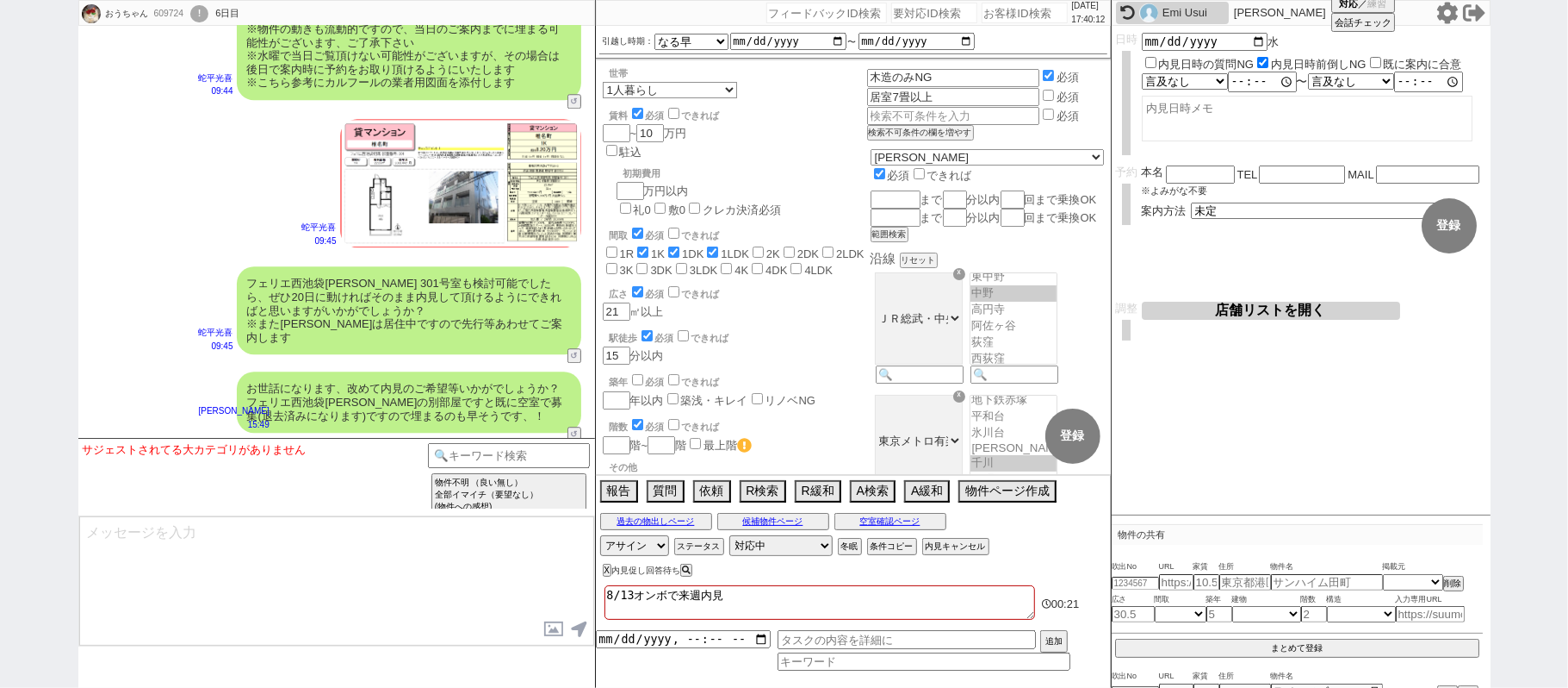
scroll to position [22168, 0]
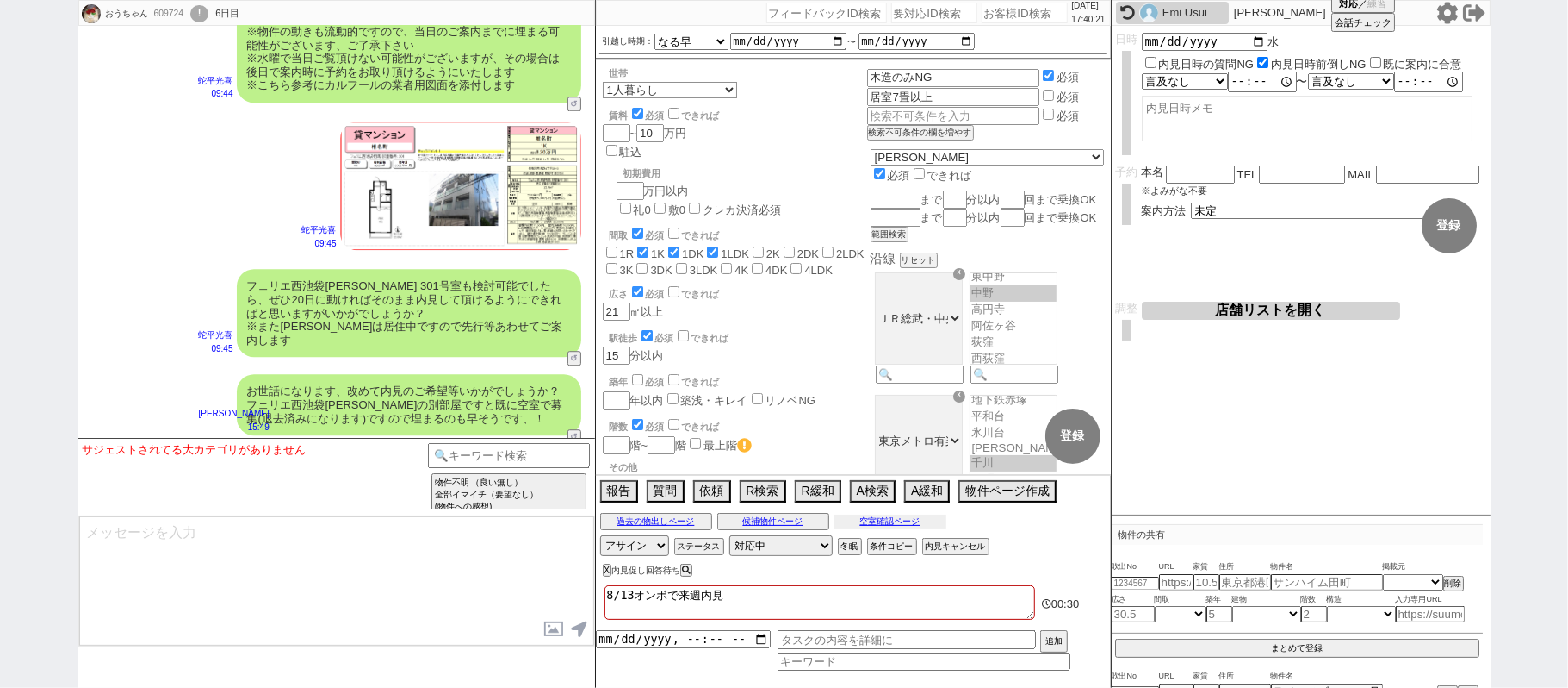
click at [896, 518] on button "空室確認ページ" at bounding box center [890, 521] width 112 height 14
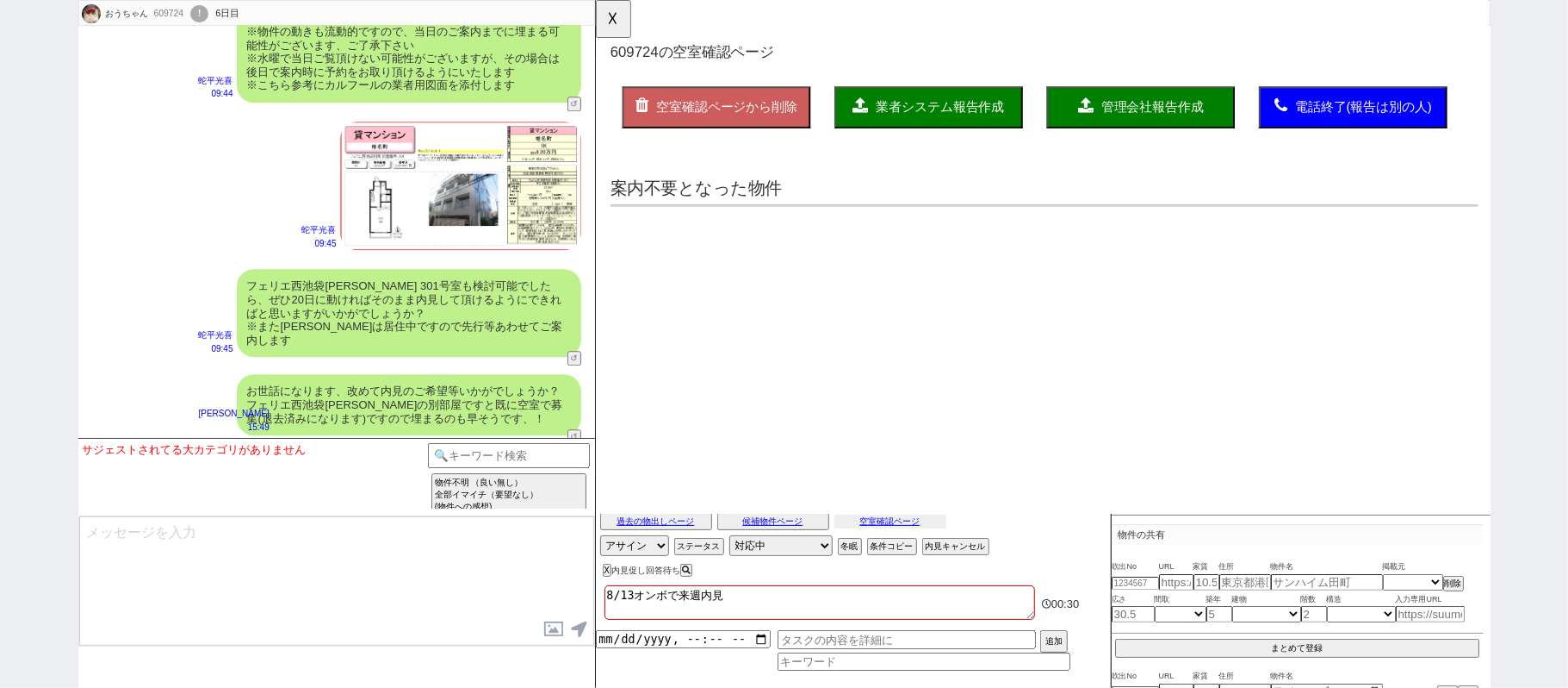
scroll to position [0, 0]
select select "another_room"
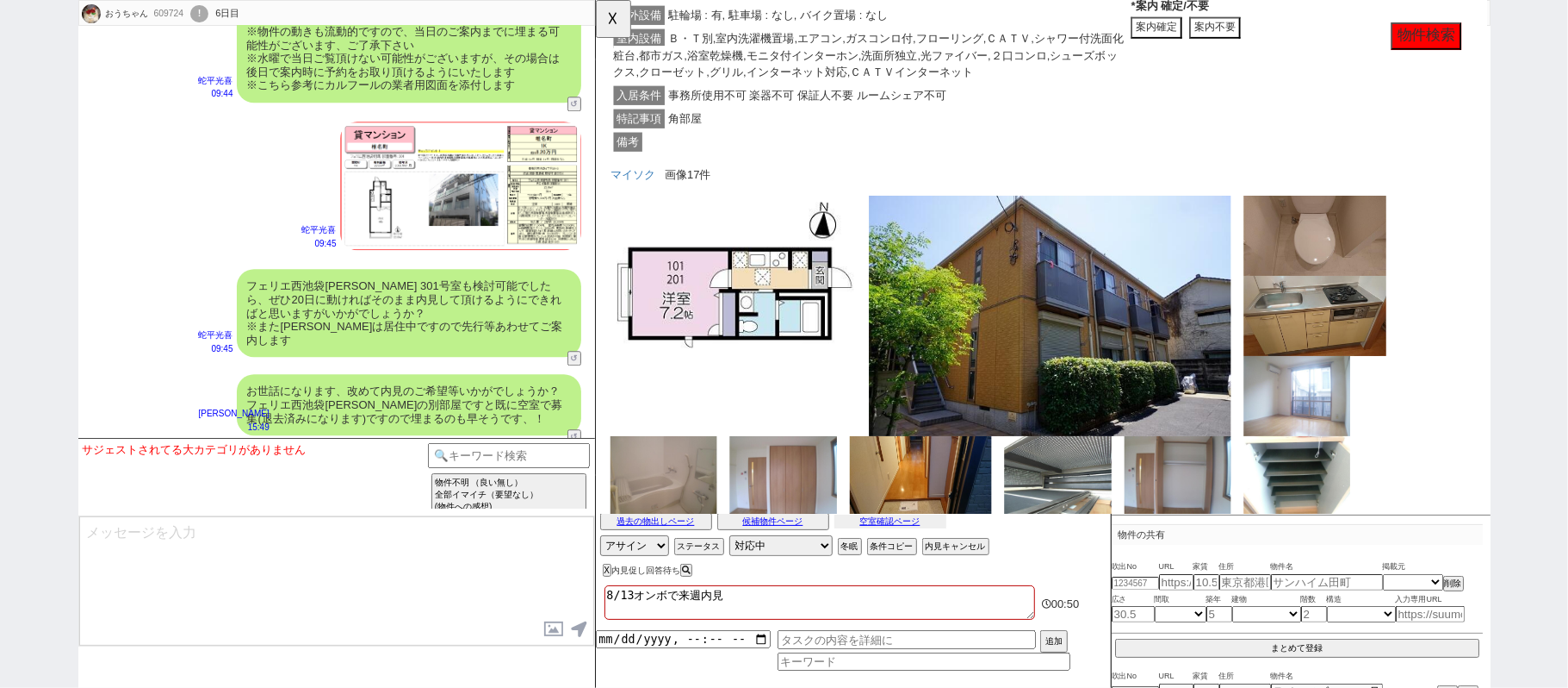
scroll to position [4251, 0]
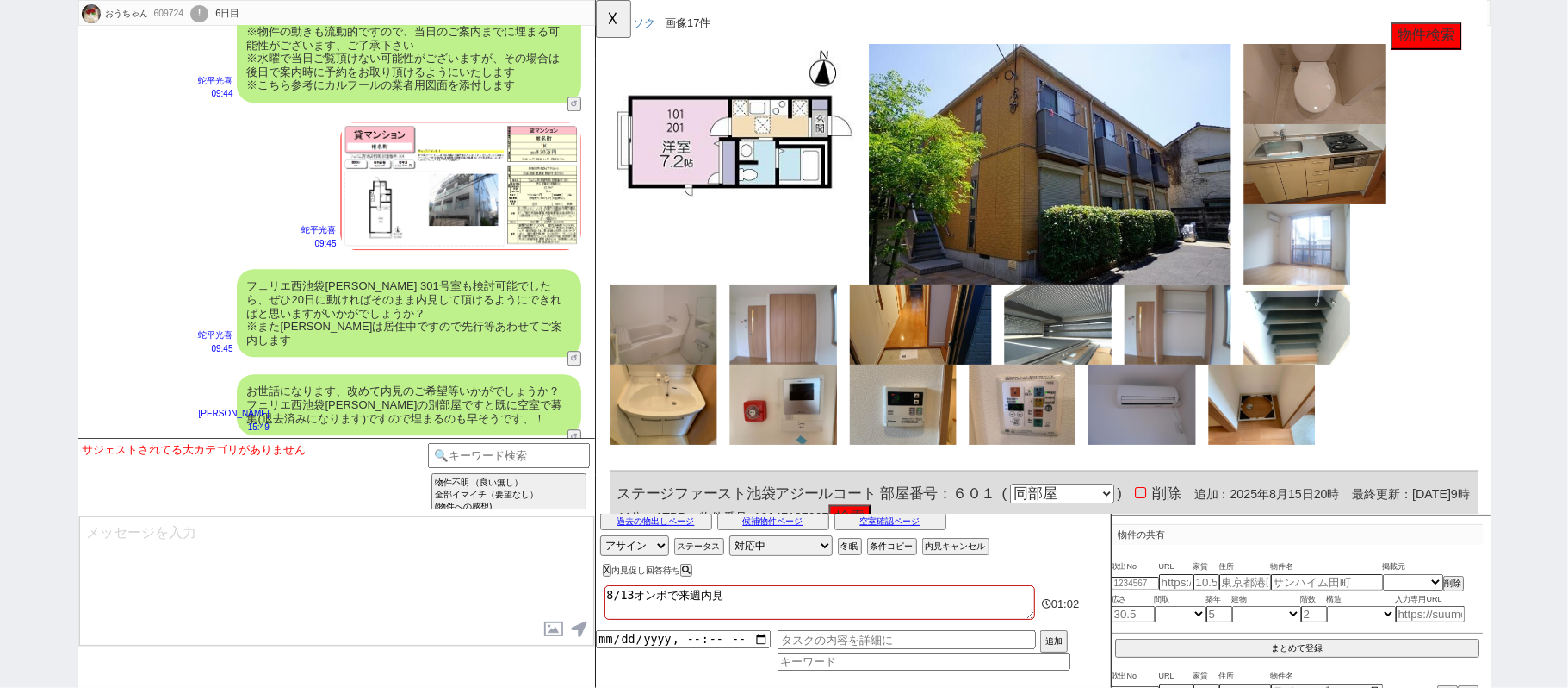
click at [618, 21] on button "☓" at bounding box center [611, 17] width 32 height 34
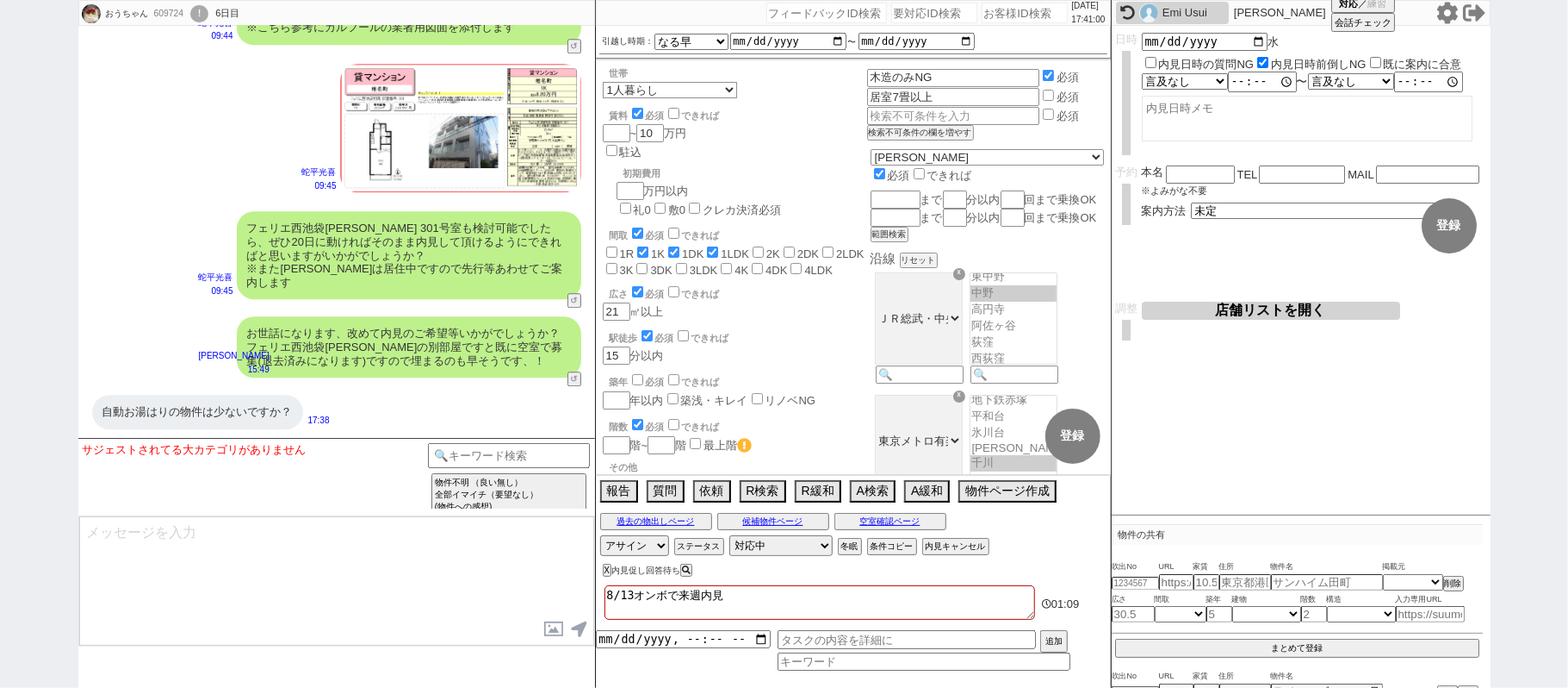
scroll to position [22514, 0]
click at [43, 237] on div "おうちゃん 609724 ! 0 6日目 冬眠中 自社客 スミカ スミカ_BPO チャット全表示 [DATE] 新しくフォローされました (13:33:21)…" at bounding box center [784, 344] width 1568 height 688
click at [479, 452] on input at bounding box center [510, 454] width 163 height 22
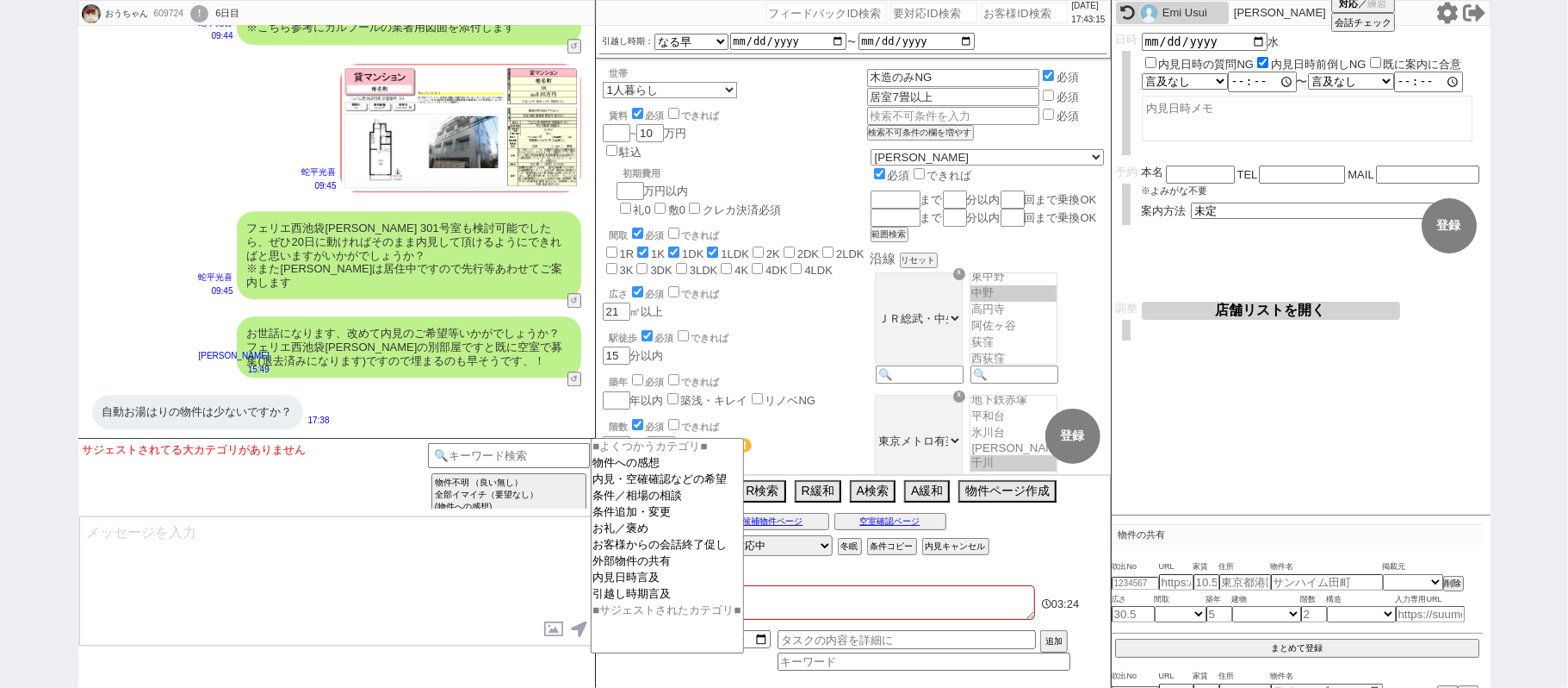
click at [410, 583] on textarea at bounding box center [336, 581] width 515 height 130
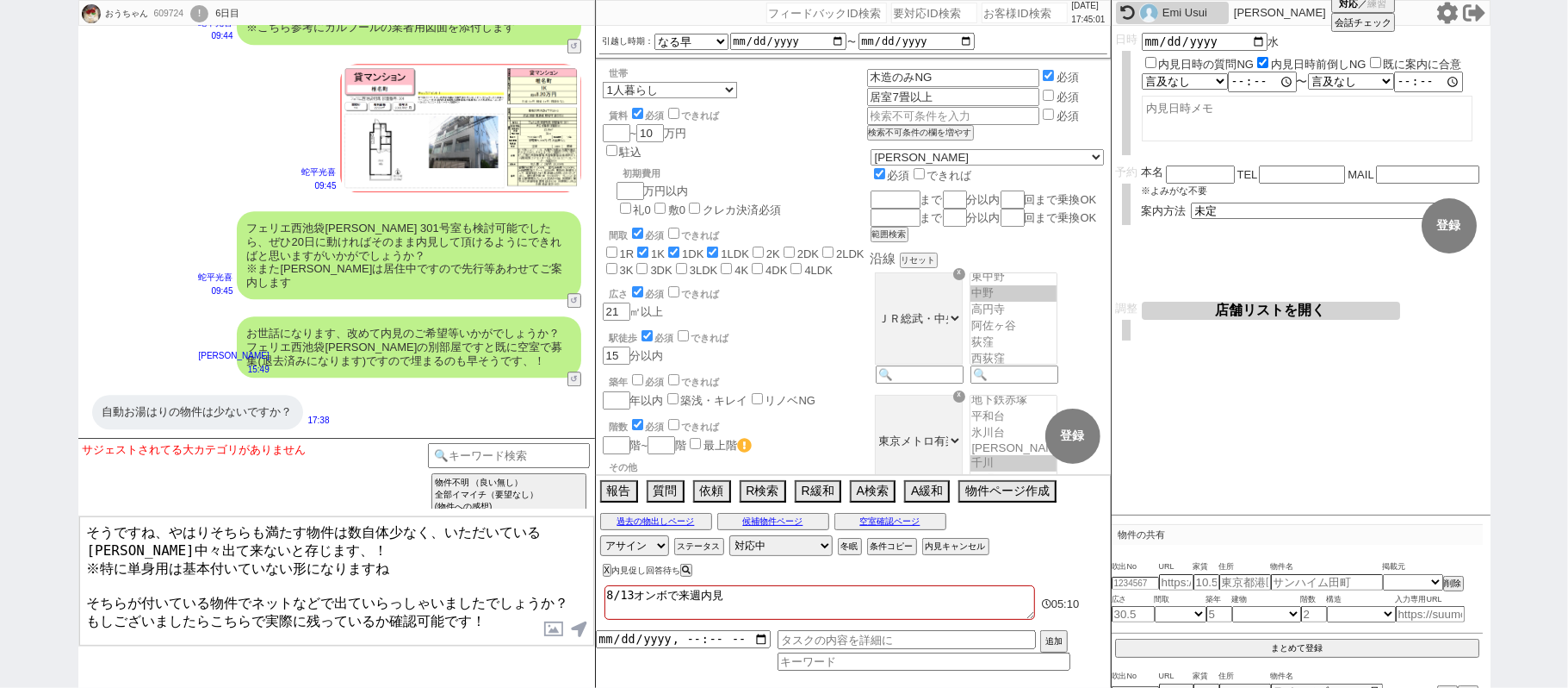
click at [93, 581] on textarea "そうですね、やはりそちらも満たす物件は数自体少なく、いただいている[PERSON_NAME]中々出て来ないと存じます、！ ※特に単身用は基本付いていない形にな…" at bounding box center [336, 581] width 515 height 130
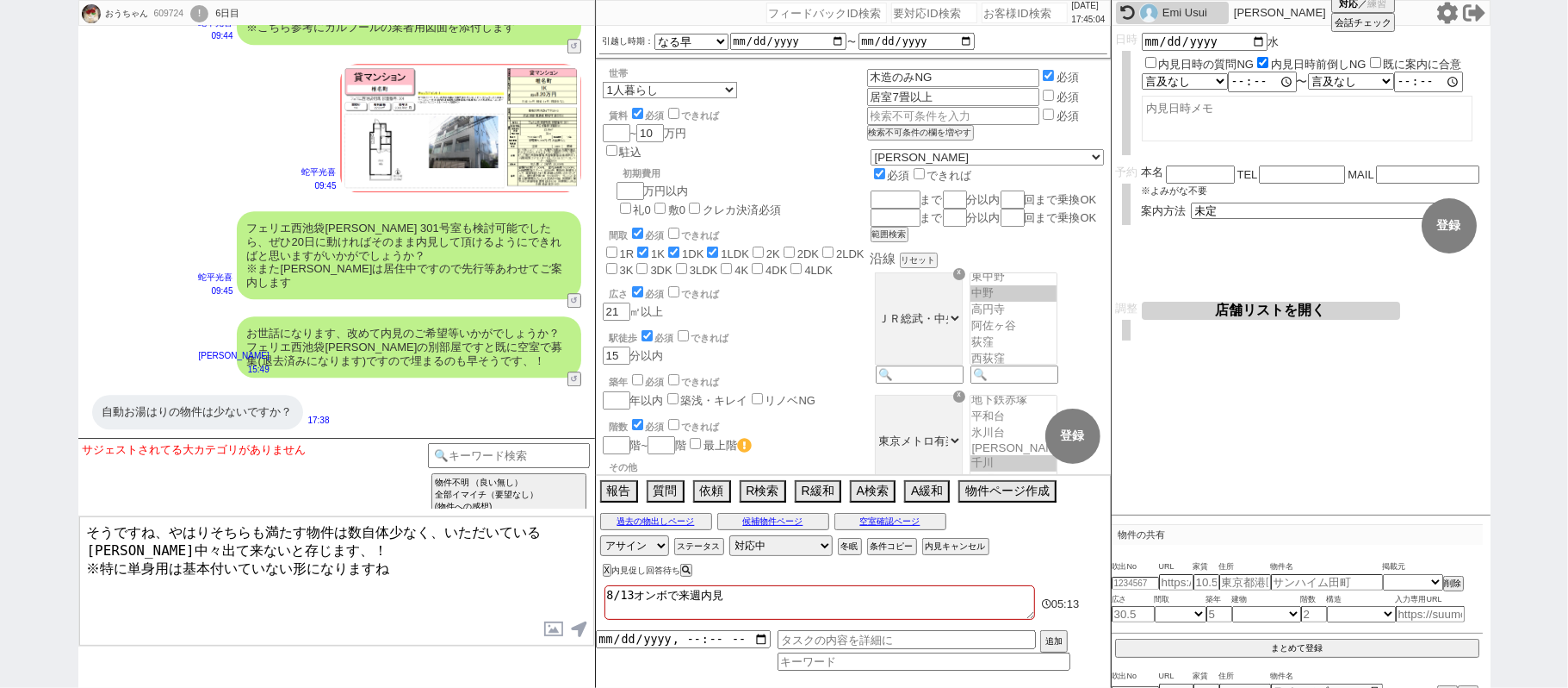
type textarea "そうですね、やはりそちらも満たす物件は数自体少なく、いただいている相場上中々出て来ないと存じます、！ ※特に単身用は基本付いていない形になりますね"
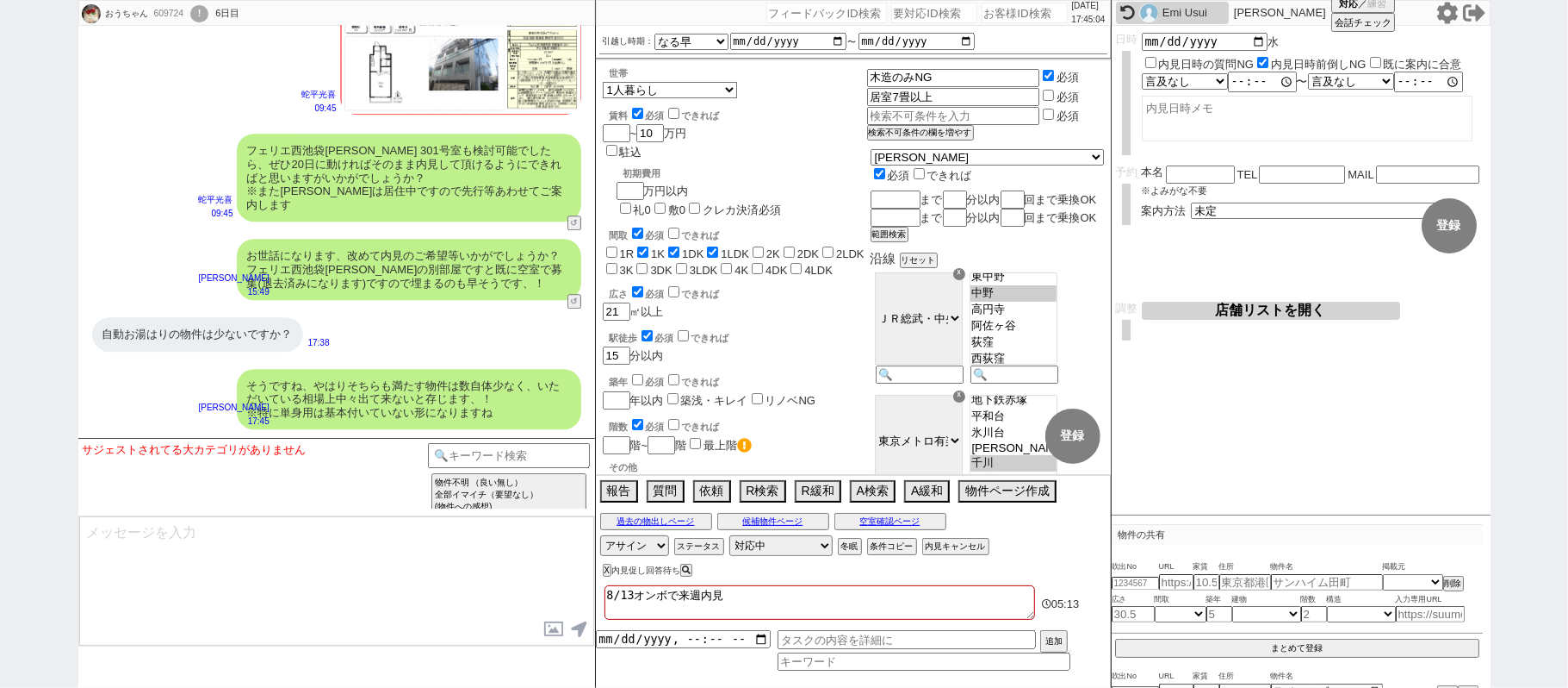
paste textarea "そちらが付いている物件でネットなどで出ていらっしゃいましたでしょうか？ もしございましたらこちらで実際に残っているか確認可能です！"
type textarea "そちらが付いている物件でネットなどで出ていらっしゃいましたでしょうか？ もしございましたらこちらで実際に残っているか確認可能です！"
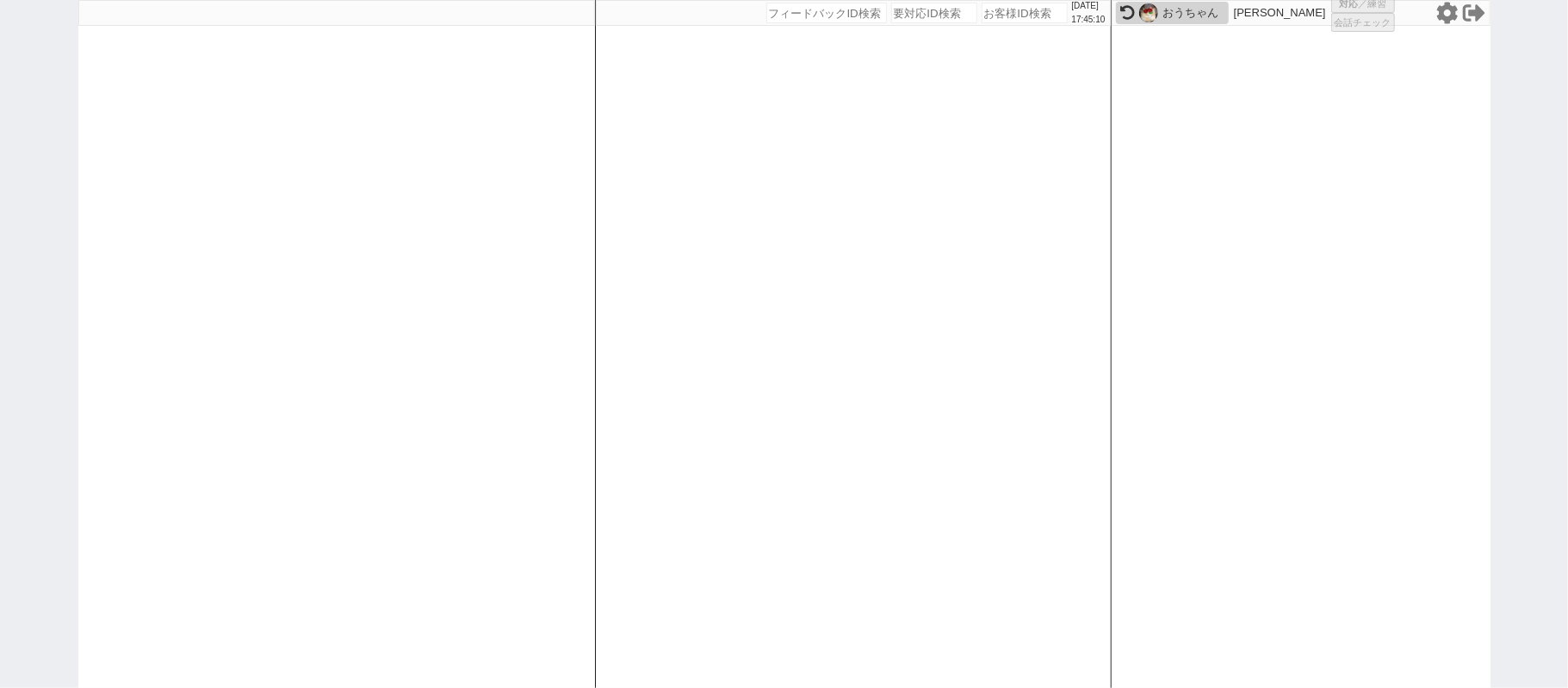
select select
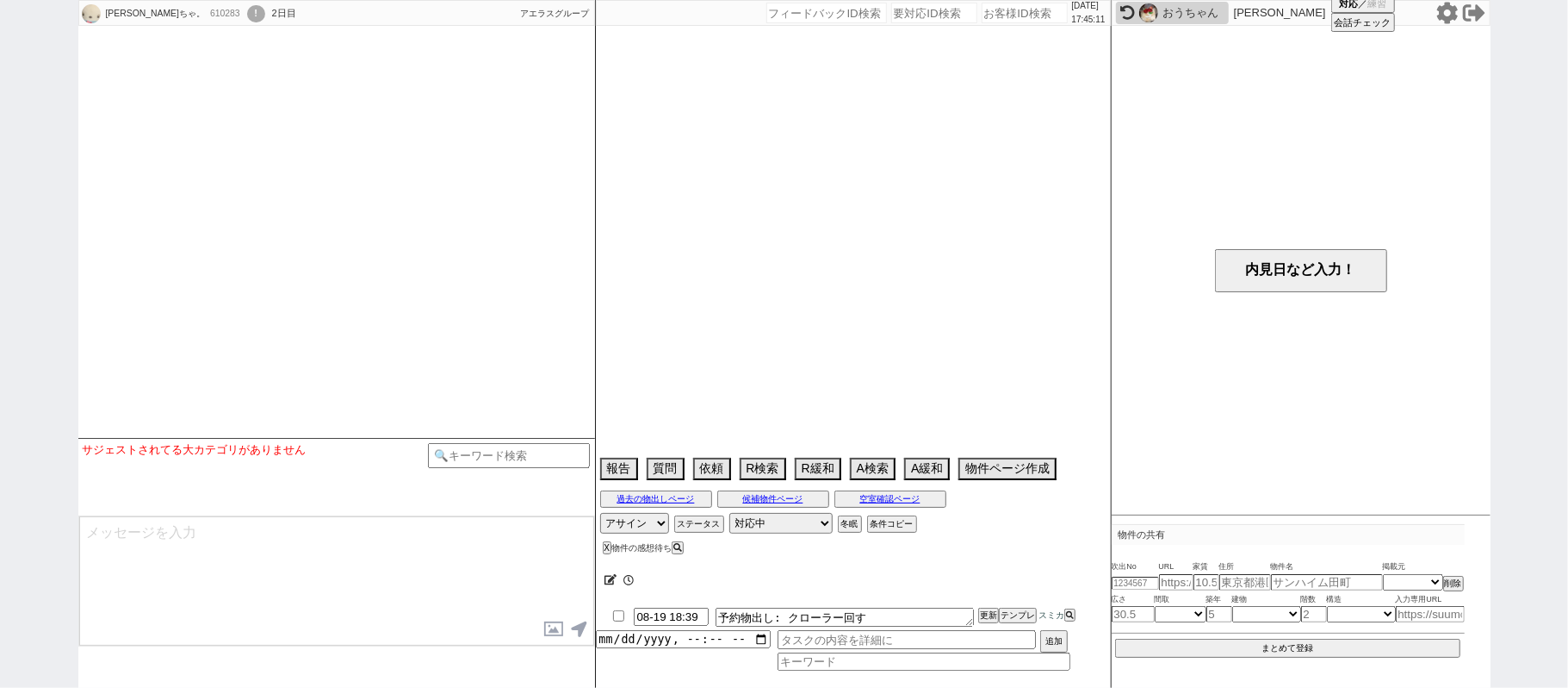
select select
select select "2025"
select select "10"
select select "37"
select select "0"
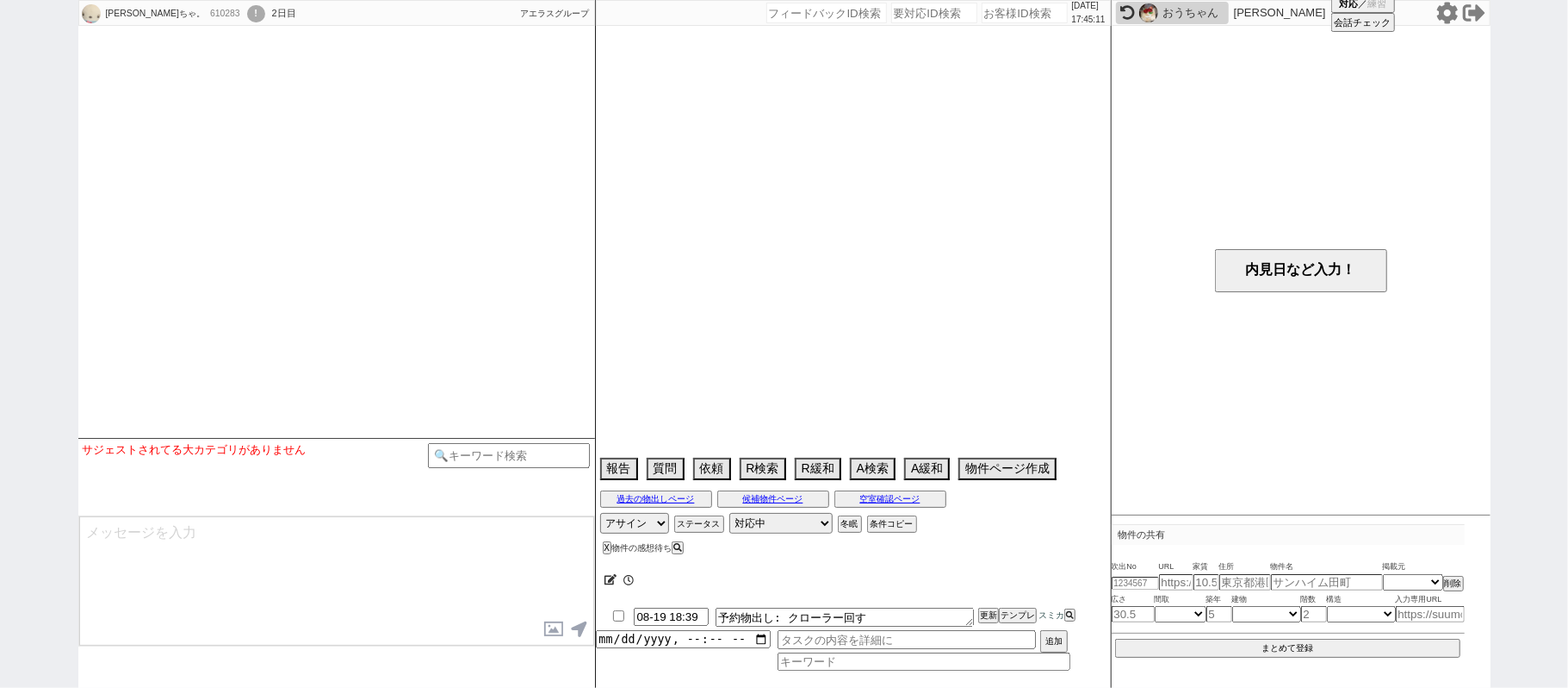
select select "53"
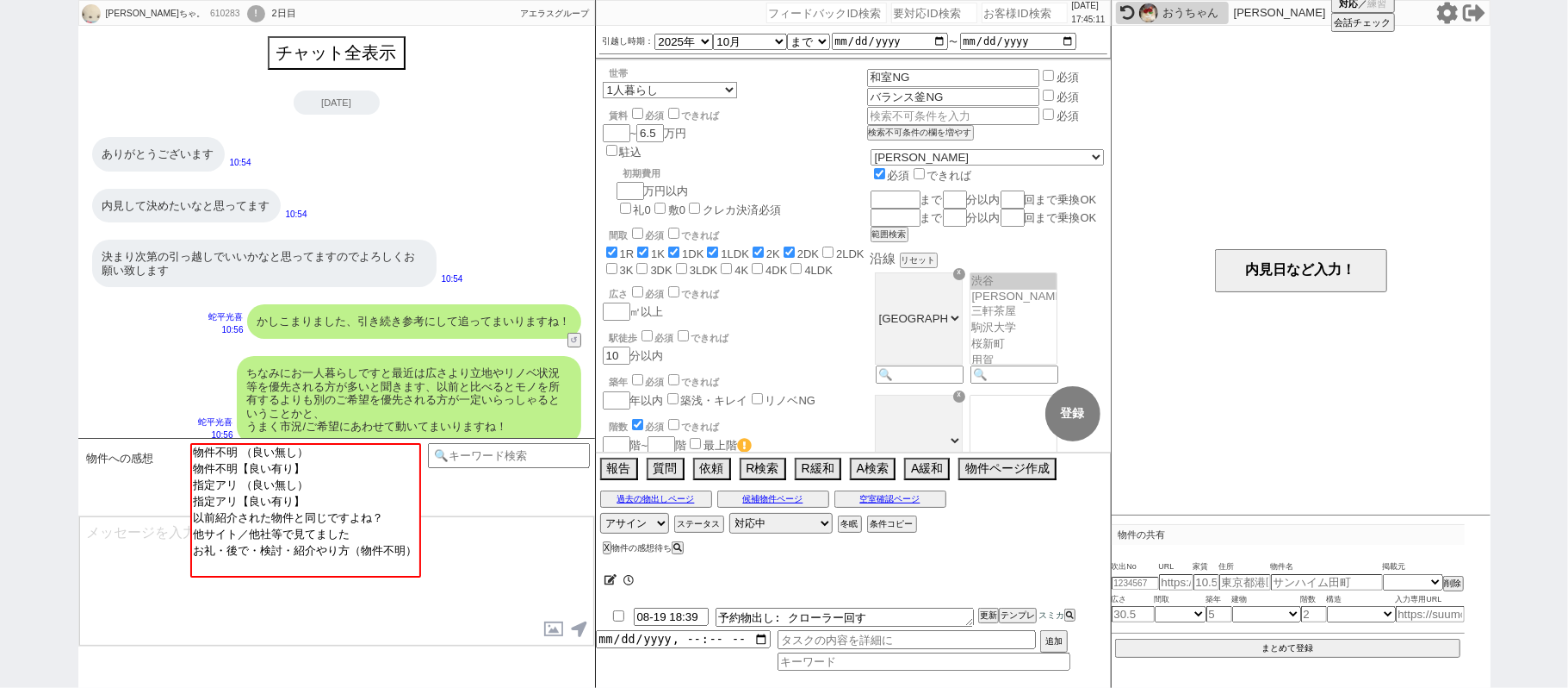
scroll to position [931, 0]
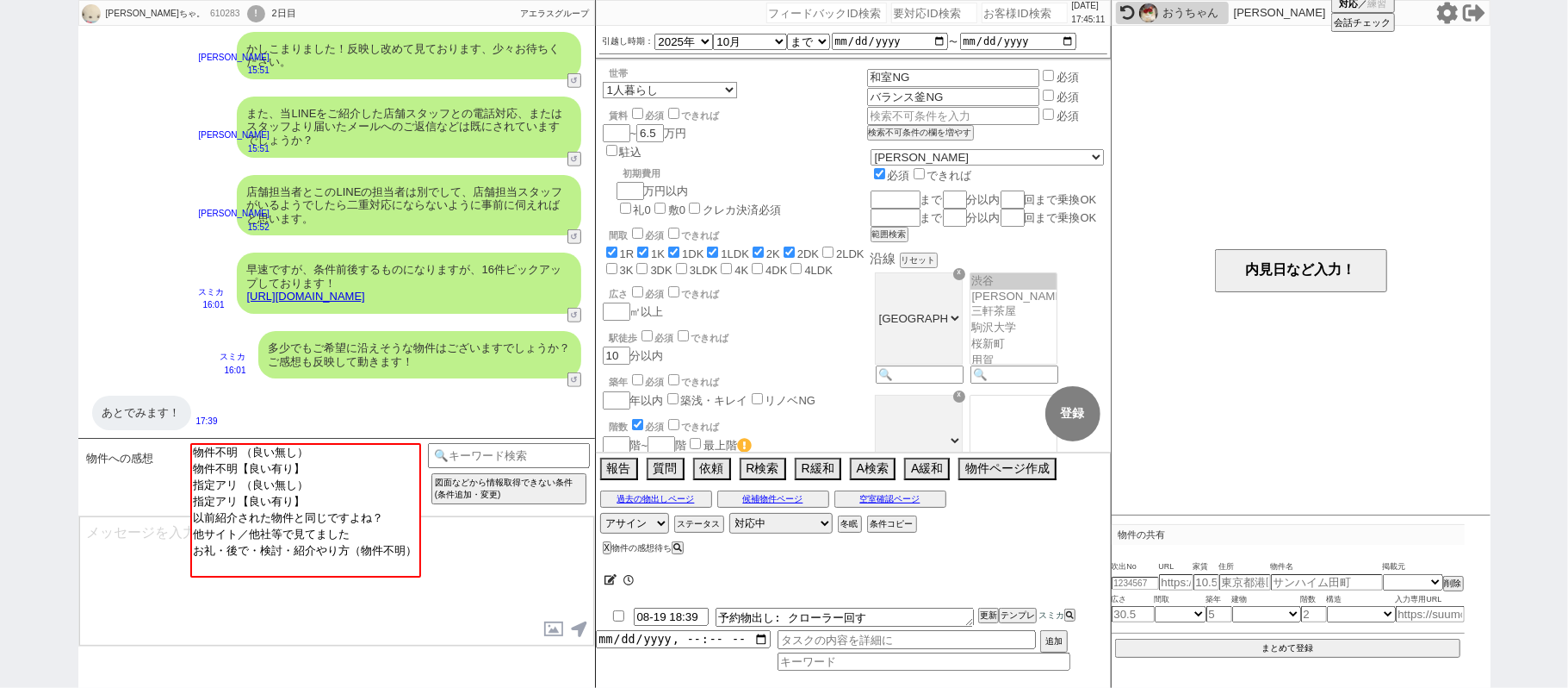
click at [1163, 10] on div "おうちゃん" at bounding box center [1194, 13] width 62 height 14
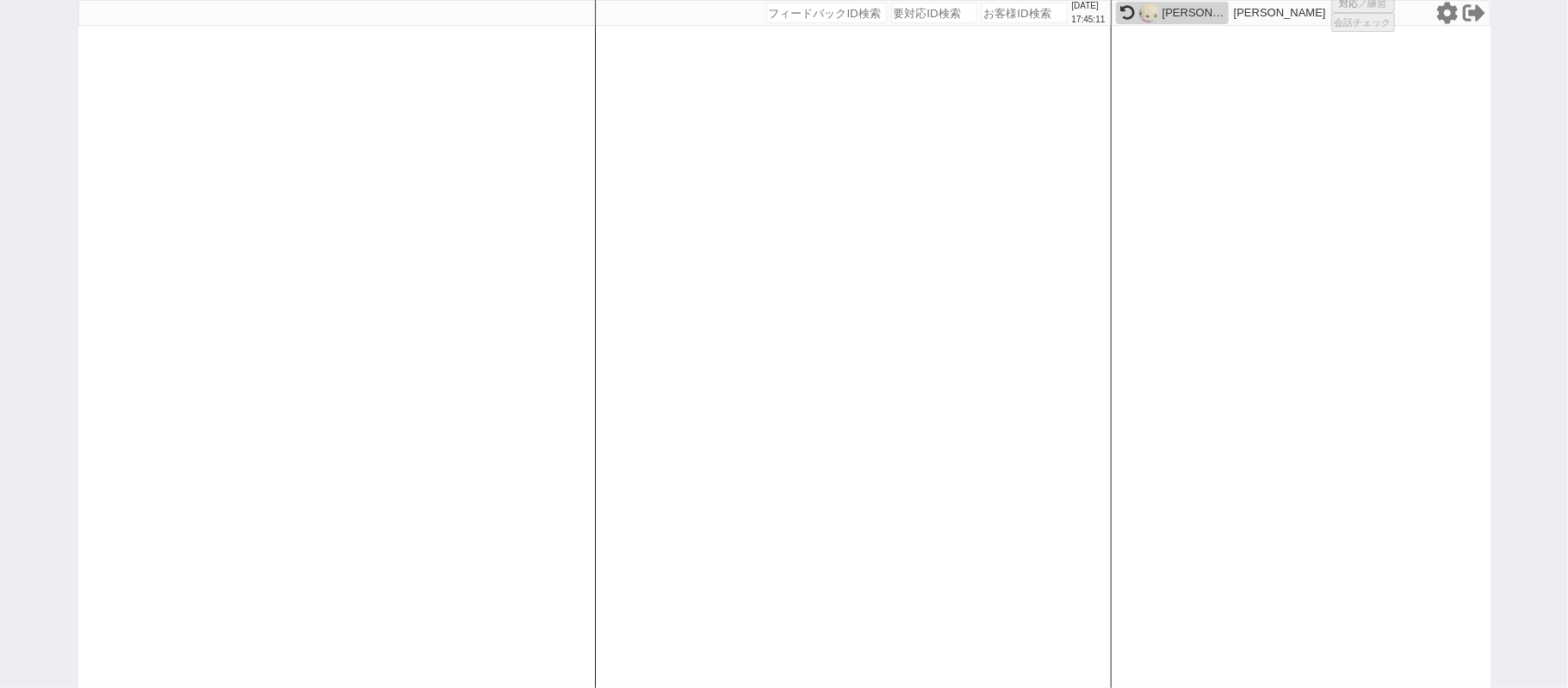
select select
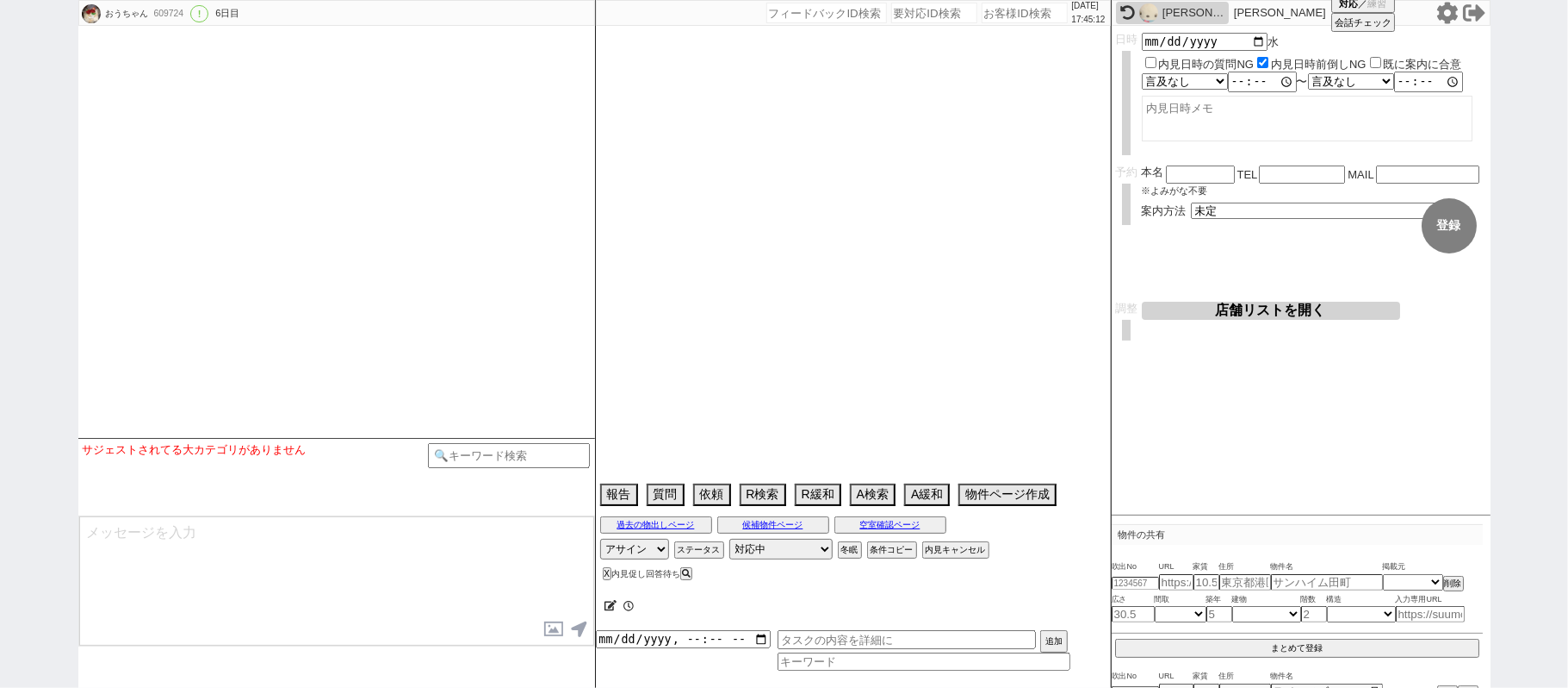
select select "13"
select select "0"
select select "837"
select select "65"
select select "1582"
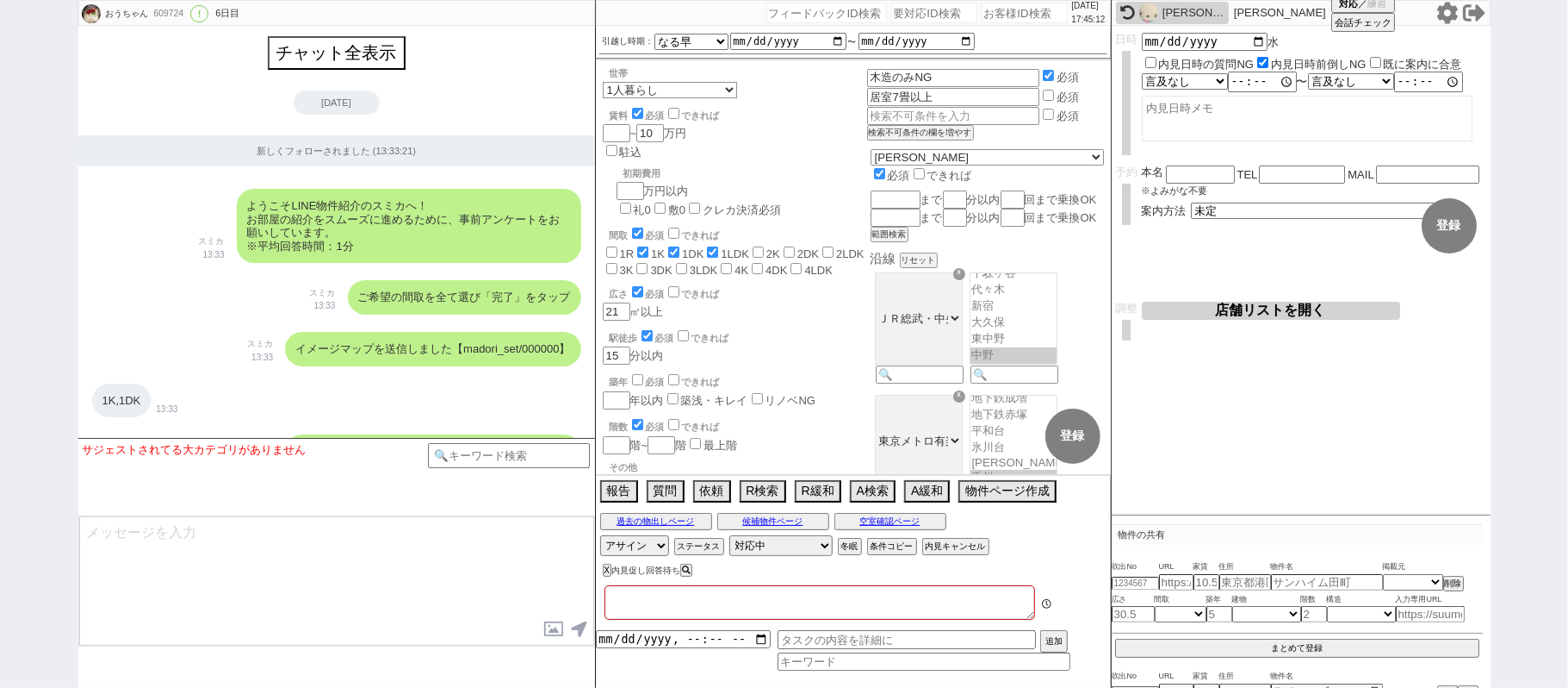
type textarea "8/13オンボで来週内見"
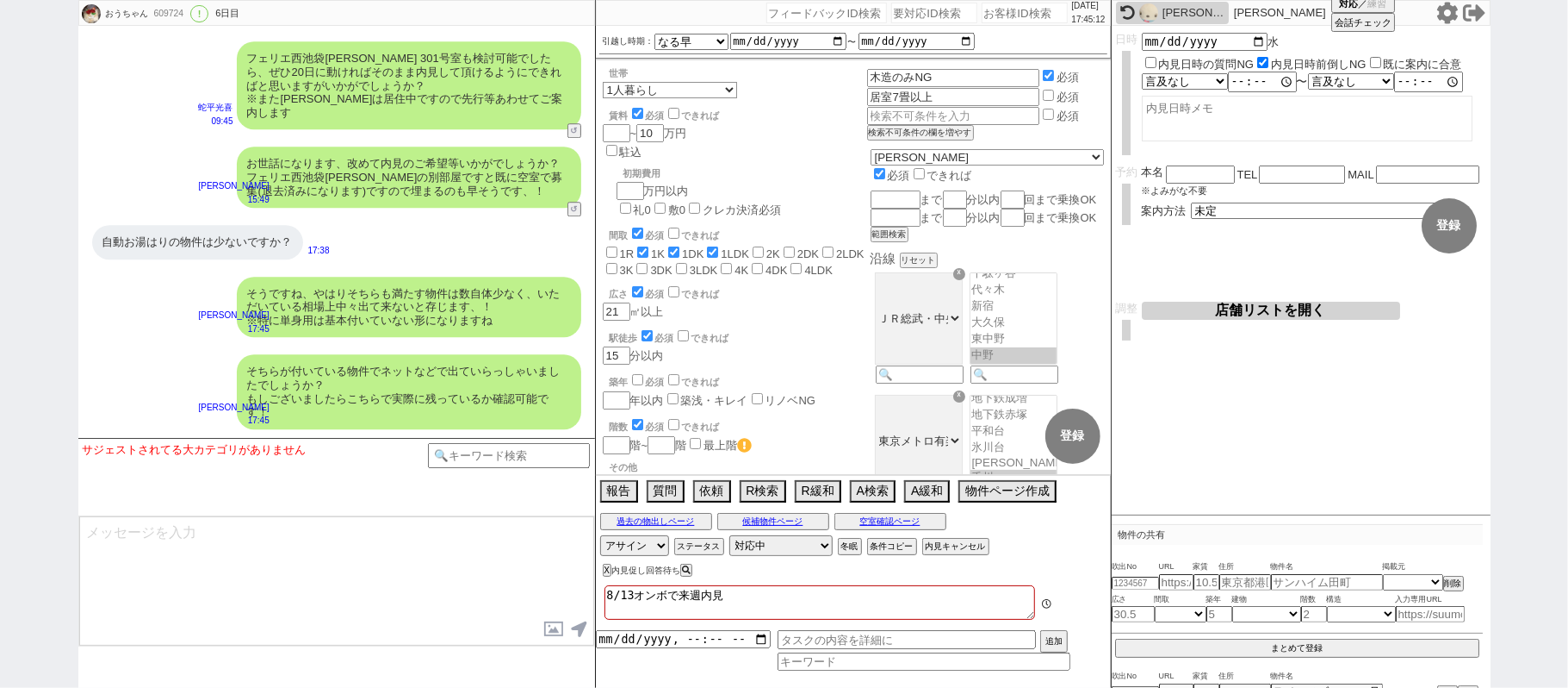
scroll to position [36, 0]
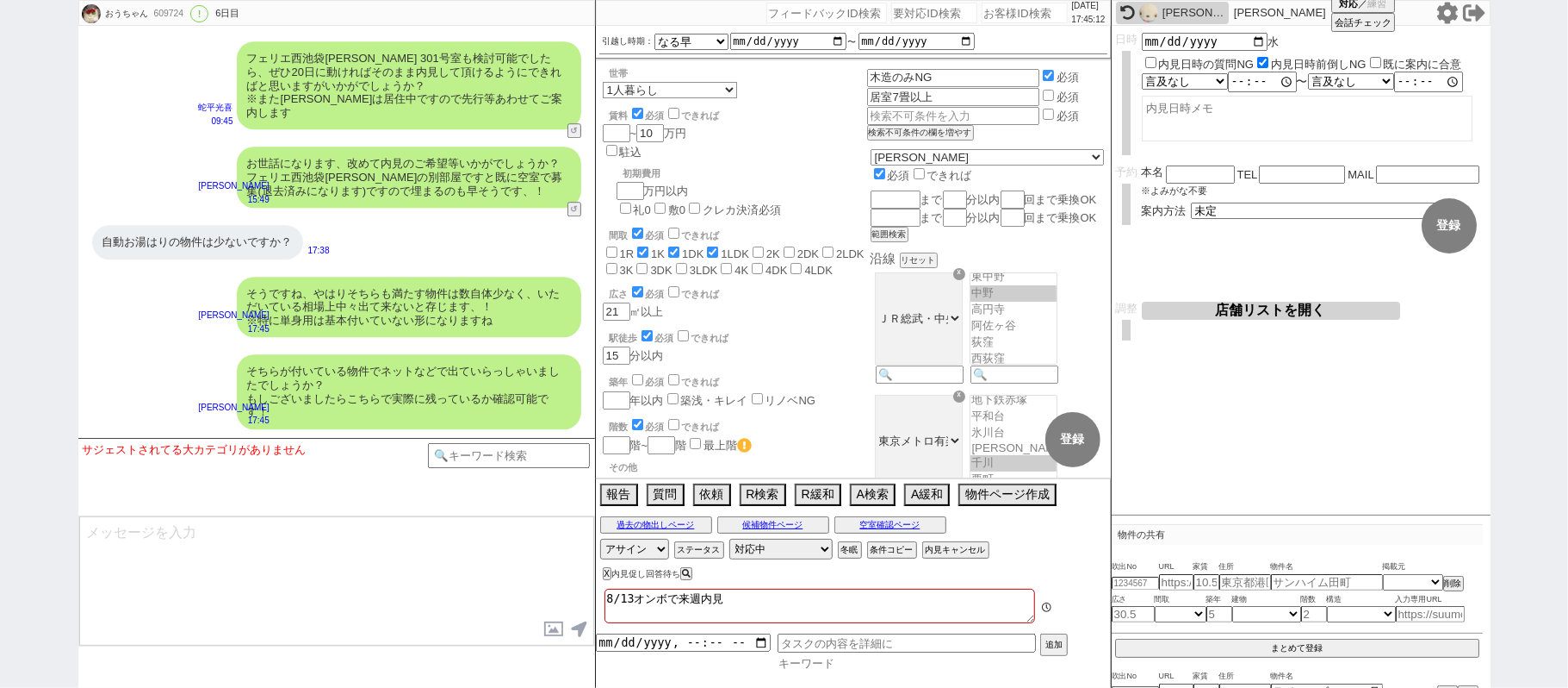
click at [821, 663] on input at bounding box center [924, 664] width 293 height 15
type input "汎用"
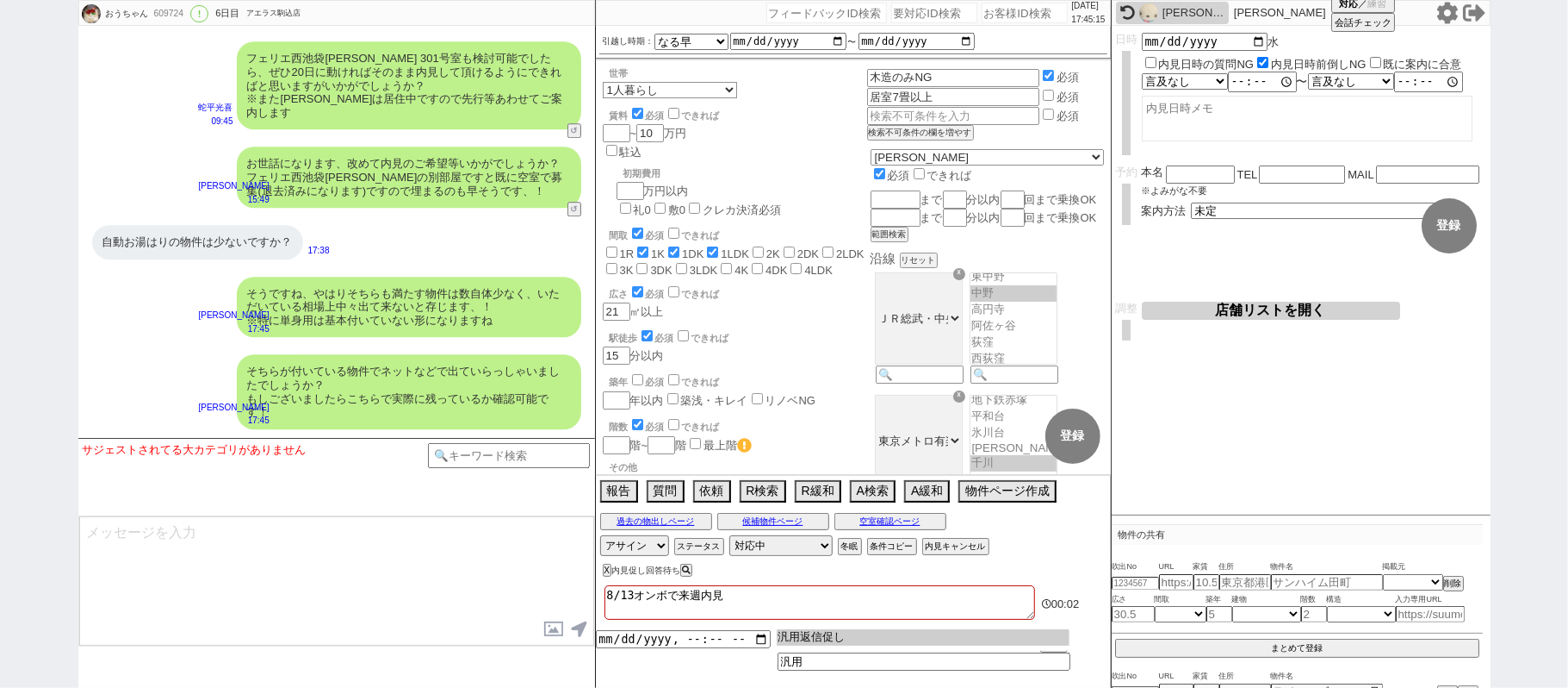
type input "汎用返信促し"
click at [662, 639] on input "datetime-local" at bounding box center [683, 637] width 175 height 15
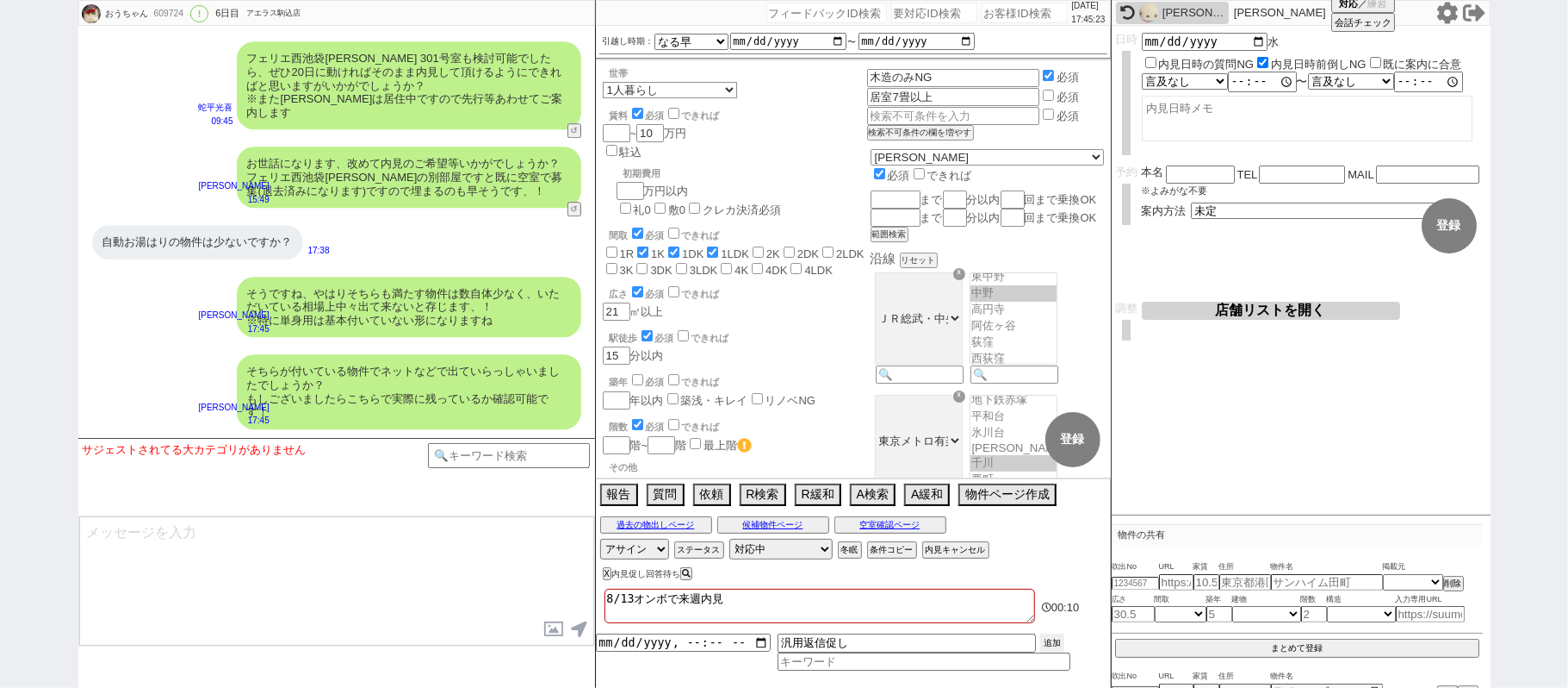
click at [1061, 635] on button "追加" at bounding box center [1053, 643] width 24 height 19
type input "[DATE]T17:00"
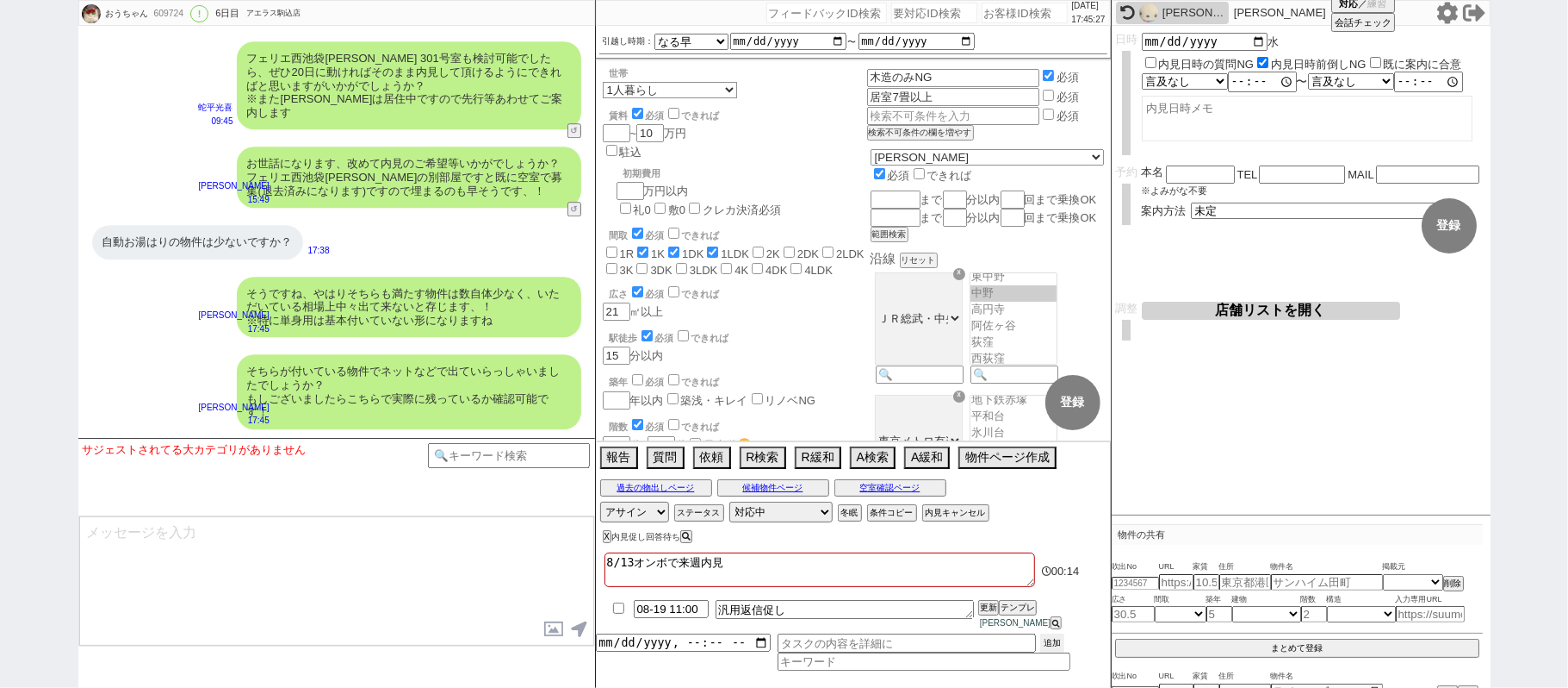
scroll to position [22684, 0]
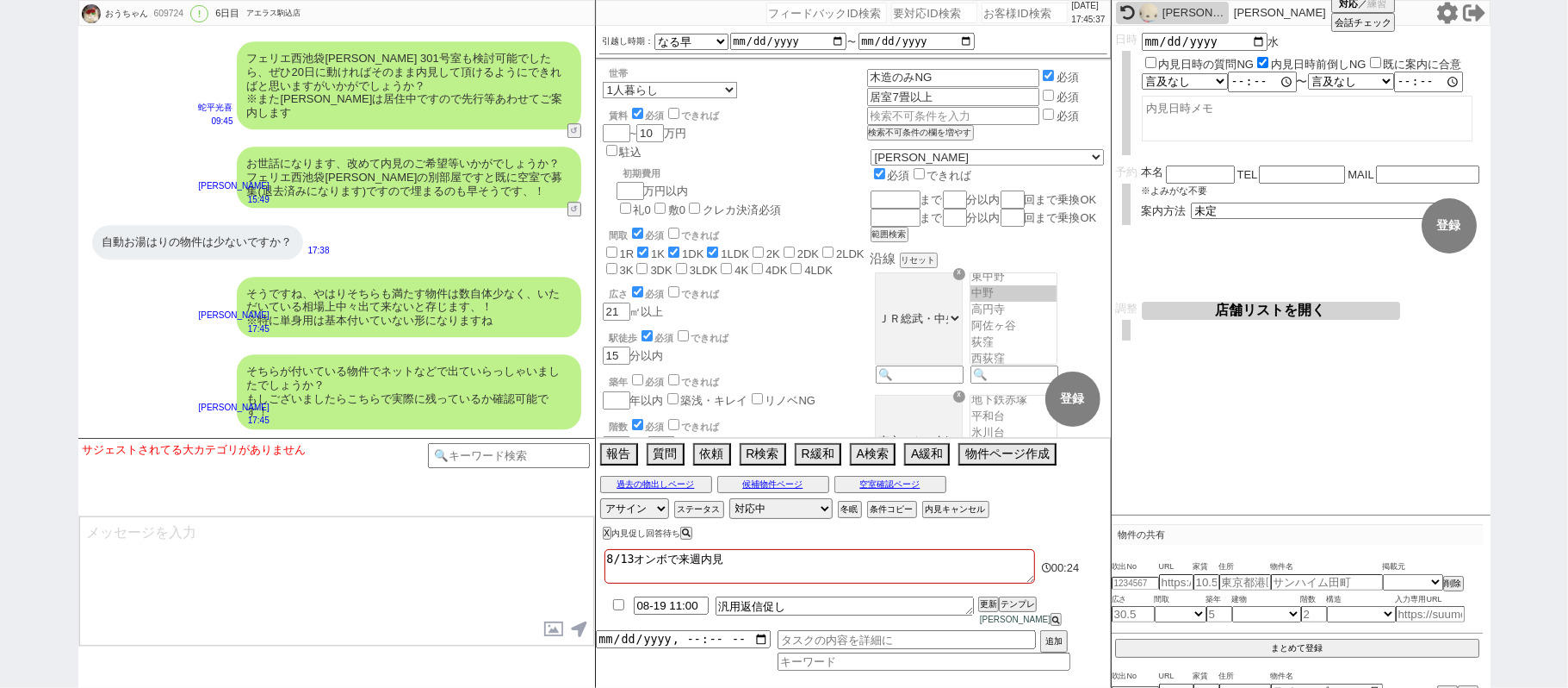
click at [159, 18] on div "609724" at bounding box center [168, 14] width 39 height 14
copy div "609724"
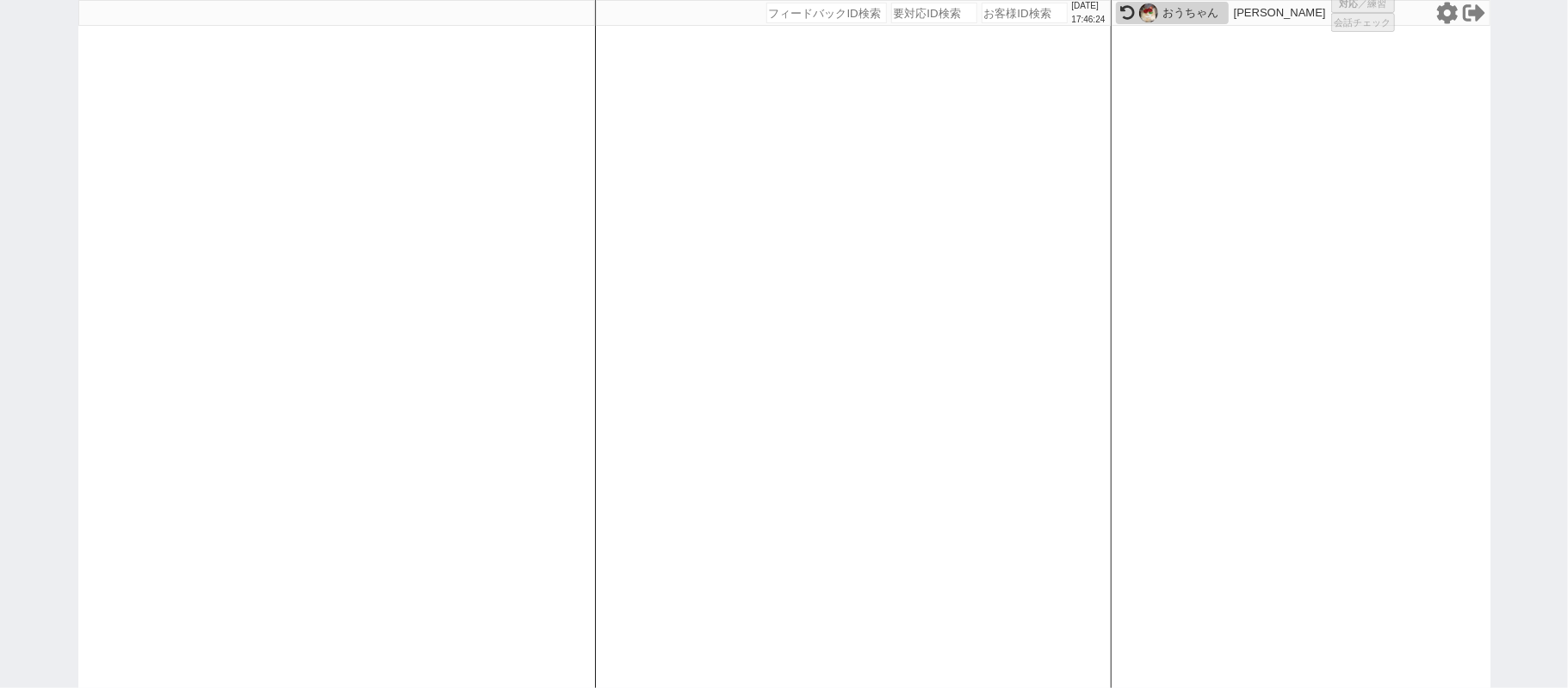
select select "3"
select select
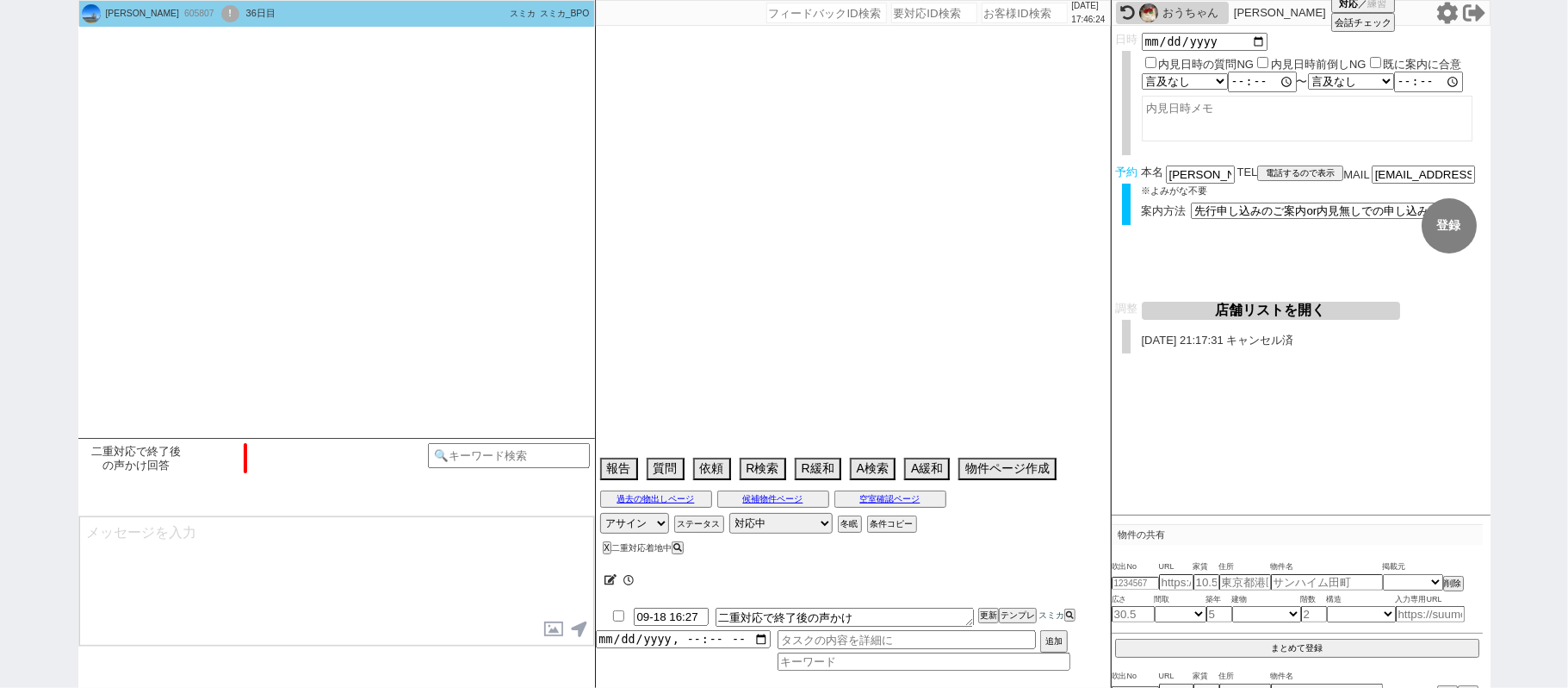
type textarea "紹介元605790→ここで遠方発言"
select select "2025"
select select "9"
select select "33"
select select "0"
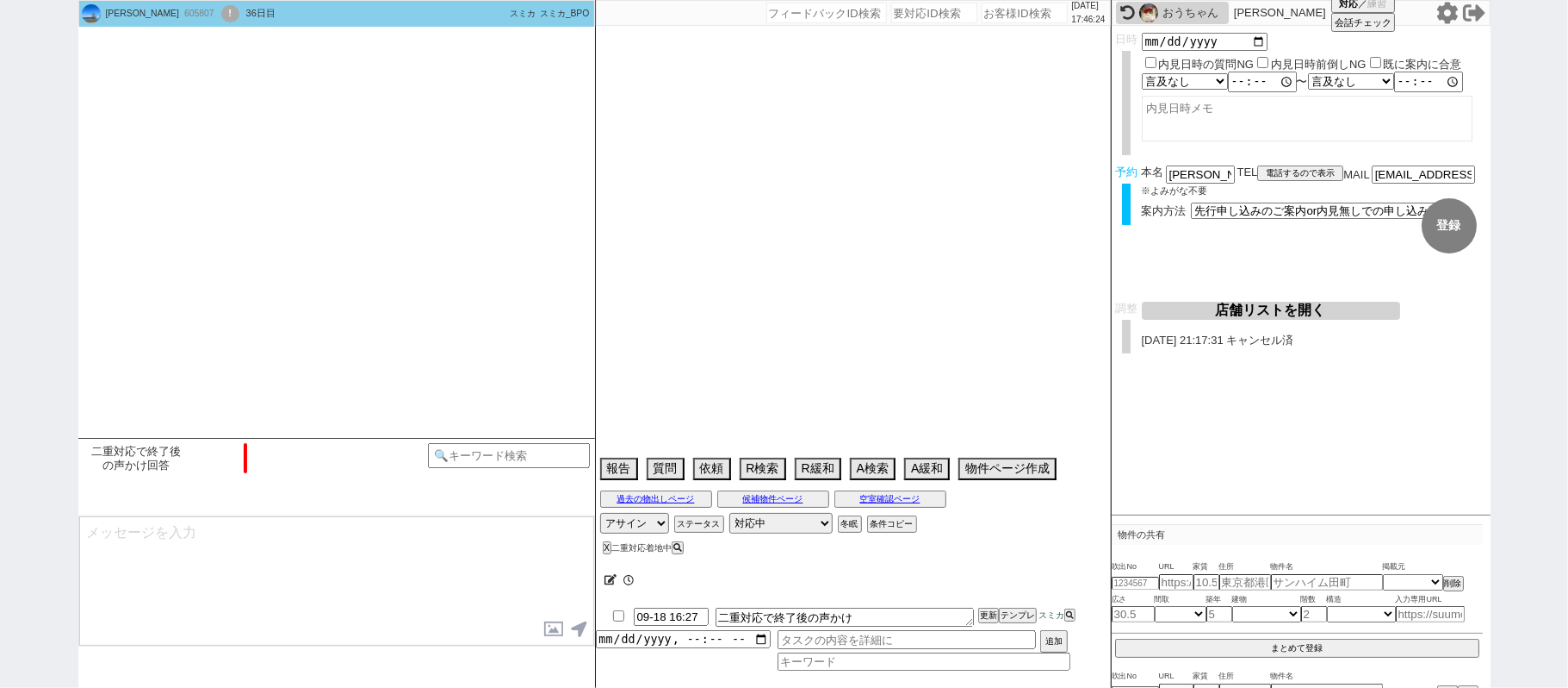
select select "75"
select select "1798"
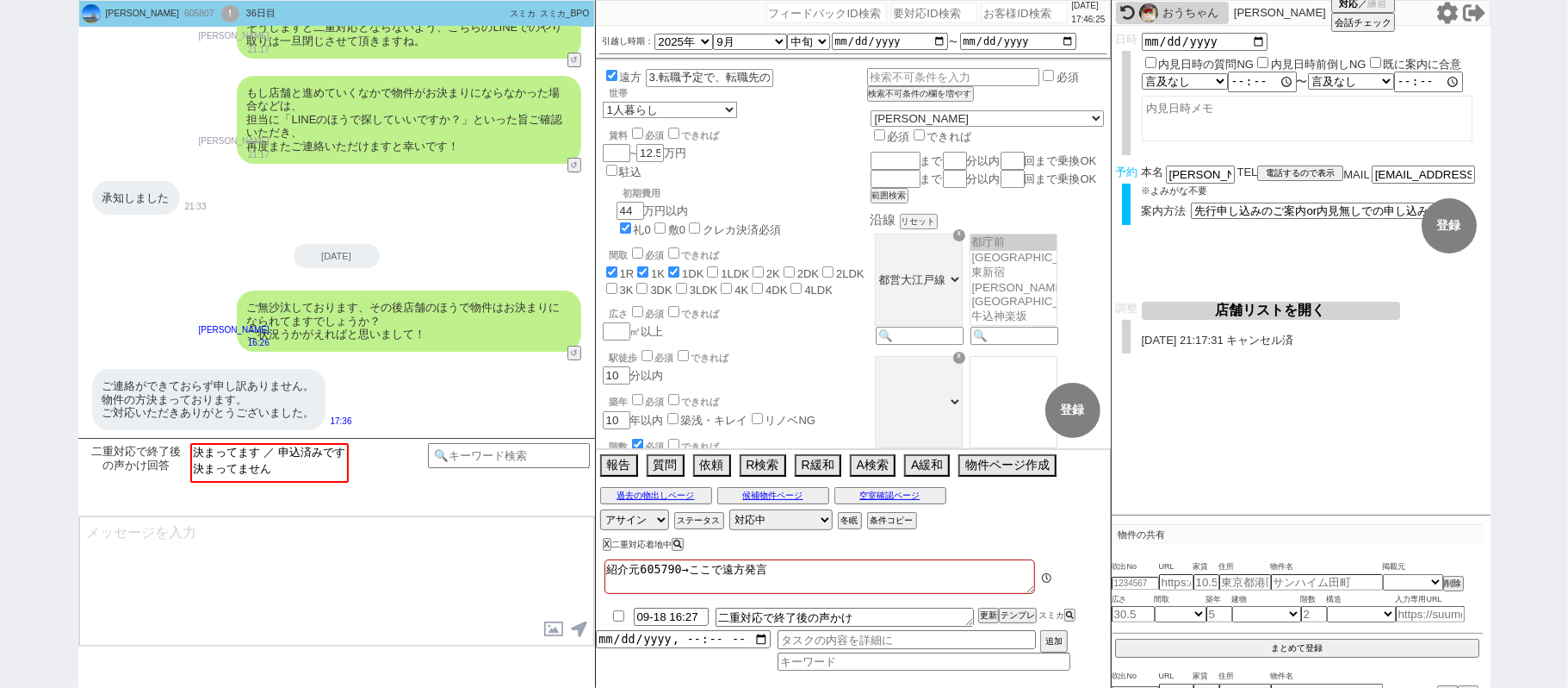
scroll to position [181, 0]
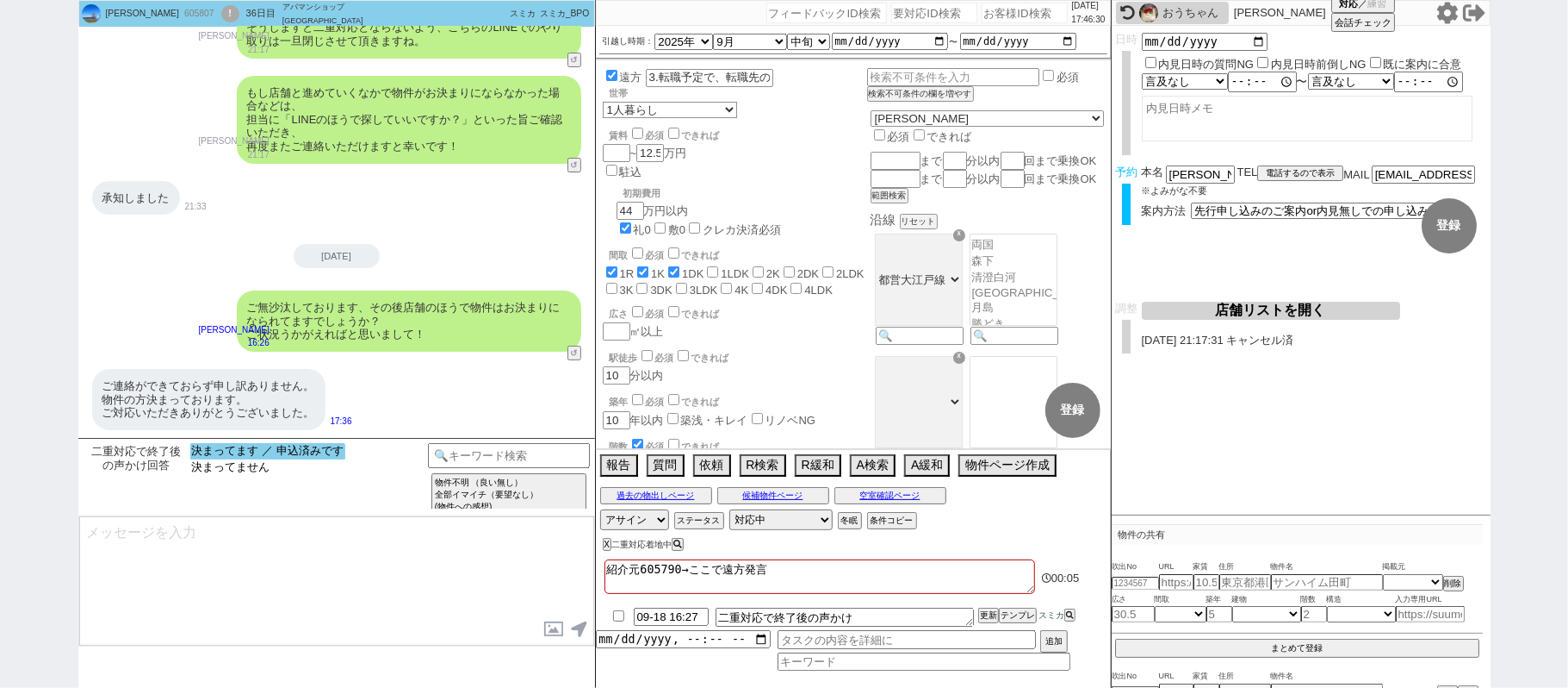
select select "決まってます ／ 申込済みです"
click at [255, 460] on option "決まってます ／ 申込済みです" at bounding box center [267, 468] width 155 height 16
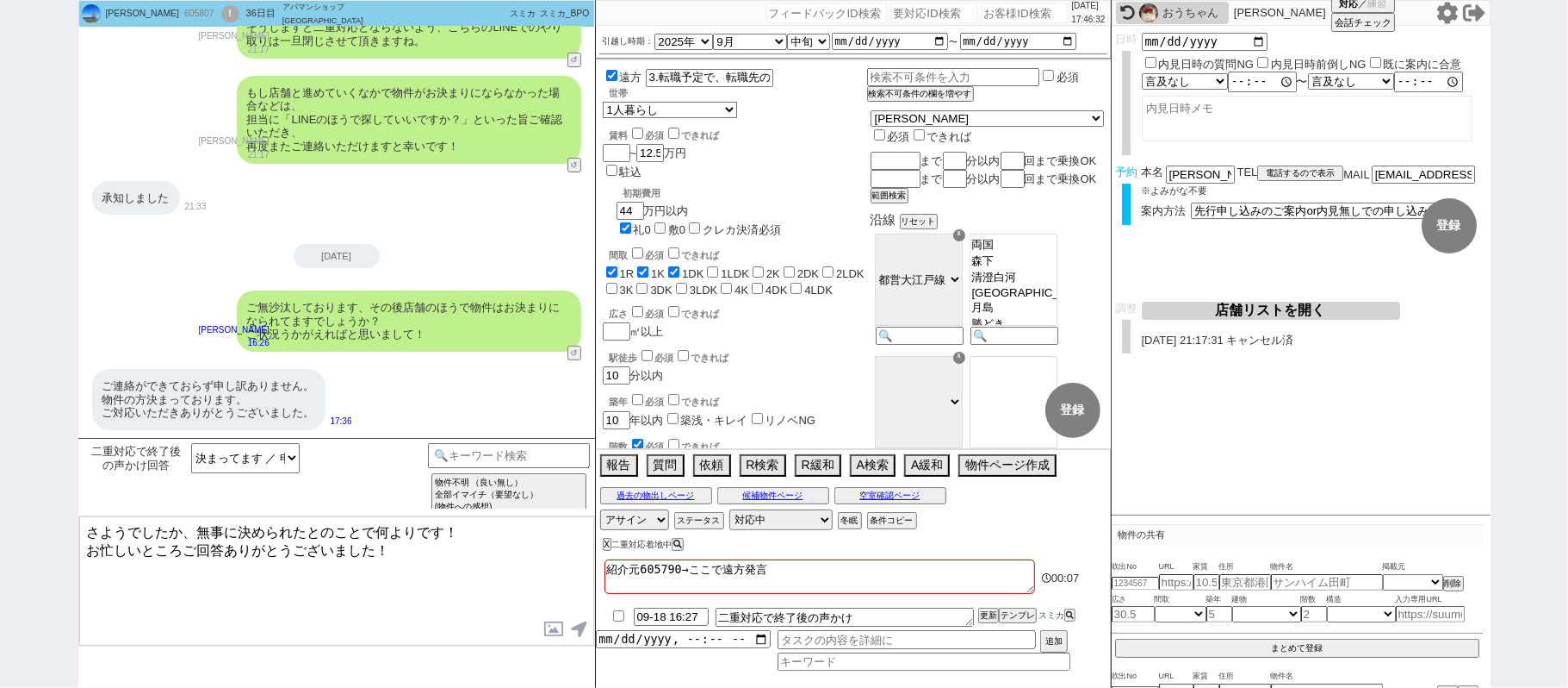
click at [87, 533] on textarea "さようでしたか、無事に決められたとのことで何よりです！ お忙しいところご回答ありがとうございました！" at bounding box center [336, 581] width 515 height 130
type textarea "いえいえ、無事に決められたとのことで何よりです！ お忙しいところご回答ありがとうございました！"
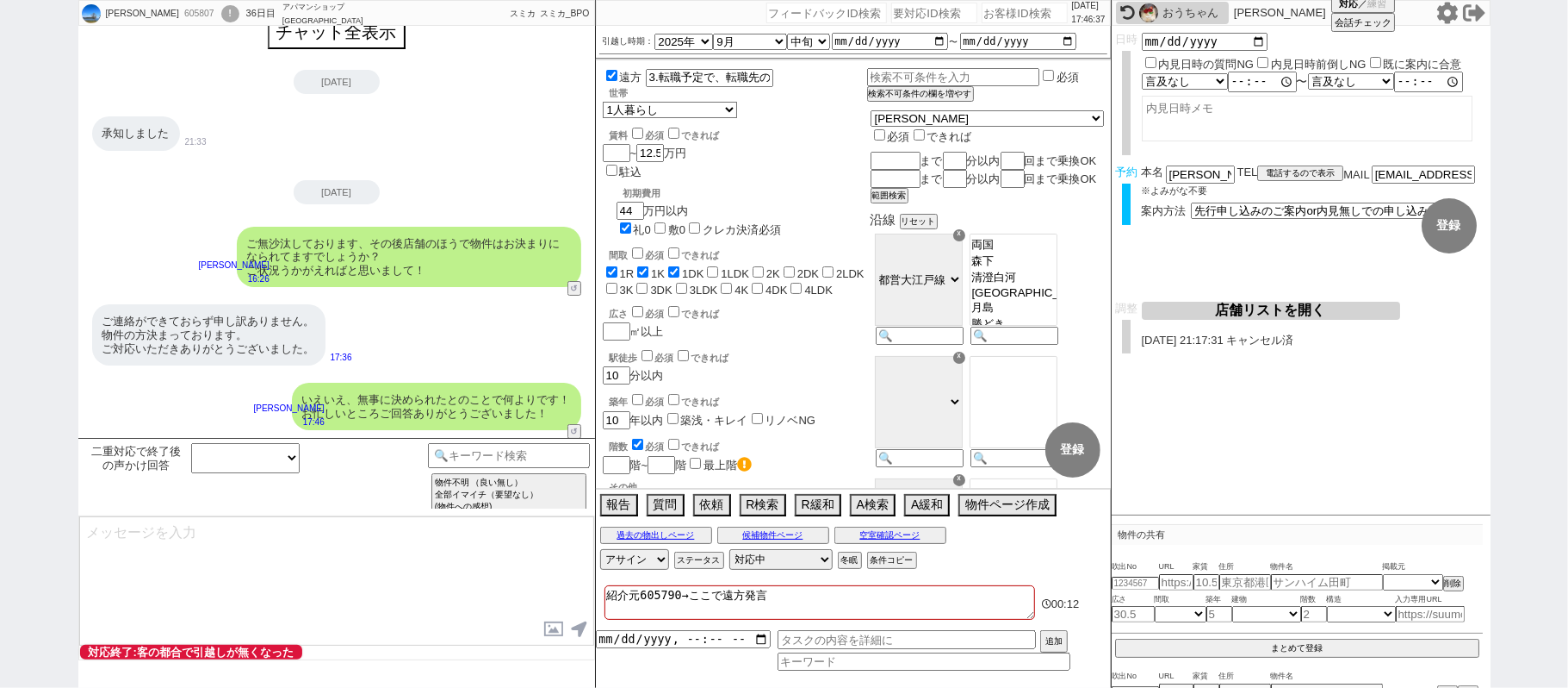
select select "600"
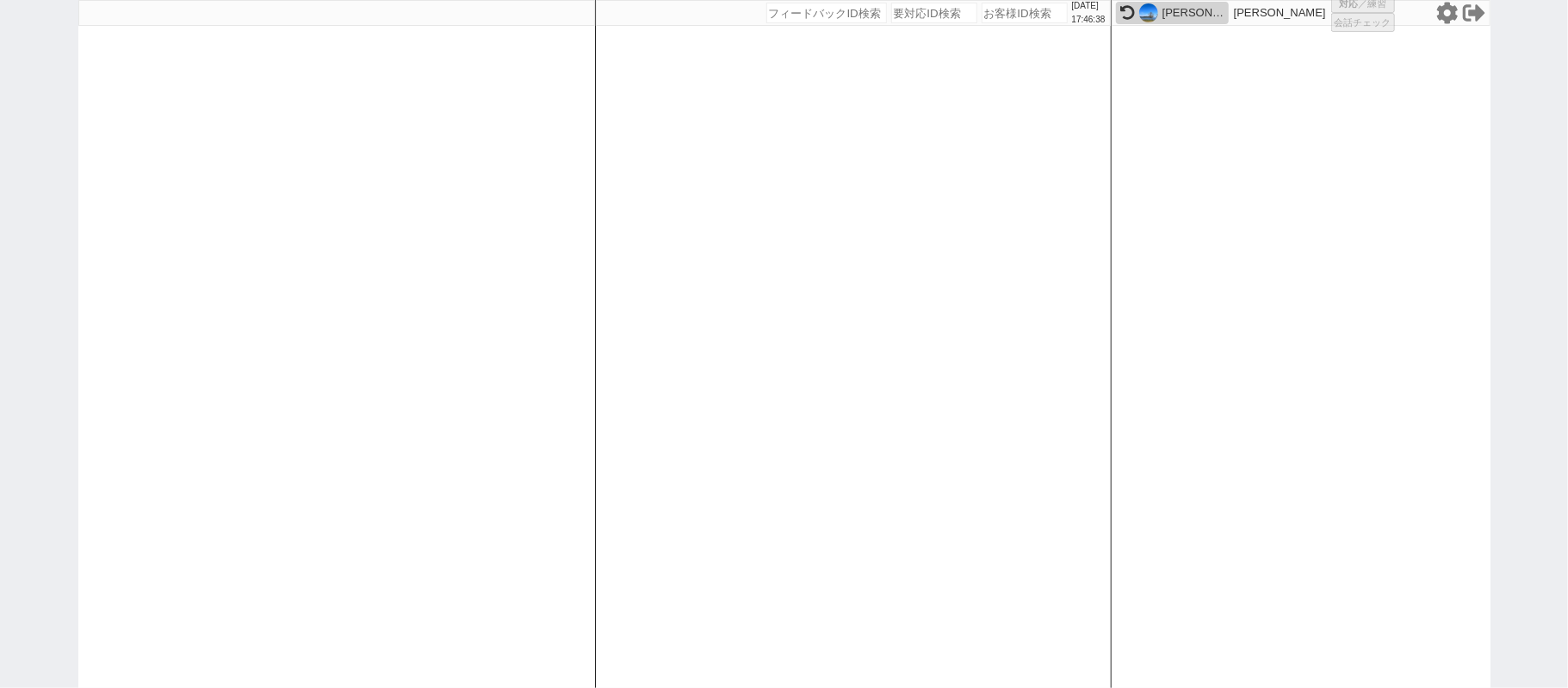
select select
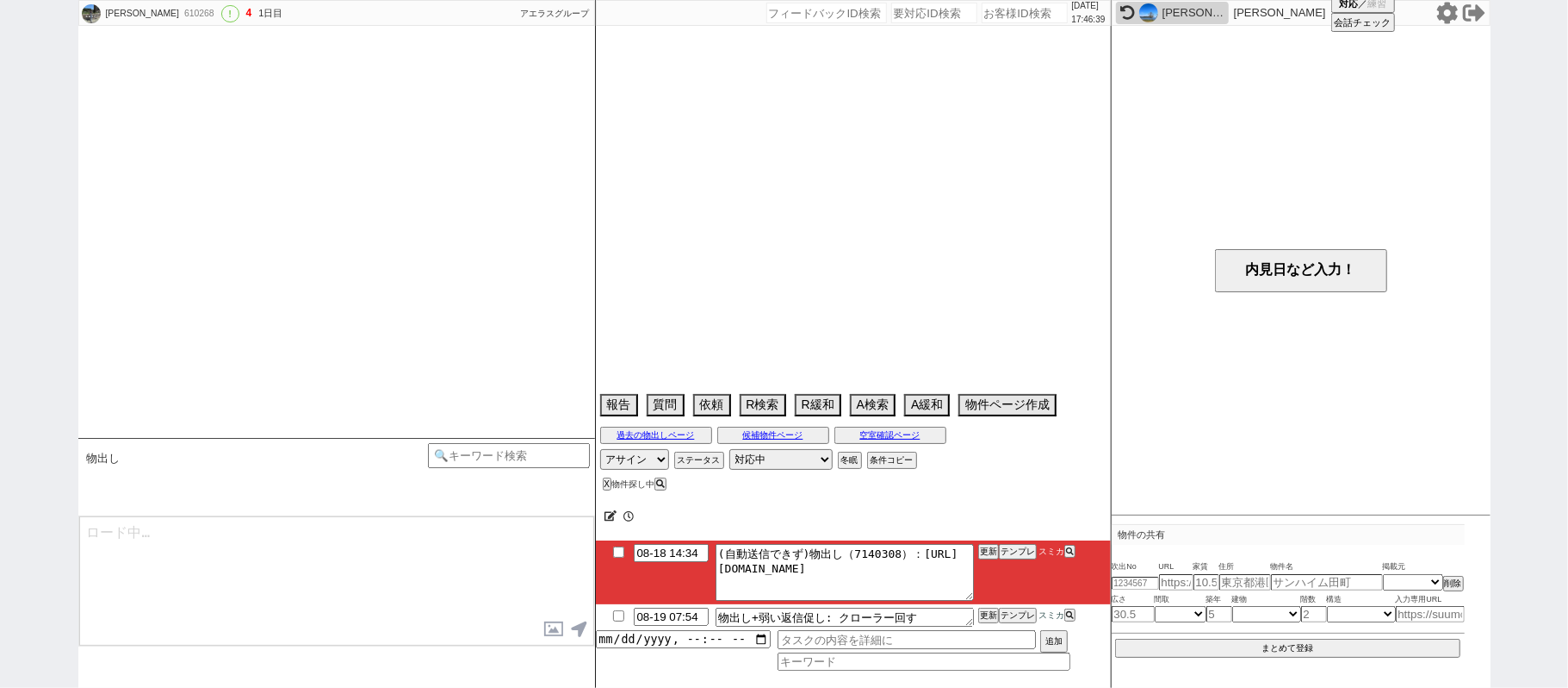
select select "15"
select select "0"
select select "14"
select select "23"
select select "753"
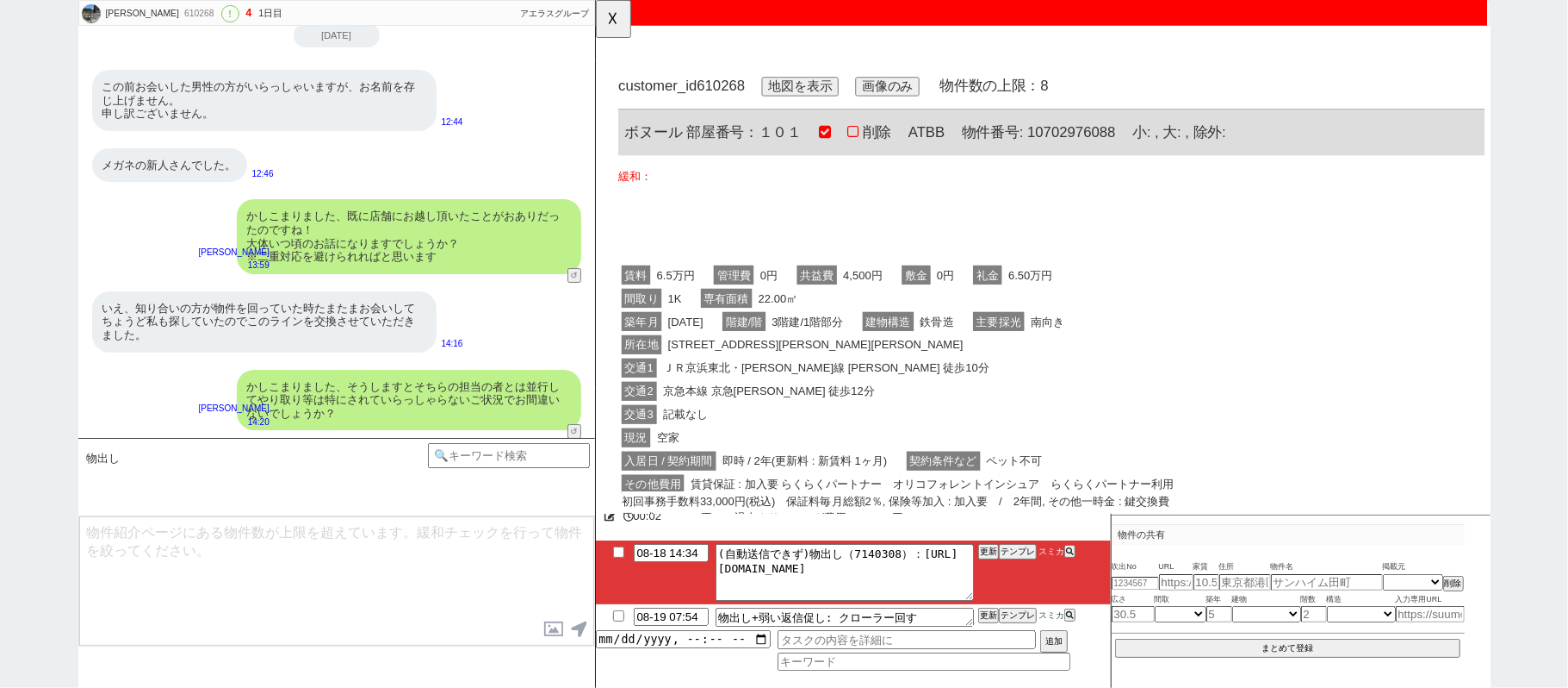
scroll to position [0, 0]
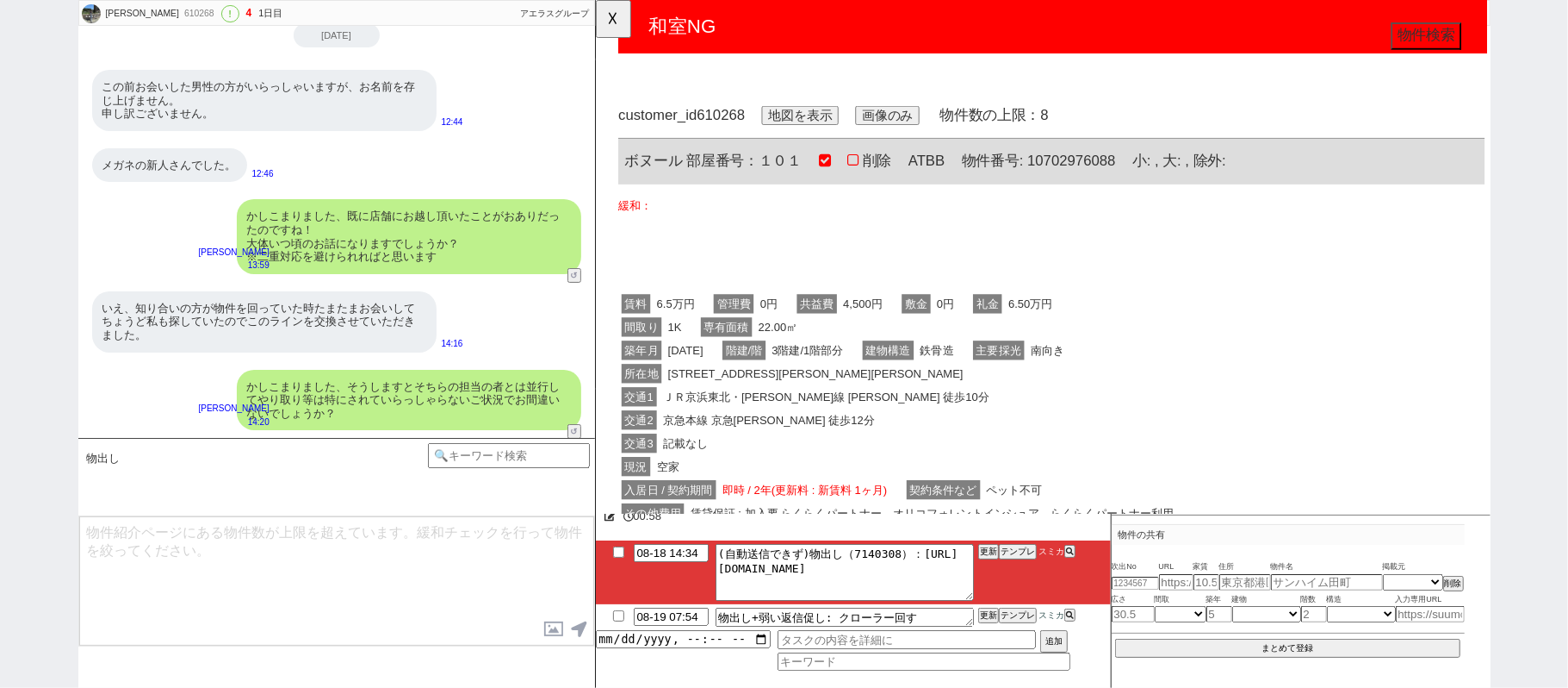
click at [157, 324] on div "いえ、知り合いの方が物件を回っていた時たまたまお会いしてちょうど私も探していたのでこのラインを交換させていただきました。" at bounding box center [265, 322] width 344 height 62
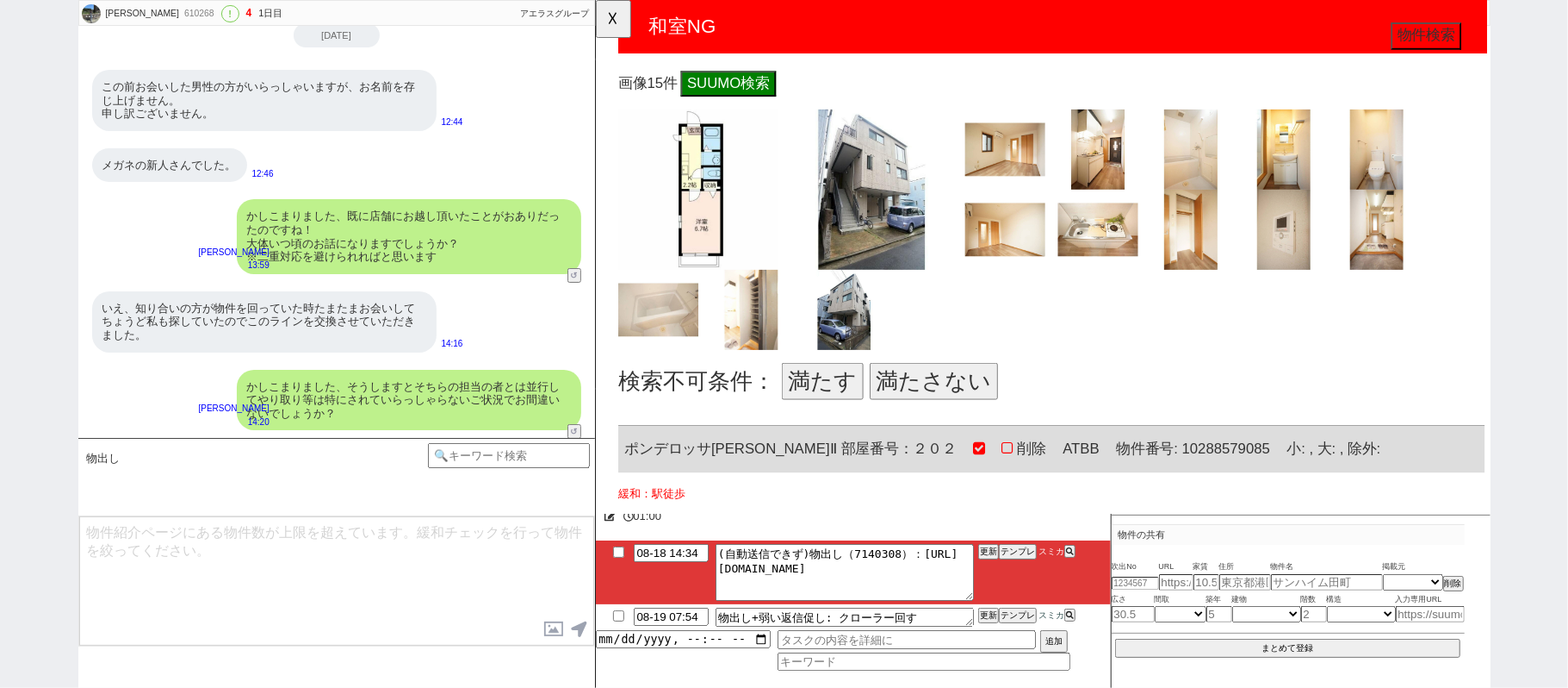
scroll to position [617, 0]
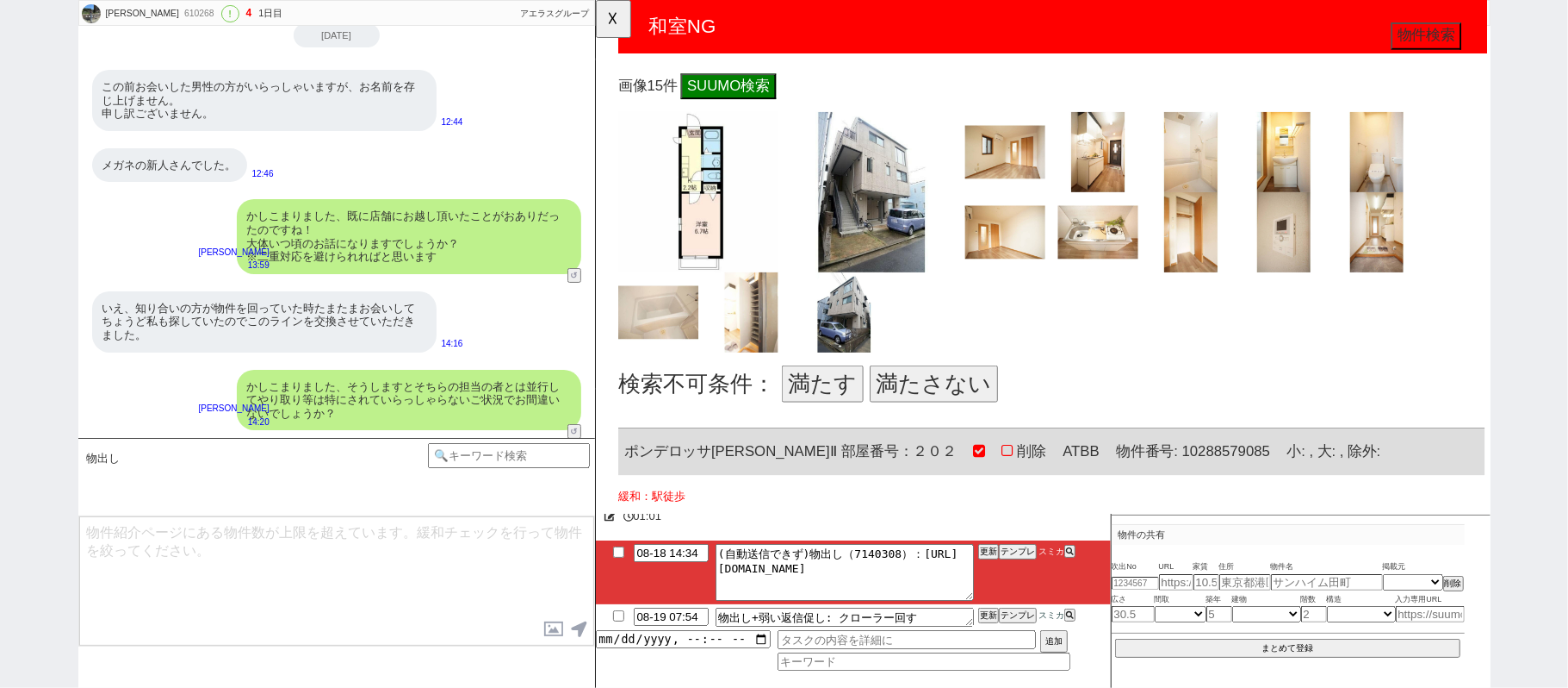
click at [861, 399] on button "満たす" at bounding box center [839, 413] width 88 height 40
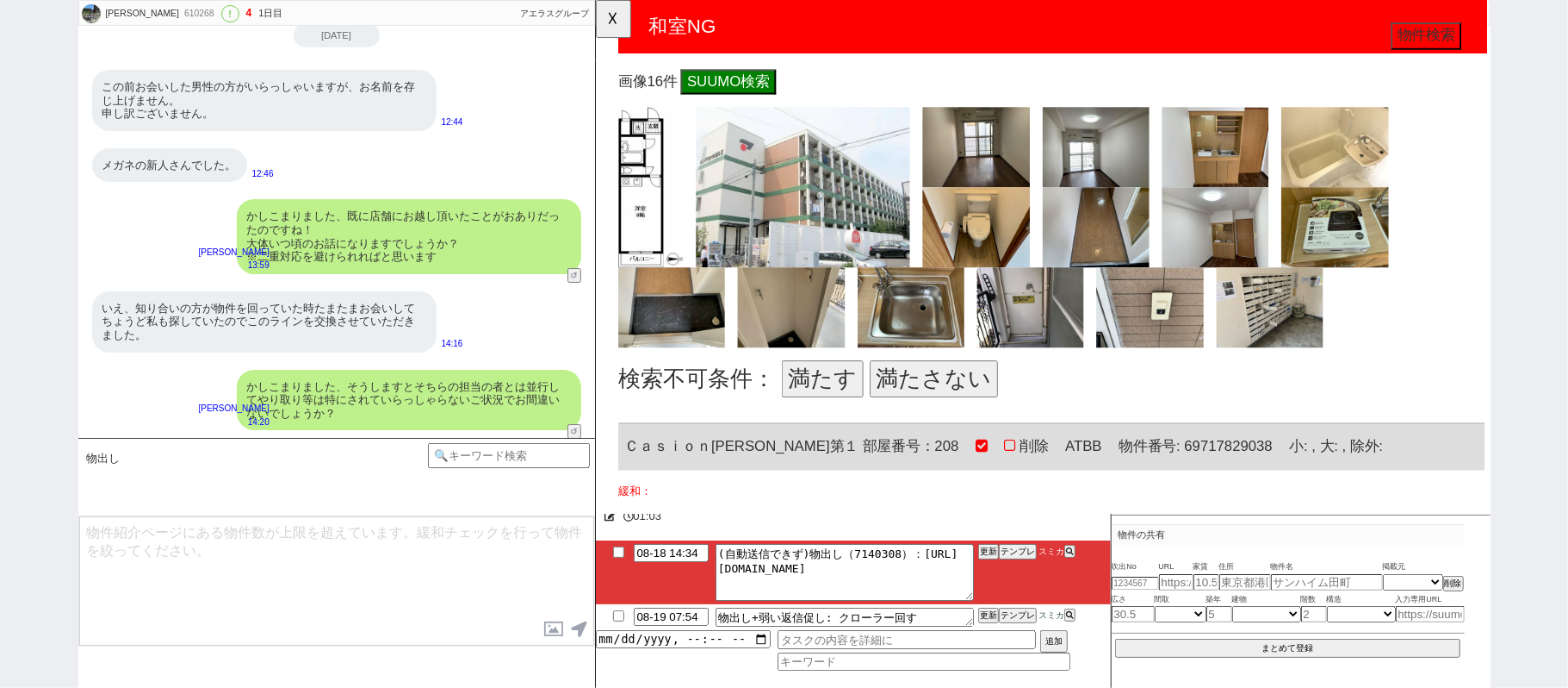
scroll to position [1552, 0]
click at [837, 410] on button "満たす" at bounding box center [839, 407] width 88 height 40
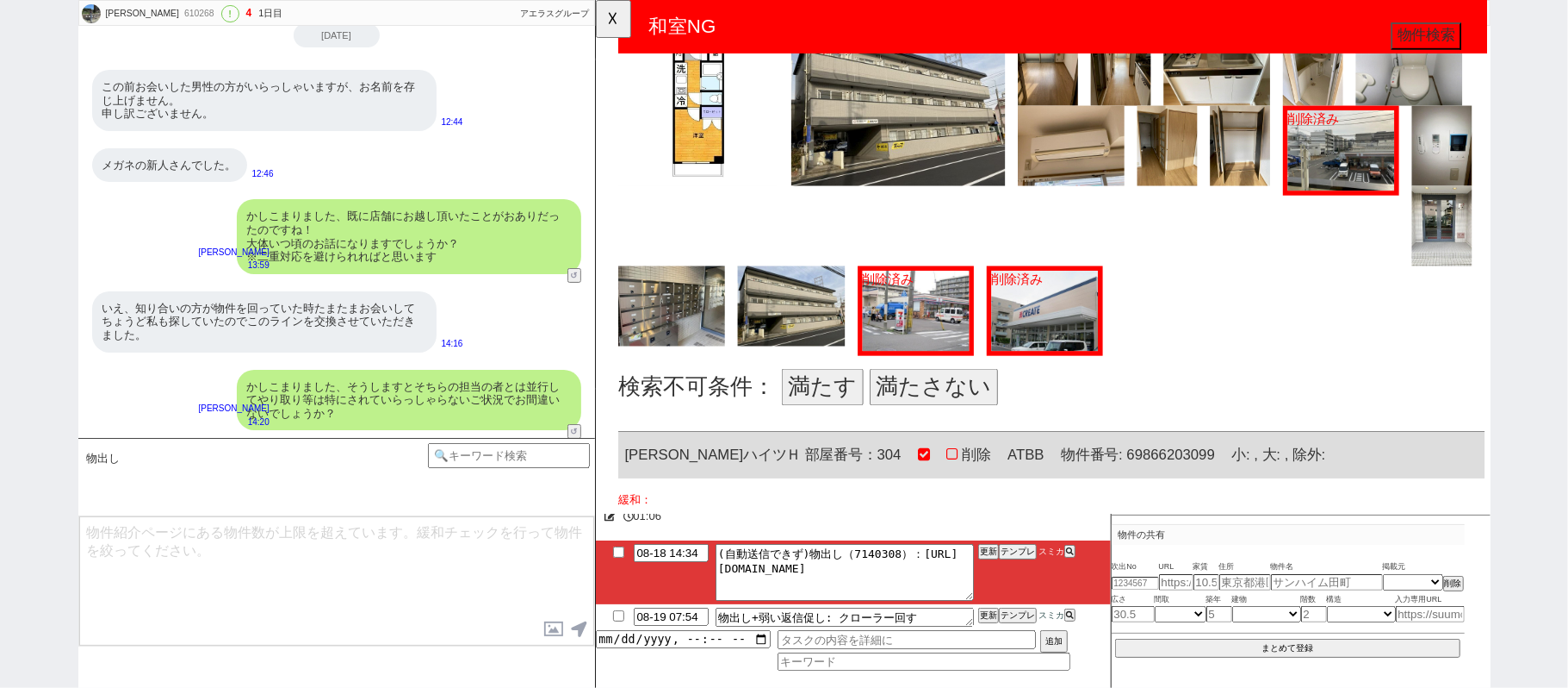
scroll to position [2573, 0]
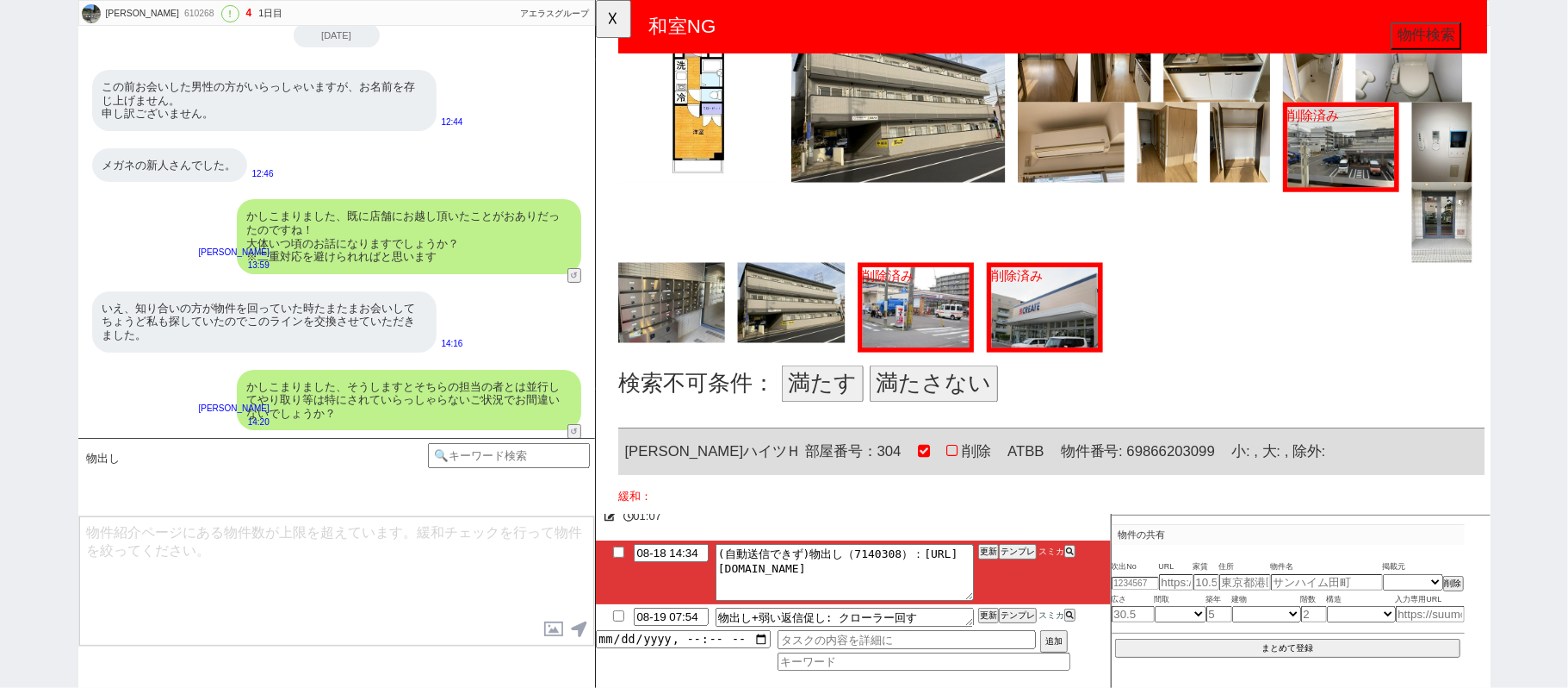
click at [837, 410] on button "満たす" at bounding box center [839, 413] width 88 height 40
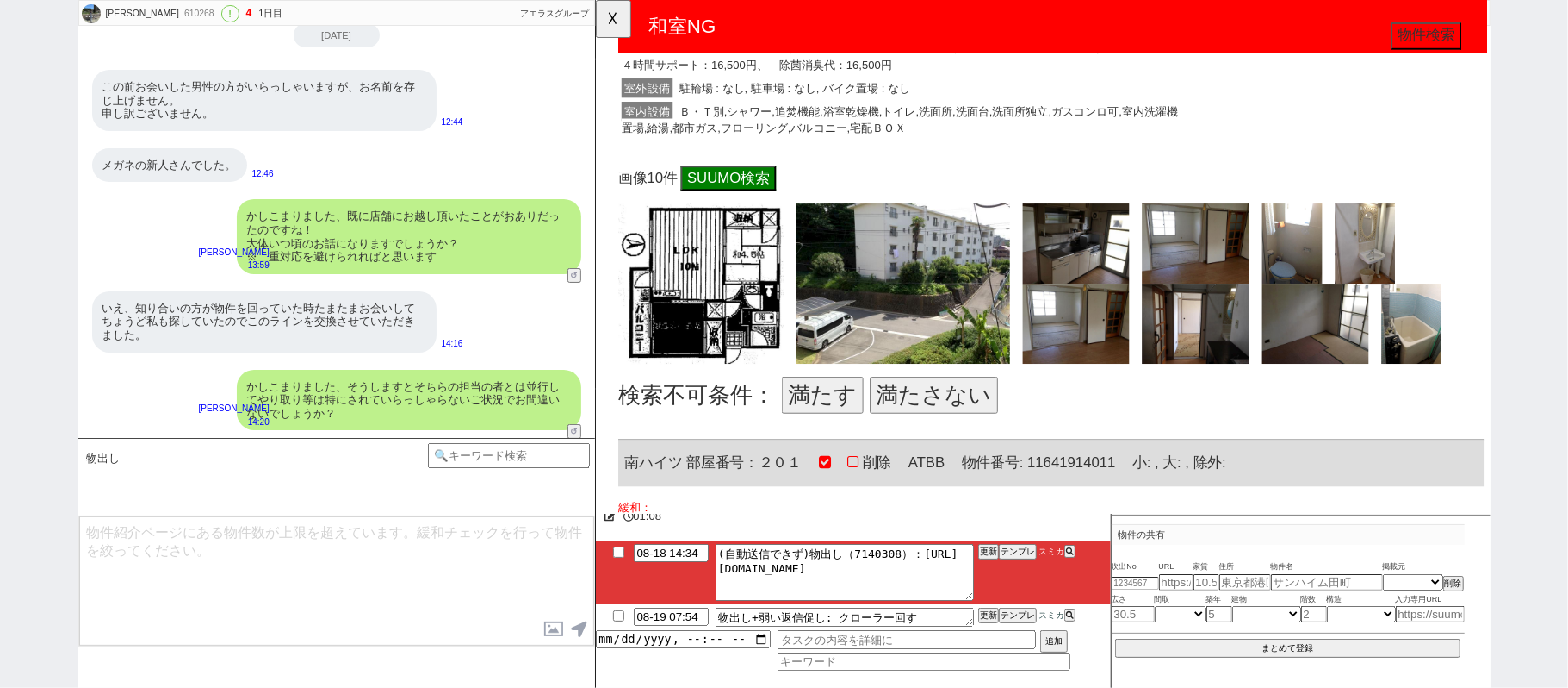
scroll to position [3405, 0]
click at [837, 410] on button "満たす" at bounding box center [839, 424] width 88 height 40
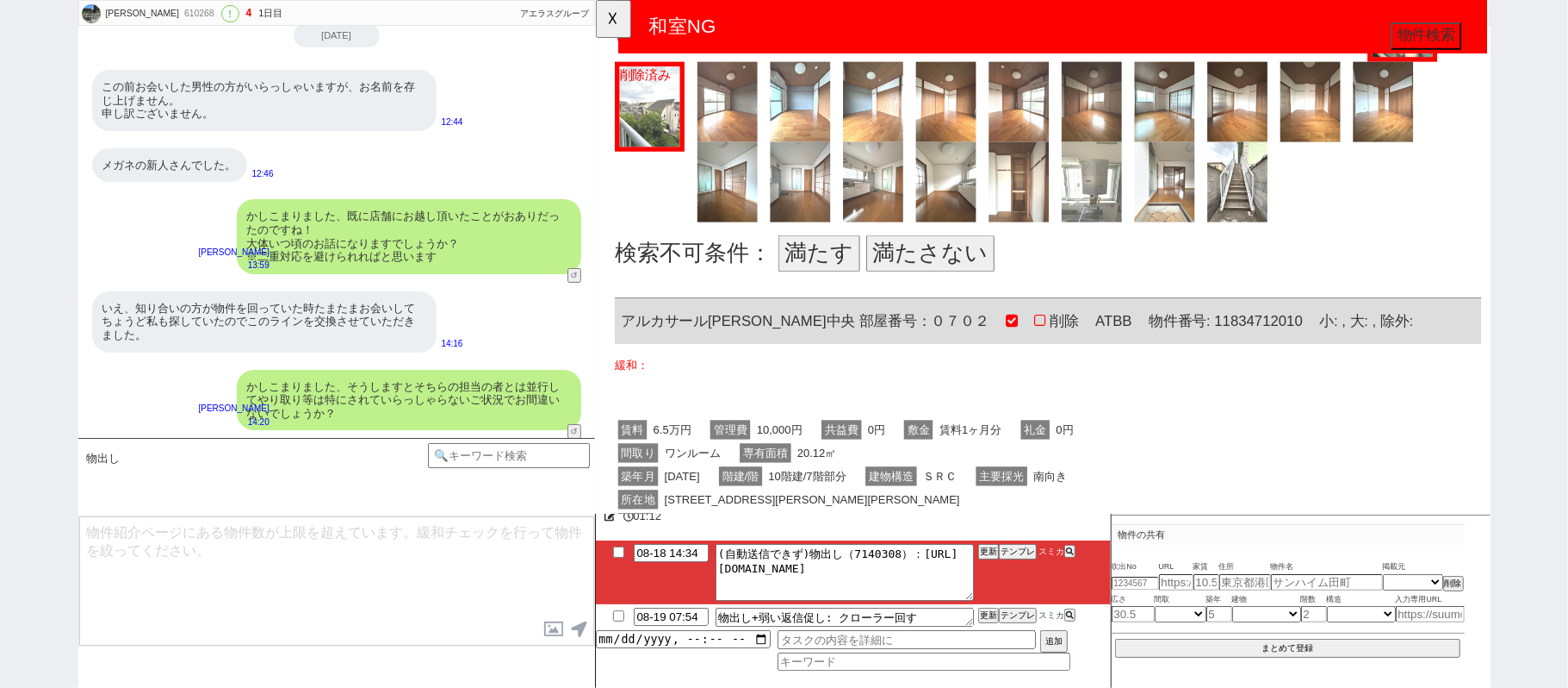
scroll to position [4586, 4]
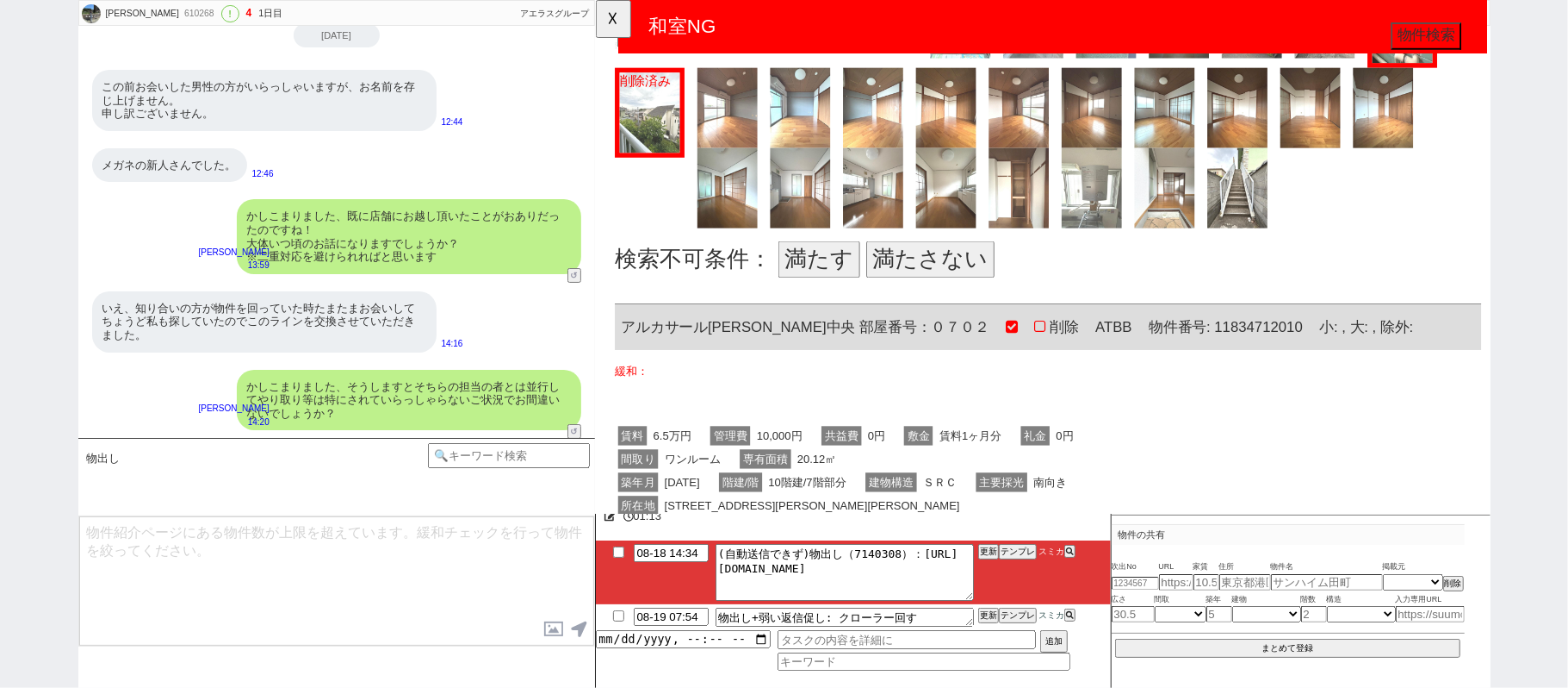
click at [813, 266] on button "満たす" at bounding box center [835, 279] width 88 height 40
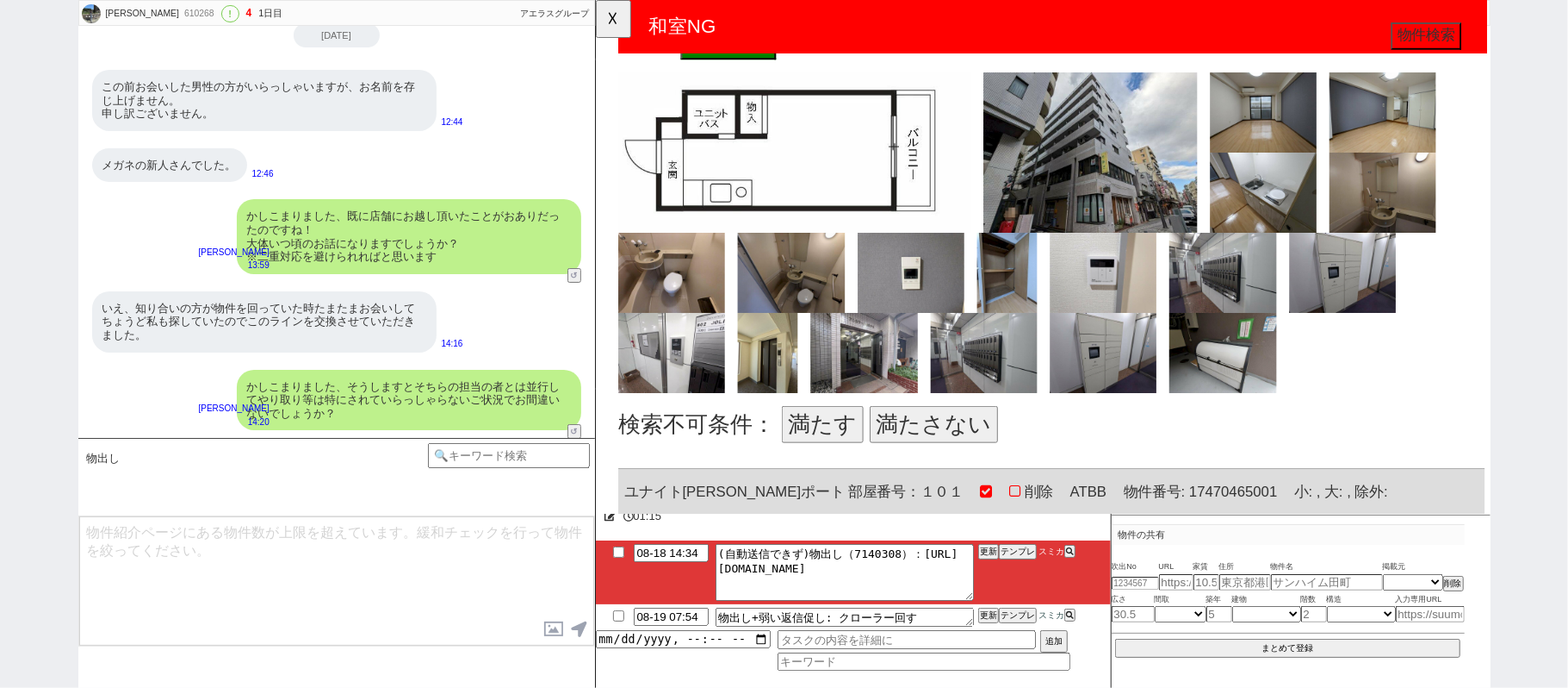
scroll to position [5495, 0]
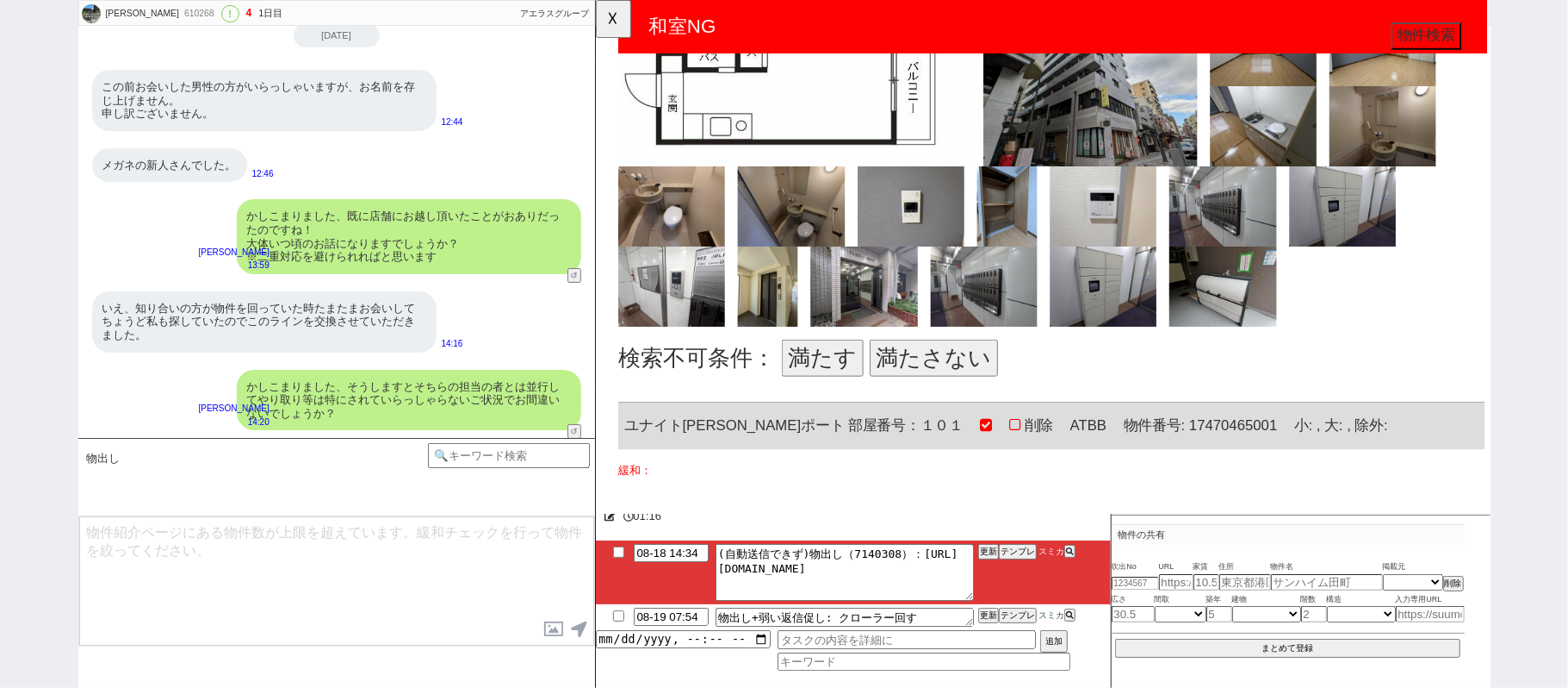
click at [856, 365] on button "満たす" at bounding box center [839, 385] width 88 height 40
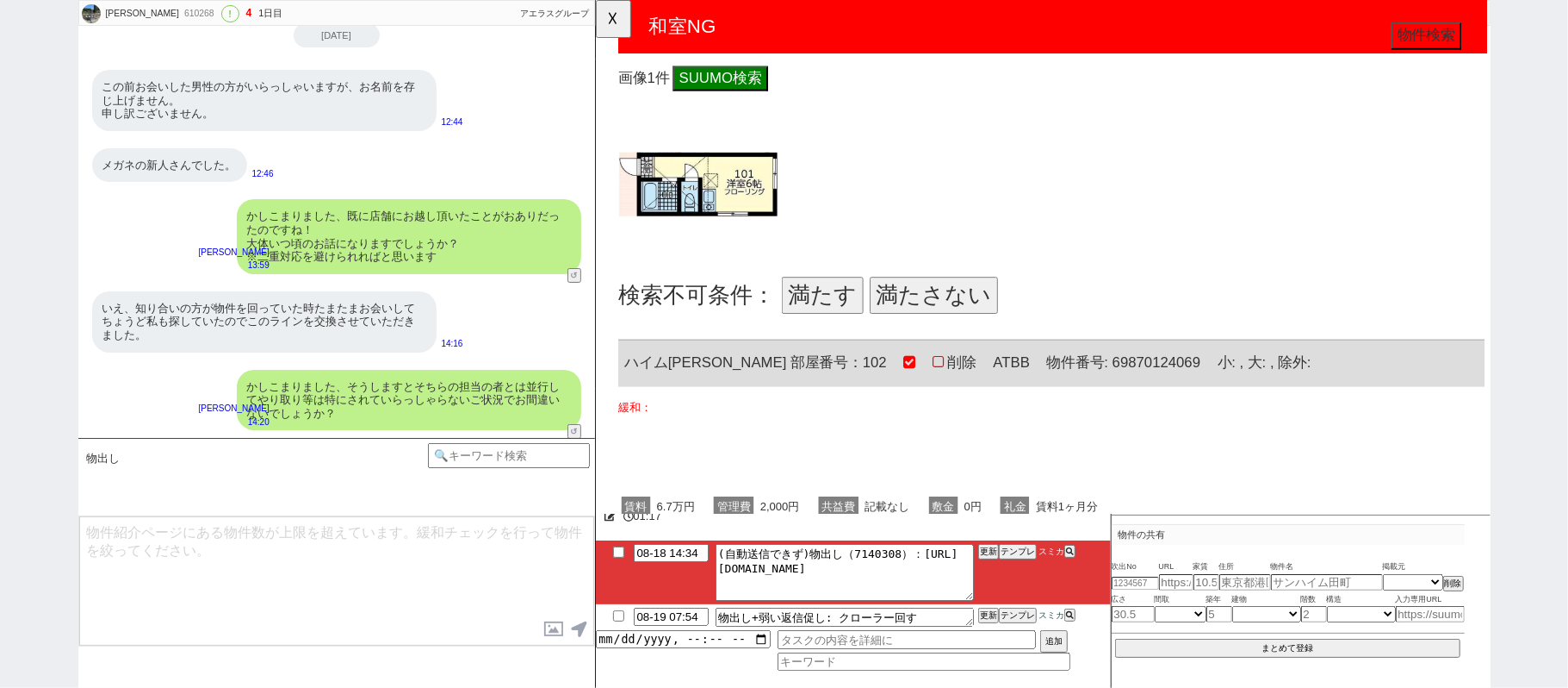
scroll to position [6405, 1]
click at [835, 298] on button "満たす" at bounding box center [838, 318] width 88 height 40
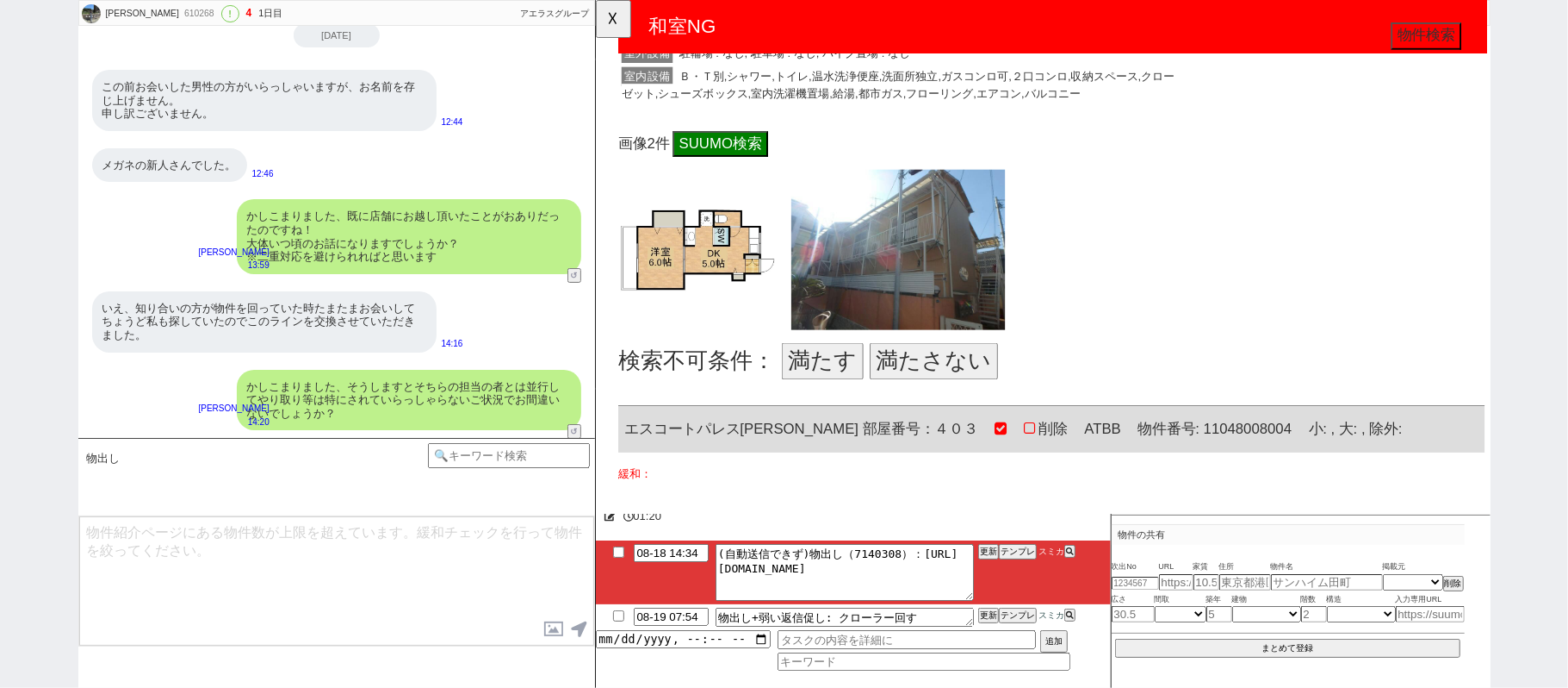
scroll to position [7179, 0]
click at [818, 368] on button "満たす" at bounding box center [839, 388] width 88 height 40
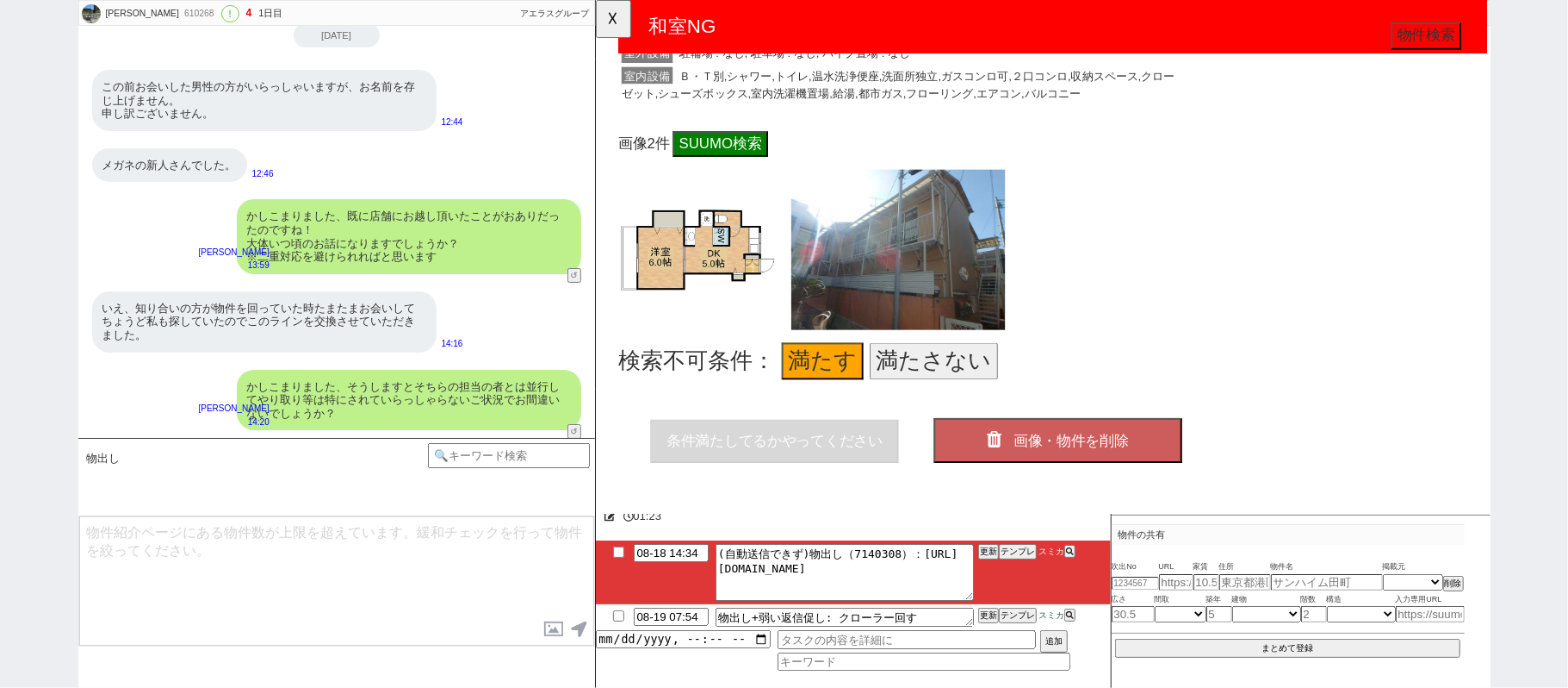
click at [1032, 449] on button "画像・物件を削除" at bounding box center [1092, 472] width 267 height 48
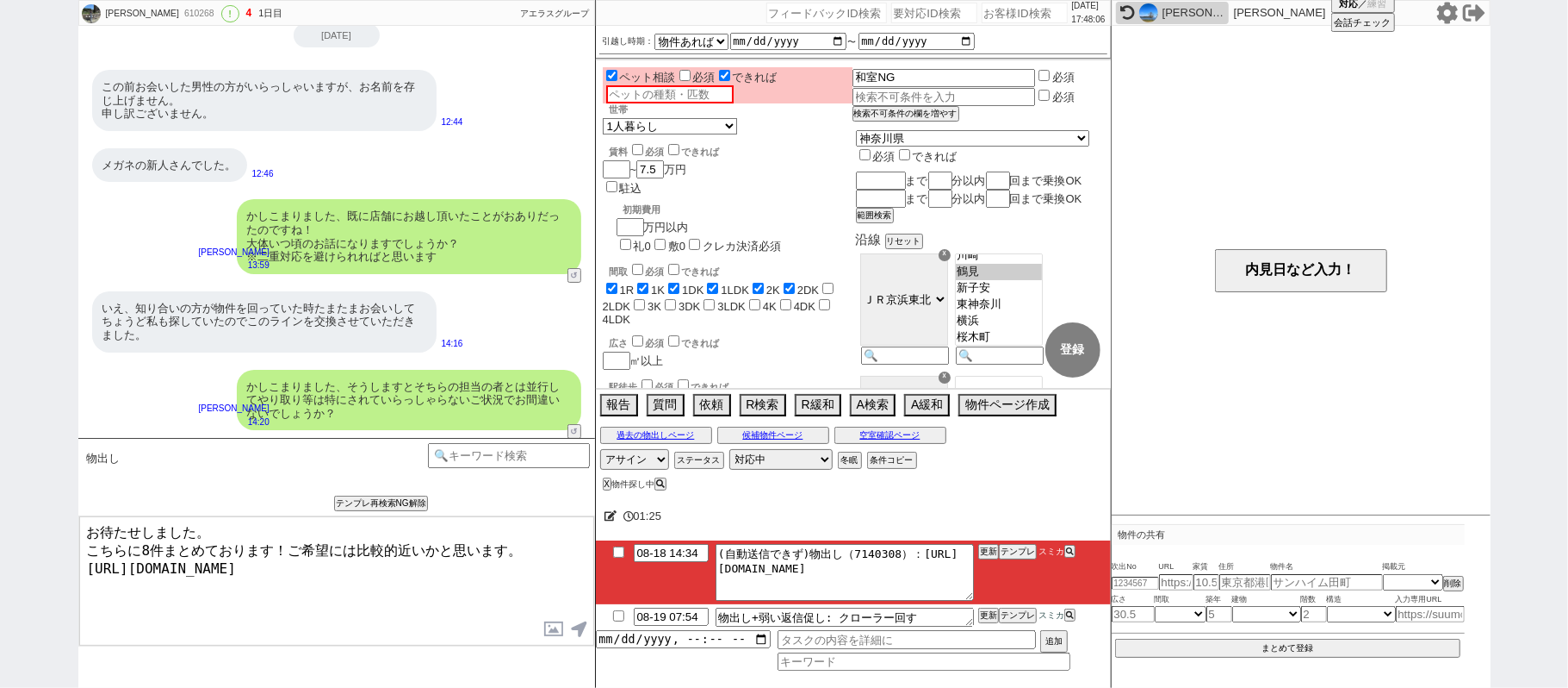
scroll to position [66, 0]
click at [434, 557] on textarea "お待たせしました。 こちらに8件まとめております！ご希望には比較的近いかと思います。 https://tools.sumika.live/pages/uu8m…" at bounding box center [336, 581] width 515 height 130
type textarea "お待たせしました。 こちらに8件まとめております！ご希望には比較的近いかと思います。 https://tools.sumika.live/pages/uu8m…"
checkbox input "true"
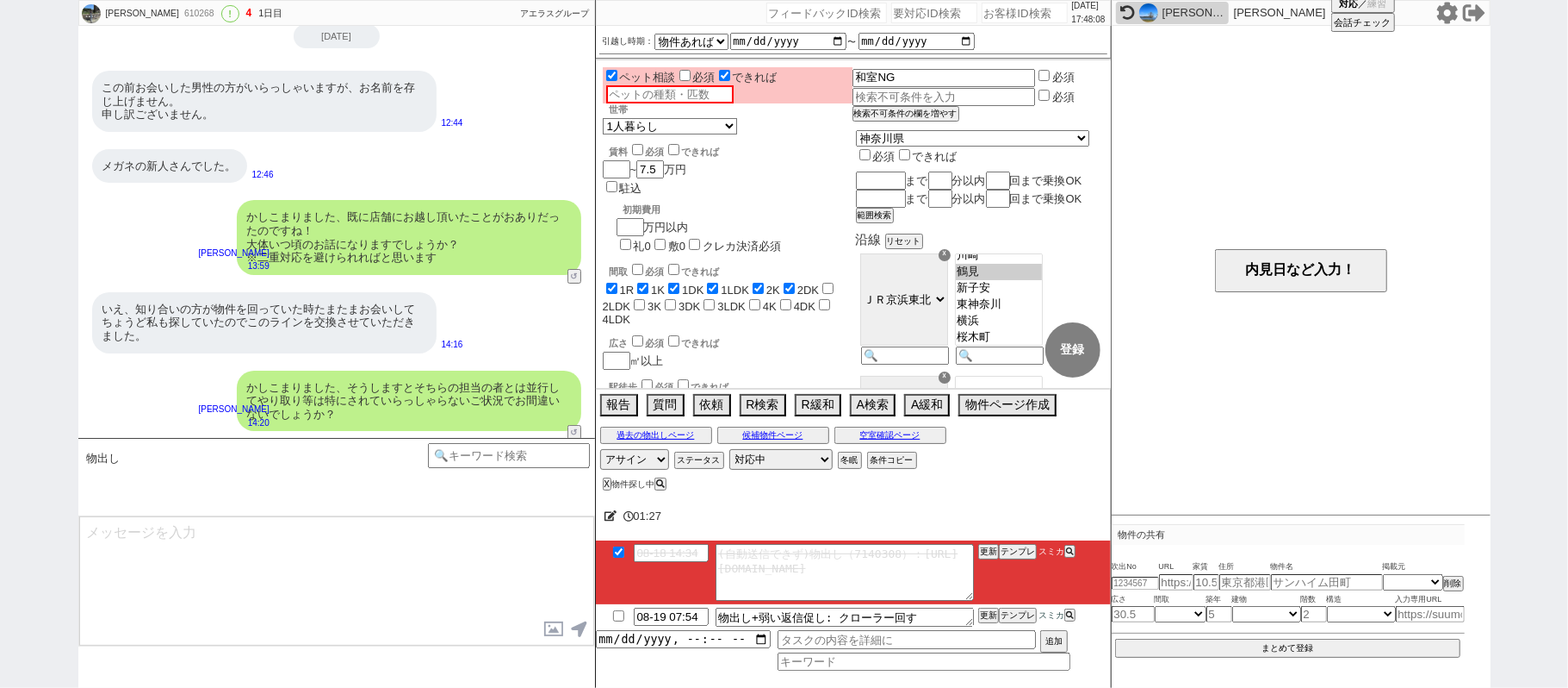
scroll to position [0, 0]
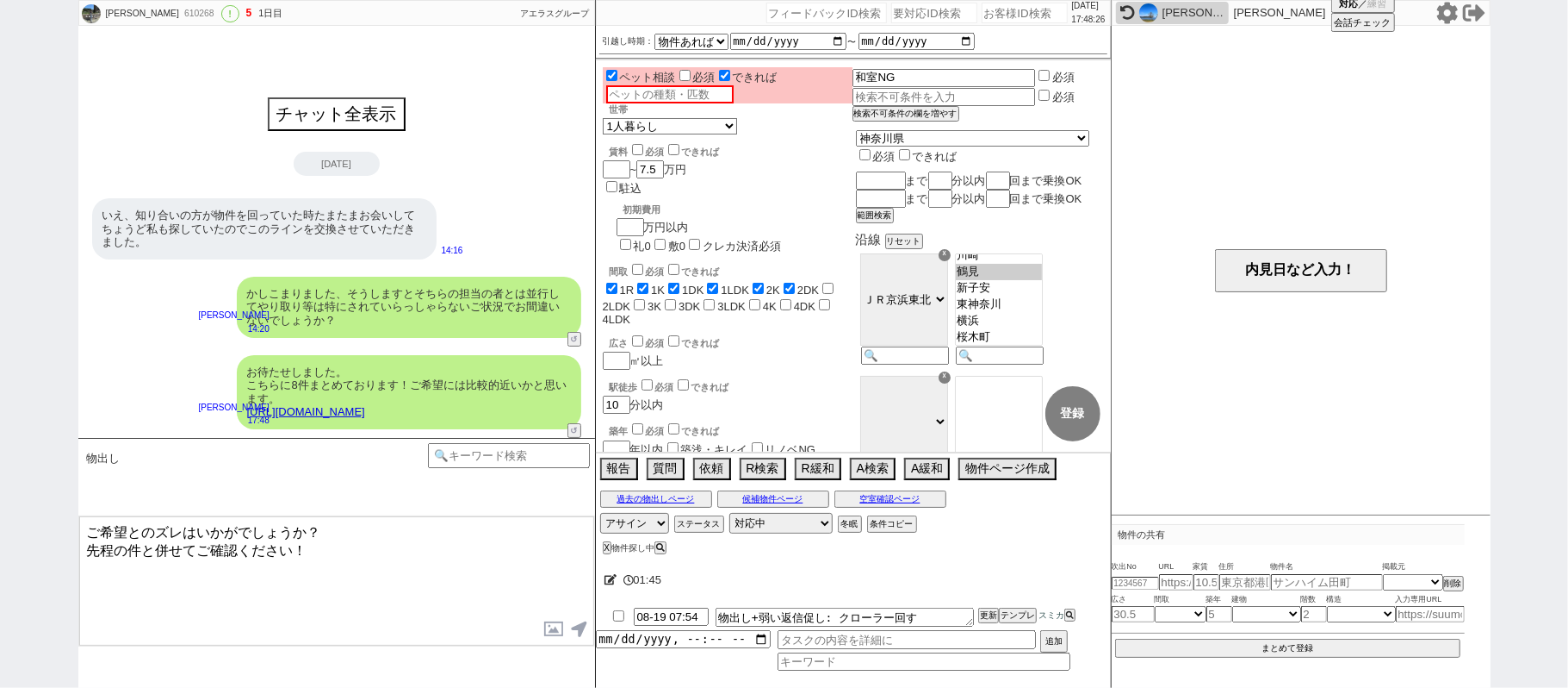
type textarea "ご希望とのズレはいかがでしょうか？ 先程の件と併せてご確認ください！"
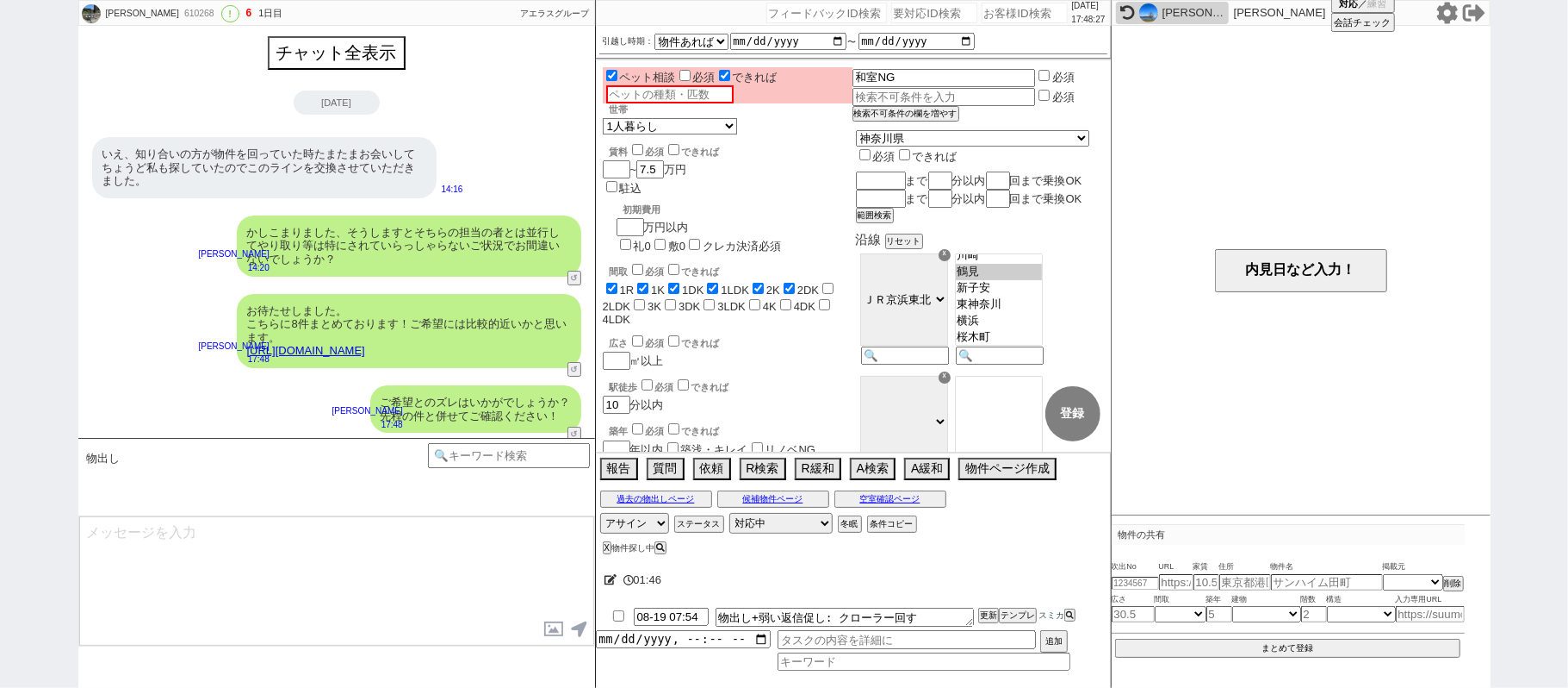
scroll to position [2, 0]
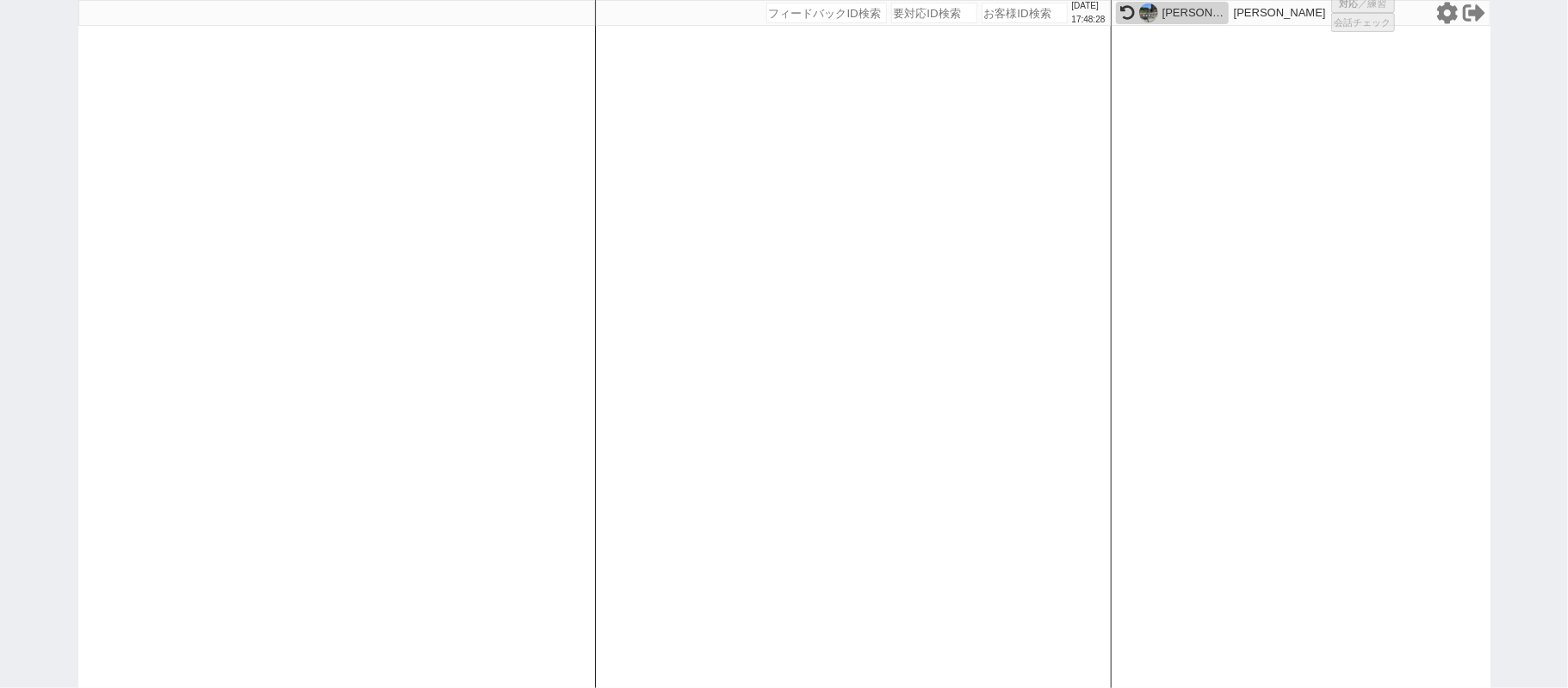
select select
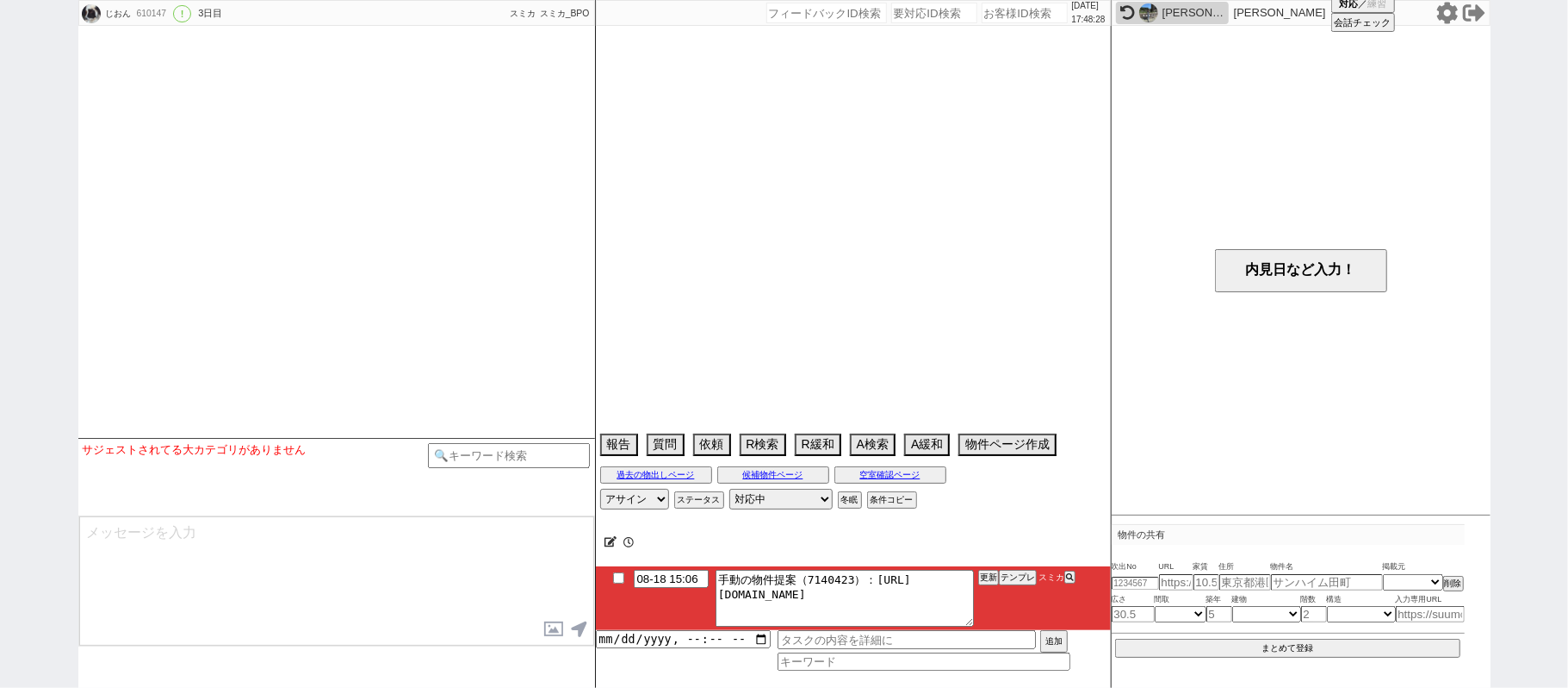
select select "2025"
select select "10"
select select "33"
select select "1"
select select "24"
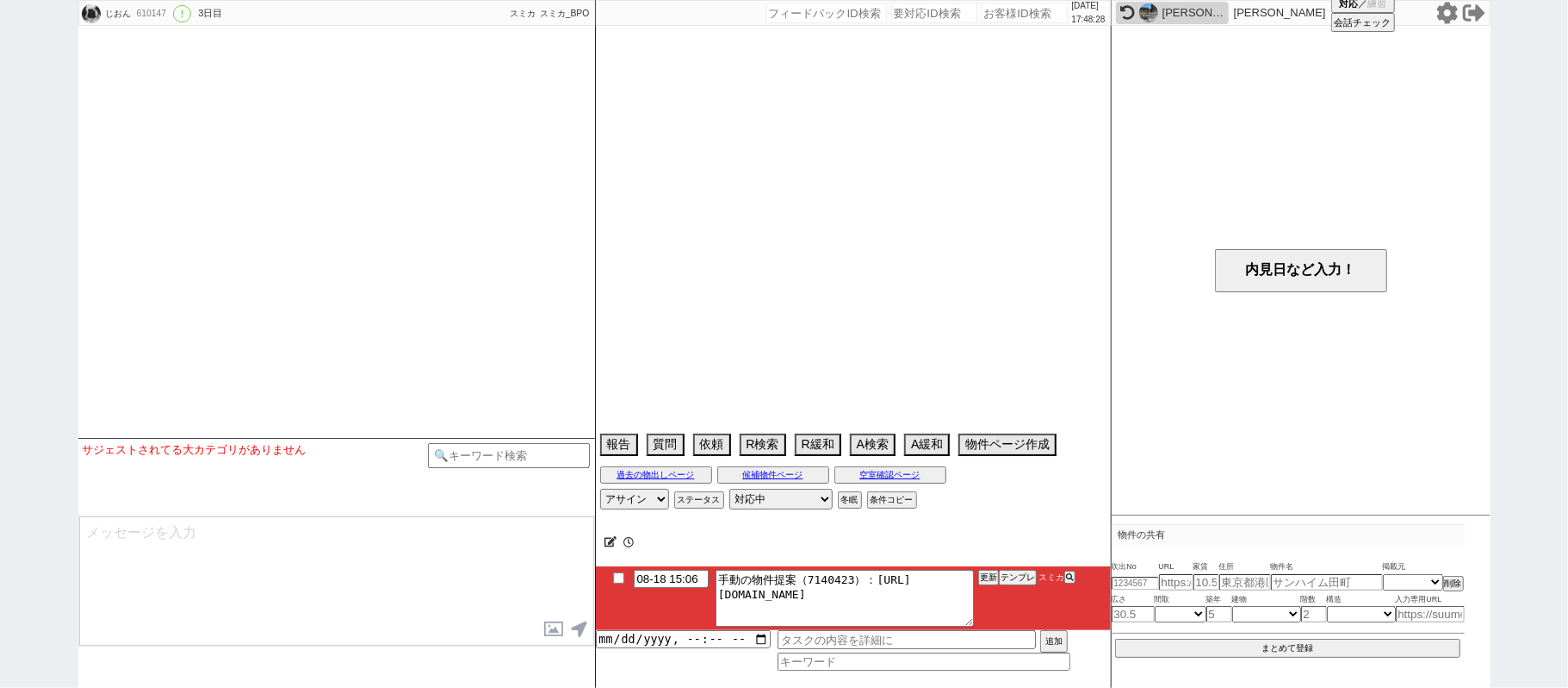
select select "776"
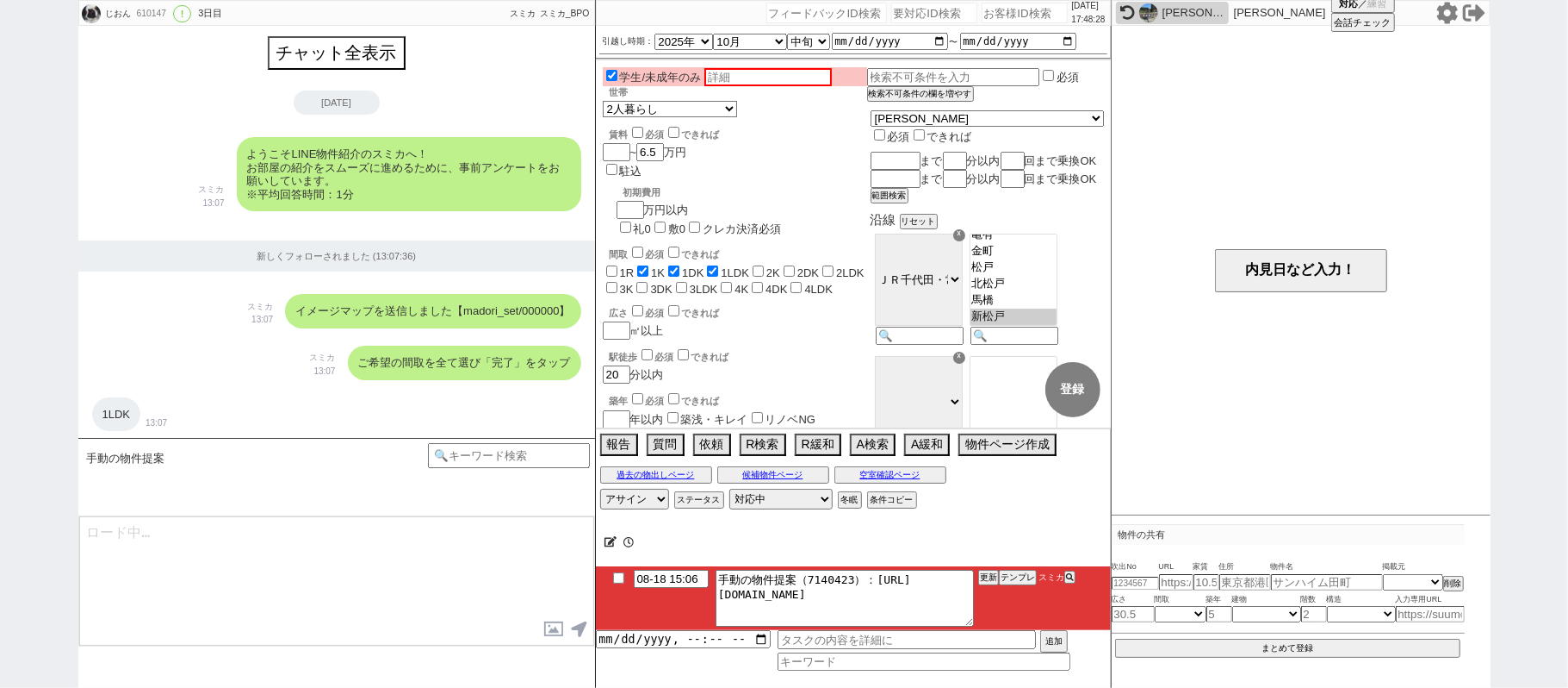
scroll to position [2393, 0]
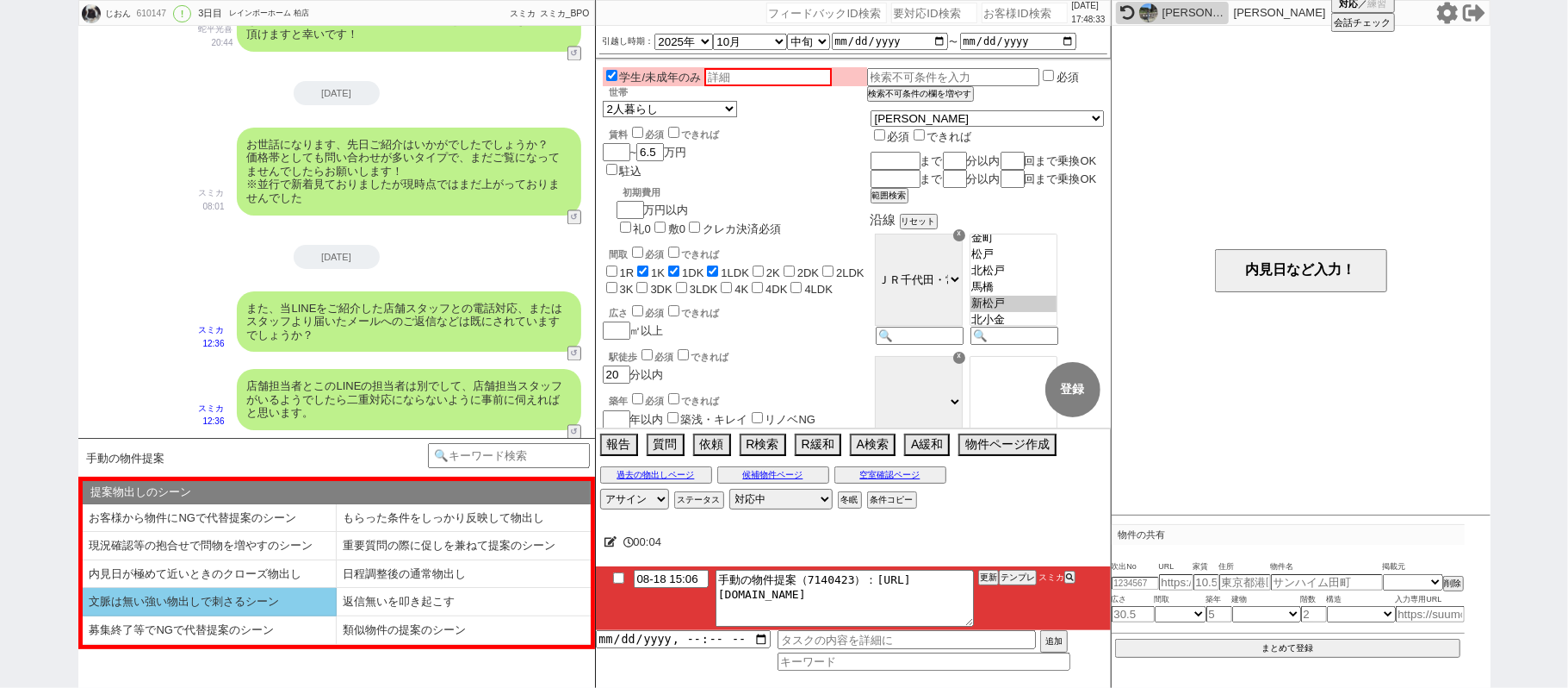
click at [232, 605] on li "文脈は無い強い物出しで刺さるシーン" at bounding box center [209, 601] width 254 height 28
select select "文脈は無い強い物出しで刺さるシーン"
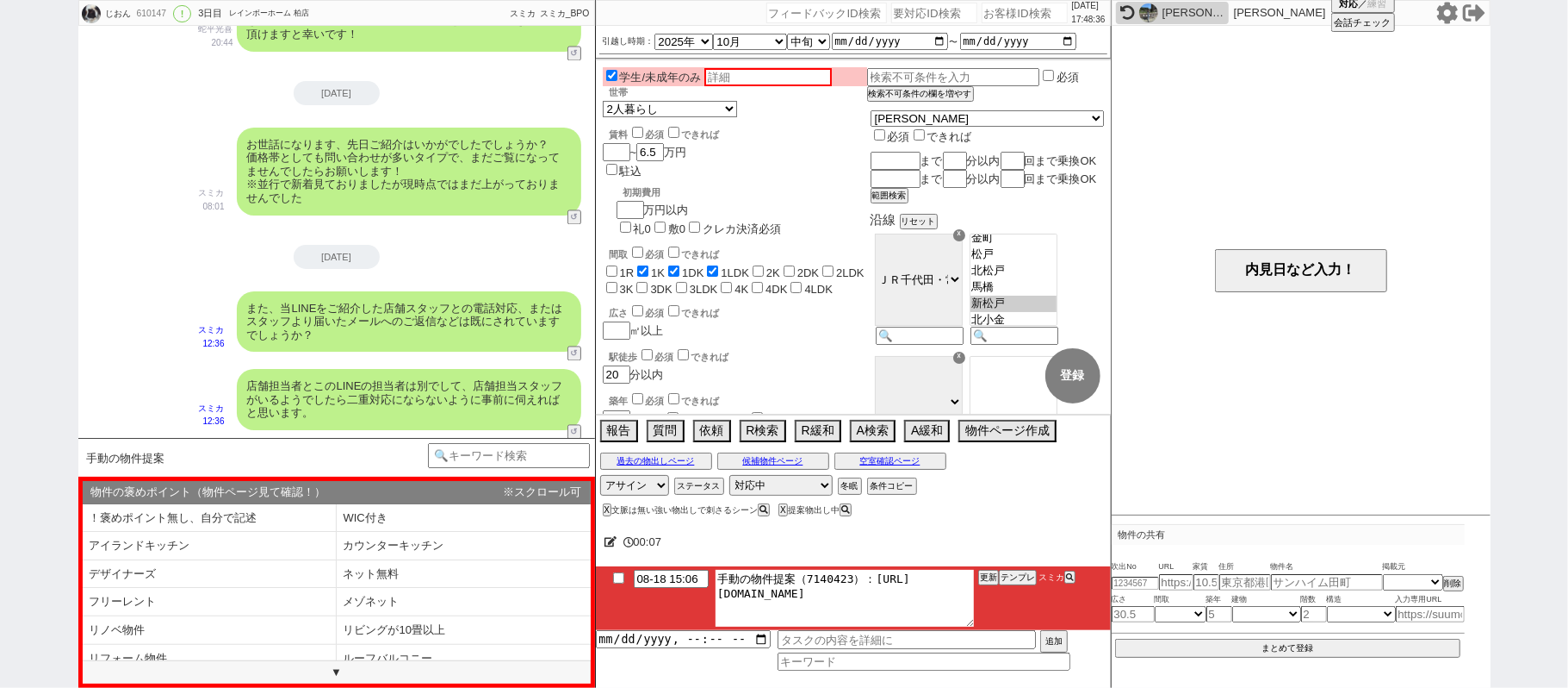
click at [869, 577] on textarea "手動の物件提案（7140423）：https://jent-crm.com/2ng-84y191pn3984hy/introduction_pages/484…" at bounding box center [844, 597] width 258 height 57
click at [948, 604] on textarea "手動の物件提案（7140423）：https://jent-crm.com/2ng-84y191pn3984hy/introduction_pages/484…" at bounding box center [844, 597] width 258 height 57
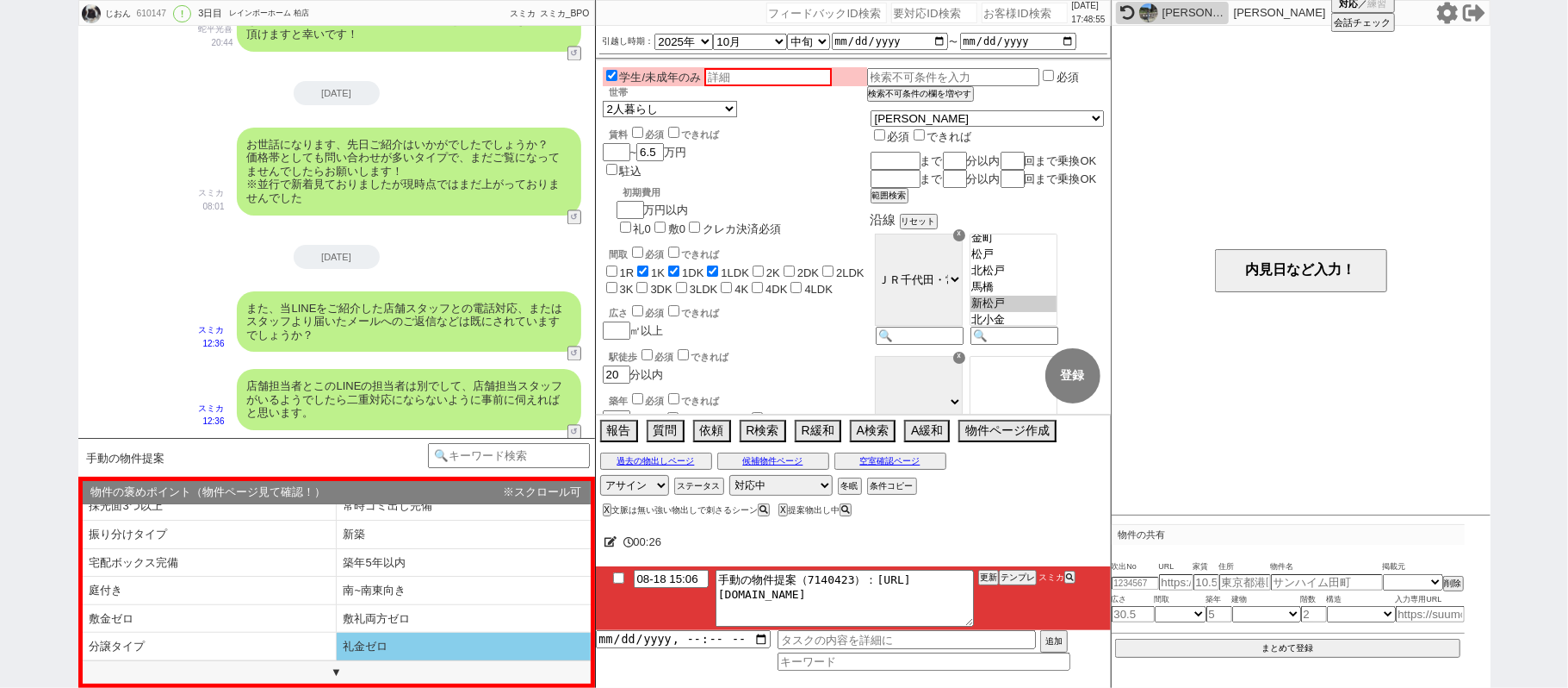
click at [411, 636] on li "礼金ゼロ" at bounding box center [464, 646] width 254 height 28
select select "礼金ゼロ"
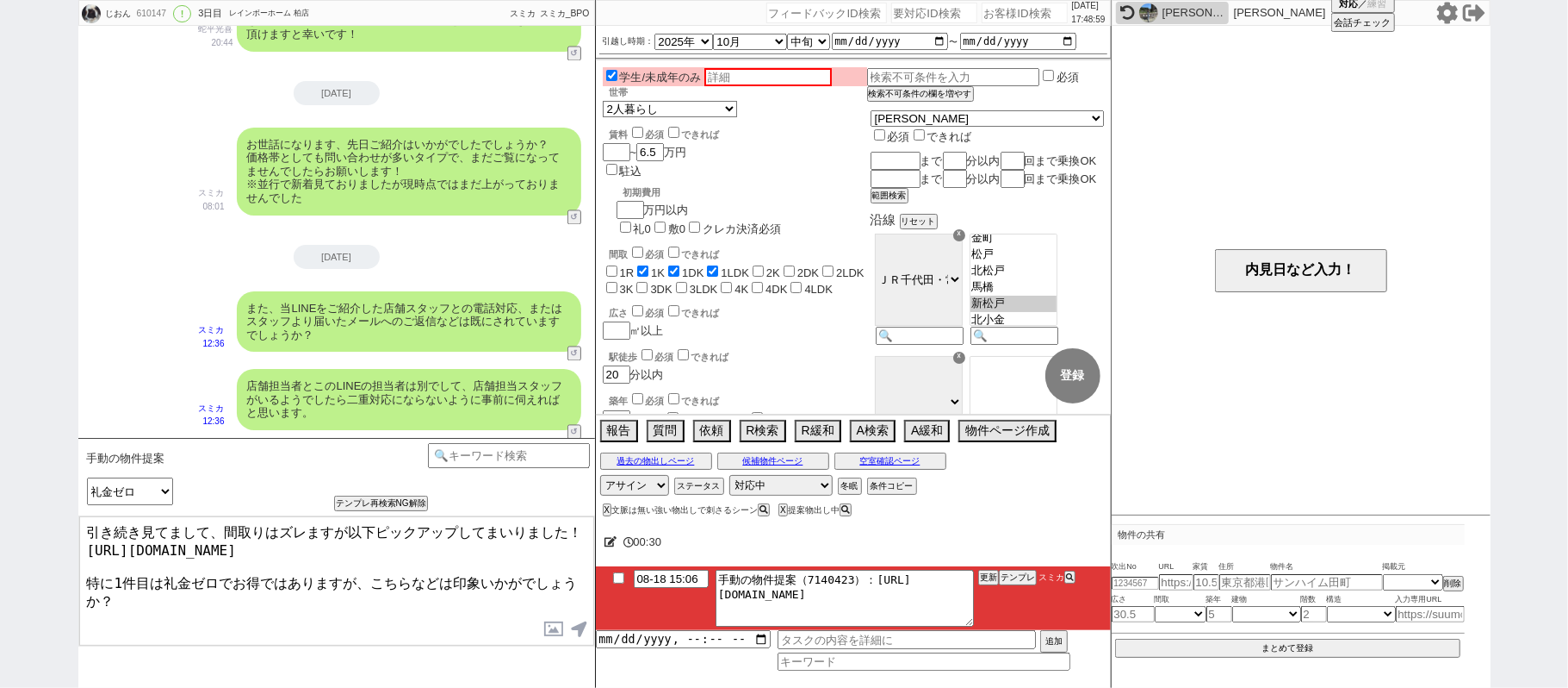
type textarea "引き続き見てまして、間取りはズレますが以下ピックアップしてまいりました！ https://tools.sumika.live/pages/mynfohi 特に…"
checkbox input "true"
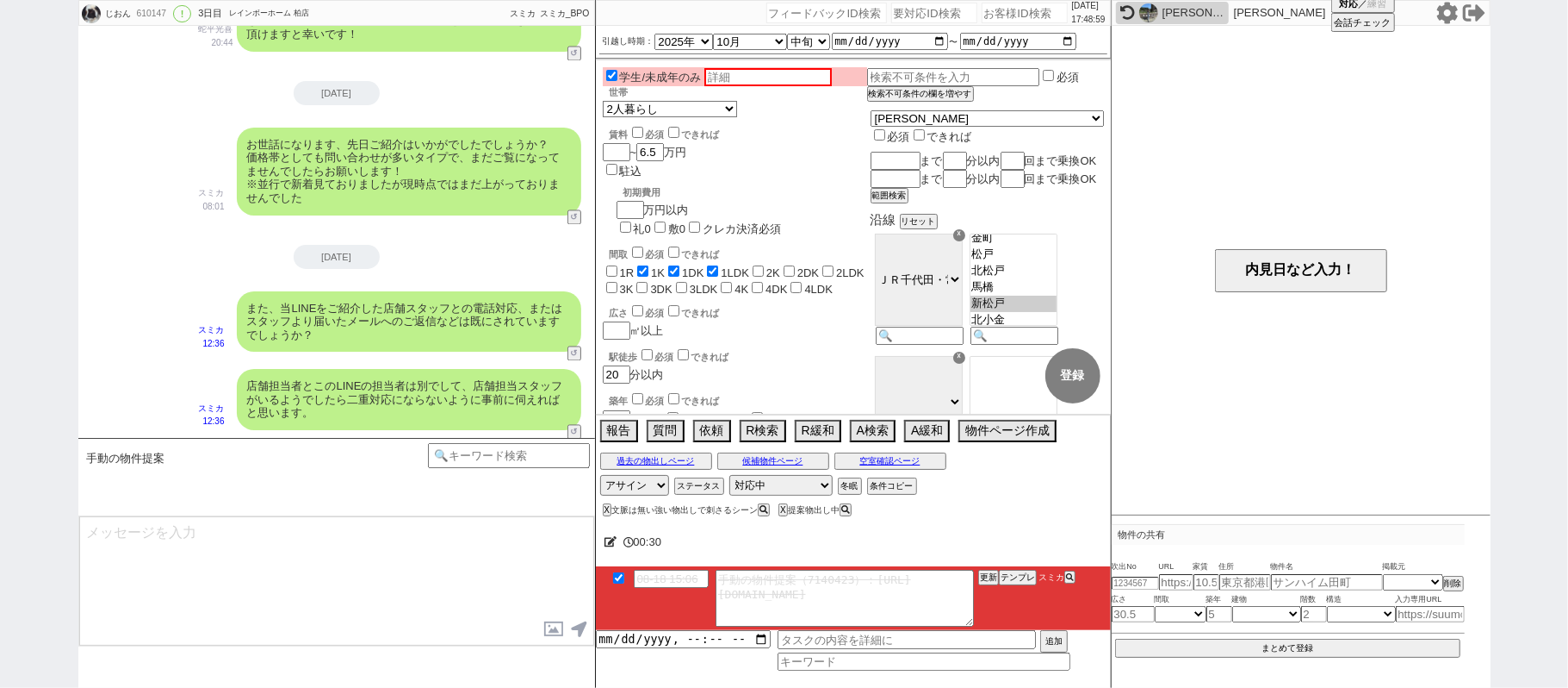
scroll to position [2514, 0]
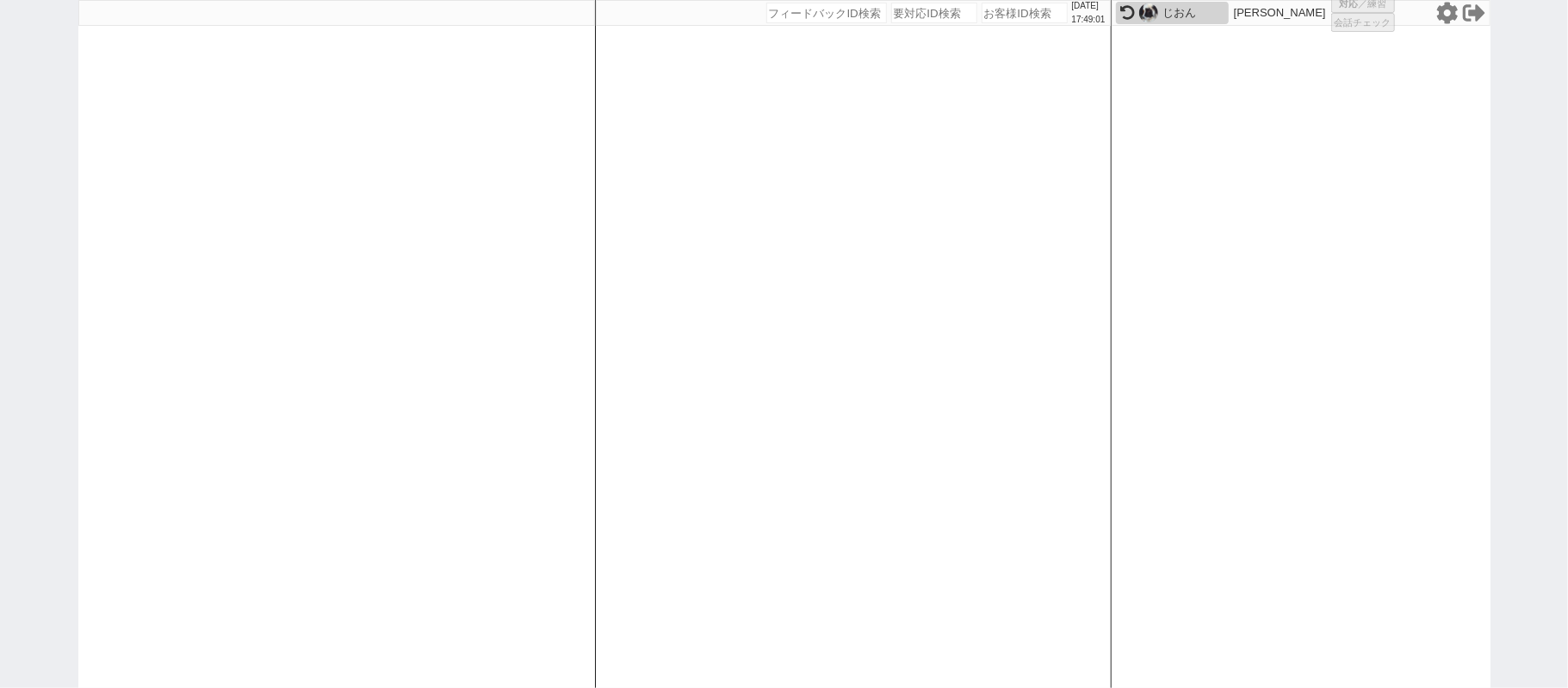
select select
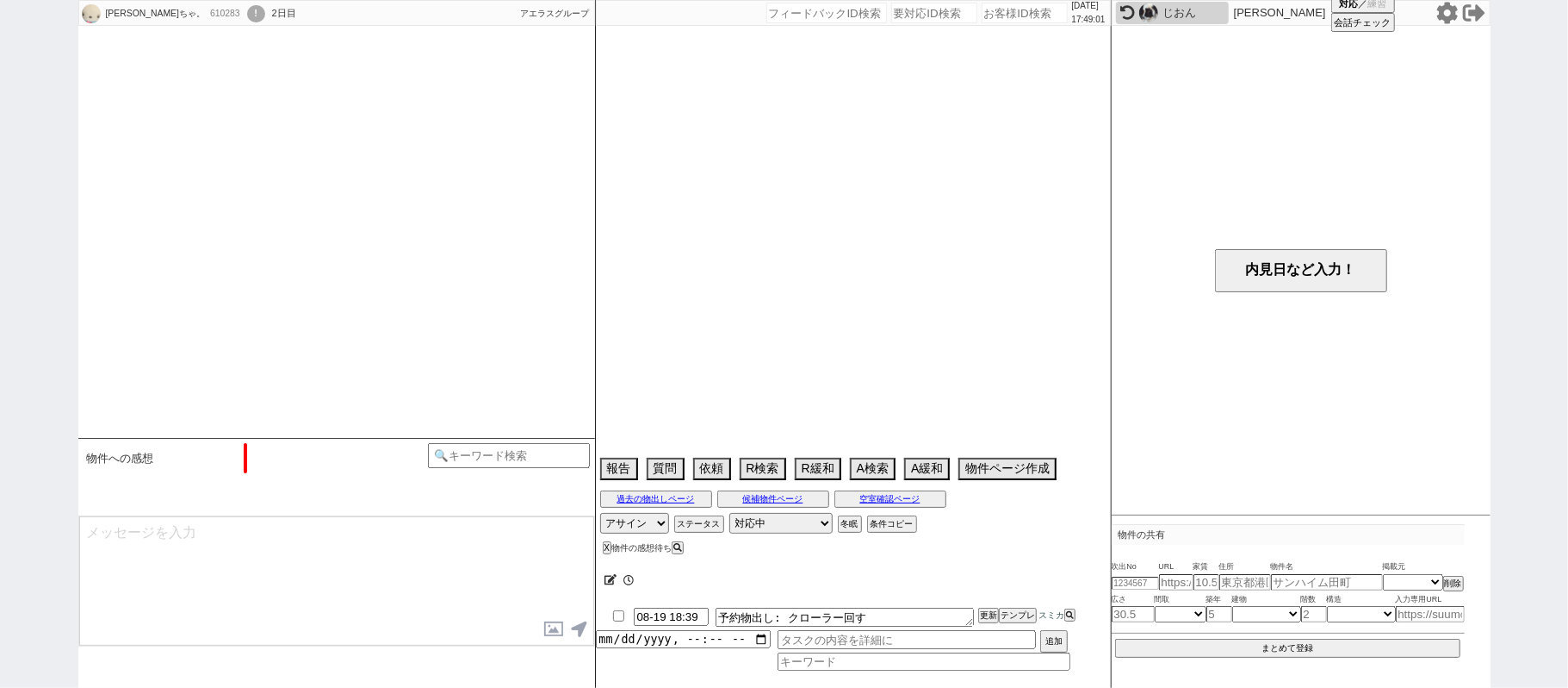
scroll to position [931, 0]
select select "2025"
select select "10"
select select "37"
select select "0"
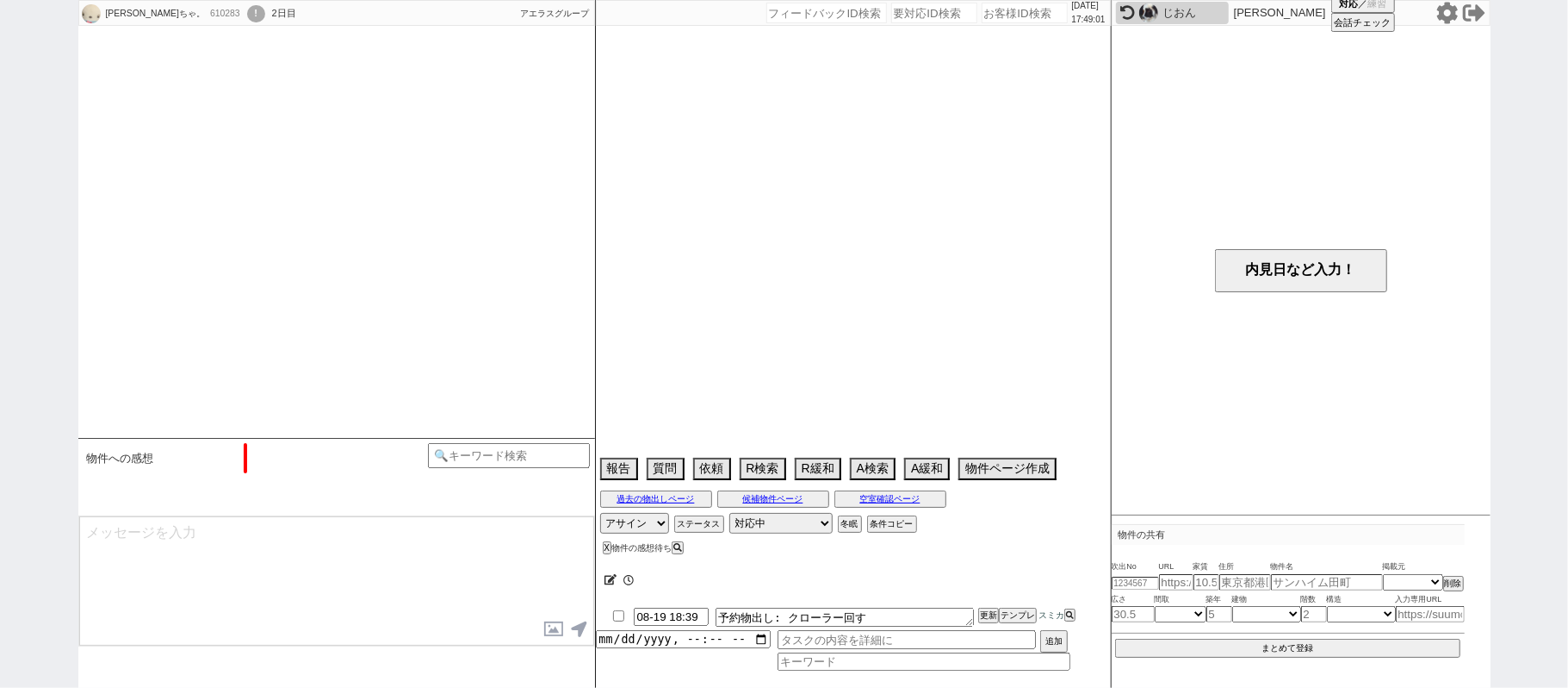
select select "53"
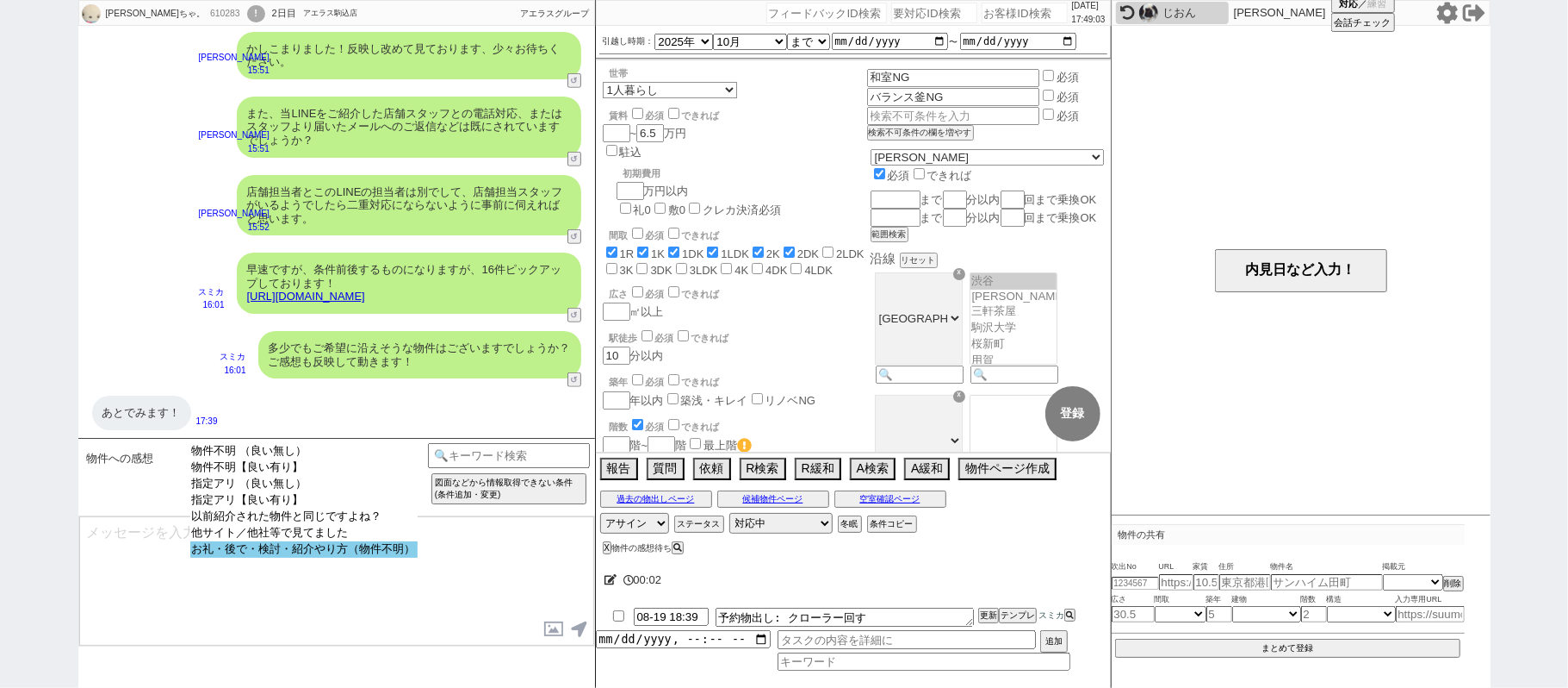
select select "お礼・後で・検討・紹介やり方（物件不明）"
click at [259, 557] on option "お礼・後で・検討・紹介やり方（物件不明）" at bounding box center [303, 549] width 227 height 16
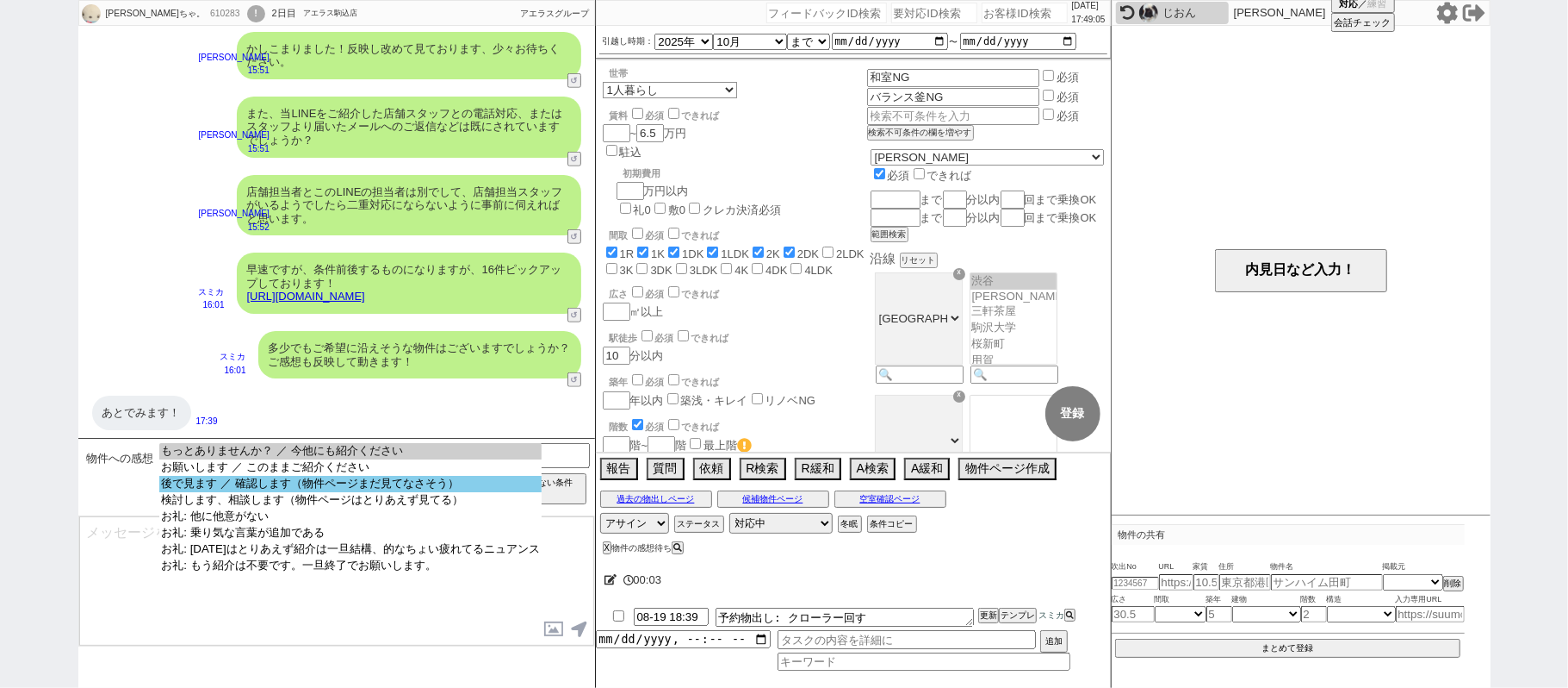
select select "後で見ます ／ 確認します（物件ページまだ見てなさそう）"
click at [256, 492] on option "後で見ます ／ 確認します（物件ページまだ見てなさそう）" at bounding box center [350, 500] width 381 height 16
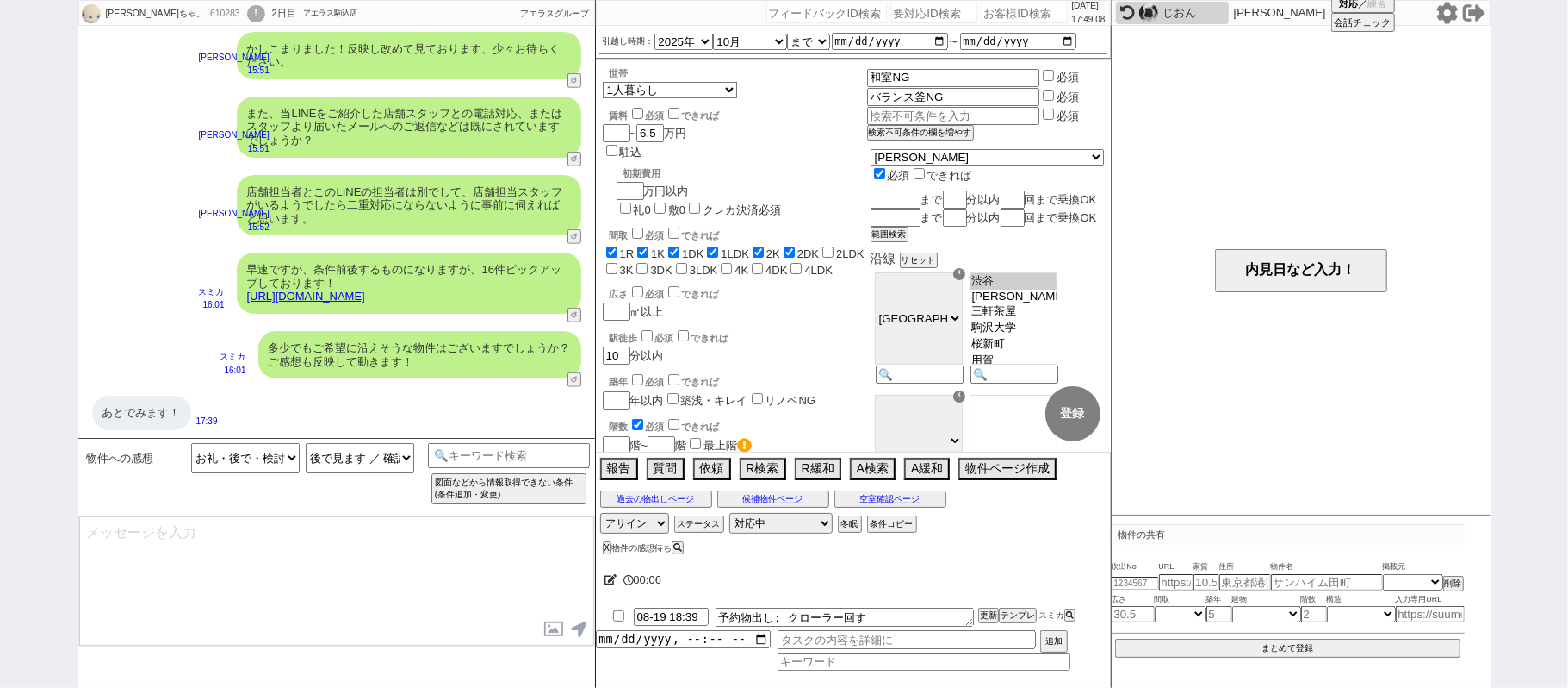
type textarea "恐れ入ります、夜にでもご感想いただけますと幸いです！"
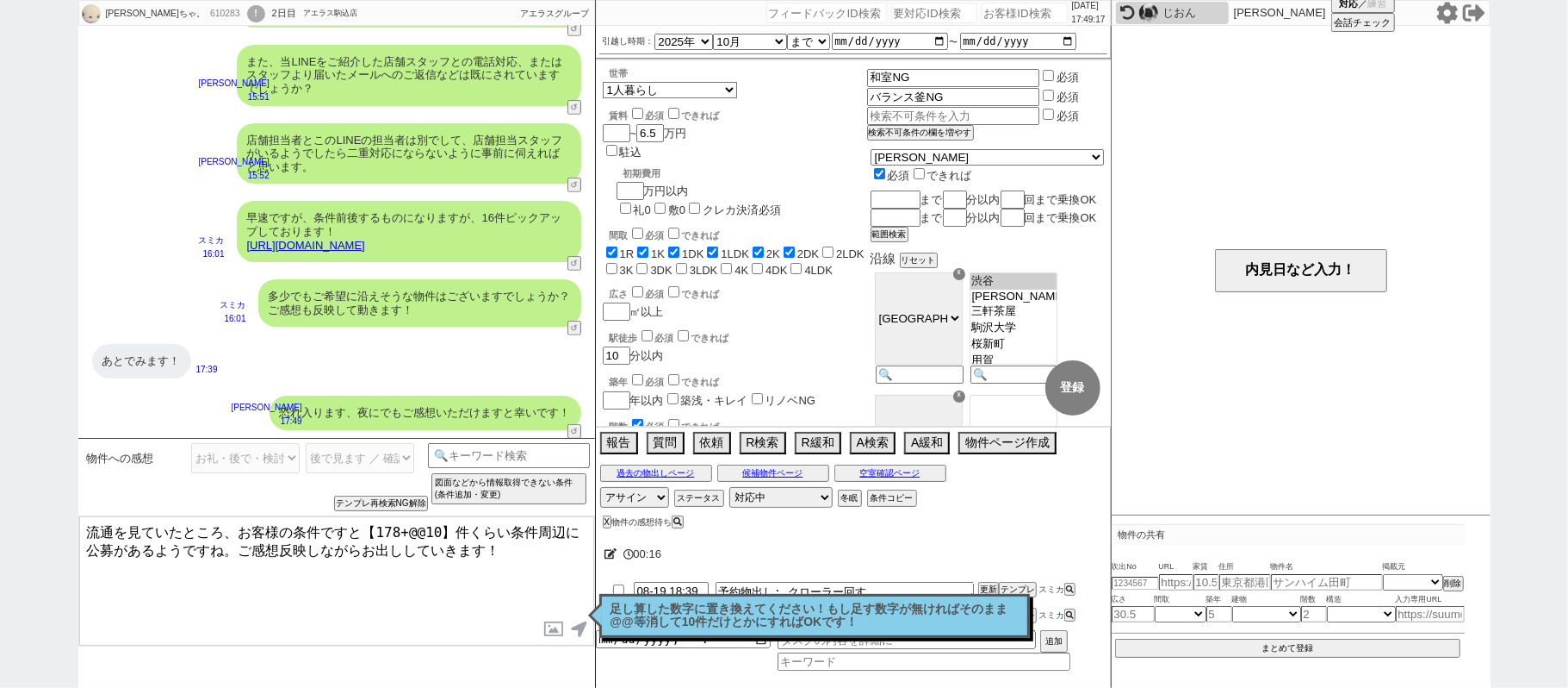
click at [363, 529] on textarea "流通を見ていたところ、お客様の条件ですと【178+@@10】件くらい条件周辺に公募があるようですね。ご感想反映しながらお出ししていきます！" at bounding box center [336, 581] width 515 height 130
click at [443, 531] on textarea "流通を見ていたところ、お客様の条件ですと【178+@@10】件くらい条件周辺に公募があるようですね。ご感想反映しながらお出ししていきます！" at bounding box center [336, 581] width 515 height 130
type textarea "流通を見ていたところ、お客様の条件ですと188件くらい条件周辺に公募があるようですね。ご感想反映しながらお出ししていきます！"
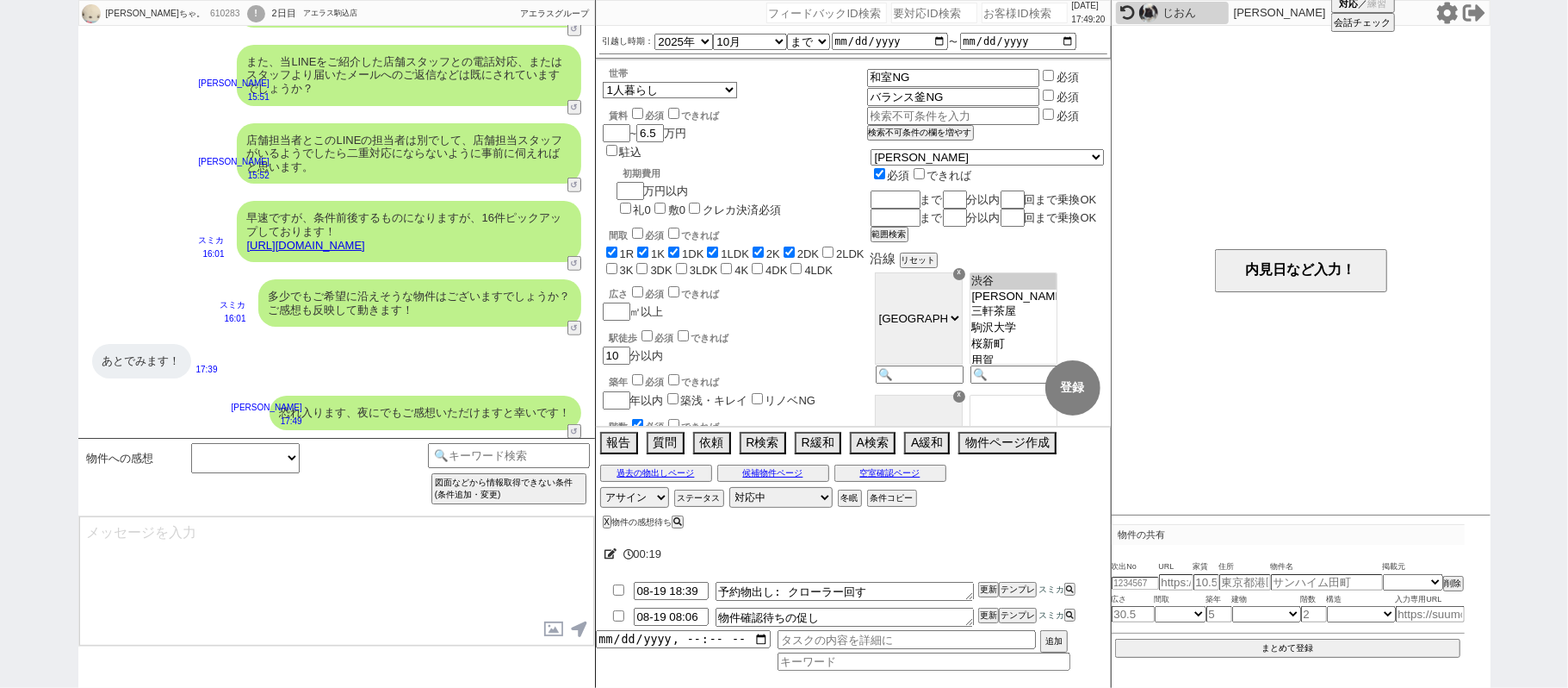
scroll to position [736, 0]
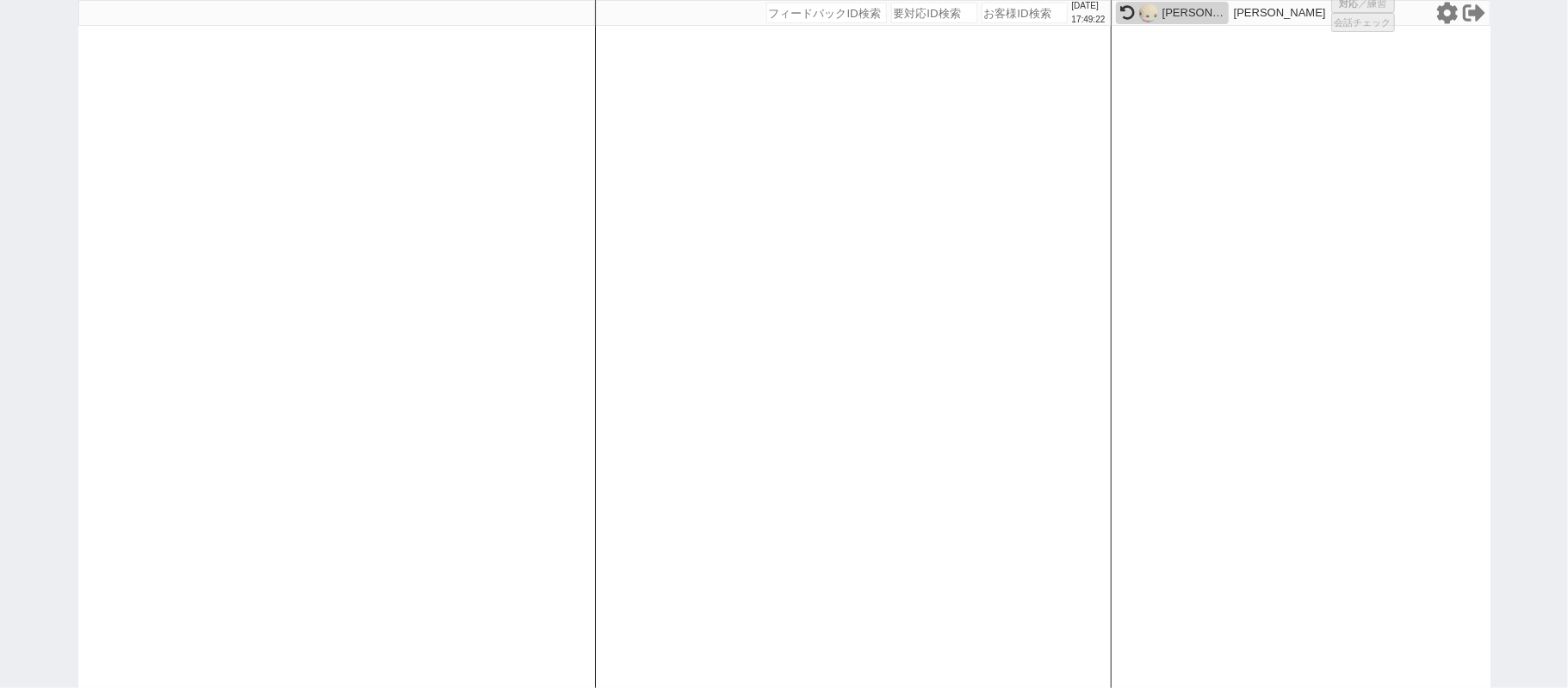
select select "2"
select select
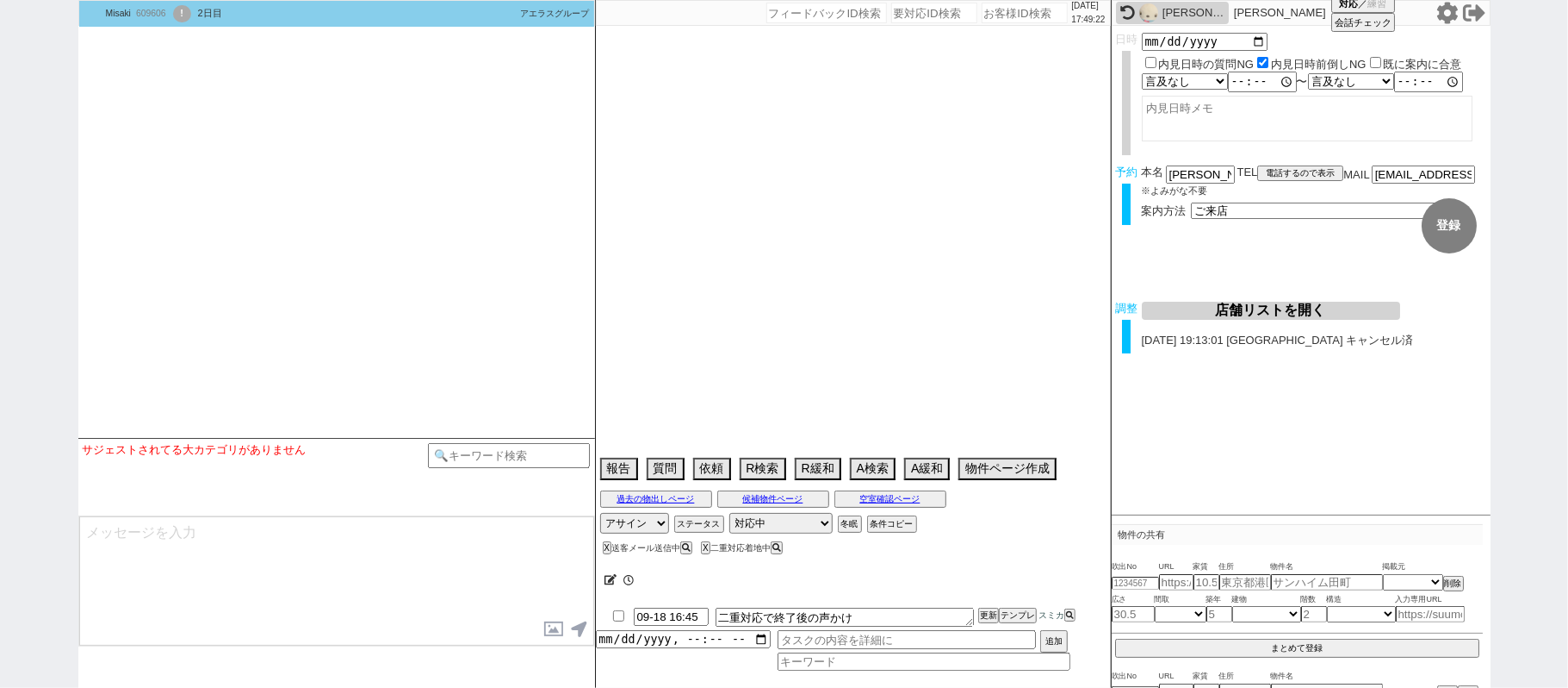
type textarea "他社なし 調整後キャンセルあり"
select select
select select "2025"
select select "12"
select select "37"
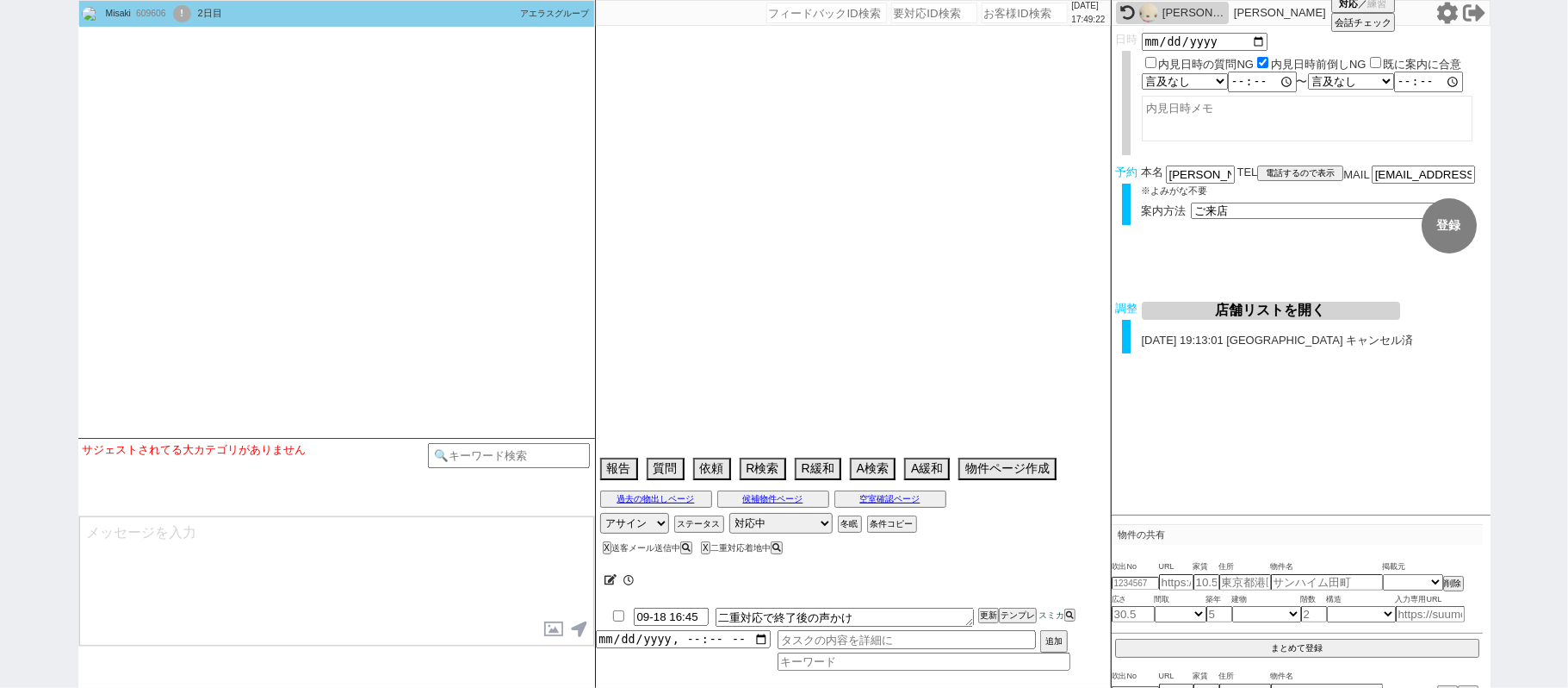
select select "0"
select select "11"
select select "181"
select select "183"
select select "121"
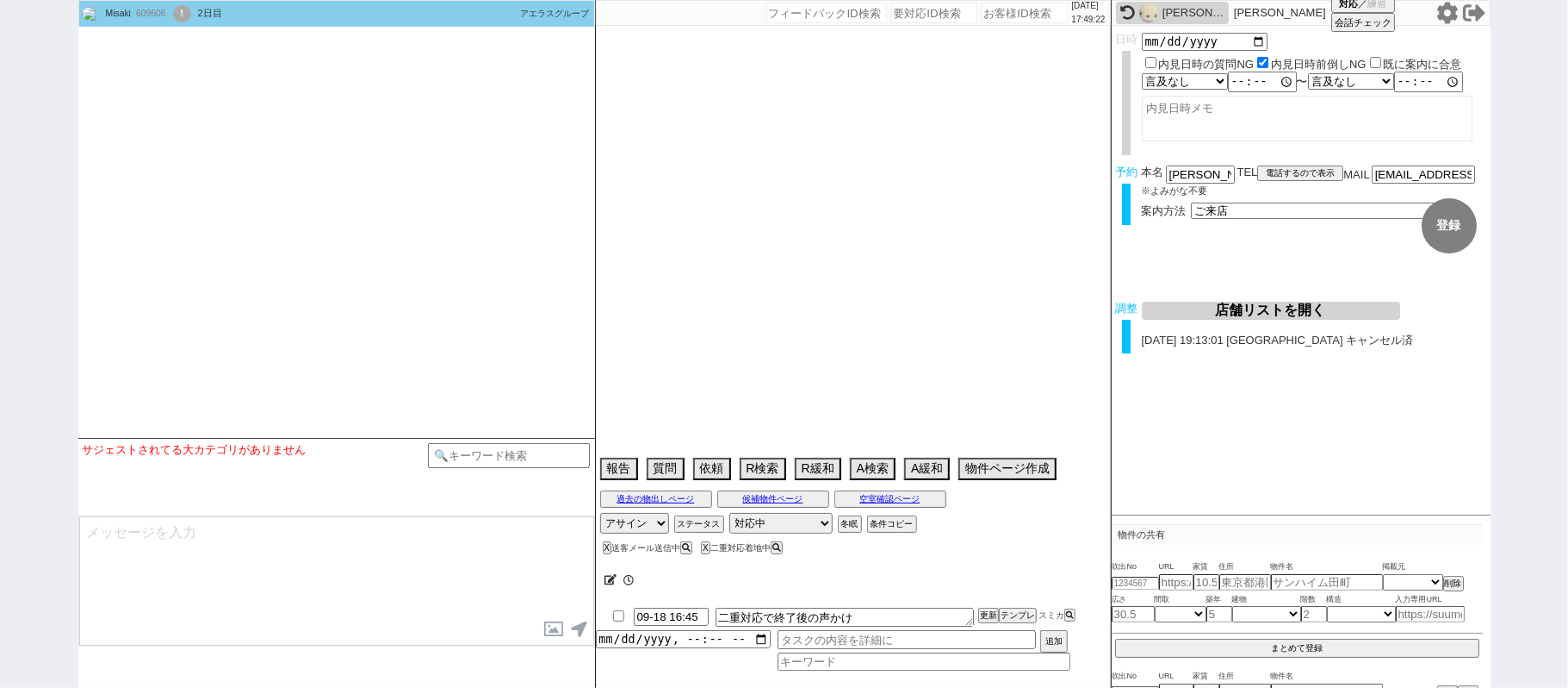
select select "8"
select select "295"
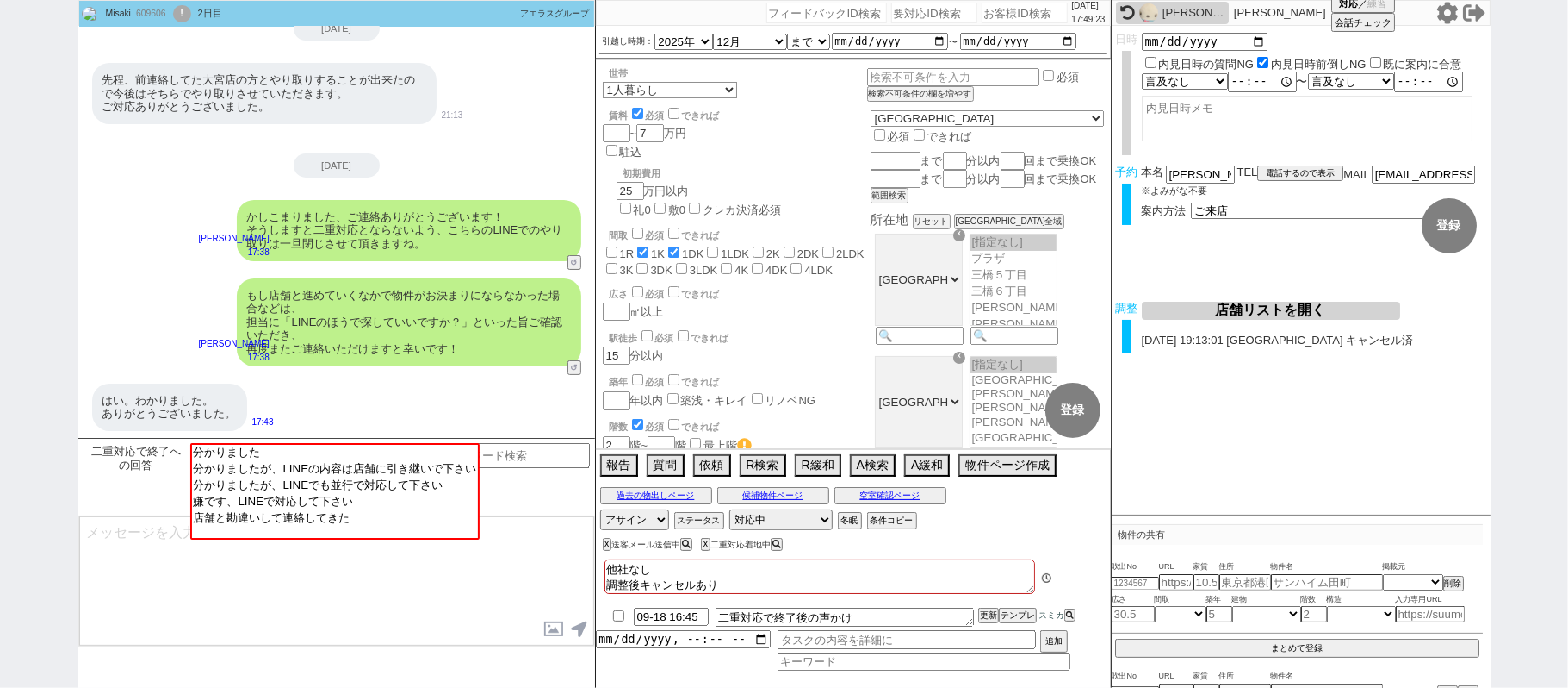
scroll to position [53, 0]
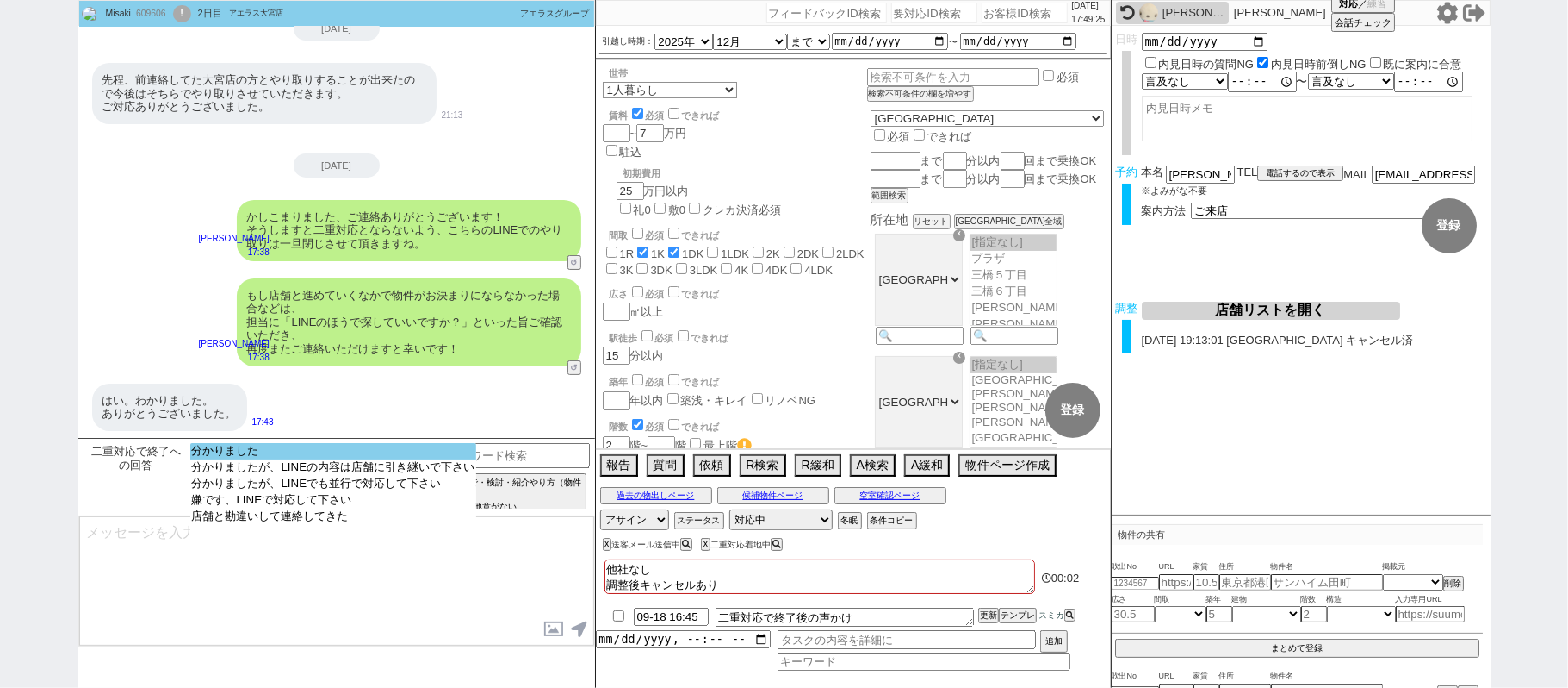
select select "分かりました"
click at [352, 460] on option "分かりました" at bounding box center [333, 468] width 287 height 16
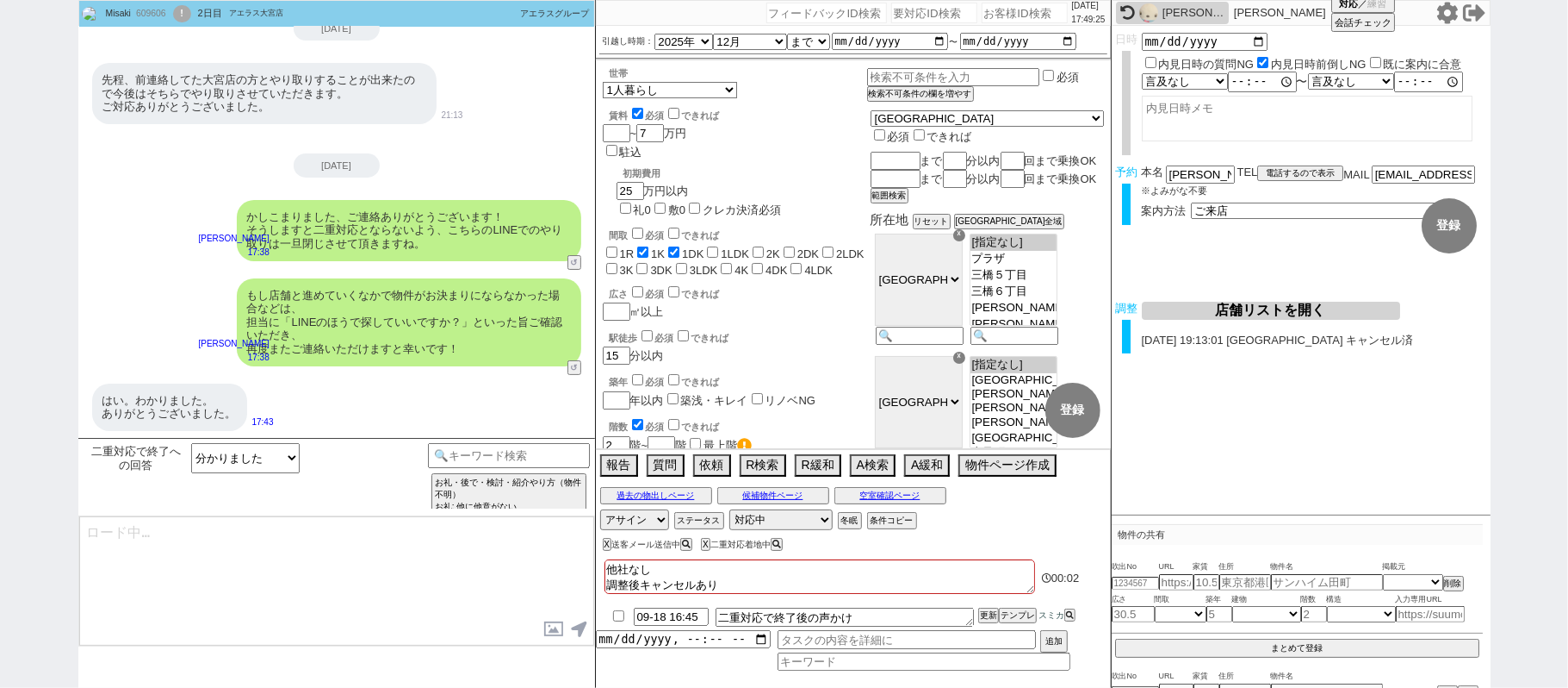
type textarea "お手数おかけいたしますが、どうぞ宜しくお願い致します！"
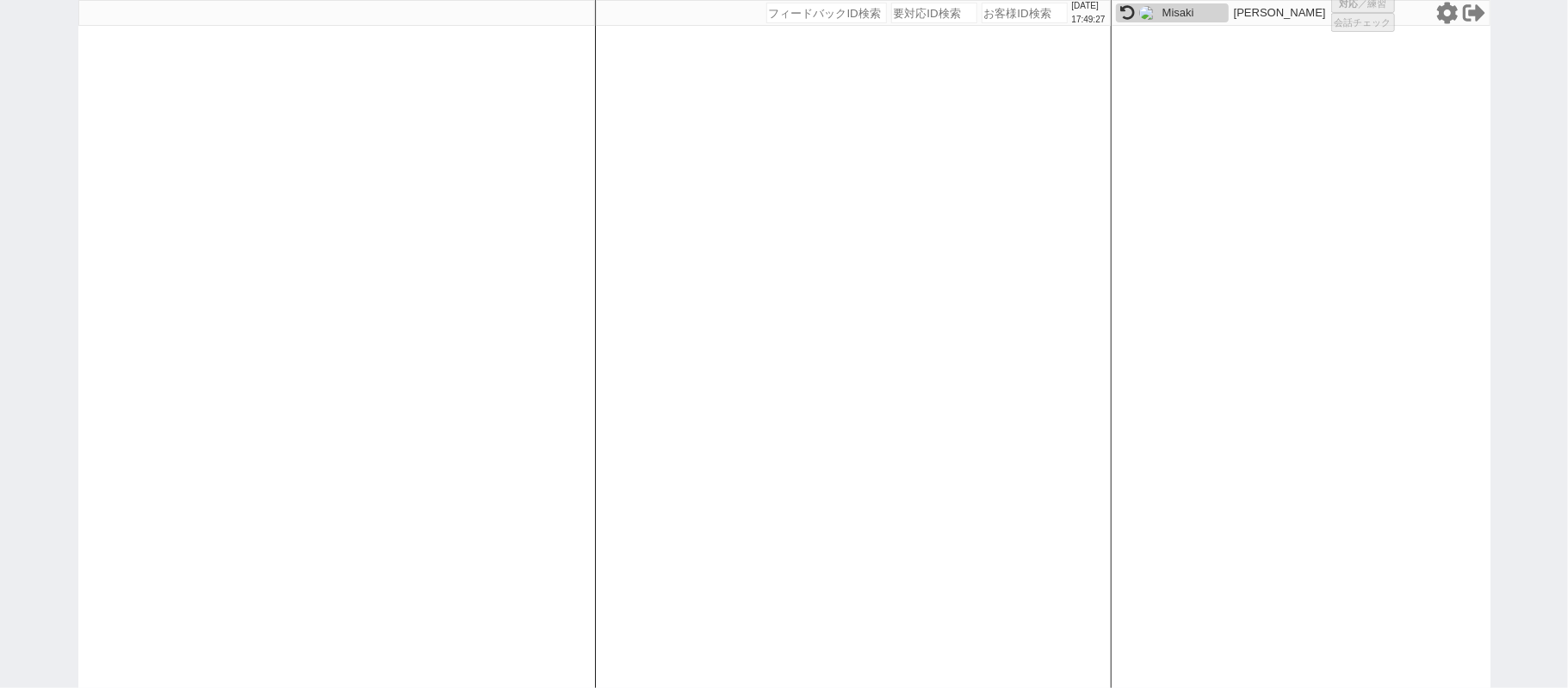
select select
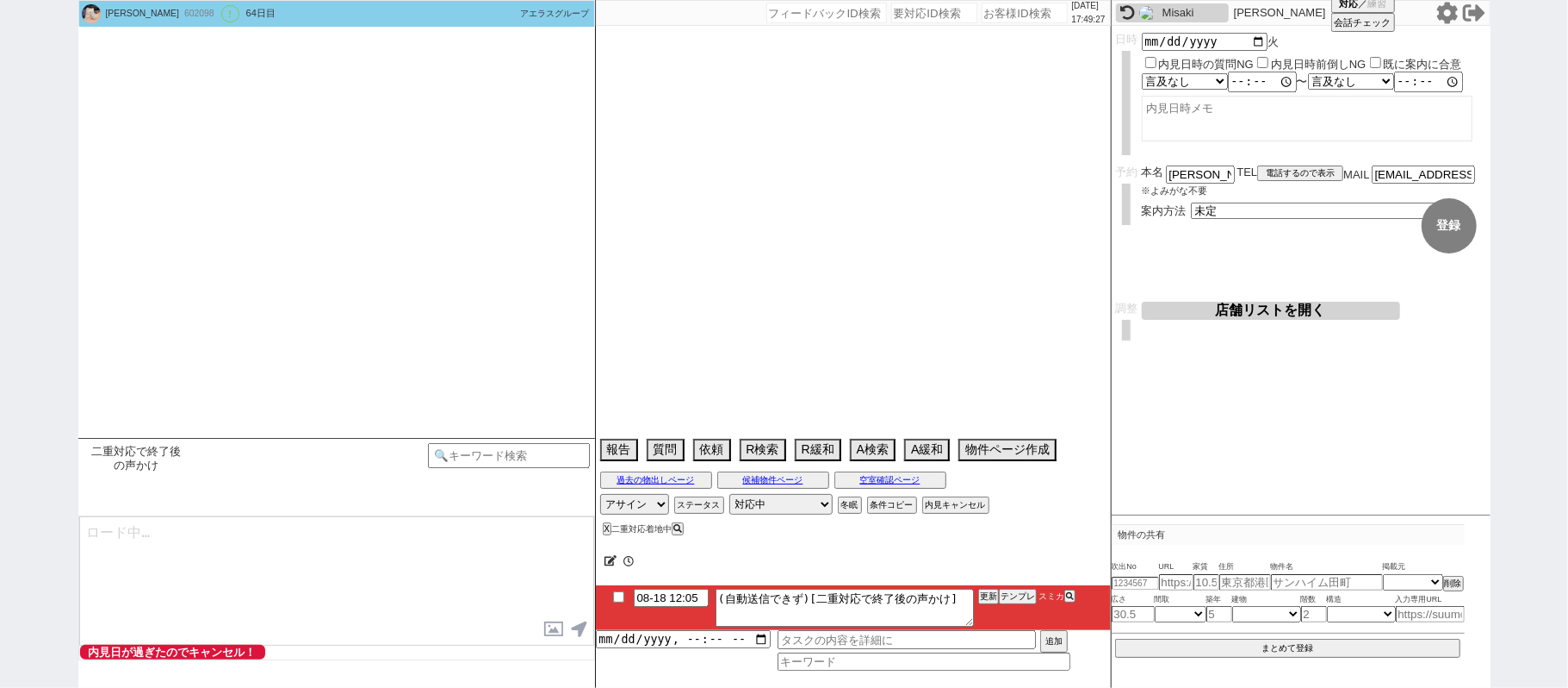
scroll to position [3851, 0]
select select "13"
select select "0"
select select "821"
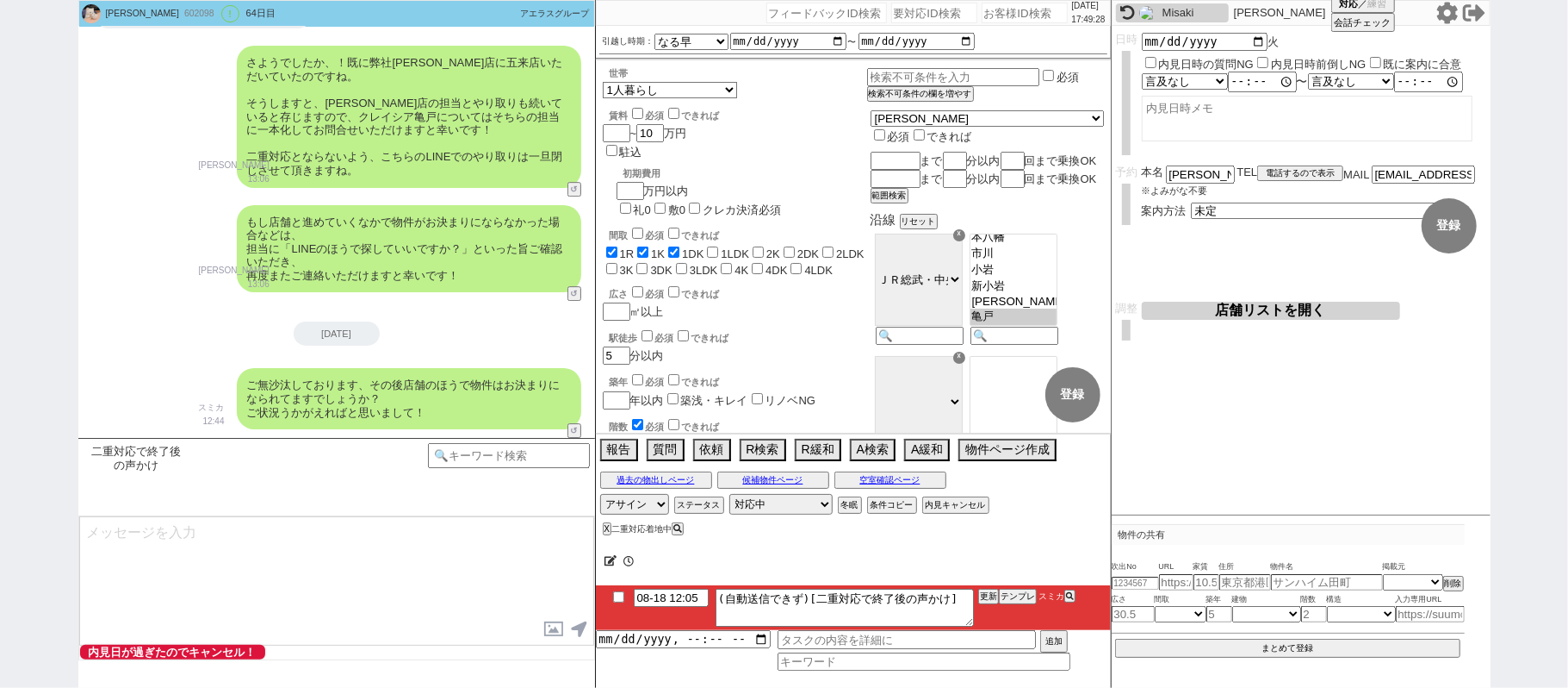
scroll to position [218, 0]
type textarea "@@【@@メッセージは打たず、以下やってください@@】@@@@@2ヶ月返信無かったら既に流入元か別で決まってると思うので追却しません、客の都合で引越しが無くな…"
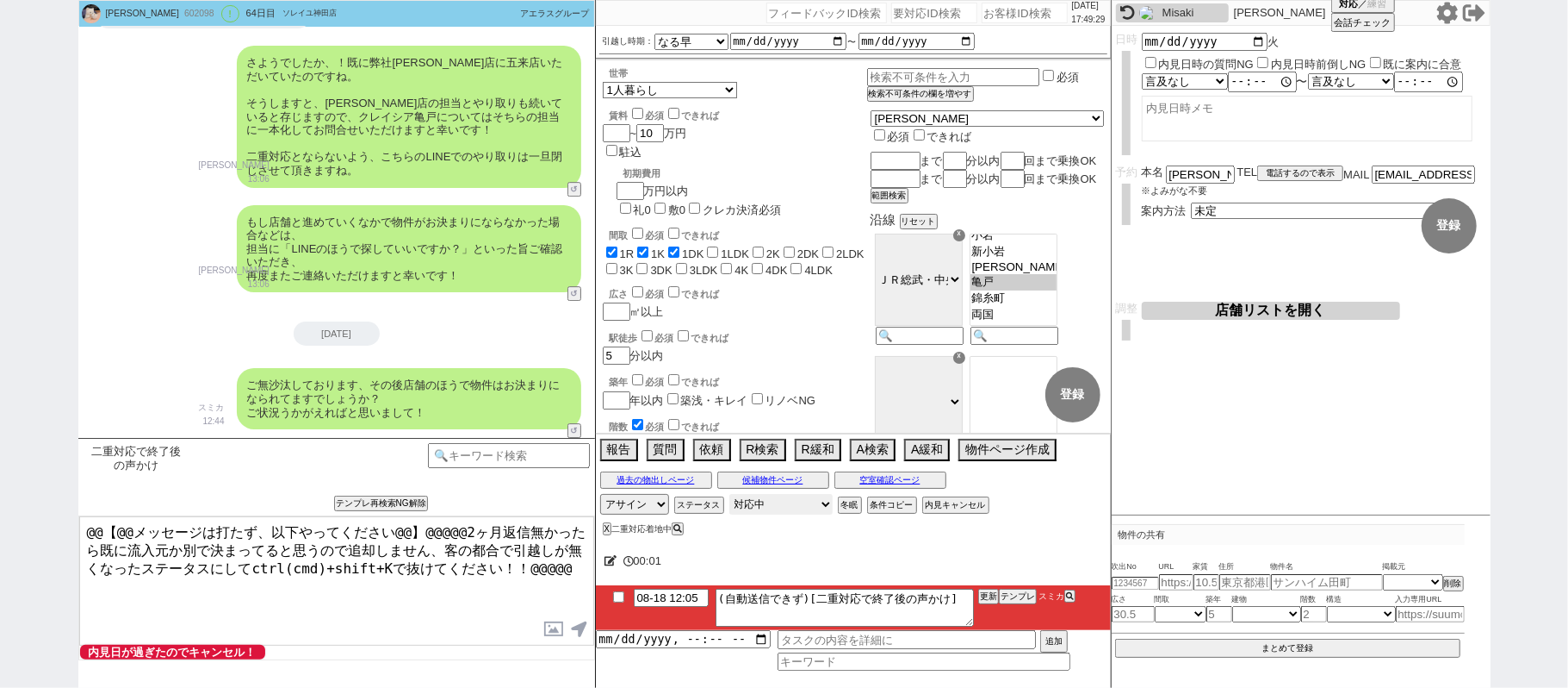
click at [746, 507] on select "対応中 引き継ぎ完了 ブロック 長期間返信なし 紹介不可 別の所で決まった 客の都合で引越しが無くなった 接客開始後に冬眠" at bounding box center [781, 504] width 103 height 21
select select "600"
click at [729, 497] on select "対応中 引き継ぎ完了 ブロック 長期間返信なし 紹介不可 別の所で決まった 客の都合で引越しが無くなった 接客開始後に冬眠" at bounding box center [781, 504] width 103 height 21
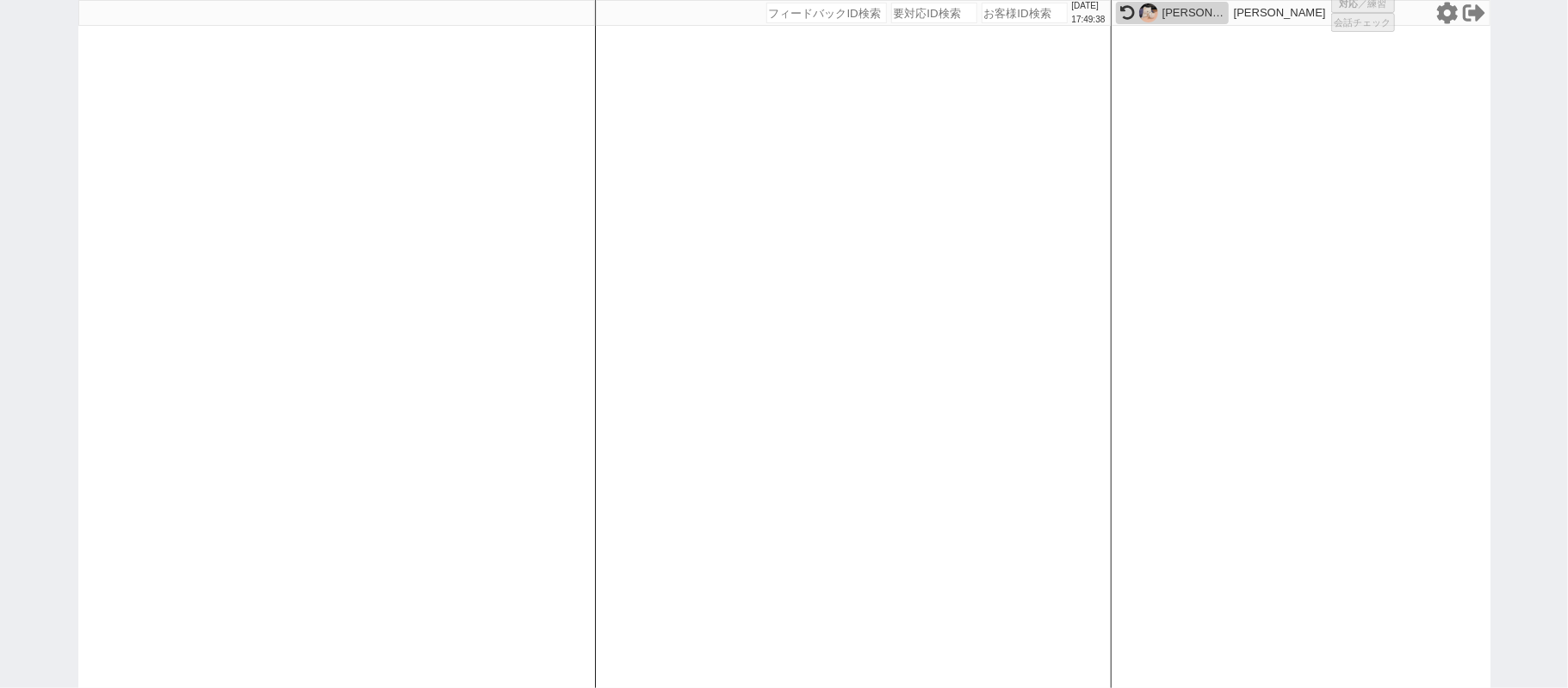
select select "1"
select select "2"
select select
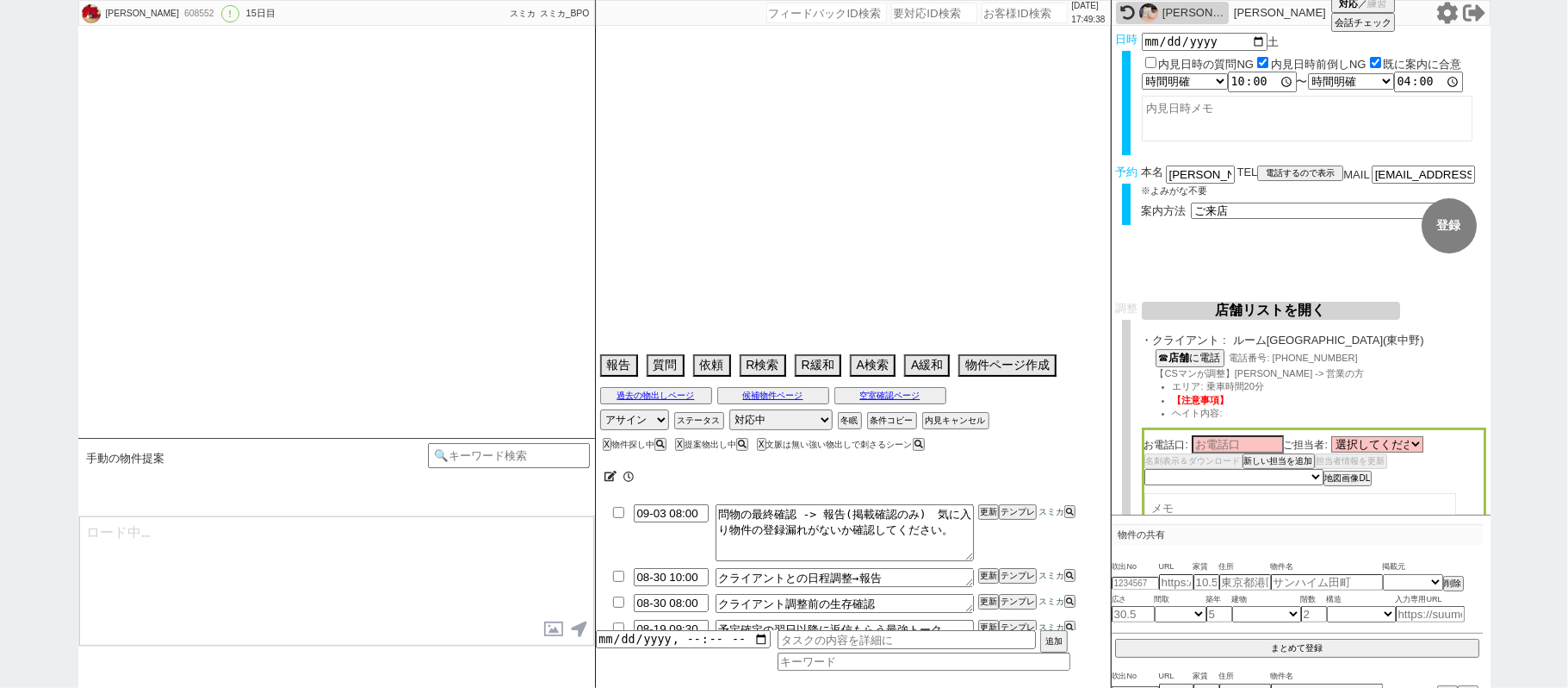
type textarea "娘様(次女)の代理→このアカウントで案内、本人内見　他社なし 5日の夜に東京に来る　見つからなかったら7日に神奈川でも探したい。"
select select "2025"
select select "9"
select select "36"
select select "0"
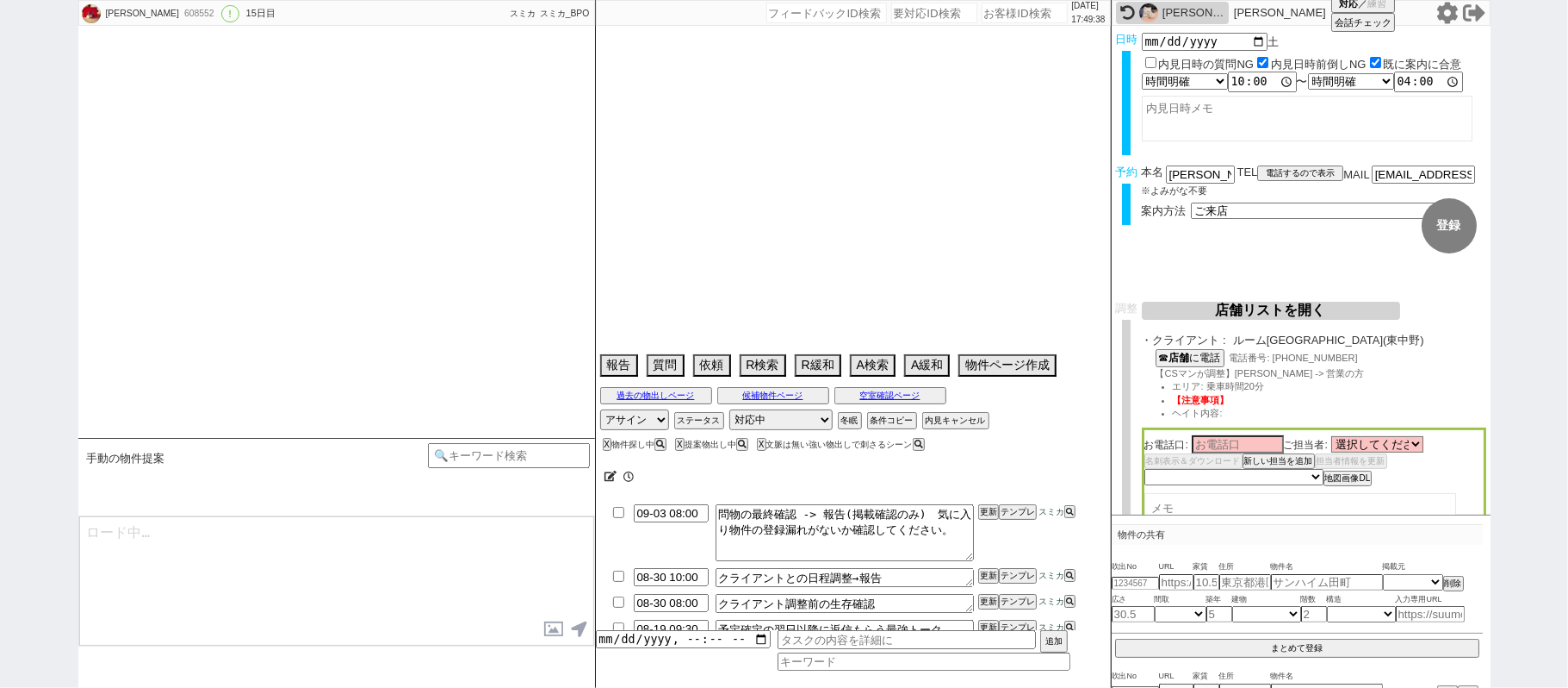
select select "44"
select select "1158"
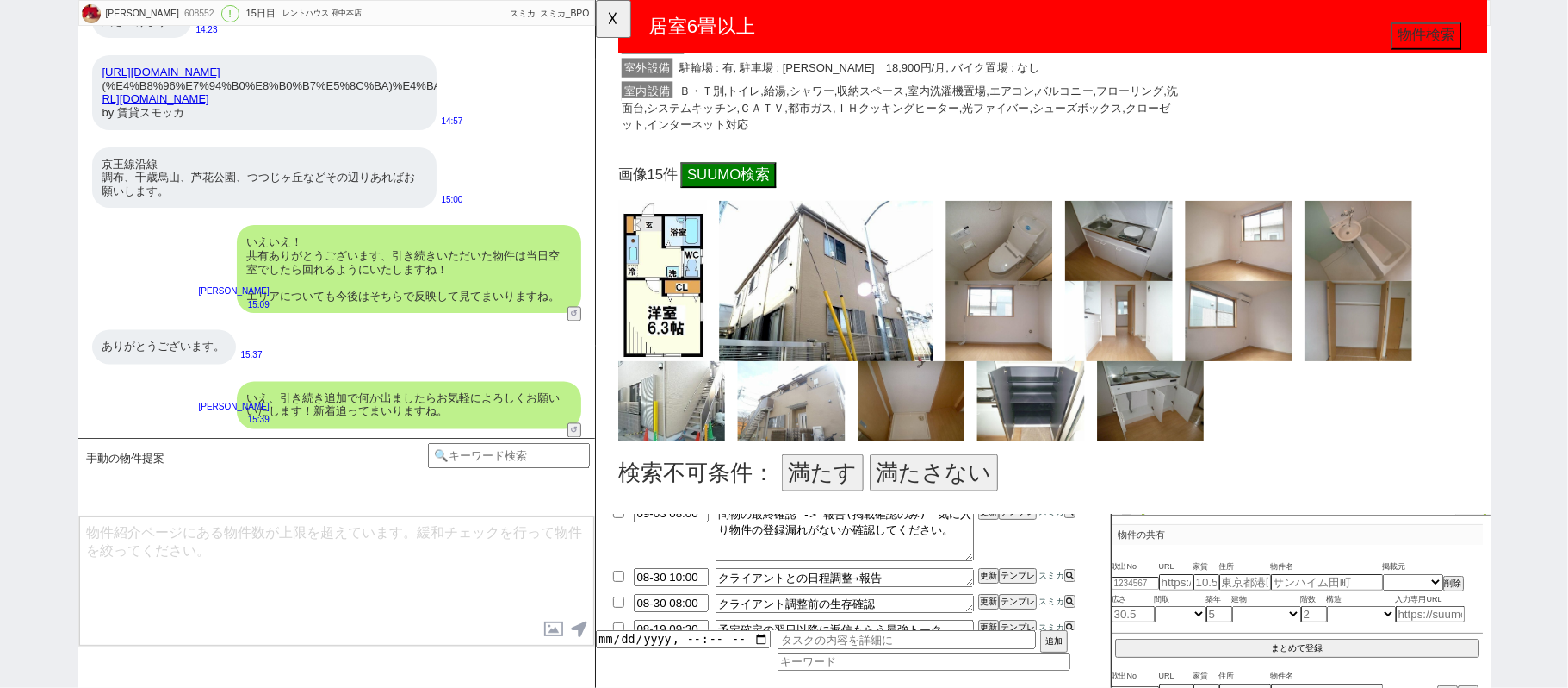
scroll to position [574, 0]
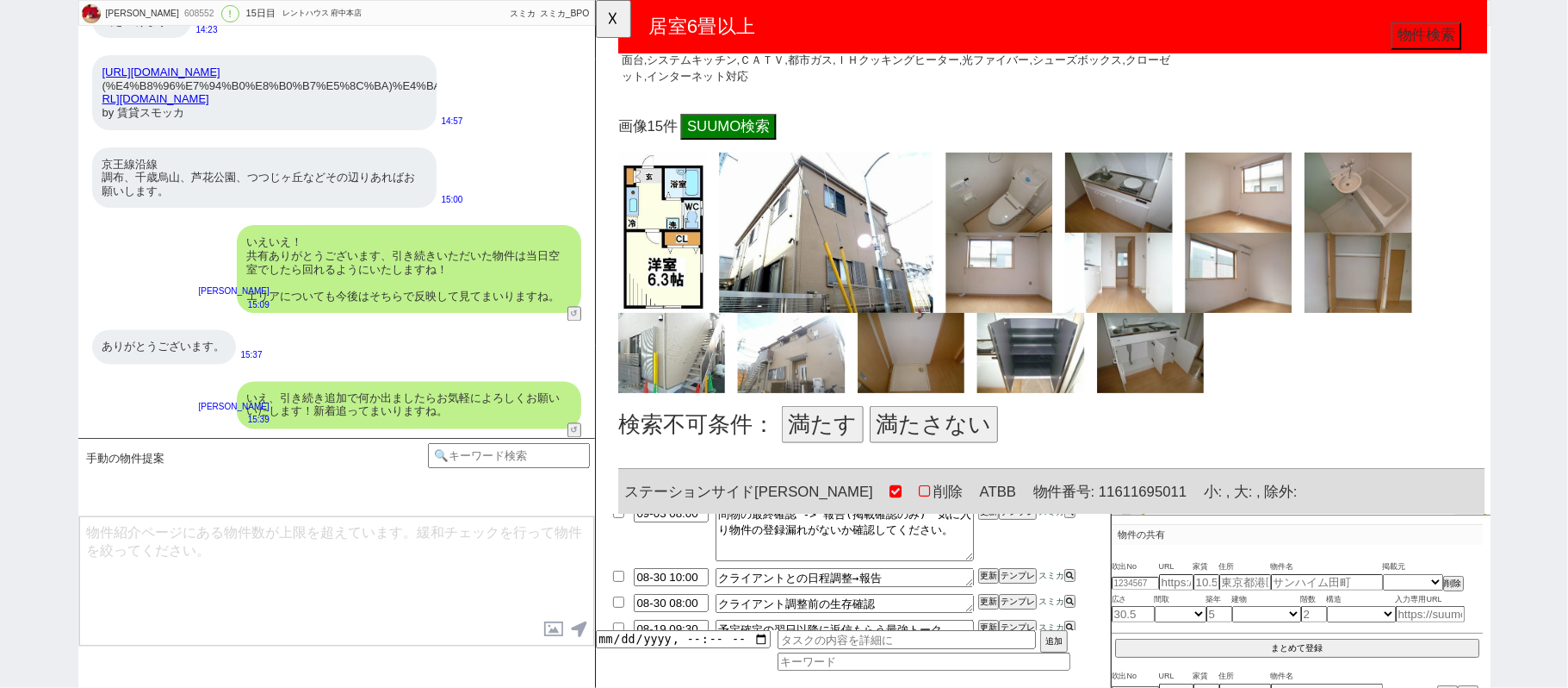
click at [832, 447] on button "満たす" at bounding box center [839, 456] width 88 height 40
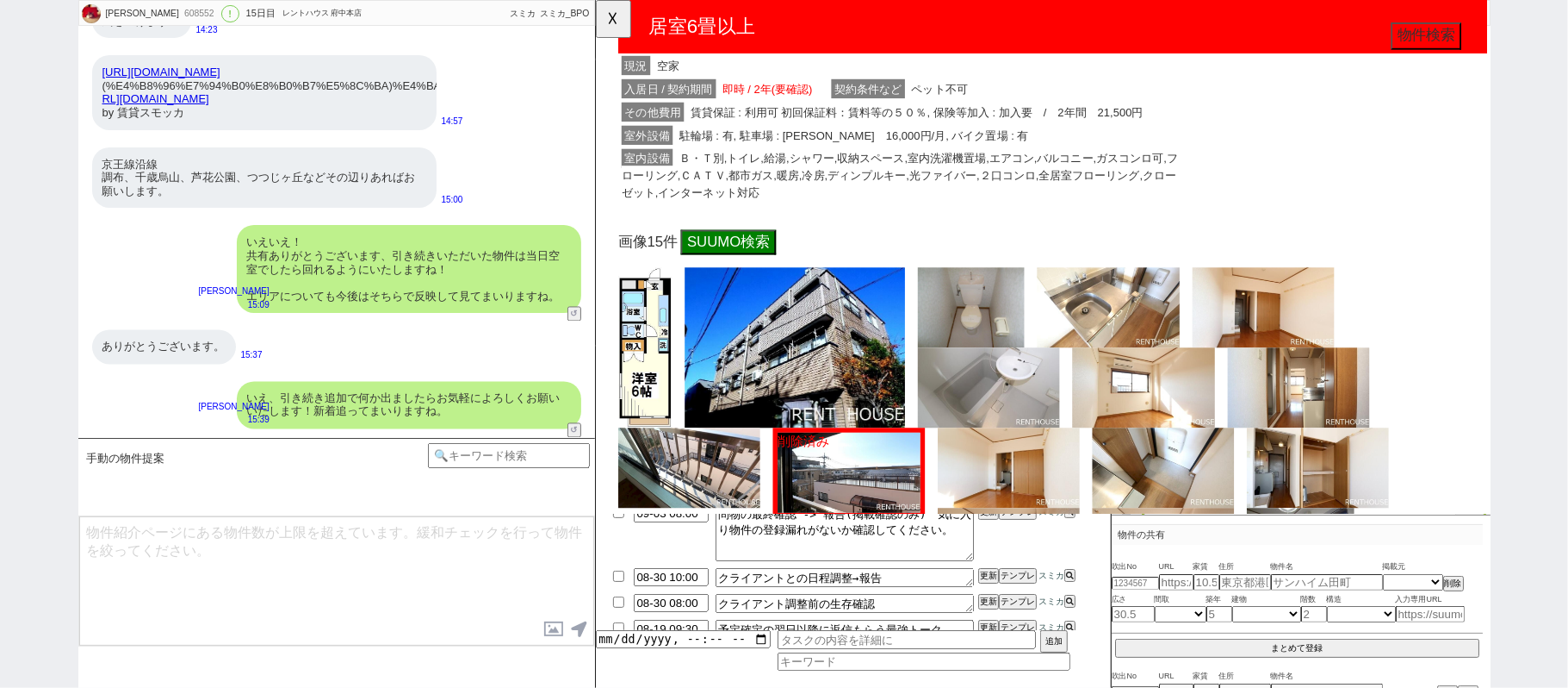
scroll to position [1608, 0]
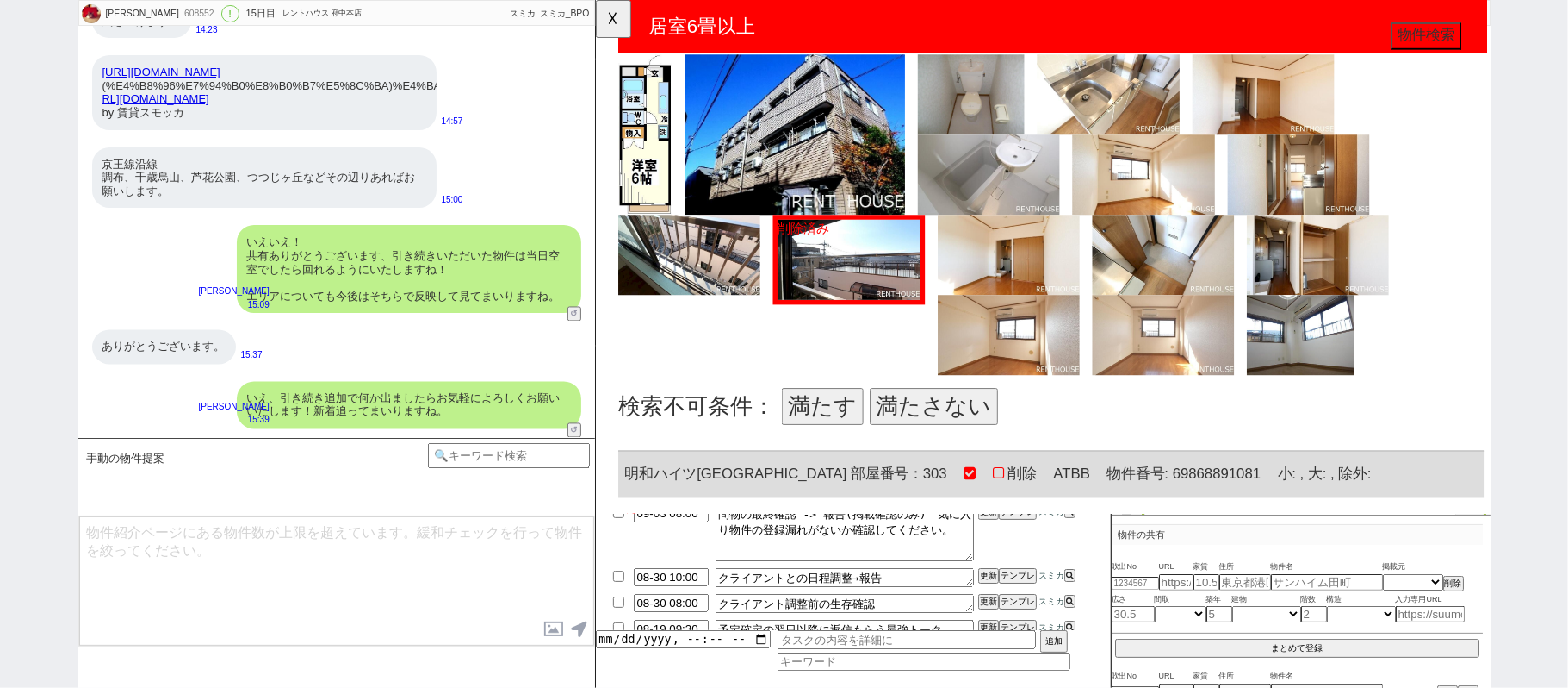
click at [835, 433] on button "満たす" at bounding box center [839, 437] width 88 height 40
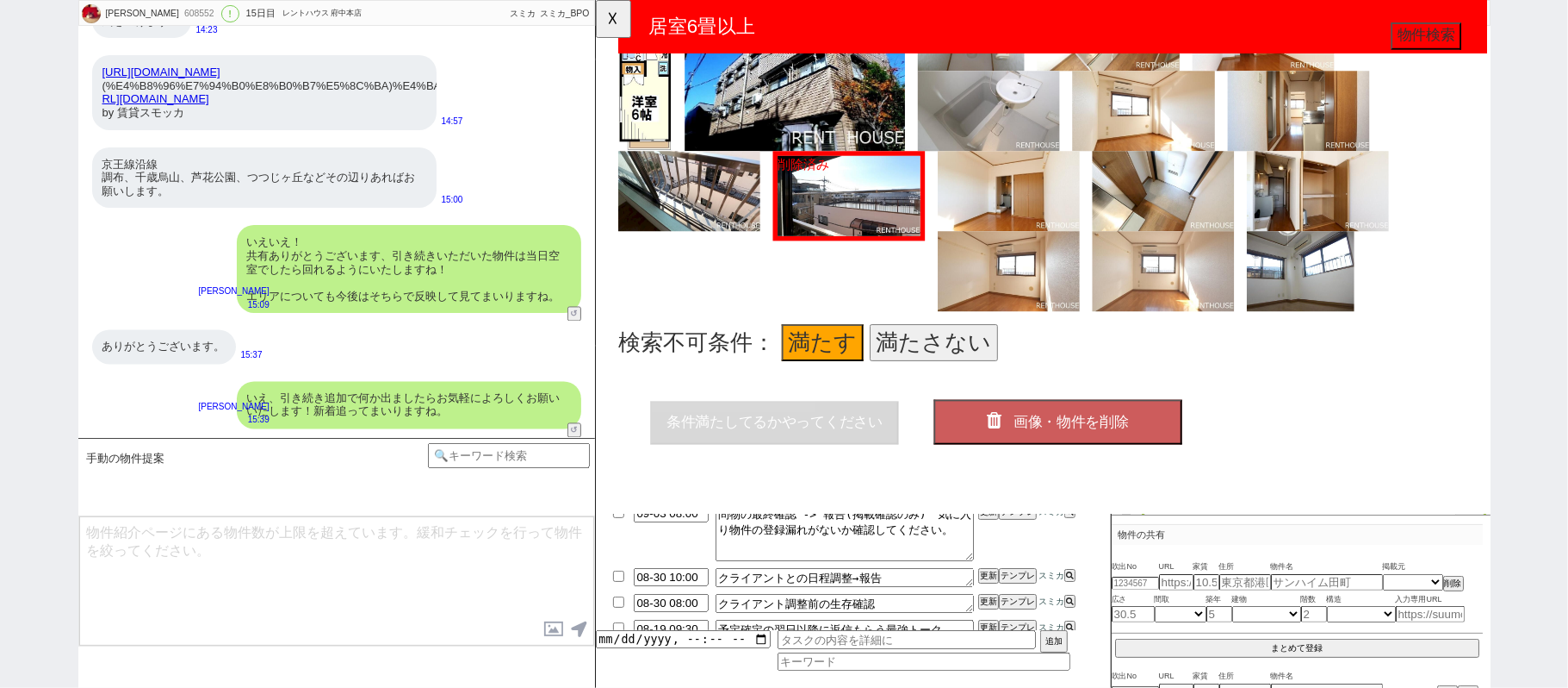
scroll to position [1713, 0]
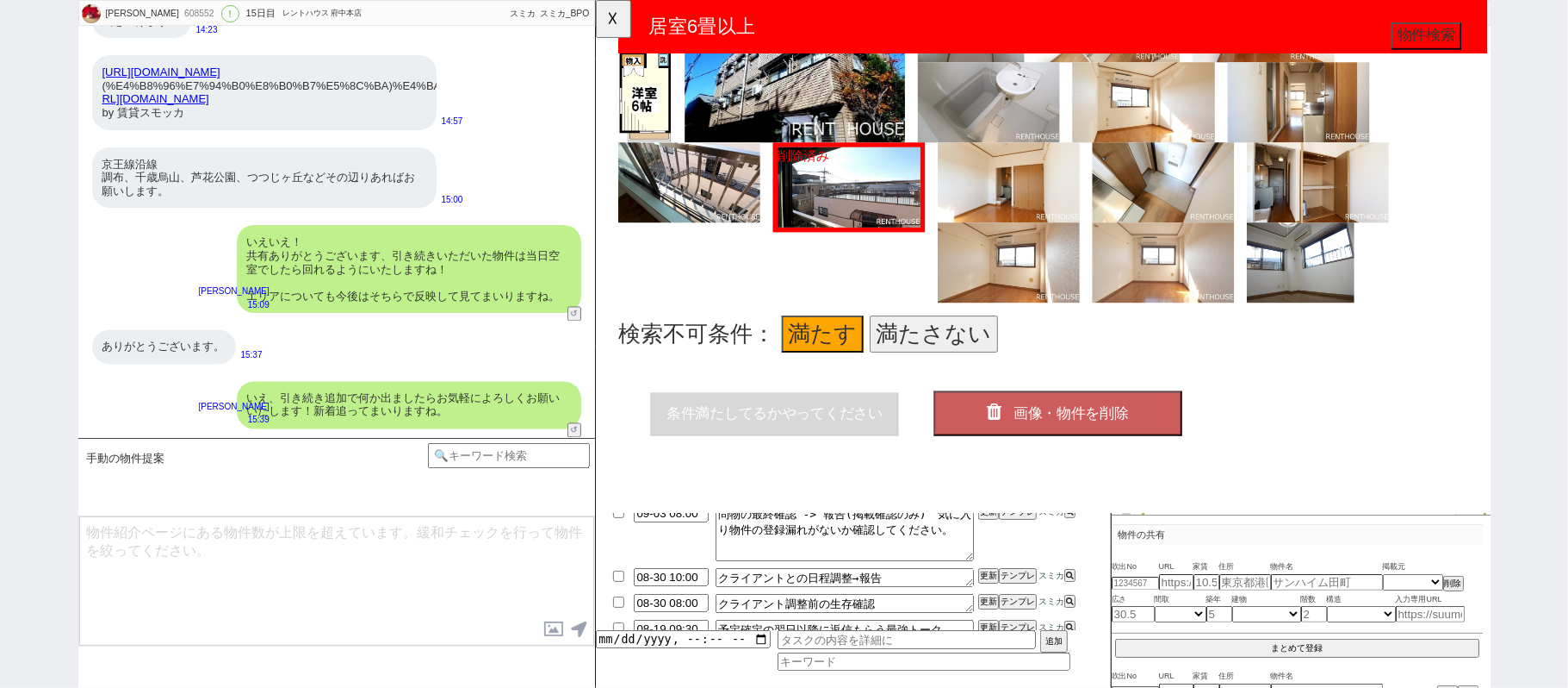
click at [1111, 436] on span "画像・物件を削除" at bounding box center [1105, 444] width 124 height 17
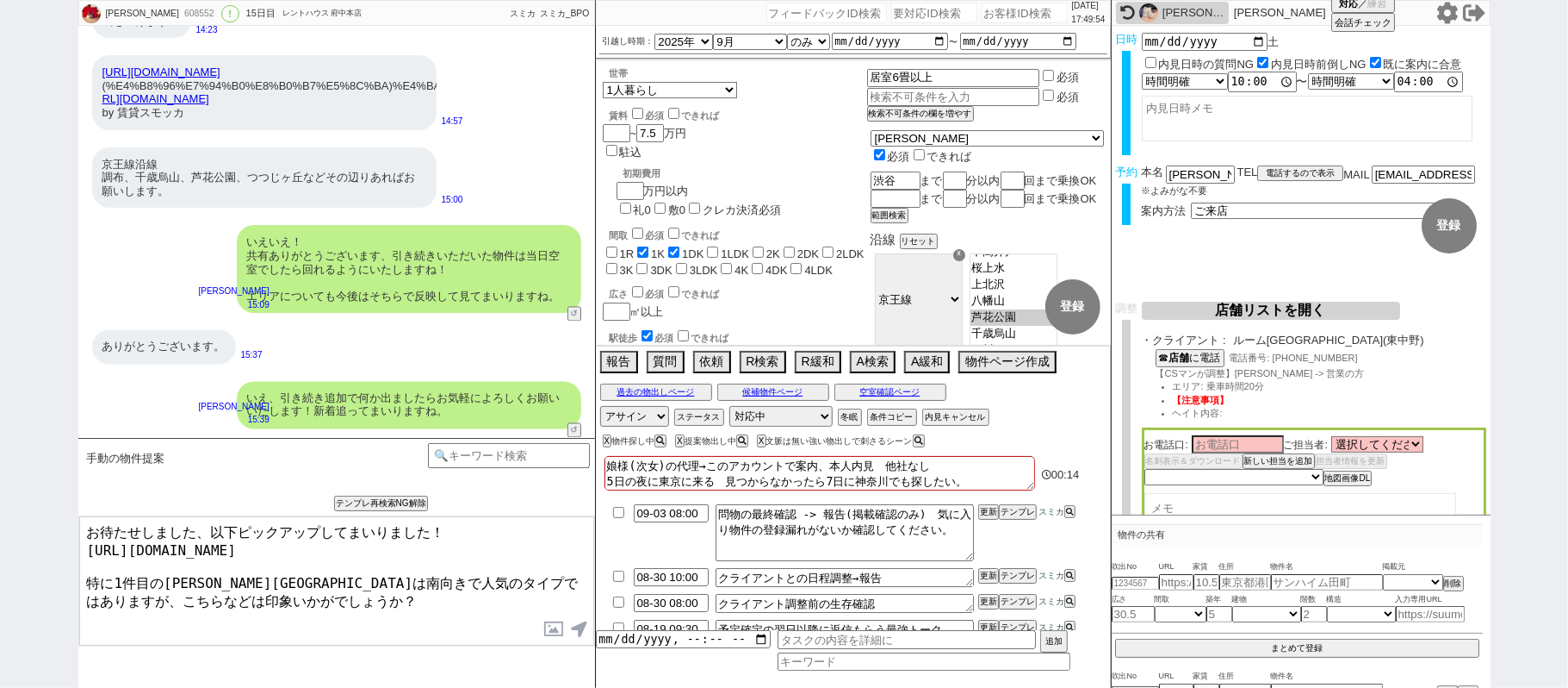
click at [0, 394] on div "さゆり 608552 ! 0 15日目 レントハウス 府中本店 冬眠中 自社客 スミカ スミカ_BPO チャット全表示 2025-08-04 新しくフォローさ…" at bounding box center [784, 344] width 1568 height 688
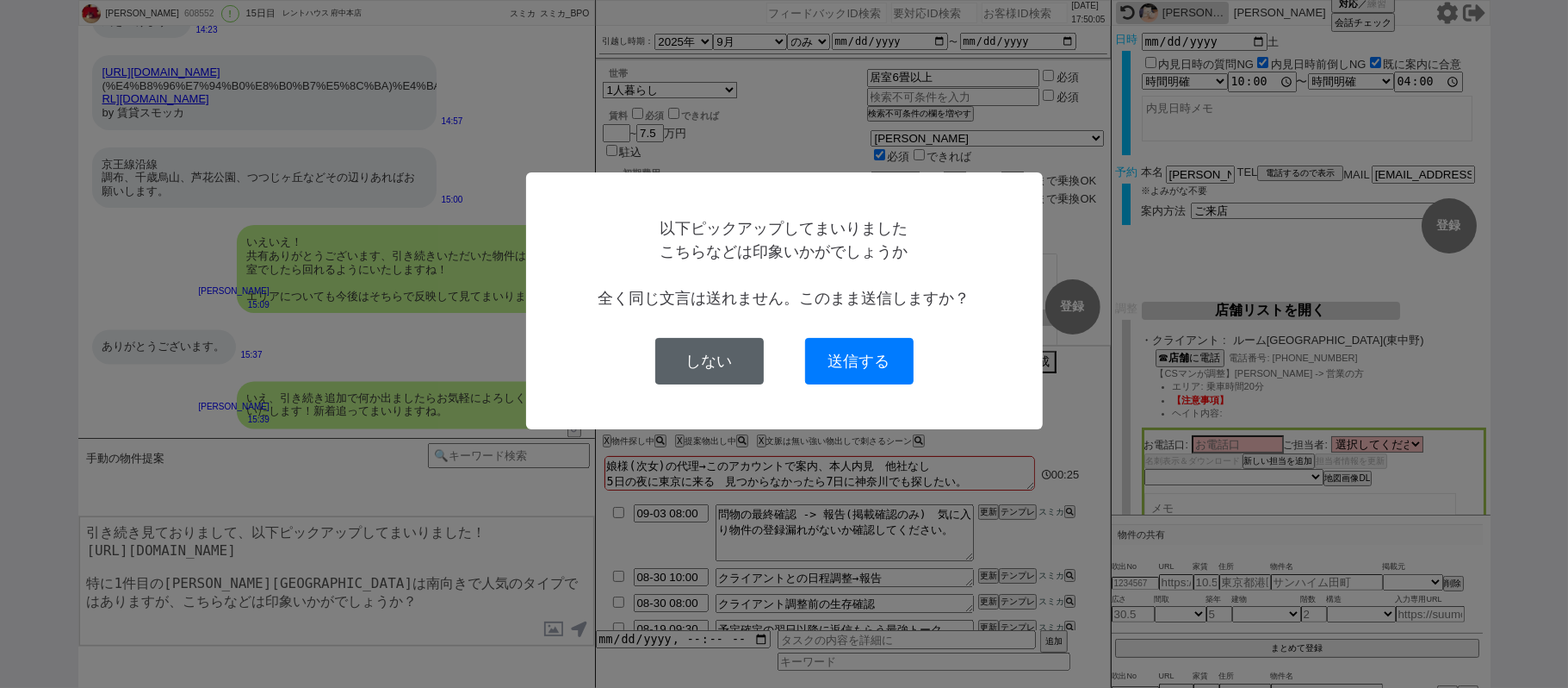
click at [732, 349] on button "しない" at bounding box center [710, 361] width 109 height 46
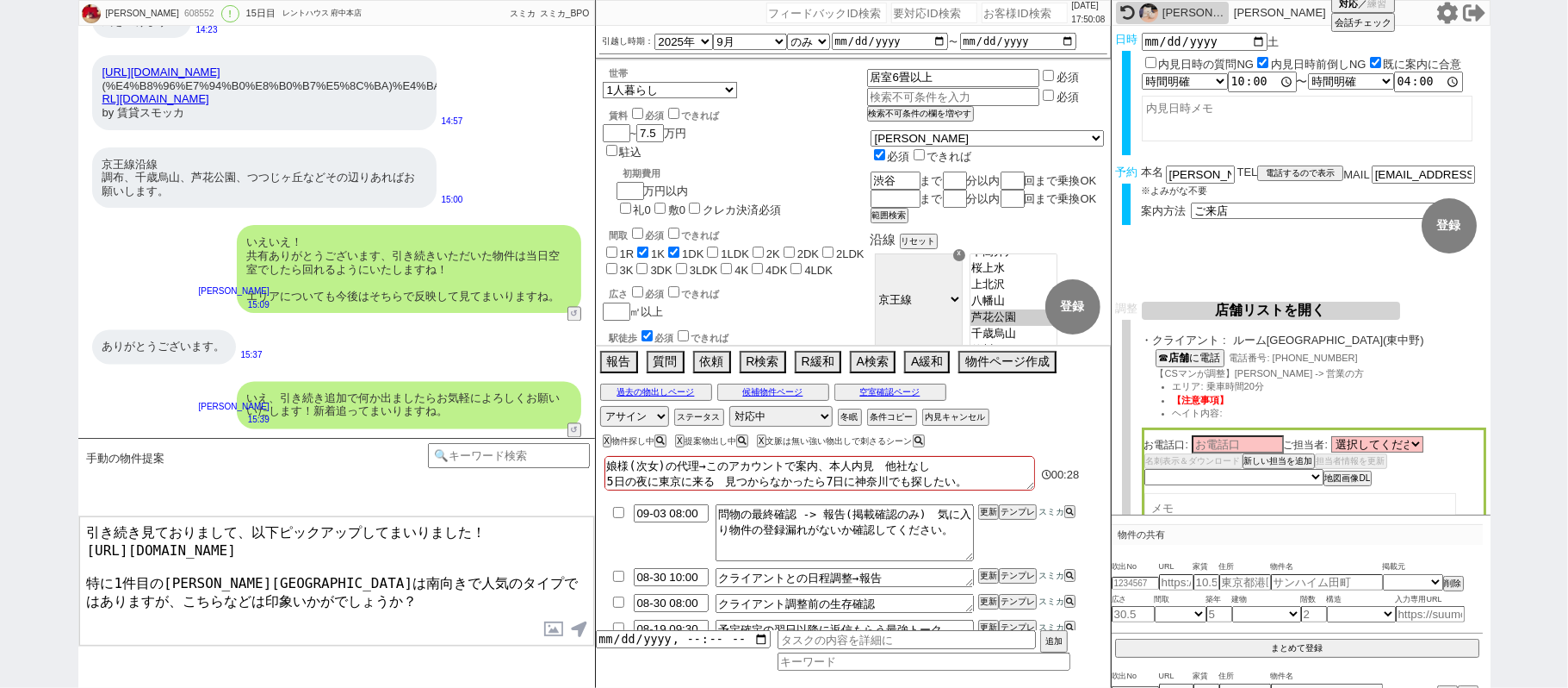
drag, startPoint x: 275, startPoint y: 532, endPoint x: 421, endPoint y: 533, distance: 146.0
click at [421, 533] on textarea "引き続き見ておりまして、以下ピックアップしてまいりました！ https://tools.sumika.live/pages/h0i2wri 特に1件目の杉浦邸…" at bounding box center [336, 581] width 515 height 130
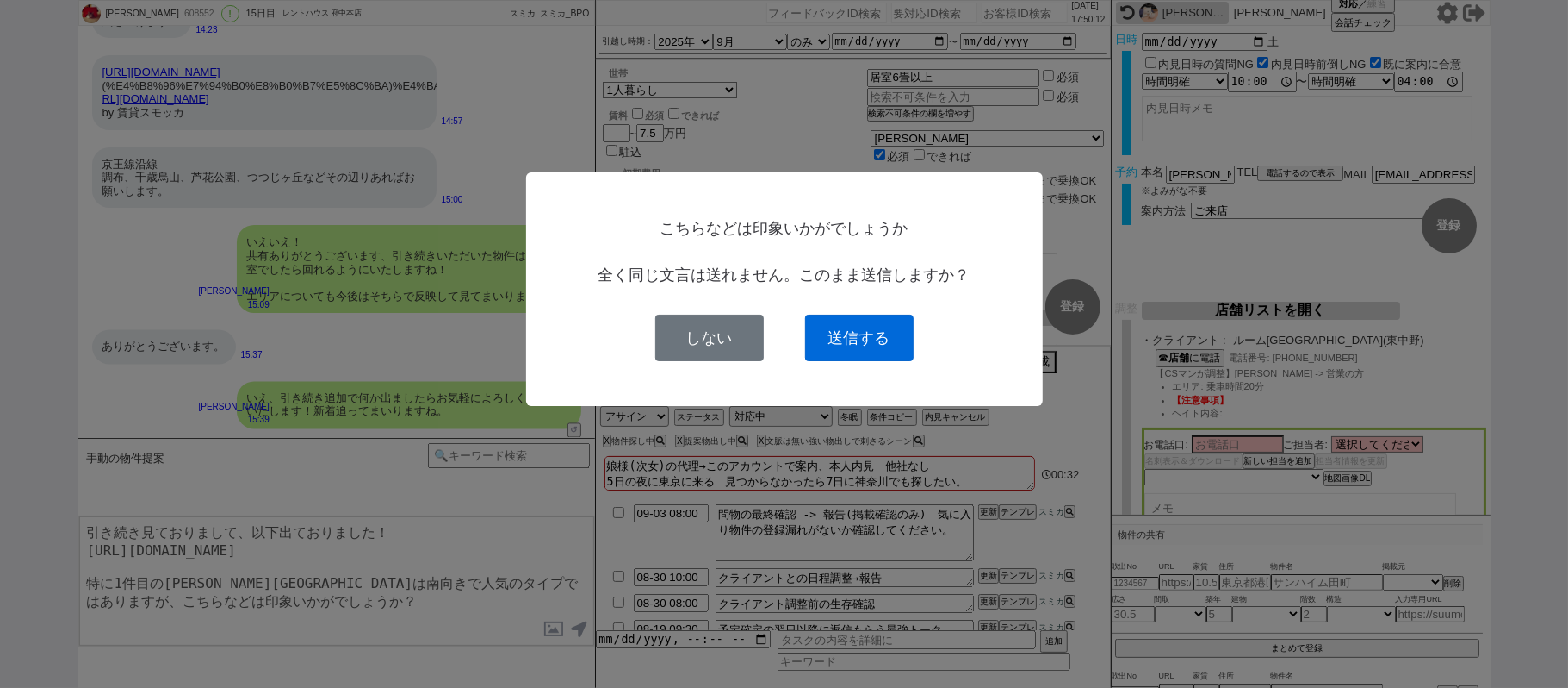
click at [856, 342] on button "送信する" at bounding box center [860, 337] width 109 height 46
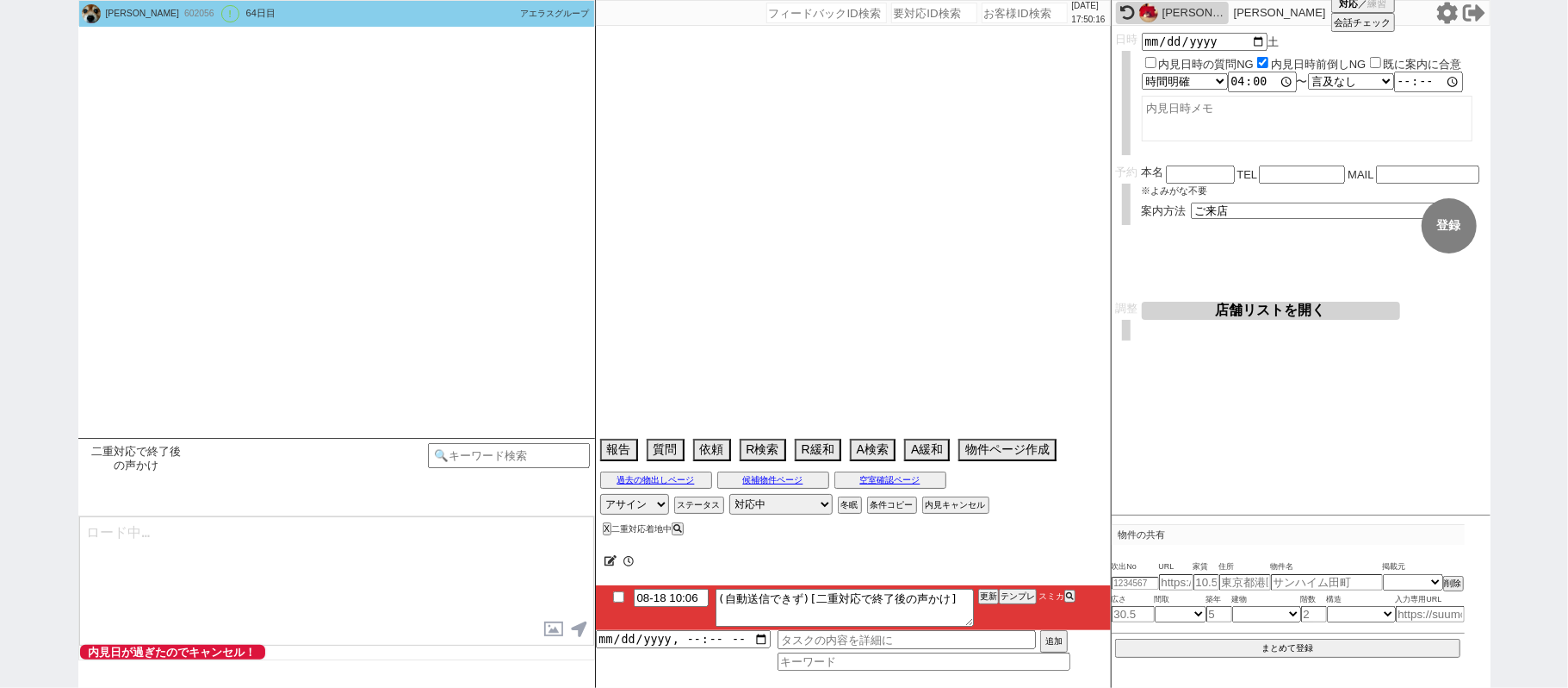
scroll to position [2465, 0]
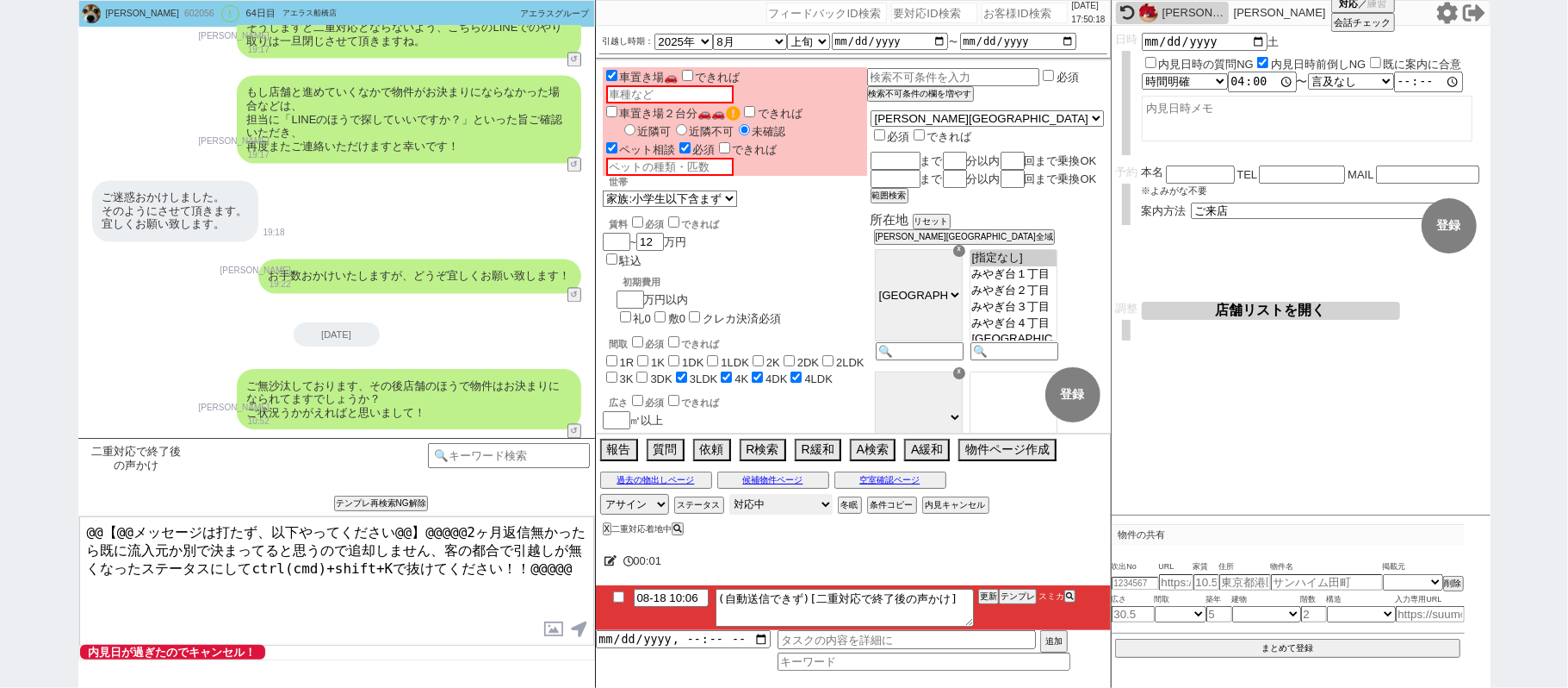
drag, startPoint x: 762, startPoint y: 507, endPoint x: 783, endPoint y: 517, distance: 23.3
click at [762, 507] on select "対応中 引き継ぎ完了 ブロック 長期間返信なし 紹介不可 別の所で決まった 客の都合で引越しが無くなった 接客開始後に冬眠" at bounding box center [781, 504] width 103 height 21
click at [729, 497] on select "対応中 引き継ぎ完了 ブロック 長期間返信なし 紹介不可 別の所で決まった 客の都合で引越しが無くなった 接客開始後に冬眠" at bounding box center [781, 504] width 103 height 21
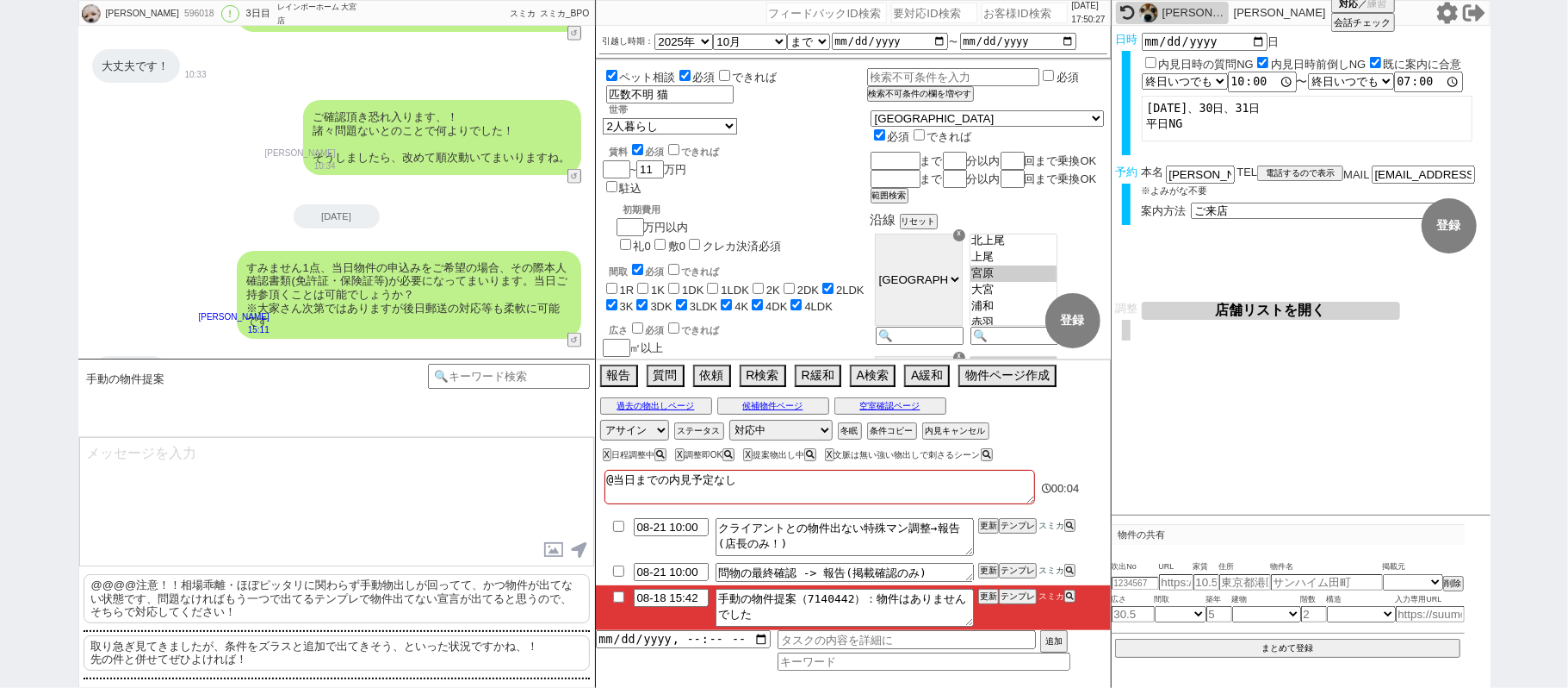
scroll to position [6385, 0]
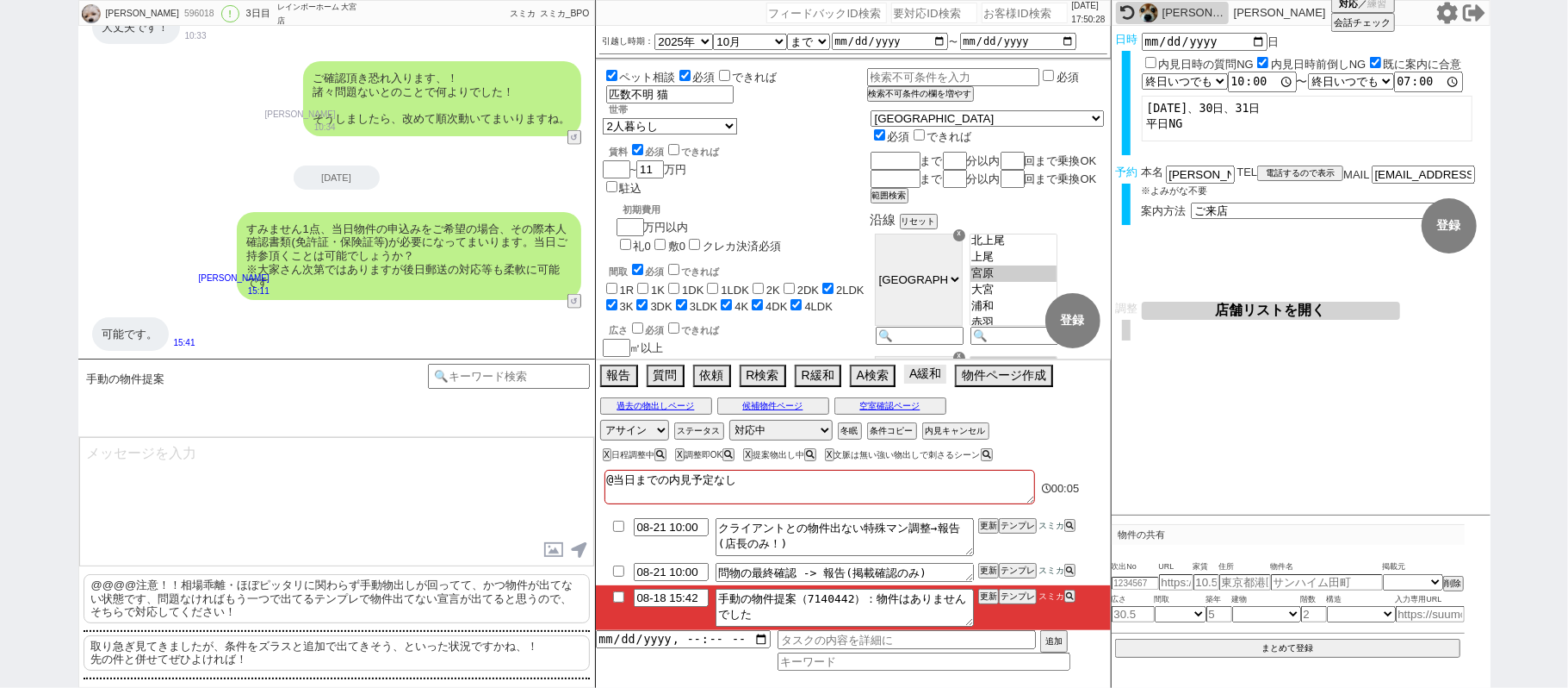
click at [919, 381] on button "A緩和" at bounding box center [925, 373] width 43 height 19
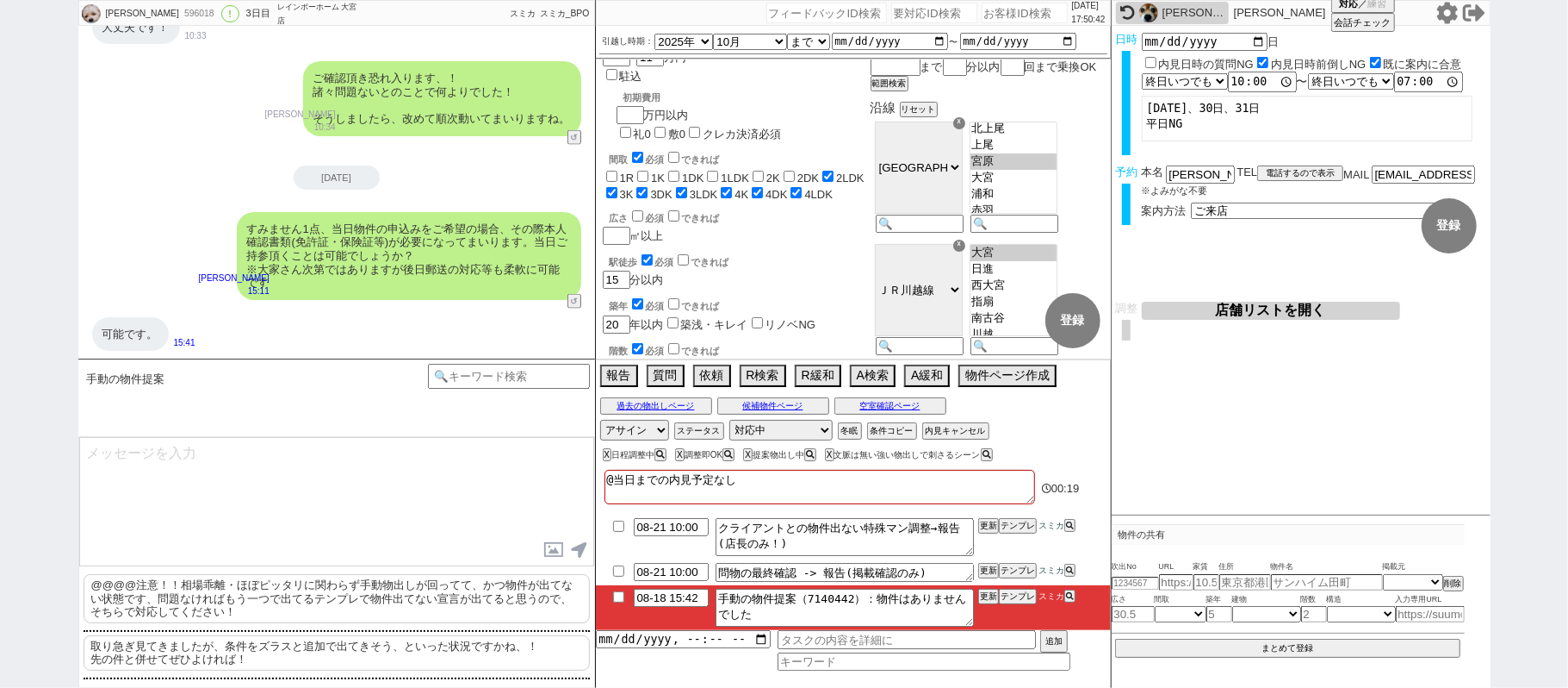
scroll to position [0, 0]
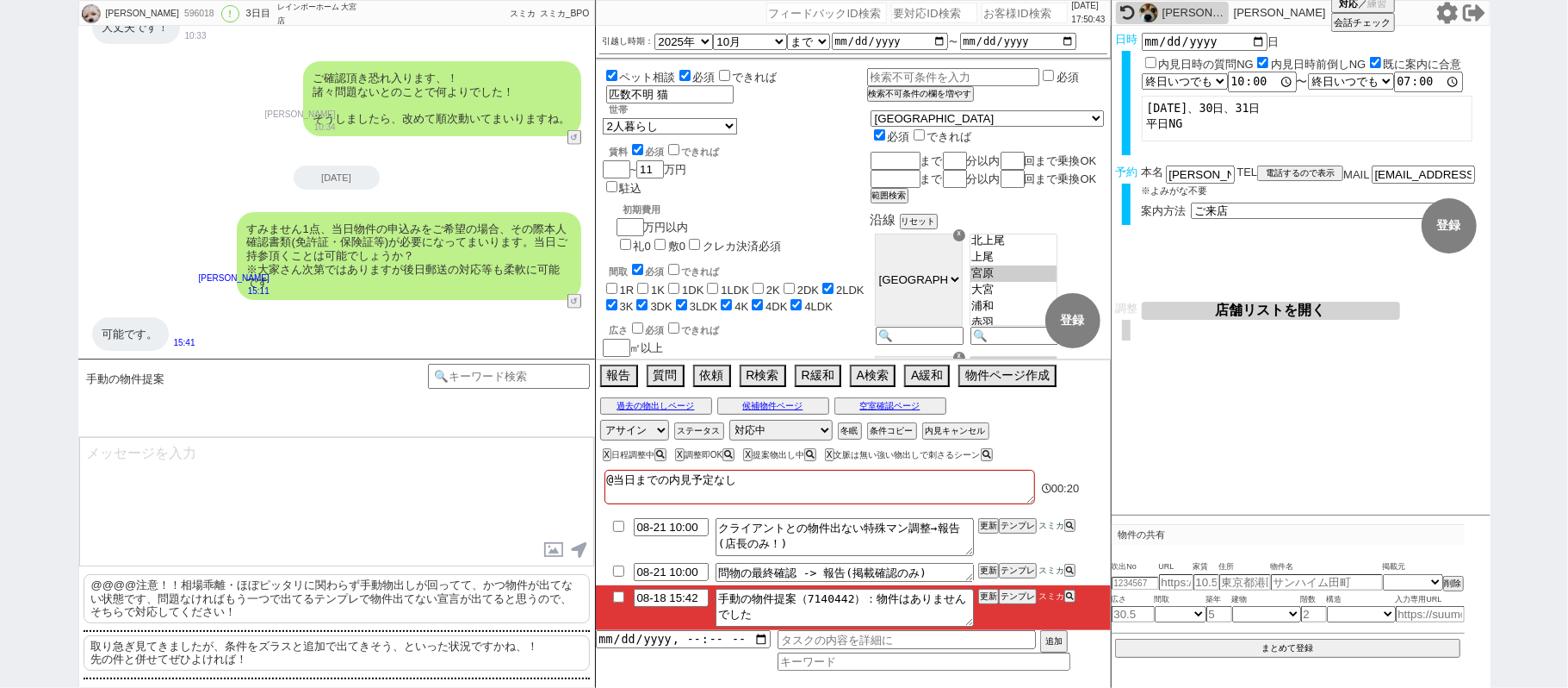
click at [207, 655] on p "取り急ぎ見てきましたが、条件をズラスと追加で出てきそう、といった状況ですかね、！ 先の件と併せてぜひよければ！" at bounding box center [336, 653] width 506 height 35
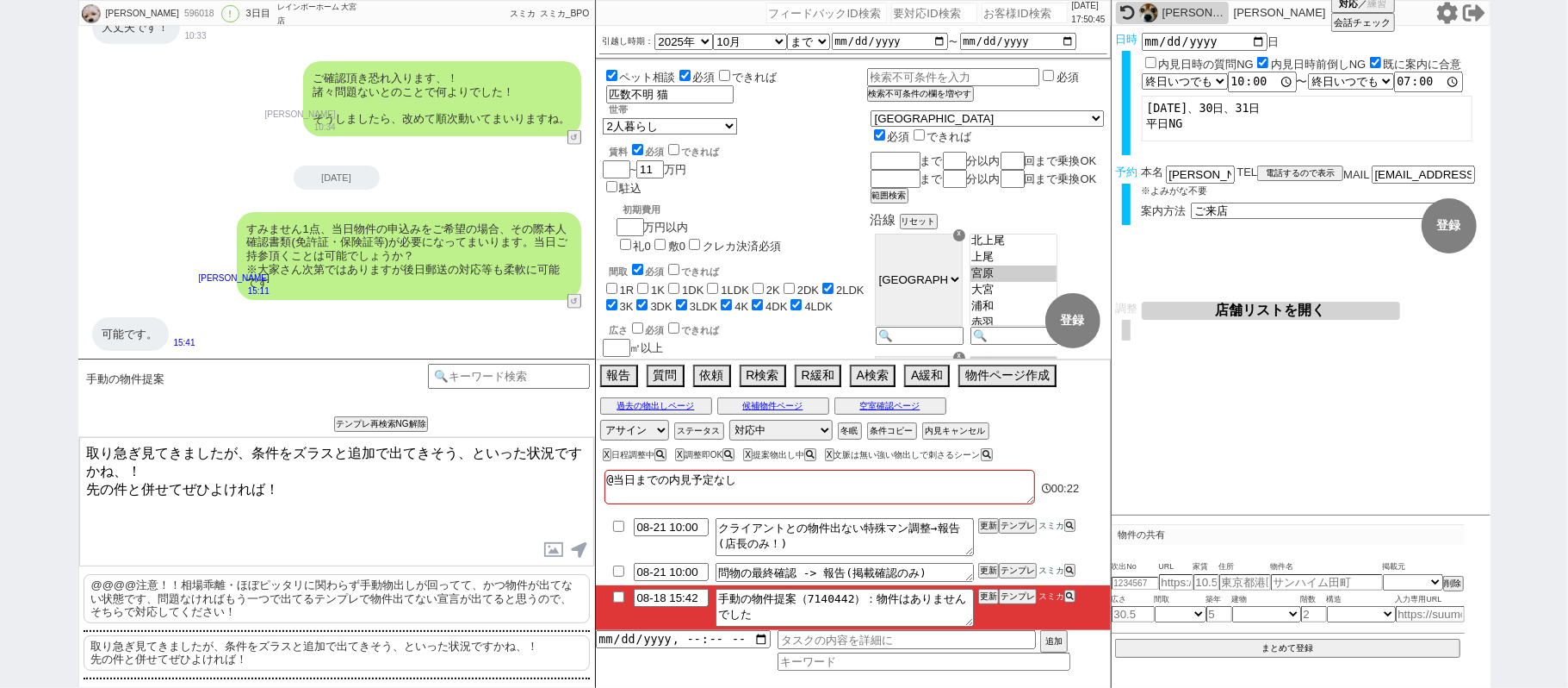
drag, startPoint x: 141, startPoint y: 441, endPoint x: 0, endPoint y: 451, distance: 141.4
click at [35, 425] on div "はせがわさやか 596018 ! 0 3日目 レインボーホーム 大宮店 冬眠中 自社客 スミカ スミカ_BPO チャット全表示 2025-05-09 ようこそ…" at bounding box center [784, 344] width 1568 height 688
click at [897, 434] on button "条件コピー" at bounding box center [890, 431] width 46 height 14
drag, startPoint x: 313, startPoint y: 486, endPoint x: 0, endPoint y: 535, distance: 316.8
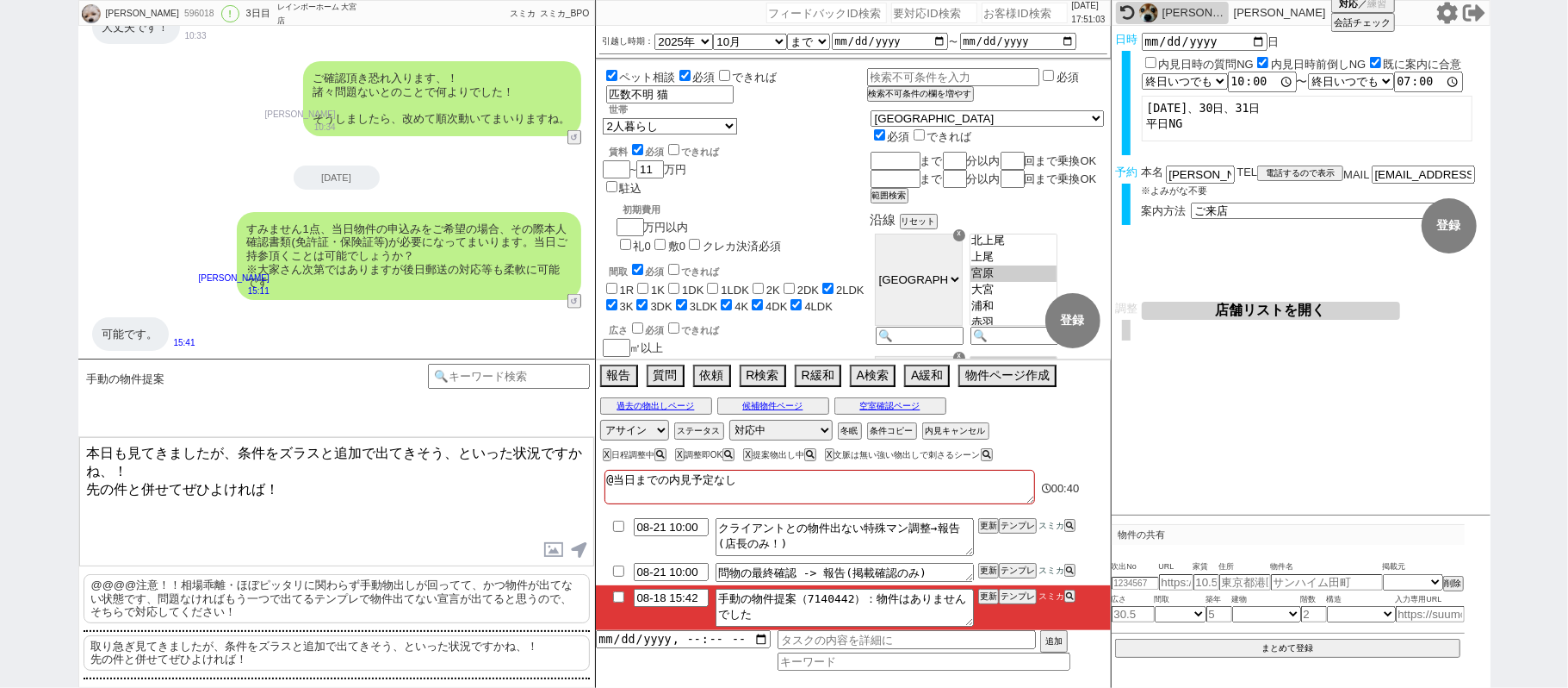
click at [0, 535] on div "はせがわさやか 596018 ! 0 3日目 レインボーホーム 大宮店 冬眠中 自社客 スミカ スミカ_BPO チャット全表示 2025-05-09 ようこそ…" at bounding box center [784, 344] width 1568 height 688
paste textarea "・エリア：宮原駅、大宮駅、日進駅 ・賃料：11万円 ・引越し時期：10月まで ・間取り：2LDK〜4LDK ・世帯：2人暮らし ・築年数：20年以内 ・駅徒歩…"
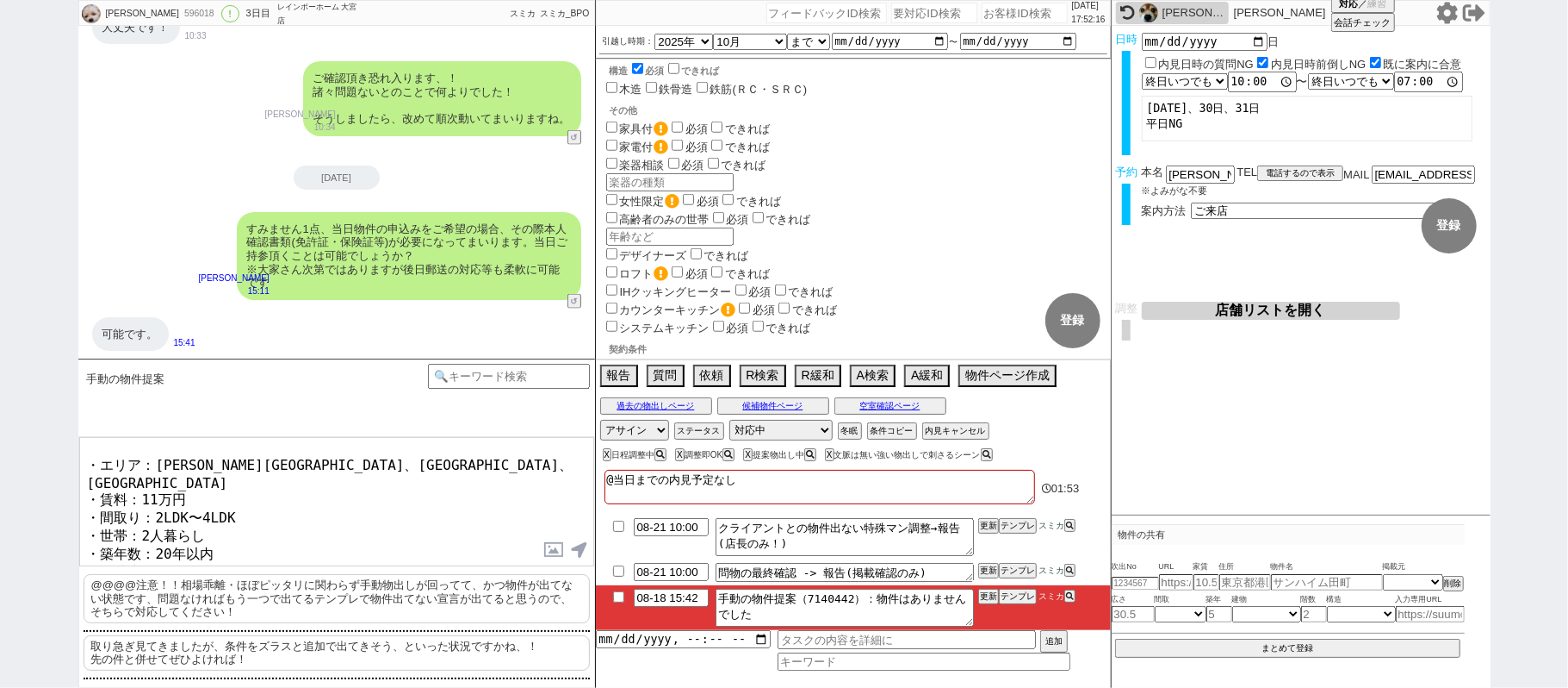
scroll to position [1148, 0]
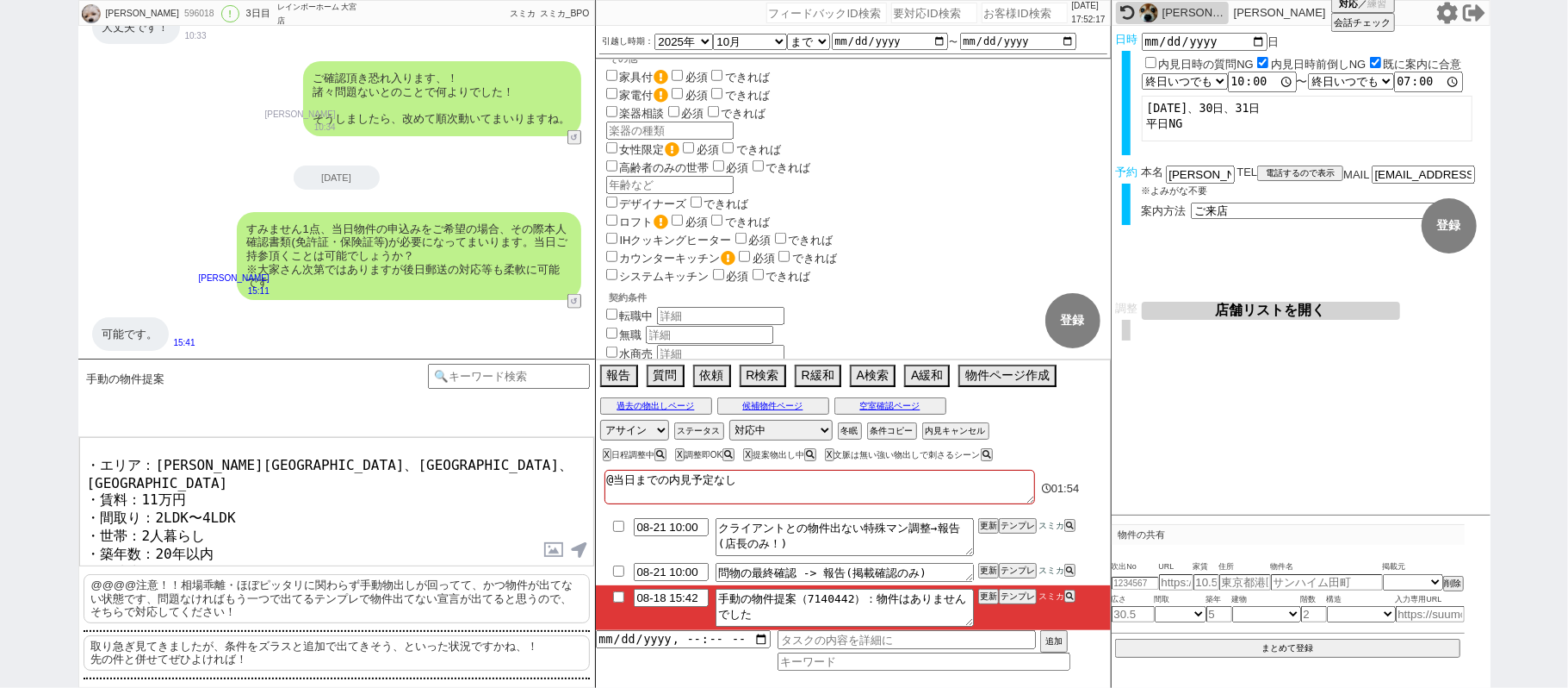
drag, startPoint x: 293, startPoint y: 533, endPoint x: 293, endPoint y: 521, distance: 12.0
click at [293, 532] on textarea "本日も見てきましたが、条件をズラスと追加で出てきそう、といった状況ですかね、！ 以下の条件でいただいておりますが、緩められるポイントなどございませんでしょうか…" at bounding box center [336, 501] width 515 height 130
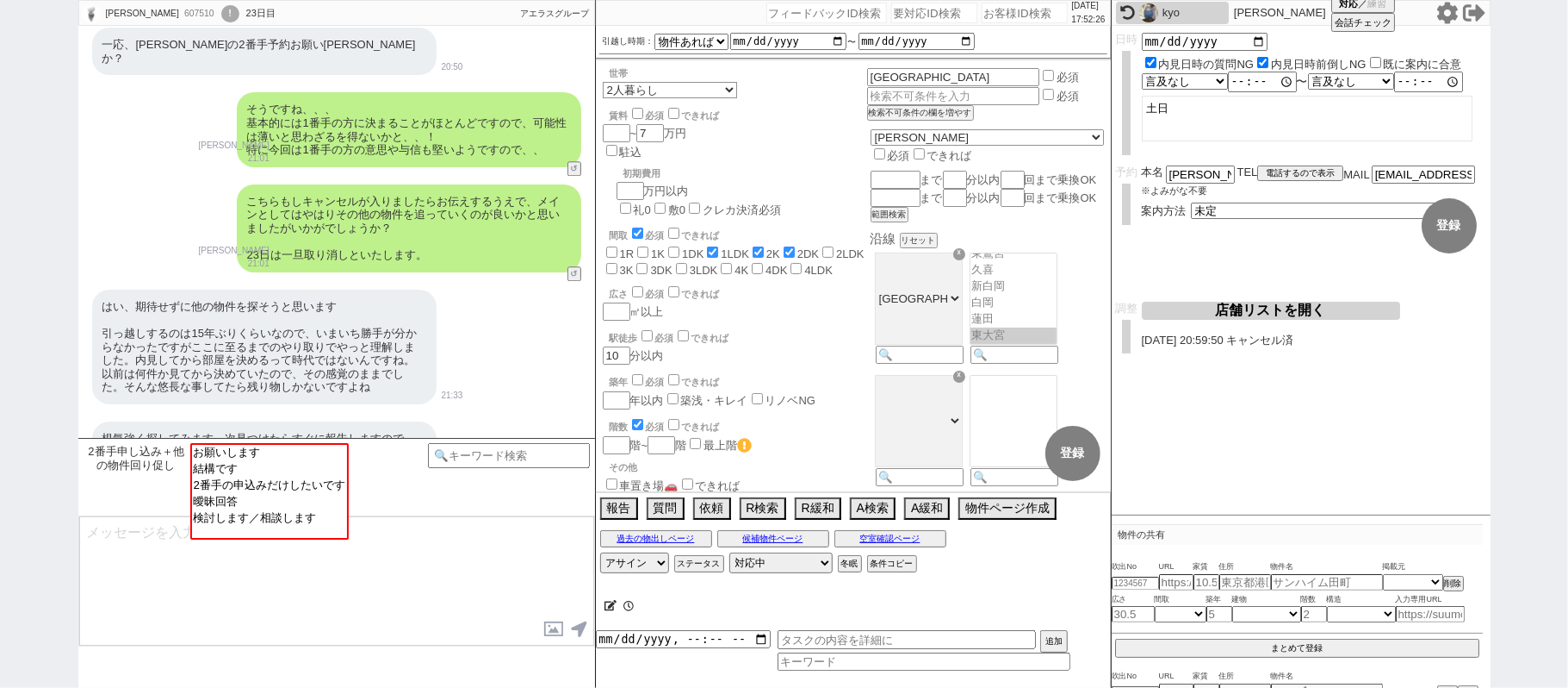
scroll to position [199, 0]
drag, startPoint x: 84, startPoint y: 193, endPoint x: 119, endPoint y: 186, distance: 35.7
click at [83, 190] on div "こちらもしキャンセルが入りましたらお伝えするうえで、メインとしてはやはりその他の物件を追っていくのが良いかと思いましたがいかがでしょうか？ 23日は一旦取り消…" at bounding box center [337, 228] width 516 height 105
click at [990, 9] on input "number" at bounding box center [1024, 13] width 86 height 21
paste input "568068"
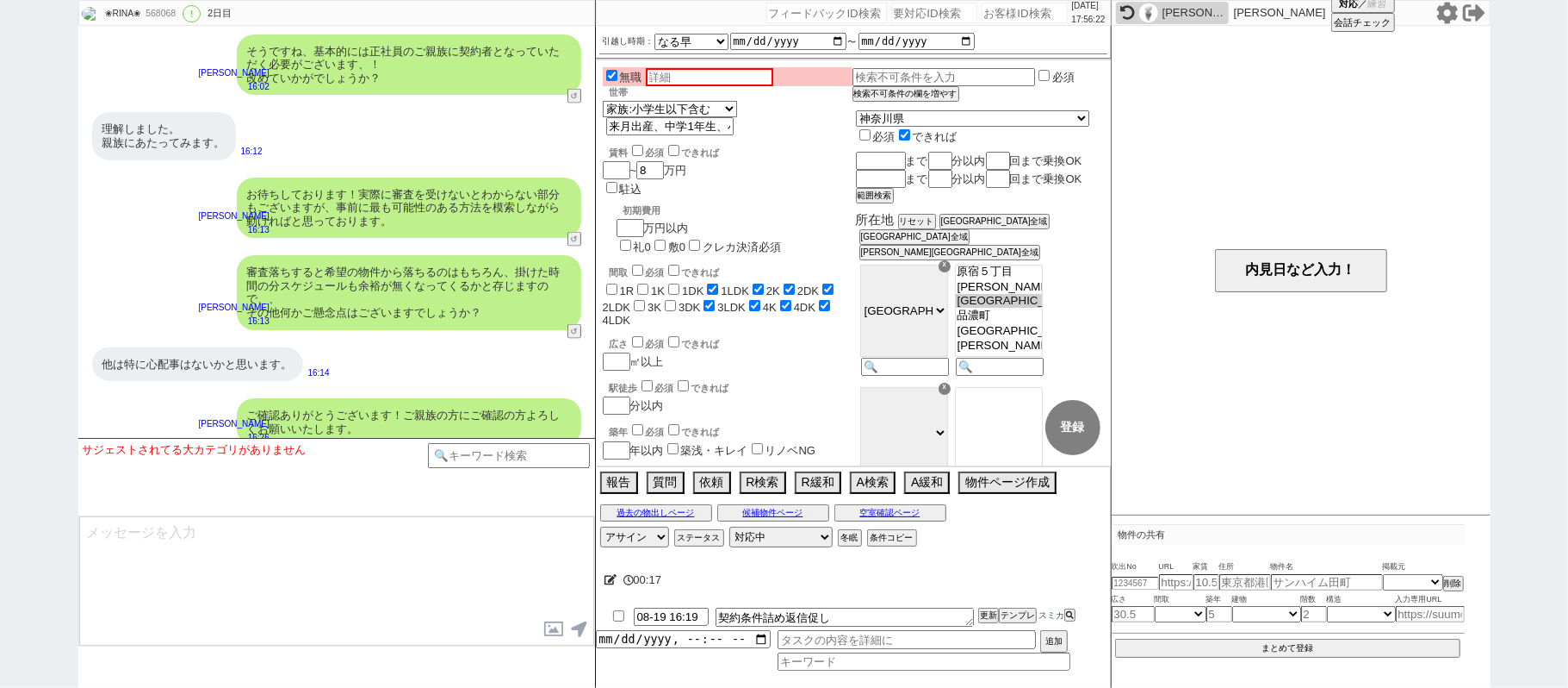
scroll to position [11209, 0]
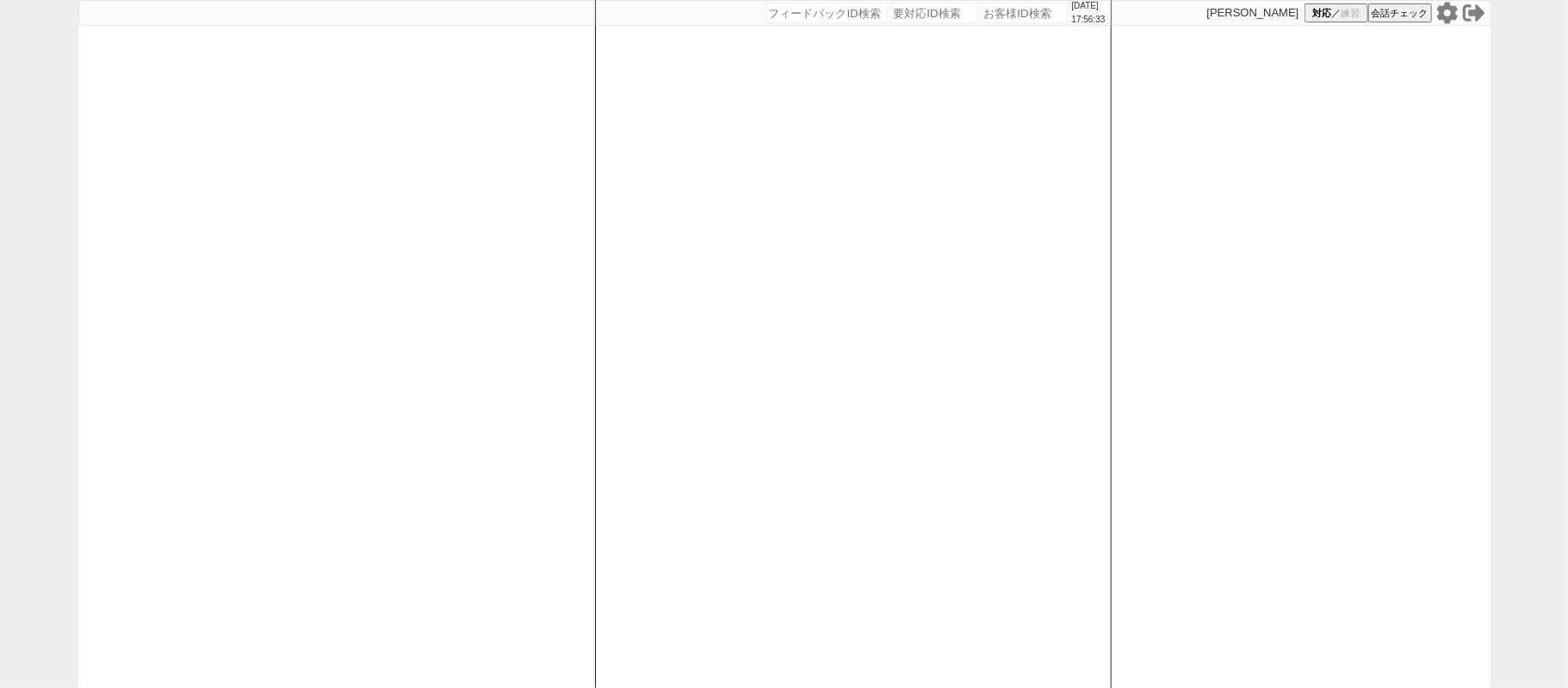
click at [136, 272] on div at bounding box center [337, 344] width 516 height 688
click at [510, 231] on div at bounding box center [337, 344] width 516 height 688
select select
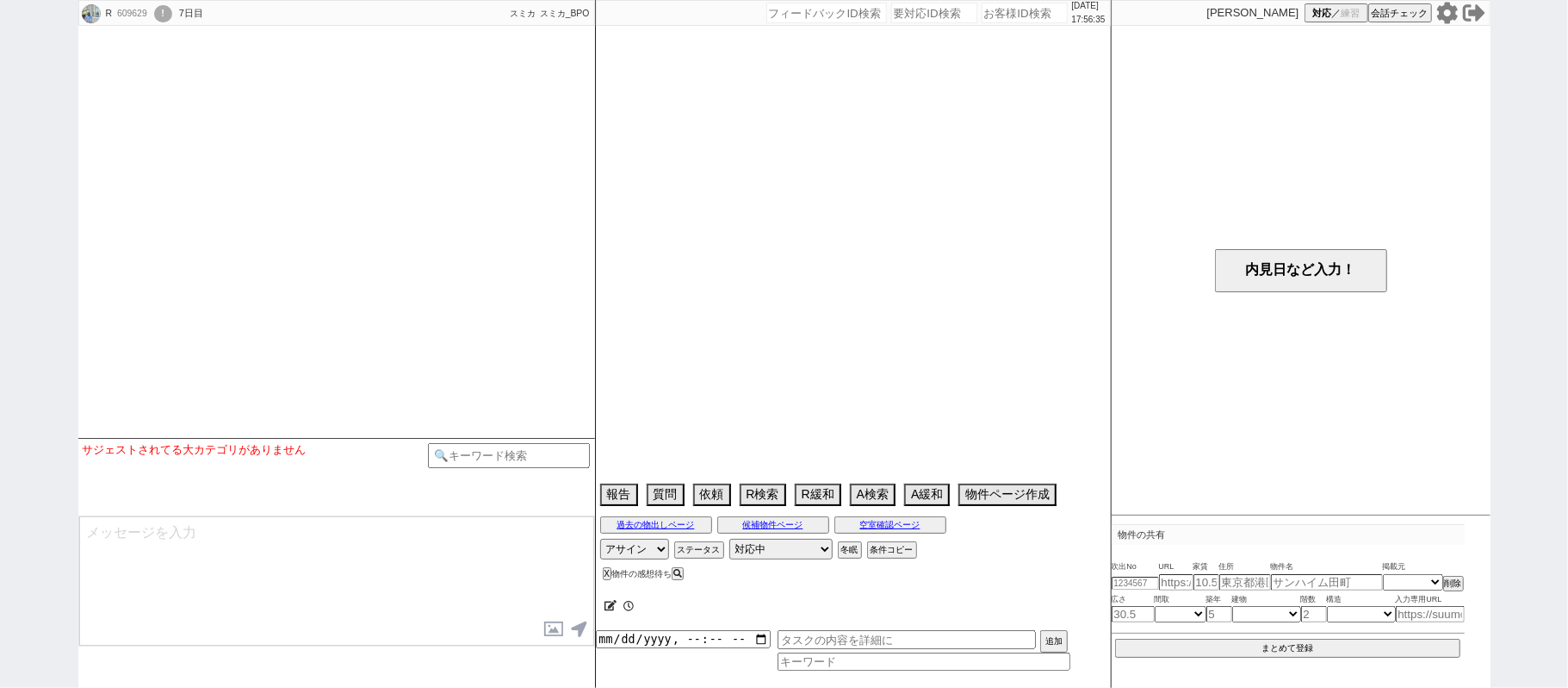
select select
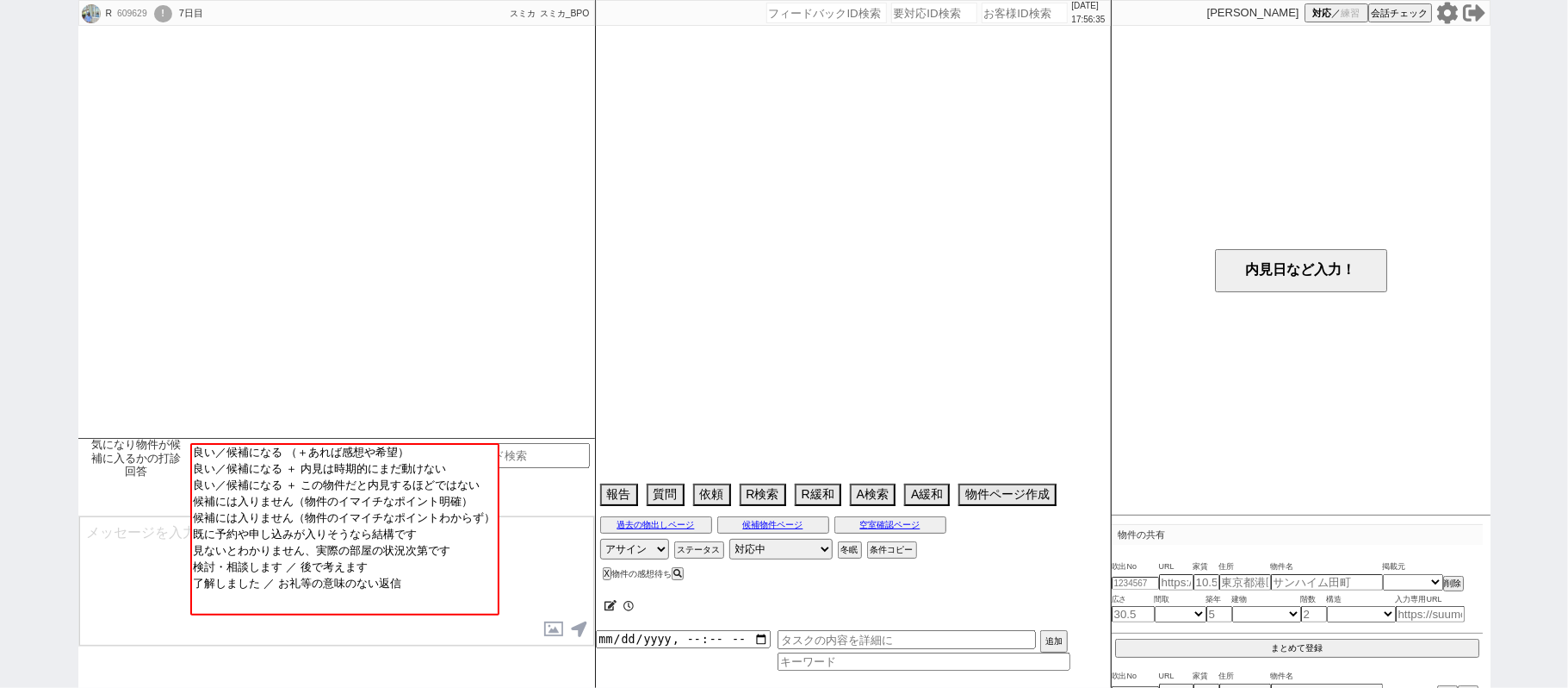
select select "2025"
select select "11"
select select "37"
select select "0"
select select "50"
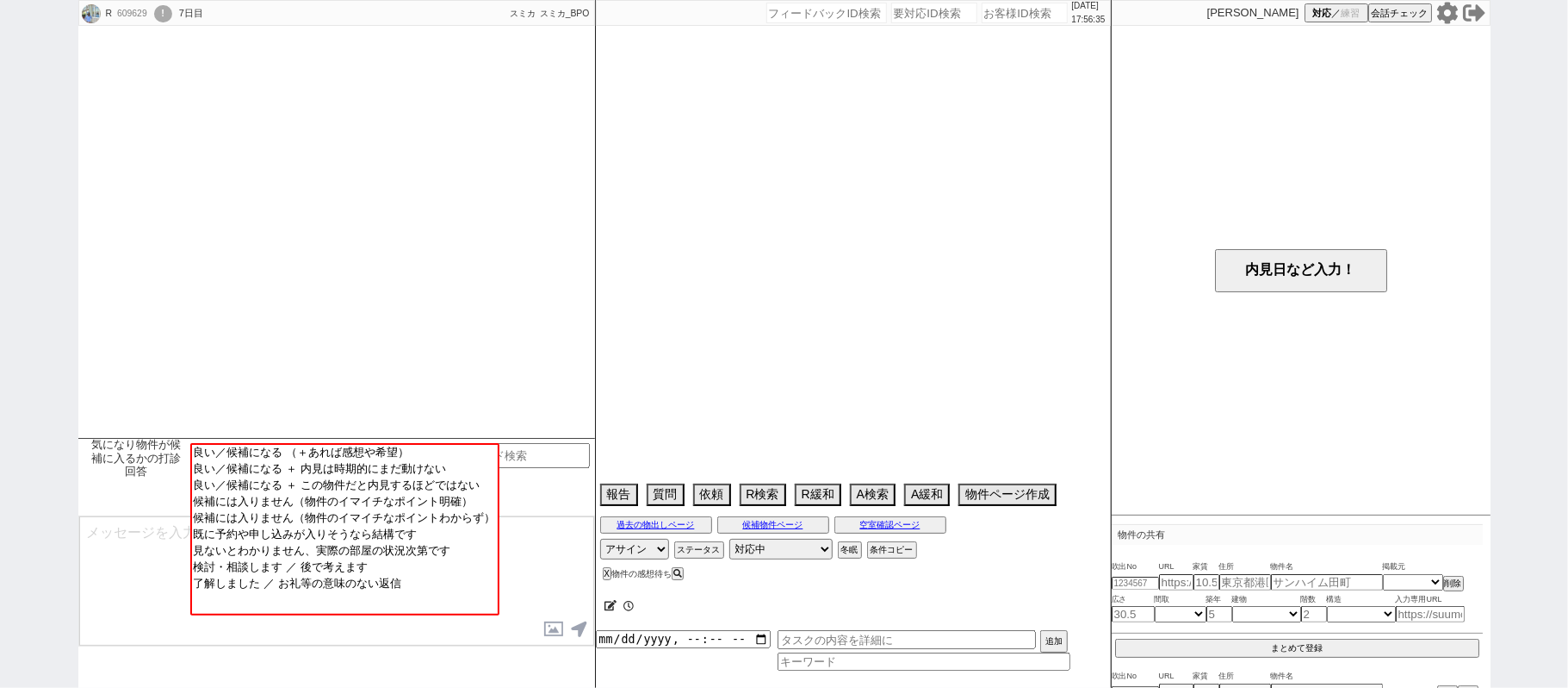
select select "1290"
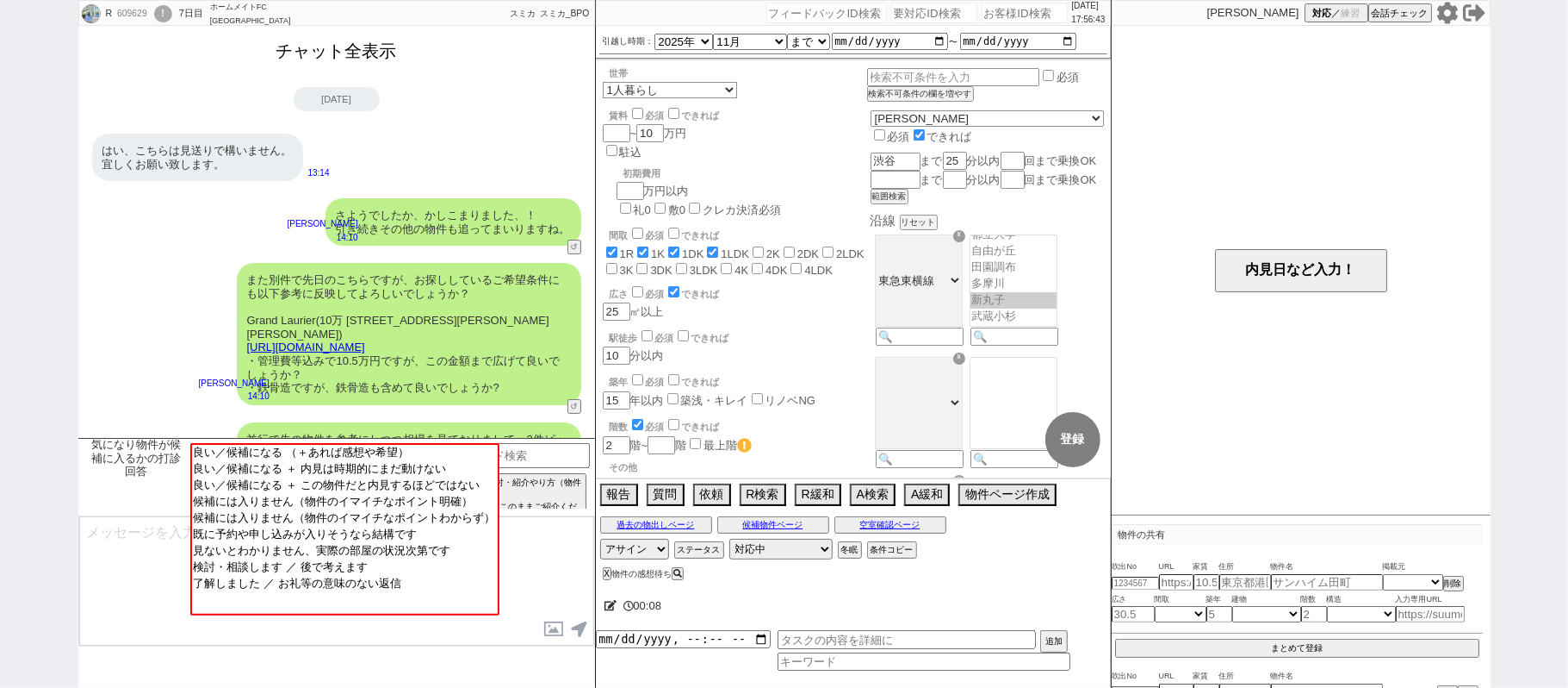
click at [366, 55] on button "チャット全表示" at bounding box center [337, 51] width 134 height 30
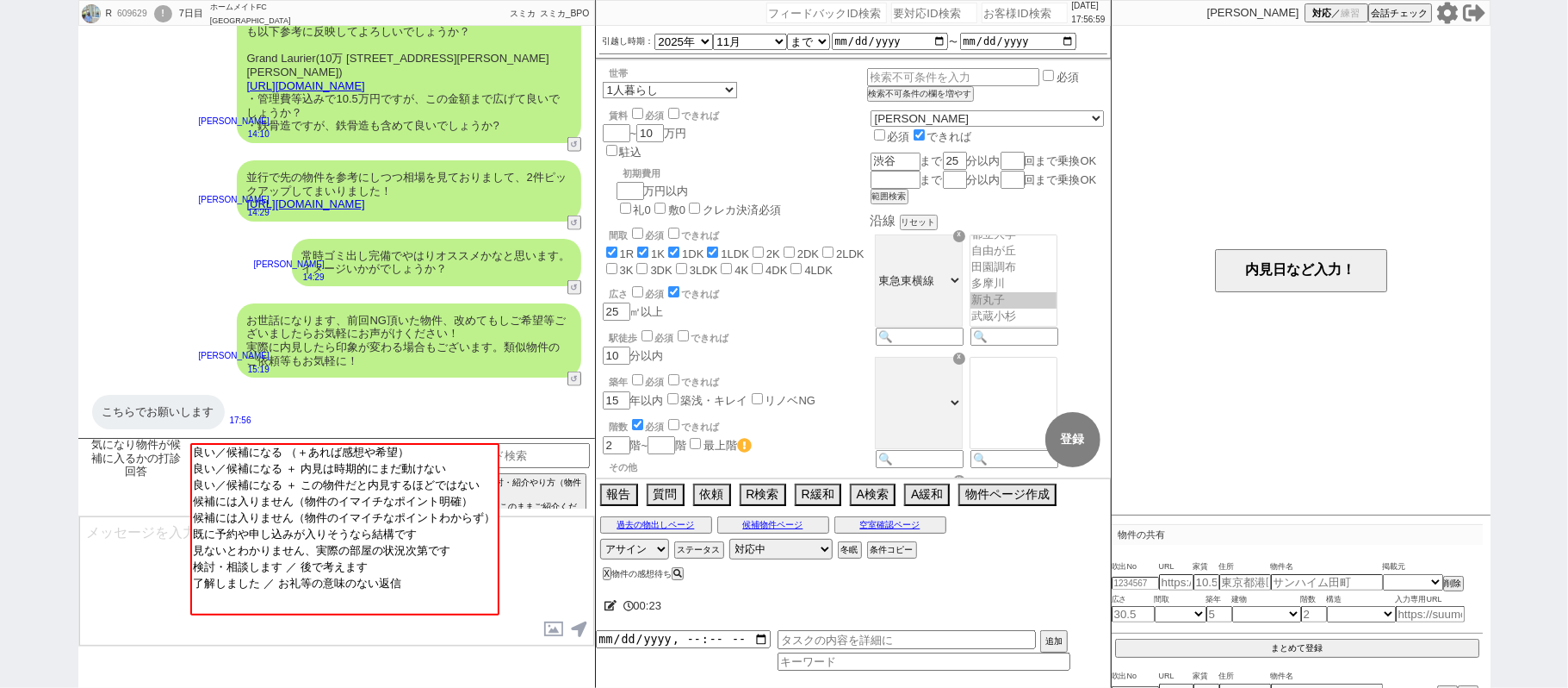
scroll to position [6462, 0]
drag, startPoint x: 549, startPoint y: 536, endPoint x: 534, endPoint y: 452, distance: 85.3
click at [549, 524] on textarea at bounding box center [336, 581] width 515 height 130
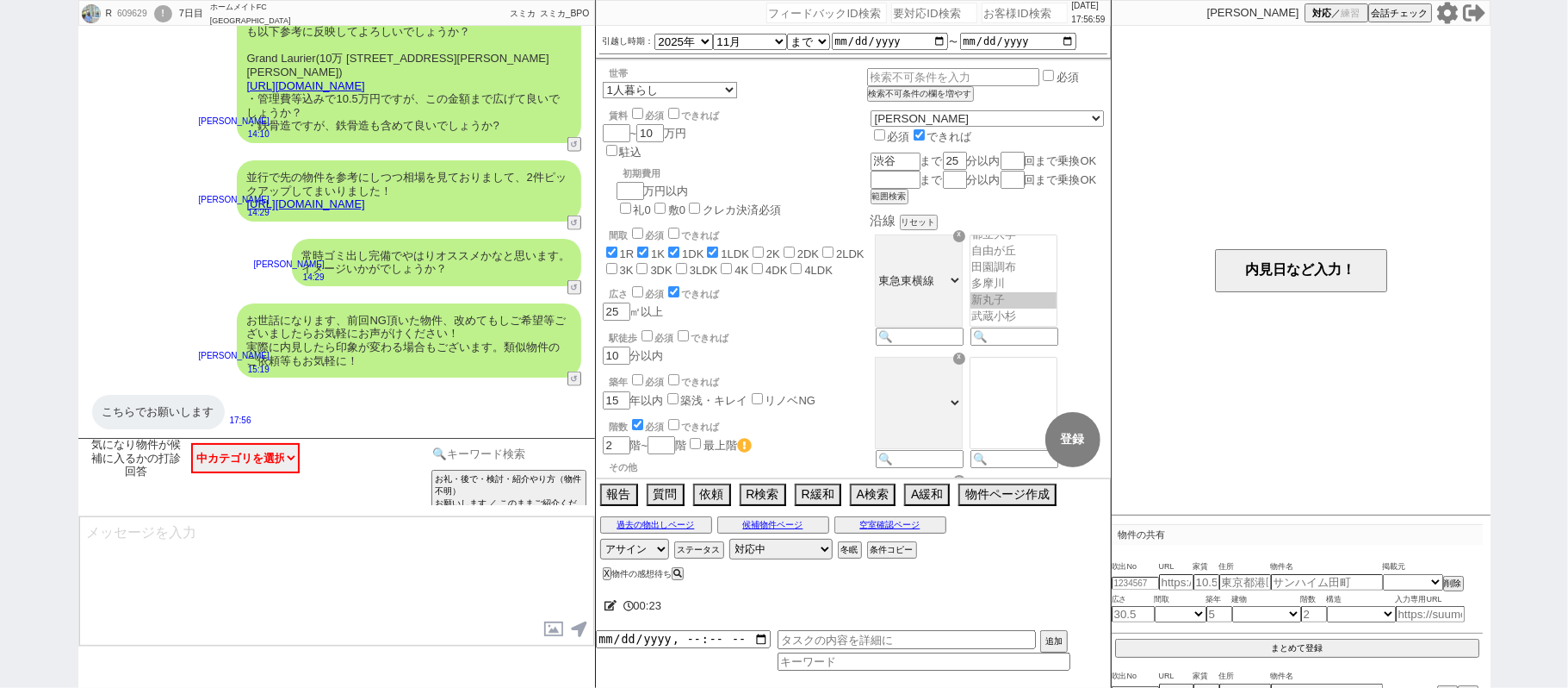
click at [538, 448] on input at bounding box center [510, 454] width 163 height 22
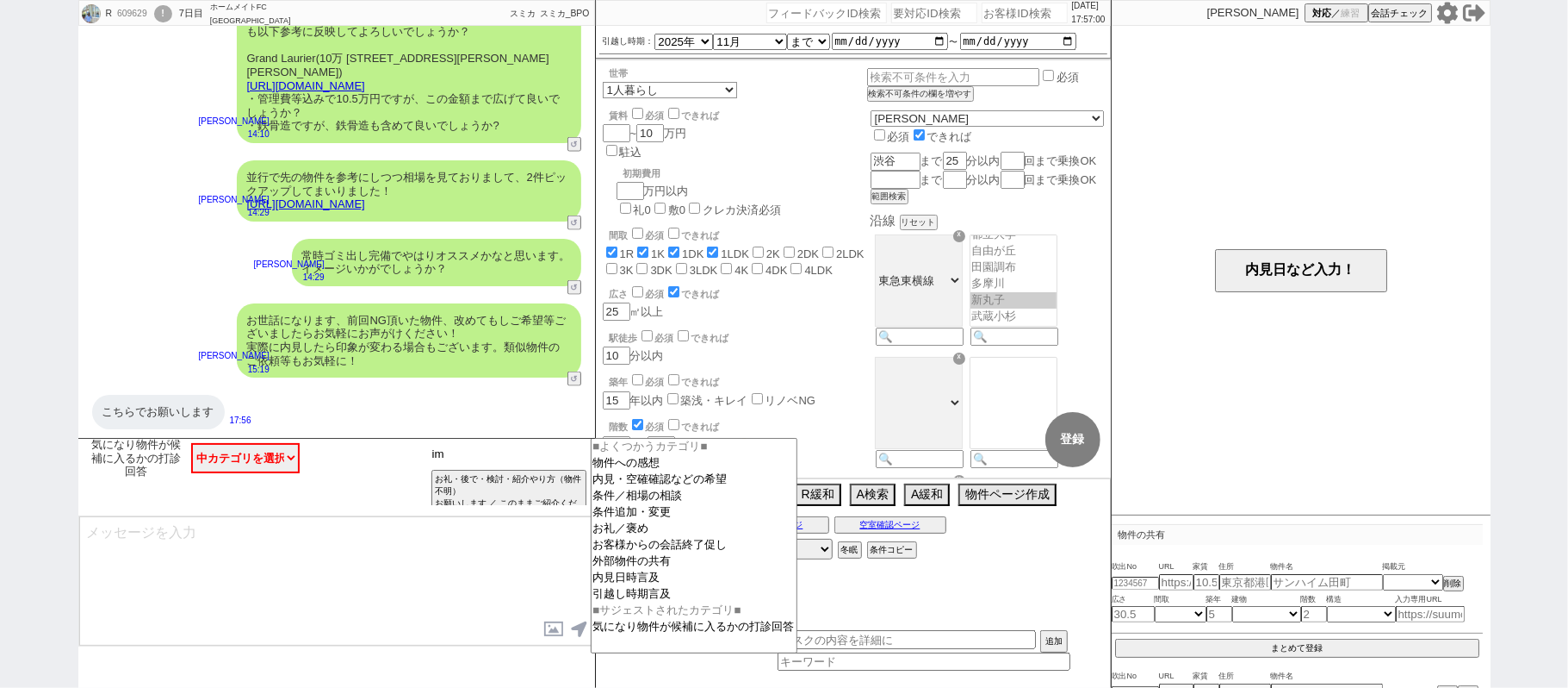
type input "i"
type input "意味"
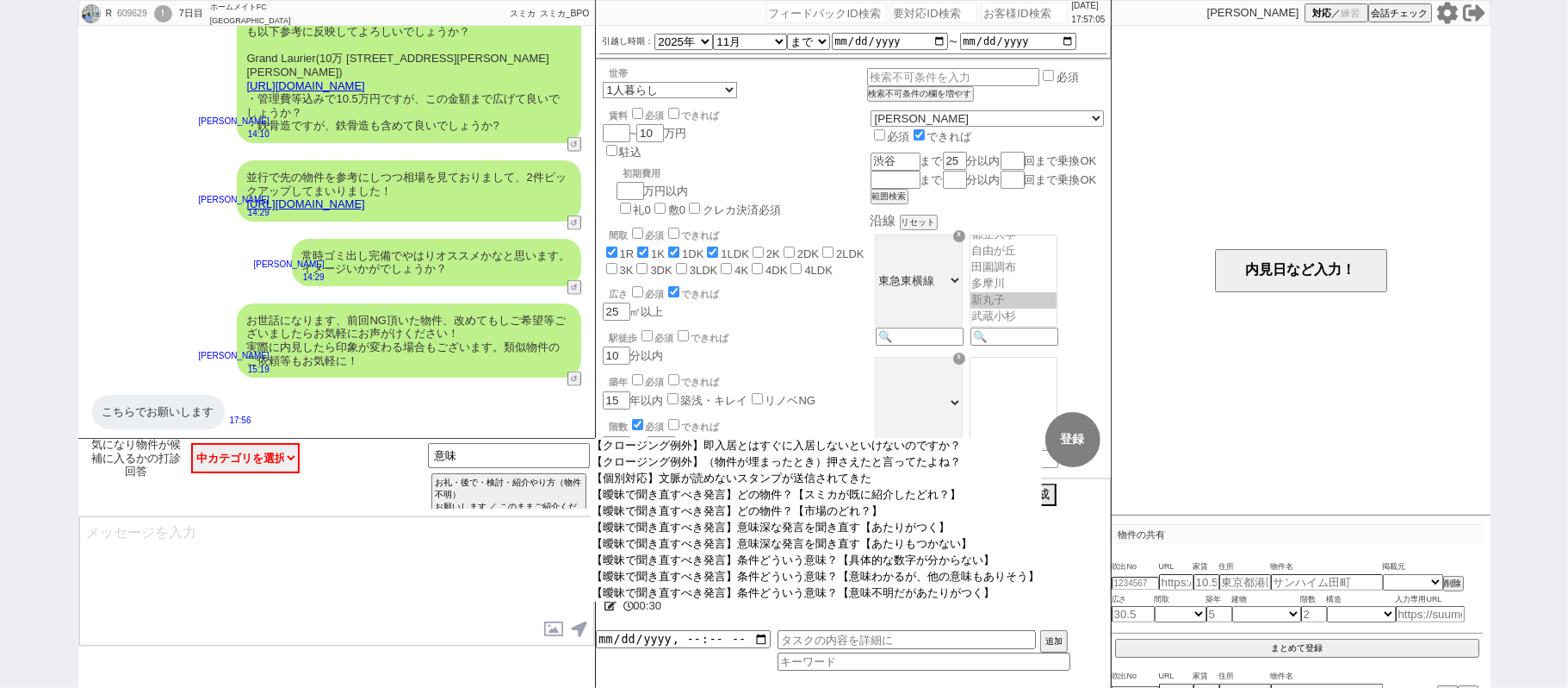
drag, startPoint x: 868, startPoint y: 557, endPoint x: 623, endPoint y: 531, distance: 246.4
click at [866, 552] on option "【曖昧で聞き直すべき発言】意味深な発言を聞き直す【あたりもつかない】" at bounding box center [816, 544] width 451 height 16
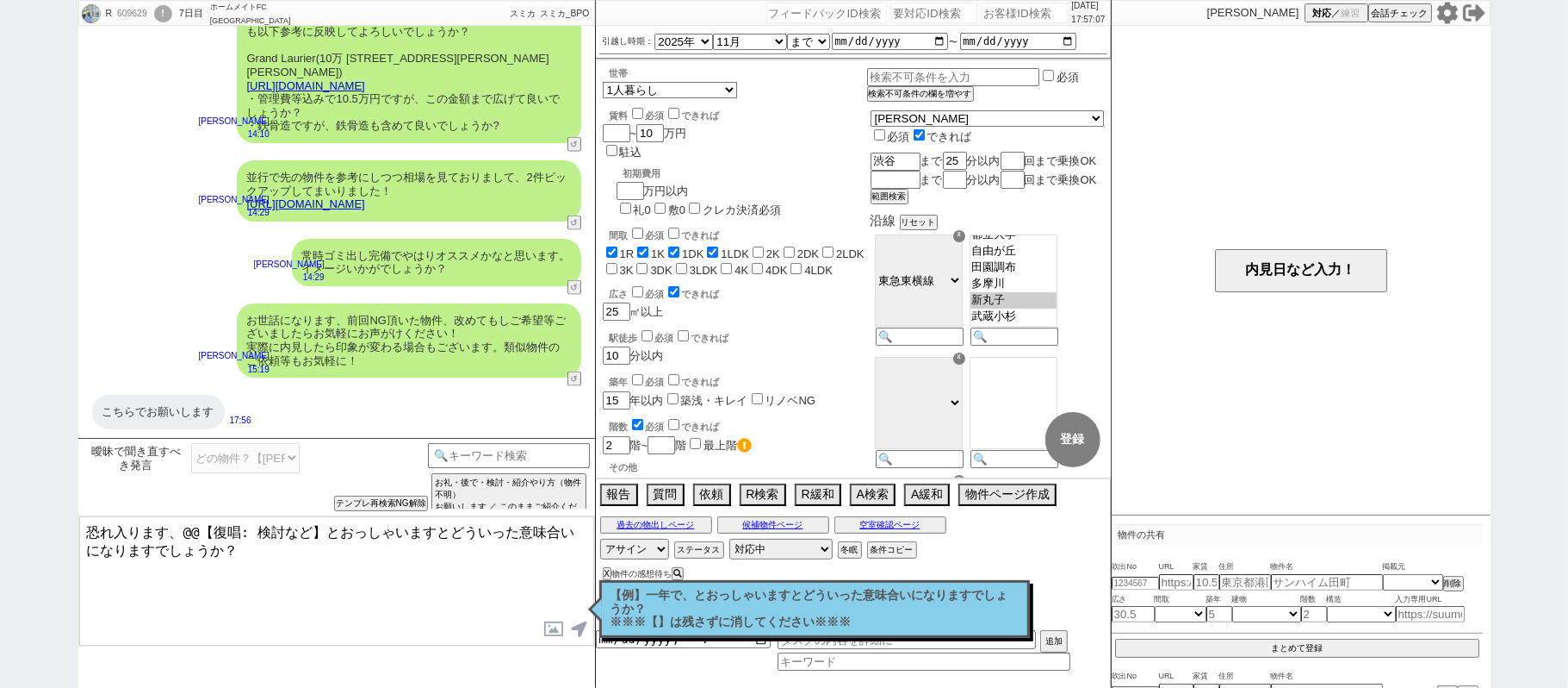
click at [163, 528] on textarea "恐れ入ります、@@【復唱: 検討など】とおっしゃいますとどういった意味合いになりますでしょうか？" at bounding box center [336, 581] width 515 height 130
drag, startPoint x: 380, startPoint y: 531, endPoint x: 387, endPoint y: 545, distance: 15.7
click at [387, 545] on textarea "恐れ入りますが、こちらとおっしゃいますとどういった意味合いになりますでしょうか？" at bounding box center [336, 581] width 515 height 130
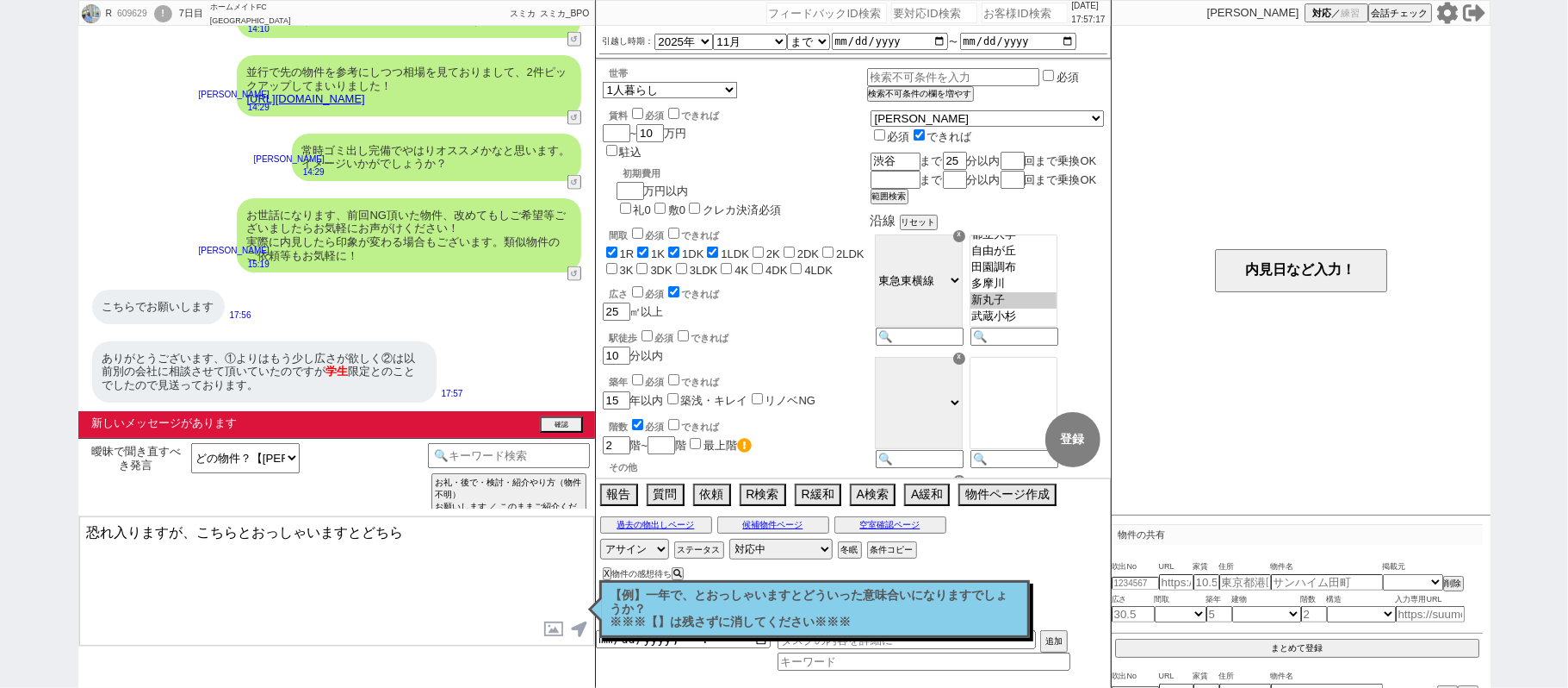
scroll to position [6568, 0]
click at [577, 411] on div "ありがとうございます、①よりはもう少し広さが欲しく②は以前別の会社に相談させて頂いていたのですが 学生 限定とのことでしたので見送っております。 17:57" at bounding box center [337, 372] width 516 height 79
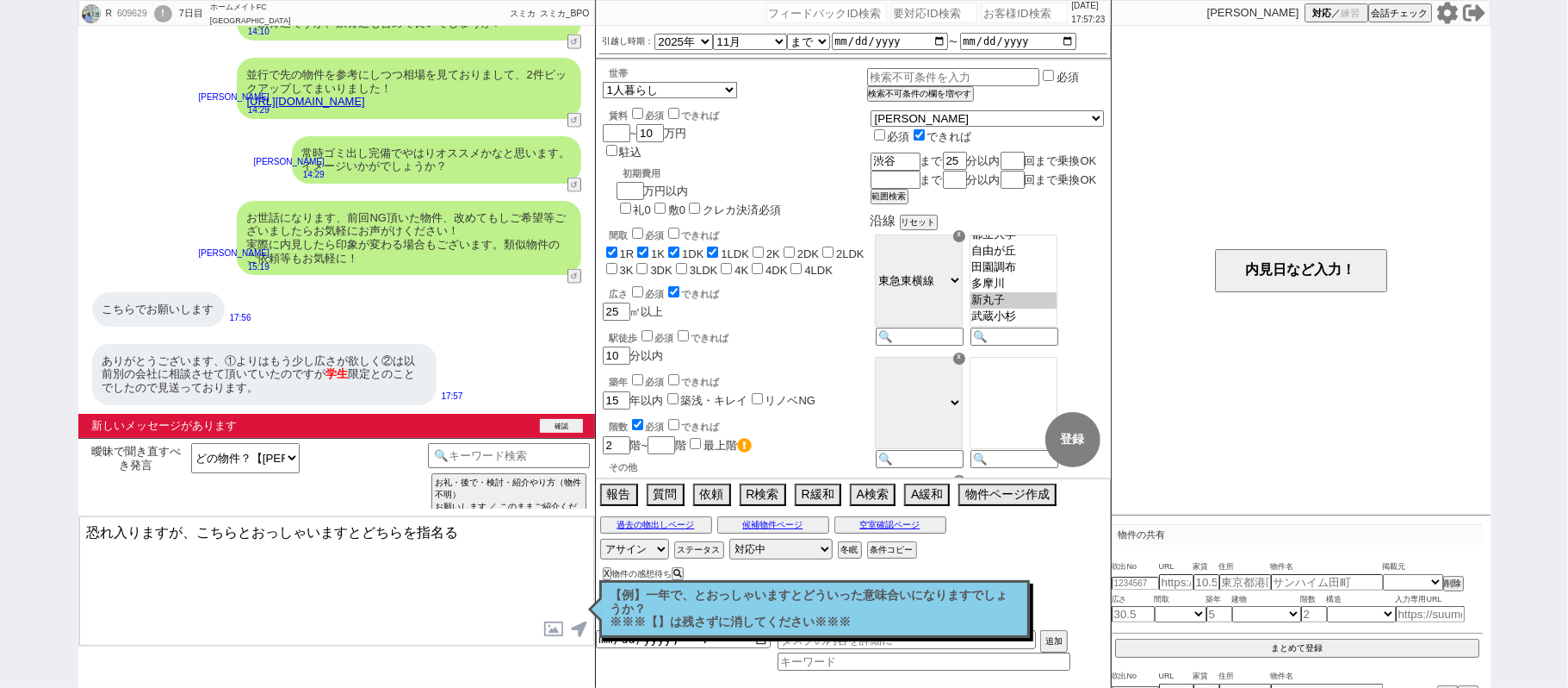
click at [577, 413] on div "新しいメッセージがあります 確認" at bounding box center [337, 425] width 516 height 24
click at [559, 429] on button "確認" at bounding box center [562, 425] width 43 height 14
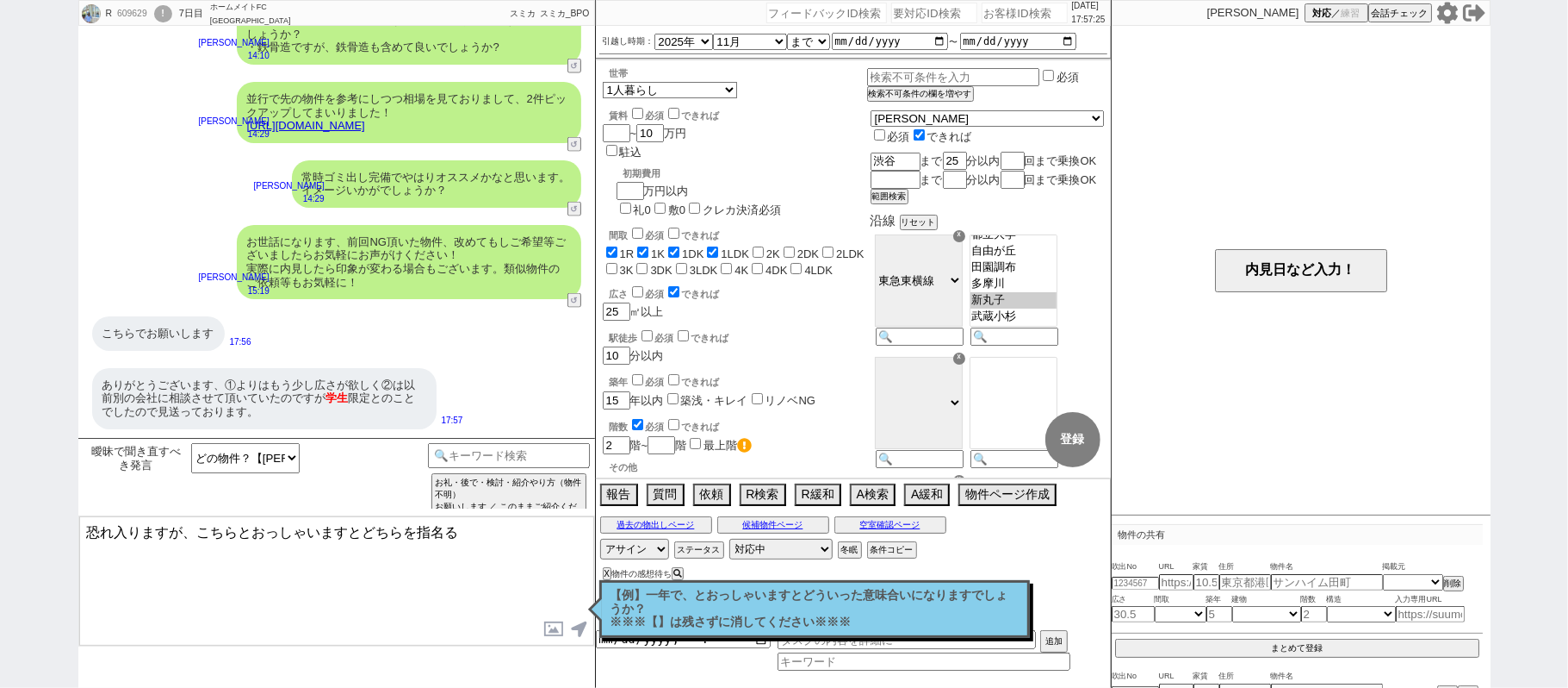
scroll to position [6542, 0]
click at [521, 520] on textarea "恐れ入りますが、こちらとおっしゃいますとどちらを指名る" at bounding box center [336, 581] width 515 height 130
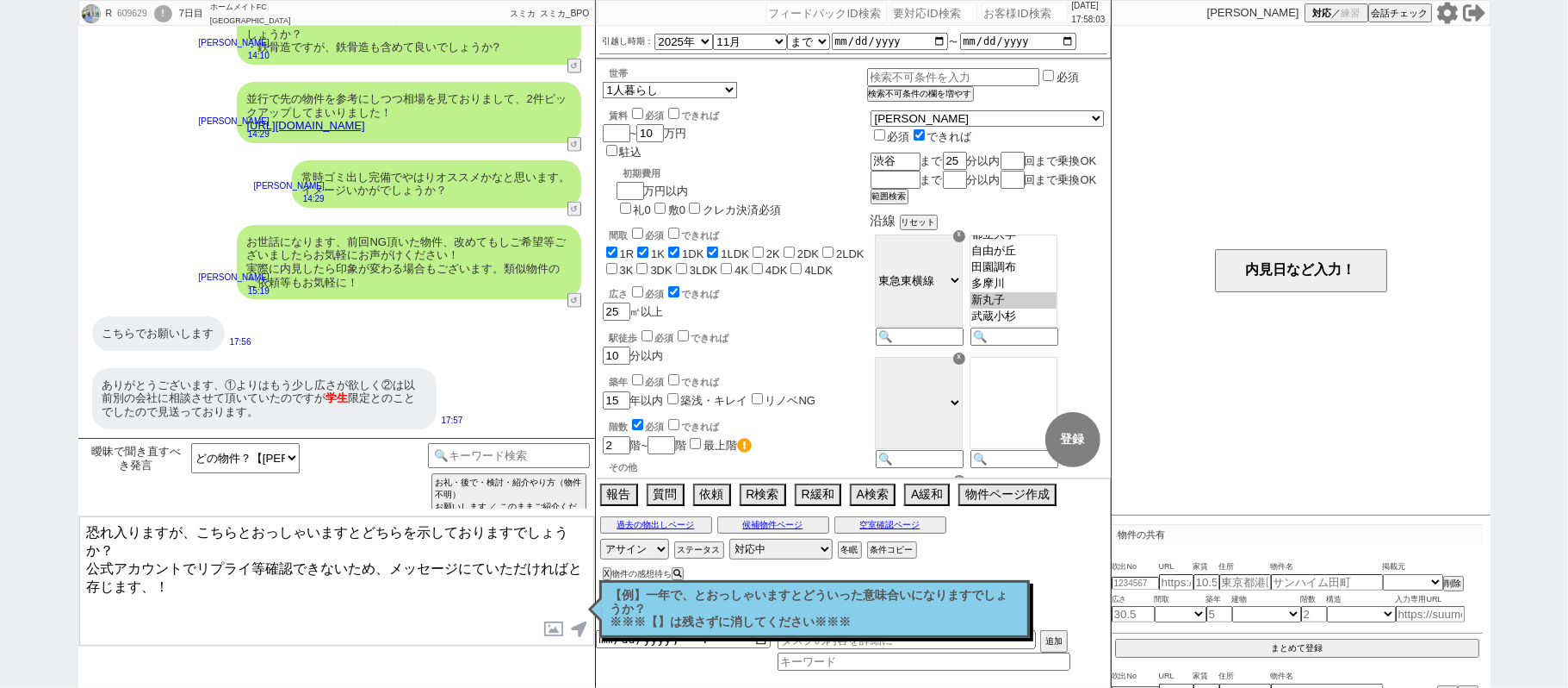
click at [365, 131] on link "[URL][DOMAIN_NAME]" at bounding box center [306, 125] width 118 height 13
click at [604, 14] on button "☓" at bounding box center [611, 17] width 32 height 34
click at [280, 601] on textarea "恐れ入りますが、こちらとおっしゃいますとどちらを示しておりますでしょうか？ 公式アカウントでリプライ等確認できないため、メッセージにていただければと存じます、！" at bounding box center [336, 581] width 515 height 130
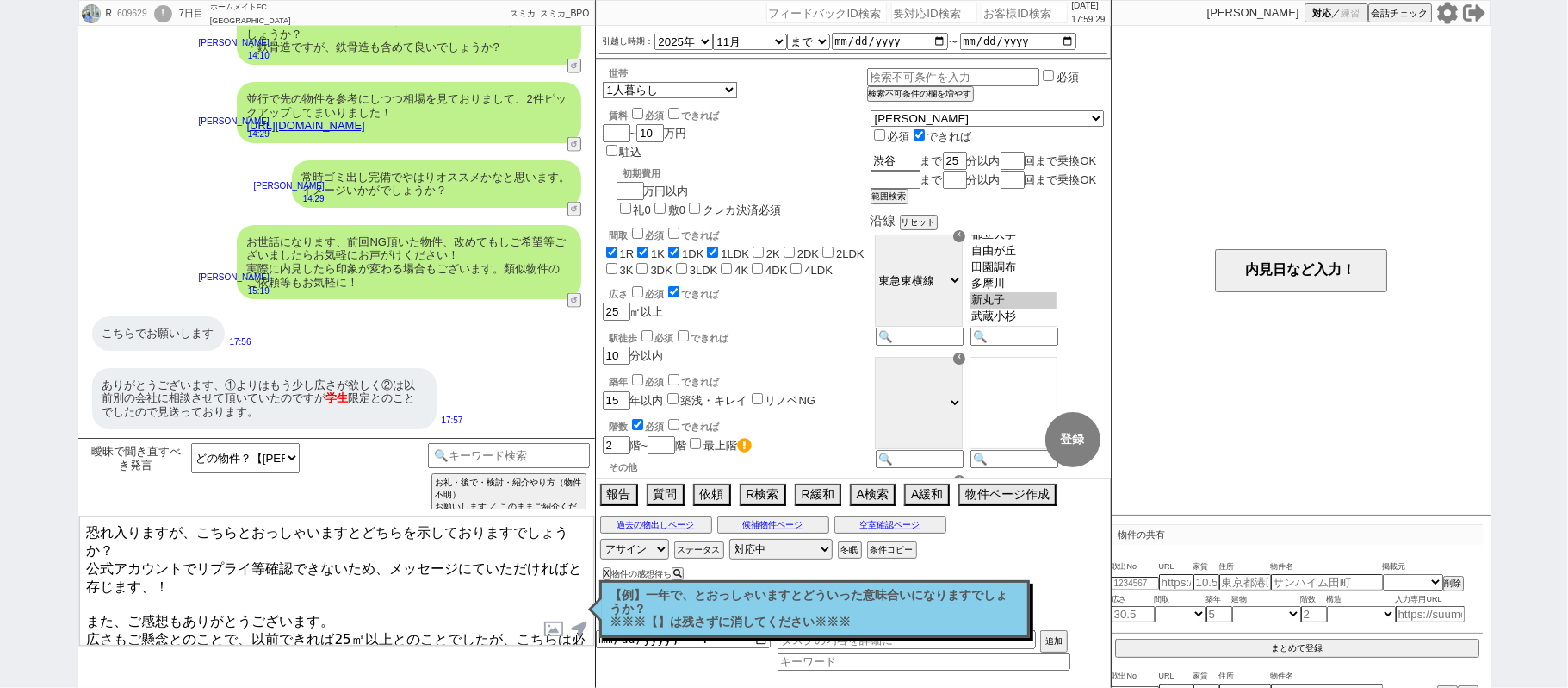
click at [83, 604] on textarea "恐れ入りますが、こちらとおっしゃいますとどちらを示しておりますでしょうか？ 公式アカウントでリプライ等確認できないため、メッセージにていただければと存じます、…" at bounding box center [336, 581] width 515 height 130
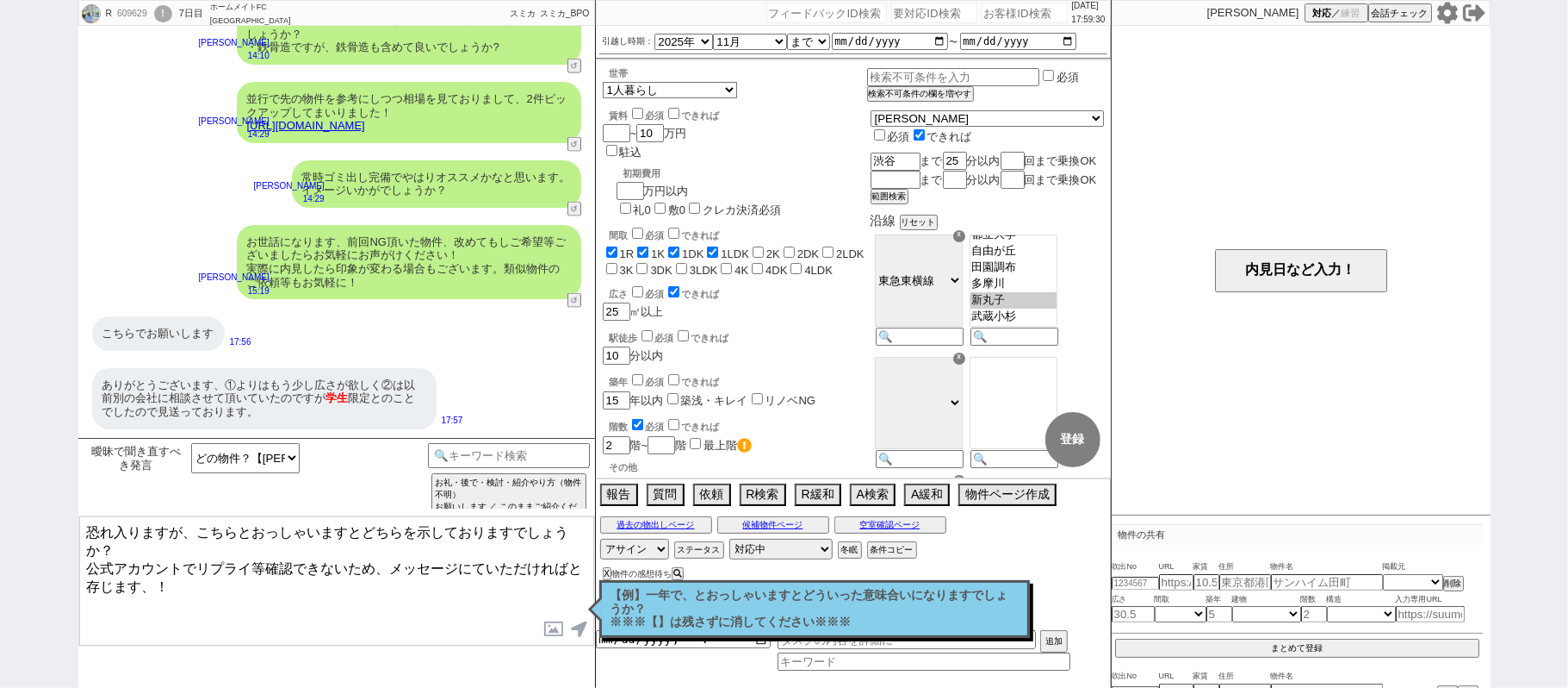
type textarea "恐れ入りますが、こちらとおっしゃいますとどちらを示しておりますでしょうか？ 公式アカウントでリプライ等確認できないため、メッセージにていただければと存じます、！"
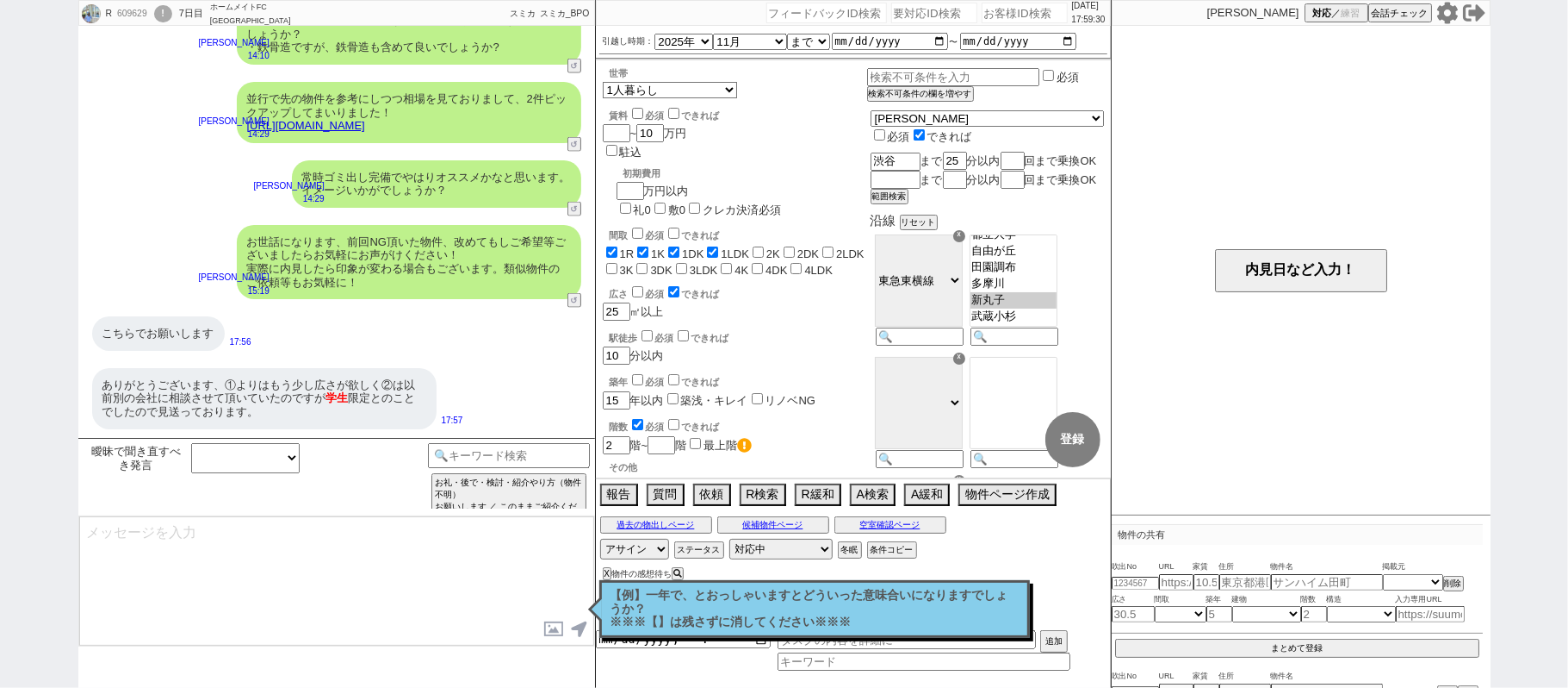
select select
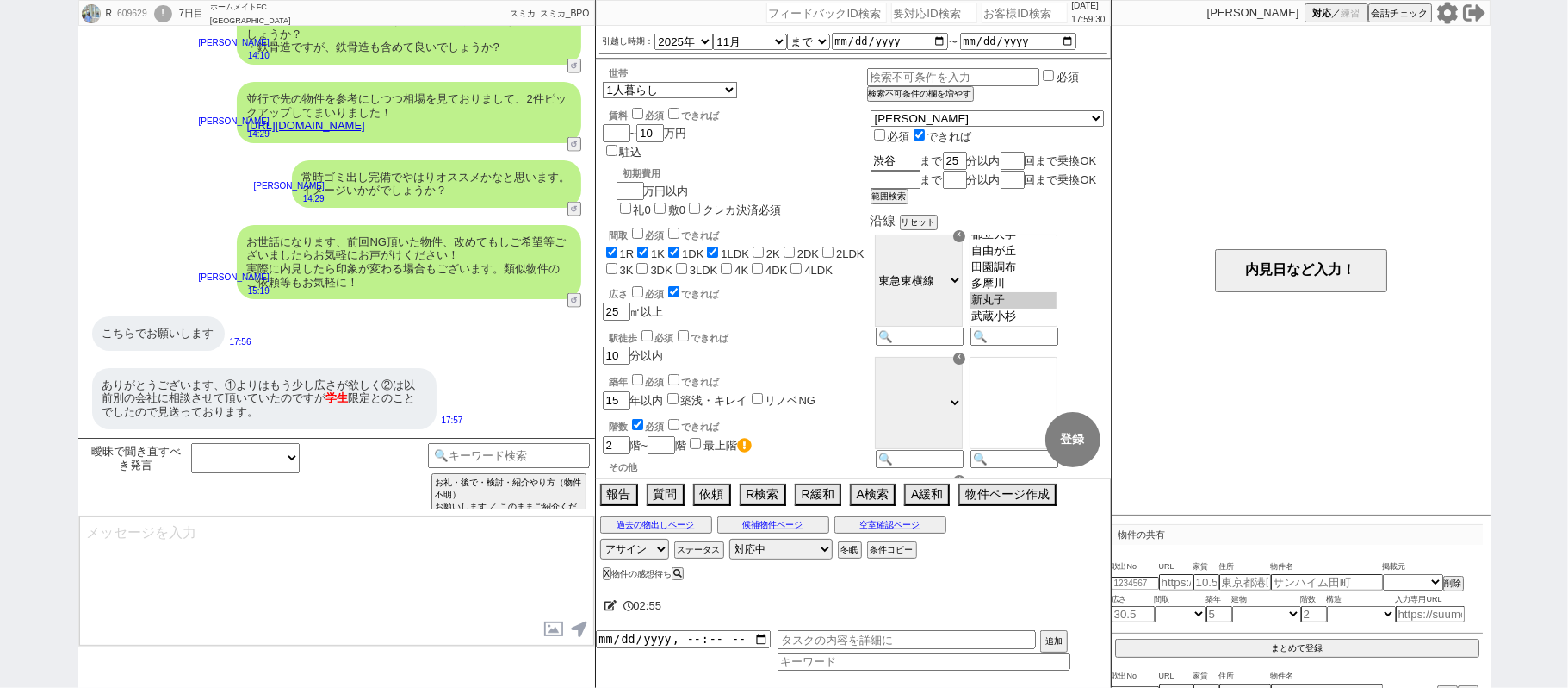
scroll to position [6633, 0]
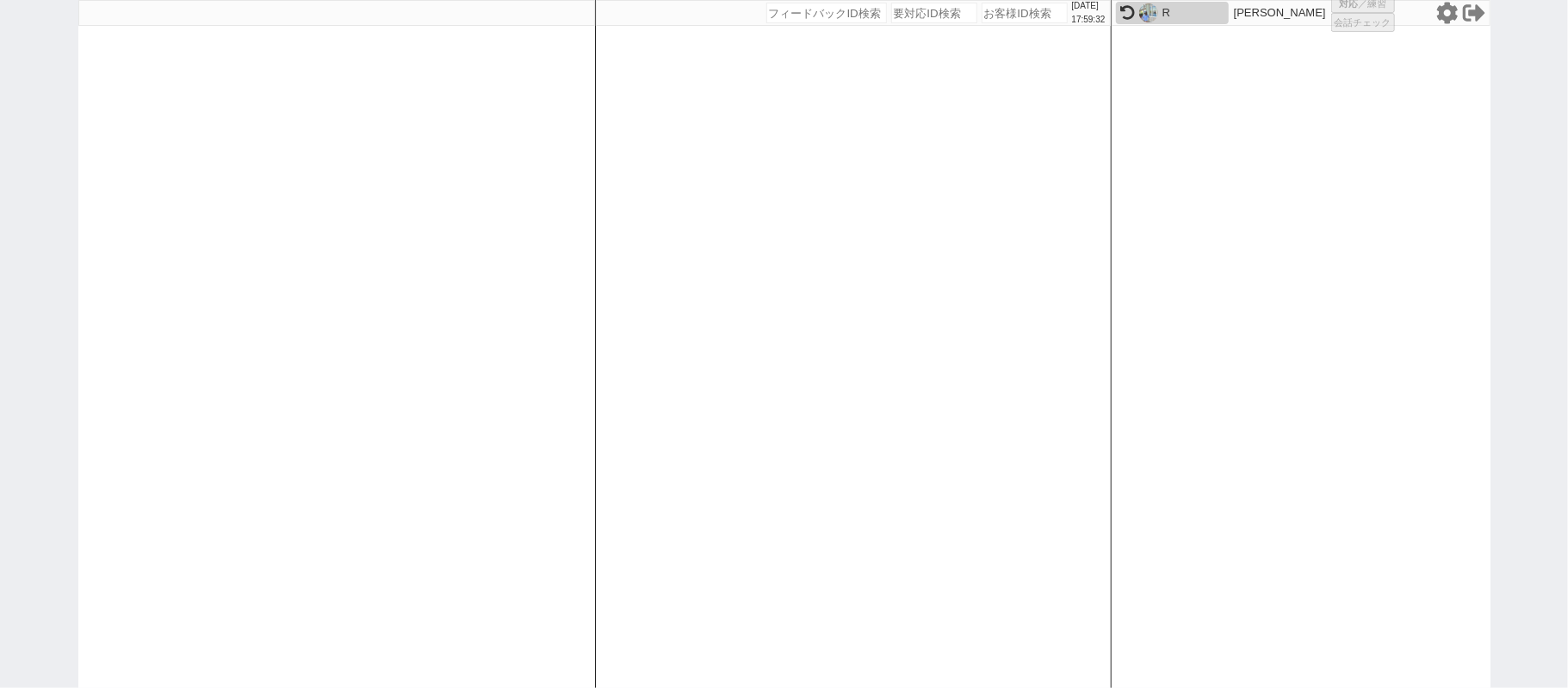
select select
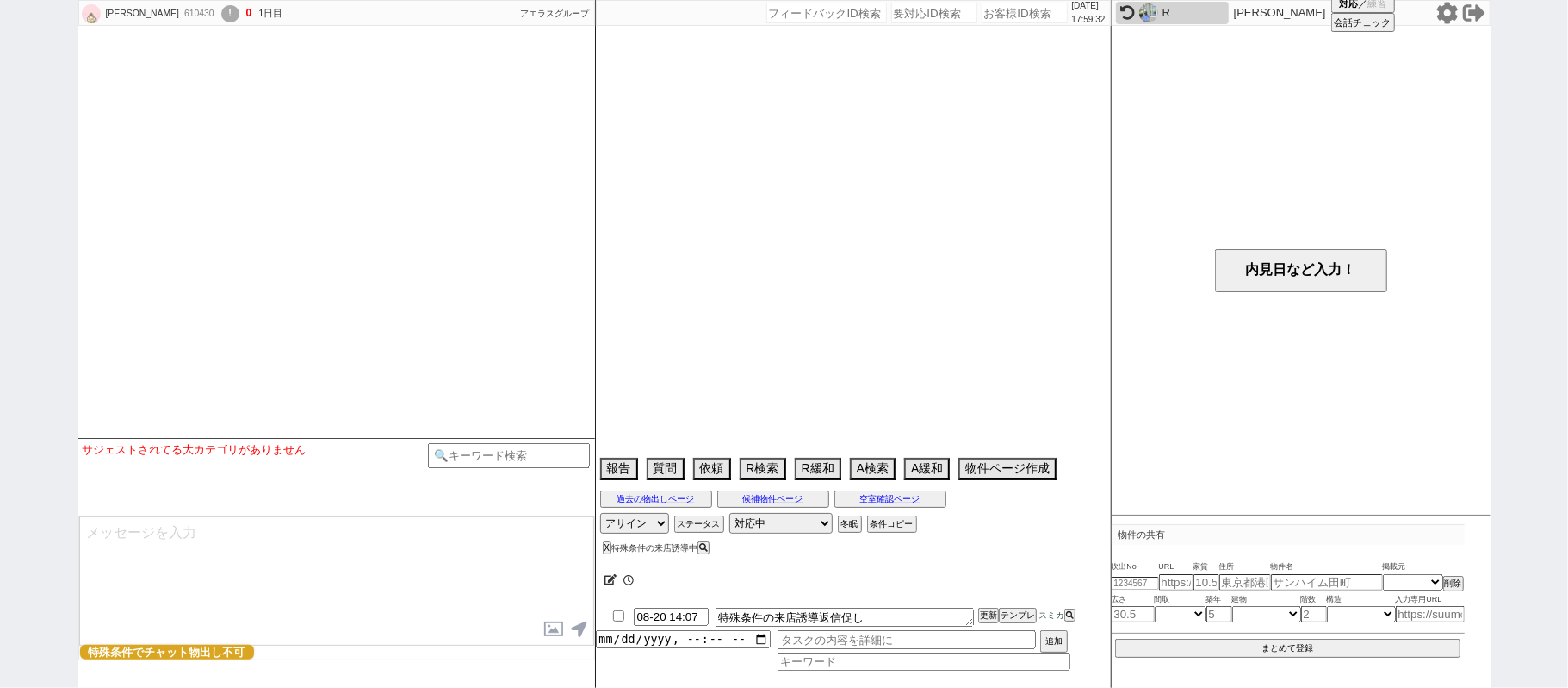
click at [1145, 4] on img at bounding box center [1149, 13] width 19 height 19
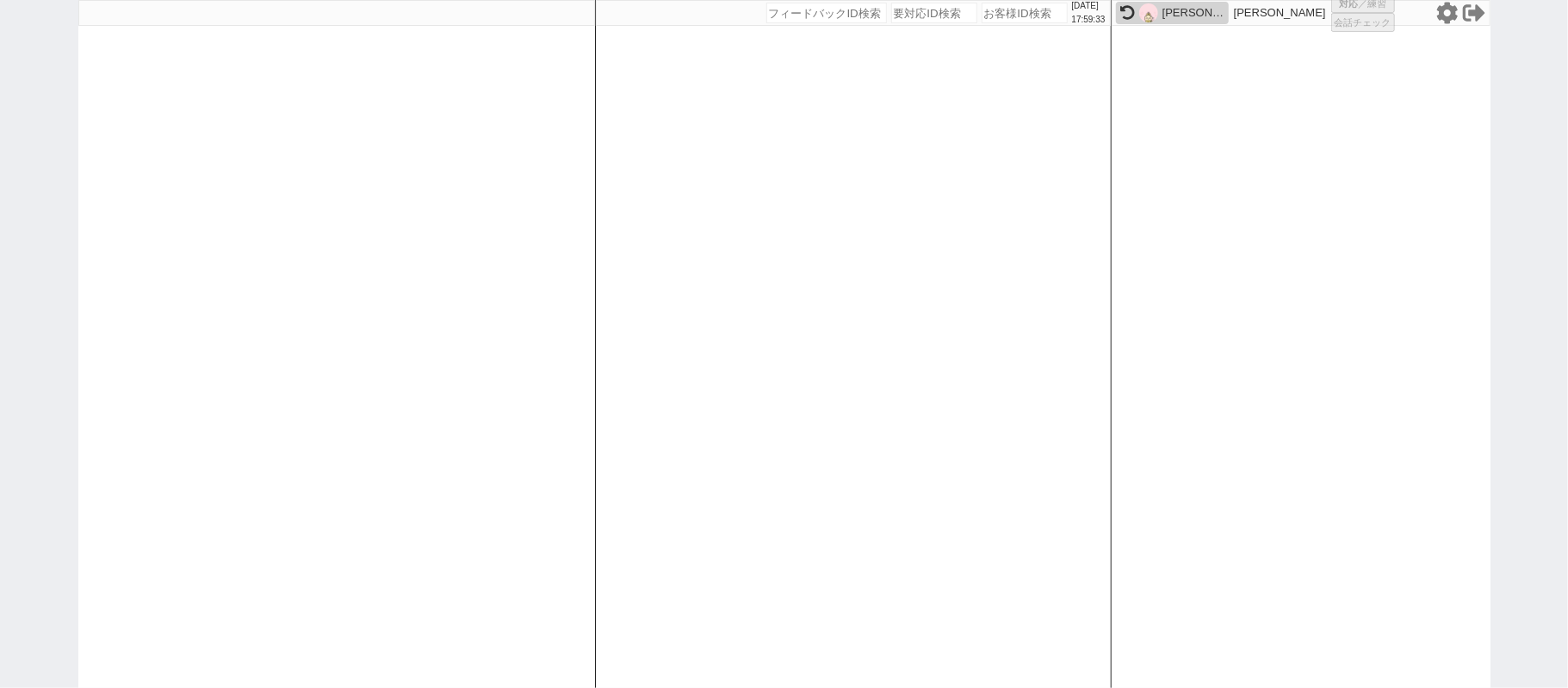
select select
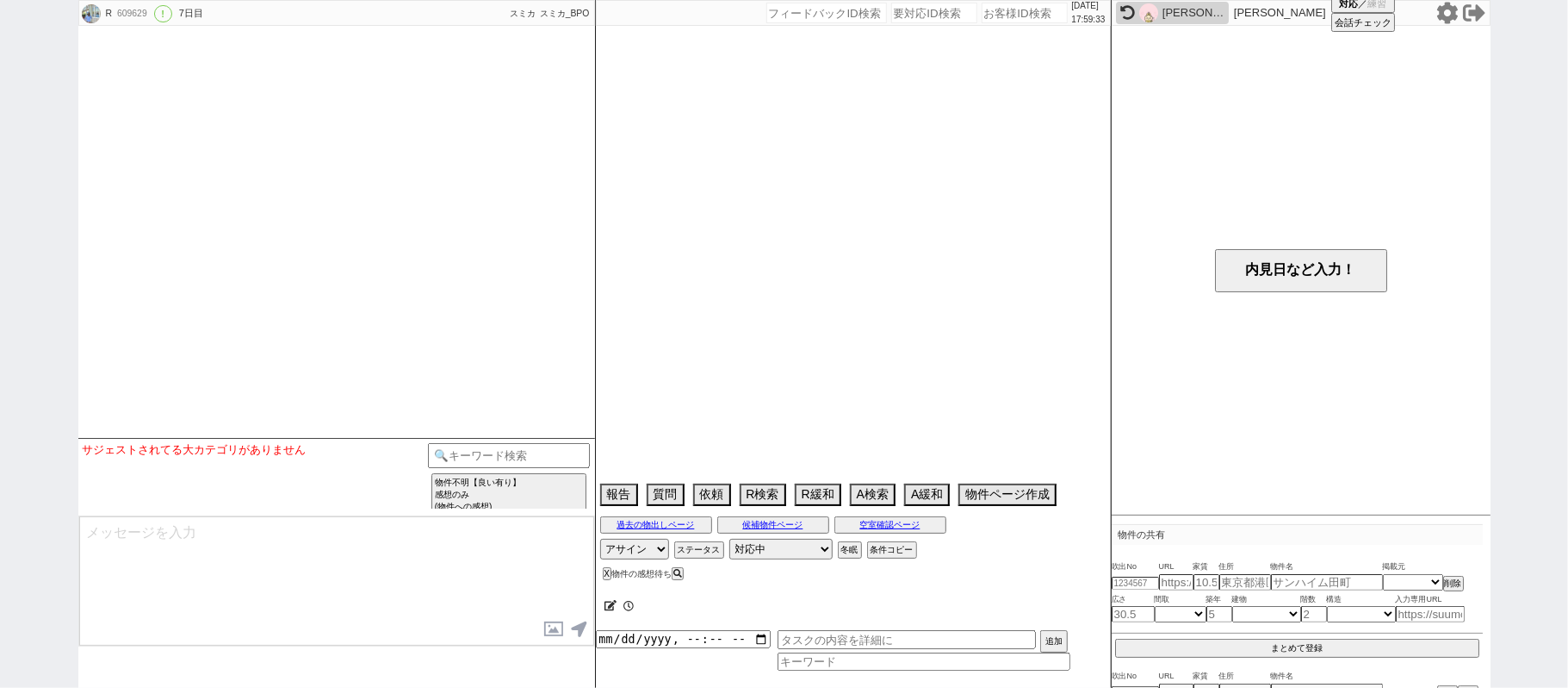
click at [397, 548] on textarea at bounding box center [336, 581] width 515 height 130
select select "2025"
select select "11"
select select "37"
select select "0"
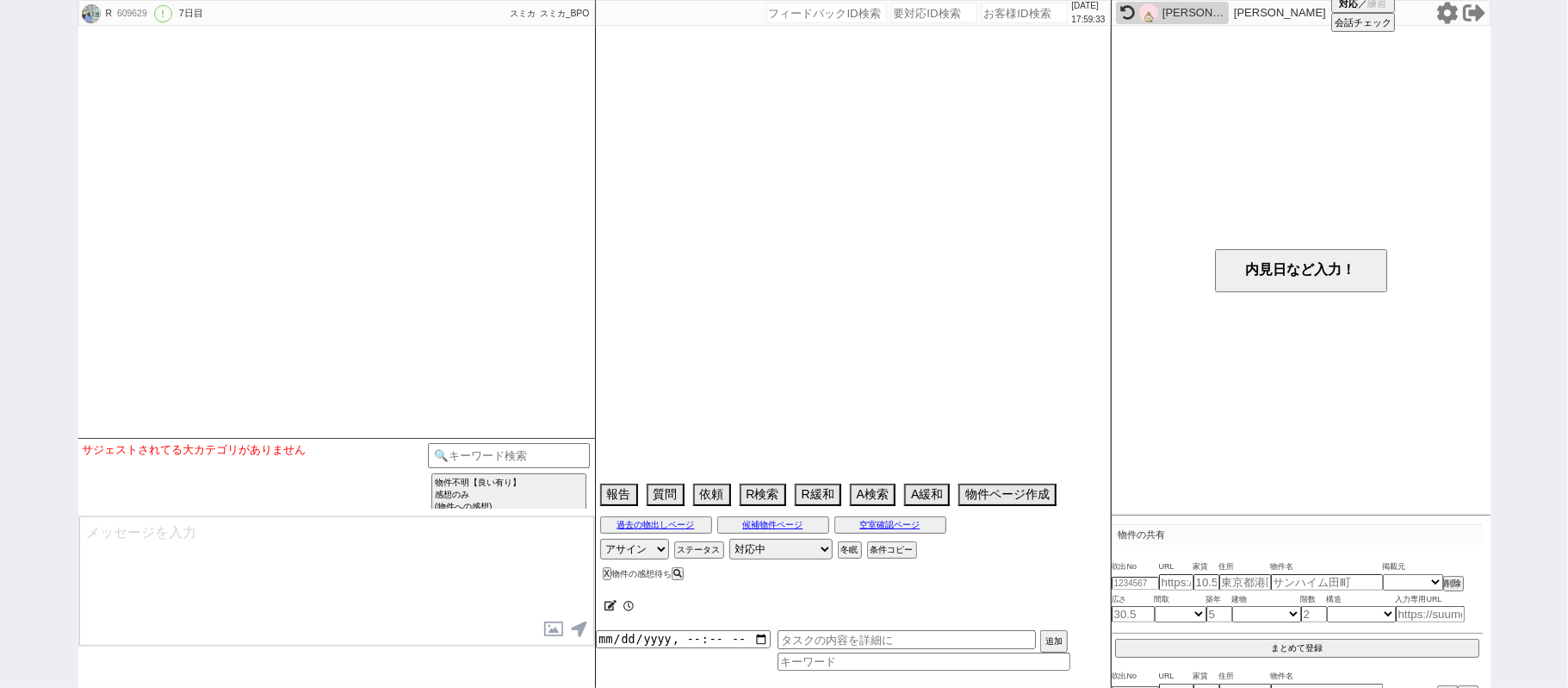
select select "50"
select select "1290"
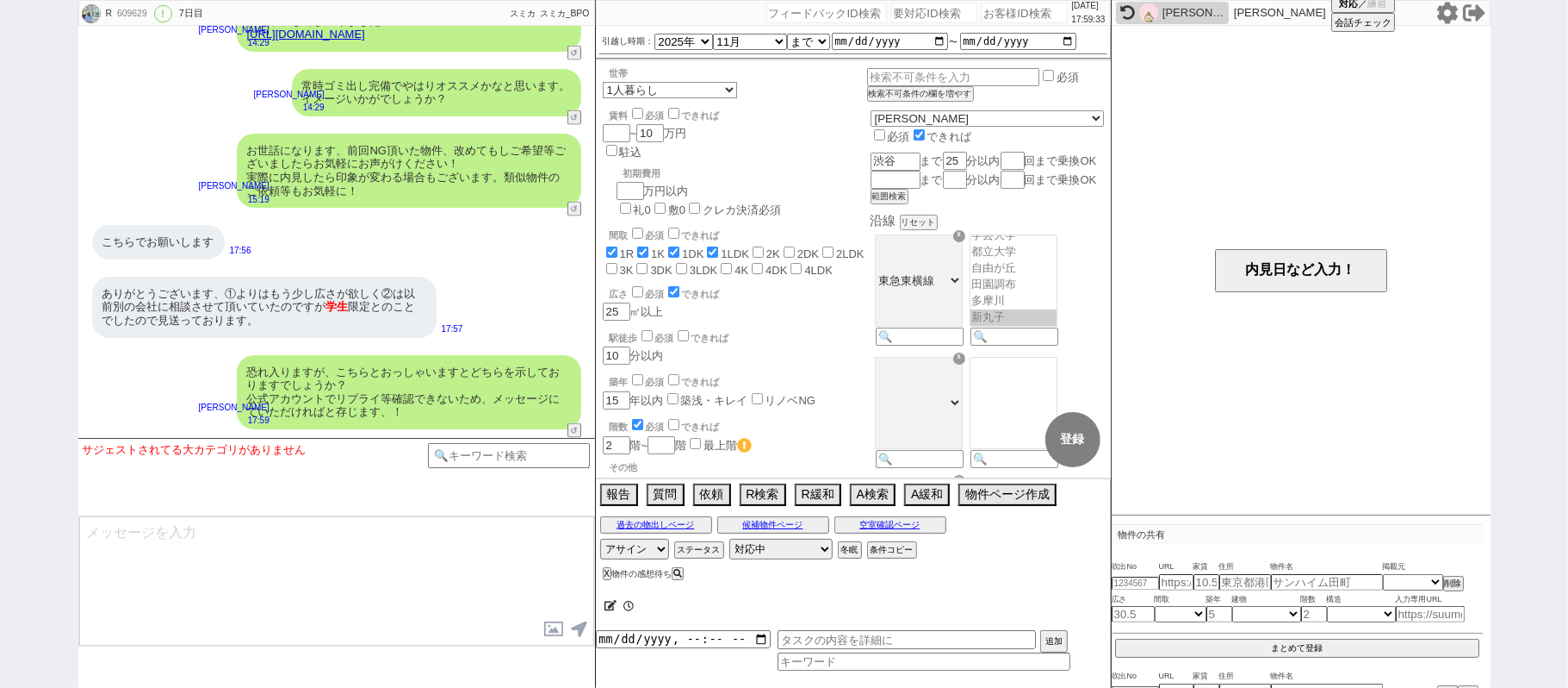
scroll to position [91, 0]
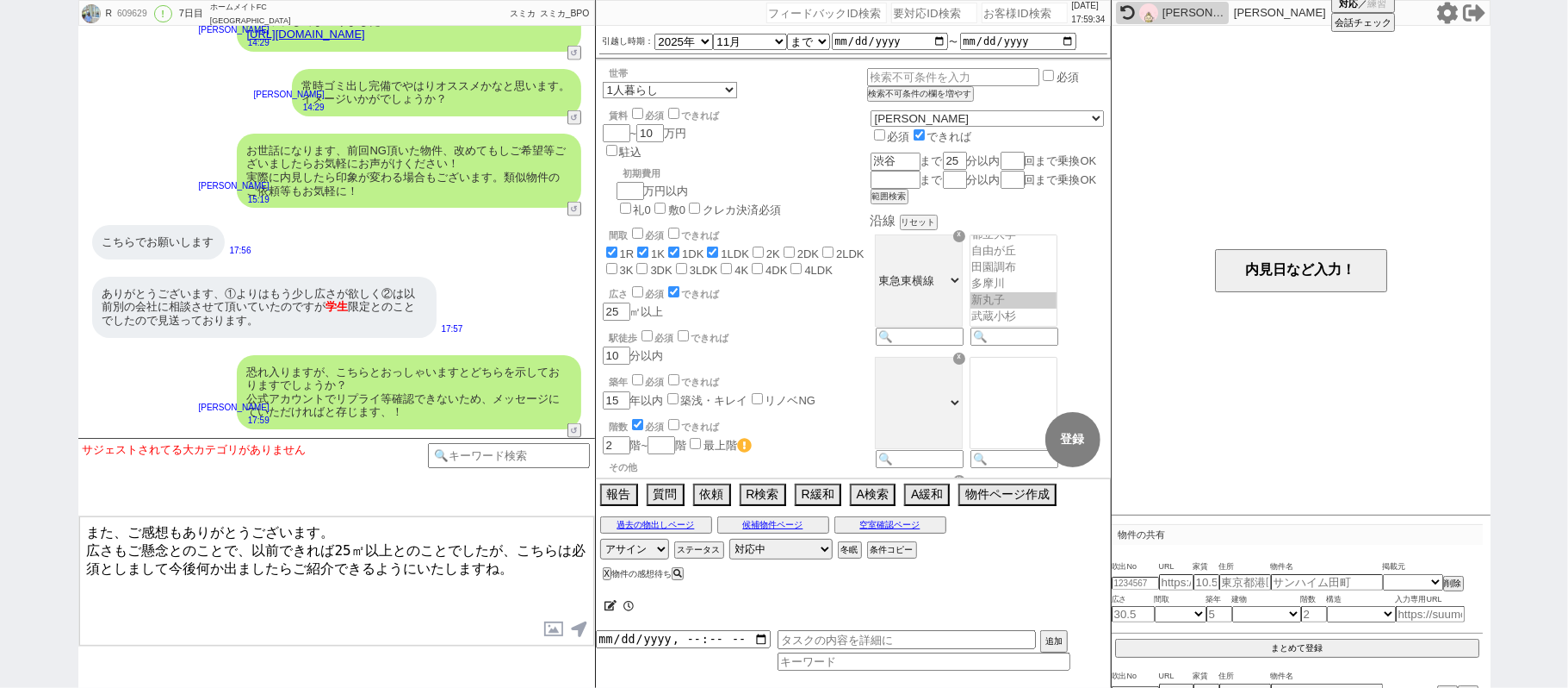
type textarea "また、ご感想もありがとうございます。 広さもご懸念とのことで、以前できれば25㎡以上とのことでしたが、こちらは必須としまして今後何か出ましたらご紹介できるよう…"
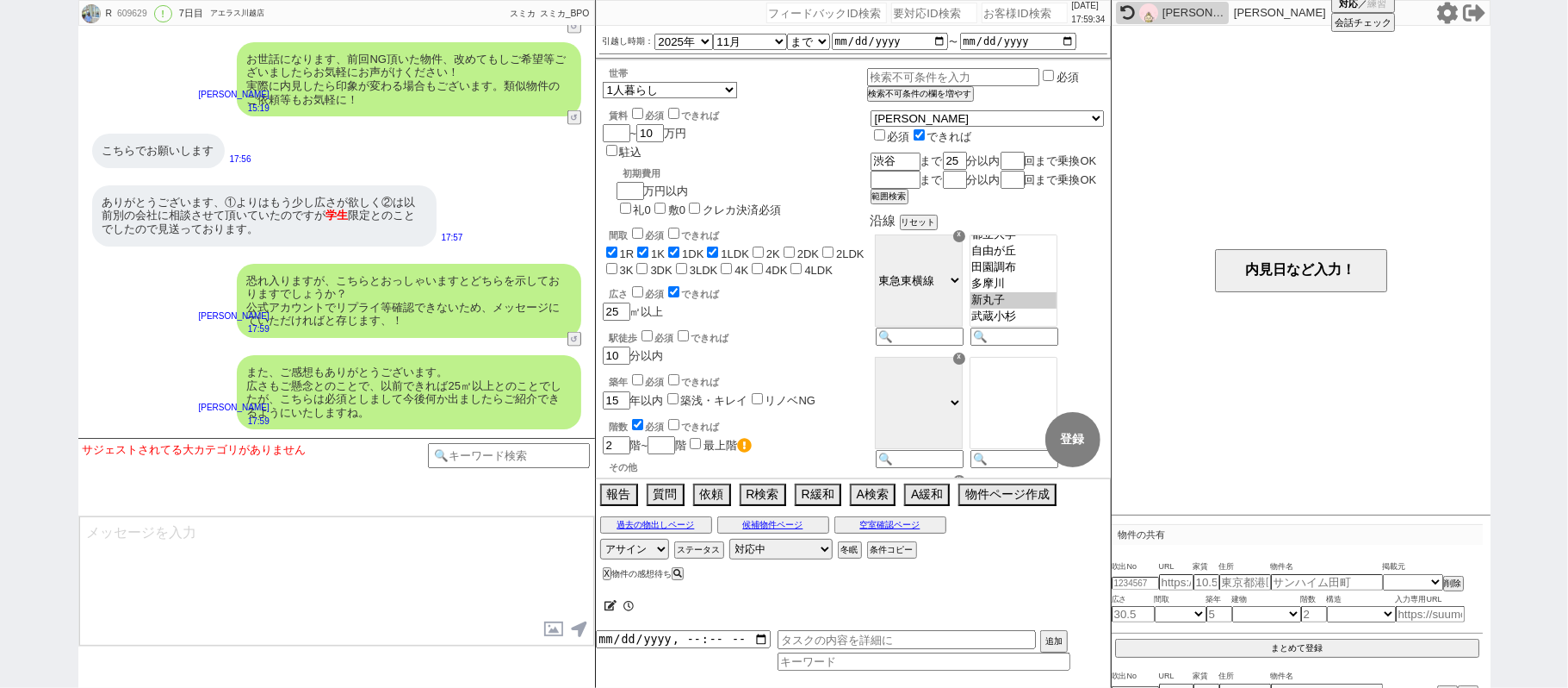
scroll to position [6726, 0]
click at [638, 286] on input "checkbox" at bounding box center [638, 292] width 11 height 11
checkbox input "true"
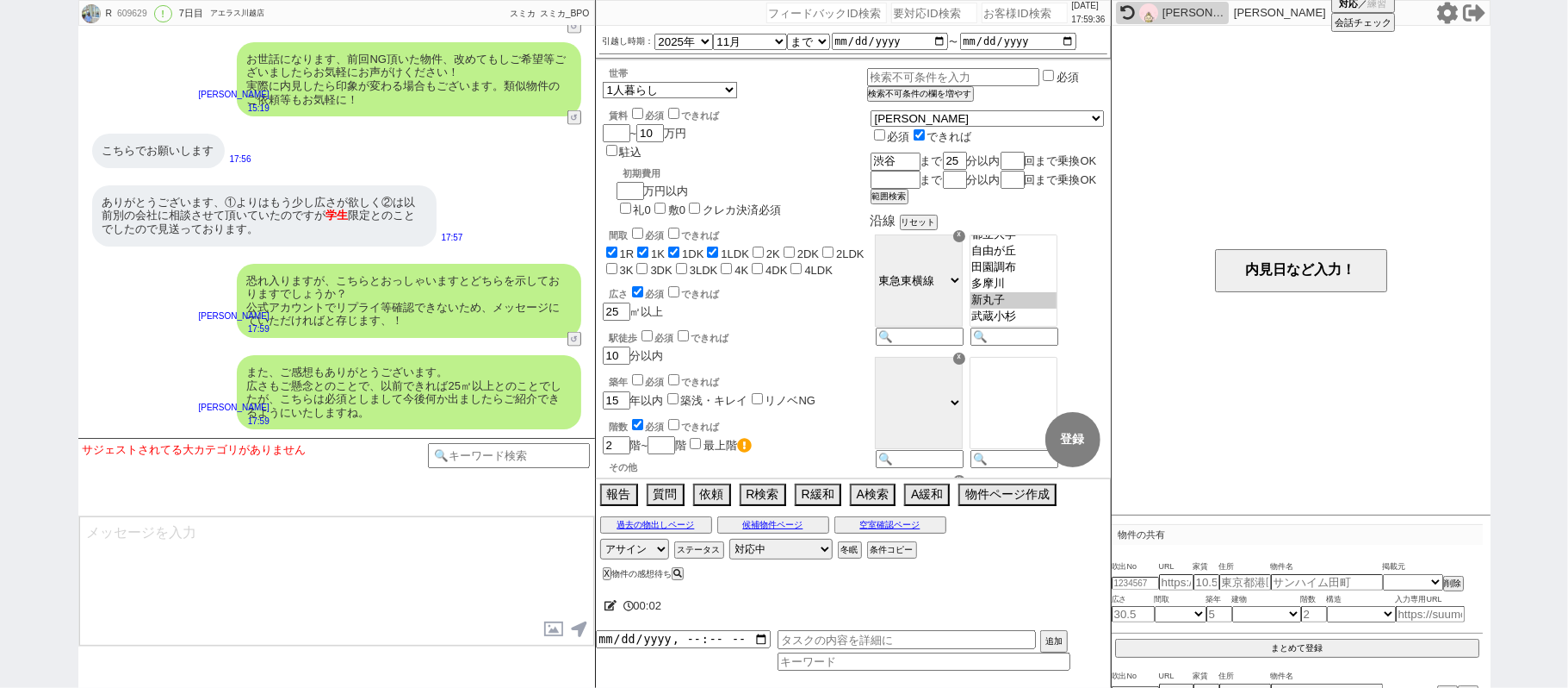
checkbox input "true"
checkbox input "false"
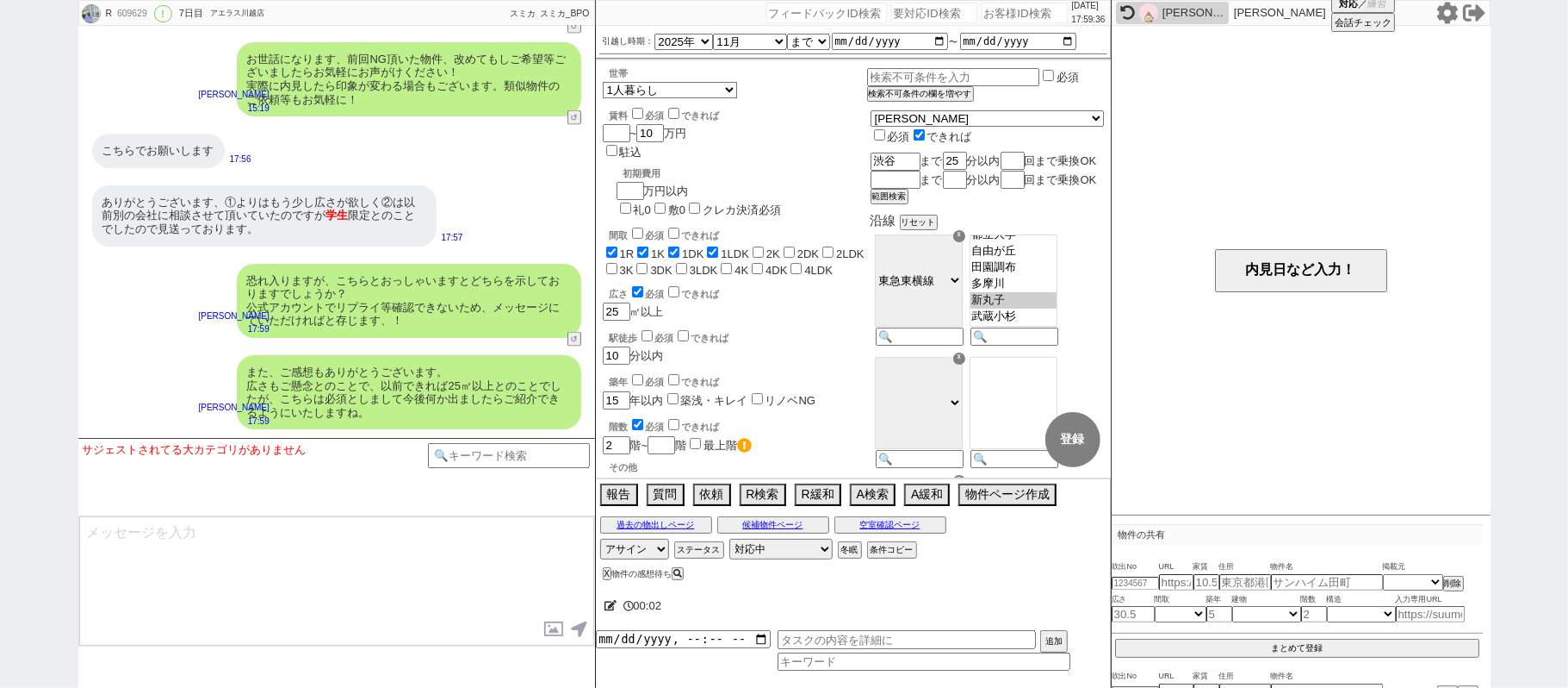
checkbox input "false"
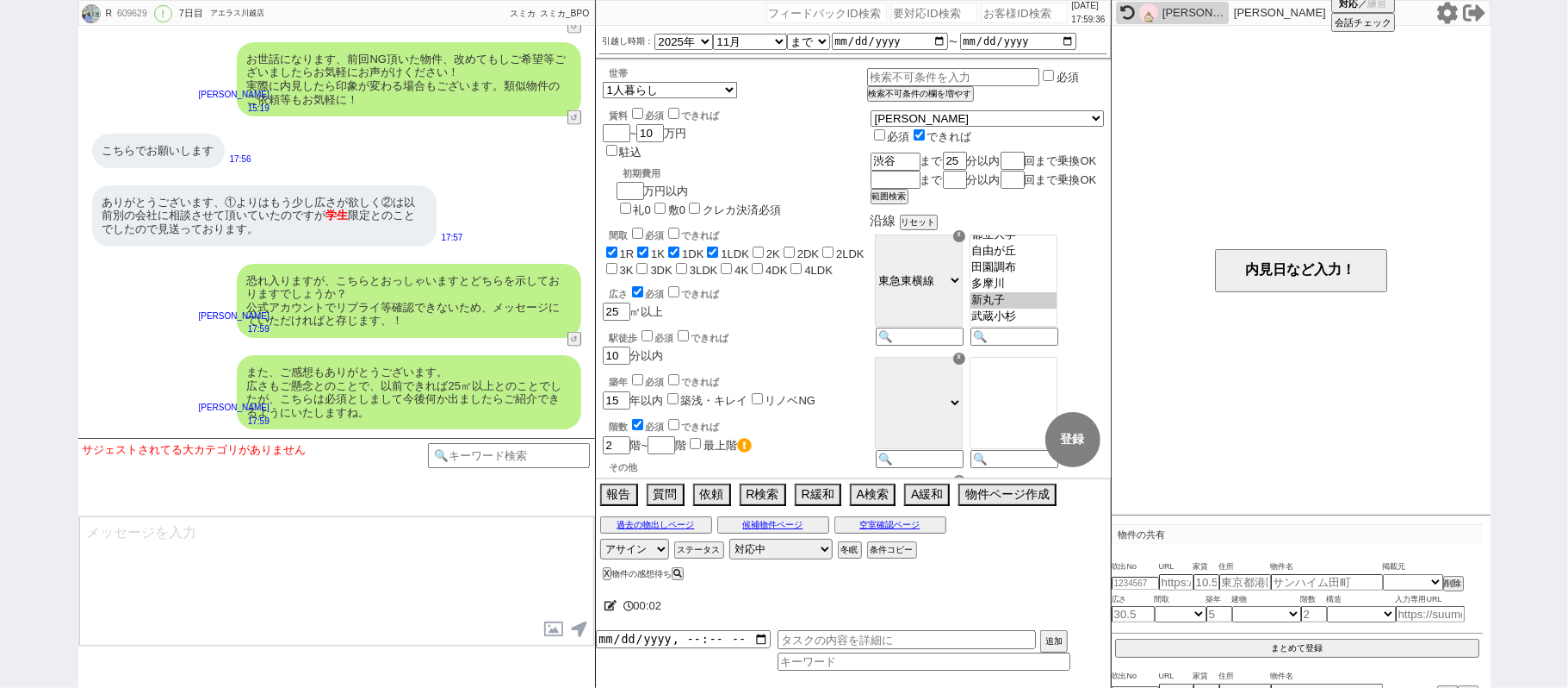
checkbox input "false"
click at [1089, 436] on button "登録" at bounding box center [1073, 439] width 55 height 55
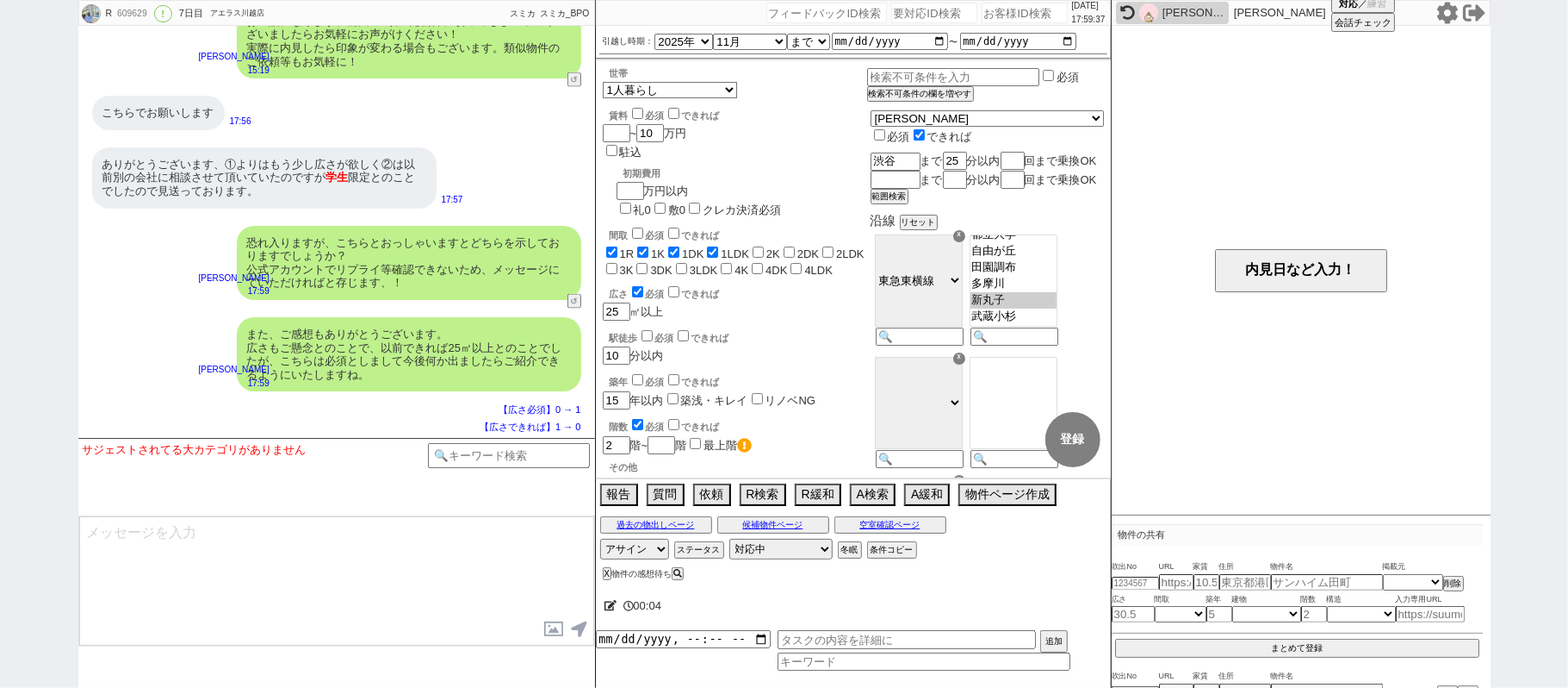
select select "50"
select select "1290"
click at [691, 552] on button "ステータス" at bounding box center [697, 549] width 46 height 14
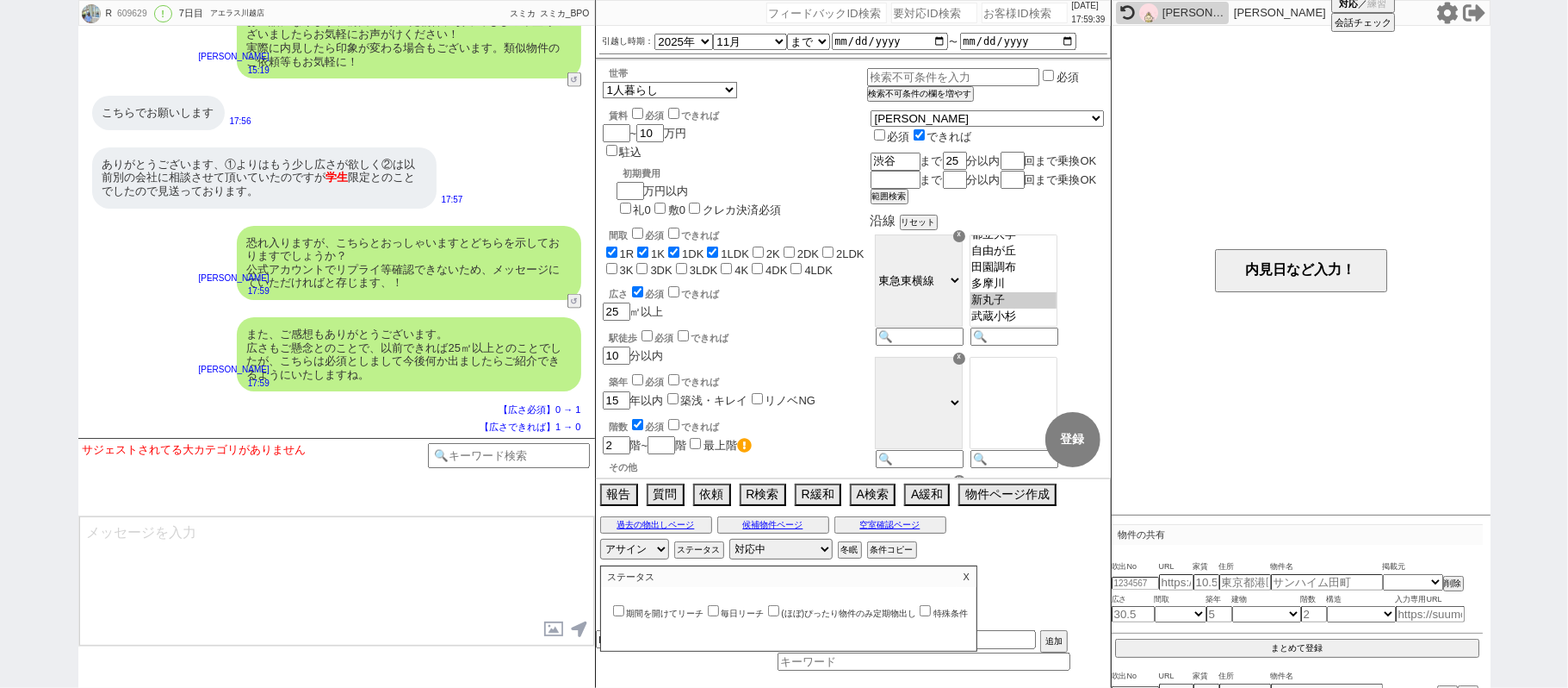
click at [863, 618] on label "(ほぼ)ぴったり物件のみ定期物出し" at bounding box center [841, 613] width 152 height 9
click at [779, 616] on input "(ほぼ)ぴったり物件のみ定期物出し" at bounding box center [774, 610] width 11 height 11
checkbox input "true"
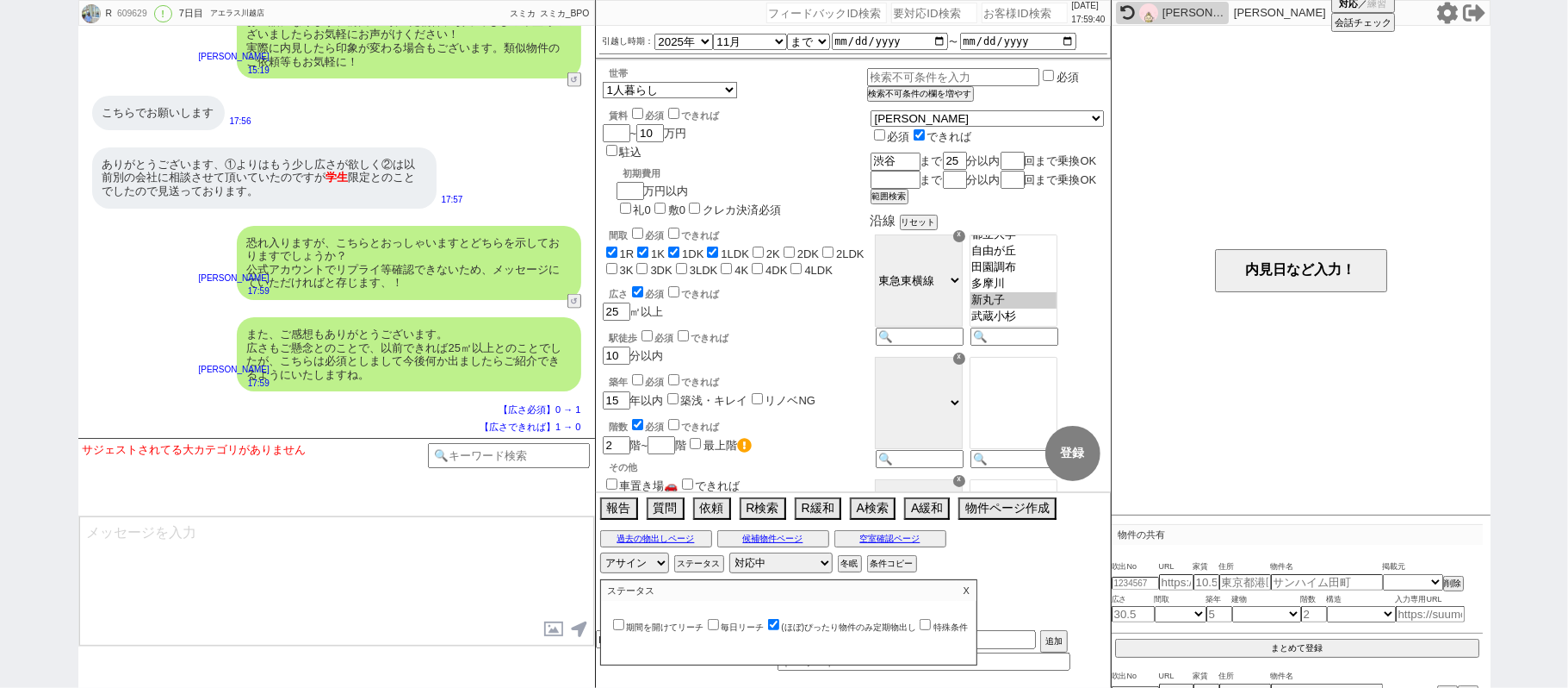
drag, startPoint x: 976, startPoint y: 598, endPoint x: 673, endPoint y: 518, distance: 313.4
click at [976, 593] on p "X" at bounding box center [967, 590] width 20 height 21
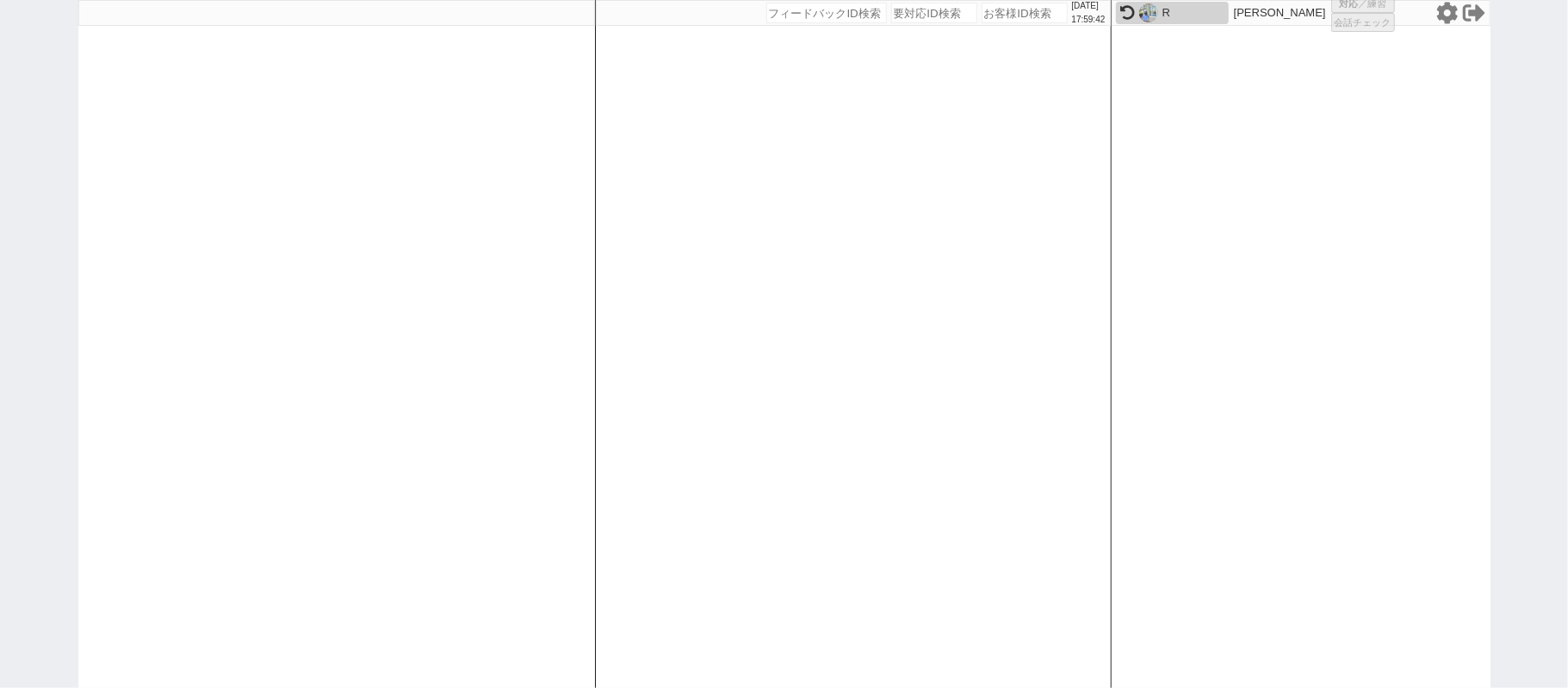
select select
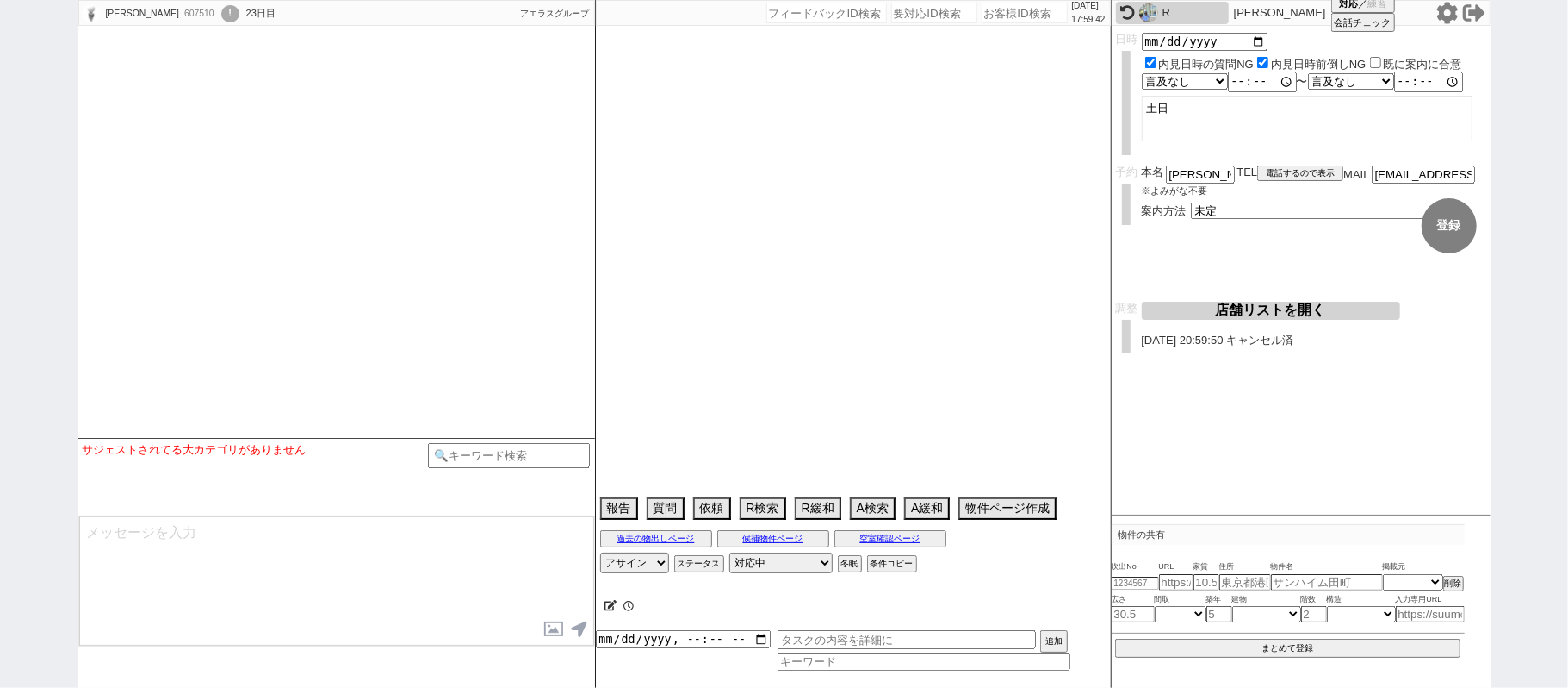
select select
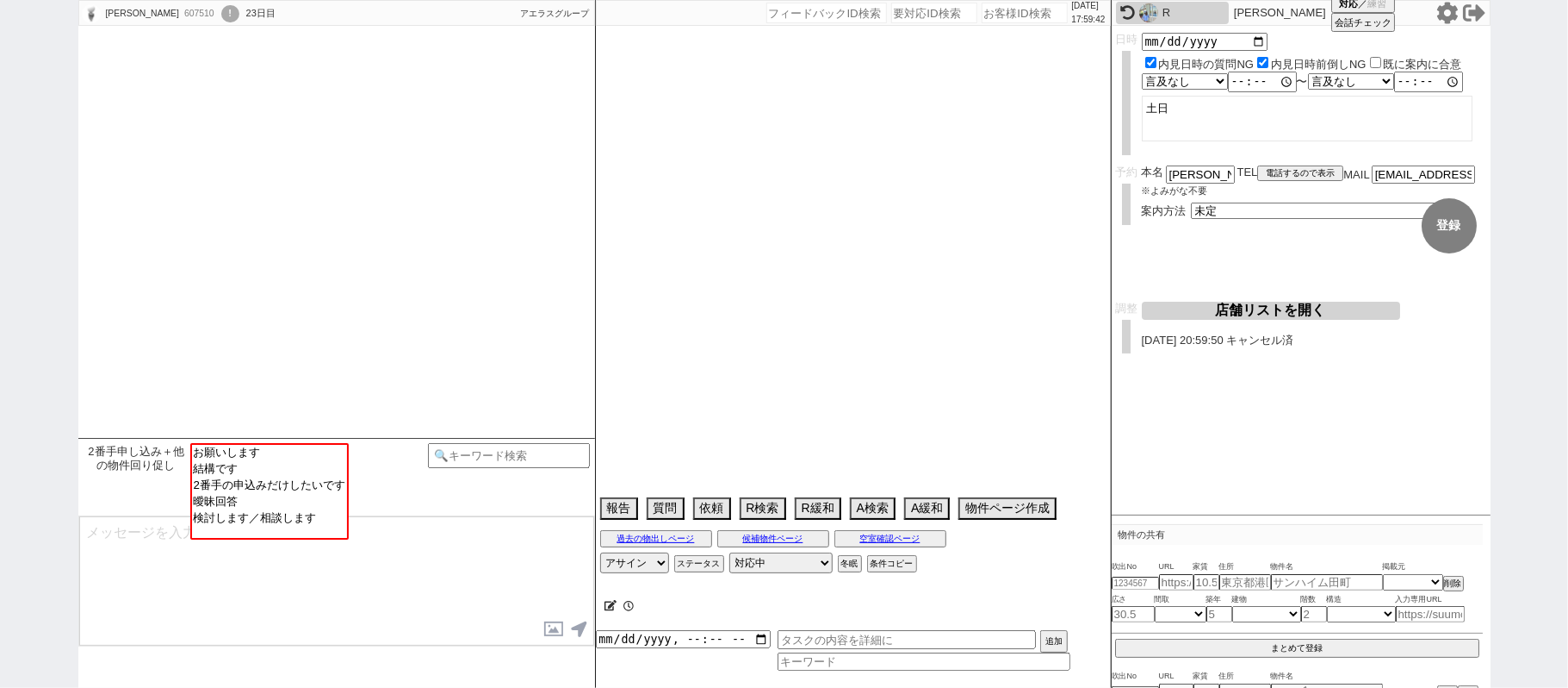
select select "15"
select select "1"
select select "9"
select select "329"
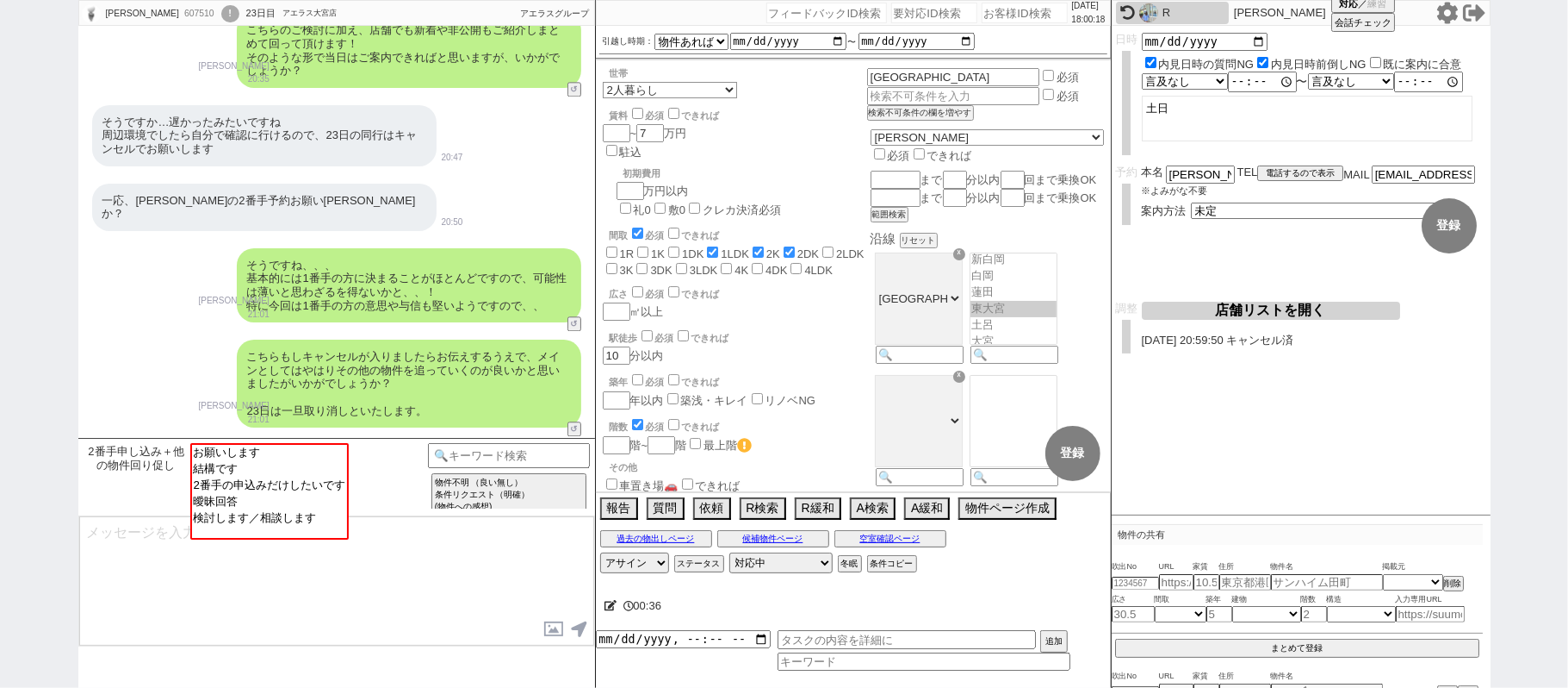
scroll to position [3057, 0]
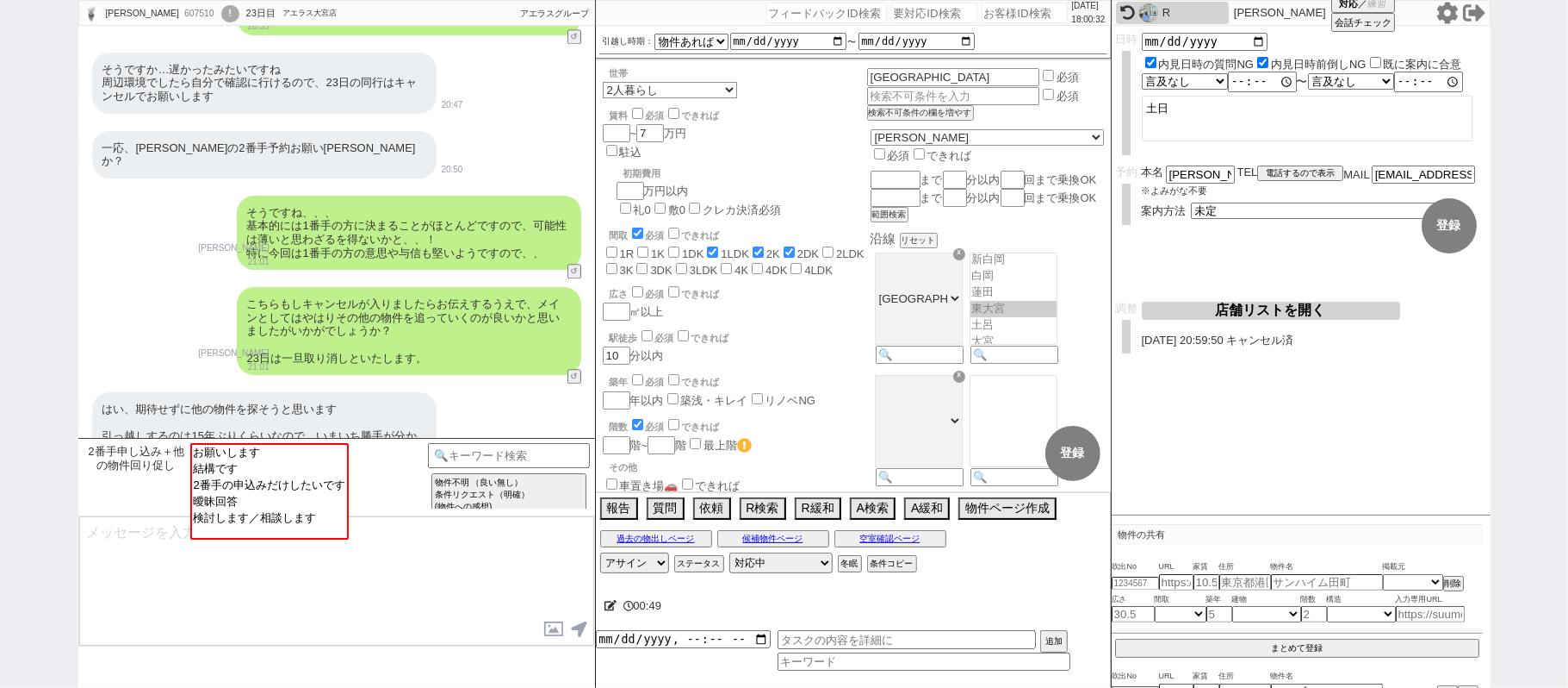
click at [183, 278] on div "こちらもしキャンセルが入りましたらお伝えするうえで、メインとしてはやはりその他の物件を追っていくのが良いかと思いましたがいかがでしょうか？ 23日は一旦取り消…" at bounding box center [337, 331] width 516 height 105
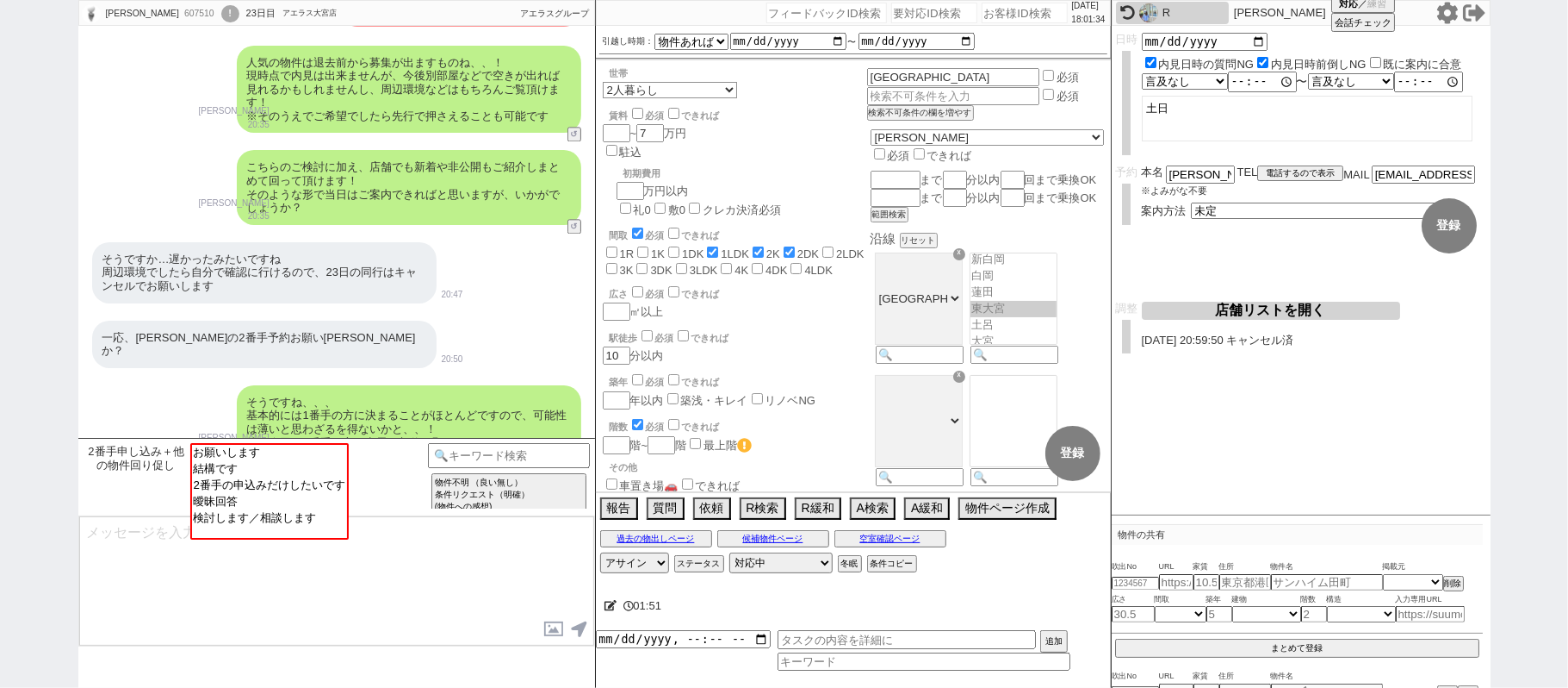
scroll to position [2827, 0]
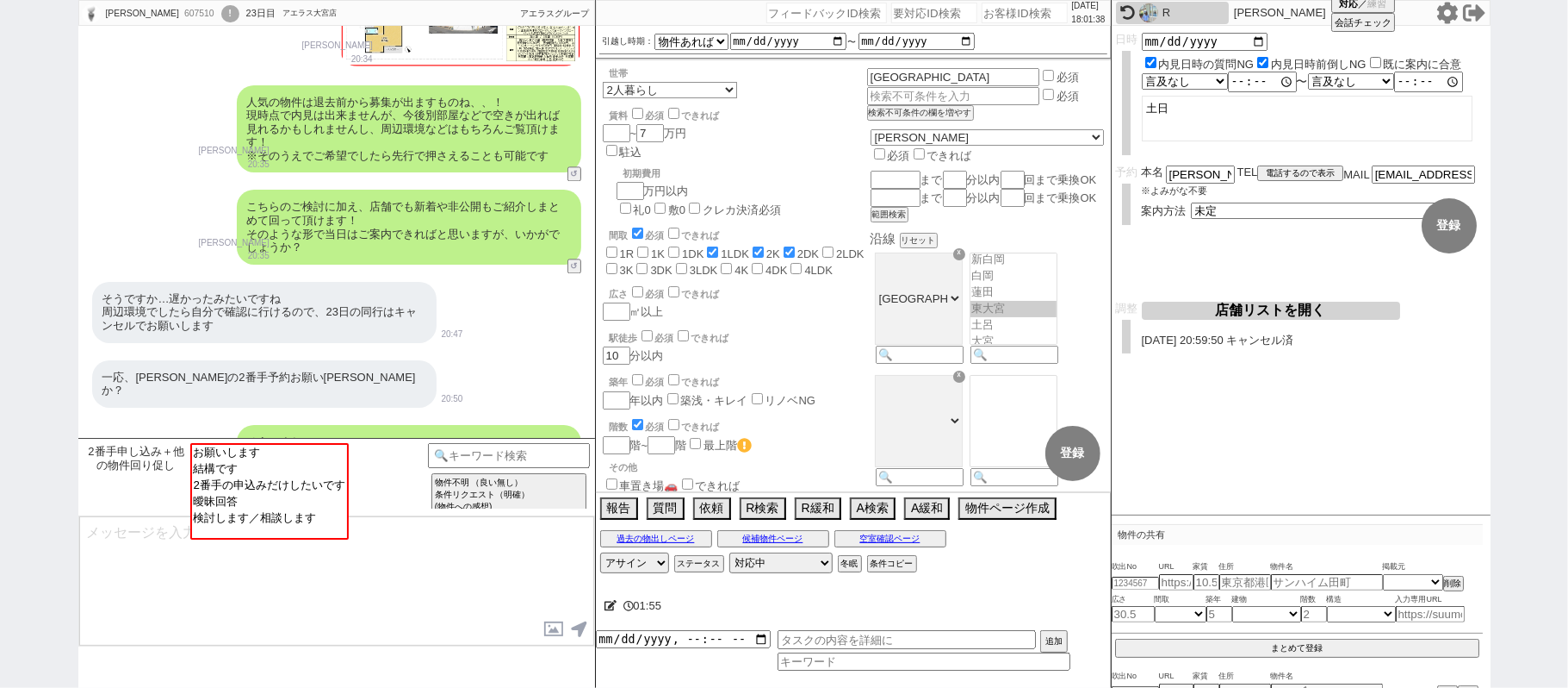
click at [1448, 11] on icon at bounding box center [1448, 13] width 23 height 23
type textarea "引き続きこちらでも毎日追っておりますが、お客様の方ではどれくらいの頻度で物件サイトなど確認されてますか？ 人気の物件ですと上がったその日に内見予約が入りスピー…"
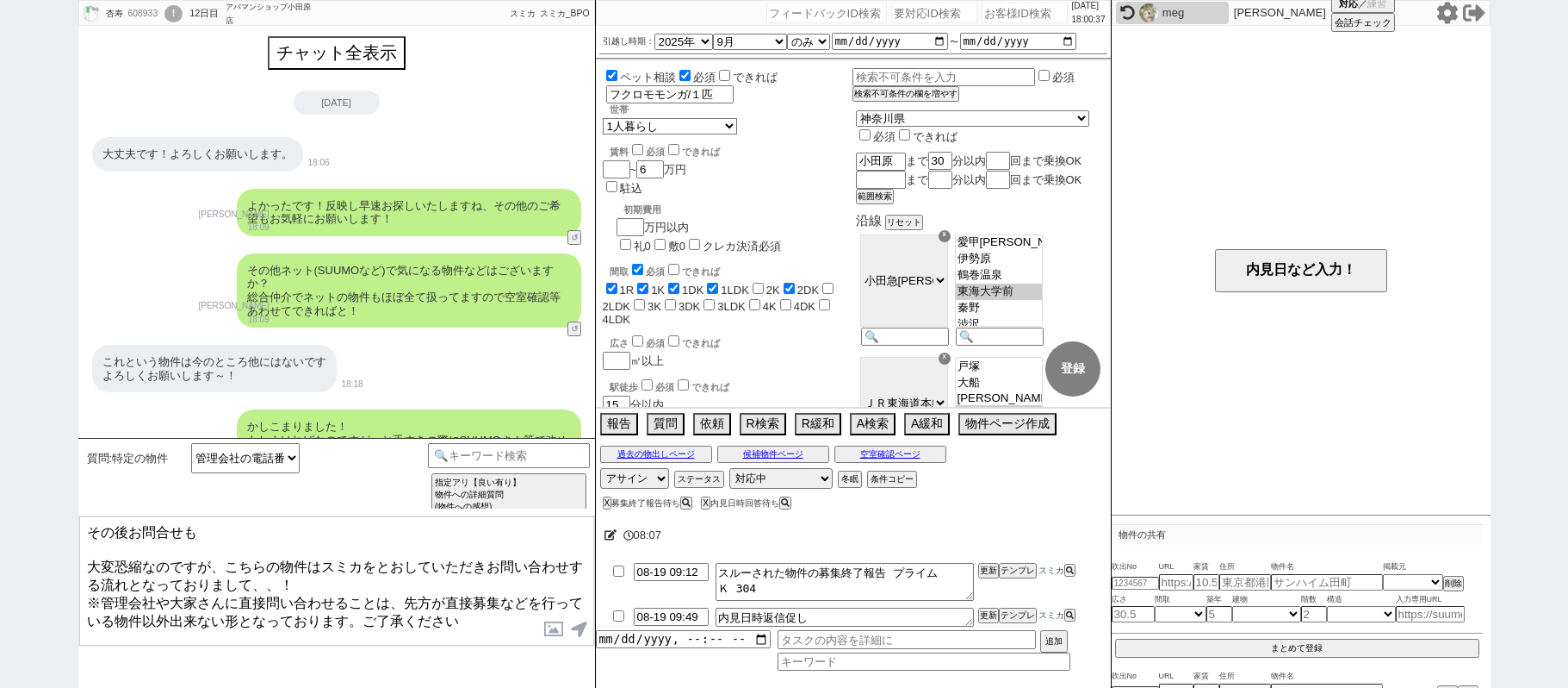
select select "管理会社の電話番号を教えてください ／ 直接相談したい"
select select "2025"
select select "9"
select select "36"
select select "0"
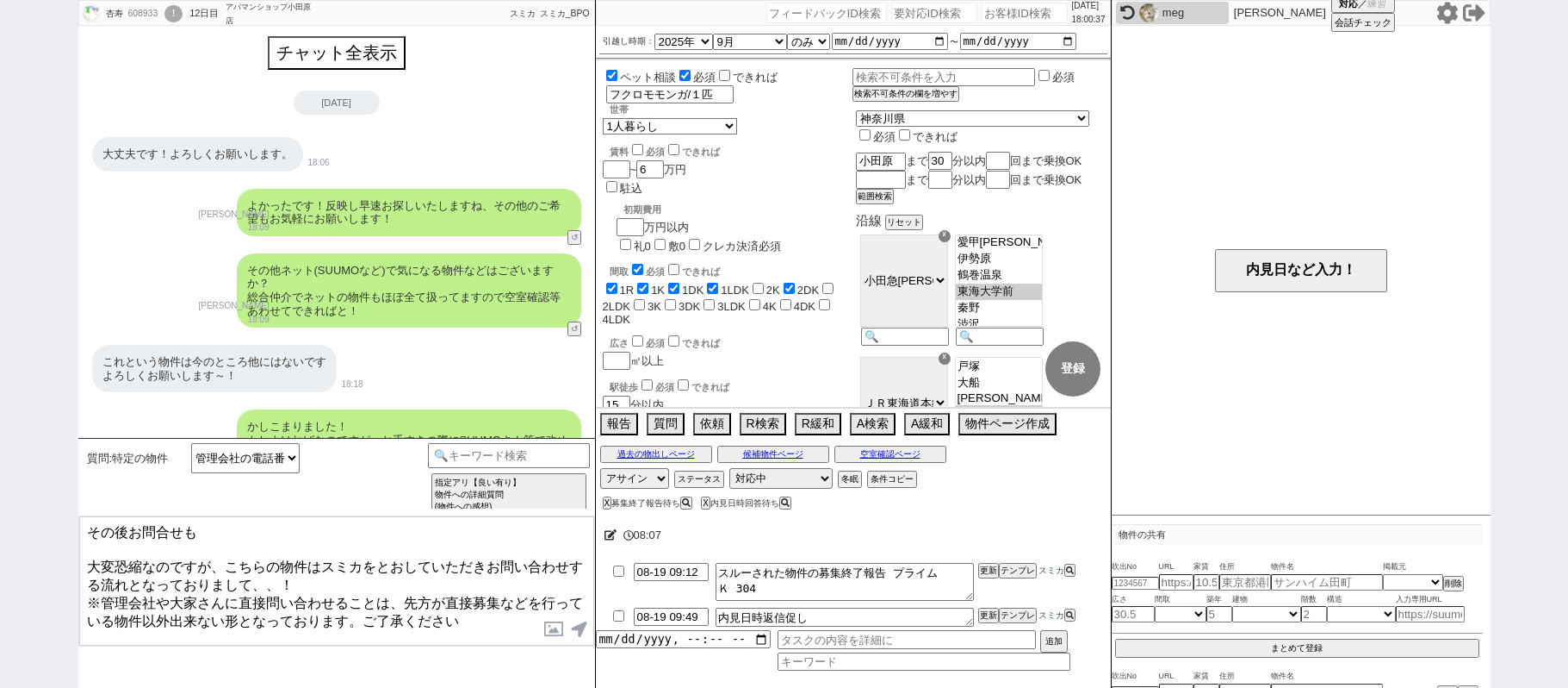
select select "14"
select select "48"
select select "1261"
select select "13"
select select "454"
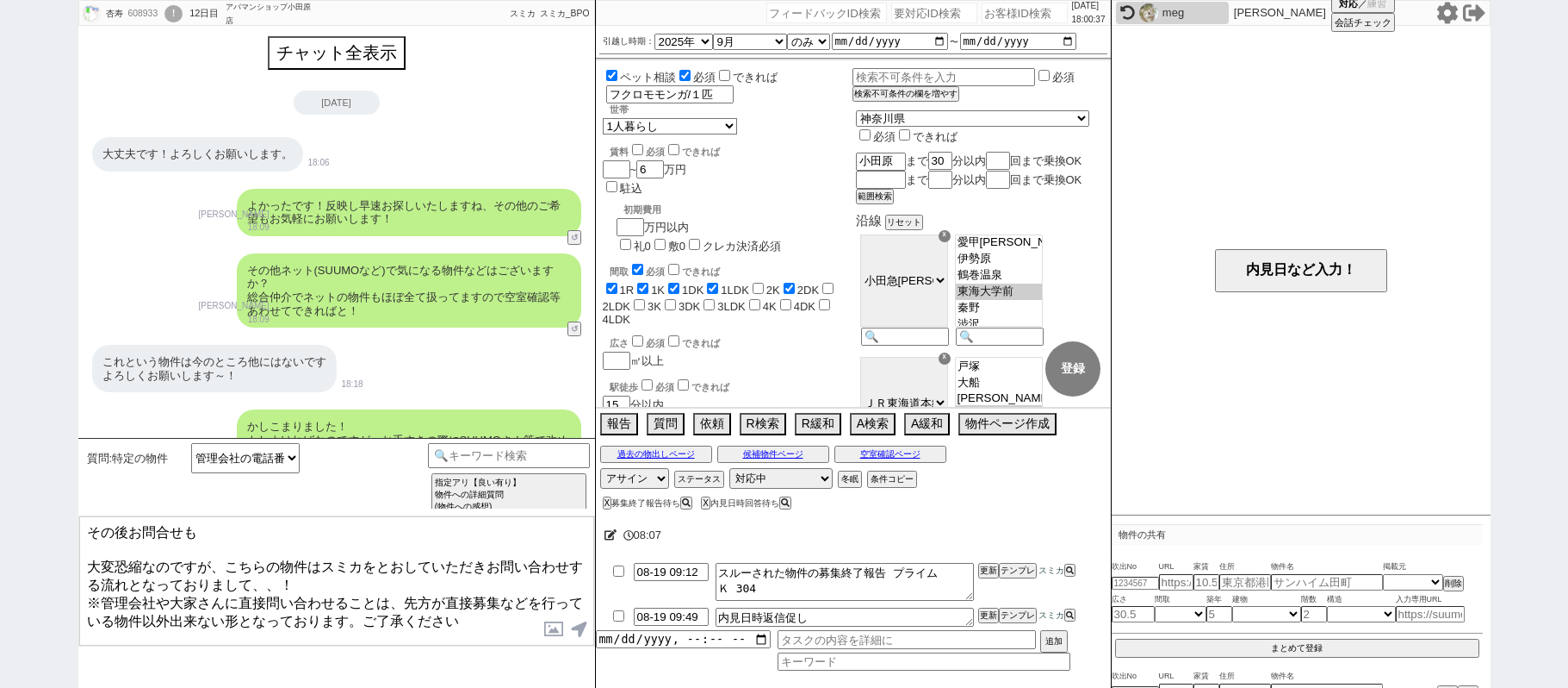
select select
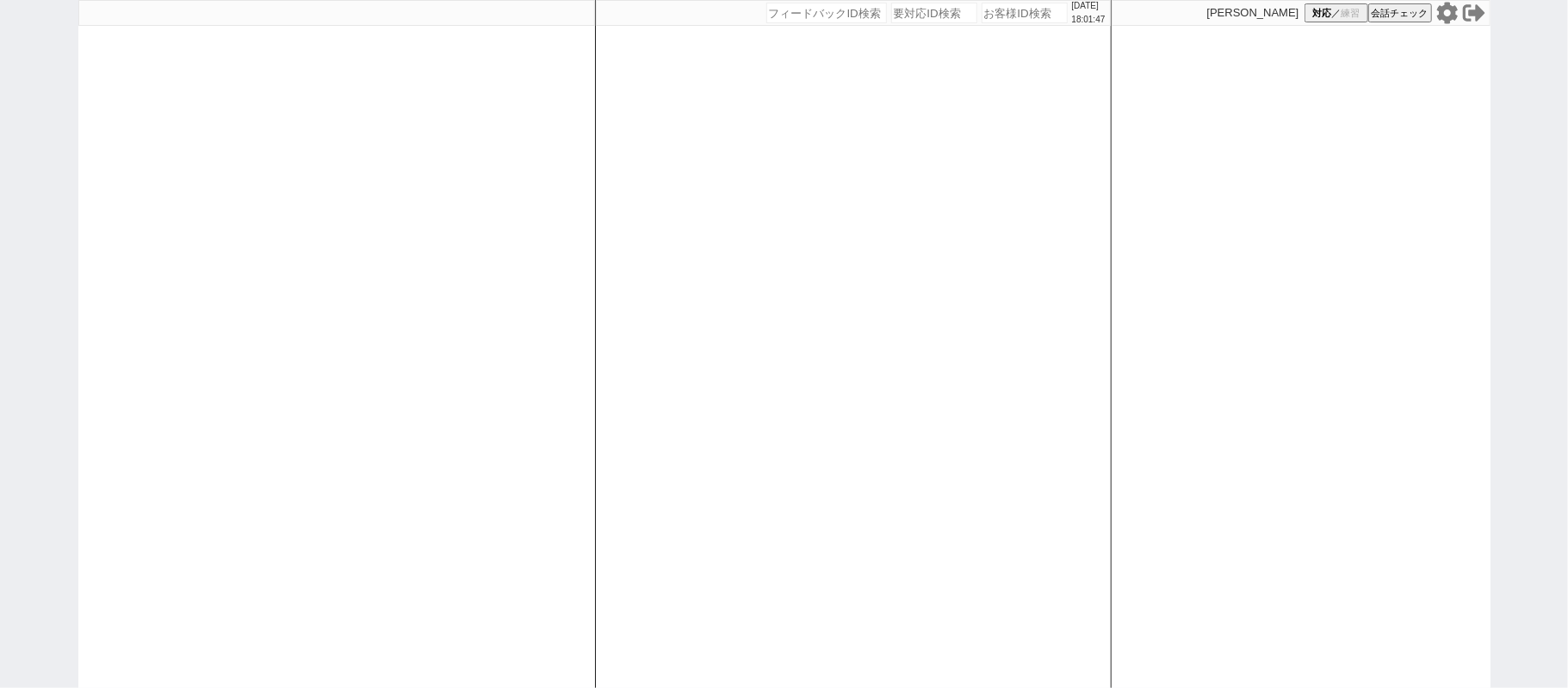
click at [468, 301] on div at bounding box center [337, 344] width 516 height 688
click at [469, 301] on div at bounding box center [337, 344] width 516 height 688
select select
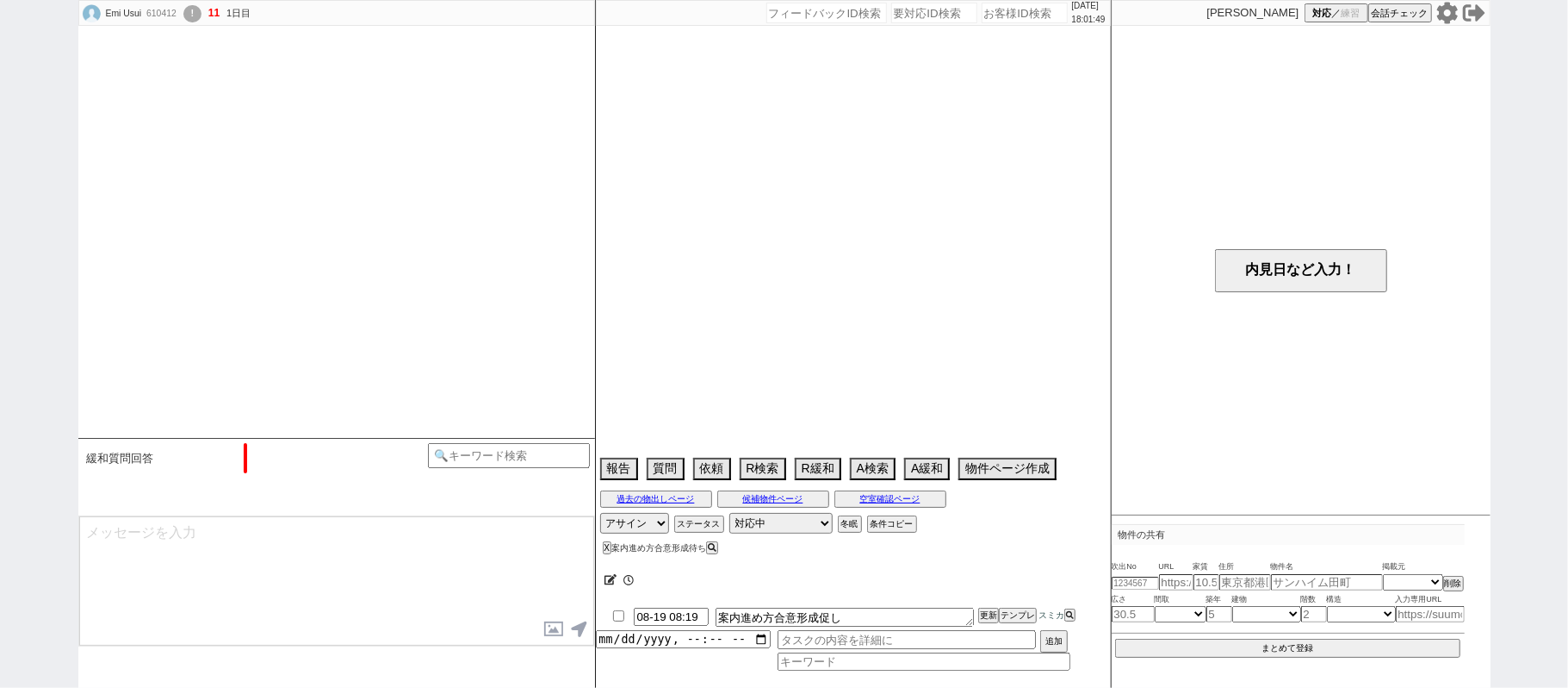
select select "15"
select select "7"
select select "12"
select select "13"
select select "48"
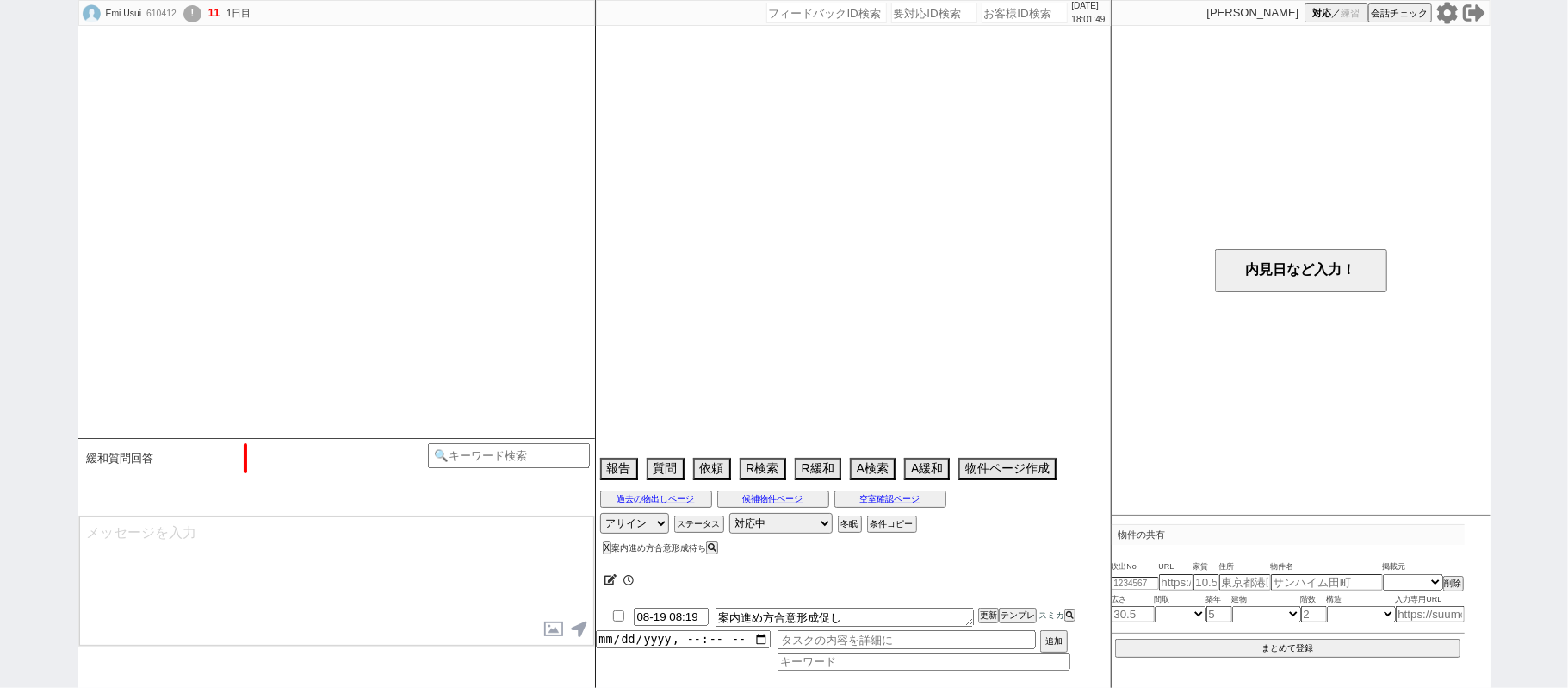
select select "[DATE]"
select select "62"
select select "1528"
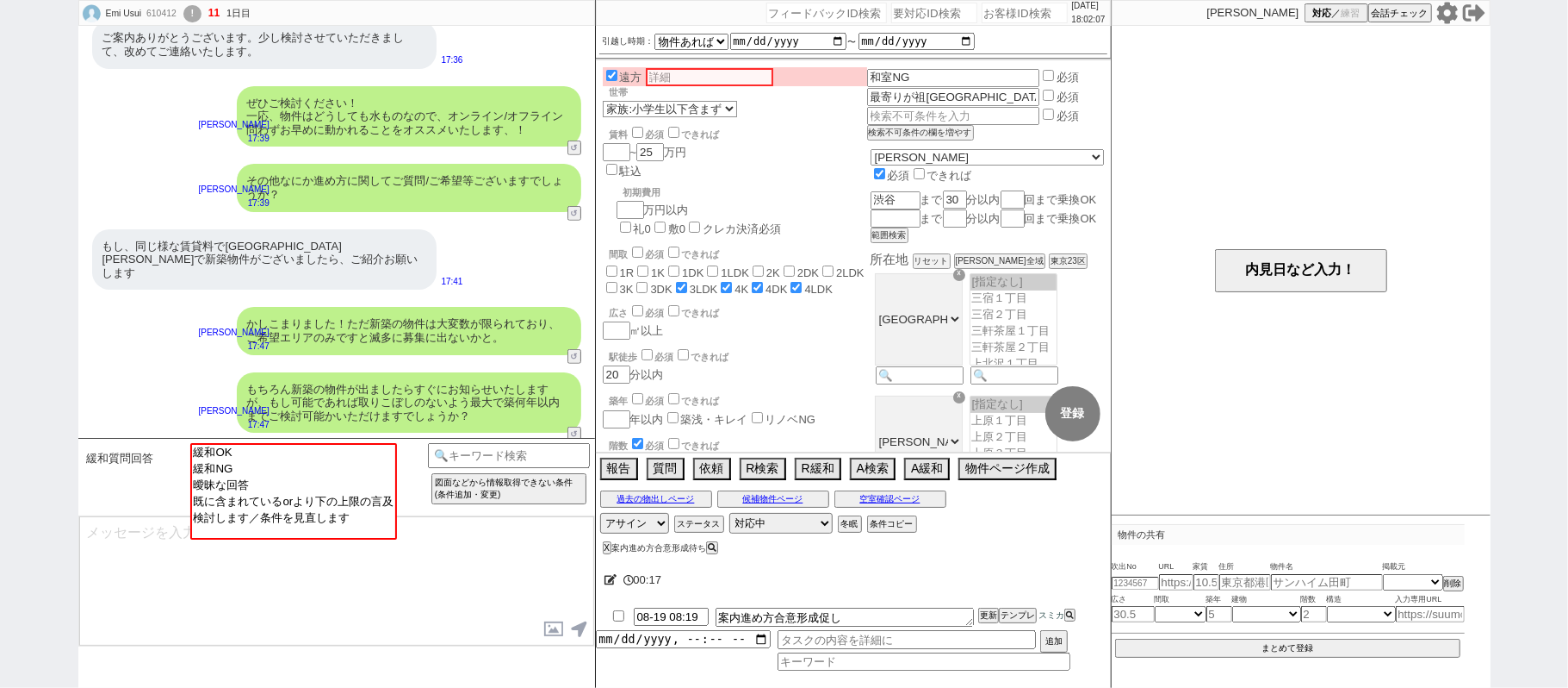
scroll to position [590, 0]
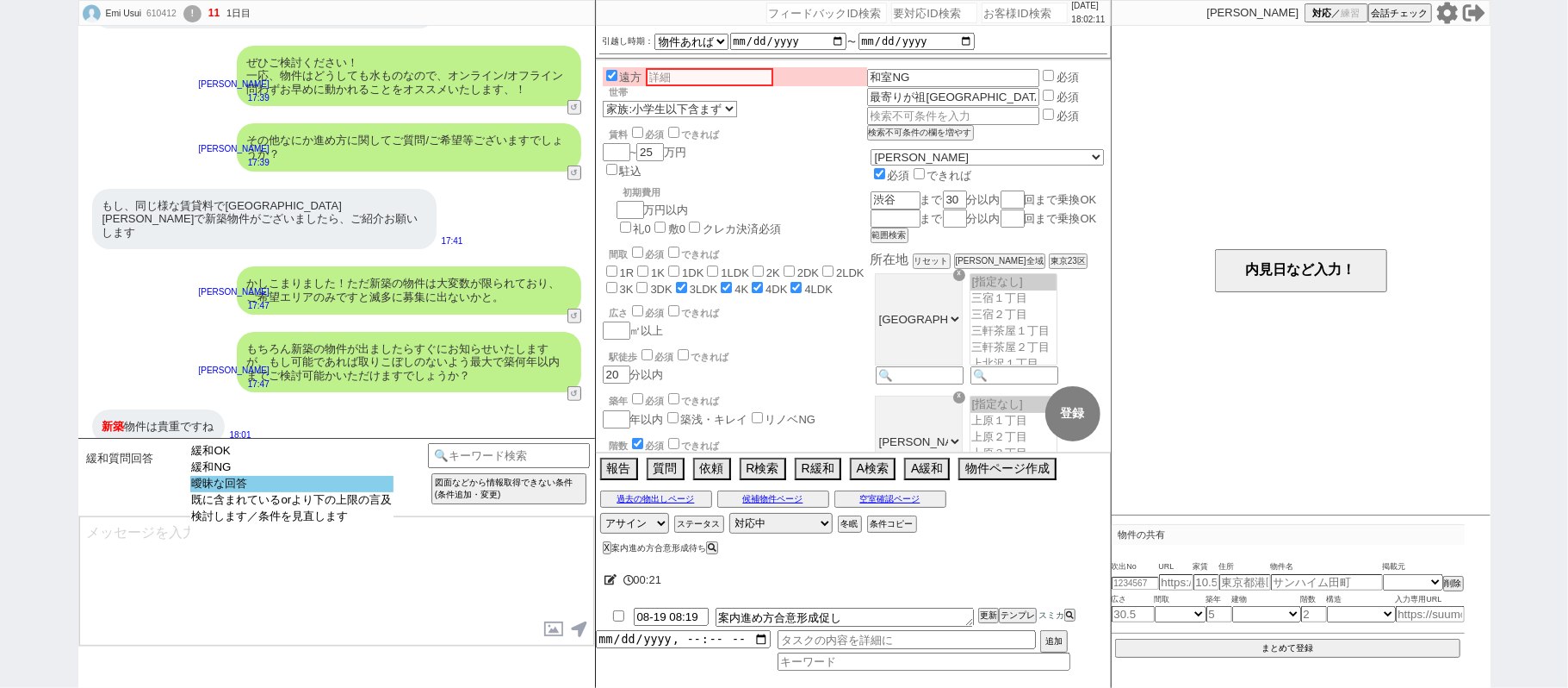
click at [305, 494] on option "曖昧な回答" at bounding box center [292, 500] width 204 height 16
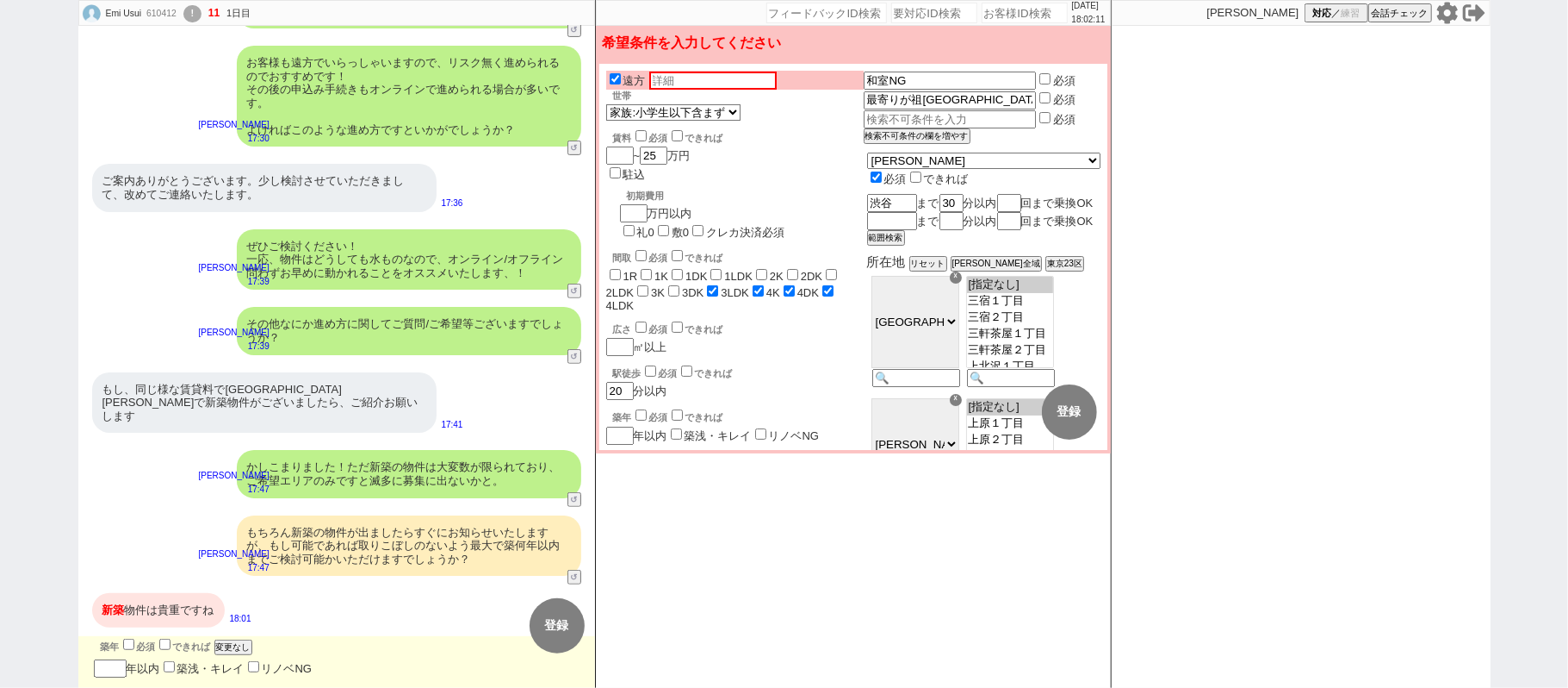
scroll to position [391, 0]
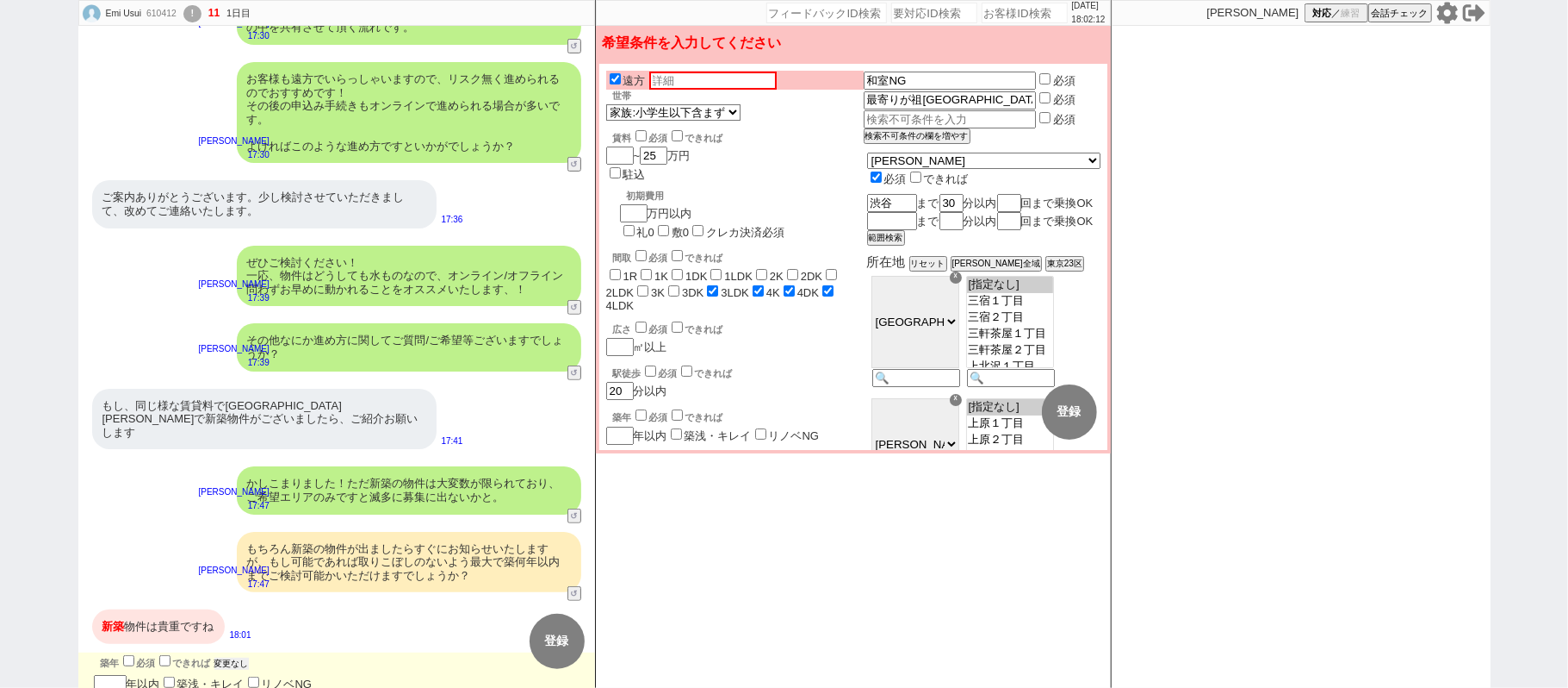
click at [226, 657] on button "変更なし" at bounding box center [232, 663] width 34 height 12
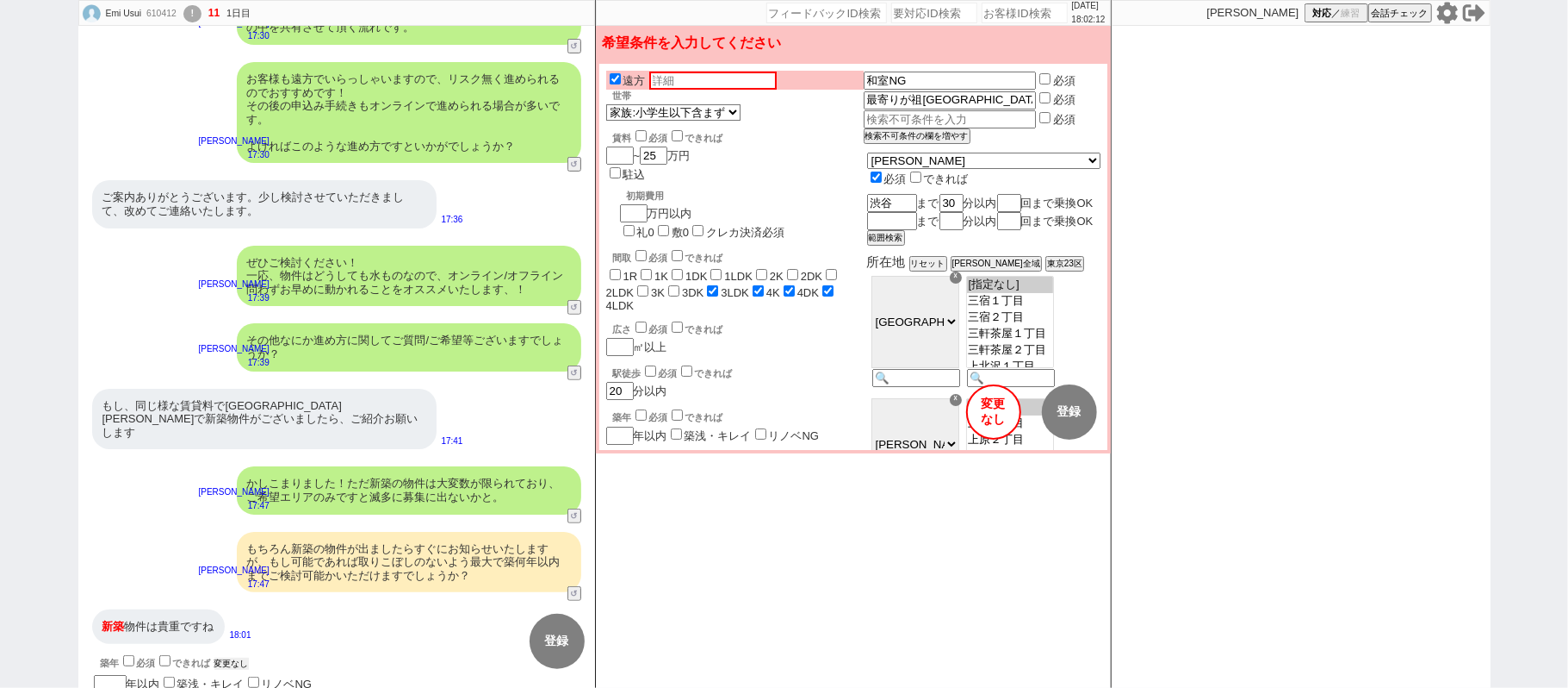
scroll to position [518, 0]
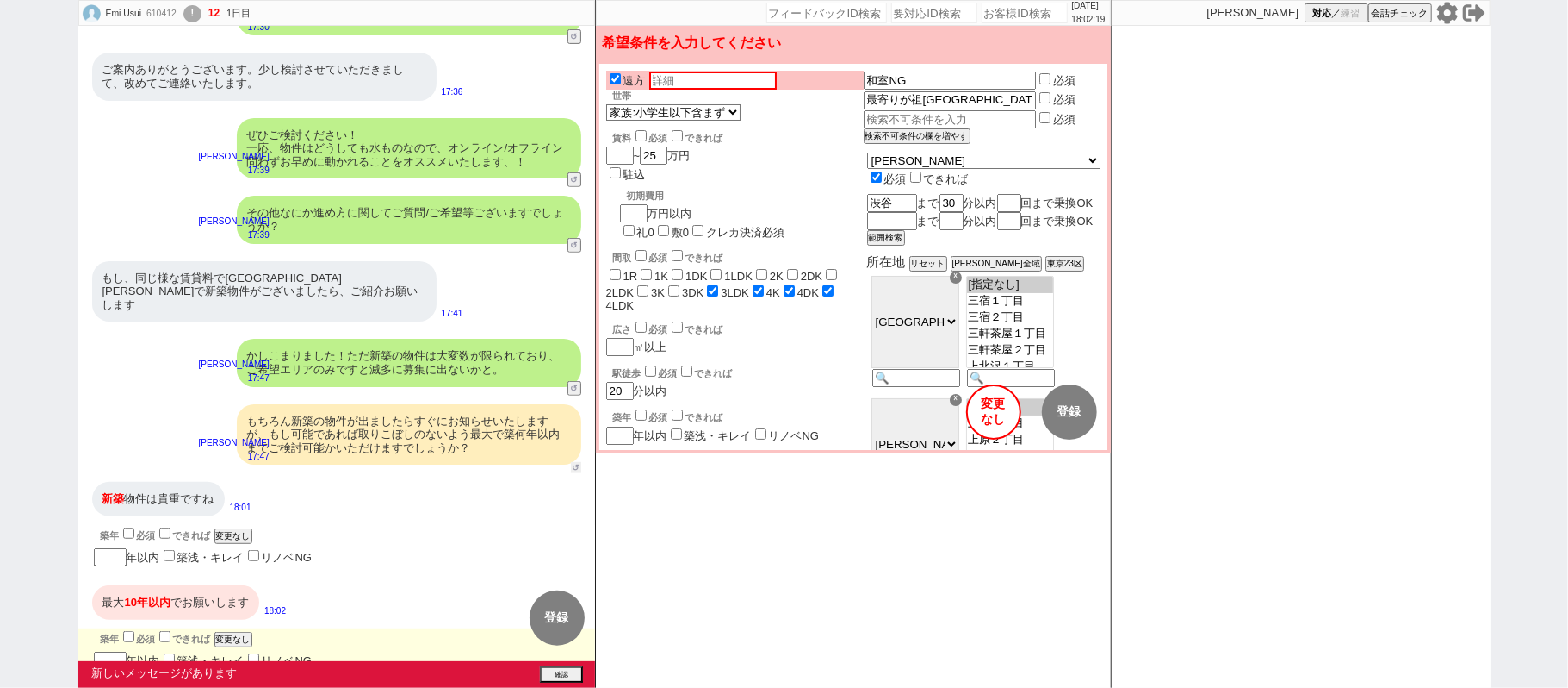
click at [579, 462] on button "↺" at bounding box center [575, 468] width 10 height 11
click at [168, 23] on div "Emi Usui 610412 ! 12 1日目" at bounding box center [170, 14] width 183 height 26
click at [114, 654] on input "number" at bounding box center [111, 661] width 33 height 15
checkbox input "false"
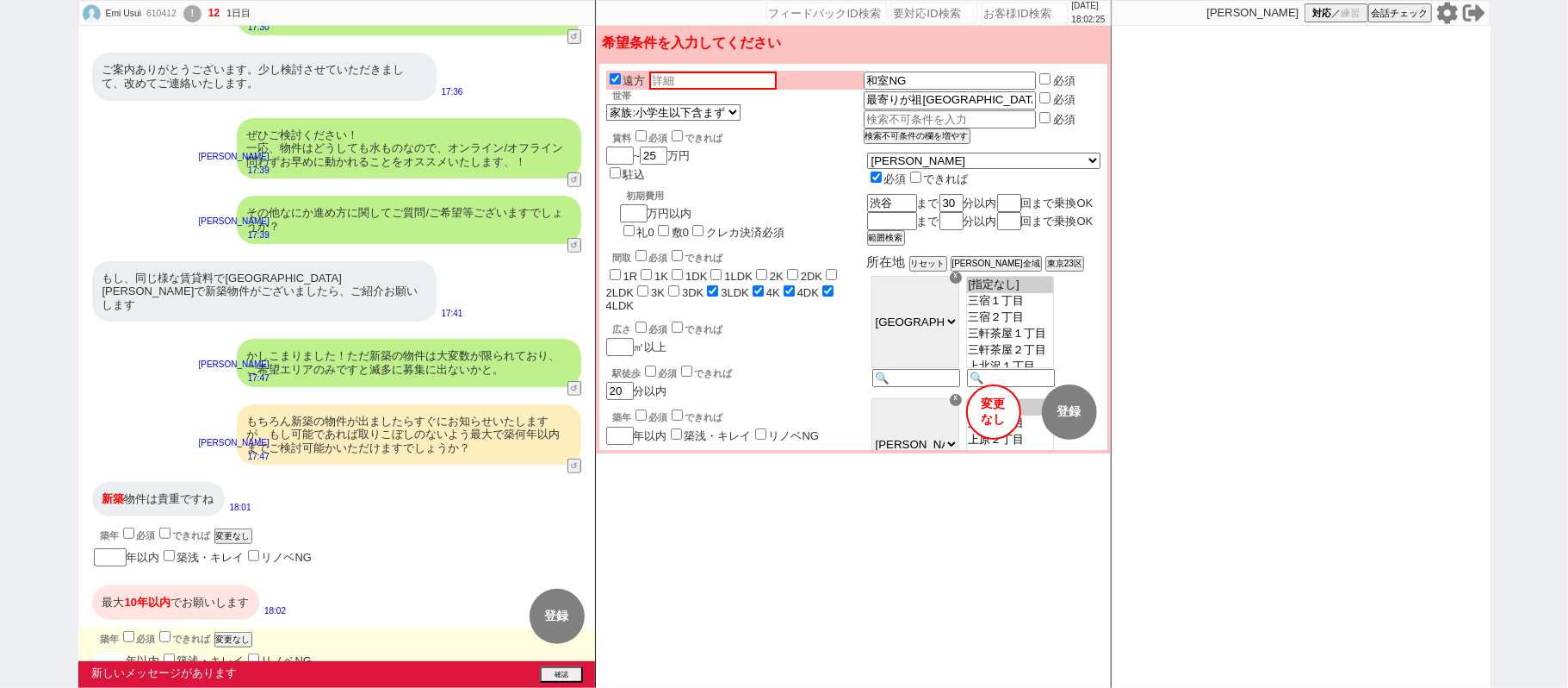
checkbox input "false"
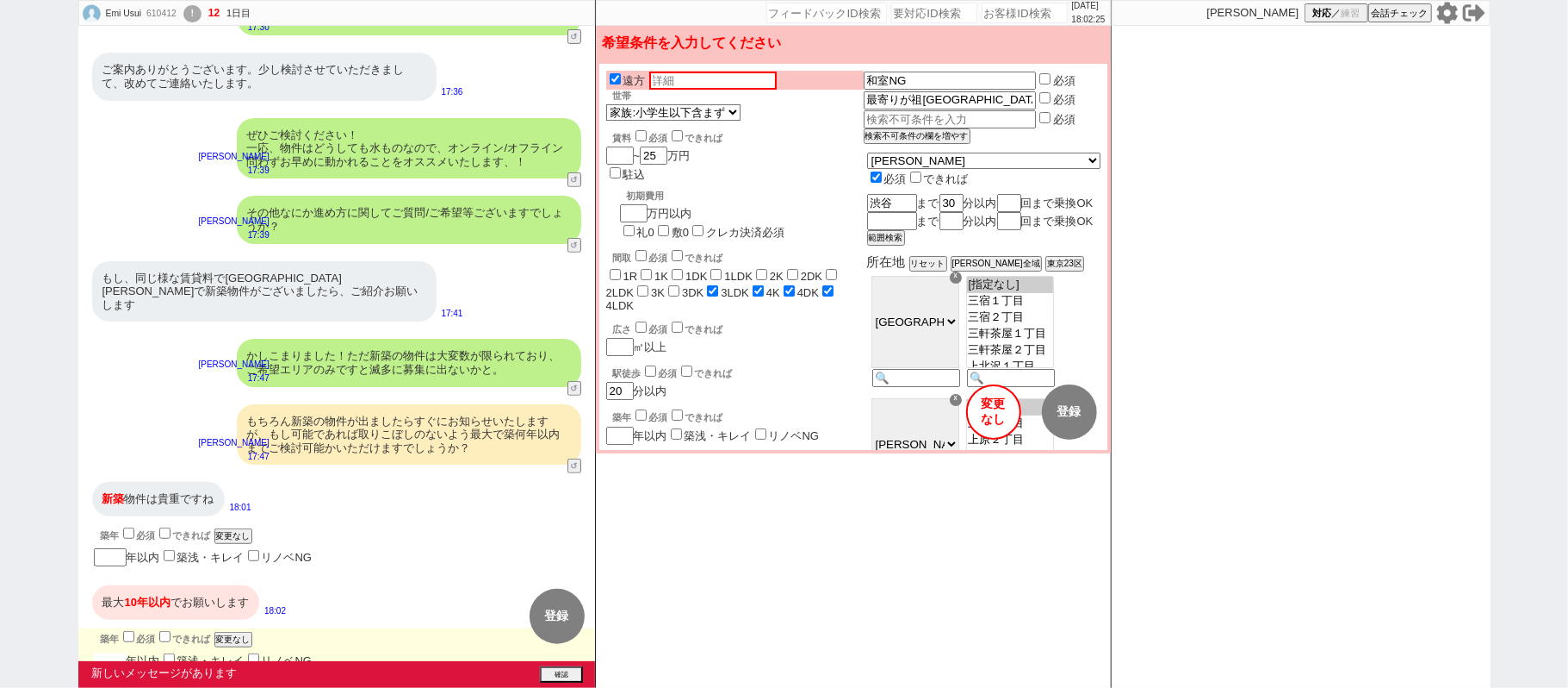
checkbox input "false"
checkbox input "true"
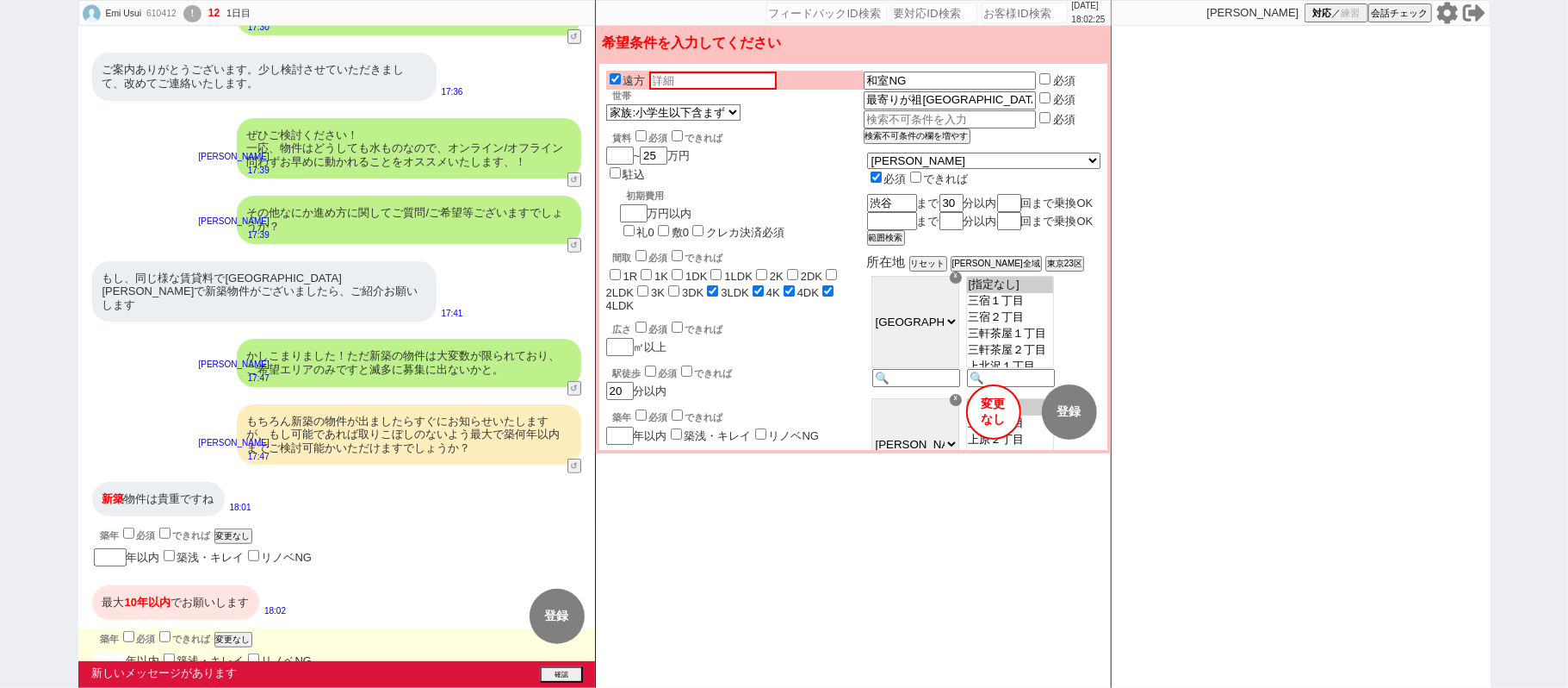
checkbox input "true"
type input "1"
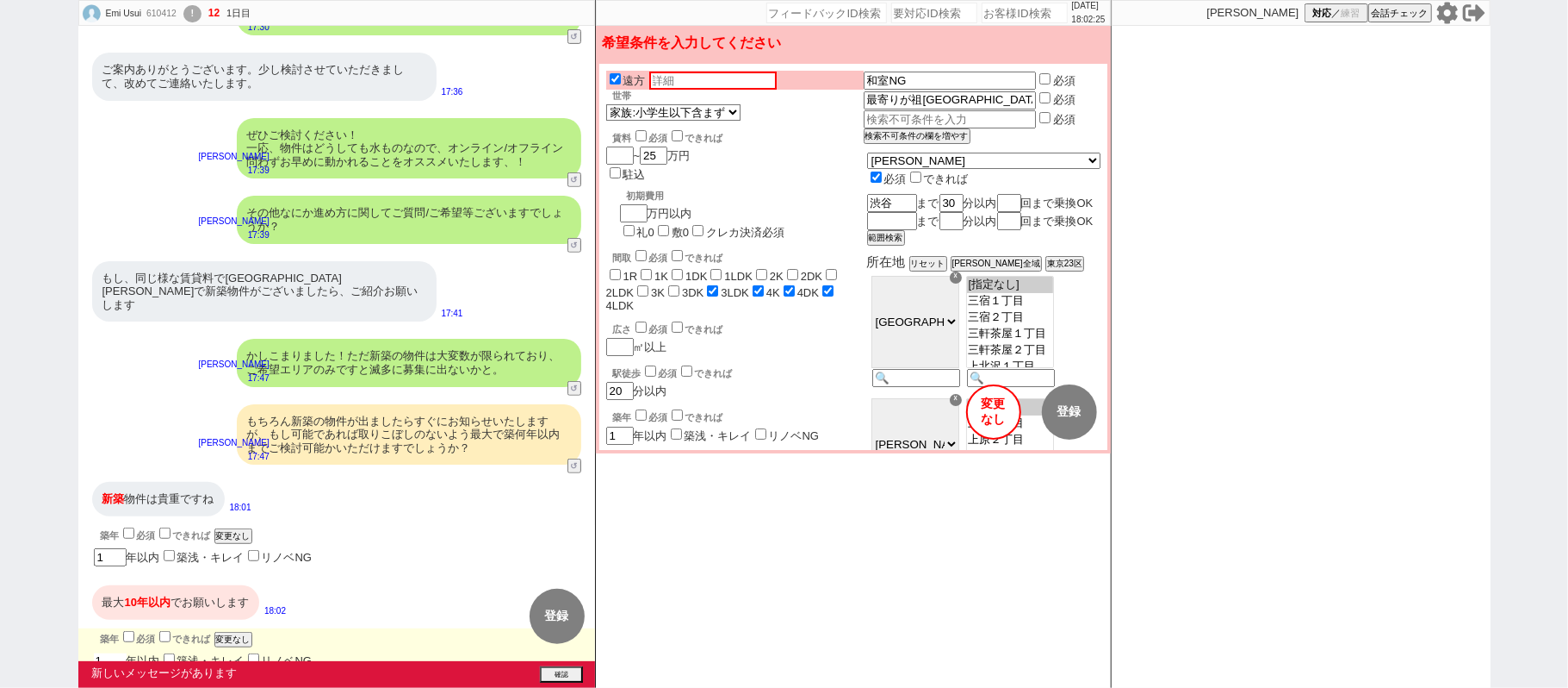
checkbox input "false"
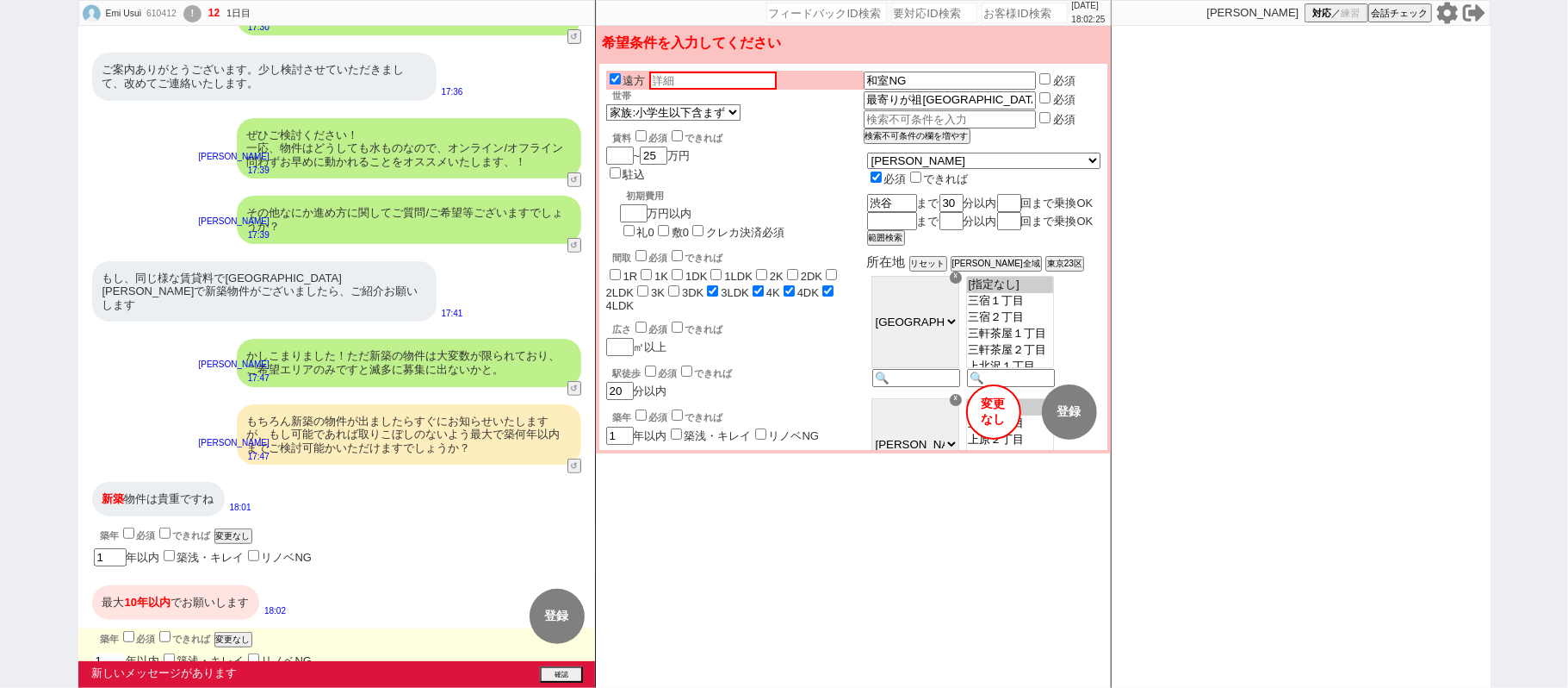
checkbox input "false"
checkbox input "true"
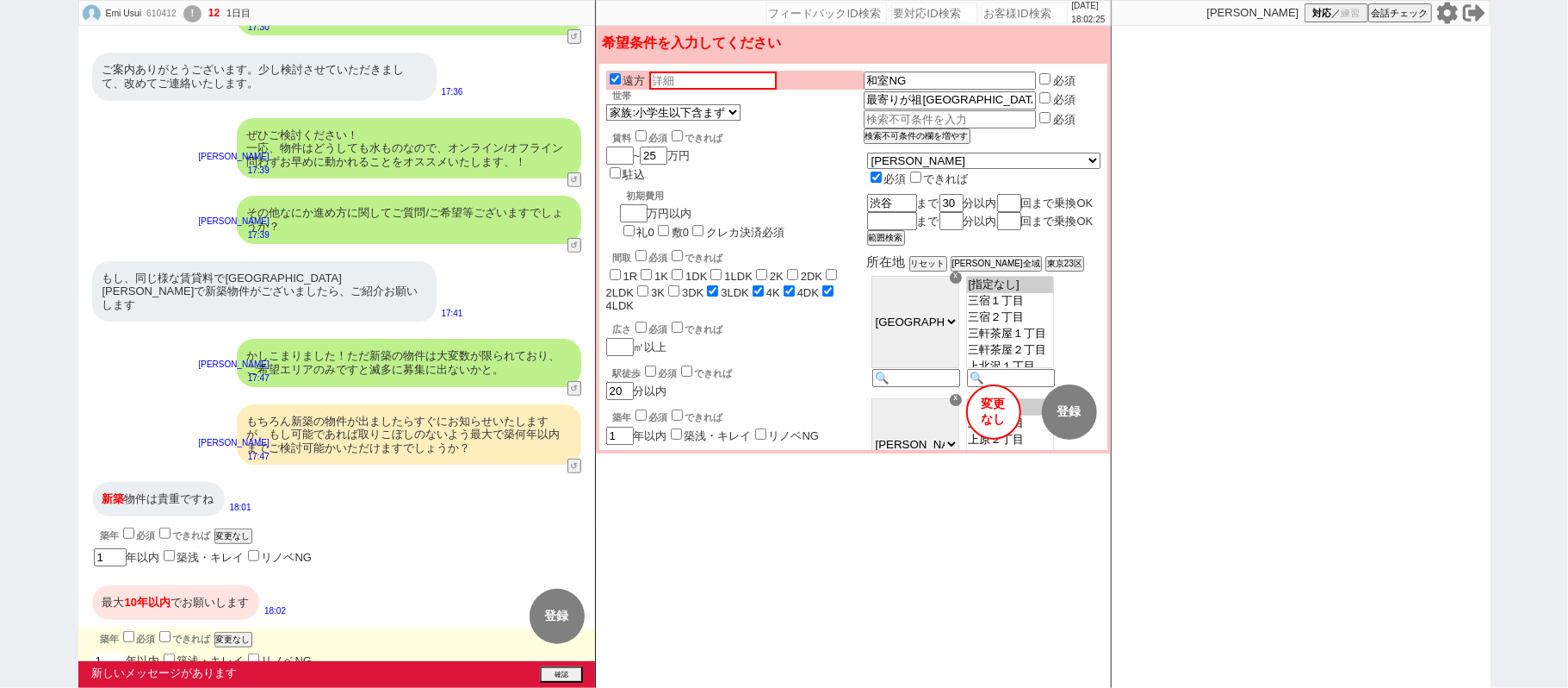
checkbox input "true"
type input "10"
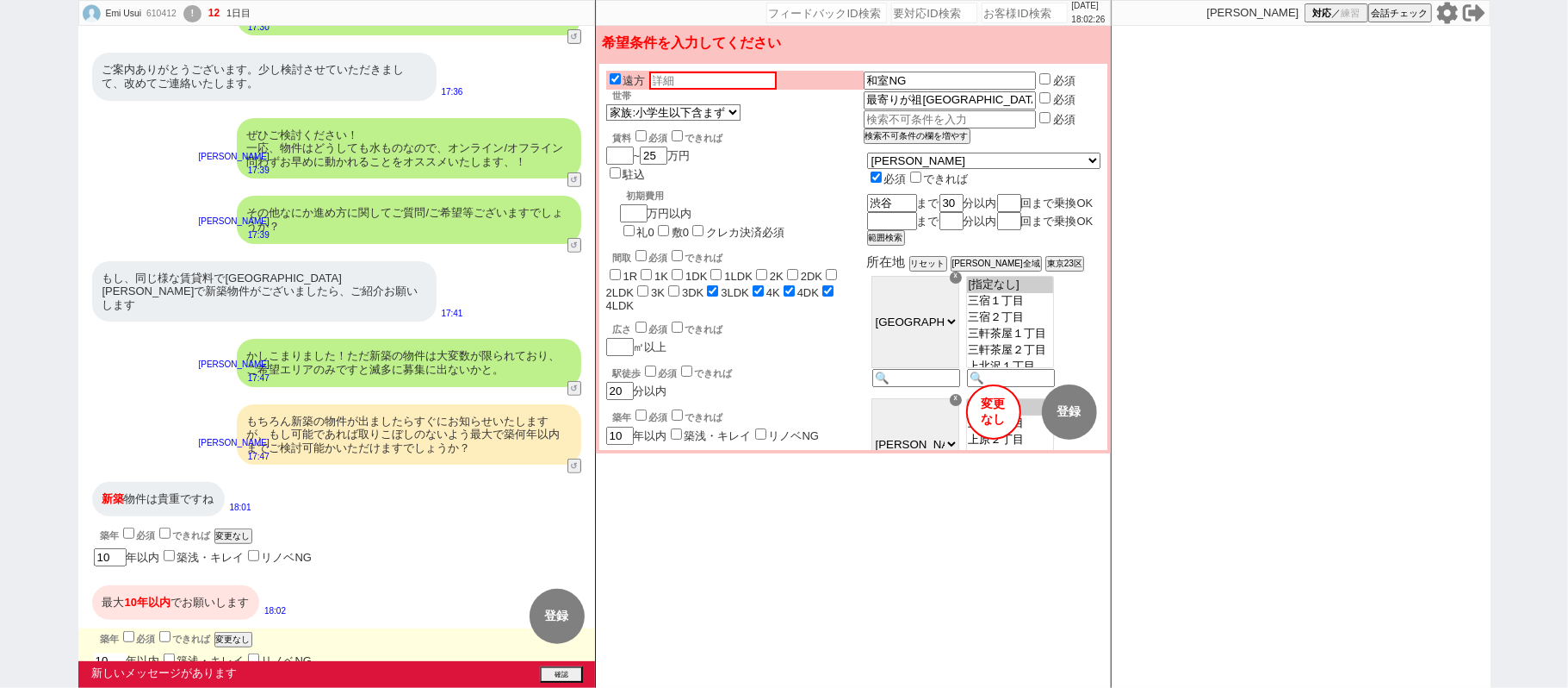
type input "10"
click at [121, 628] on div "築年 必須 できれば 変更なし" at bounding box center [344, 637] width 487 height 19
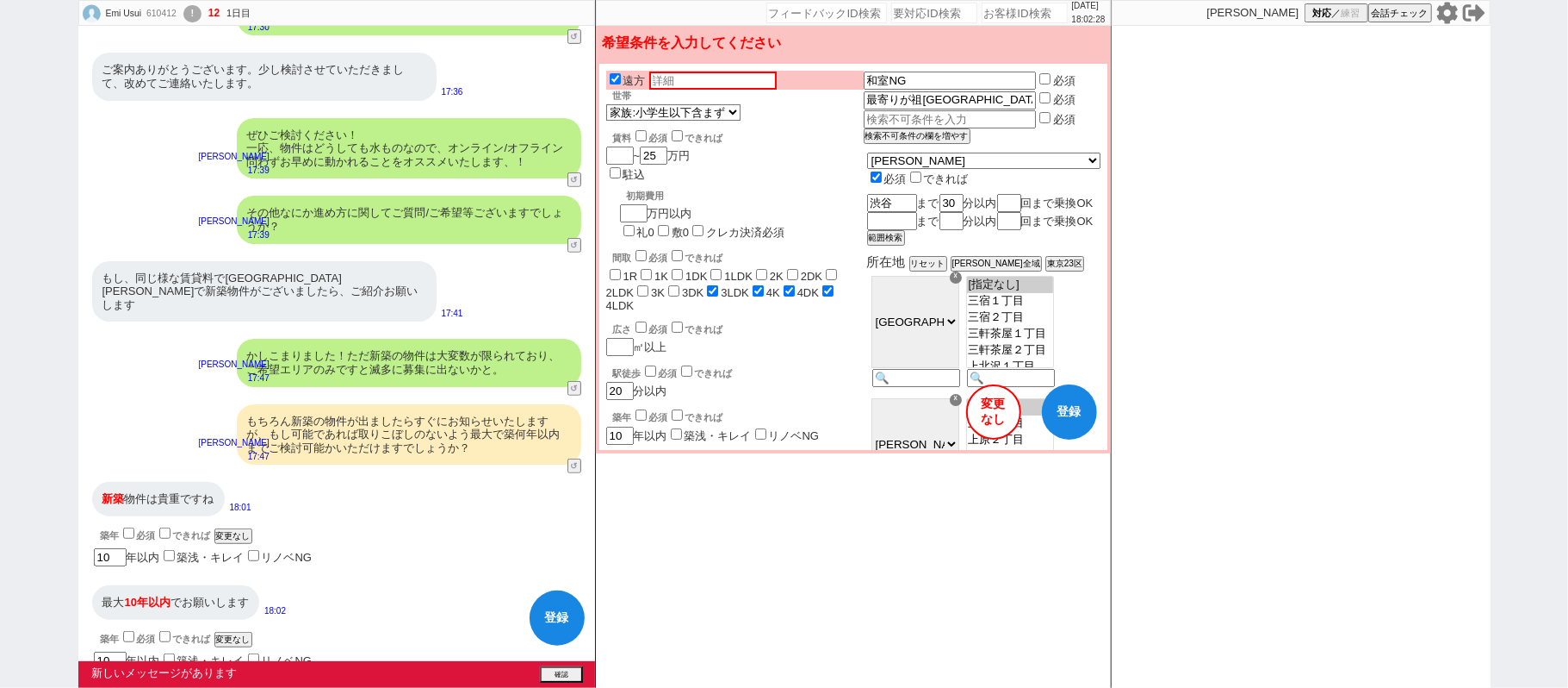
click at [128, 631] on input "checkbox" at bounding box center [129, 636] width 11 height 11
checkbox input "true"
checkbox input "false"
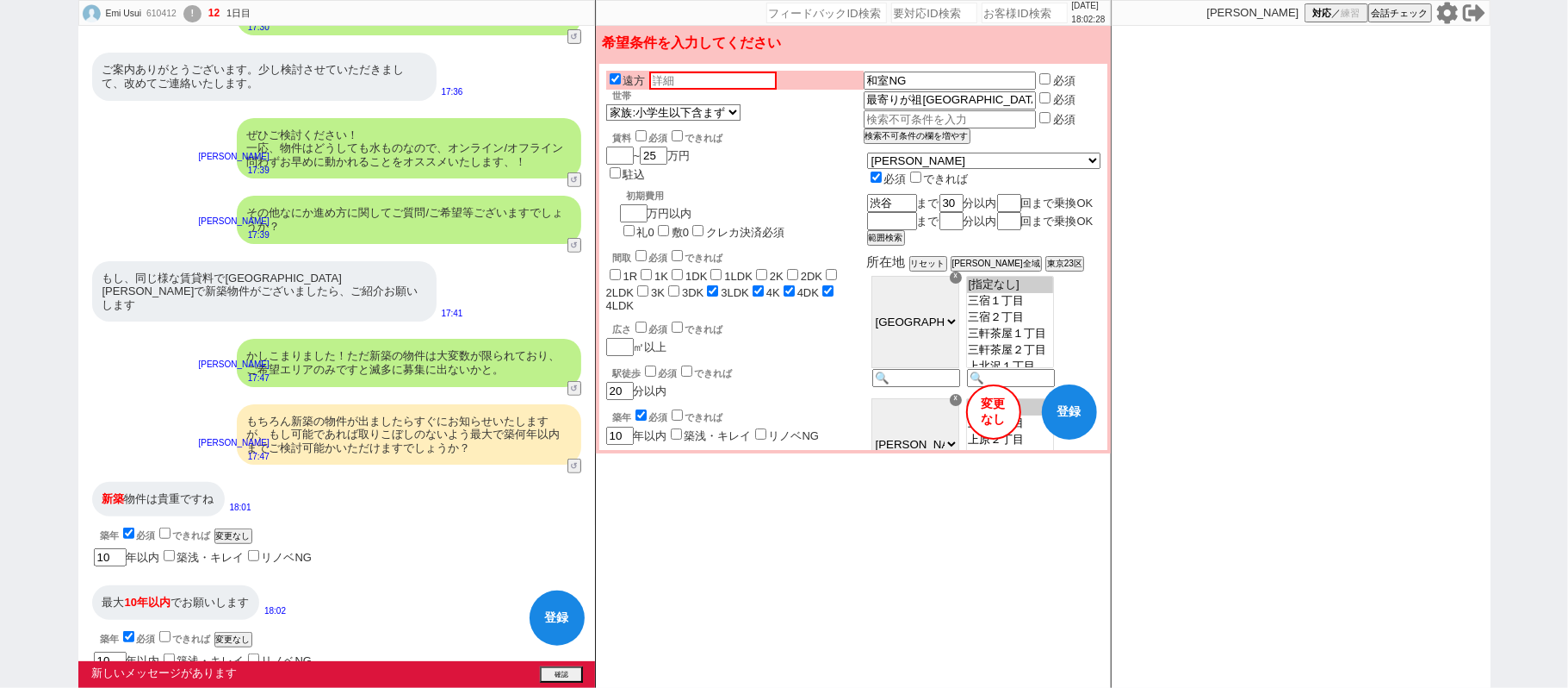
checkbox input "false"
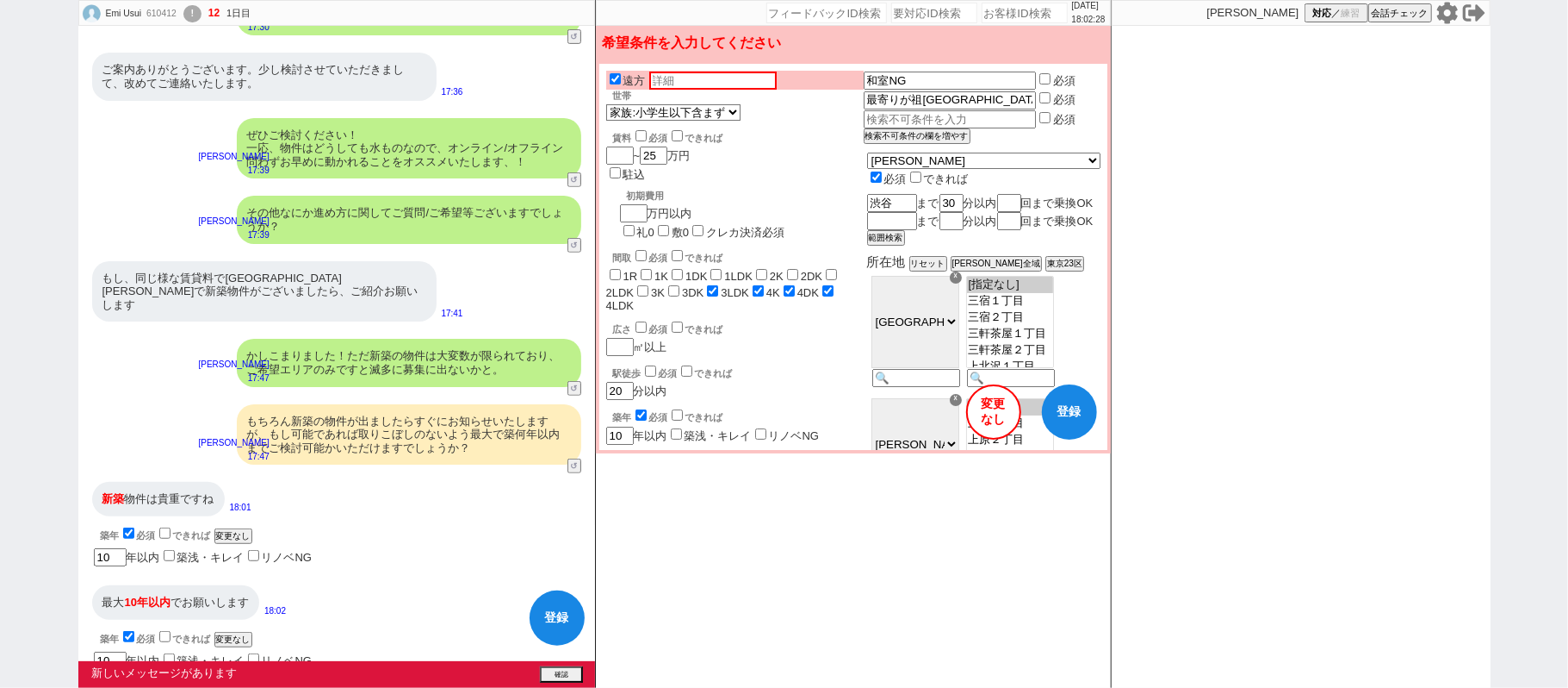
checkbox input "false"
checkbox input "true"
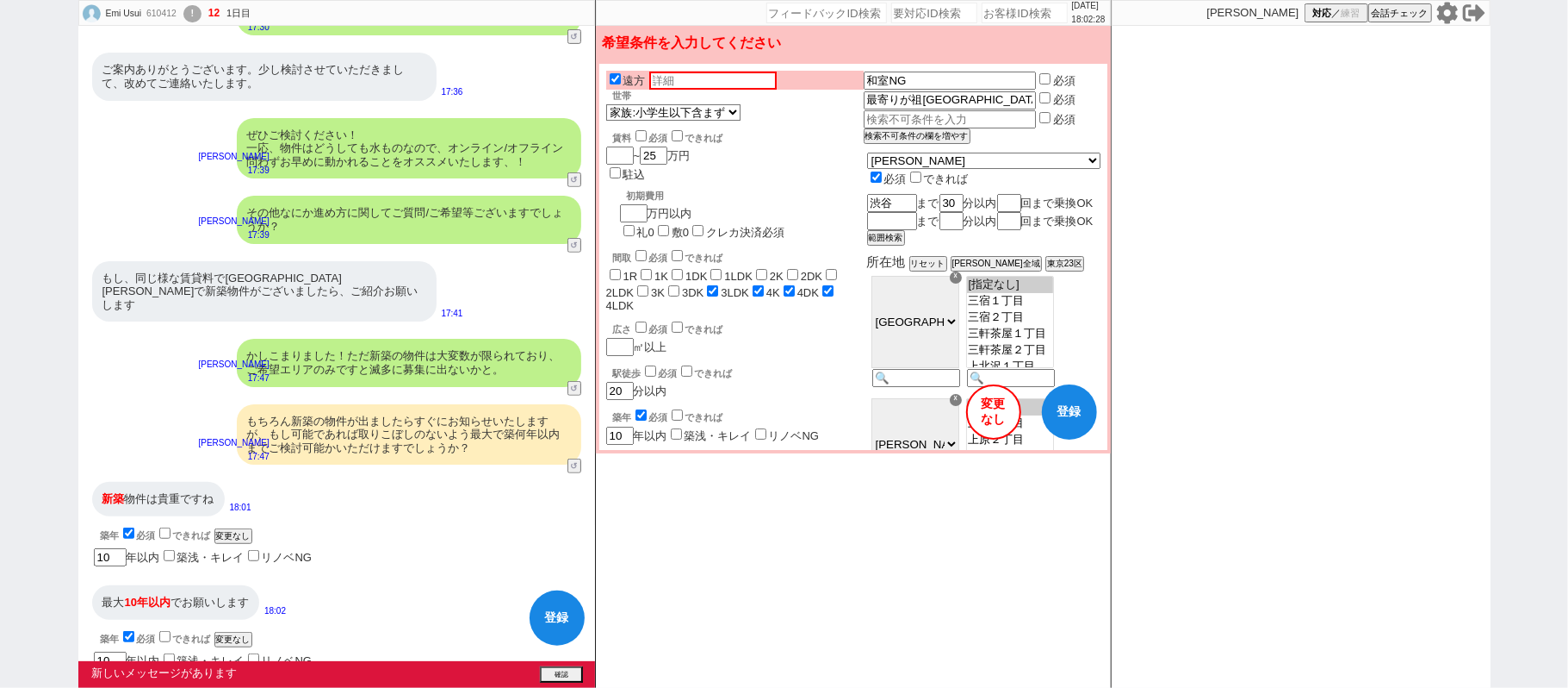
checkbox input "true"
select select "12"
select select "13"
select select "48"
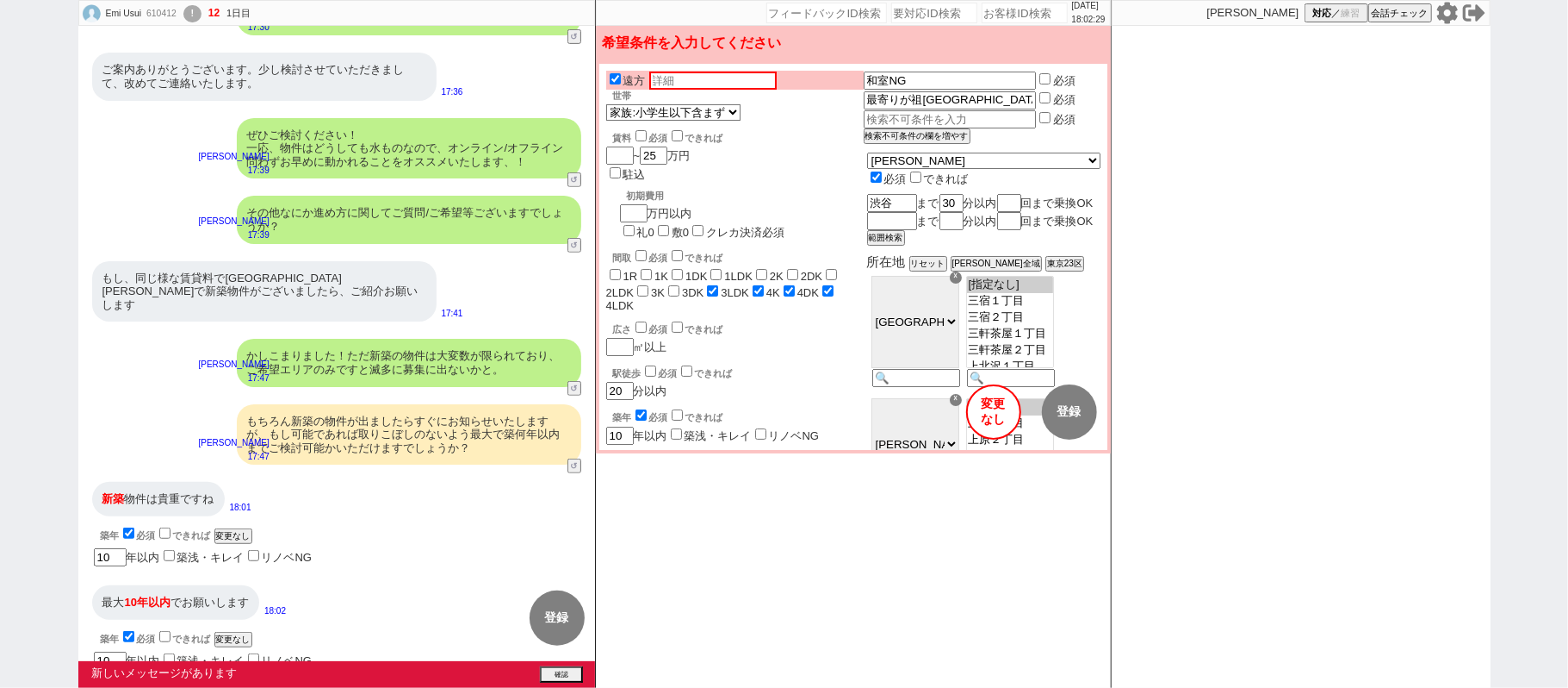
select select "[DATE]"
select select "62"
select select "1528"
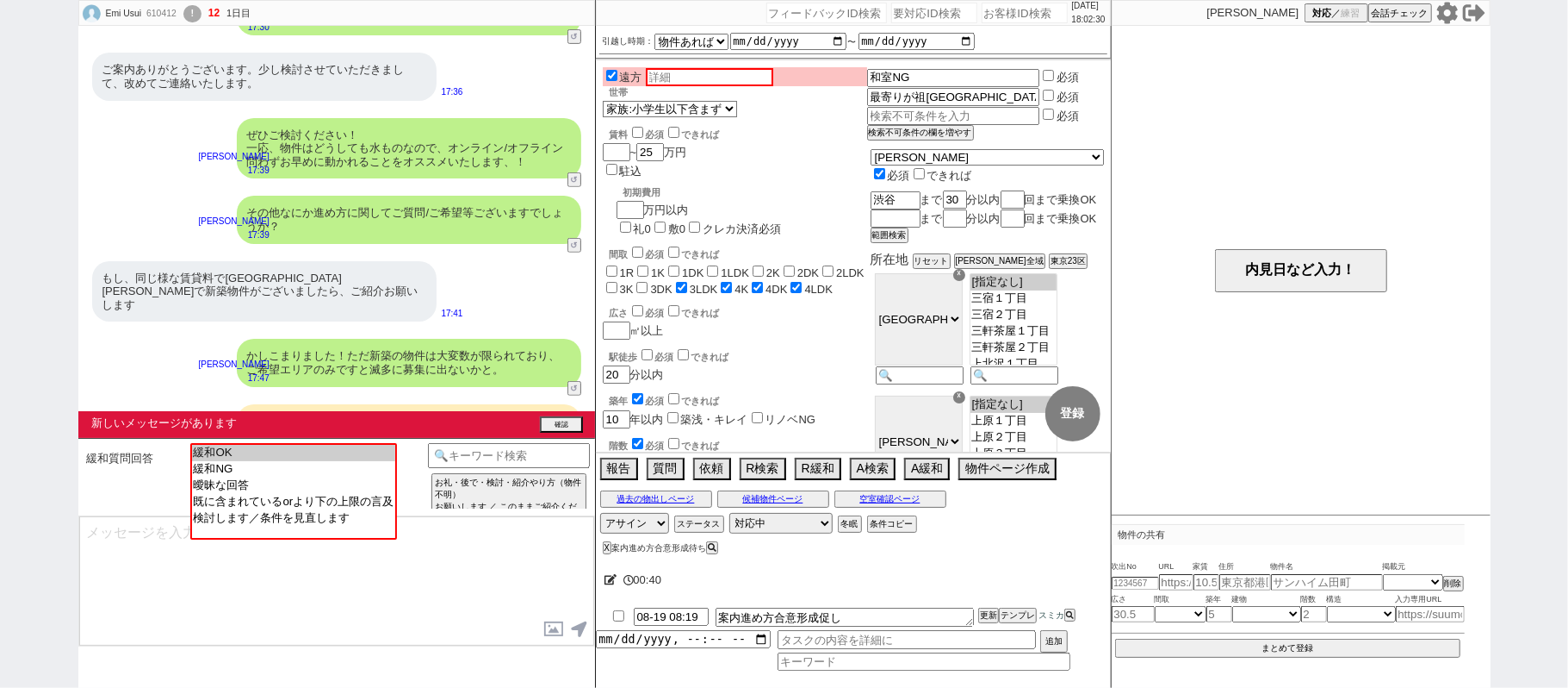
scroll to position [289, 0]
click at [556, 417] on div "新しいメッセージがあります 確認" at bounding box center [337, 425] width 516 height 24
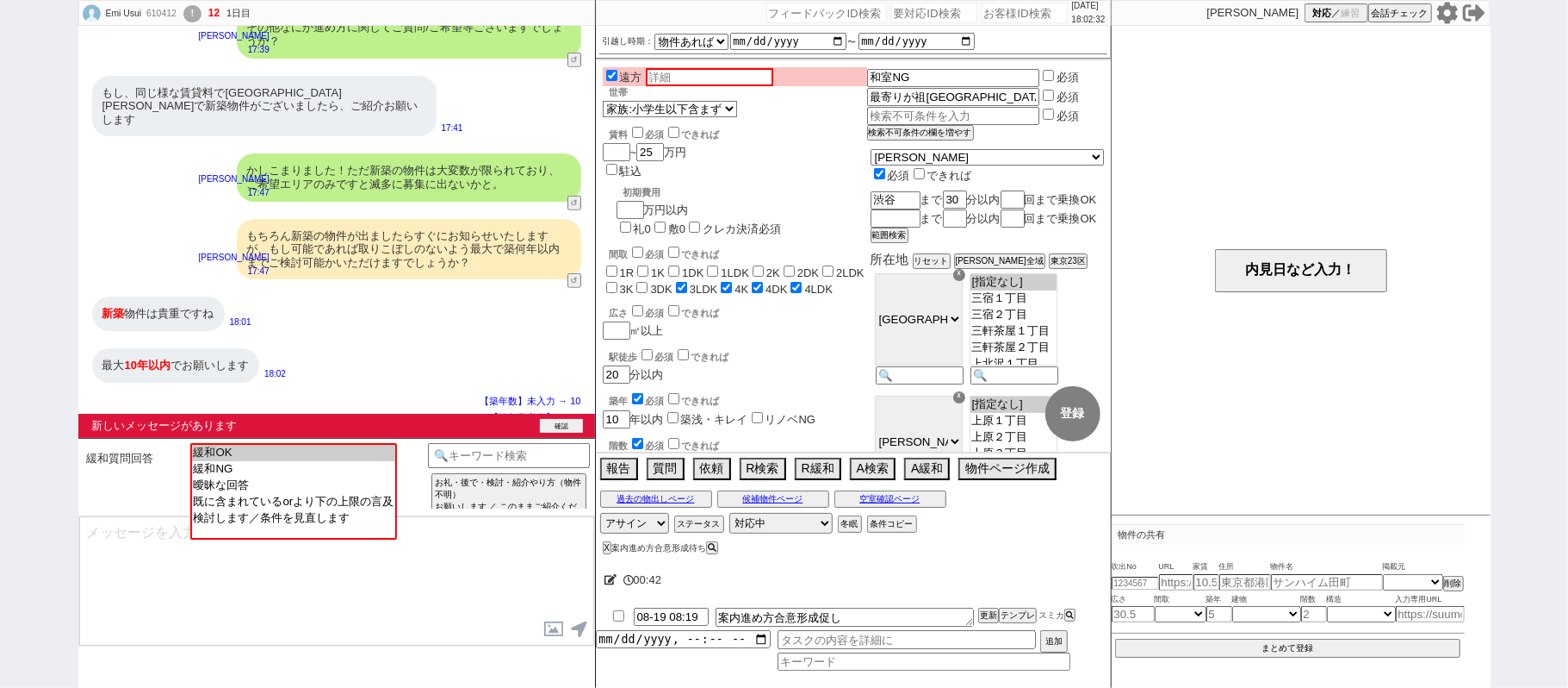
click at [569, 422] on button "確認" at bounding box center [562, 425] width 43 height 14
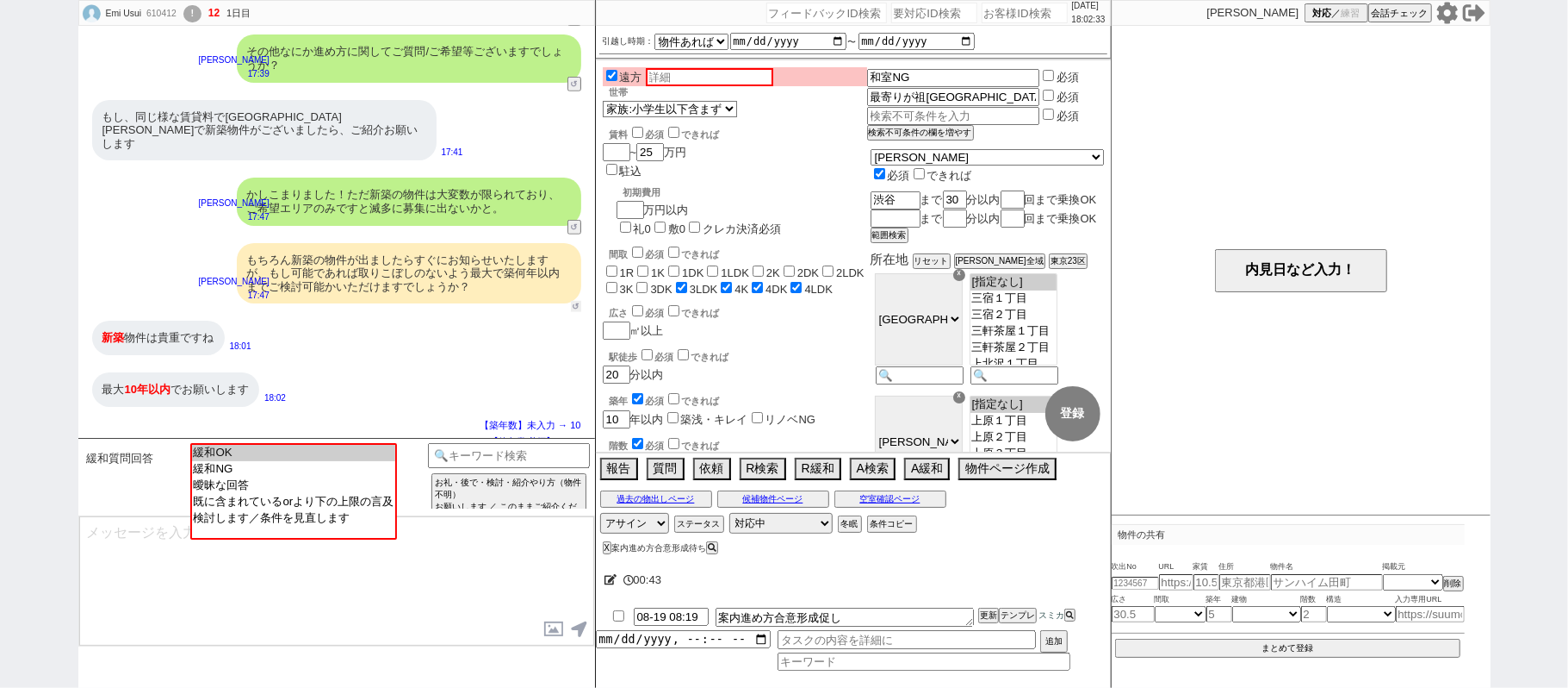
click at [573, 301] on button "↺" at bounding box center [575, 306] width 10 height 11
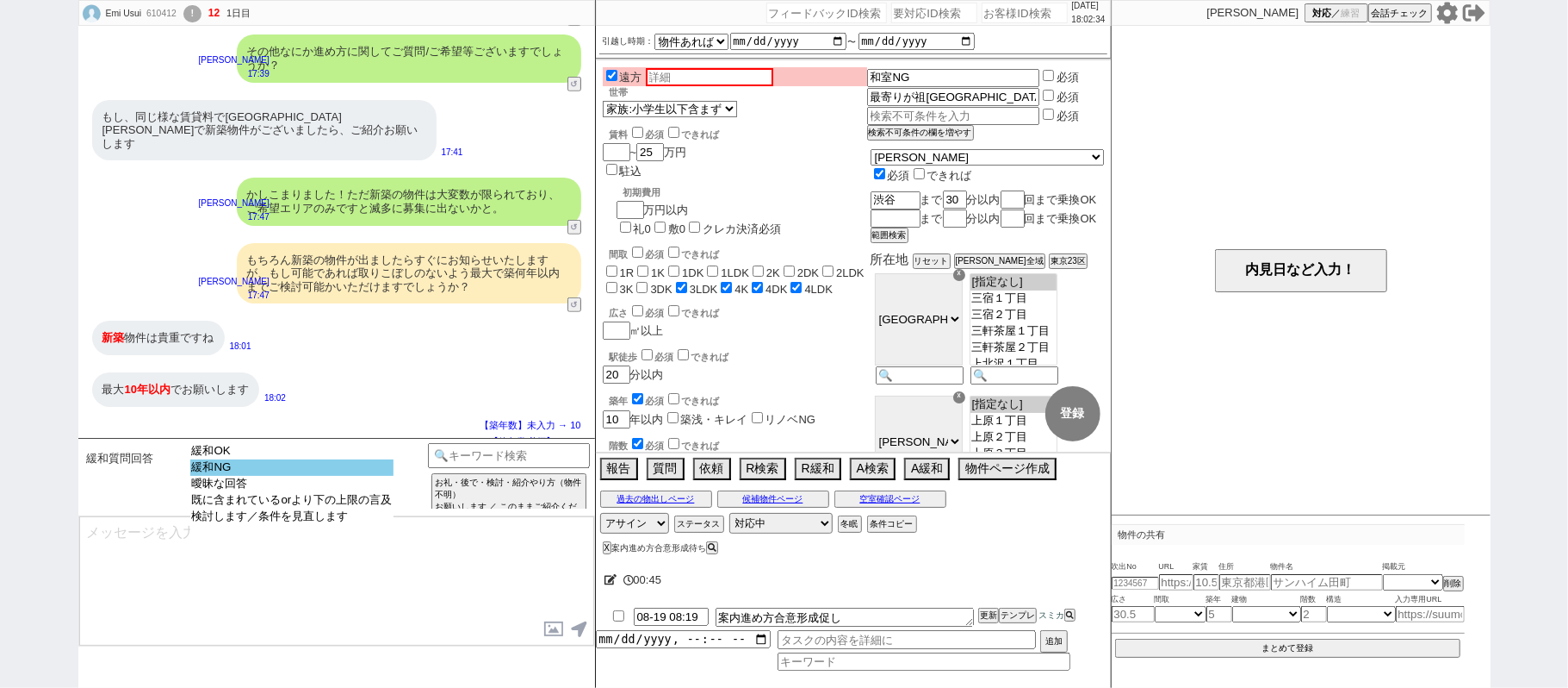
select select "緩和NG"
click at [339, 476] on option "緩和NG" at bounding box center [292, 484] width 204 height 16
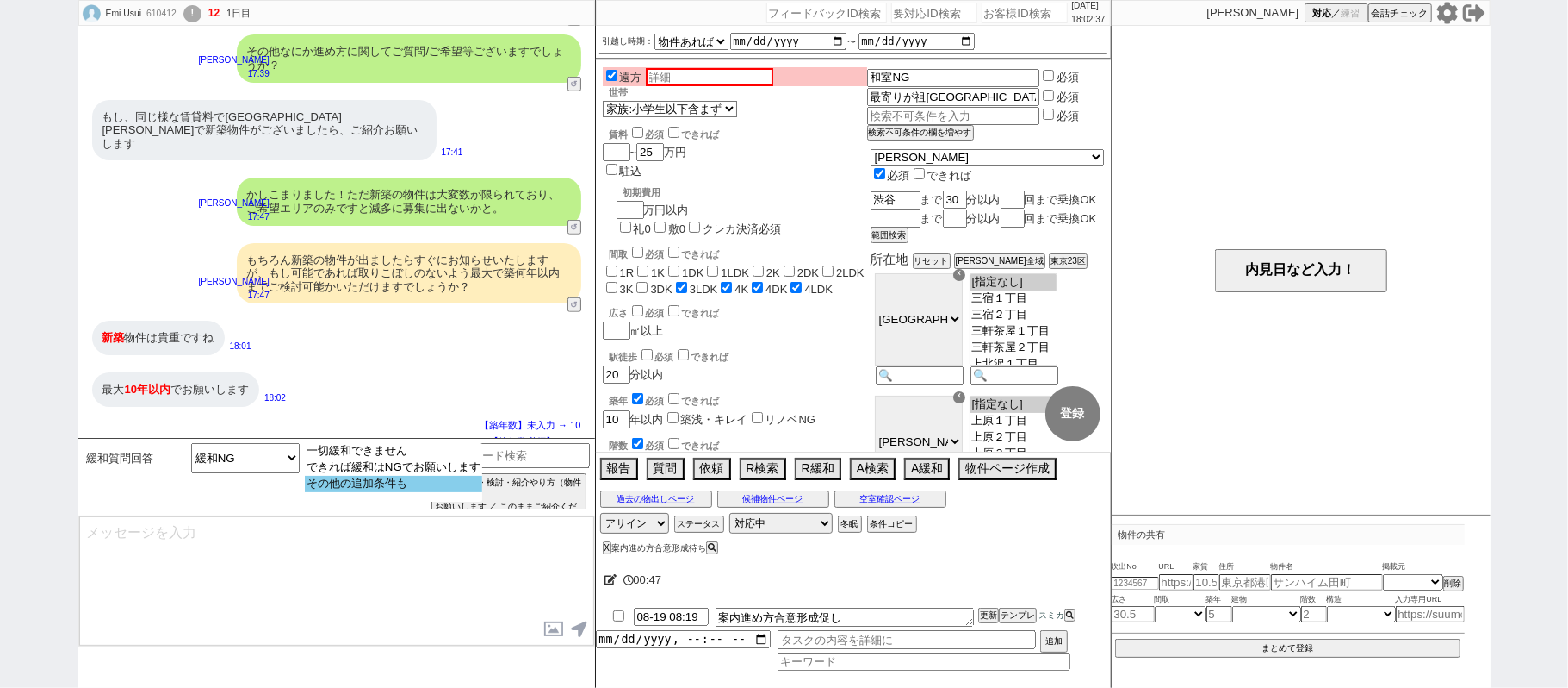
click at [410, 486] on option "その他の追加条件も" at bounding box center [394, 484] width 178 height 16
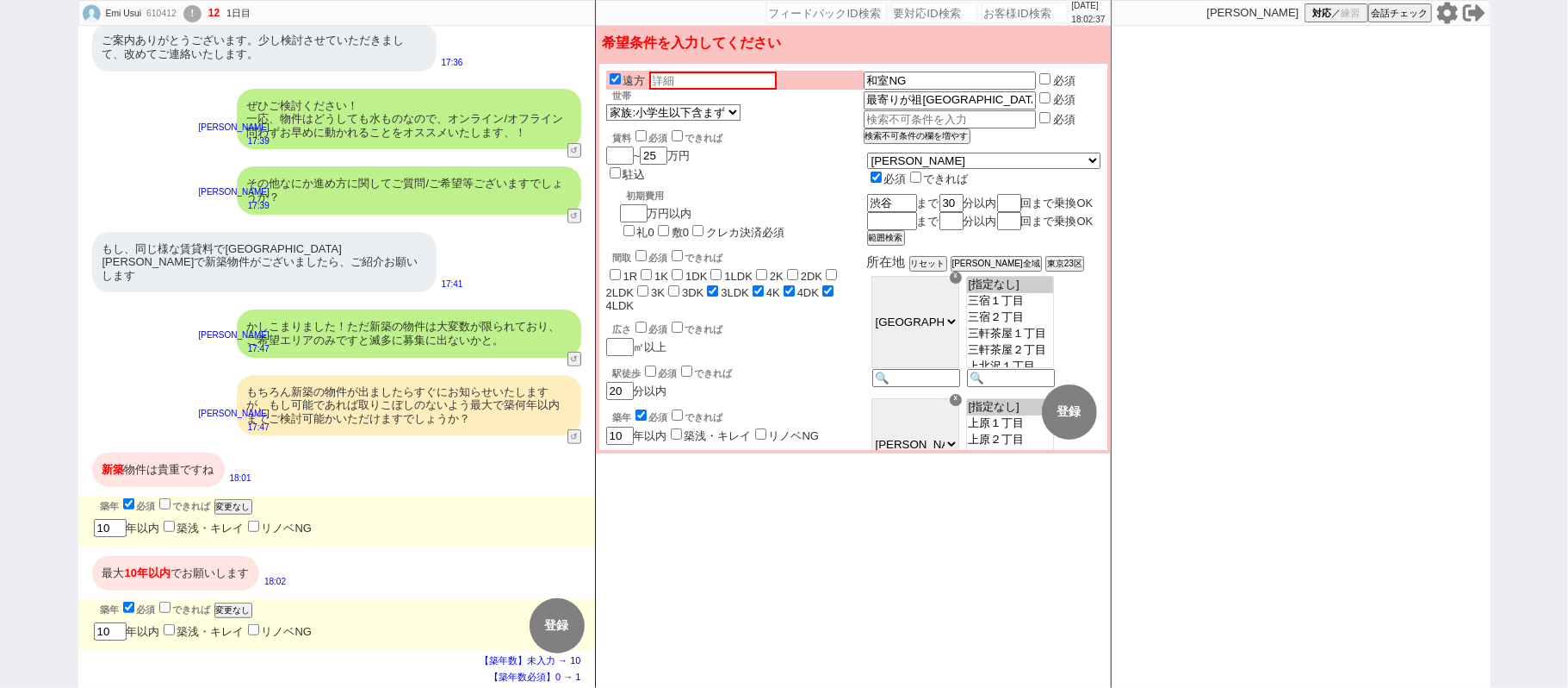
scroll to position [528, 0]
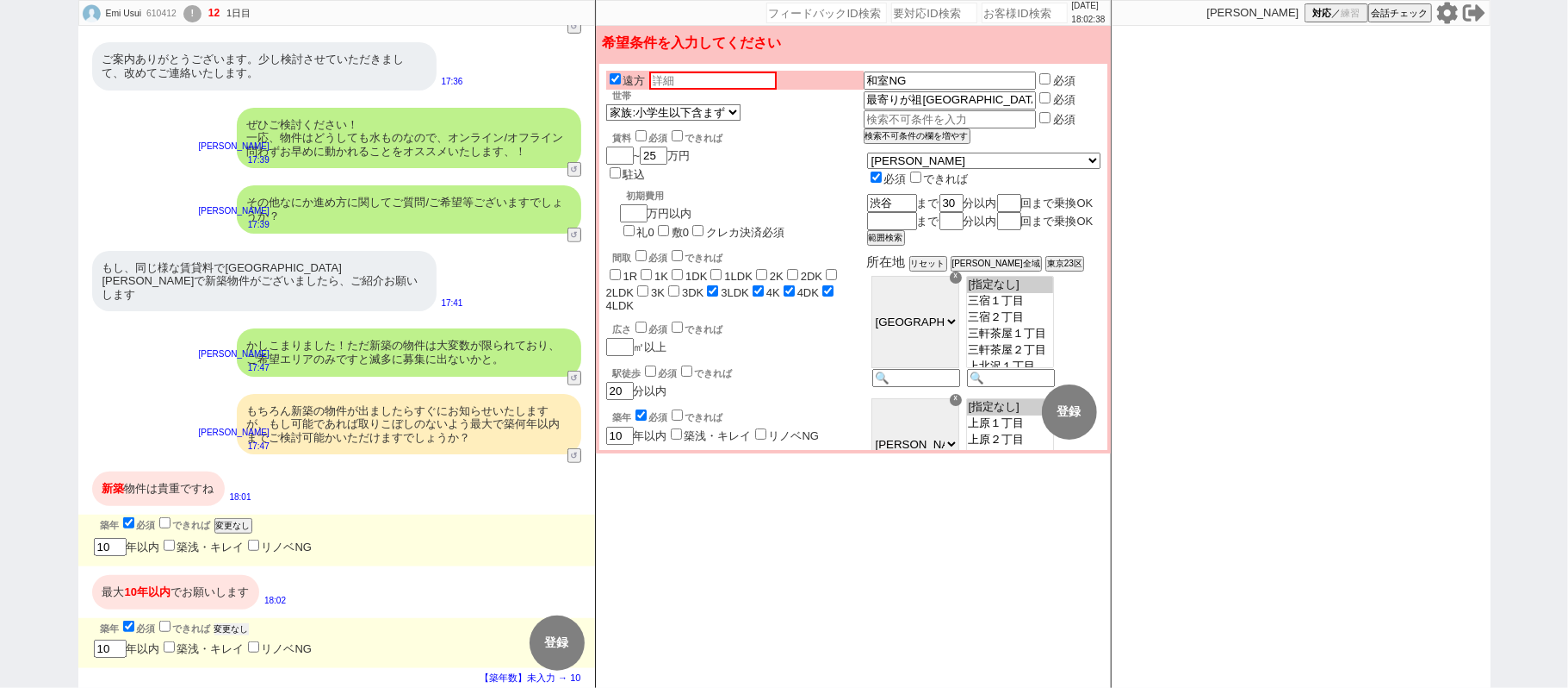
drag, startPoint x: 236, startPoint y: 610, endPoint x: 238, endPoint y: 550, distance: 60.0
click at [238, 618] on div "築年 必須 できれば 変更なし" at bounding box center [344, 627] width 487 height 18
click at [233, 519] on button "変更なし" at bounding box center [232, 525] width 34 height 12
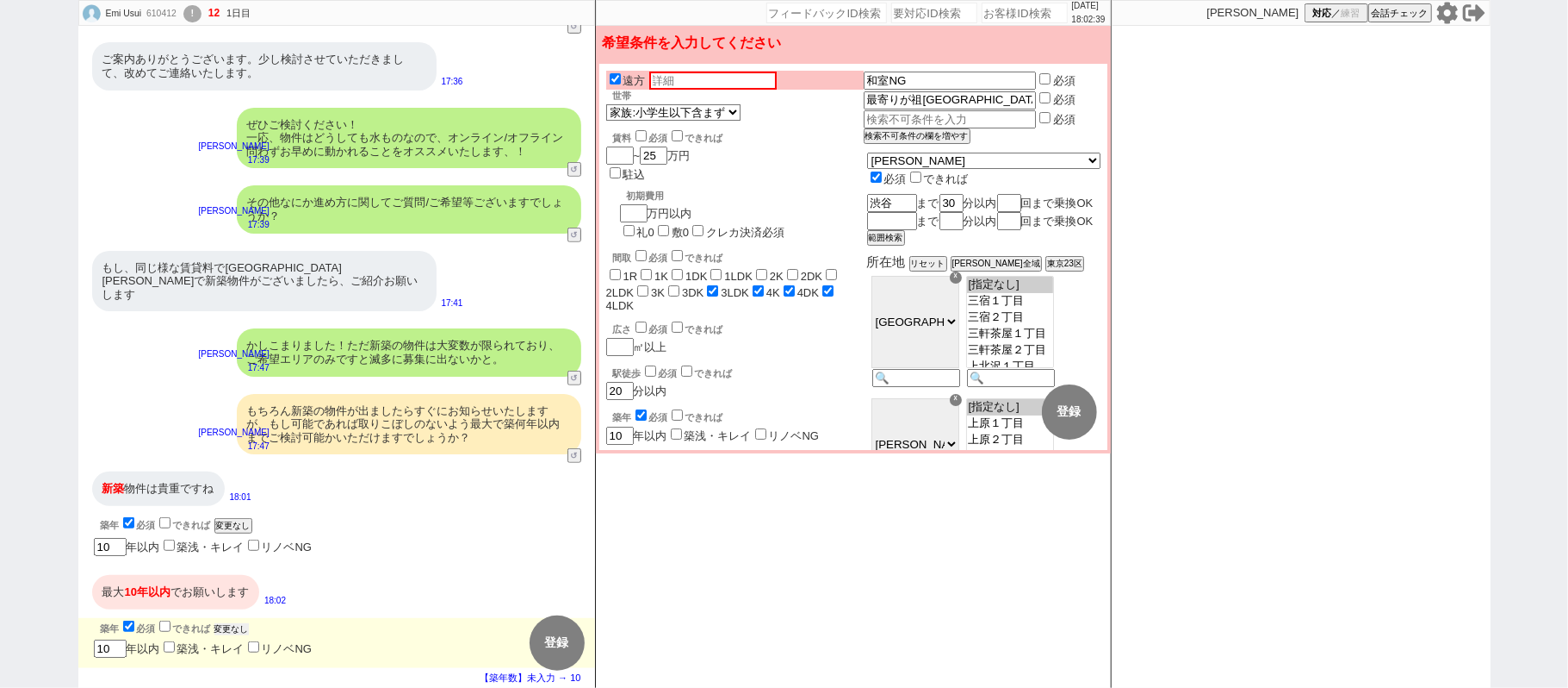
click at [242, 623] on button "変更なし" at bounding box center [232, 628] width 34 height 12
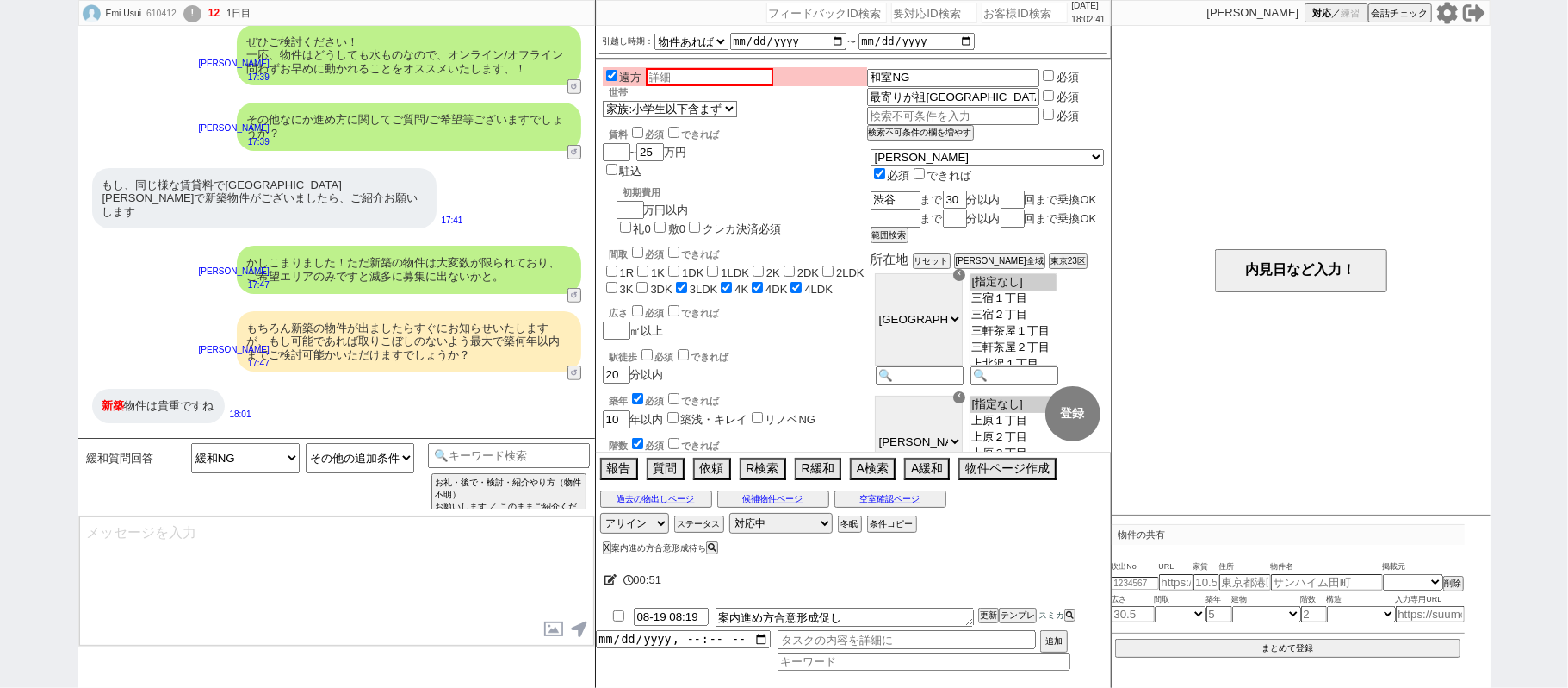
scroll to position [679, 0]
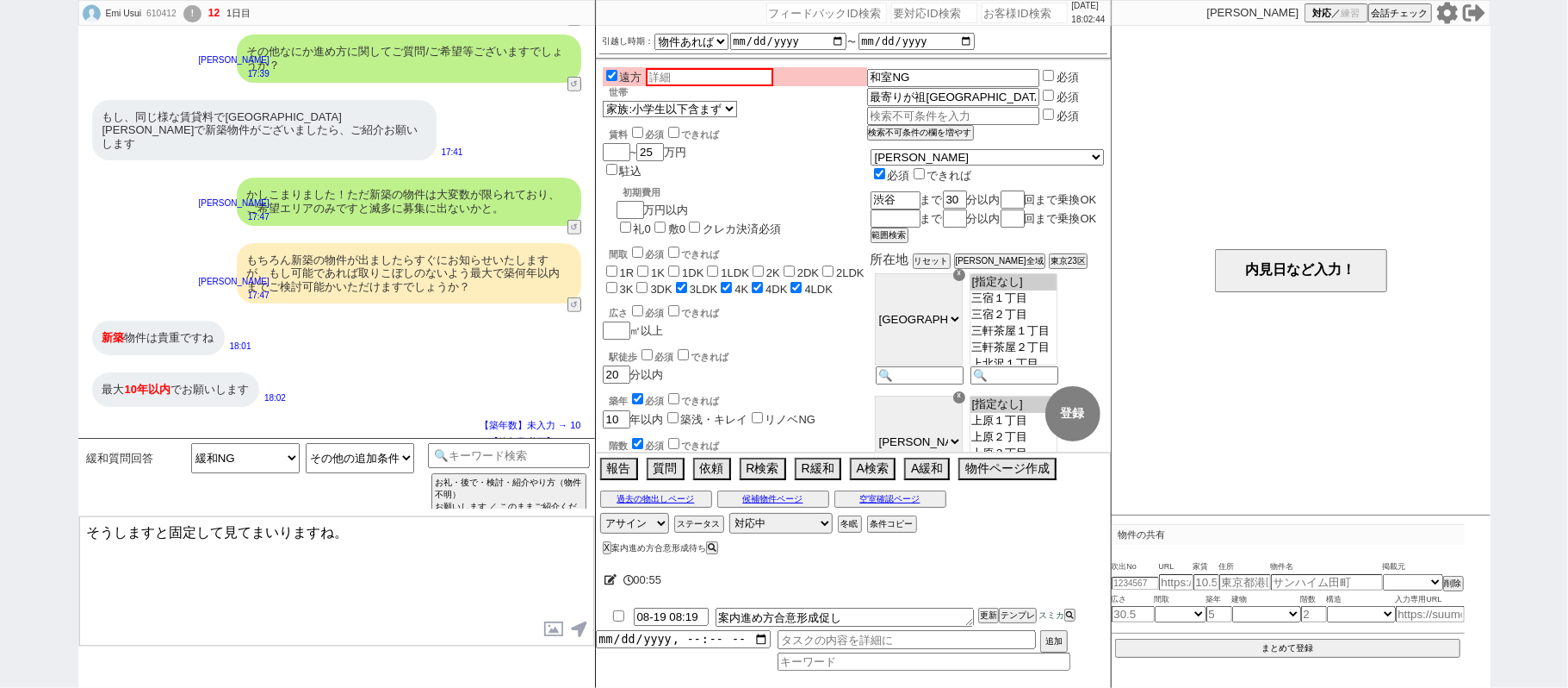
drag, startPoint x: 88, startPoint y: 528, endPoint x: 126, endPoint y: 501, distance: 46.6
click at [88, 525] on textarea "そうしますと固定して見てまいりますね。" at bounding box center [336, 581] width 515 height 130
click at [470, 532] on textarea "かしこまりました。そうしますと固定して見てまいりますね。" at bounding box center [336, 581] width 515 height 130
type textarea "かしこまりました、そちらで絞ってまいりますね。"
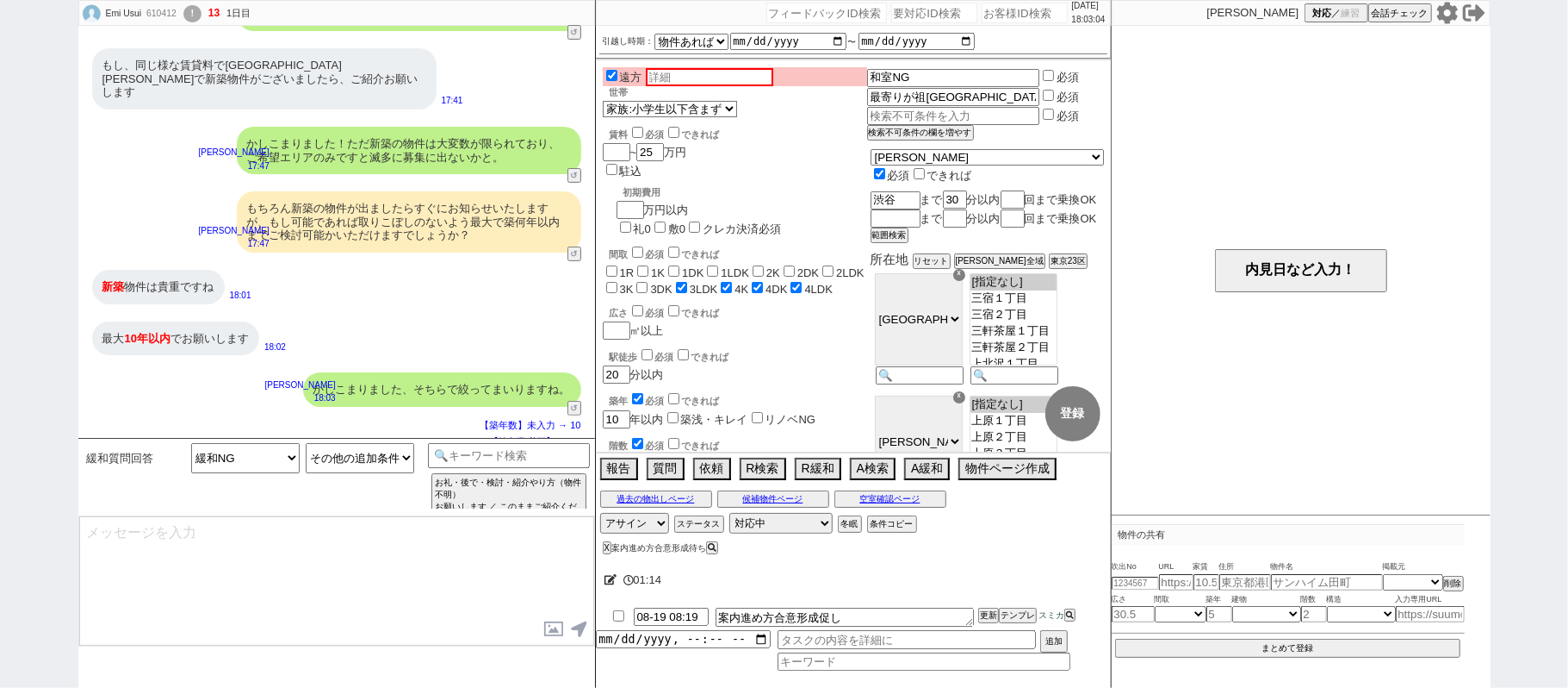
type textarea "また、並行して見てましたが、追加ではちょっと多くは残ってなさそうですね。 [DATE]以降も毎日新着を追っていき、都度ご紹介できればと思いますがいかがでしょう…"
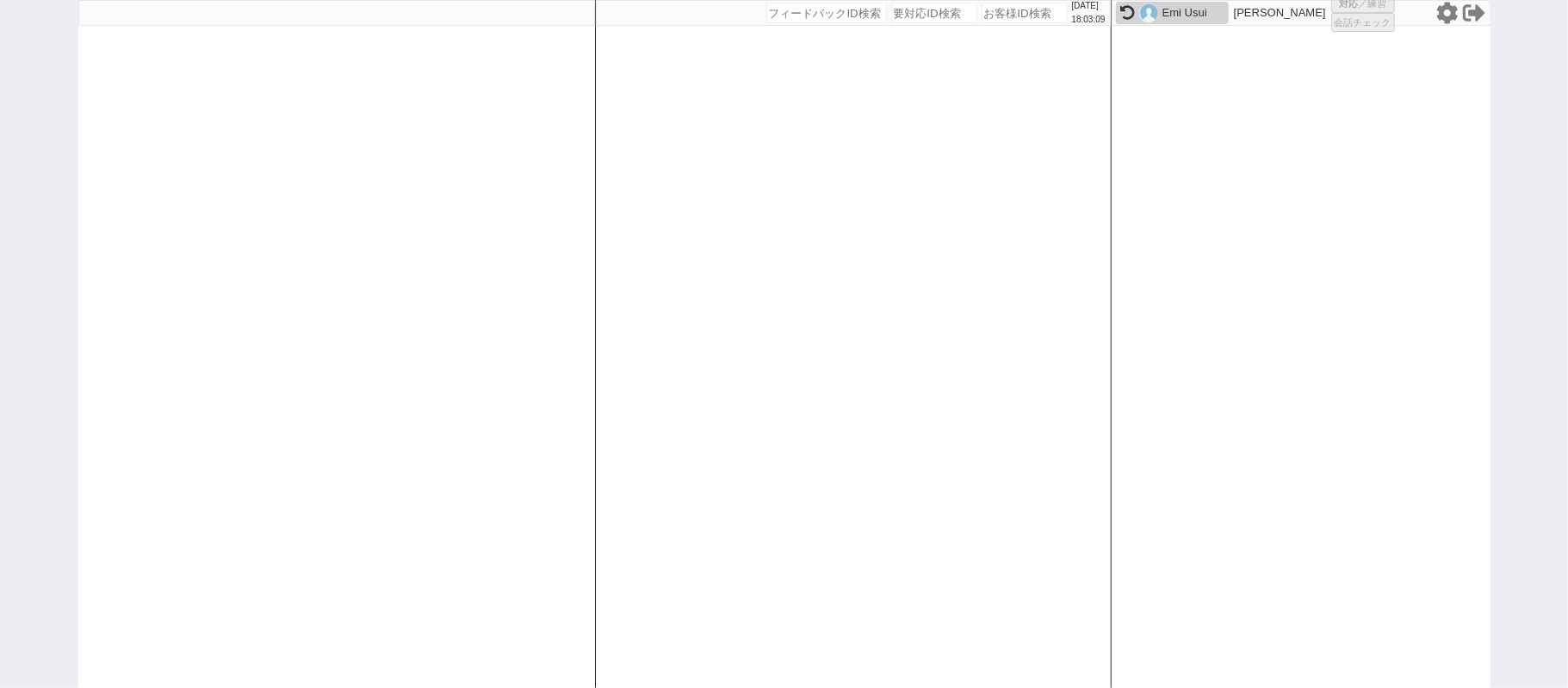
select select
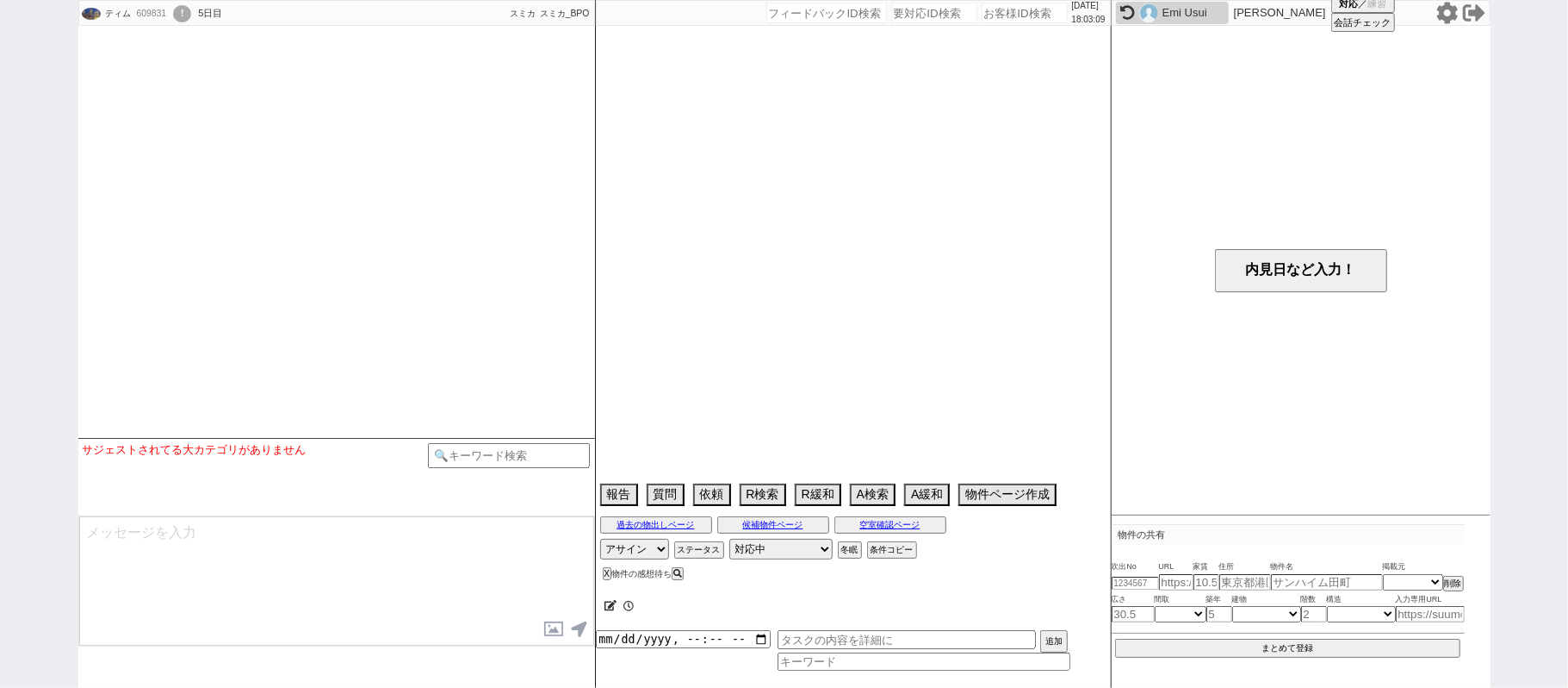
select select
select select "2025"
select select "9"
select select "13"
select select "0"
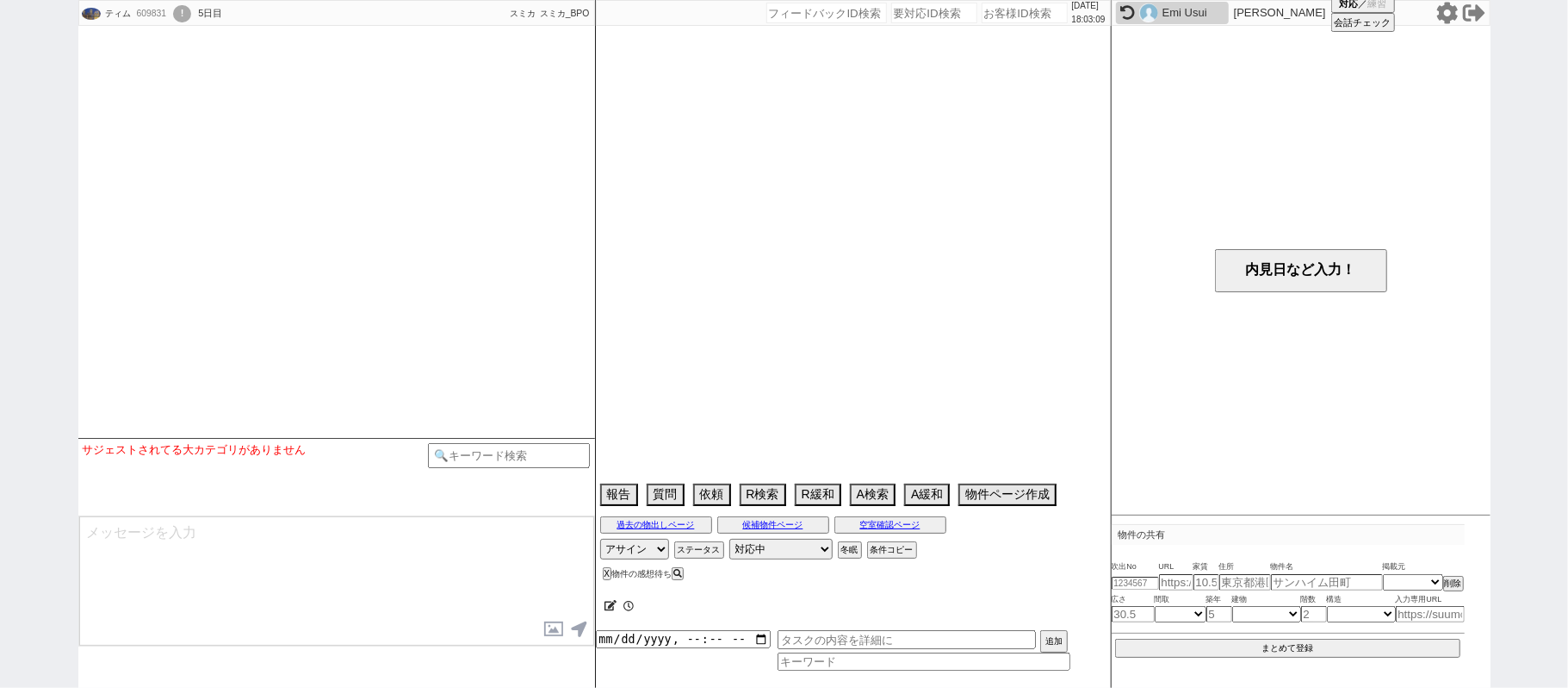
select select "14"
select select "83"
select select "[DATE]"
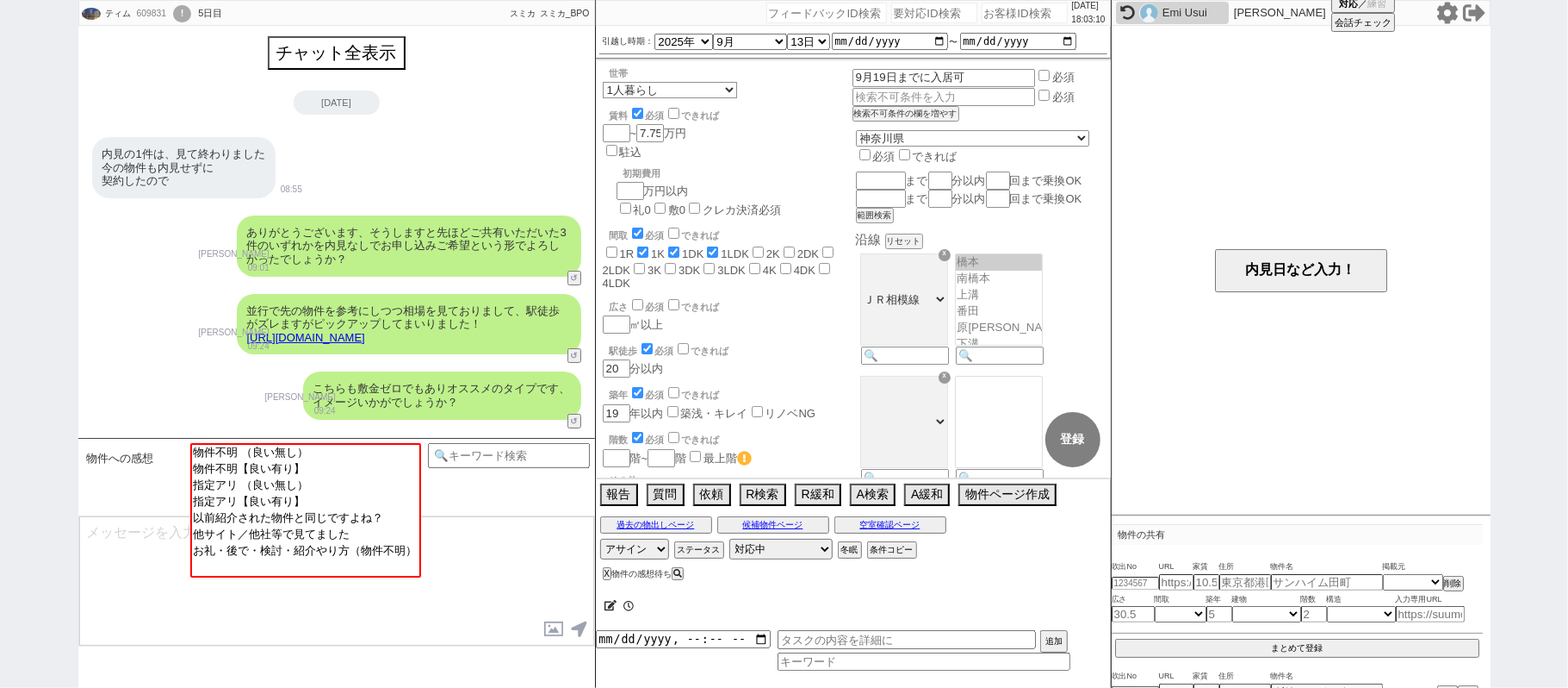
scroll to position [379, 0]
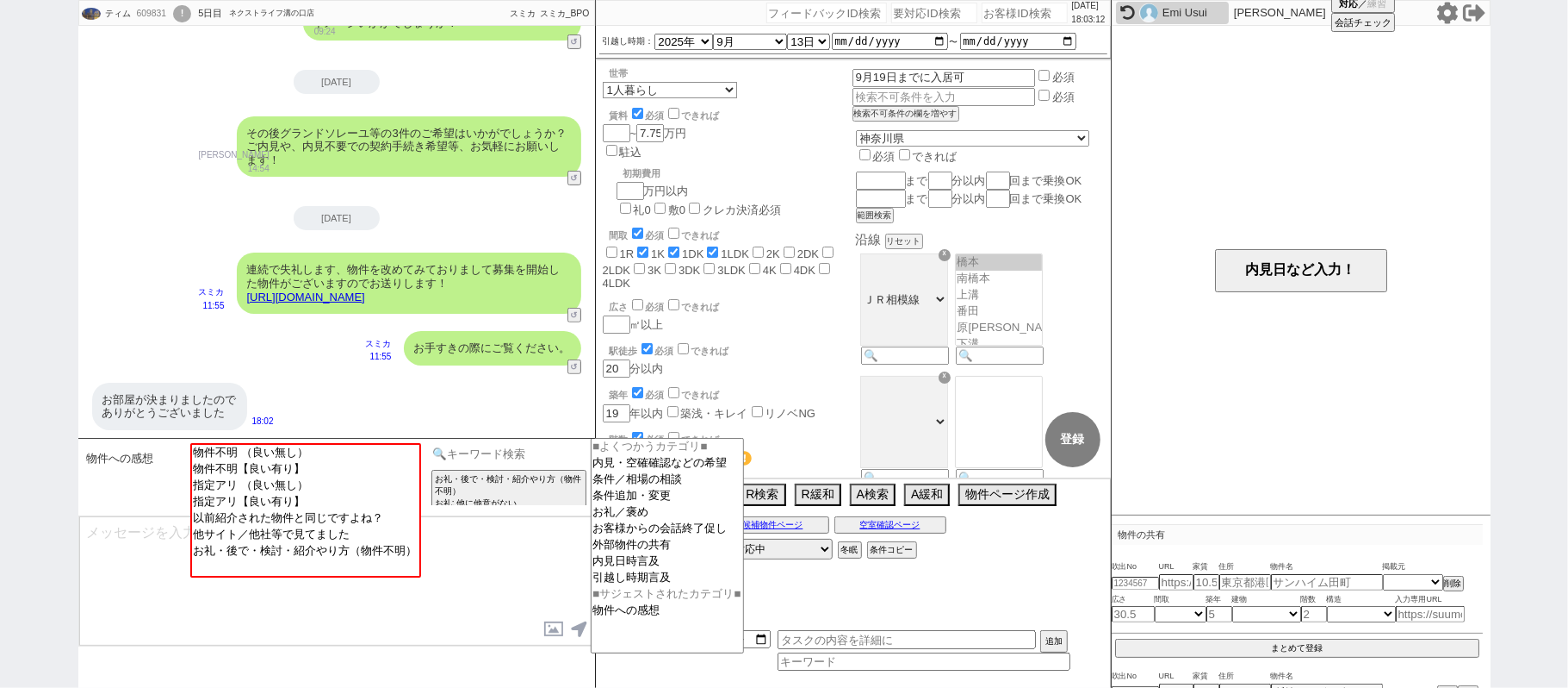
click at [521, 449] on input at bounding box center [510, 454] width 163 height 22
click at [634, 542] on option "お客様からの会話終了促し" at bounding box center [667, 545] width 151 height 16
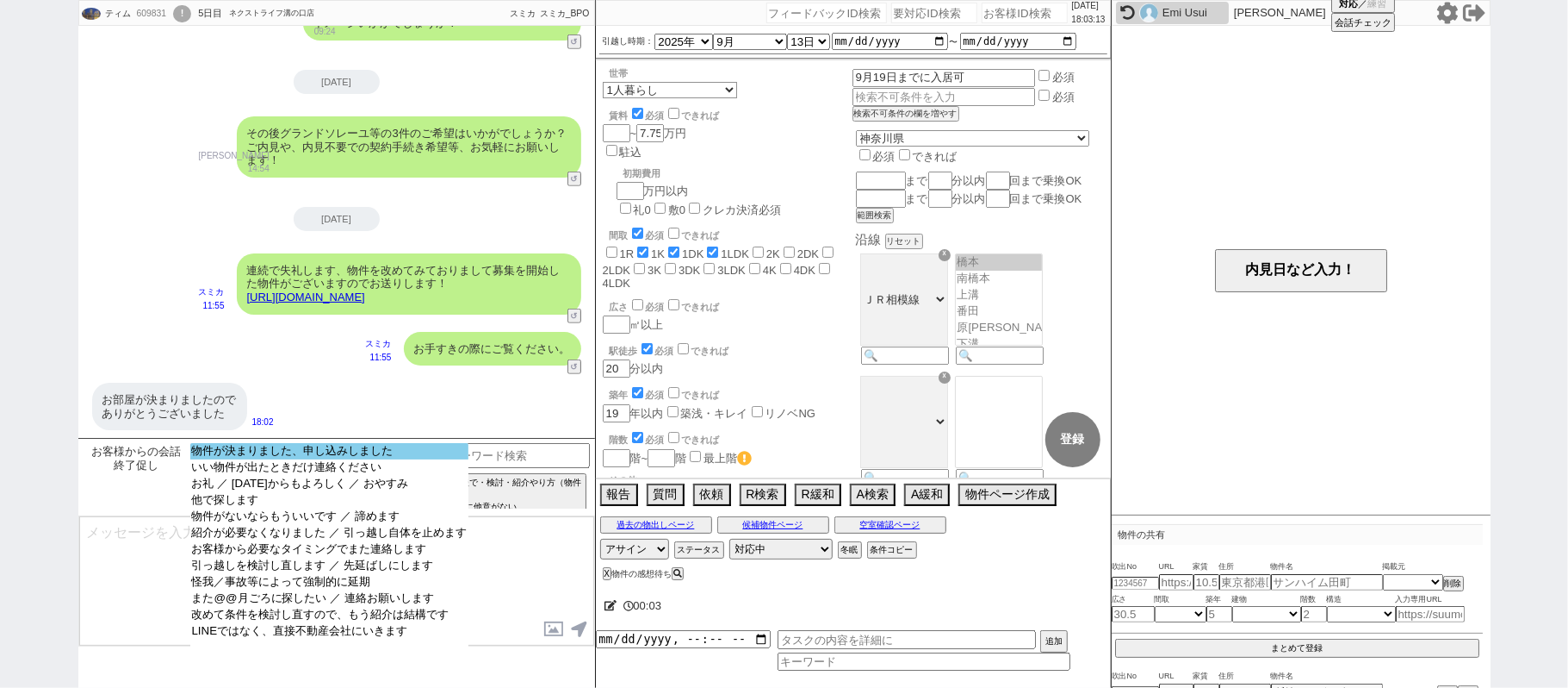
select select "物件が決まりました、申し込みしました"
click at [366, 460] on option "物件が決まりました、申し込みしました" at bounding box center [329, 468] width 278 height 16
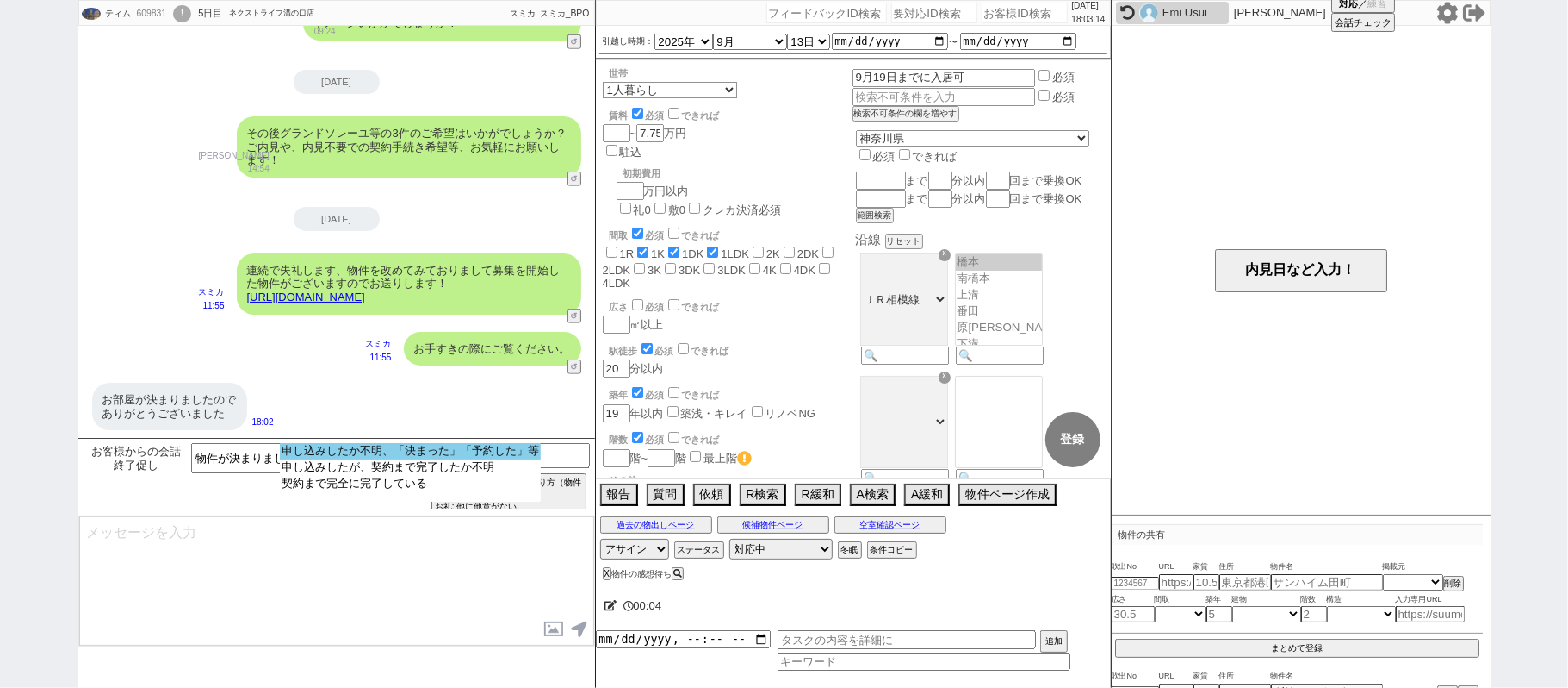
select select "申し込みしたか不明、「決まった」「予約した」等"
click at [431, 460] on option "申し込みしたか不明、「決まった」「予約した」等" at bounding box center [410, 468] width 261 height 16
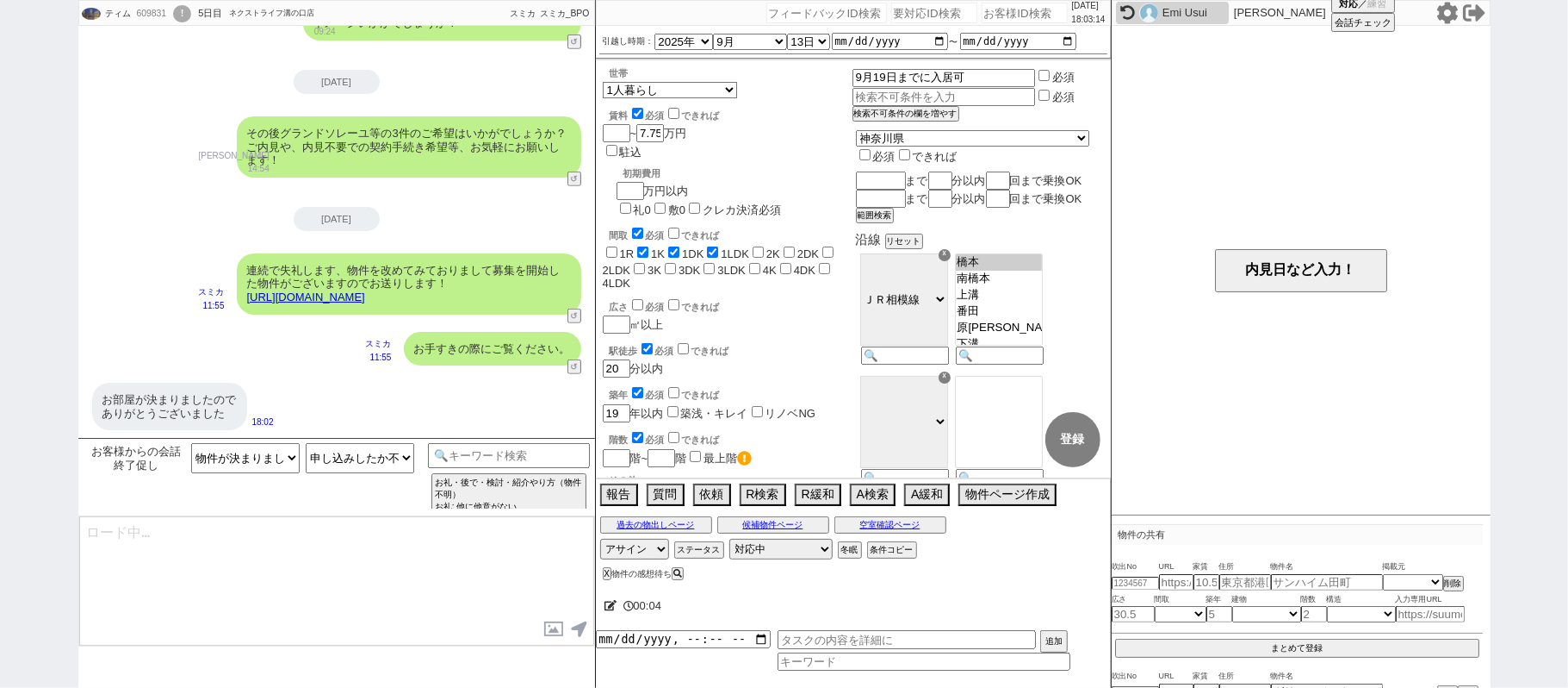
type textarea "さようでしたか、いい物件が見つかられたとのことで何よりです！"
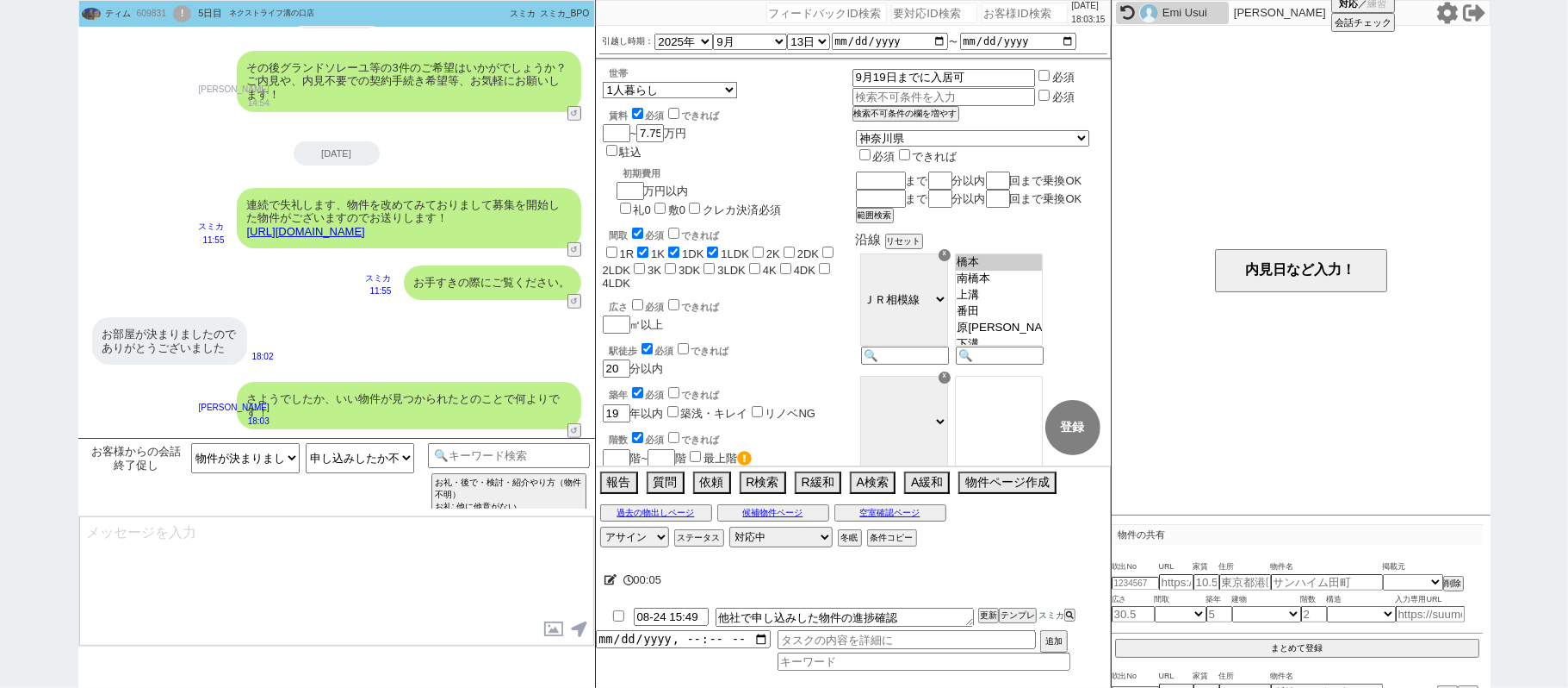
type textarea "申込みはされた状態で、ご契約前でしょうか？もし審査等ご希望に沿わなかった場合再度色々とご提案できればと。"
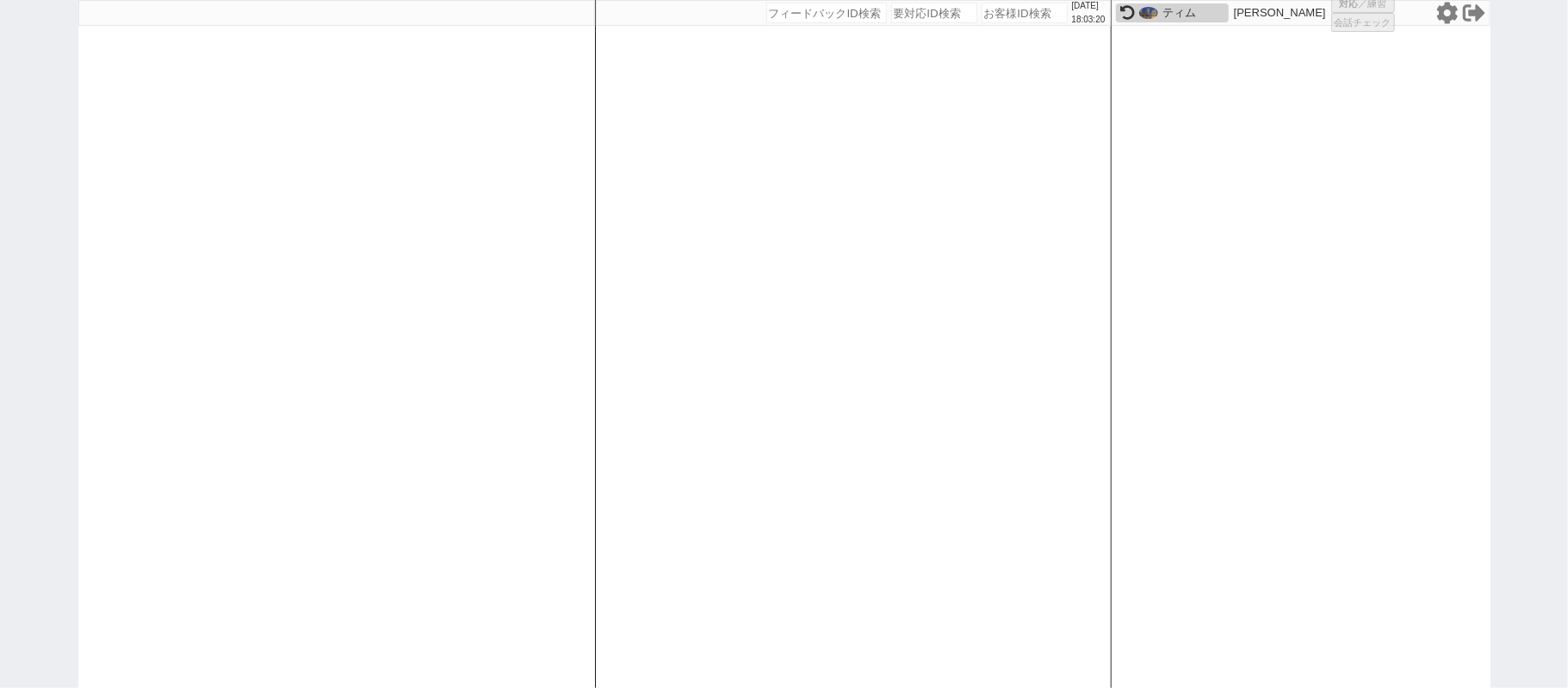
select select
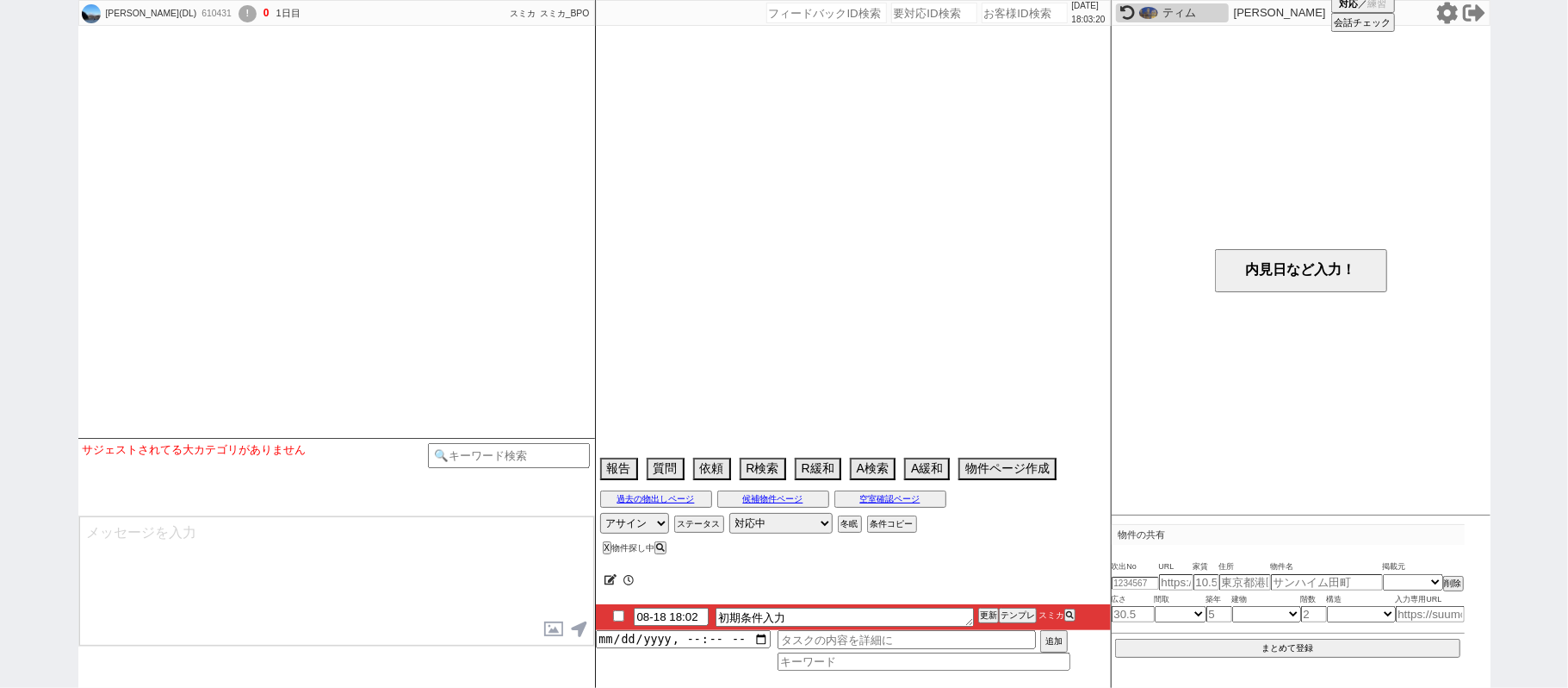
scroll to position [1113, 0]
select select
select select "0"
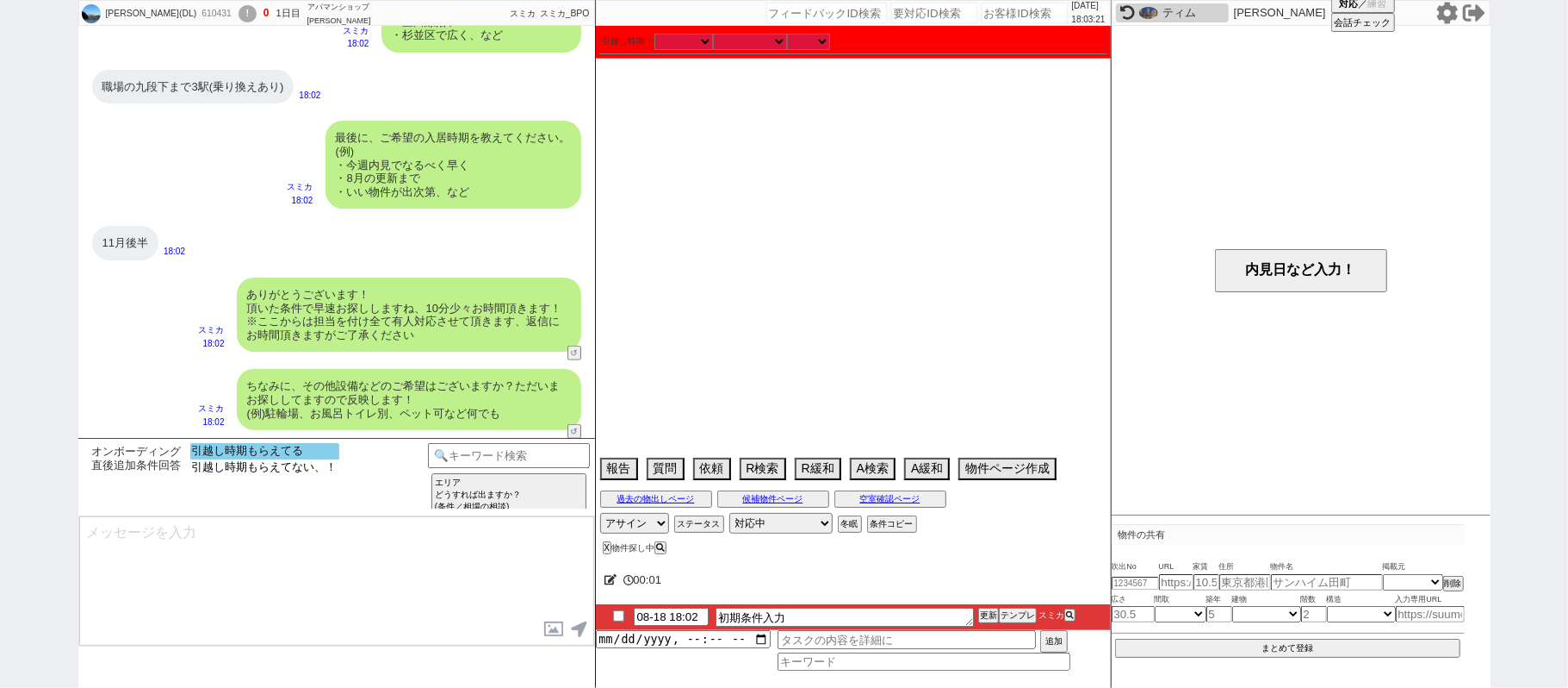
click at [305, 460] on option "引越し時期もらえてる" at bounding box center [265, 468] width 149 height 16
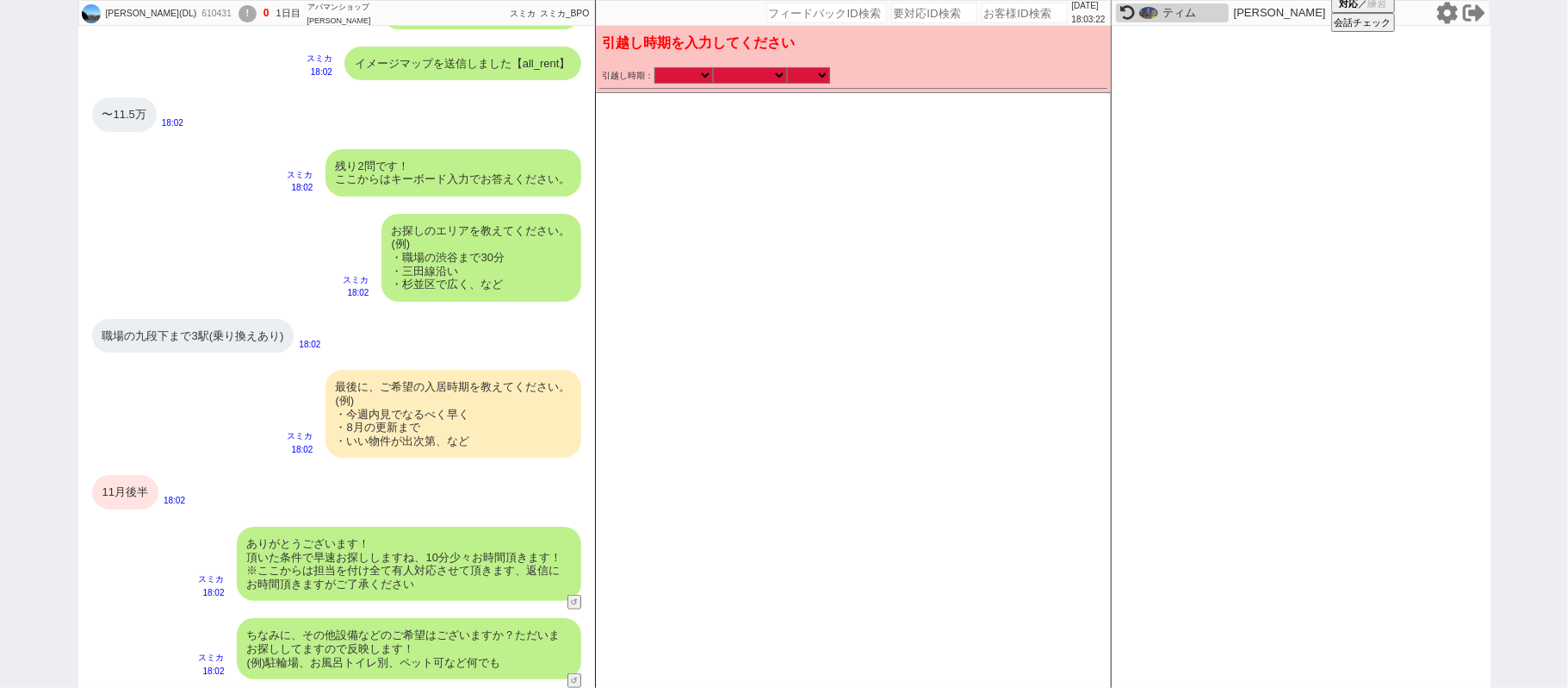
scroll to position [863, 0]
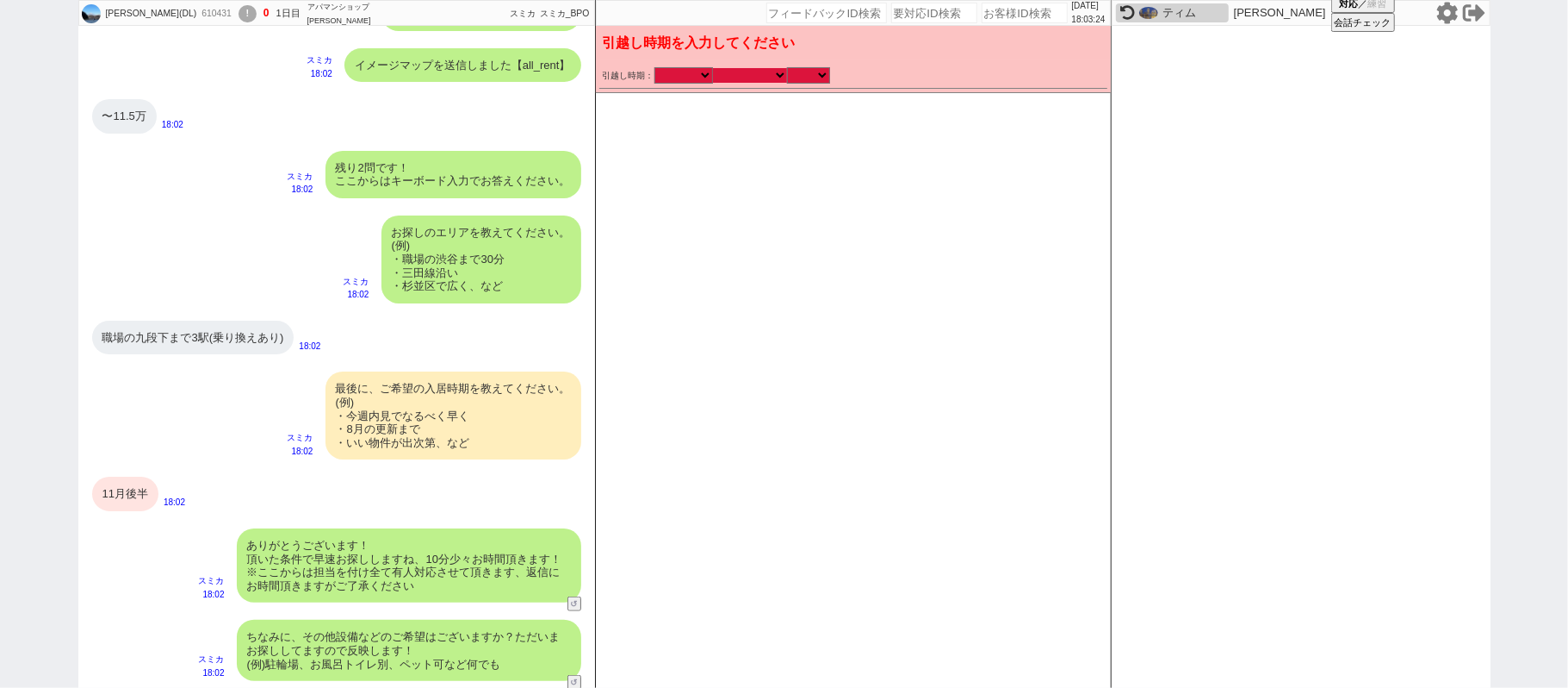
click at [748, 73] on select "なる早 未定 いつでも 物件あれば 年内 来年 1月 2月 3月 4月 5月 6月 7月 8月 9月 10月 11月 12月 春 [PERSON_NAME]" at bounding box center [750, 75] width 74 height 15
select select "11"
click at [713, 68] on select "なる早 未定 いつでも 物件あれば 年内 来年 1月 2月 3月 4月 5月 6月 7月 8月 9月 10月 11月 12月 春 [PERSON_NAME]" at bounding box center [750, 75] width 74 height 15
select select "2025"
checkbox input "false"
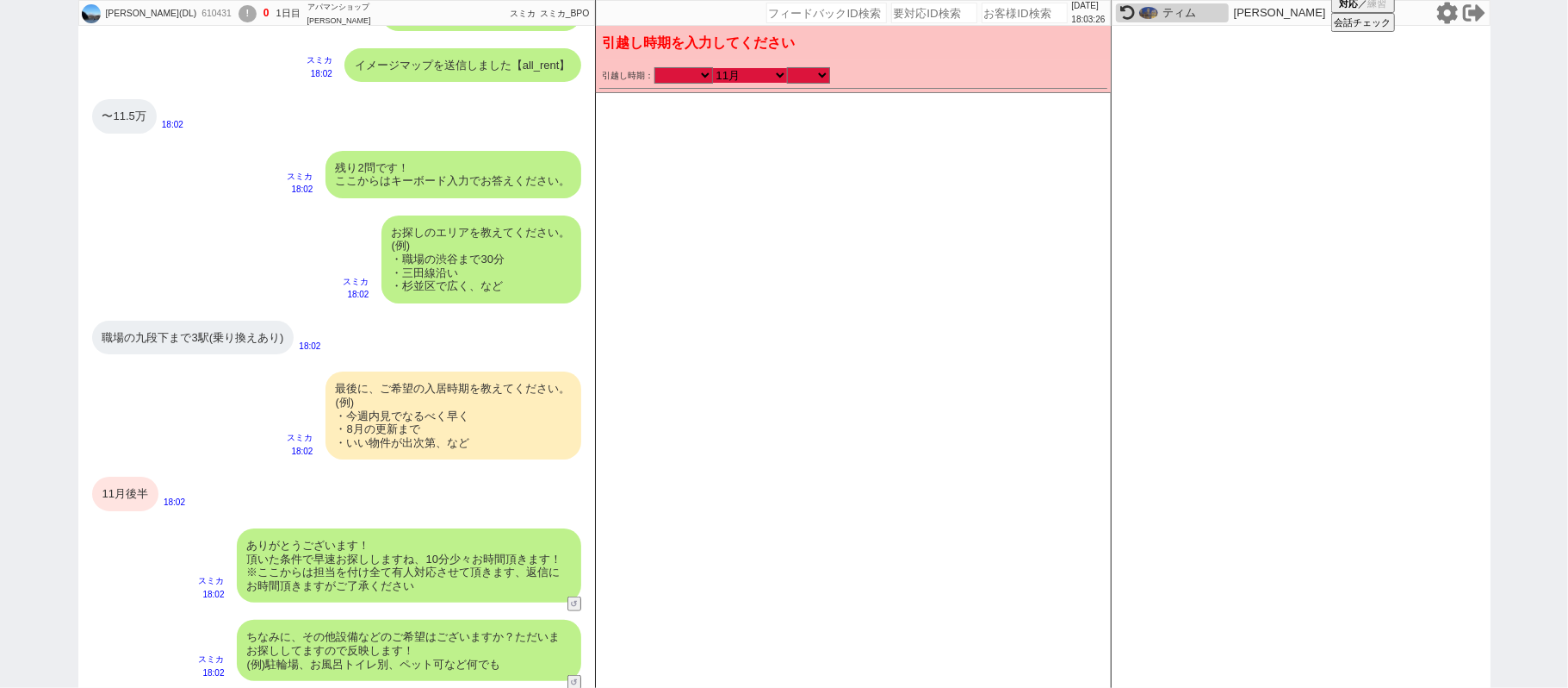
checkbox input "true"
checkbox input "false"
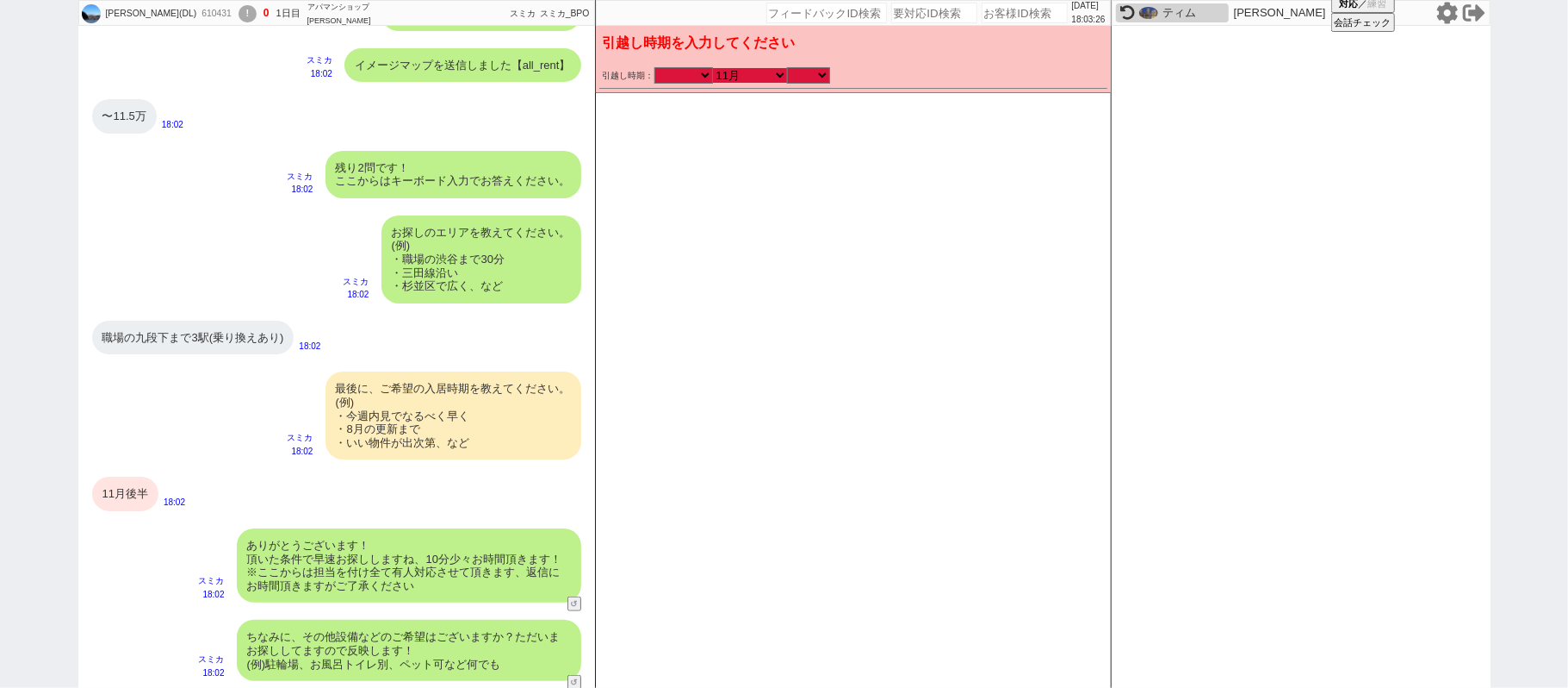
checkbox input "false"
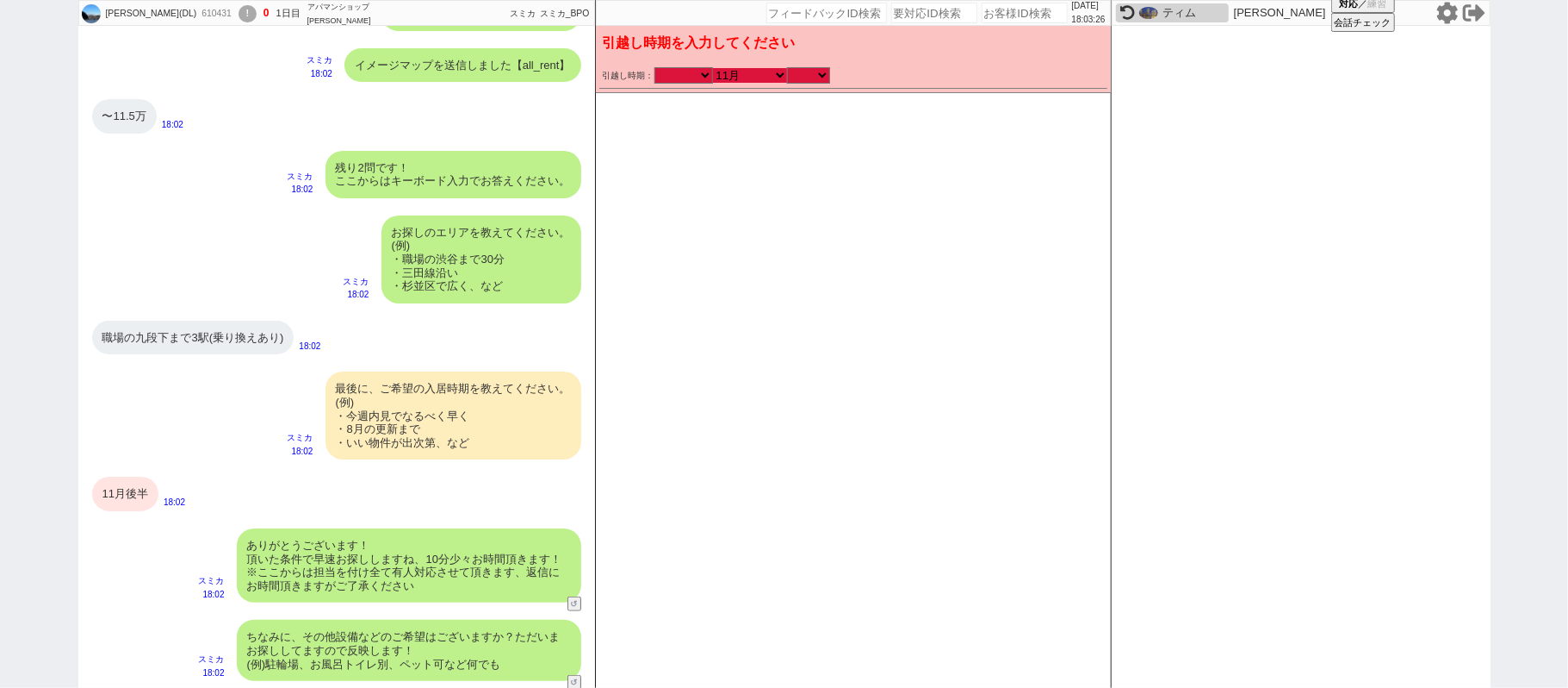
checkbox input "false"
click at [803, 73] on select "のみ 上旬 中旬 下旬 末 まで 1日 2日 3日 4日 5日 6日 7日 8日 9日 10日 11日 12日 13日 14日 15日 16日 17日 18日…" at bounding box center [809, 75] width 43 height 15
select select "34"
click at [787, 68] on select "のみ 上旬 中旬 下旬 末 まで 1日 2日 3日 4日 5日 6日 7日 8日 9日 10日 11日 12日 13日 14日 15日 16日 17日 18日…" at bounding box center [809, 75] width 43 height 15
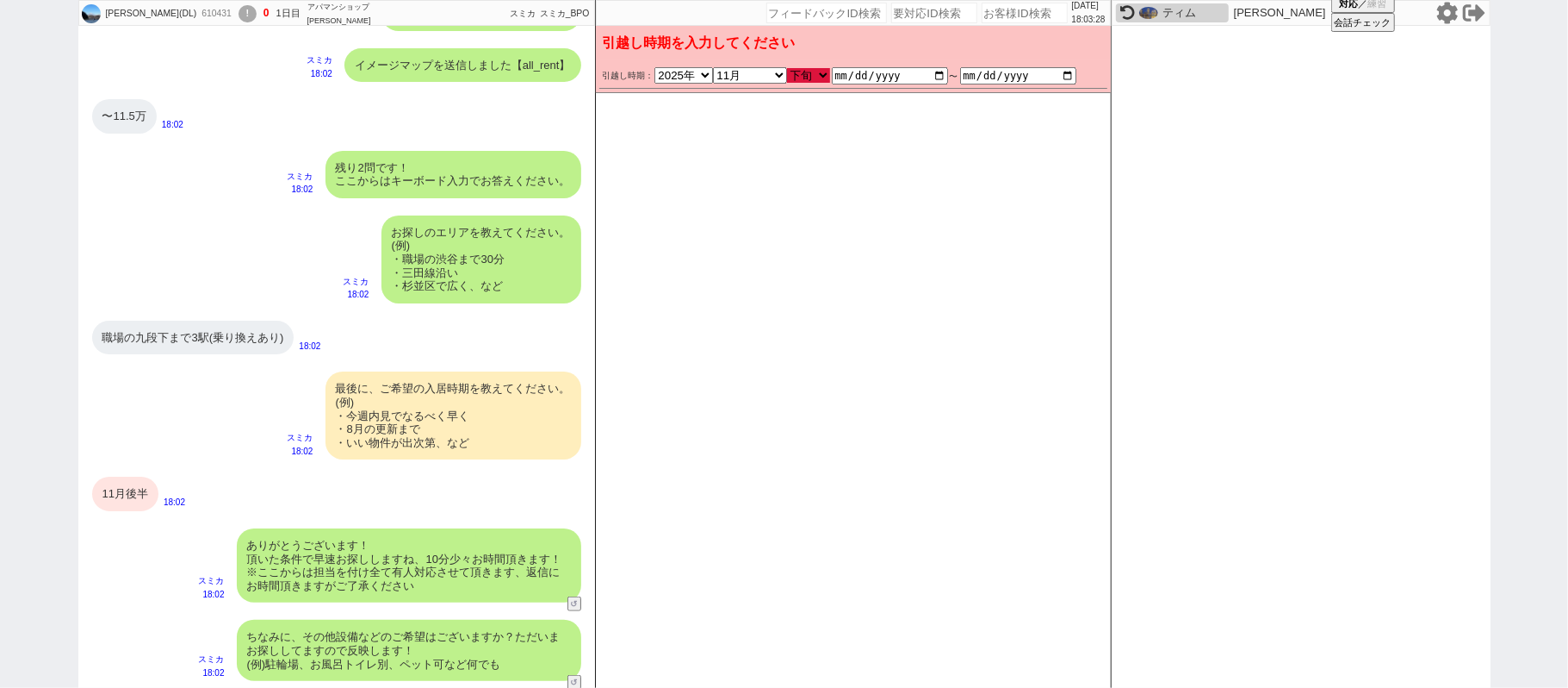
type input "[DATE]"
checkbox input "false"
checkbox input "true"
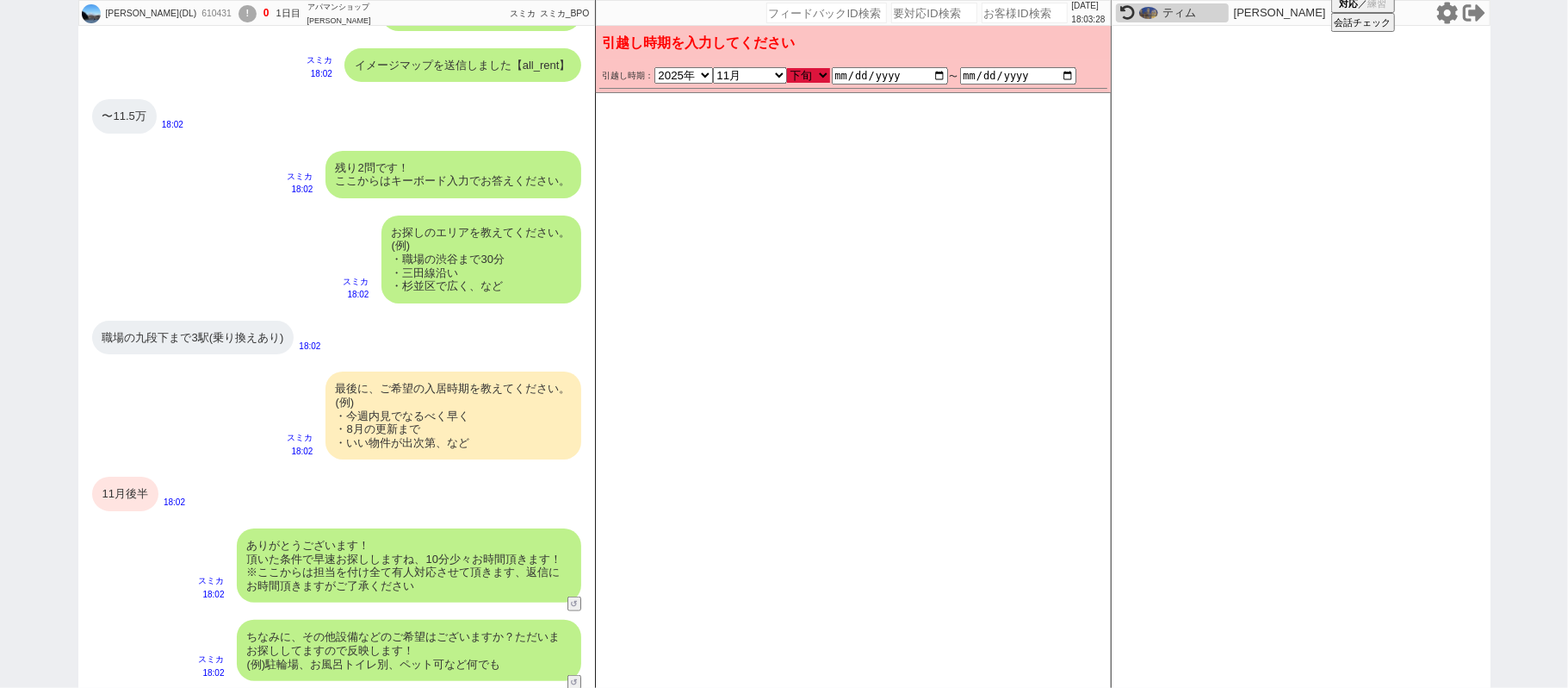
checkbox input "false"
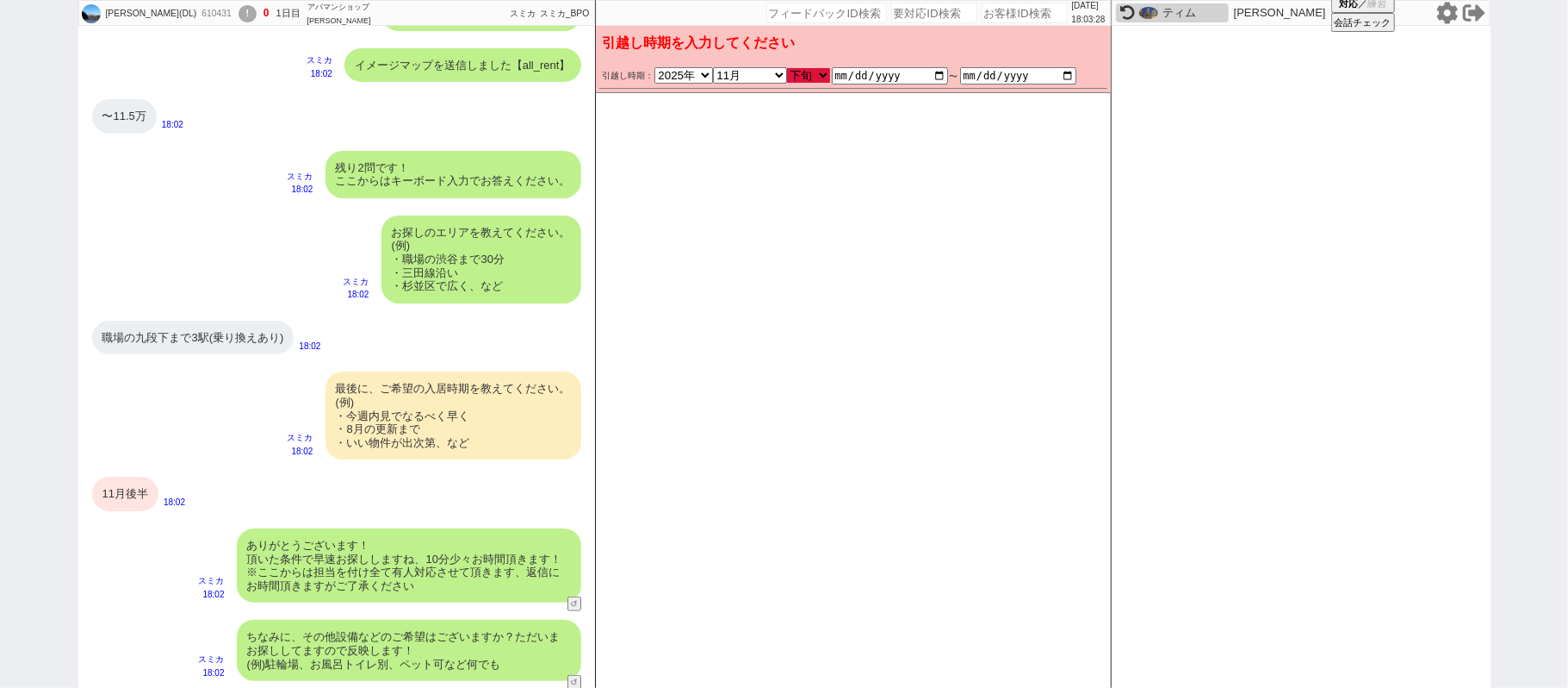
checkbox input "false"
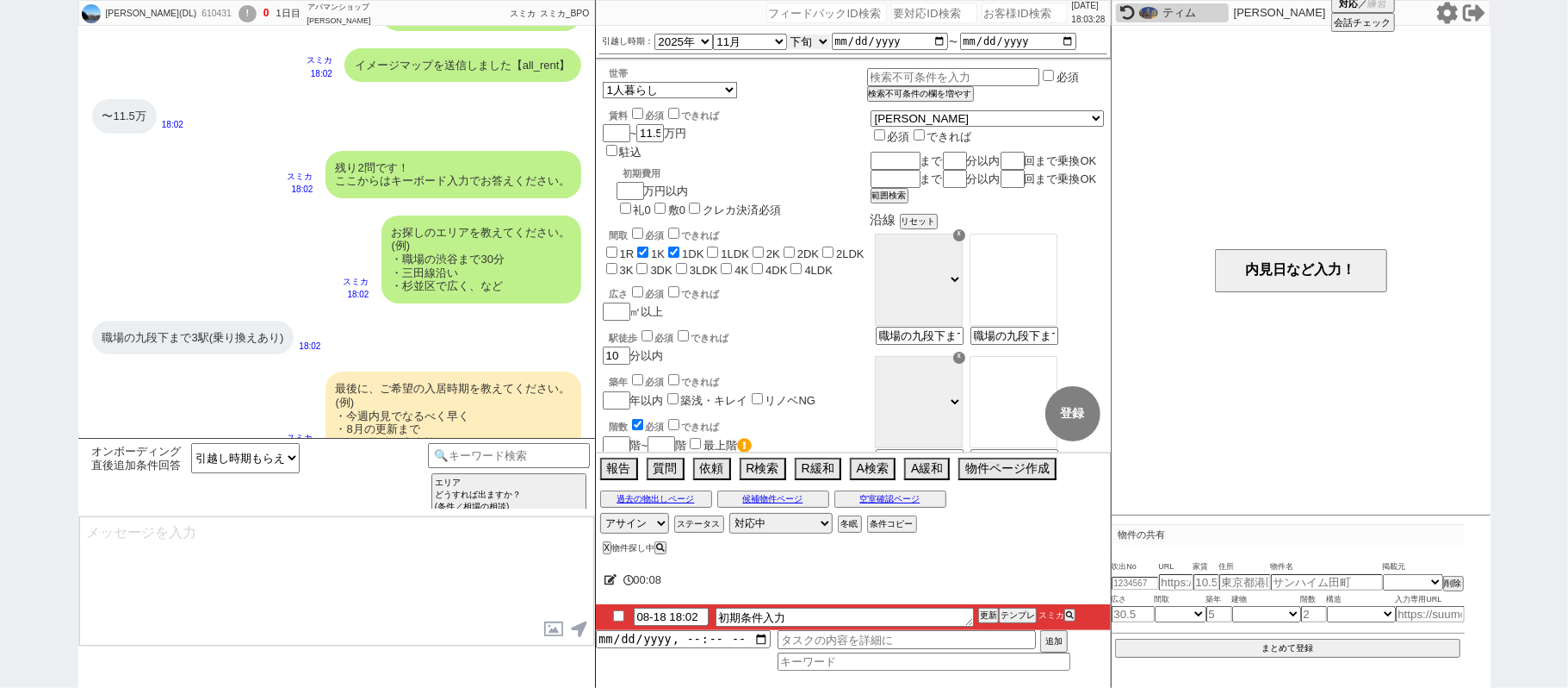
scroll to position [1113, 0]
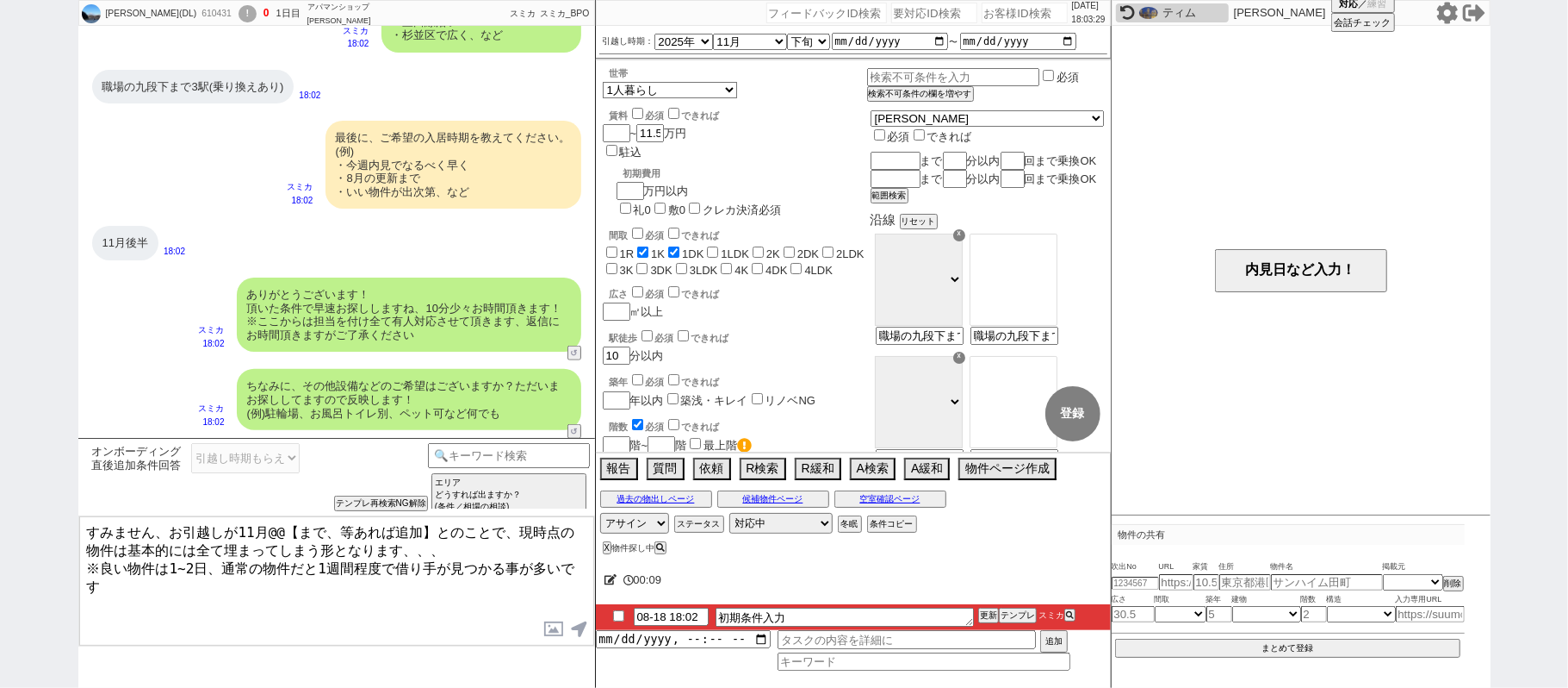
click at [266, 532] on textarea "すみません、お引越しが11月@@【まで、等あれば追加】とのことで、現時点の物件は基本的には全て埋まってしまう形となります、、、 ※良い物件は1~2日、通常の物…" at bounding box center [336, 581] width 515 height 130
click at [428, 533] on textarea "すみません、お引越しが11月@@【まで、等あれば追加】とのことで、現時点の物件は基本的には全て埋まってしまう形となります、、、 ※良い物件は1~2日、通常の物…" at bounding box center [336, 581] width 515 height 130
type textarea "すみません、お引越しが11月後半とのことで、現時点の物件は基本的には全て埋まってしまう形となります、、、 ※良い物件は1~2日、通常の物件だと1週間程度で借り…"
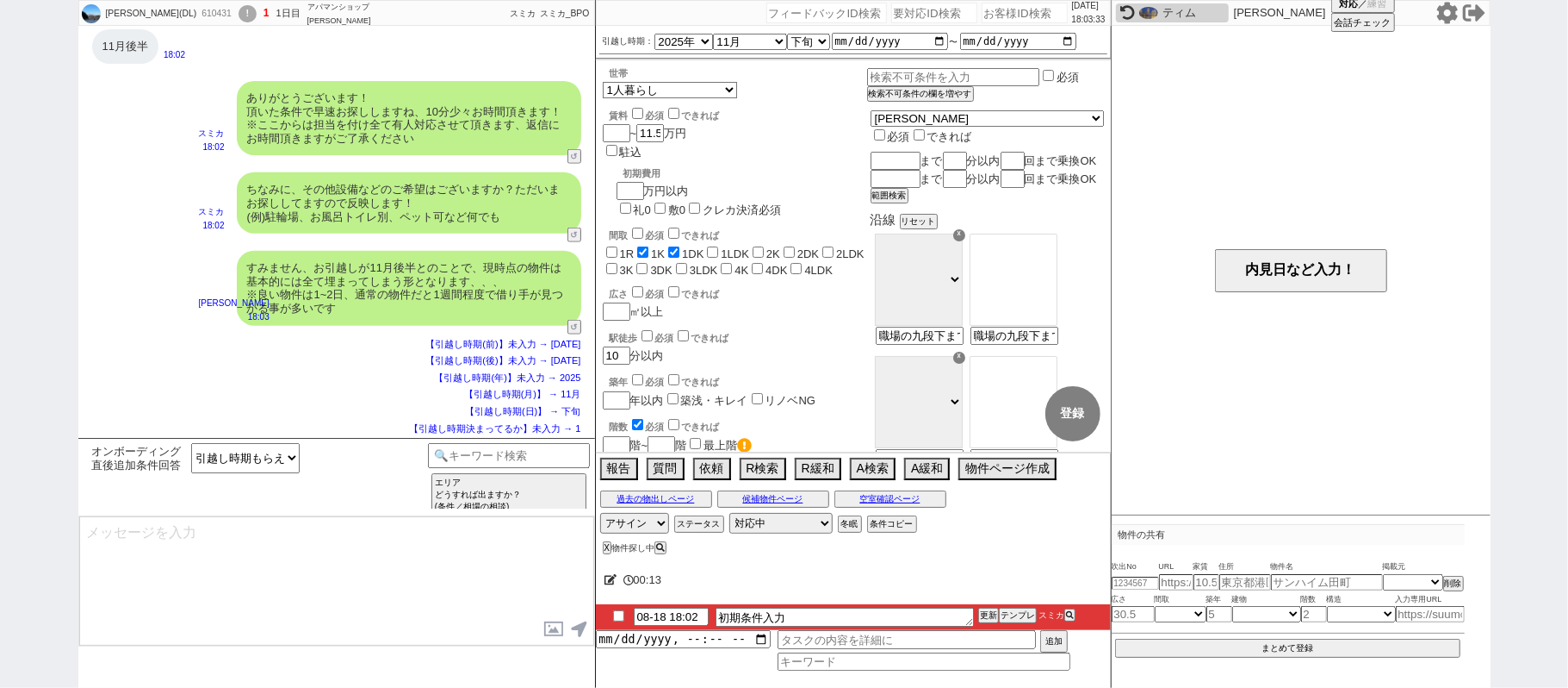
type textarea "ご希望のスケジュールが圏内に入り次第、改めて物件をご紹介させてください！ 一旦お待たせする形にはなりますが、どうぞよろしくお願いいたします。 ※メールの自動配…"
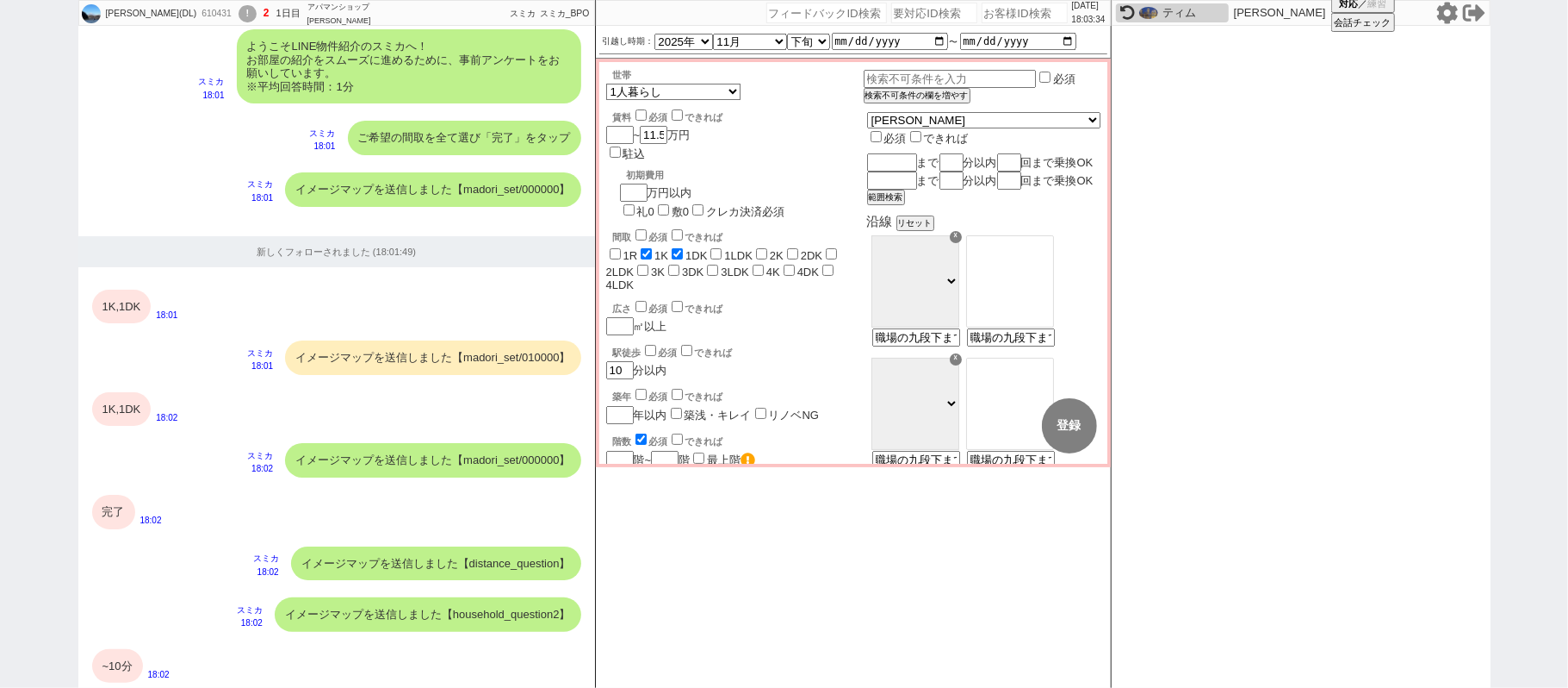
scroll to position [1179, 0]
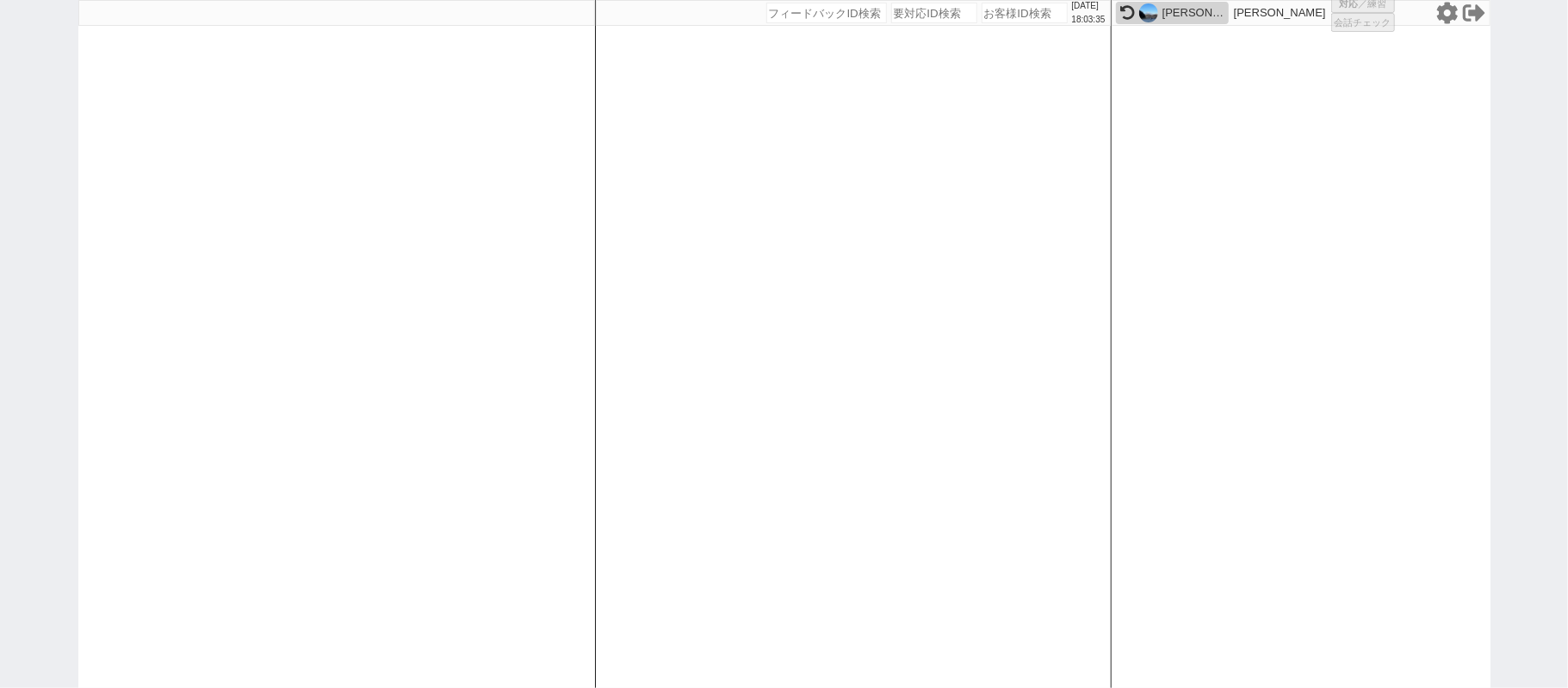
select select
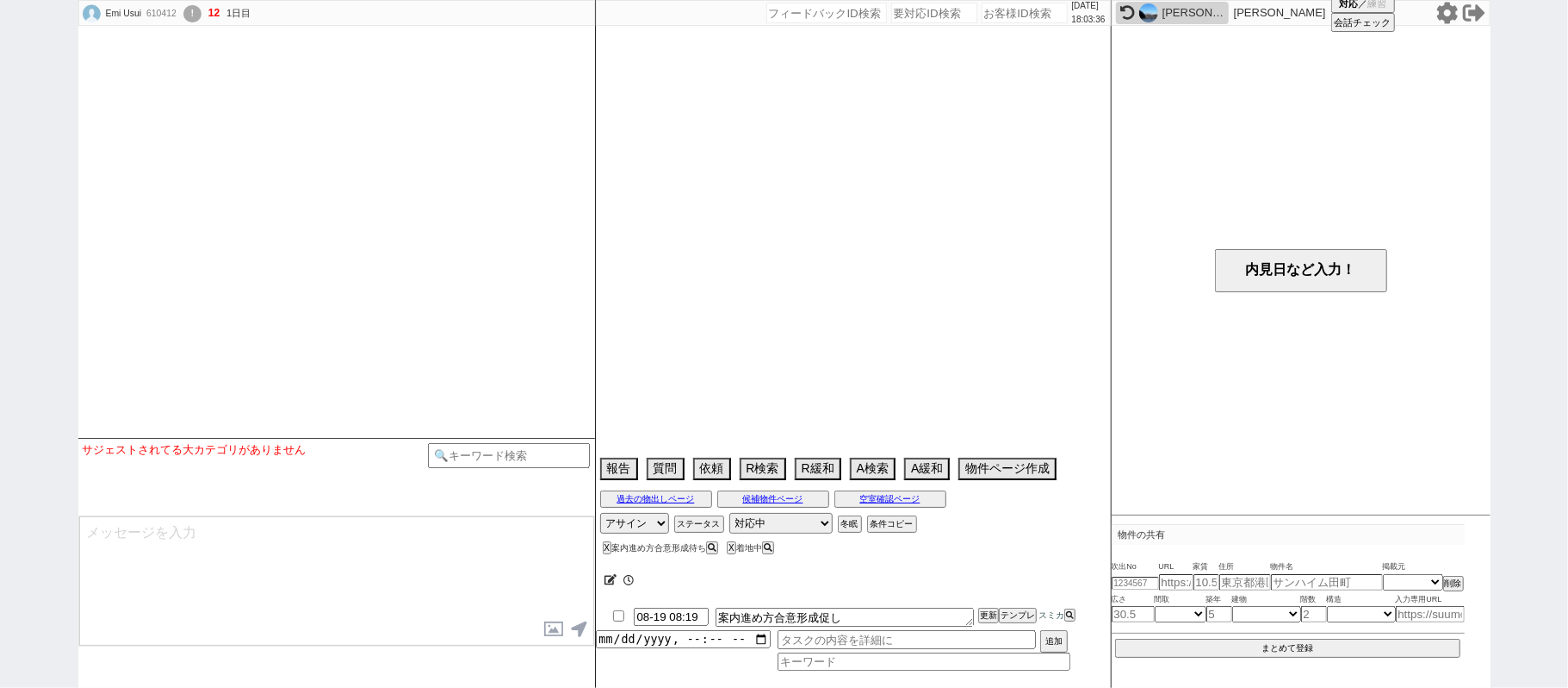
select select
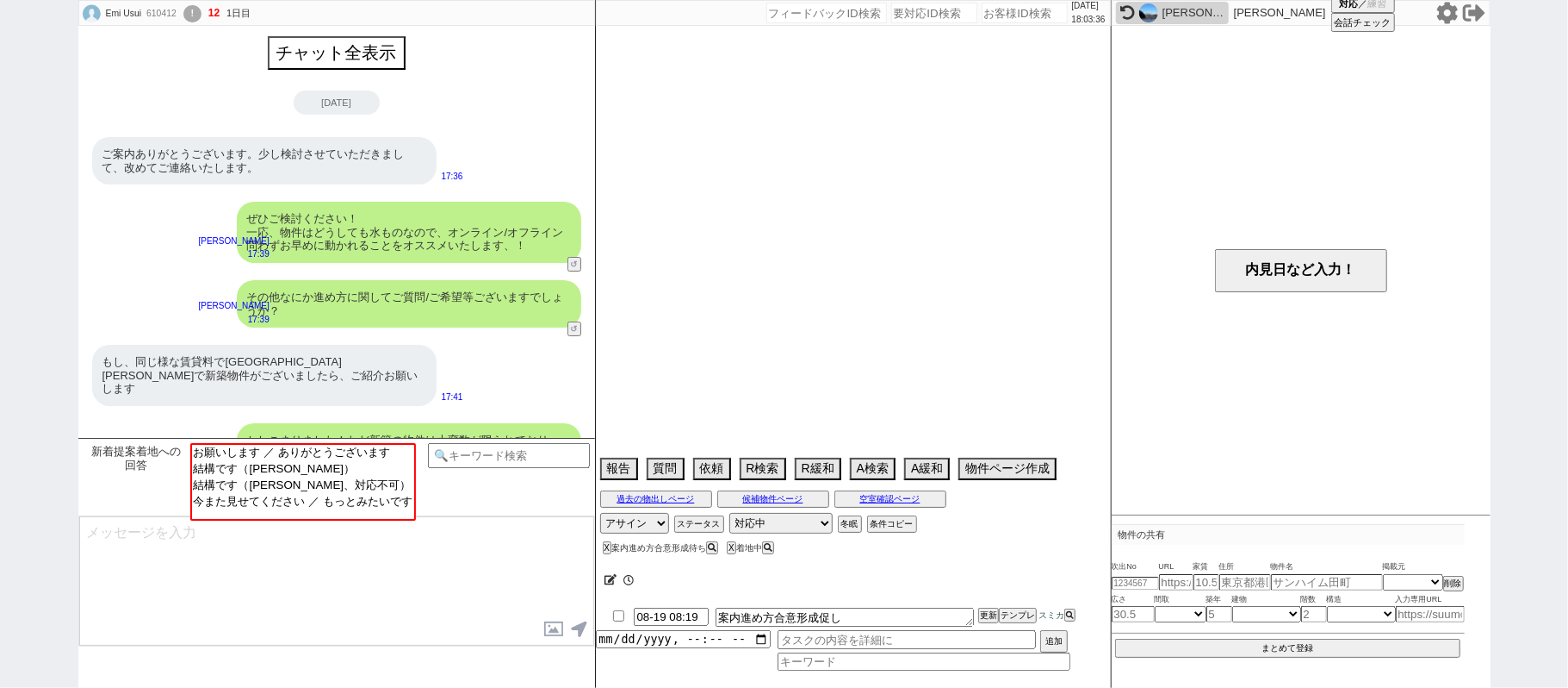
scroll to position [402, 0]
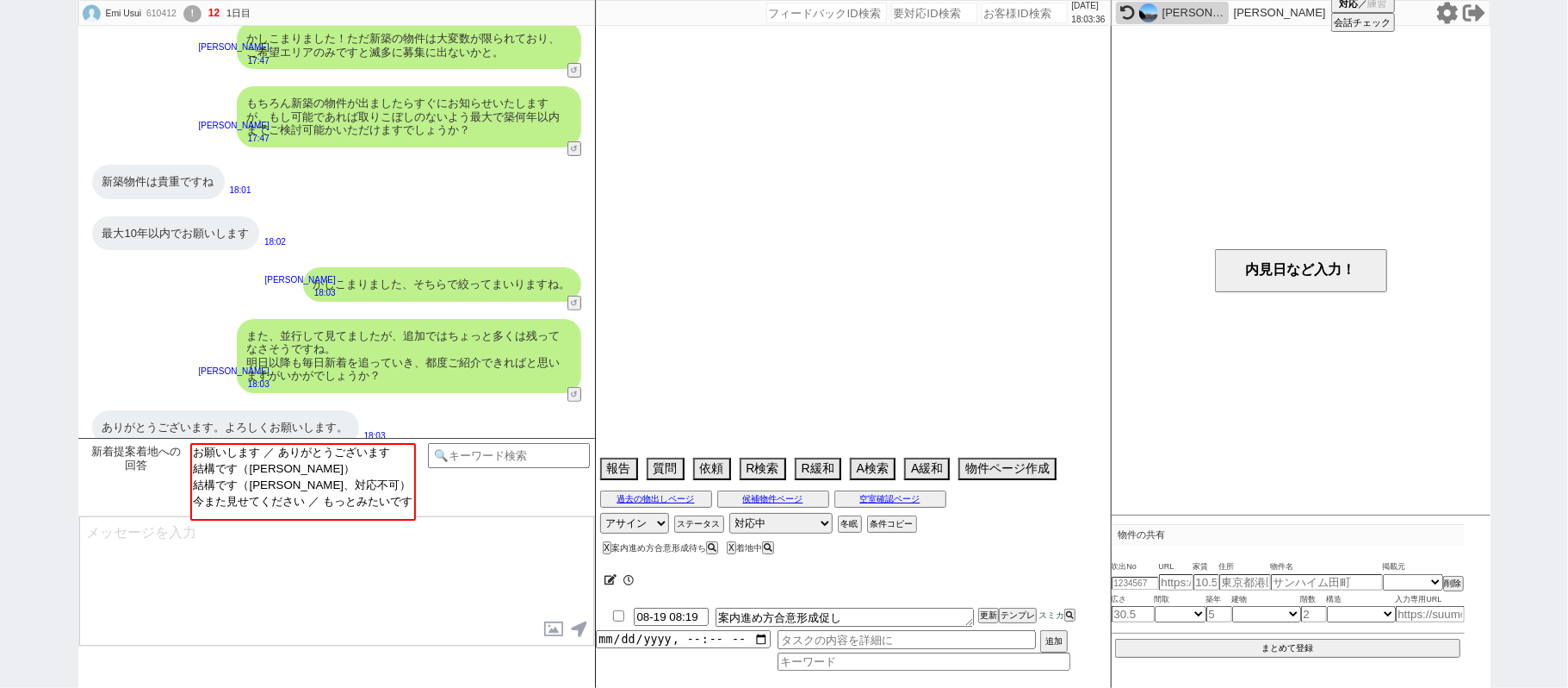
select select "15"
select select "7"
select select "12"
select select "13"
select select "48"
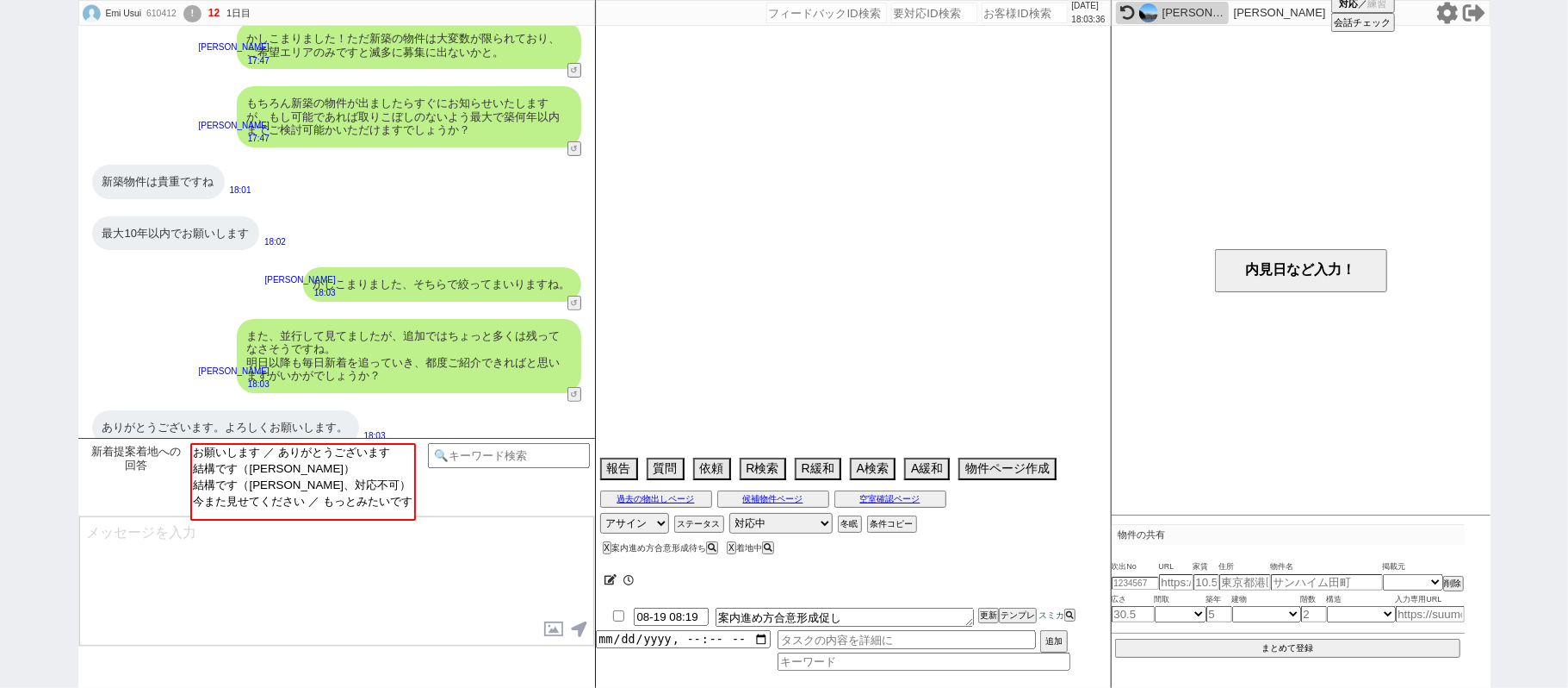
select select "[DATE]"
select select "62"
select select "1528"
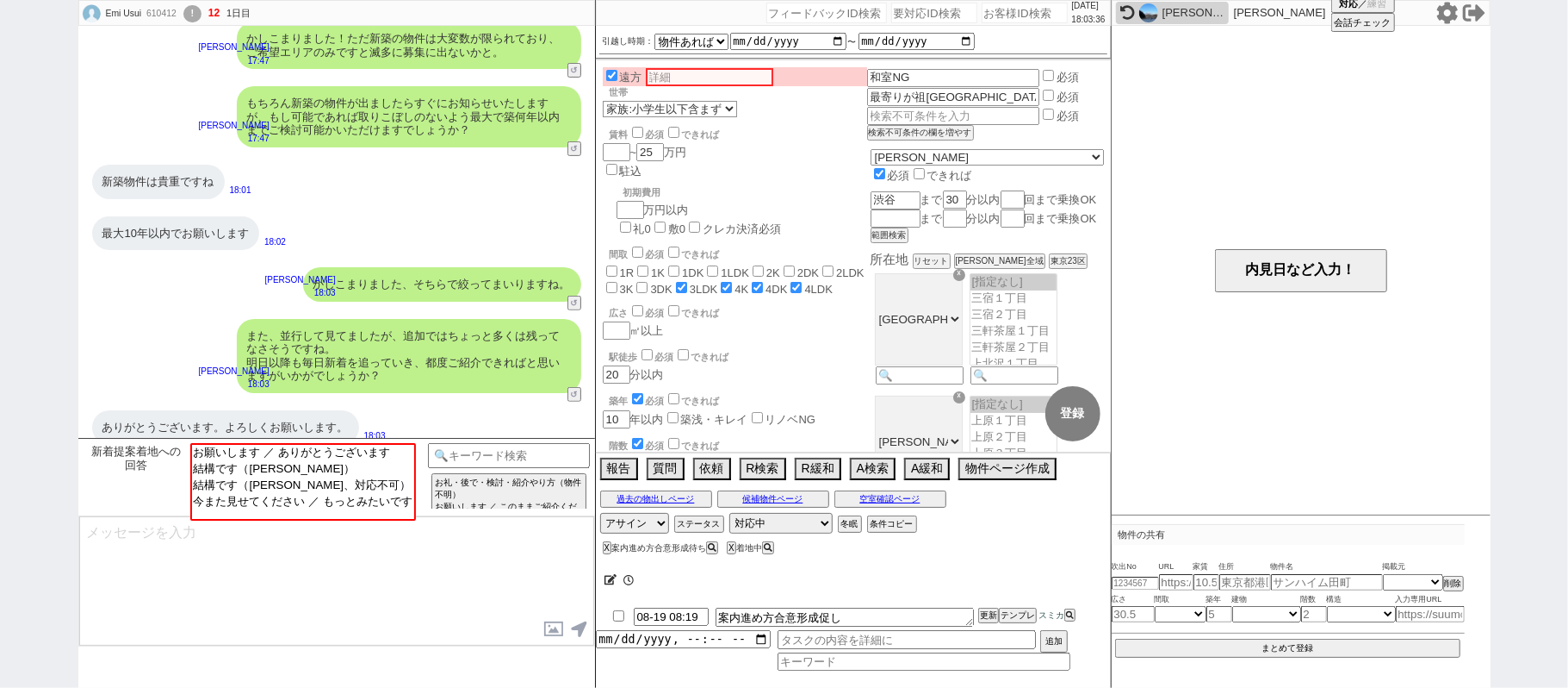
scroll to position [289, 0]
select select "お願いします ／ ありがとうございます"
click at [294, 460] on option "お願いします ／ ありがとうございます" at bounding box center [301, 468] width 222 height 16
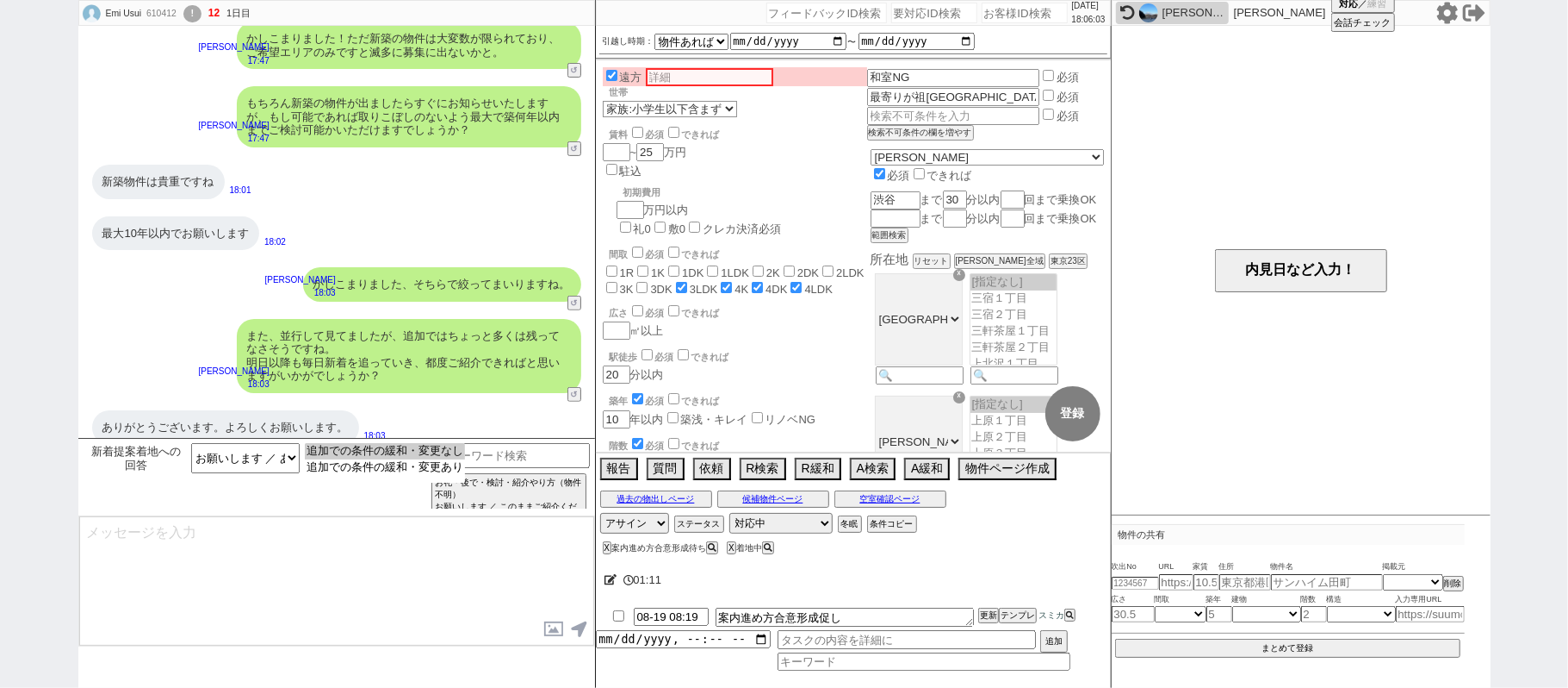
select select "追加での条件の緩和・変更なし"
click at [380, 460] on option "追加での条件の緩和・変更なし" at bounding box center [385, 468] width 160 height 16
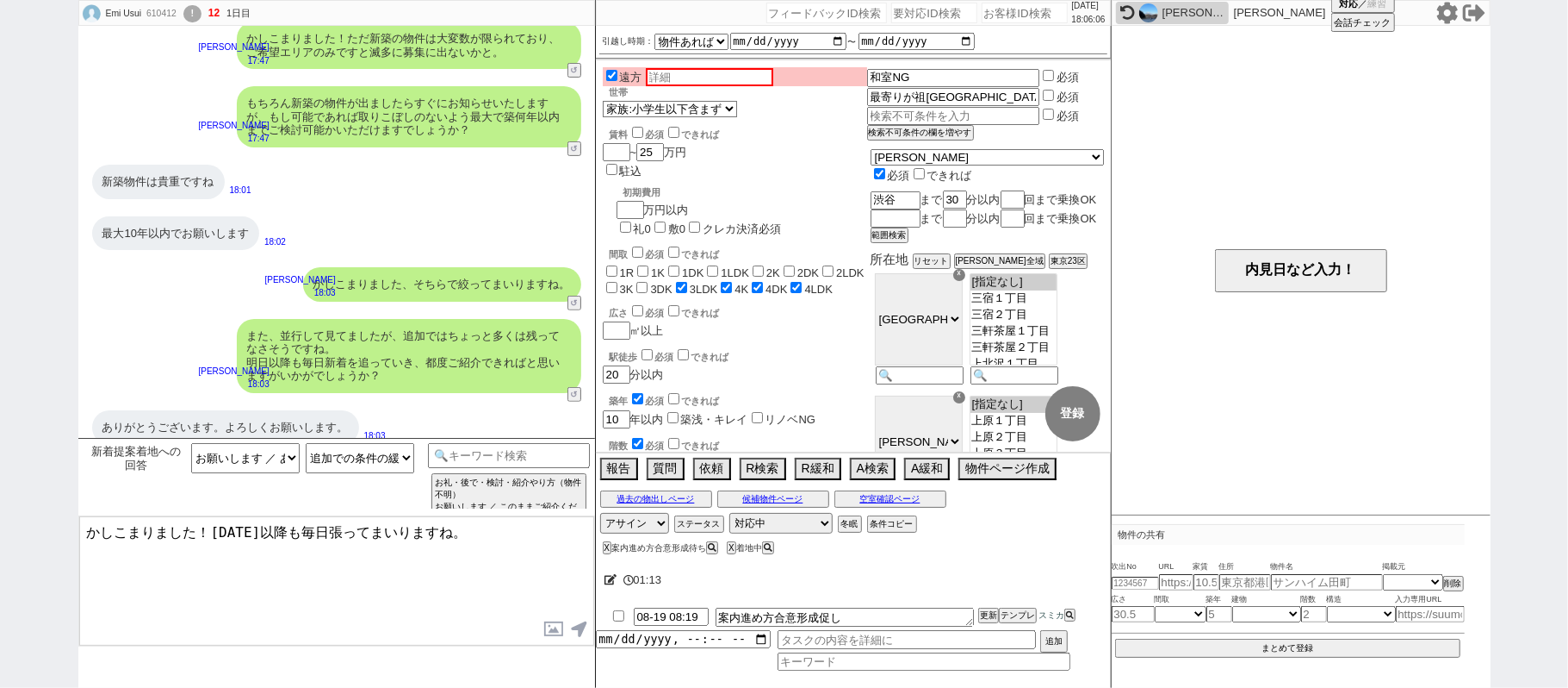
click at [210, 528] on textarea "かしこまりました！[DATE]以降も毎日張ってまいりますね。" at bounding box center [336, 581] width 515 height 130
type textarea "かしこまりました、[DATE]以降も毎日張ってまいりますね。"
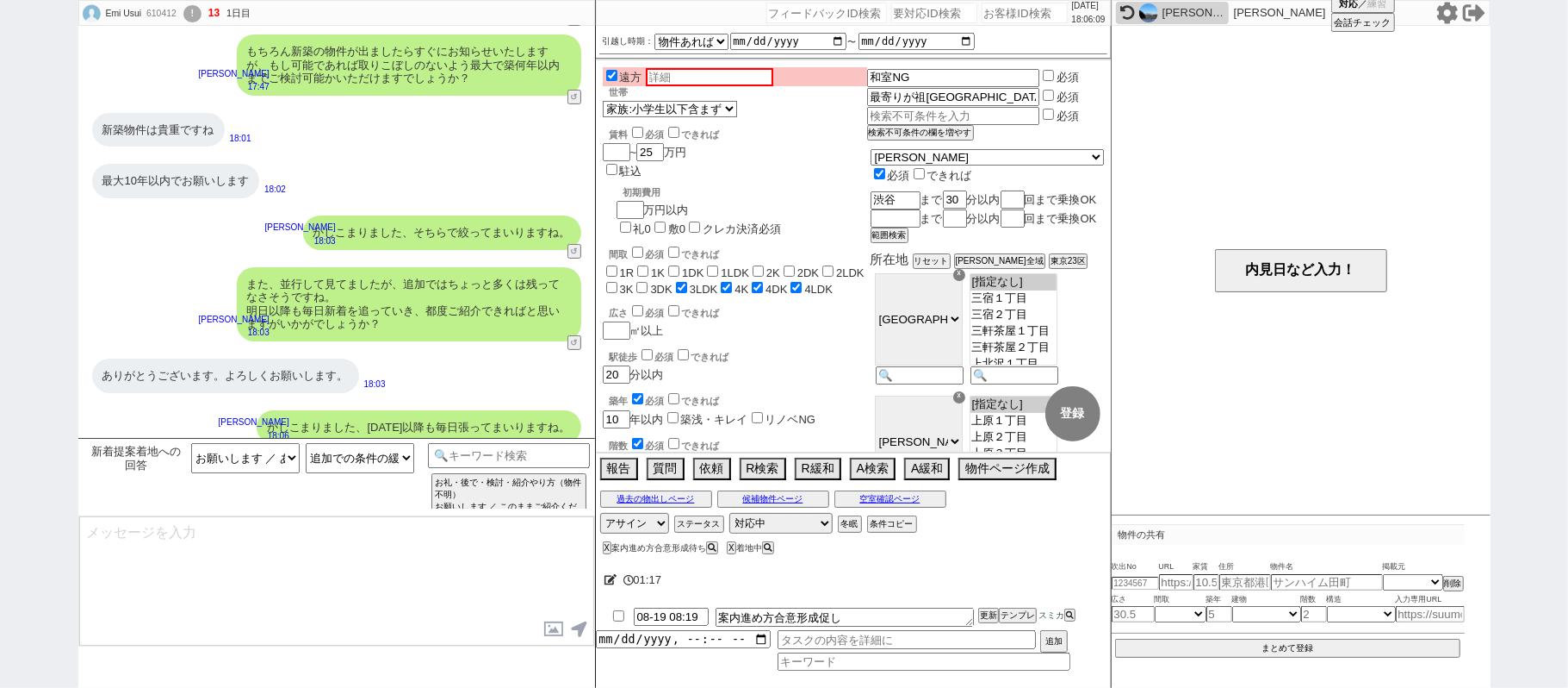
type textarea "また、スミカはSUUMOなどネットの物件も全て対応しています。 URLを頂きますと空室確認など行えますので、こちらもお願いします！"
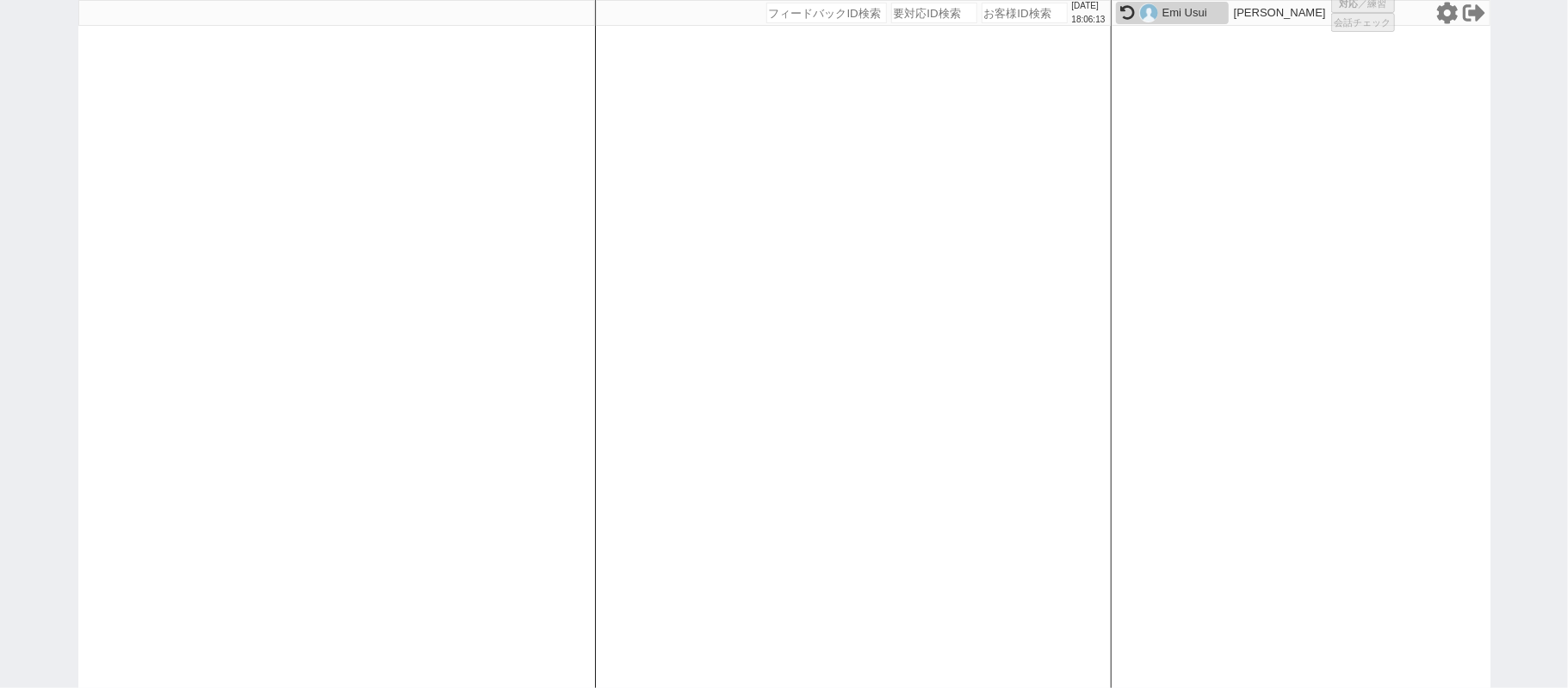
select select
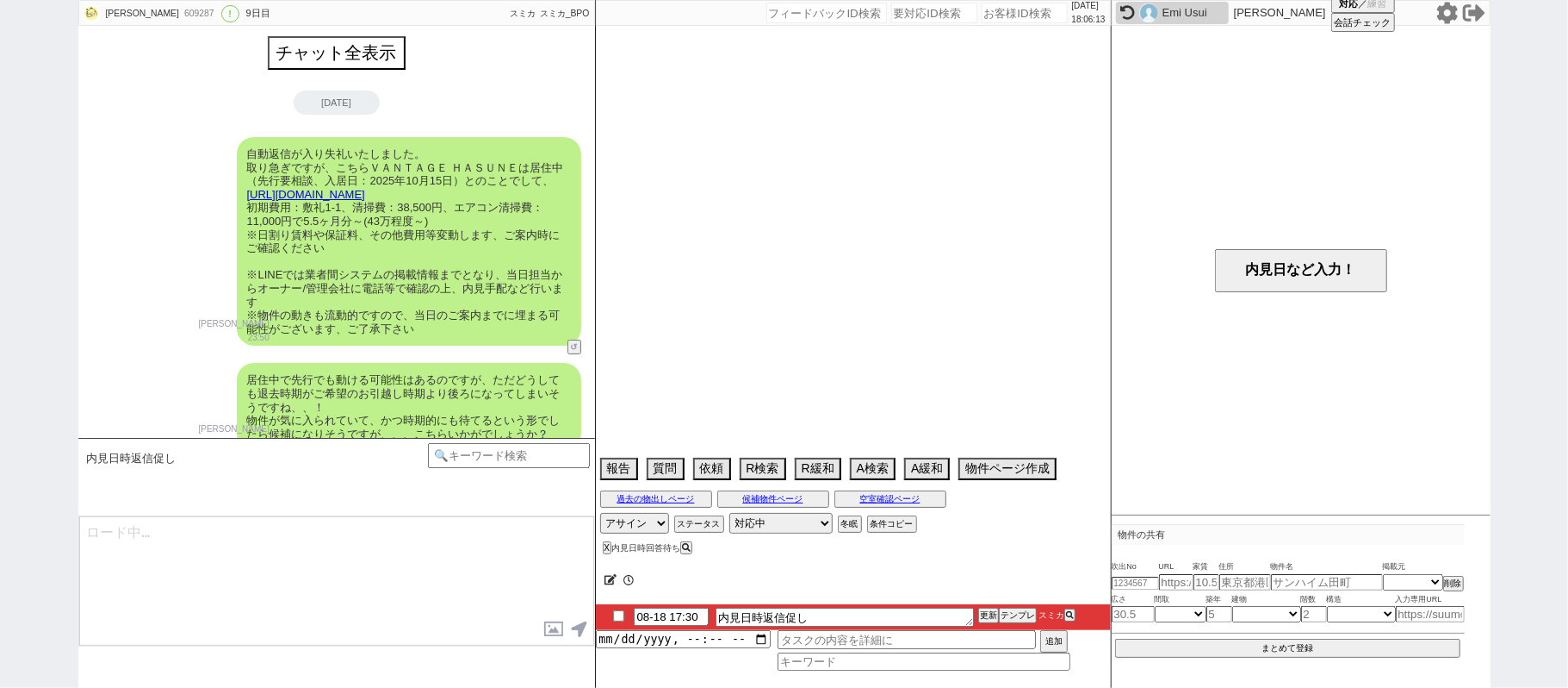
scroll to position [2814, 0]
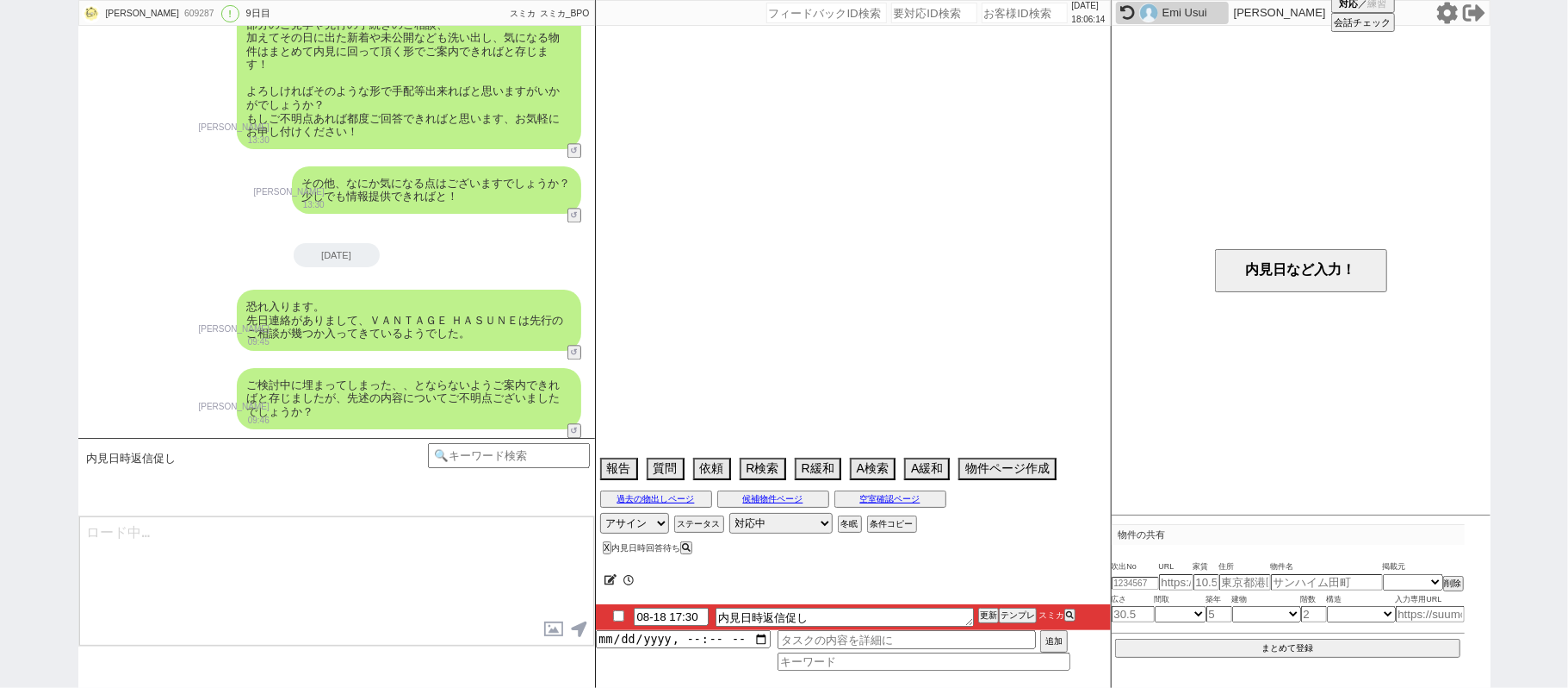
select select "2025"
select select "9"
select select "36"
select select "0"
select select "70"
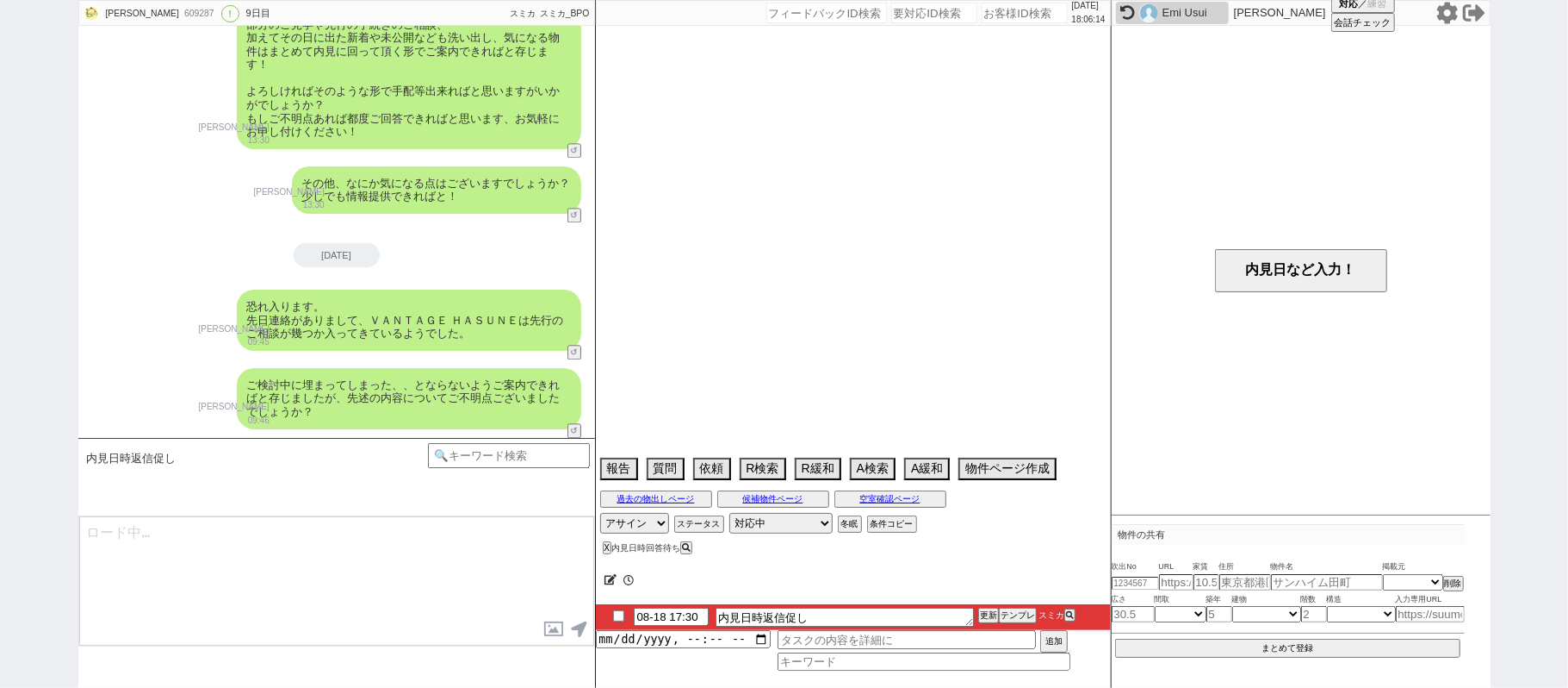
select select "14"
select select "23"
select select "731"
select select "60"
select select "72"
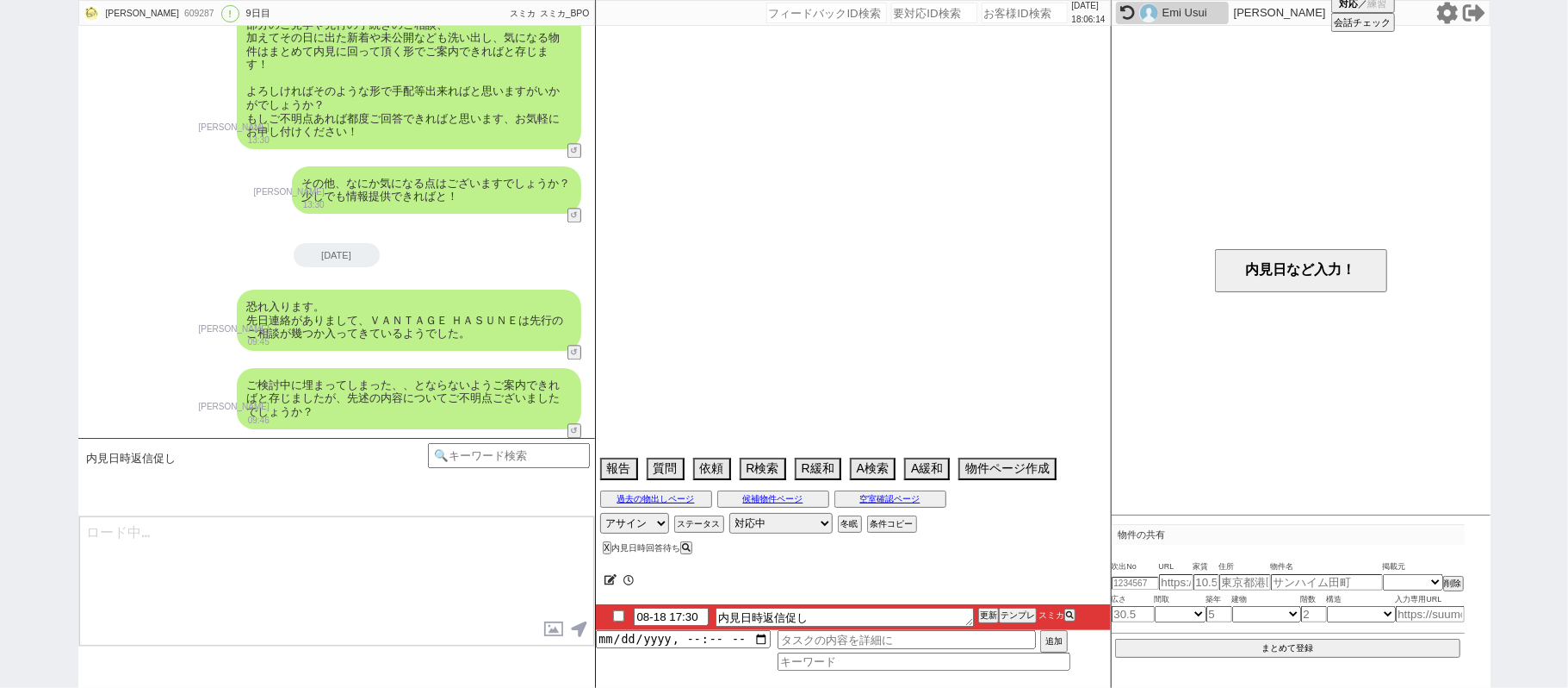
select select "1737"
select select "65"
select select "[DATE]"
select select "75"
select select "1785"
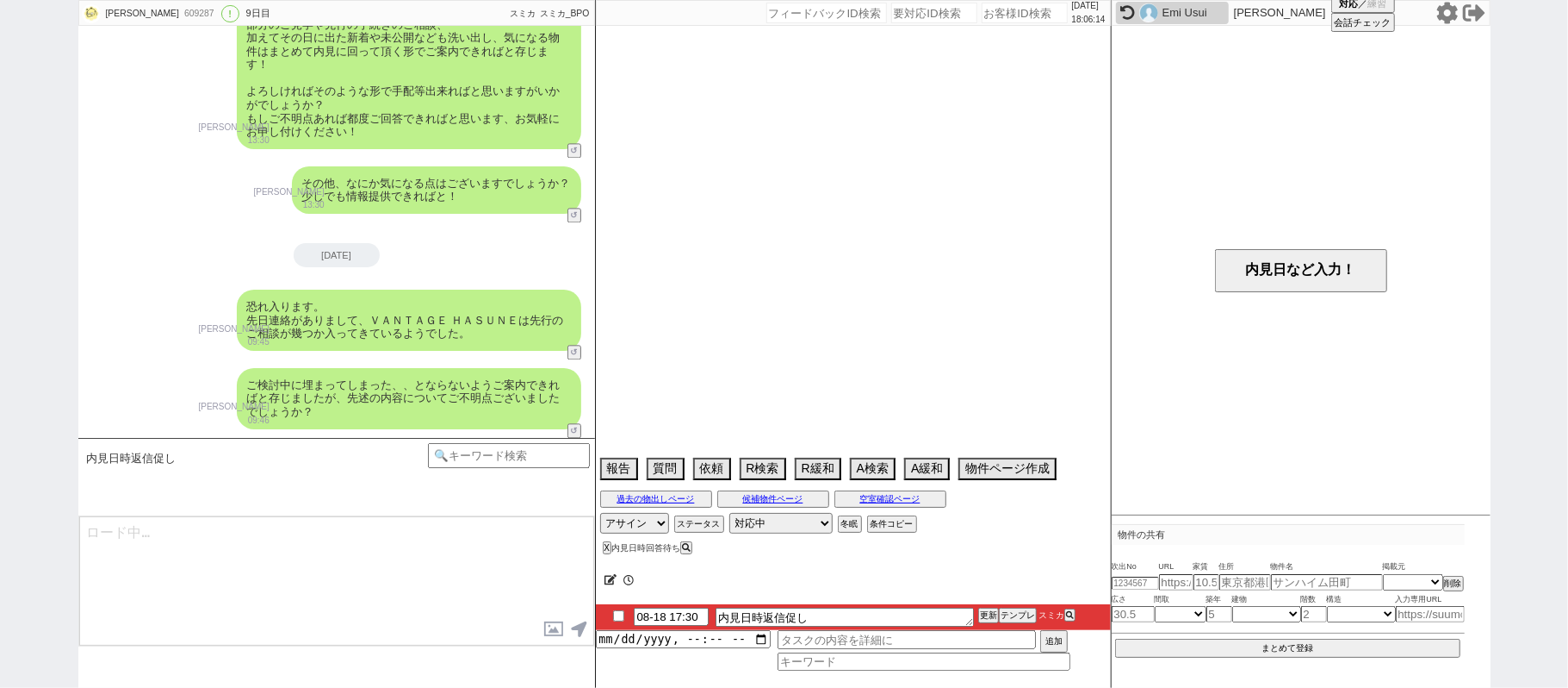
select select "67"
select select "1622"
select select "25"
select select "786"
select select "824"
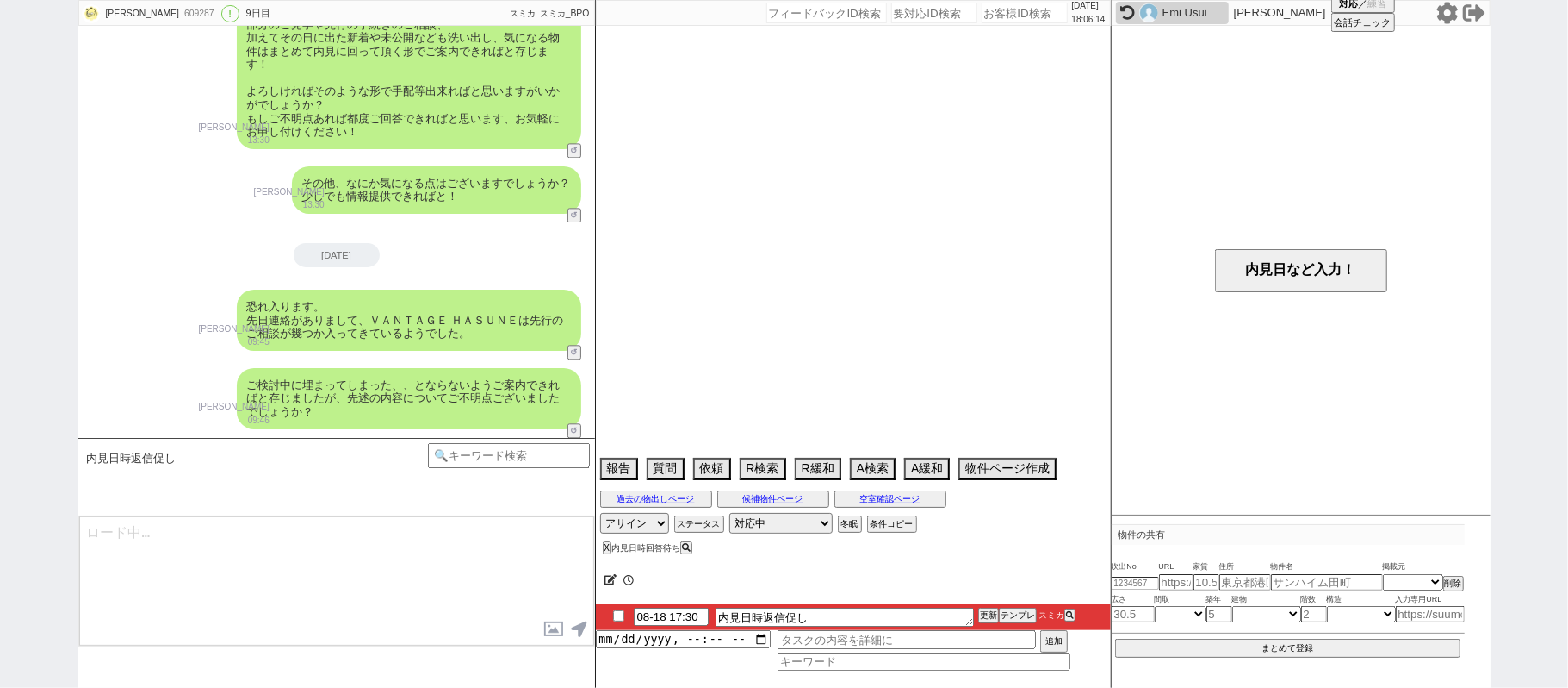
select select "64"
select select "1557"
select select "71"
select select "68"
select select "[DATE]"
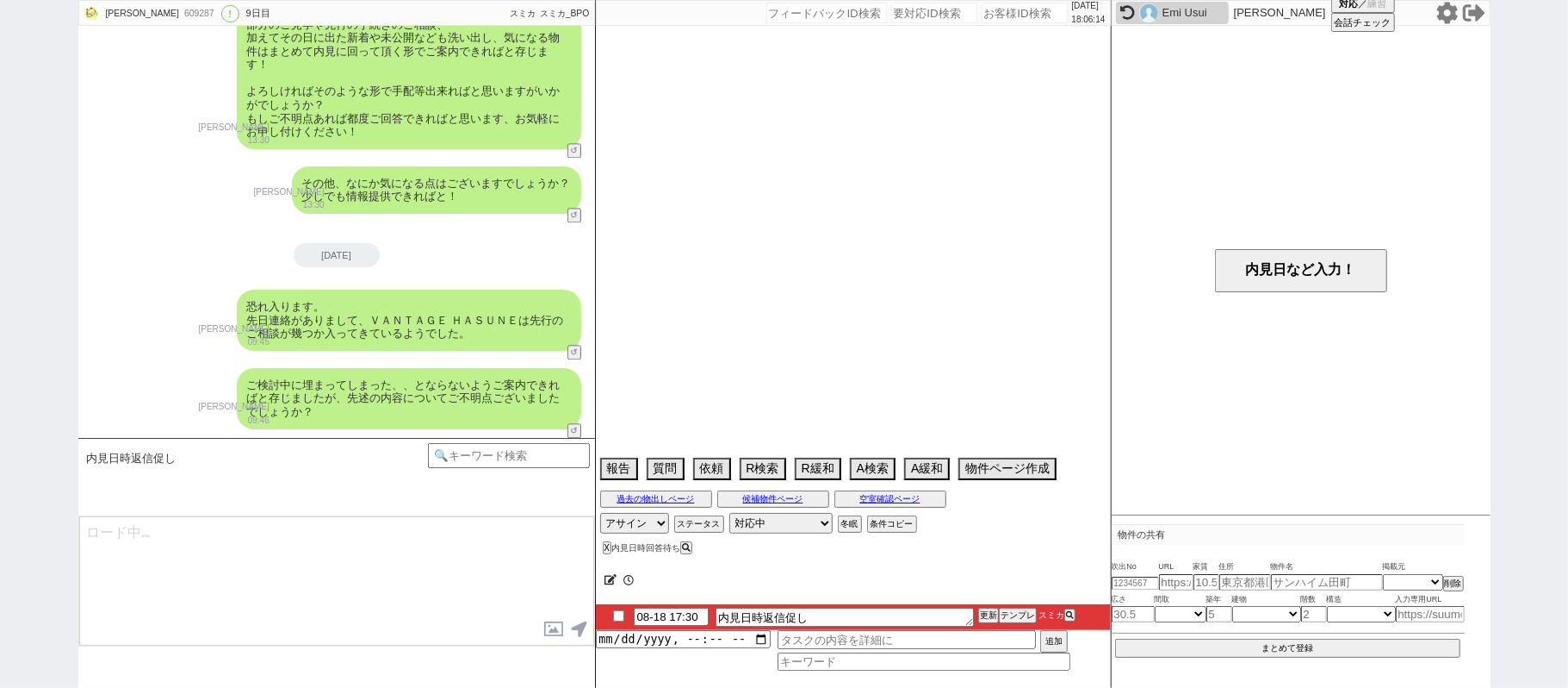
select select "63"
select select "[DATE]"
select select "35"
select select "36"
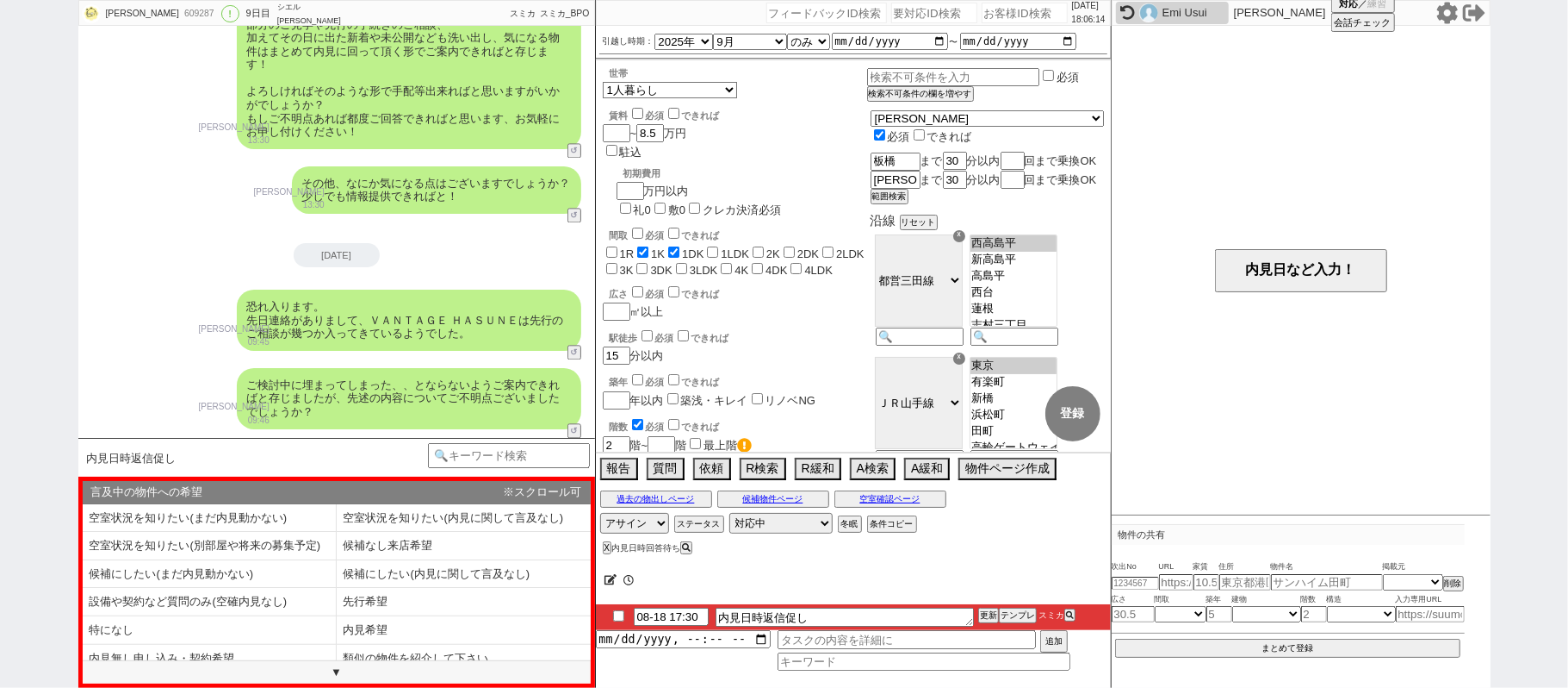
scroll to position [18, 0]
click at [337, 644] on li "内見希望" at bounding box center [209, 658] width 254 height 28
type textarea "その後も@@【物件名】の掲載情報を見ておりますが、 本日も2名の方が動かれたようでした、、！"
select select "内見希望"
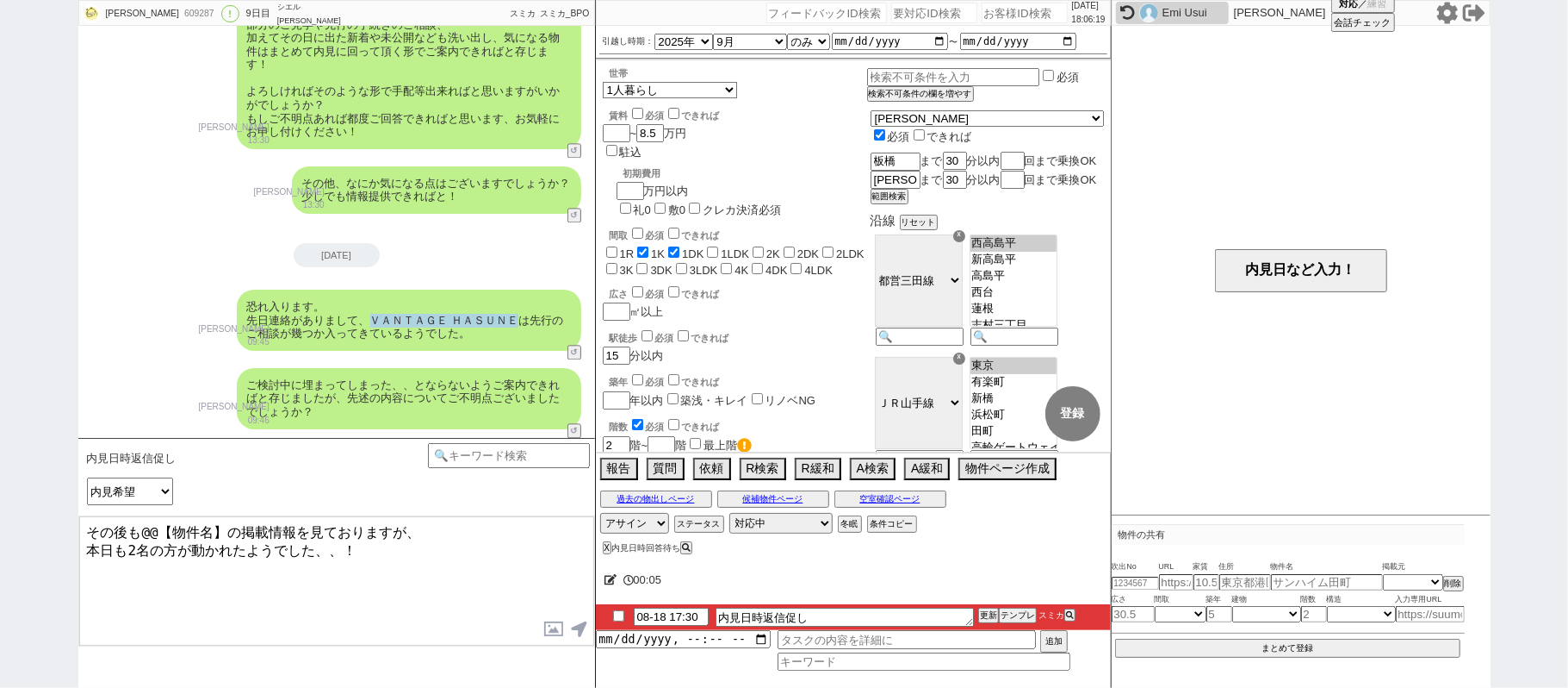
drag, startPoint x: 373, startPoint y: 314, endPoint x: 522, endPoint y: 315, distance: 149.0
click at [522, 315] on div "恐れ入ります。 先日連絡がありまして、ＶＡＮＴＡＧＥ ＨＡＳＵＮＥは先行のご相談が幾つか入ってきているようでした。" at bounding box center [409, 320] width 344 height 62
copy div "ＶＡＮＴＡＧＥ ＨＡＳＵＮＥ"
drag, startPoint x: 139, startPoint y: 528, endPoint x: 219, endPoint y: 536, distance: 80.4
click at [226, 536] on textarea "その後も@@【物件名】の掲載情報を見ておりますが、 本日も2名の方が動かれたようでした、、！" at bounding box center [336, 581] width 515 height 130
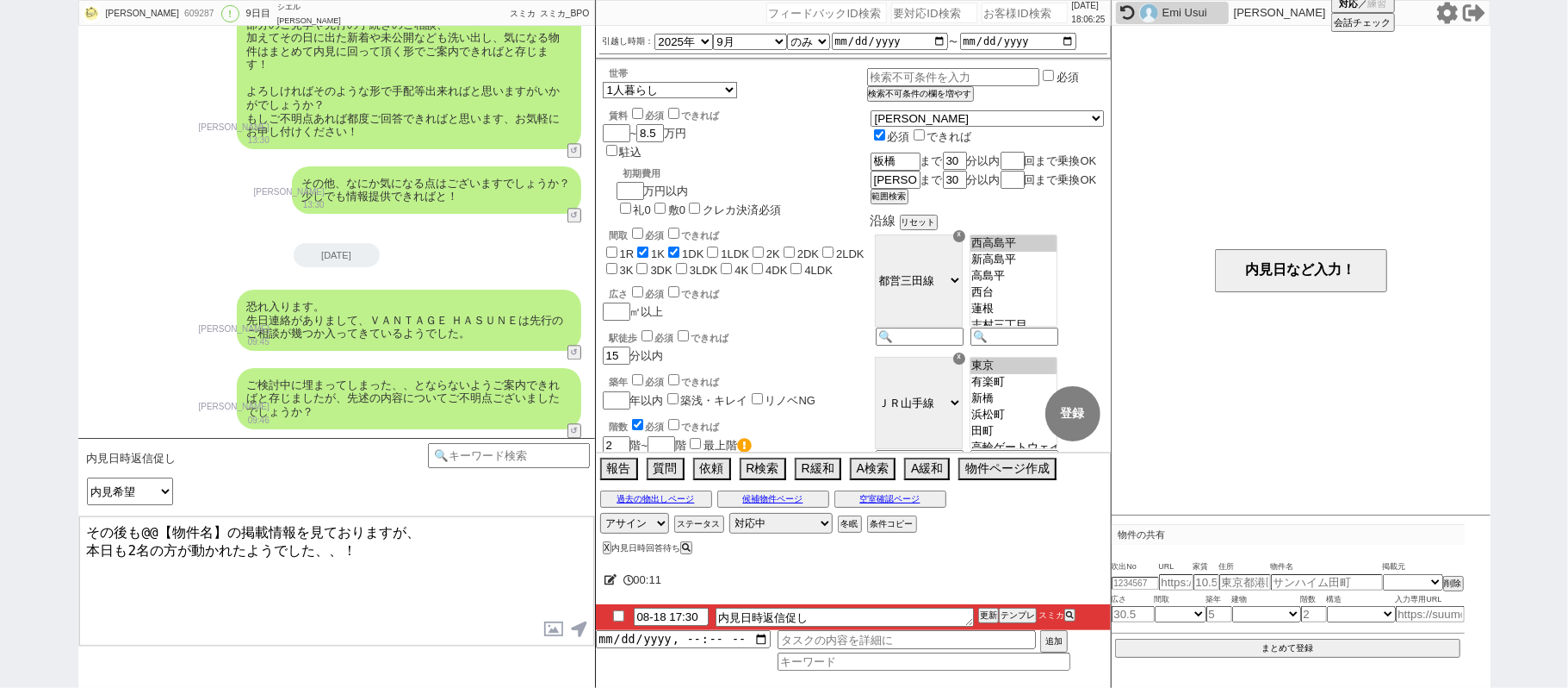
paste textarea "ＶＡＮＴＡＧＥ ＨＡＳＵＮＥ"
click at [194, 543] on textarea "その後もＶＡＮＴＡＧＥ ＨＡＳＵＮＥの掲載情報を見ておりますが、 本日も2名の方が動かれたようでした、、！" at bounding box center [336, 581] width 515 height 130
type textarea "その後もＶＡＮＴＡＧＥ ＨＡＳＵＮＥの掲載情報を見ておりますが、 本日も2名の方が先行のご相談に動かれたようでした、、！"
checkbox input "true"
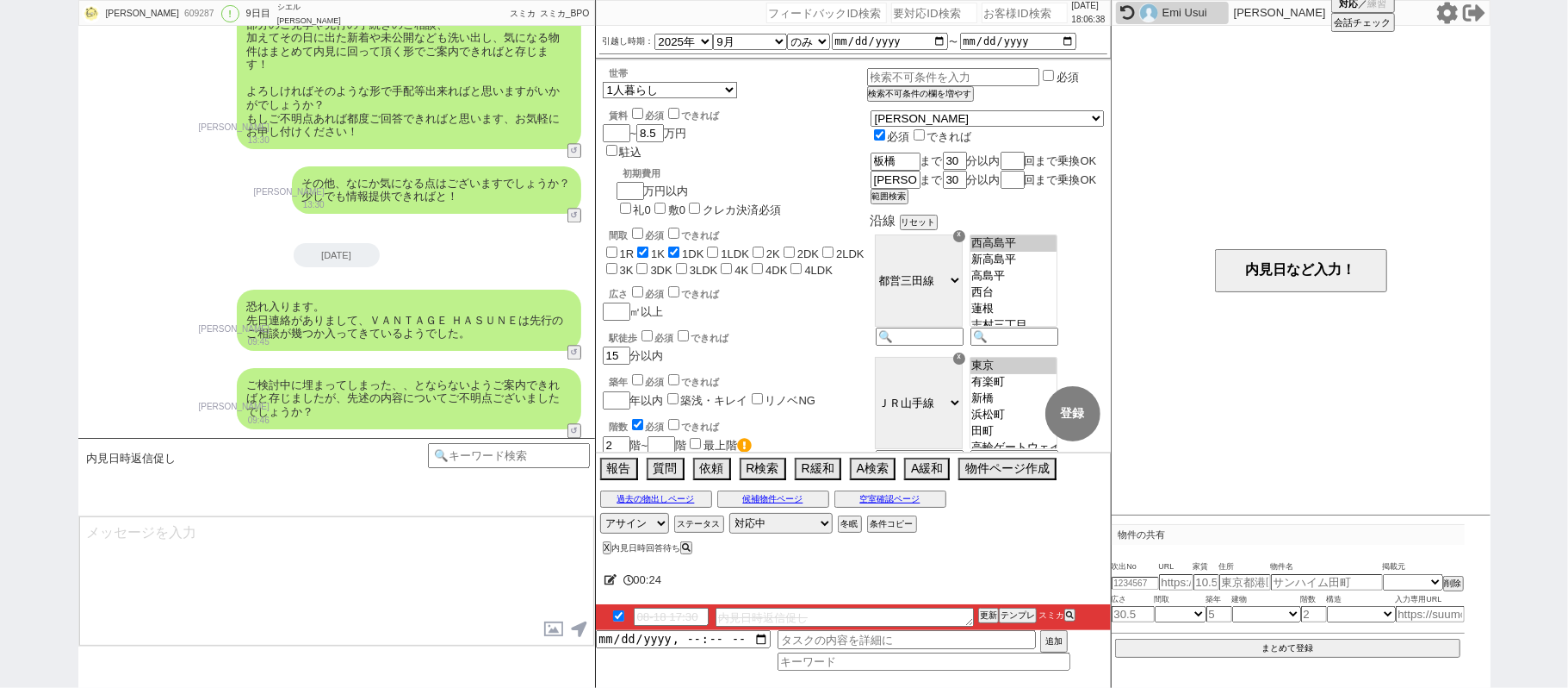
scroll to position [2560, 0]
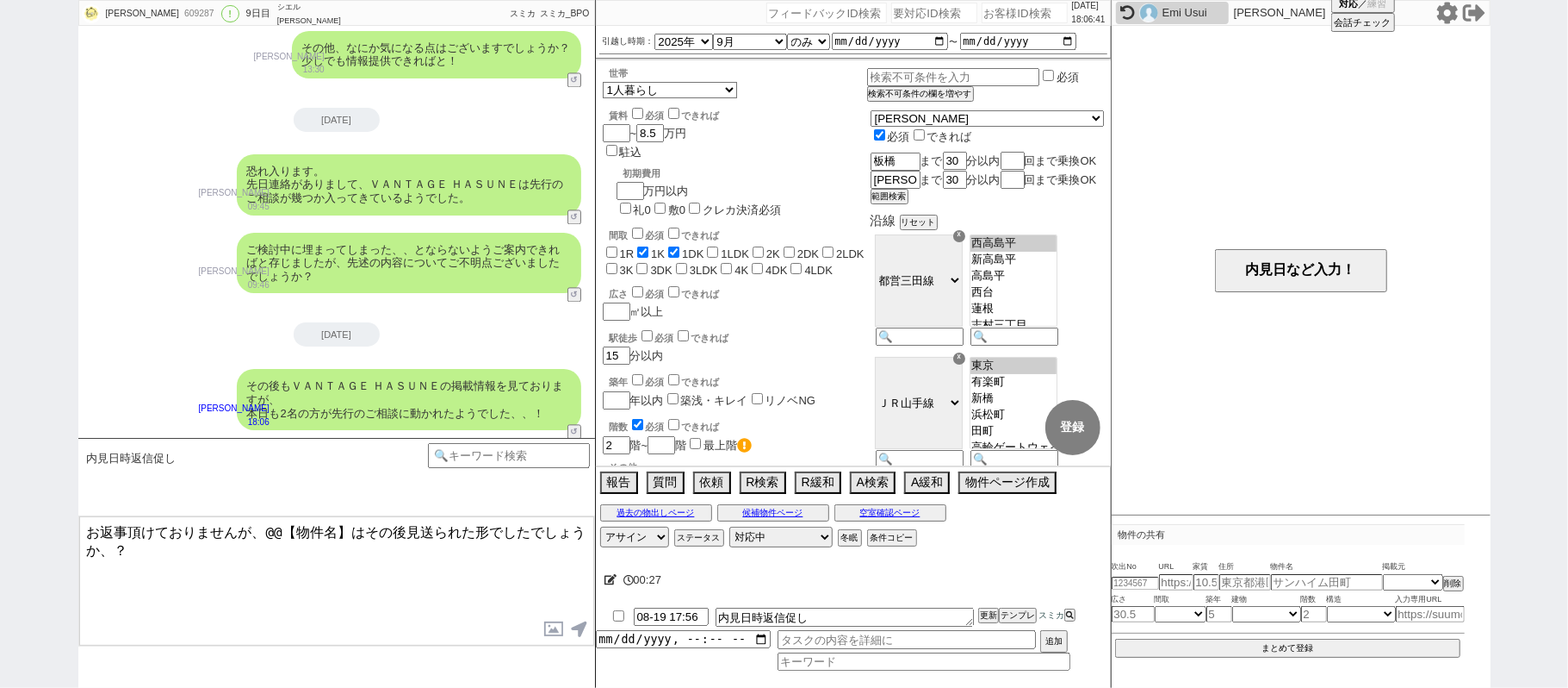
click at [262, 534] on textarea "お返事頂けておりませんが、@@【物件名】はその後見送られた形でしたでしょうか、？" at bounding box center [336, 581] width 515 height 130
click at [349, 532] on textarea "お返事頂けておりませんが、@@【物件名】はその後見送られた形でしたでしょうか、？" at bounding box center [336, 581] width 515 height 130
paste textarea "ＶＡＮＴＡＧＥ ＨＡＳＵＮＥ"
type textarea "お返事頂けておりませんが、ＶＡＮＴＡＧＥ ＨＡＳＵＮＥはその後見送られた形でしたでしょうか、？"
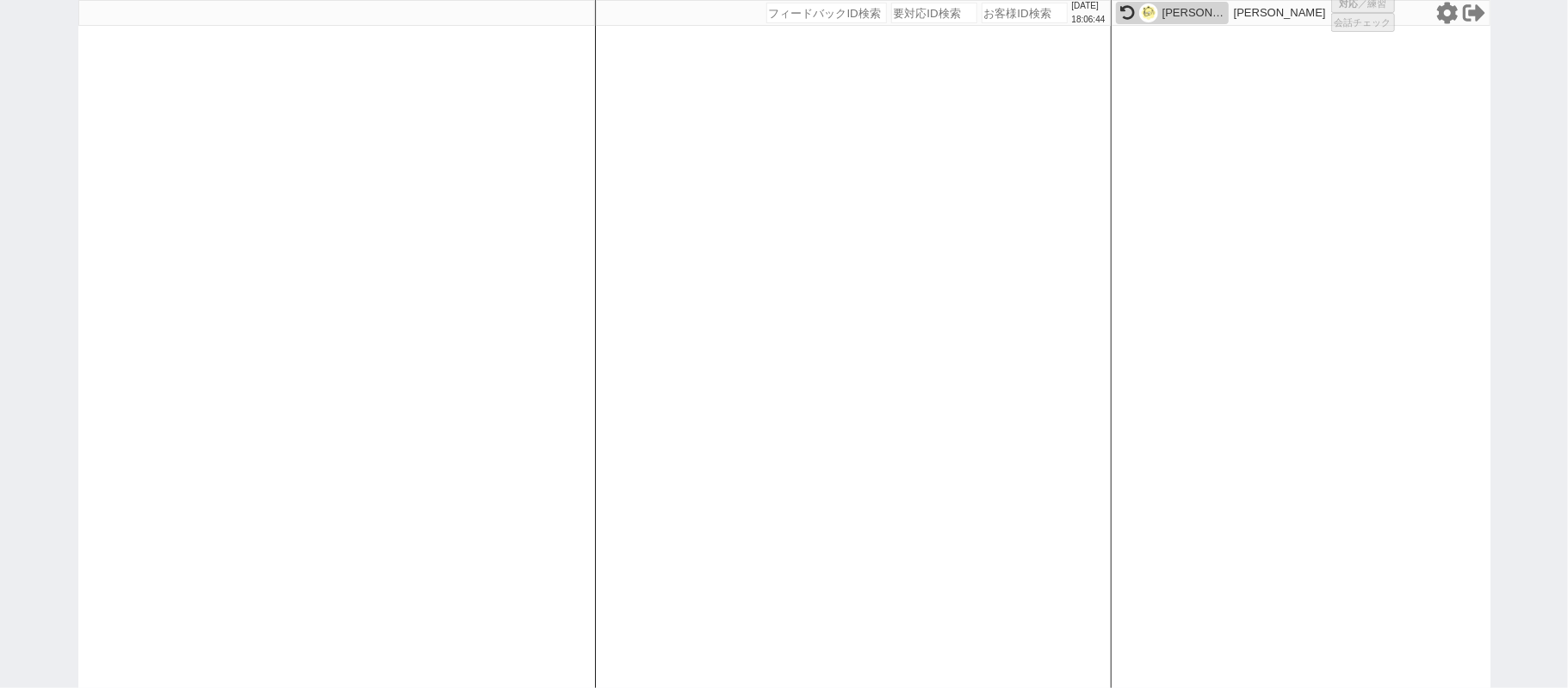
select select
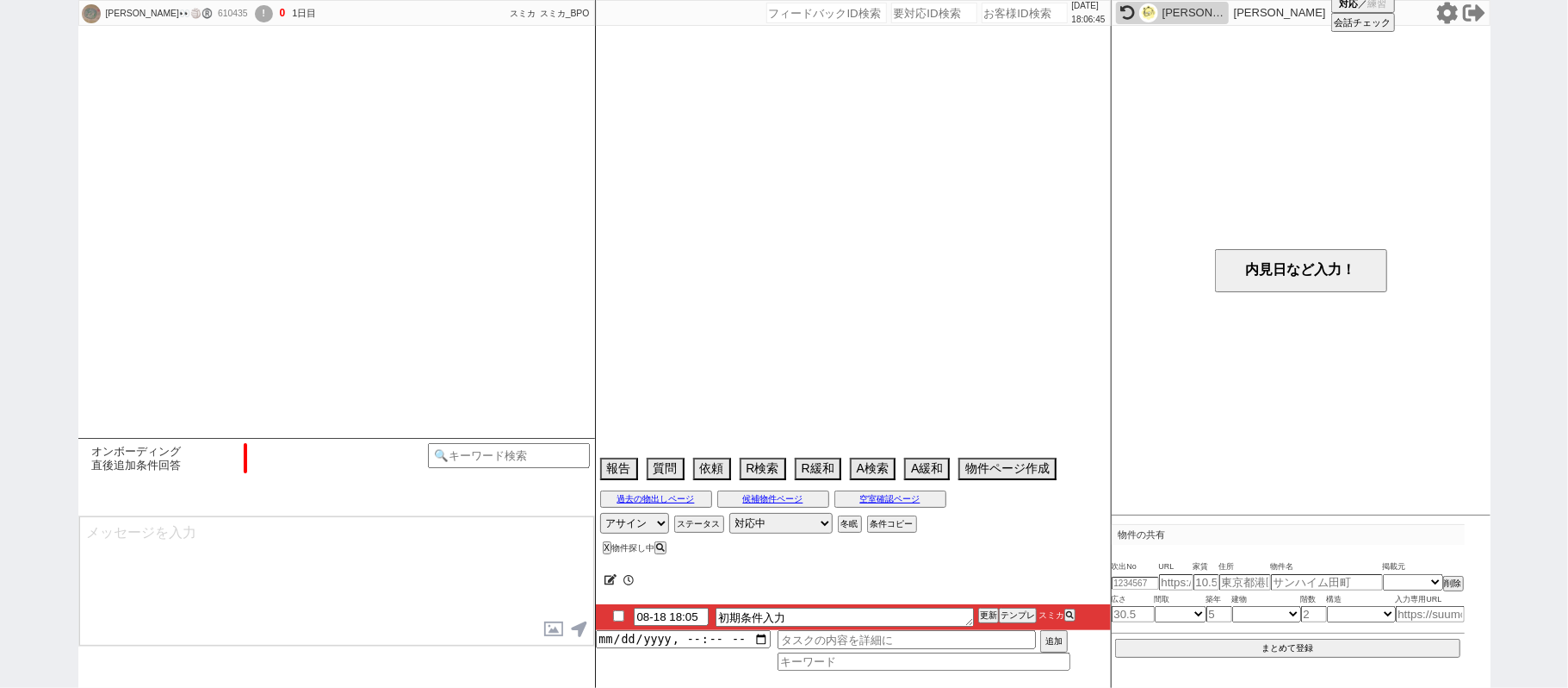
scroll to position [1229, 0]
select select "0"
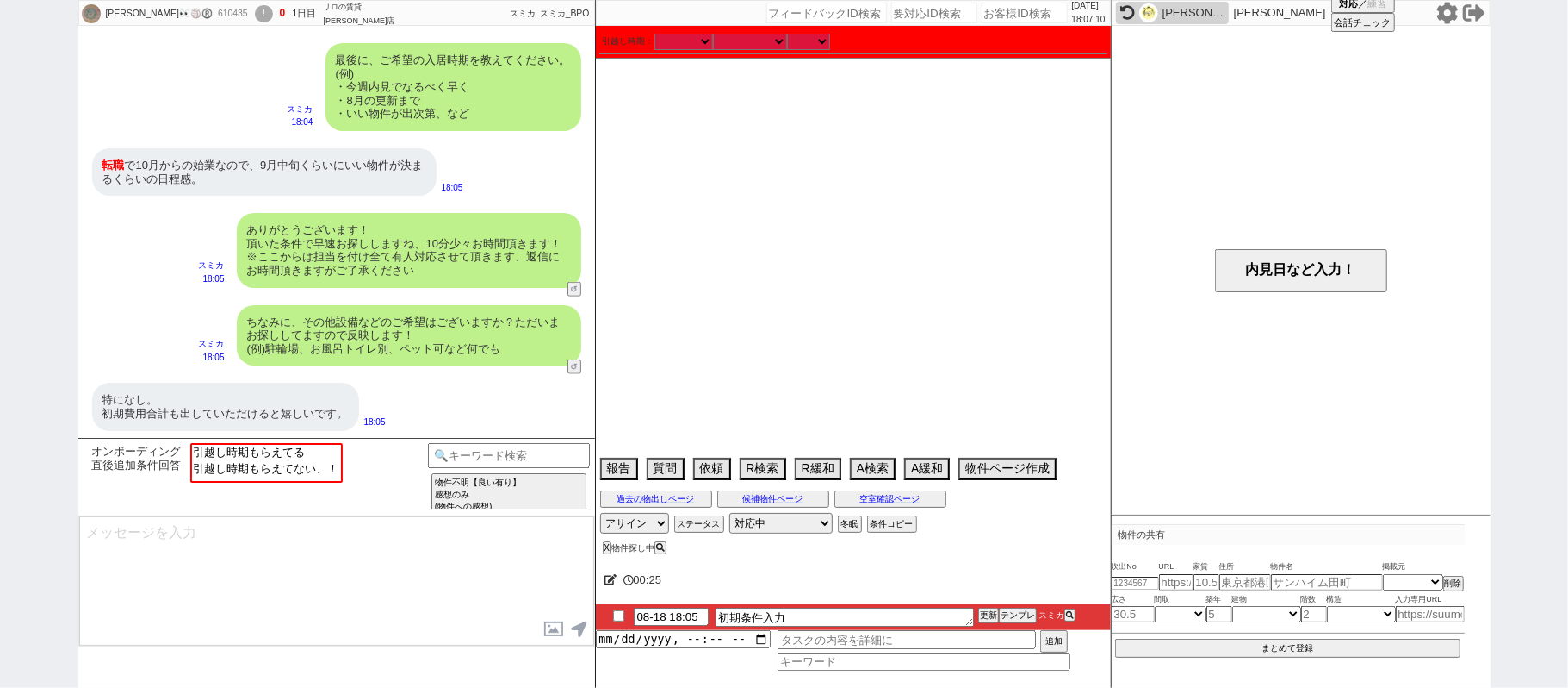
click at [128, 220] on div "ありがとうございます！ 頂いた条件で早速お探ししますね、10分少々お時間頂きます！ ※ここからは担当を付け全て[PERSON_NAME]対応させて頂きます、返…" at bounding box center [337, 249] width 516 height 92
click at [296, 460] on option "引越し時期もらえてる" at bounding box center [265, 468] width 149 height 16
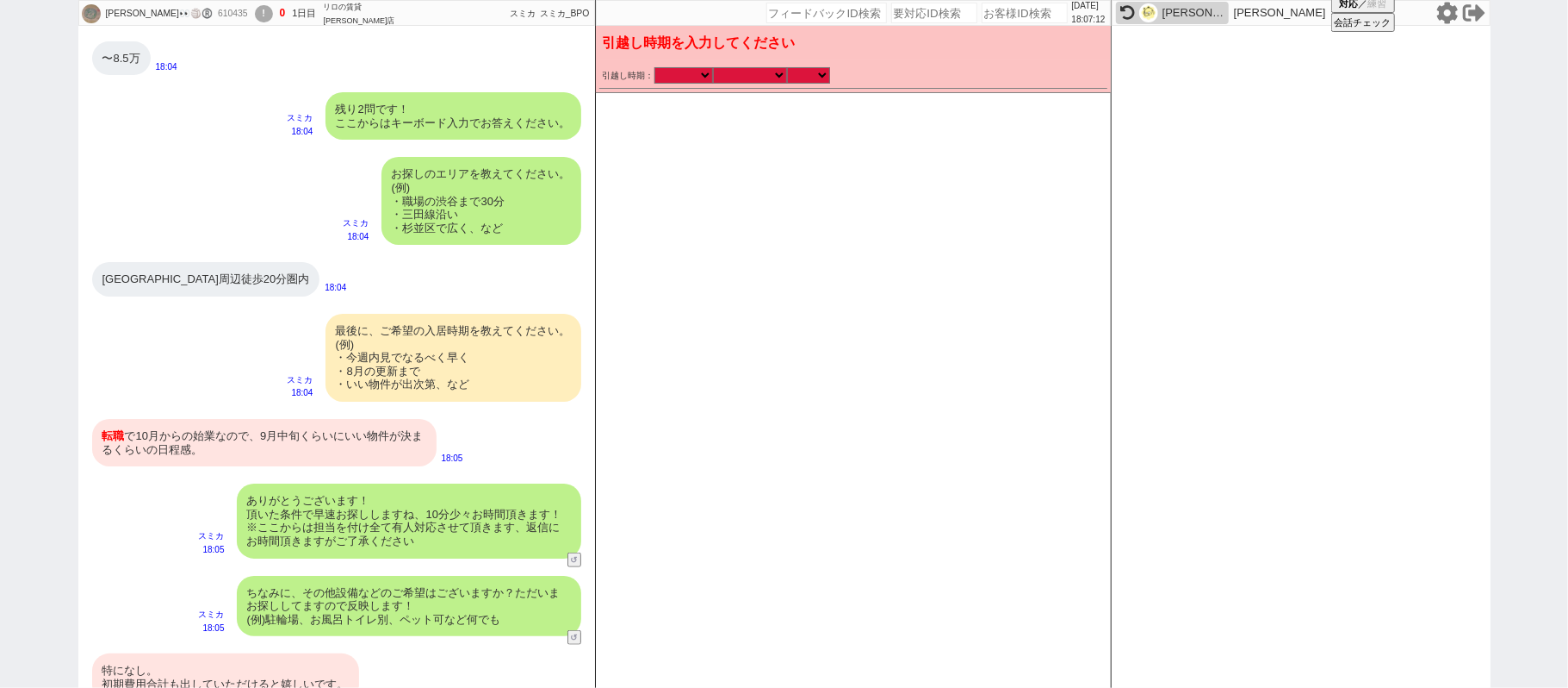
scroll to position [979, 0]
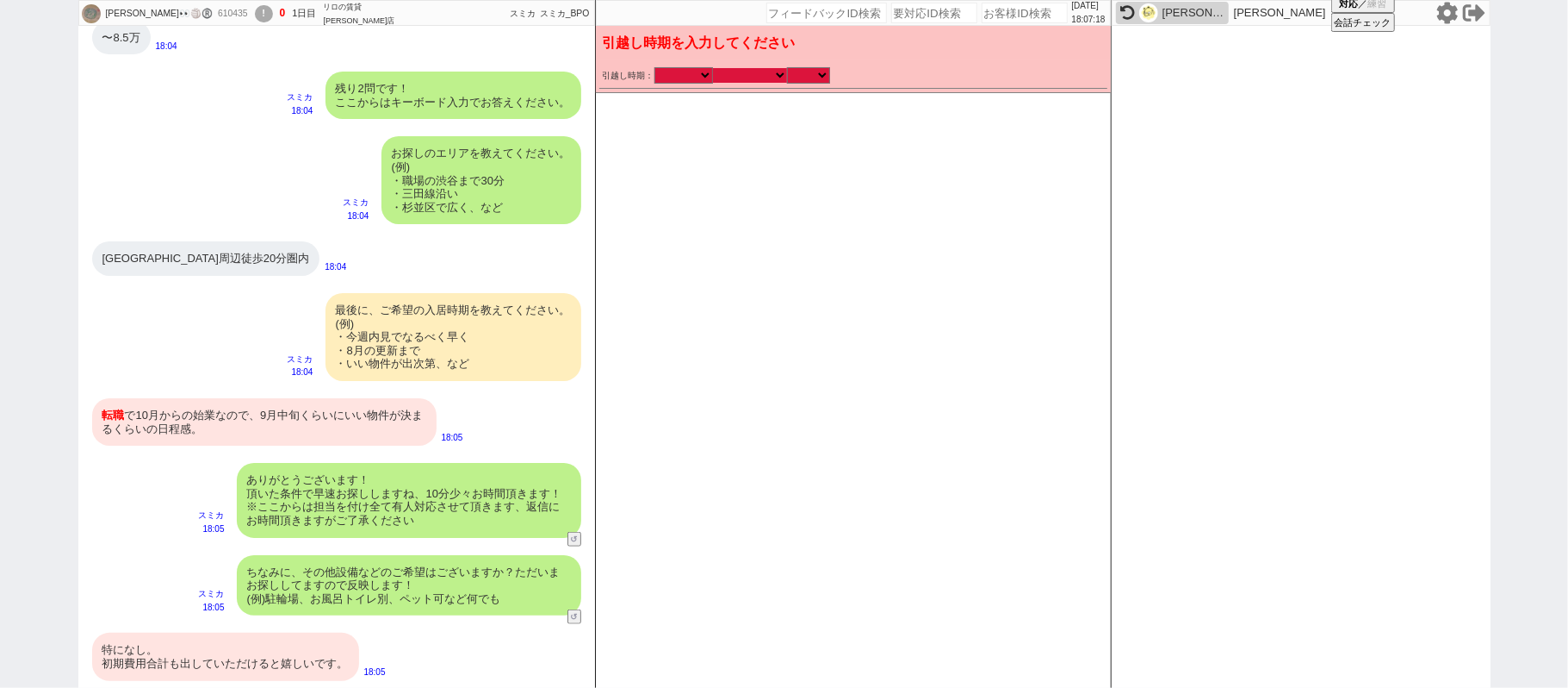
click at [765, 79] on select "なる早 未定 いつでも 物件あれば 年内 来年 1月 2月 3月 4月 5月 6月 7月 8月 9月 10月 11月 12月 春 [PERSON_NAME]" at bounding box center [750, 75] width 74 height 15
select select "9"
click at [713, 68] on select "なる早 未定 いつでも 物件あれば 年内 来年 1月 2月 3月 4月 5月 6月 7月 8月 9月 10月 11月 12月 春 [PERSON_NAME]" at bounding box center [750, 75] width 74 height 15
select select "2025"
checkbox input "true"
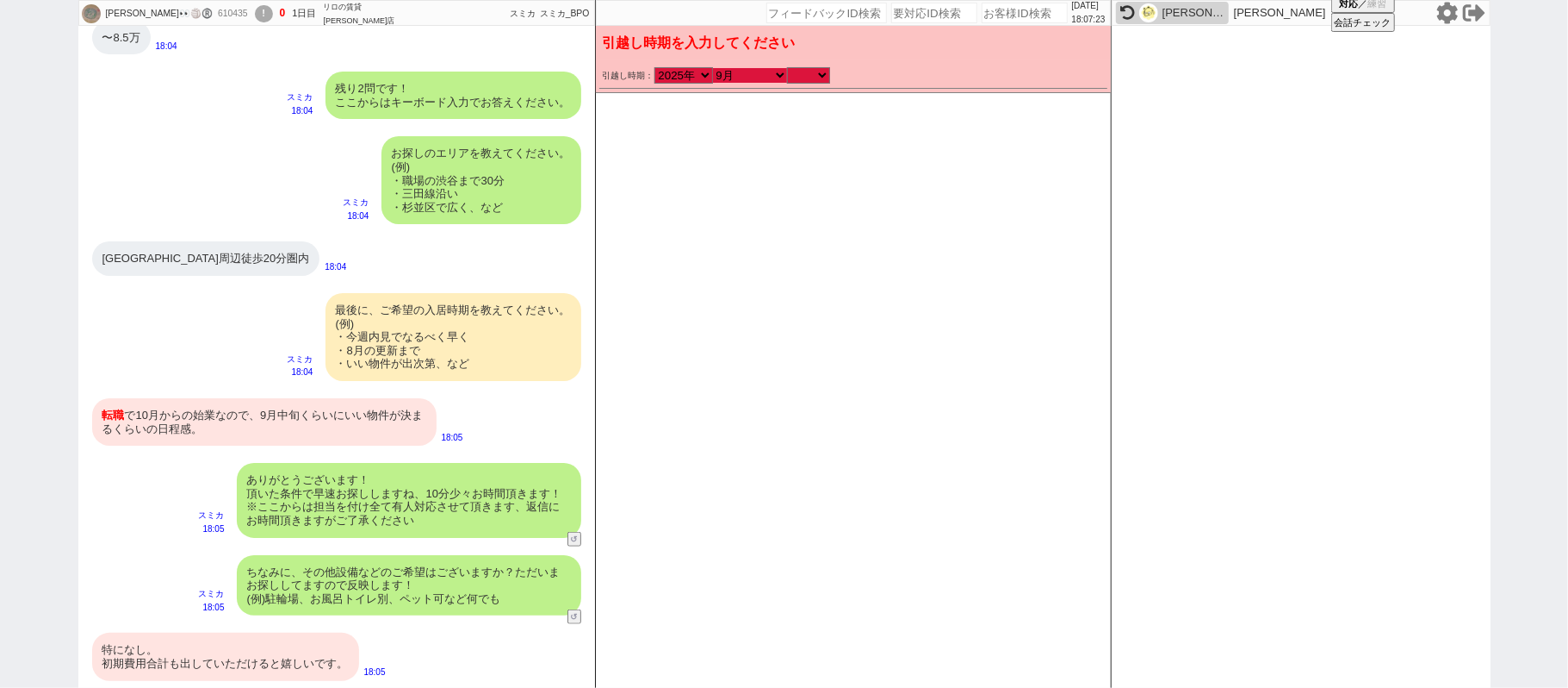
checkbox input "true"
checkbox input "false"
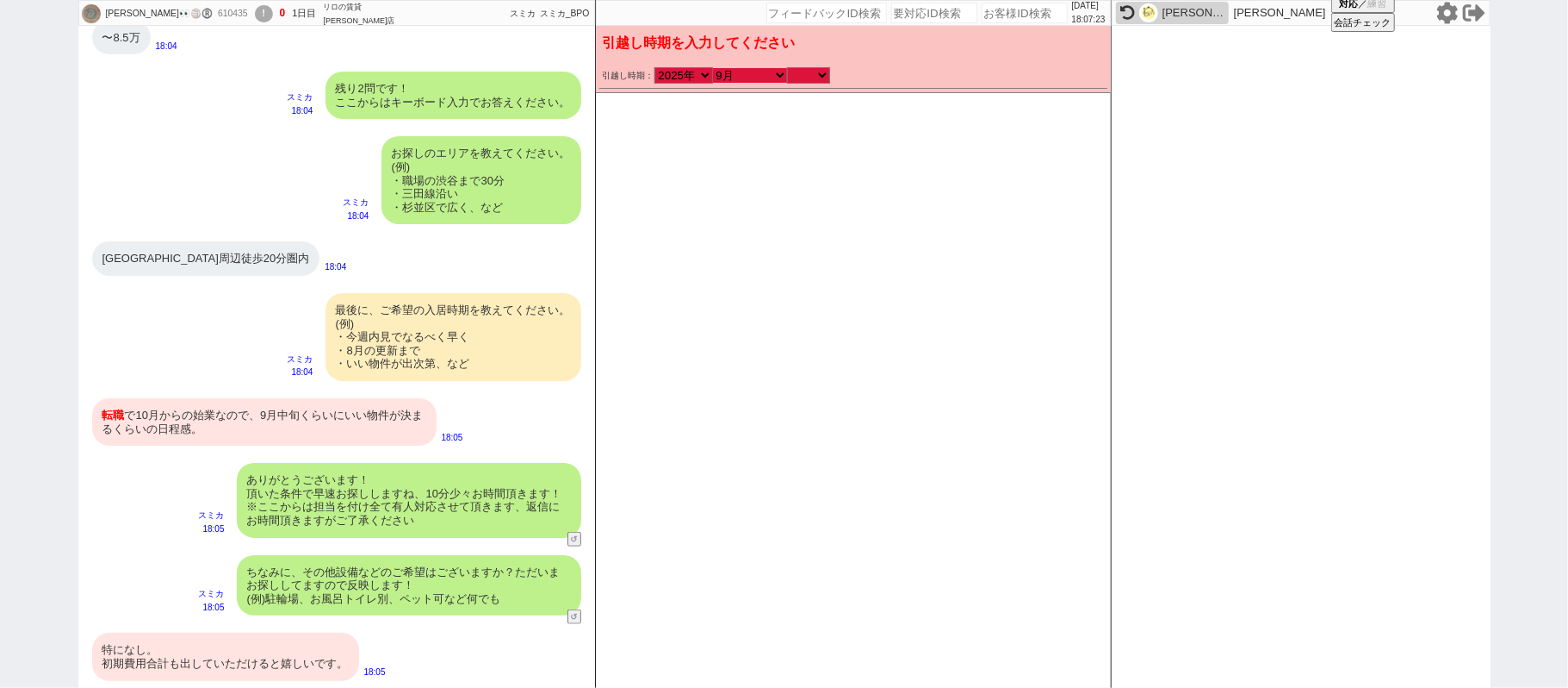
checkbox input "false"
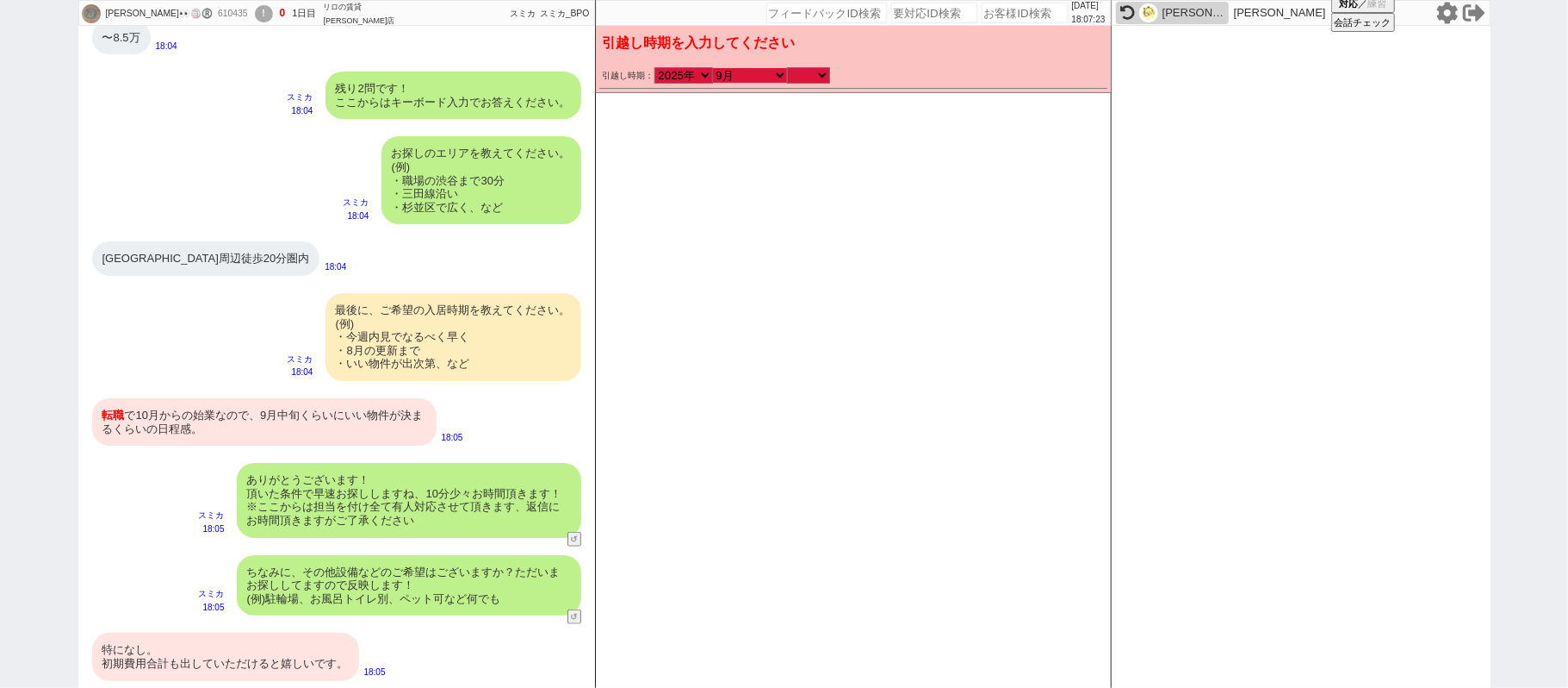
checkbox input "false"
click at [817, 70] on select "のみ 上旬 中旬 下旬 末 まで 1日 2日 3日 4日 5日 6日 7日 8日 9日 10日 11日 12日 13日 14日 15日 16日 17日 18日…" at bounding box center [809, 75] width 43 height 15
select select "33"
click at [787, 68] on select "のみ 上旬 中旬 下旬 末 まで 1日 2日 3日 4日 5日 6日 7日 8日 9日 10日 11日 12日 13日 14日 15日 16日 17日 18日…" at bounding box center [809, 75] width 43 height 15
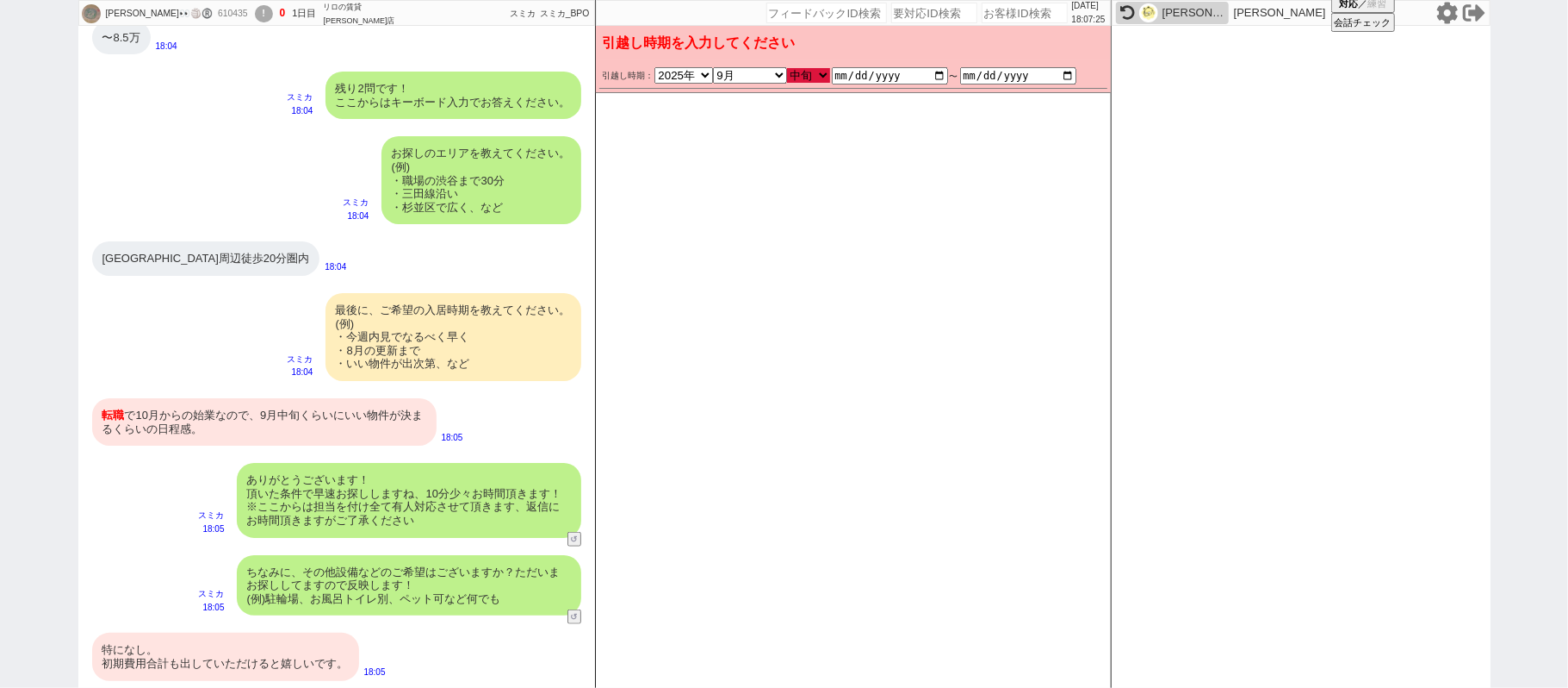
type input "[DATE]"
checkbox input "true"
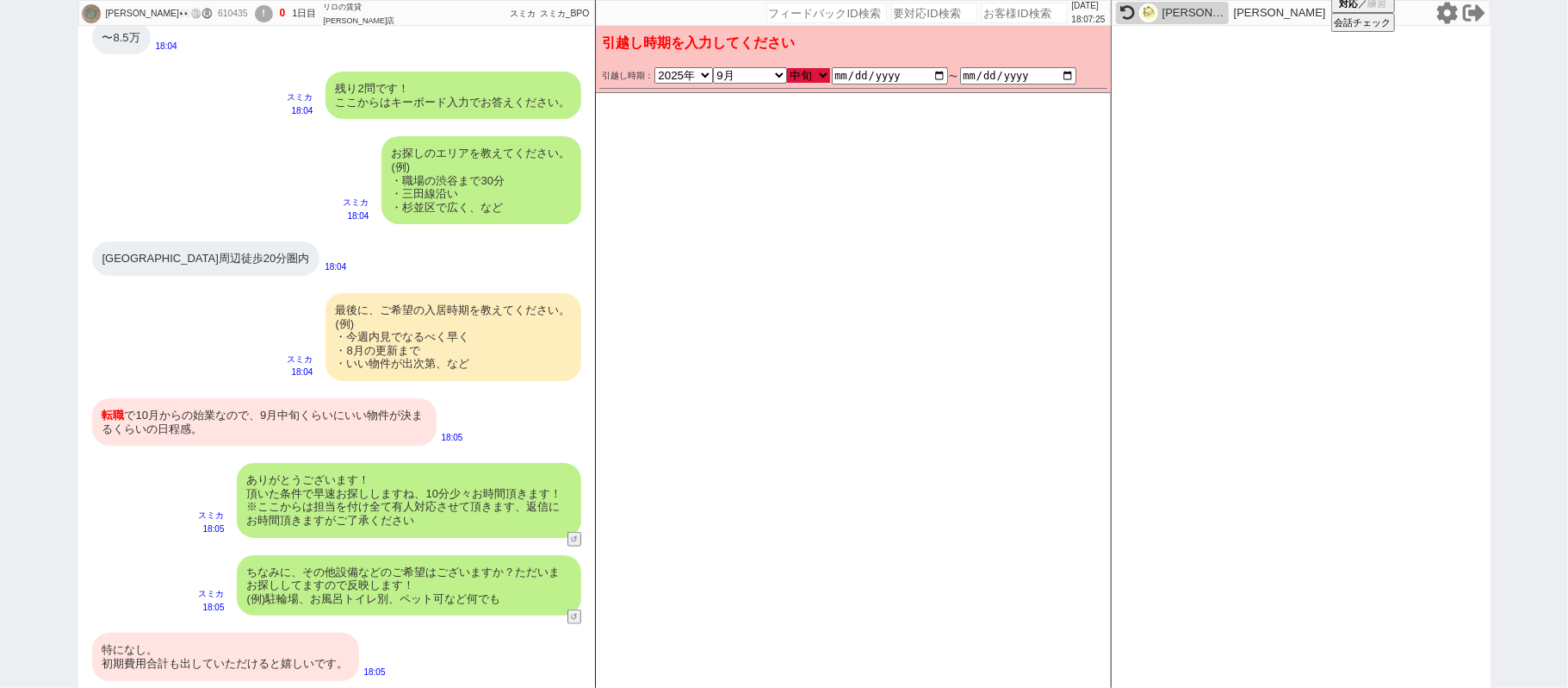
checkbox input "false"
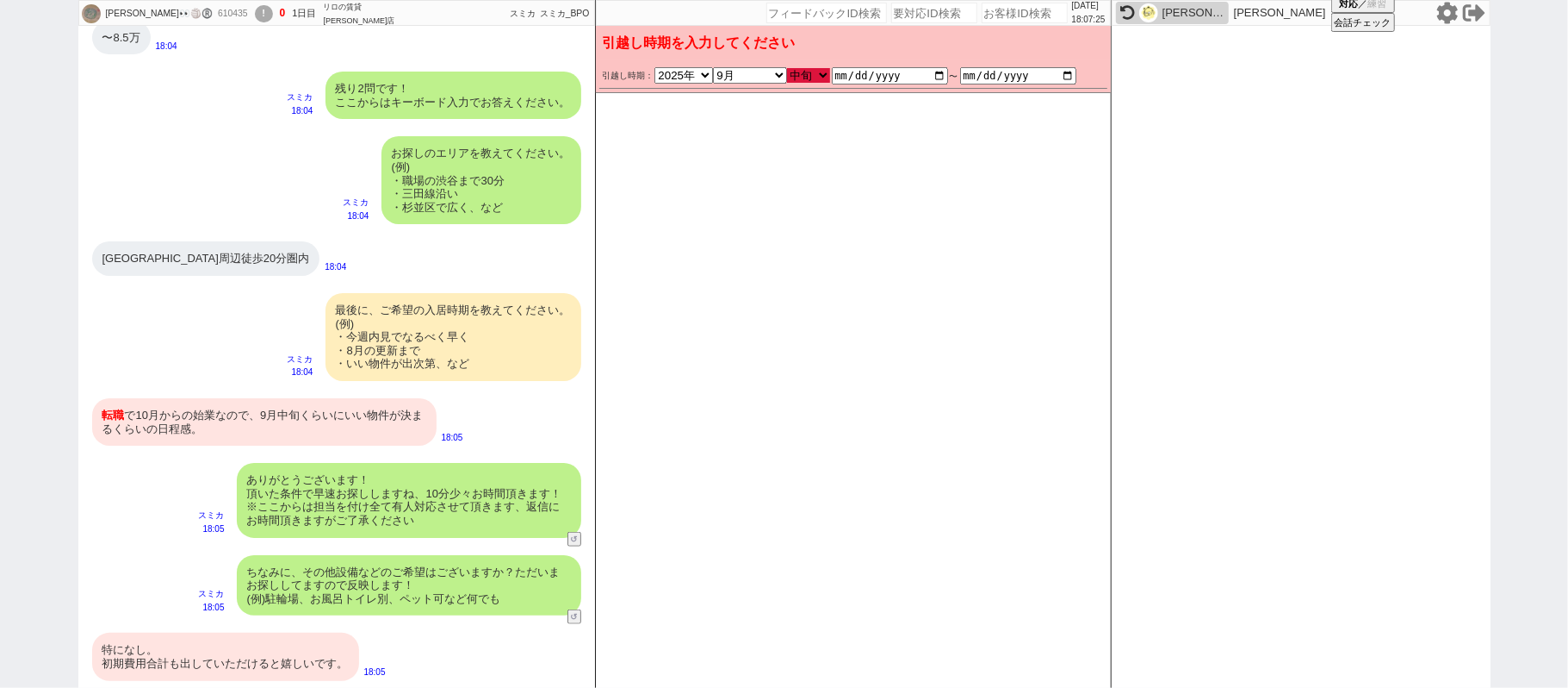
checkbox input "false"
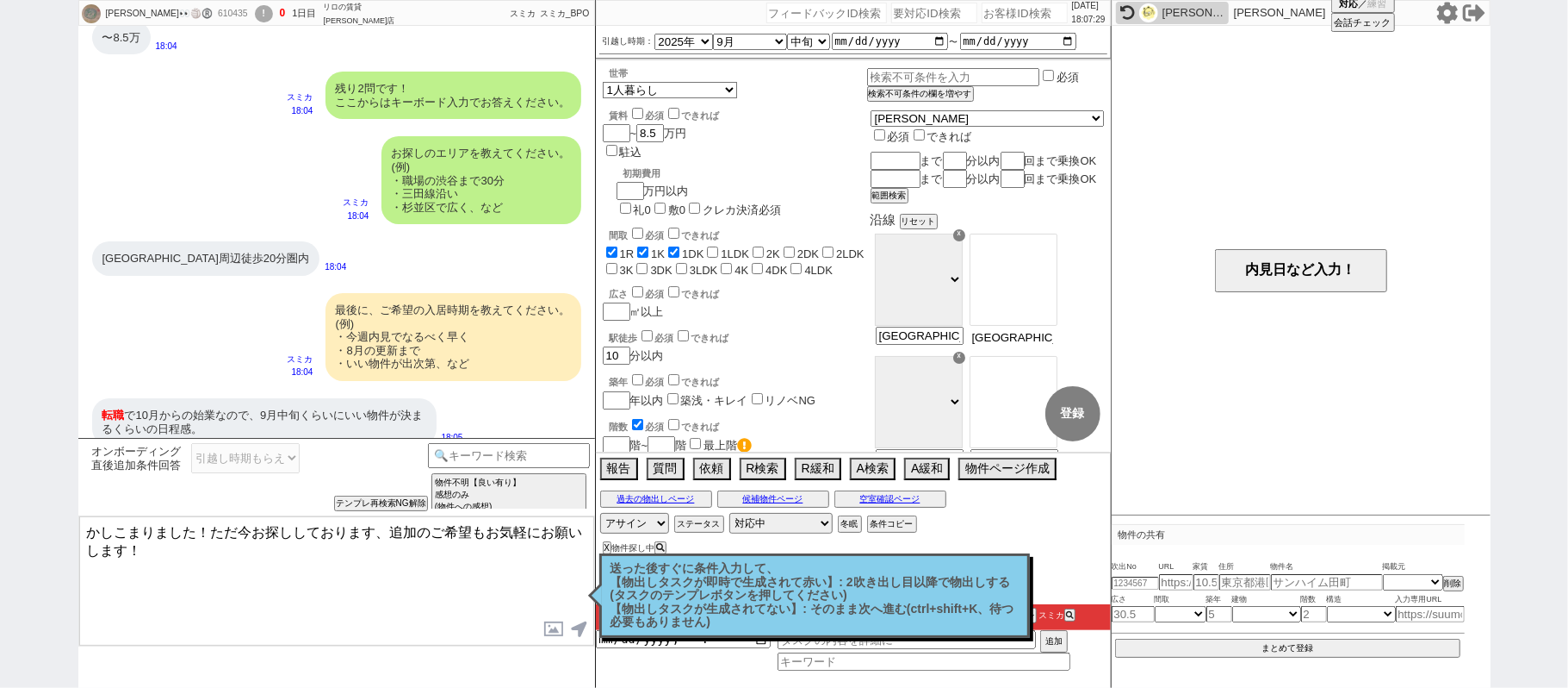
drag, startPoint x: 1065, startPoint y: 355, endPoint x: 1567, endPoint y: 228, distance: 517.8
click at [1567, 228] on div "[PERSON_NAME]👀🏐®️ 610435 ! 0 1日目 リロの賃貸 [PERSON_NAME]店 冬眠中 自社客 スミカ スミカ_BPO チャット全…" at bounding box center [784, 344] width 1568 height 688
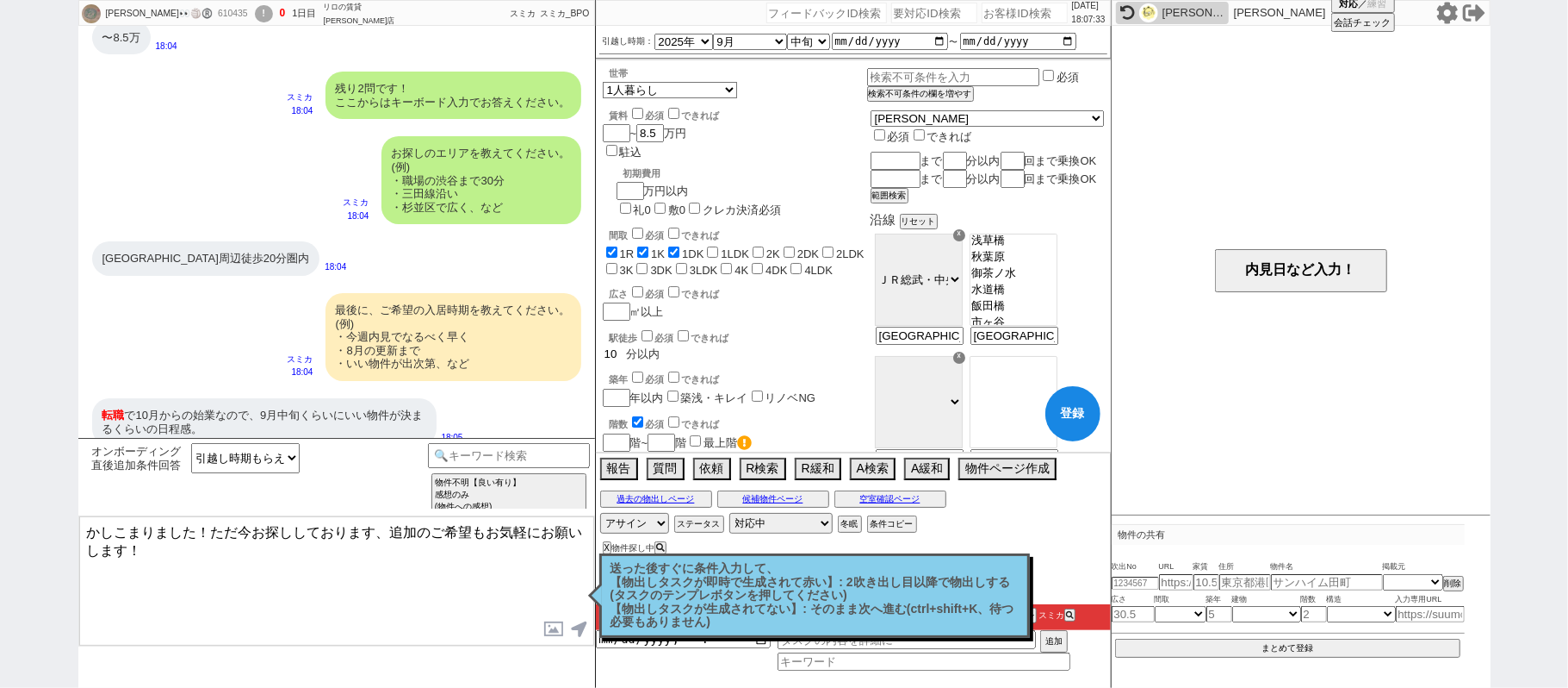
drag, startPoint x: 619, startPoint y: 306, endPoint x: 517, endPoint y: 256, distance: 113.6
click at [572, 281] on div "[PERSON_NAME]👀🏐®️ 610435 ! 0 1日目 リロの賃貸 [PERSON_NAME]店 冬眠中 自社客 スミカ スミカ_BPO チャット全…" at bounding box center [784, 344] width 1412 height 688
click at [411, 258] on div "[GEOGRAPHIC_DATA]周辺徒歩20分圏内 18:04" at bounding box center [337, 258] width 516 height 52
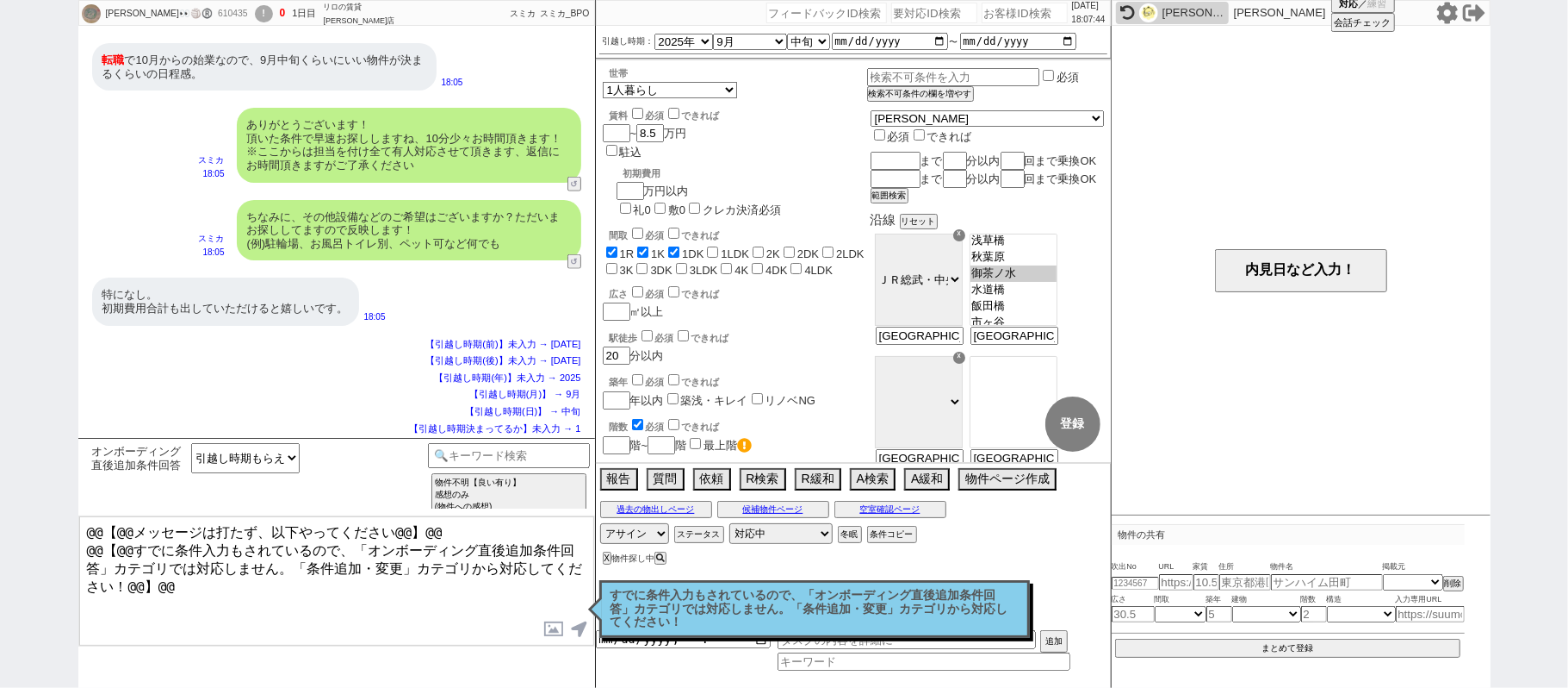
click at [780, 597] on p "すでに条件入力もされているので、「オンボーディング直後追加条件回答」カテゴリでは対応しません。「条件追加・変更」カテゴリから対応してください！" at bounding box center [814, 608] width 409 height 41
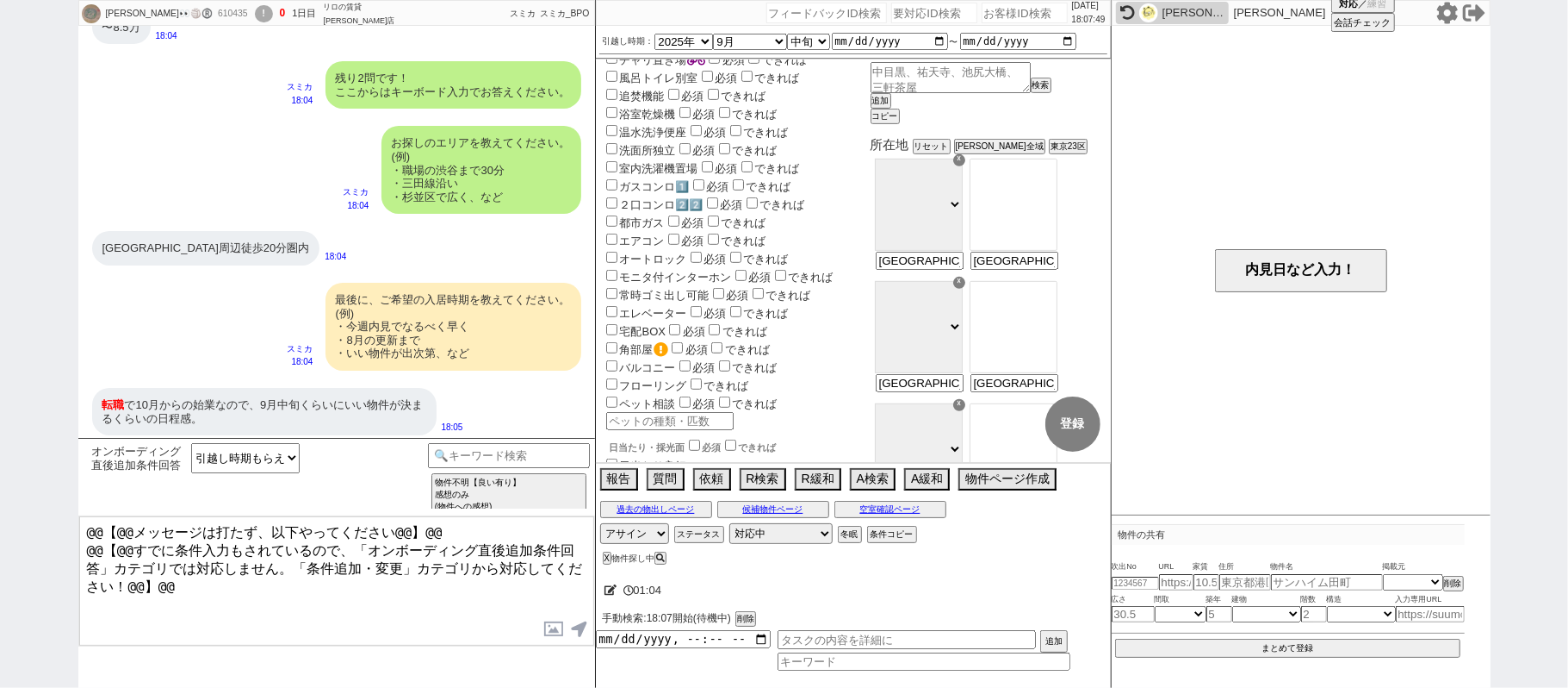
scroll to position [690, 0]
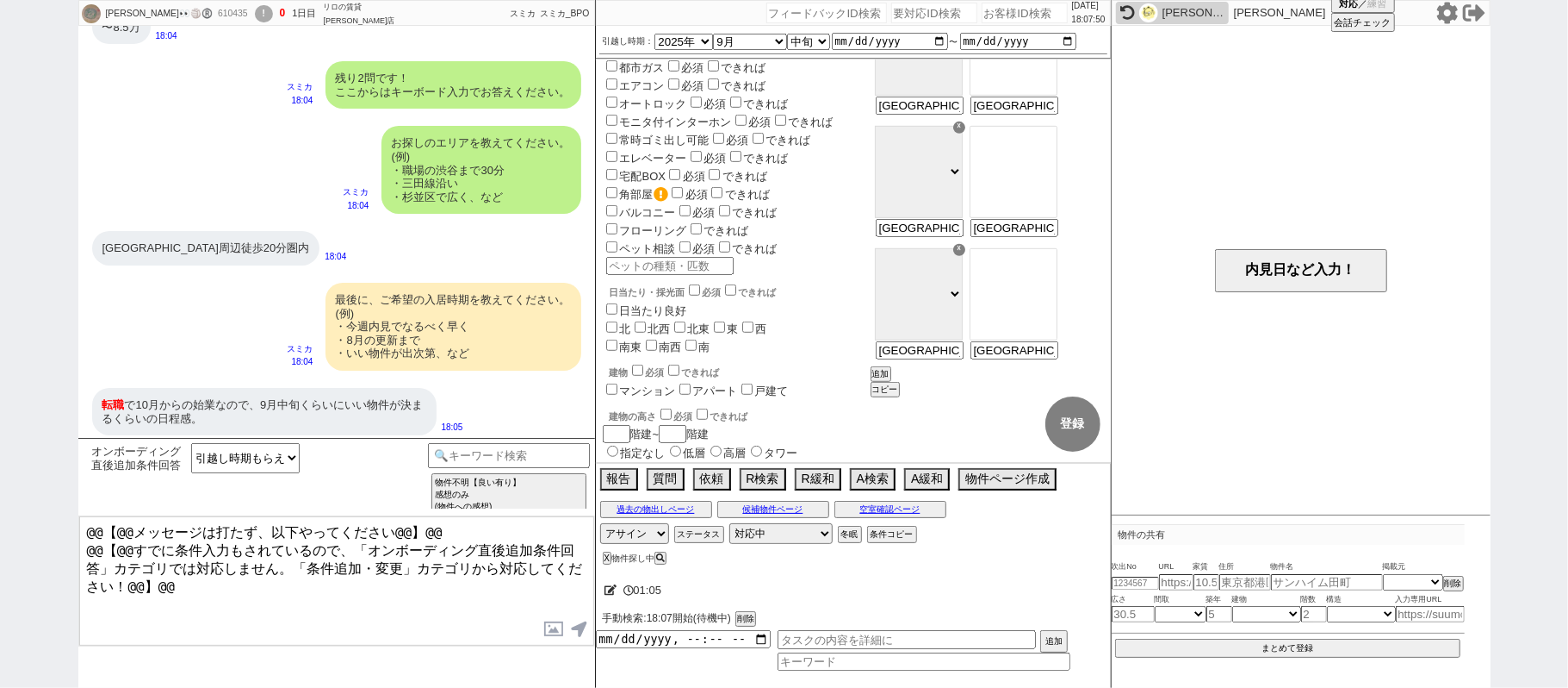
click at [607, 589] on icon at bounding box center [611, 590] width 13 height 11
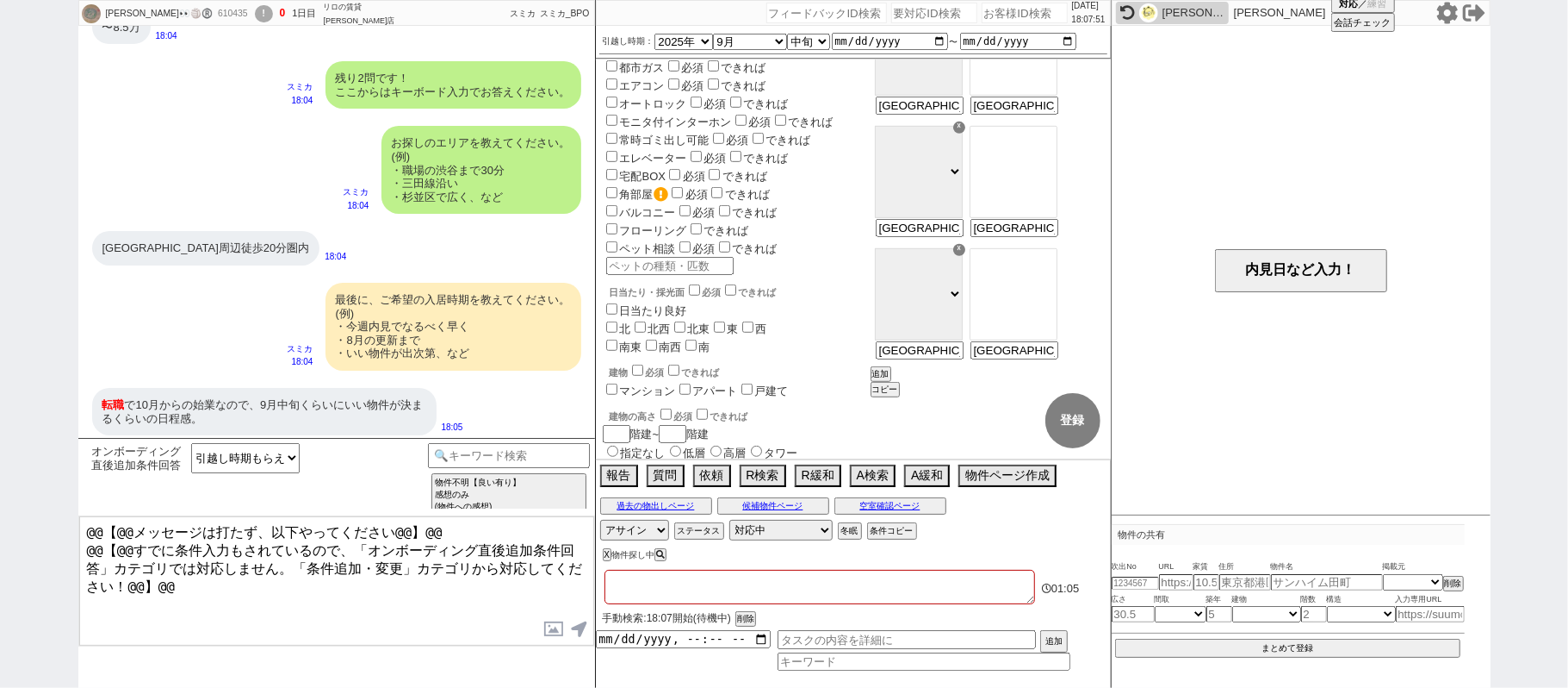
drag, startPoint x: 607, startPoint y: 589, endPoint x: 684, endPoint y: 590, distance: 77.0
click at [613, 589] on textarea at bounding box center [819, 586] width 430 height 34
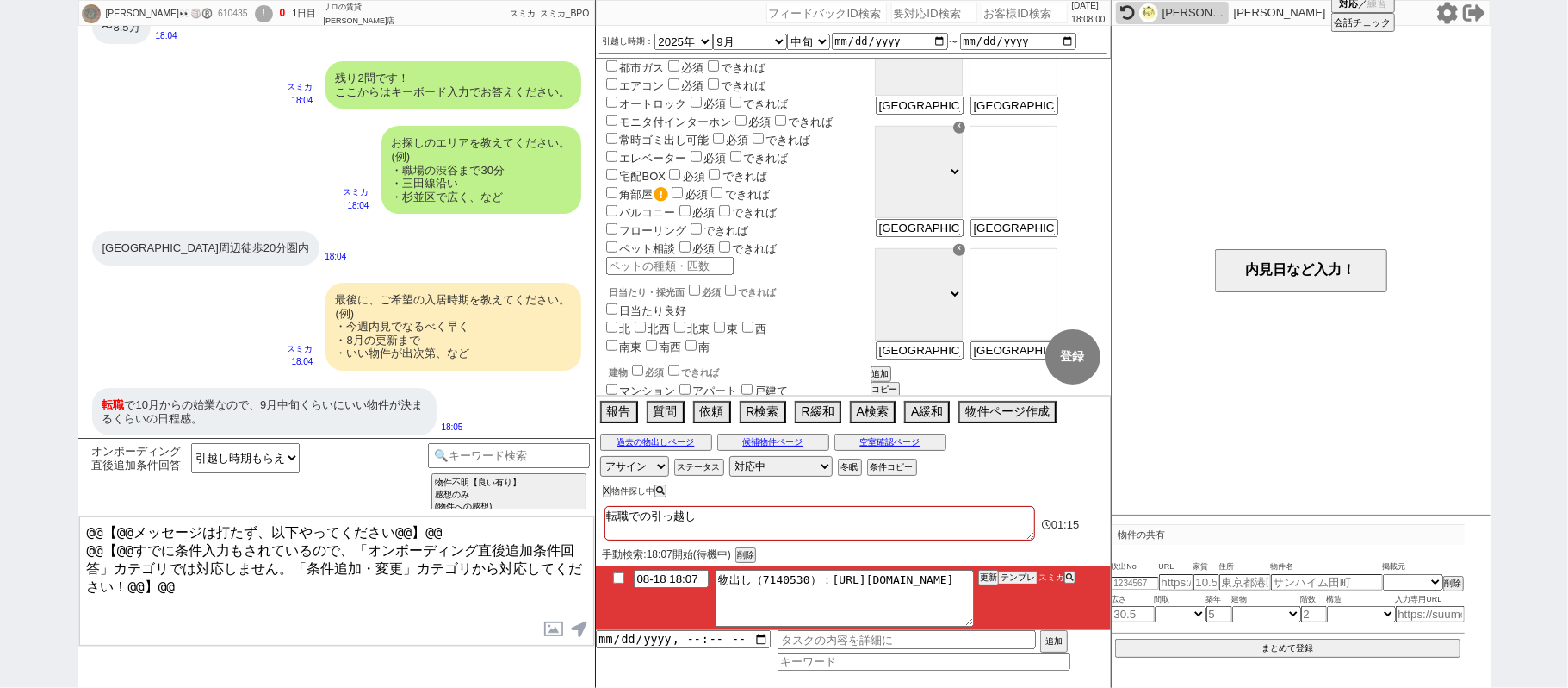
click at [1018, 580] on button "テンプレ" at bounding box center [1018, 577] width 38 height 12
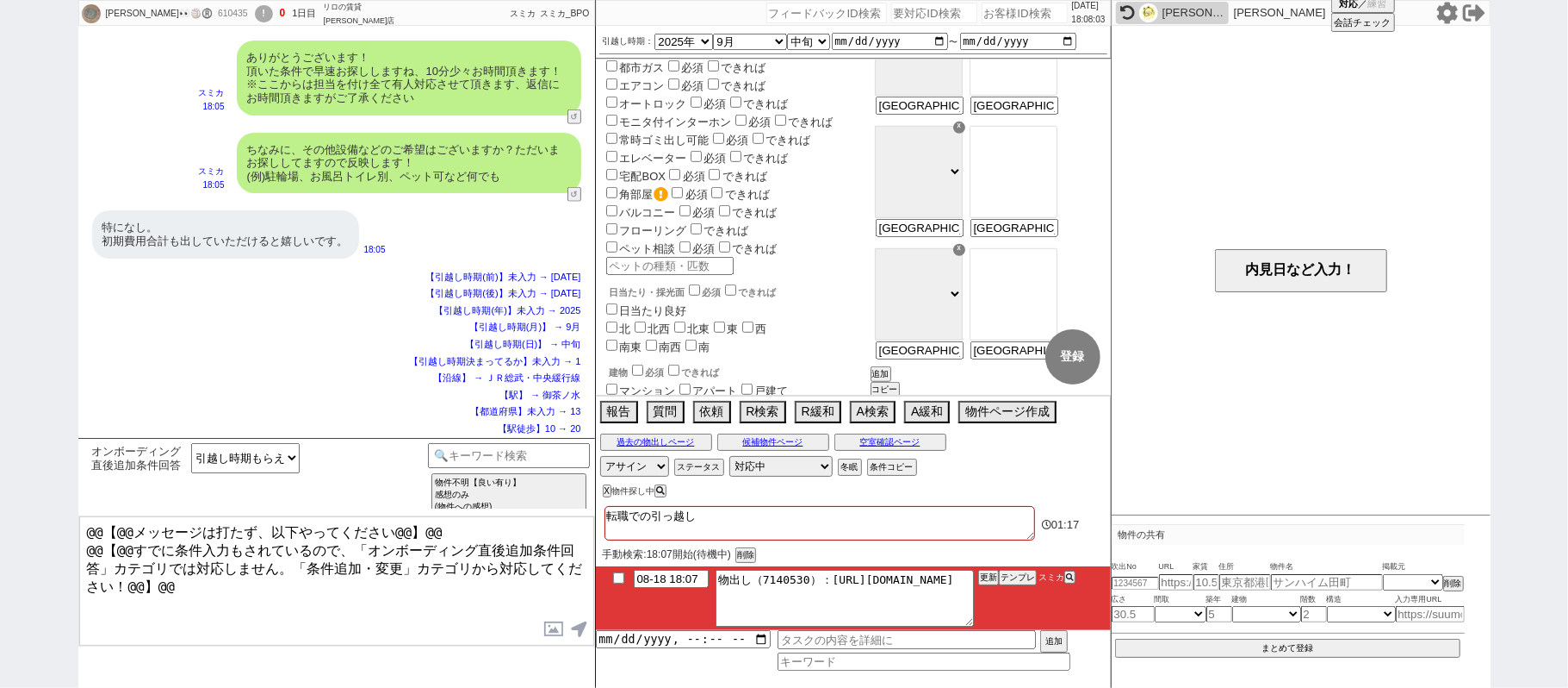
click at [214, 10] on div "610435" at bounding box center [232, 14] width 39 height 14
copy div "610435"
click at [1006, 11] on input "number" at bounding box center [1024, 13] width 86 height 21
paste input "610435"
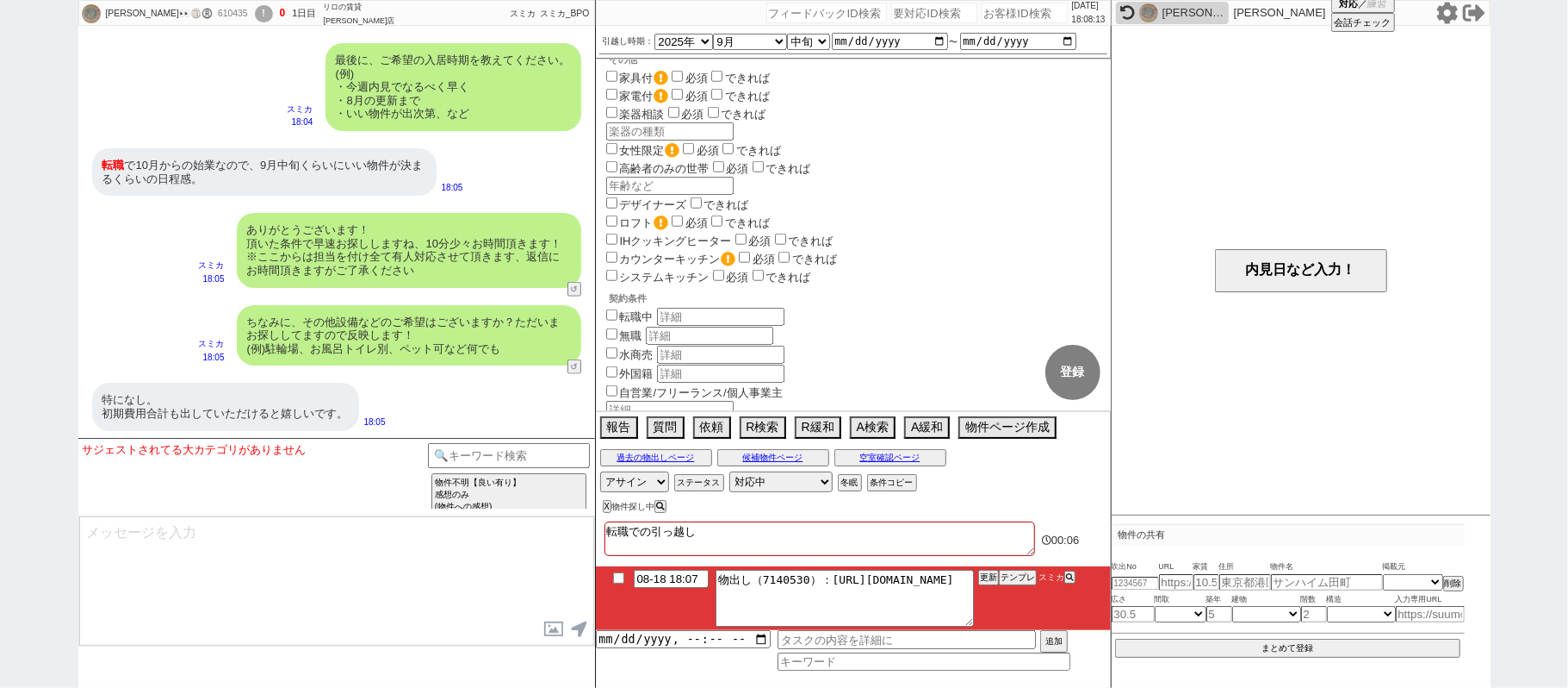
scroll to position [1148, 0]
click at [639, 309] on label "転職中" at bounding box center [637, 315] width 34 height 13
click at [618, 308] on input "転職中" at bounding box center [611, 314] width 11 height 11
drag, startPoint x: 709, startPoint y: 529, endPoint x: 594, endPoint y: 483, distance: 123.9
click at [595, 483] on div "2025/08/18 18:08:16 候補物件を追加してしてください 紹介した物件一覧 他社物件を追加する 空室確認ページに追加・削除 紹介した物件一覧 他…" at bounding box center [853, 344] width 516 height 688
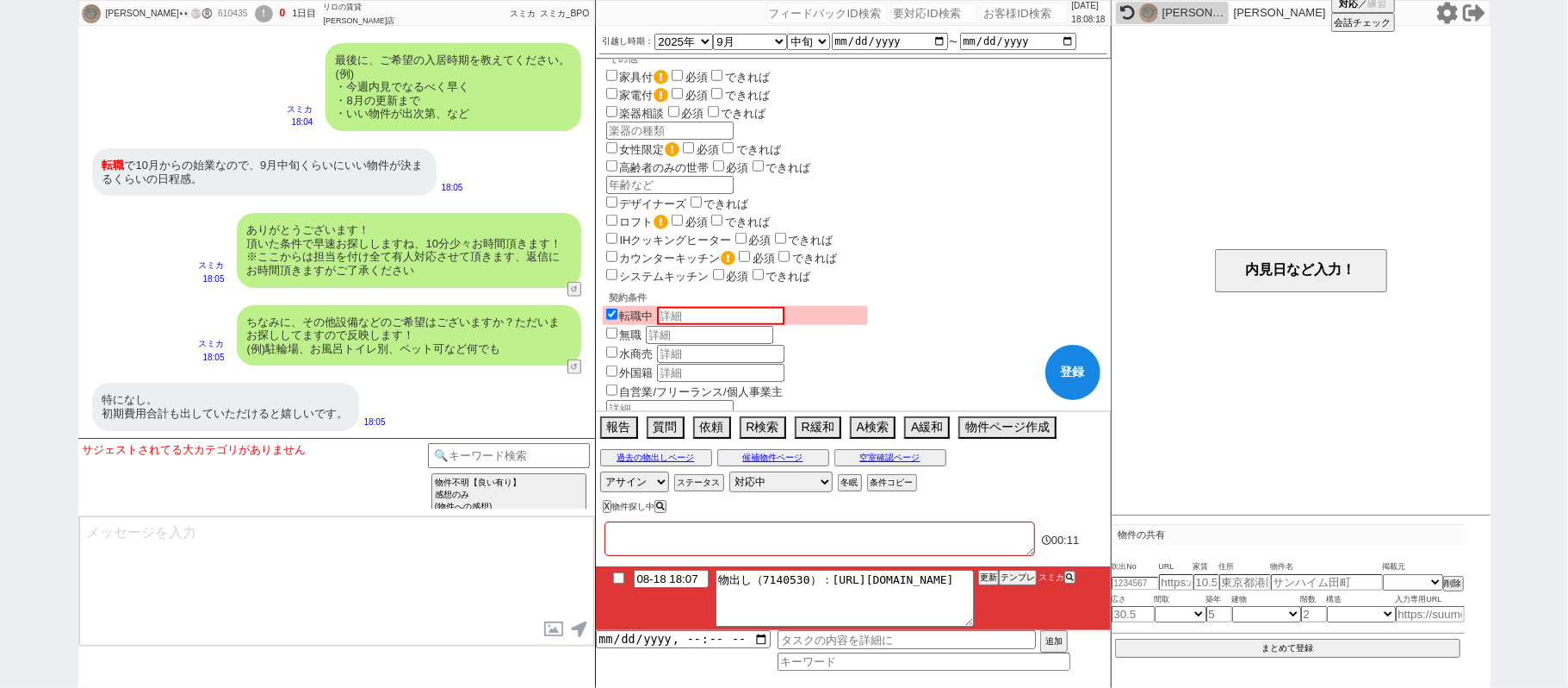
click at [1061, 379] on button "登録" at bounding box center [1073, 372] width 55 height 55
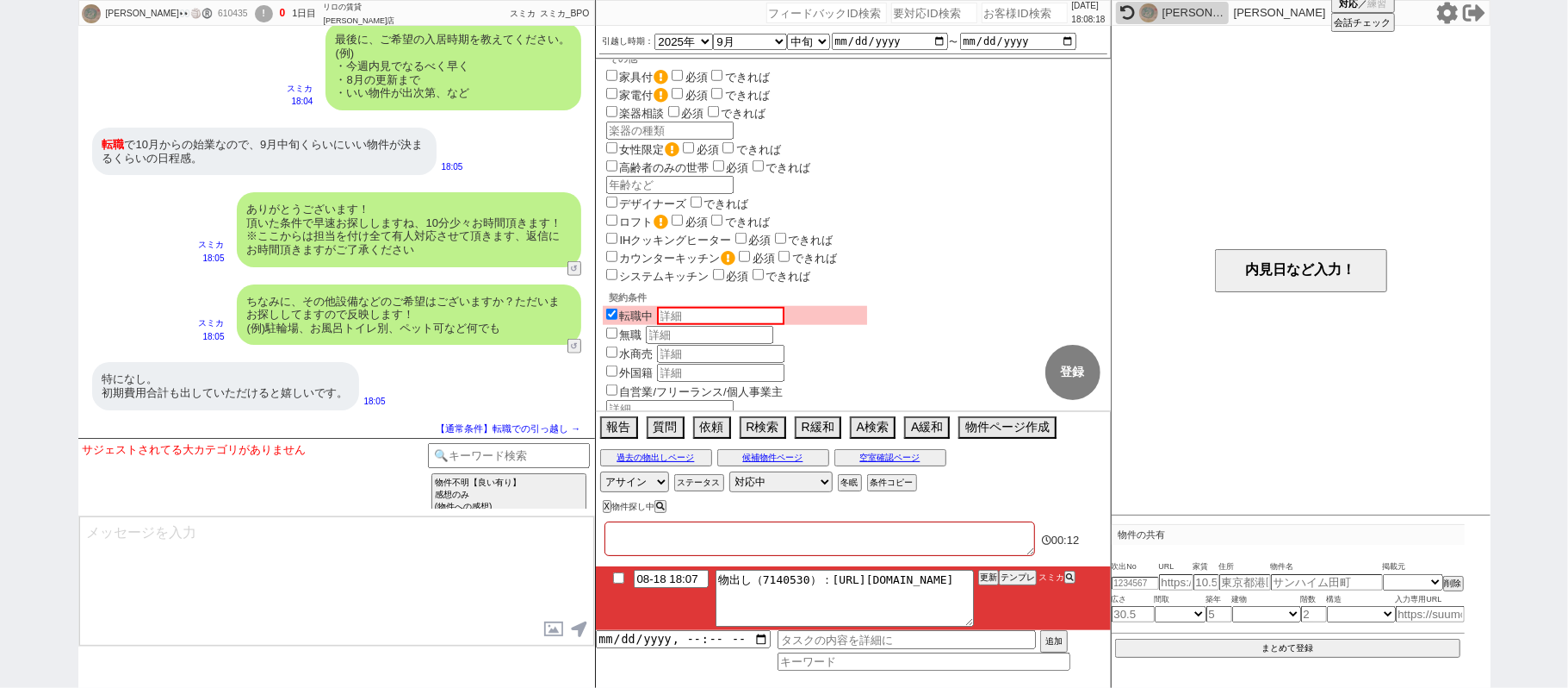
scroll to position [307, 0]
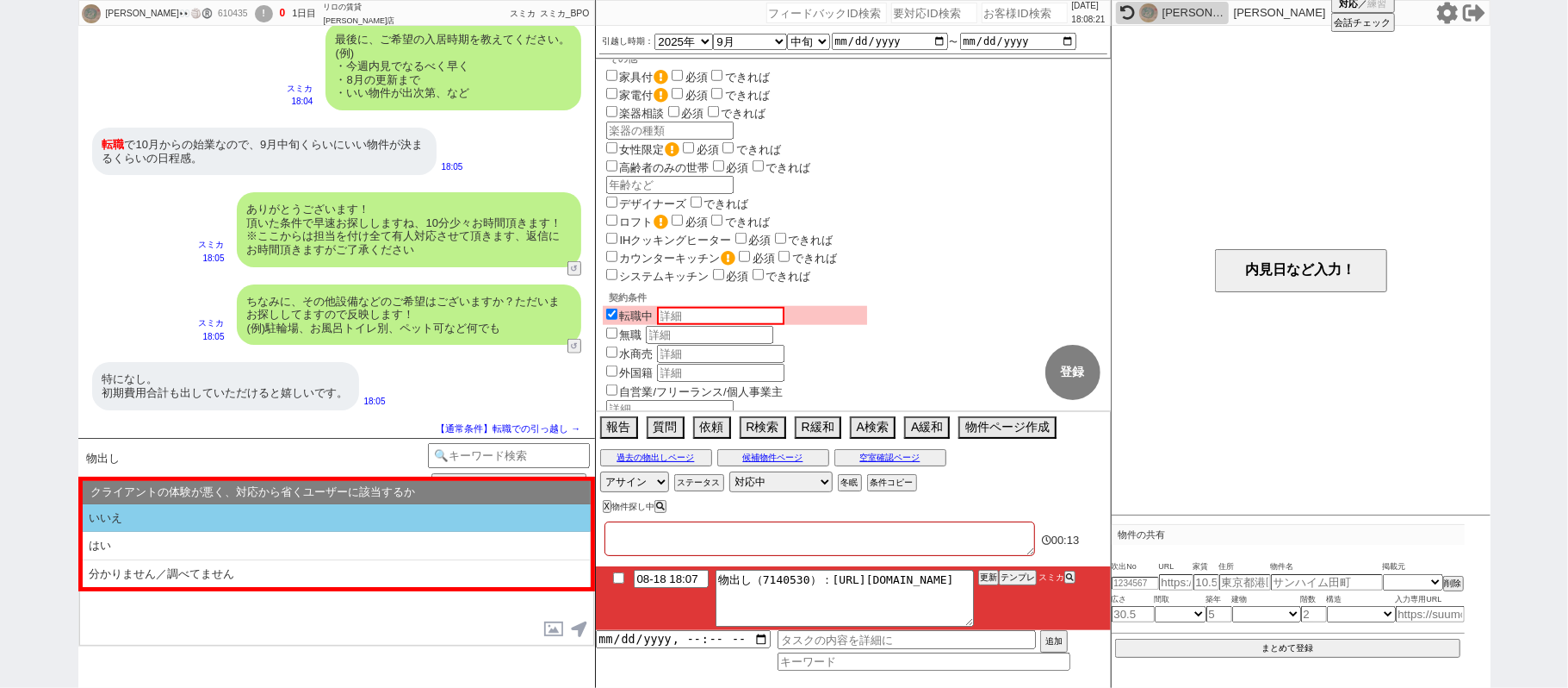
click at [361, 521] on li "いいえ" at bounding box center [336, 518] width 508 height 28
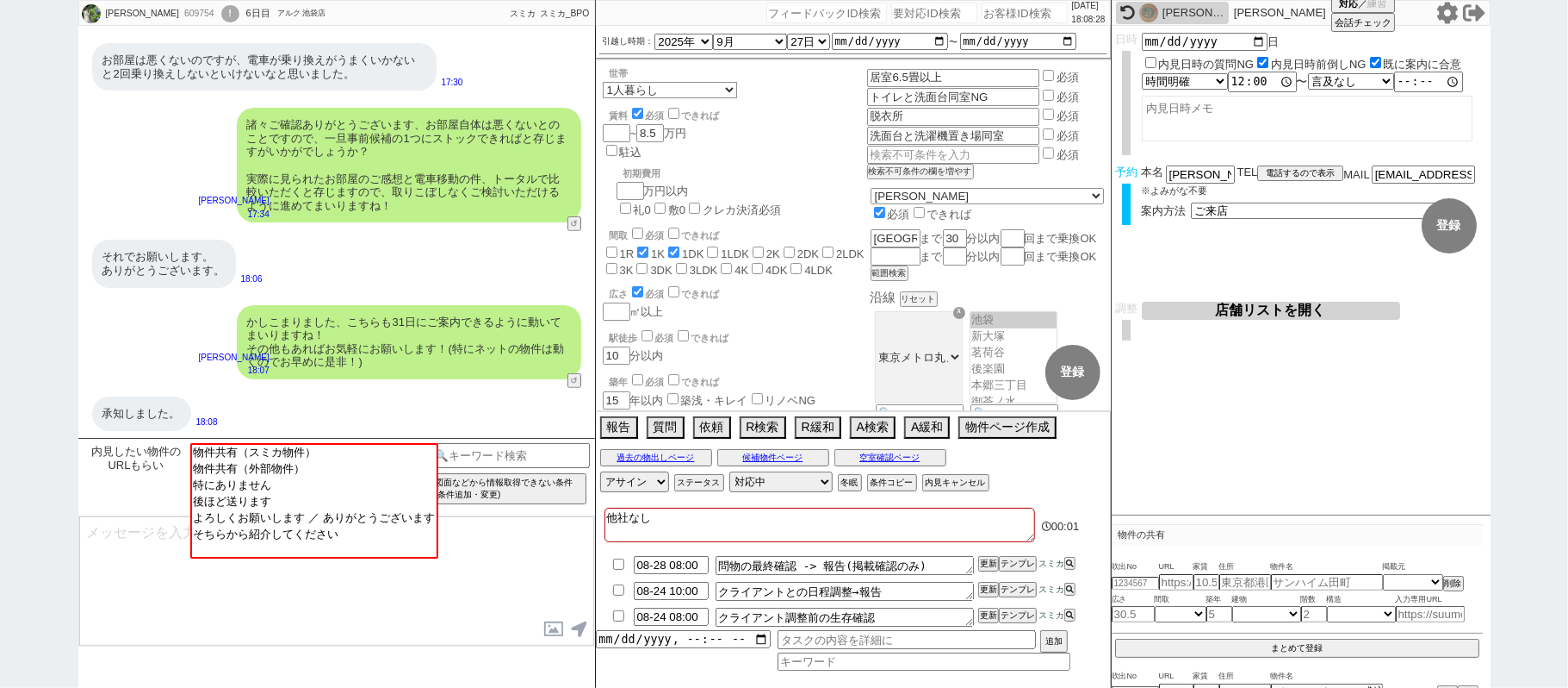
scroll to position [343, 0]
click at [572, 228] on button "↺" at bounding box center [575, 225] width 10 height 11
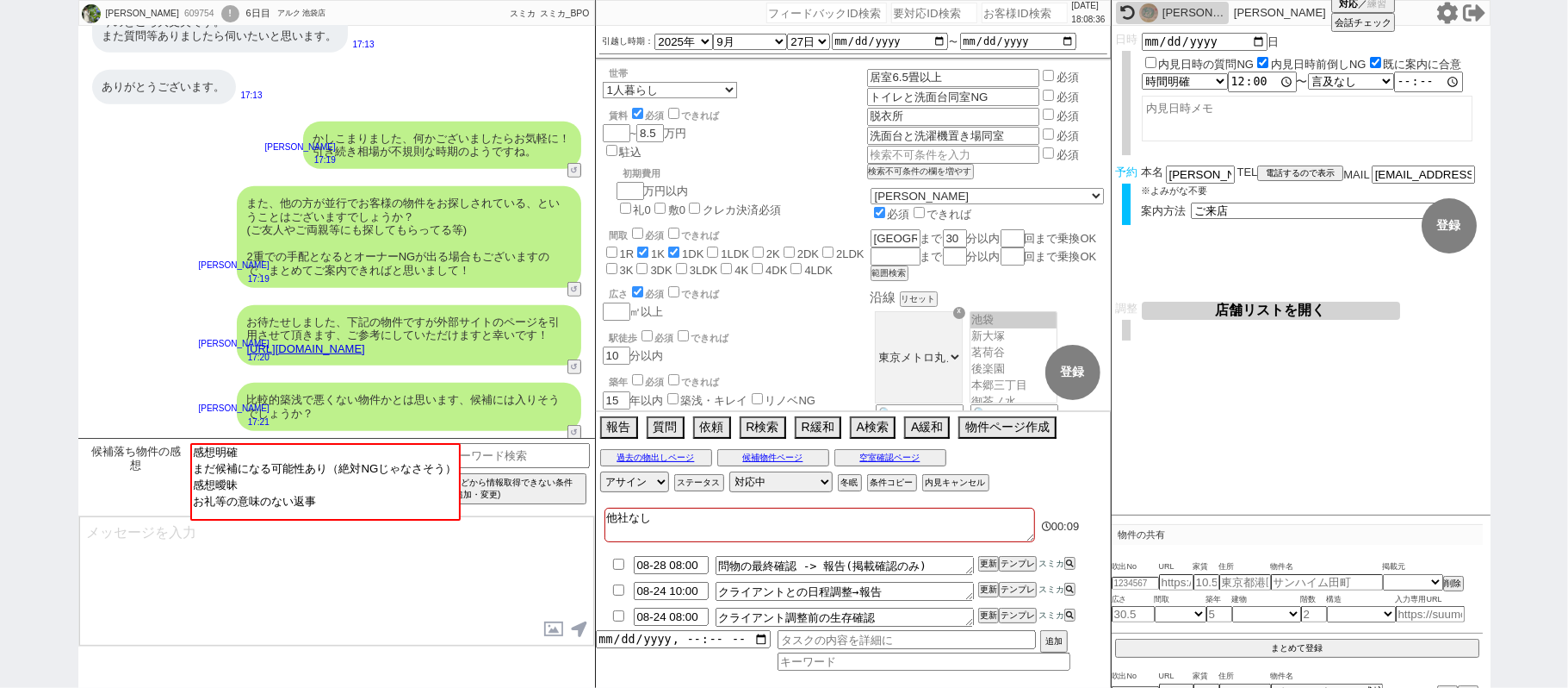
scroll to position [1044, 0]
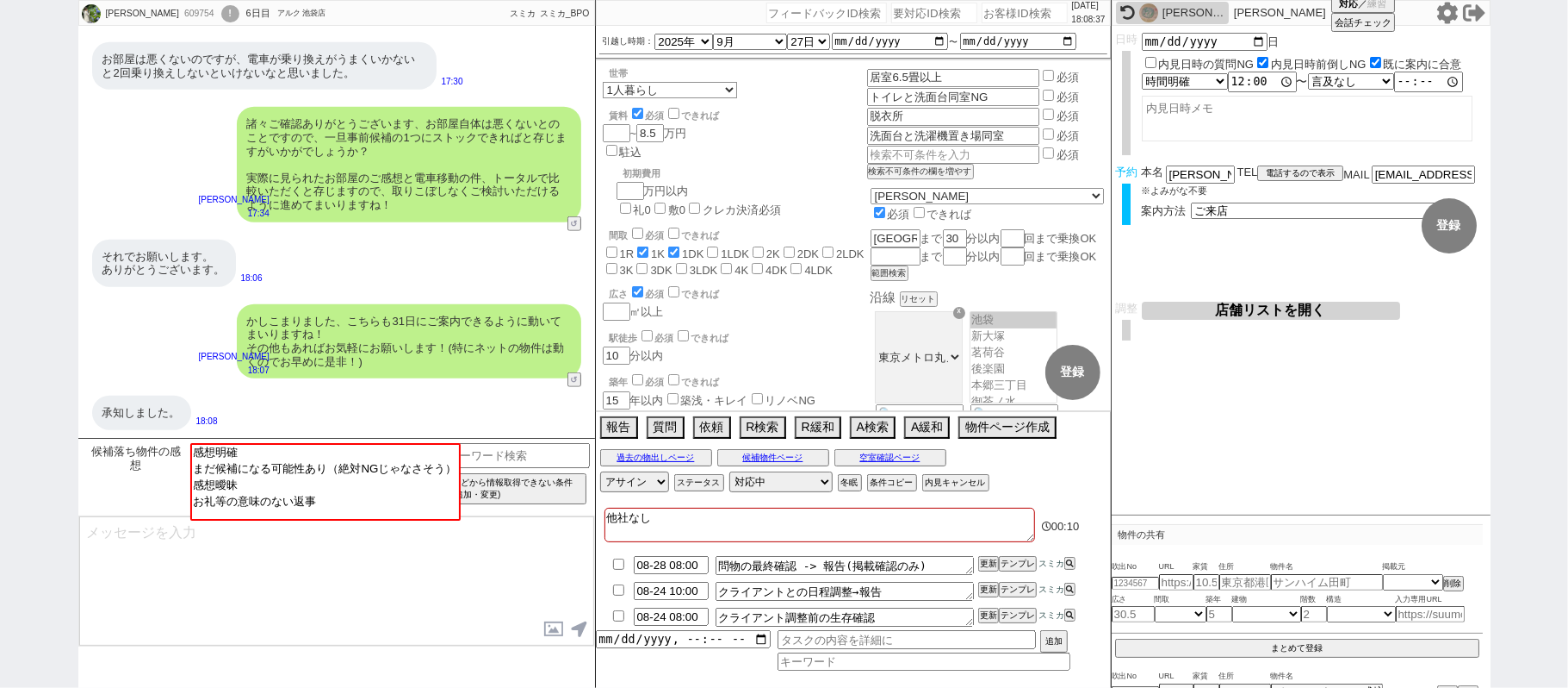
click at [486, 255] on div "それでお願いします。 ありがとうございます。 18:06" at bounding box center [337, 263] width 516 height 64
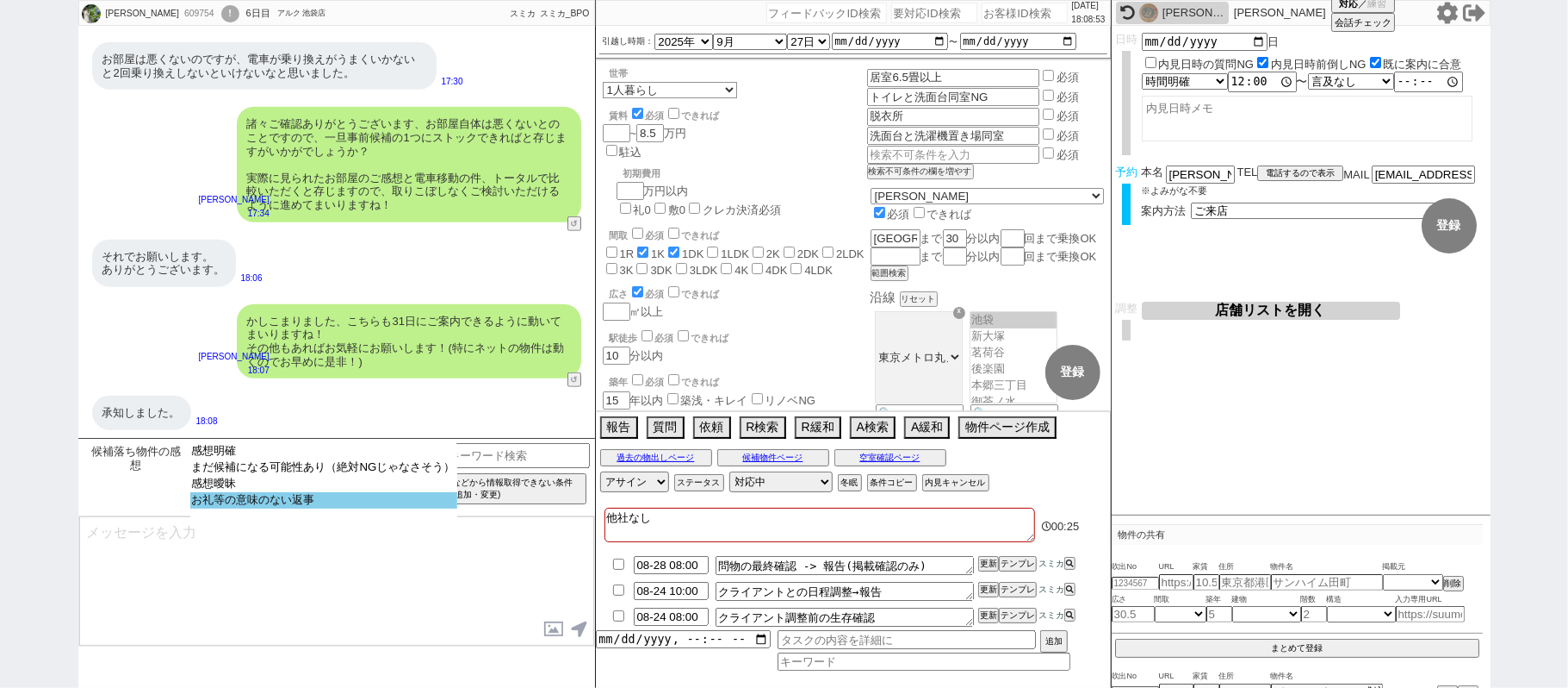
click at [291, 509] on option "お礼等の意味のない返事" at bounding box center [323, 500] width 267 height 16
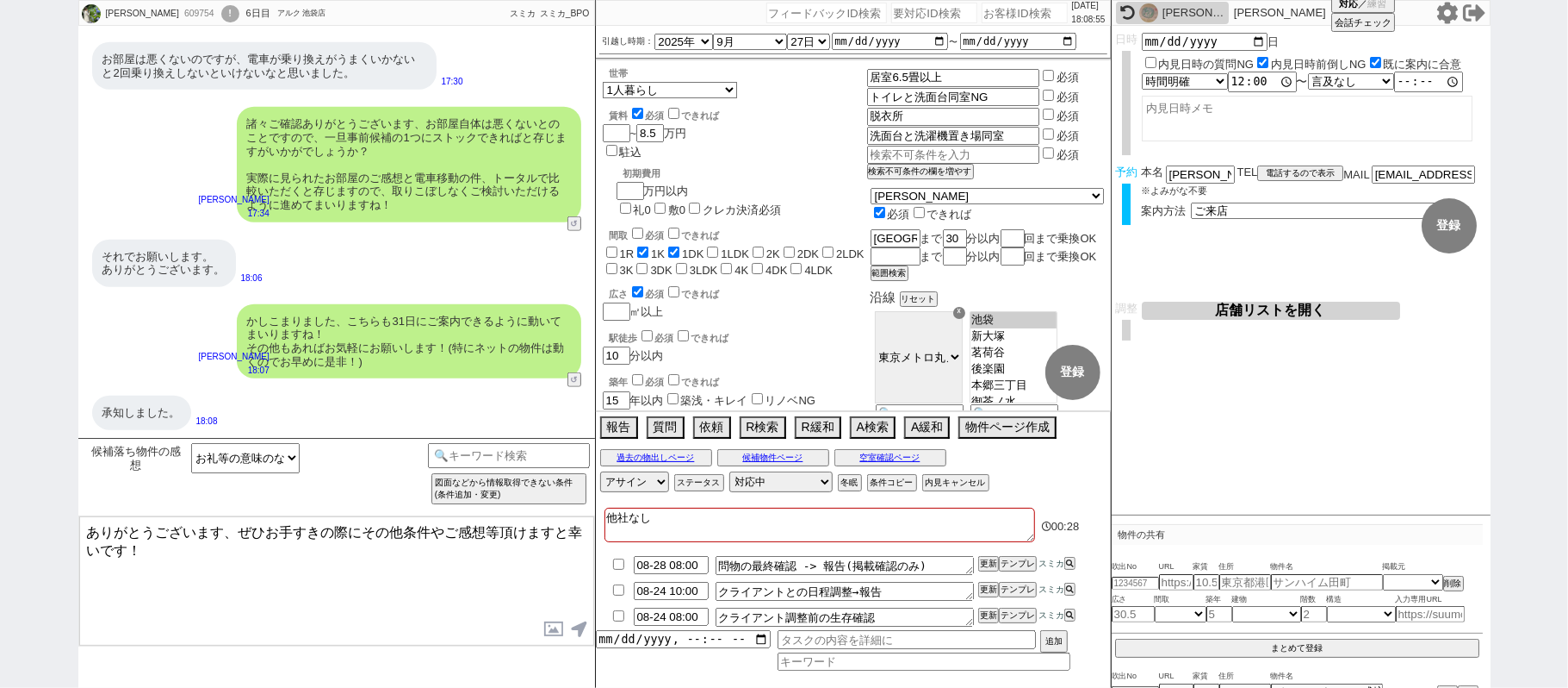
drag, startPoint x: 226, startPoint y: 525, endPoint x: 0, endPoint y: 381, distance: 268.0
click at [0, 381] on div "怜香 609754 ! 0 6日目 アルク 池袋店 冬眠中 自社客 スミカ スミカ_BPO チャット全表示 2025-08-18 早速ですが並行で見てまして、…" at bounding box center [784, 344] width 1568 height 688
click at [289, 531] on textarea "ご確認ありがとうございます、ぜひお手すきの際にその他条件やご感想等頂けますと幸いです！" at bounding box center [336, 581] width 515 height 130
click at [162, 547] on textarea "ご確認ありがとうございます、ぜひお手すきの際にその他条件やご感想等頂けますと幸いです！" at bounding box center [336, 581] width 515 height 130
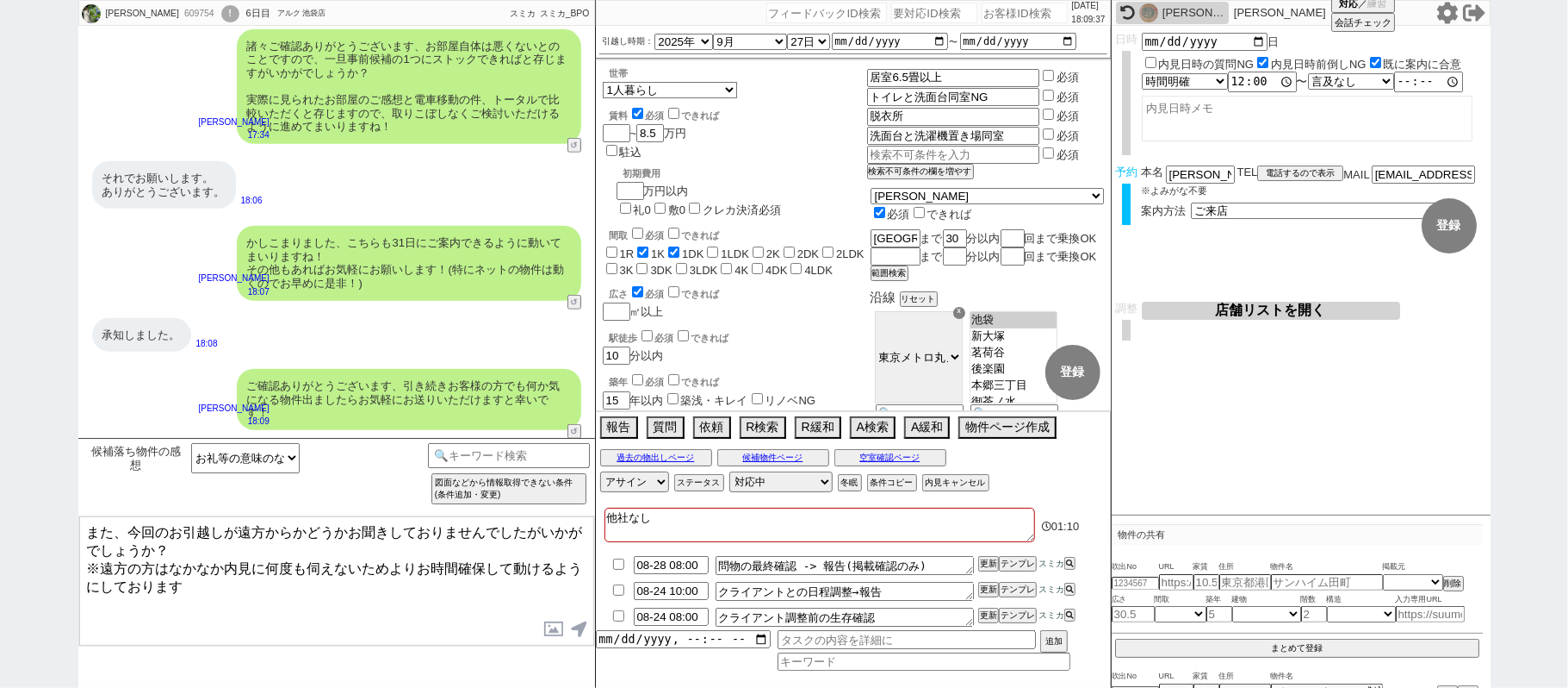
click at [179, 14] on div "609754" at bounding box center [198, 14] width 39 height 14
copy div "609754"
click at [996, 23] on input "number" at bounding box center [1024, 13] width 86 height 21
paste input "609754"
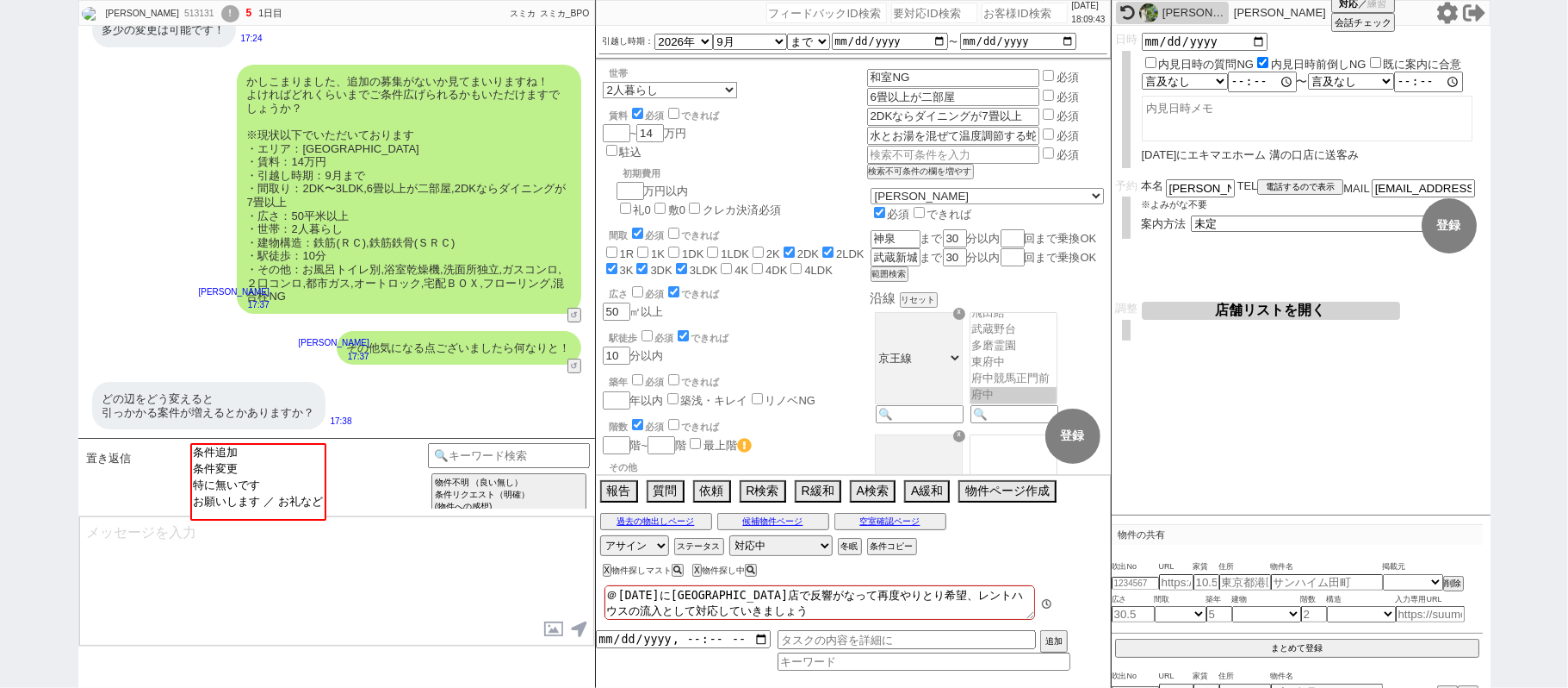
scroll to position [362, 0]
click at [172, 211] on div "かしこまりました、追加の募集がないか見てまいりますね！ よければどれくらいまでご条件広げられるかもいただけますでしょうか？ ※現状以下でいただいております ・…" at bounding box center [337, 189] width 516 height 266
click at [932, 495] on button "A緩和" at bounding box center [925, 489] width 43 height 19
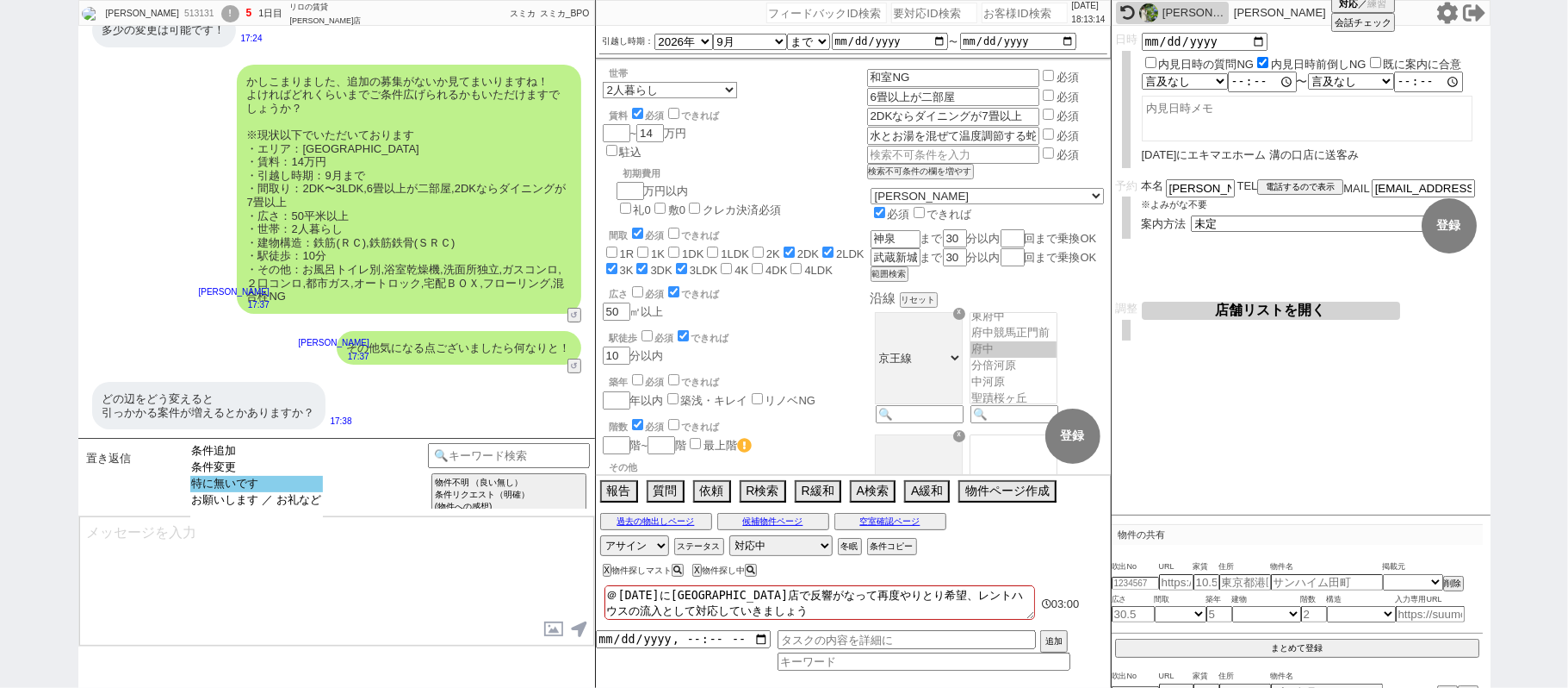
click at [270, 492] on option "特に無いです" at bounding box center [256, 500] width 132 height 16
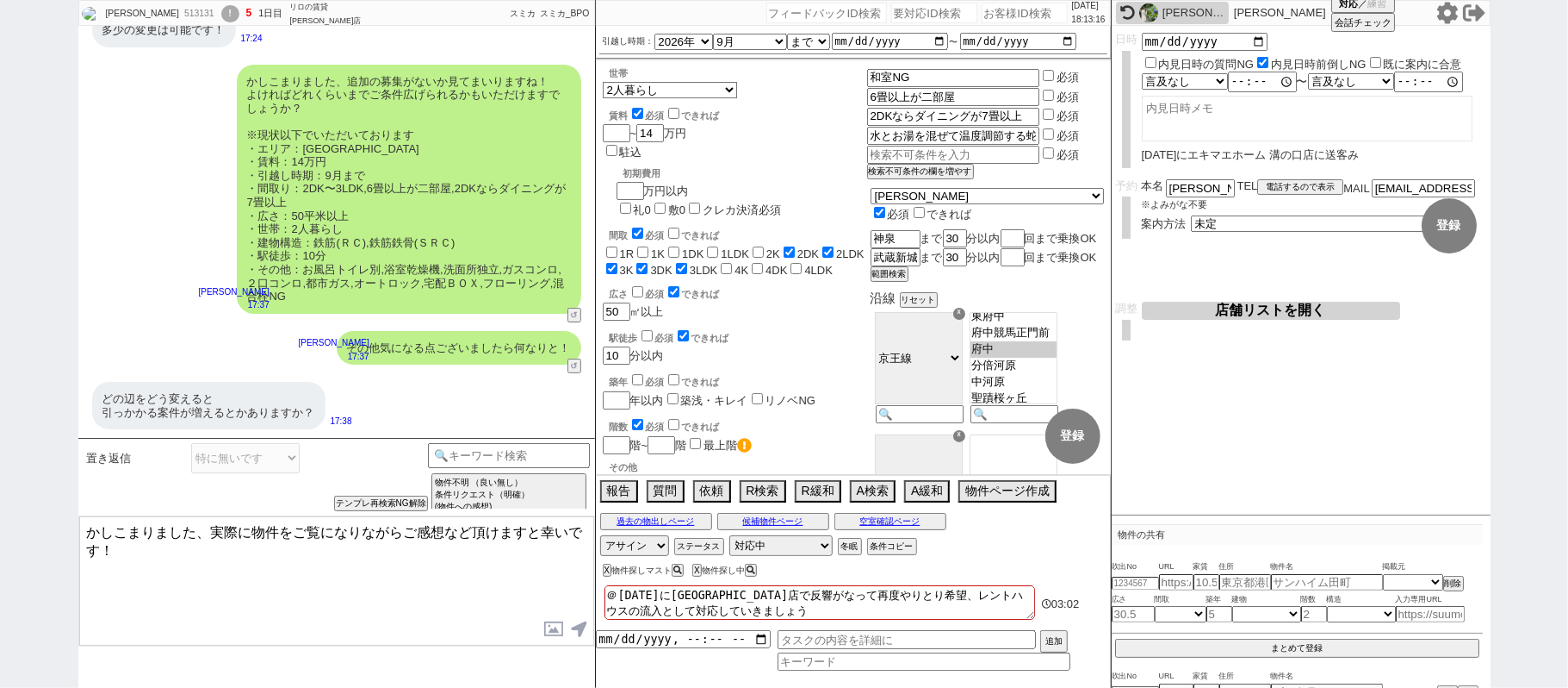
drag, startPoint x: 203, startPoint y: 524, endPoint x: 1, endPoint y: 431, distance: 222.4
click at [0, 445] on div "中家 冴美 513131 ! 5 1日目 リロの賃貸 上野店 冬眠中 自社客 スミカ スミカ_BPO チャット全表示 2025-08-18 多少の変更は可能で…" at bounding box center [784, 344] width 1568 height 688
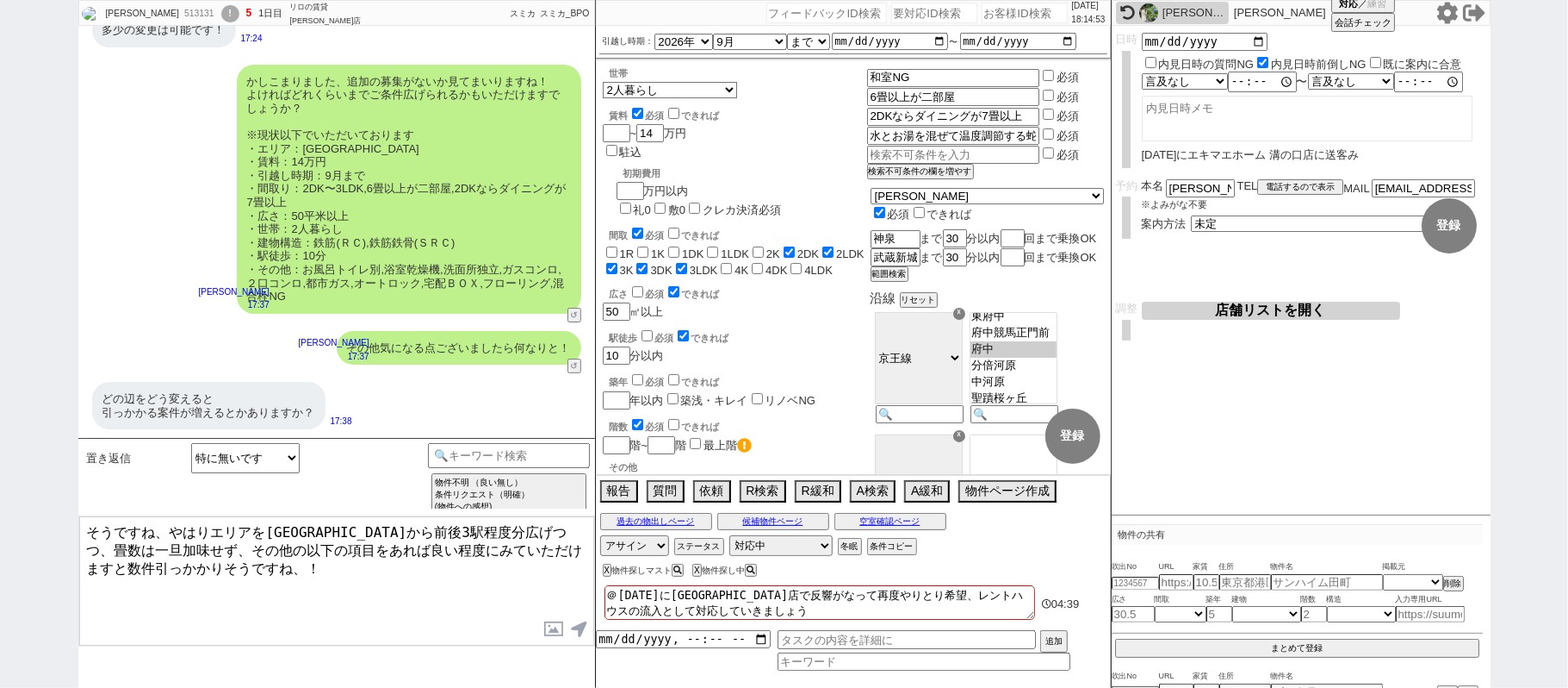
click at [168, 536] on textarea "そうですね、やはりエリアを府中駅から前後3駅程度分広げつつ、畳数は一旦加味せず、その他の以下の項目をあれば良い程度にみていただけますと数件引っかかりそうですね…" at bounding box center [336, 581] width 515 height 130
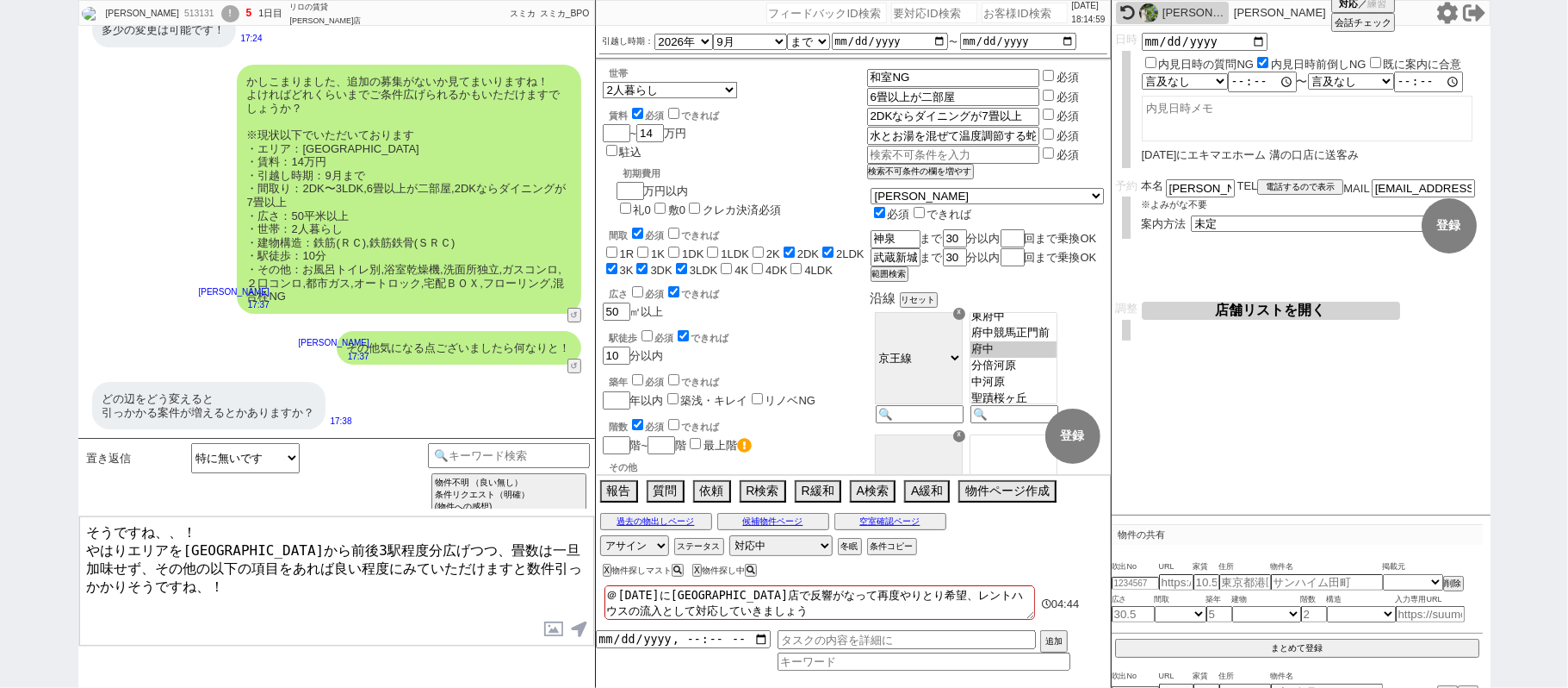
click at [210, 584] on textarea "そうですね、、！ やはりエリアを府中駅から前後3駅程度分広げつつ、畳数は一旦加味せず、その他の以下の項目をあれば良い程度にみていただけますと数件引っかかりそう…" at bounding box center [336, 581] width 515 height 130
drag, startPoint x: 387, startPoint y: 271, endPoint x: 469, endPoint y: 294, distance: 85.2
click at [469, 294] on div "かしこまりました、追加の募集がないか見てまいりますね！ よければどれくらいまでご条件広げられるかもいただけますでしょうか？ ※現状以下でいただいております ・…" at bounding box center [409, 189] width 344 height 249
copy div "浴室乾燥機,洗面所独立,ガスコンロ,２口コンロ,都市ガス,オートロック,宅配ＢＯＸ,フローリング,混合栓NG"
click at [177, 608] on textarea "そうですね、、！ やはりエリアを府中駅から前後3駅程度分広げつつ、畳数は一旦加味せず、その他の以下の項目をあれば良い程度にみていただけますと数件引っかかりそう…" at bounding box center [336, 581] width 515 height 130
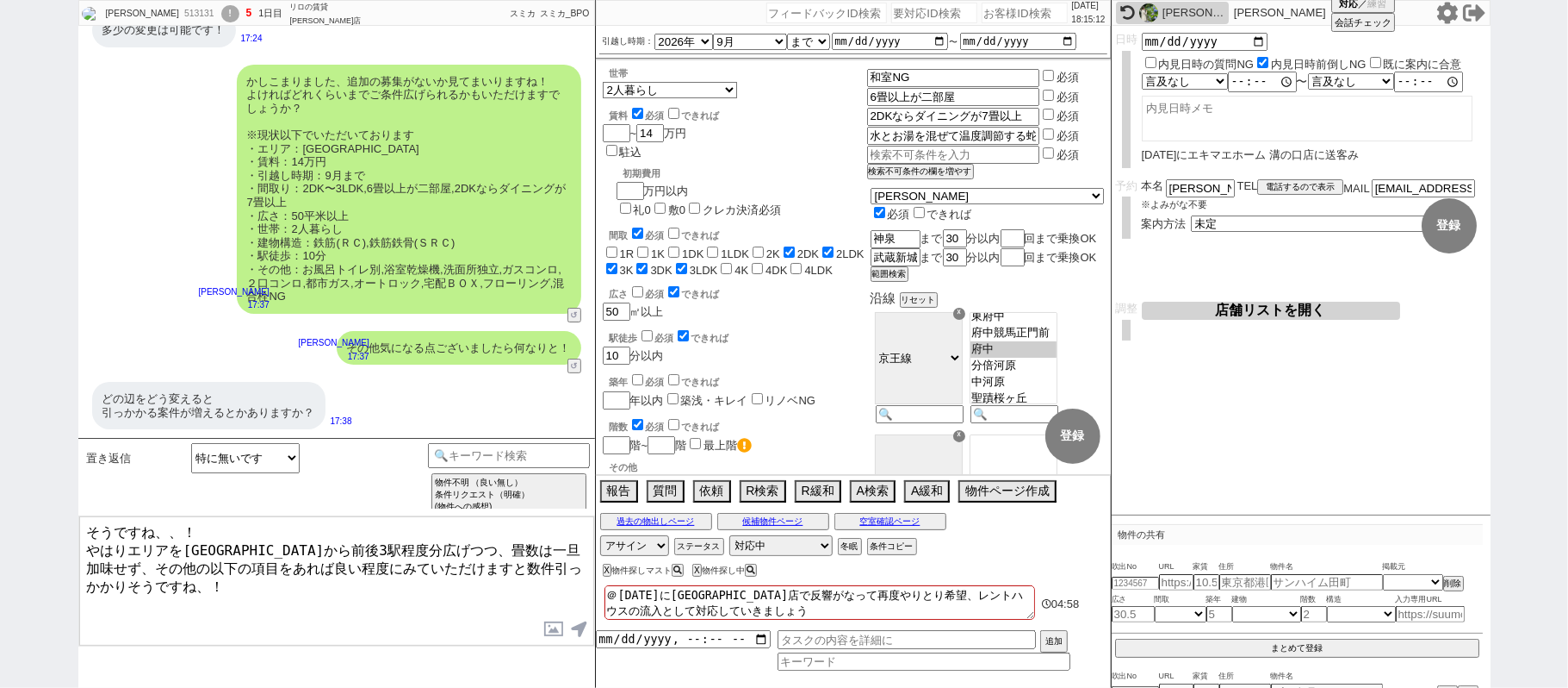
click at [149, 591] on textarea "そうですね、、！ やはりエリアを府中駅から前後3駅程度分広げつつ、畳数は一旦加味せず、その他の以下の項目をあれば良い程度にみていただけますと数件引っかかりそう…" at bounding box center [336, 581] width 515 height 130
paste textarea "浴室乾燥機,洗面所独立,ガスコンロ,２口コンロ,都市ガス,オートロック,宅配ＢＯＸ,フローリング,混合栓NG"
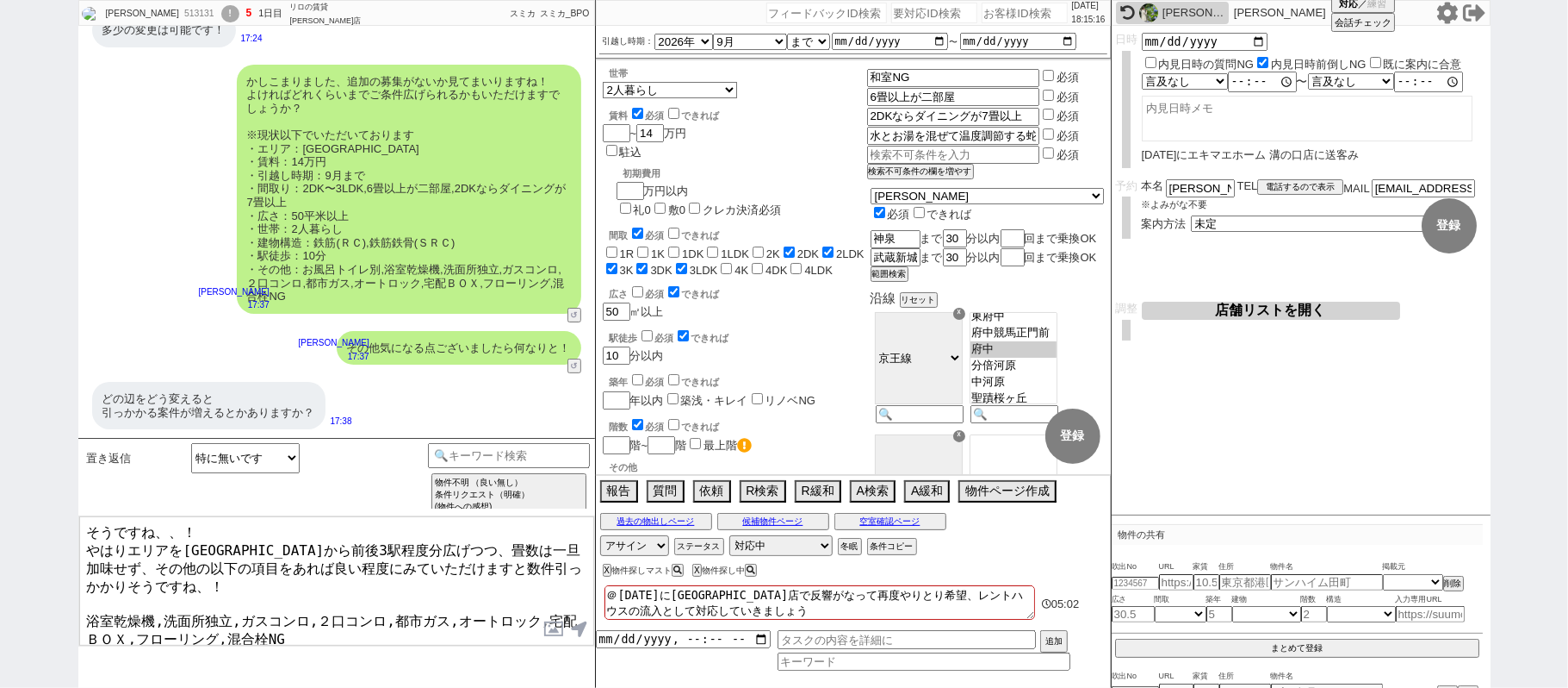
click at [88, 601] on textarea "そうですね、、！ やはりエリアを府中駅から前後3駅程度分広げつつ、畳数は一旦加味せず、その他の以下の項目をあれば良い程度にみていただけますと数件引っかかりそう…" at bounding box center [336, 581] width 515 height 130
drag, startPoint x: 177, startPoint y: 597, endPoint x: 249, endPoint y: 604, distance: 72.3
click at [249, 604] on textarea "そうですね、、！ やはりエリアを府中駅から前後3駅程度分広げつつ、畳数は一旦加味せず、その他の以下の項目をあれば良い程度にみていただけますと数件引っかかりそう…" at bounding box center [336, 581] width 515 height 130
click at [274, 615] on textarea "そうですね、、！ やはりエリアを府中駅から前後3駅程度分広げつつ、畳数は一旦加味せず、その他の以下の項目をあれば良い程度にみていただけますと数件引っかかりそう…" at bounding box center [336, 581] width 515 height 130
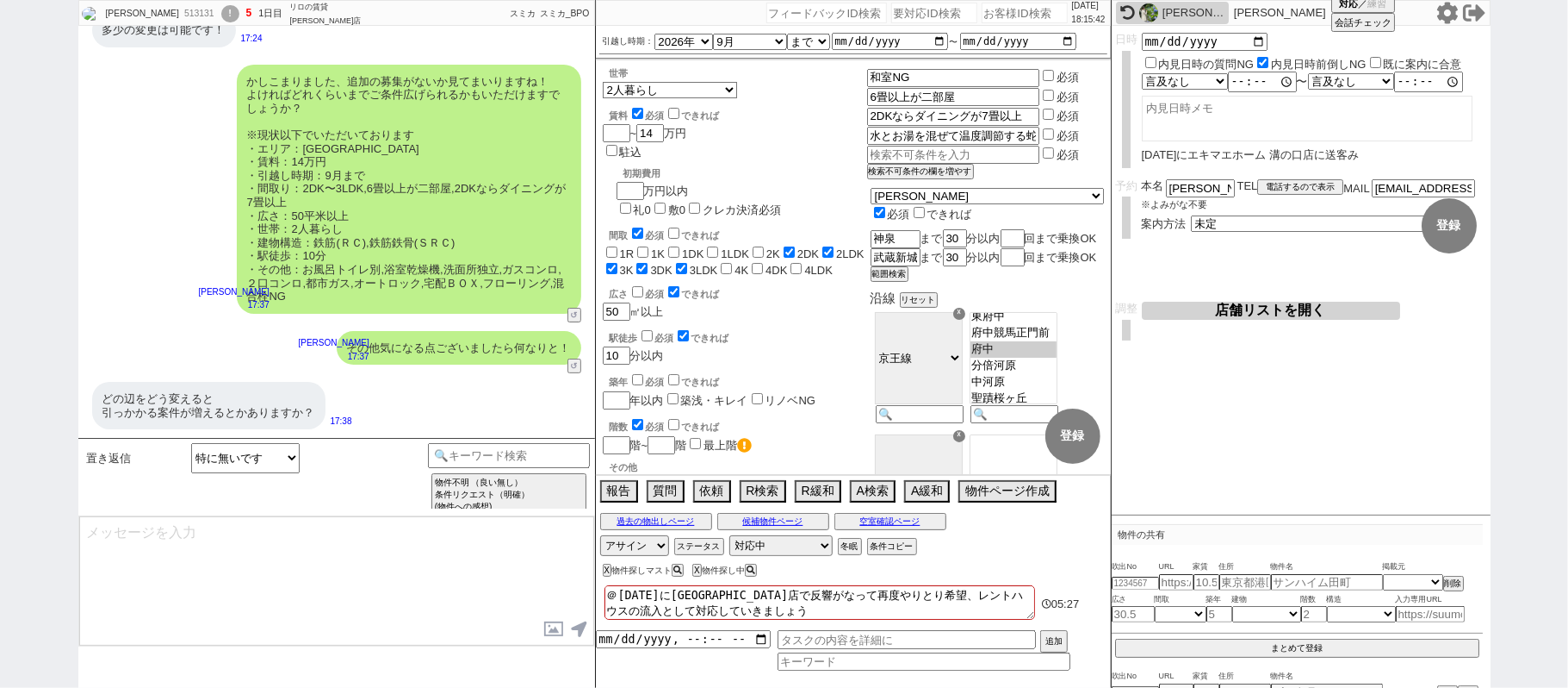
scroll to position [0, 0]
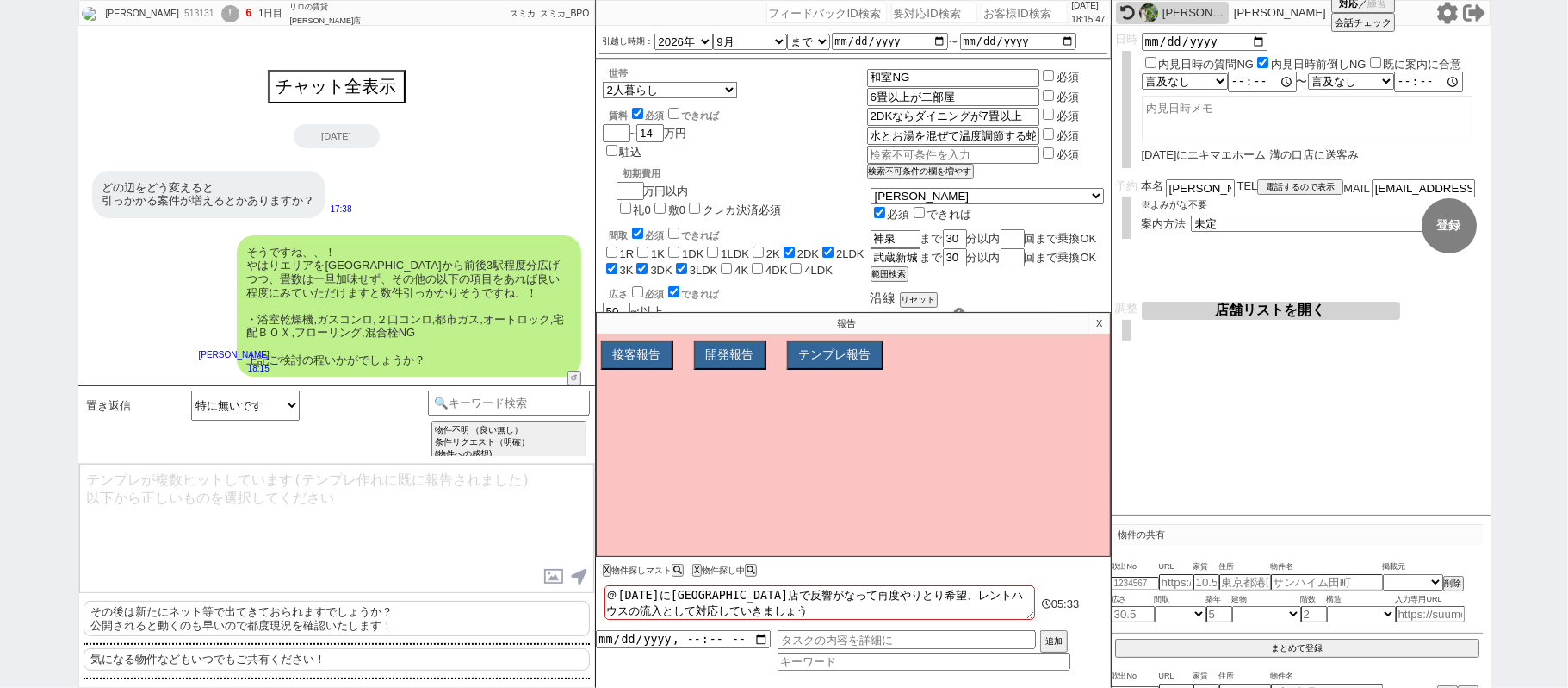
click at [1091, 329] on p "X" at bounding box center [1100, 323] width 20 height 21
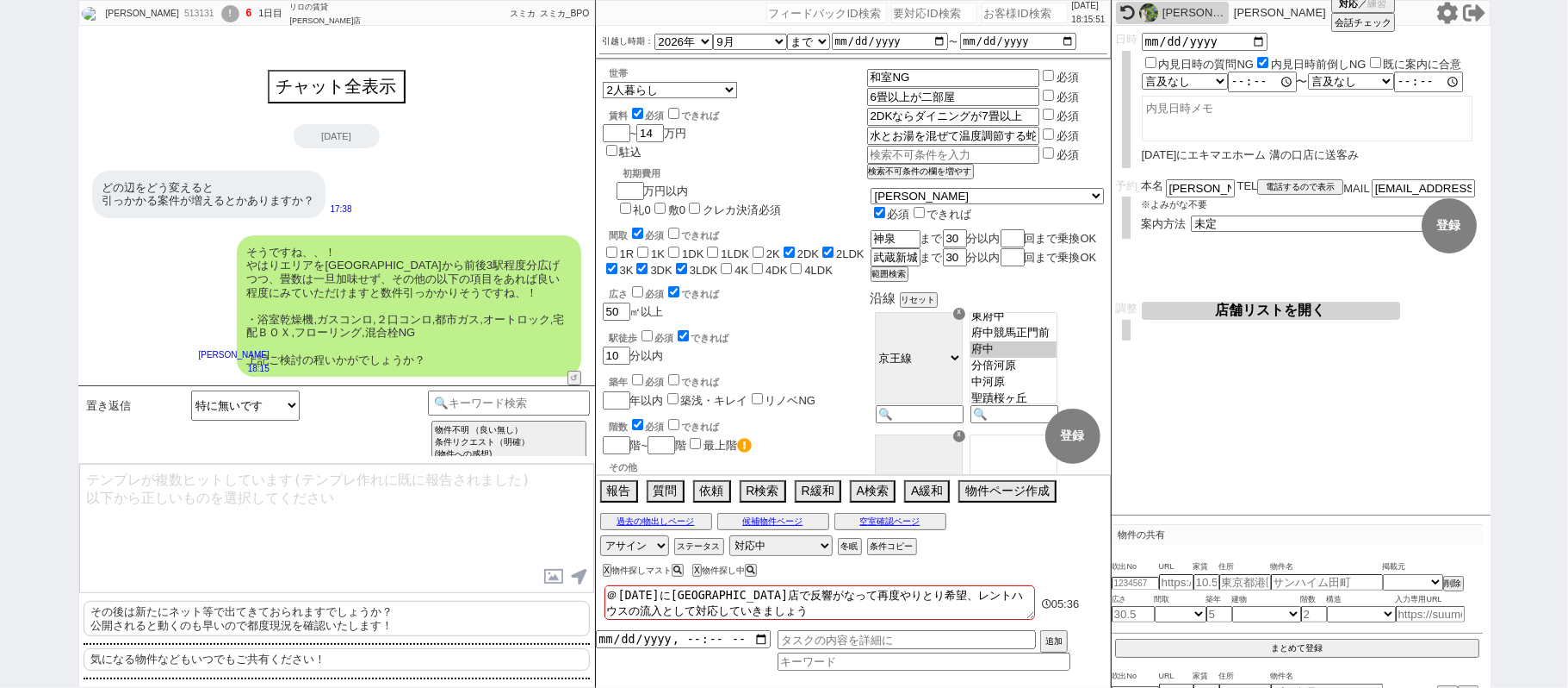
click at [179, 9] on div "513131" at bounding box center [198, 14] width 39 height 14
copy div "513131"
drag, startPoint x: 237, startPoint y: 664, endPoint x: 293, endPoint y: 543, distance: 133.3
click at [237, 659] on p "気になる物件などもいつでもご共有ください！" at bounding box center [336, 659] width 506 height 23
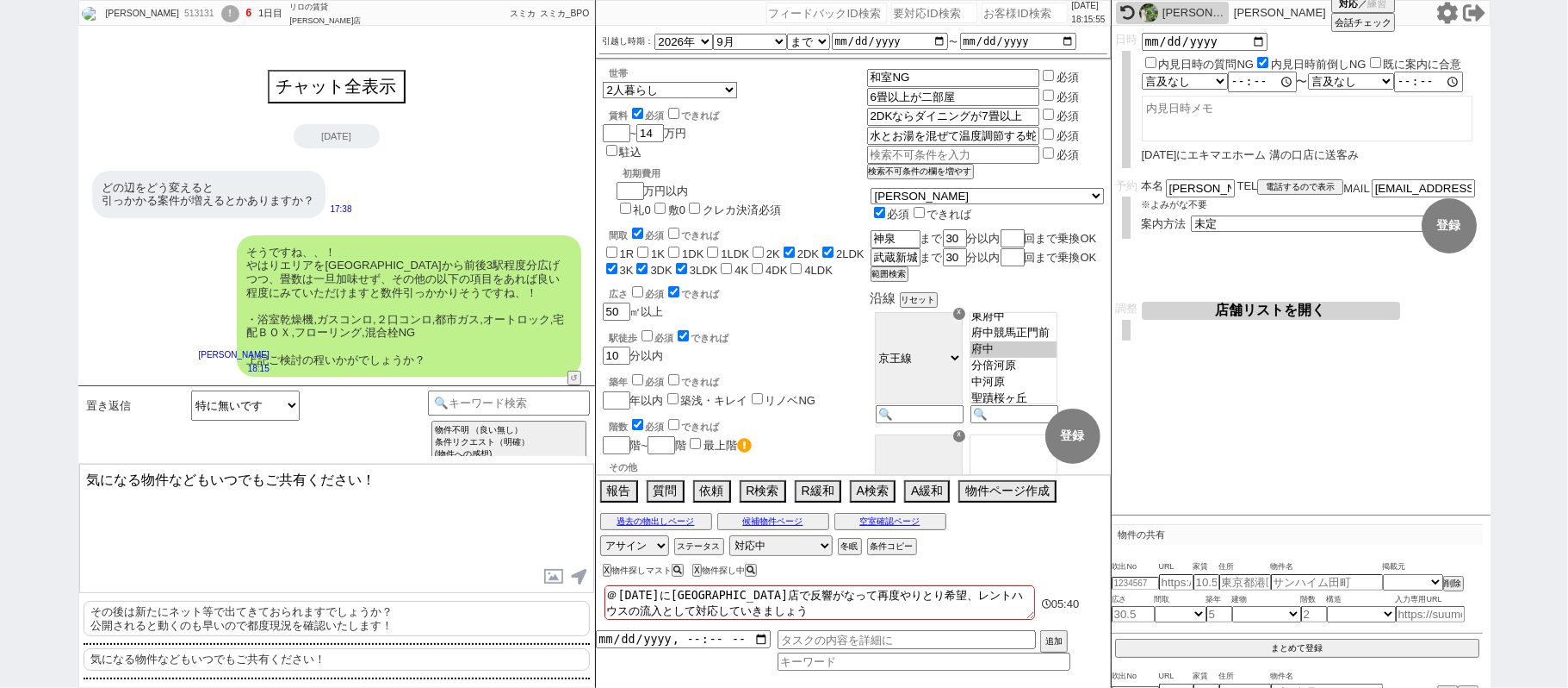
drag, startPoint x: 361, startPoint y: 480, endPoint x: 0, endPoint y: 383, distance: 373.8
click at [0, 403] on div "中家 冴美 513131 ! 6 1日目 リロの賃貸 上野店 冬眠中 自社客 スミカ スミカ_BPO チャット全表示 2025-08-18 どの辺をどう変える…" at bounding box center [784, 344] width 1568 height 688
click at [179, 11] on div "513131" at bounding box center [198, 14] width 39 height 14
copy div "513131"
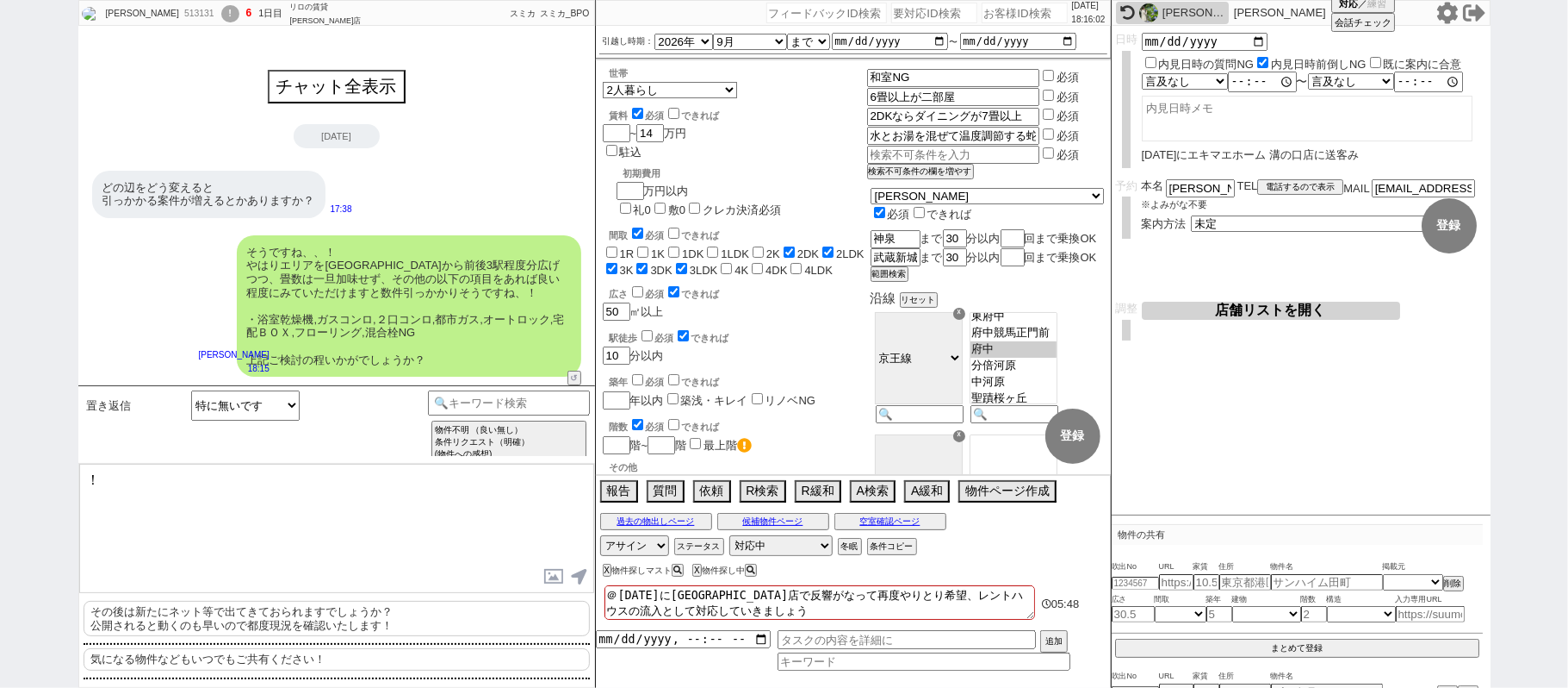
click at [1027, 12] on input "number" at bounding box center [1024, 13] width 86 height 21
paste input "513131"
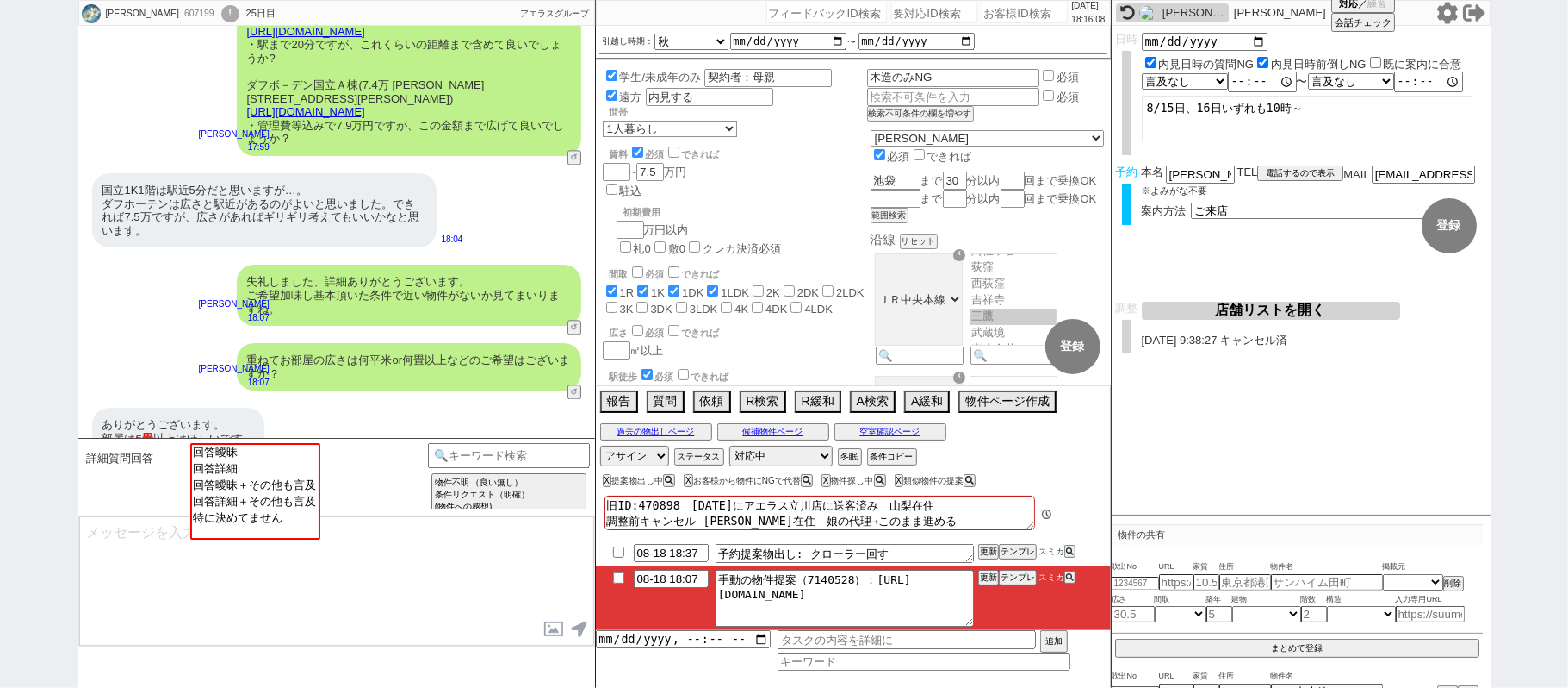
scroll to position [2728, 0]
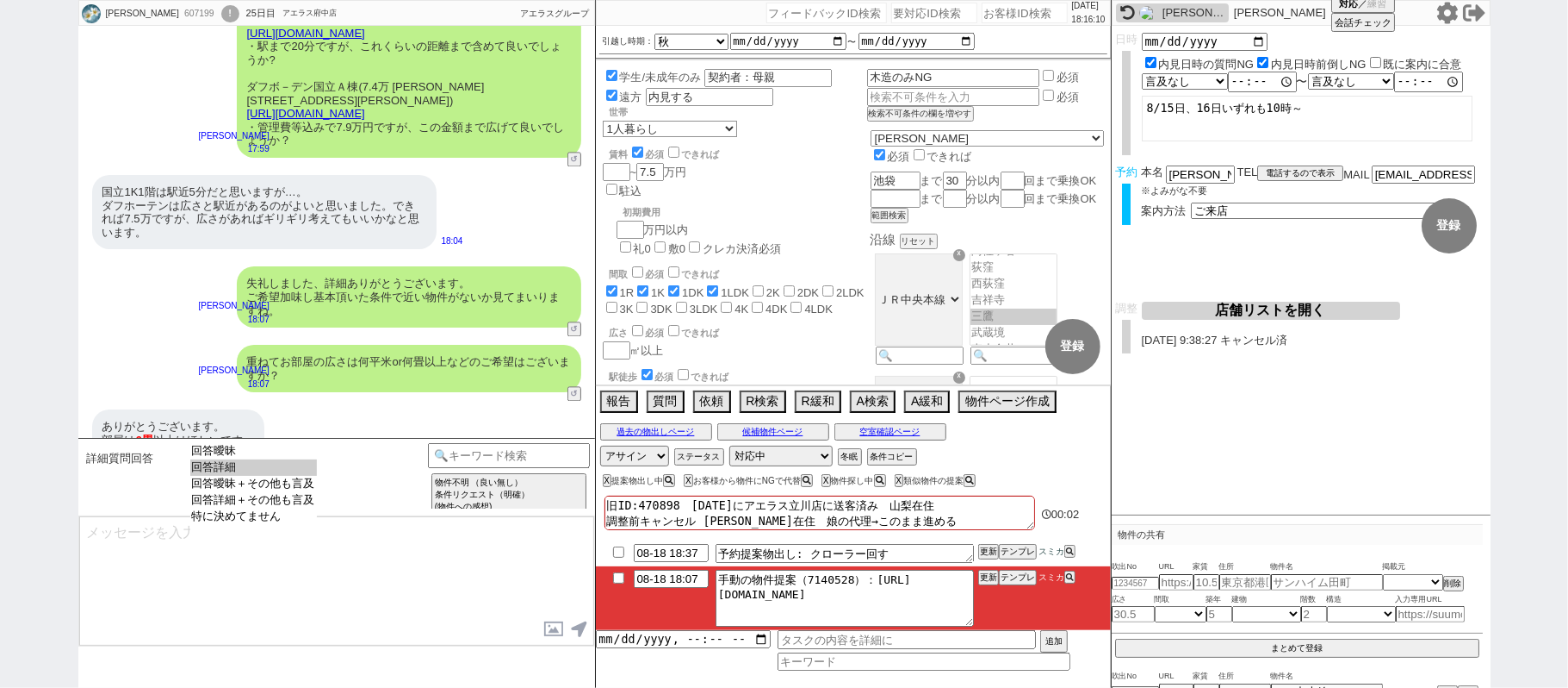
click at [273, 476] on option "回答詳細" at bounding box center [254, 484] width 127 height 16
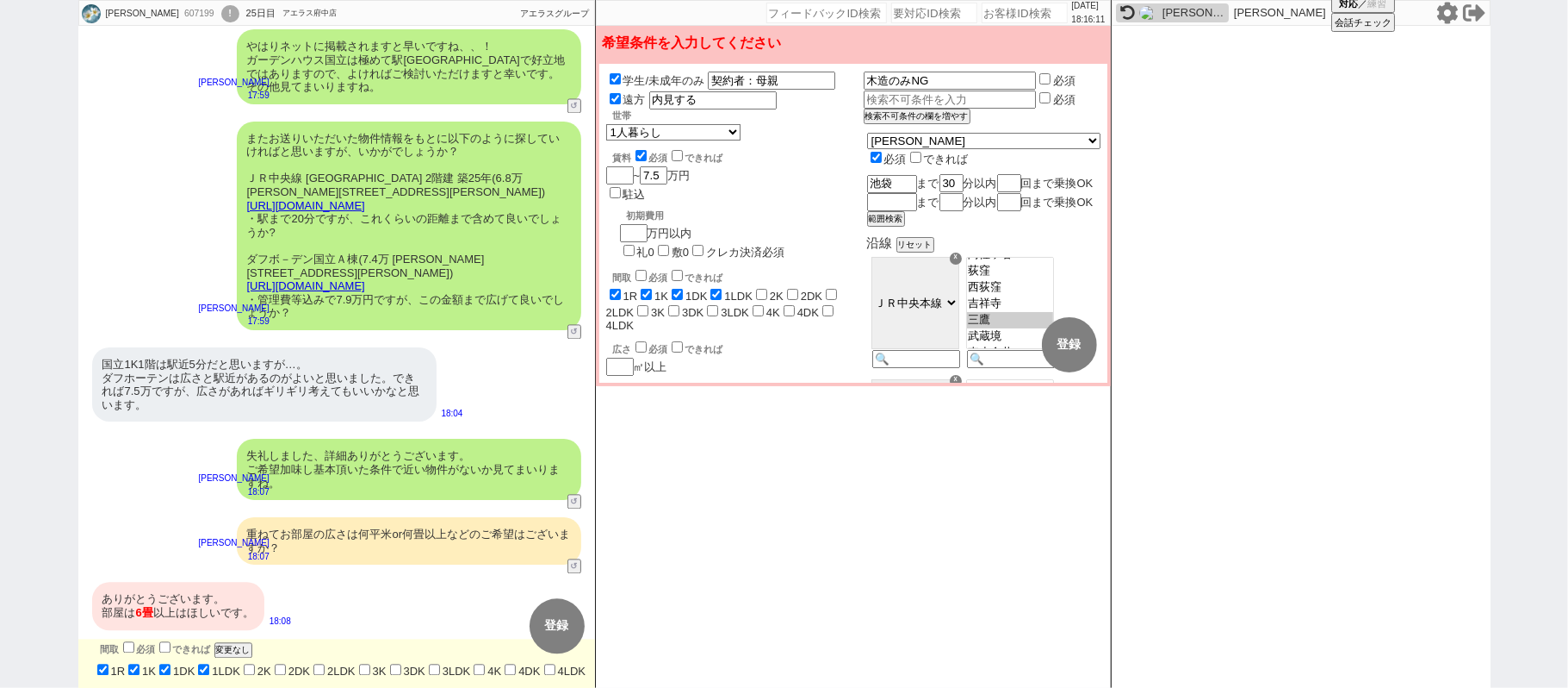
scroll to position [2543, 0]
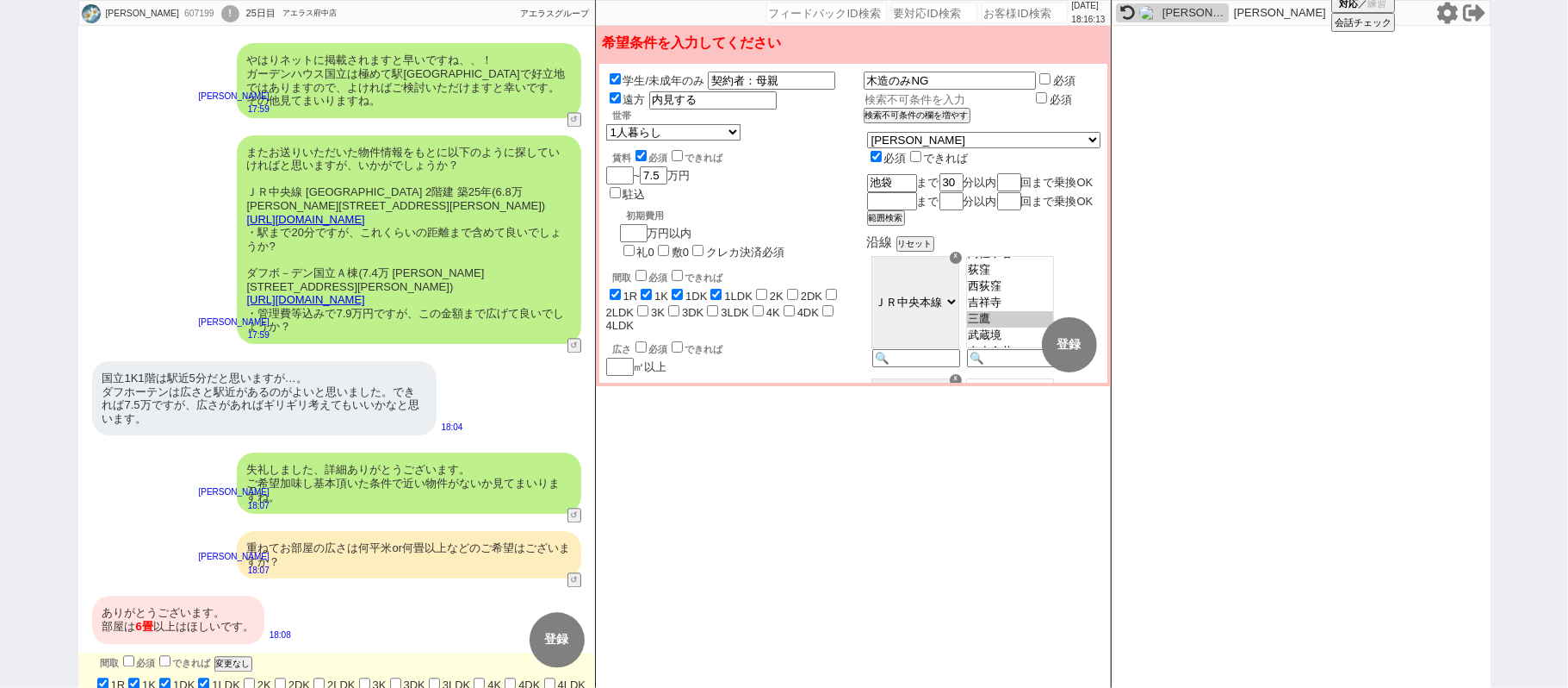
click at [919, 93] on input "text" at bounding box center [948, 100] width 169 height 15
click at [845, 339] on div "広さ 必須 できれば" at bounding box center [738, 347] width 251 height 17
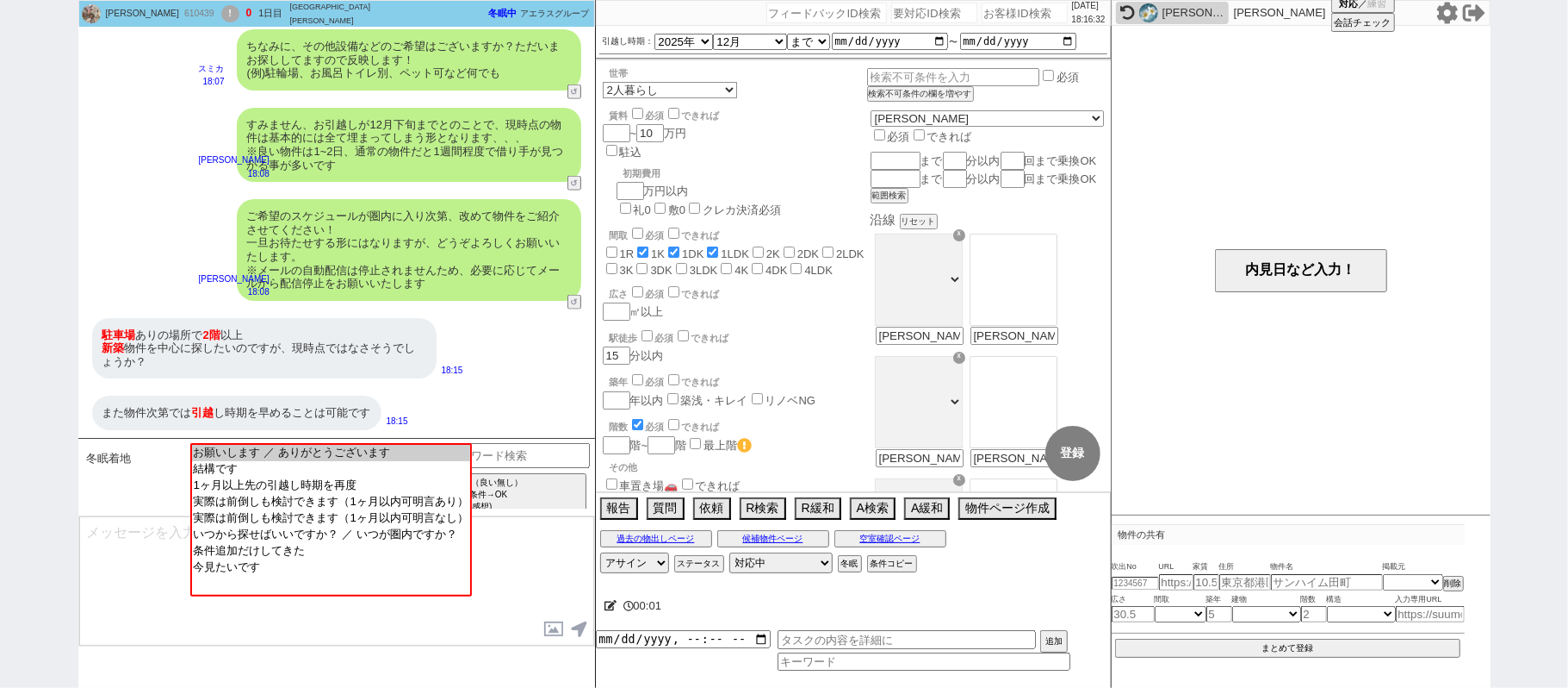
scroll to position [1504, 0]
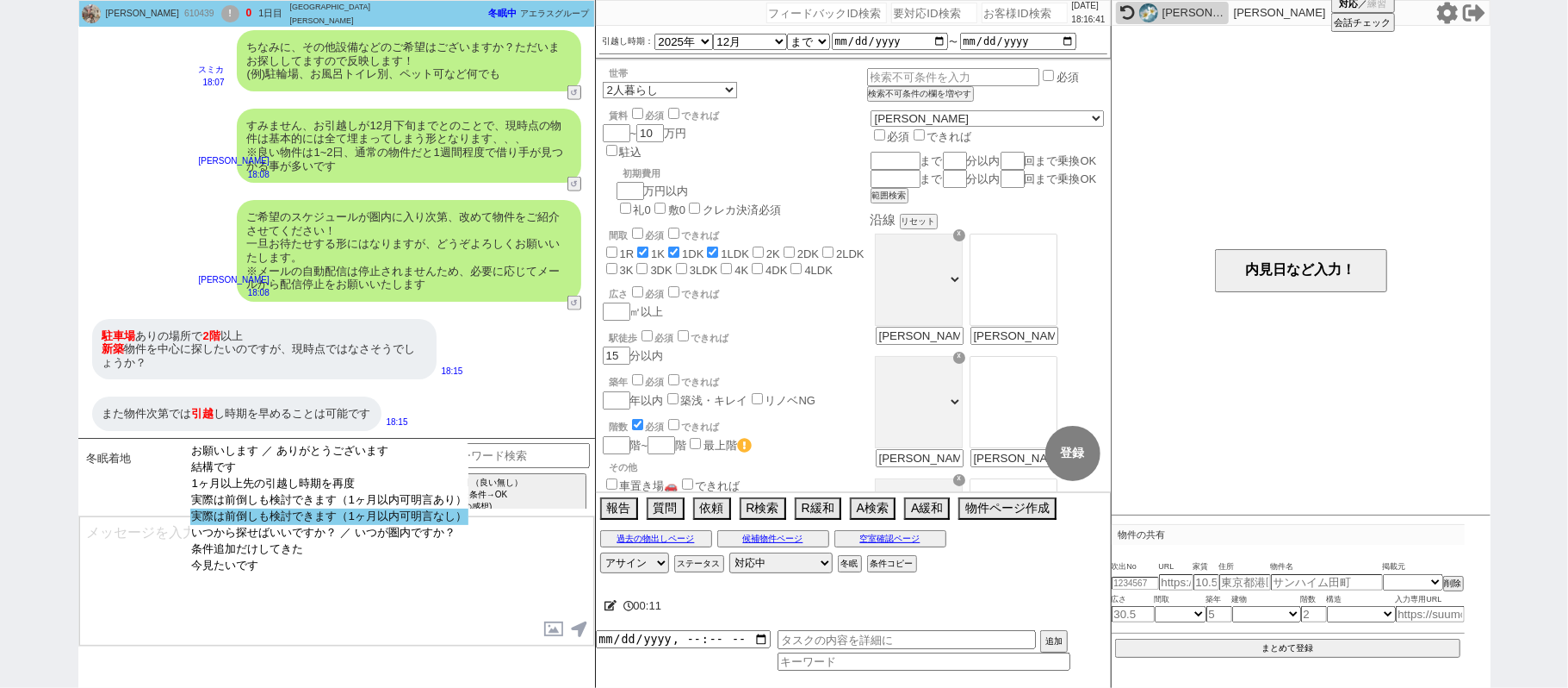
click at [390, 525] on option "実際は前倒しも検討できます（1ヶ月以内可明言なし）" at bounding box center [329, 533] width 278 height 16
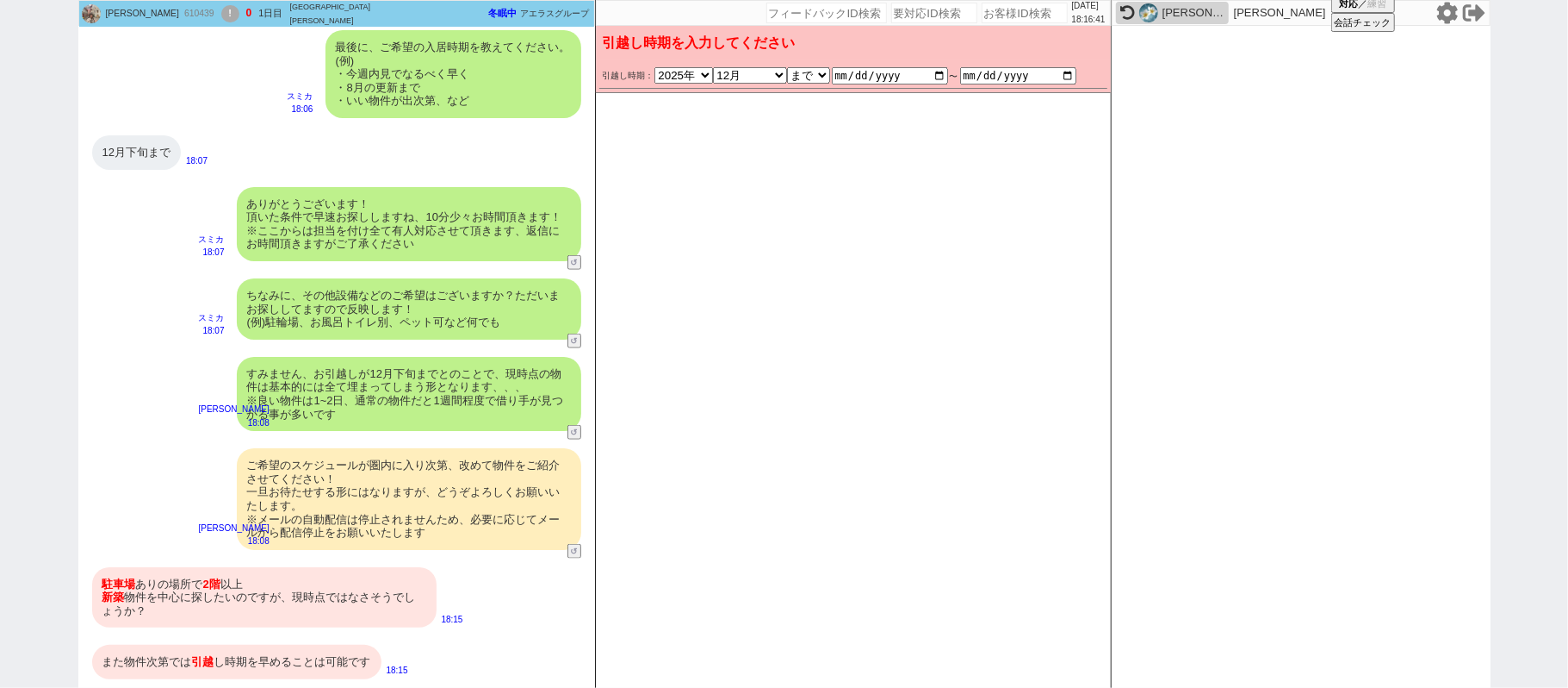
scroll to position [1255, 0]
click at [315, 605] on div "駐車場 ありの場所で 2階 以上 新築 物件を中心に探したいのですが、現時点ではなさそうでしょうか？" at bounding box center [265, 599] width 344 height 62
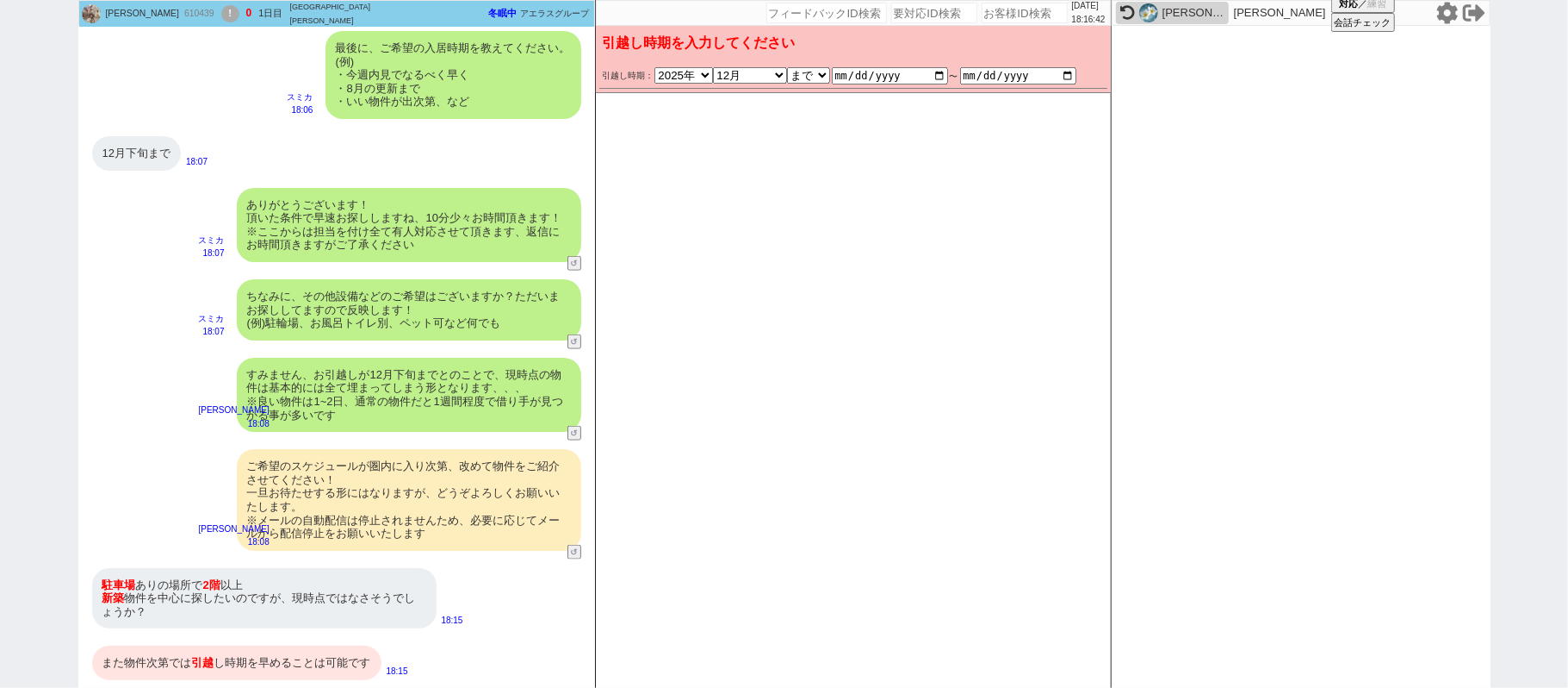
click at [294, 658] on div "また物件次第では 引越 し時期を早めることは可能です" at bounding box center [236, 663] width 289 height 34
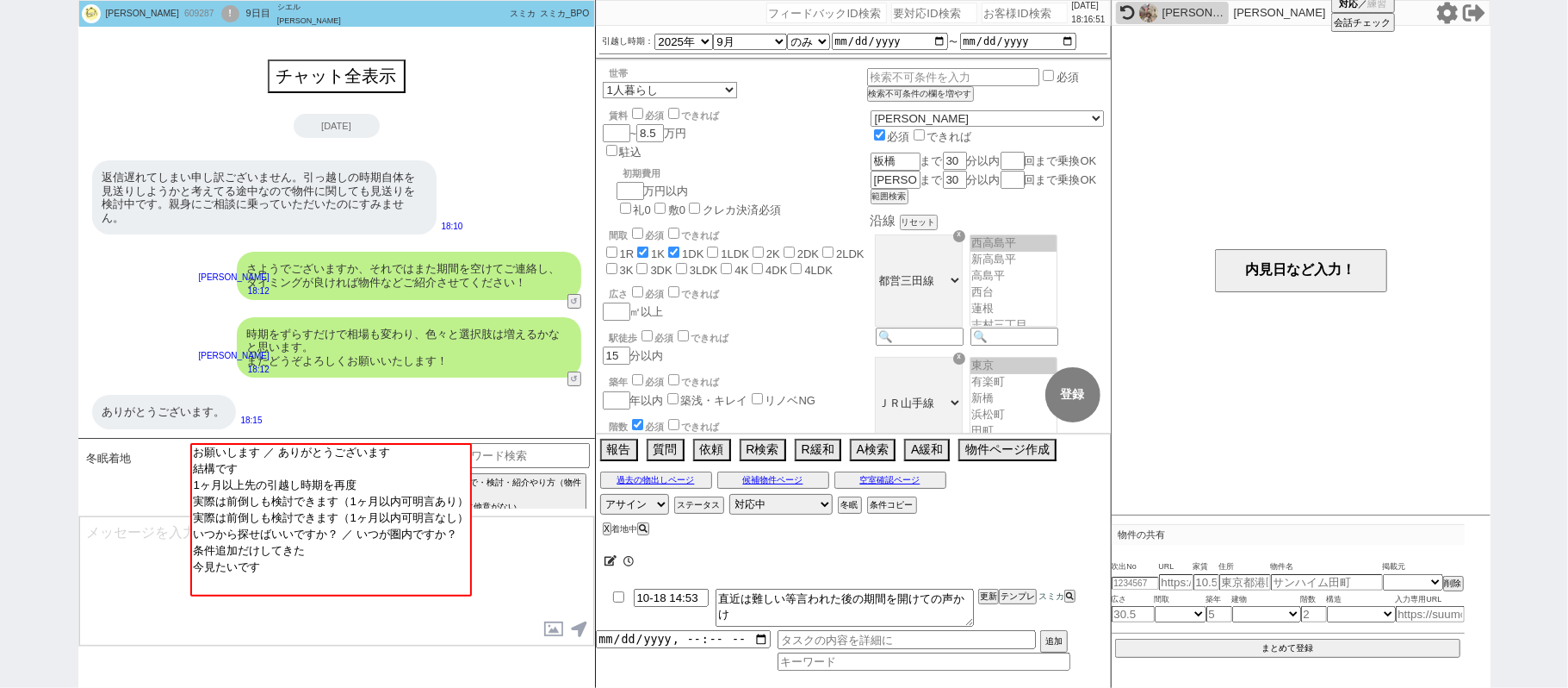
scroll to position [18, 0]
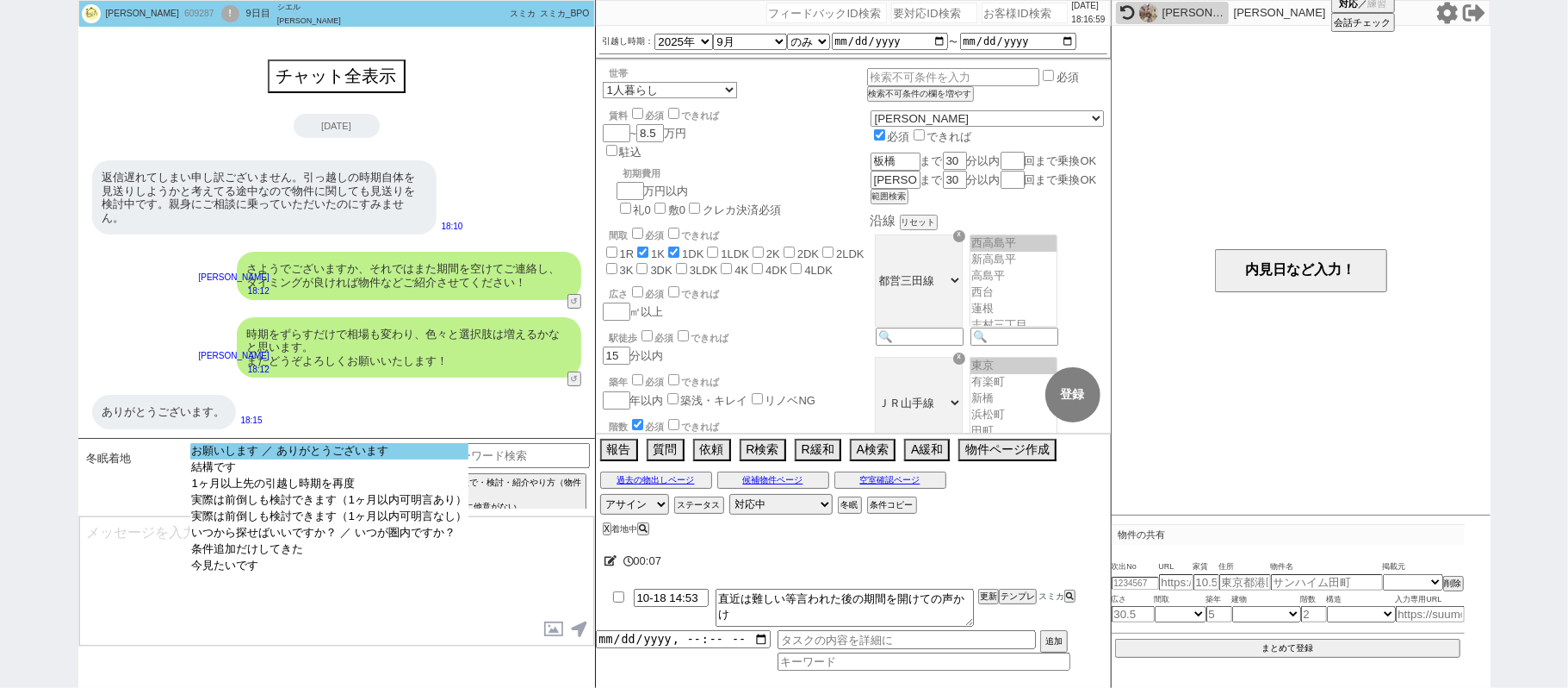
click at [376, 460] on option "お願いします ／ ありがとうございます" at bounding box center [329, 468] width 278 height 16
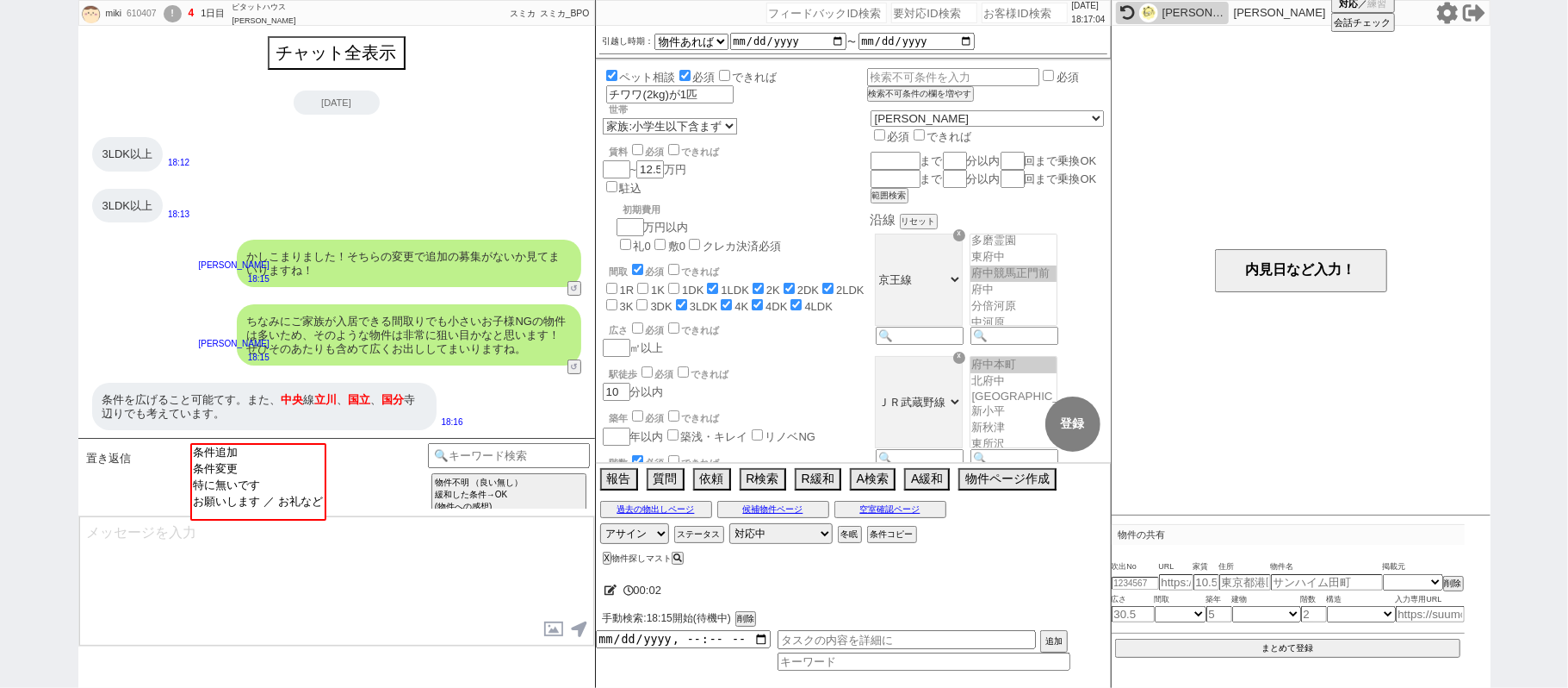
scroll to position [78, 0]
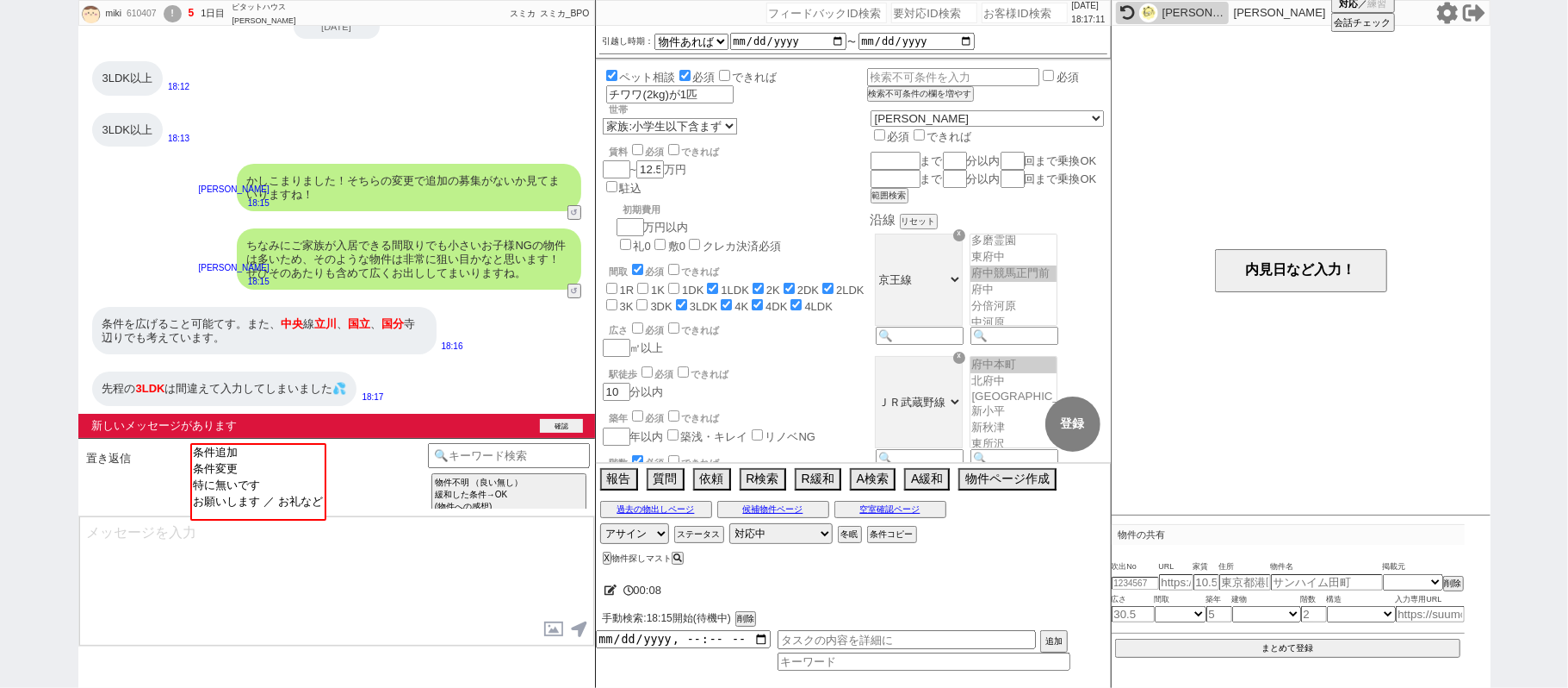
click at [582, 426] on button "確認" at bounding box center [562, 425] width 43 height 14
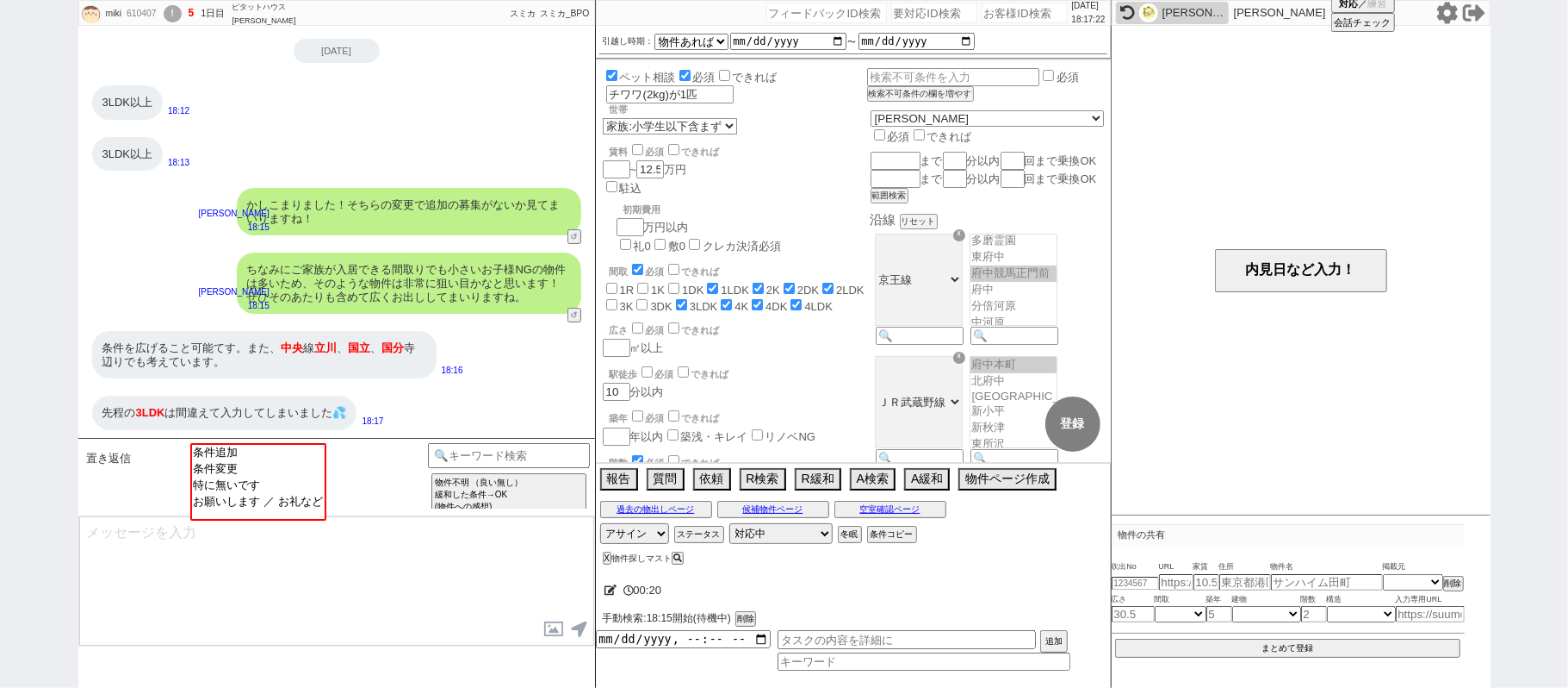
click at [163, 245] on div "ちなみにご家族が入居できる間取りでも小さいお子様NGの物件は多いため、そのような物件は非常に狙い目かなと思います！ぜひそのあたりも含めて広くお出ししてまいりま…" at bounding box center [337, 283] width 516 height 79
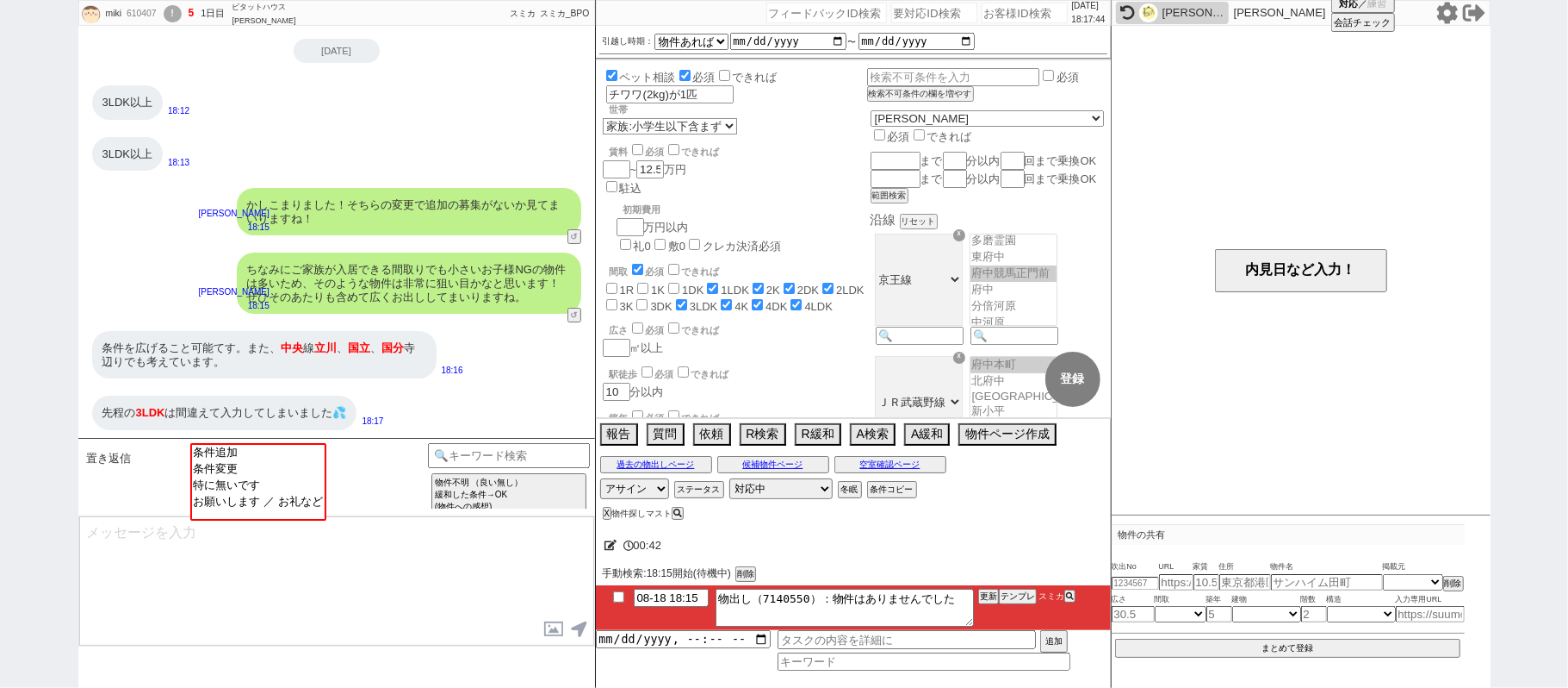
scroll to position [130, 0]
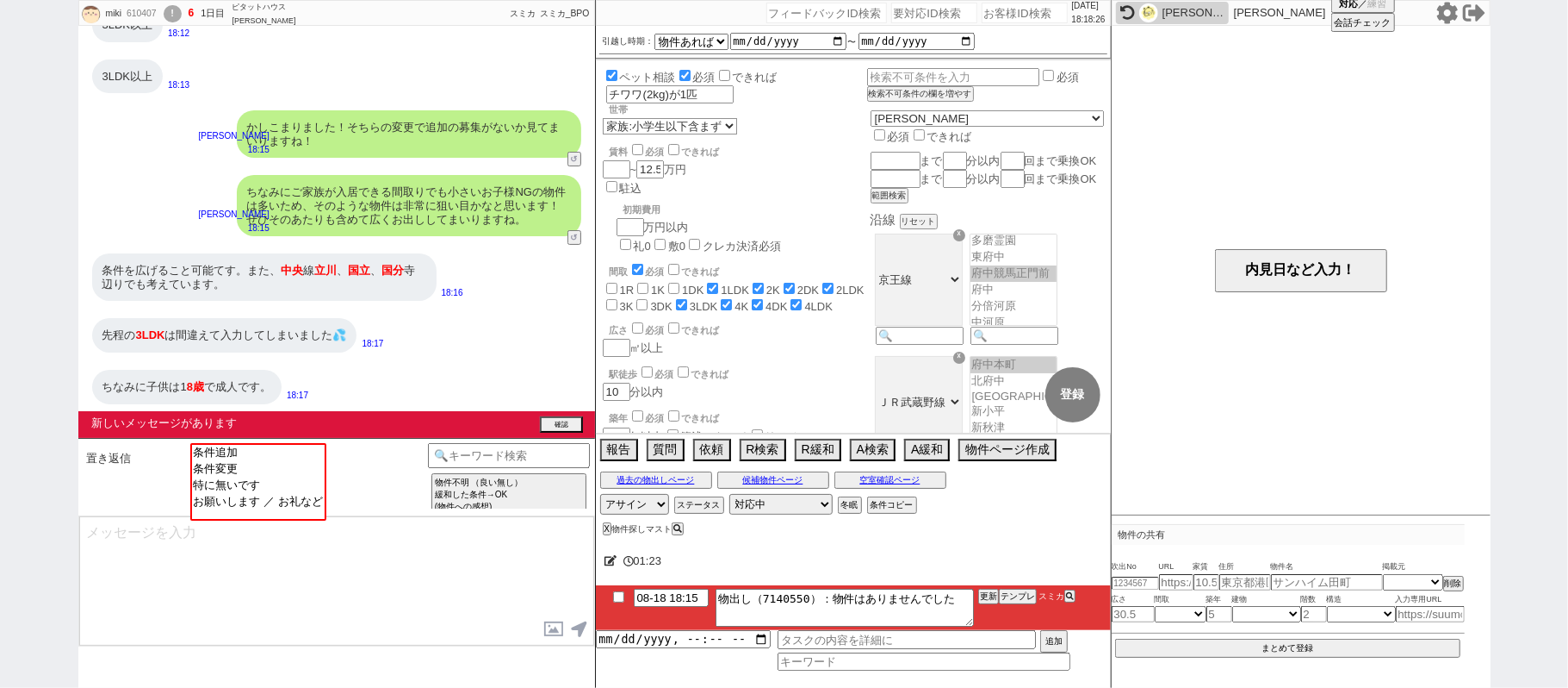
click at [184, 289] on div "条件を広げること可能てす。また、 中央 線 立川 、 国立 、 国分 寺辺りでも考えています。" at bounding box center [265, 277] width 344 height 47
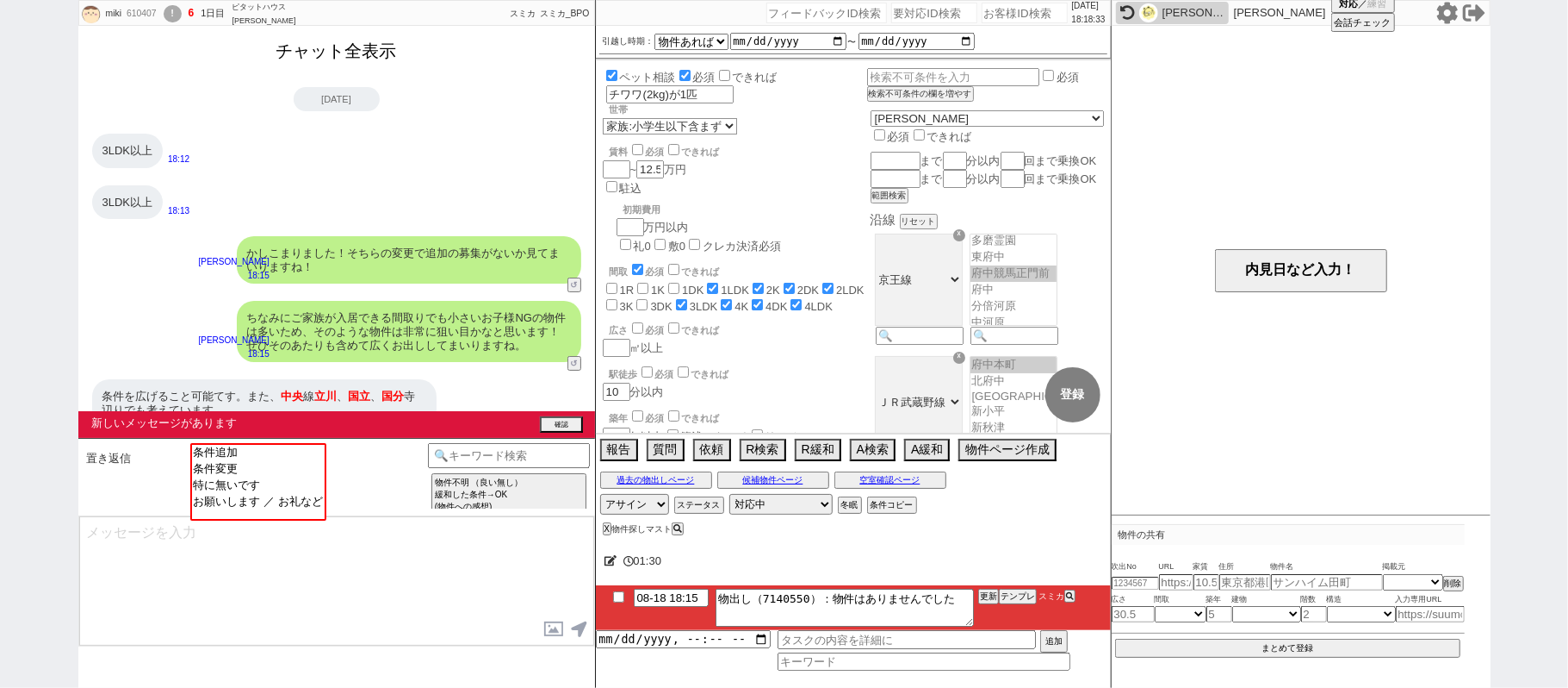
click at [379, 49] on button "チャット全表示" at bounding box center [337, 51] width 134 height 30
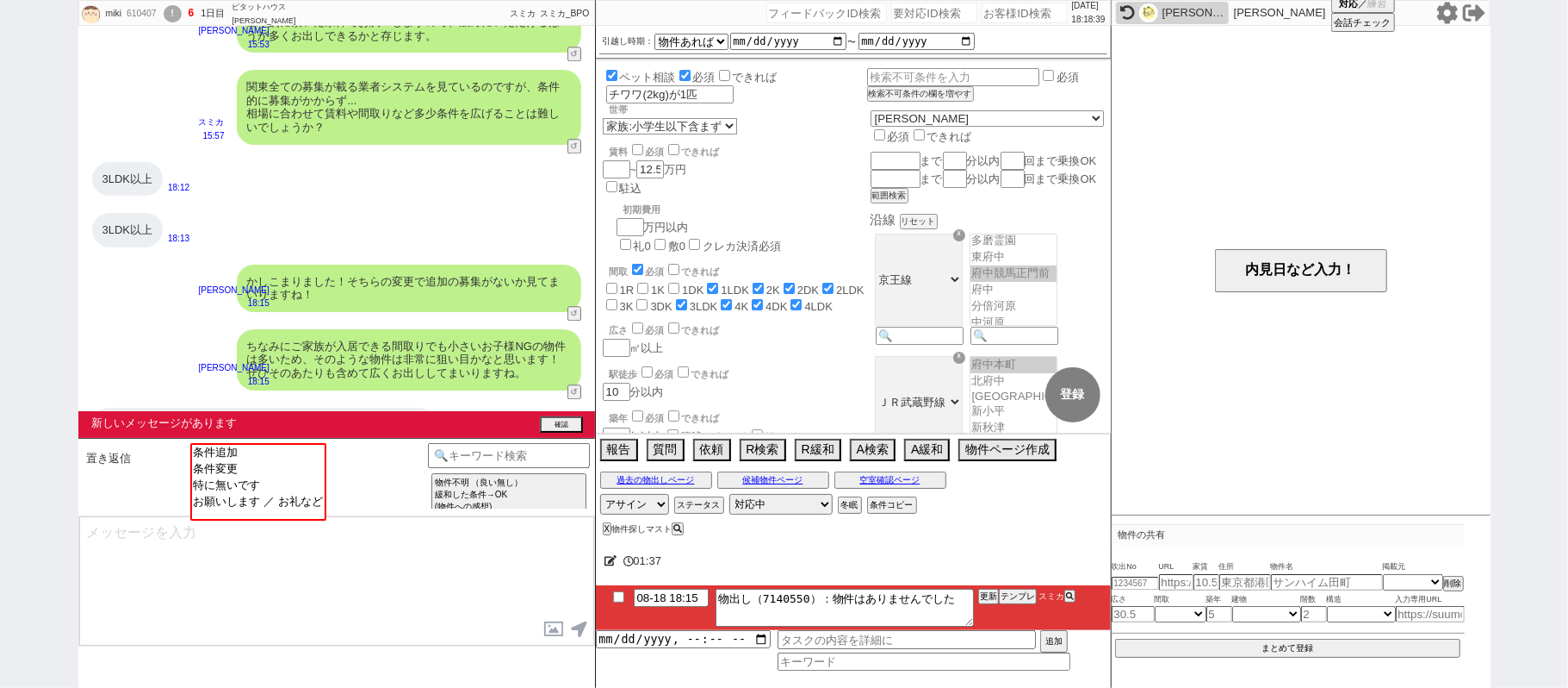
scroll to position [3353, 0]
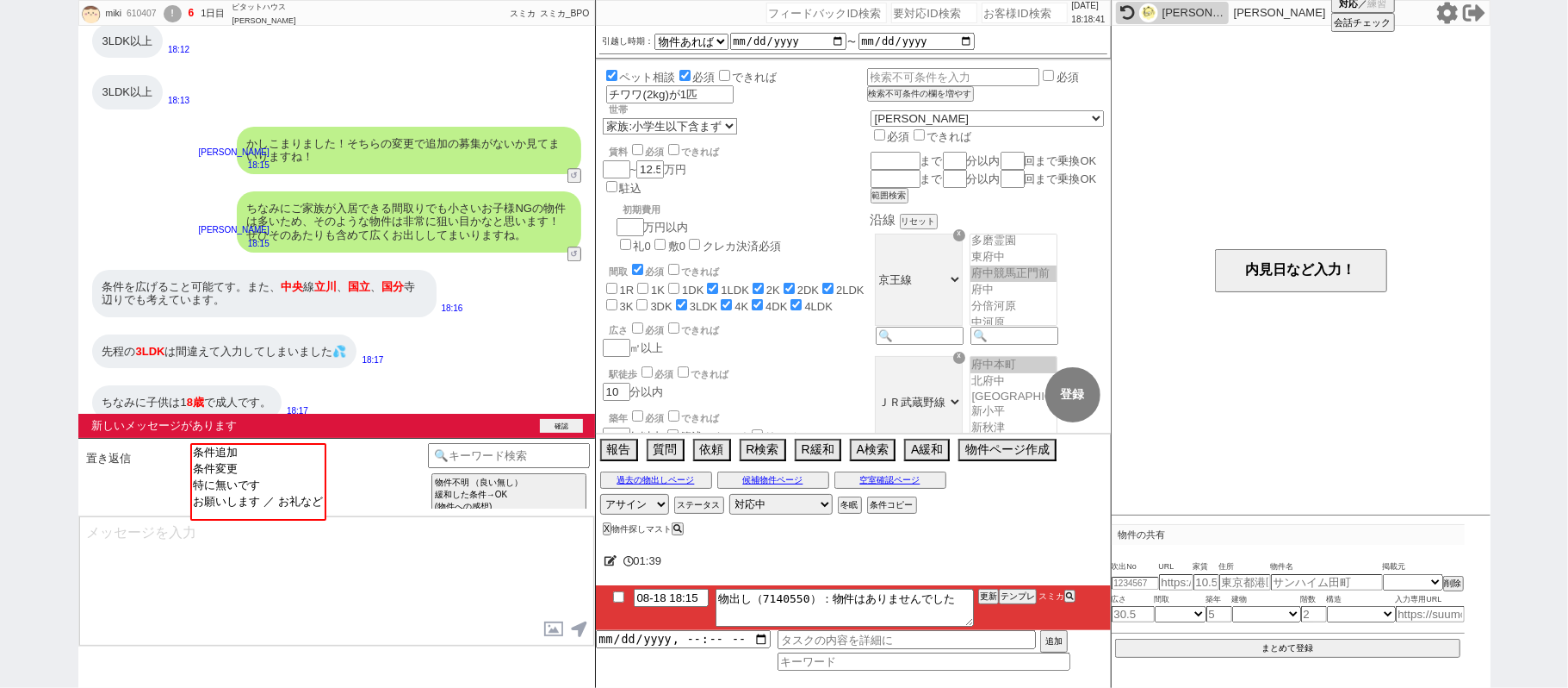
click at [569, 428] on button "確認" at bounding box center [562, 425] width 43 height 14
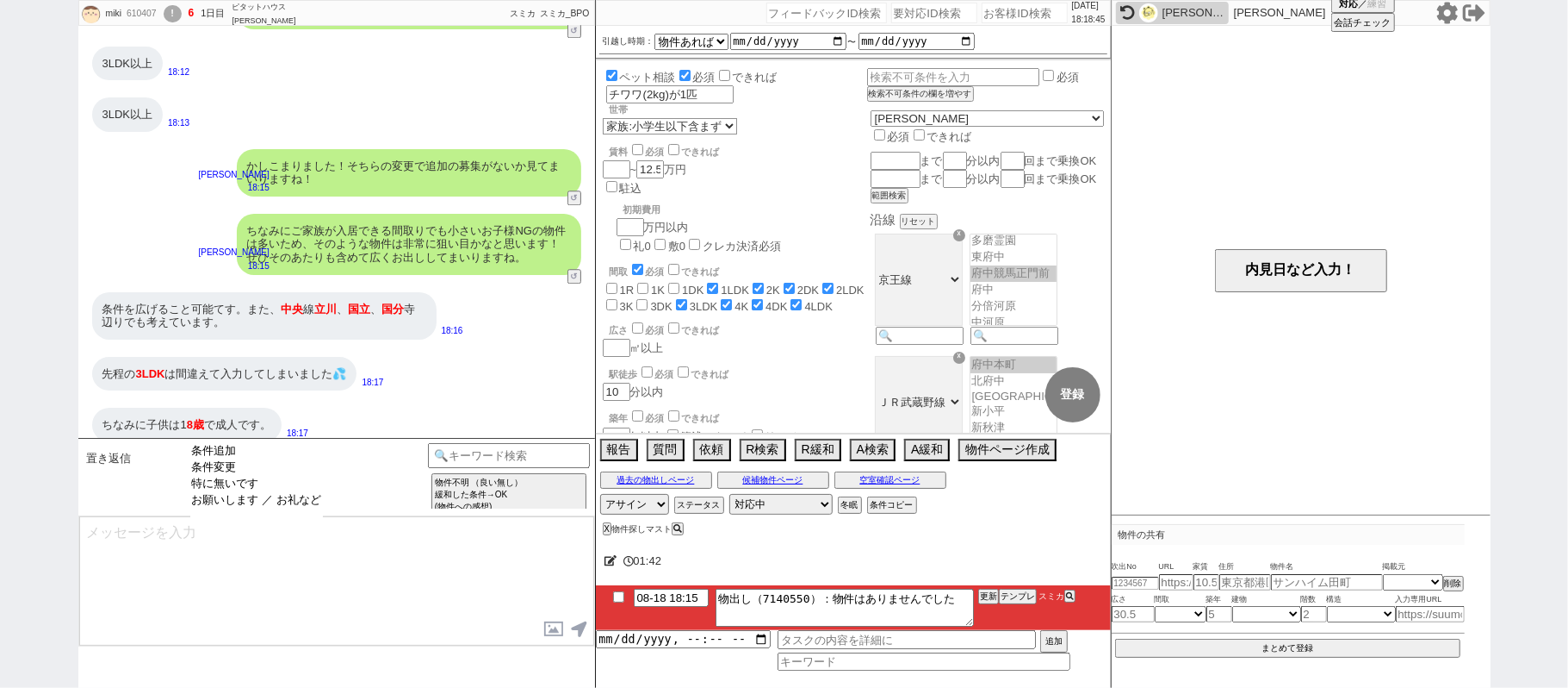
drag, startPoint x: 294, startPoint y: 466, endPoint x: 629, endPoint y: 352, distance: 353.9
click at [294, 476] on option "条件変更" at bounding box center [256, 484] width 132 height 16
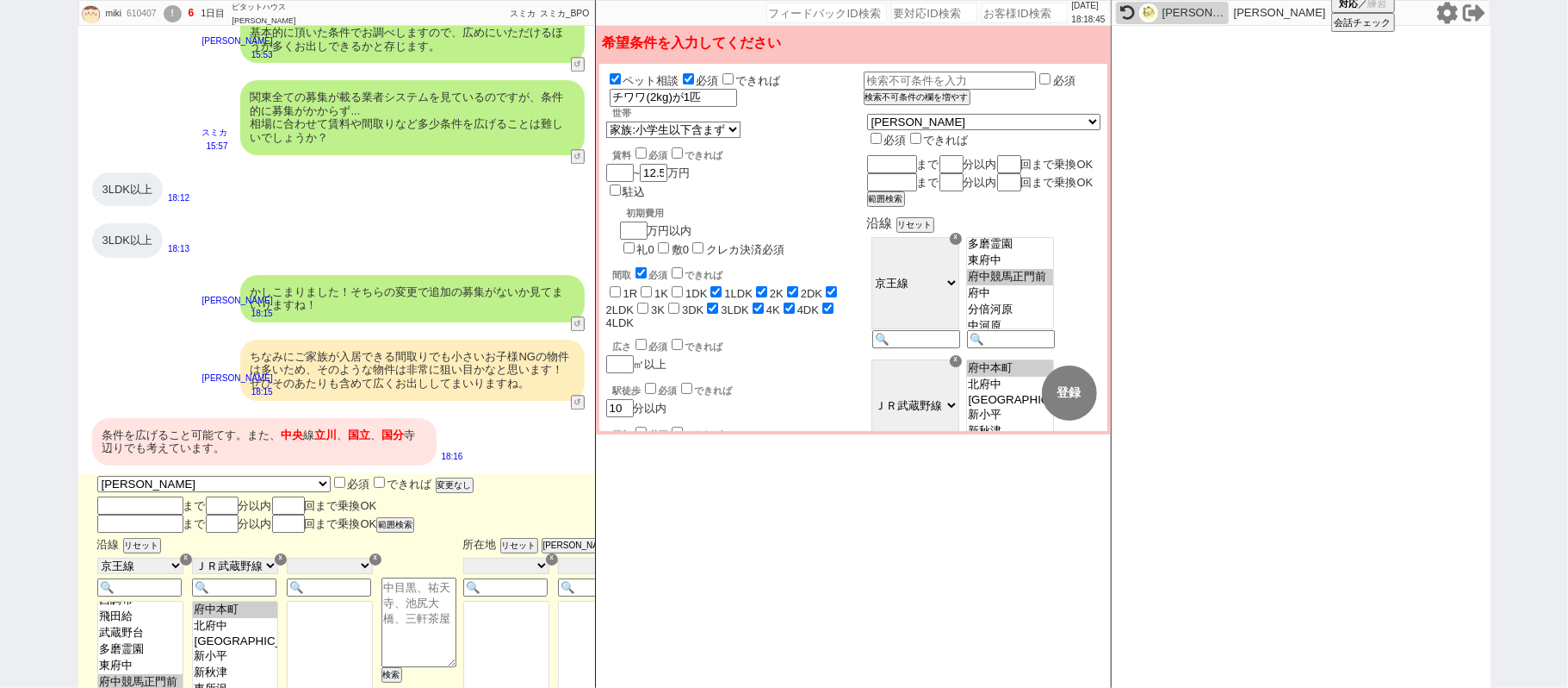
scroll to position [345, 0]
drag, startPoint x: 669, startPoint y: 257, endPoint x: 699, endPoint y: 255, distance: 30.1
click at [721, 304] on label "3LDK" at bounding box center [735, 310] width 28 height 13
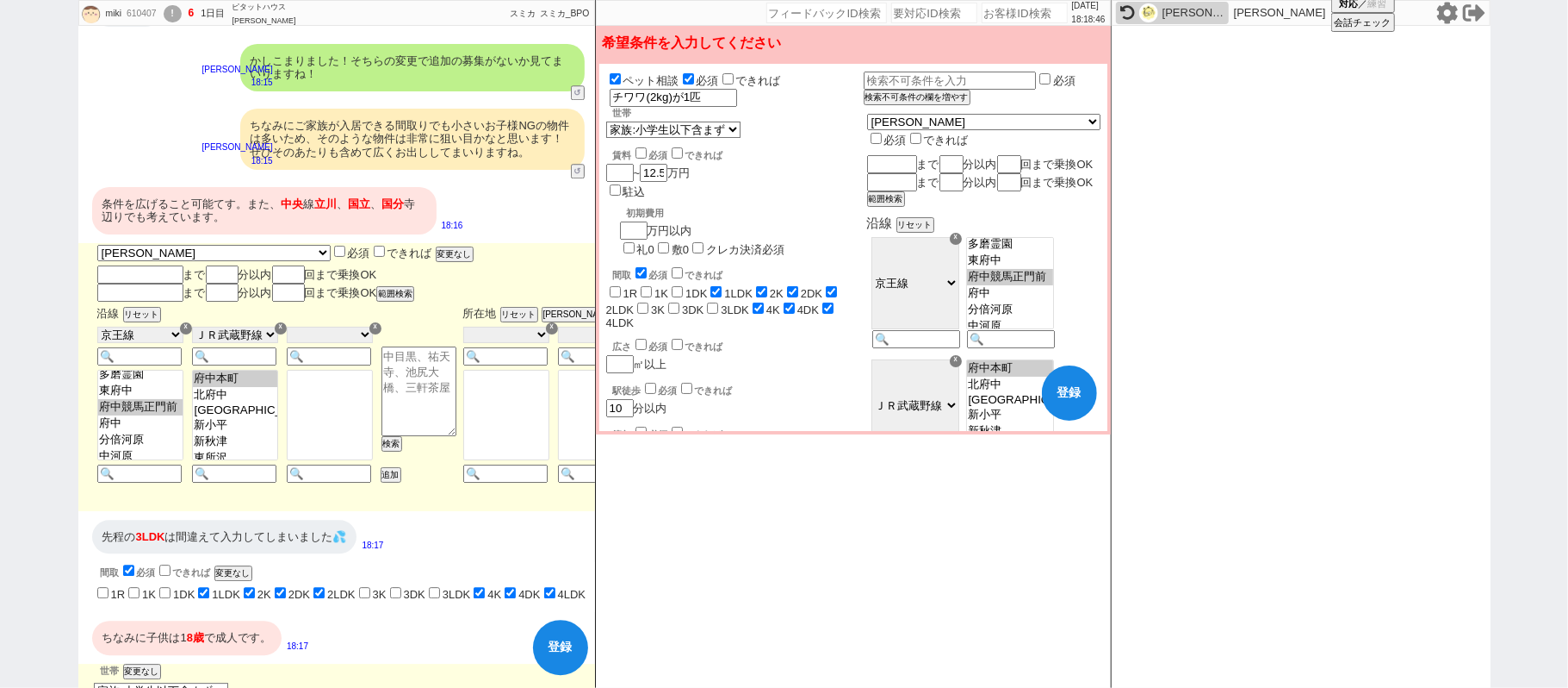
click at [753, 303] on input "4K" at bounding box center [758, 308] width 11 height 11
drag, startPoint x: 748, startPoint y: 255, endPoint x: 774, endPoint y: 255, distance: 26.0
click at [797, 304] on label "4DK" at bounding box center [808, 310] width 22 height 13
click at [516, 586] on input "4DK" at bounding box center [510, 592] width 11 height 11
click at [635, 316] on label "4LDK" at bounding box center [620, 323] width 28 height 13
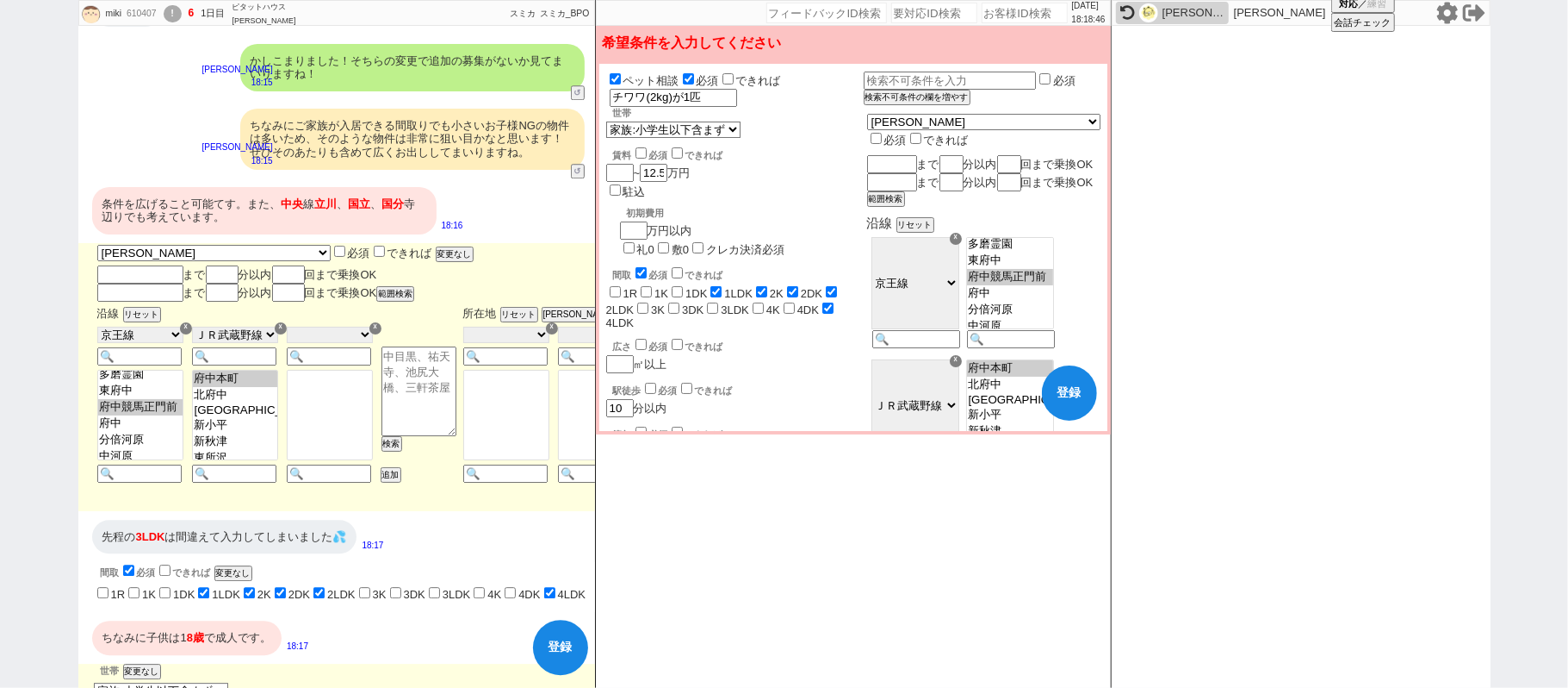
click at [555, 586] on input "4LDK" at bounding box center [550, 592] width 11 height 11
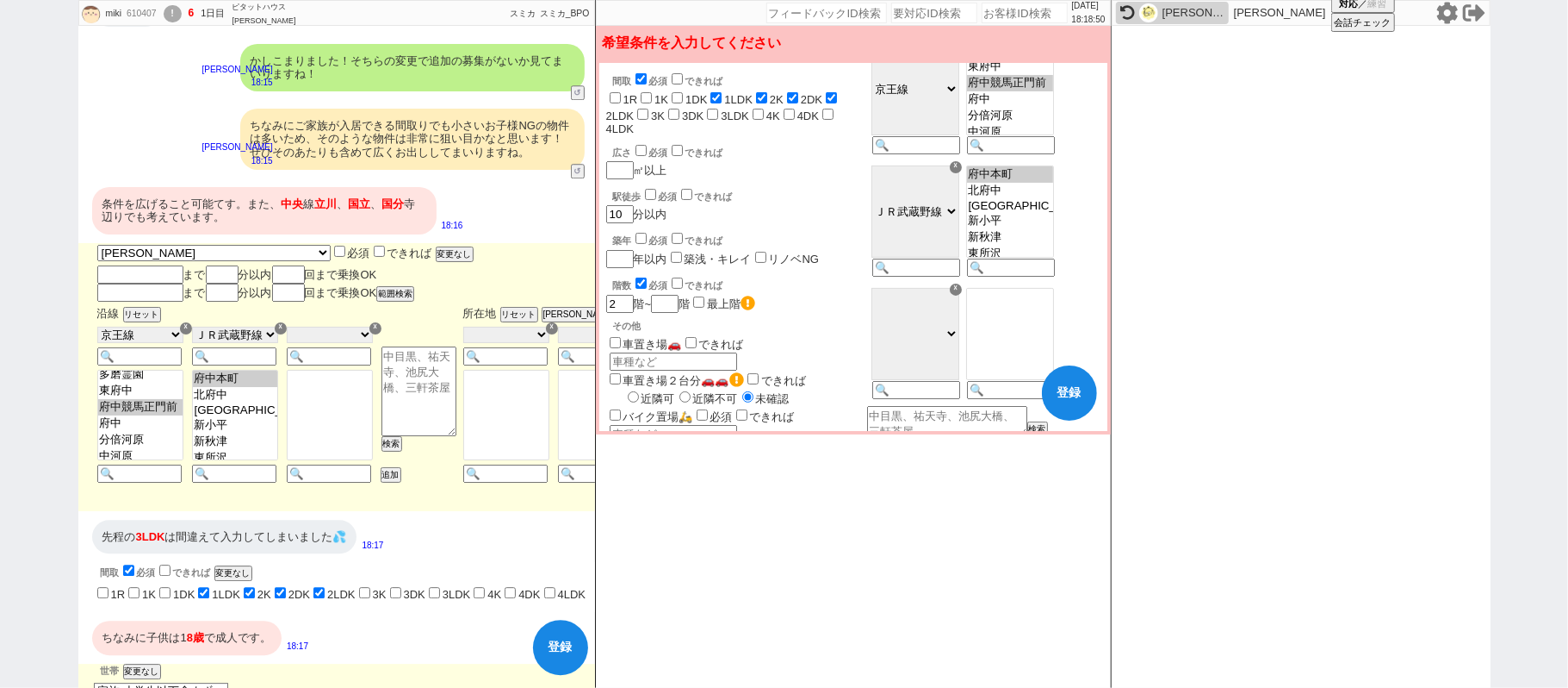
scroll to position [229, 0]
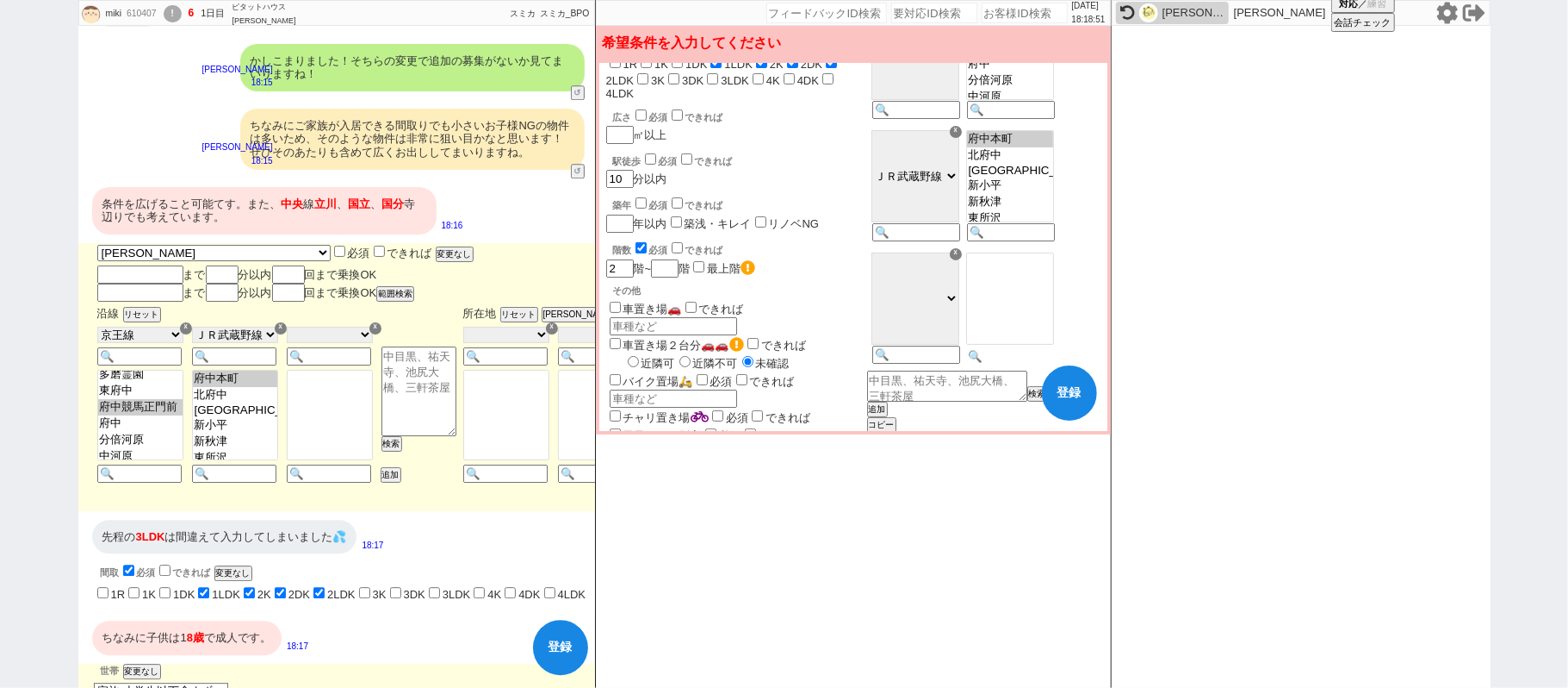
click at [1042, 363] on input at bounding box center [1009, 356] width 84 height 15
click at [1044, 294] on option "国分寺" at bounding box center [1010, 286] width 86 height 14
click at [1053, 295] on option "立川" at bounding box center [1010, 286] width 86 height 16
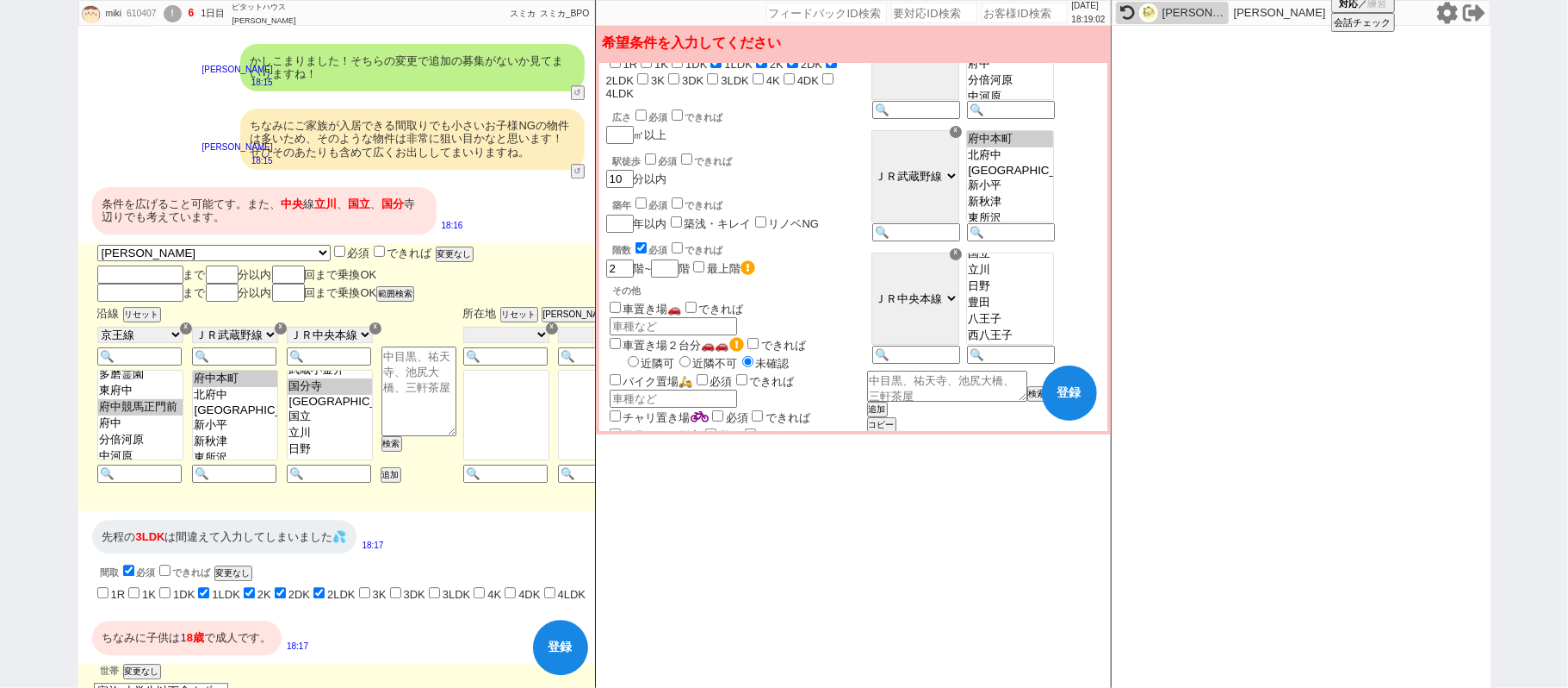
click at [1078, 401] on button "登録" at bounding box center [1069, 392] width 55 height 55
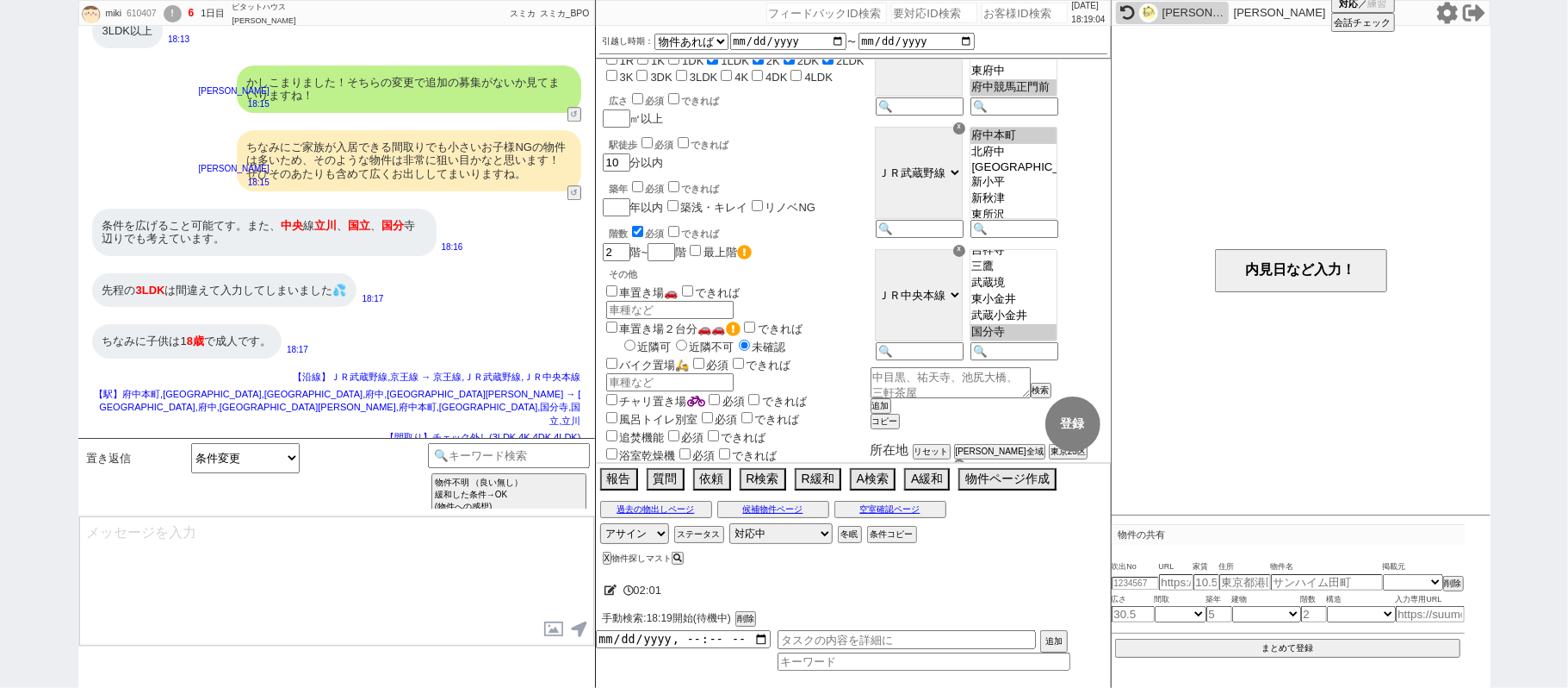
scroll to position [199, 0]
click at [91, 532] on textarea "かしこまりました！反映し改めて見ております、少々お待ちください。" at bounding box center [336, 581] width 515 height 130
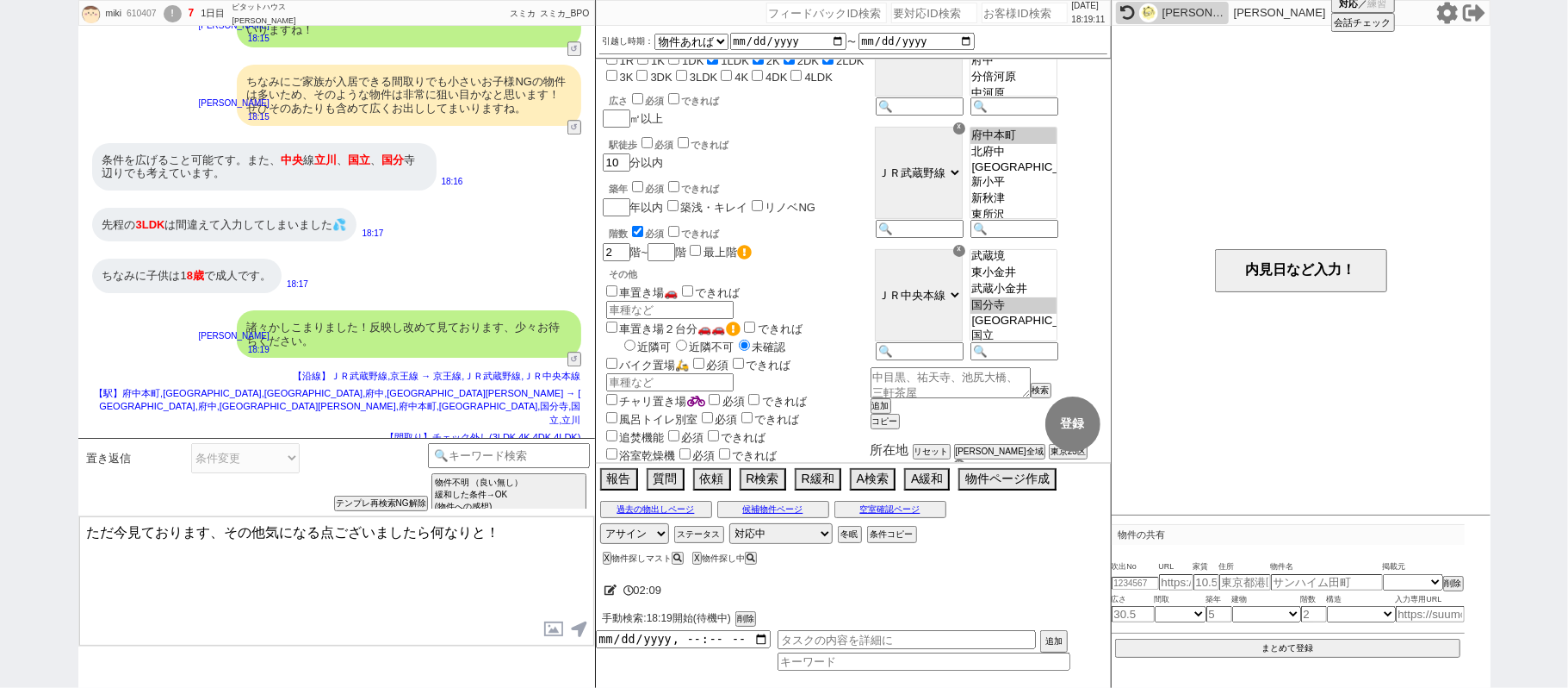
click at [507, 567] on textarea "ただ今見ております、その他気になる点ございましたら何なりと！" at bounding box center [336, 581] width 515 height 130
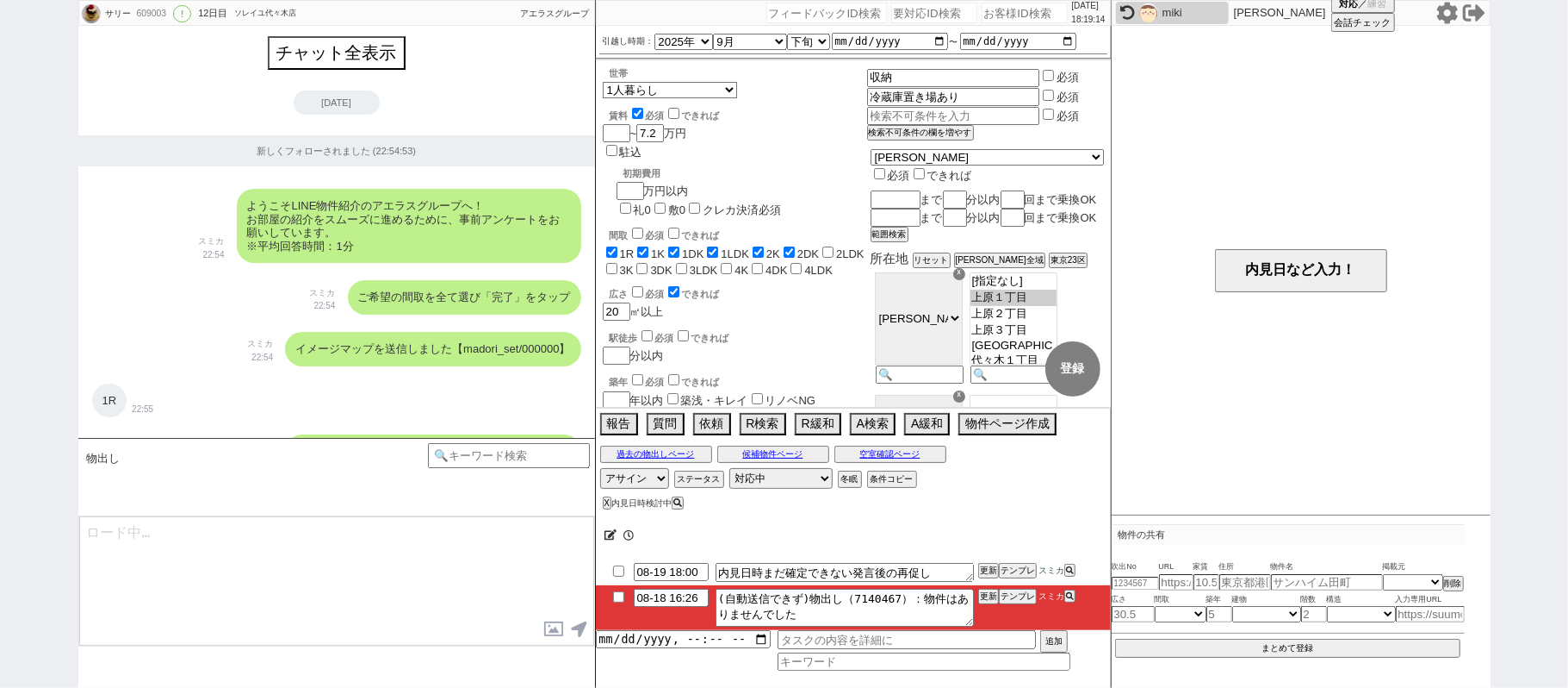
scroll to position [10675, 0]
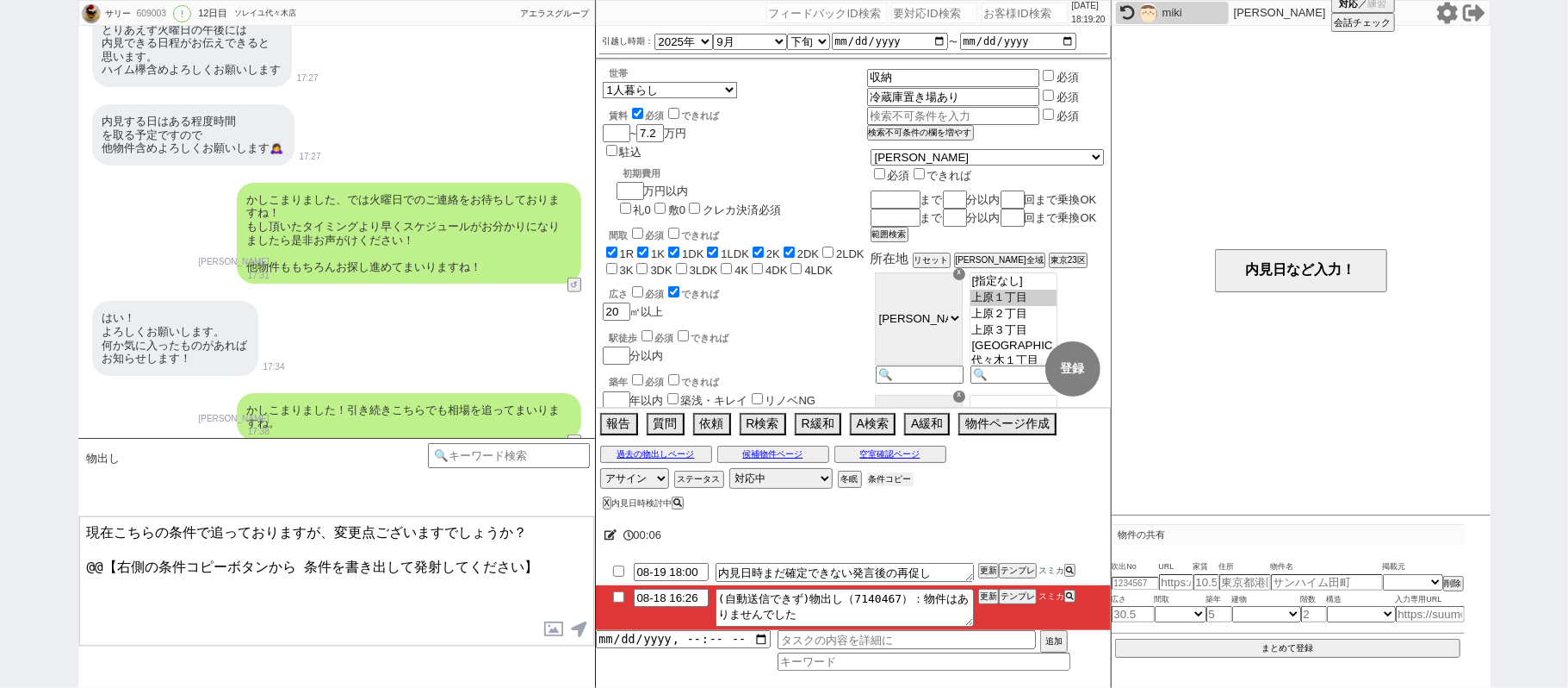
click at [890, 480] on button "条件コピー" at bounding box center [890, 479] width 46 height 14
click at [890, 480] on button "もう1回押してください" at bounding box center [914, 479] width 95 height 14
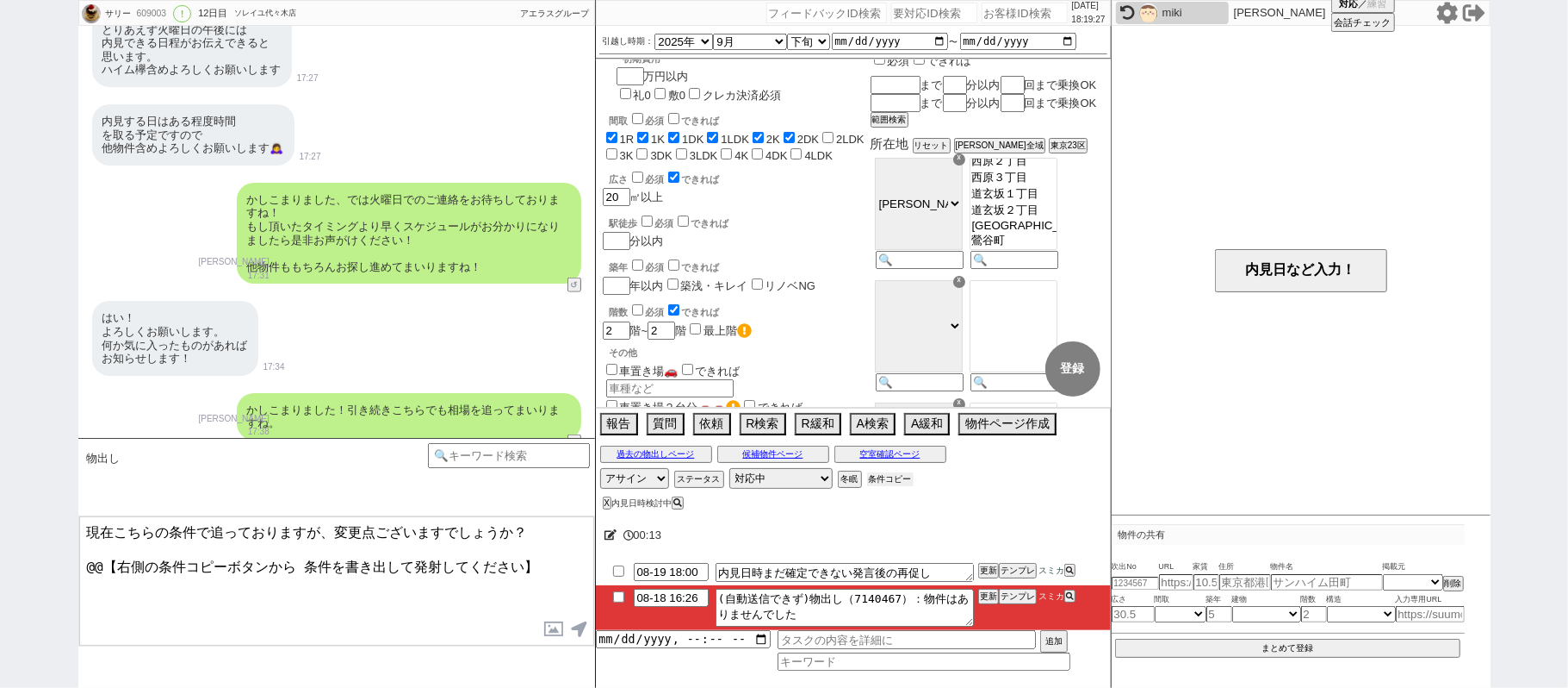
scroll to position [1260, 0]
drag, startPoint x: 559, startPoint y: 570, endPoint x: 0, endPoint y: 605, distance: 560.1
click at [0, 605] on div "サリー 609003 ! 0 12日目 ソレイユ代々木店 冬眠中 自社客 アエラスグループ スミカ_BPO チャット全表示 2025-08-07 新しくフォロ…" at bounding box center [784, 344] width 1568 height 688
paste textarea "・エリア：その他 上原１丁目、上原２丁目、上原３丁目、初台１丁目、元代々木町、代々木１丁目、代々木２丁目、代々木３丁目、代々木４丁目、代々木５丁目 など複数 …"
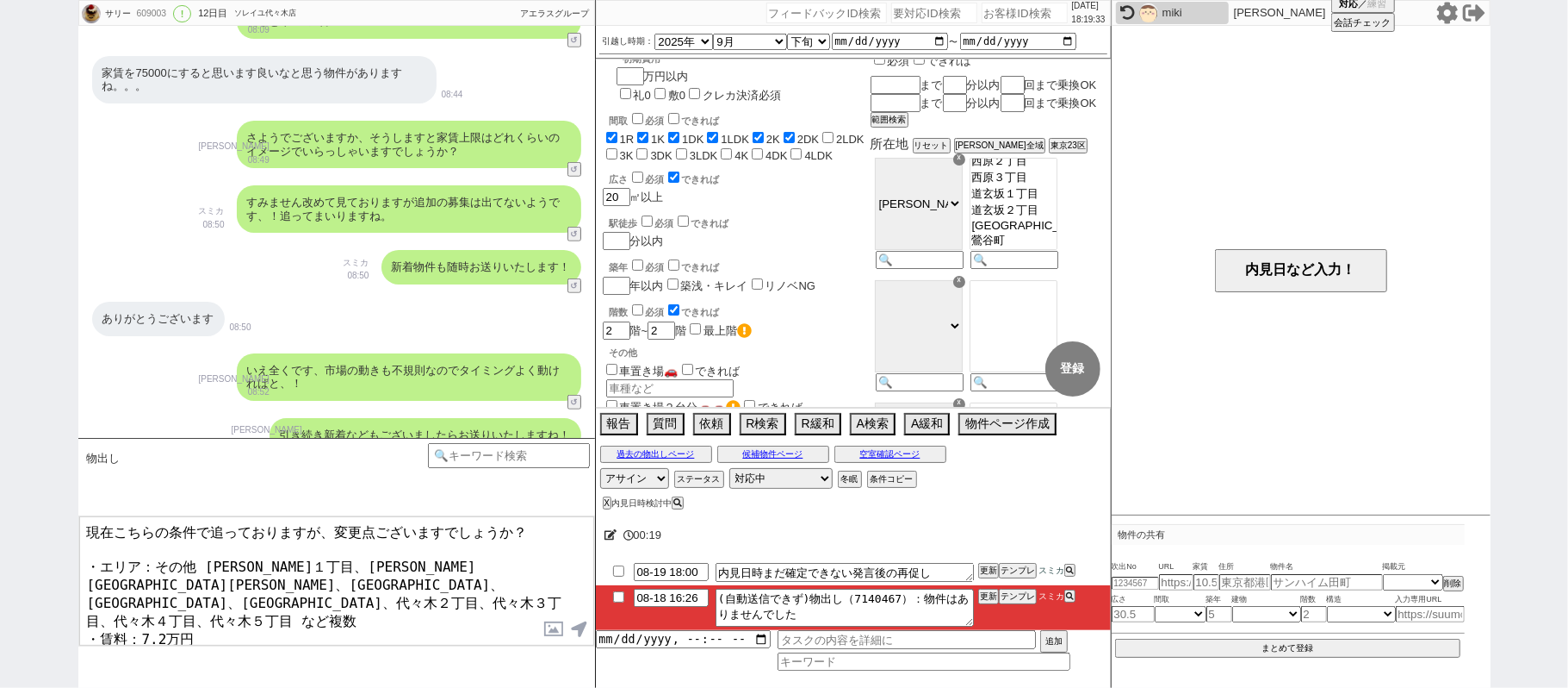
scroll to position [5159, 0]
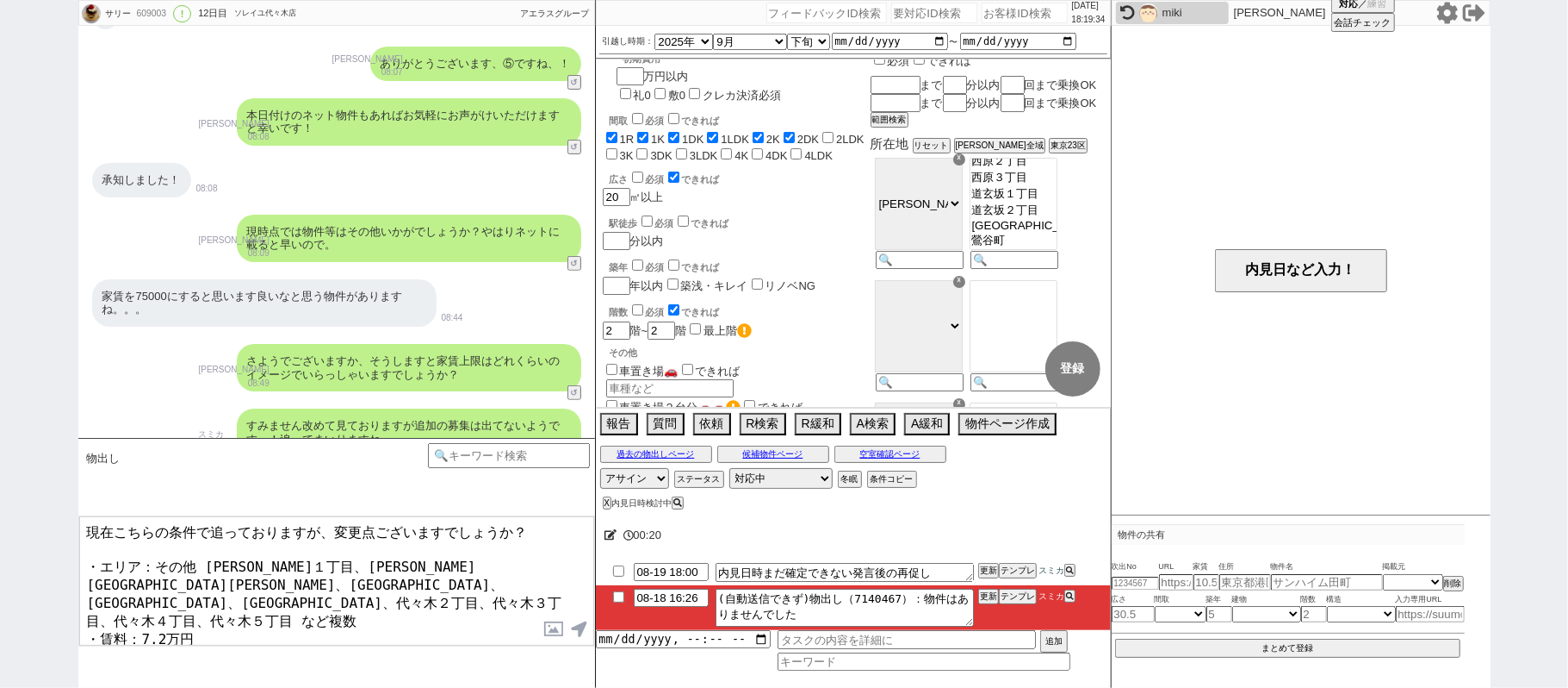
click at [284, 215] on div "現時点では物件等はその他いかがでしょうか？やはりネットに載ると早いので。" at bounding box center [409, 238] width 344 height 47
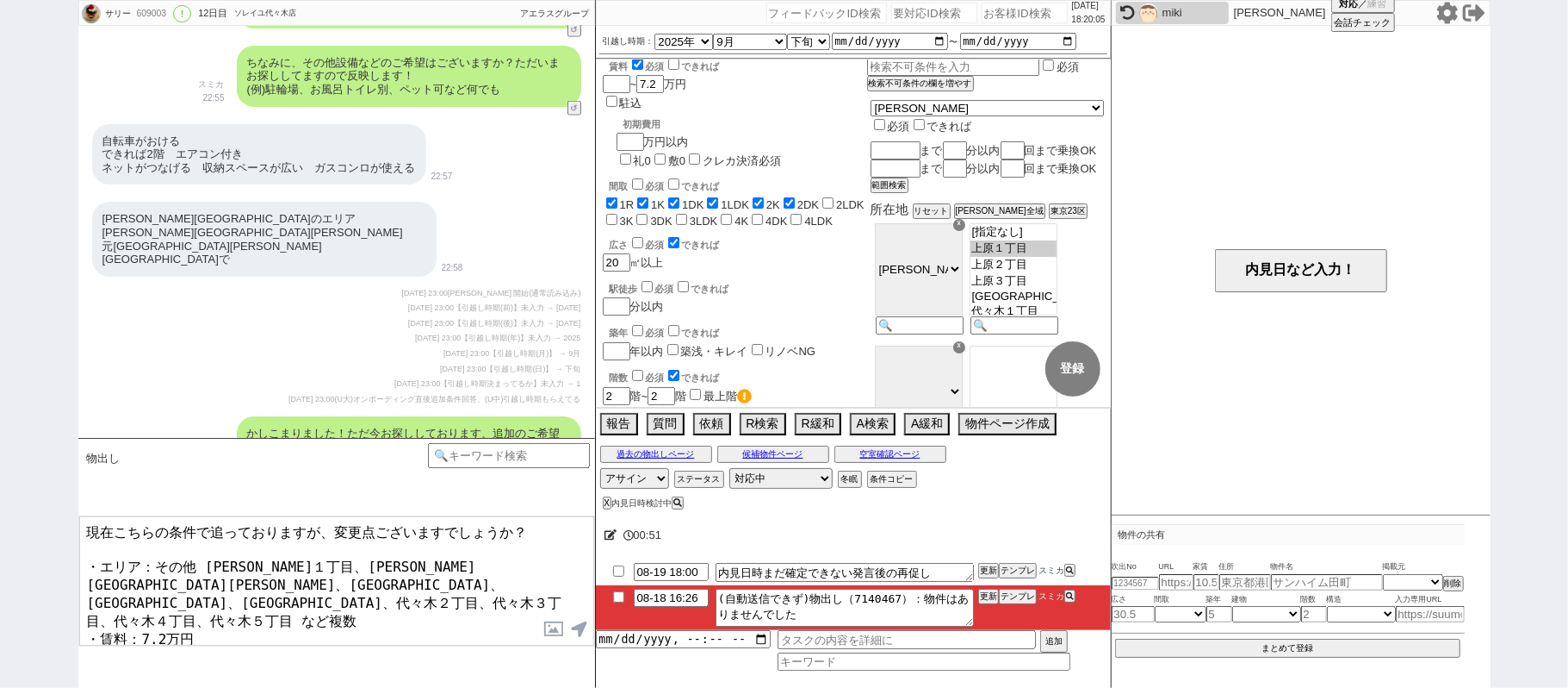
scroll to position [48, 0]
drag, startPoint x: 107, startPoint y: 225, endPoint x: 274, endPoint y: 237, distance: 167.4
click at [274, 237] on div "渋谷区のエリア 上原　西原　幡ヶ谷　代々木 元代々木　大山町　初台　富ヶ谷のエリアで" at bounding box center [265, 238] width 344 height 74
copy div "上原　西原　幡ヶ谷　代々木 元代々木　大山町　初台　富ヶ谷"
drag, startPoint x: 162, startPoint y: 558, endPoint x: 242, endPoint y: 581, distance: 83.2
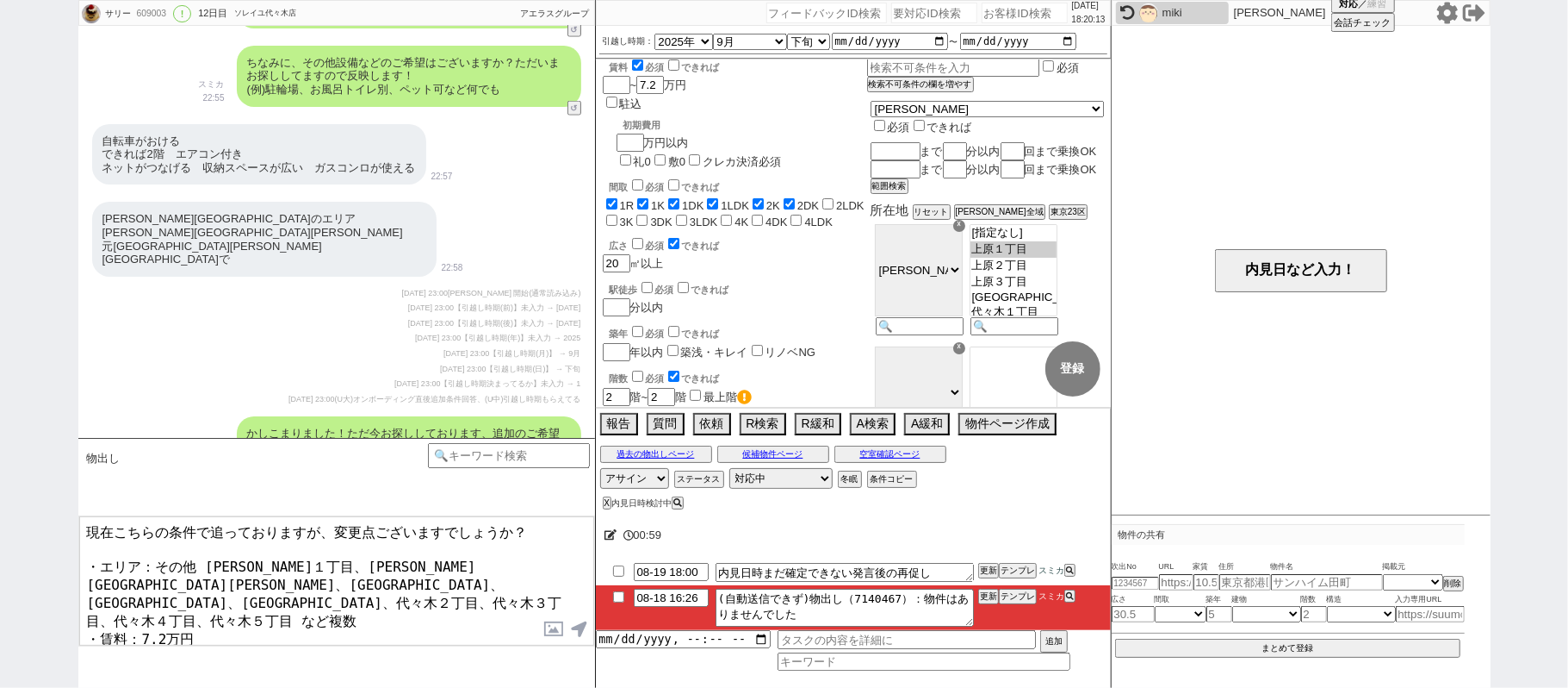
click at [242, 581] on textarea "現在こちらの条件で追っておりますが、変更点ございますでしょうか？ ・エリア：その他 上原１丁目、上原２丁目、上原３丁目、初台１丁目、元代々木町、代々木１丁目、…" at bounding box center [336, 581] width 515 height 130
paste textarea "上原　西原　幡ヶ谷　代々木 元代々木　大山町　初台　富ヶ谷"
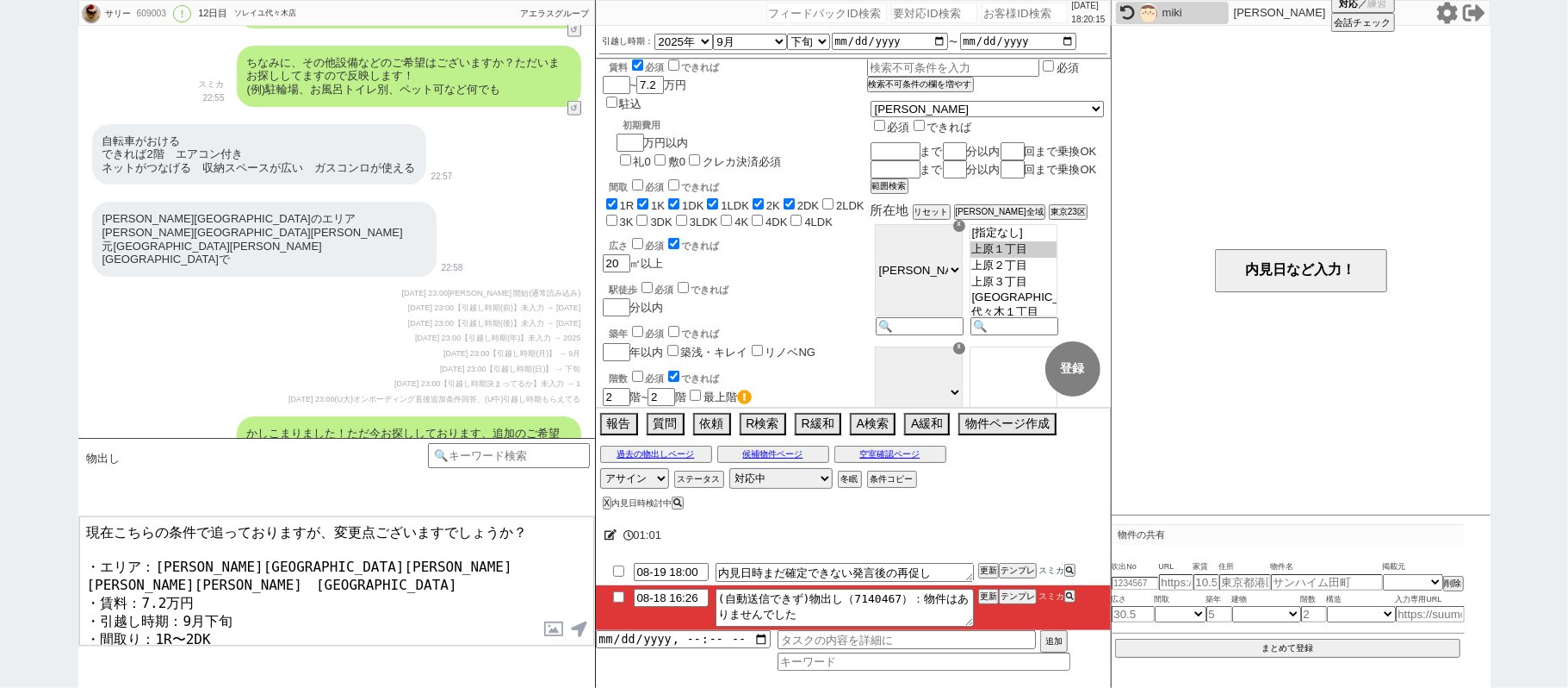
click at [197, 559] on textarea "現在こちらの条件で追っておりますが、変更点ございますでしょうか？ ・エリア：上原　西原　幡ヶ谷　代々木 元代々木　大山町　初台　富ヶ谷 ・賃料：7.2万円 ・…" at bounding box center [336, 581] width 515 height 130
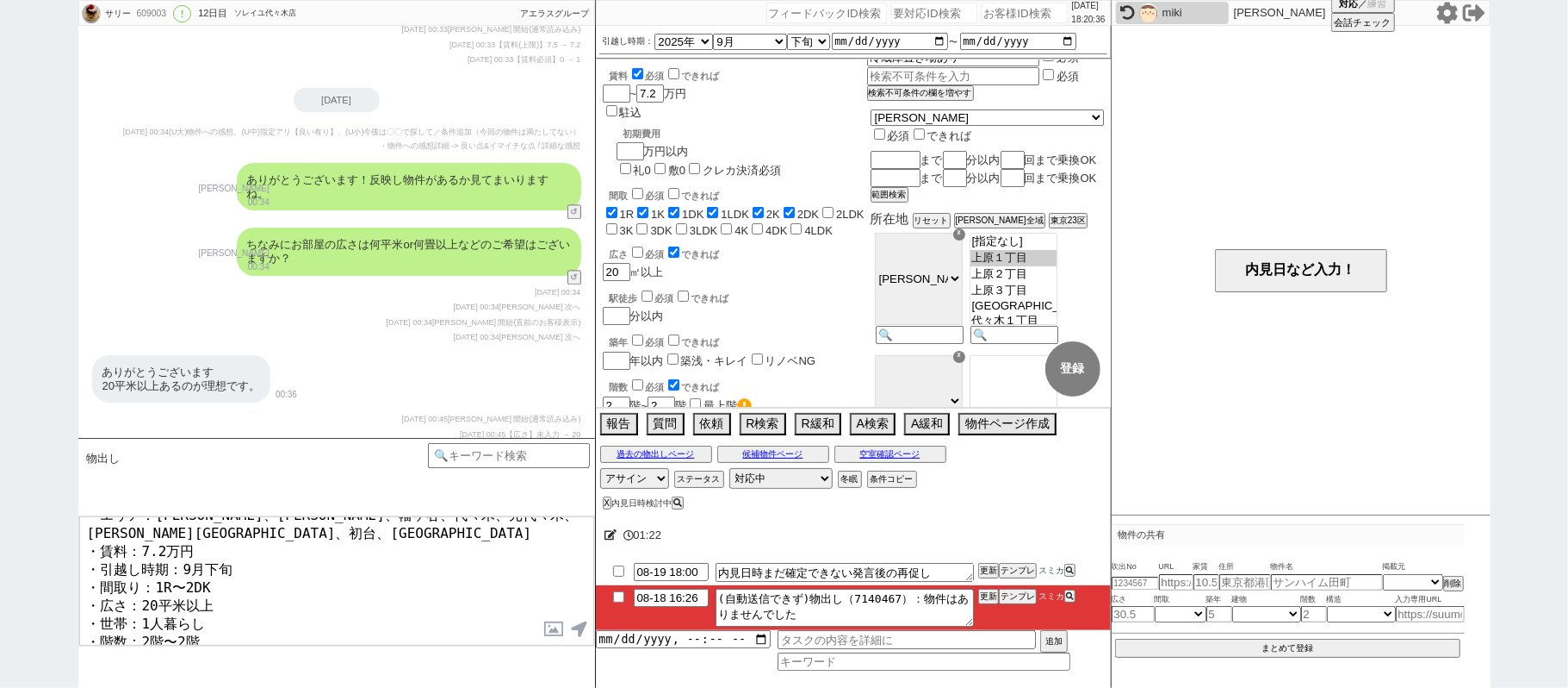
scroll to position [0, 0]
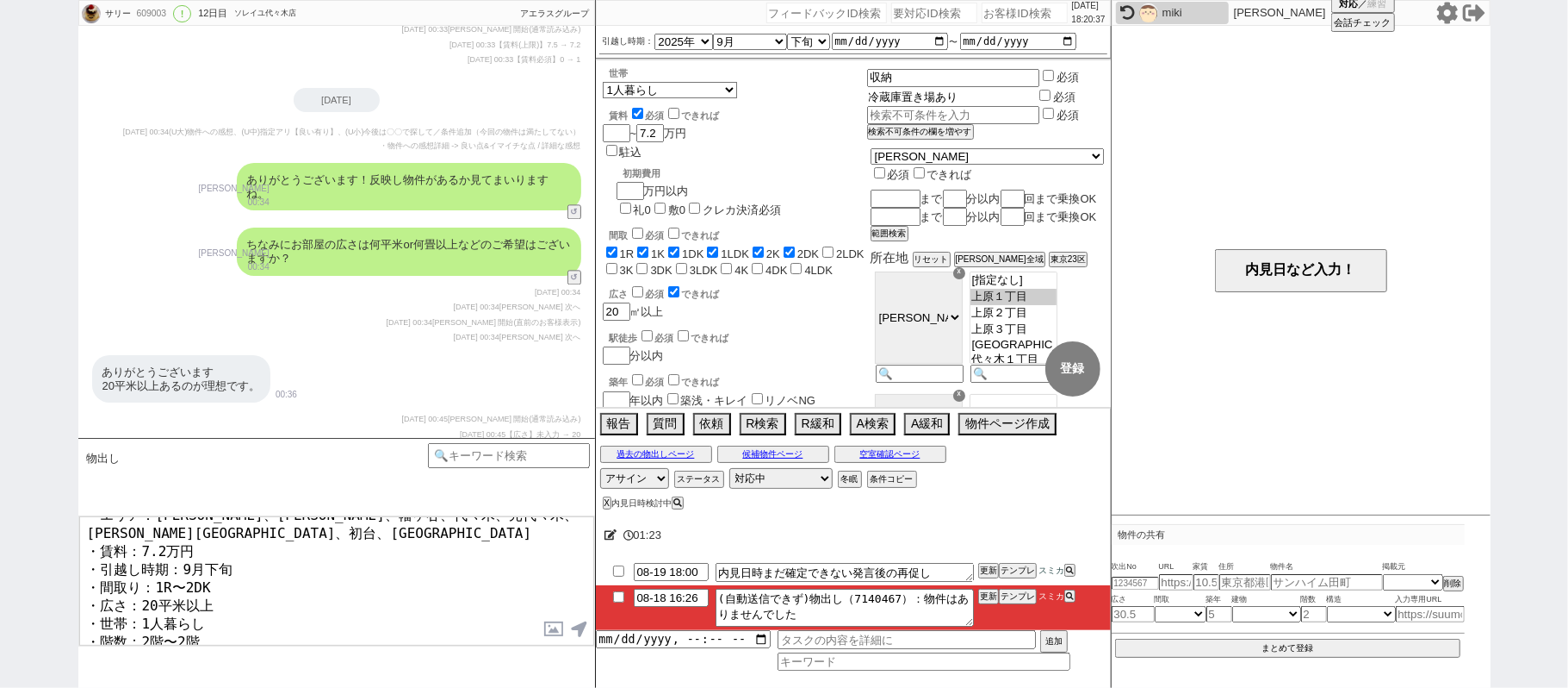
drag, startPoint x: 1016, startPoint y: 93, endPoint x: 728, endPoint y: 124, distance: 289.7
click at [315, 638] on textarea "現在こちらの条件で追っておりますが、変更点ございますでしょうか？ ・エリア：上原、西原、幡ヶ谷、代々木、元代々木、大山町、初台、富ヶ谷の住所 ・賃料：7.2万…" at bounding box center [336, 581] width 515 height 130
paste textarea "冷蔵庫置き場あり"
click at [379, 627] on textarea "現在こちらの条件で追っておりますが、変更点ございますでしょうか？ ・エリア：上原、西原、幡ヶ谷、代々木、元代々木、大山町、初台、富ヶ谷の住所 ・賃料：7.2万…" at bounding box center [336, 581] width 515 height 130
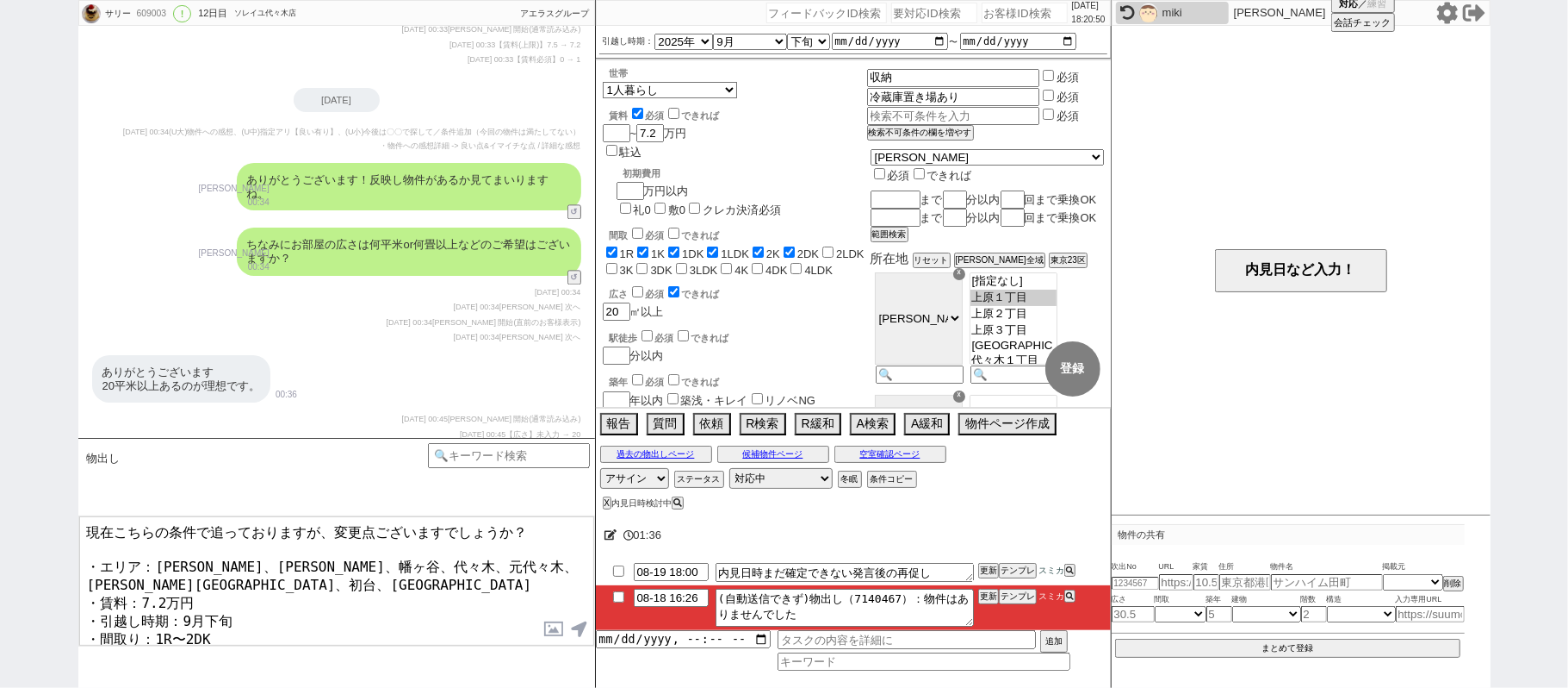
click at [86, 524] on textarea "現在こちらの条件で追っておりますが、変更点ございますでしょうか？ ・エリア：上原、西原、幡ヶ谷、代々木、元代々木、大山町、初台、富ヶ谷の住所 ・賃料：7.2万…" at bounding box center [336, 581] width 515 height 130
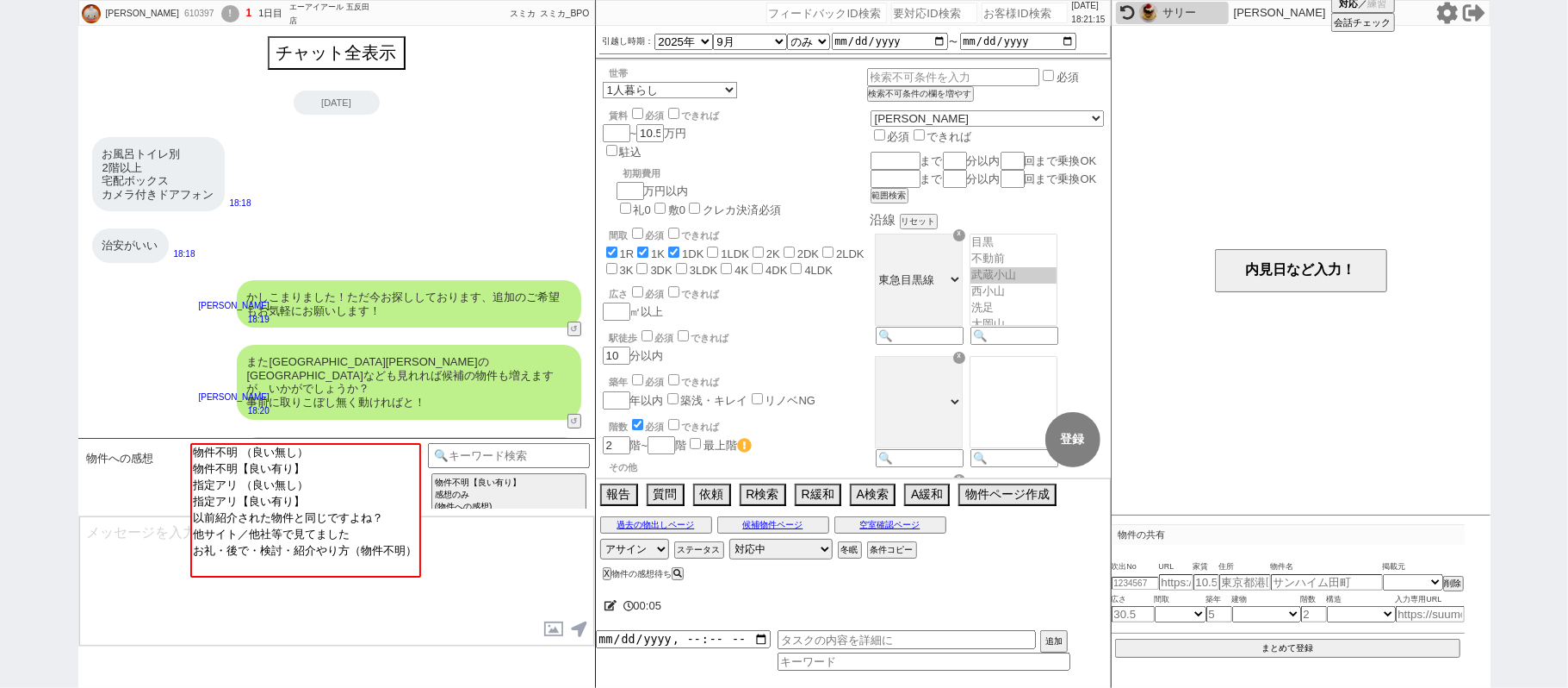
scroll to position [197, 0]
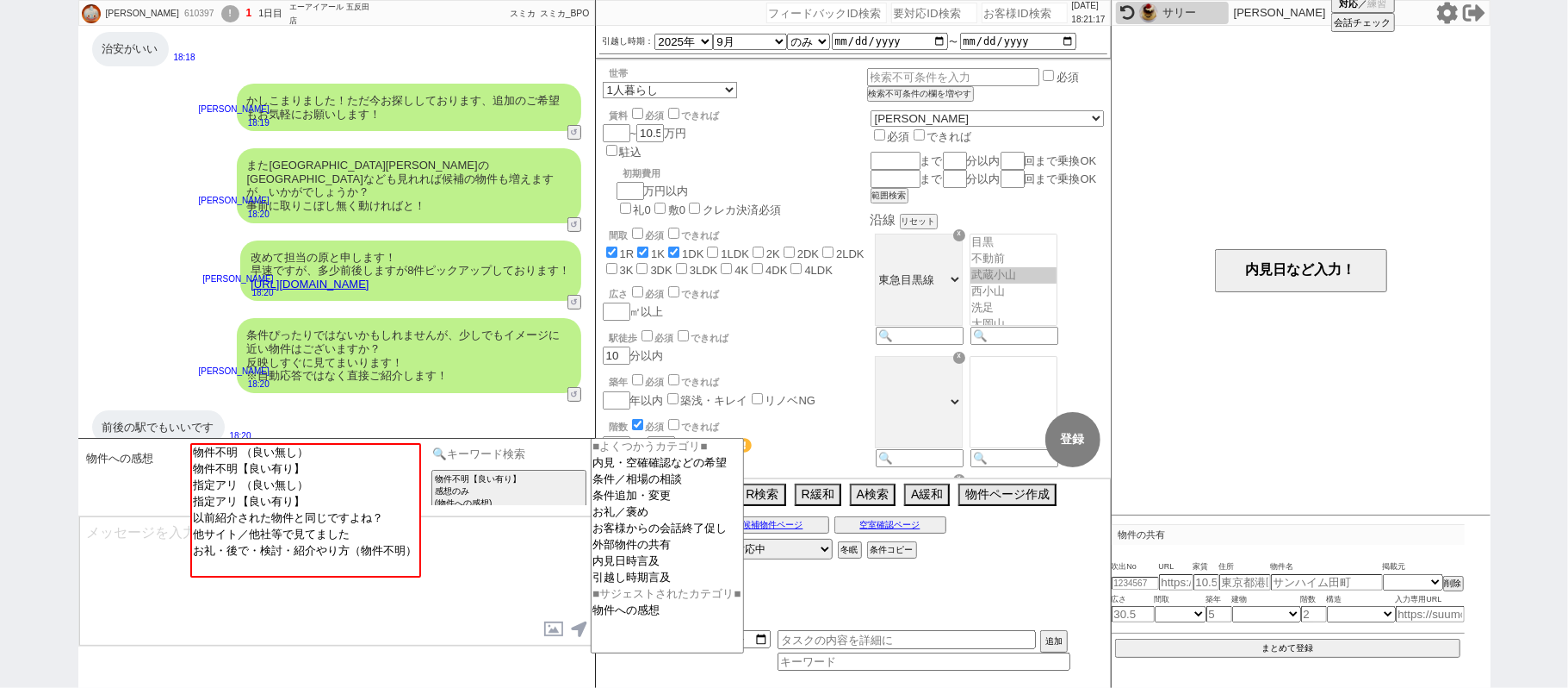
drag, startPoint x: 534, startPoint y: 445, endPoint x: 619, endPoint y: 464, distance: 87.1
click at [534, 443] on input at bounding box center [510, 454] width 163 height 22
click at [640, 504] on option "条件追加・変更" at bounding box center [667, 512] width 151 height 16
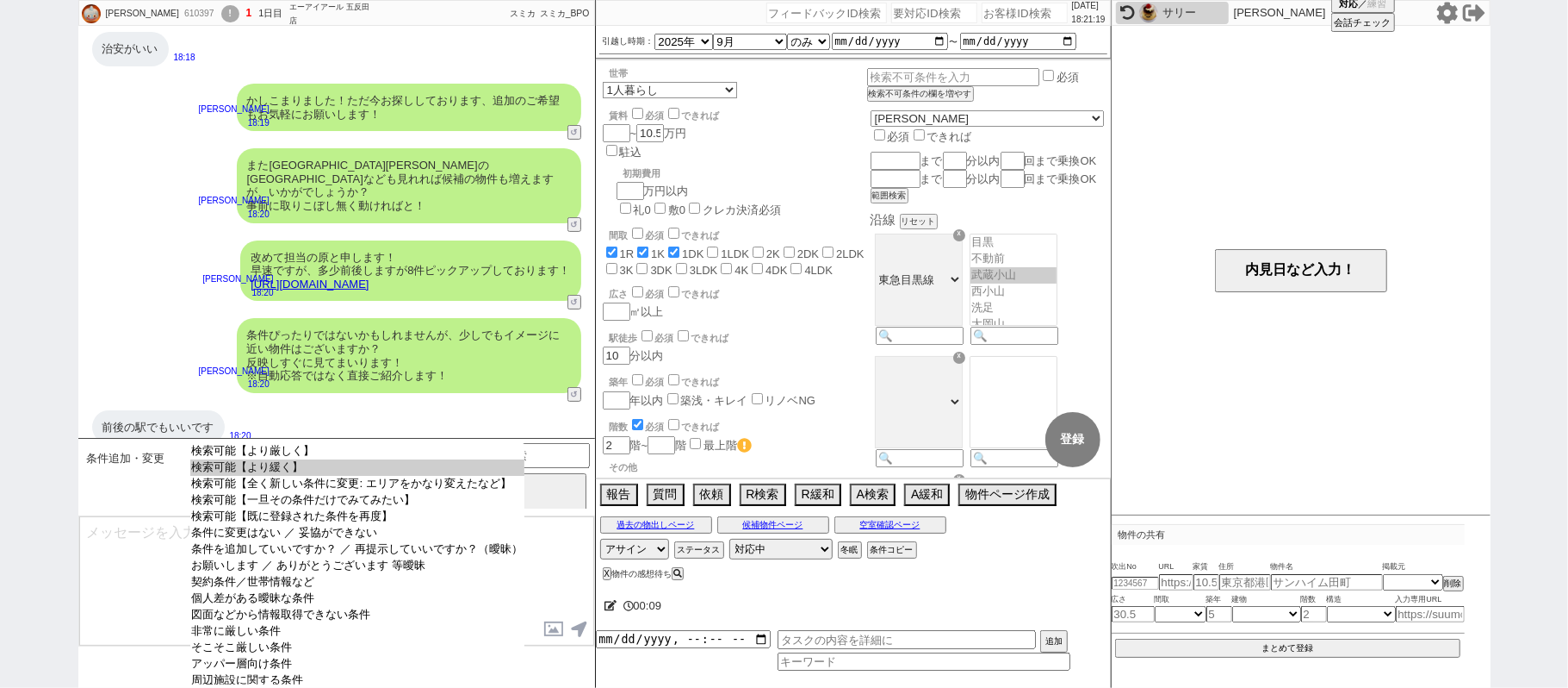
click at [372, 476] on option "検索可能【より緩く】" at bounding box center [357, 484] width 334 height 16
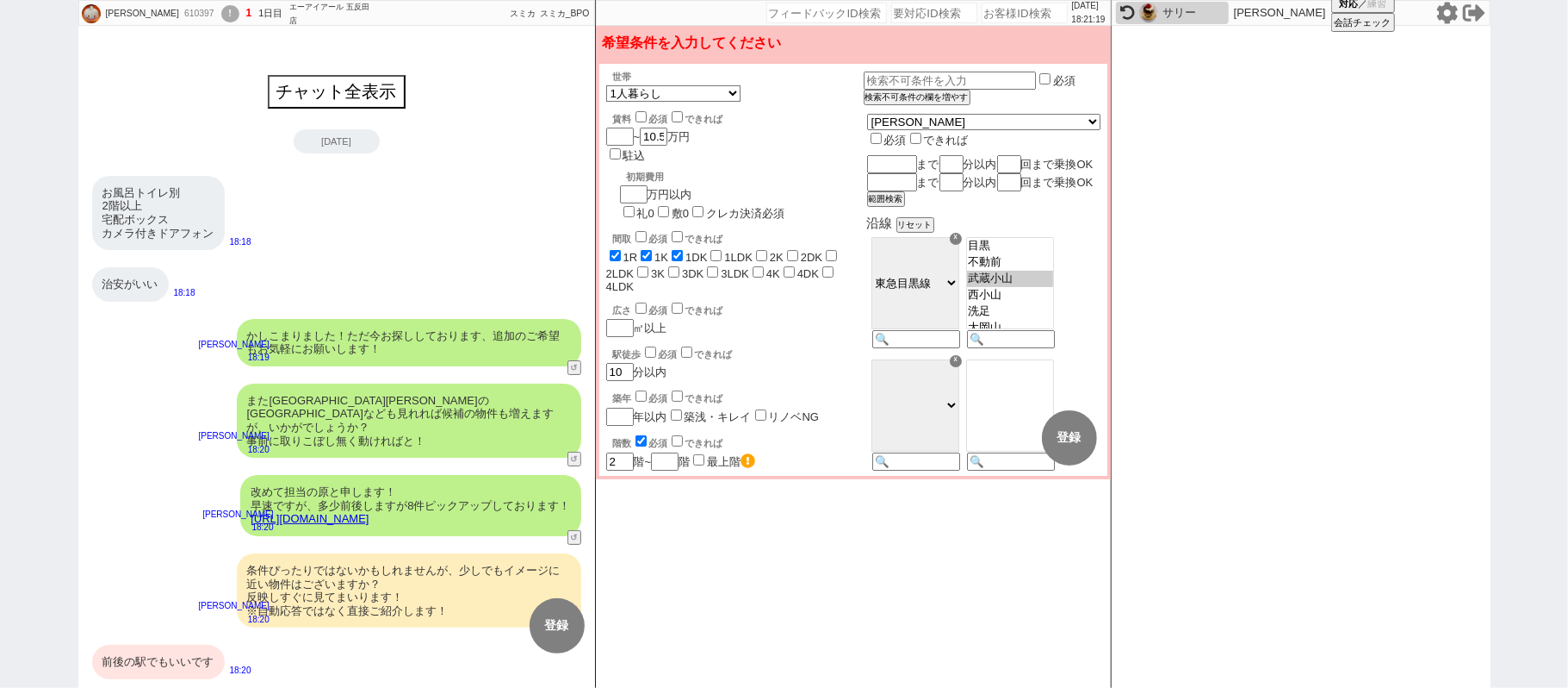
scroll to position [0, 0]
click at [1035, 272] on option "不動前" at bounding box center [1010, 279] width 86 height 16
click at [1041, 319] on option "西小山" at bounding box center [1010, 312] width 86 height 16
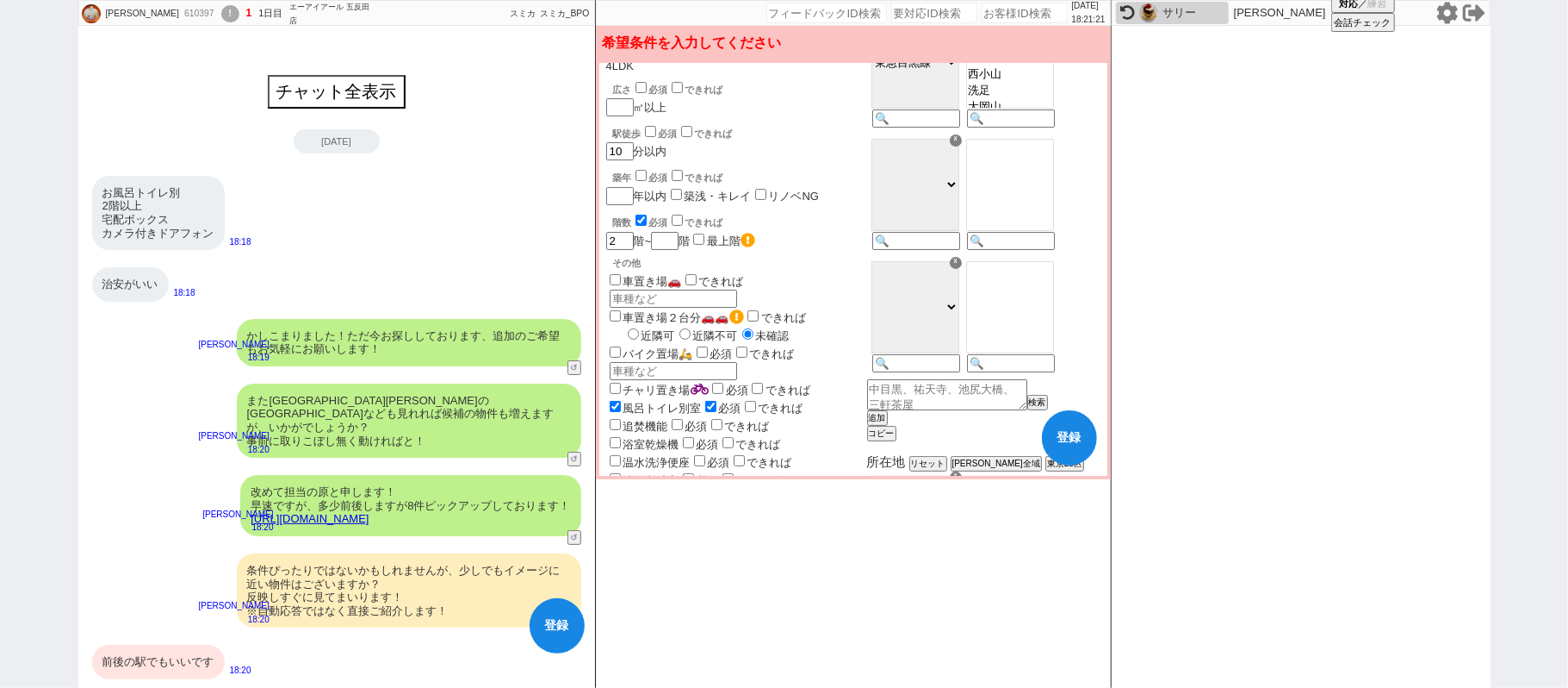
scroll to position [229, 0]
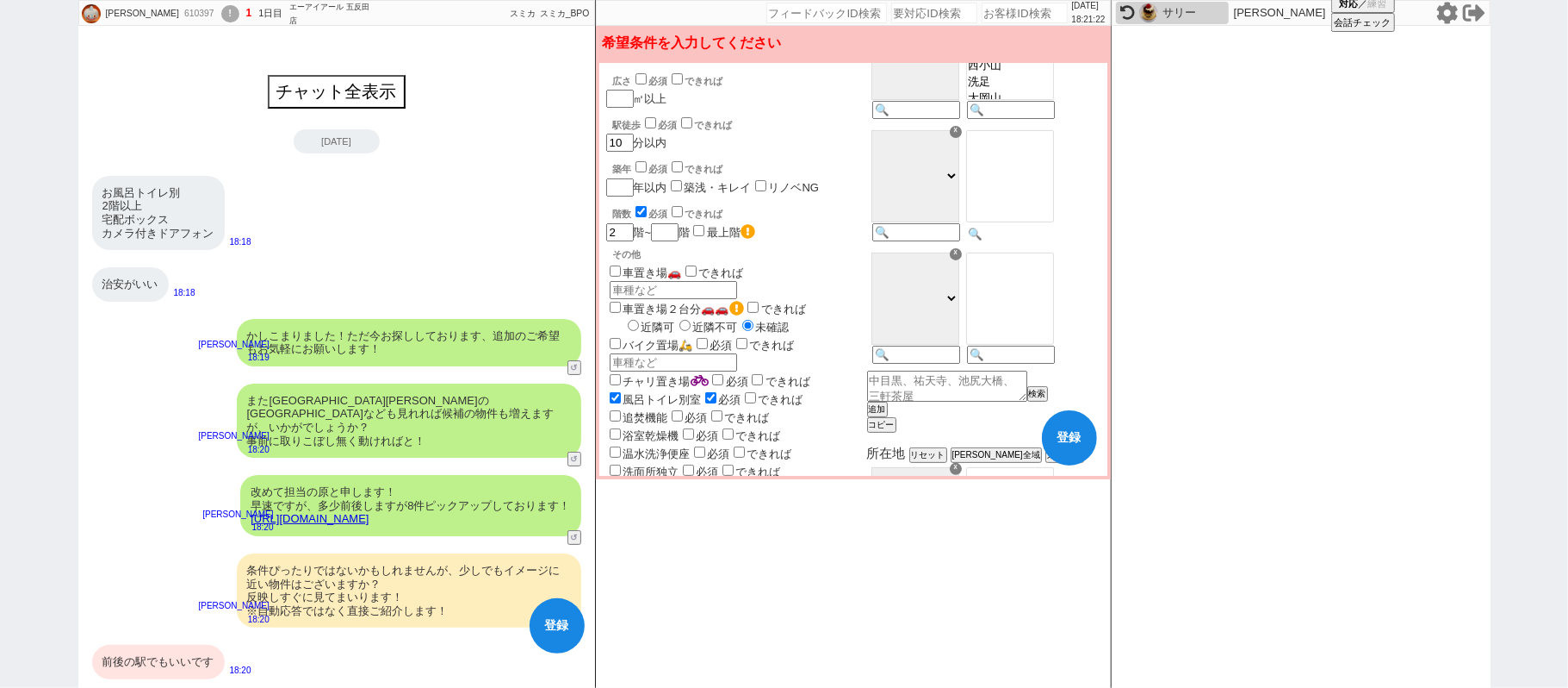
click at [1039, 241] on input at bounding box center [1009, 234] width 84 height 15
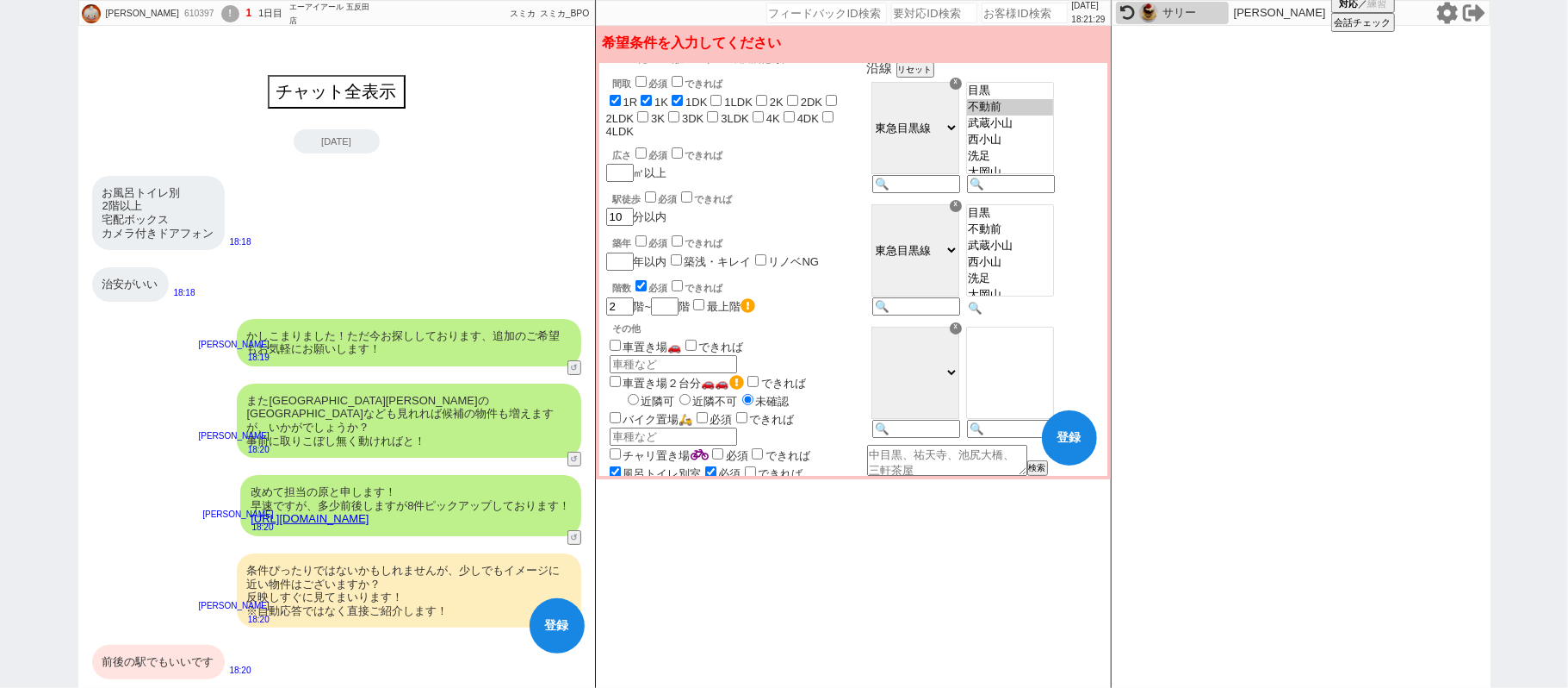
scroll to position [114, 0]
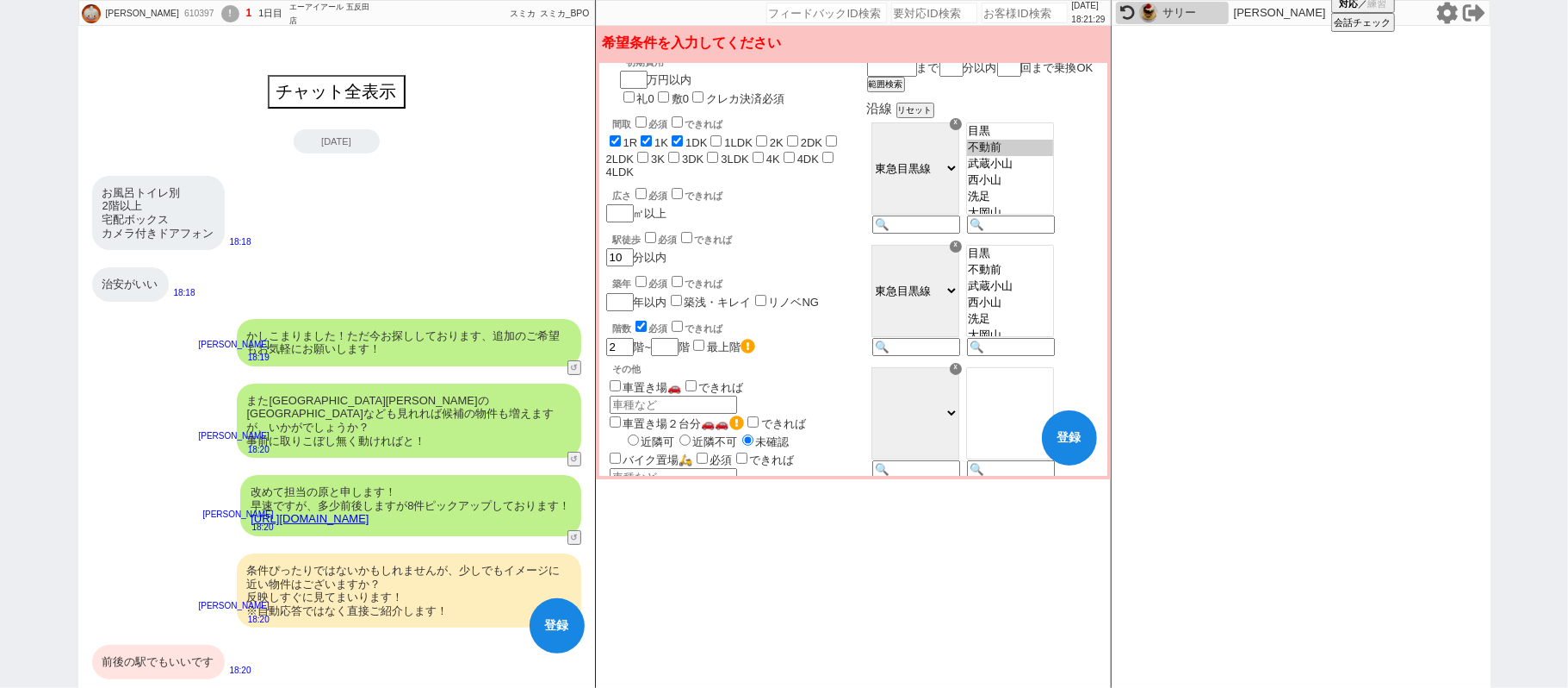
click at [954, 335] on select "ＪＲ総武・中央緩行線 東急東横線 小田急小田原線 ＪＲ京浜東北・根岸線 都営大江戸線 東急田園都市線 京王線 東京メトロ日比谷線 東京メトロ丸ノ内線 東京メト…" at bounding box center [915, 291] width 88 height 92
click at [954, 321] on select "ＪＲ総武・中央緩行線 東急東横線 小田急小田原線 ＪＲ京浜東北・根岸線 都営大江戸線 東急田園都市線 京王線 東京メトロ日比谷線 東京メトロ丸ノ内線 東京メト…" at bounding box center [915, 291] width 88 height 92
click at [962, 253] on div "☓" at bounding box center [956, 246] width 12 height 12
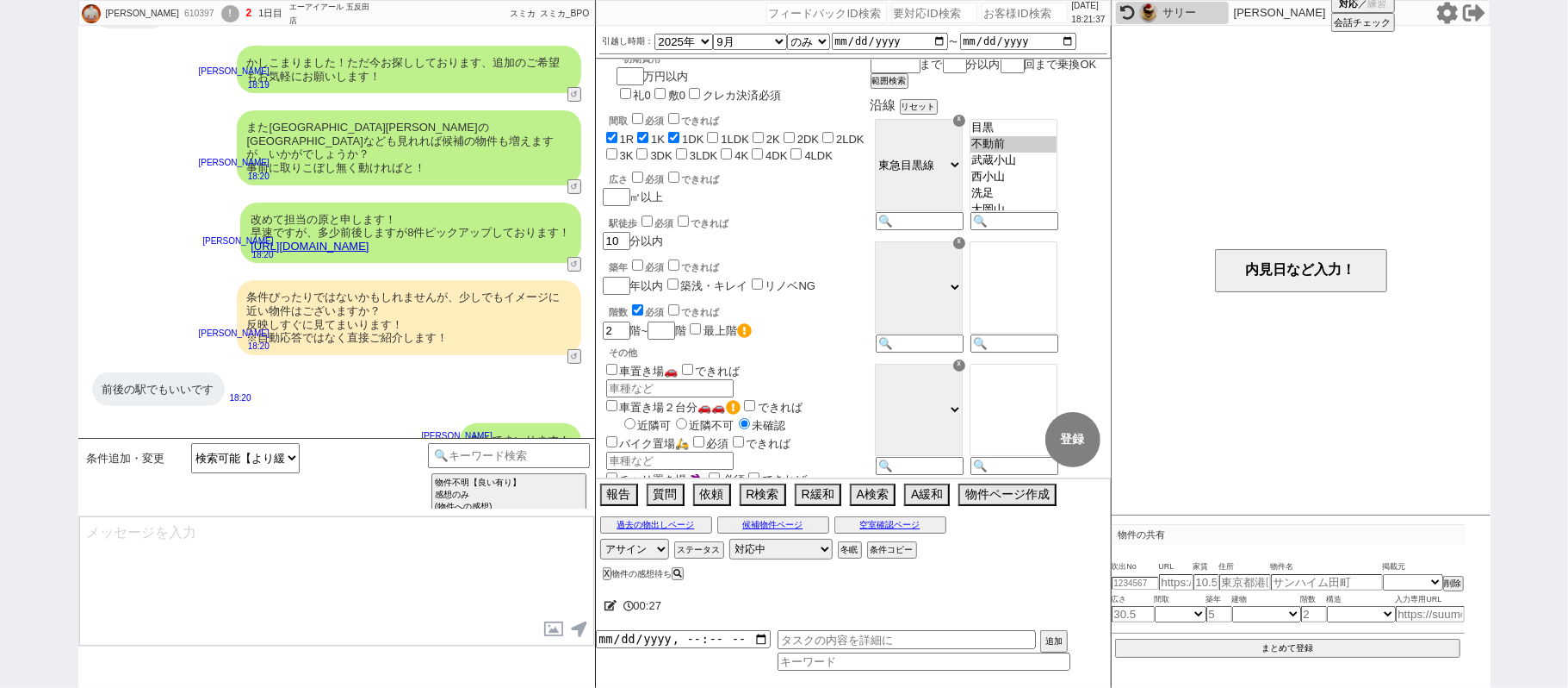
scroll to position [286, 0]
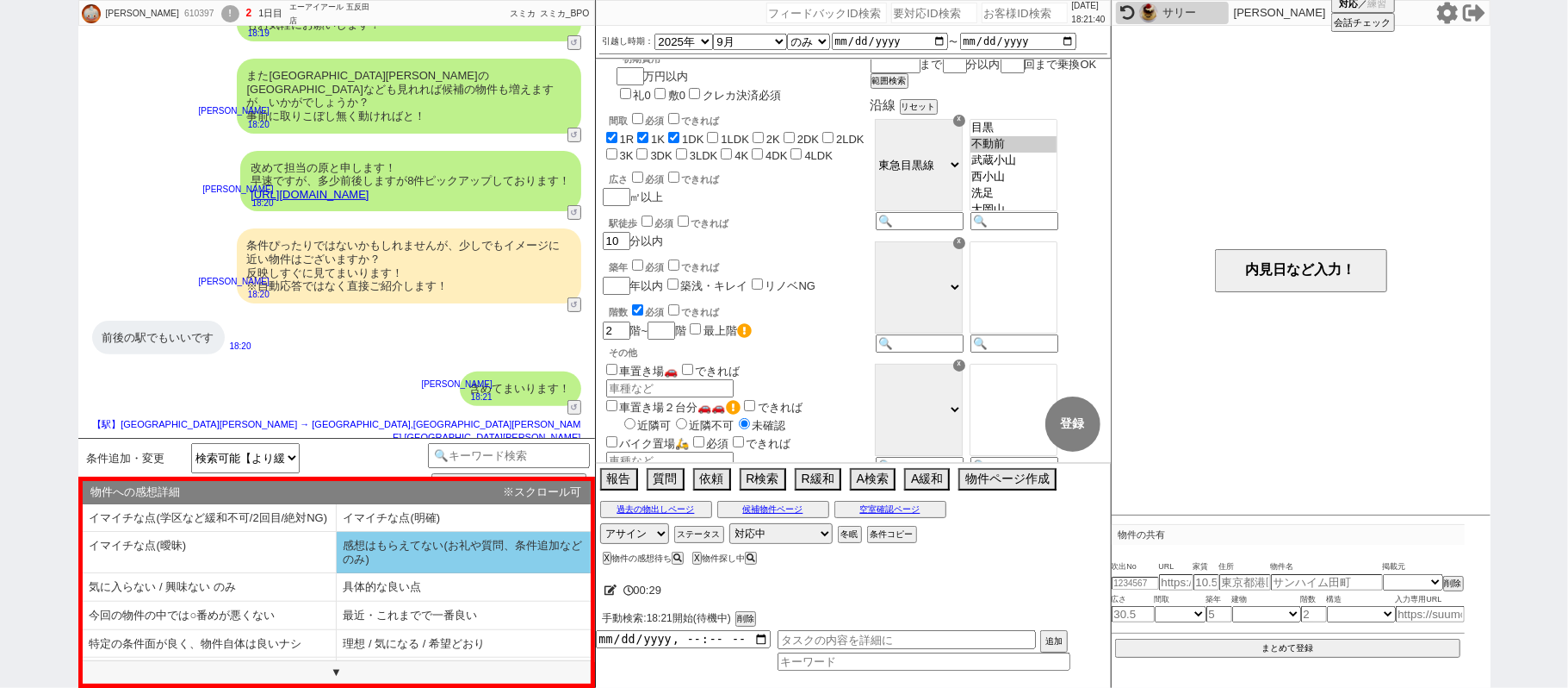
click at [337, 573] on li "感想はもらえてない(お礼や質問、条件追加などのみ)" at bounding box center [209, 586] width 254 height 28
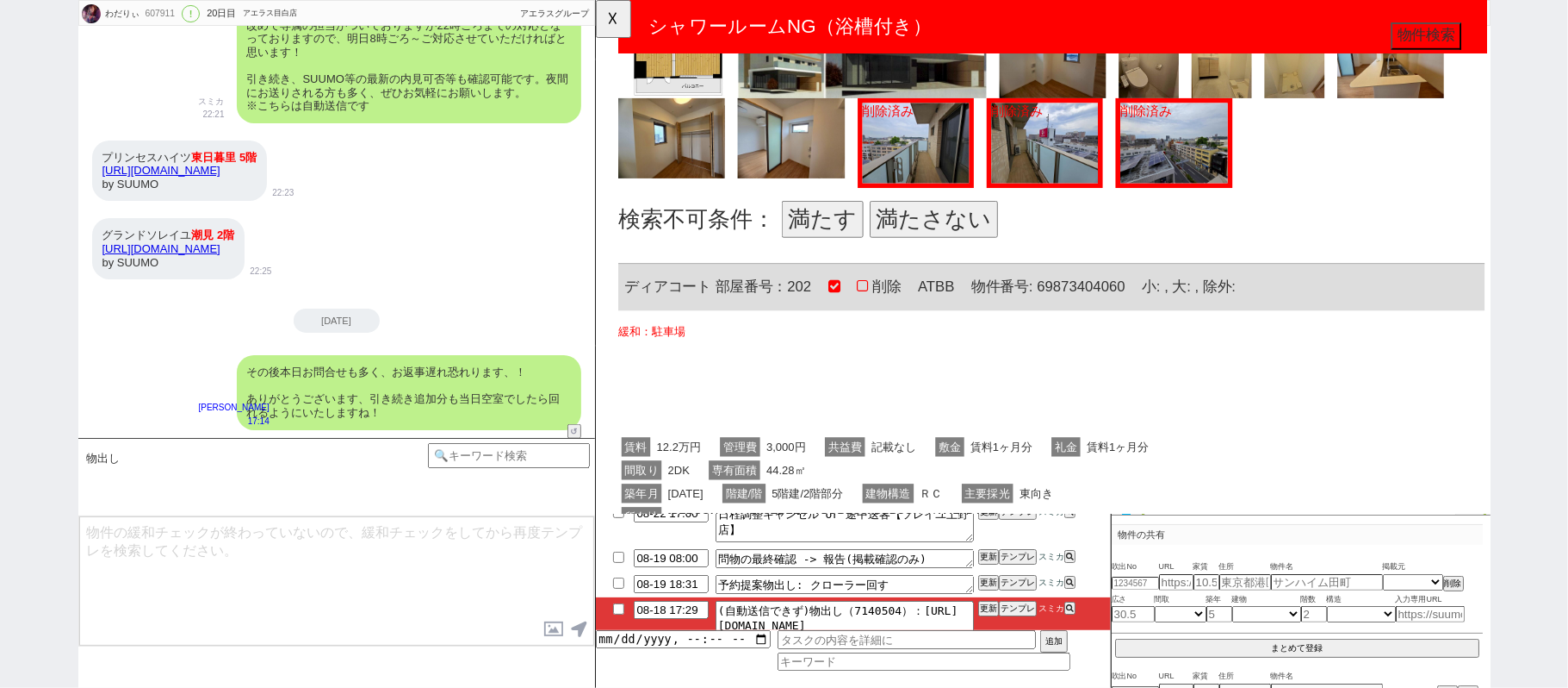
scroll to position [574, 0]
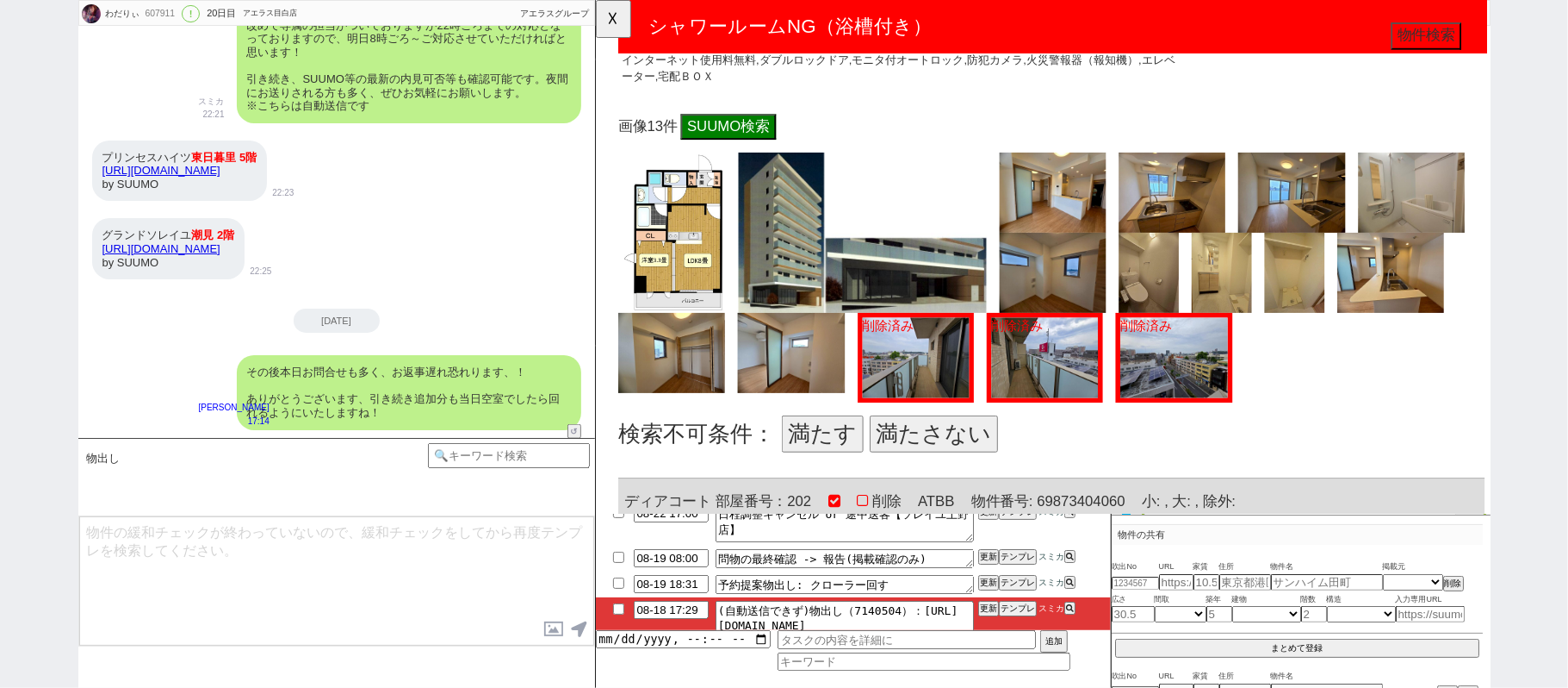
drag, startPoint x: 838, startPoint y: 460, endPoint x: 817, endPoint y: 369, distance: 93.4
click at [838, 456] on button "満たす" at bounding box center [839, 467] width 88 height 40
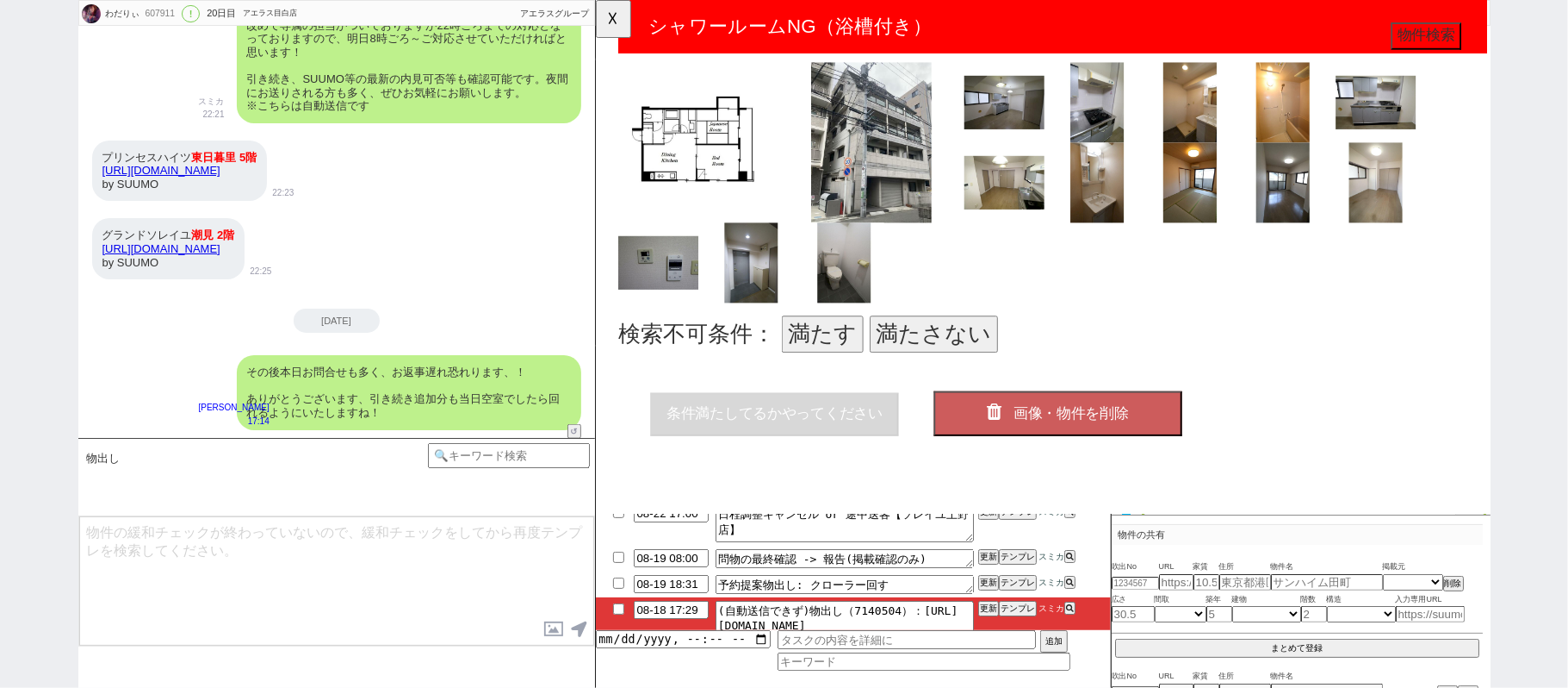
scroll to position [1636, 0]
click at [837, 340] on button "満たす" at bounding box center [839, 360] width 88 height 40
click at [1038, 421] on button "画像・物件を削除" at bounding box center [1092, 444] width 267 height 48
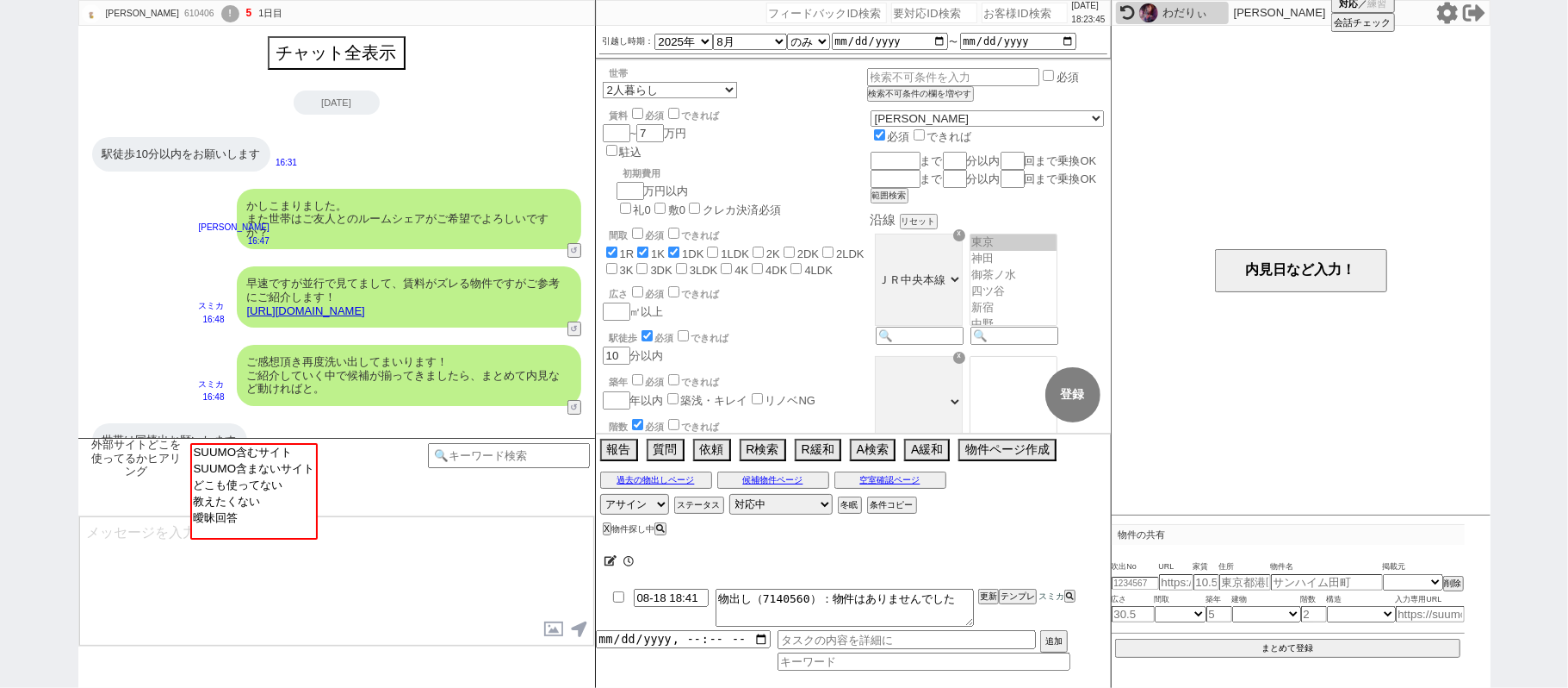
scroll to position [625, 0]
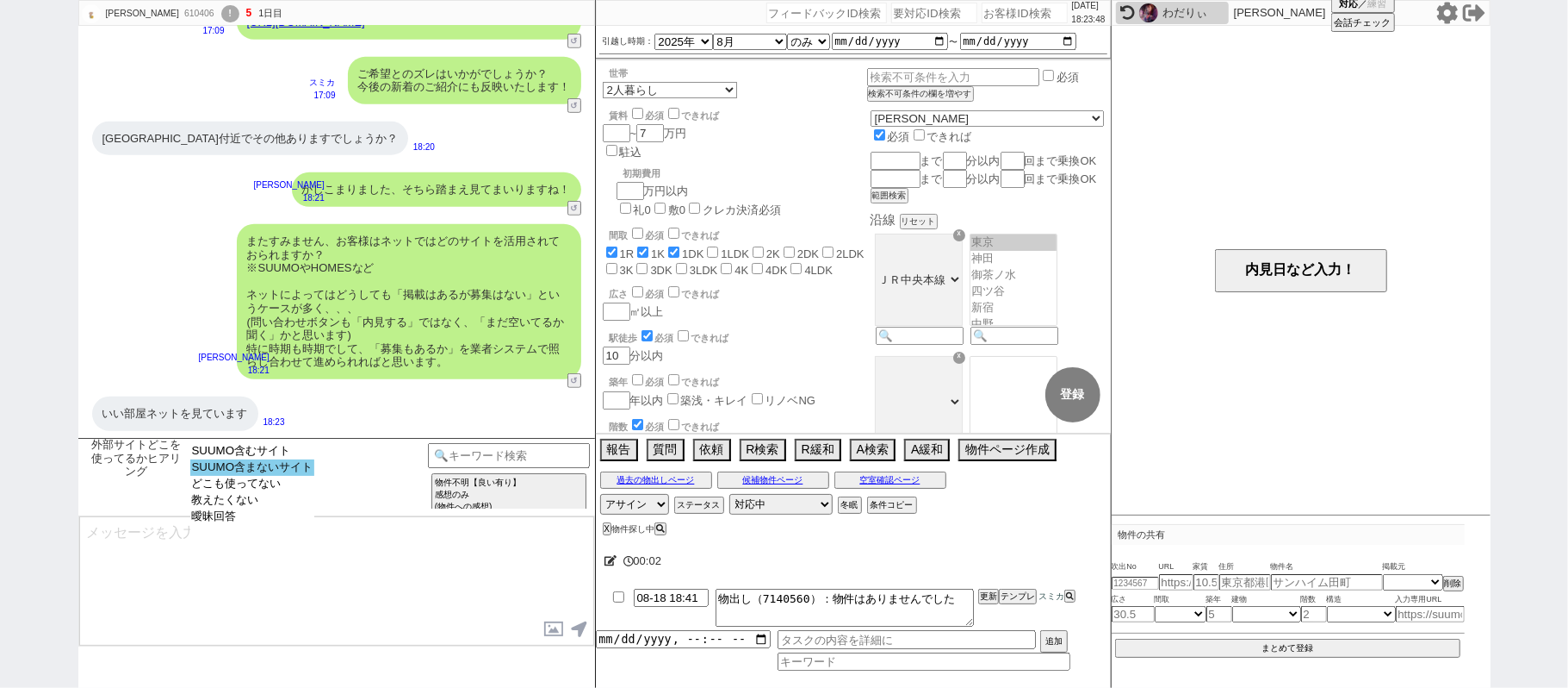
click at [301, 476] on option "SUUMO含まないサイト" at bounding box center [253, 484] width 125 height 16
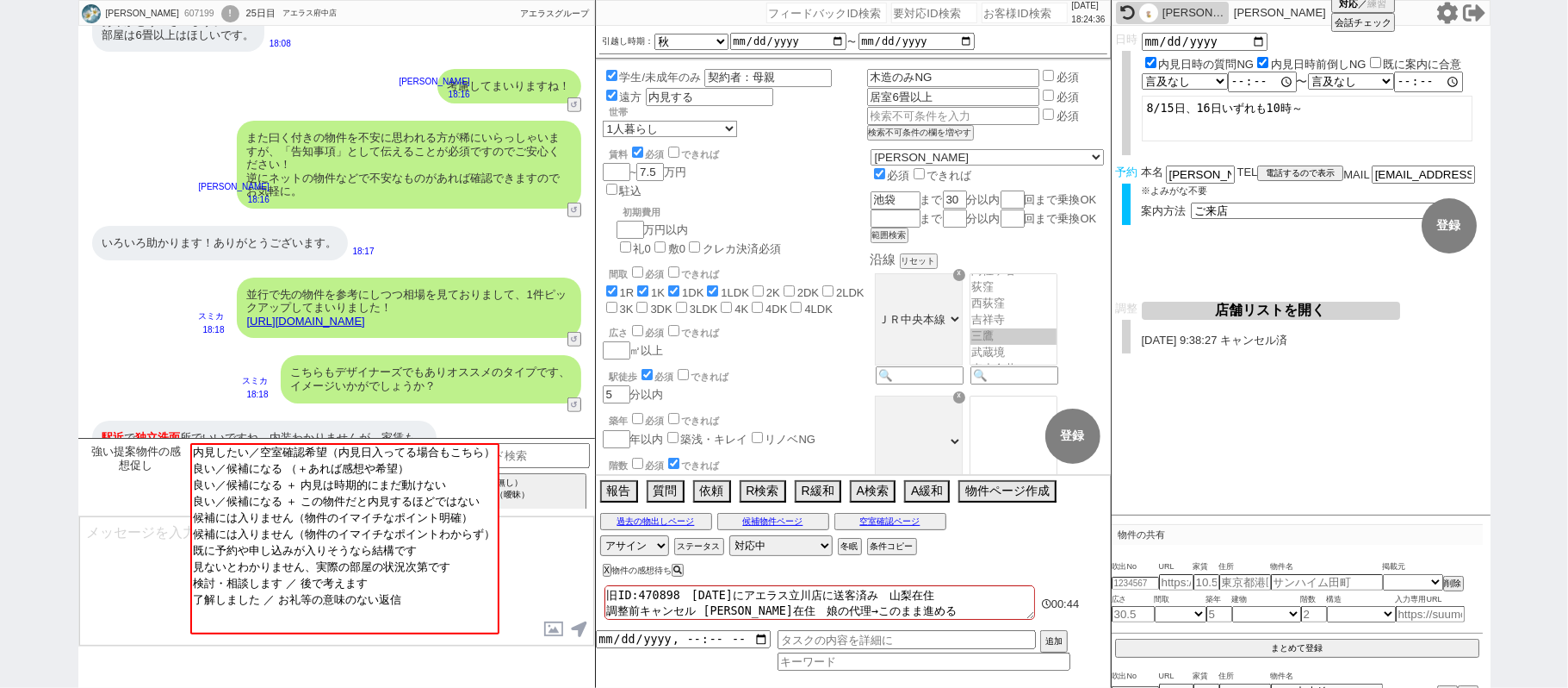
scroll to position [811, 0]
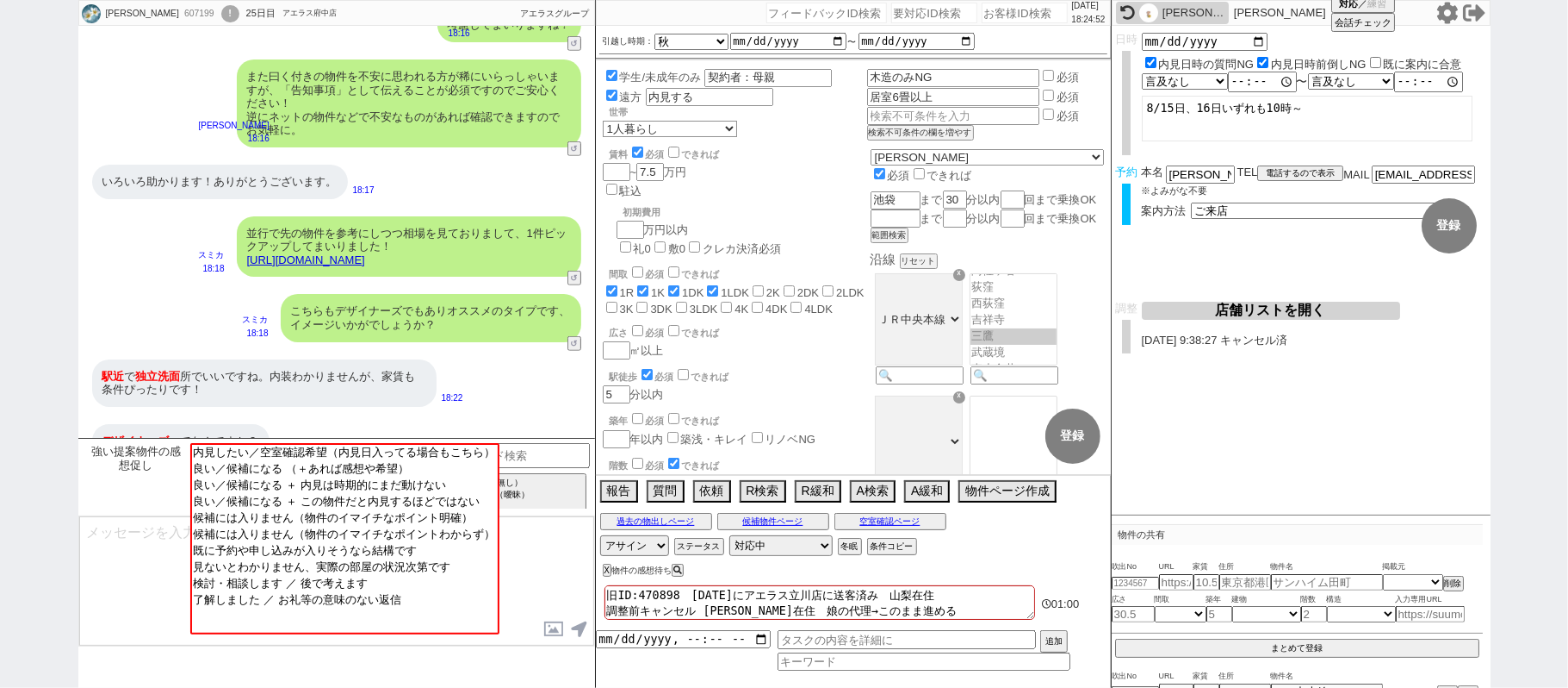
click at [365, 254] on link "https://tools.sumika.live/pages/z5ilr58" at bounding box center [306, 260] width 118 height 13
click at [625, 18] on button "☓" at bounding box center [611, 17] width 32 height 34
drag, startPoint x: 152, startPoint y: 548, endPoint x: 457, endPoint y: 470, distance: 314.8
click at [152, 543] on textarea at bounding box center [336, 581] width 515 height 130
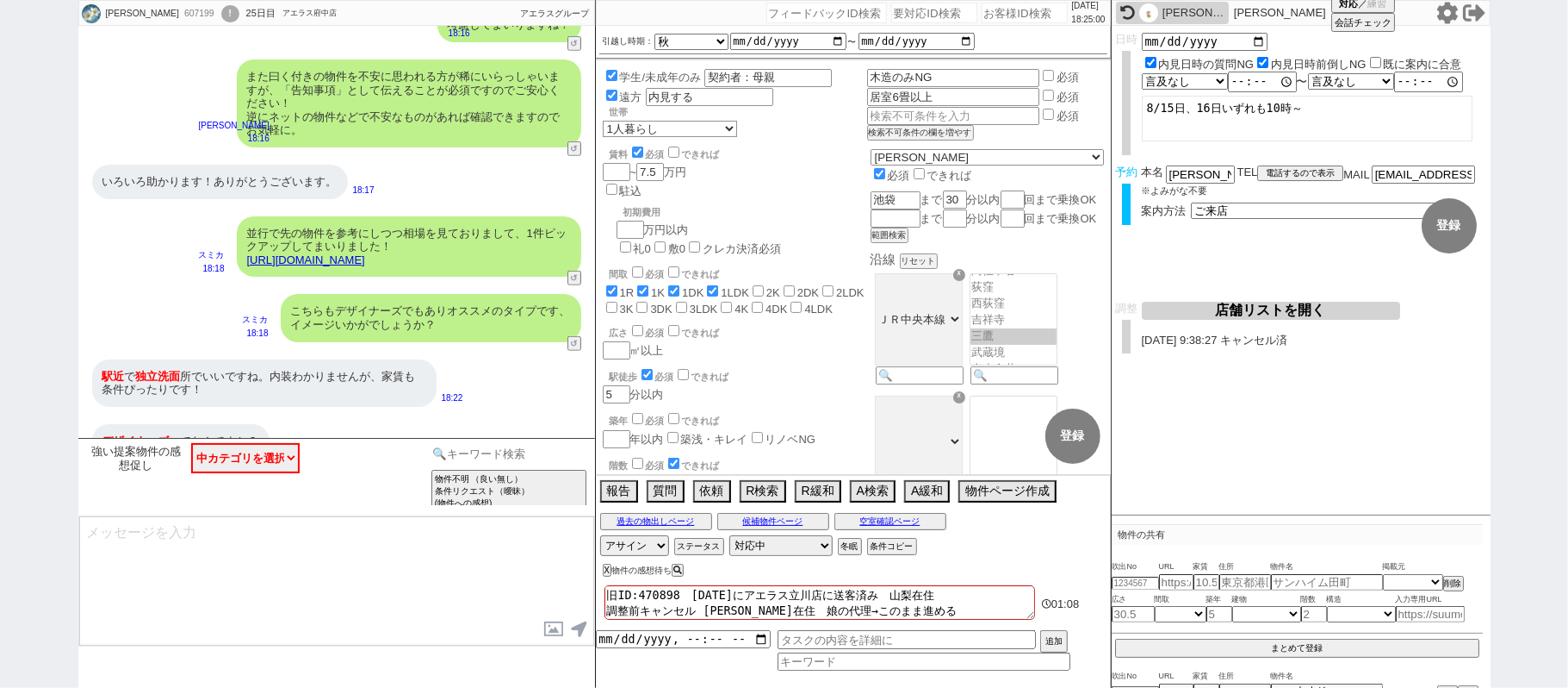
click at [498, 456] on input at bounding box center [510, 454] width 163 height 22
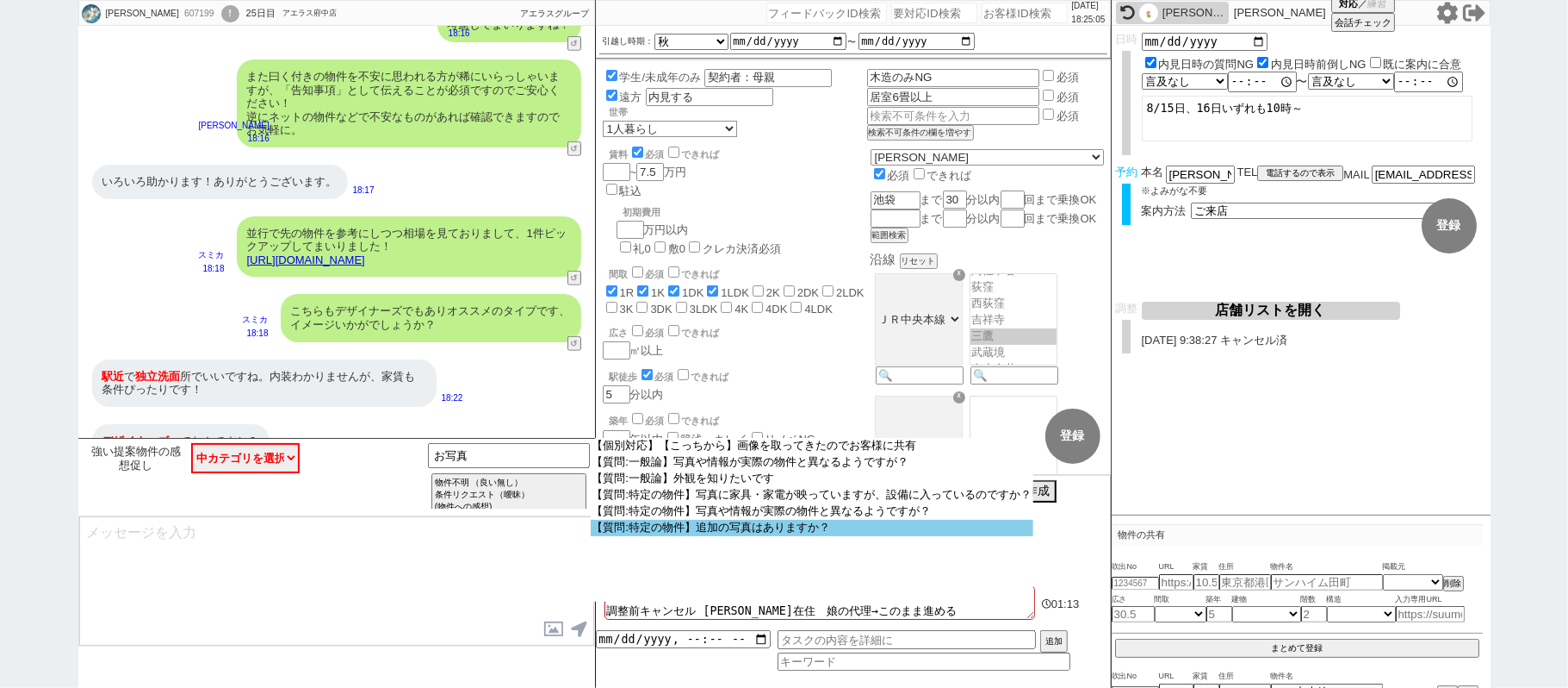
click at [0, 0] on option "【質問:特定の物件】追加の写真はありますか？" at bounding box center [0, 0] width 0 height 0
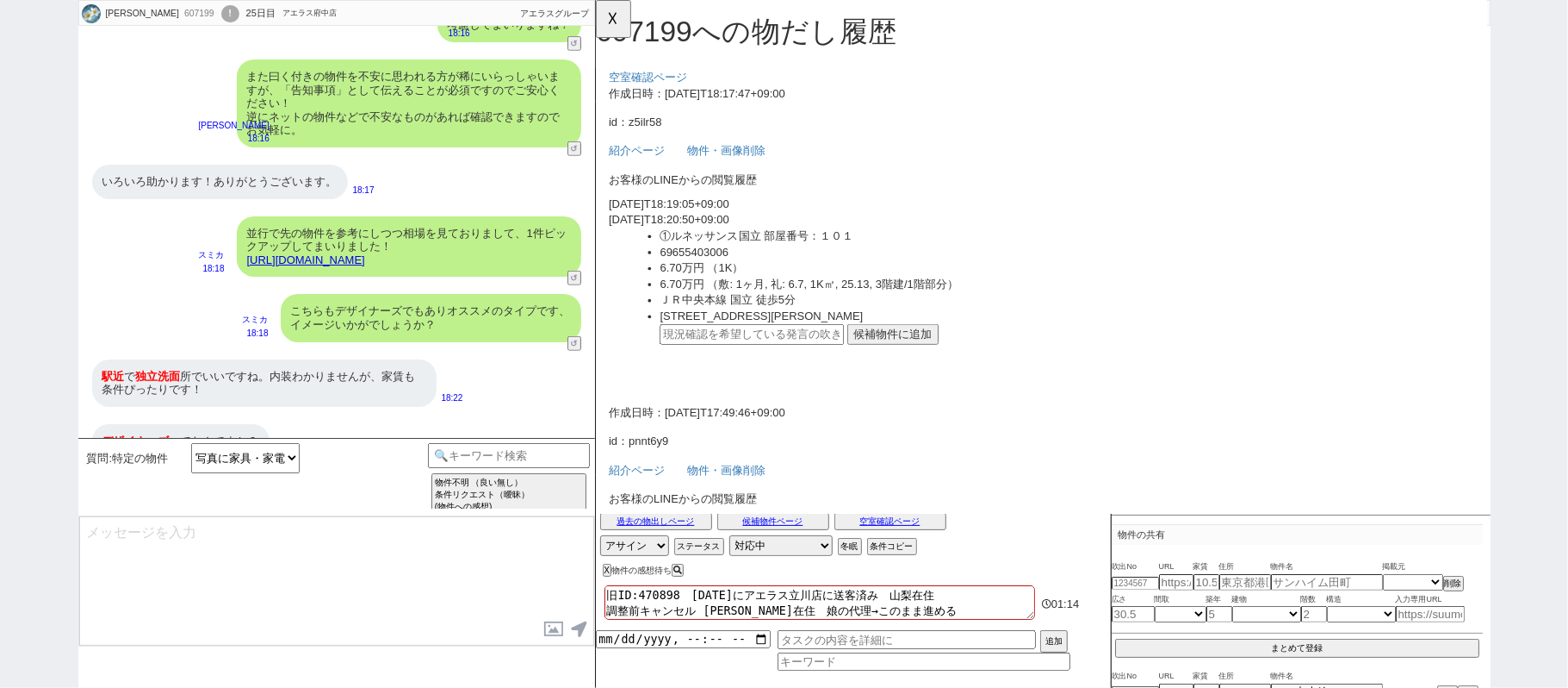
scroll to position [0, 0]
click at [954, 348] on button "候補物件に追加" at bounding box center [915, 359] width 98 height 23
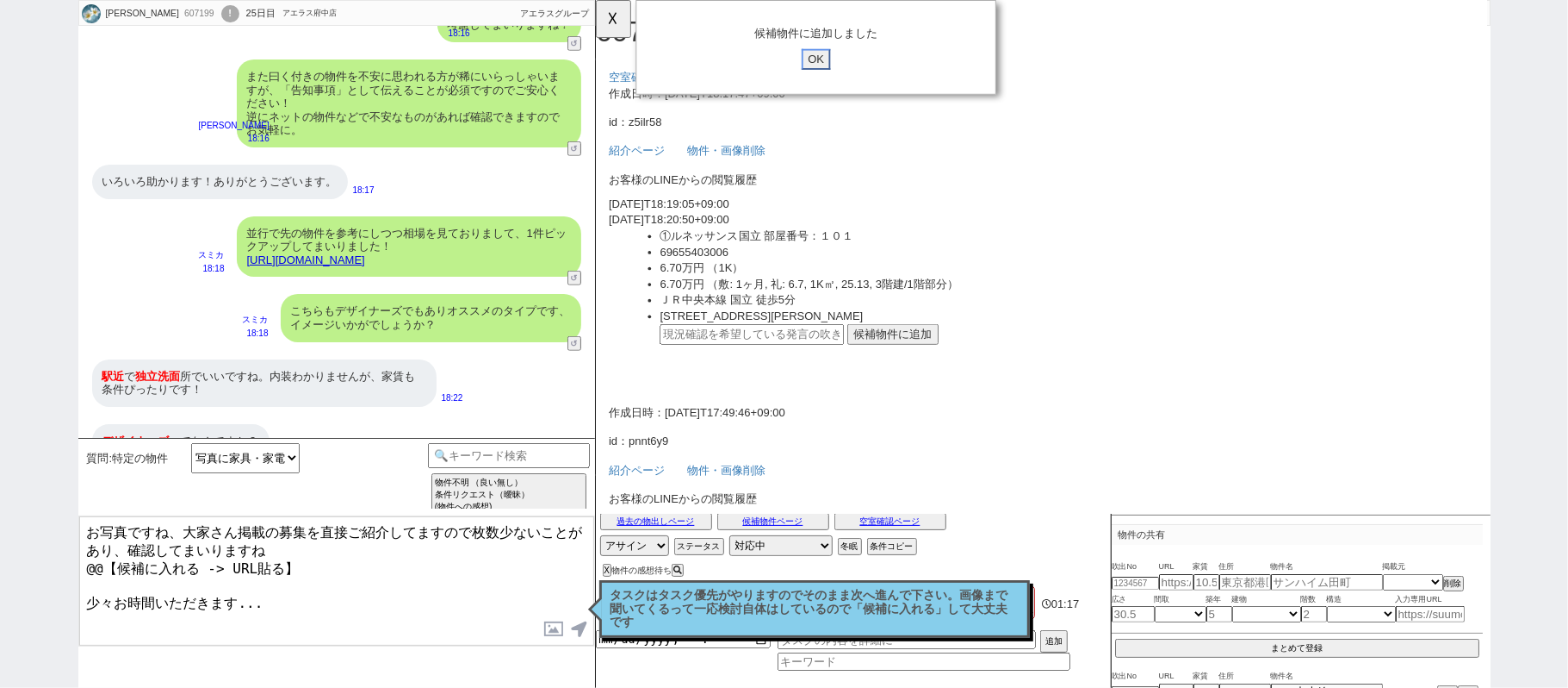
click at [828, 59] on input "OK" at bounding box center [832, 63] width 31 height 23
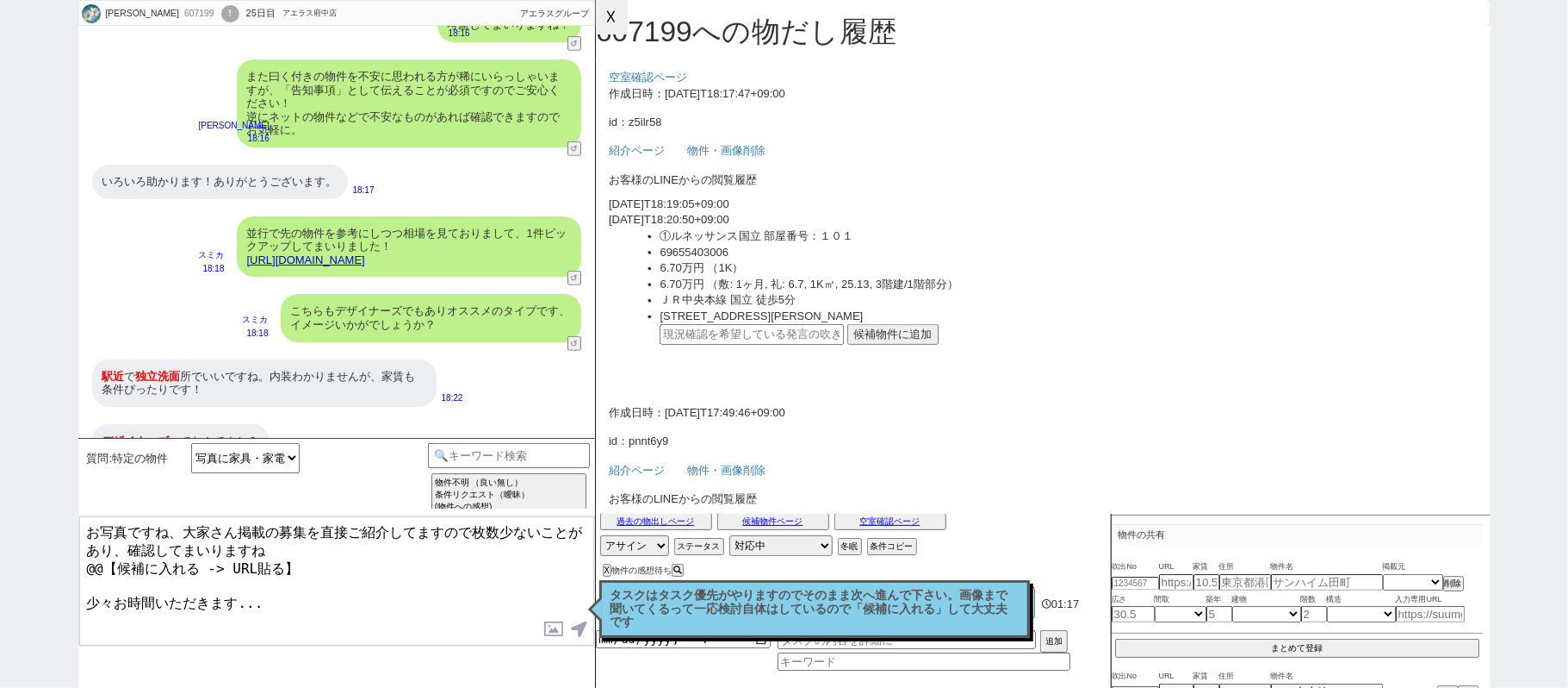
drag, startPoint x: 611, startPoint y: 17, endPoint x: 546, endPoint y: 335, distance: 324.6
click at [611, 15] on button "☓" at bounding box center [611, 17] width 32 height 34
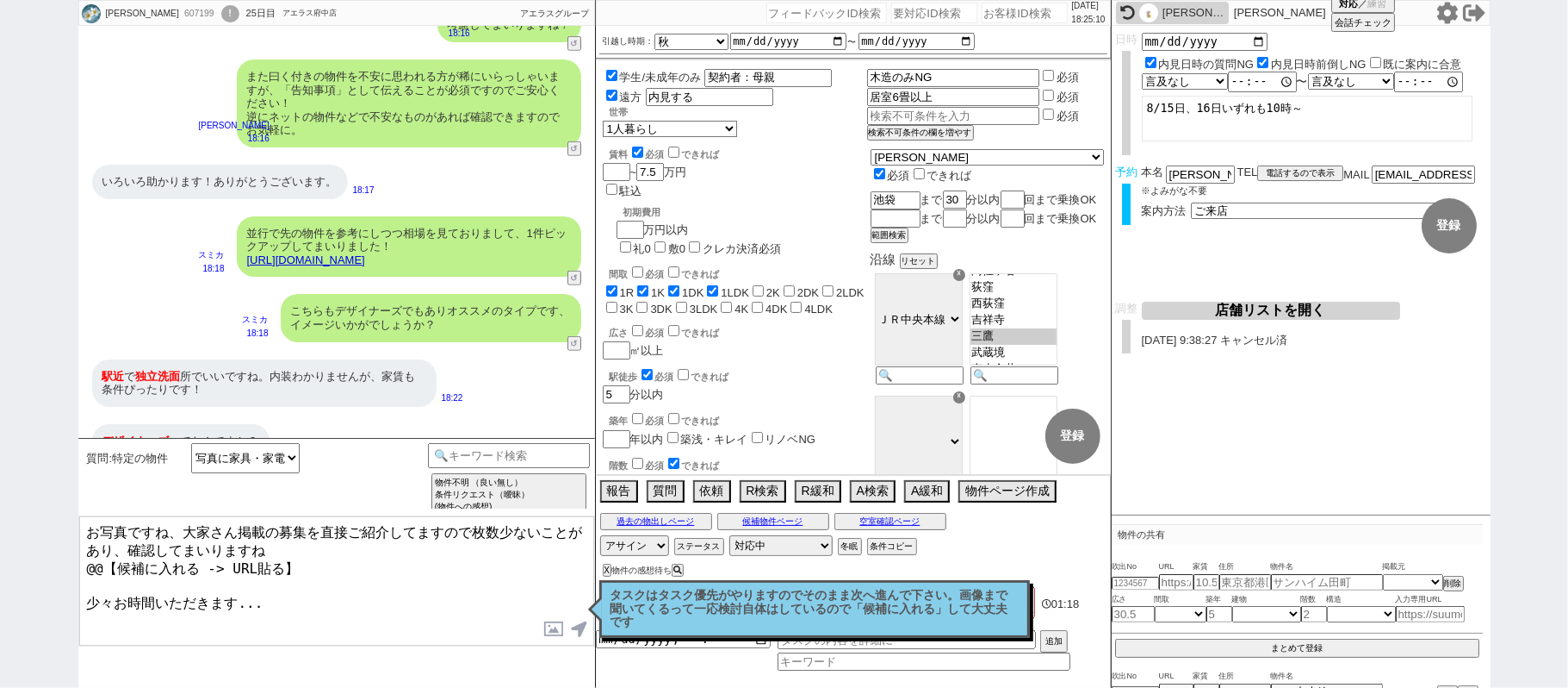
click at [86, 534] on textarea "お写真ですね、大家さん掲載の募集を直接ご紹介してますので枚数少ないことがあり、確認してまいりますね @@【候補に入れる -> URL貼る】 少々お時間いただき…" at bounding box center [336, 581] width 515 height 130
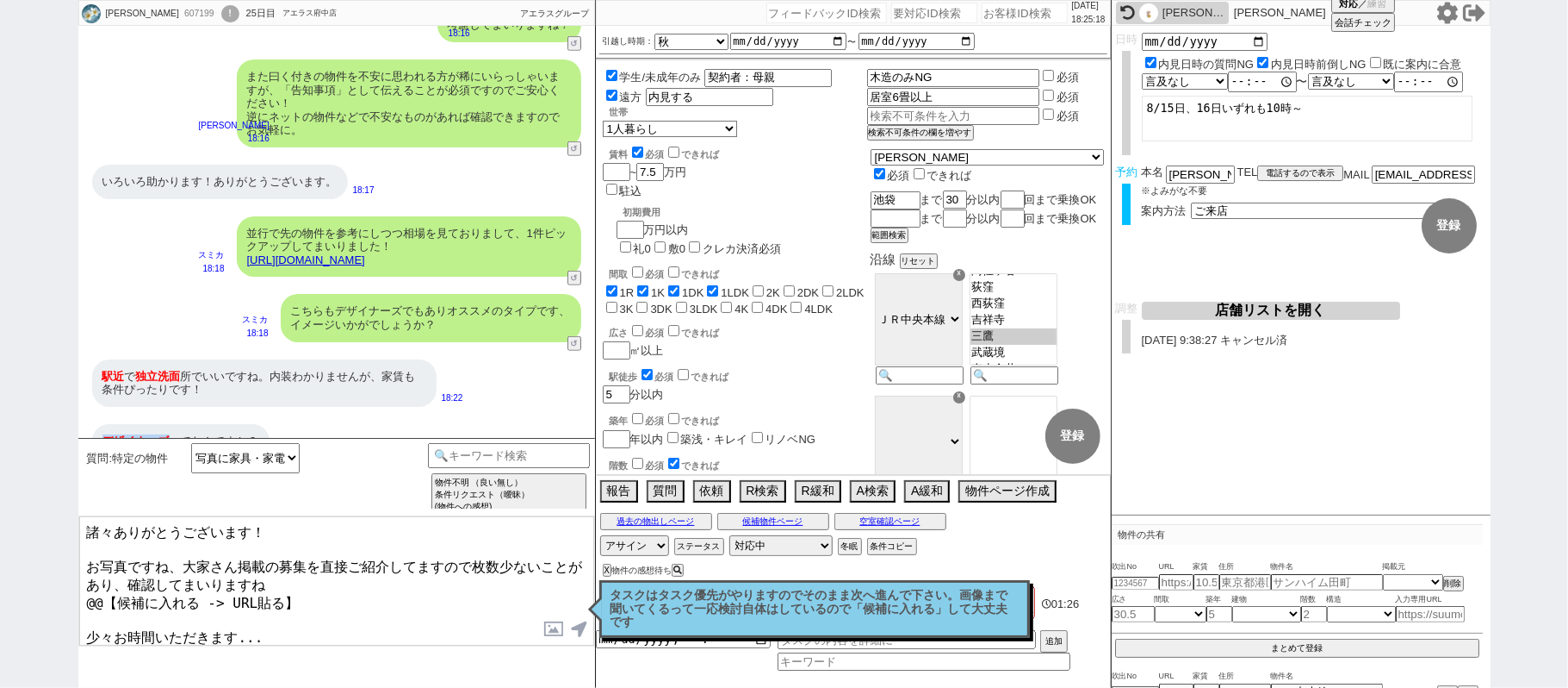
drag, startPoint x: 98, startPoint y: 411, endPoint x: 167, endPoint y: 407, distance: 69.1
click at [167, 424] on div "デザイナーズ ってなんですか？" at bounding box center [181, 441] width 178 height 34
copy span "デザイナーズ"
click at [155, 545] on textarea "諸々ありがとうございます！ お写真ですね、大家さん掲載の募集を直接ご紹介してますので枚数少ないことがあり、確認してまいりますね @@【候補に入れる -> UR…" at bounding box center [336, 581] width 515 height 130
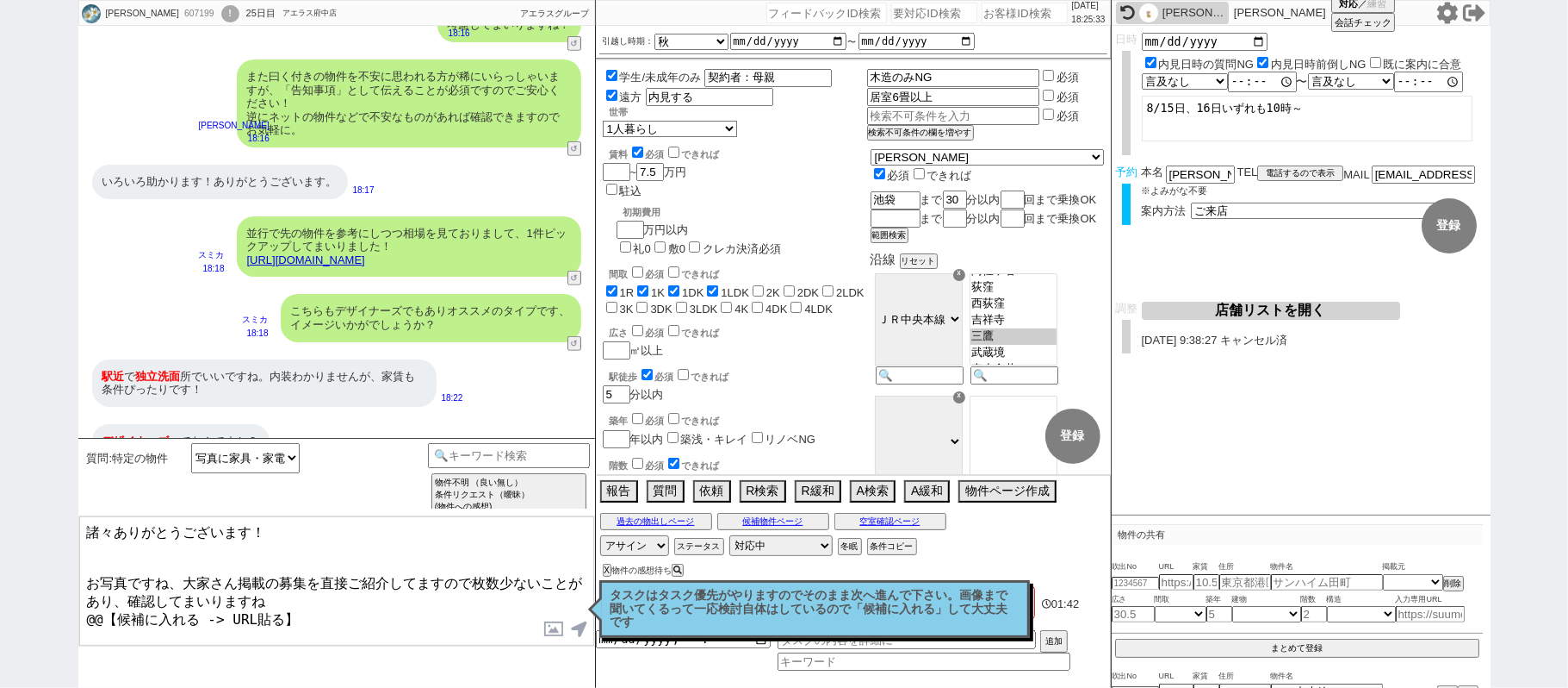
paste textarea "デザイナーズ"
drag, startPoint x: 90, startPoint y: 597, endPoint x: 317, endPoint y: 607, distance: 227.2
click at [314, 605] on textarea "諸々ありがとうございます！ デザイナーズは建築家が内装などデザインにこだわったお部屋になりますね。 お写真ですね、大家さん掲載の募集を直接ご紹介してますので枚…" at bounding box center [336, 581] width 515 height 130
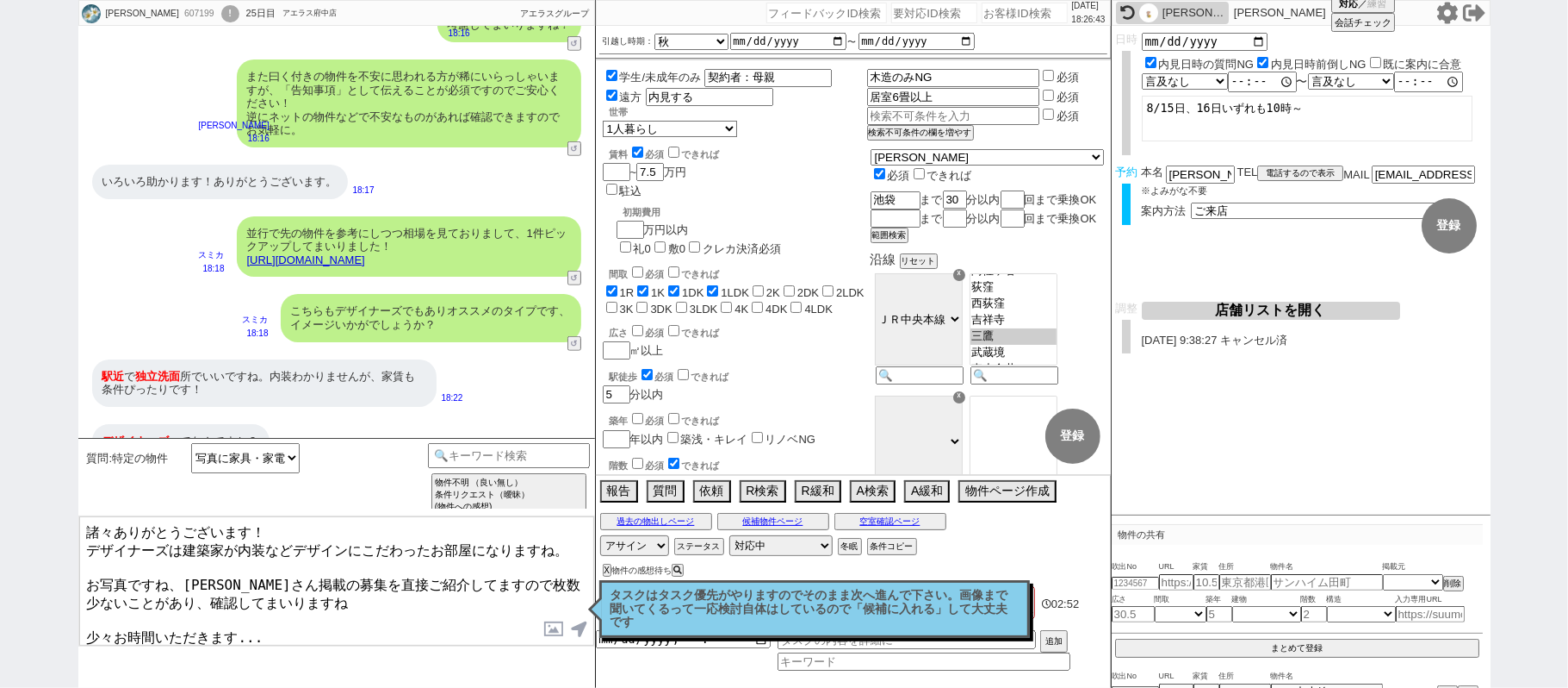
click at [317, 607] on textarea "諸々ありがとうございます！ デザイナーズは建築家が内装などデザインにこだわったお部屋になりますね。 お写真ですね、大家さん掲載の募集を直接ご紹介してますので枚…" at bounding box center [336, 581] width 515 height 130
click at [88, 567] on textarea "諸々ありがとうございます！ デザイナーズは建築家が内装などデザインにこだわったお部屋になりますね。 お写真ですね、大家さん掲載の募集を直接ご紹介してますので枚…" at bounding box center [336, 581] width 515 height 130
click at [307, 593] on textarea "諸々ありがとうございます！ デザイナーズは建築家が内装などデザインにこだわったお部屋になりますね。 内装のお写真ですね、大家さん掲載の募集を直接ご紹介してます…" at bounding box center [336, 581] width 515 height 130
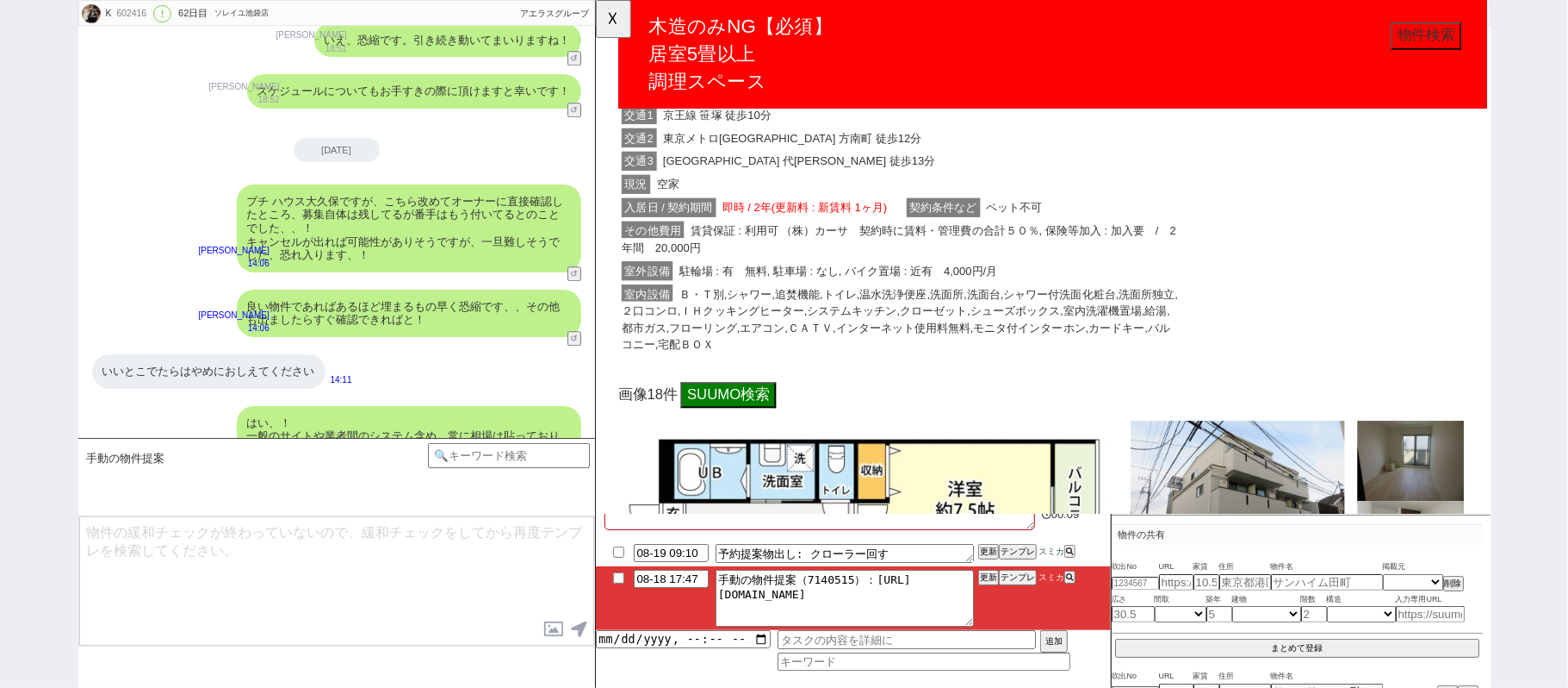
scroll to position [690, 0]
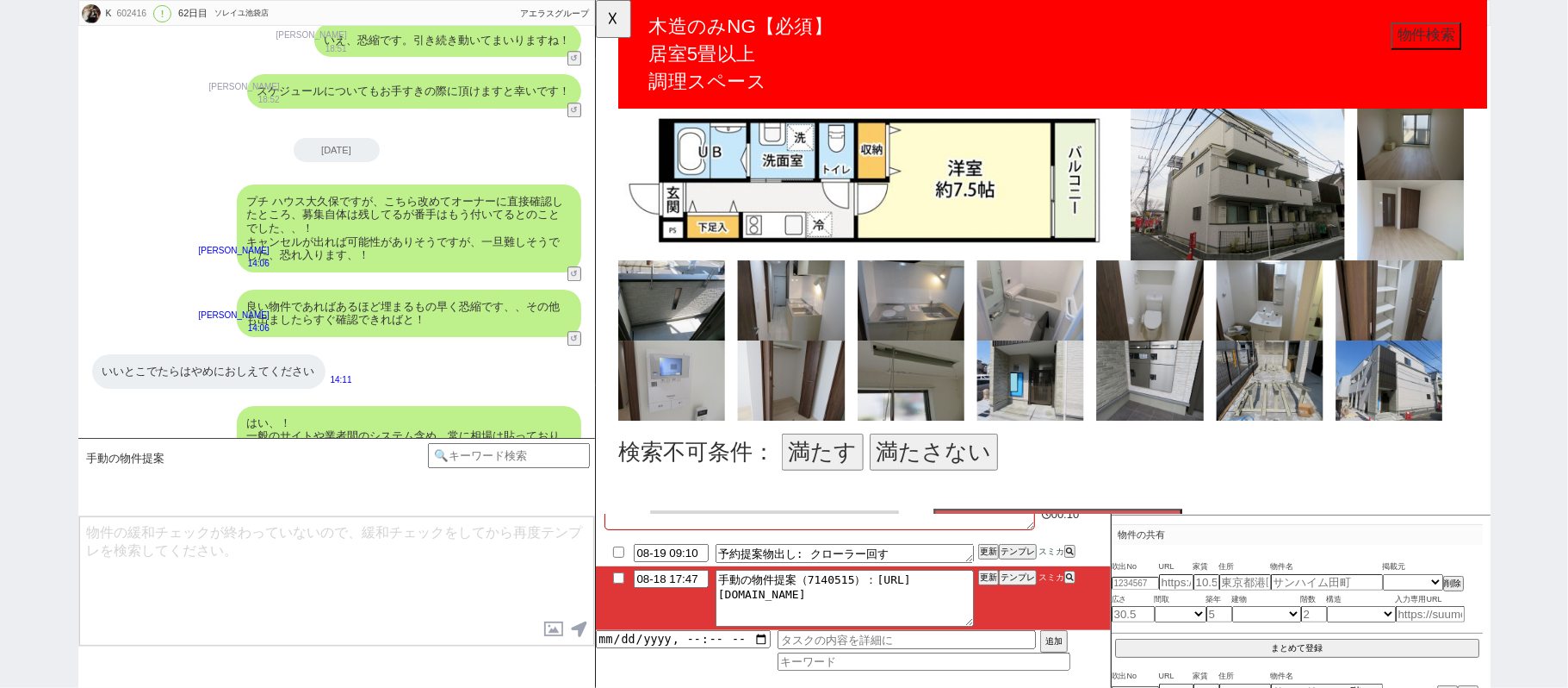
click at [932, 480] on button "満たさない" at bounding box center [958, 486] width 138 height 40
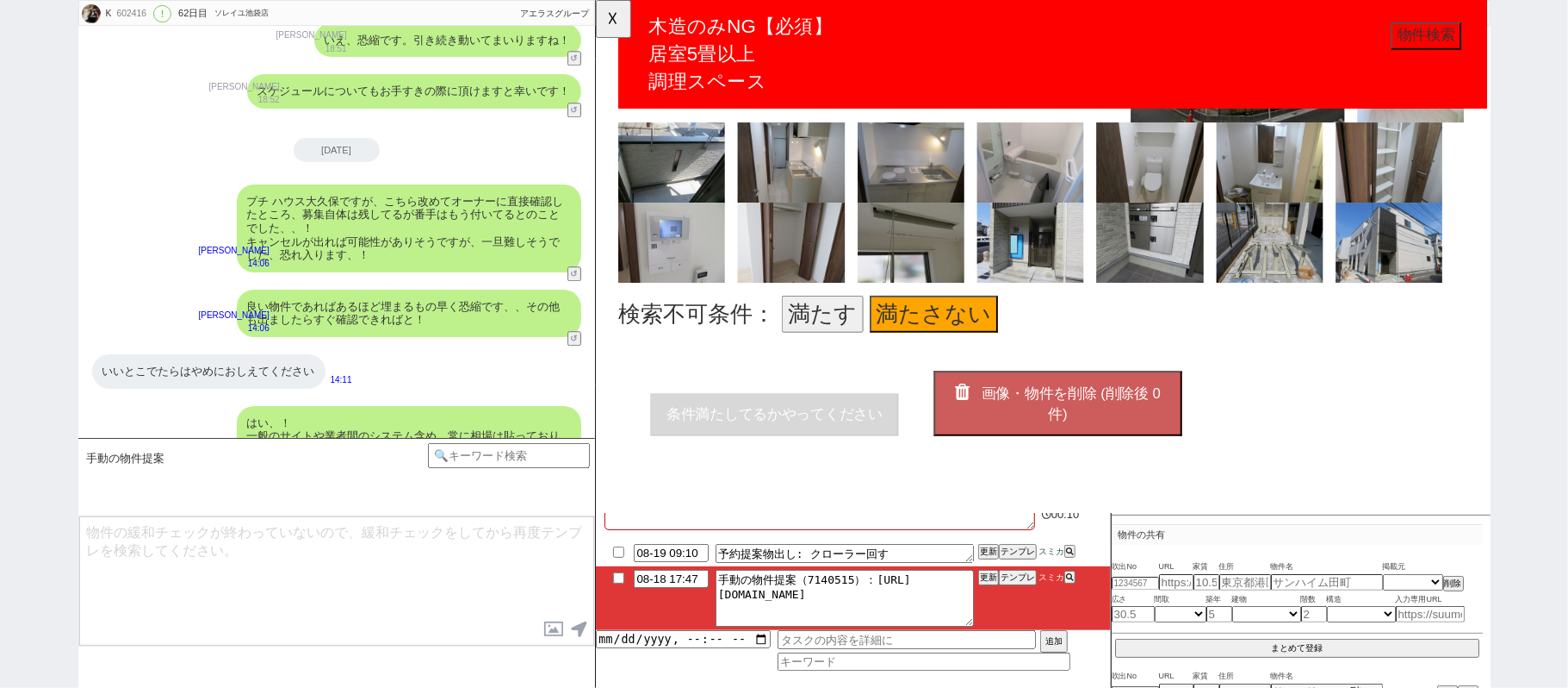
scroll to position [867, 0]
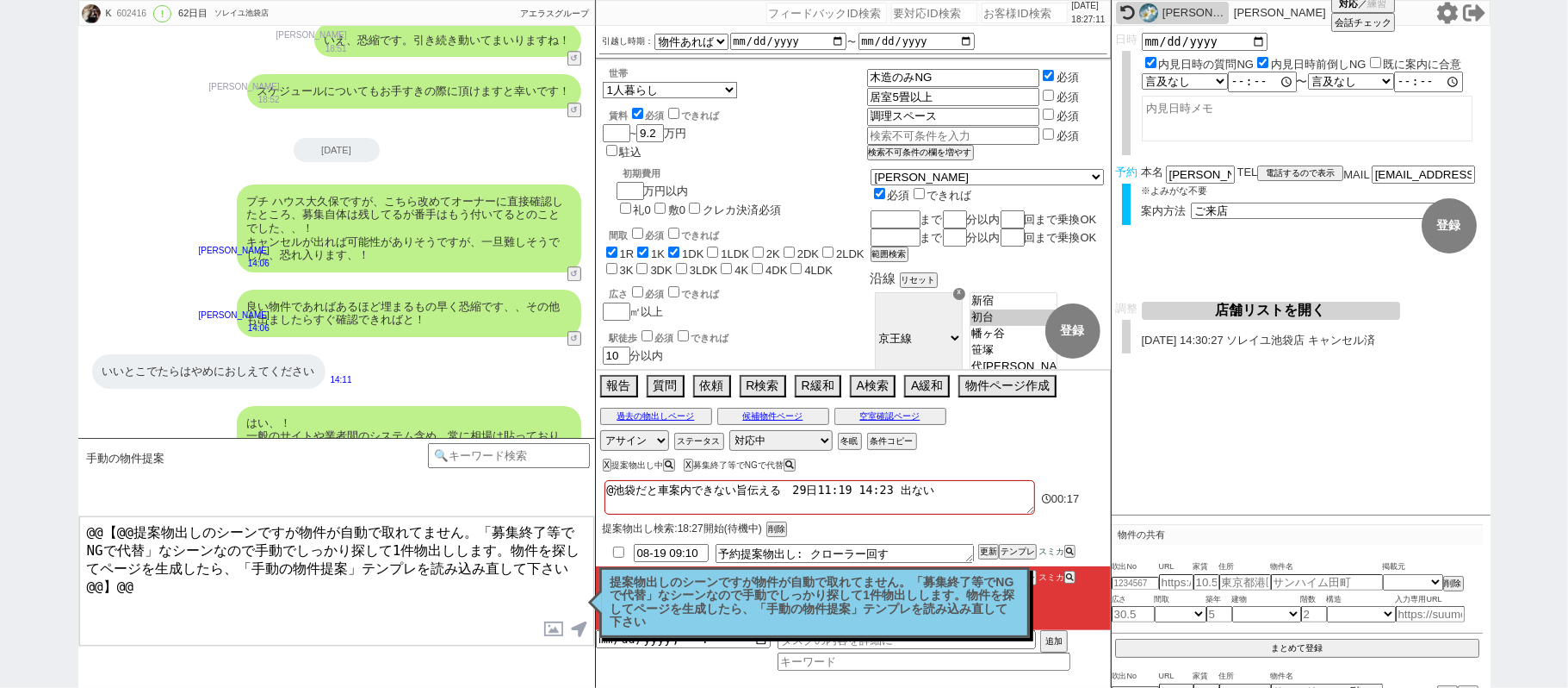
drag, startPoint x: 783, startPoint y: 600, endPoint x: 449, endPoint y: 517, distance: 344.2
click at [783, 598] on p "提案物出しのシーンですが物件が自動で取れてません。「募集終了等でNGで代替」なシーンなので手動でしっかり探して1件物出しします。物件を探してページを生成したら…" at bounding box center [814, 602] width 409 height 53
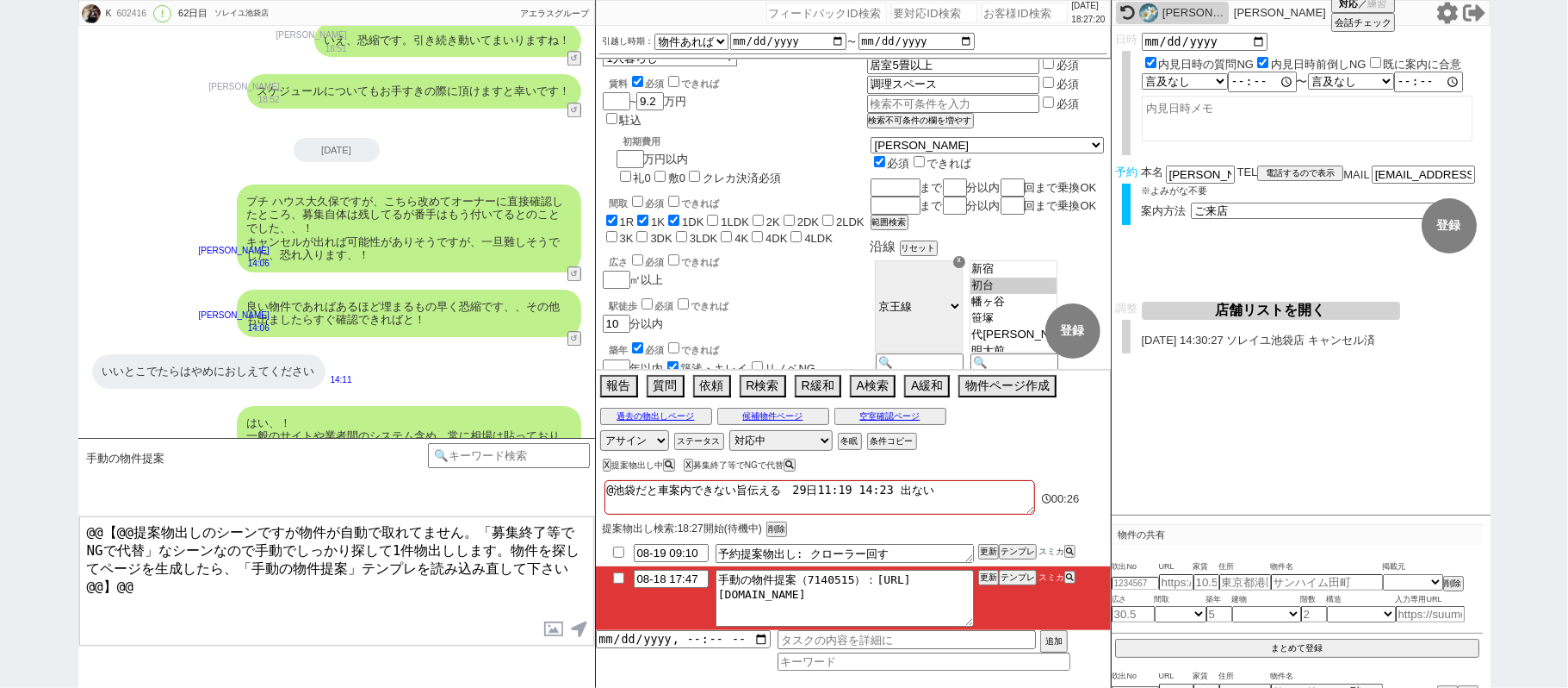
scroll to position [0, 0]
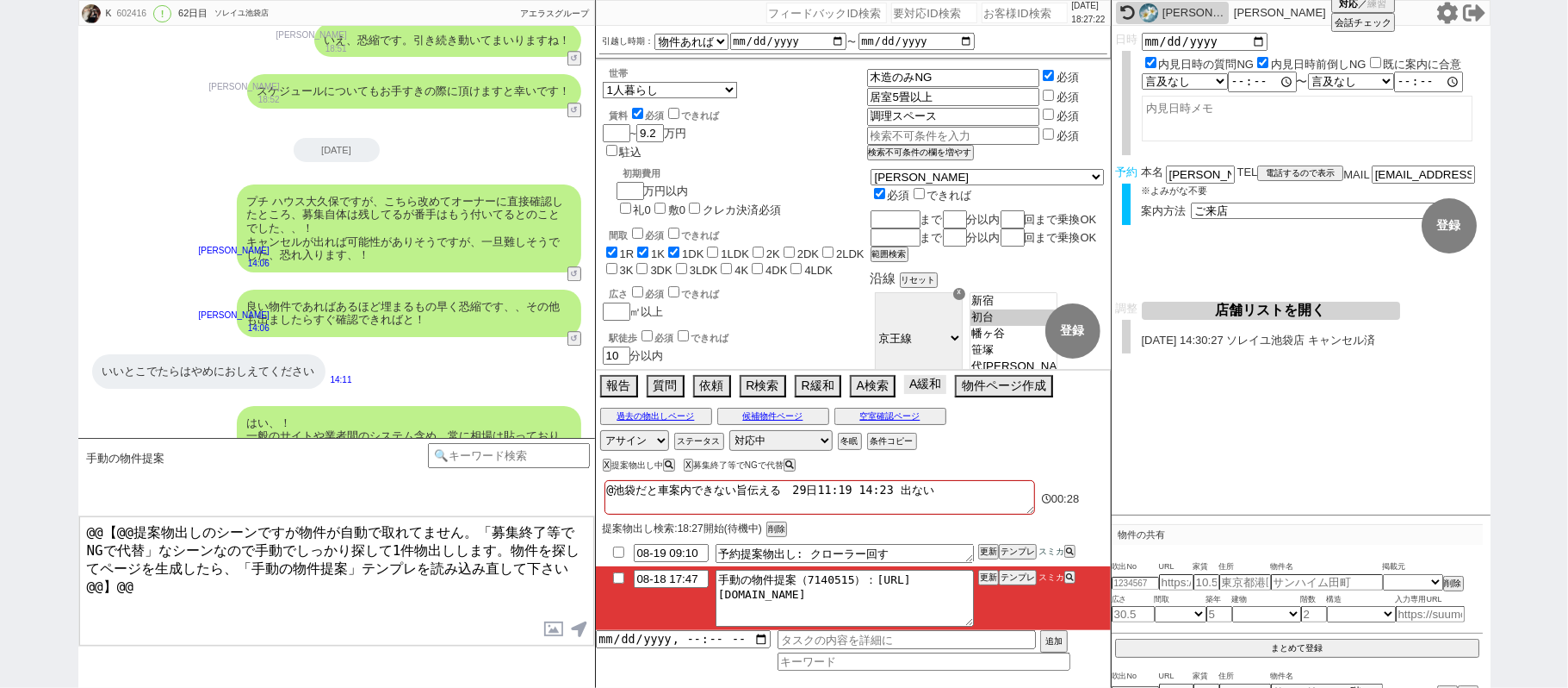
click at [928, 392] on button "A緩和" at bounding box center [925, 384] width 43 height 19
click at [1014, 583] on button "テンプレ" at bounding box center [1018, 577] width 38 height 12
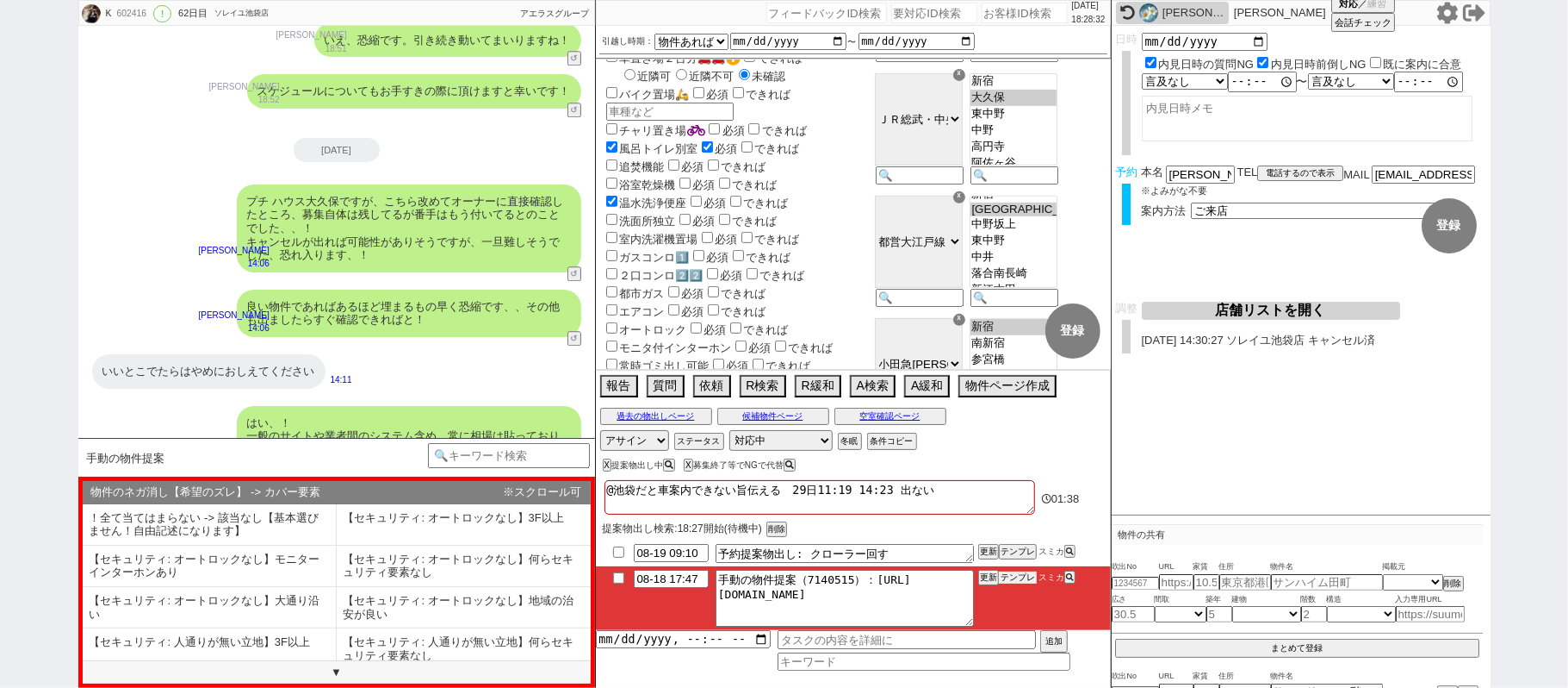
scroll to position [344, 0]
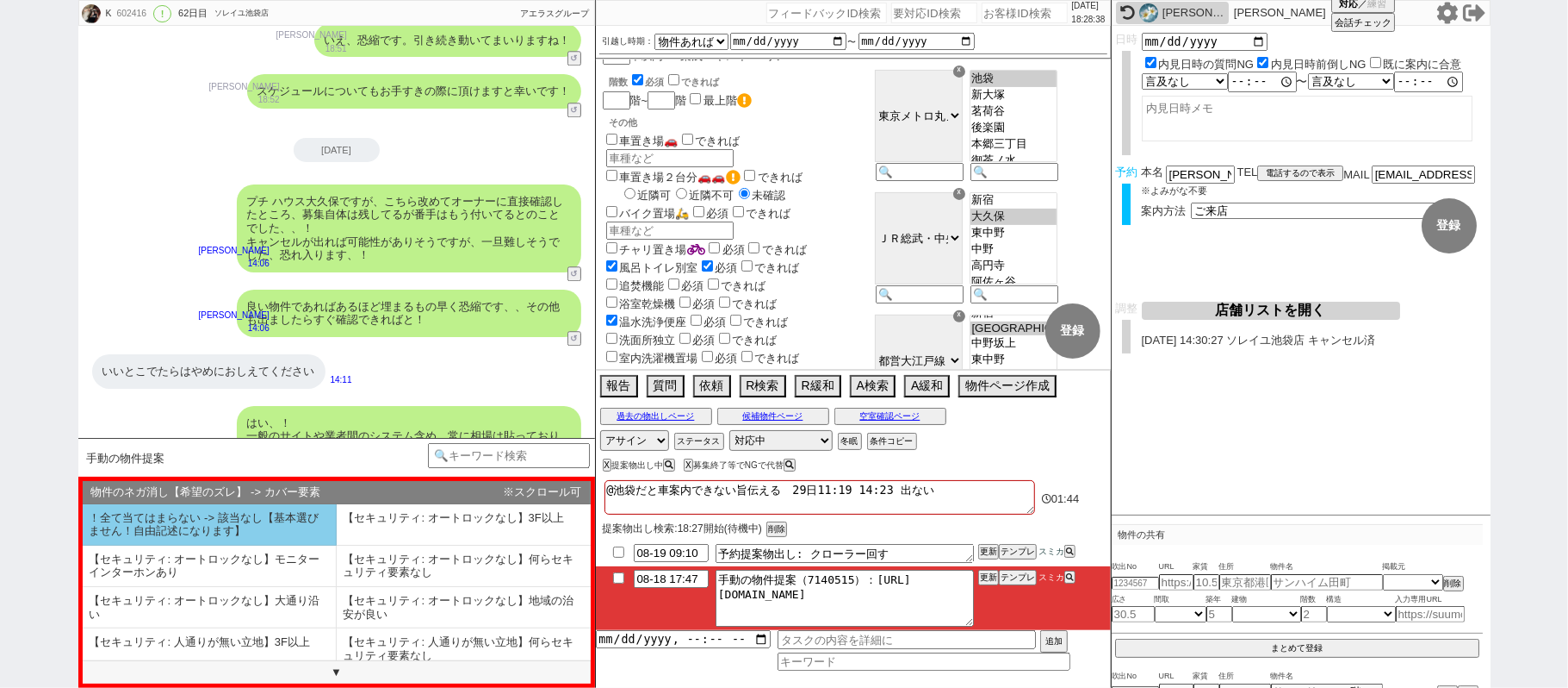
click at [256, 508] on li "！全て当てはまらない -> 該当なし【基本選びません！自由記述になります】" at bounding box center [209, 525] width 254 height 42
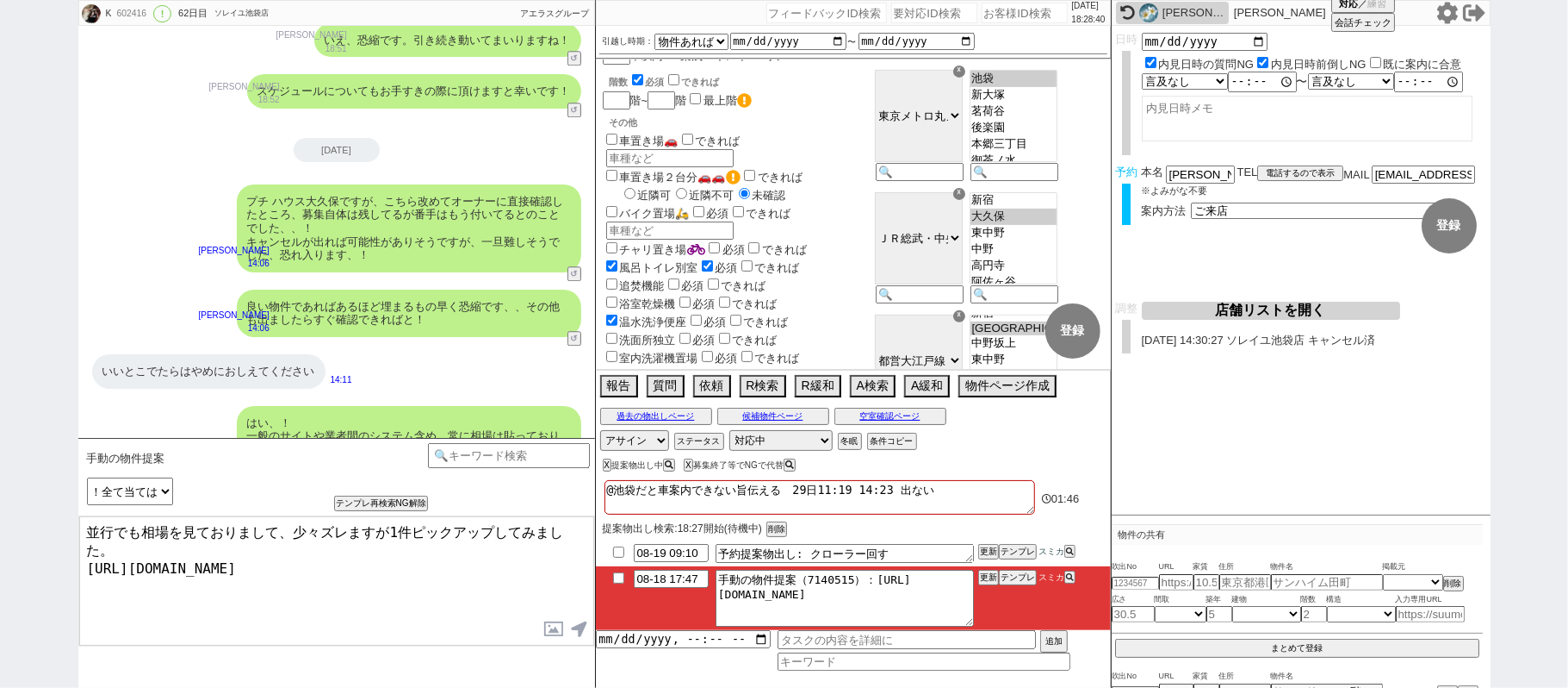
click at [413, 549] on textarea "並行でも相場を見ておりまして、少々ズレますが1件ピックアップしてみました。 https://tools.sumika.live/pages/qws3l4b" at bounding box center [336, 581] width 515 height 130
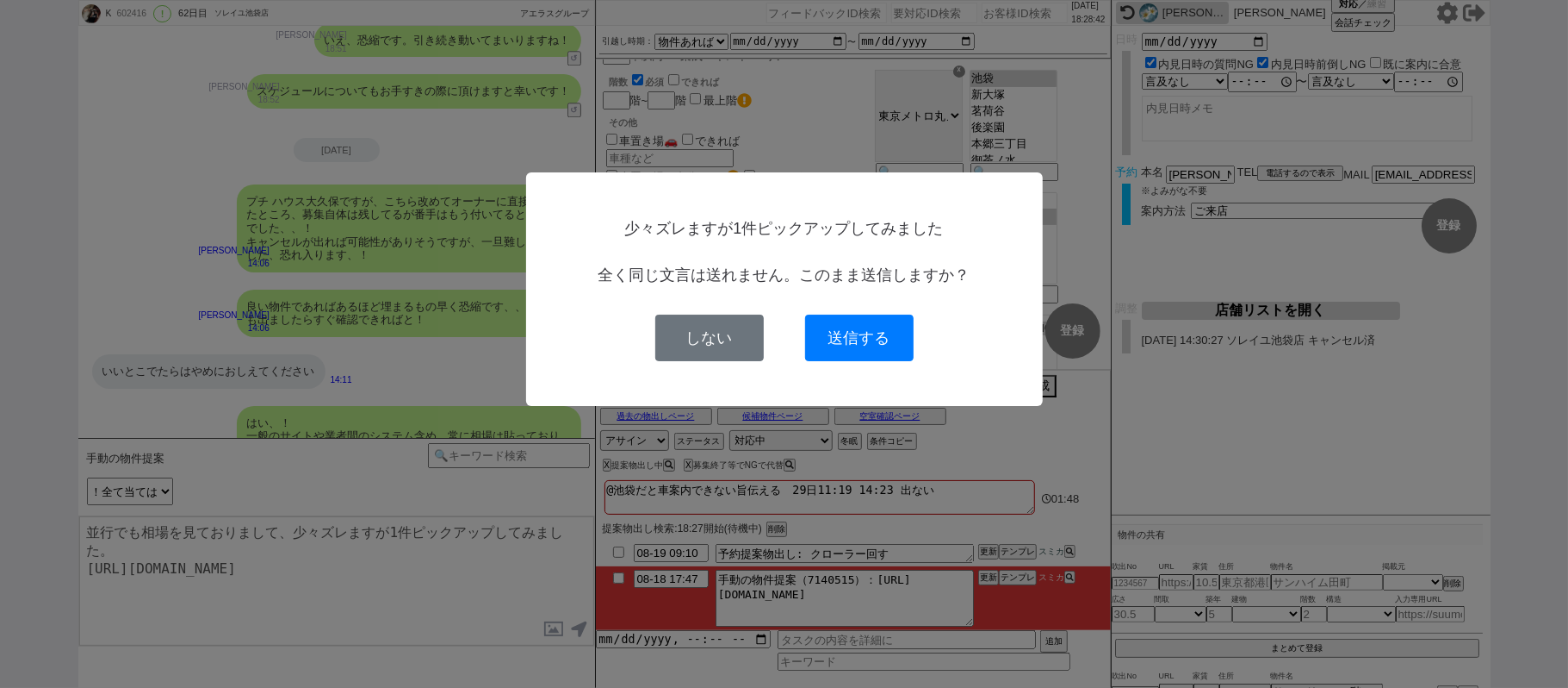
click at [704, 338] on button "しない" at bounding box center [710, 337] width 109 height 46
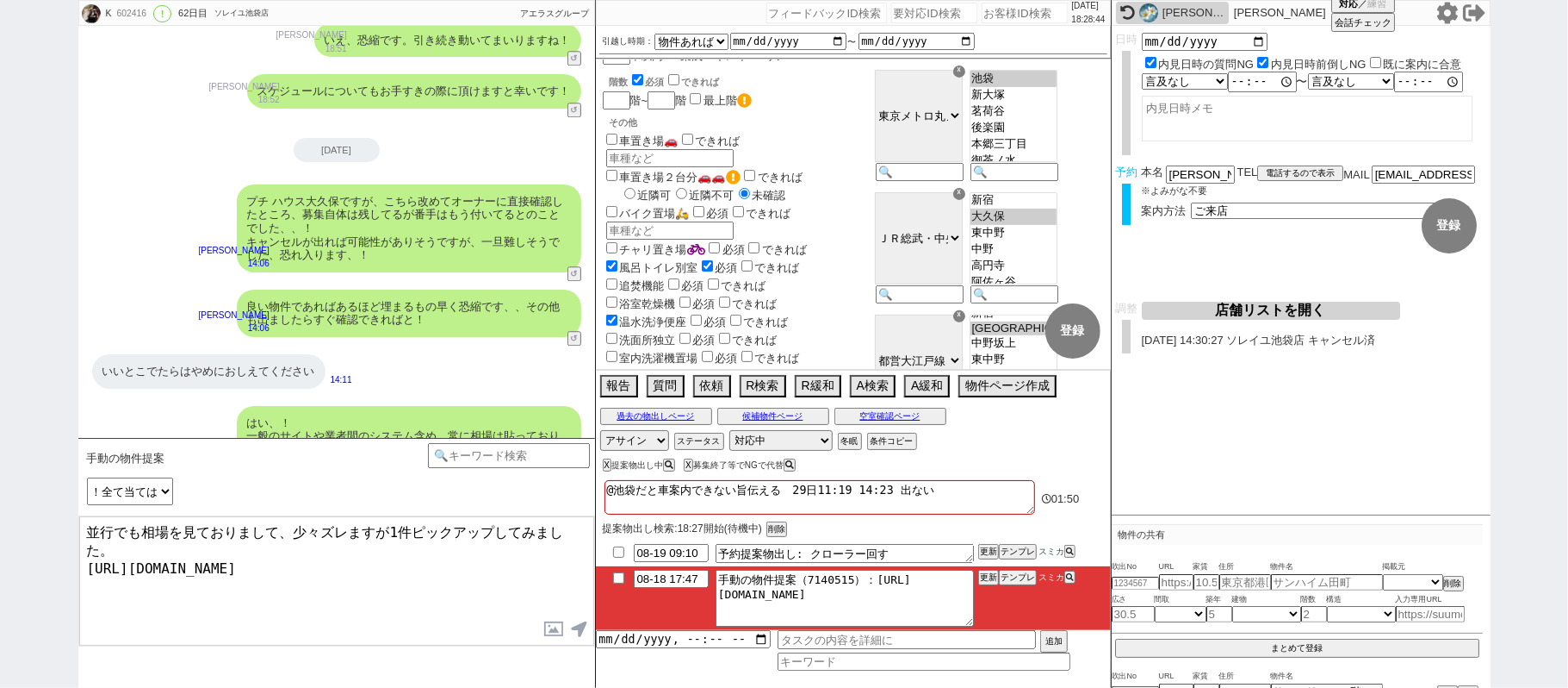
click at [370, 560] on textarea "並行でも相場を見ておりまして、少々ズレますが1件ピックアップしてみました。 https://tools.sumika.live/pages/qws3l4b" at bounding box center [336, 581] width 515 height 130
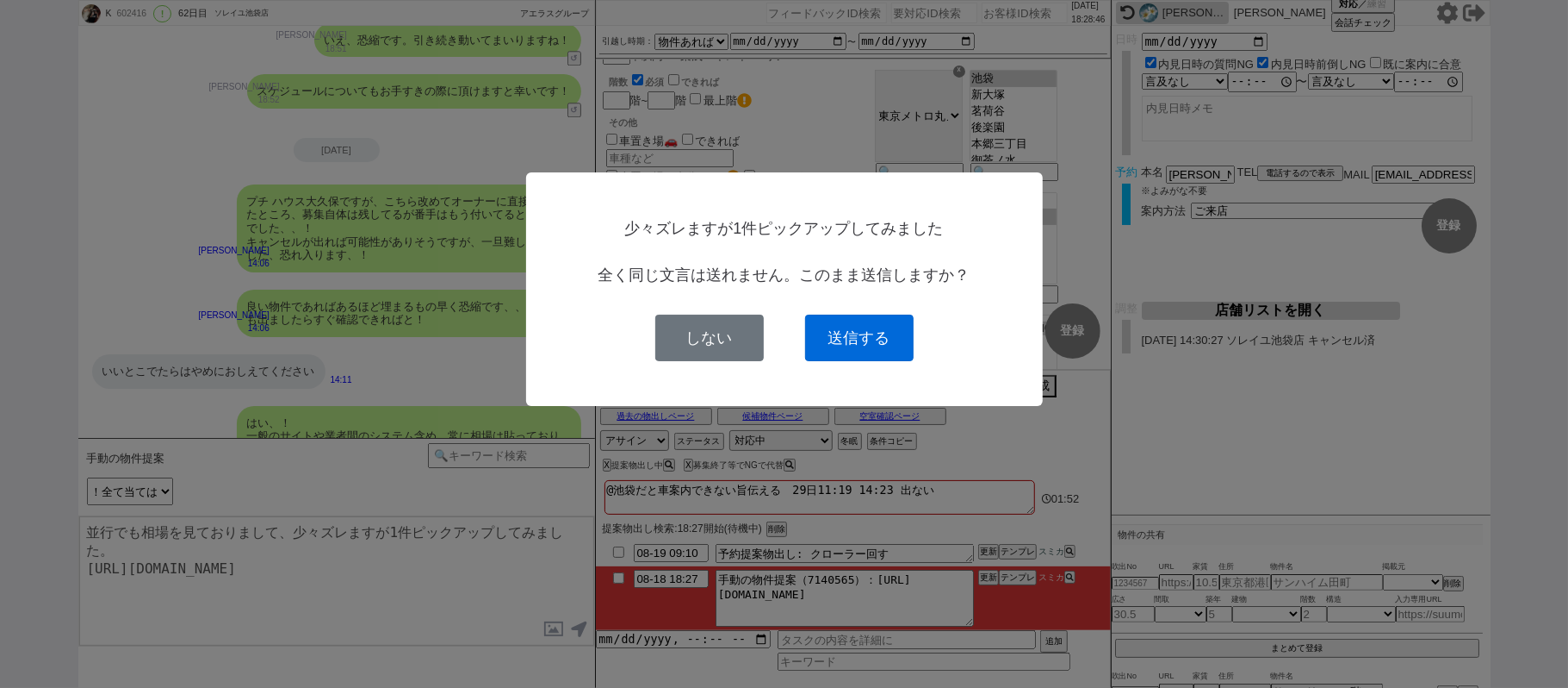
click at [858, 350] on button "送信する" at bounding box center [860, 337] width 109 height 46
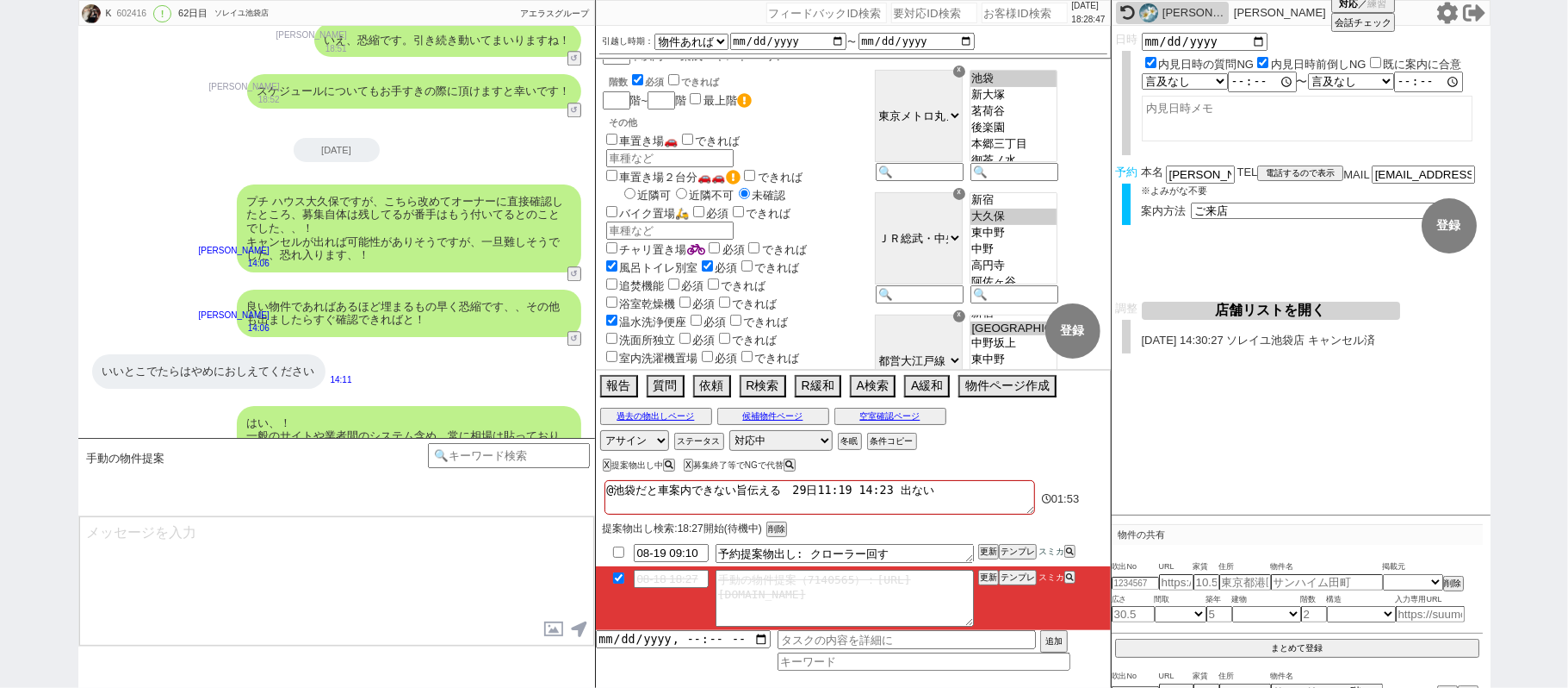
scroll to position [22251, 0]
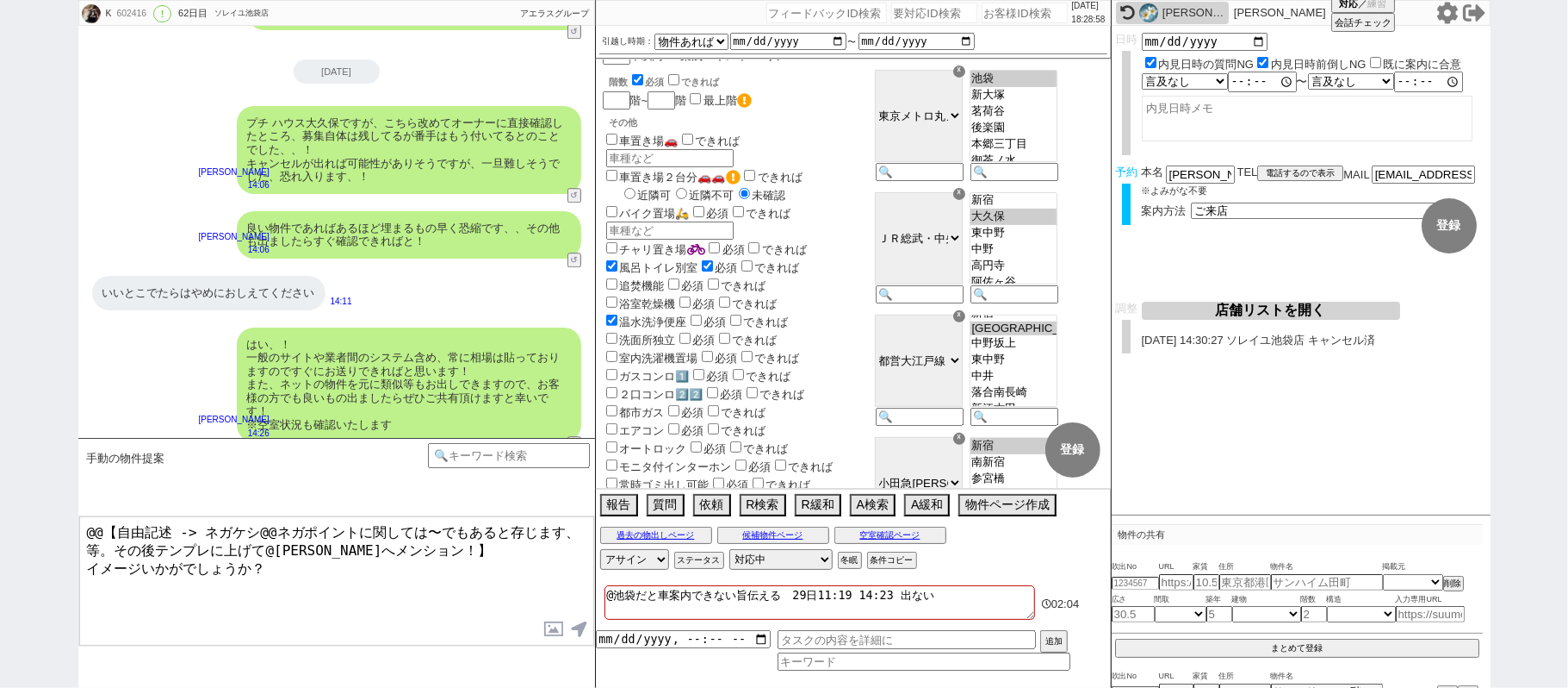
click at [0, 308] on div "K 602416 ! 0 62日目 ソレイユ池袋店 冬眠中 自社客 アエラスグループ スミカ_BPO チャット全表示 2025-06-18 新しくフォローされ…" at bounding box center [784, 344] width 1568 height 688
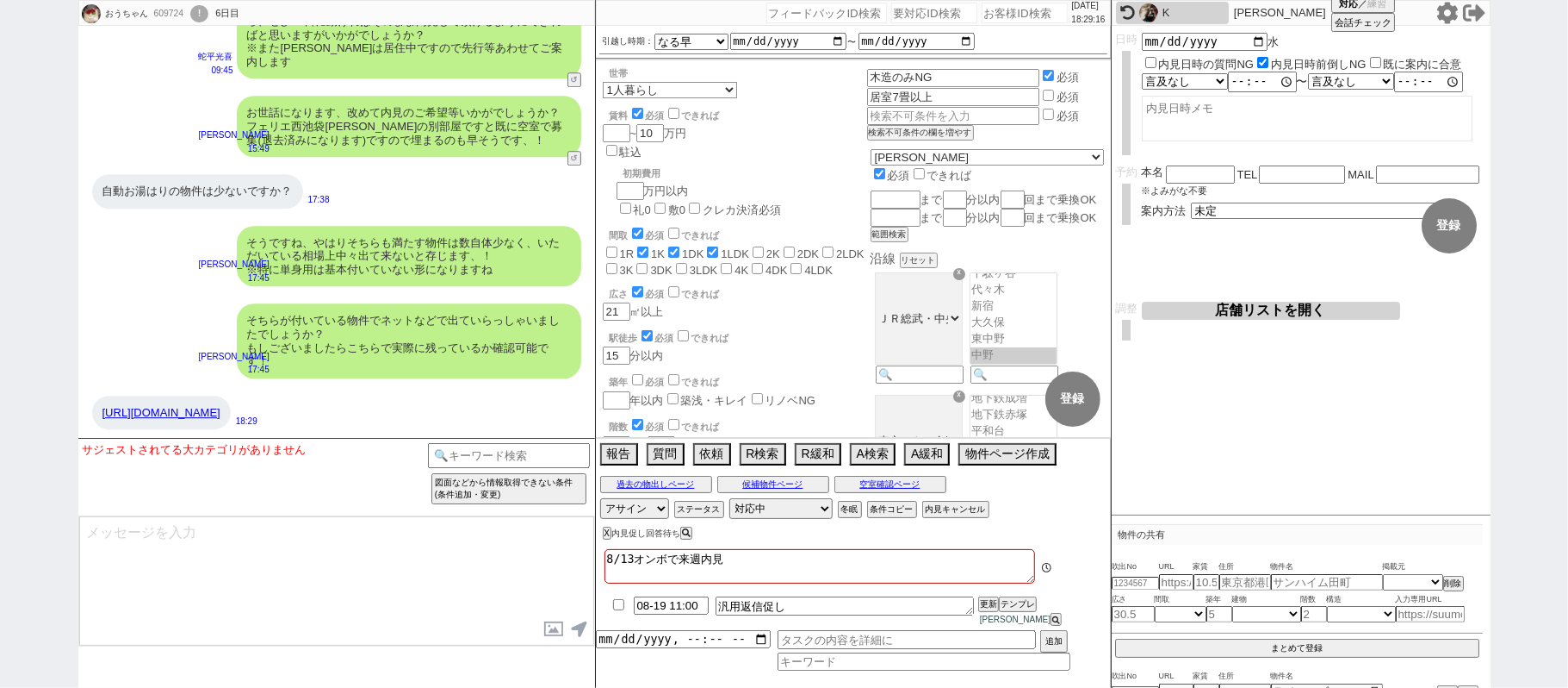
scroll to position [36, 0]
click at [220, 412] on link "https://suumo.jp/chintai/bc_100450511955/" at bounding box center [161, 412] width 118 height 13
drag, startPoint x: 352, startPoint y: 409, endPoint x: 91, endPoint y: 415, distance: 261.1
click at [92, 415] on div "https://suumo.jp/chintai/bc_100450511955/" at bounding box center [161, 412] width 139 height 34
copy link "https://suumo.jp/chintai/bc_100450511955/"
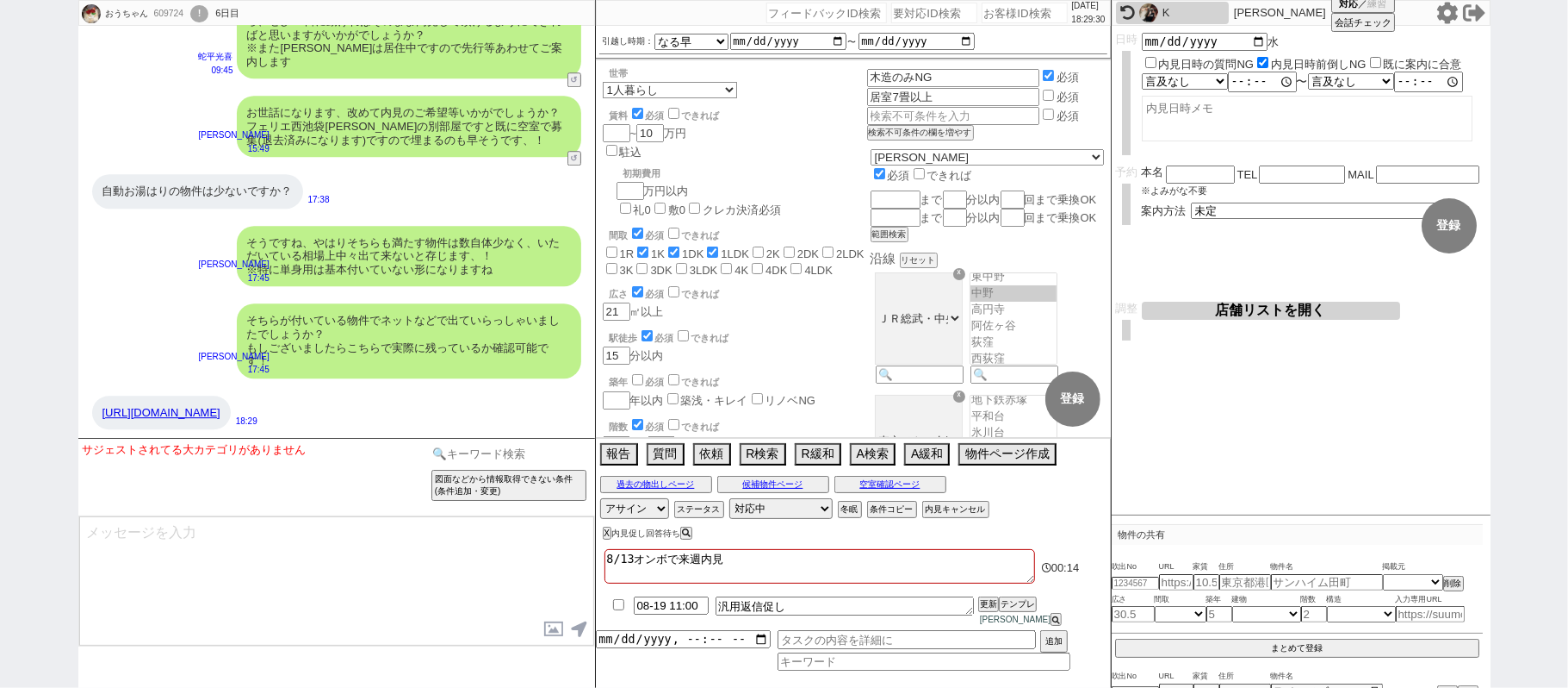
drag, startPoint x: 507, startPoint y: 451, endPoint x: 558, endPoint y: 462, distance: 52.2
click at [507, 450] on input at bounding box center [510, 454] width 163 height 22
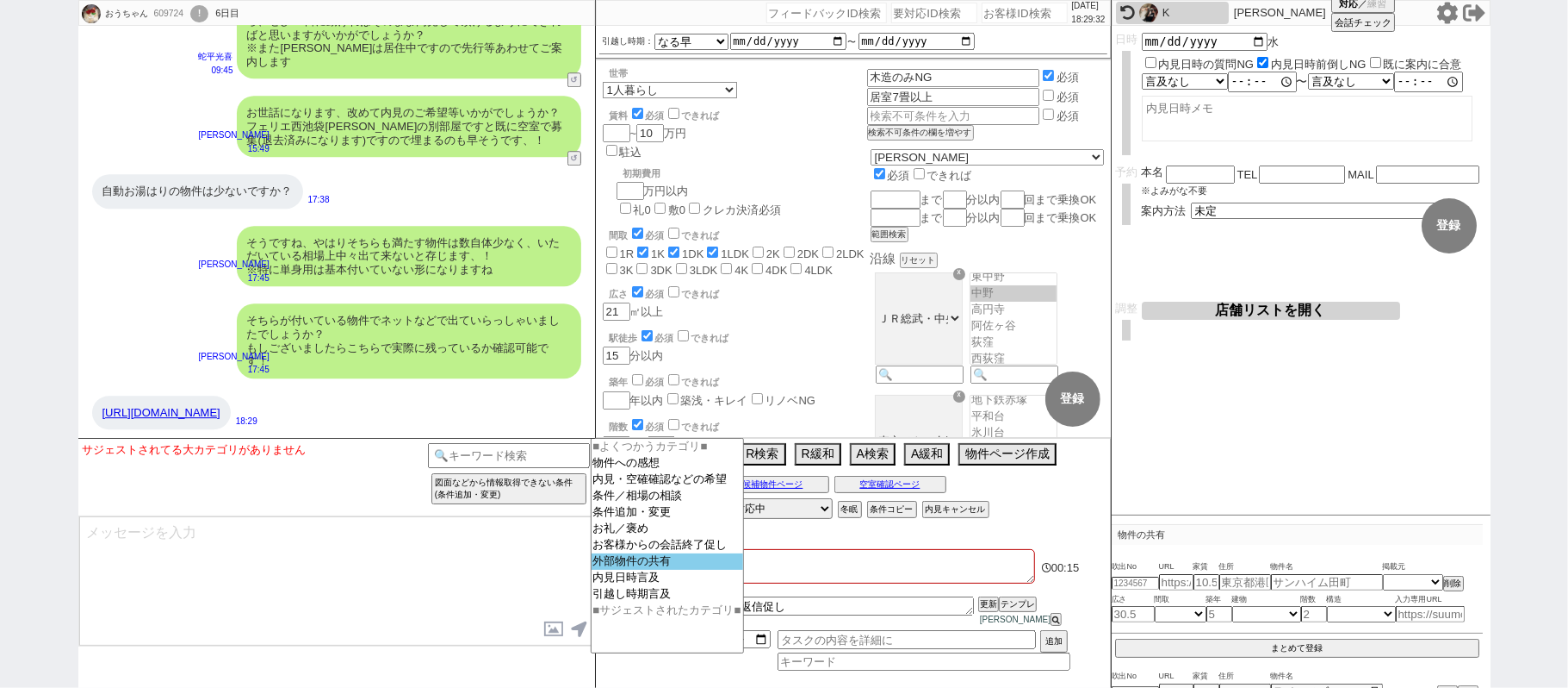
click at [640, 569] on option "外部物件の共有" at bounding box center [667, 577] width 151 height 16
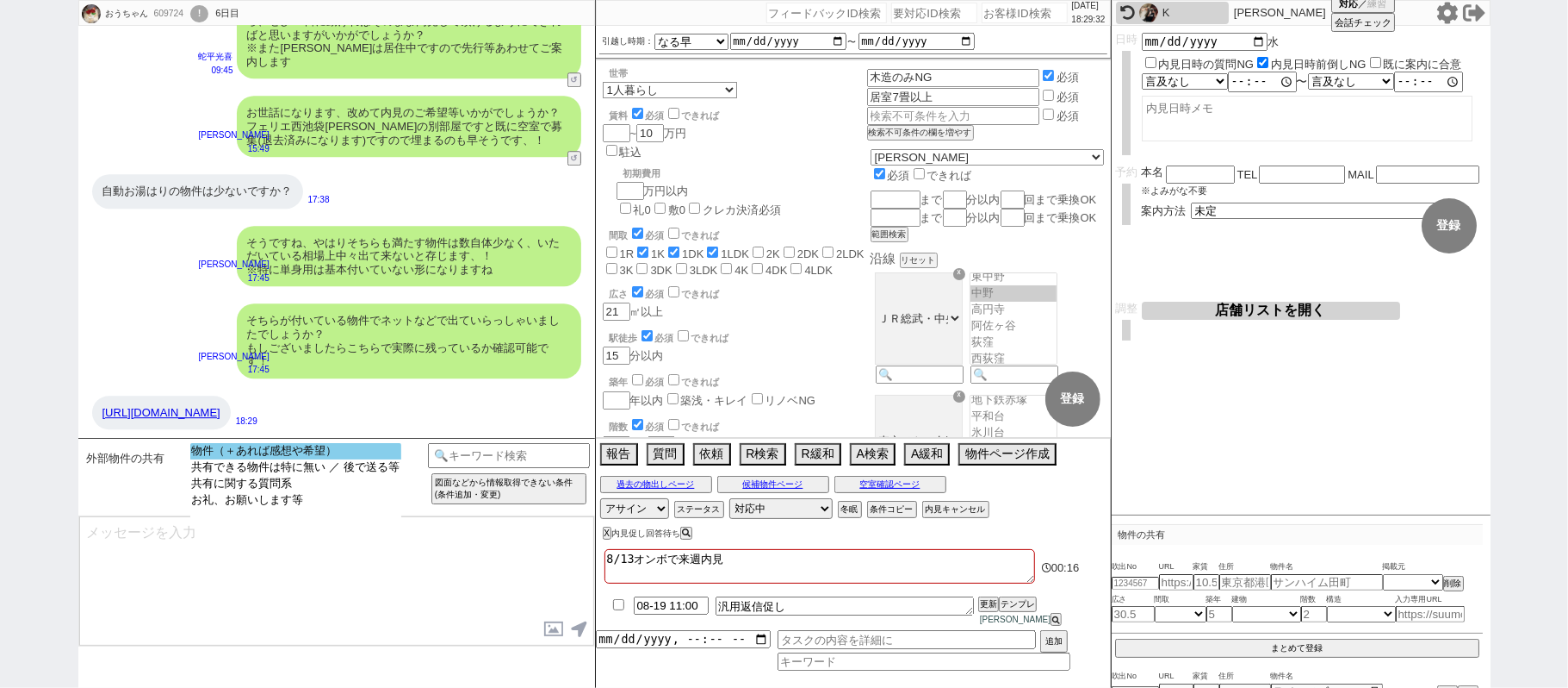
click at [362, 460] on option "物件（＋あれば感想や希望）" at bounding box center [295, 468] width 211 height 16
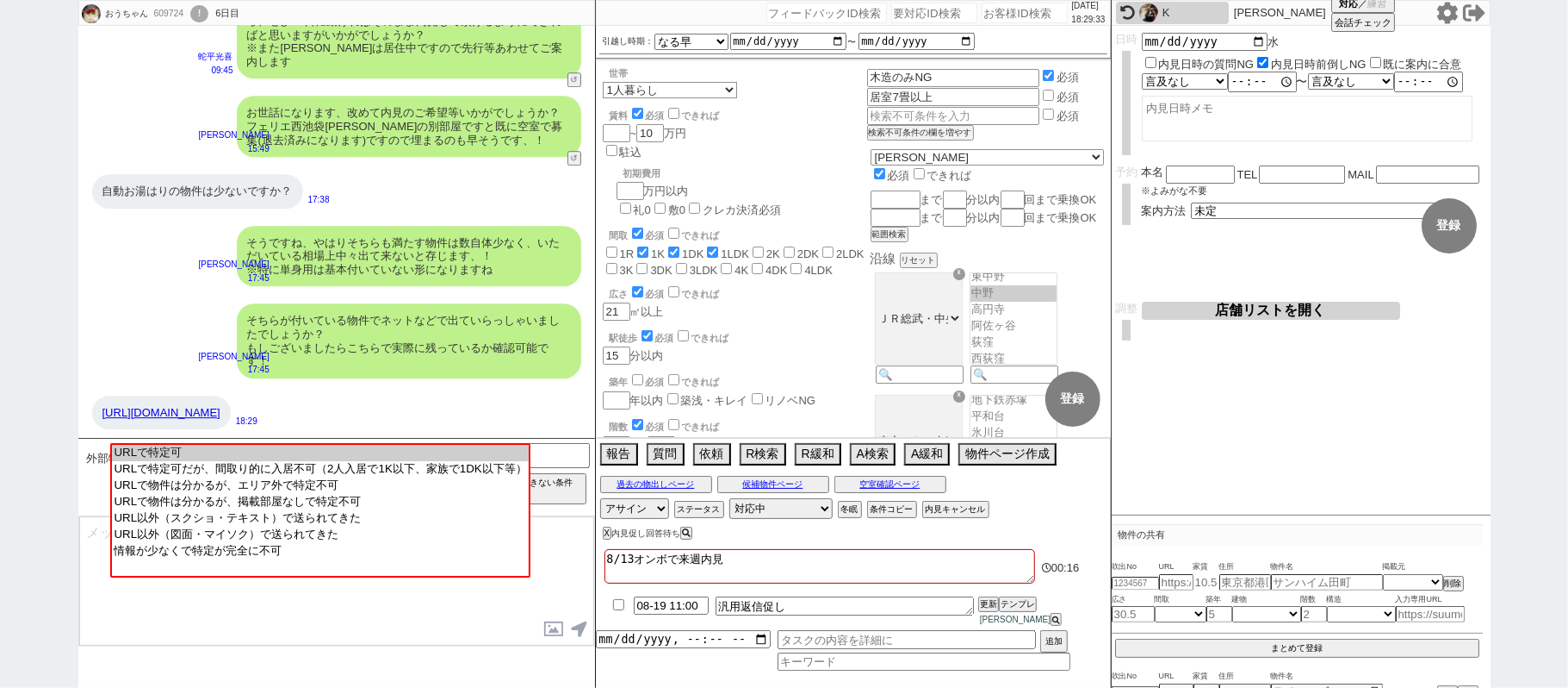
click at [362, 461] on option "URLで特定可" at bounding box center [320, 470] width 416 height 16
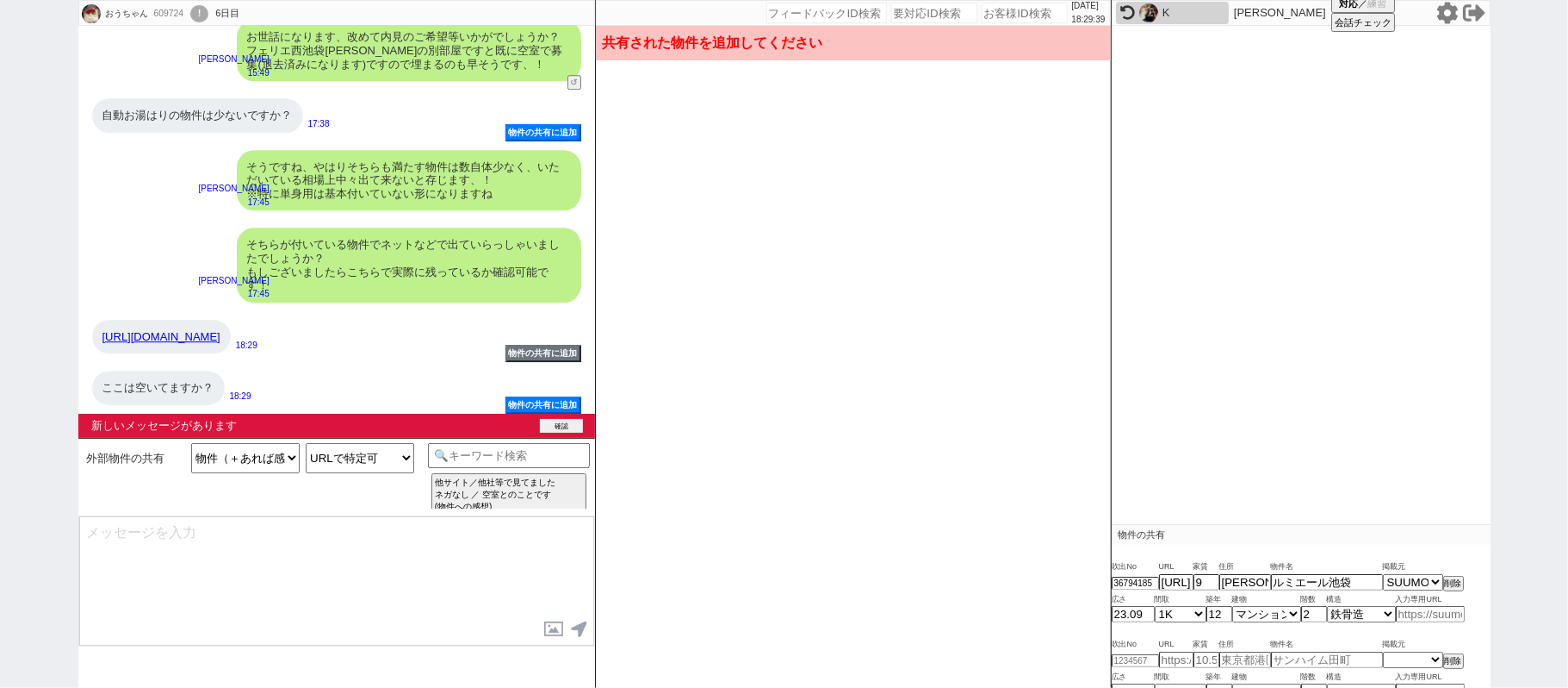
scroll to position [22812, 0]
drag, startPoint x: 552, startPoint y: 421, endPoint x: 607, endPoint y: 457, distance: 65.7
click at [565, 436] on div "新しいメッセージがあります 確認" at bounding box center [337, 425] width 516 height 24
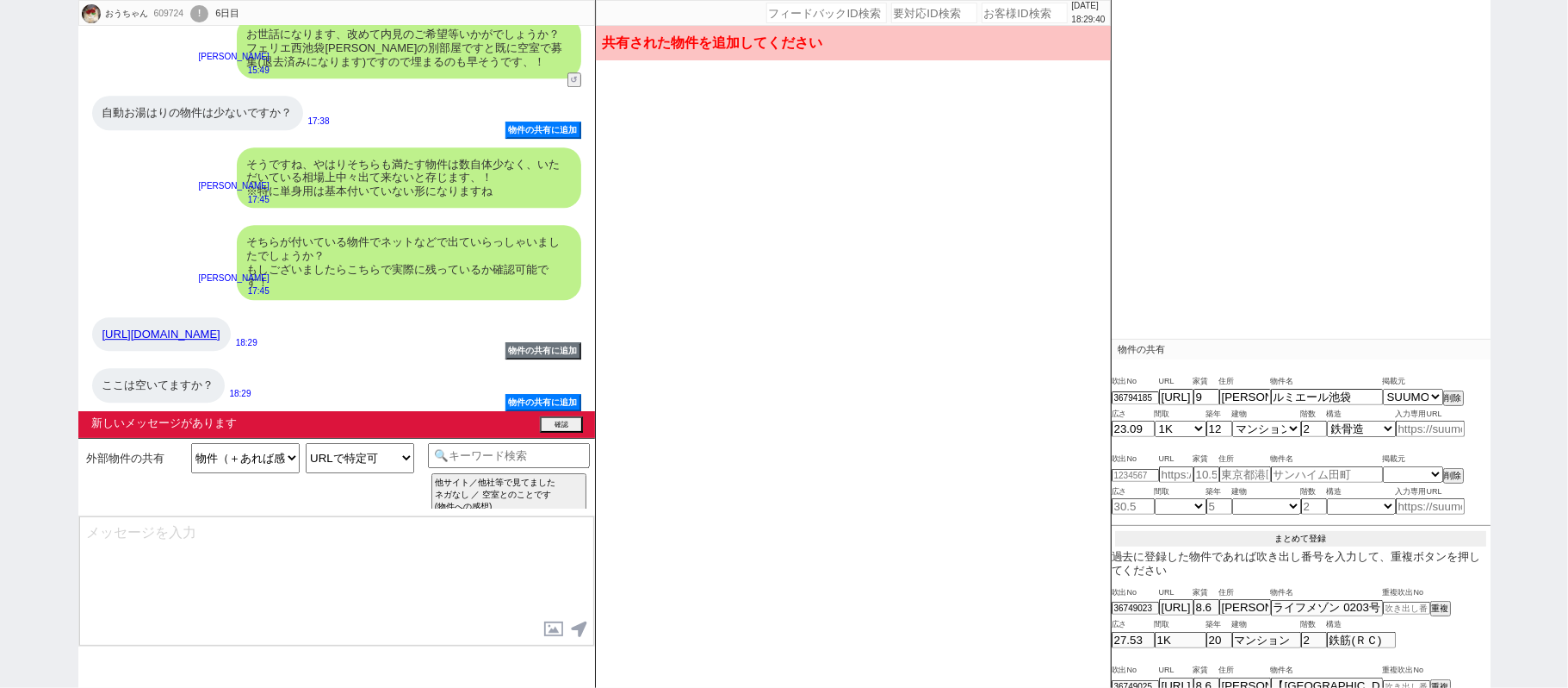
click at [1294, 535] on button "まとめて登録" at bounding box center [1301, 538] width 371 height 15
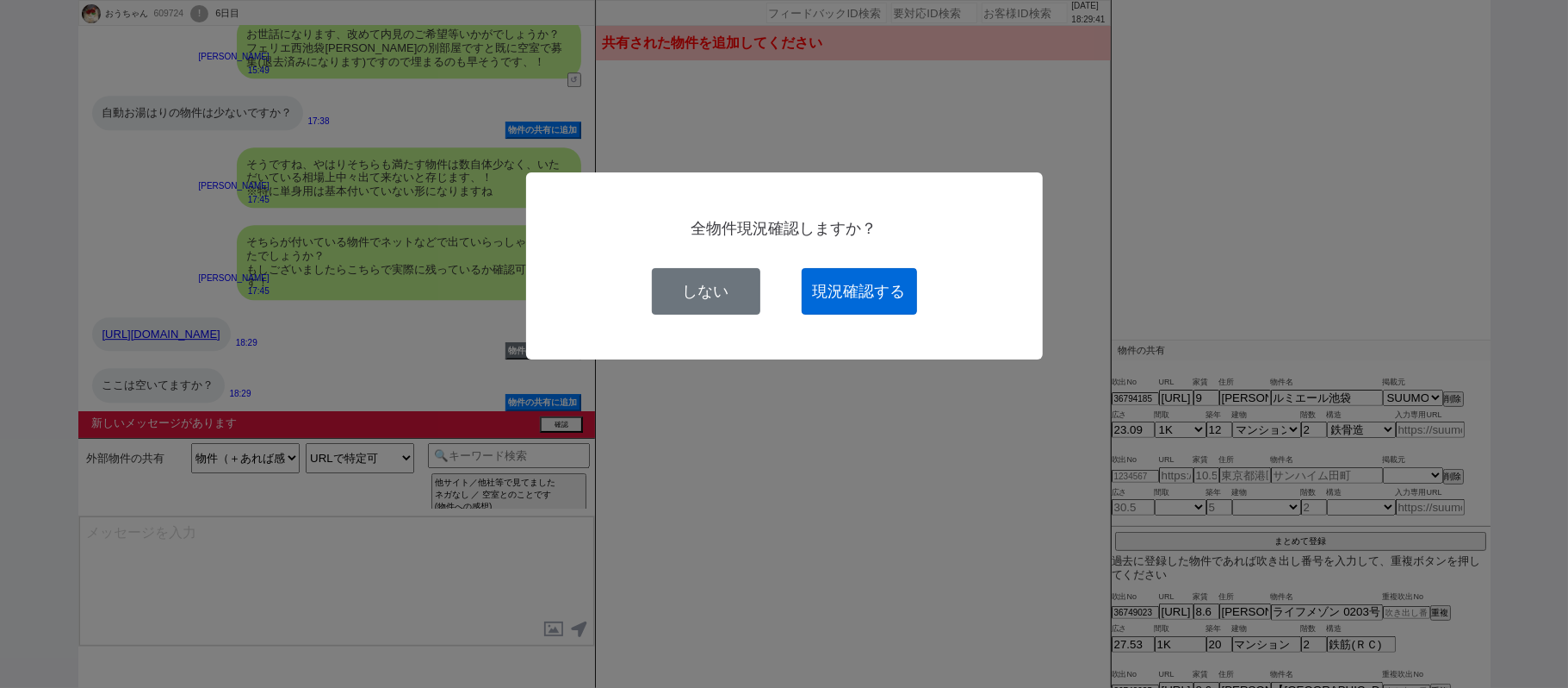
click at [856, 285] on button "現況確認する" at bounding box center [859, 291] width 115 height 46
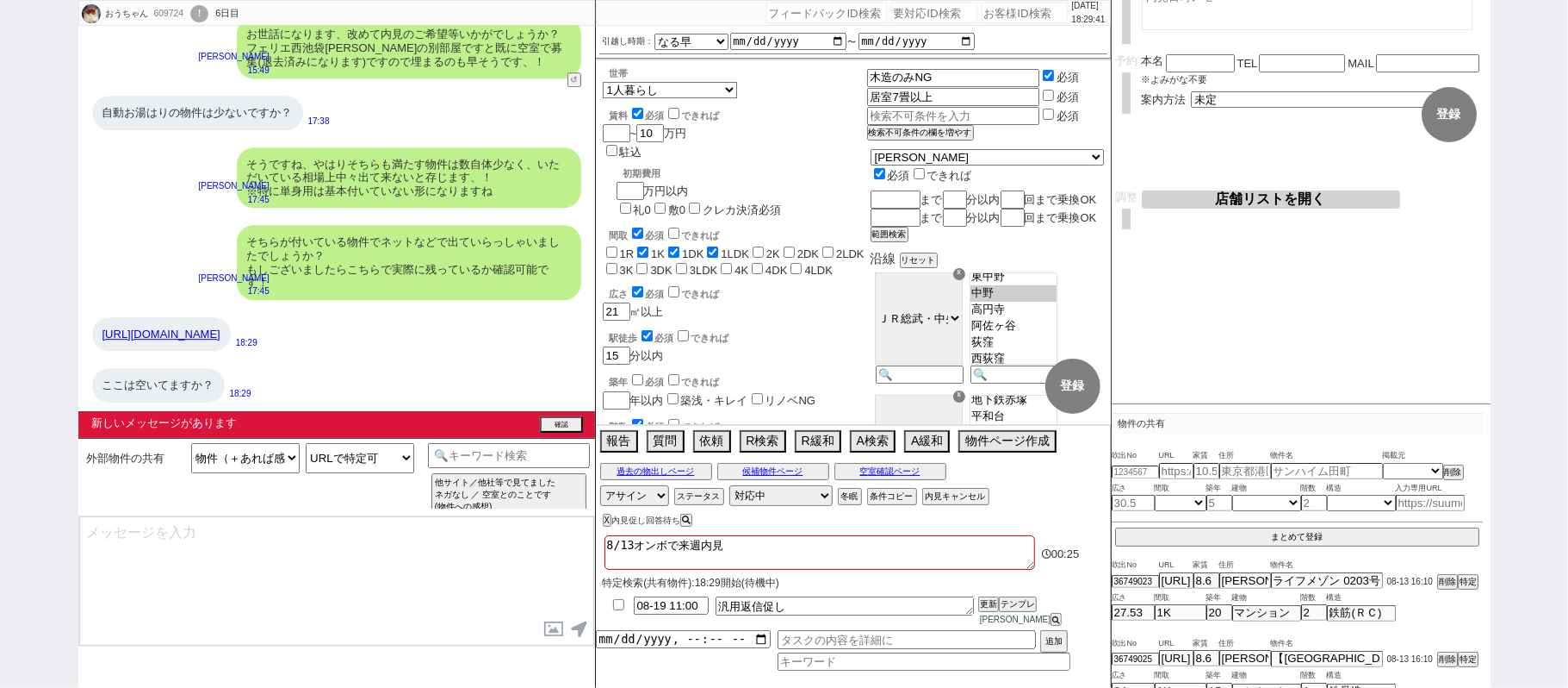
scroll to position [109, 0]
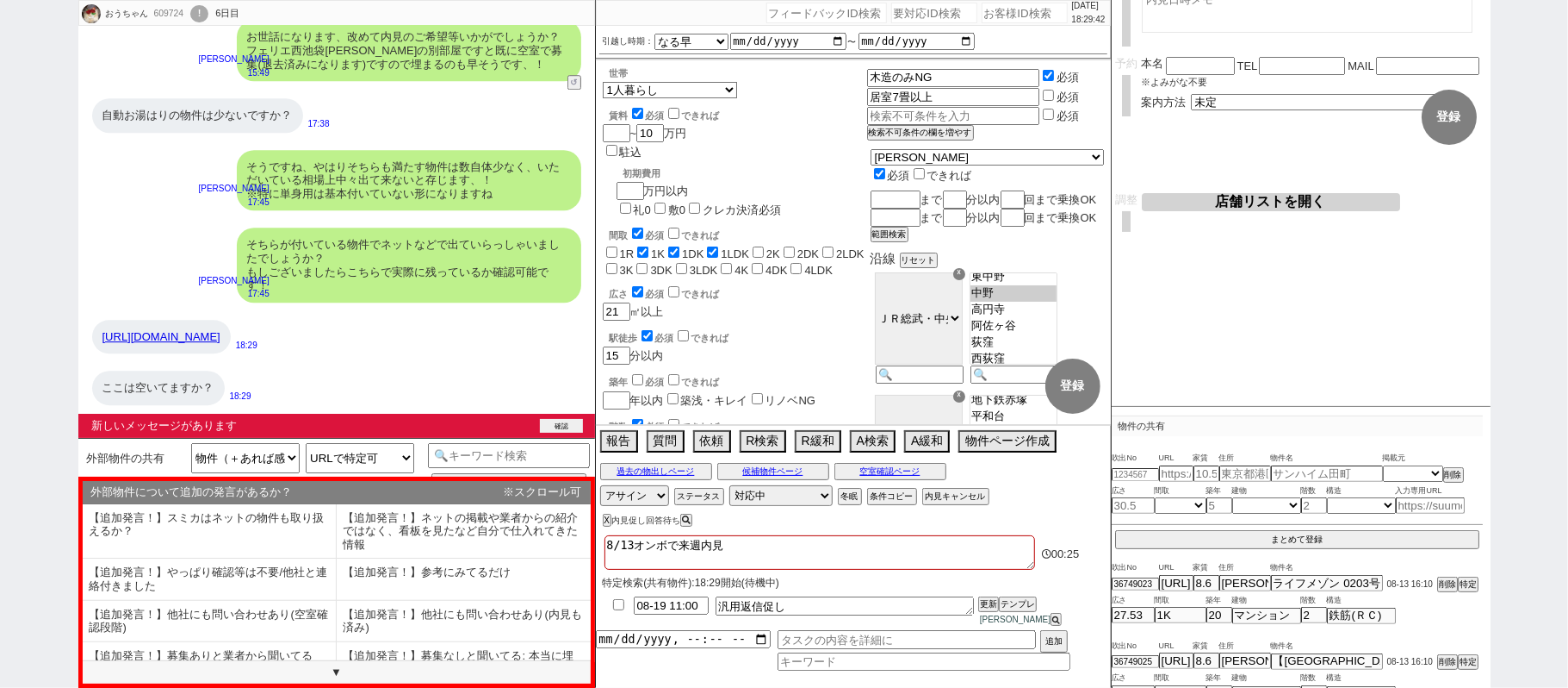
click at [565, 425] on button "確認" at bounding box center [562, 425] width 43 height 14
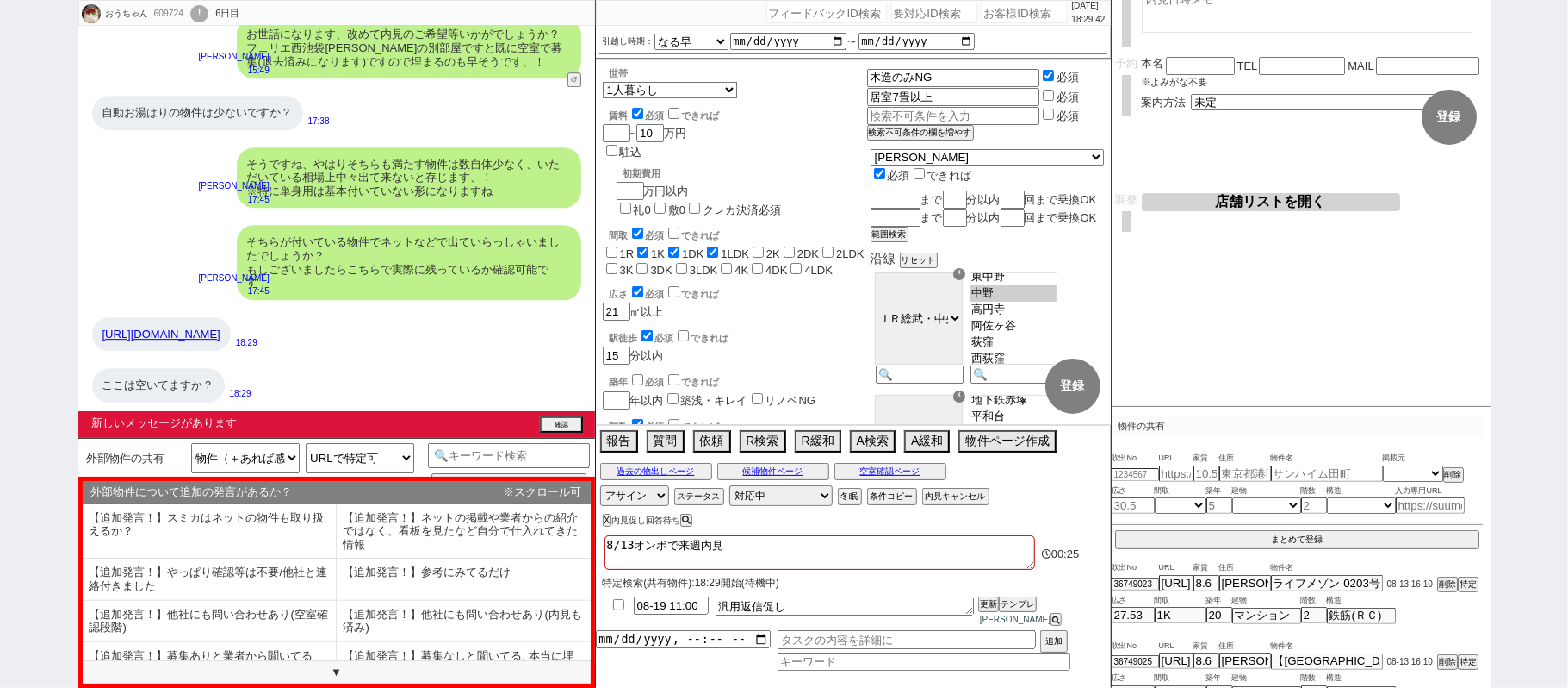
scroll to position [22787, 0]
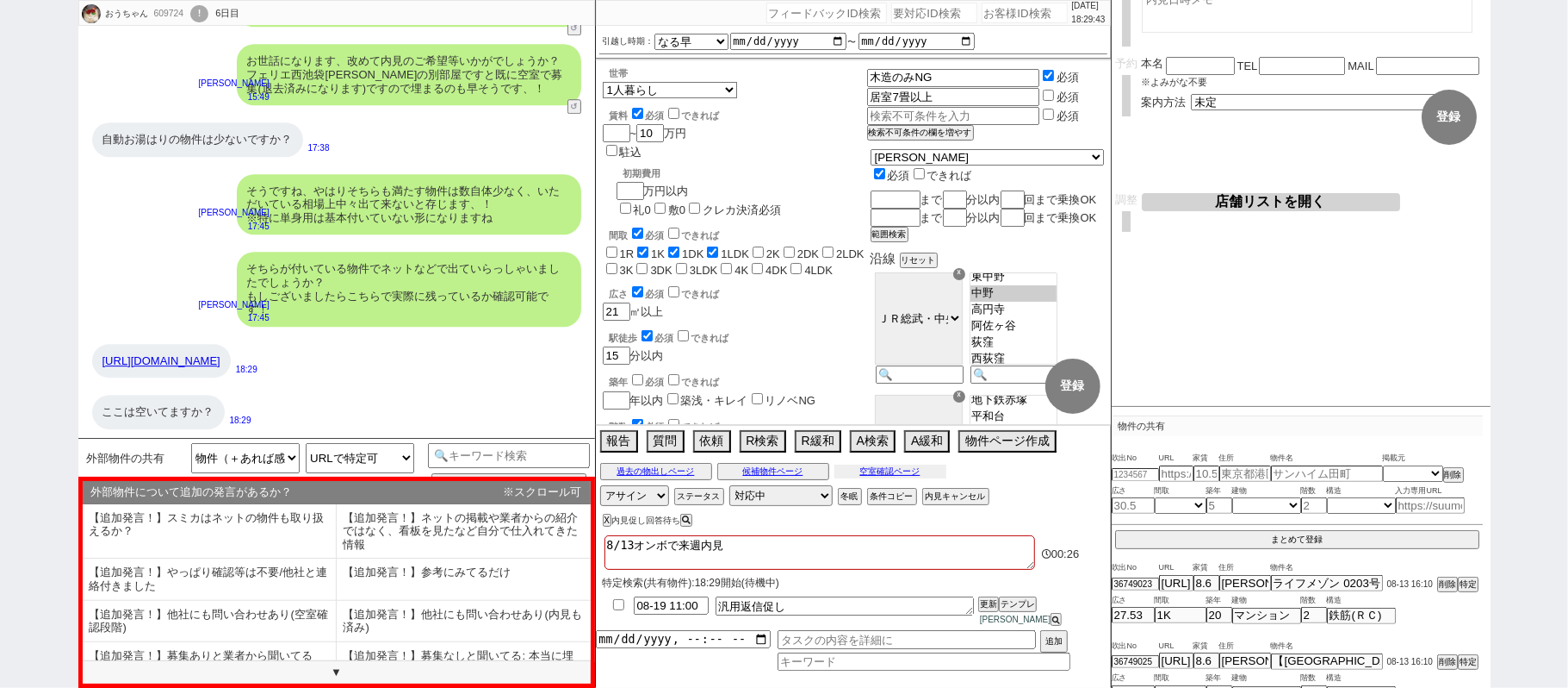
click at [909, 477] on button "空室確認ページ" at bounding box center [890, 470] width 112 height 14
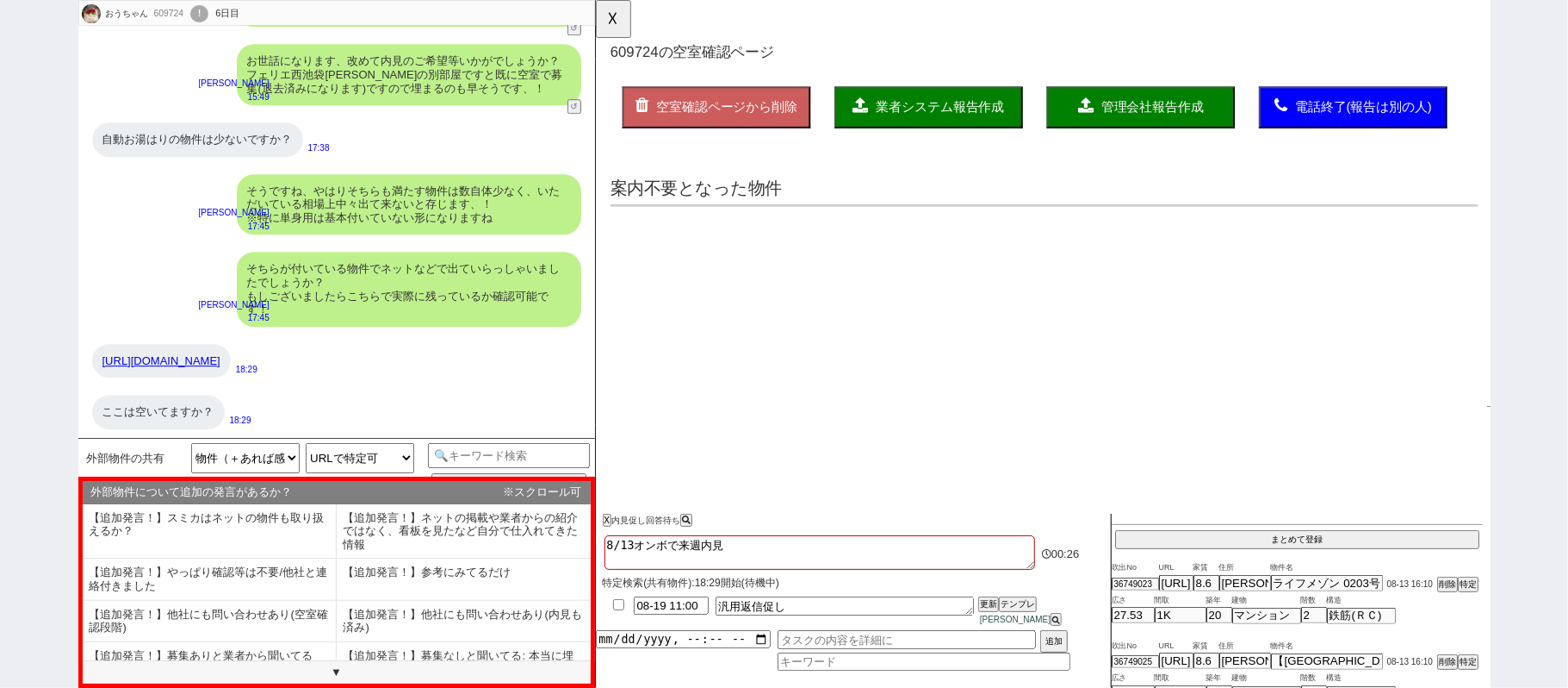
scroll to position [0, 0]
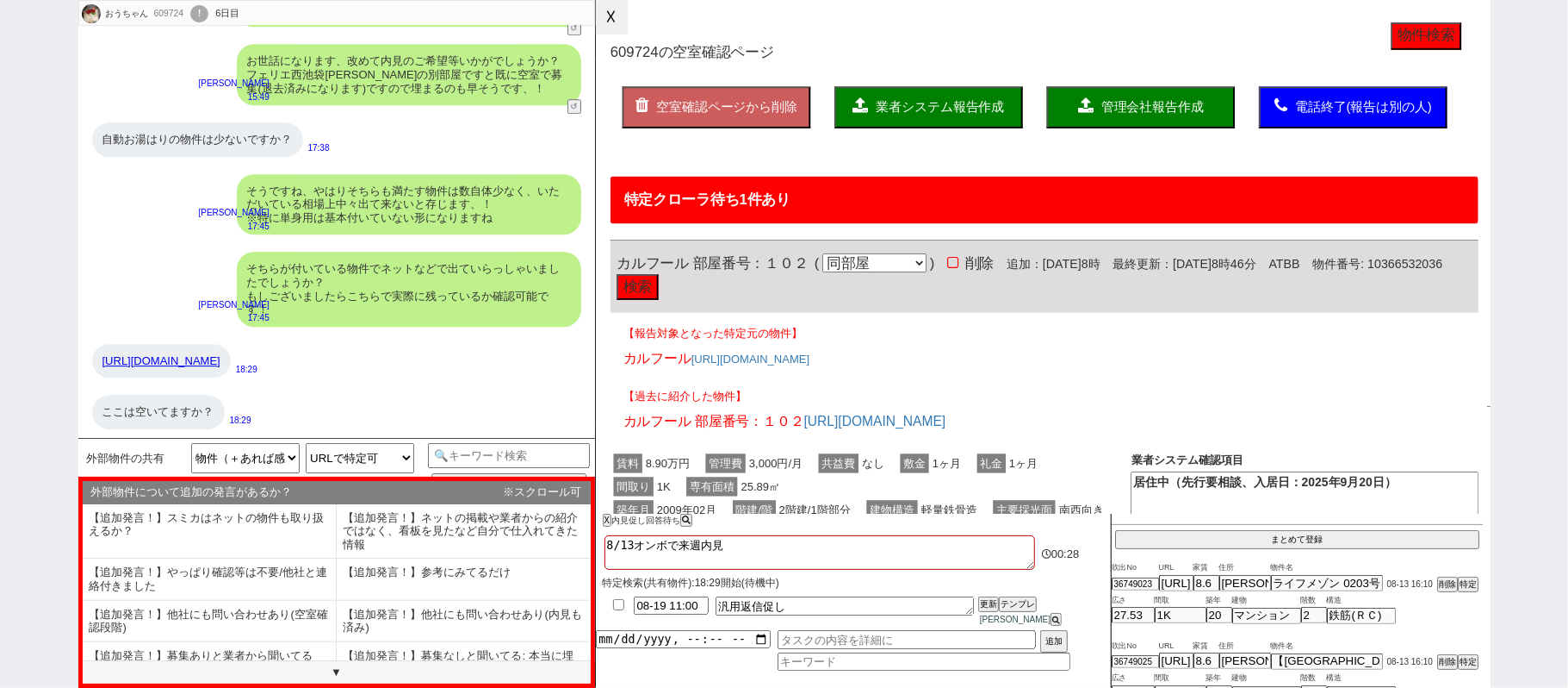
drag, startPoint x: 608, startPoint y: 25, endPoint x: 739, endPoint y: 184, distance: 206.0
click at [608, 24] on button "☓" at bounding box center [611, 17] width 32 height 34
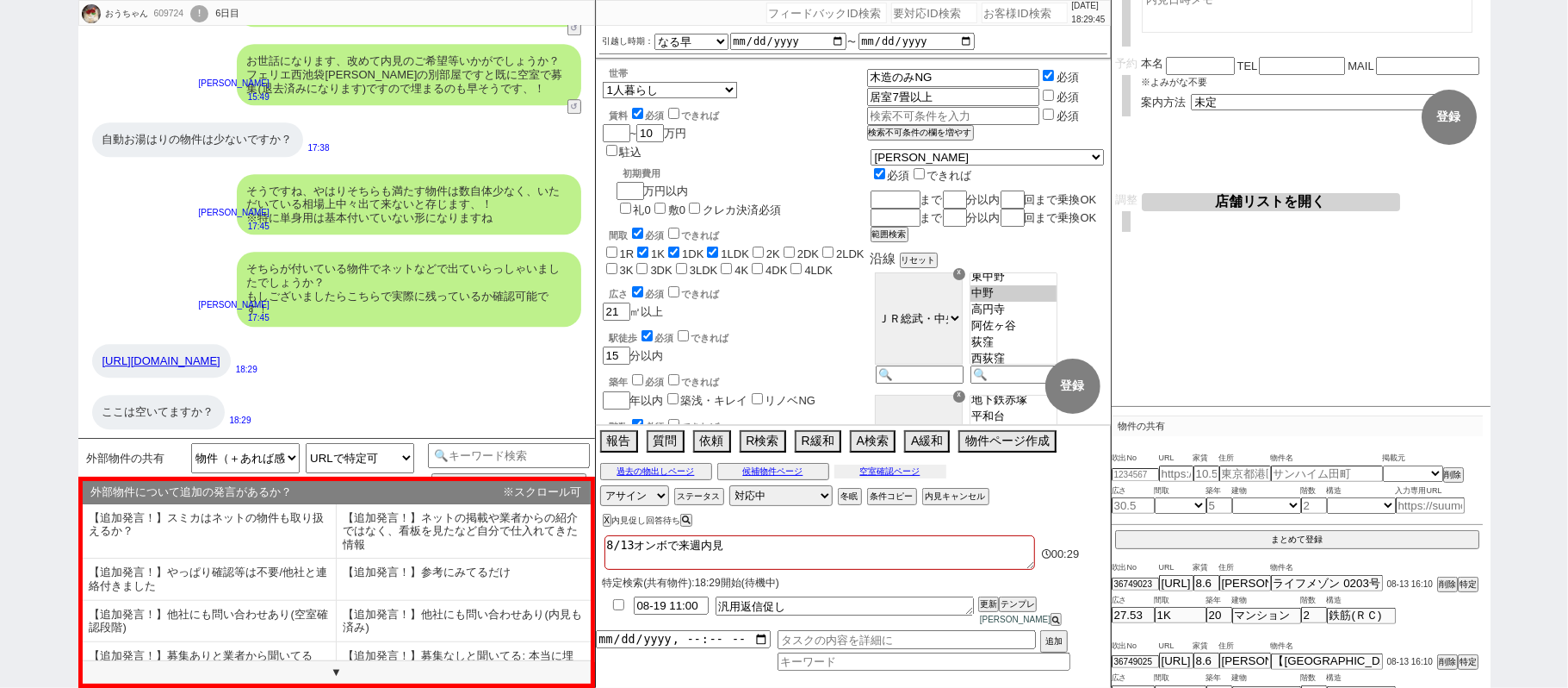
click at [899, 479] on button "空室確認ページ" at bounding box center [890, 470] width 112 height 14
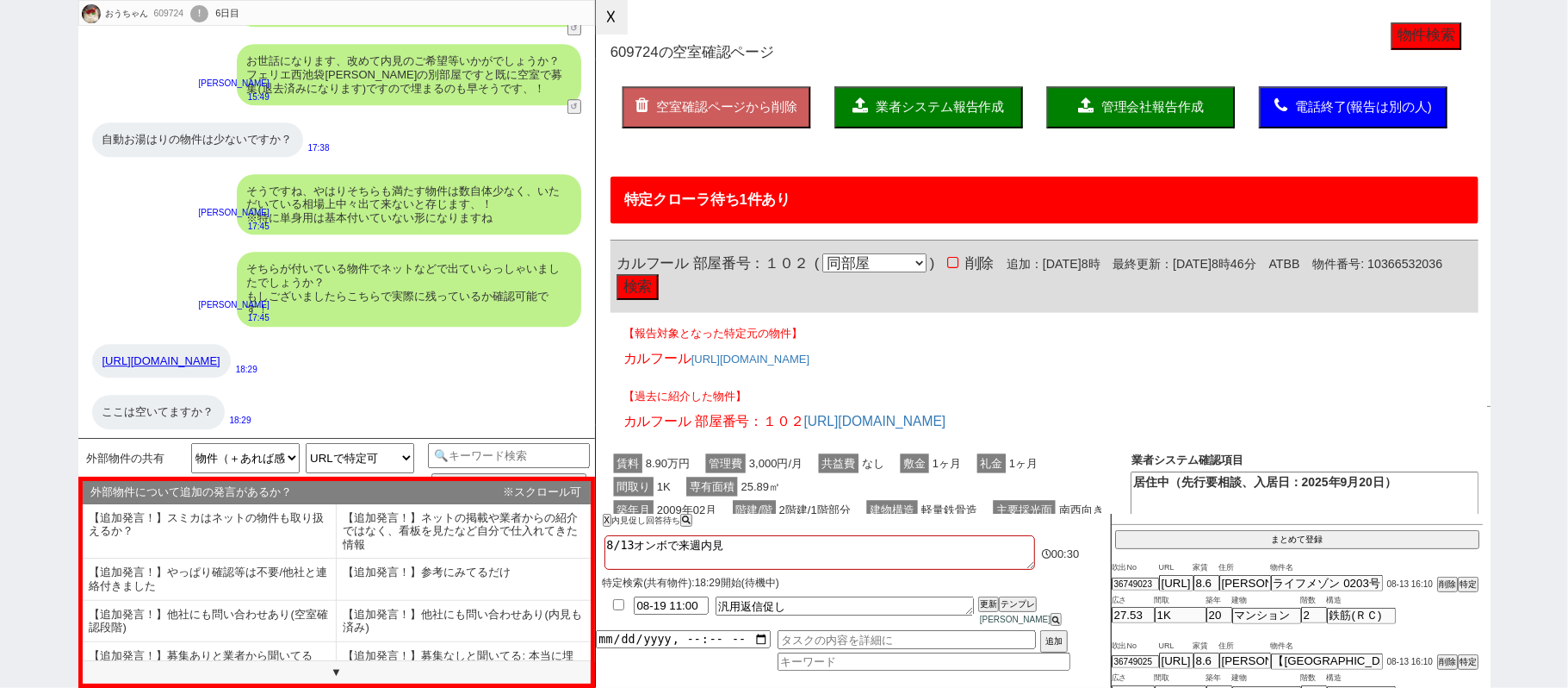
click at [614, 22] on button "☓" at bounding box center [611, 17] width 32 height 34
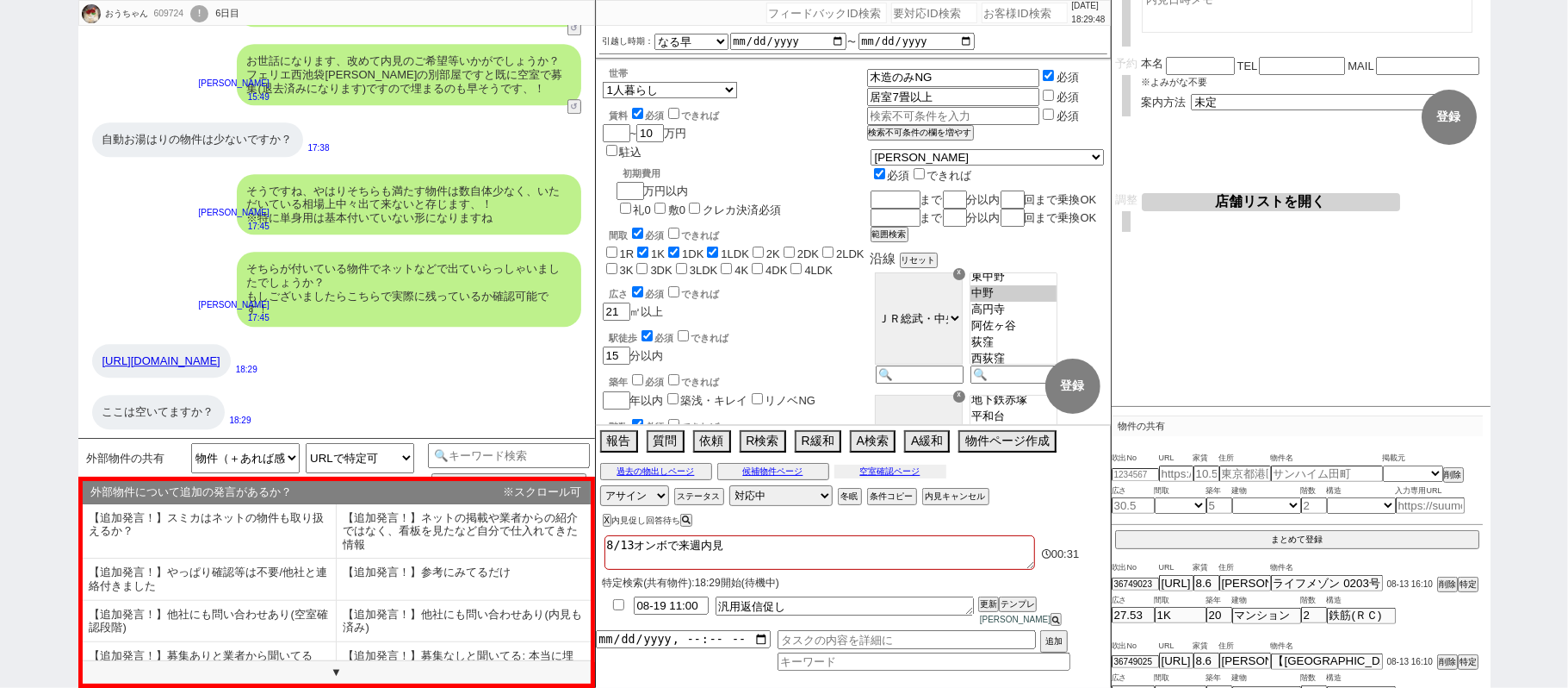
click at [919, 479] on button "空室確認ページ" at bounding box center [890, 470] width 112 height 14
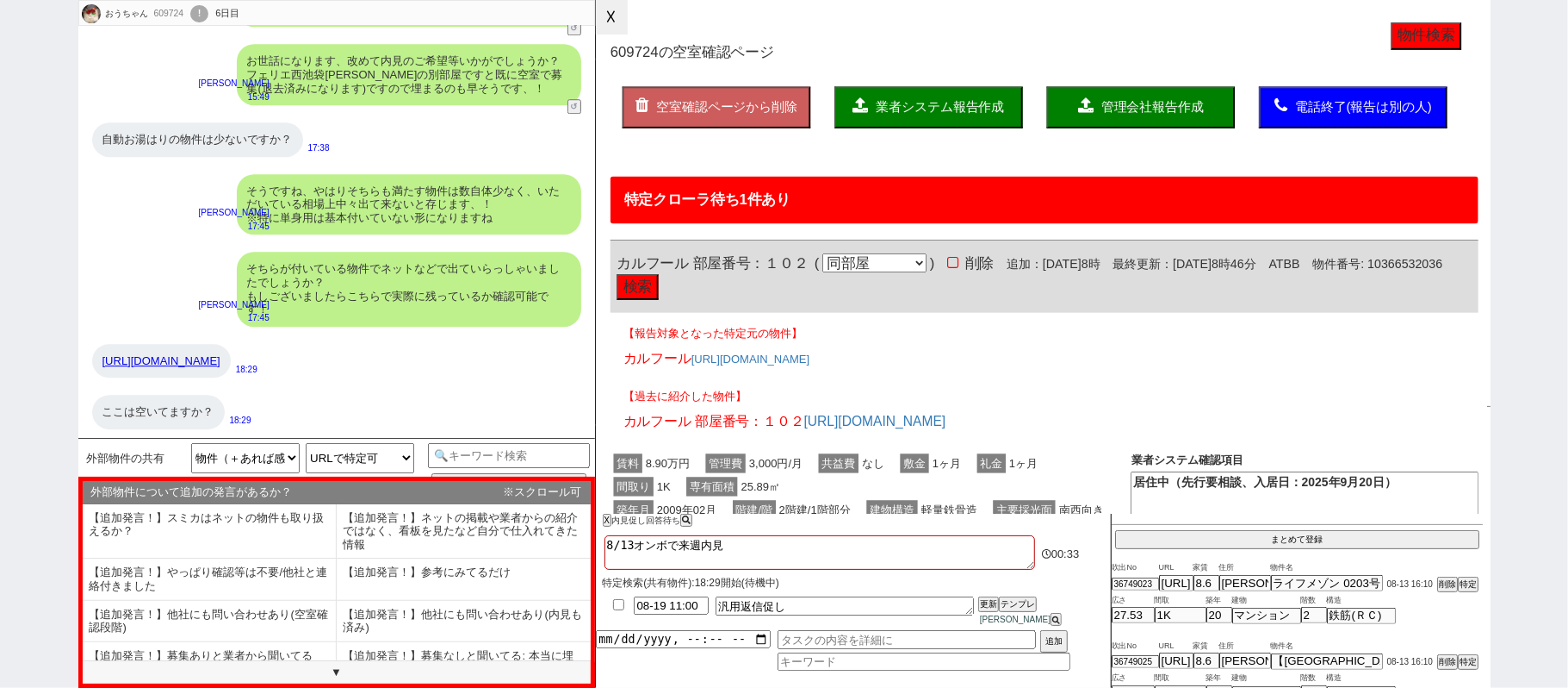
click at [617, 23] on button "☓" at bounding box center [611, 17] width 32 height 34
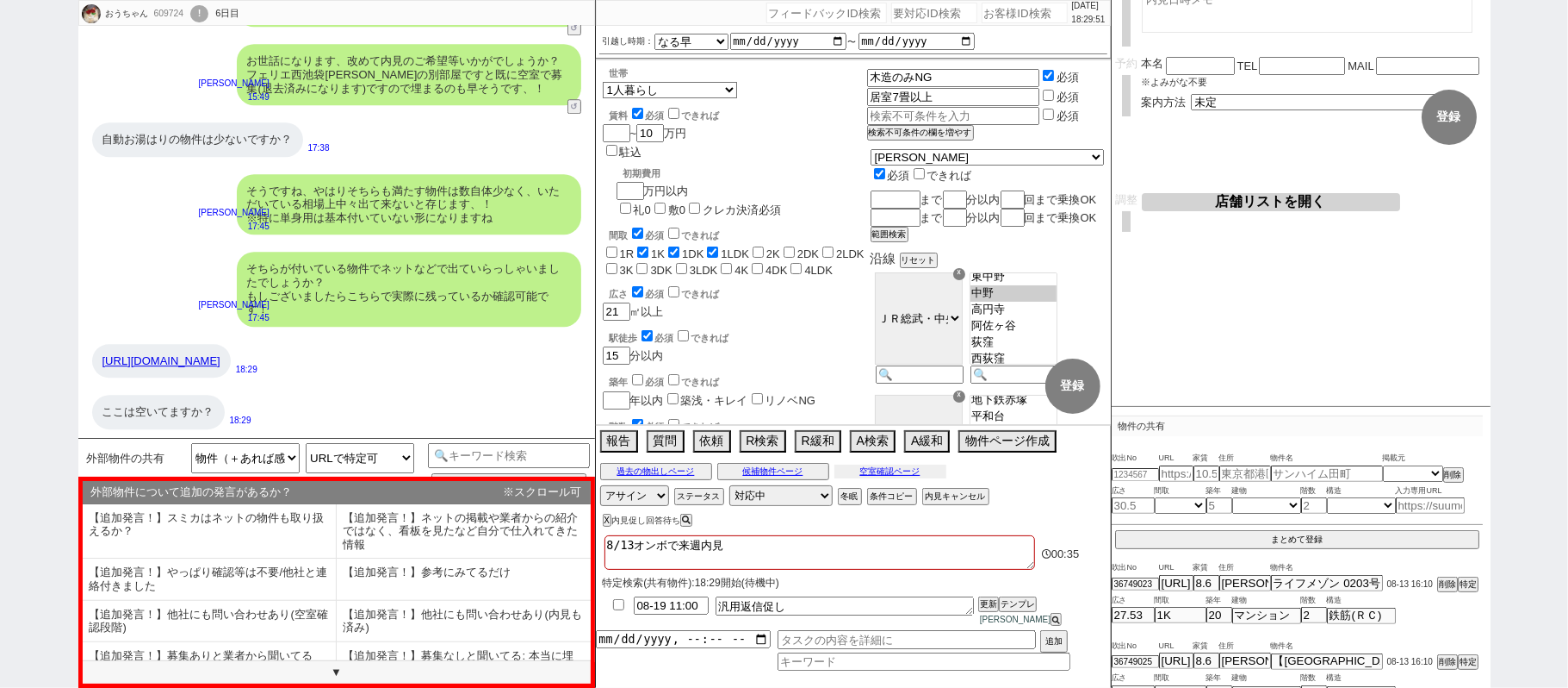
click at [868, 479] on button "空室確認ページ" at bounding box center [890, 470] width 112 height 14
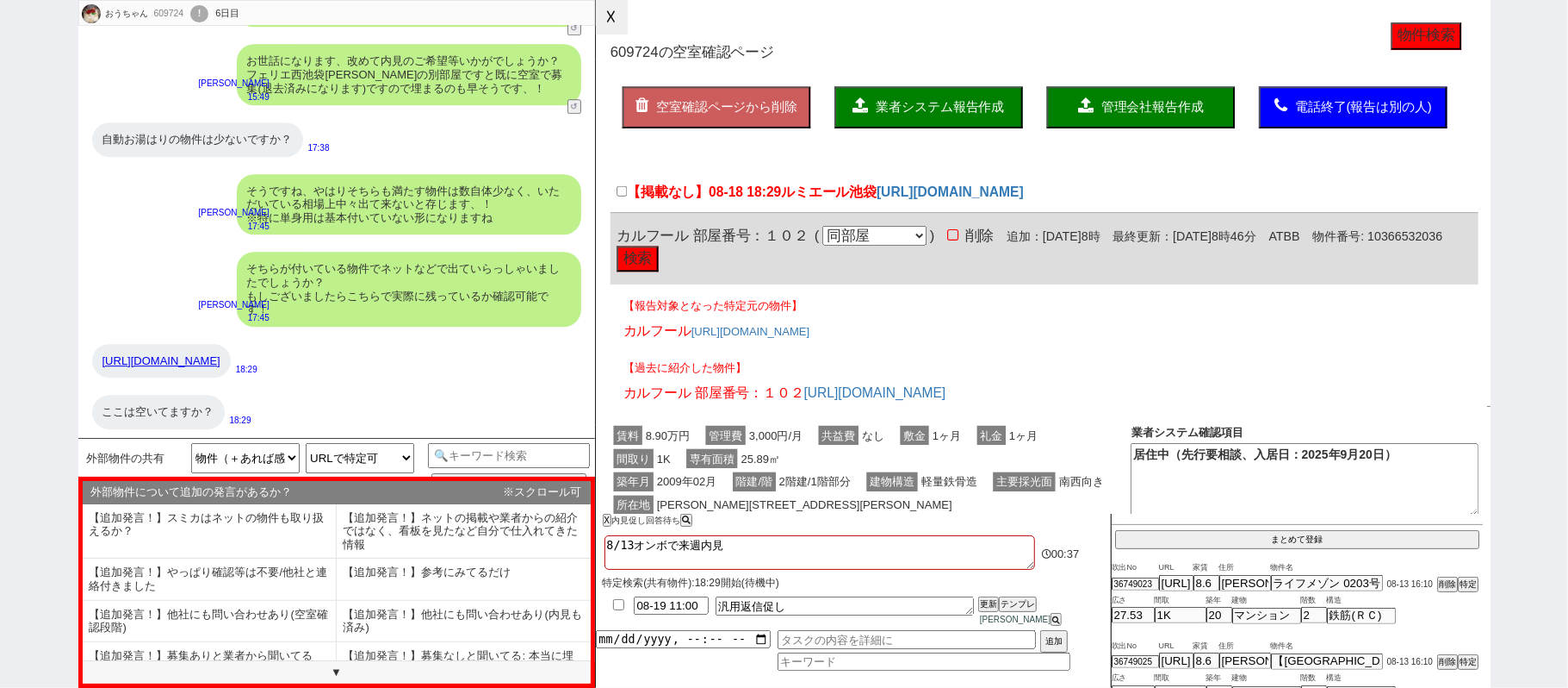
click at [608, 15] on button "☓" at bounding box center [611, 17] width 32 height 34
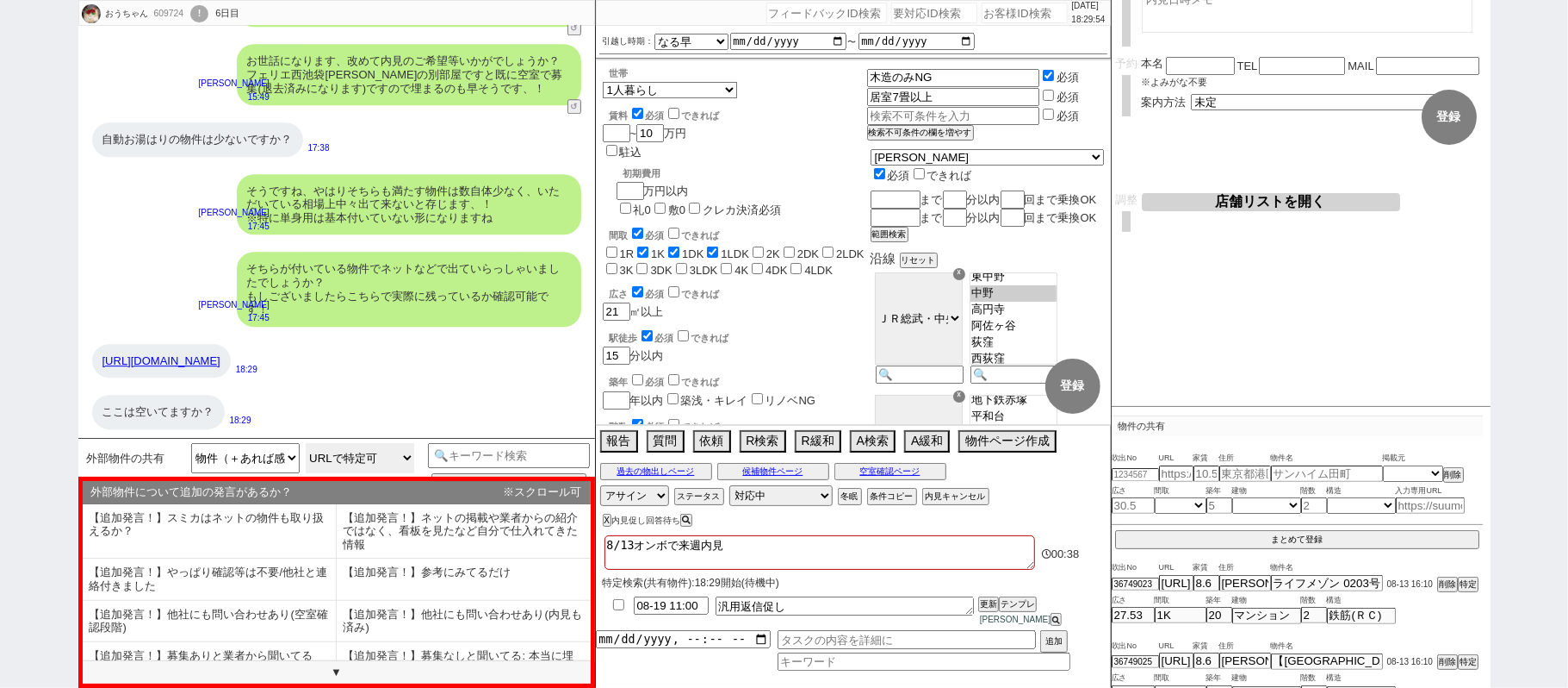
click at [348, 457] on select "URLで特定可 URLで特定可だが、間取り的に入居不可（2人入居で1K以下、家族で1DK以下等） URLで物件は分かるが、エリア外で特定不可 URLで物件は分…" at bounding box center [361, 458] width 109 height 30
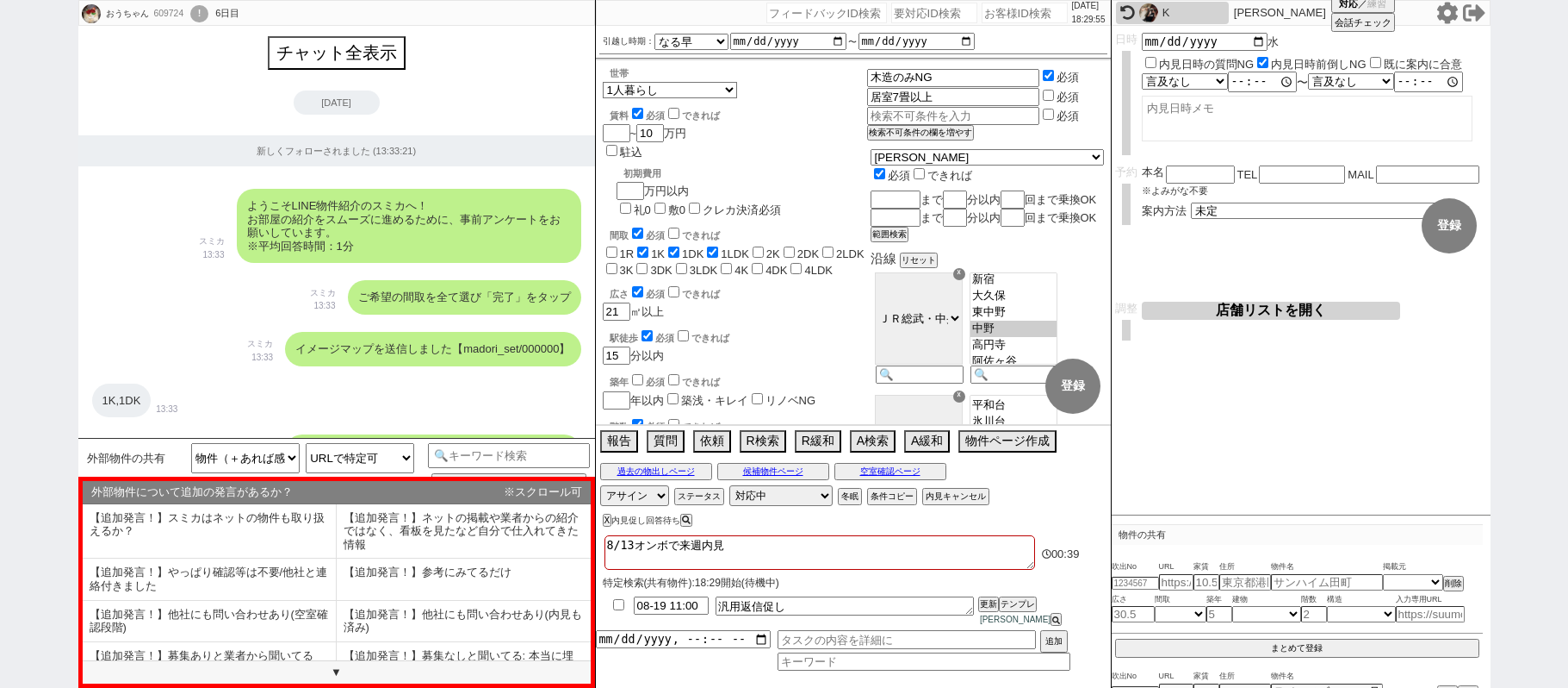
select select "13"
select select "0"
select select "837"
select select "65"
select select "1582"
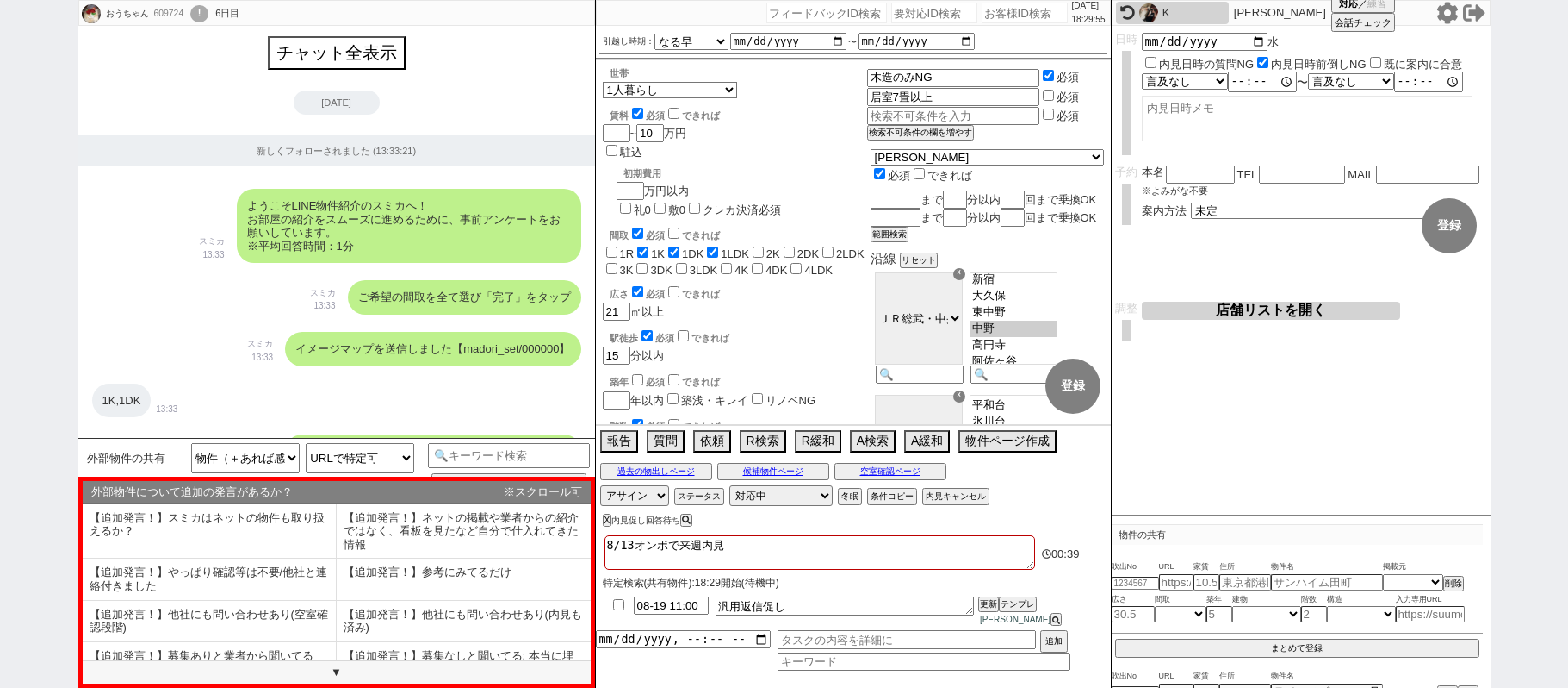
select select
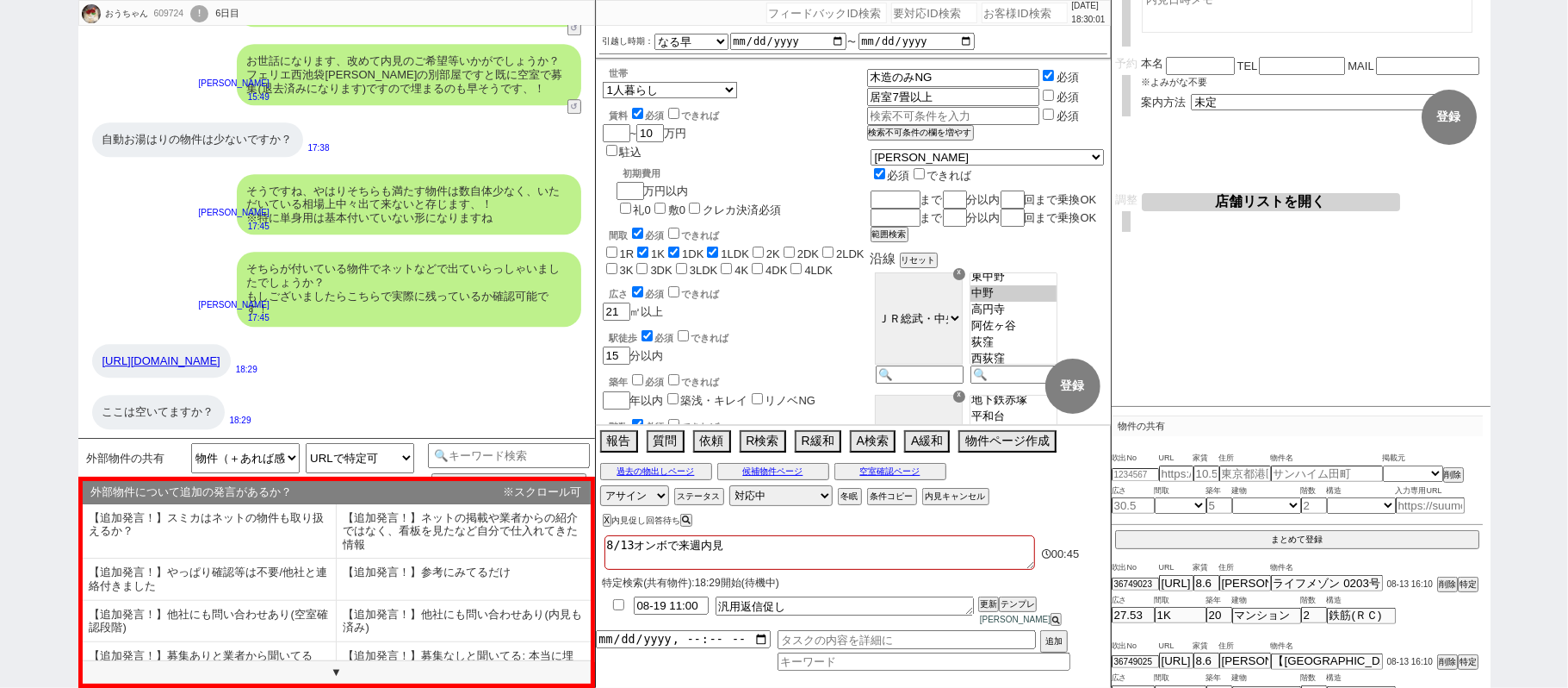
select select "URLで物件は分かるが、掲載部屋なしで特定不可"
click at [306, 444] on select "URLで特定可 URLで特定可だが、間取り的に入居不可（2人入居で1K以下、家族で1DK以下等） URLで物件は分かるが、エリア外で特定不可 URLで物件は分…" at bounding box center [361, 458] width 109 height 30
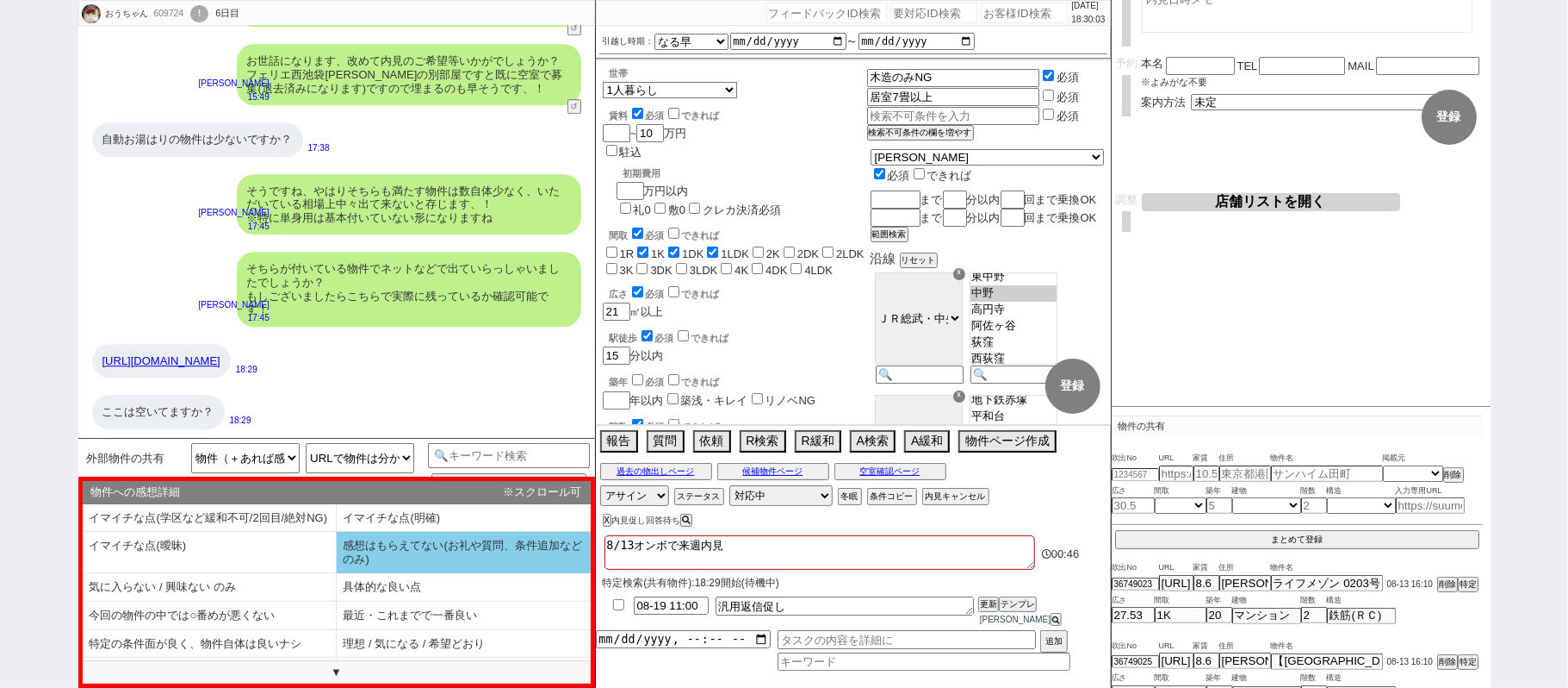
click at [337, 573] on li "感想はもらえてない(お礼や質問、条件追加などのみ)" at bounding box center [209, 586] width 254 height 28
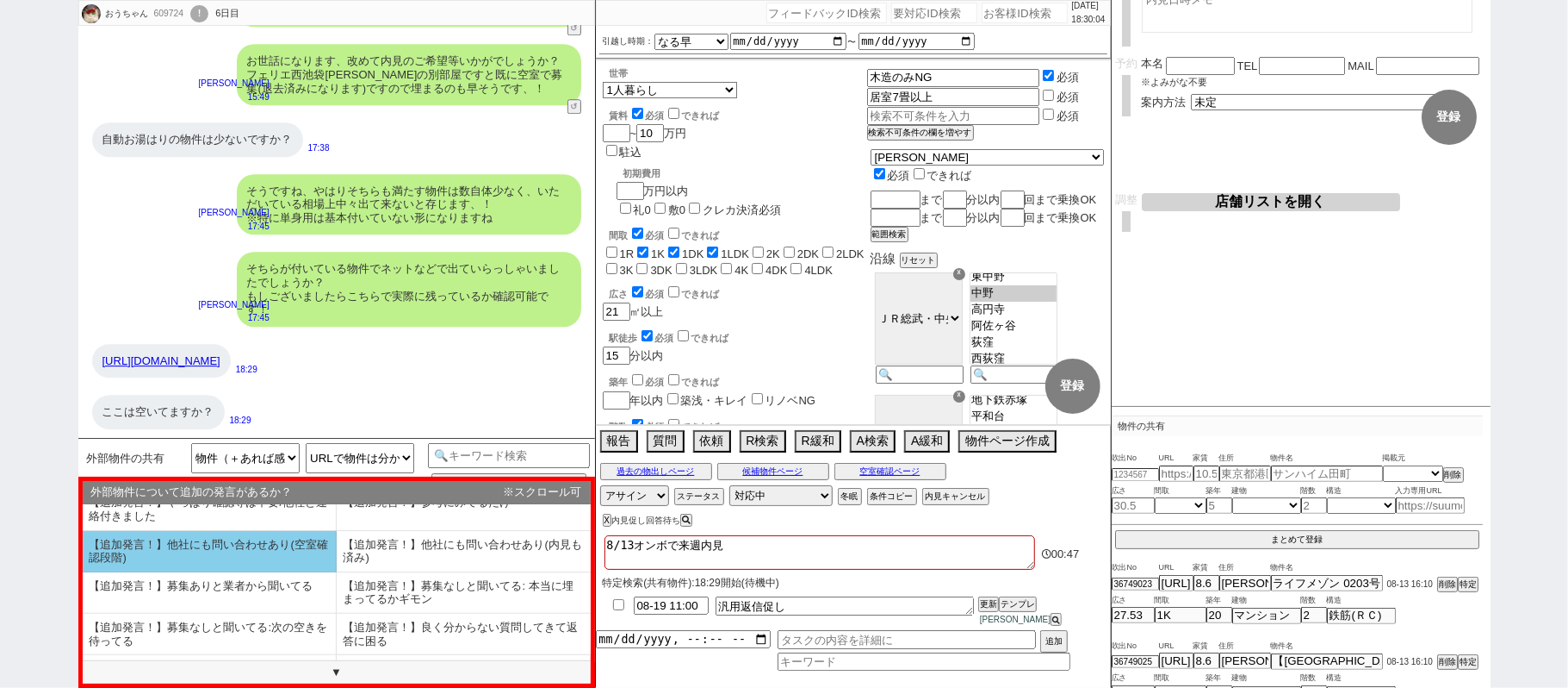
scroll to position [107, 0]
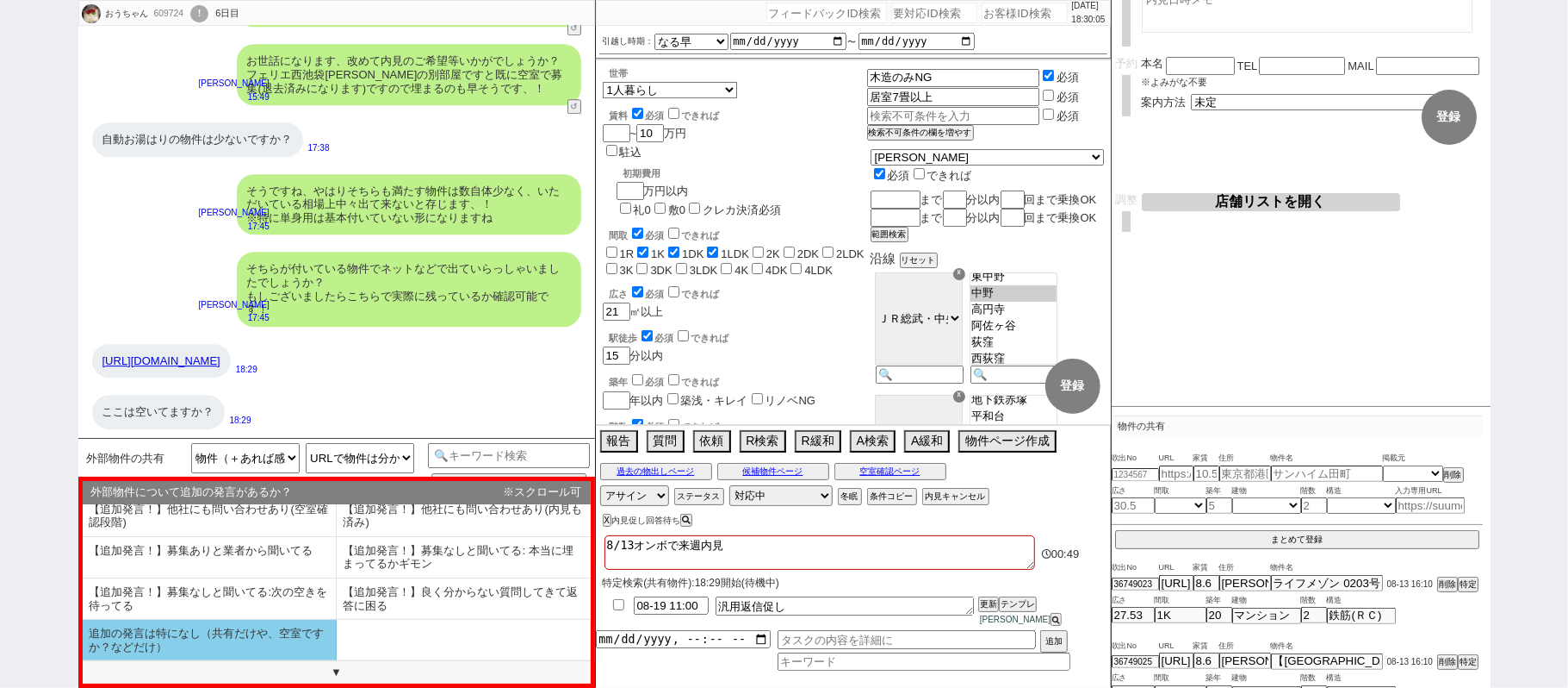
click at [224, 643] on li "追加の発言は特になし（共有だけや、空室ですか？などだけ）" at bounding box center [209, 640] width 254 height 41
select select "感想はもらえてない(お礼や質問、条件追加などのみ)"
select select "追加の発言は特になし（共有だけや、空室ですか？などだけ）"
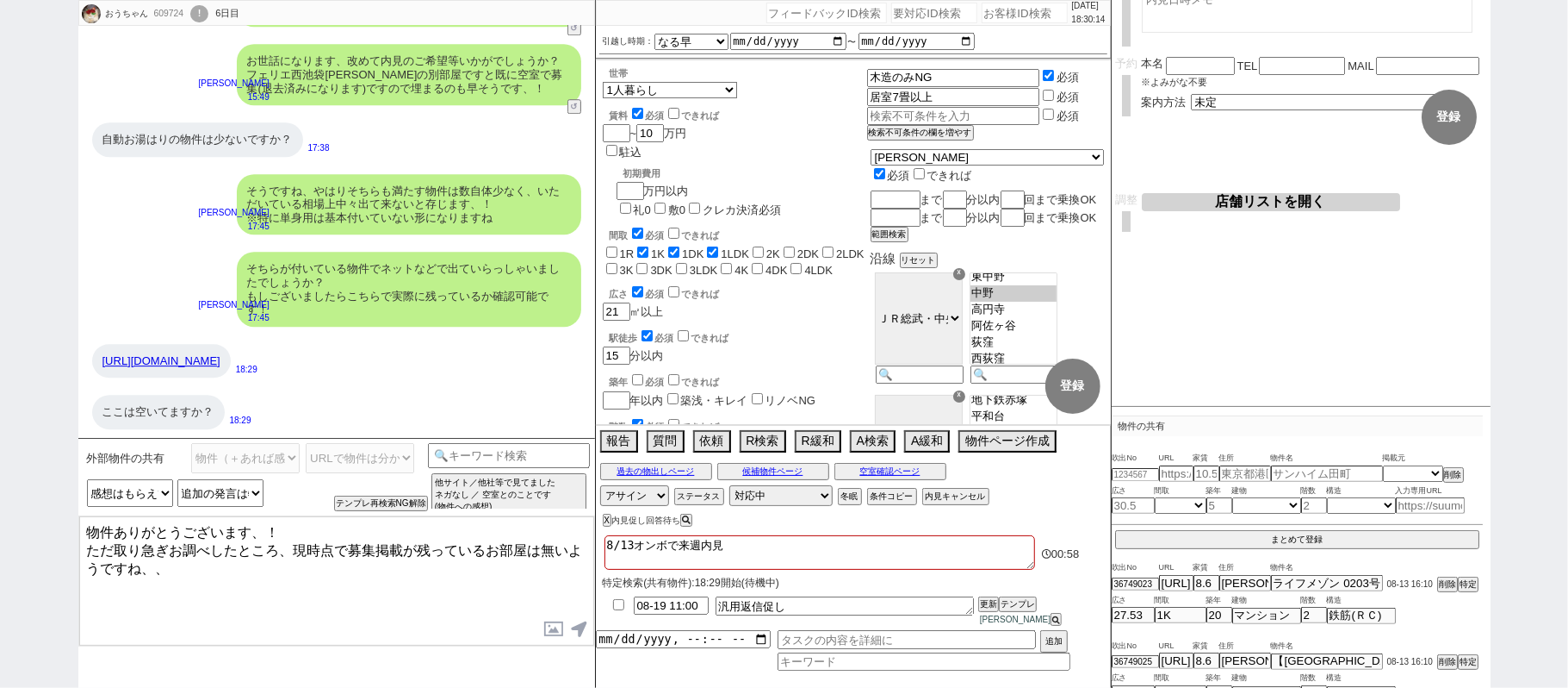
click at [377, 577] on textarea "物件ありがとうございます、！ ただ取り急ぎお調べしたところ、現時点で募集掲載が残っているお部屋は無いようですね、、" at bounding box center [336, 581] width 515 height 130
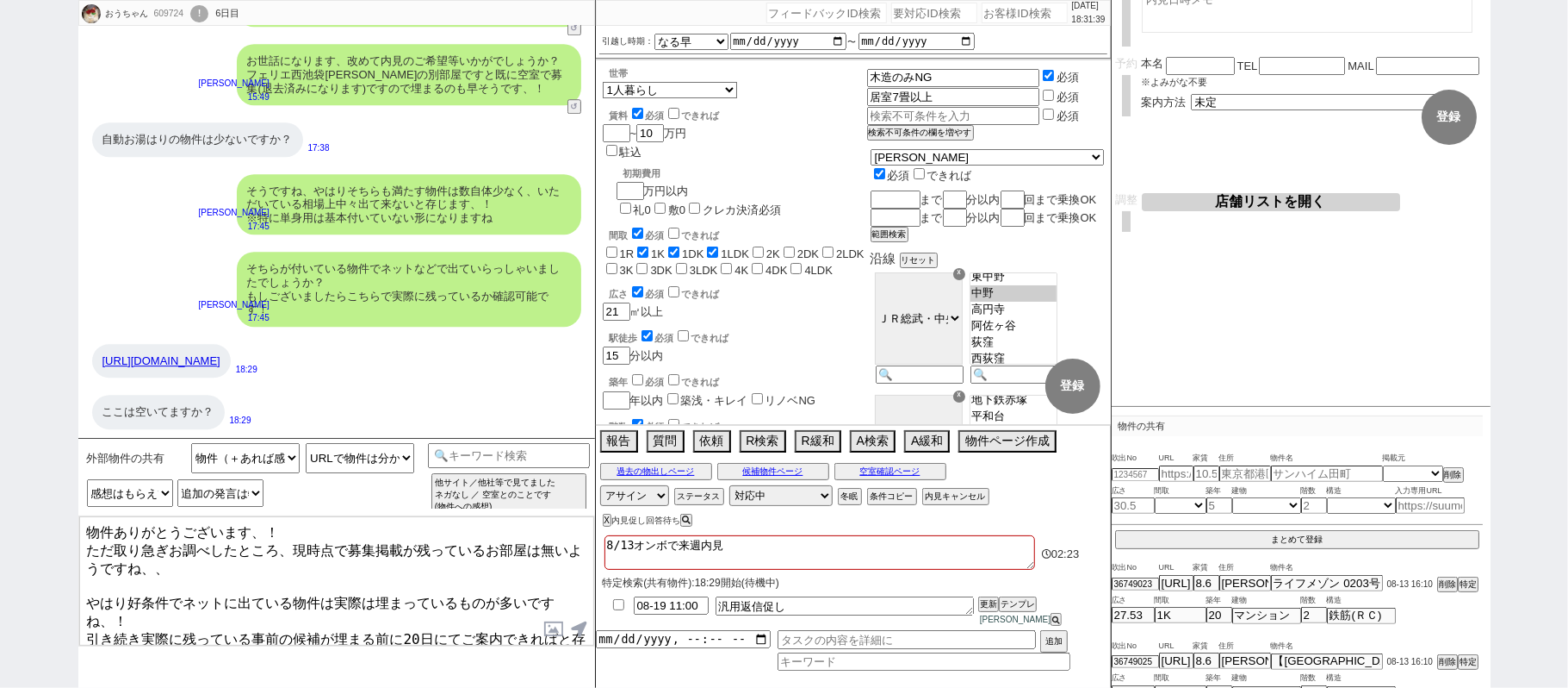
click at [93, 586] on textarea "物件ありがとうございます、！ ただ取り急ぎお調べしたところ、現時点で募集掲載が残っているお部屋は無いようですね、、 やはり好条件でネットに出ている物件は実際は…" at bounding box center [336, 581] width 515 height 130
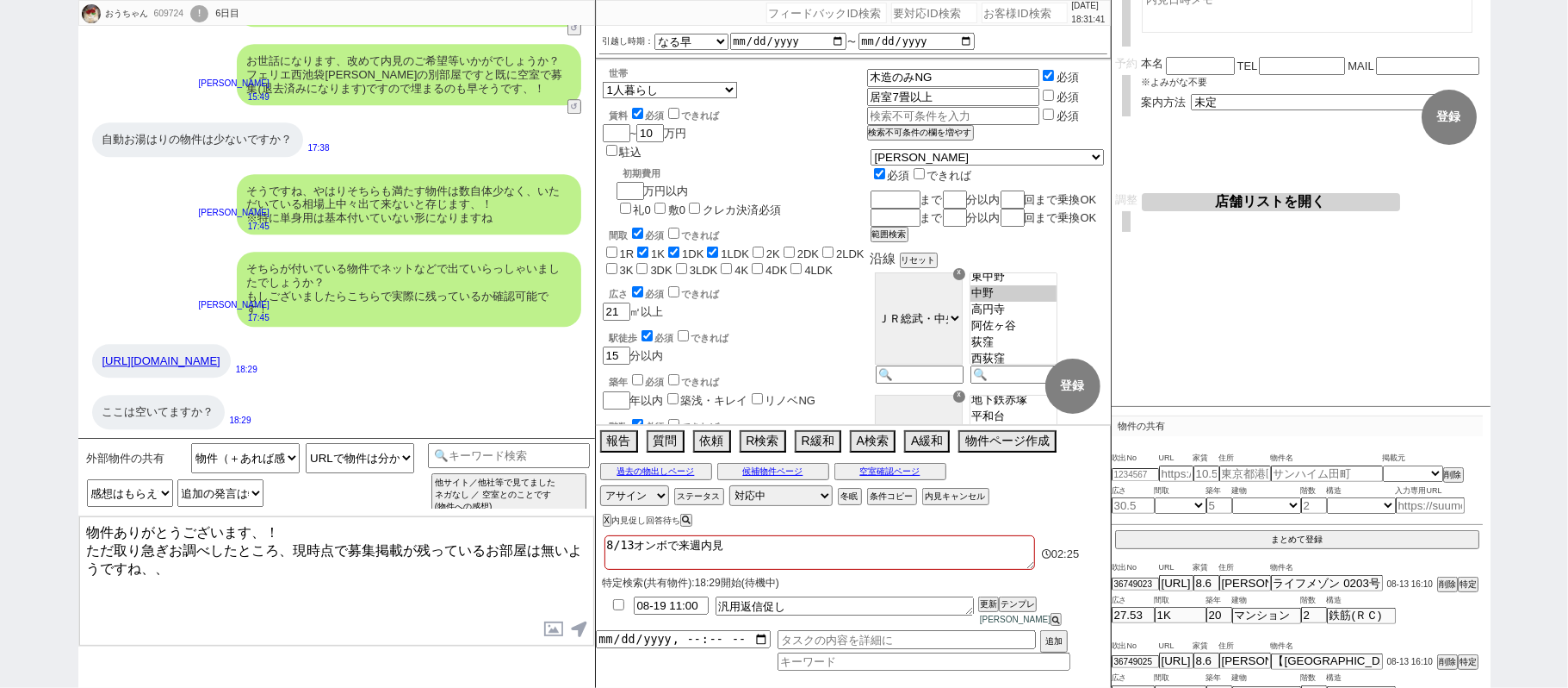
type textarea "物件ありがとうございます、！ ただ取り急ぎお調べしたところ、現時点で募集掲載が残っているお部屋は無いようですね、、"
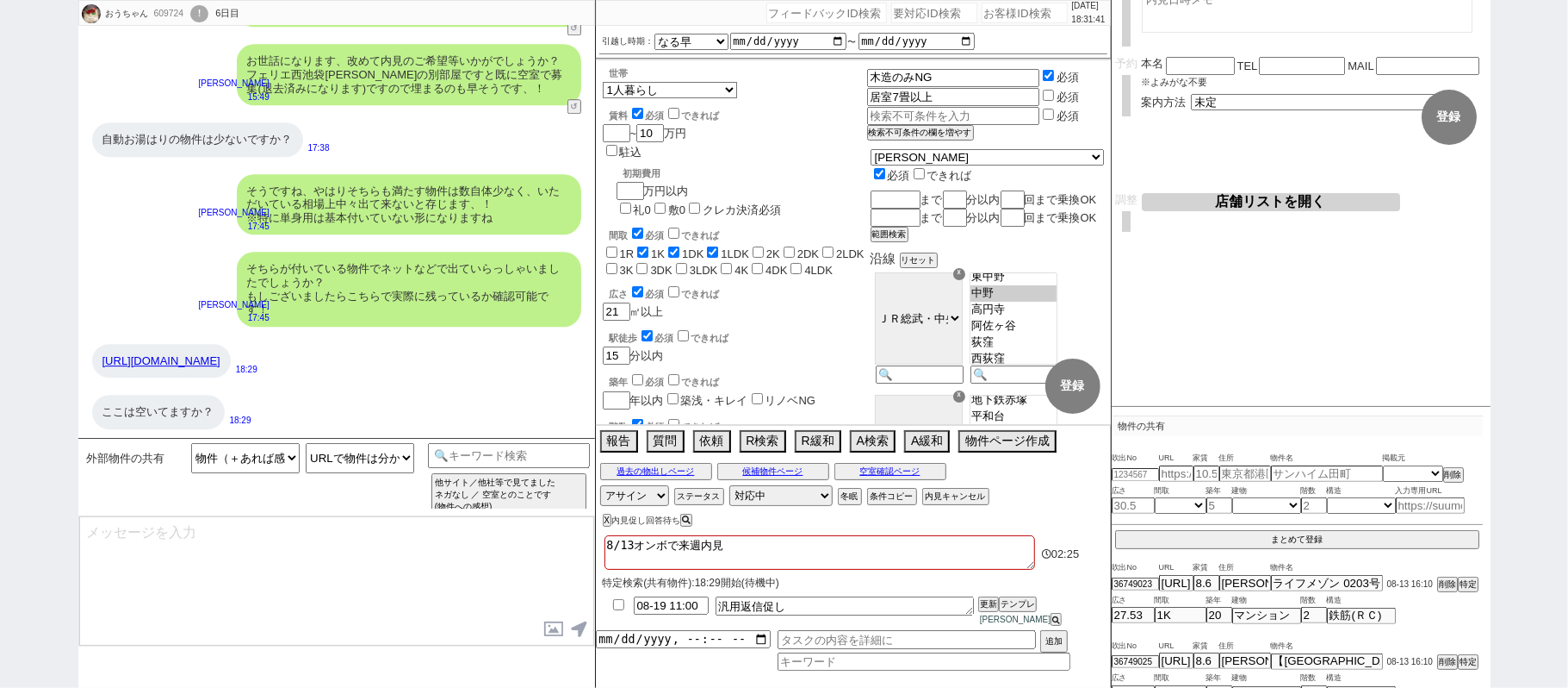
scroll to position [22865, 0]
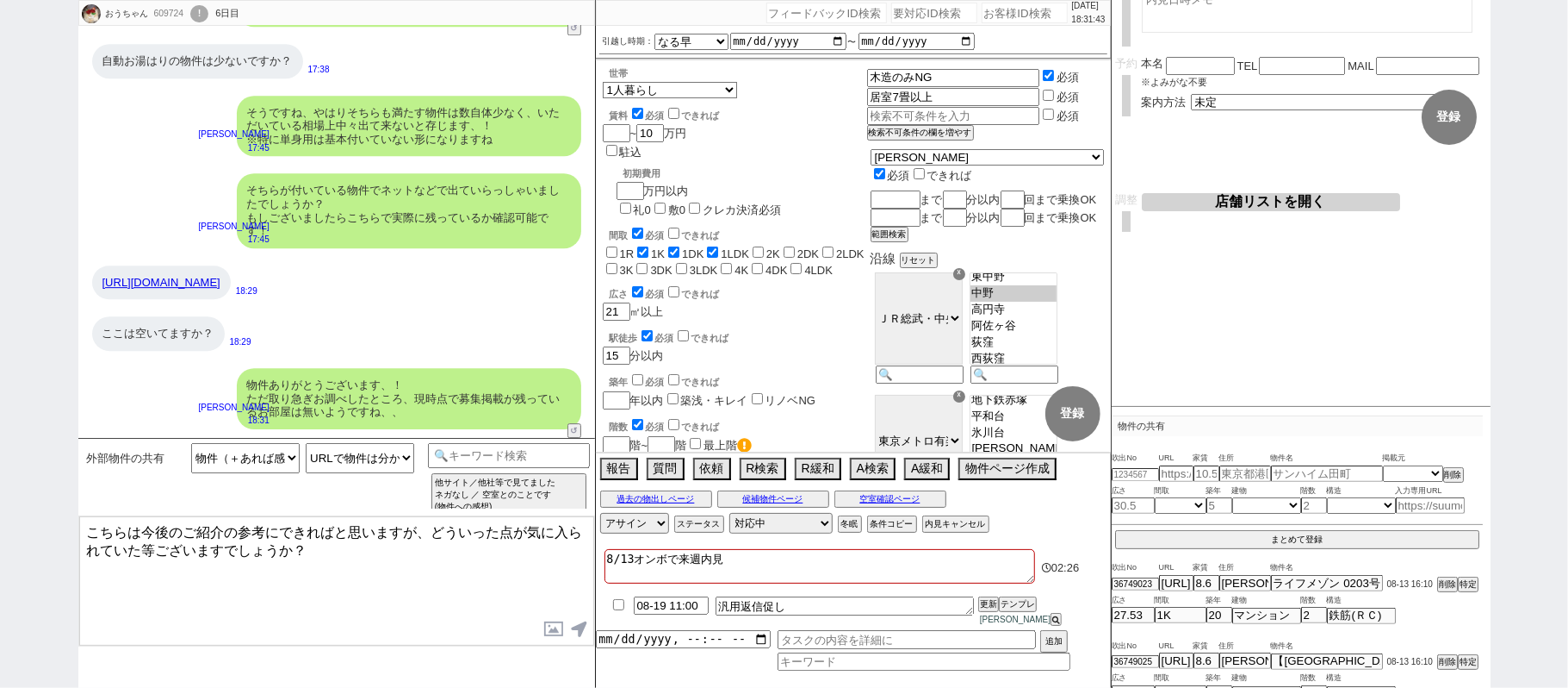
drag, startPoint x: 331, startPoint y: 552, endPoint x: 0, endPoint y: 222, distance: 467.4
click at [0, 280] on div "おうちゃん 609724 ! 0 6日目 冬眠中 自社客 スミカ スミカ_BPO チャット全表示 [DATE] 新しくフォローされました (13:33:21)…" at bounding box center [784, 344] width 1568 height 688
paste textarea "はり好条件でネットに出ている物件は実際は埋まっているものが多いですね、！ 引き続き実際に残っている事前の候補が埋まる前に20日にてご案内できればと存じますが、…"
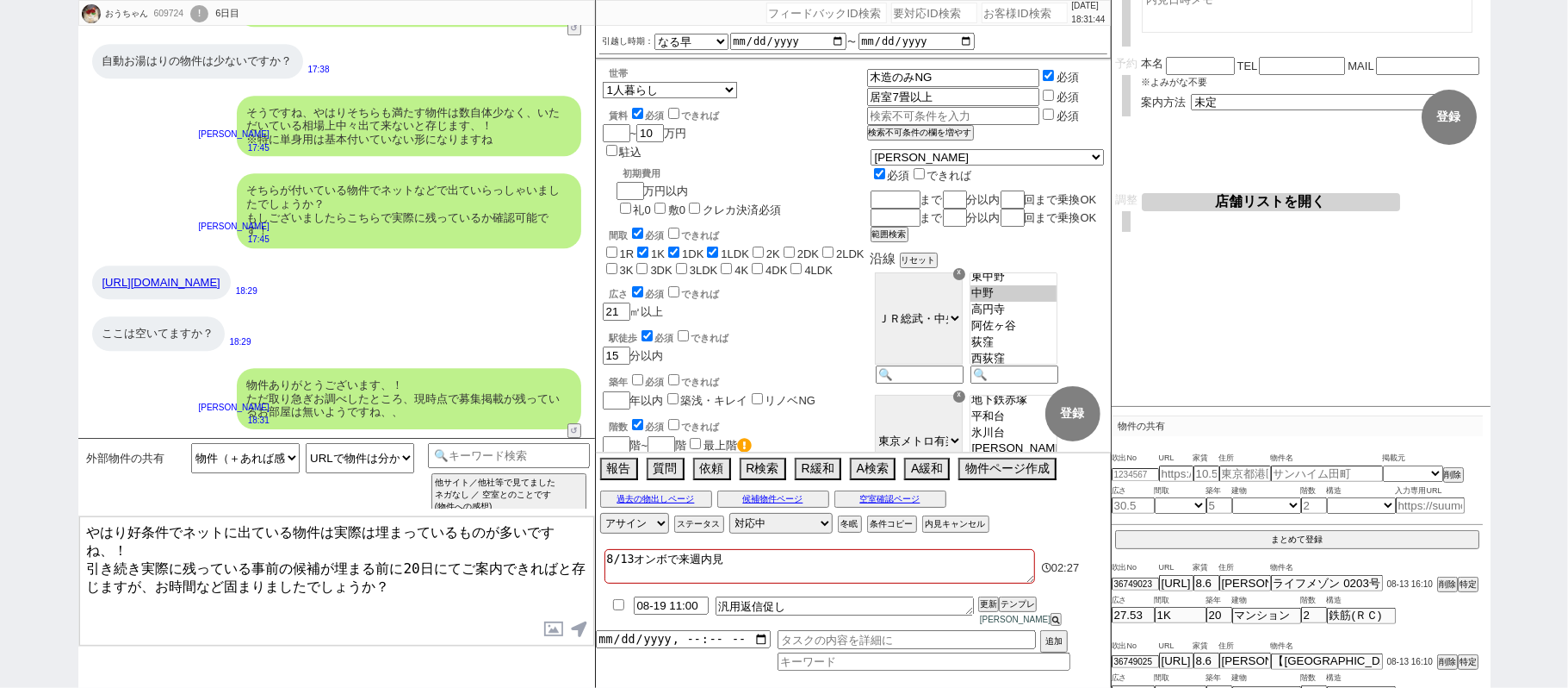
type textarea "やはり好条件でネットに出ている物件は実際は埋まっているものが多いですね、！ 引き続き実際に残っている事前の候補が埋まる前に20日にてご案内できればと存じますが…"
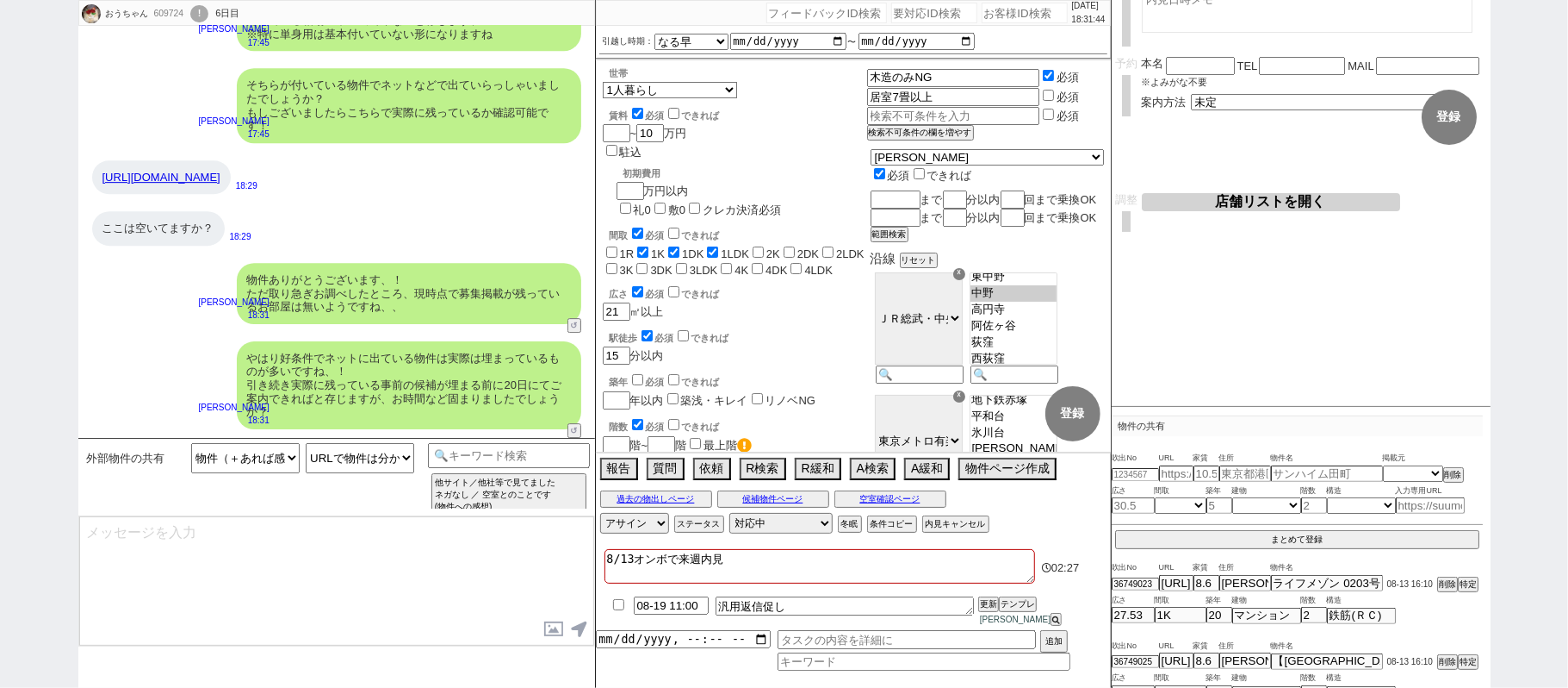
scroll to position [22970, 0]
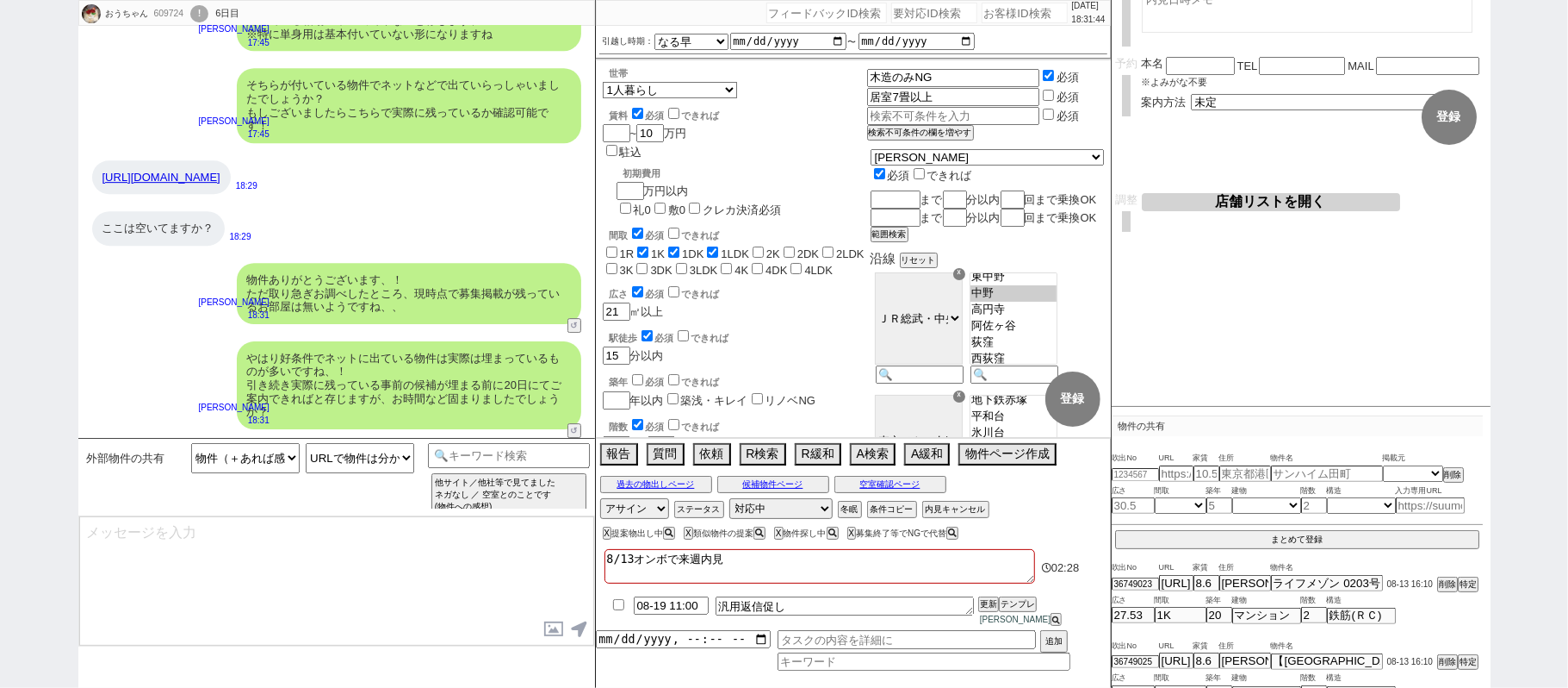
type textarea "@@この文字をクリック"
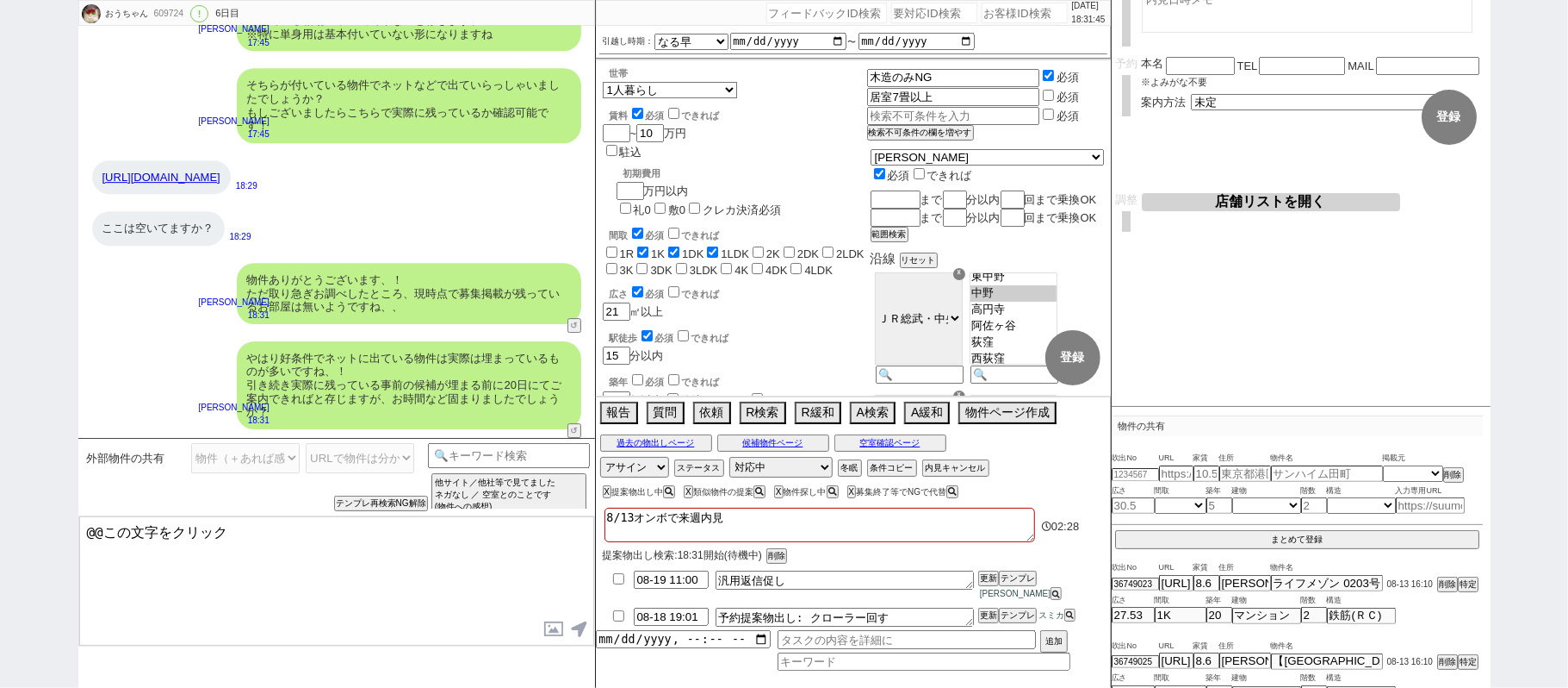
scroll to position [0, 0]
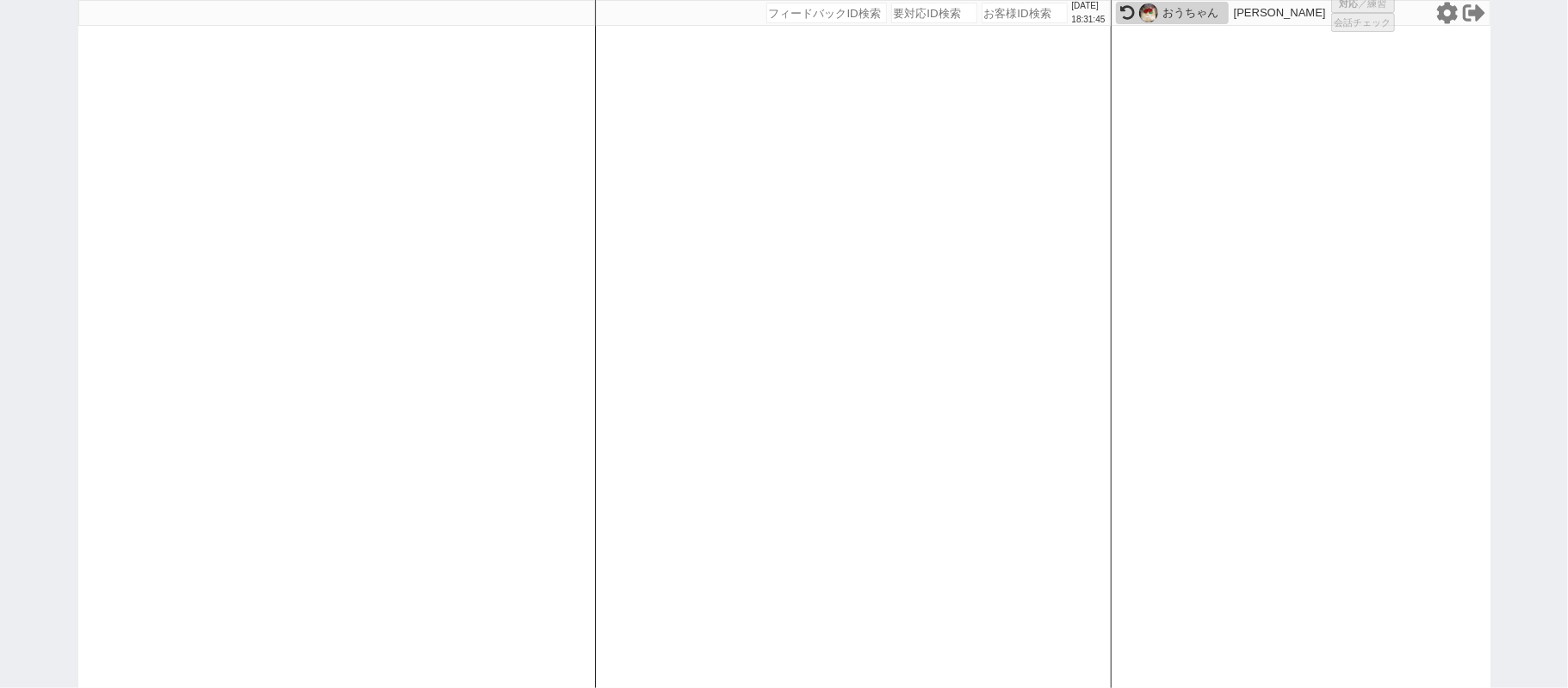
select select "1"
select select "2"
select select "5"
select select "10"
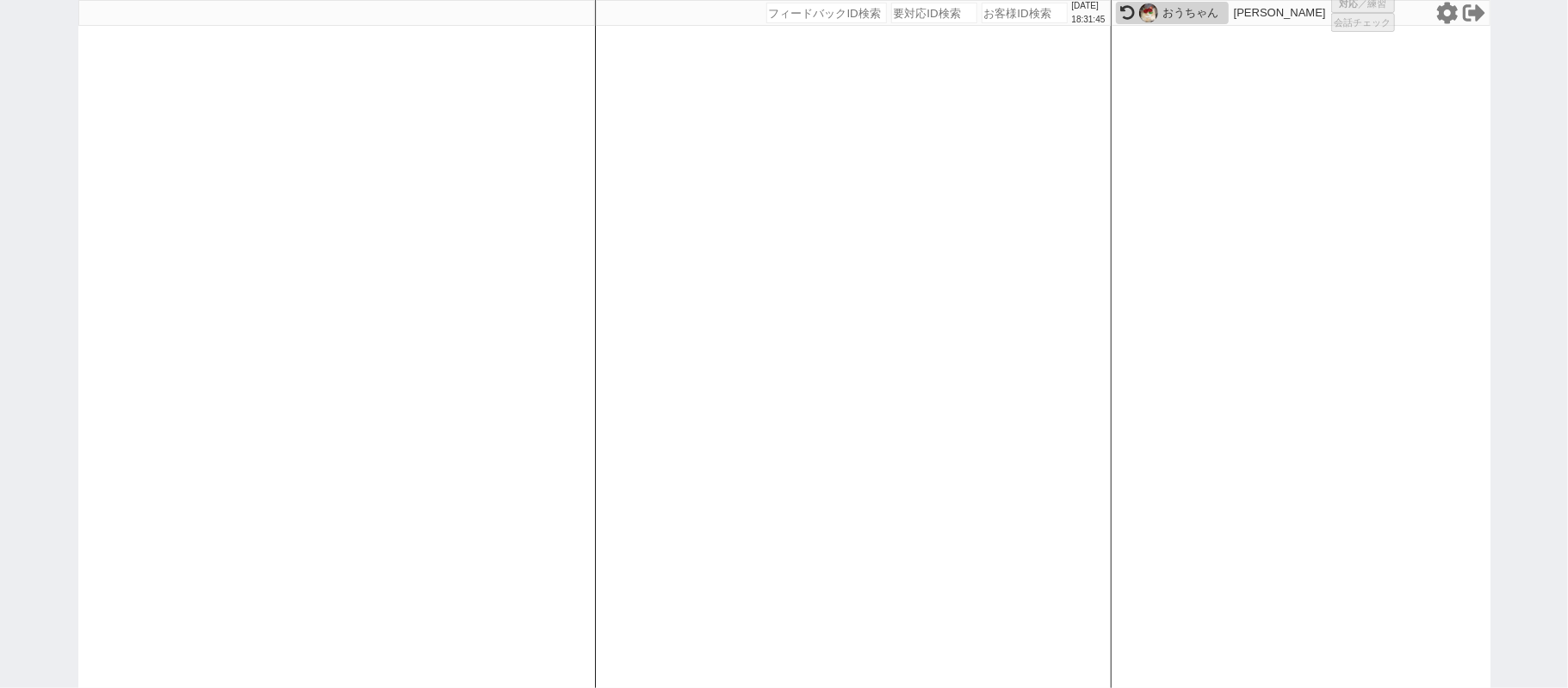
select select
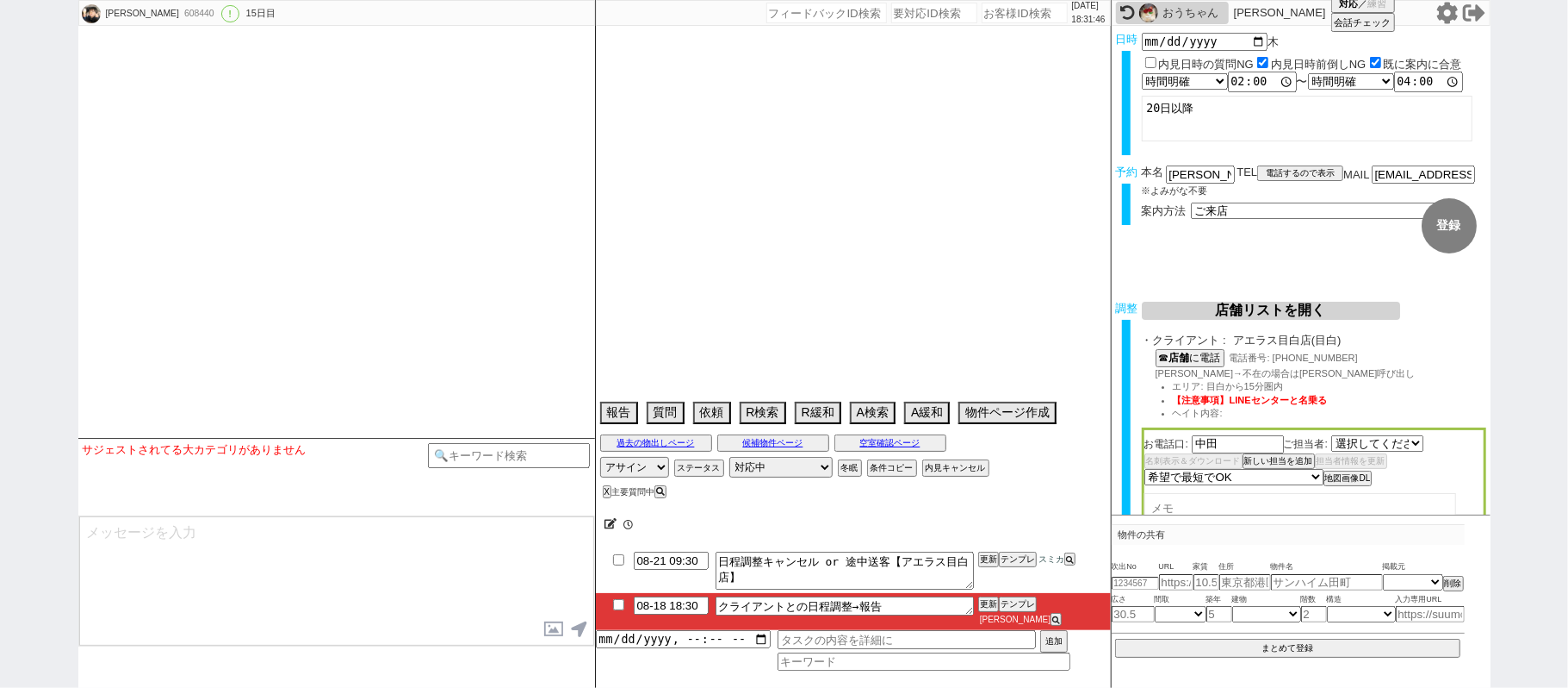
select select "1743"
select select "2025"
select select "9"
select select "33"
select select "1"
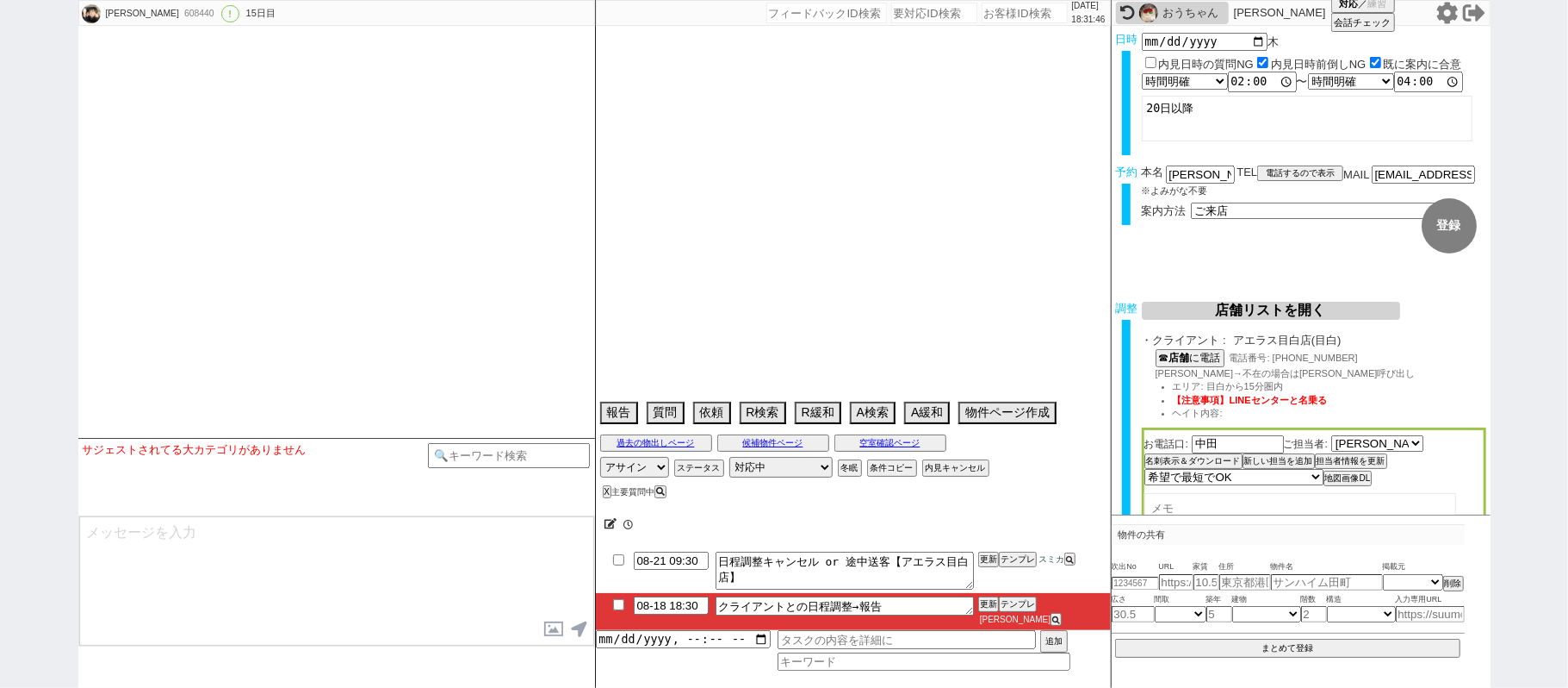
select select "38"
select select "75"
select select "1813"
select select "65"
select select "[DATE]"
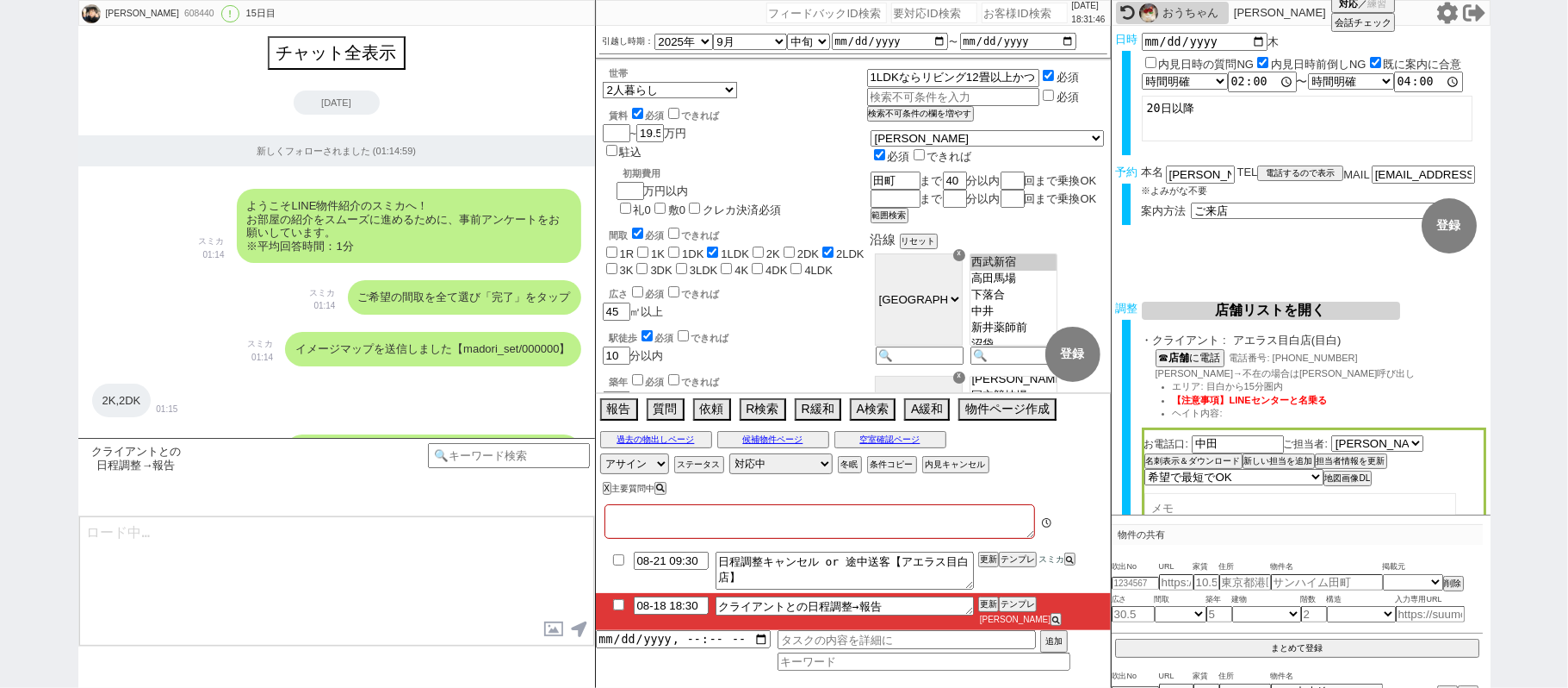
type textarea "他社なし 先調整している。返事きたら報告する"
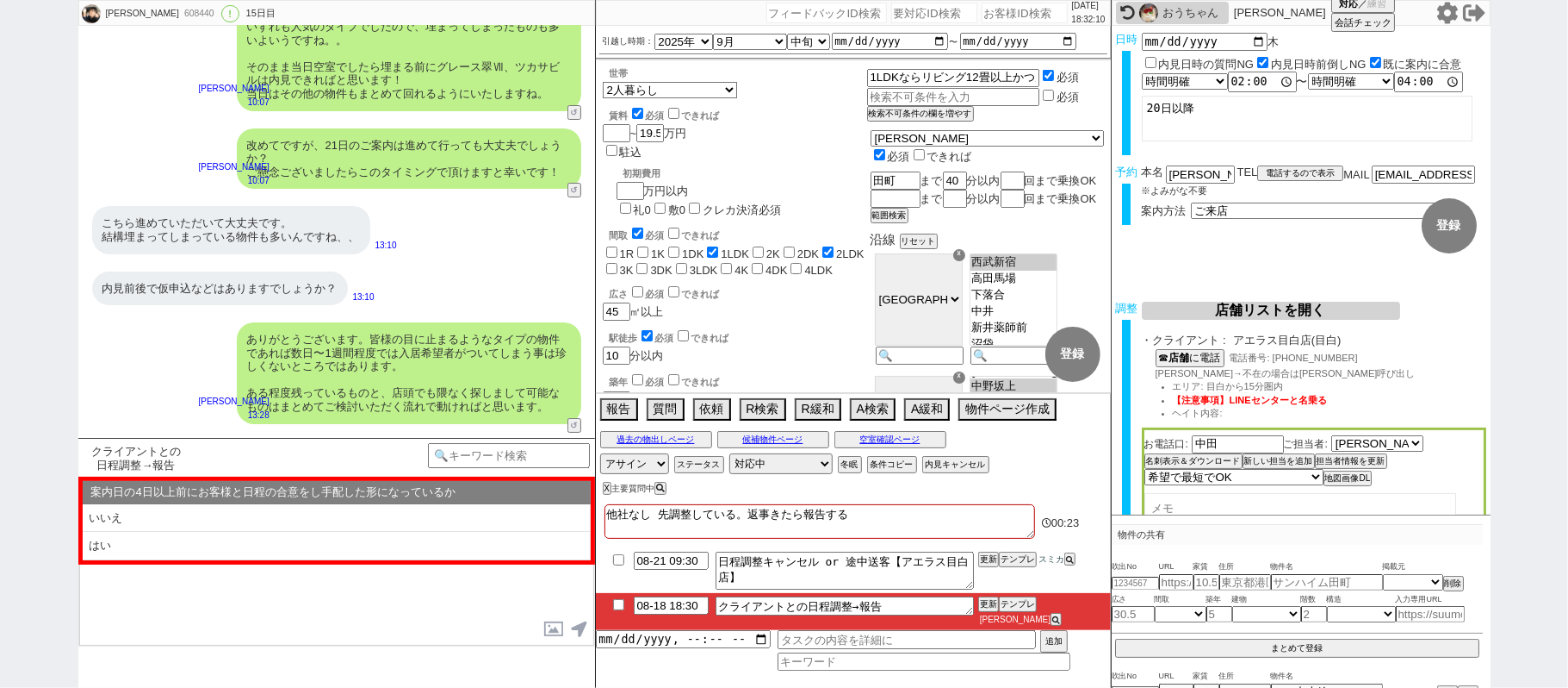
scroll to position [14077, 0]
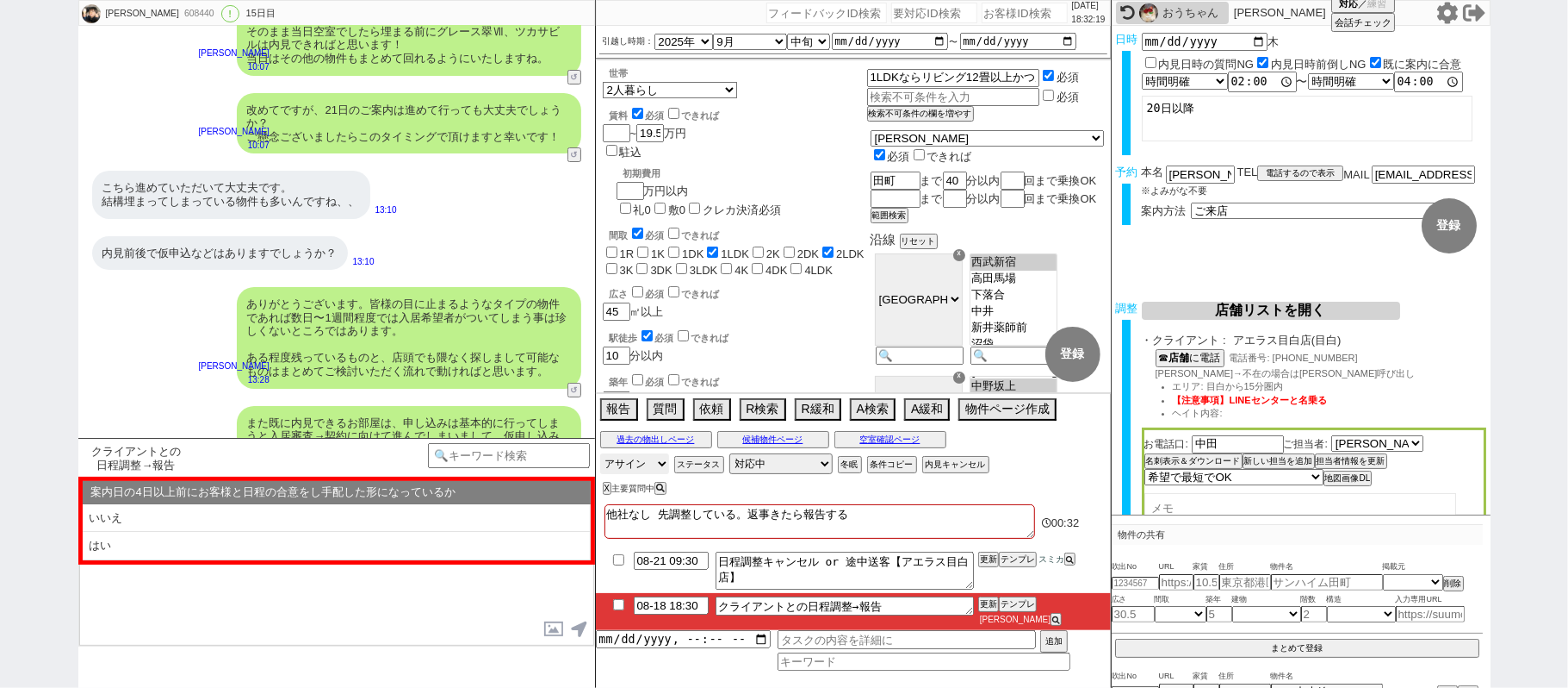
click at [629, 470] on select "アサイン [PERSON_NAME] [PERSON_NAME] [PERSON_NAME] [PERSON_NAME] [PERSON_NAME]" at bounding box center [635, 463] width 69 height 21
select select "235"
click at [601, 466] on select "アサイン [PERSON_NAME] [PERSON_NAME] [PERSON_NAME] [PERSON_NAME] [PERSON_NAME]" at bounding box center [635, 463] width 69 height 21
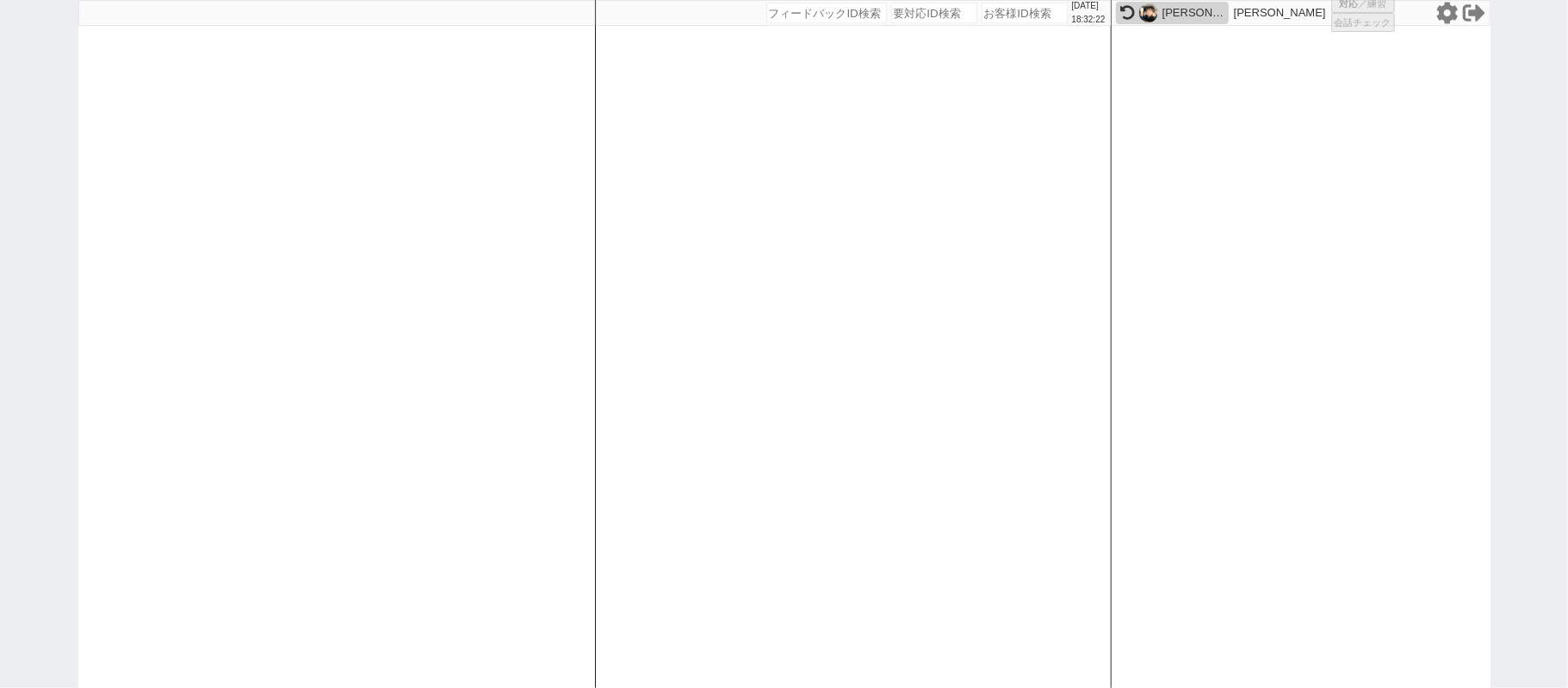
select select "2"
select select
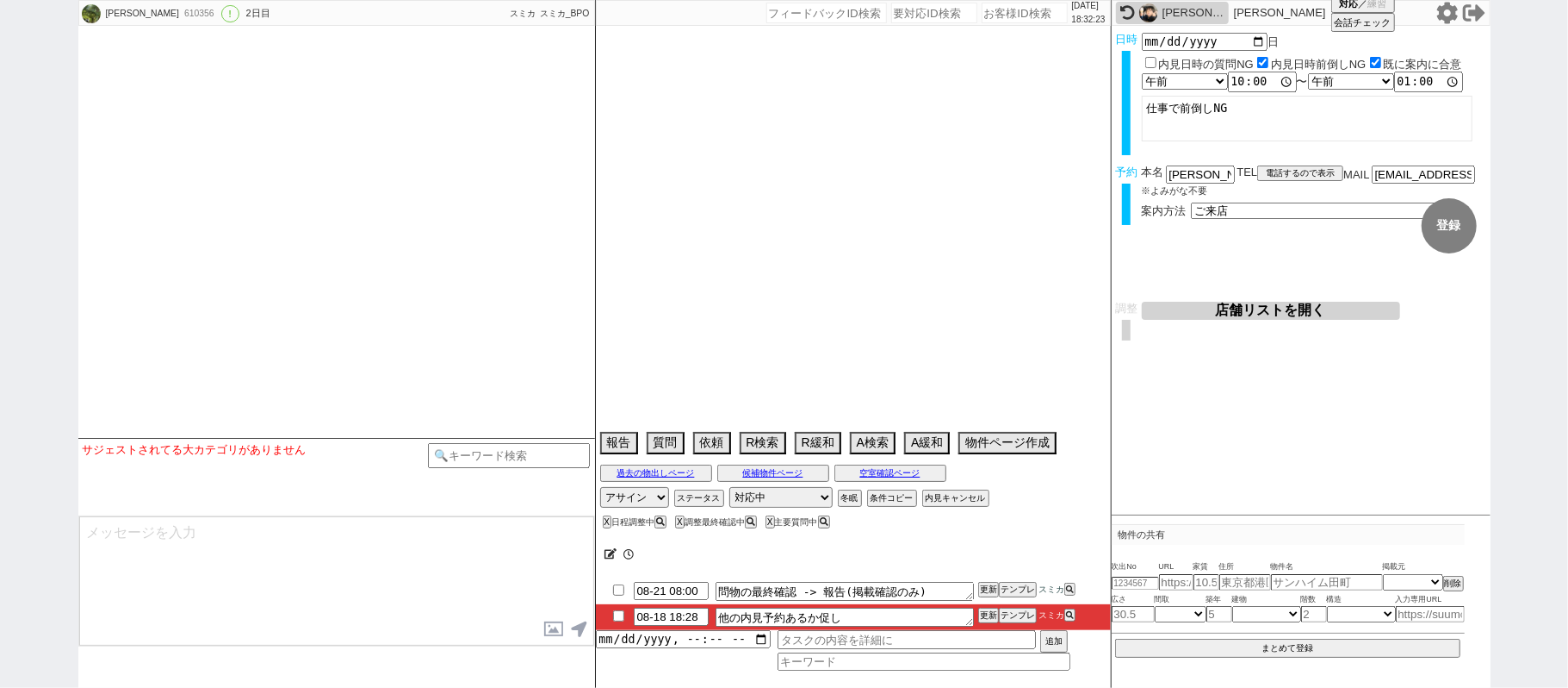
select select "13"
select select "0"
select select "23"
select select "750"
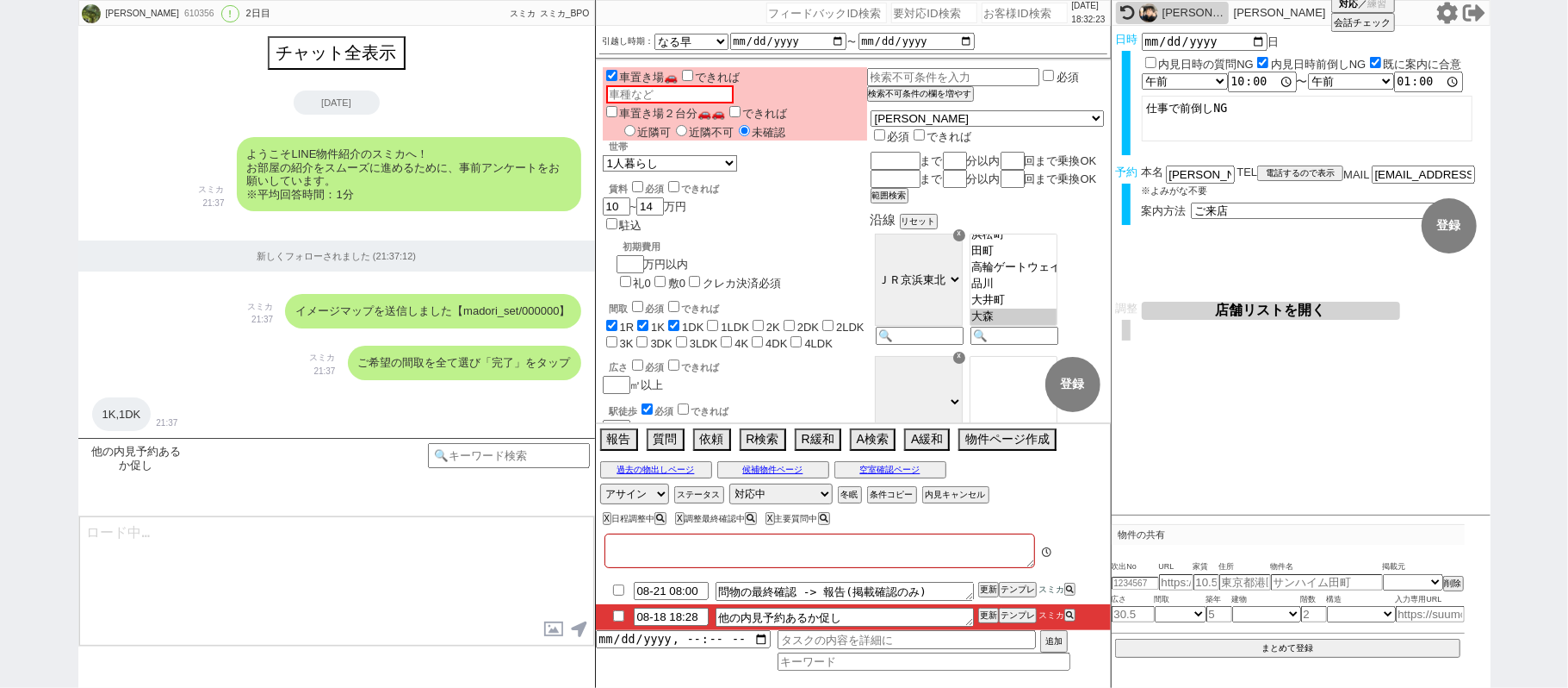
type textarea "車持っているが自分で月極探す　北千住在住"
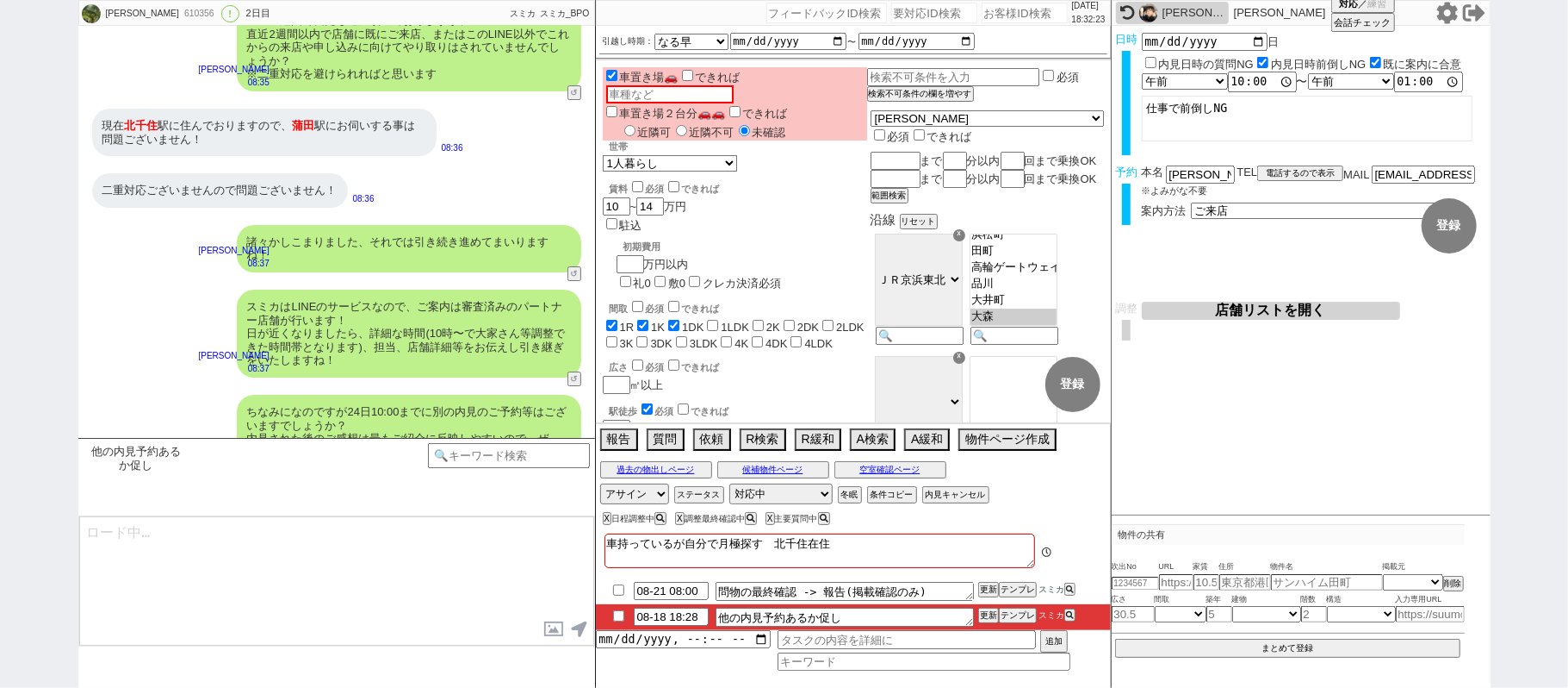
scroll to position [452, 0]
type textarea "ご予定いかがでしょうか？ 特段なければその旨だけ頂けますと幸いです！"
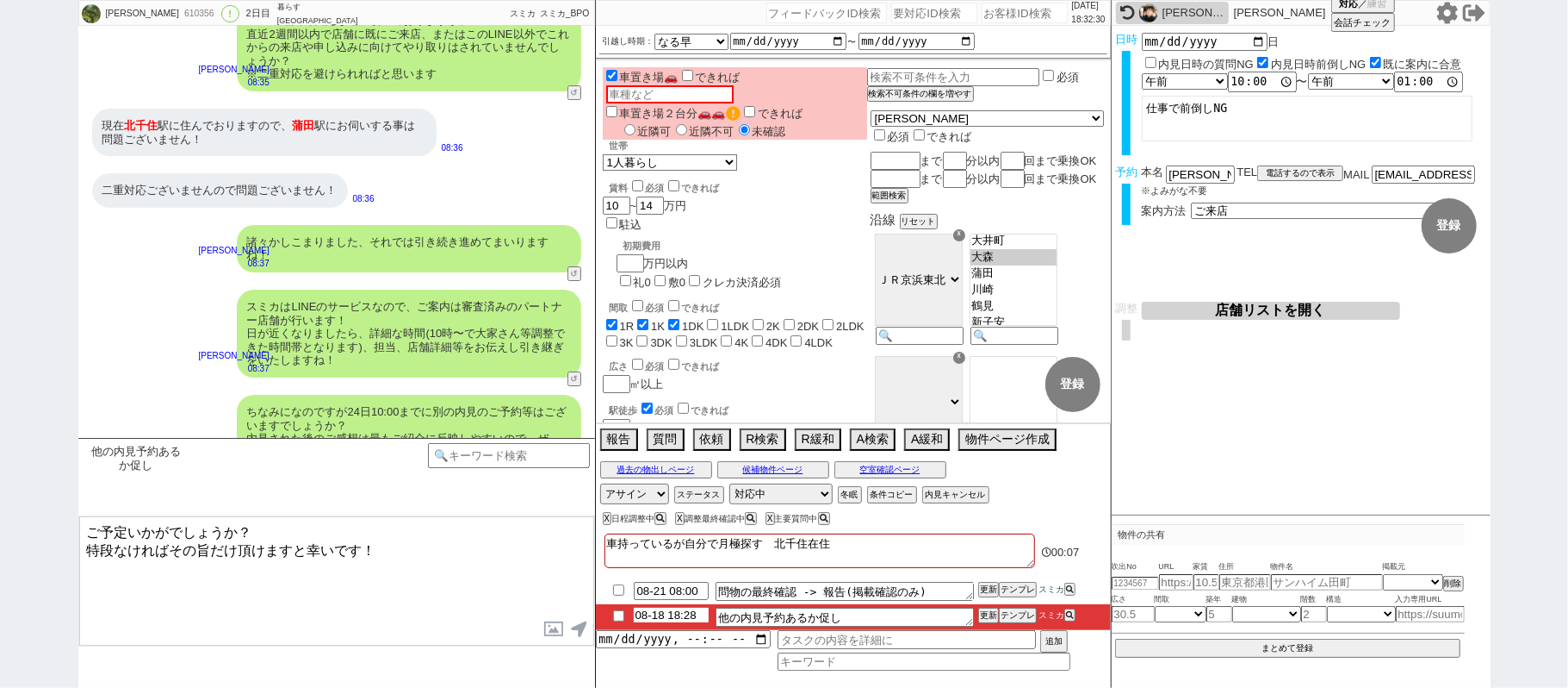
click at [665, 615] on input "08-18 18:28" at bounding box center [671, 615] width 75 height 15
type input "08-19 08:28"
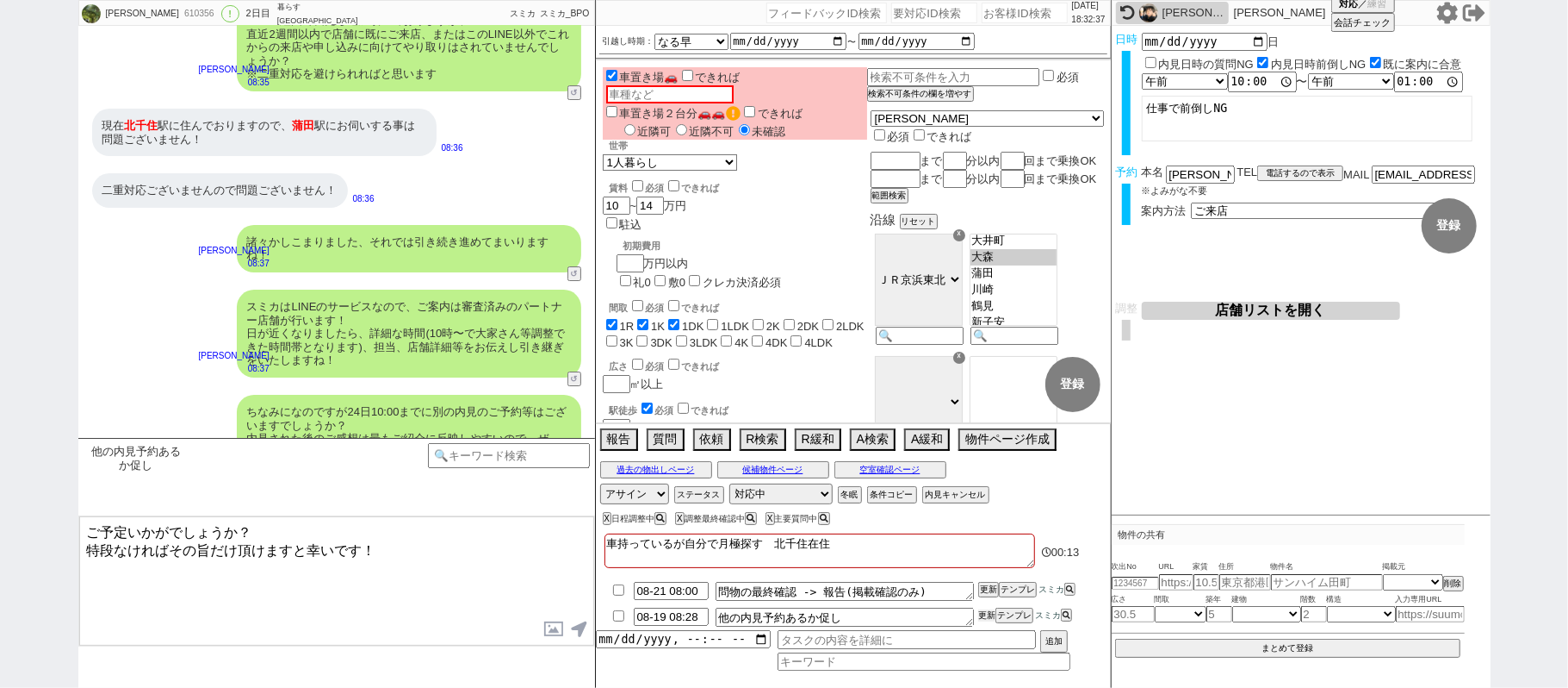
click at [987, 614] on button "更新" at bounding box center [986, 615] width 17 height 12
click at [984, 617] on li "08-19 08:28 他の内見予約あるか促し 更新 テンプレ スミカ" at bounding box center [853, 617] width 515 height 26
click at [984, 614] on button "更新" at bounding box center [986, 615] width 17 height 12
click at [984, 610] on li "08-19 08:28 他の内見予約あるか促し 更新 テンプレ スミカ" at bounding box center [853, 617] width 515 height 26
drag, startPoint x: 984, startPoint y: 615, endPoint x: 984, endPoint y: 604, distance: 11.0
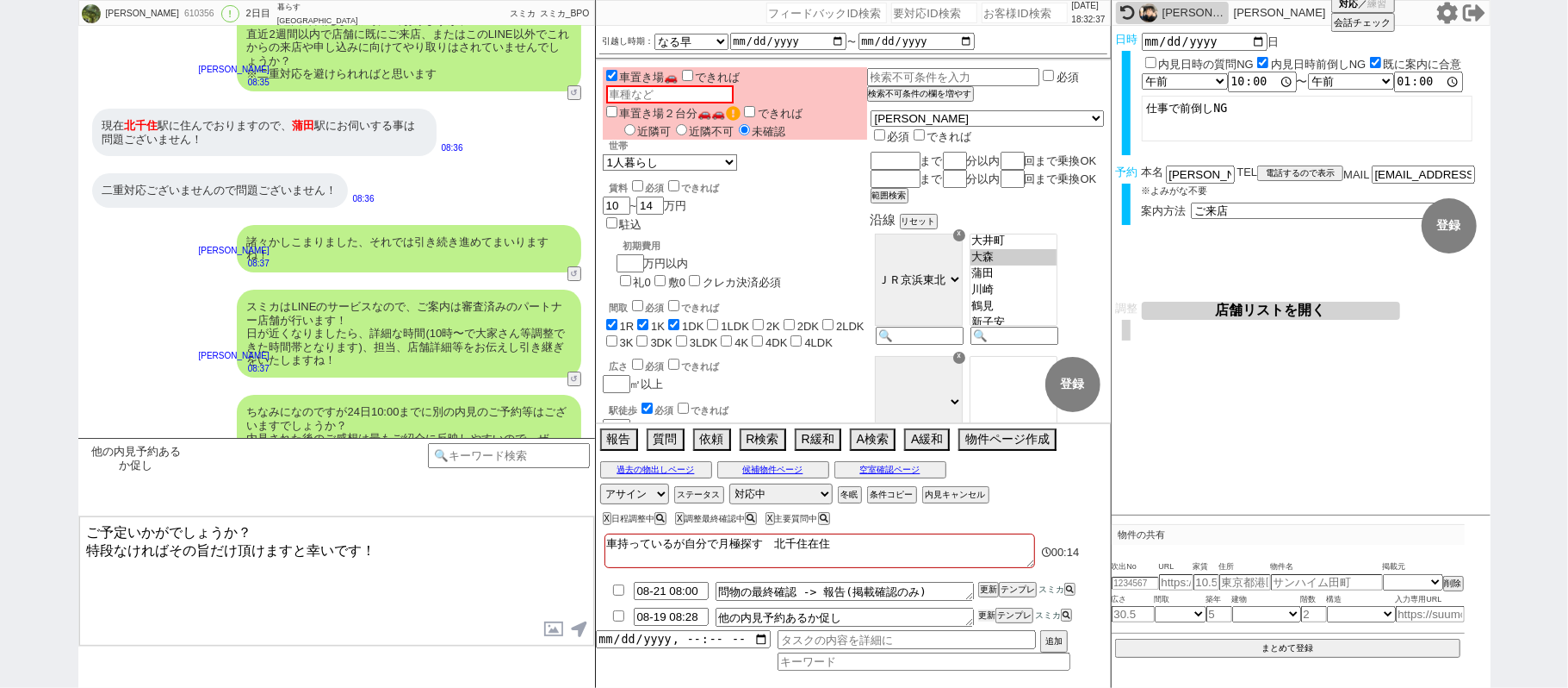
click at [984, 606] on li "08-19 08:28 他の内見予約あるか促し 更新 テンプレ スミカ" at bounding box center [853, 617] width 515 height 26
drag, startPoint x: 986, startPoint y: 601, endPoint x: 986, endPoint y: 610, distance: 9.0
click at [986, 606] on ul "08-21 08:00 問物の最終確認 -> 報告(掲載確認のみ) 更新 テンプレ スミカ 08-19 08:28 他の内見予約あるか促し 更新 テンプレ ス…" at bounding box center [853, 604] width 515 height 52
drag, startPoint x: 986, startPoint y: 610, endPoint x: 986, endPoint y: 602, distance: 8.0
click at [986, 608] on li "08-19 08:28 他の内見予約あるか促し 更新 テンプレ スミカ" at bounding box center [853, 617] width 515 height 26
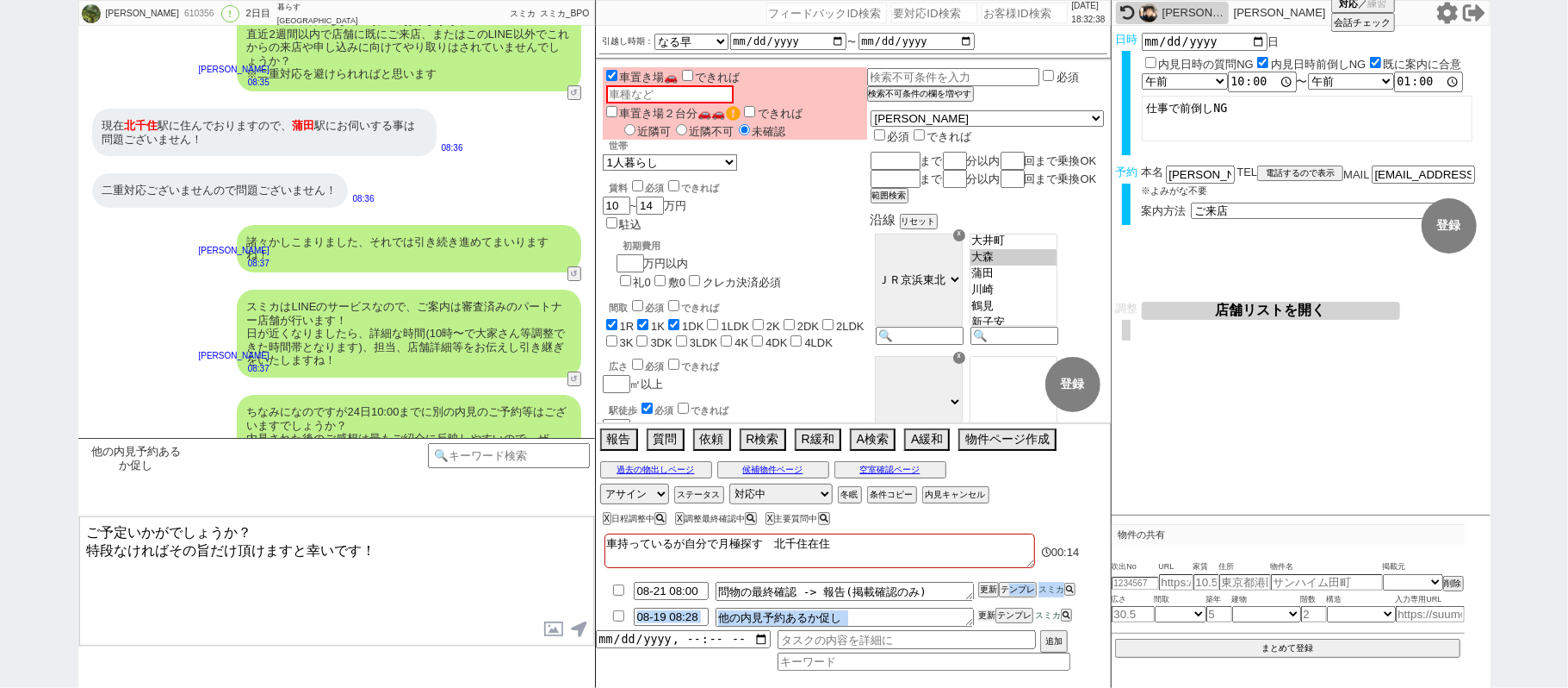
click at [986, 611] on button "更新" at bounding box center [986, 615] width 17 height 12
click at [987, 614] on button "更新" at bounding box center [986, 615] width 17 height 12
click at [987, 611] on li "08-19 08:28 他の内見予約あるか促し 更新 テンプレ スミカ" at bounding box center [853, 617] width 515 height 26
click at [986, 614] on button "更新" at bounding box center [986, 615] width 17 height 12
drag, startPoint x: 986, startPoint y: 611, endPoint x: 949, endPoint y: 595, distance: 40.3
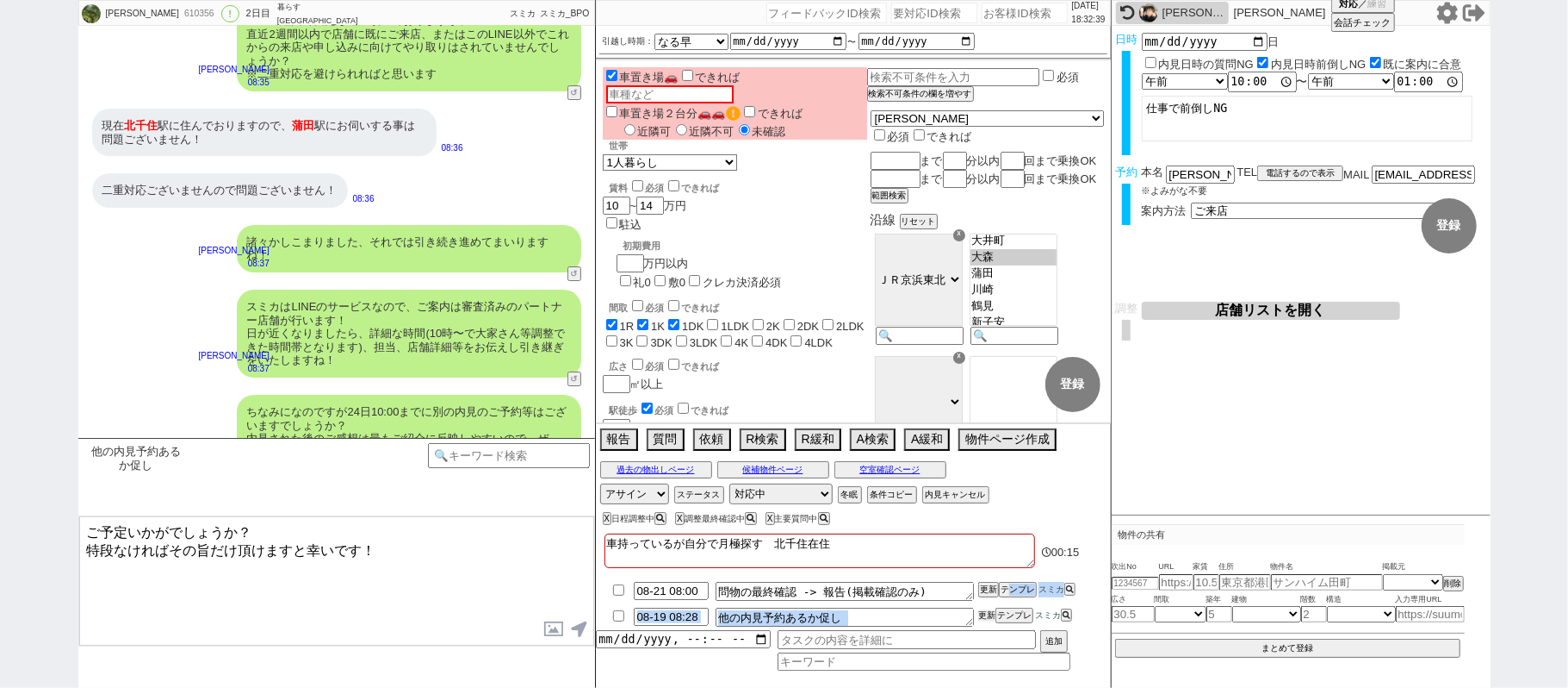
click at [959, 600] on ul "08-21 08:00 問物の最終確認 -> 報告(掲載確認のみ) 更新 テンプレ スミカ 08-19 08:28 他の内見予約あるか促し 更新 テンプレ ス…" at bounding box center [853, 604] width 515 height 52
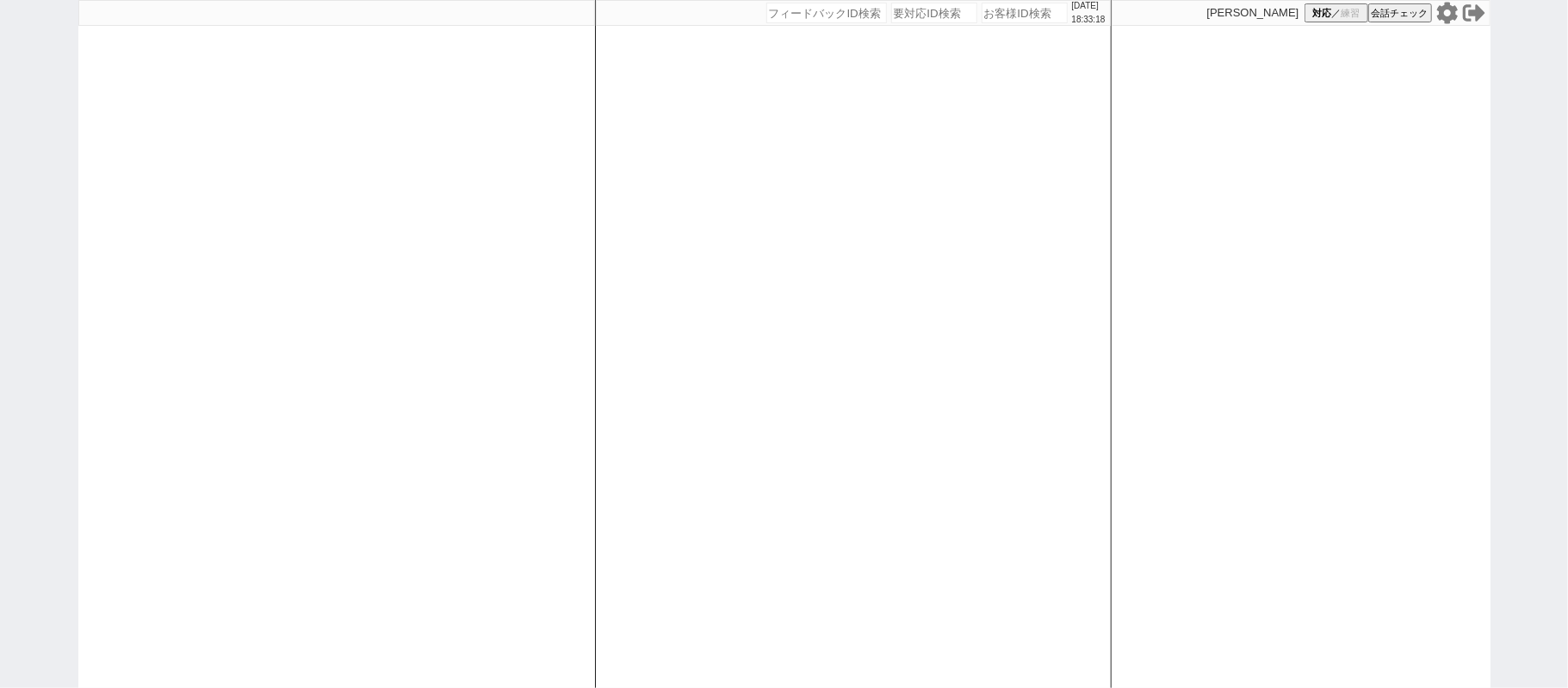
click at [1011, 18] on input "number" at bounding box center [1024, 13] width 86 height 21
paste input "140484"
type input "140484"
select select "200"
select select "6"
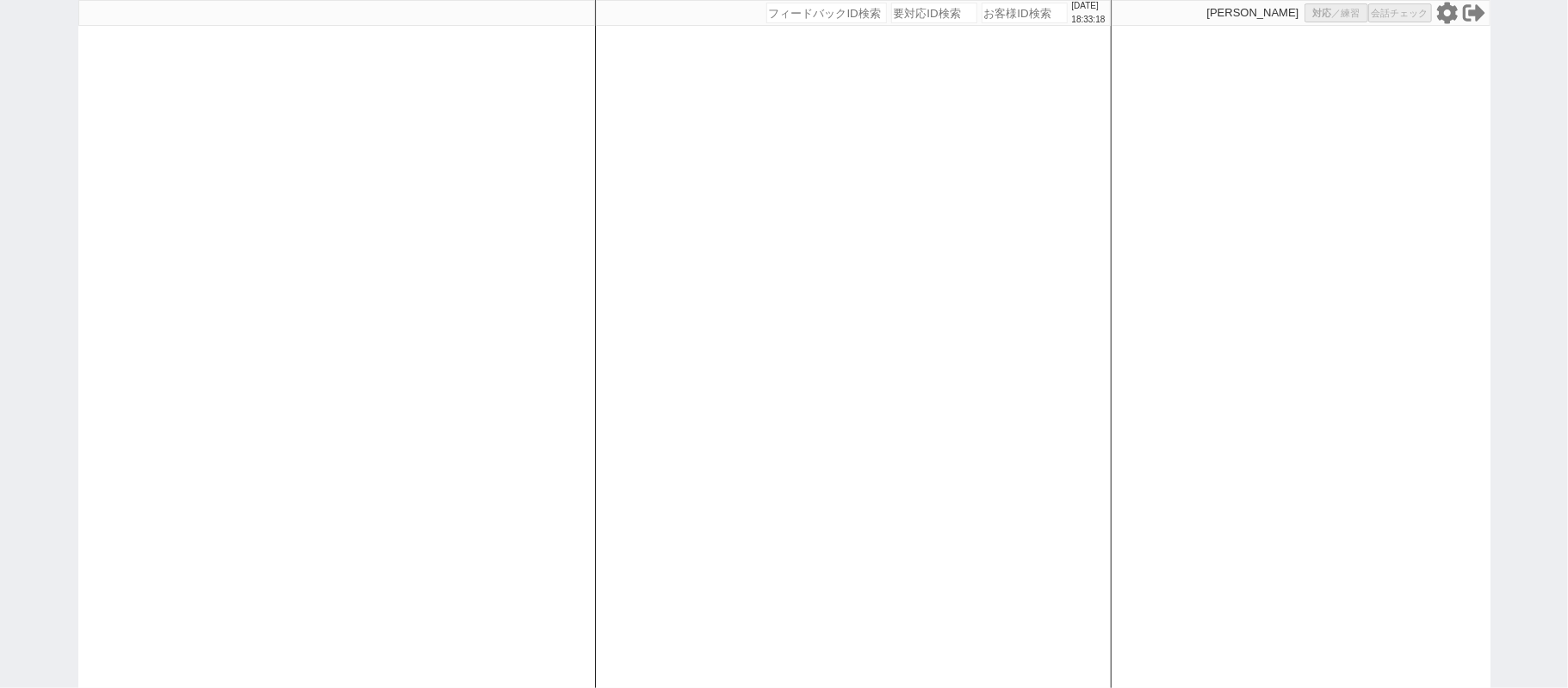
select select "6"
select select
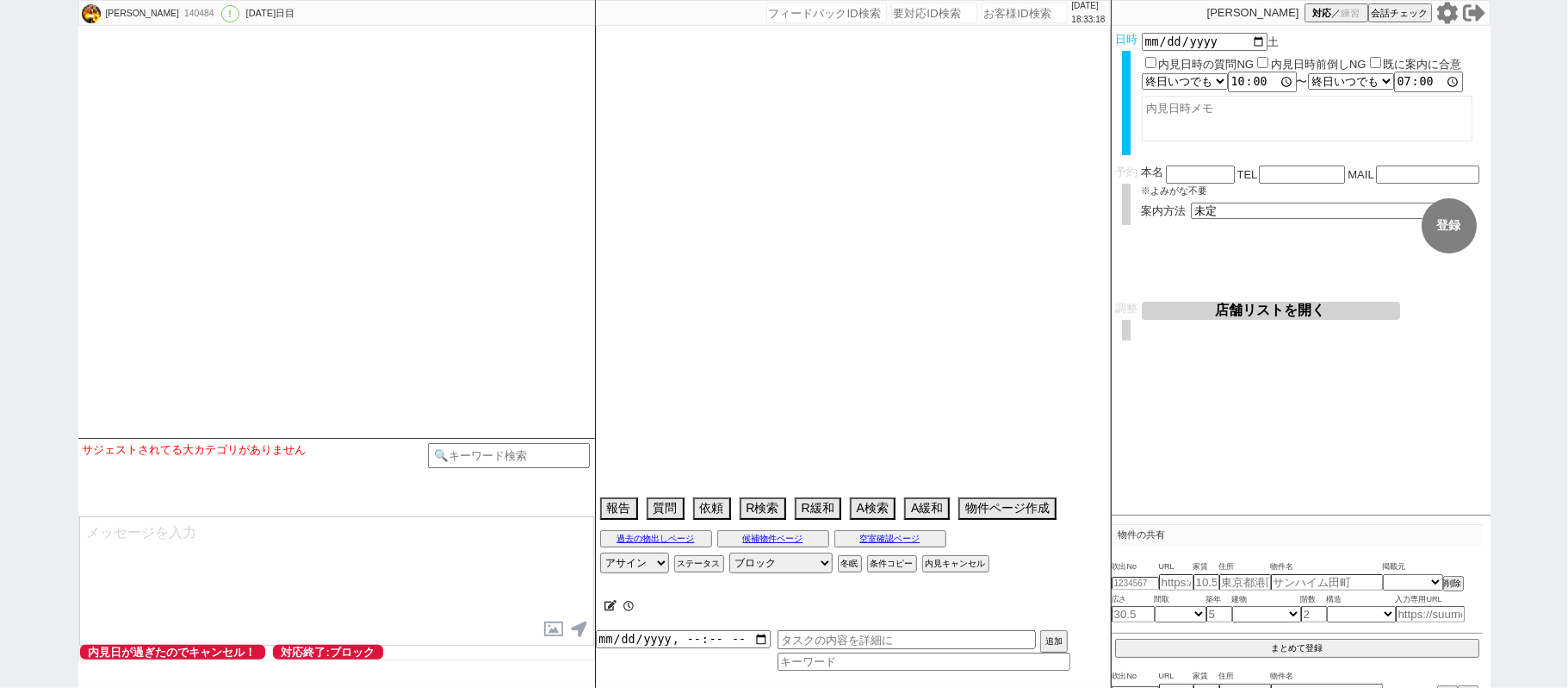
select select "[DATE]"
select select "8"
select select "37"
select select "0"
select select "71"
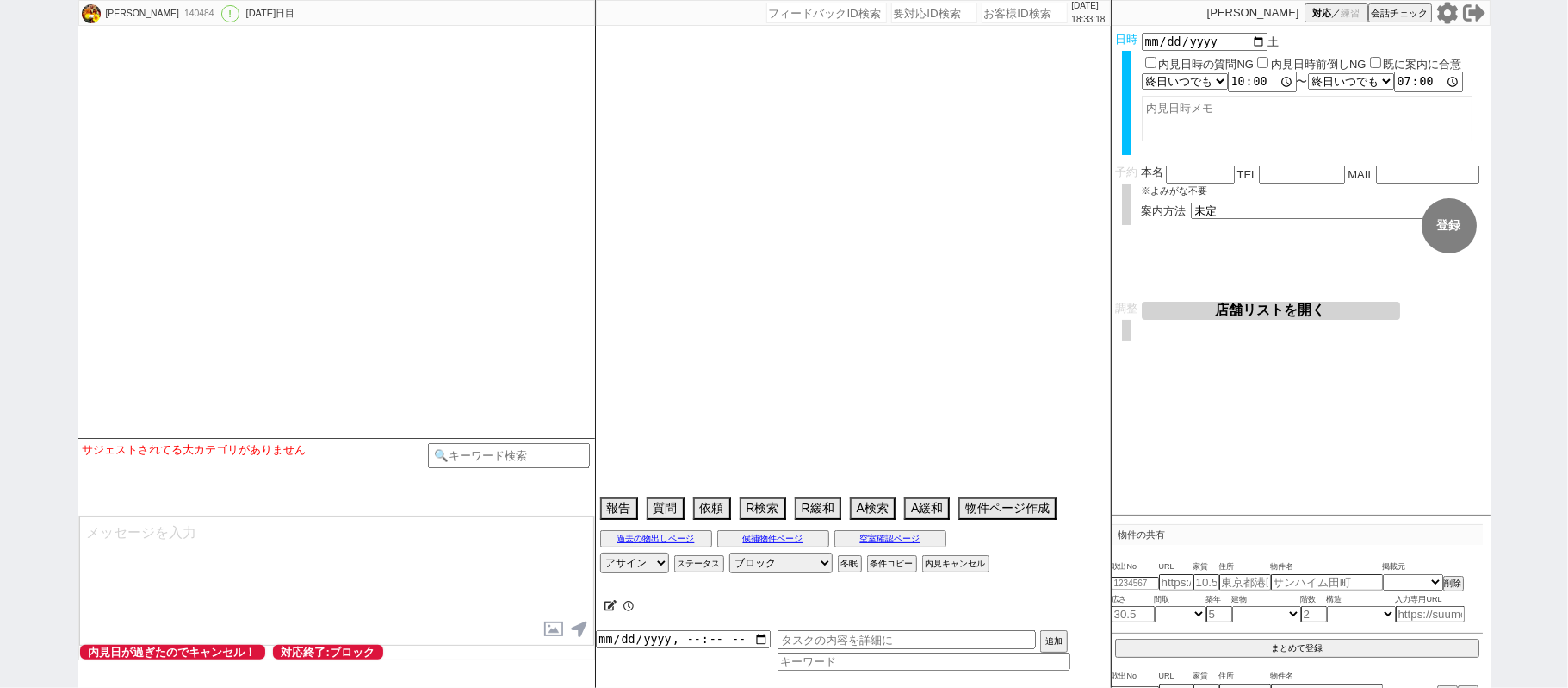
select select "[DATE]"
select select "824"
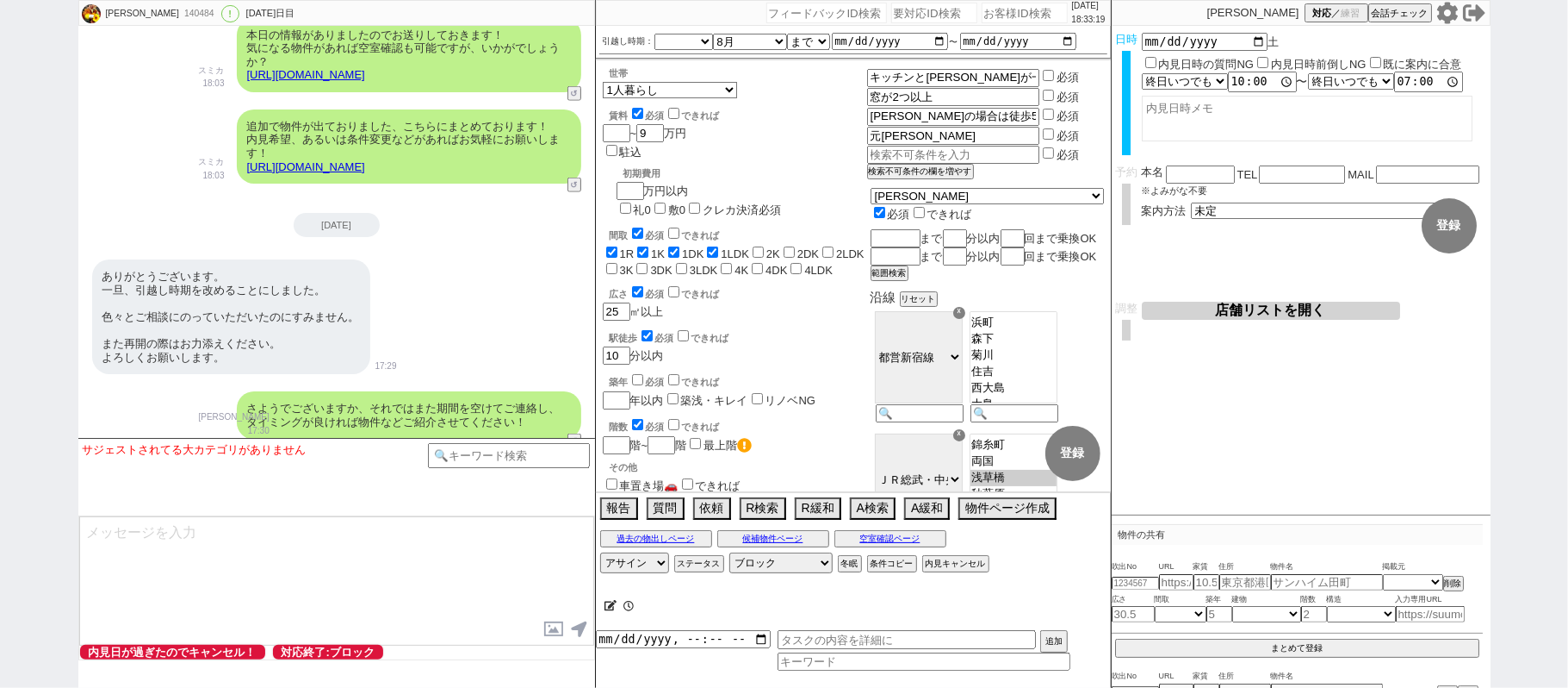
scroll to position [16135, 0]
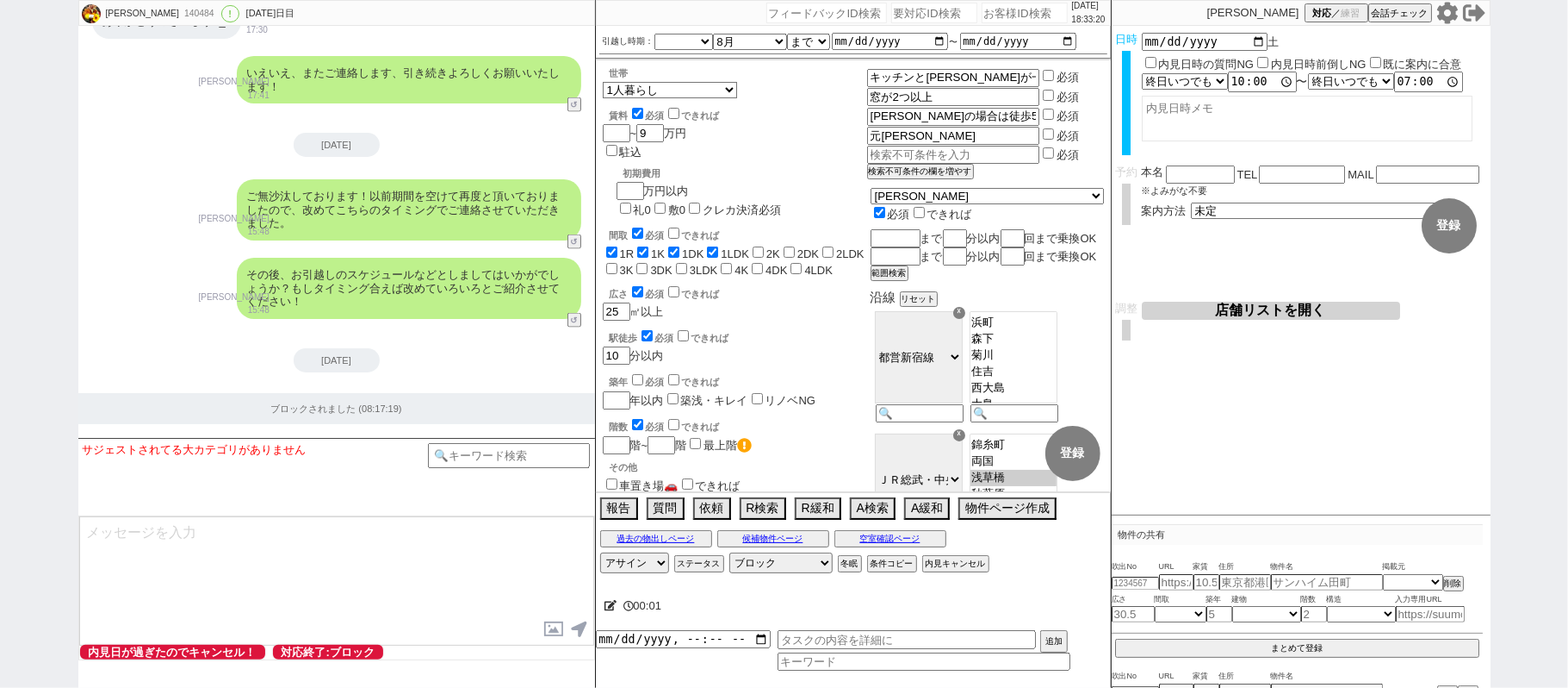
click at [785, 18] on input "number" at bounding box center [826, 13] width 120 height 21
paste input "140484"
type input "140484"
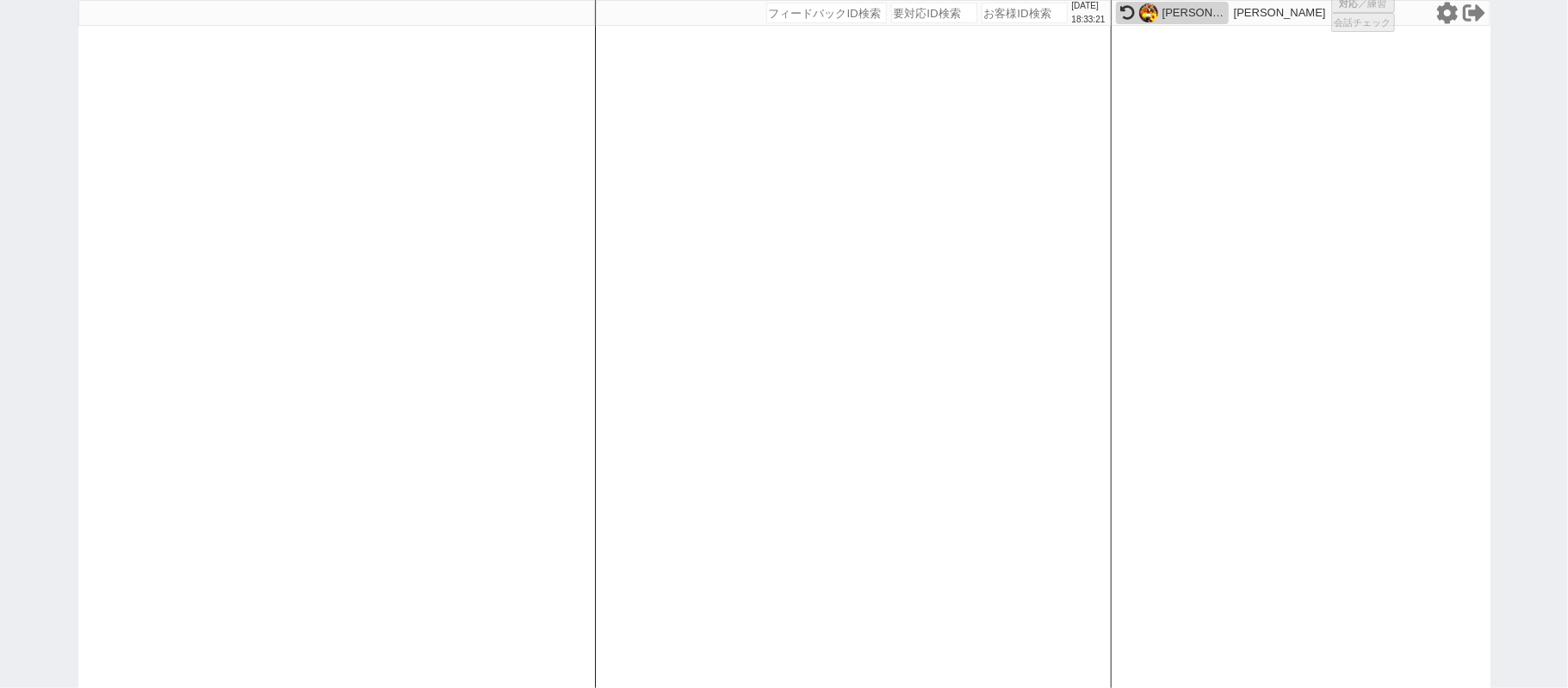
select select
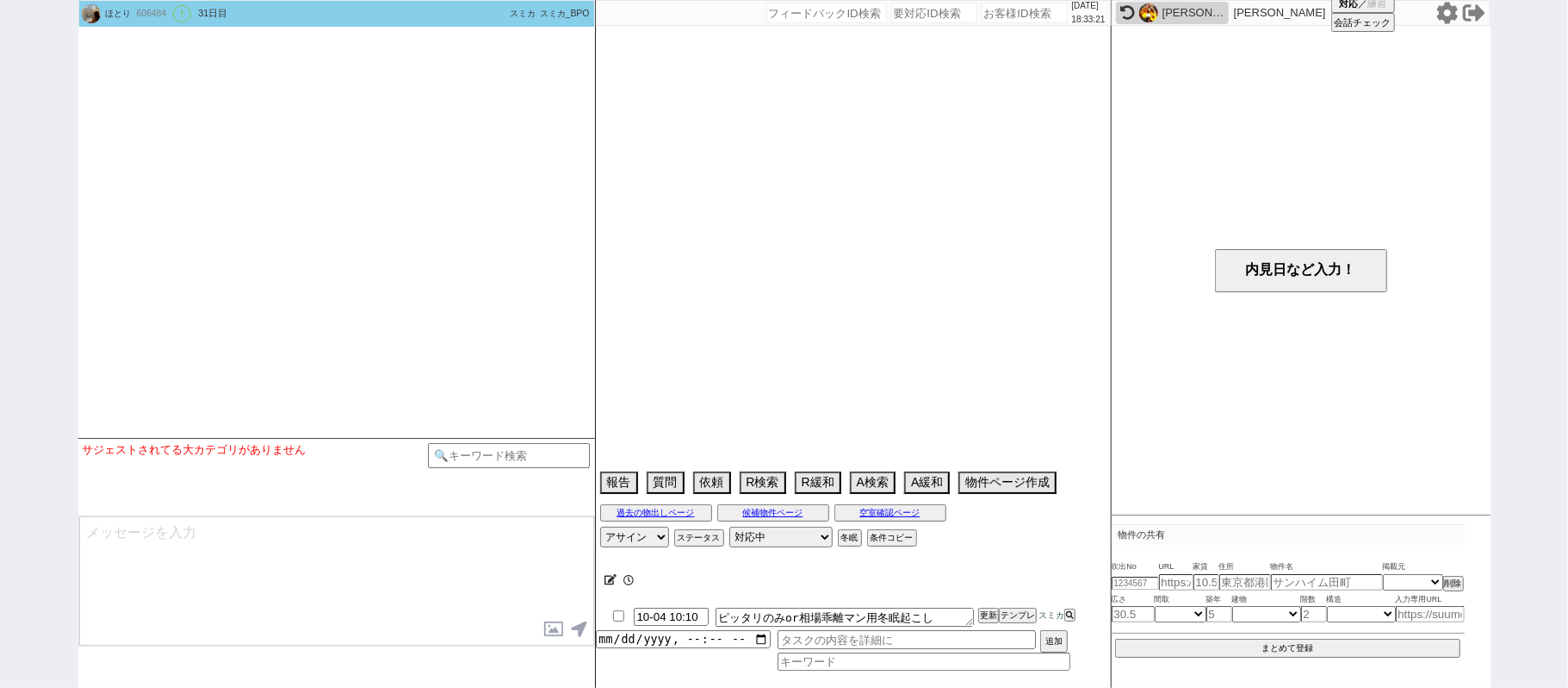
type textarea "ＢｌｏｏｍＬａｕｒｅｌ：他社で8/16に内見予定？"
select select "15"
select select "1"
select select "35"
select select "[DATE]"
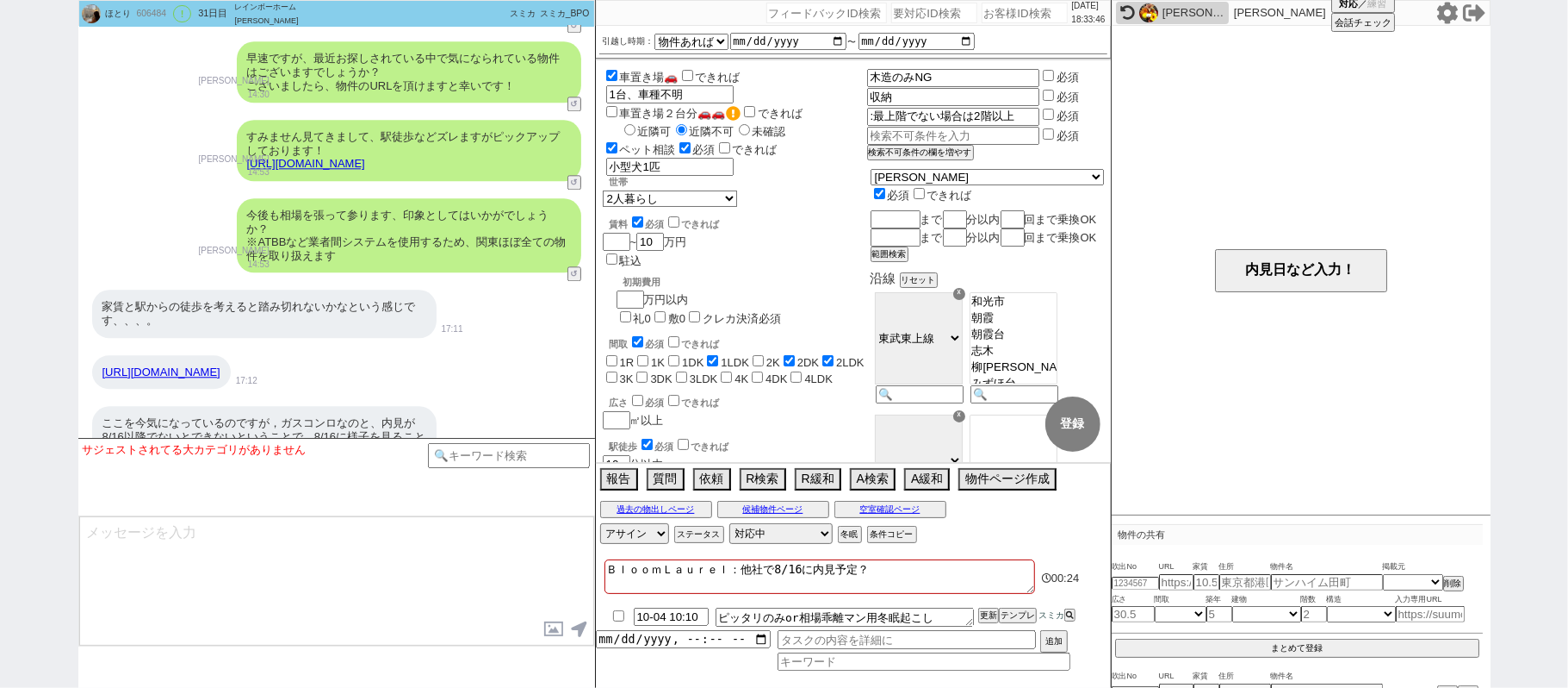
scroll to position [3213, 0]
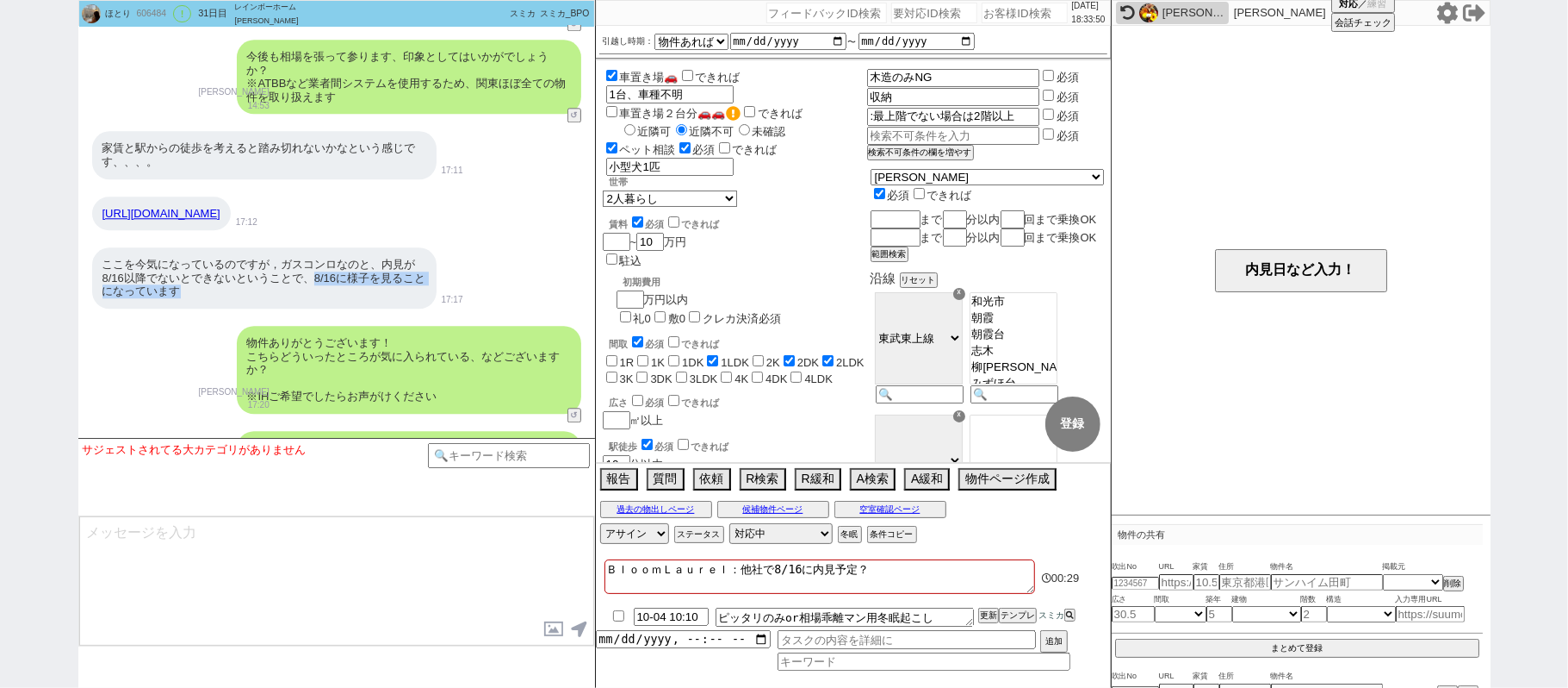
drag, startPoint x: 317, startPoint y: 273, endPoint x: 334, endPoint y: 296, distance: 28.6
click at [334, 296] on div "ここを今気になっているのですが，ガスコンロなのと、内見が8/16以降でないとできないということで、8/16に様子を見ることになっています" at bounding box center [265, 278] width 344 height 62
copy div "8/16に様子を見ることになっています"
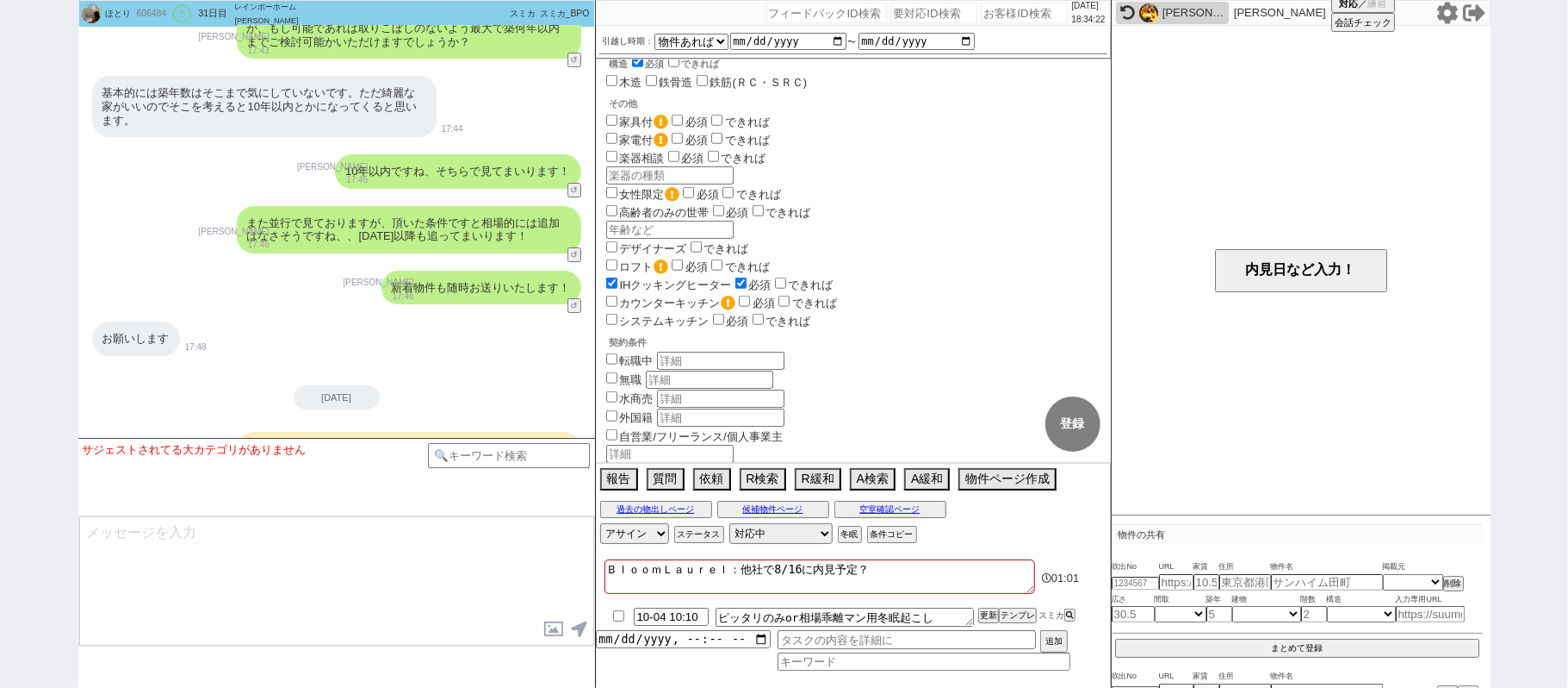
scroll to position [4476, 0]
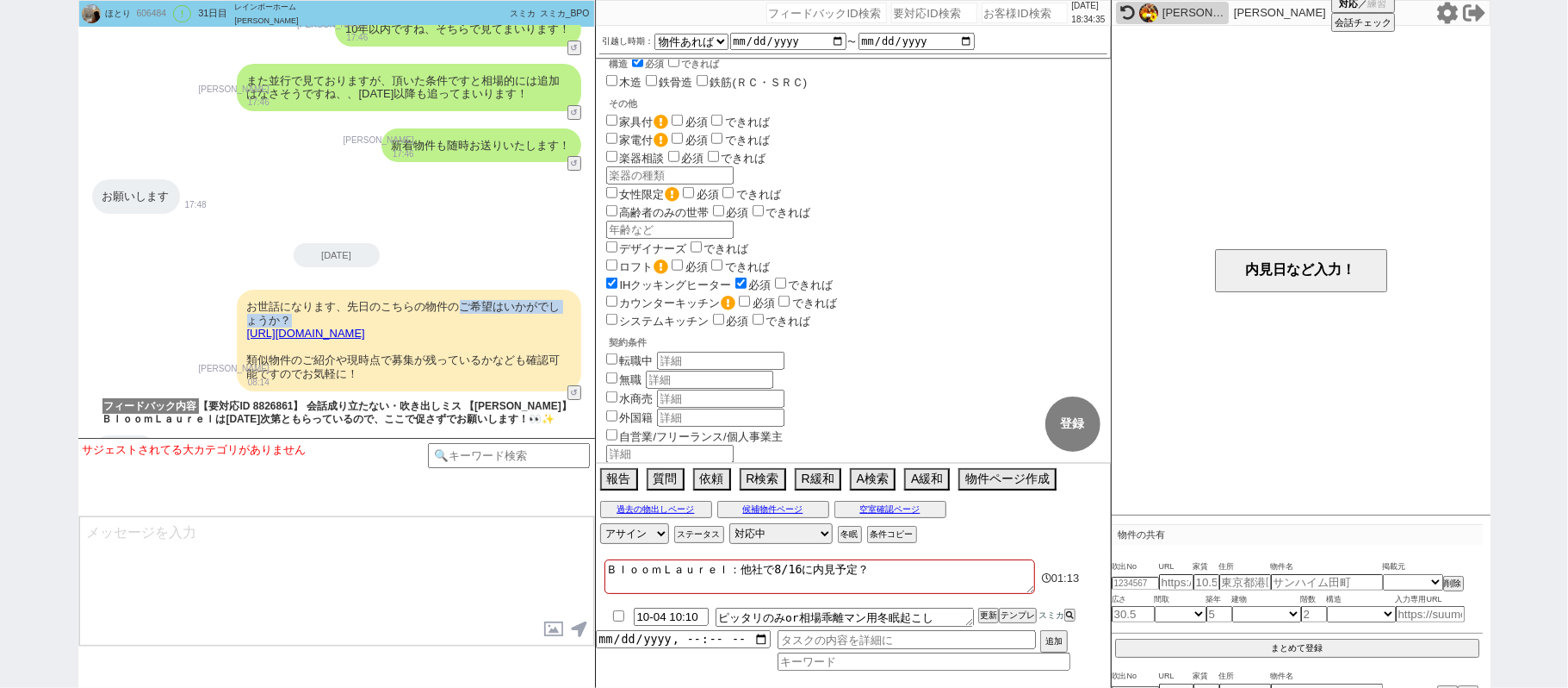
drag, startPoint x: 462, startPoint y: 301, endPoint x: 479, endPoint y: 321, distance: 26.2
click at [479, 321] on div "お世話になります、先日のこちらの物件のご希望はいかがでしょうか？ https://suumo.jp/chintai/bc_100450263120/?reci…" at bounding box center [409, 340] width 344 height 102
copy div "ご希望はいかがでしょうか？"
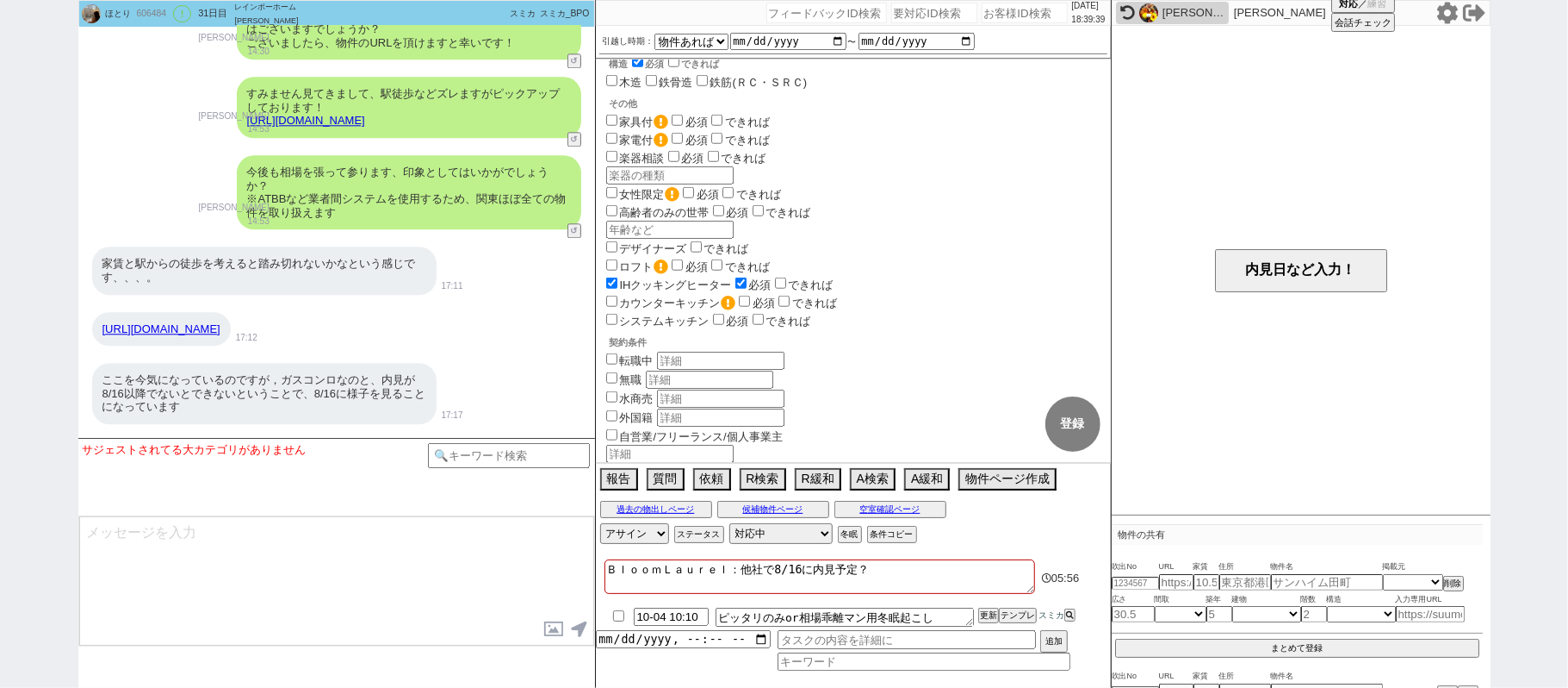
scroll to position [3213, 0]
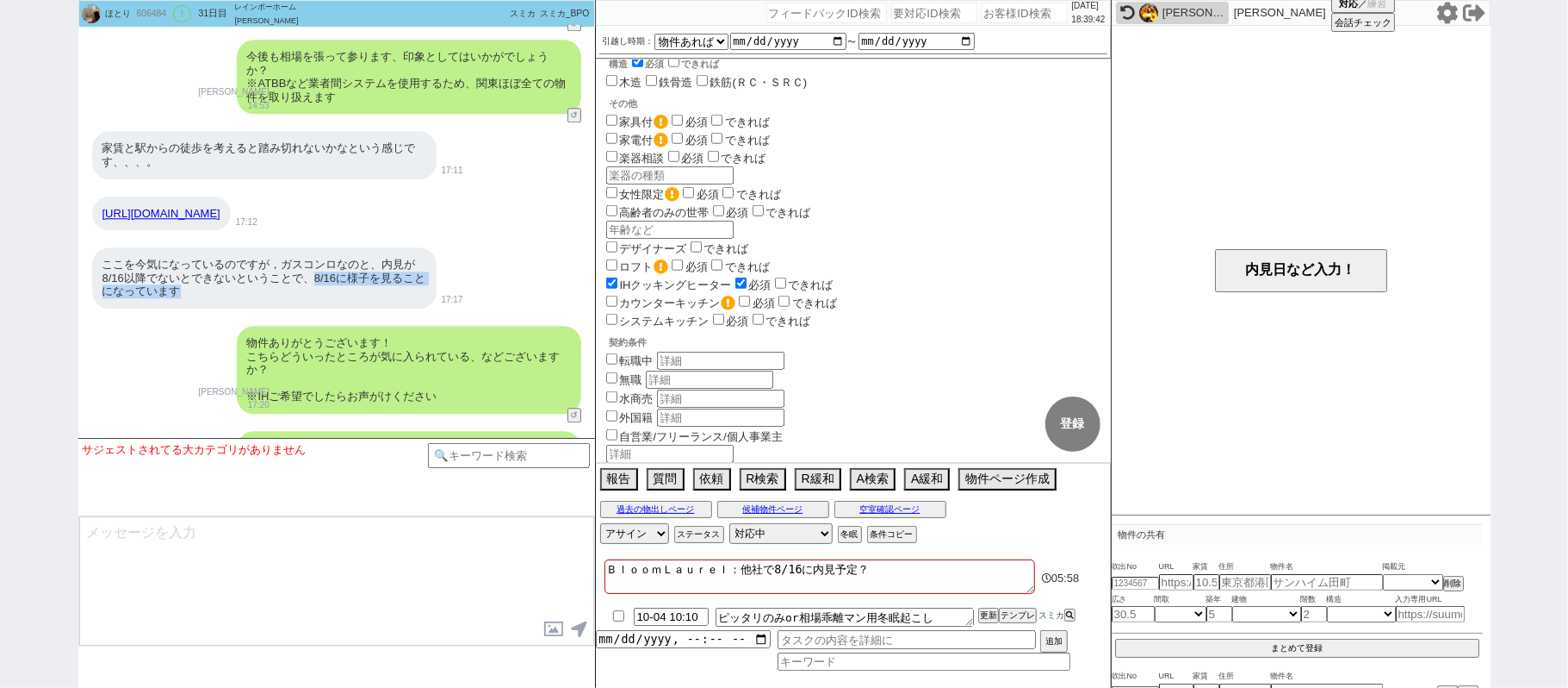
drag, startPoint x: 322, startPoint y: 276, endPoint x: 334, endPoint y: 287, distance: 16.3
click at [334, 287] on div "ここを今気になっているのですが，ガスコンロなのと、内見が8/16以降でないとできないということで、8/16に様子を見ることになっています" at bounding box center [265, 278] width 344 height 62
copy div "8/16に様子を見ることになっています"
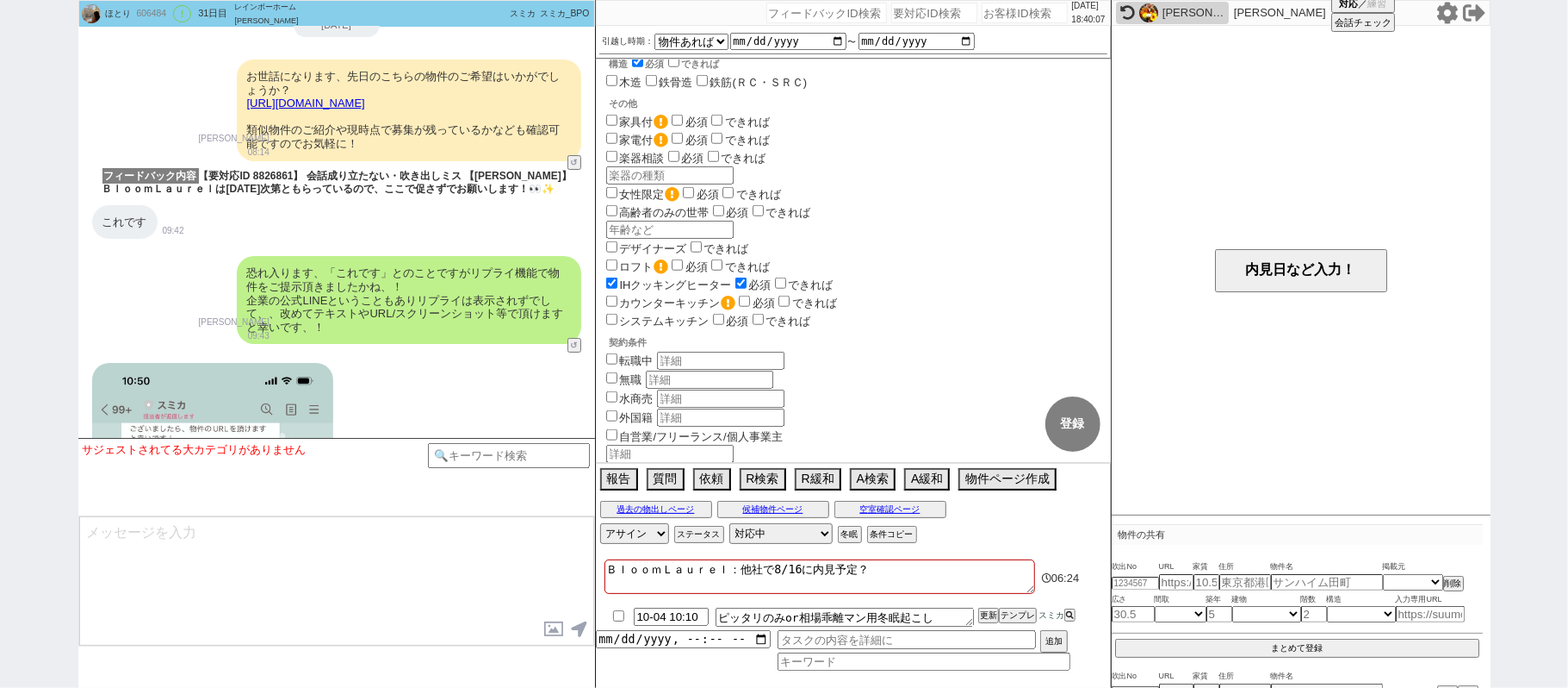
scroll to position [4592, 0]
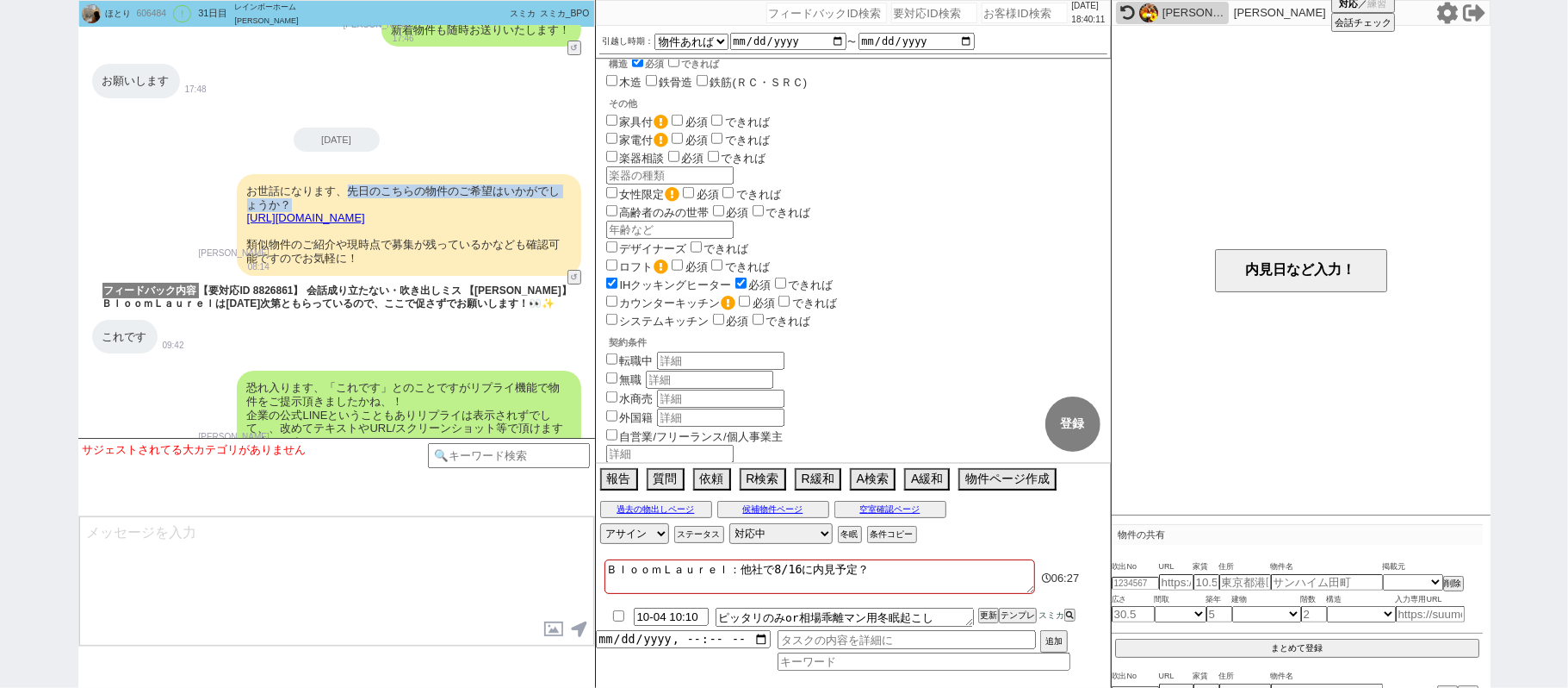
drag, startPoint x: 346, startPoint y: 189, endPoint x: 363, endPoint y: 200, distance: 20.2
click at [363, 200] on div "お世話になります、先日のこちらの物件のご希望はいかがでしょうか？ https://suumo.jp/chintai/bc_100450263120/?reci…" at bounding box center [409, 225] width 344 height 102
copy div "先日のこちらの物件のご希望はいかがでしょうか？"
click at [794, 15] on input "number" at bounding box center [826, 13] width 120 height 21
paste input "140504"
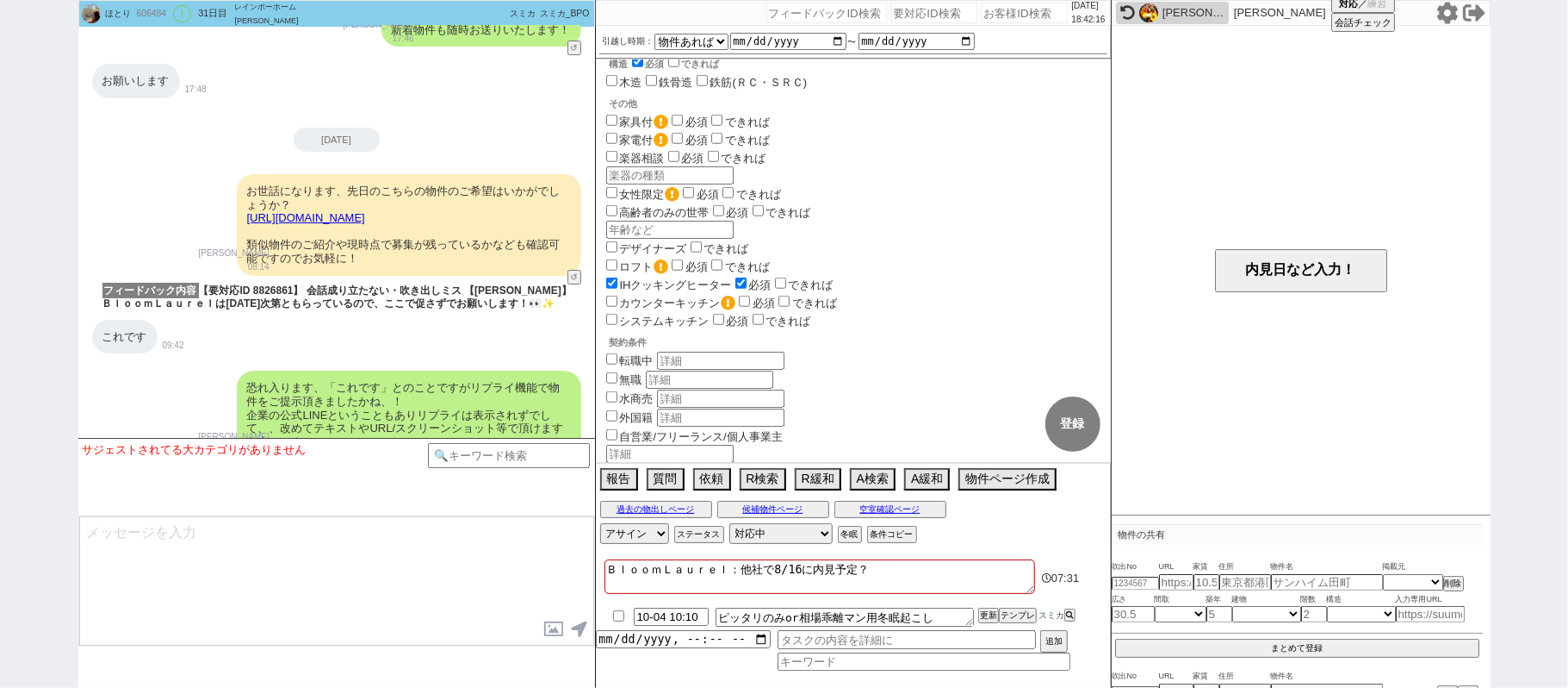
type input "140504"
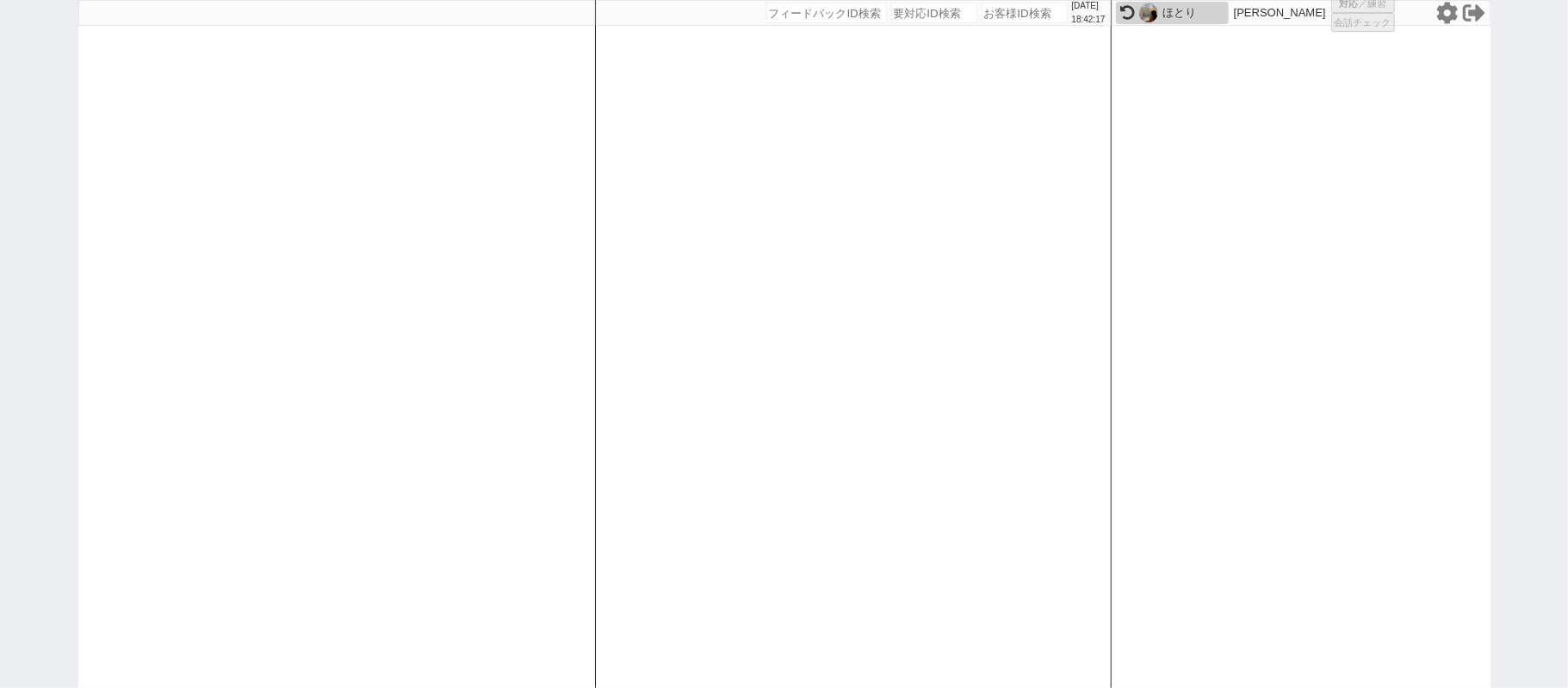
select select "100"
select select "1"
select select "1328"
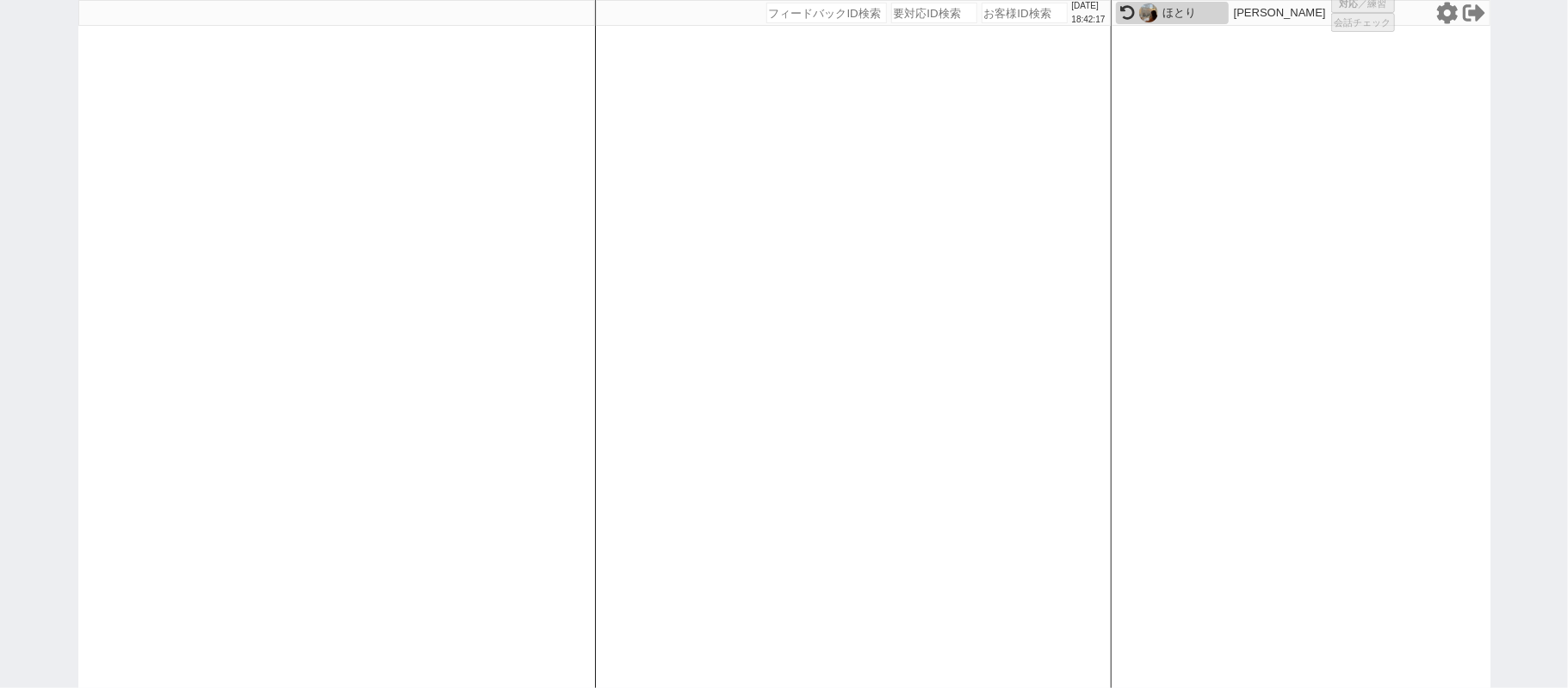
select select "5"
select select "8"
select select
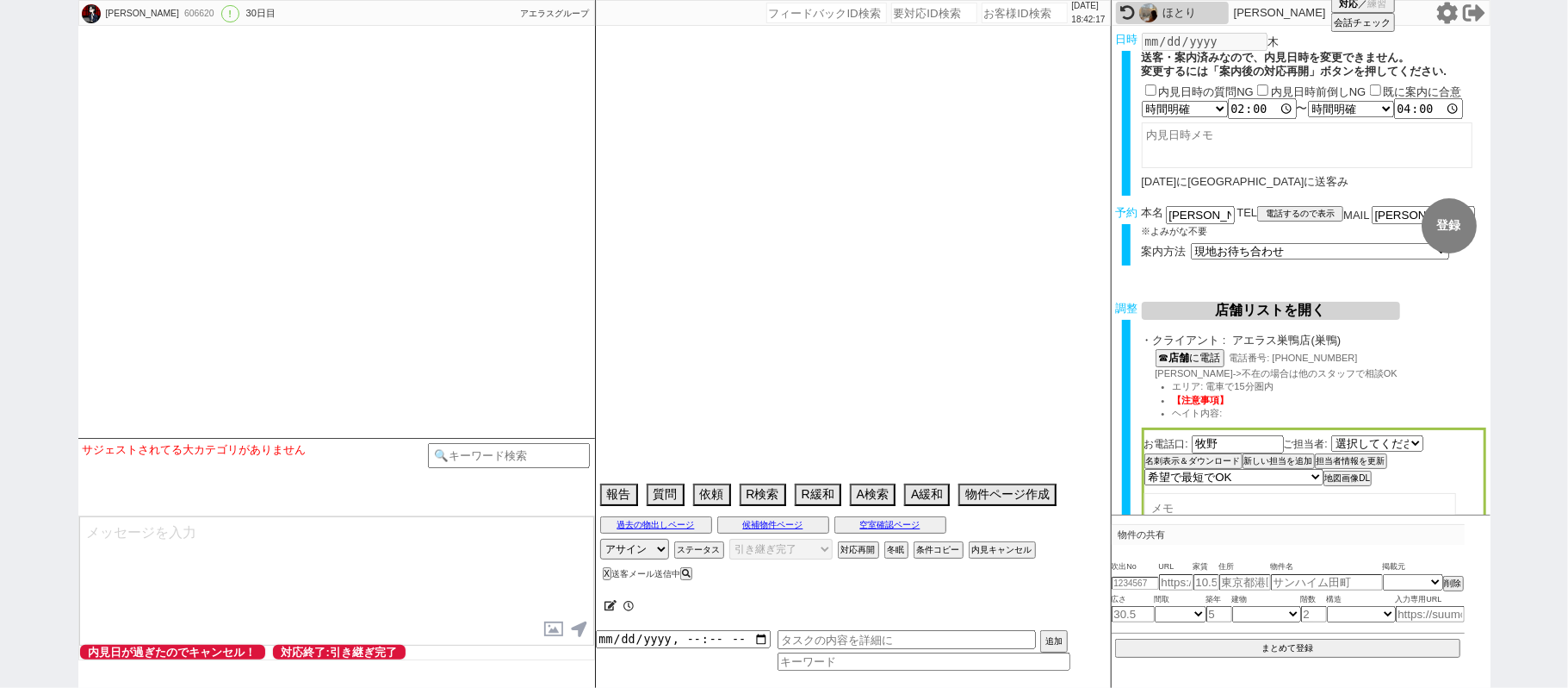
type textarea "当日までに他社なし@@ ＠エステート黒坂から内見開始したい旨も調整時に伝える→済み"
select select "15"
select select "1"
select select "67"
select select "1626"
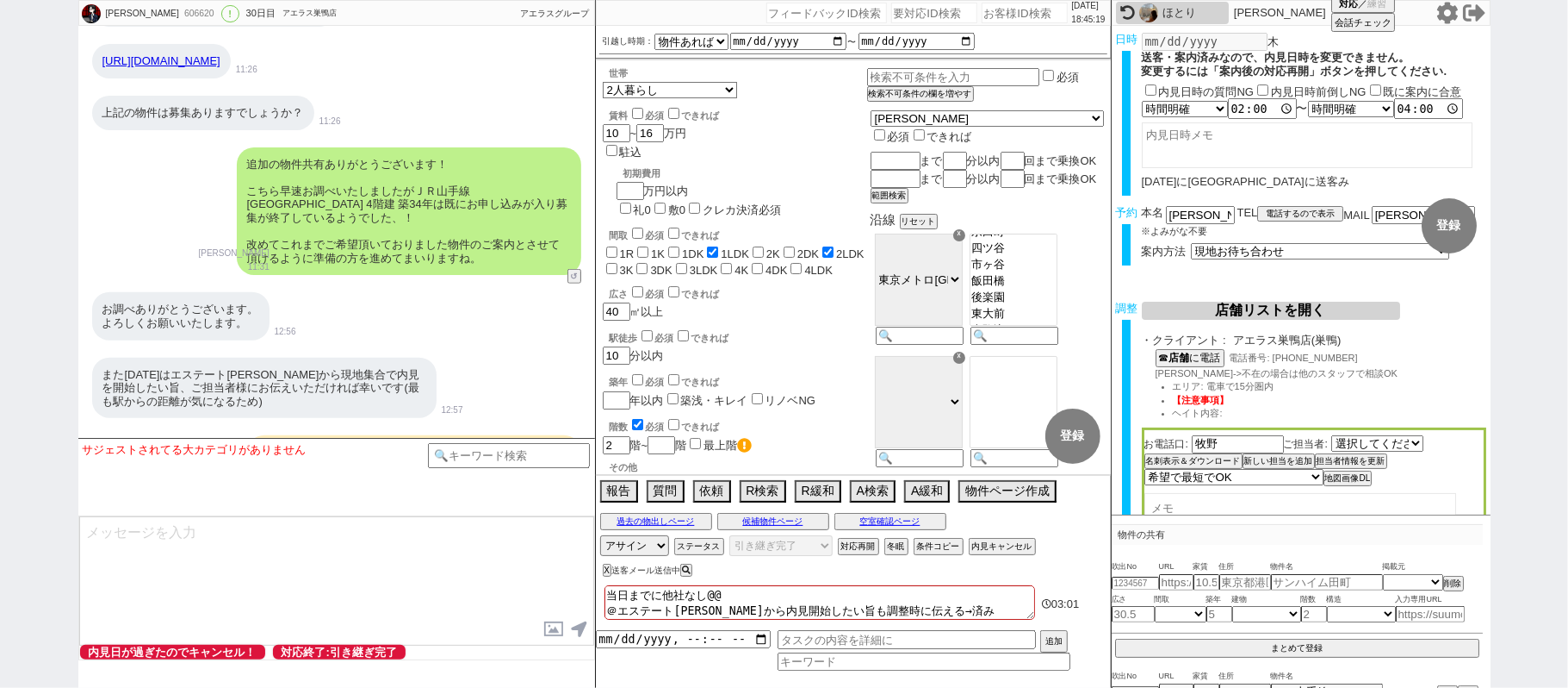
scroll to position [5847, 0]
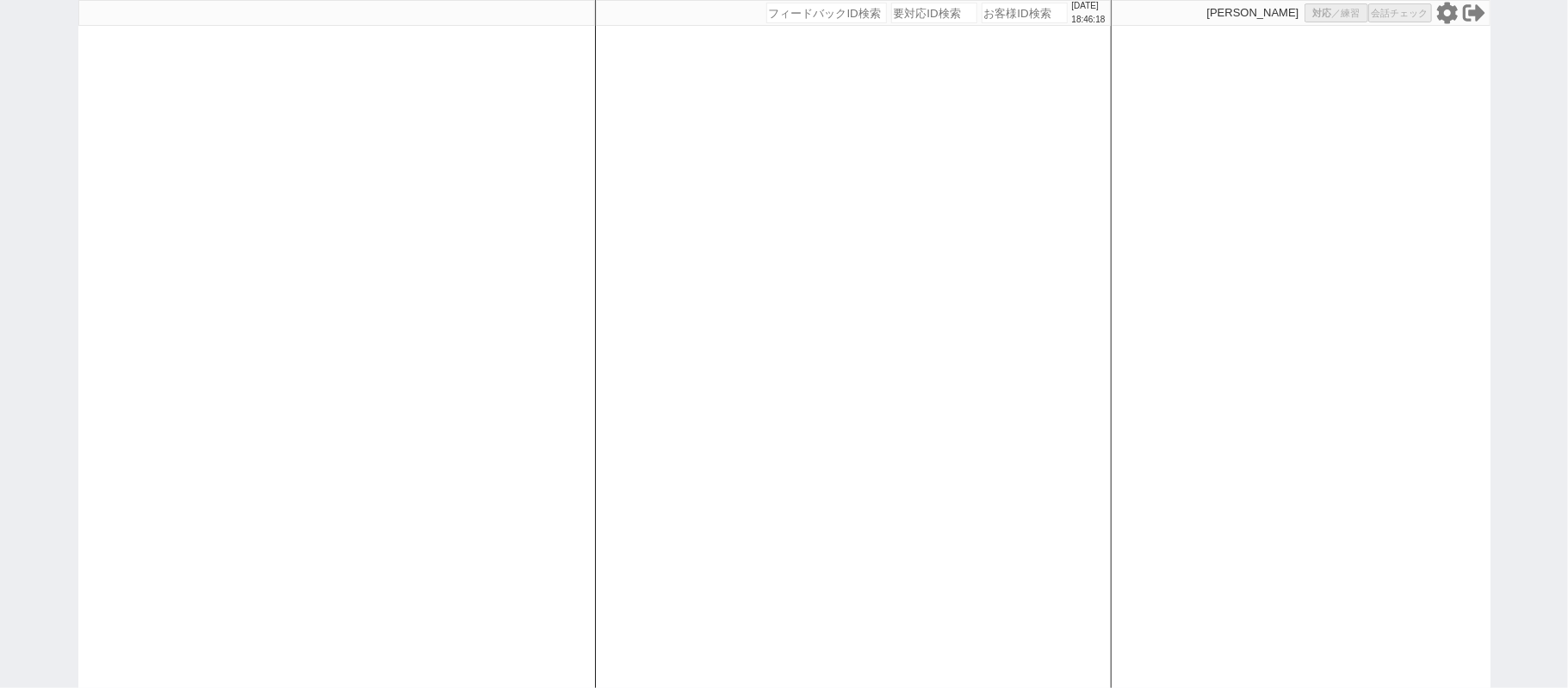
select select
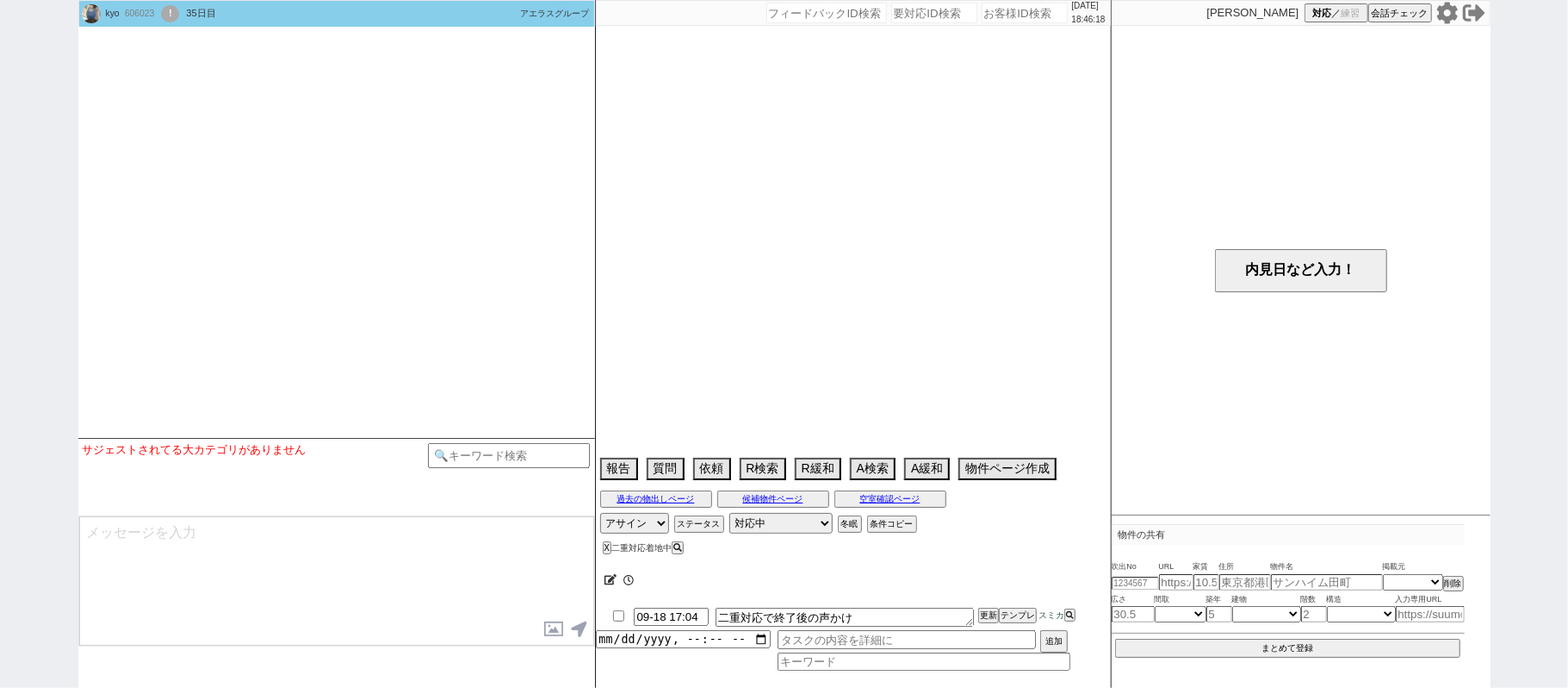
select select
select select "15"
select select "7"
select select "8"
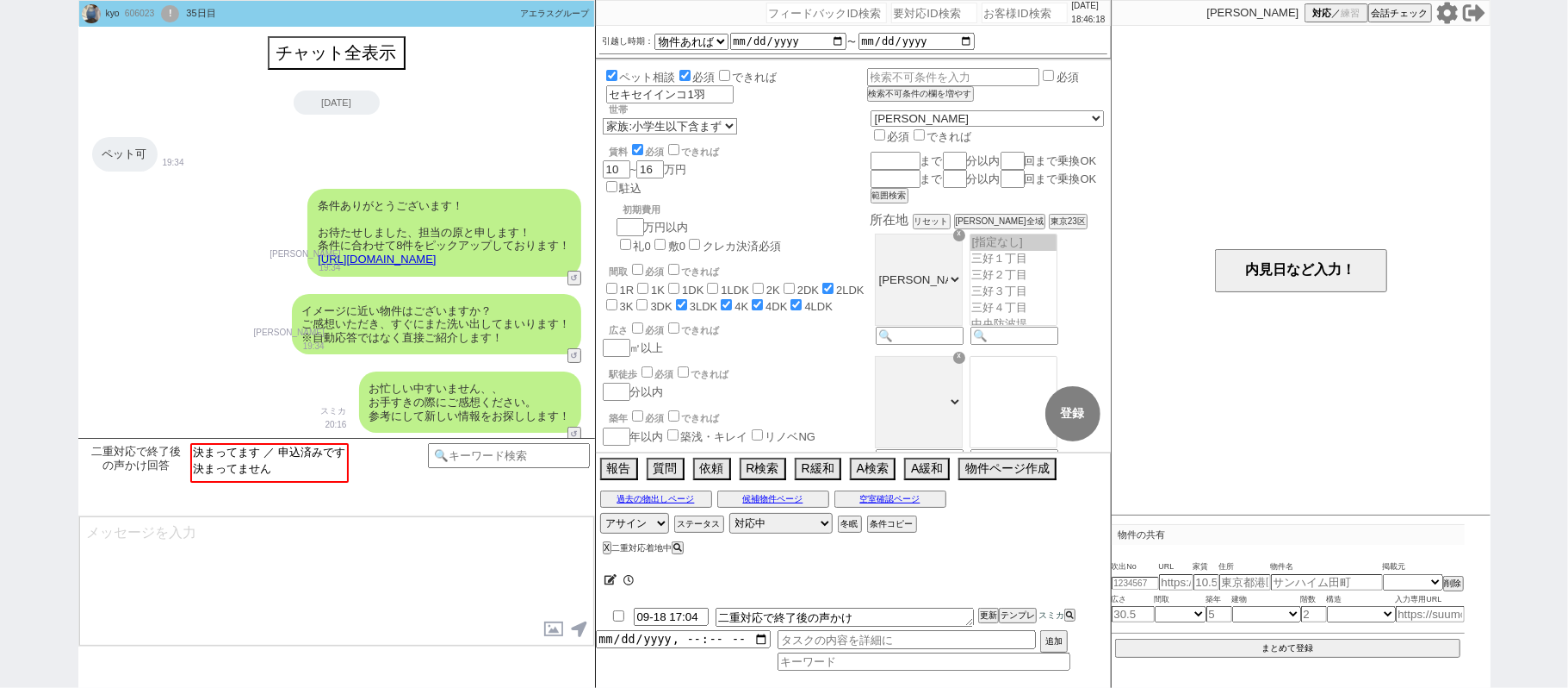
scroll to position [1791, 0]
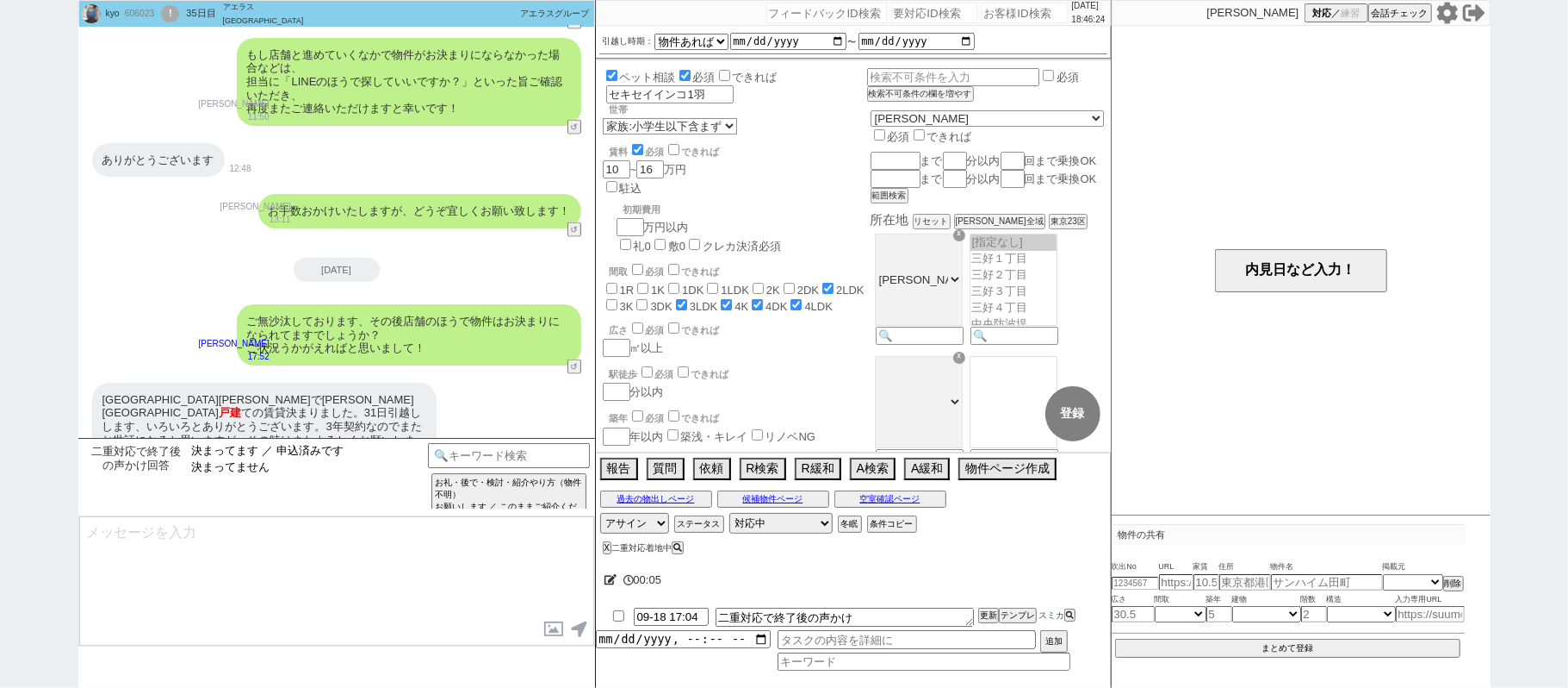
select select "決まってます ／ 申込済みです"
click at [308, 460] on option "決まってます ／ 申込済みです" at bounding box center [267, 468] width 155 height 16
type textarea "さようでしたか、無事に決められたとのことで何よりです！ お忙しいところご回答ありがとうございました！"
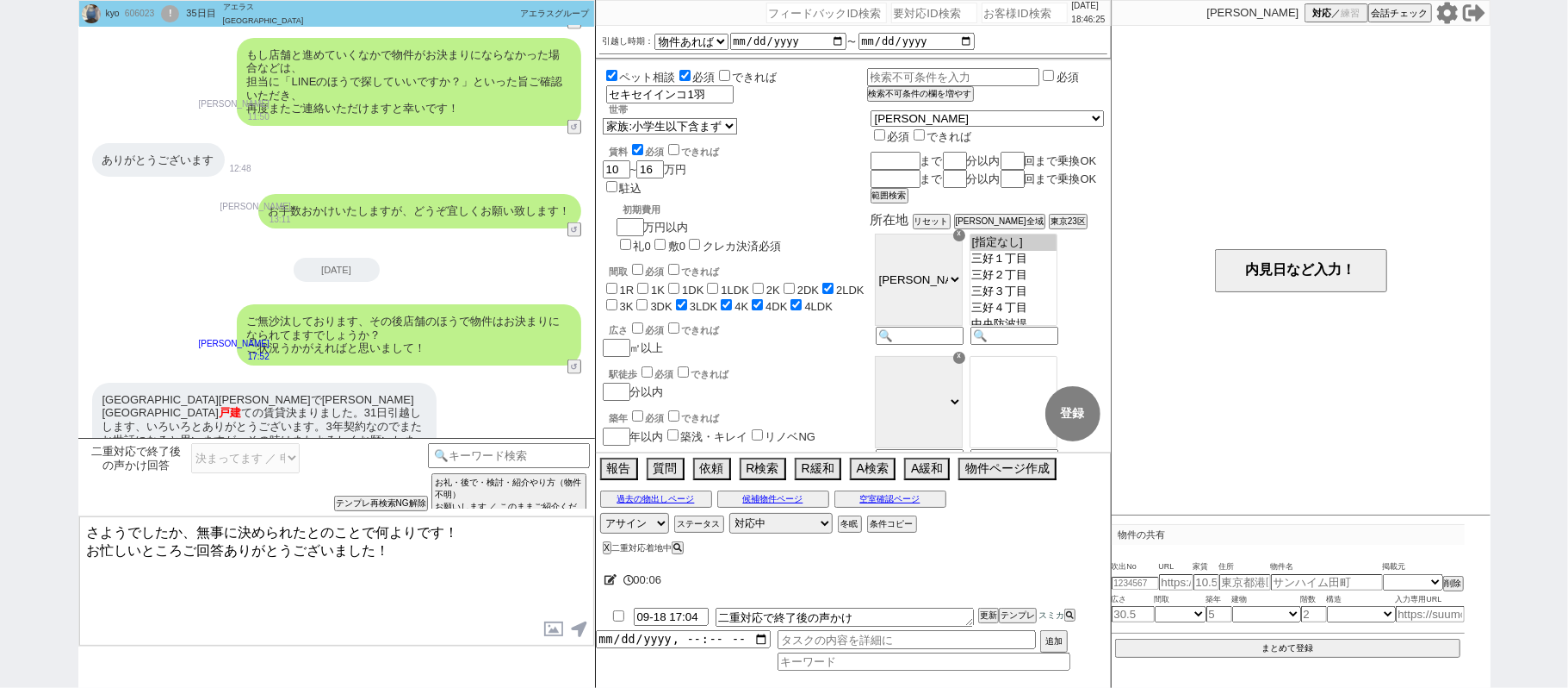
click at [360, 558] on textarea "さようでしたか、無事に決められたとのことで何よりです！ お忙しいところご回答ありがとうございました！" at bounding box center [336, 581] width 515 height 130
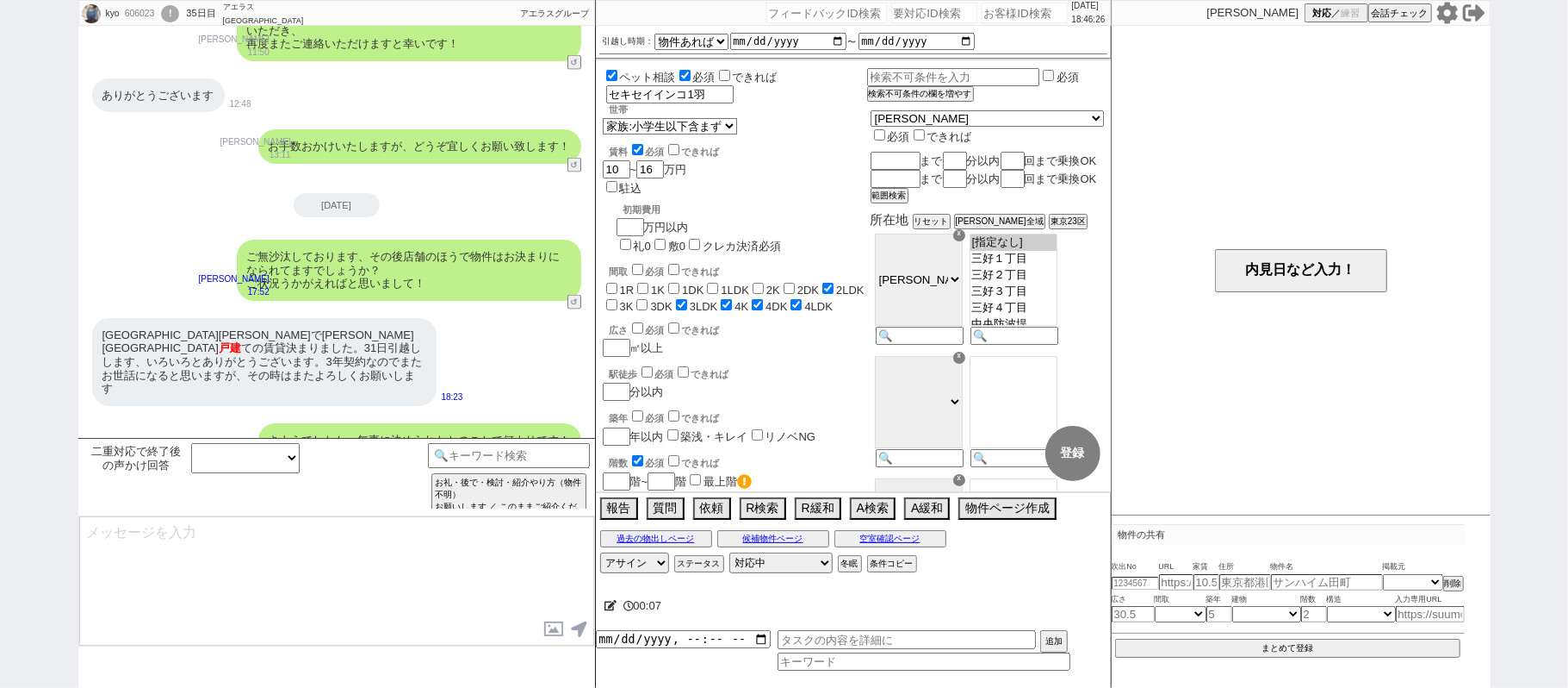
select select "600"
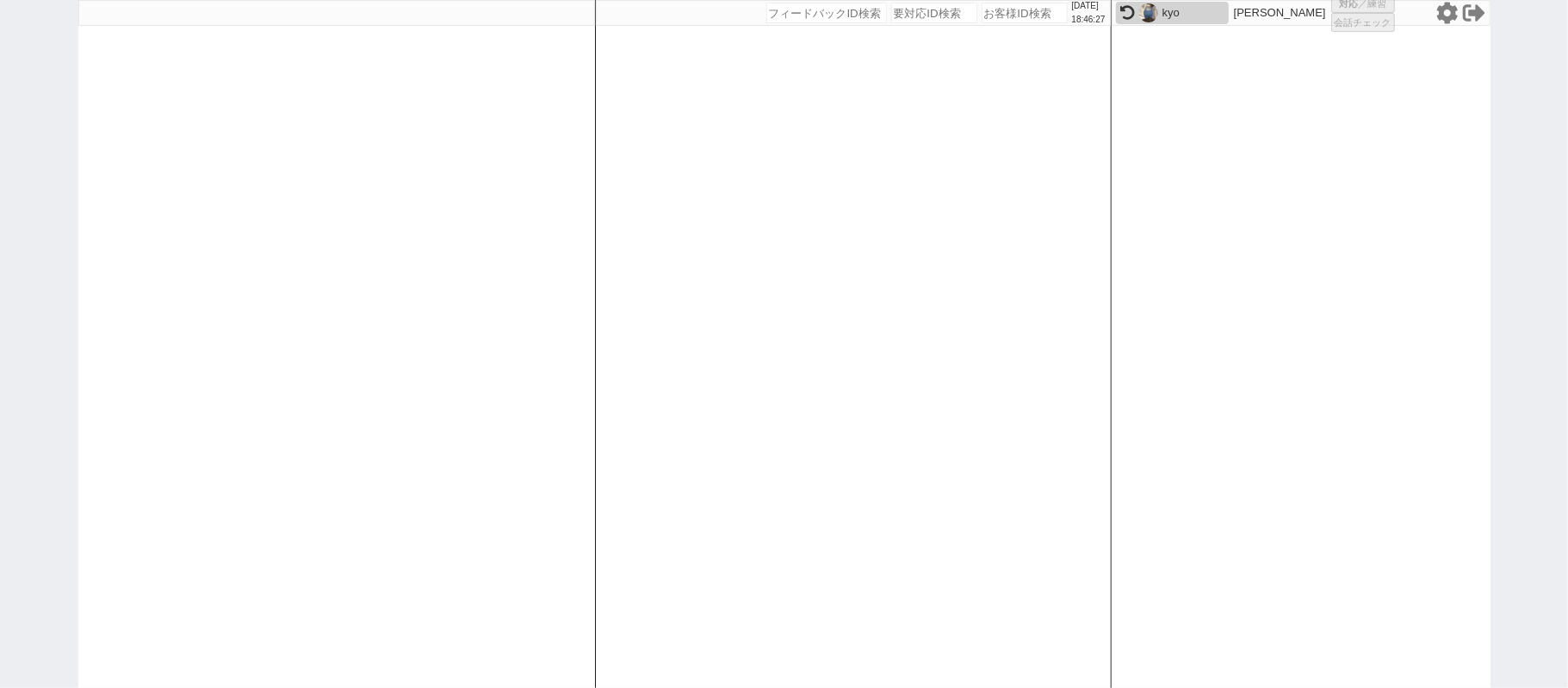
select select
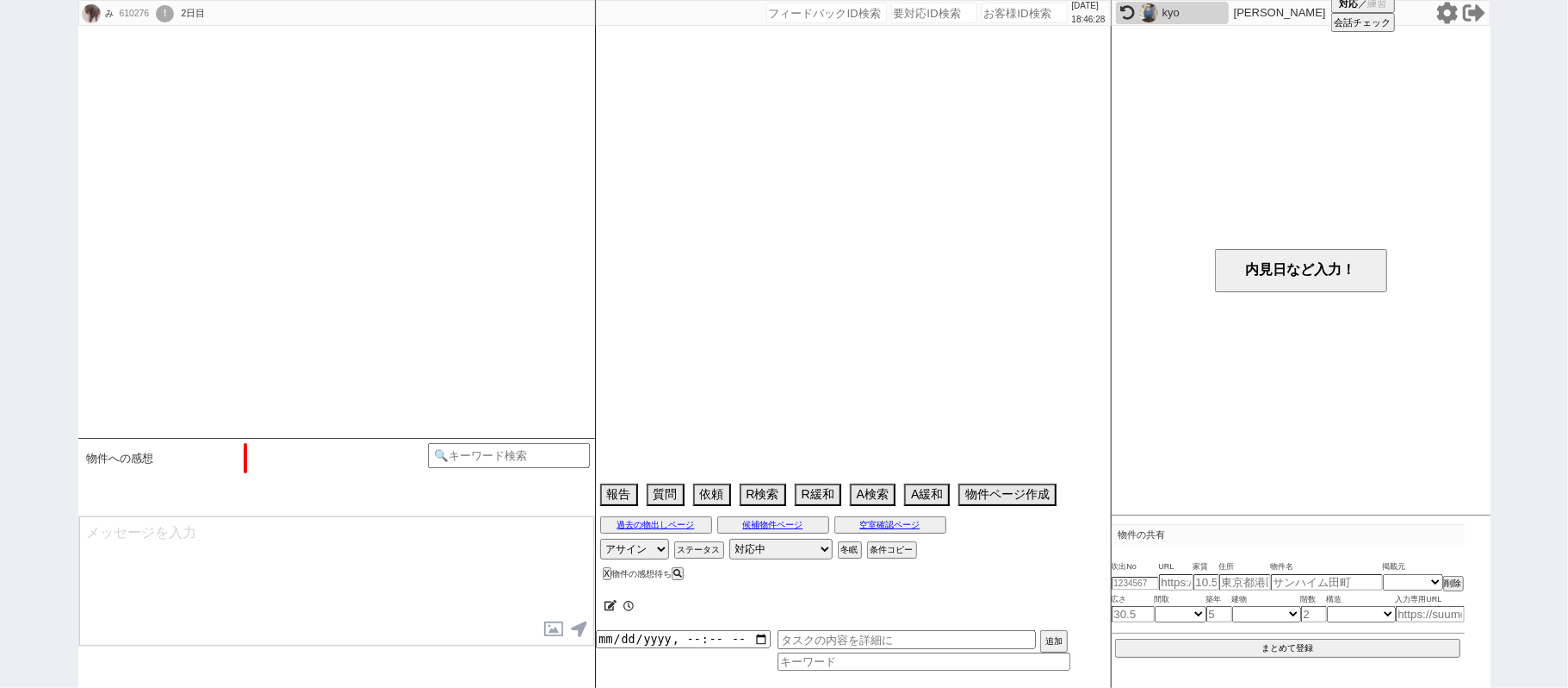
scroll to position [305, 0]
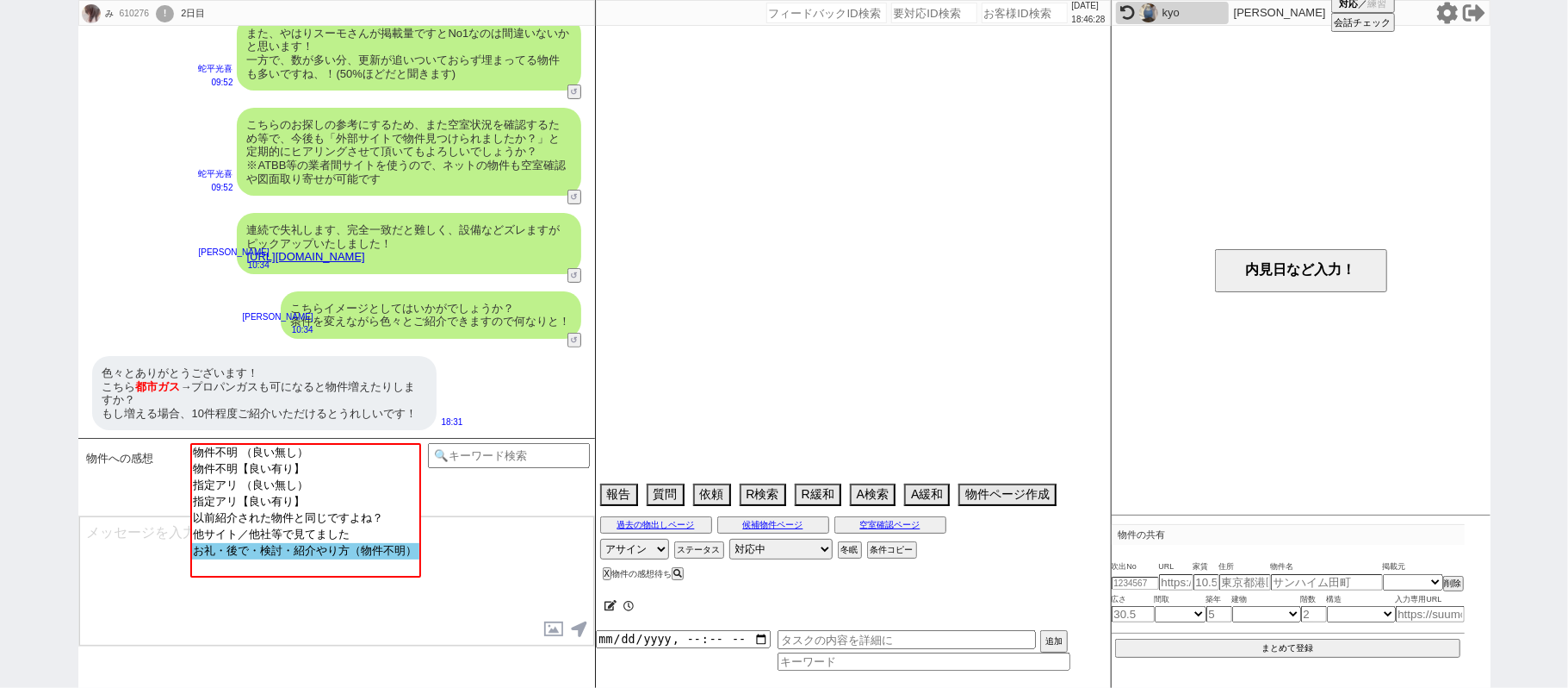
select select "15"
select select "0"
select select "819"
select select "64"
select select "1556"
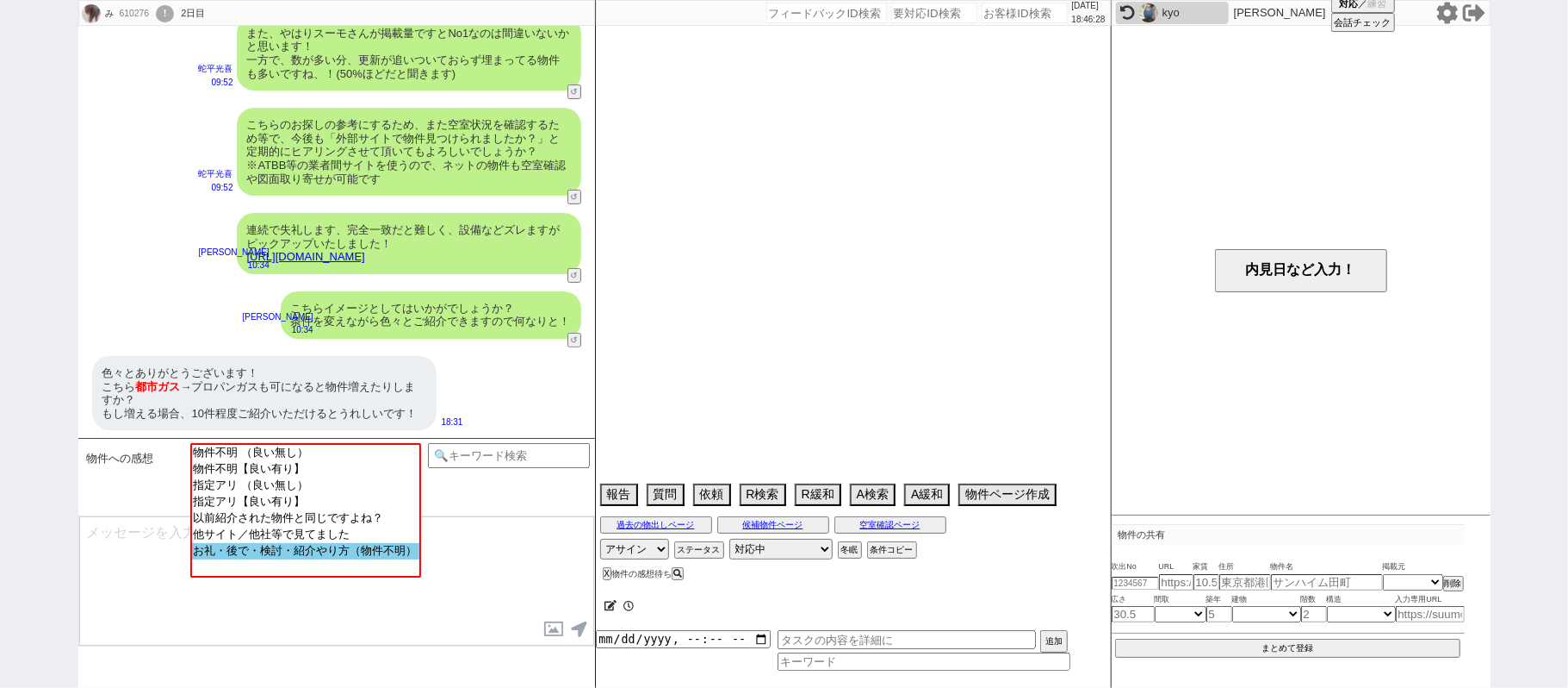
select select "29"
select select "884"
select select "30"
select select "33"
select select "952"
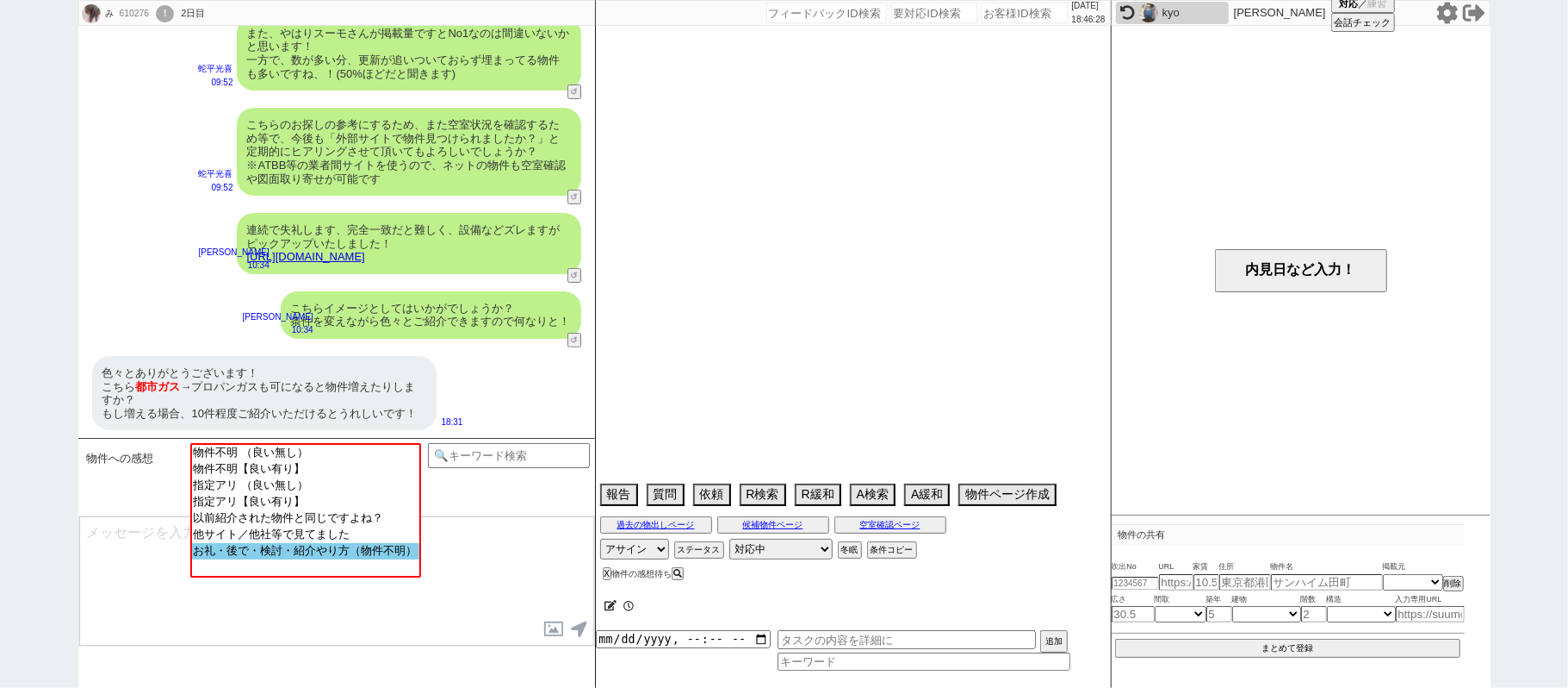
select select "34"
select select "[DATE]"
select select "71"
select select "[DATE]"
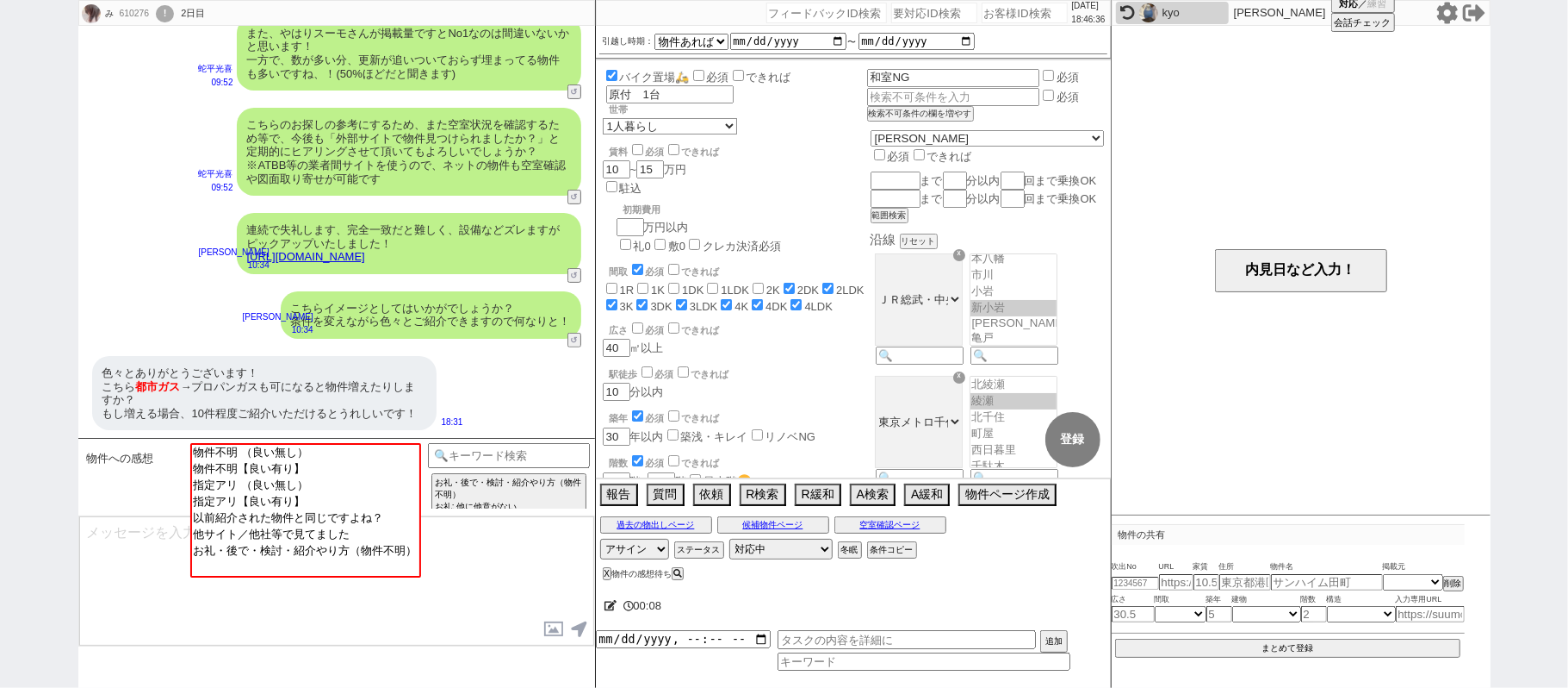
click at [365, 252] on link "[URL][DOMAIN_NAME]" at bounding box center [306, 257] width 118 height 13
click at [619, 15] on button "☓" at bounding box center [611, 17] width 32 height 34
click at [514, 453] on input at bounding box center [510, 454] width 163 height 22
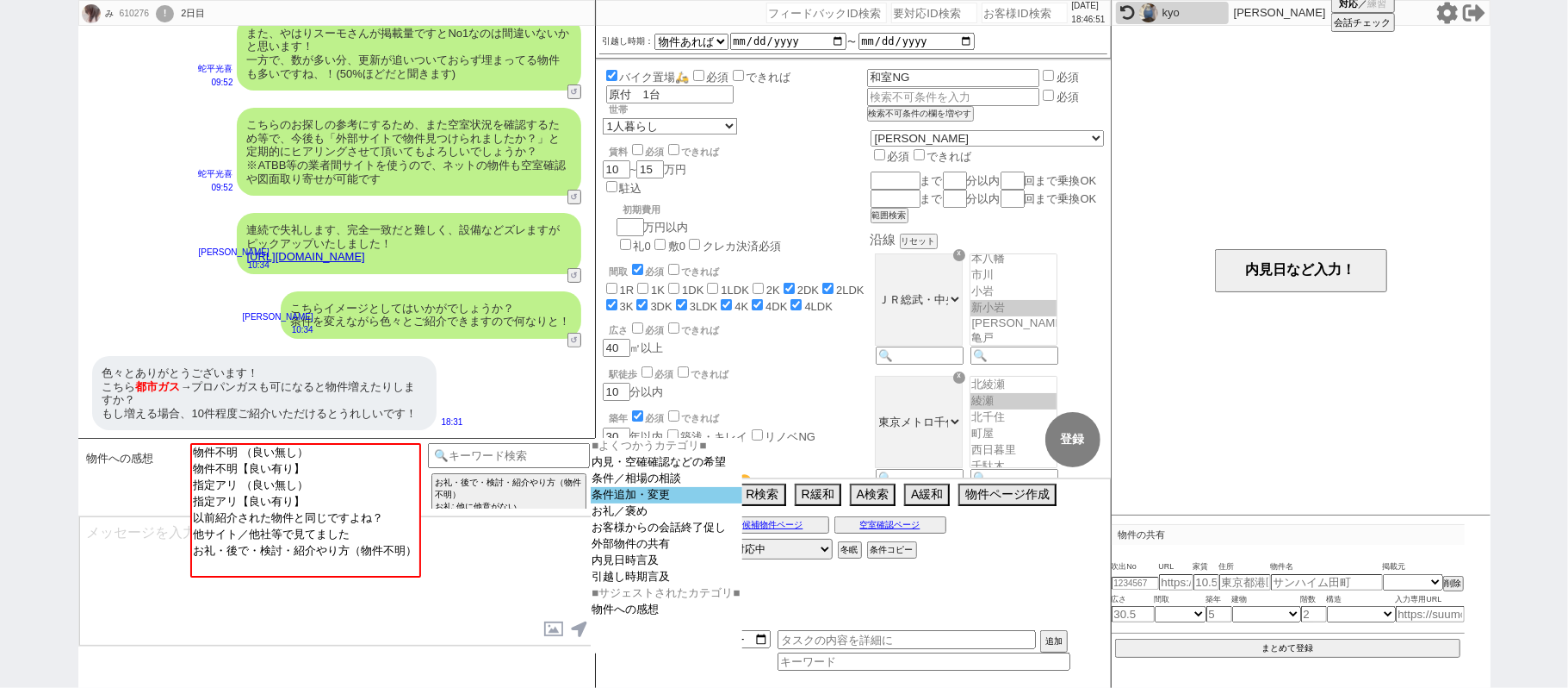
drag, startPoint x: 659, startPoint y: 503, endPoint x: 639, endPoint y: 499, distance: 20.4
click at [659, 504] on option "条件追加・変更" at bounding box center [667, 512] width 151 height 16
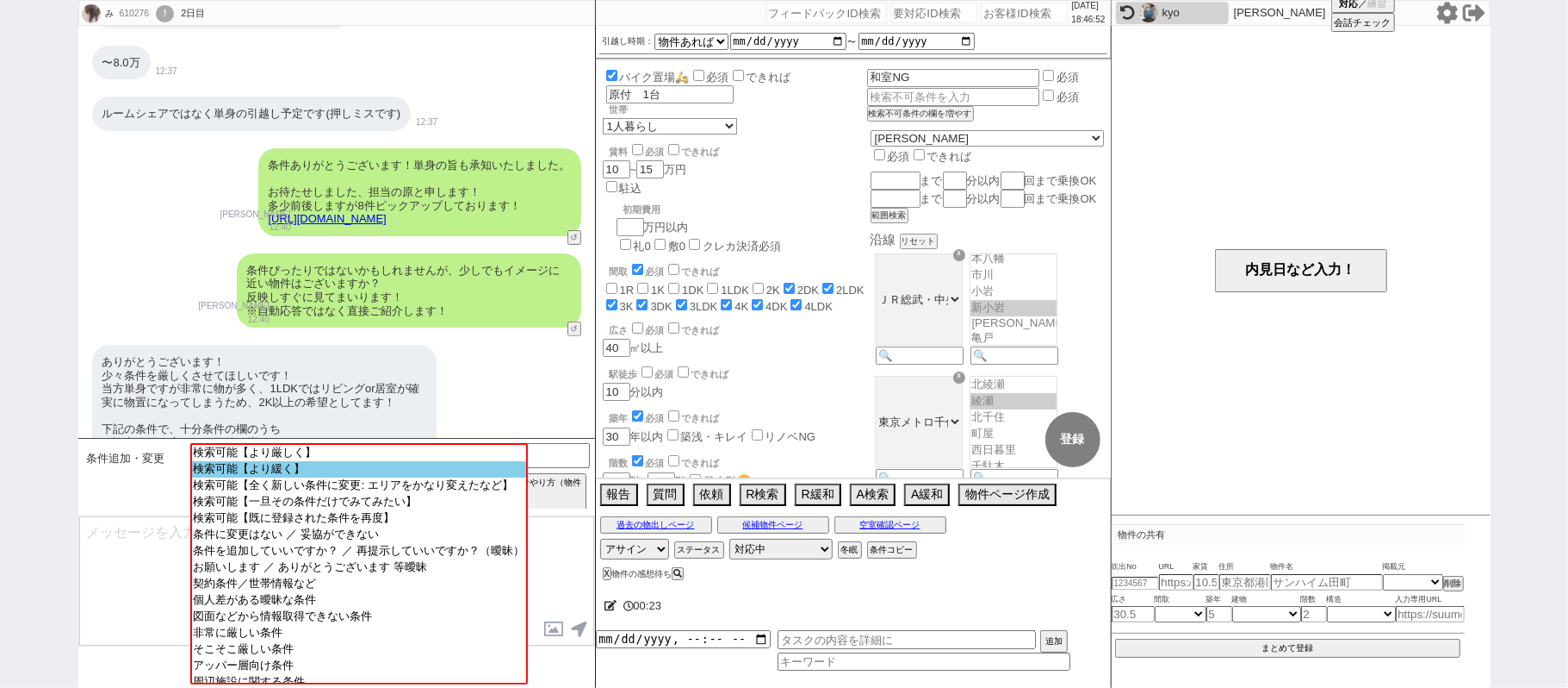
scroll to position [1907, 0]
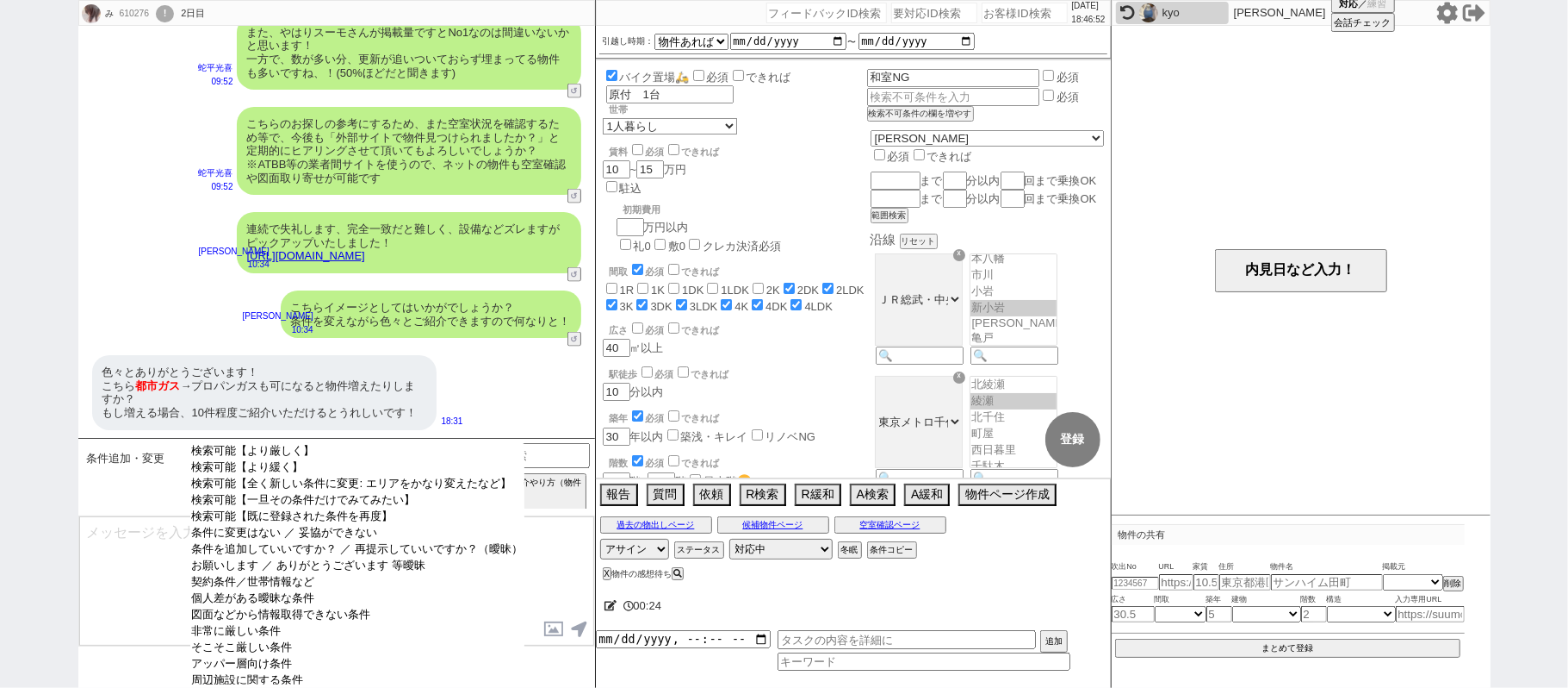
select select "検索可能【より緩く】"
click at [390, 476] on option "検索可能【より緩く】" at bounding box center [357, 484] width 334 height 16
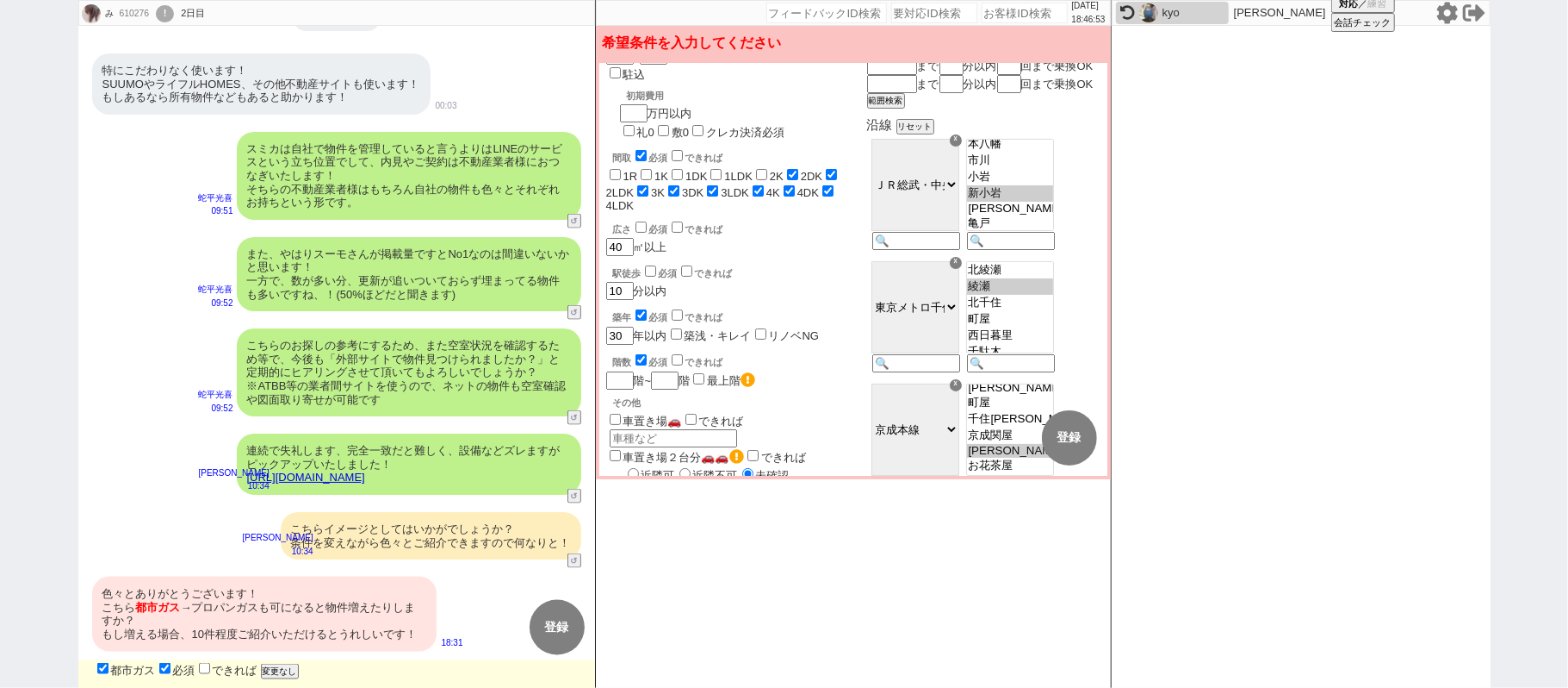
scroll to position [344, 0]
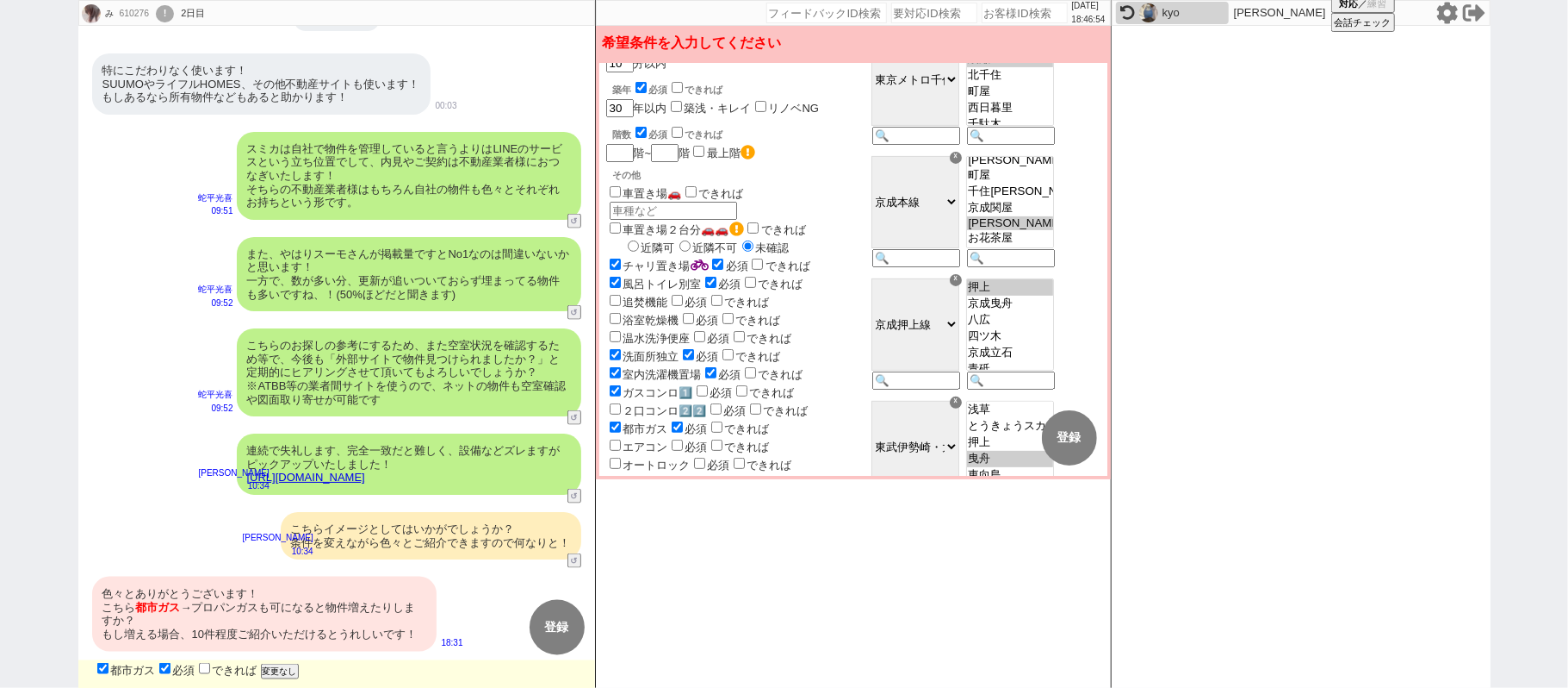
click at [653, 422] on label "都市ガス" at bounding box center [637, 429] width 62 height 13
click at [621, 422] on input "都市ガス" at bounding box center [615, 427] width 11 height 11
checkbox input "false"
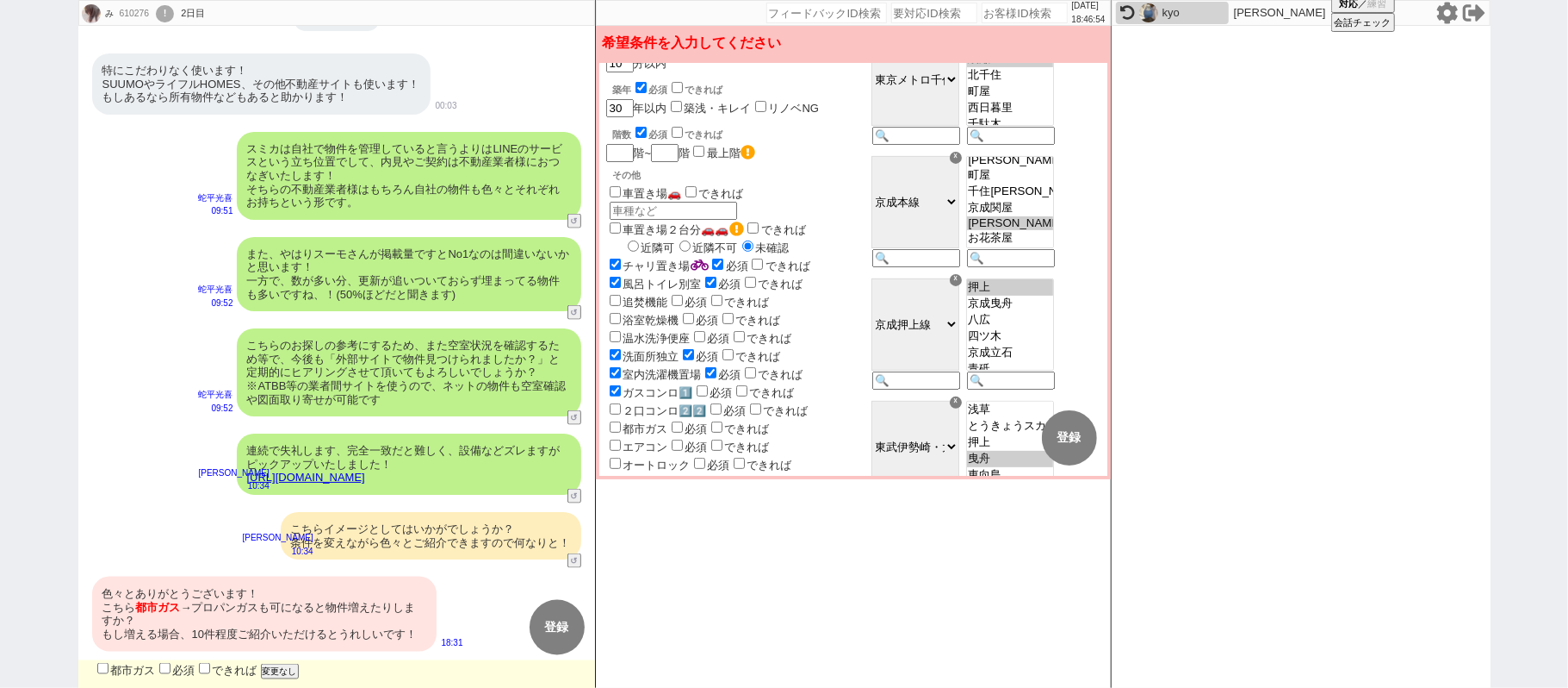
checkbox input "false"
checkbox input "true"
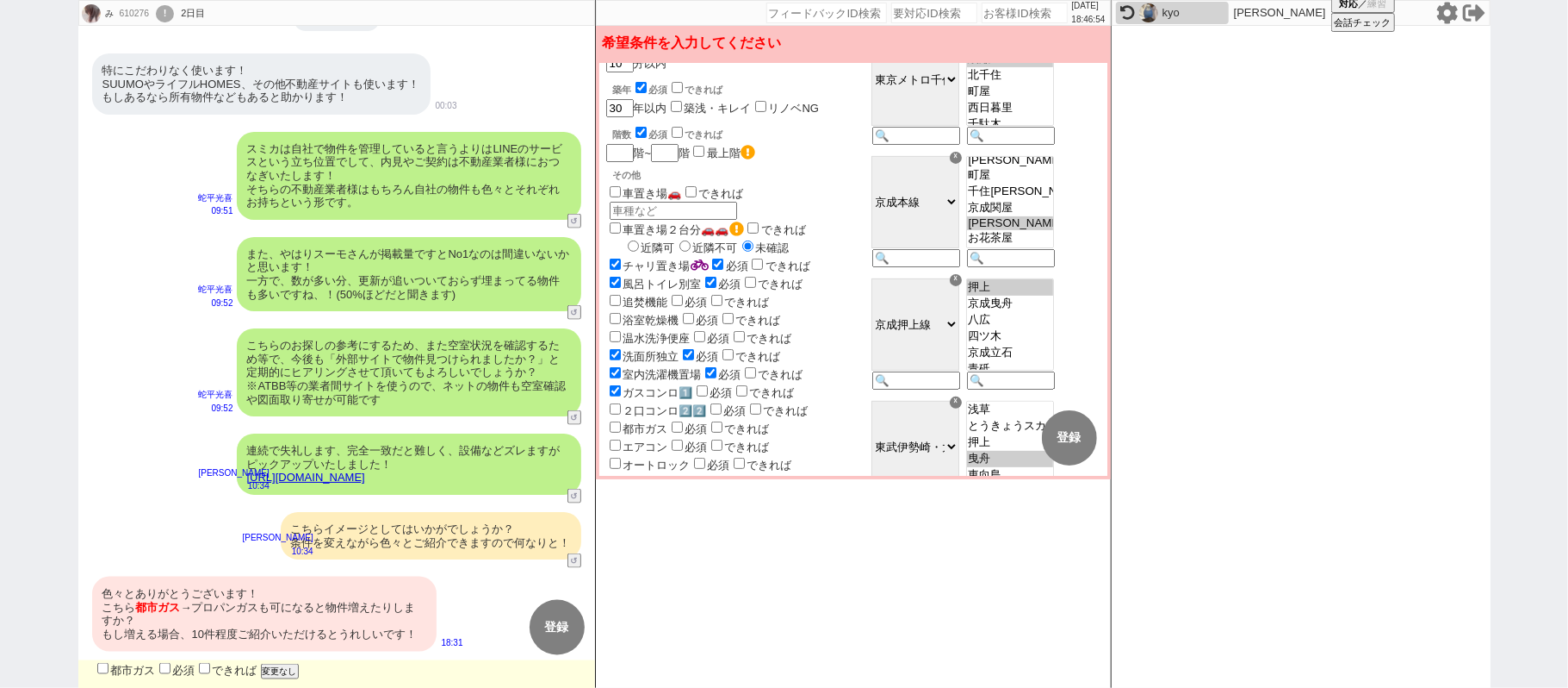
checkbox input "true"
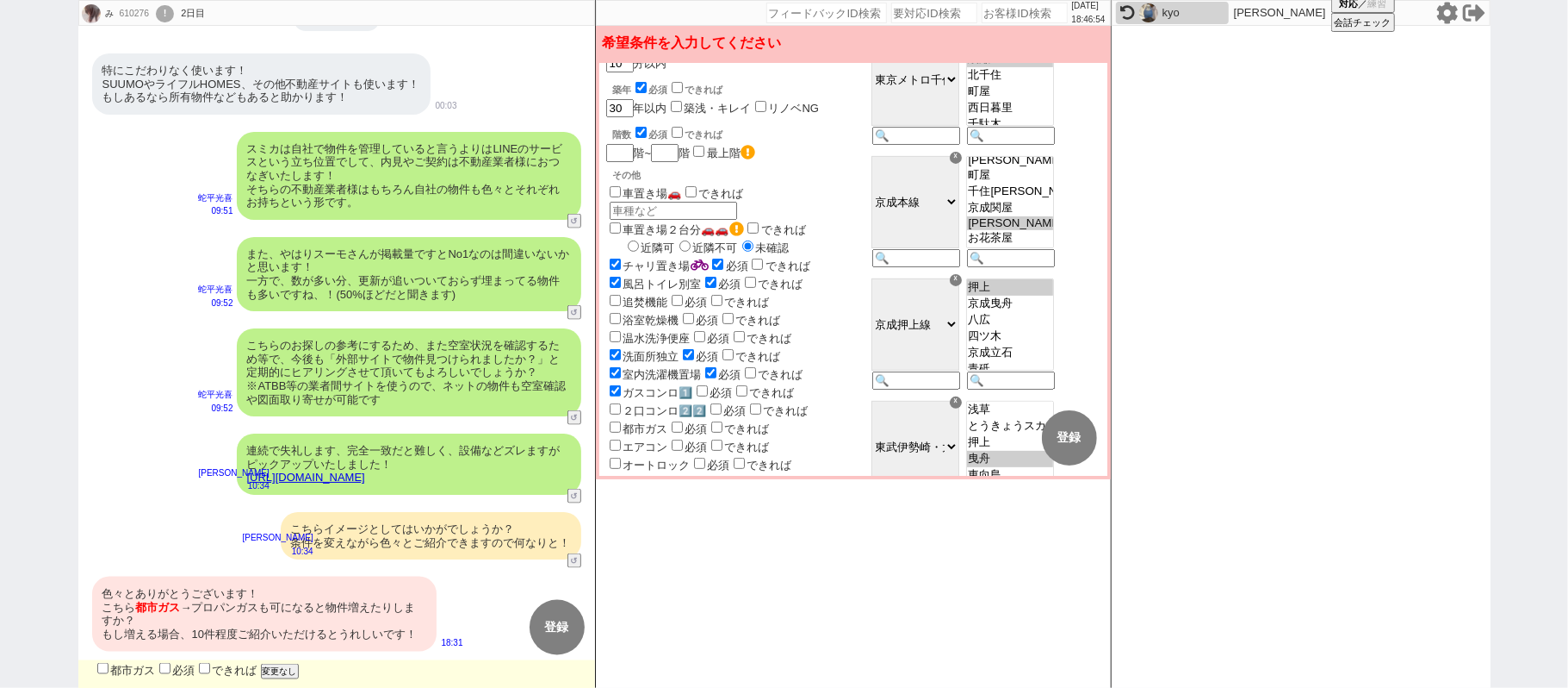
checkbox input "true"
checkbox input "false"
click at [1058, 442] on button "登録" at bounding box center [1069, 438] width 55 height 55
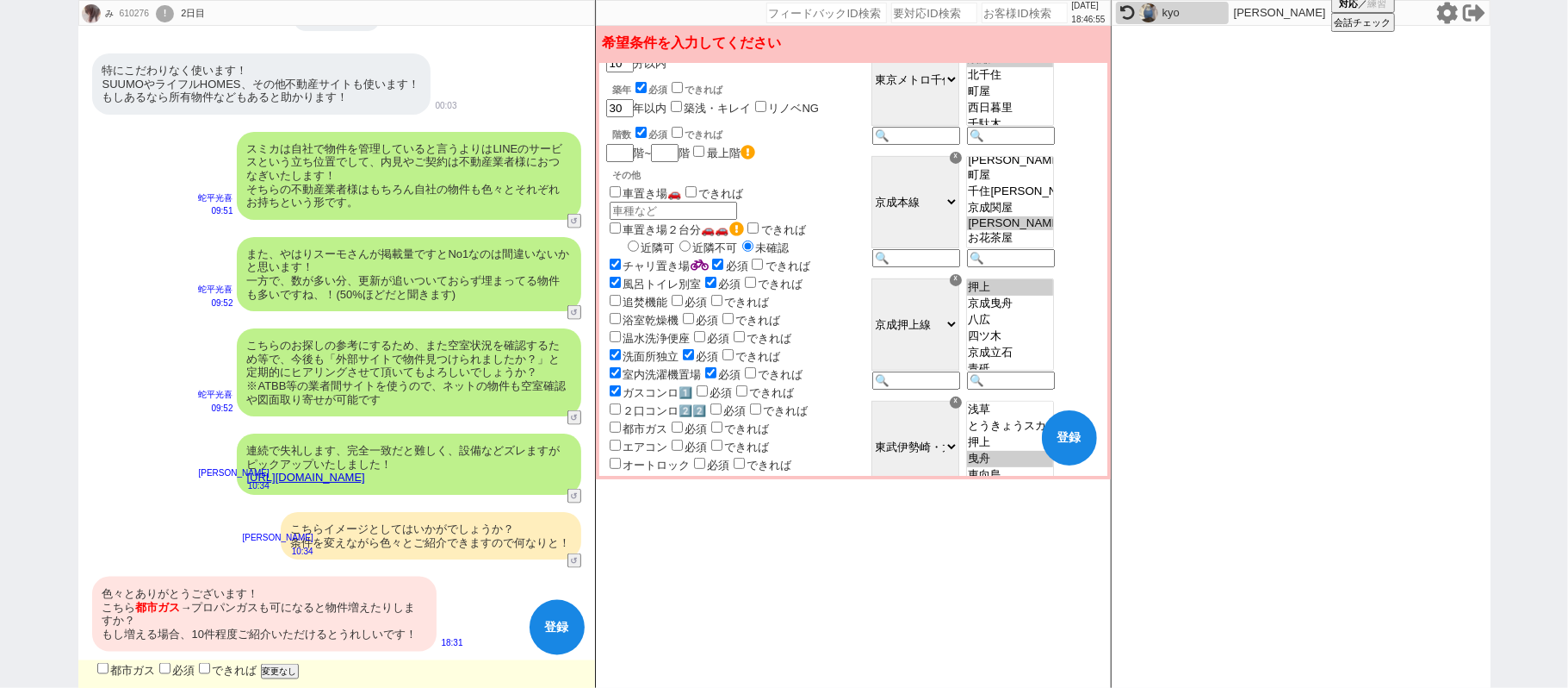
checkbox input "false"
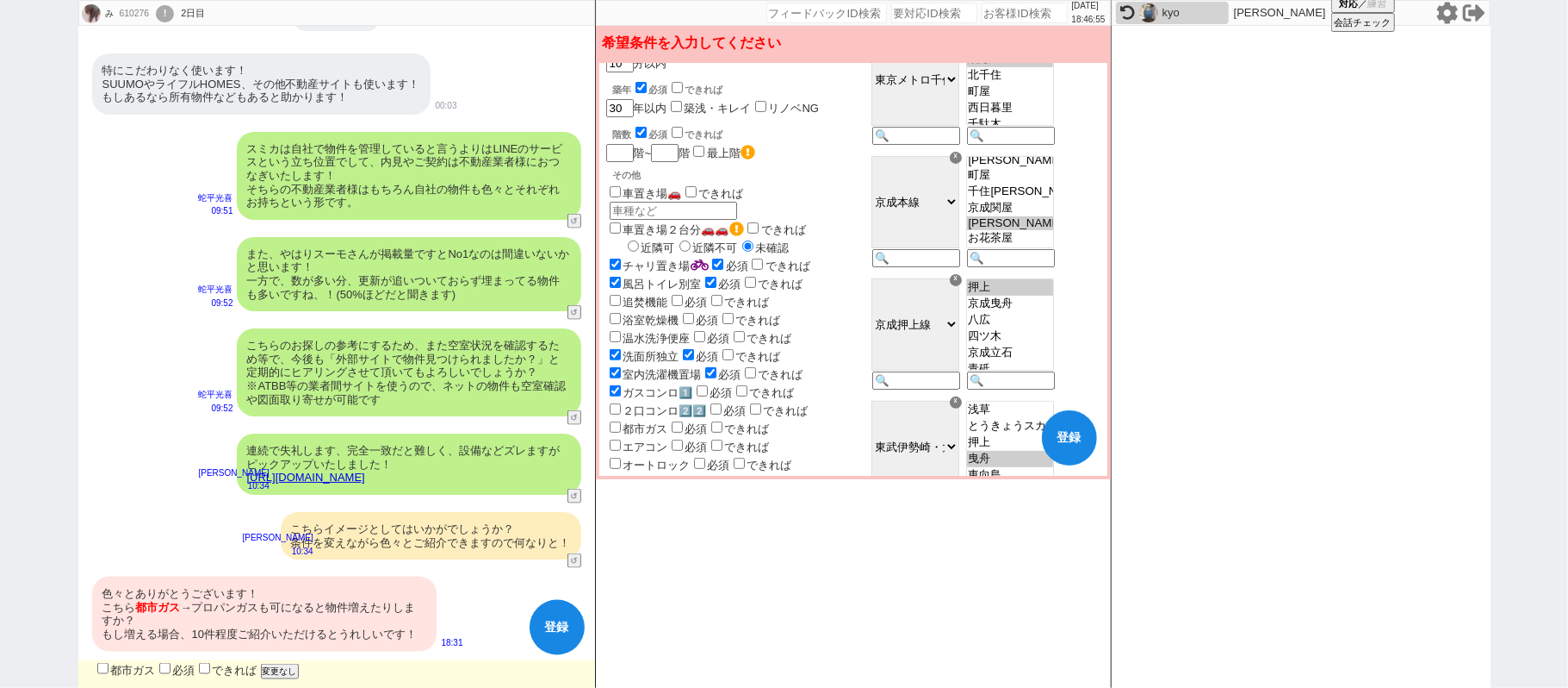
checkbox input "true"
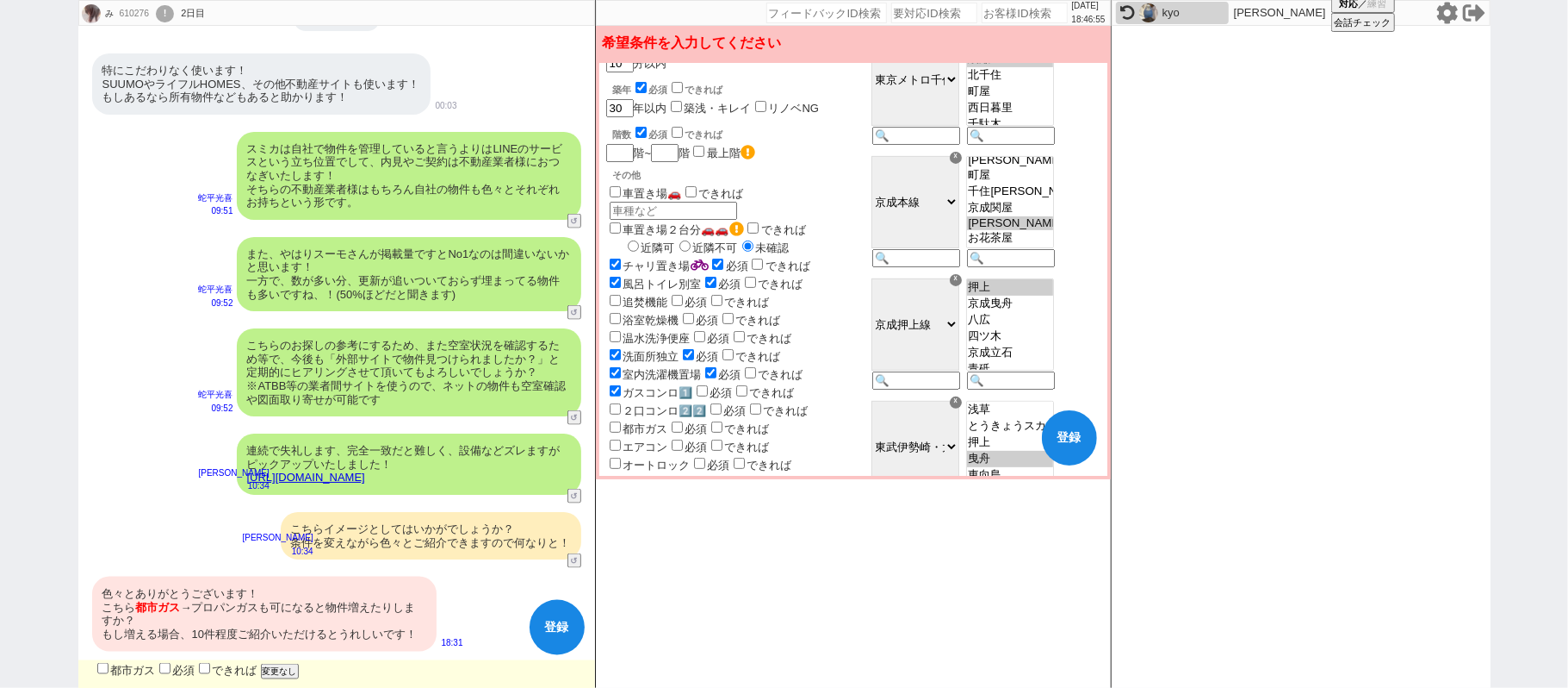
checkbox input "true"
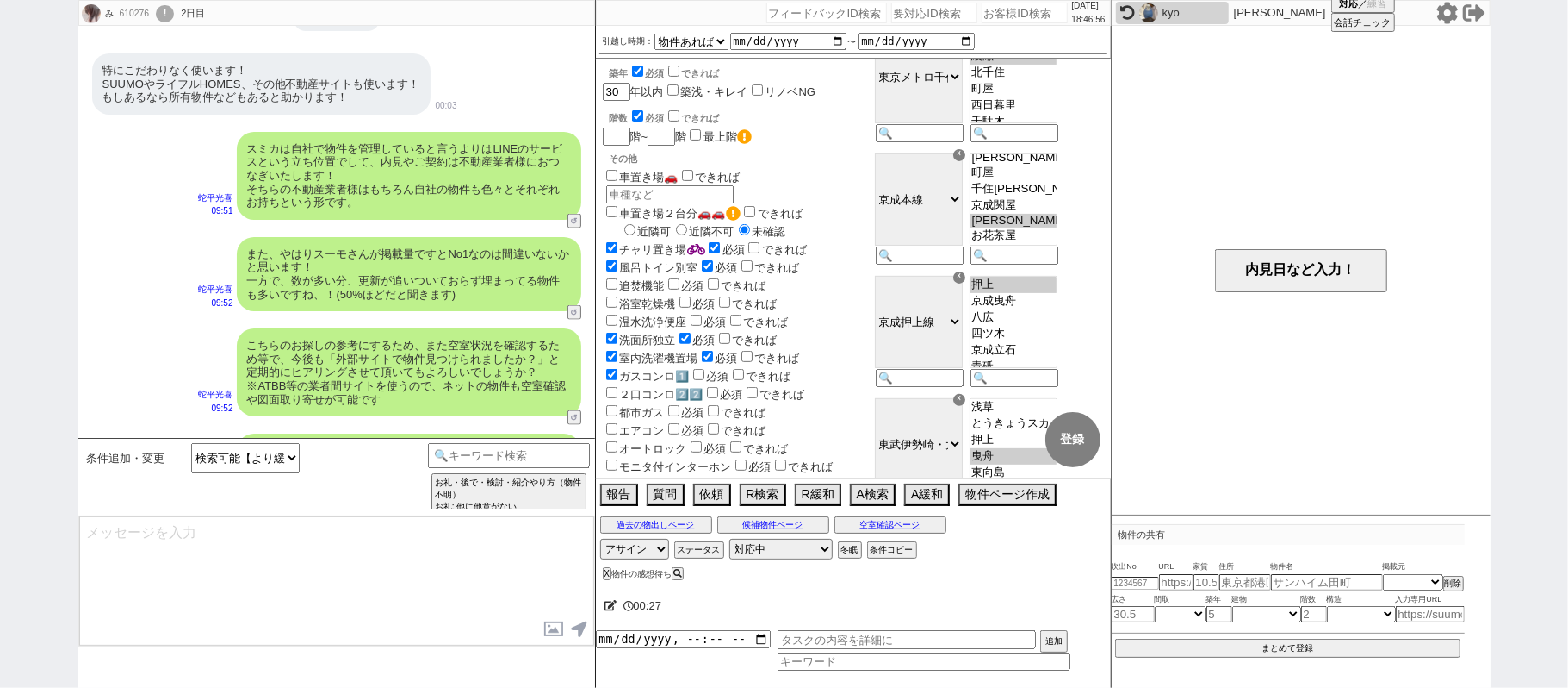
scroll to position [1907, 0]
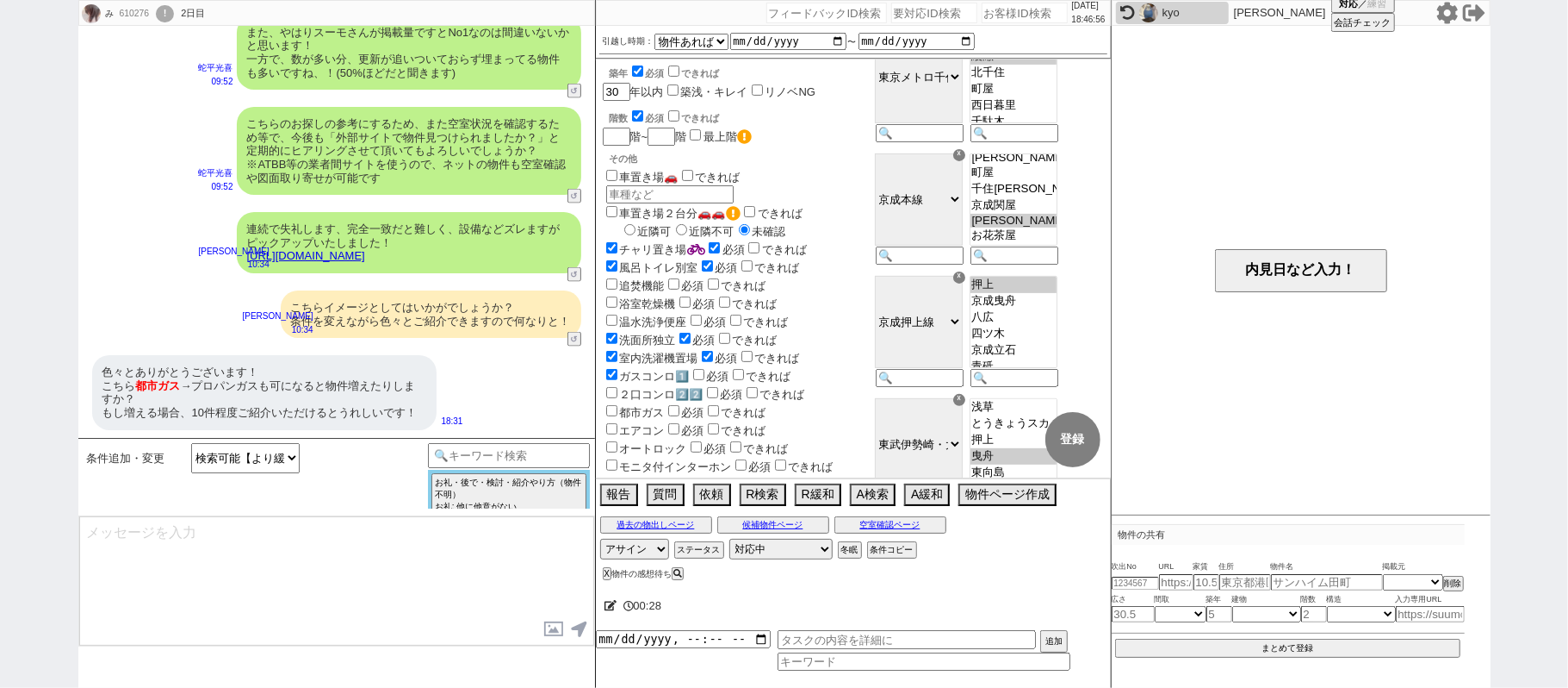
select select "819"
select select "64"
select select "1556"
select select "29"
select select "884"
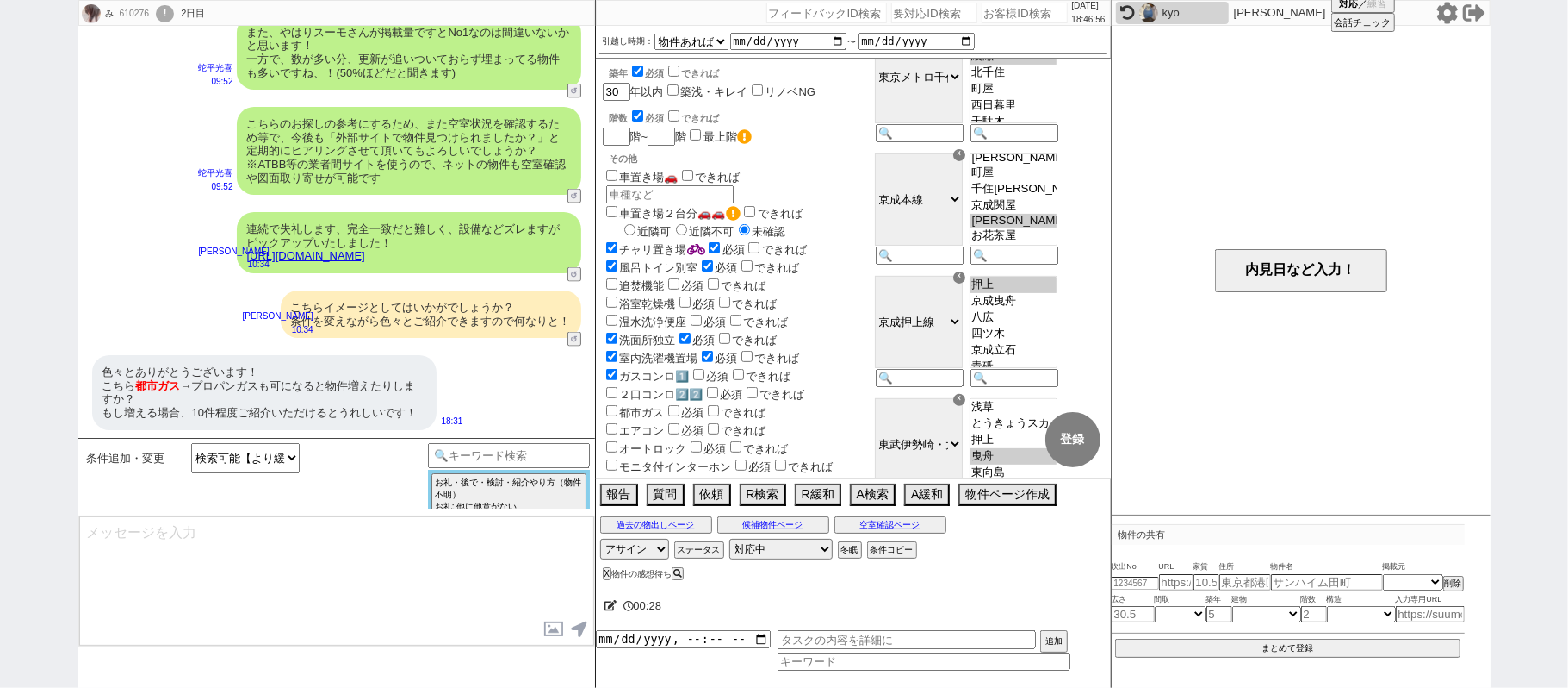
select select "30"
select select "33"
select select "952"
select select "34"
select select "1007"
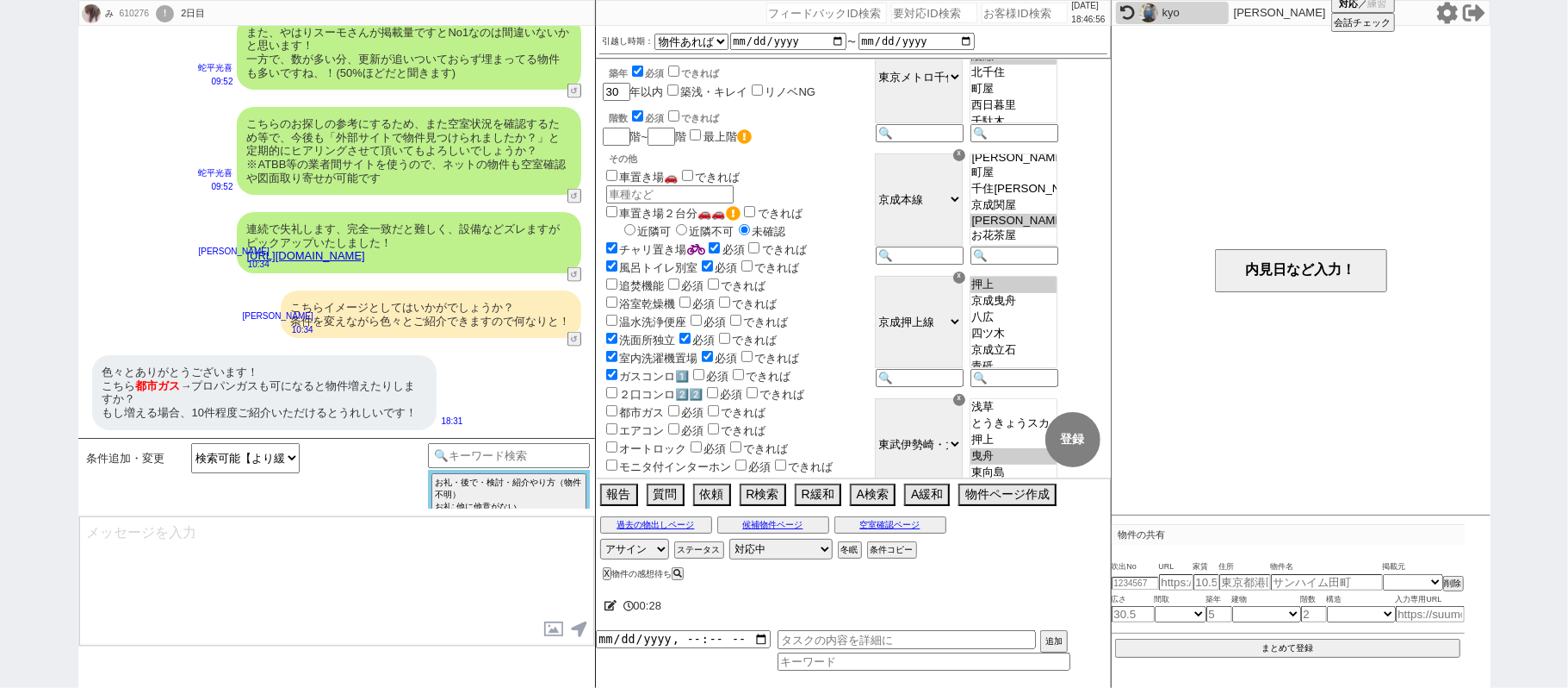
select select "71"
select select "1714"
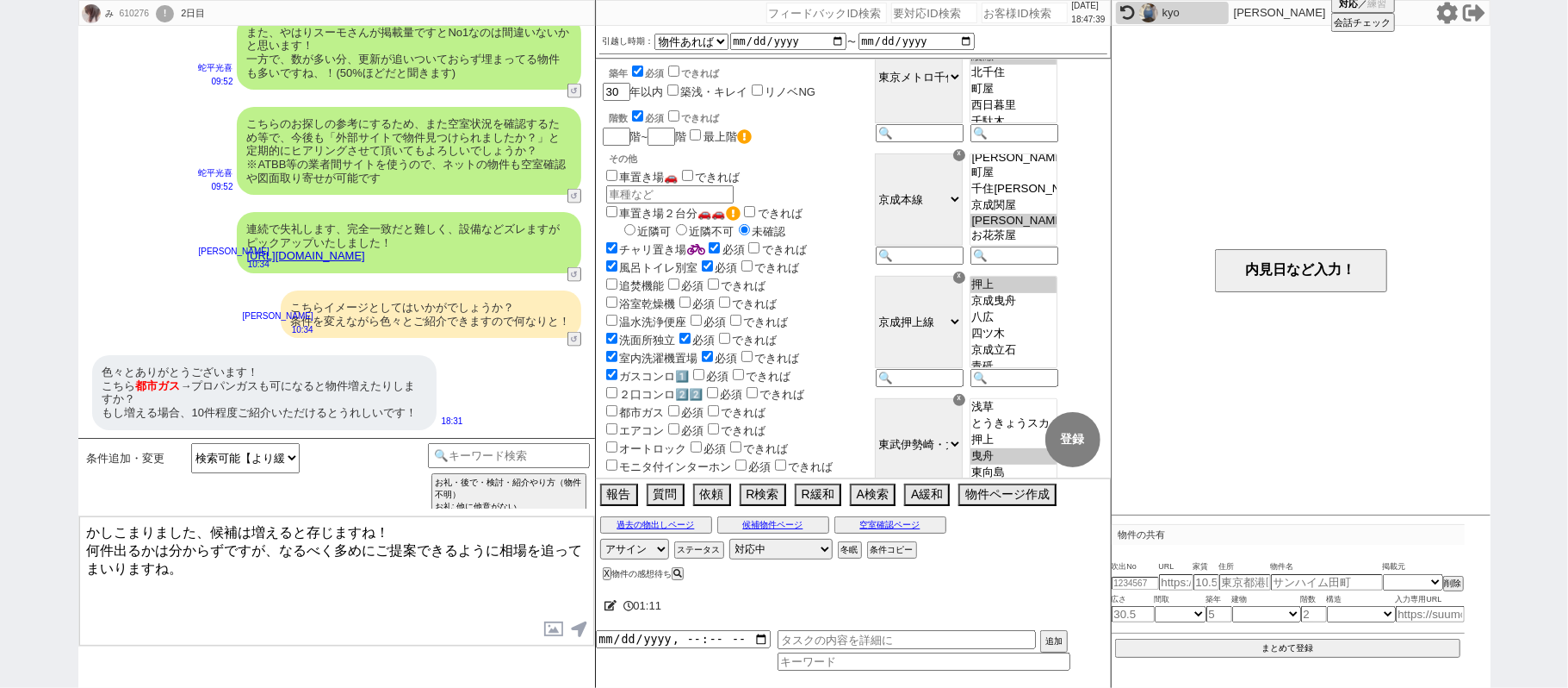
type textarea "かしこまりました、候補は増えると存じますね！ 何件出るかは分からずですが、なるべく多めにご提案できるように相場を追ってまいりますね。"
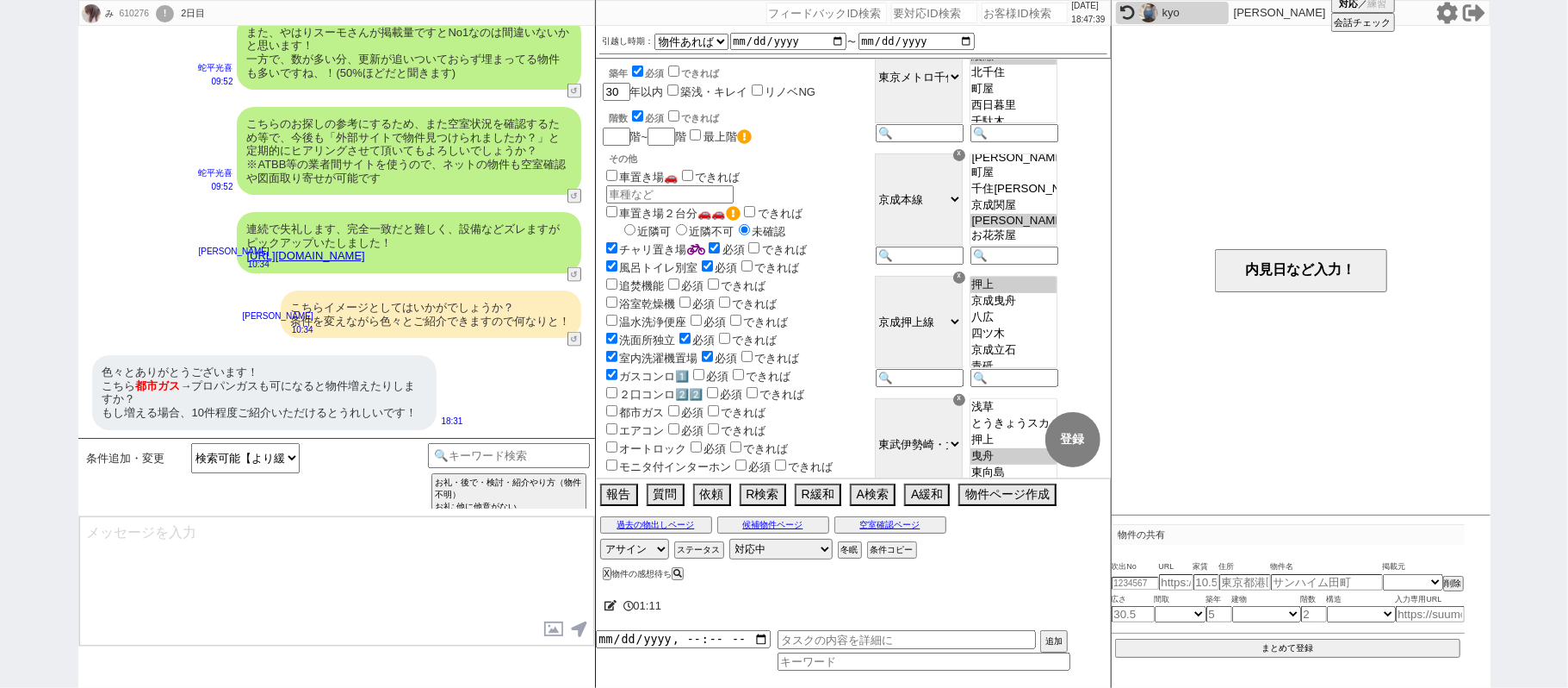
scroll to position [2023, 0]
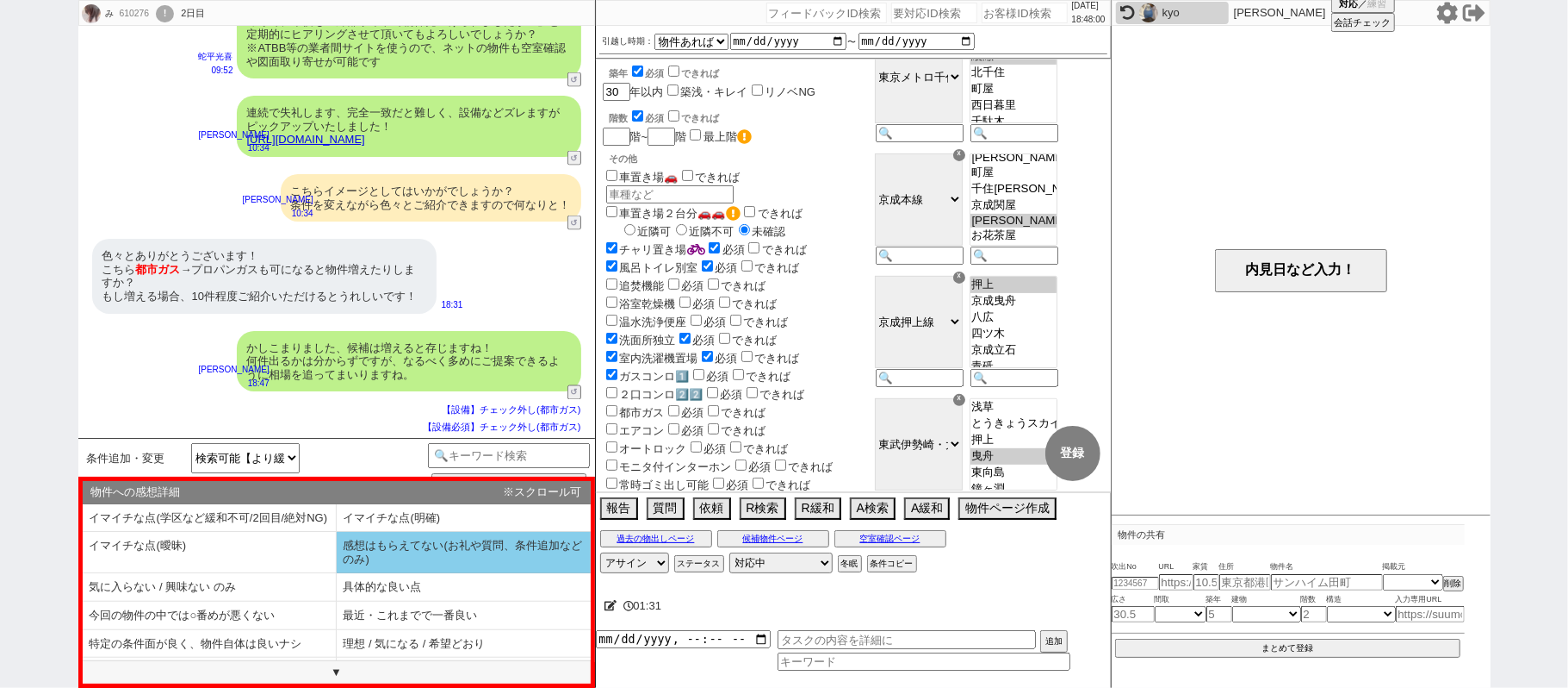
click at [337, 573] on li "感想はもらえてない(お礼や質問、条件追加などのみ)" at bounding box center [209, 586] width 254 height 28
select select "感想はもらえてない(お礼や質問、条件追加などのみ)"
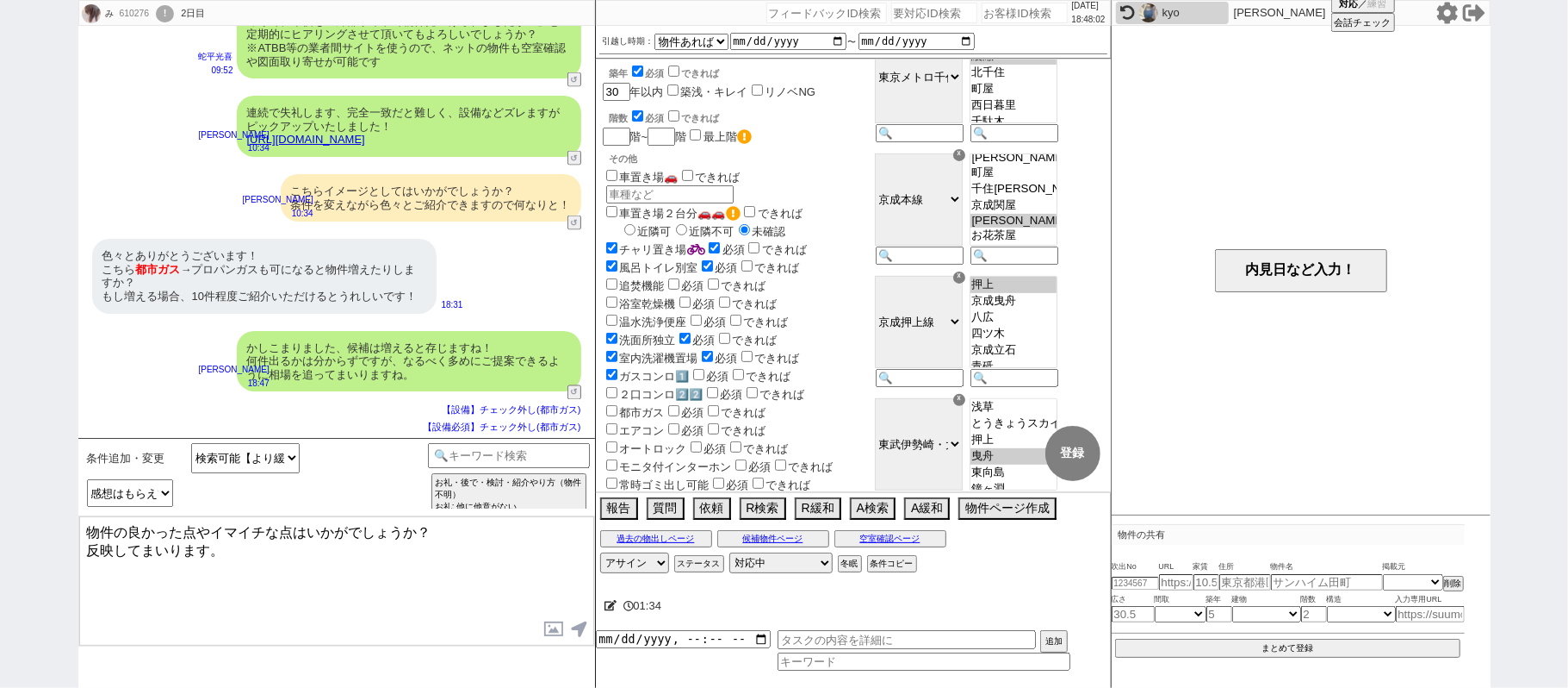
click at [81, 535] on textarea "物件の良かった点やイマイチな点はいかがでしょうか？ 反映してまいります。" at bounding box center [336, 581] width 515 height 130
type textarea "先の物件の良かった点やイマイチな点はいかがでしょうか？ 反映してまいります。"
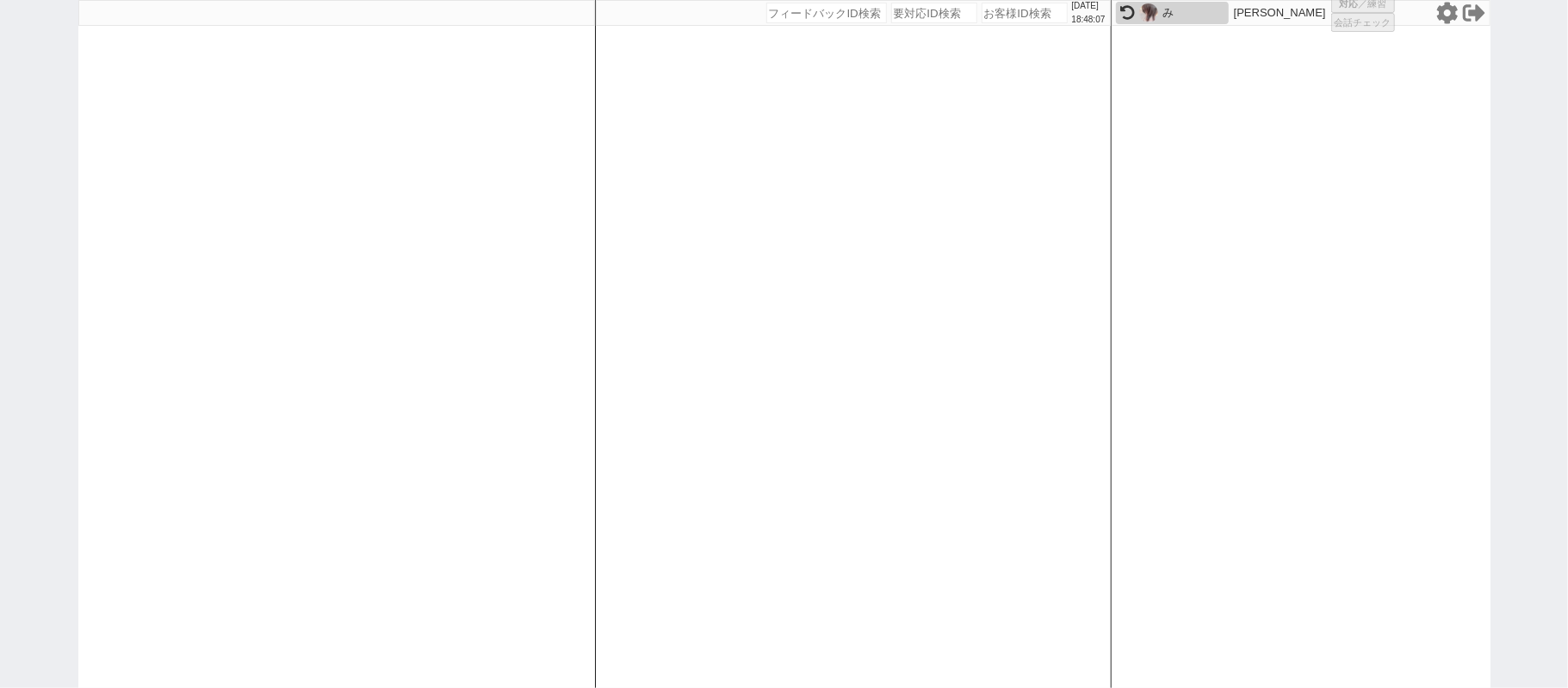
select select
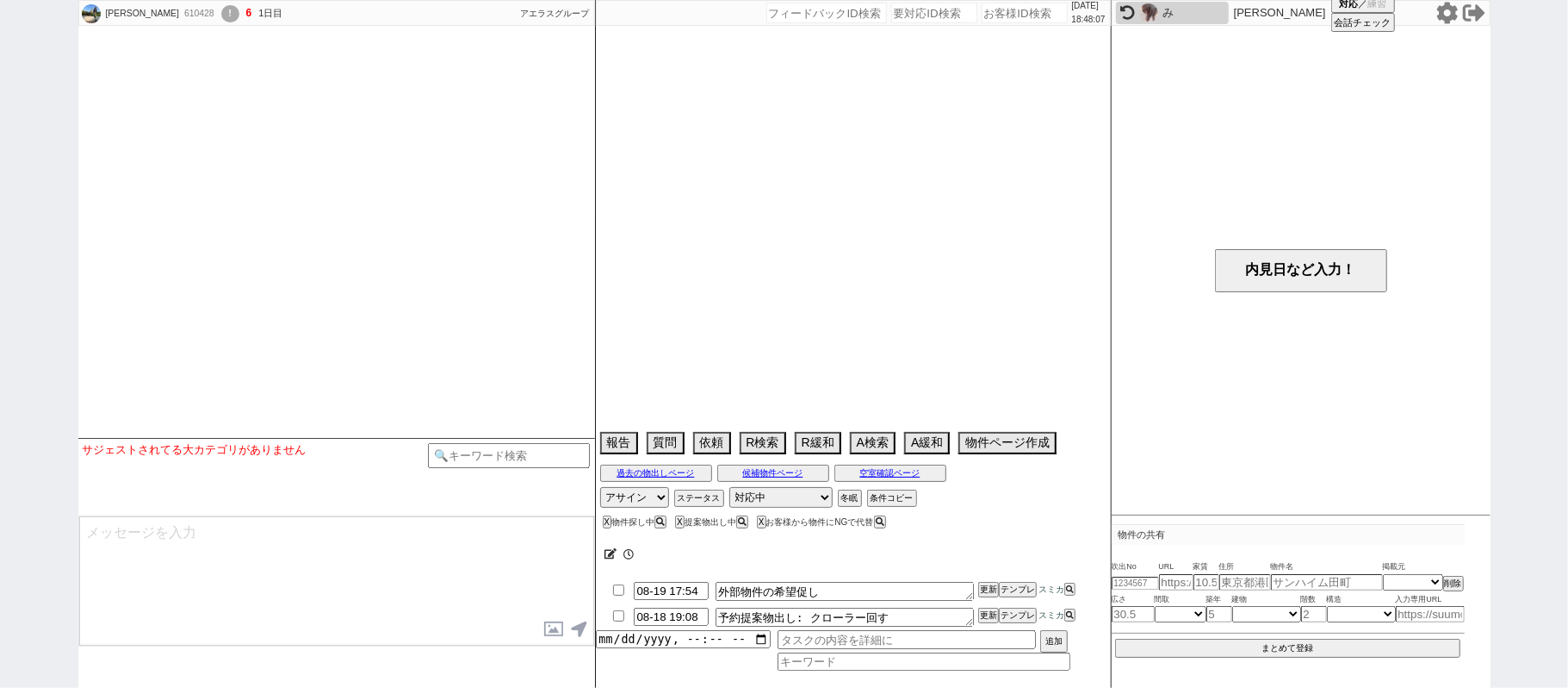
select select
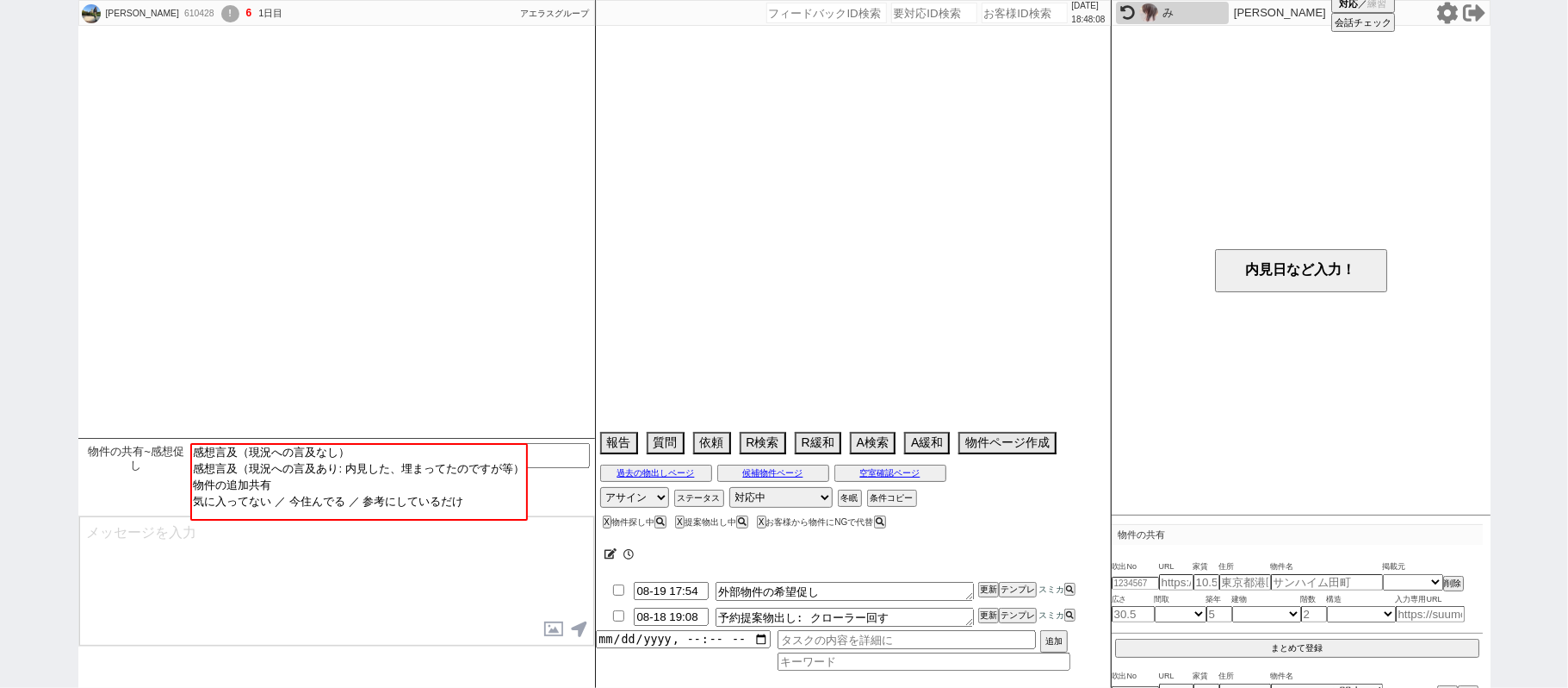
select select "13"
select select "0"
select select "14"
select select "64"
select select "66"
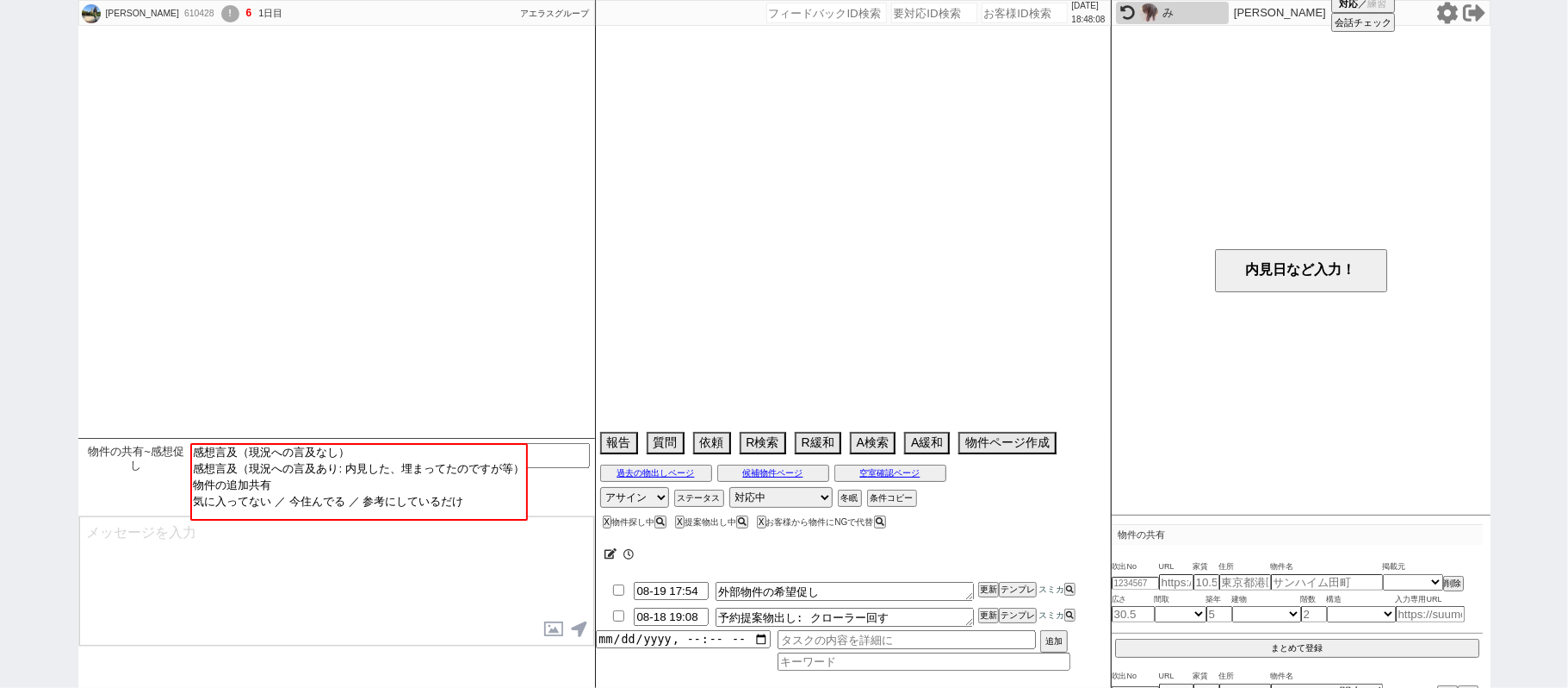
select select "1297"
select select "23"
select select "753"
select select "57"
select select "1418"
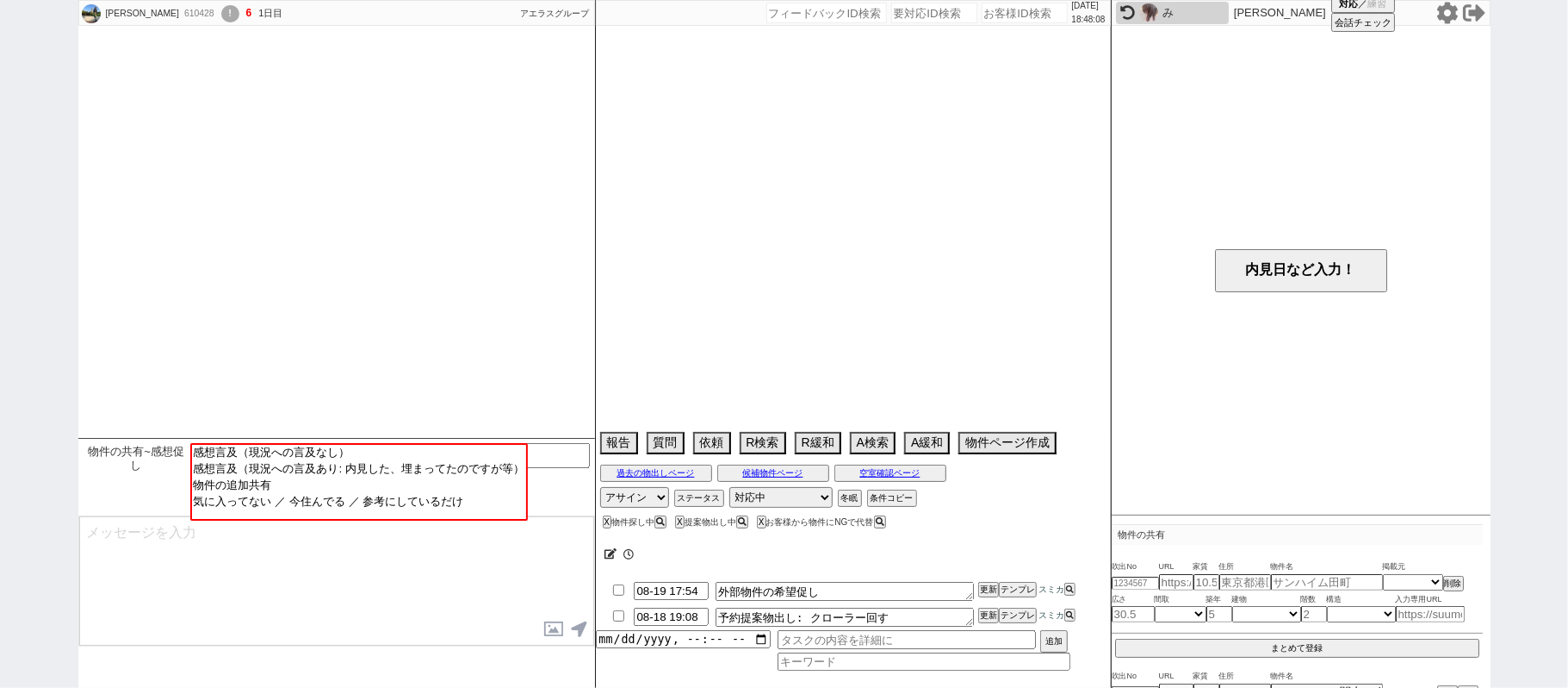
select select "91"
select select "2512"
select select "93"
select select "2554"
select select "17"
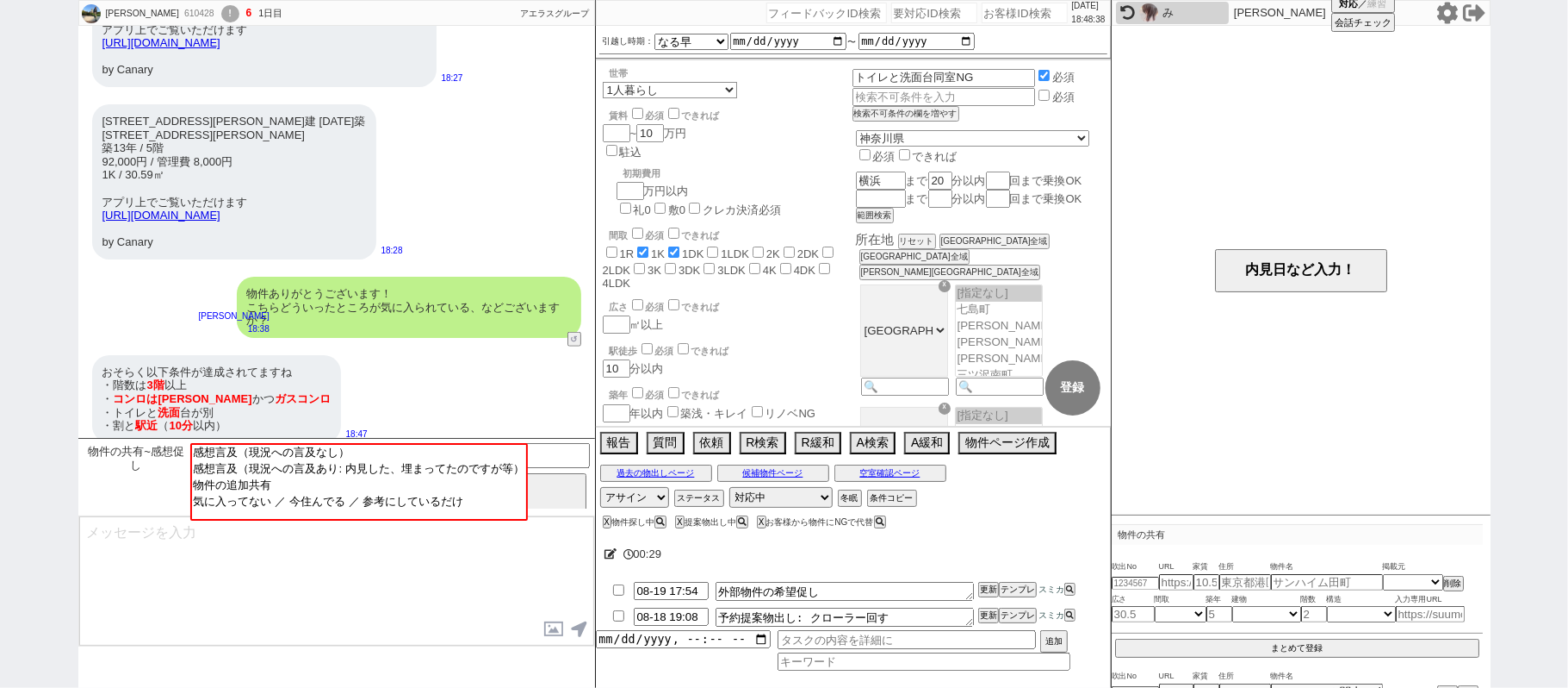
scroll to position [73, 0]
drag, startPoint x: 166, startPoint y: 281, endPoint x: 221, endPoint y: 253, distance: 61.7
click at [166, 277] on div "物件ありがとうございます！ こちらどういったところが気に入られている、などございますか？ 和田麻衣 18:38 10813-A1" at bounding box center [337, 307] width 516 height 79
click at [1024, 15] on input "number" at bounding box center [1024, 13] width 86 height 21
paste input "603194"
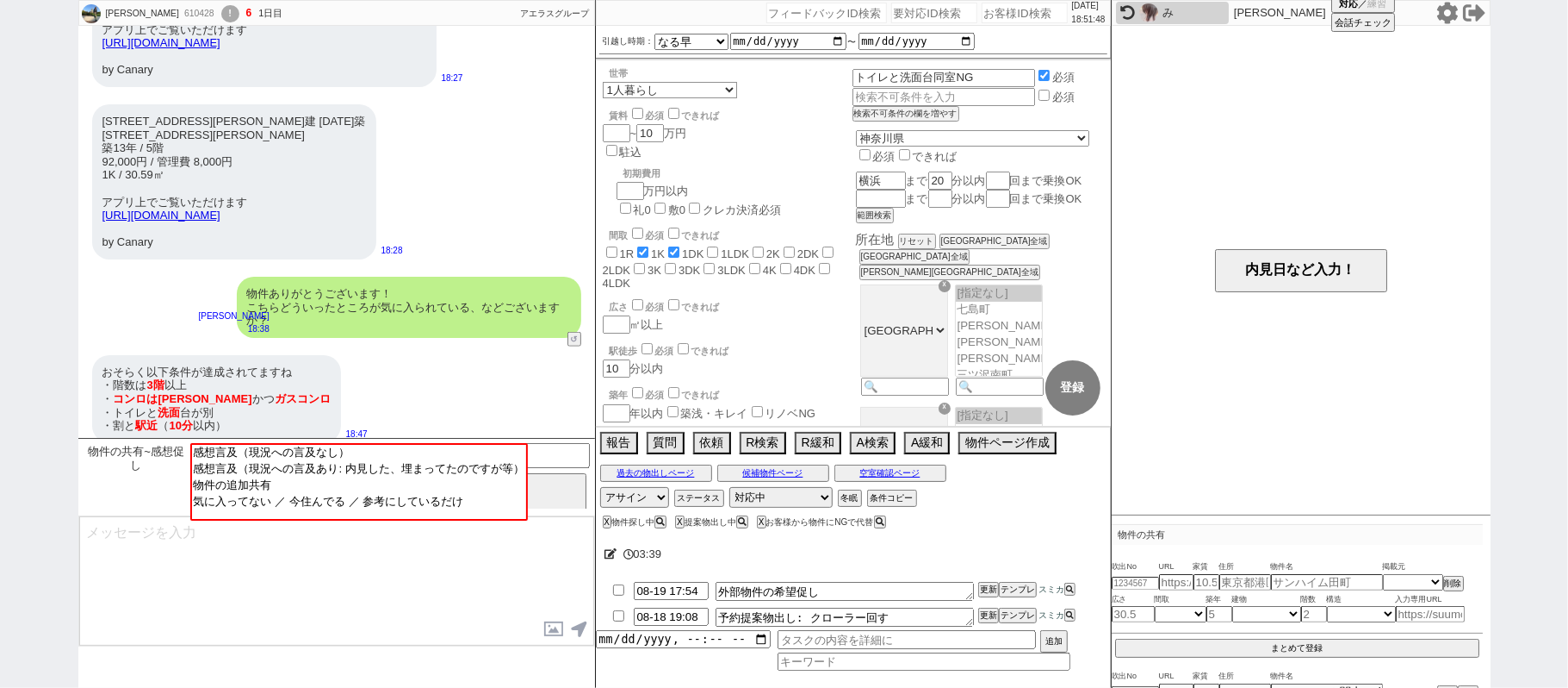
type input "603194"
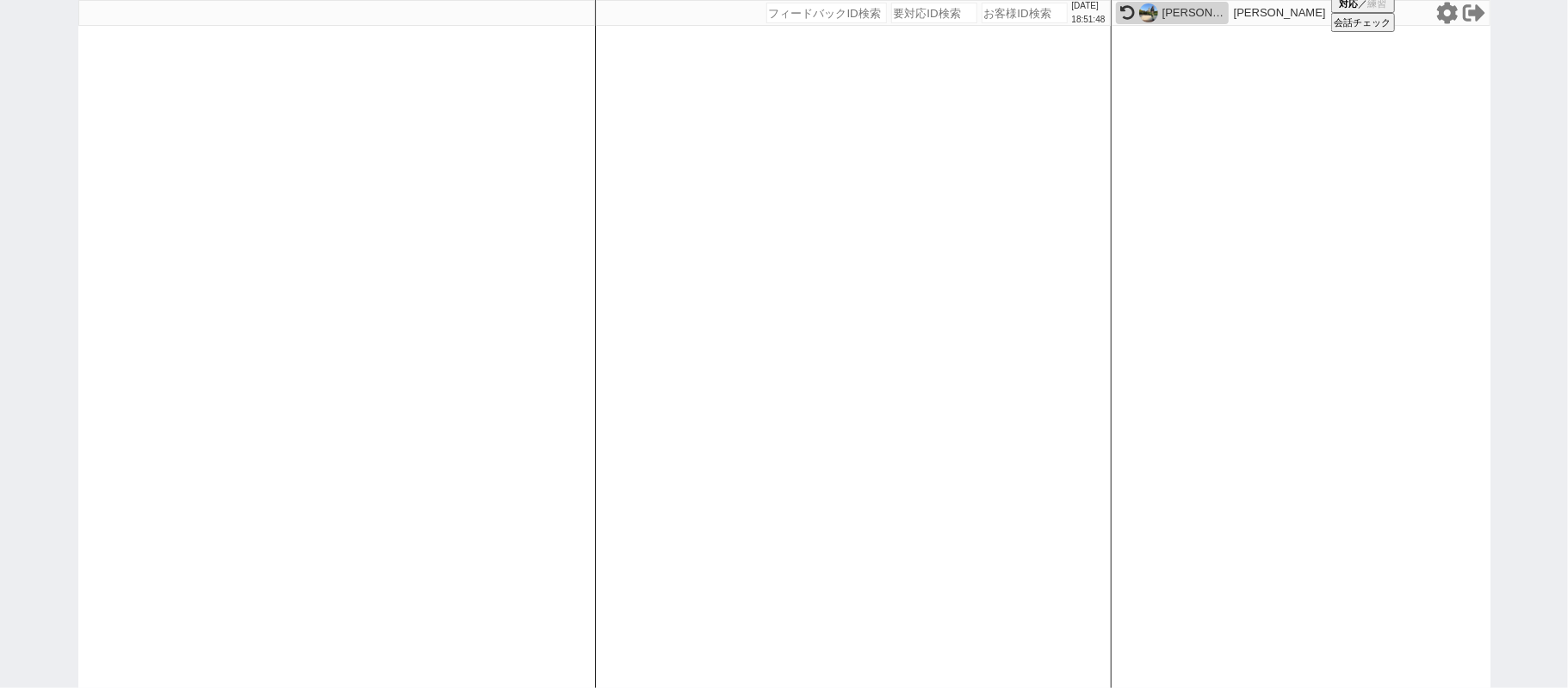
select select "600"
select select "2"
select select
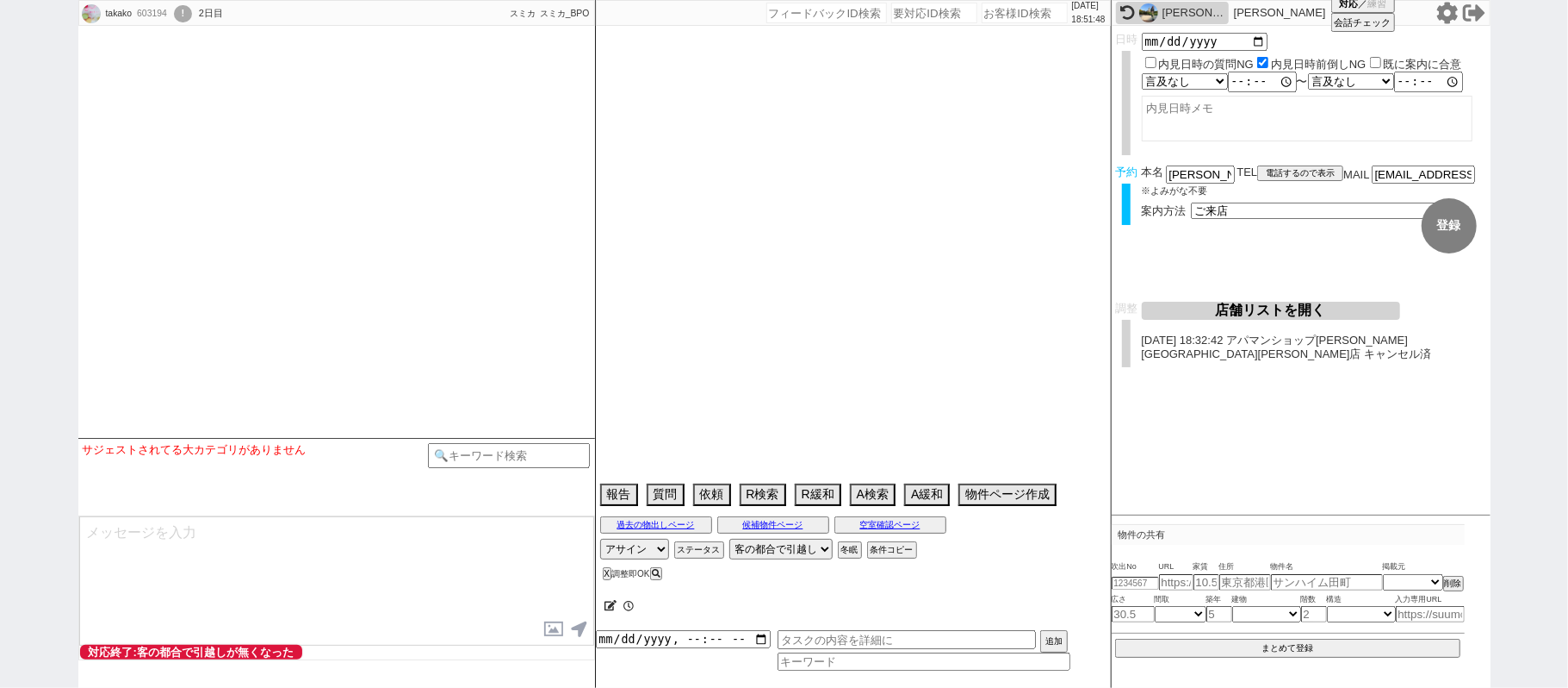
select select "2025"
select select "10"
select select "37"
select select "0"
select select "15"
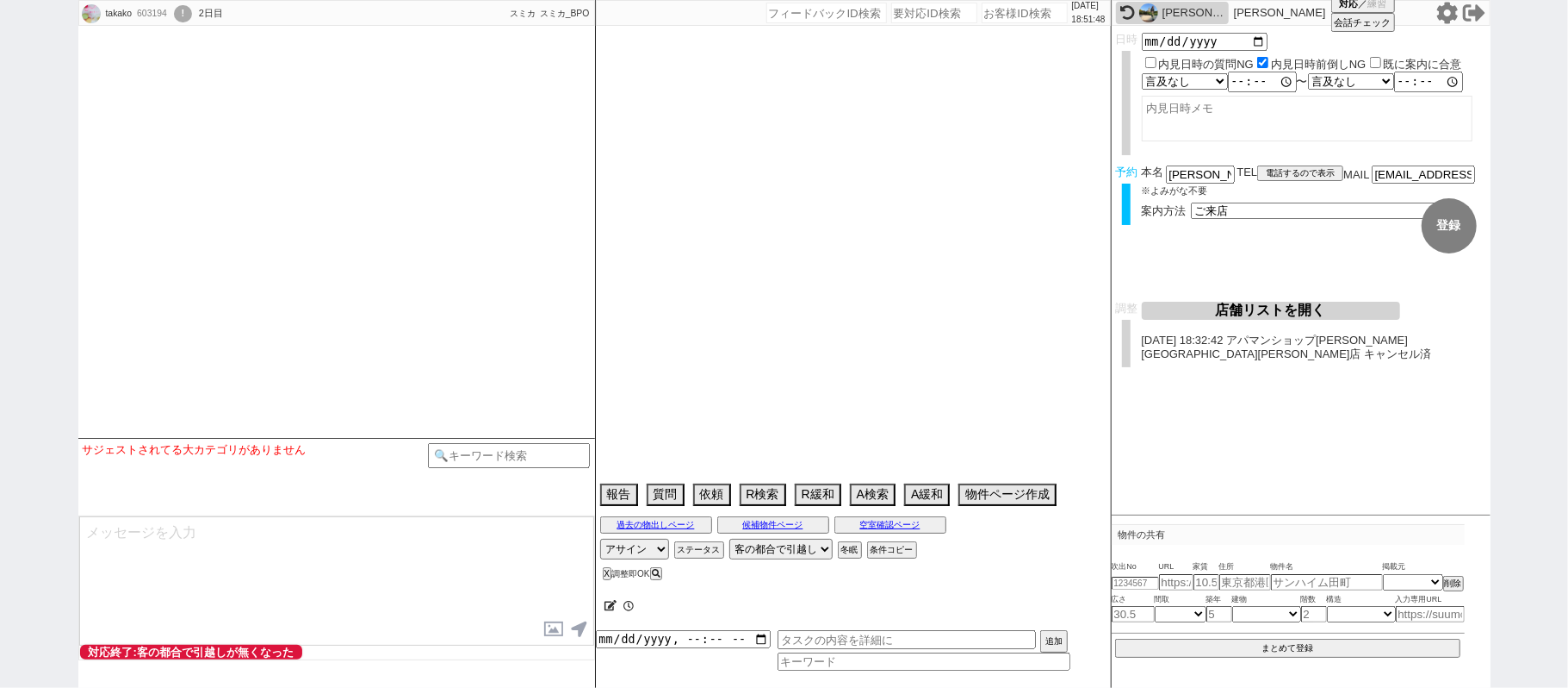
select select "17"
select select "19"
select select "67"
select select "1629"
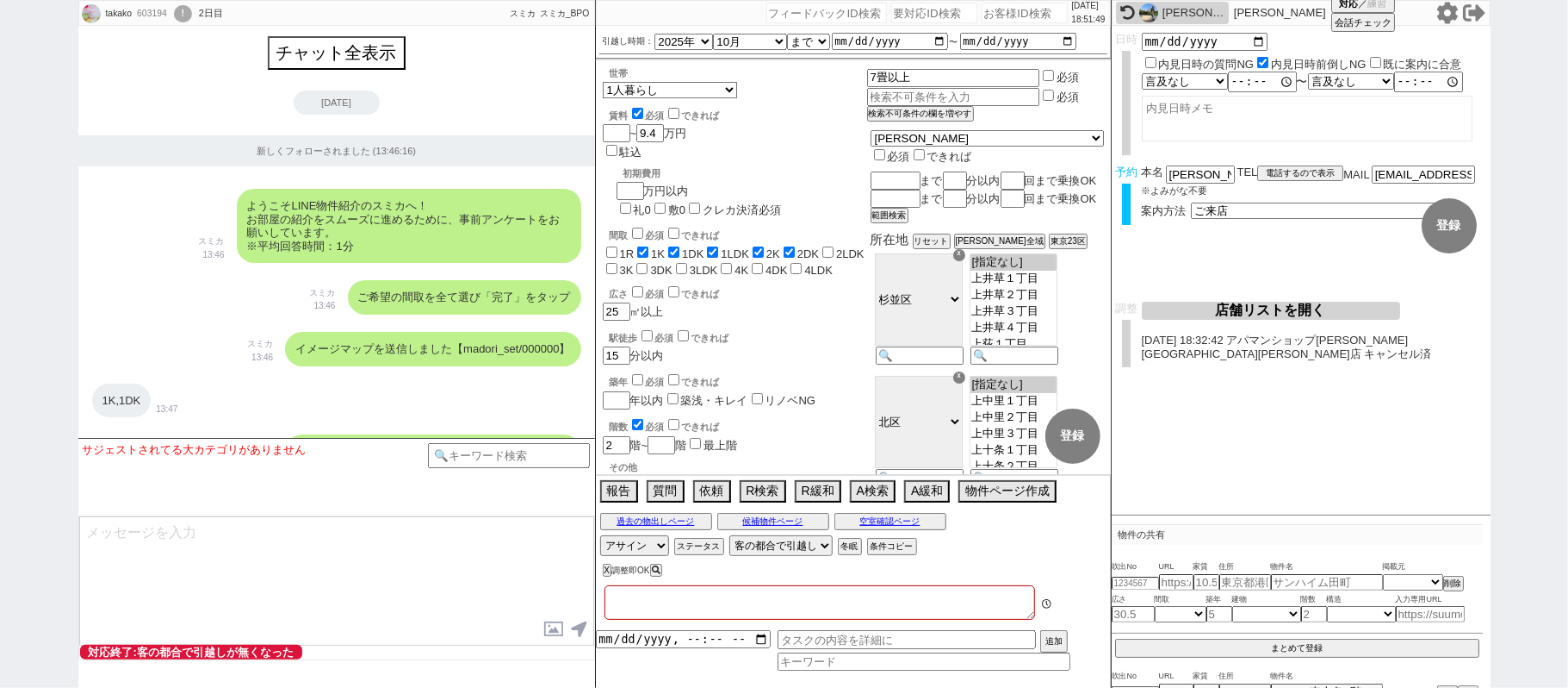
type textarea "高円寺や新宿近く在住 シエル調整不可、大手不動産希望。 決まらない癖強い人。送客しない"
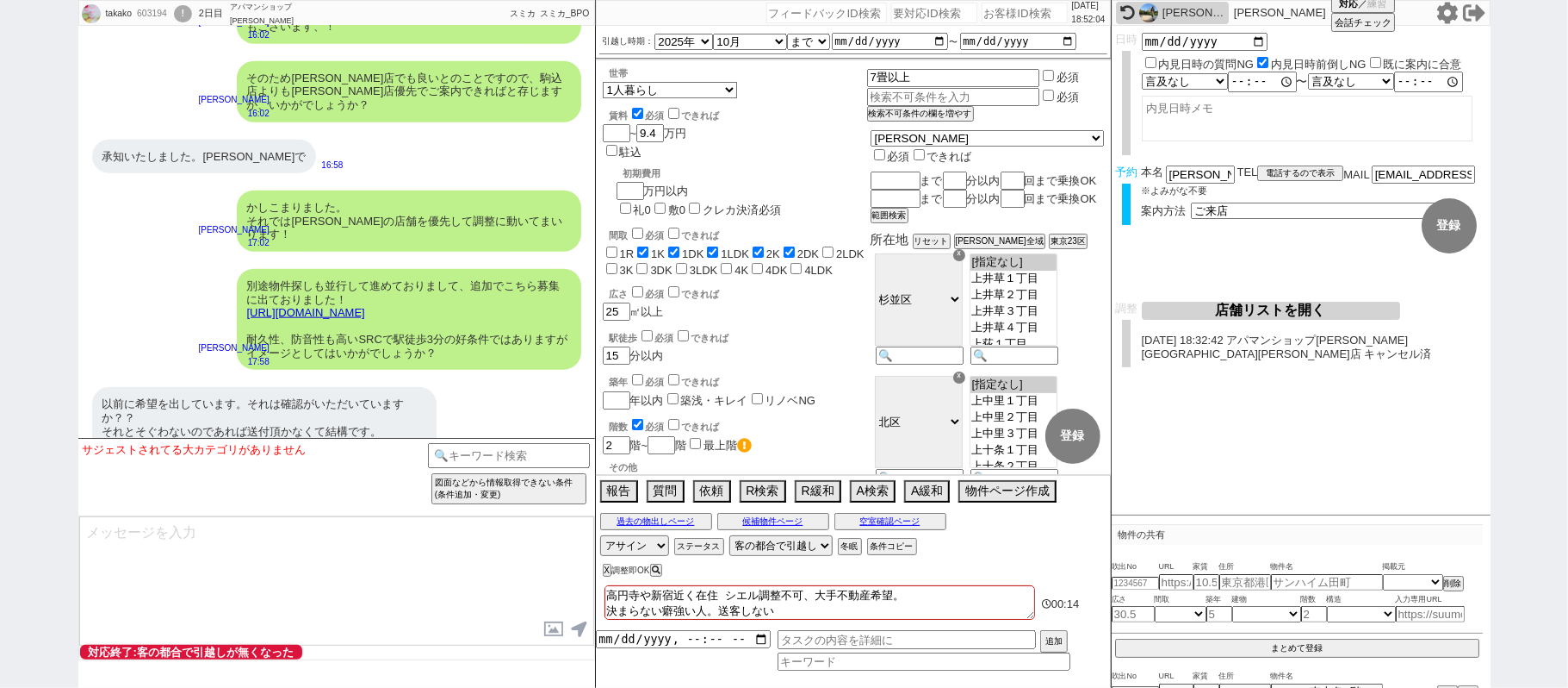
scroll to position [10926, 0]
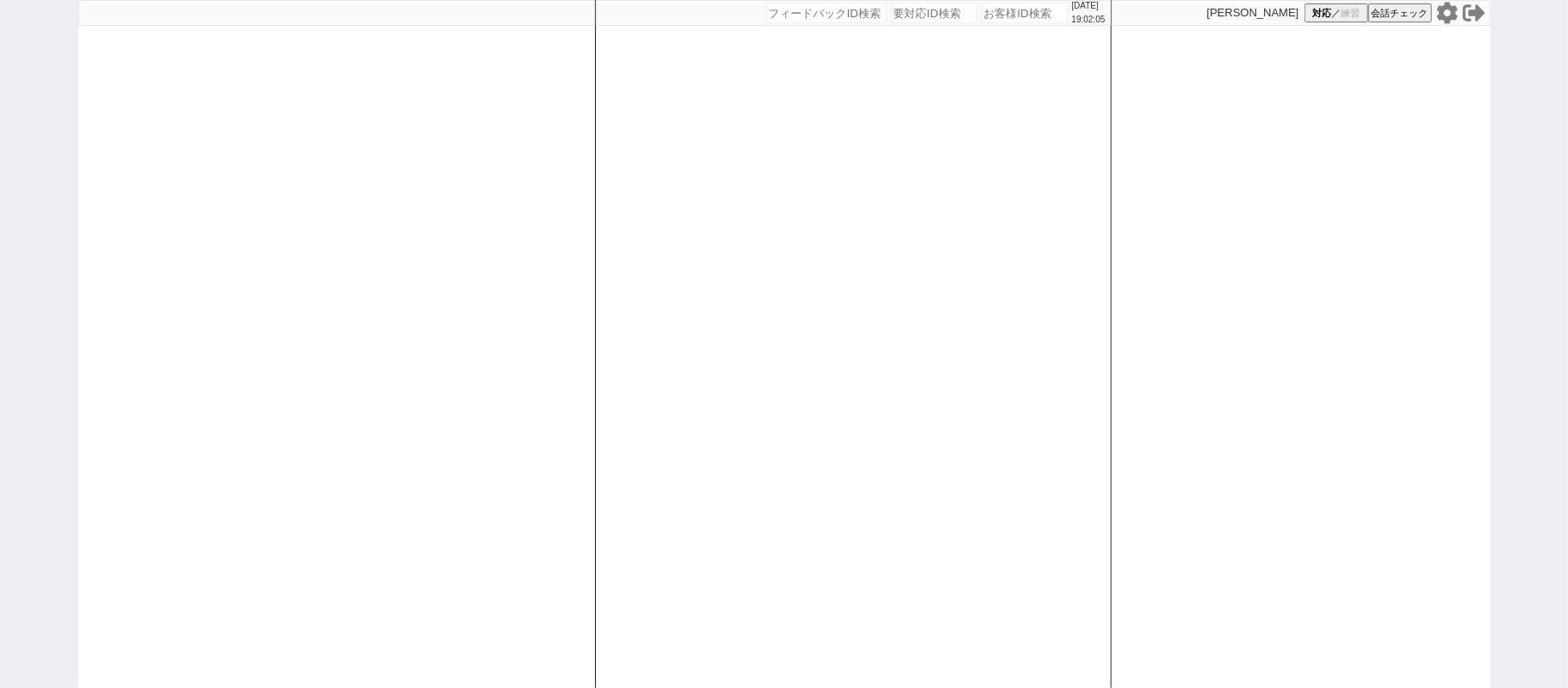
click at [1451, 5] on icon at bounding box center [1448, 13] width 23 height 23
